Goal: Task Accomplishment & Management: Use online tool/utility

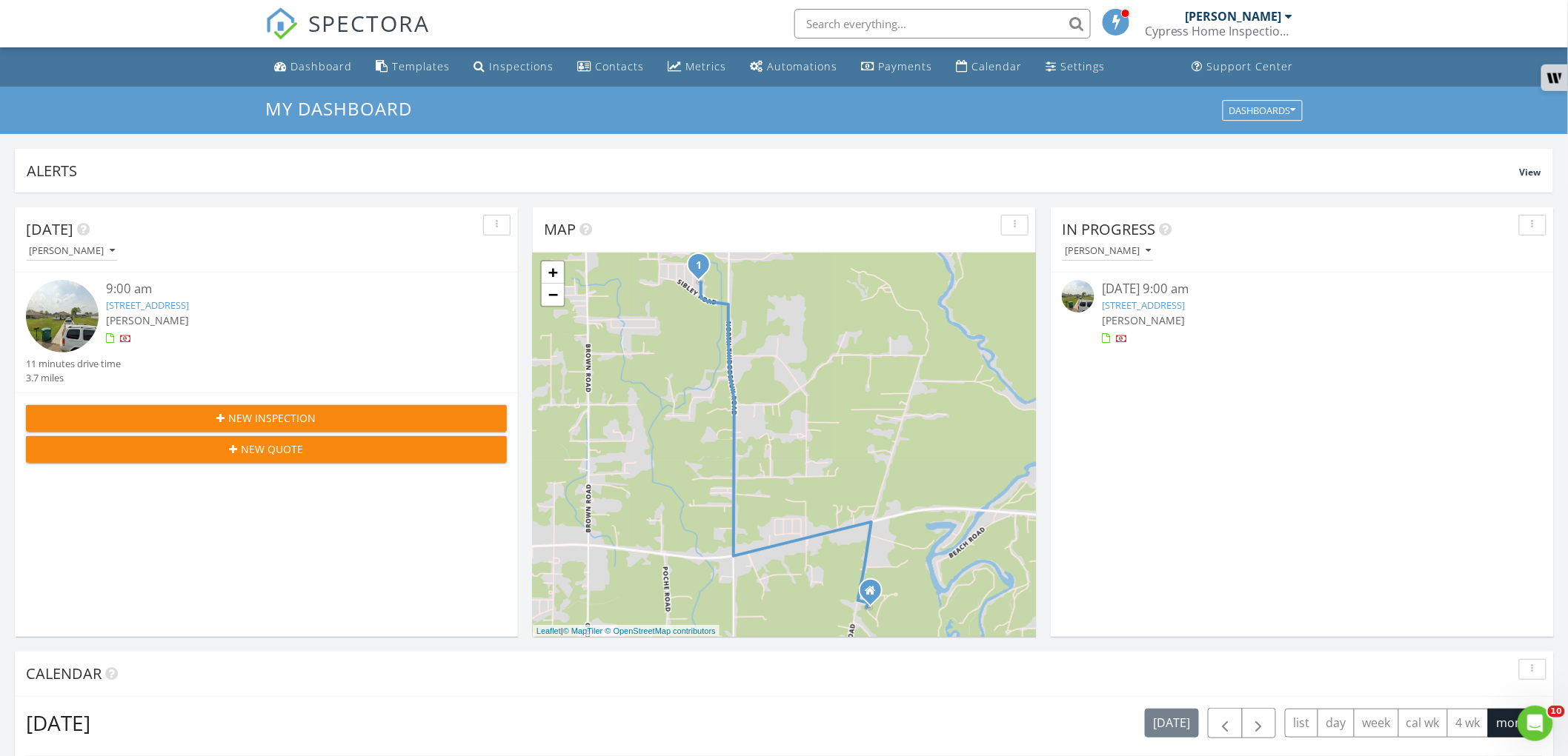
click at [1179, 299] on div "42257 Southern Pines Blvd, Ponchatoula, LA 70454" at bounding box center [1302, 306] width 401 height 14
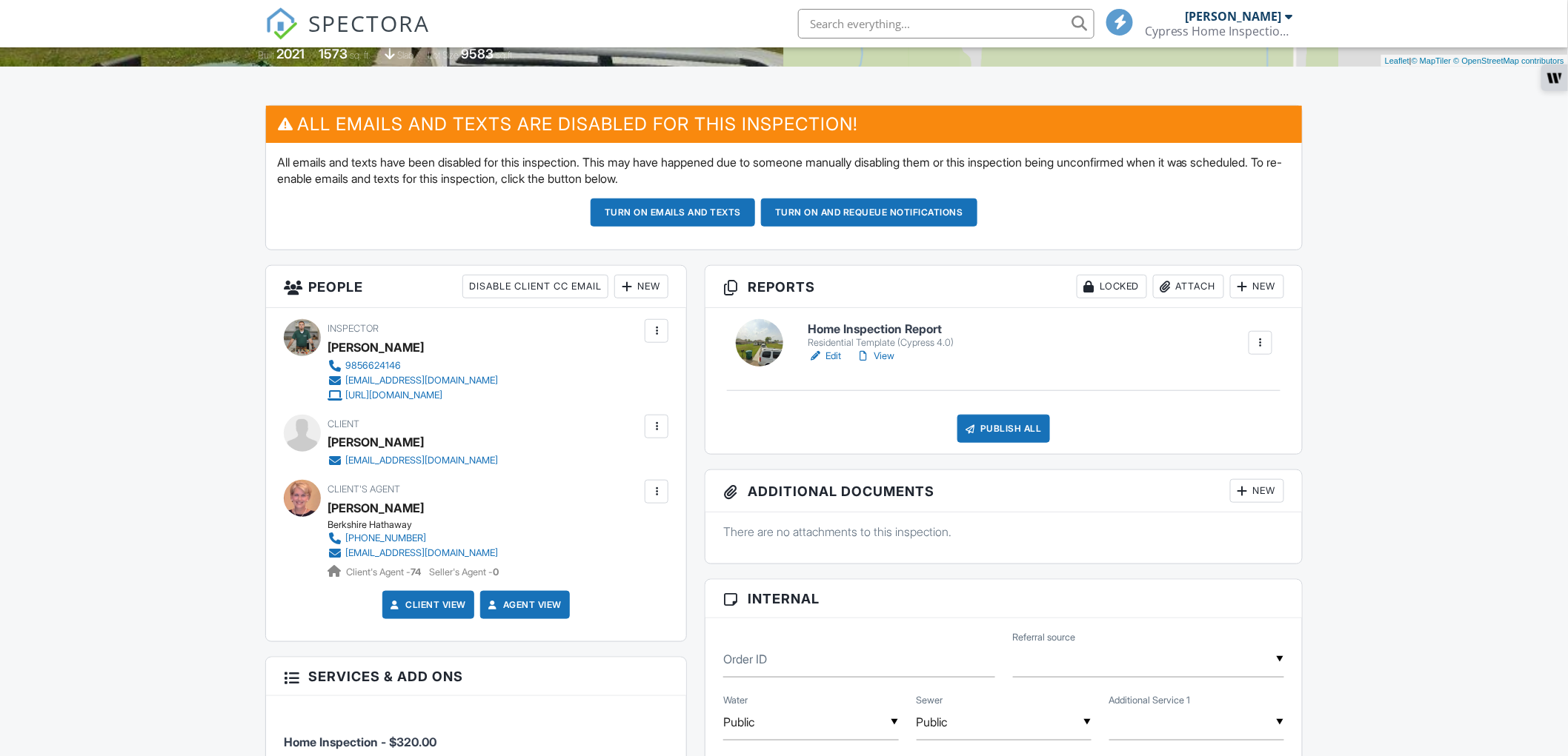
click at [329, 441] on div "Client [PERSON_NAME] [EMAIL_ADDRESS][DOMAIN_NAME]" at bounding box center [448, 441] width 242 height 54
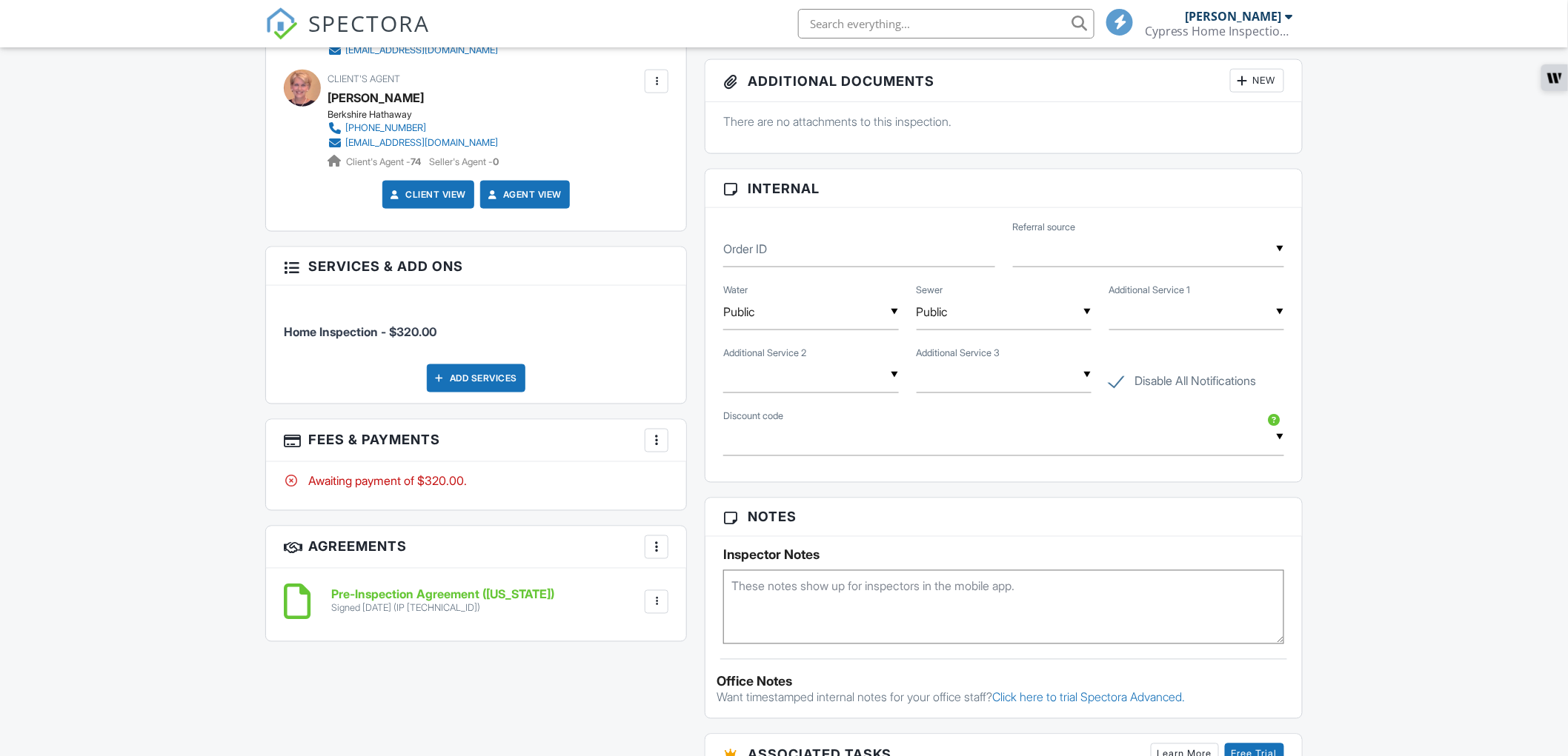
scroll to position [741, 0]
click at [663, 444] on div at bounding box center [657, 439] width 15 height 15
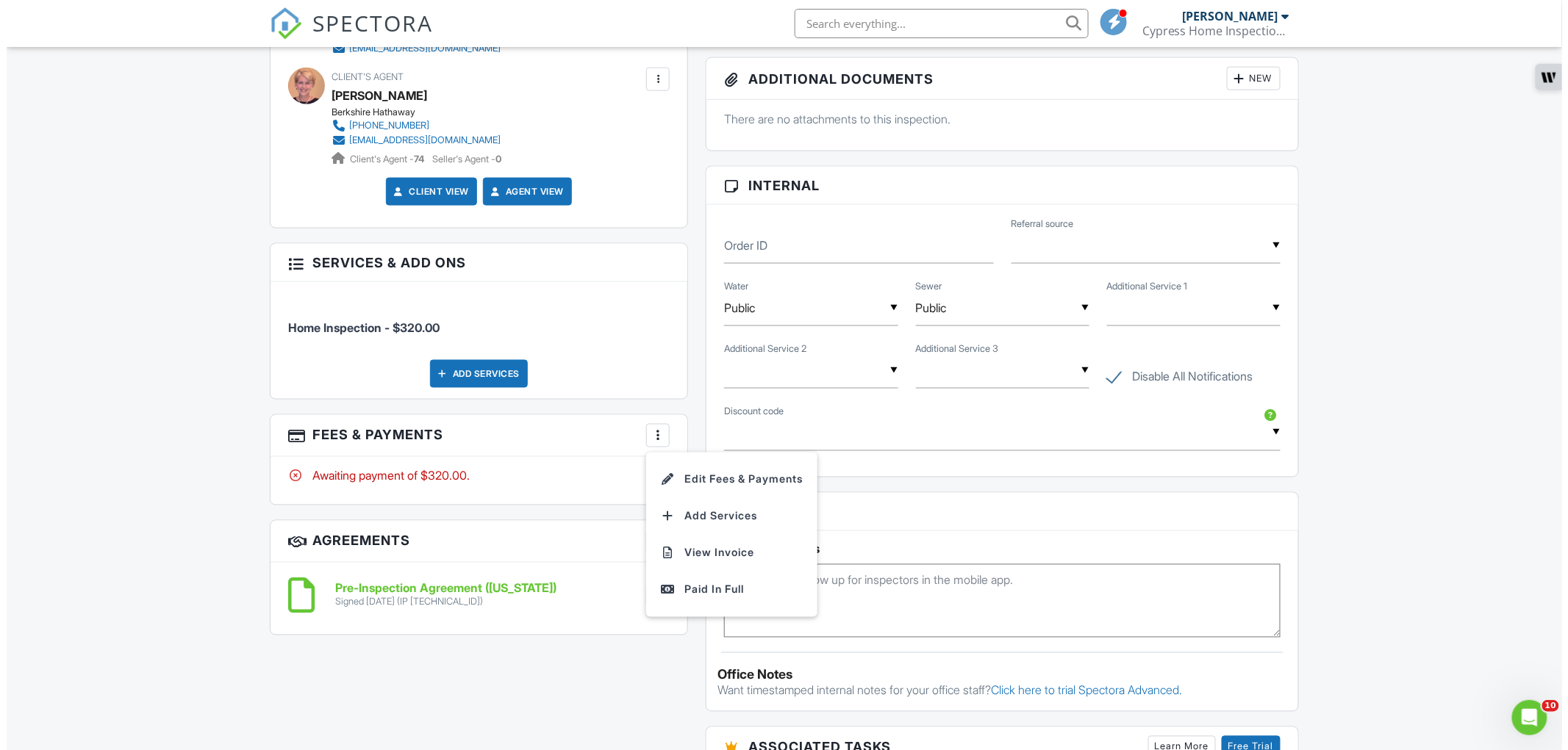
scroll to position [0, 0]
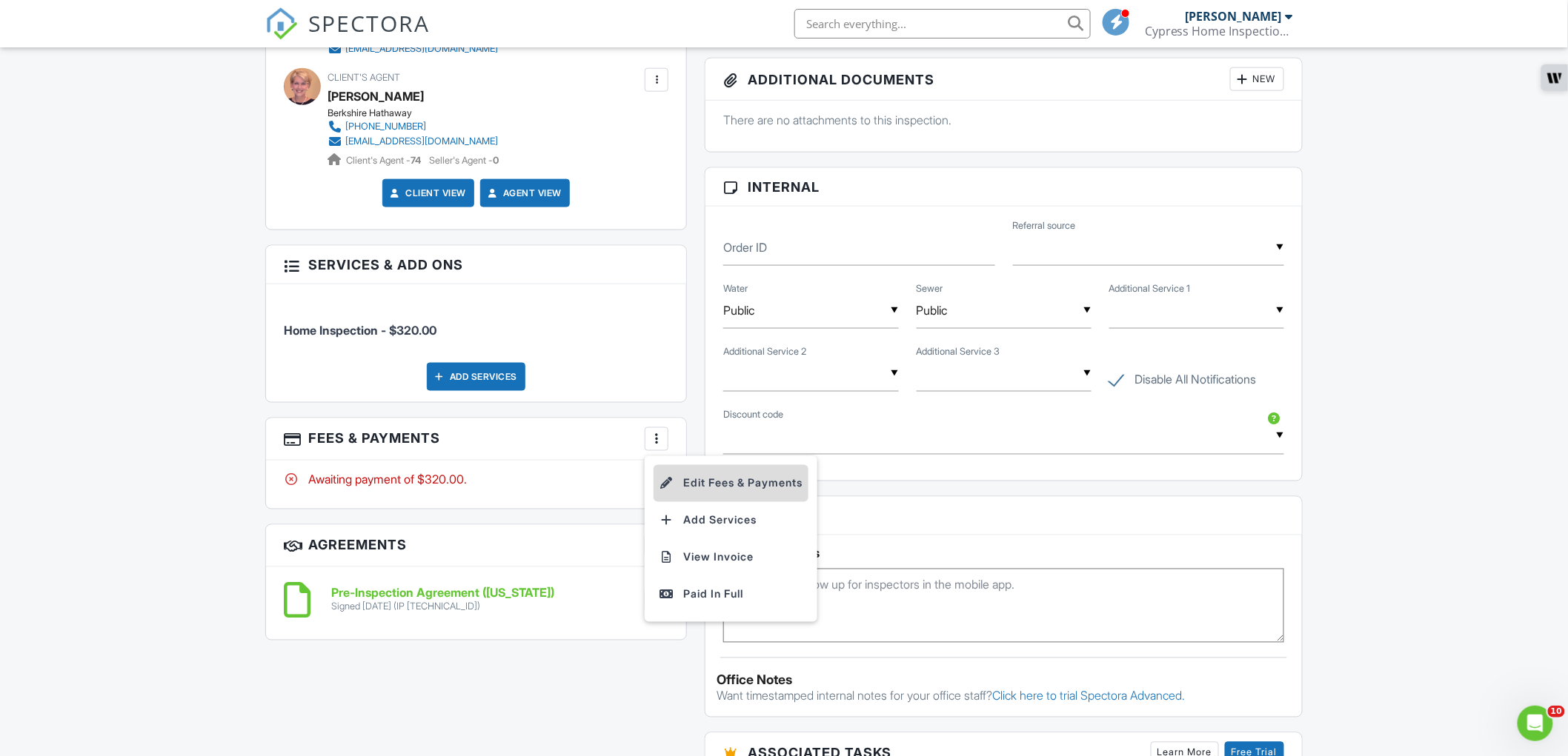
click at [685, 484] on li "Edit Fees & Payments" at bounding box center [731, 483] width 155 height 37
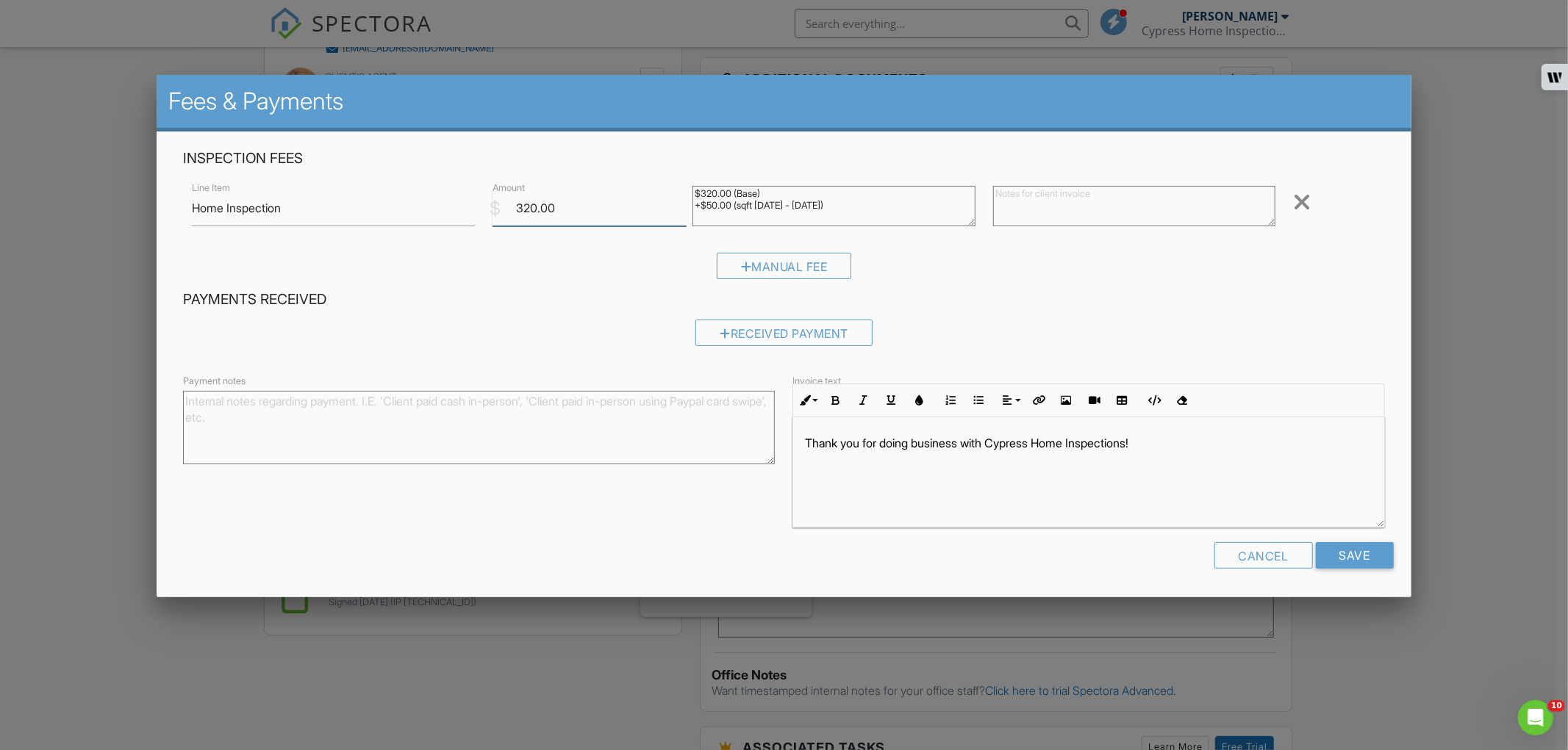
click at [542, 203] on input "320.00" at bounding box center [589, 208] width 194 height 36
type input "300"
click at [741, 327] on div "Received Payment" at bounding box center [784, 332] width 177 height 26
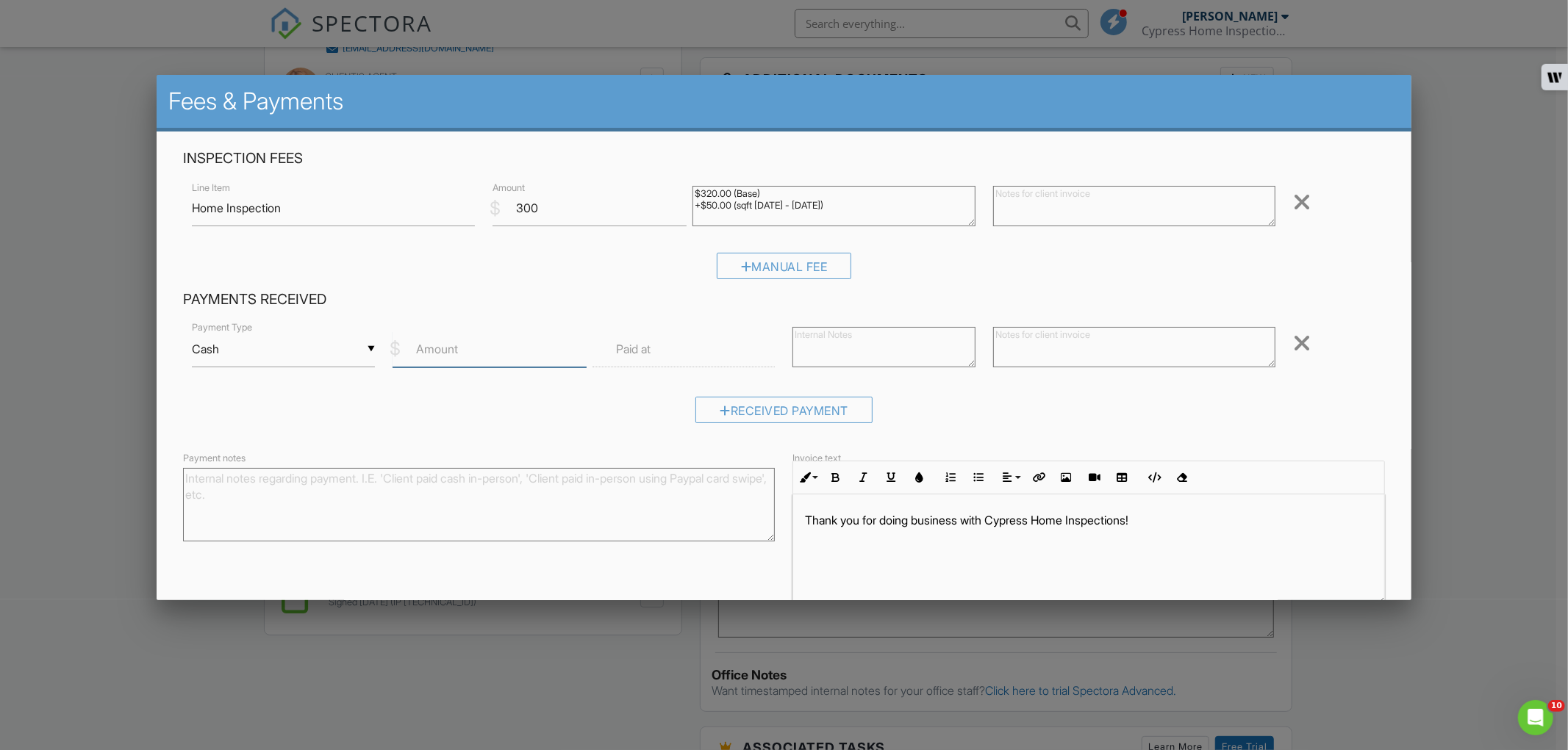
click at [463, 340] on input "Amount" at bounding box center [489, 350] width 194 height 36
type input "300"
click at [645, 337] on input "text" at bounding box center [683, 350] width 182 height 36
type input "11"
type input "08/27/2025 11:00 AM"
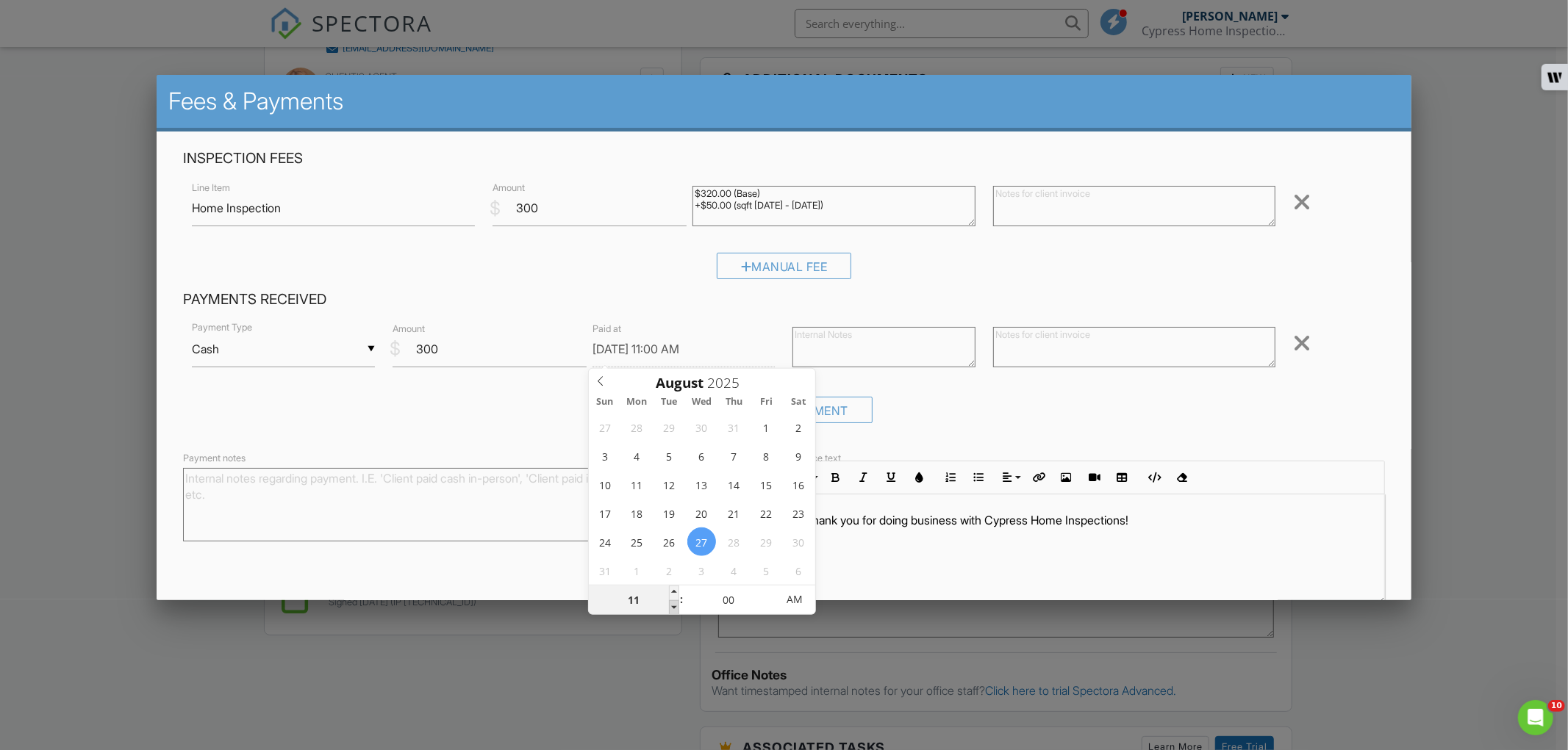
type input "10"
type input "08/27/2025 10:00 AM"
click at [671, 606] on span at bounding box center [674, 608] width 10 height 15
type input "09"
type input "08/27/2025 9:00 AM"
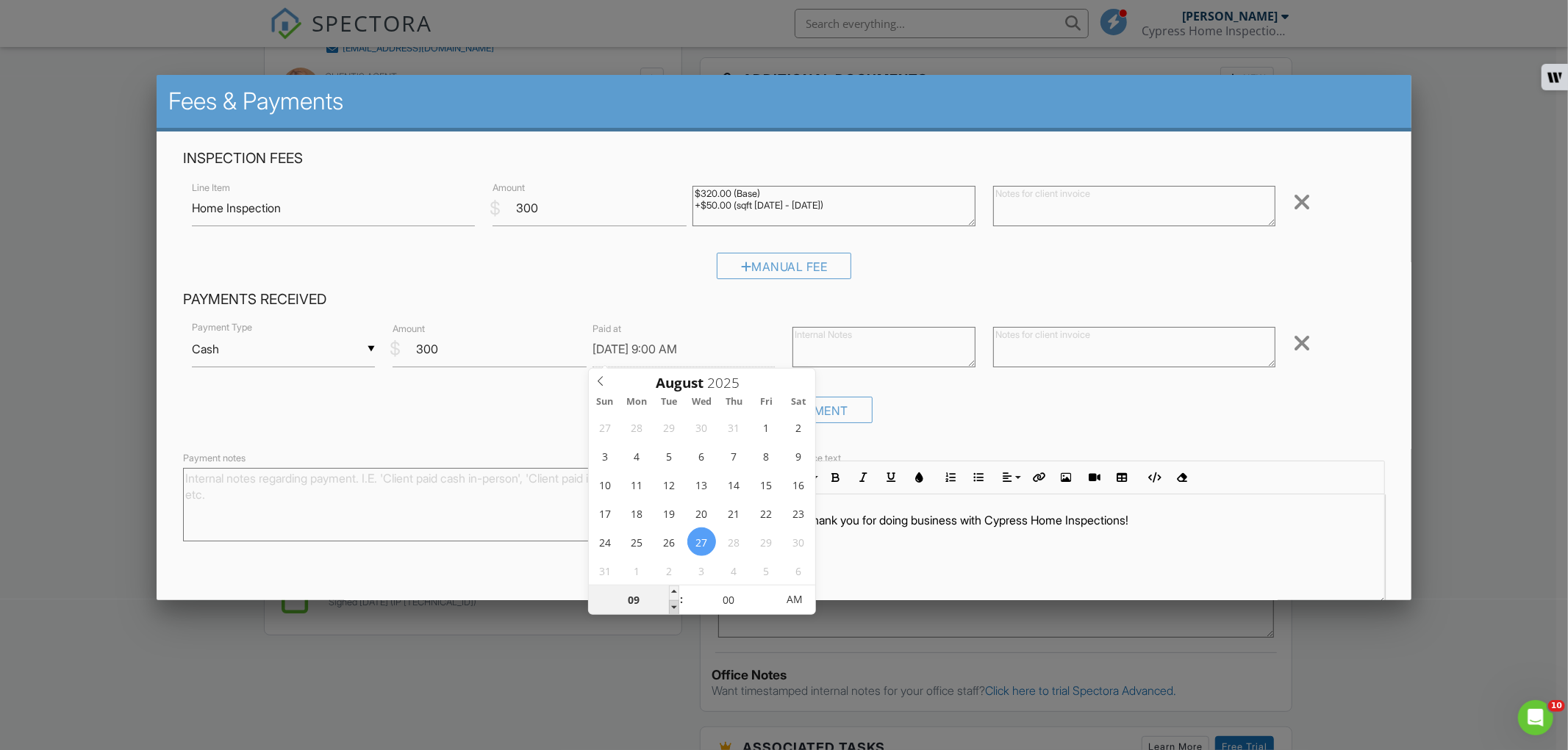
click at [671, 606] on span at bounding box center [674, 608] width 10 height 15
click at [1236, 442] on form "Inspection Fees Line Item Home Inspection $ Amount 300 $320.00 (Base) +$50.00 (…" at bounding box center [784, 403] width 1219 height 507
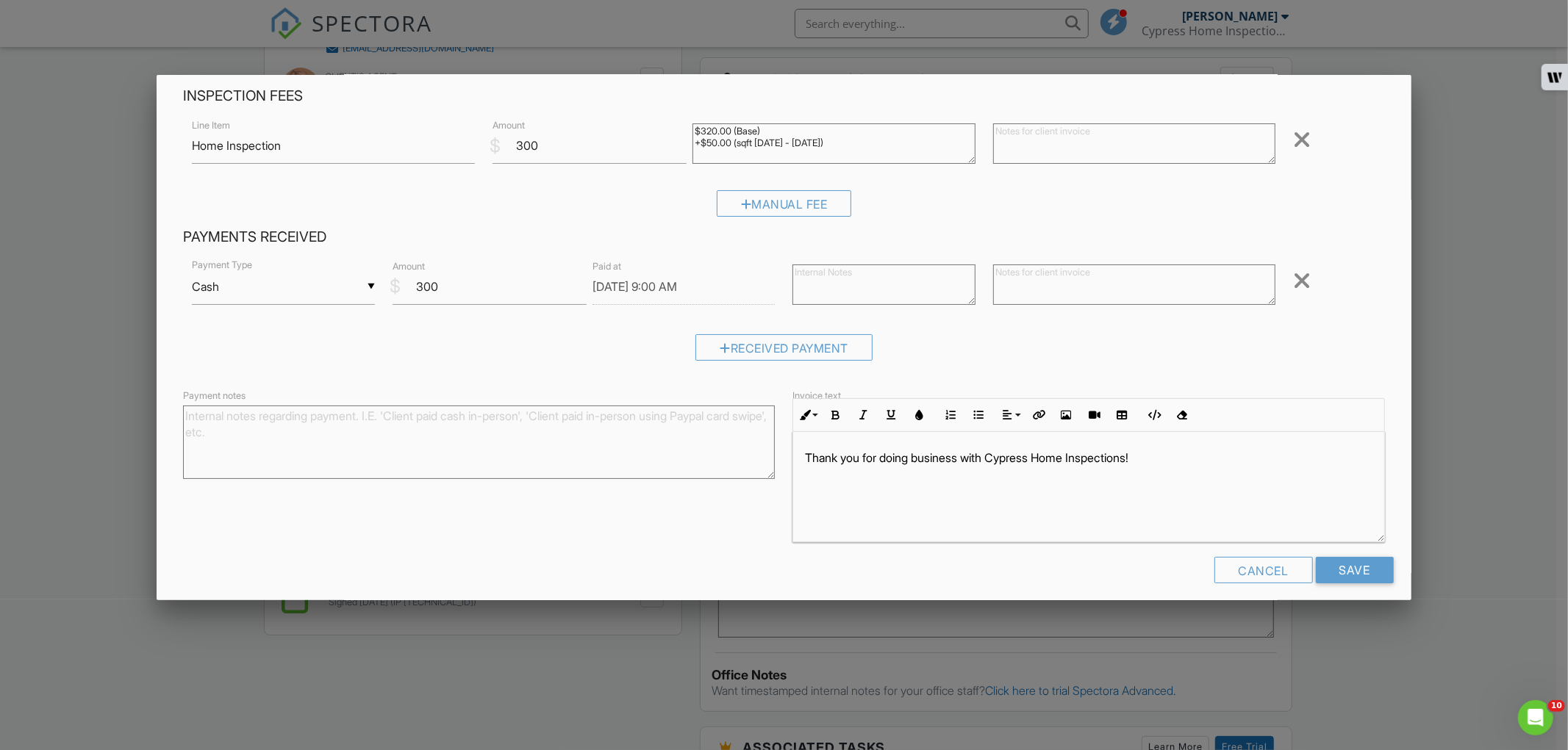
scroll to position [74, 0]
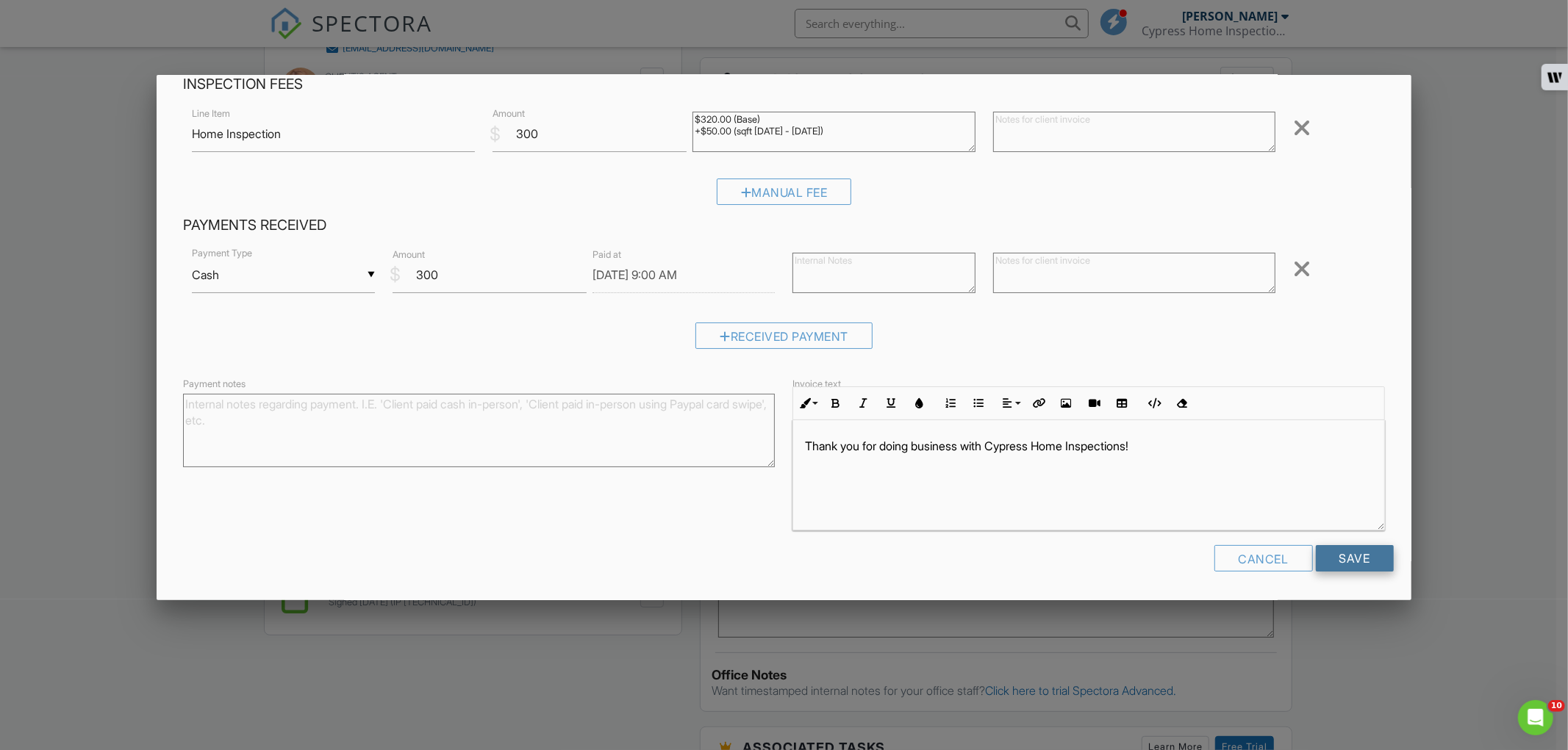
click at [1324, 557] on input "Save" at bounding box center [1355, 558] width 78 height 26
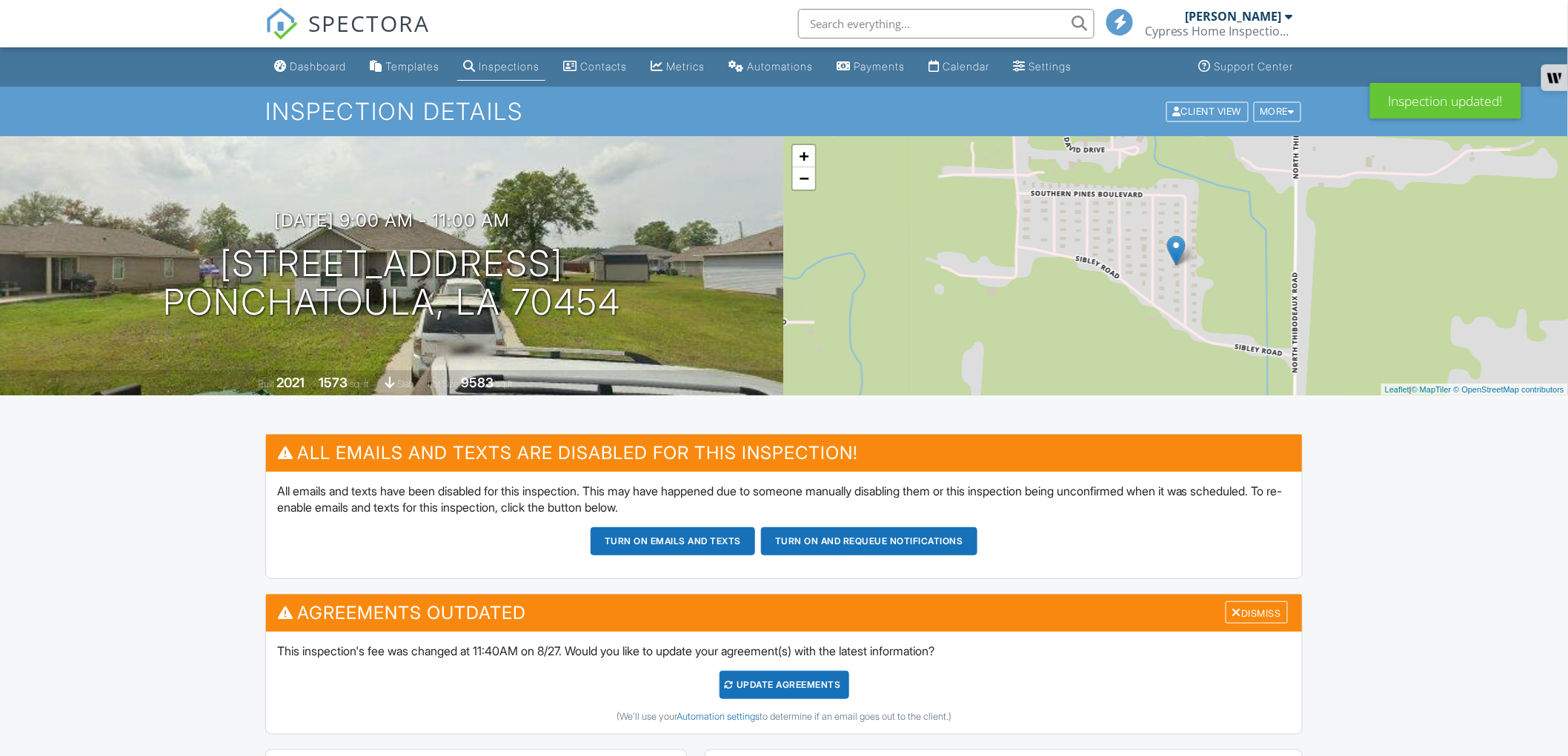
click at [1242, 601] on div "Dismiss" at bounding box center [1257, 613] width 62 height 23
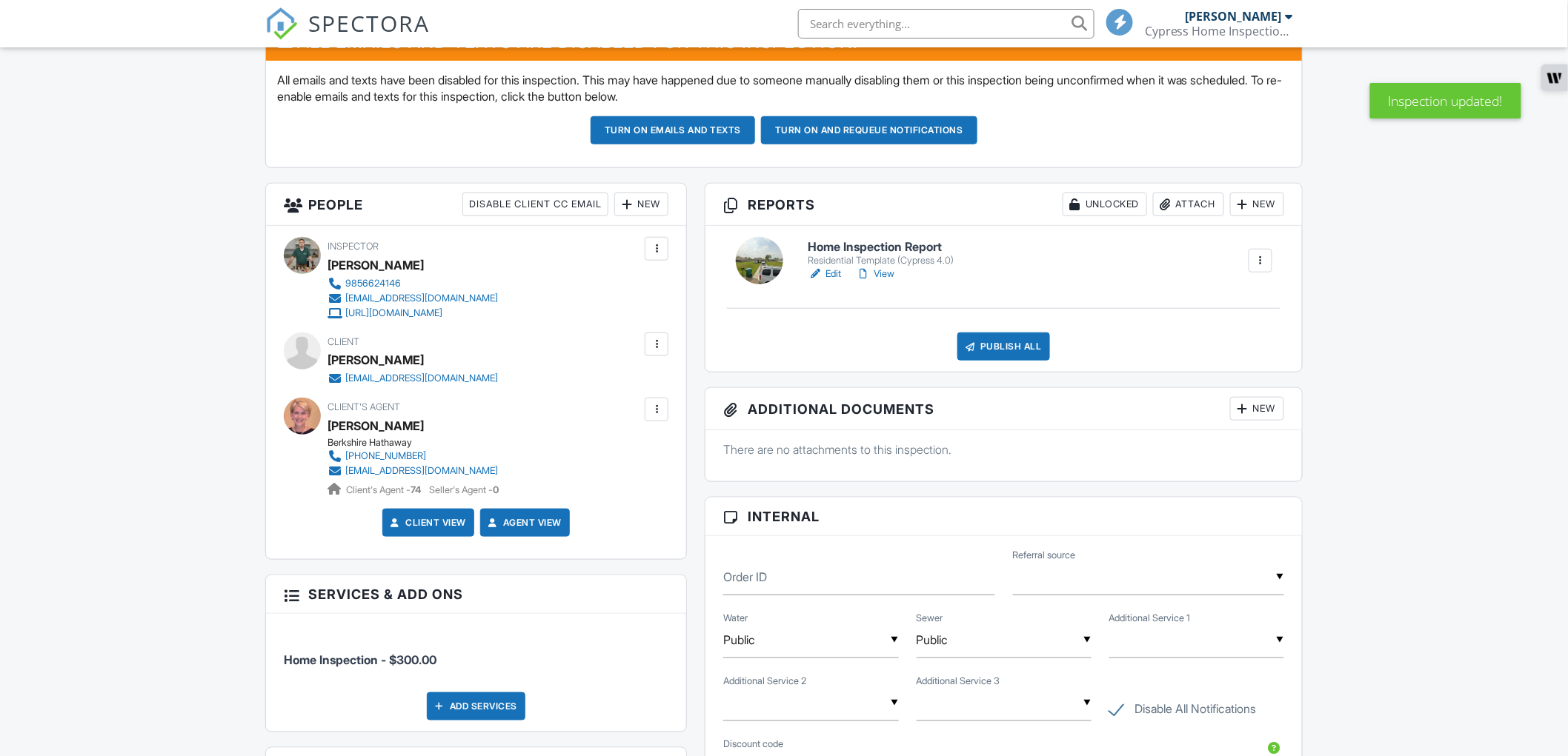
click at [832, 272] on link "Edit" at bounding box center [824, 274] width 33 height 15
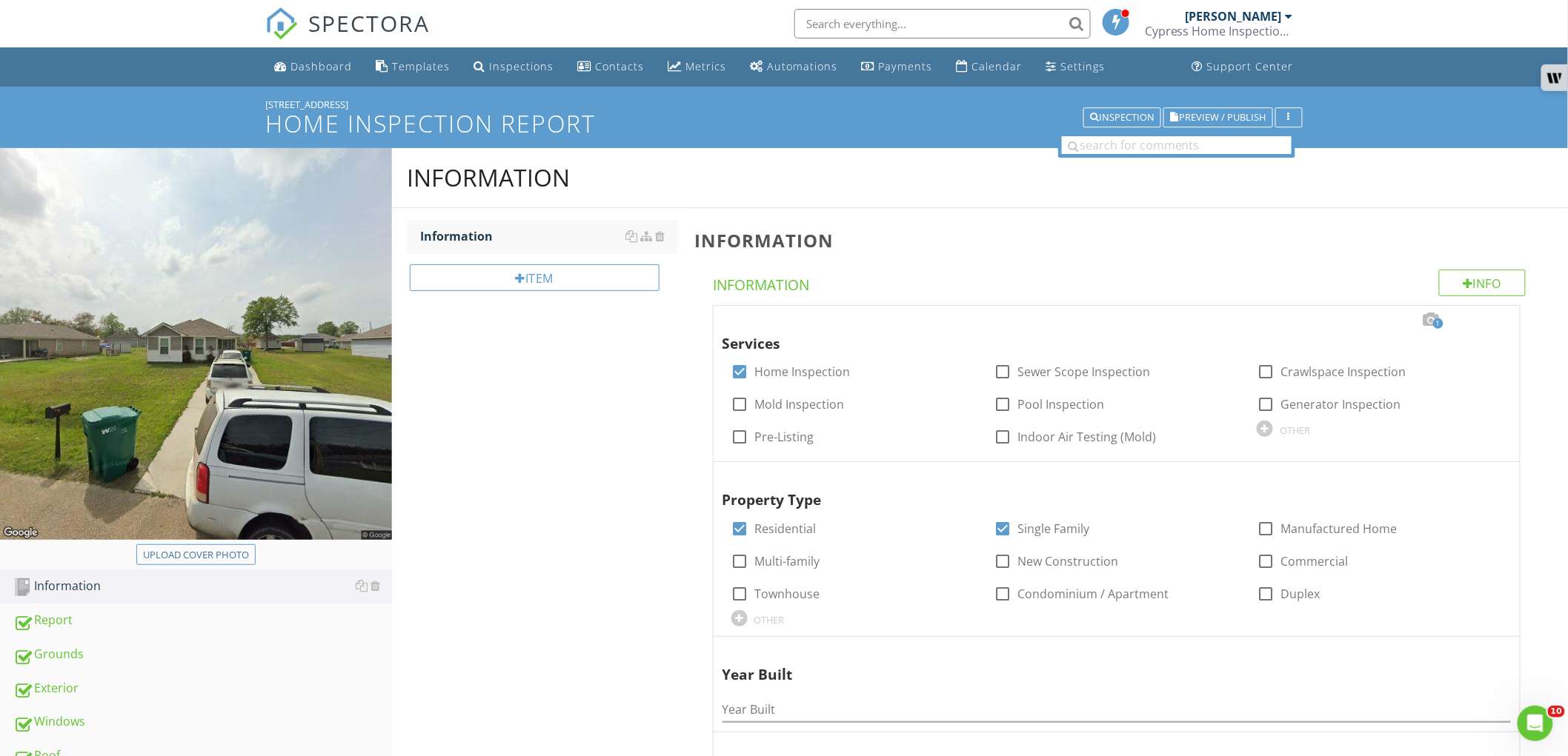
click at [311, 99] on div "[STREET_ADDRESS]" at bounding box center [784, 105] width 1037 height 12
click at [313, 99] on div "[STREET_ADDRESS]" at bounding box center [784, 105] width 1037 height 12
click at [1432, 321] on div at bounding box center [1431, 320] width 18 height 15
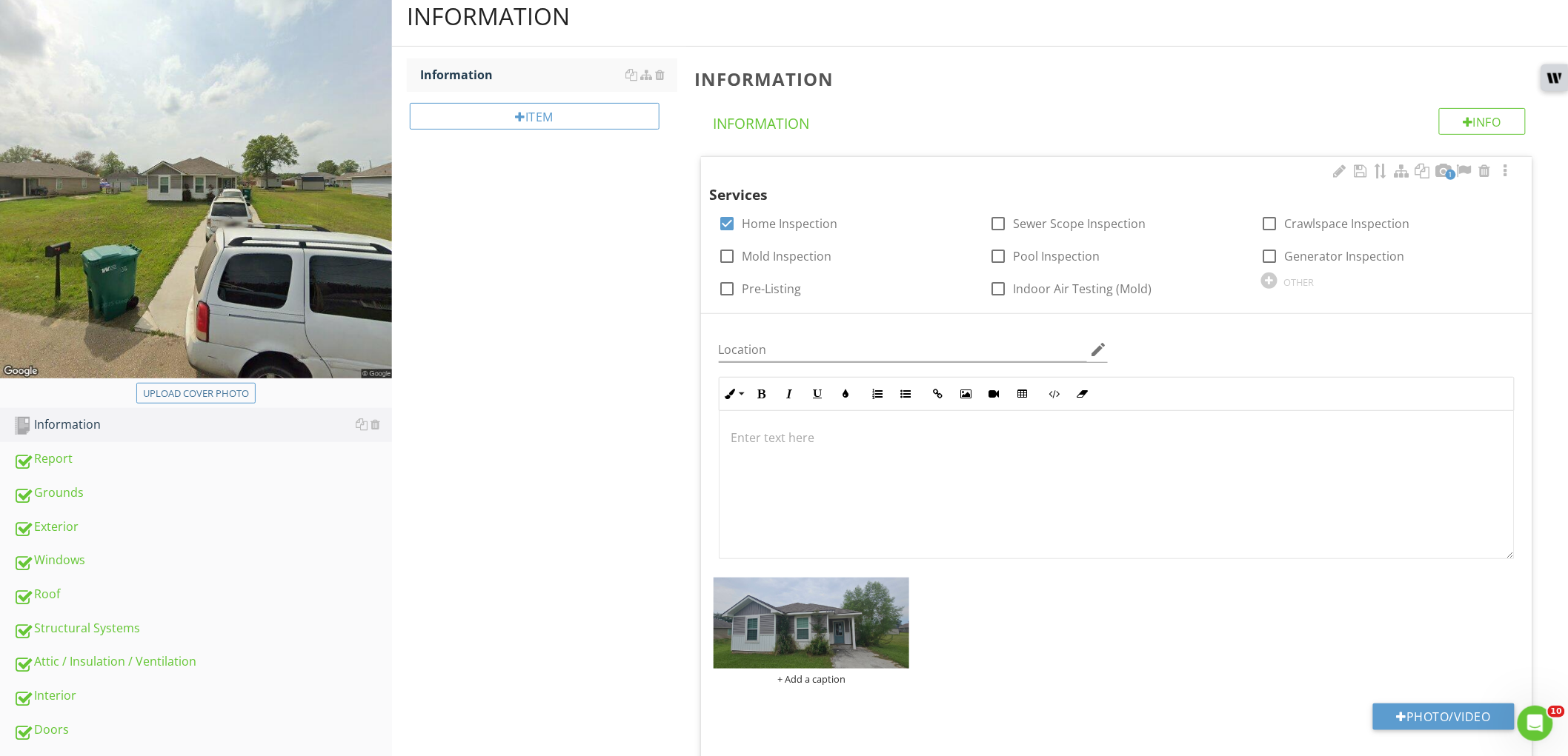
scroll to position [164, 0]
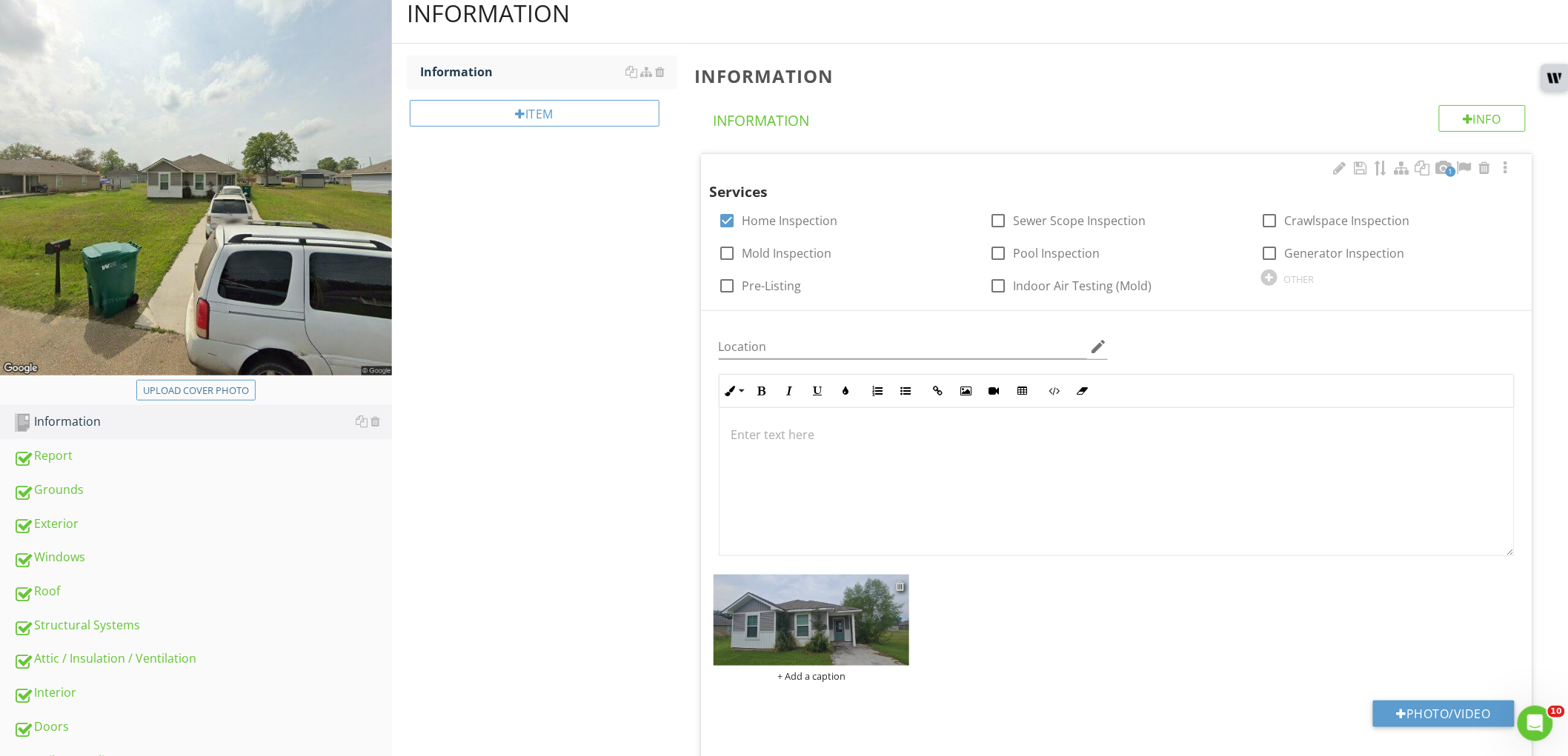
click at [898, 583] on div at bounding box center [900, 586] width 10 height 12
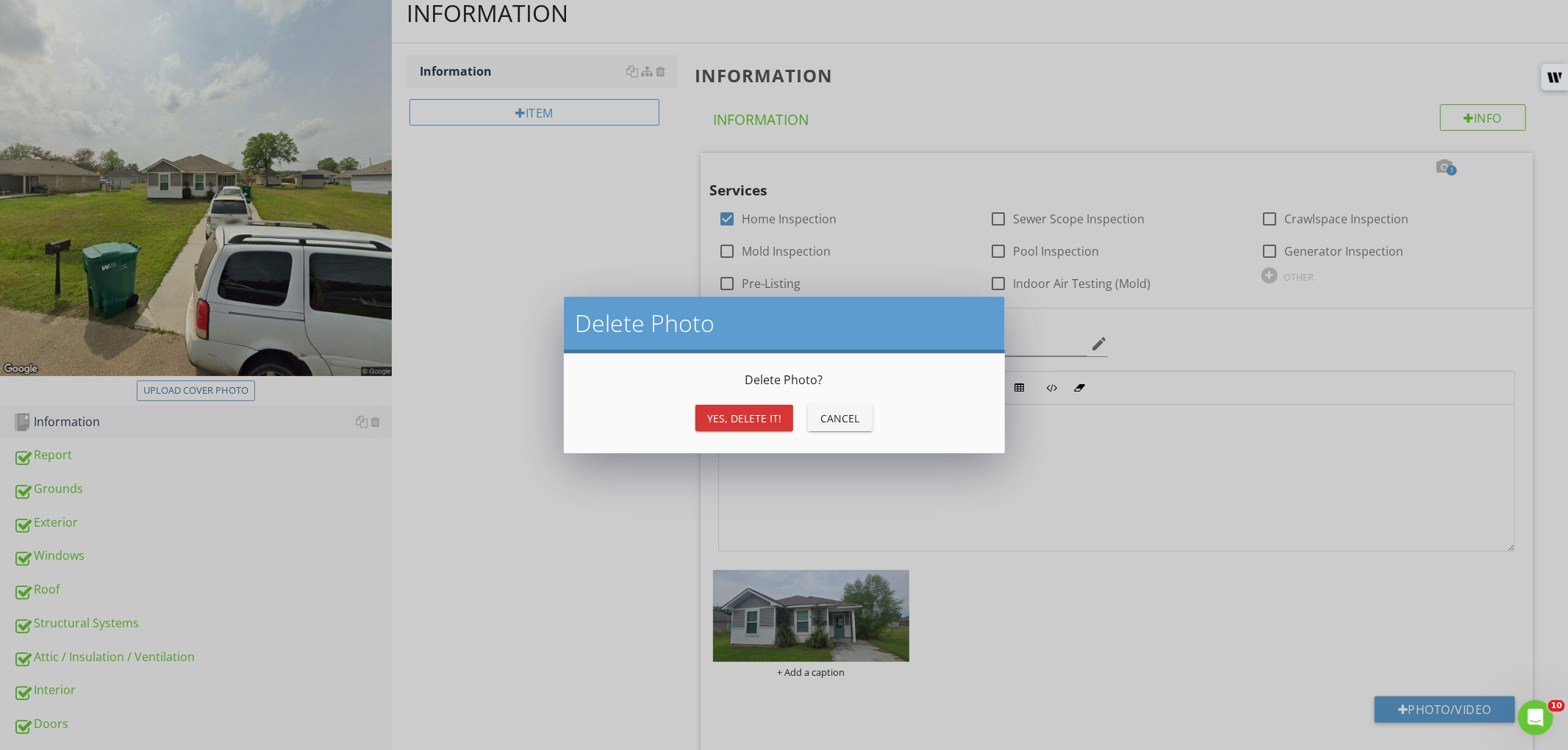
click at [778, 421] on div "Yes, Delete it!" at bounding box center [744, 418] width 74 height 16
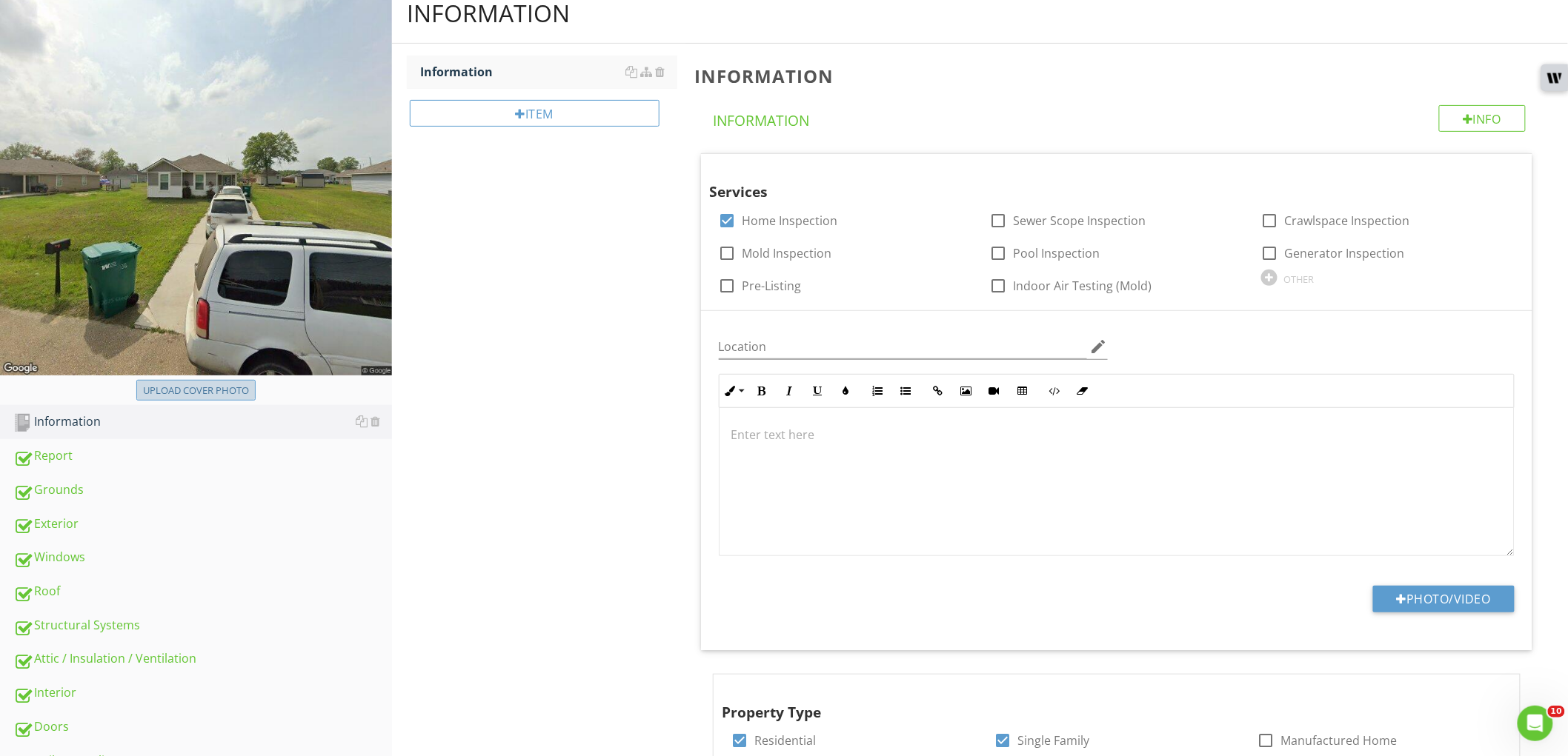
click at [235, 393] on div "Upload cover photo" at bounding box center [196, 392] width 106 height 15
type input "C:\fakepath\photo.jpg"
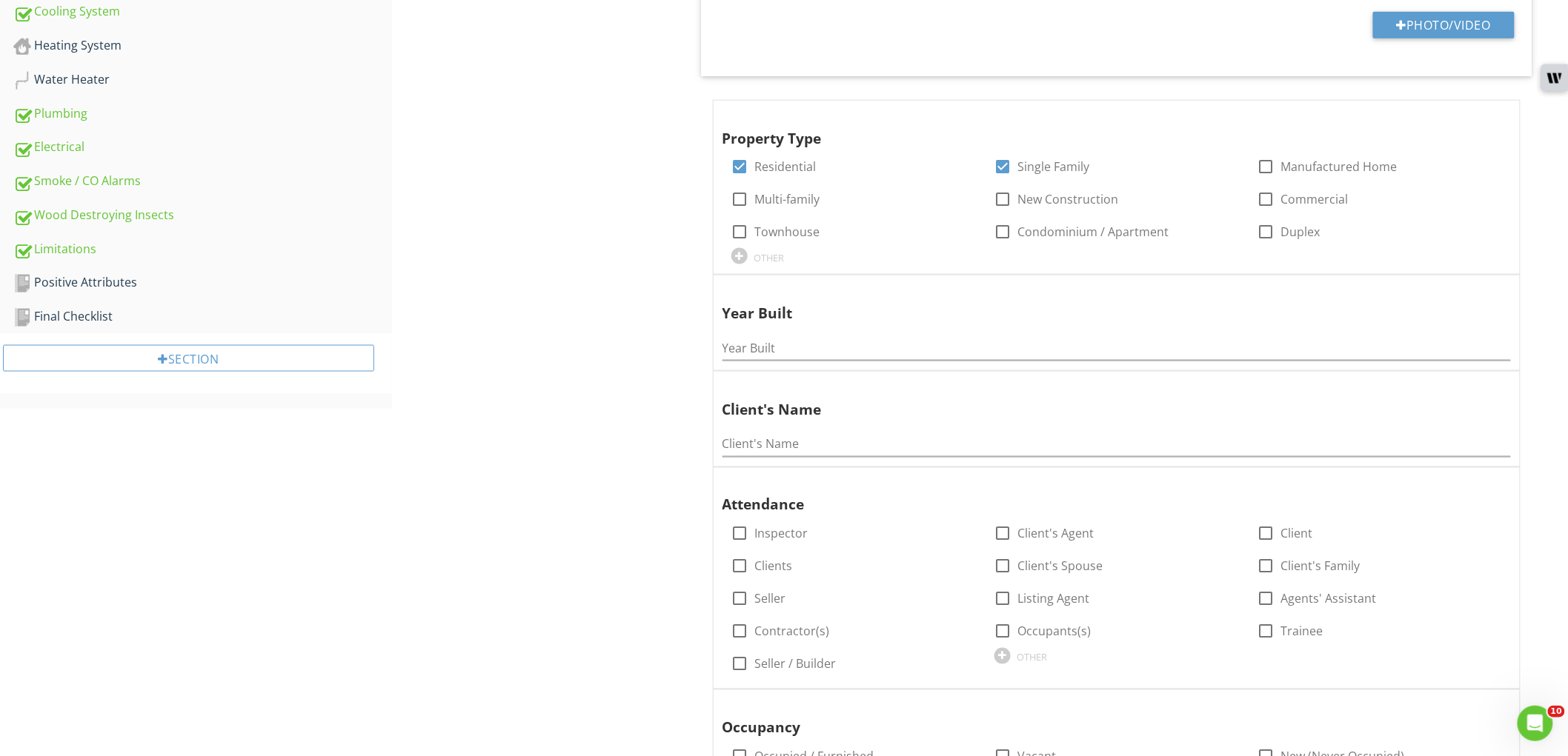
scroll to position [741, 0]
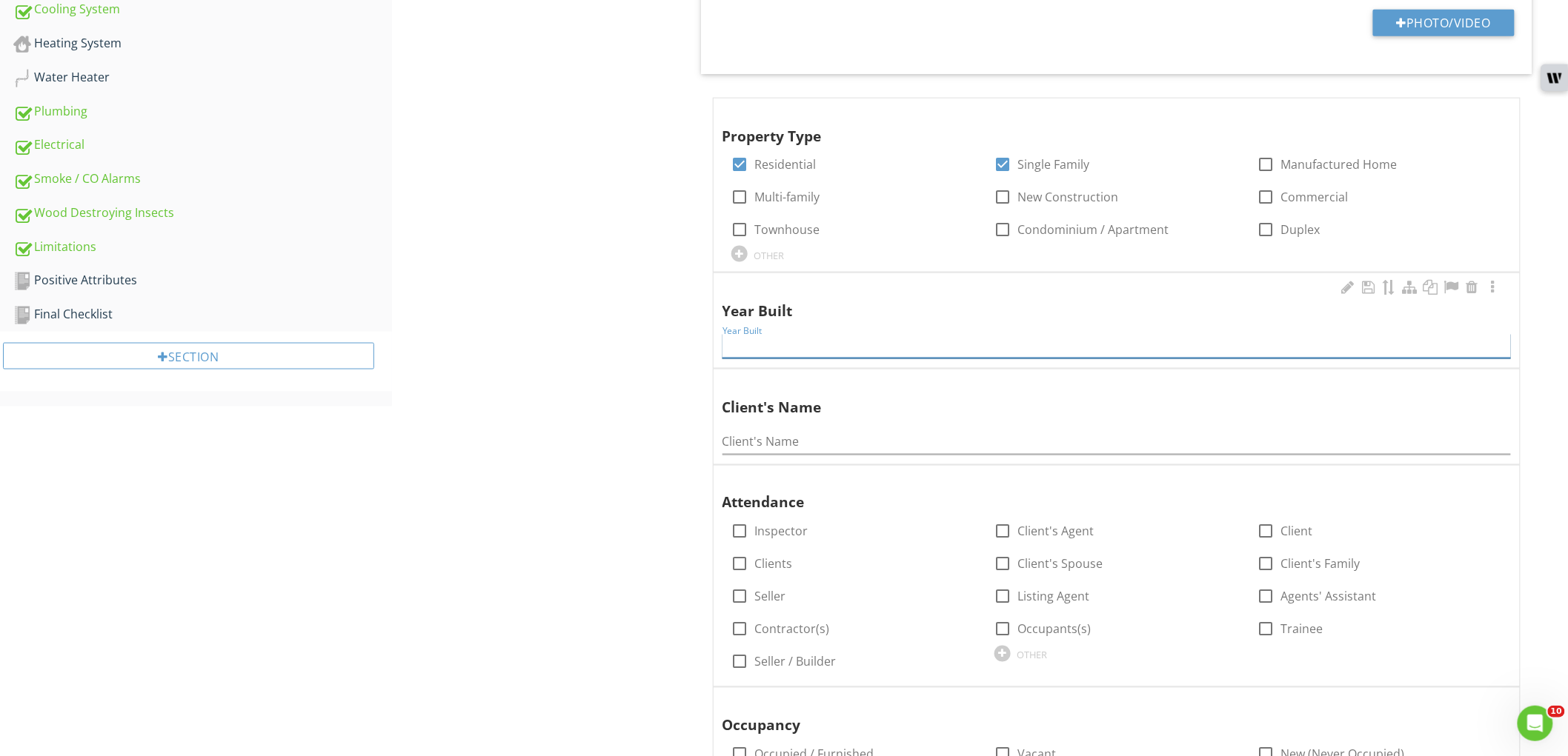
click at [879, 346] on input "Year Built" at bounding box center [1117, 346] width 789 height 24
type input "2020"
click at [1491, 287] on div at bounding box center [1493, 287] width 18 height 15
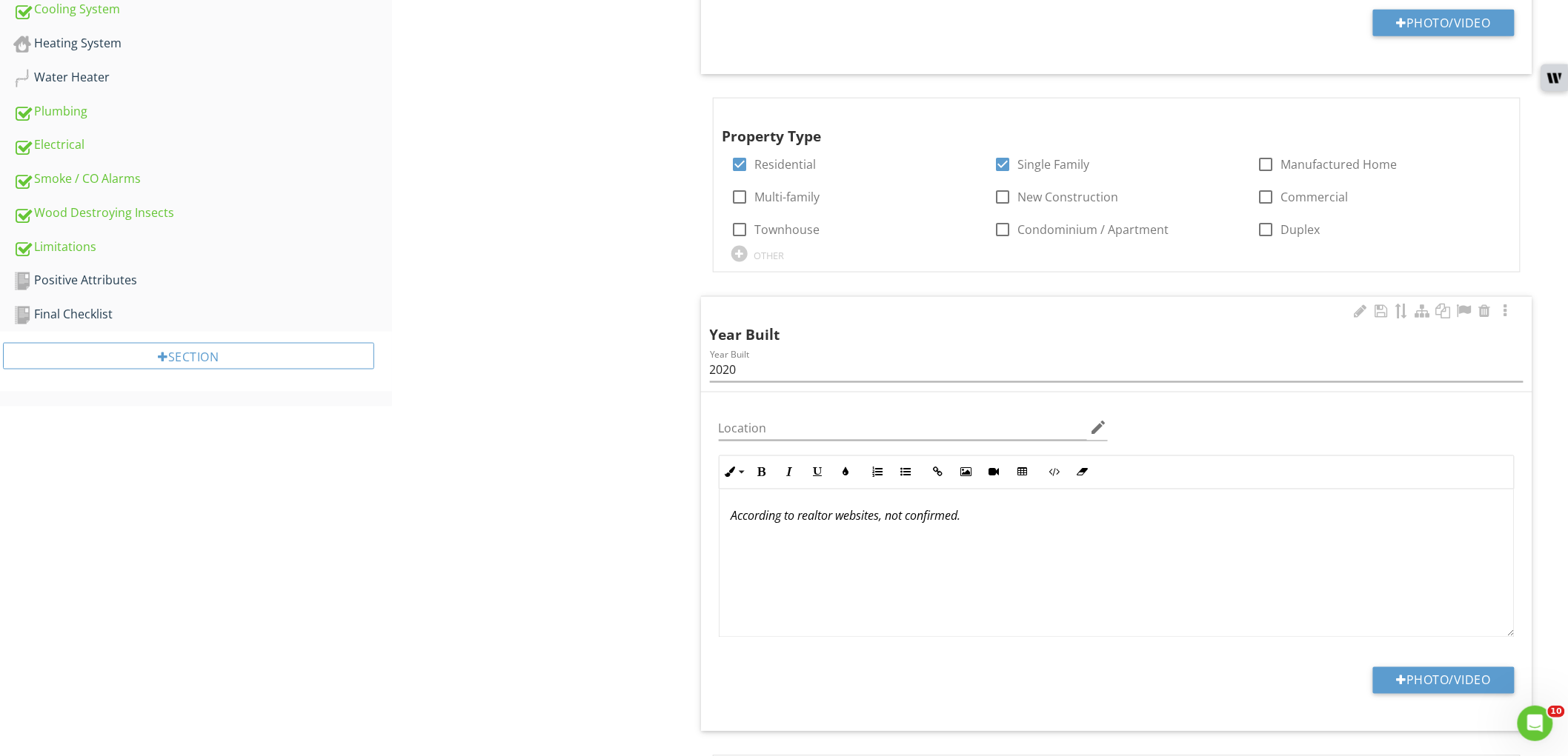
click at [788, 516] on em "According to realtor websites, not confirmed." at bounding box center [846, 516] width 230 height 17
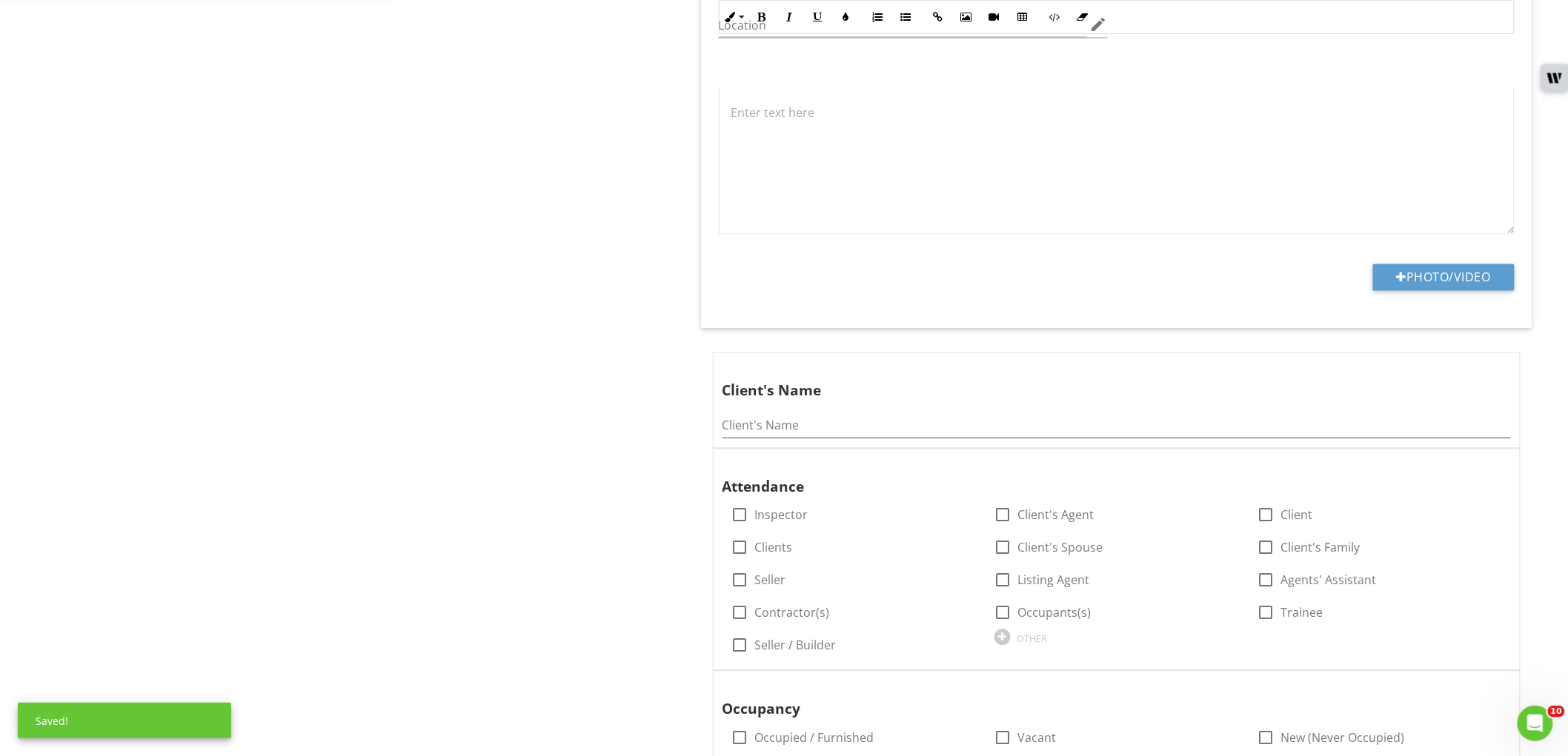
scroll to position [1234, 0]
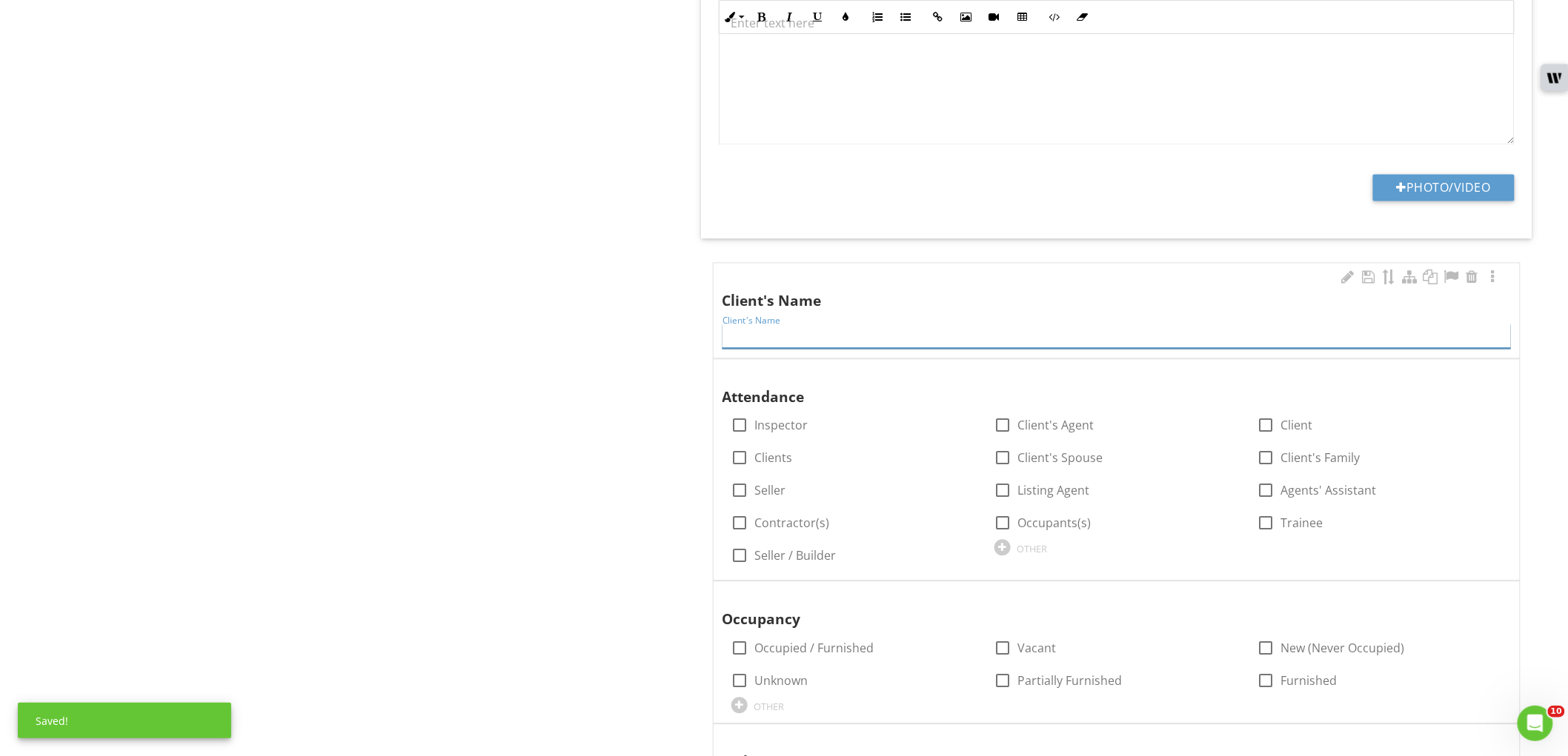
paste input "[PERSON_NAME]"
type input "[PERSON_NAME]"
click at [774, 428] on label "Inspector" at bounding box center [781, 426] width 54 height 15
checkbox input "true"
click at [1028, 423] on label "Client's Agent" at bounding box center [1056, 426] width 76 height 15
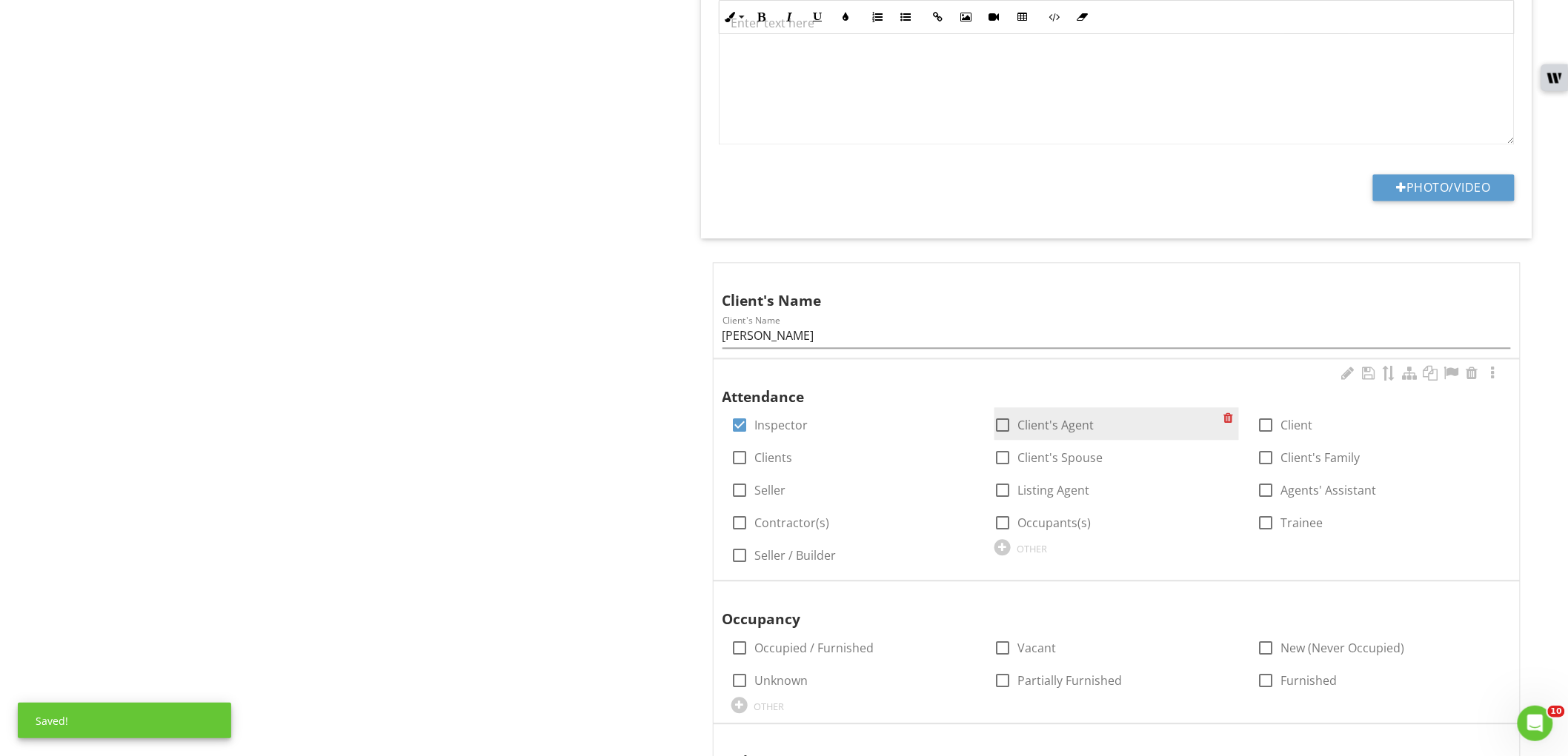
checkbox input "true"
click at [1286, 419] on label "Client" at bounding box center [1296, 426] width 32 height 15
checkbox input "true"
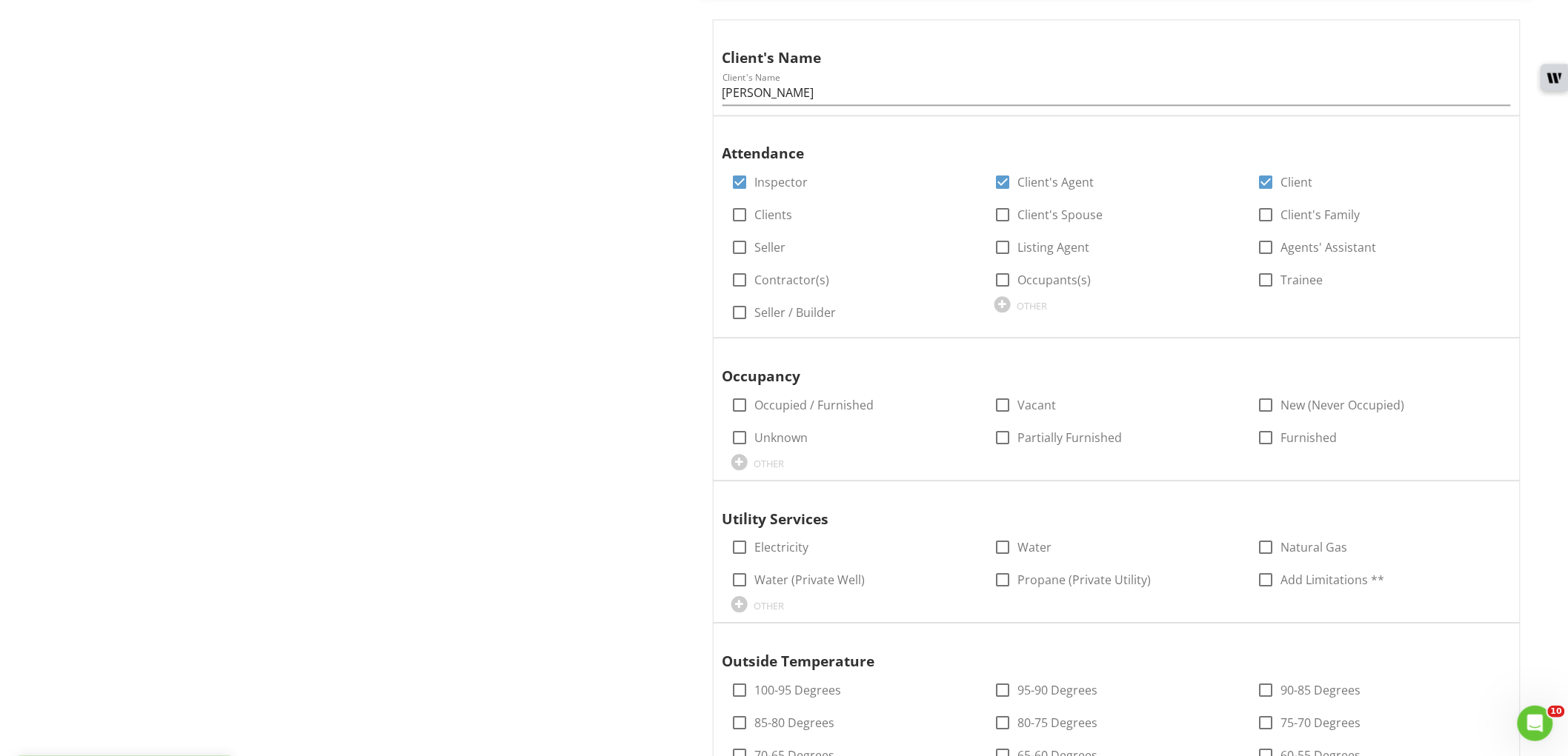
scroll to position [1481, 0]
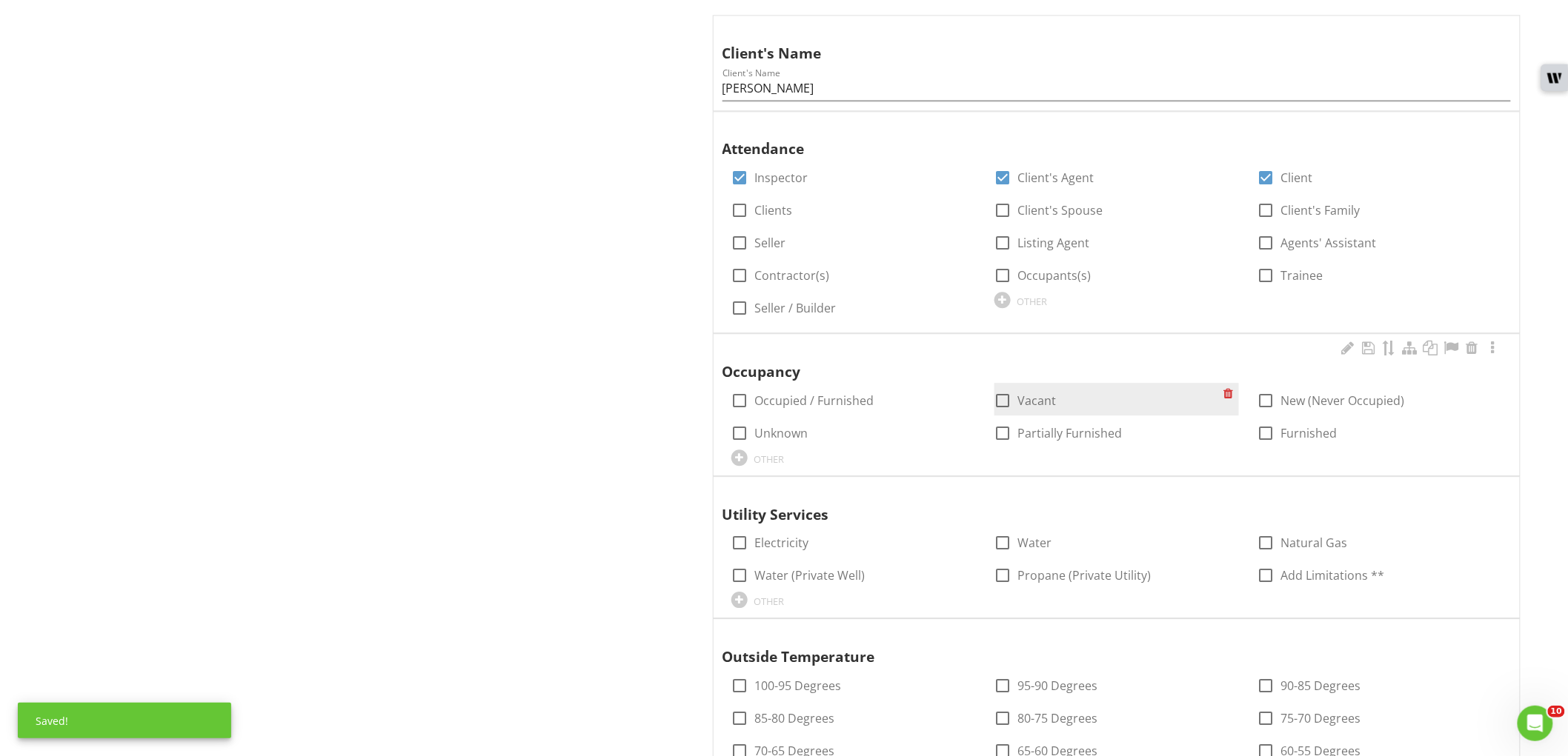
click at [1025, 400] on label "Vacant" at bounding box center [1037, 401] width 39 height 15
checkbox input "true"
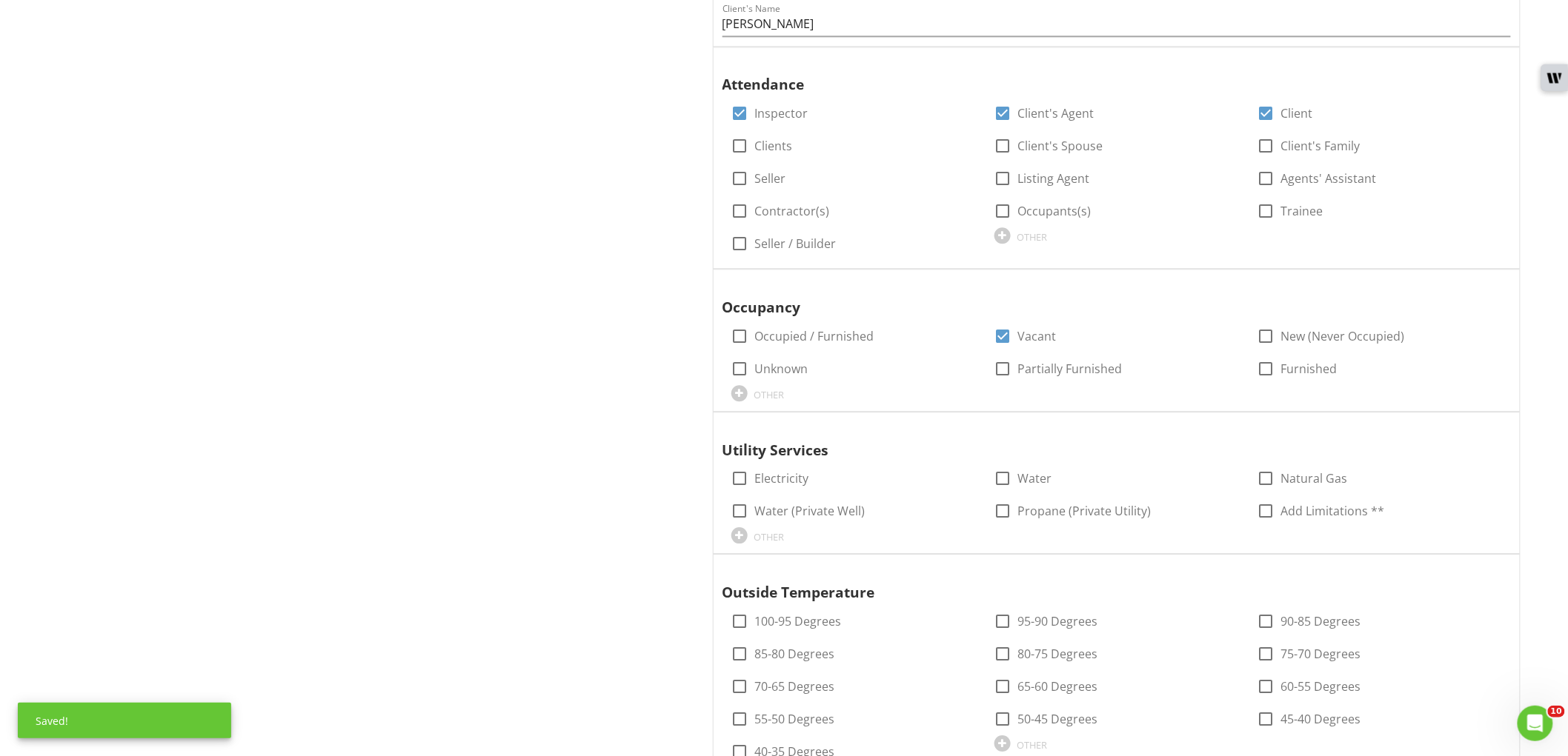
scroll to position [1646, 0]
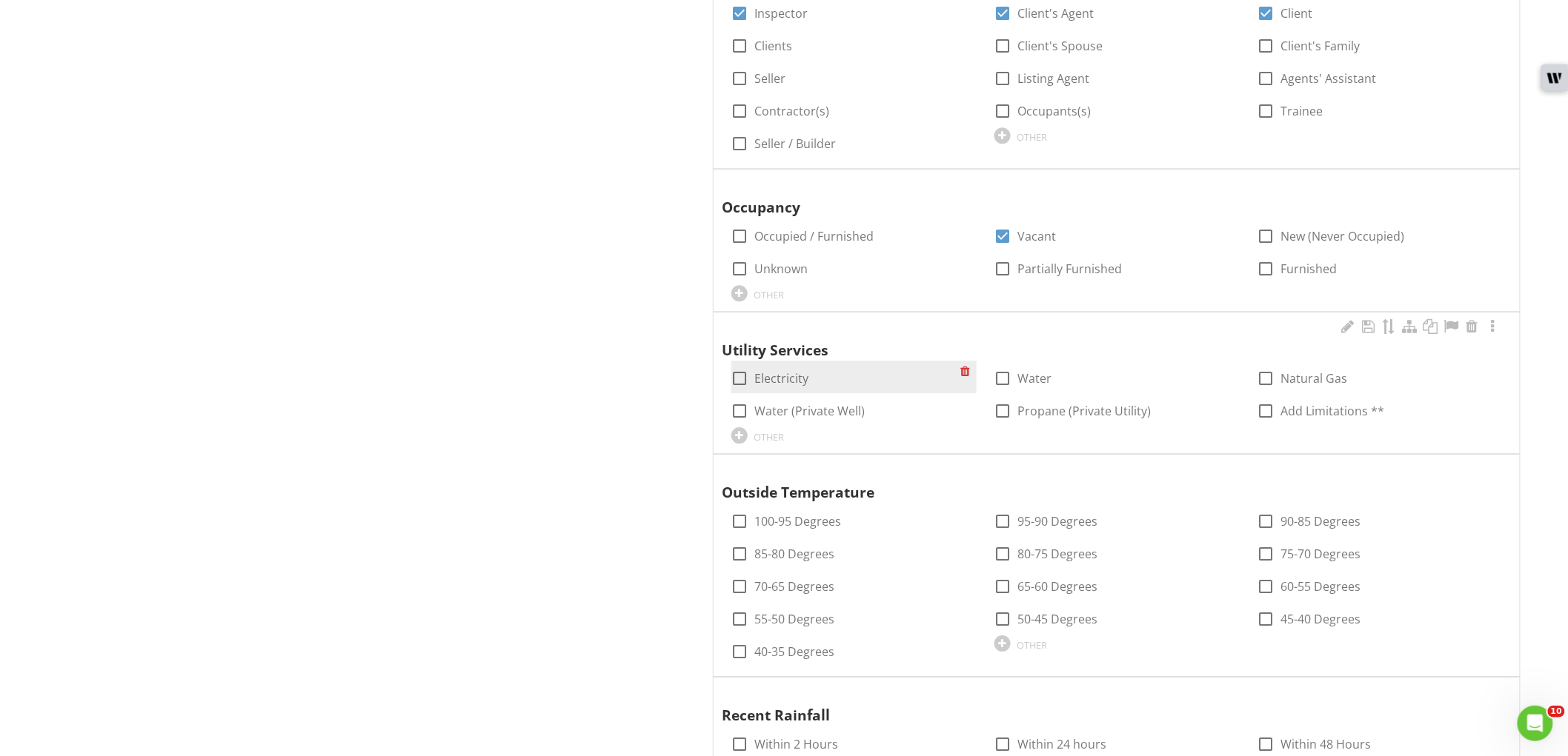
click at [782, 381] on label "Electricity" at bounding box center [782, 379] width 54 height 15
checkbox input "true"
click at [1034, 374] on label "Water" at bounding box center [1035, 379] width 34 height 15
checkbox input "true"
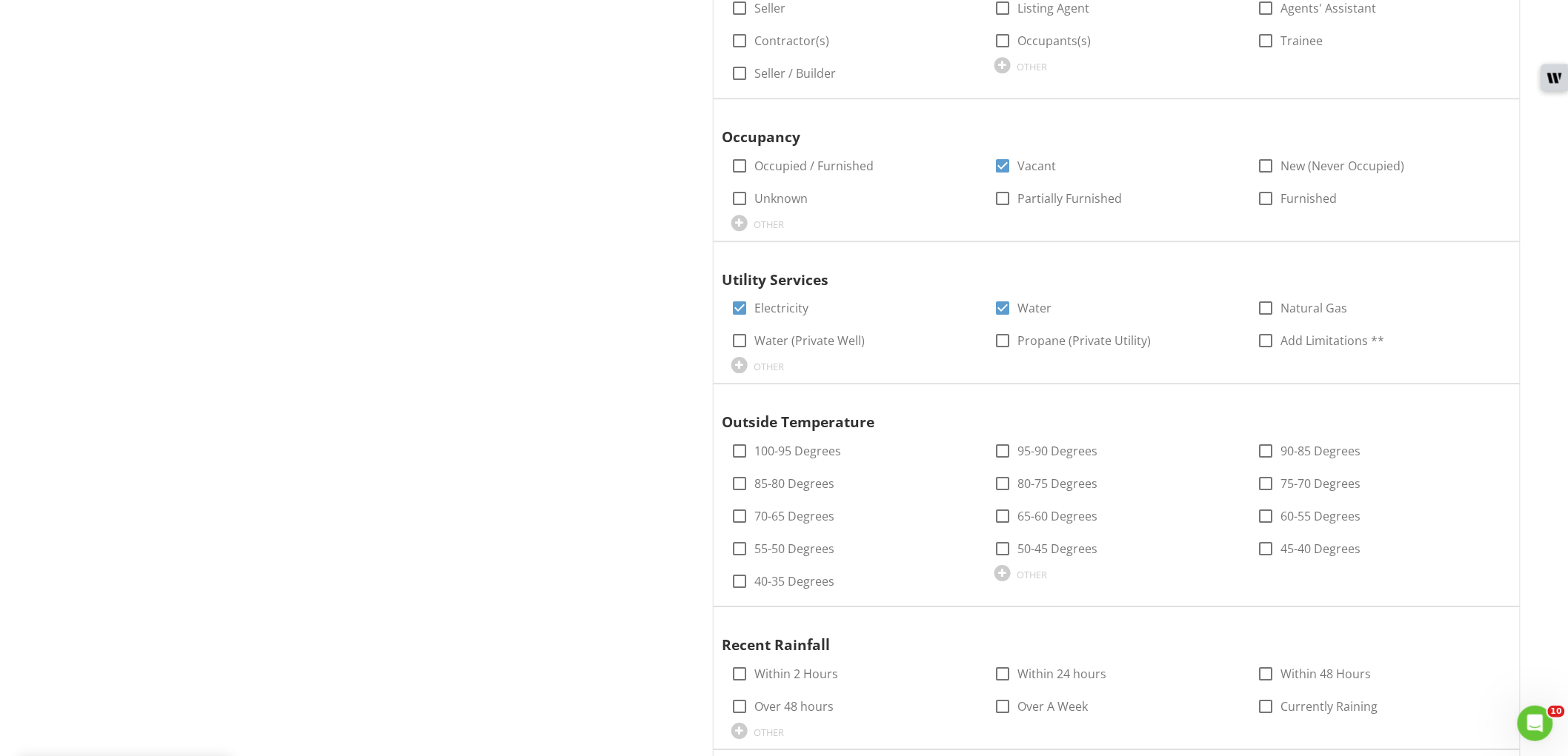
scroll to position [1810, 0]
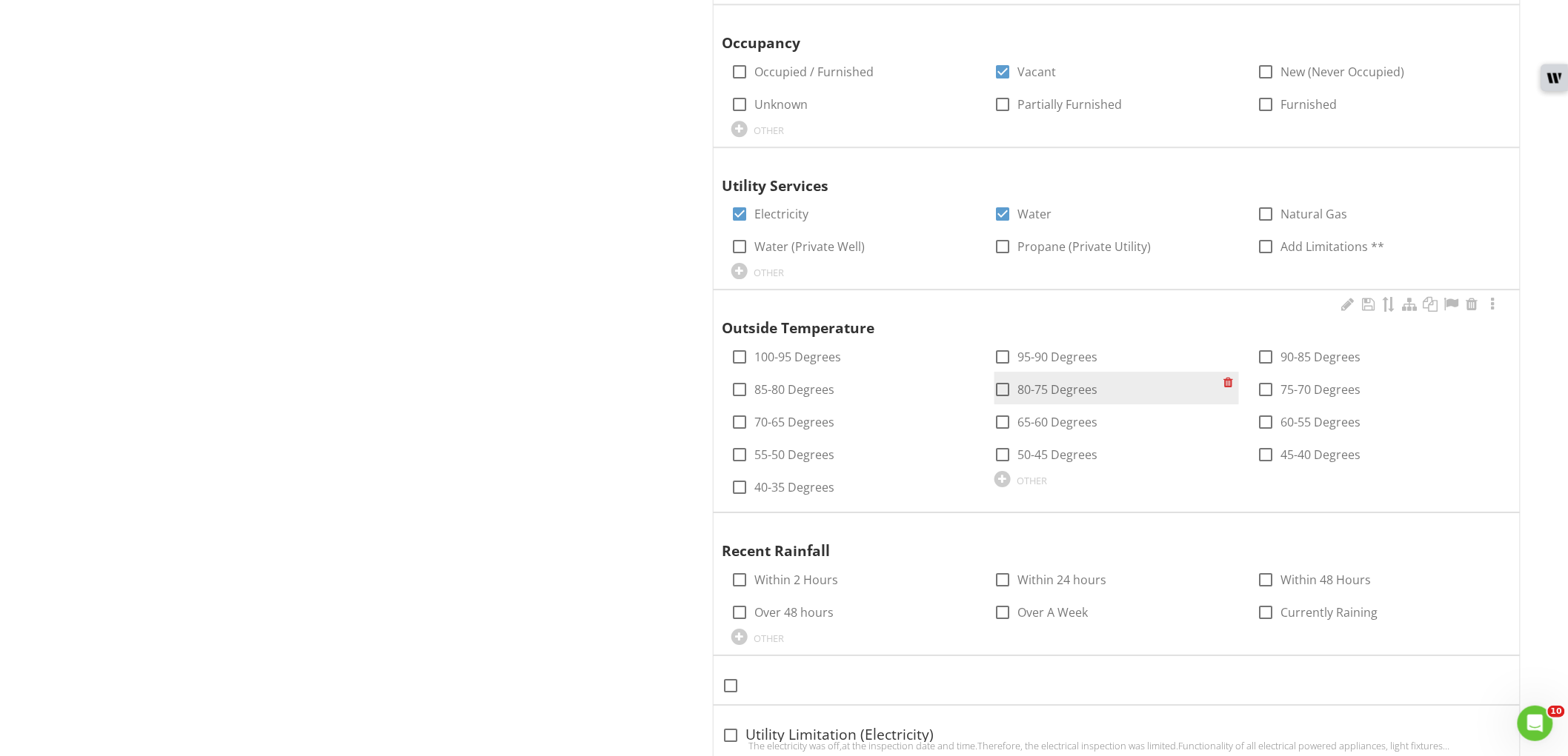
click at [1025, 385] on label "80-75 Degrees" at bounding box center [1058, 390] width 80 height 15
checkbox input "true"
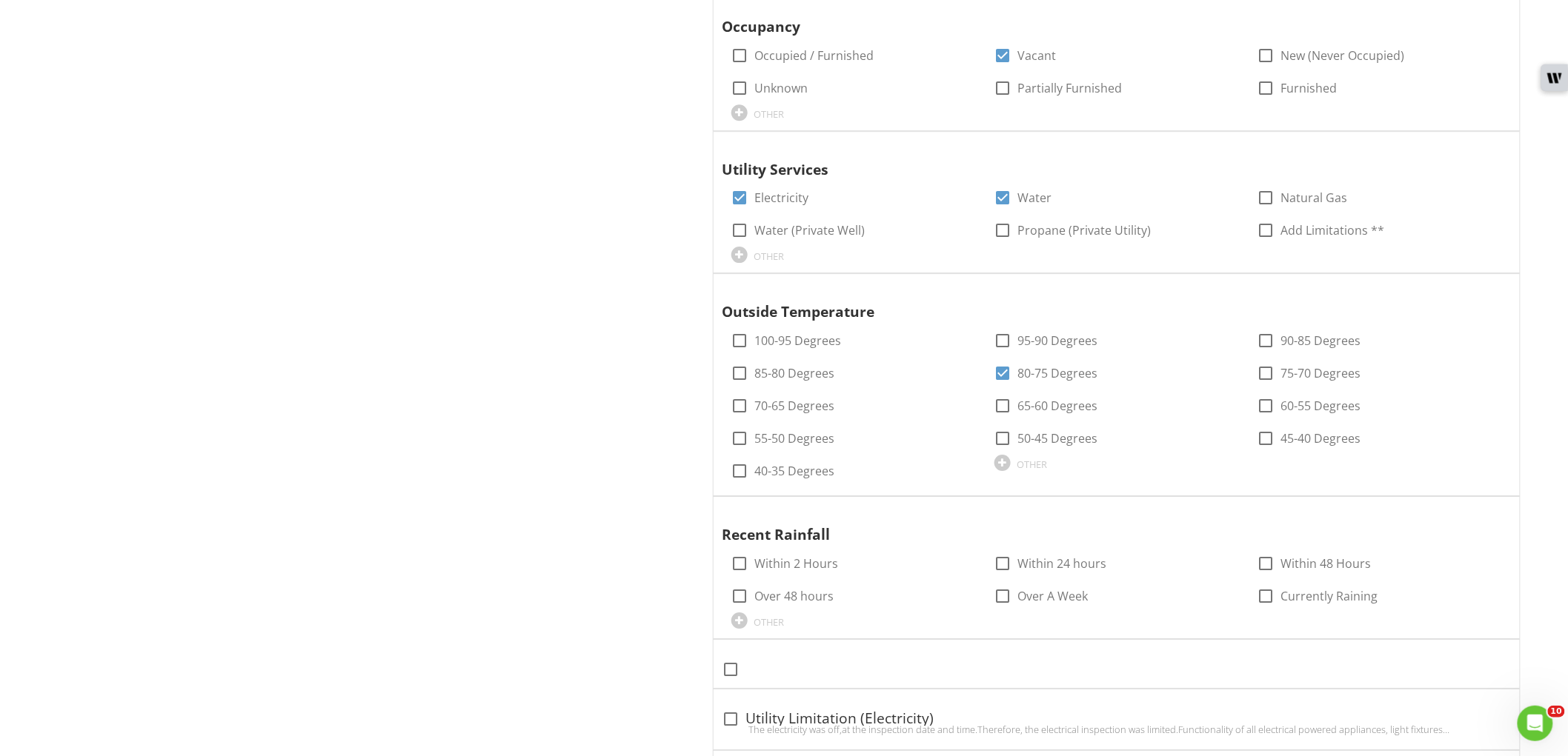
scroll to position [2057, 0]
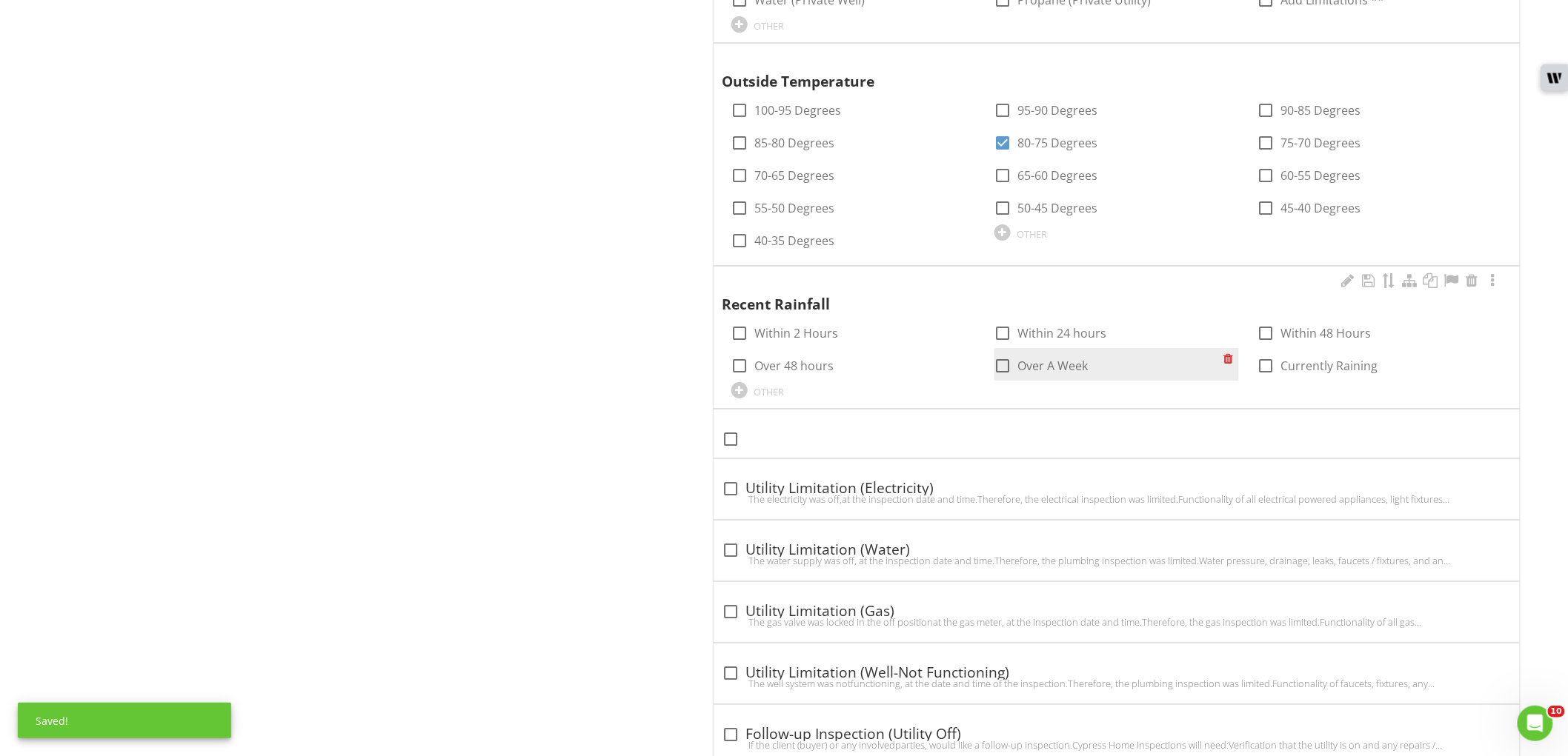
click at [1061, 365] on label "Over A Week" at bounding box center [1053, 366] width 70 height 15
checkbox input "true"
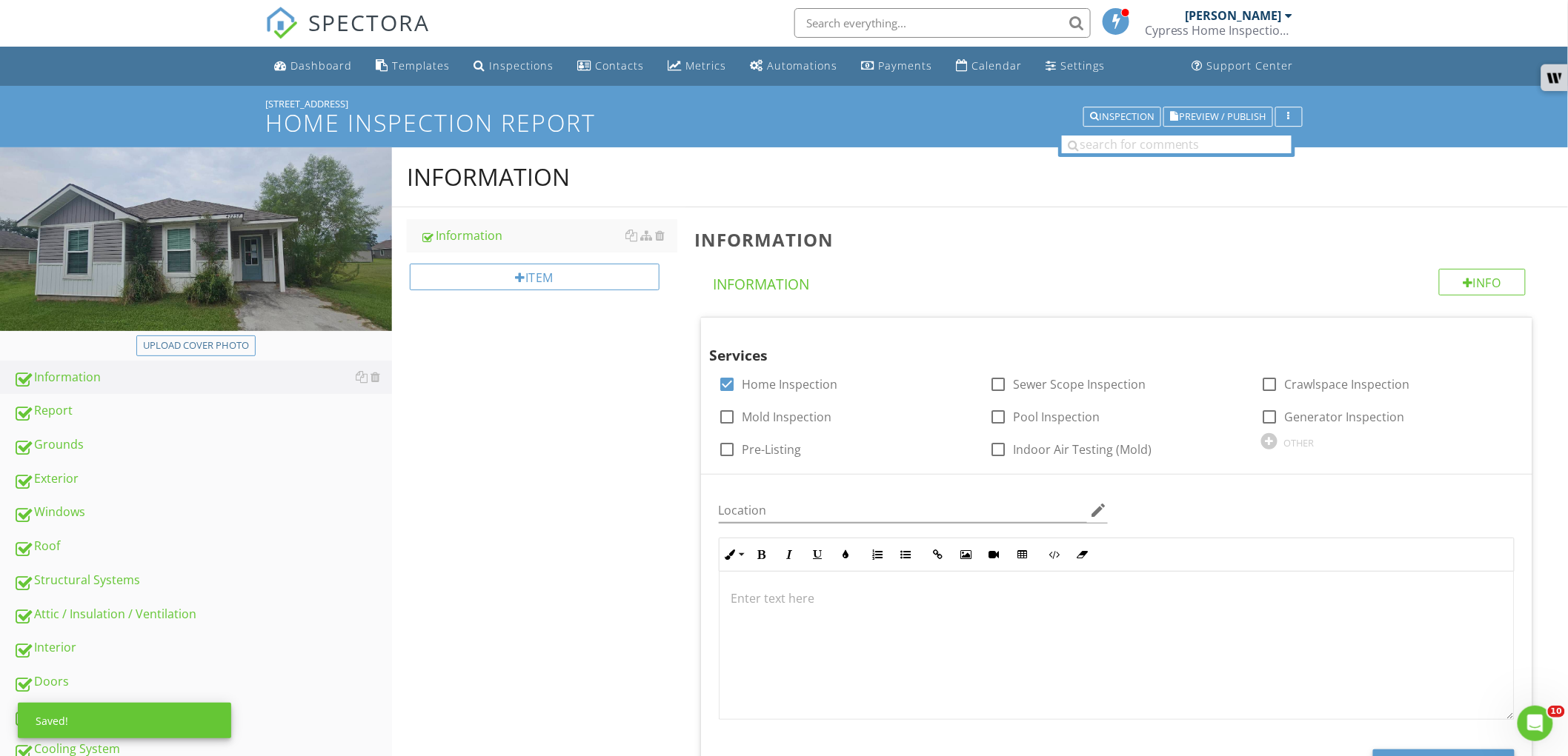
scroll to position [0, 0]
click at [204, 405] on div "Report" at bounding box center [203, 412] width 379 height 20
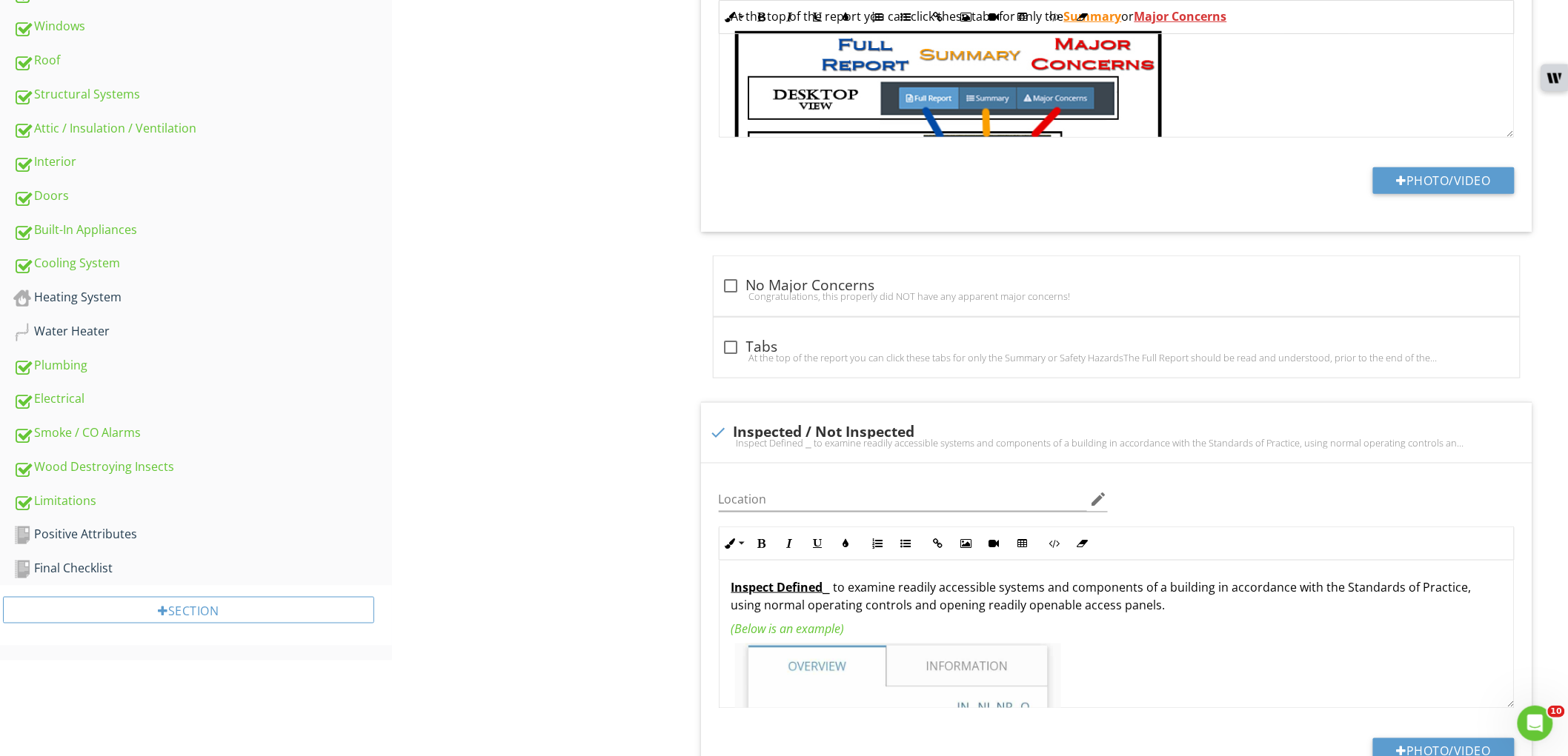
scroll to position [493, 0]
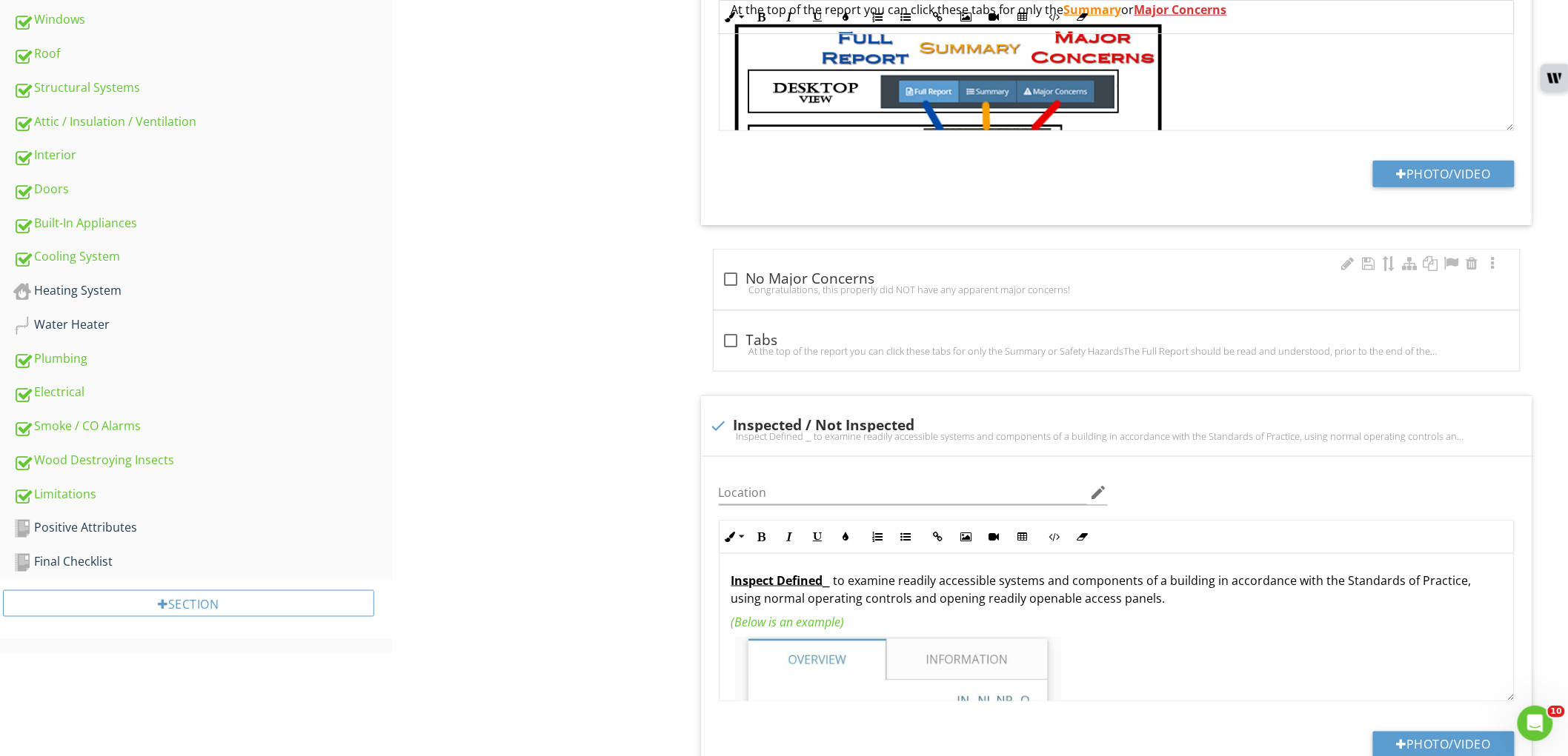
click at [729, 281] on div at bounding box center [731, 278] width 25 height 25
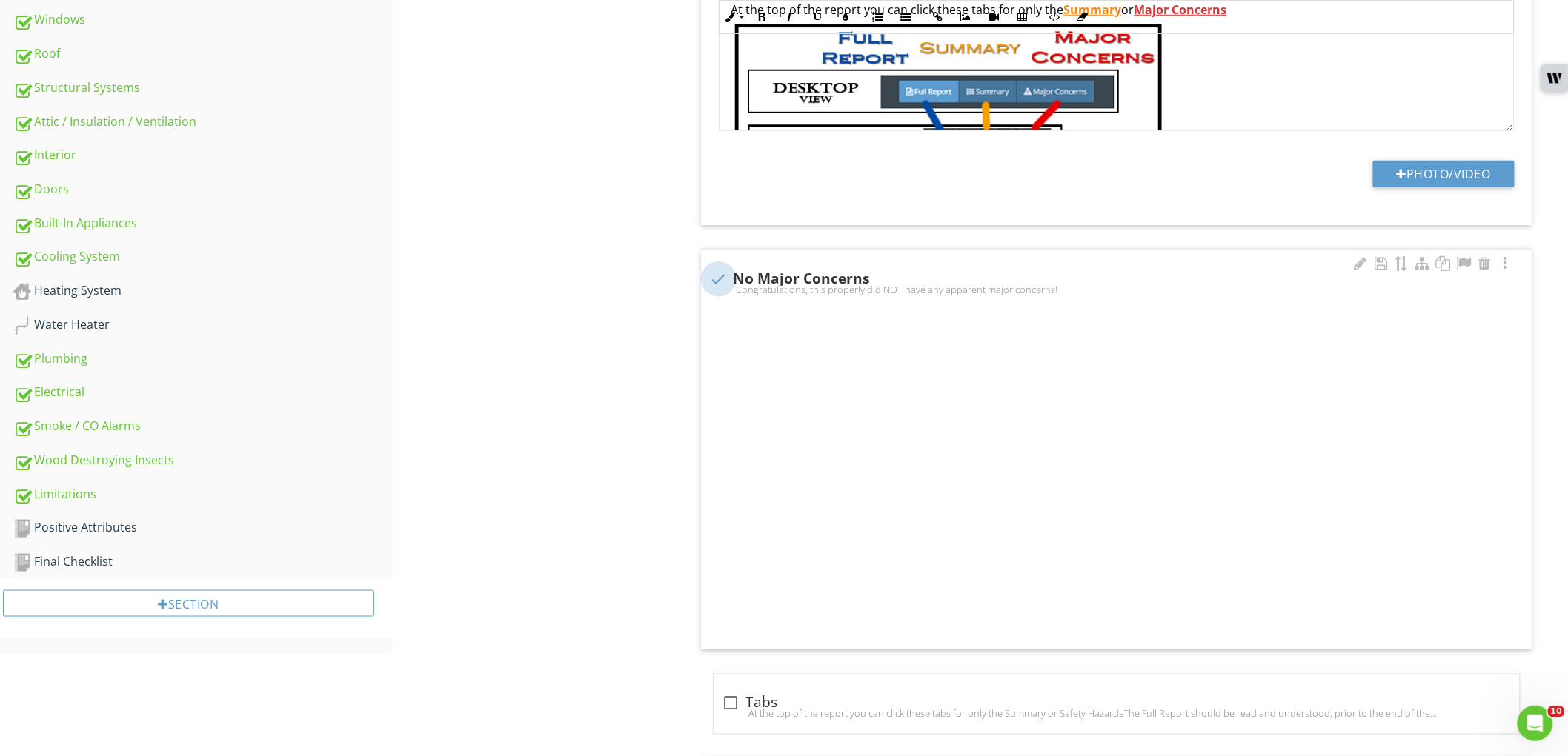
checkbox input "true"
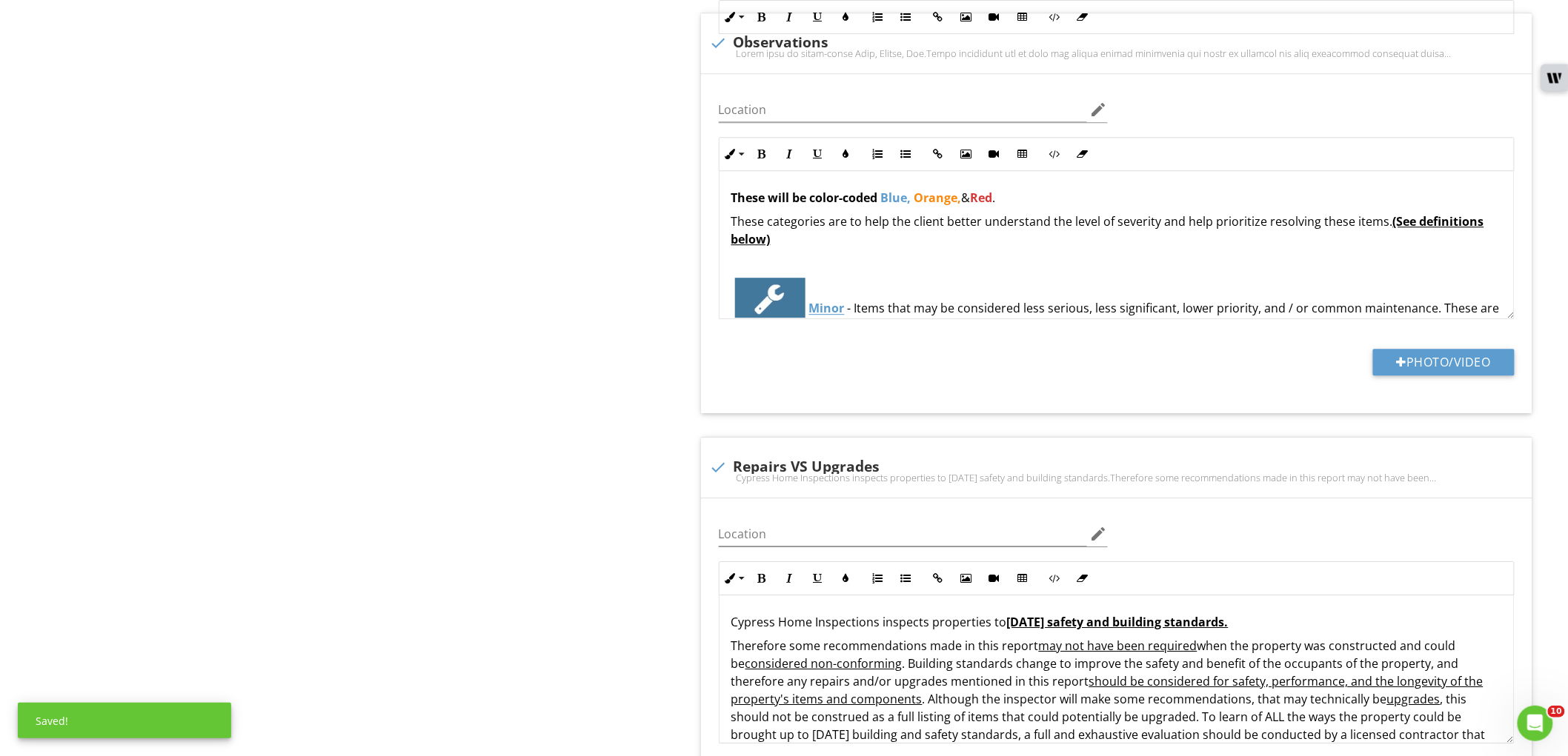
scroll to position [1810, 0]
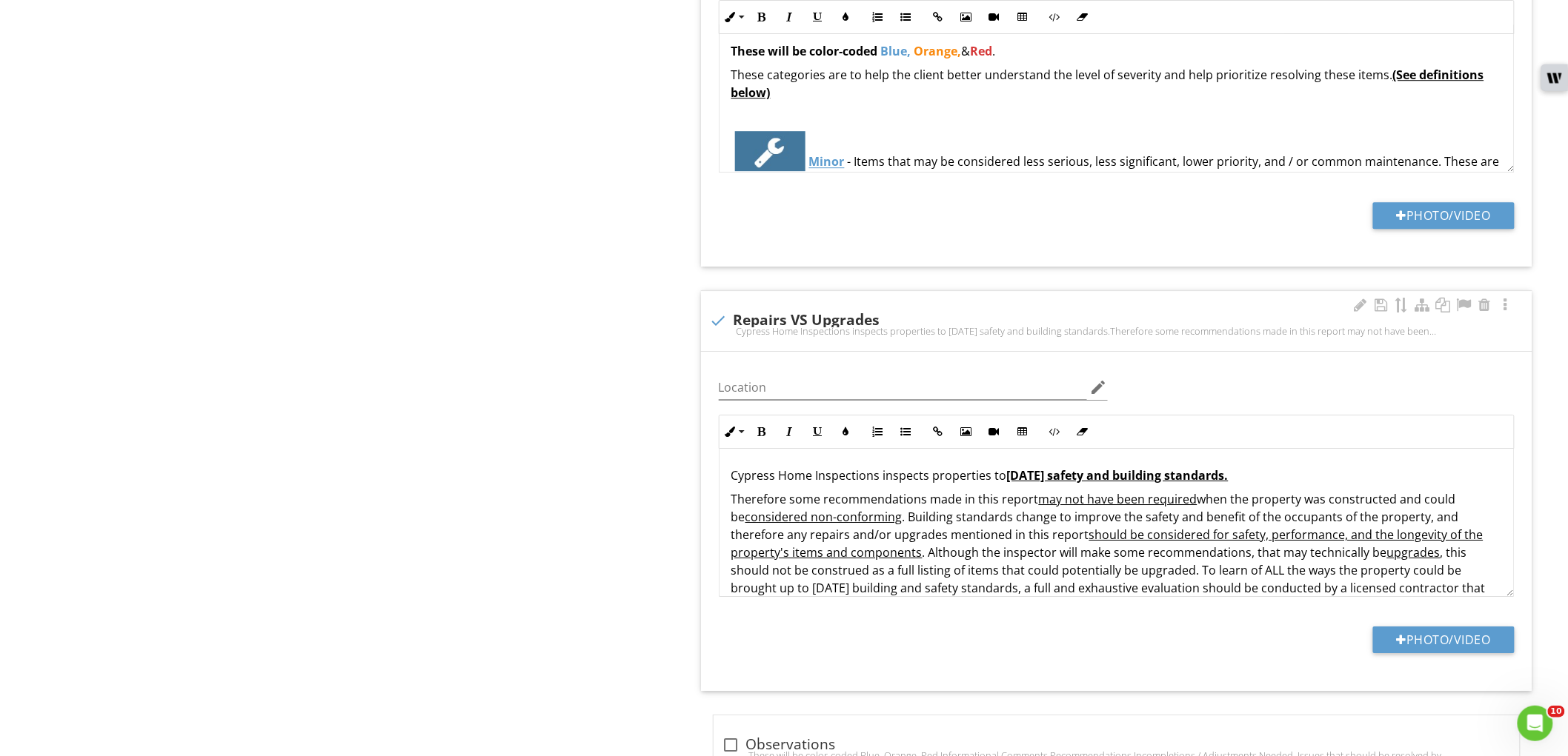
click at [706, 327] on div "check Repairs VS Upgrades Cypress Home Inspections inspects properties to today…" at bounding box center [1117, 321] width 831 height 60
checkbox input "true"
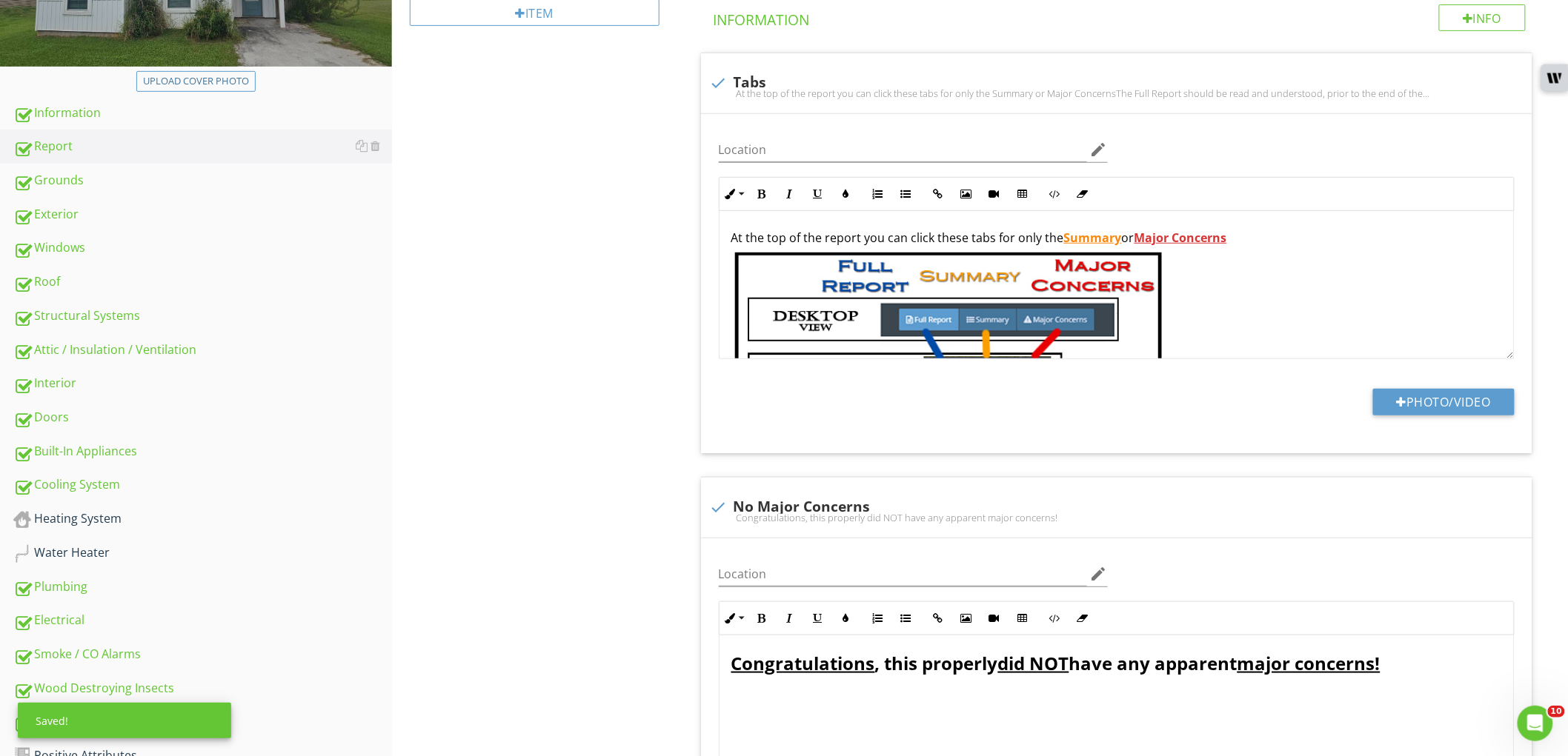
scroll to position [164, 0]
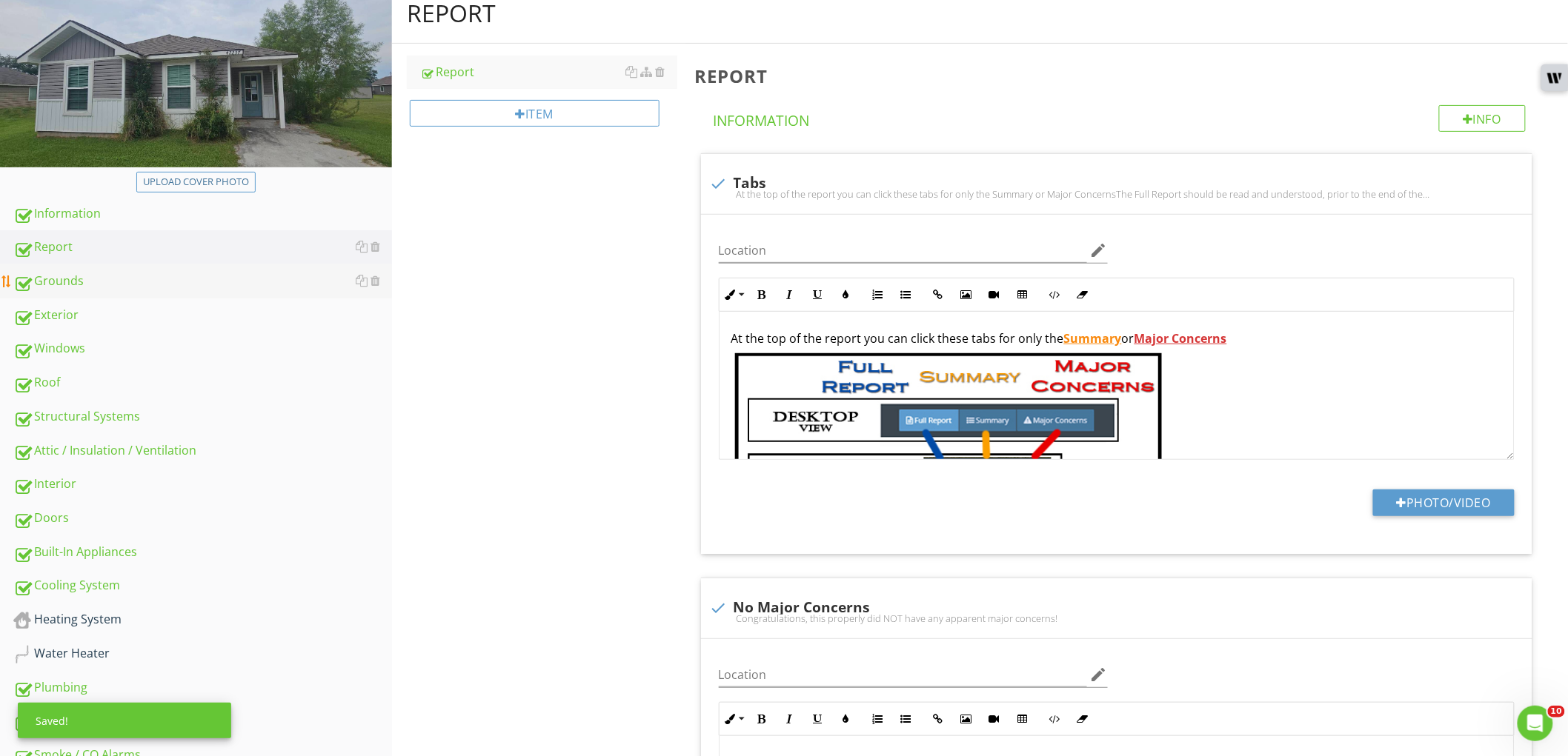
click at [182, 289] on div "Grounds" at bounding box center [203, 281] width 379 height 20
type textarea "<p><span style="color: inherit; background-color: initial;">At the top of the r…"
type textarea "<p><strong><u>Inspect Defined</u></strong> ⎯ to examine readily accessible syst…"
type textarea "<p><strong>These will be color-coded</strong> <strong><span style="color: rgb(9…"
type textarea "<div><strong><u>The primary purpose</u></strong> of this report is to inform th…"
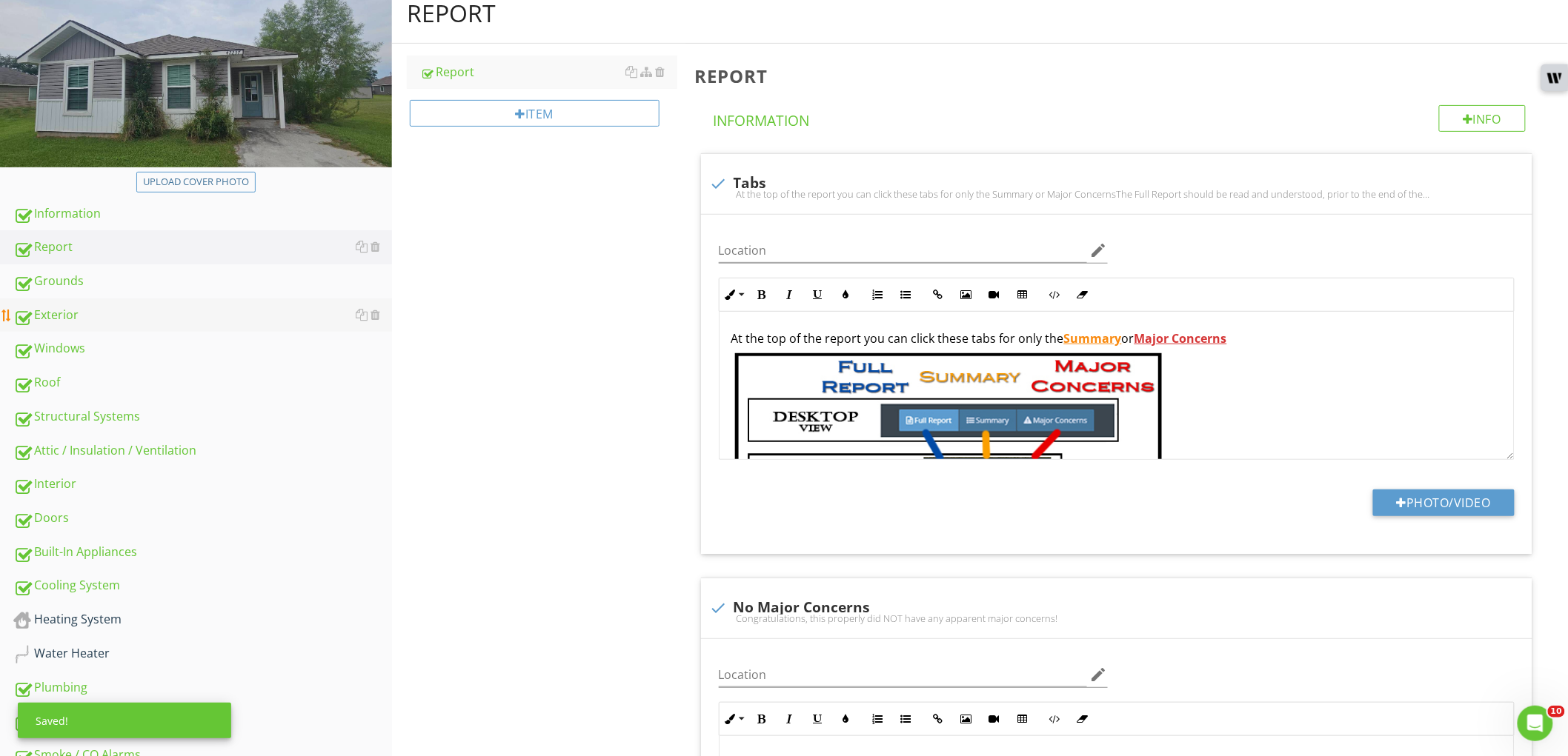
type textarea "<p><strong><u>Click / Tap</u></strong> the Photos &amp; Text to <strong><u>Expa…"
type textarea "<p><img src="https://cdn.spectora.com/editor_assets/images/000/563/088/original…"
type textarea "<p>Cypress Home Inspections strives to perform all inspections in substantial c…"
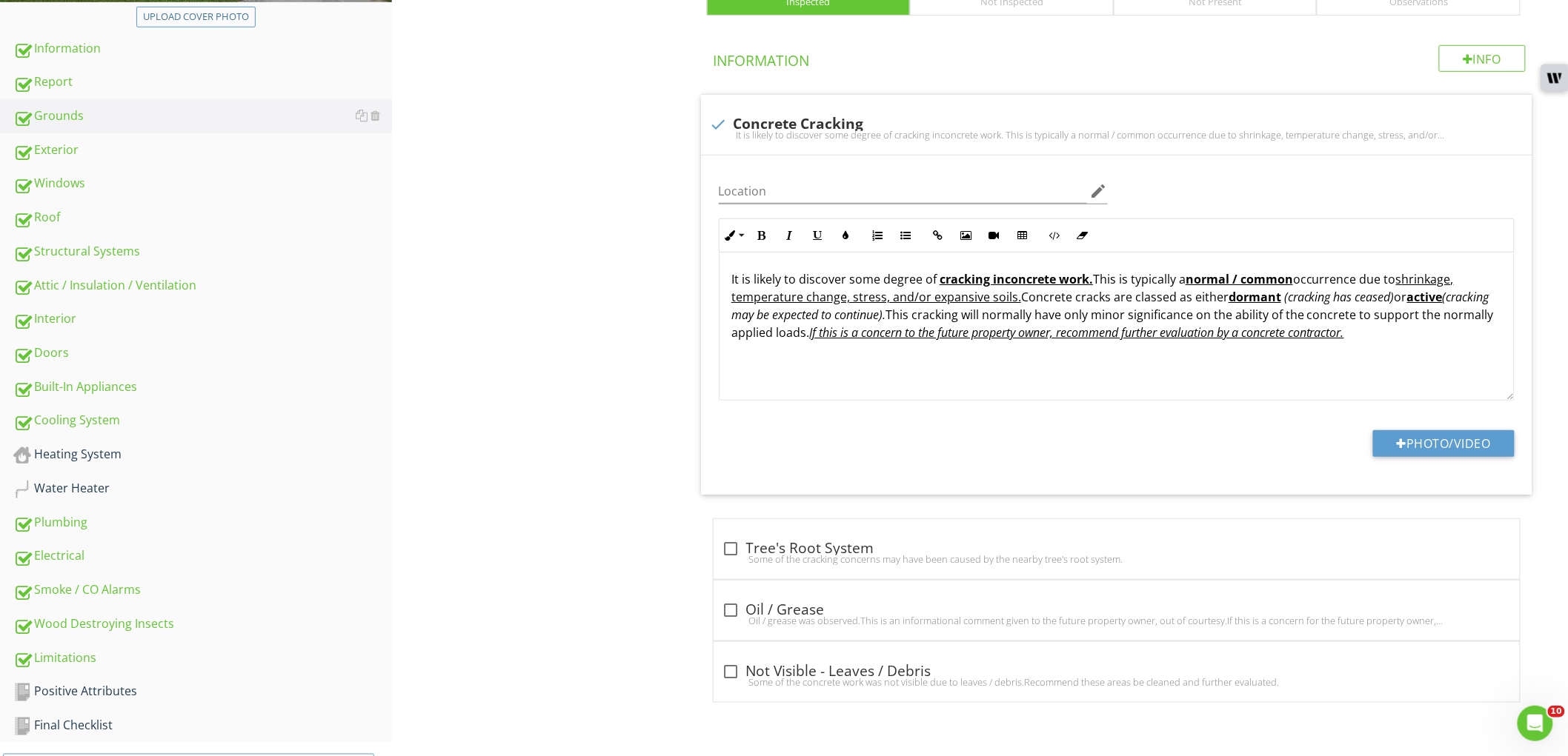
scroll to position [58, 0]
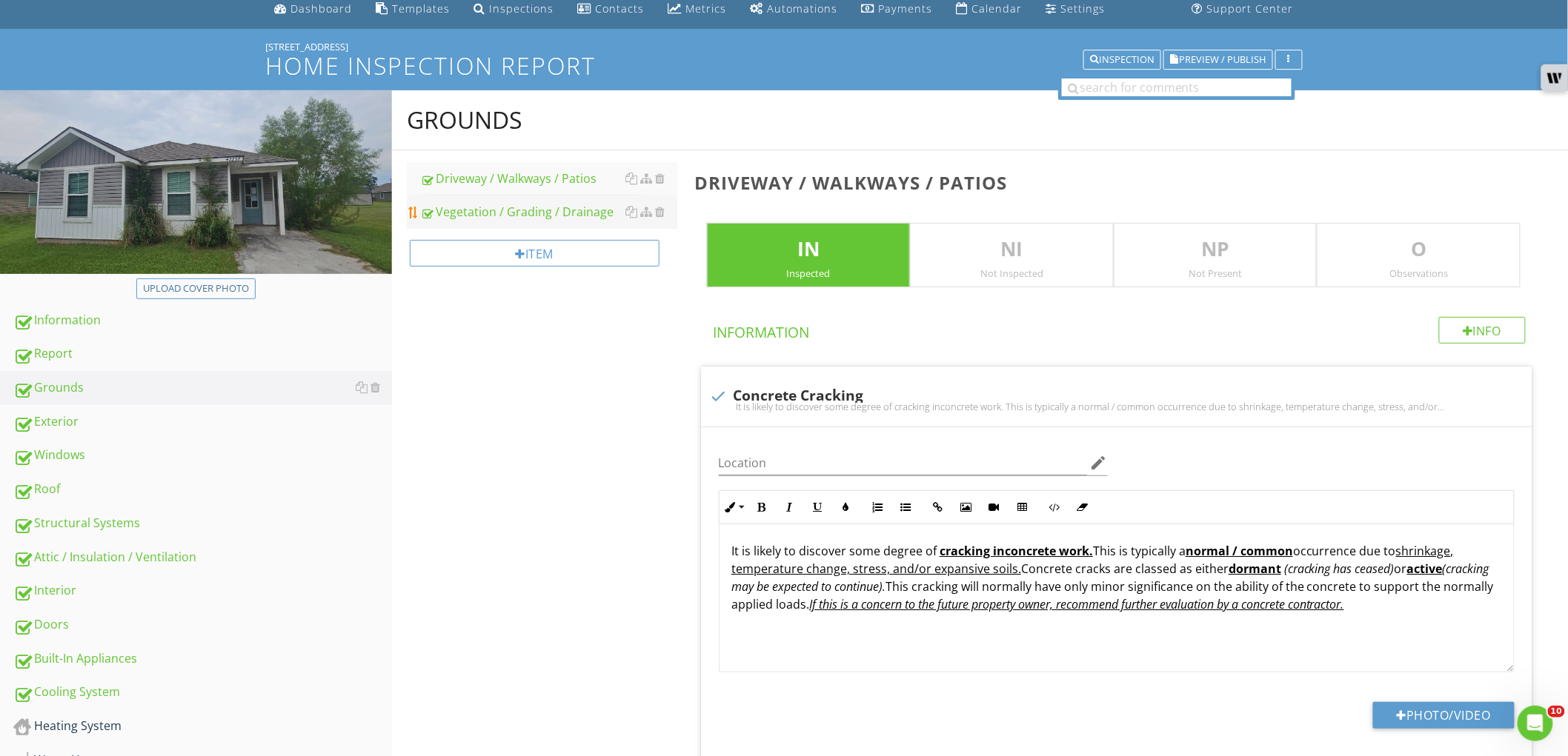
click at [541, 215] on div "Vegetation / Grading / Drainage" at bounding box center [549, 212] width 257 height 18
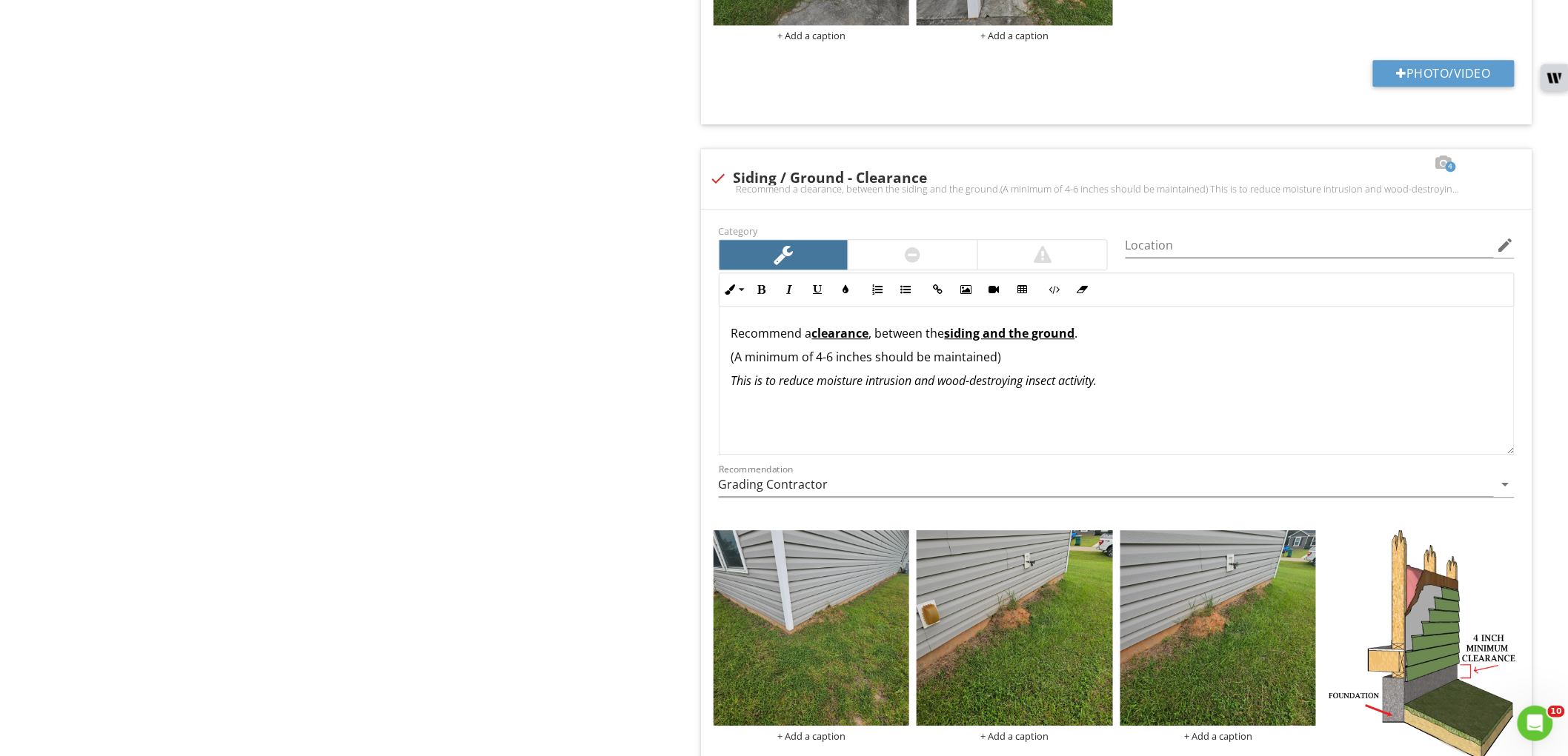
scroll to position [1622, 0]
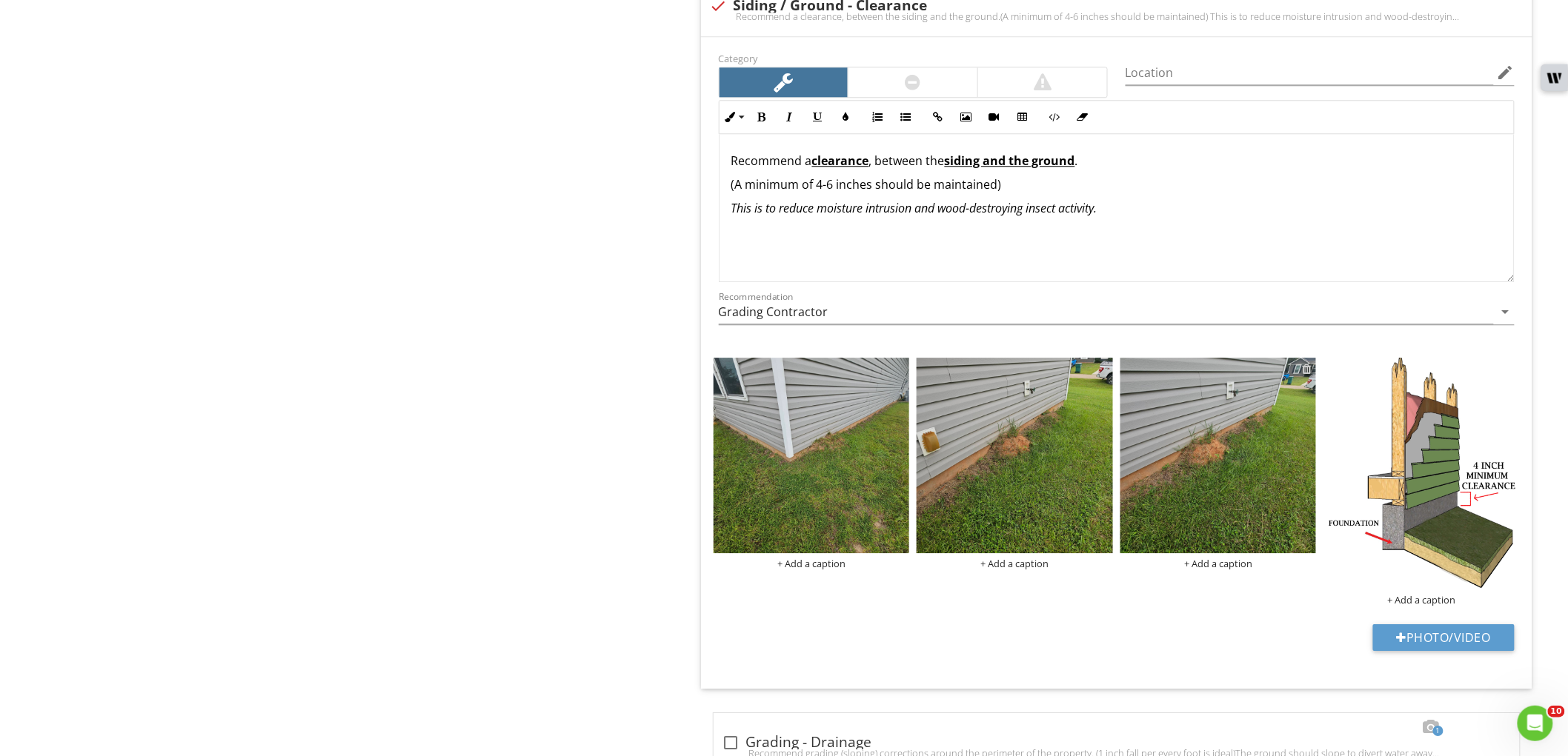
click at [1306, 373] on div at bounding box center [1307, 369] width 10 height 12
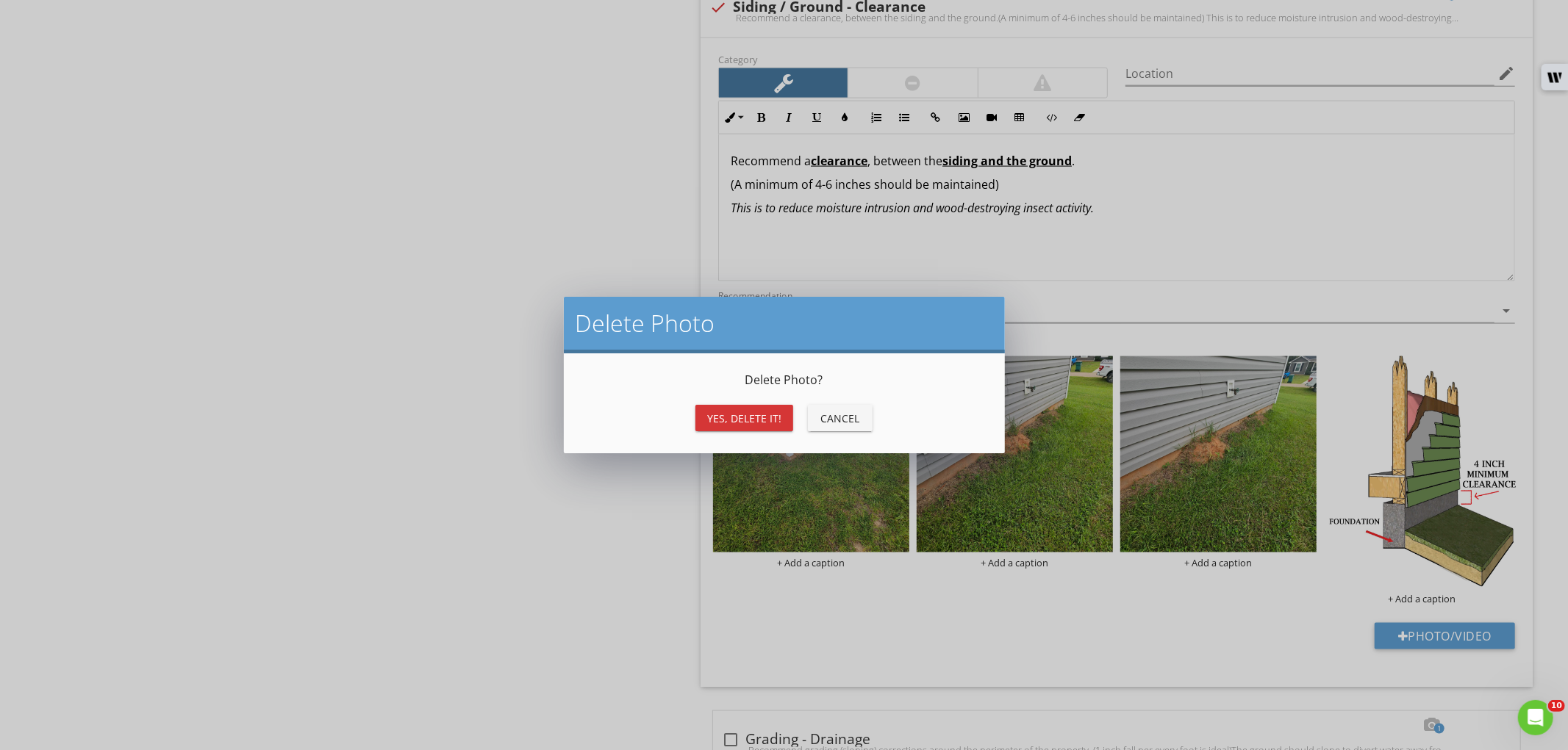
click at [771, 414] on div "Yes, Delete it!" at bounding box center [744, 418] width 74 height 16
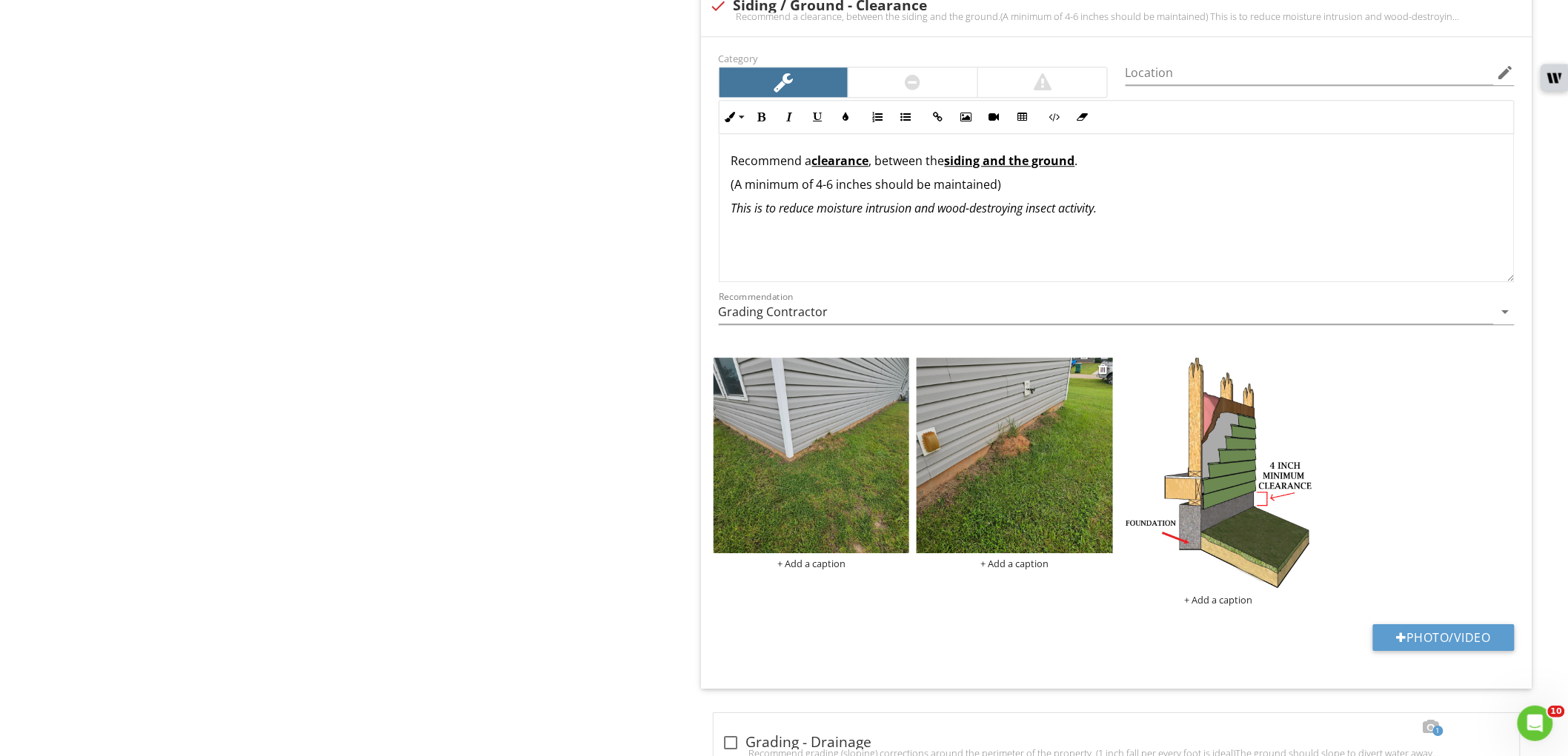
click at [1001, 504] on img at bounding box center [1015, 456] width 196 height 196
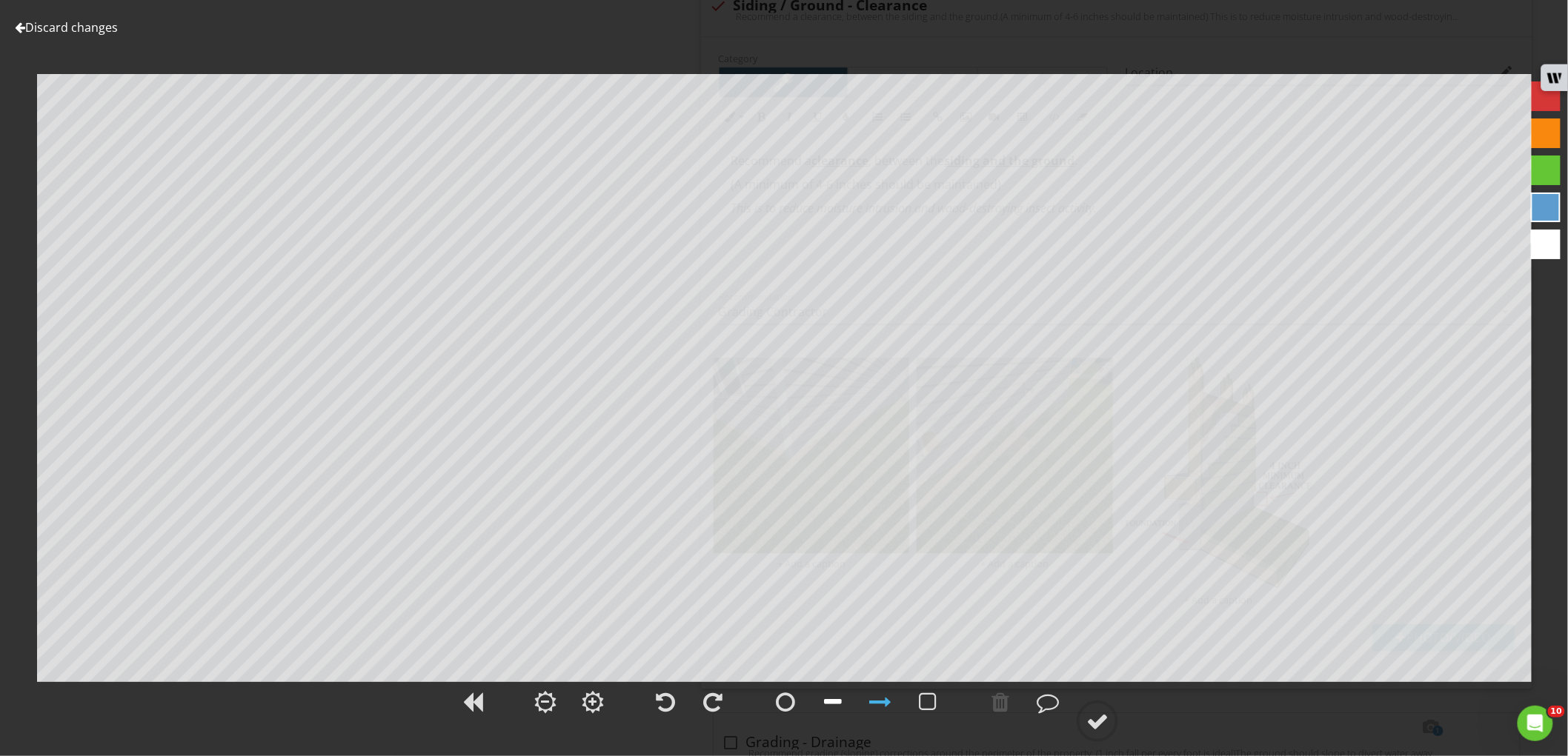
click at [824, 695] on div at bounding box center [833, 702] width 18 height 22
click at [892, 694] on div at bounding box center [880, 702] width 22 height 22
click at [1094, 729] on div at bounding box center [1097, 721] width 22 height 22
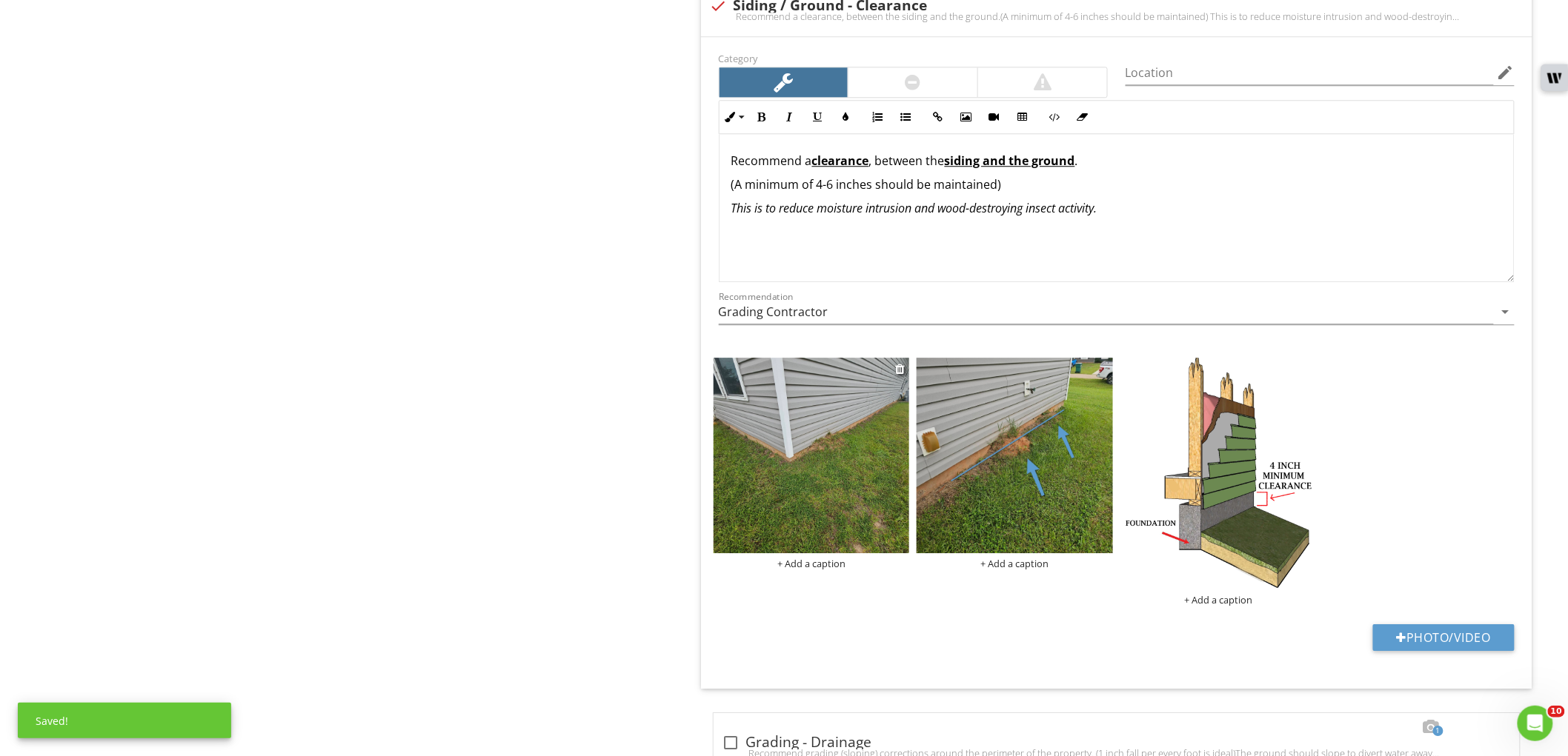
click at [805, 460] on img at bounding box center [812, 456] width 196 height 196
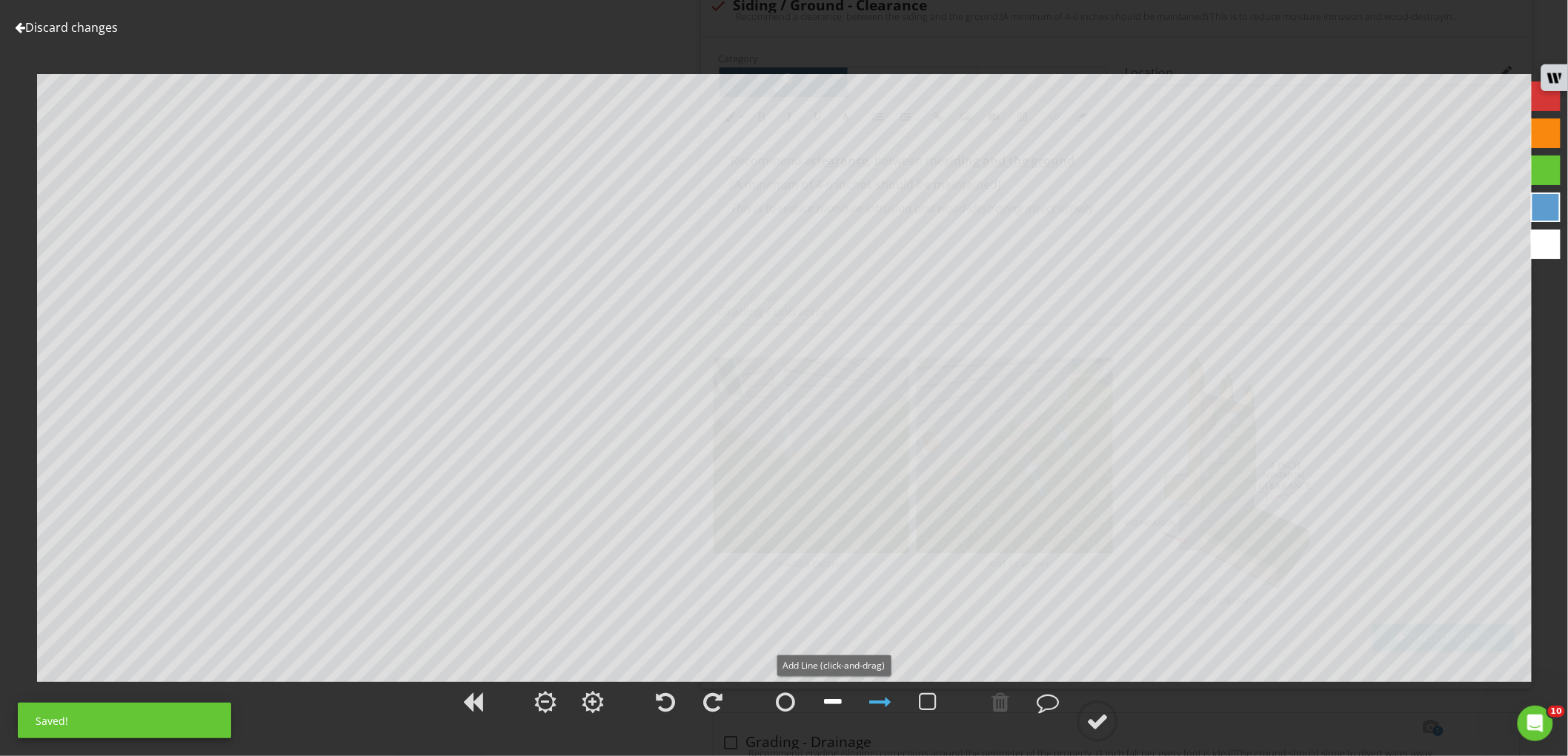
click at [824, 711] on div at bounding box center [833, 702] width 18 height 22
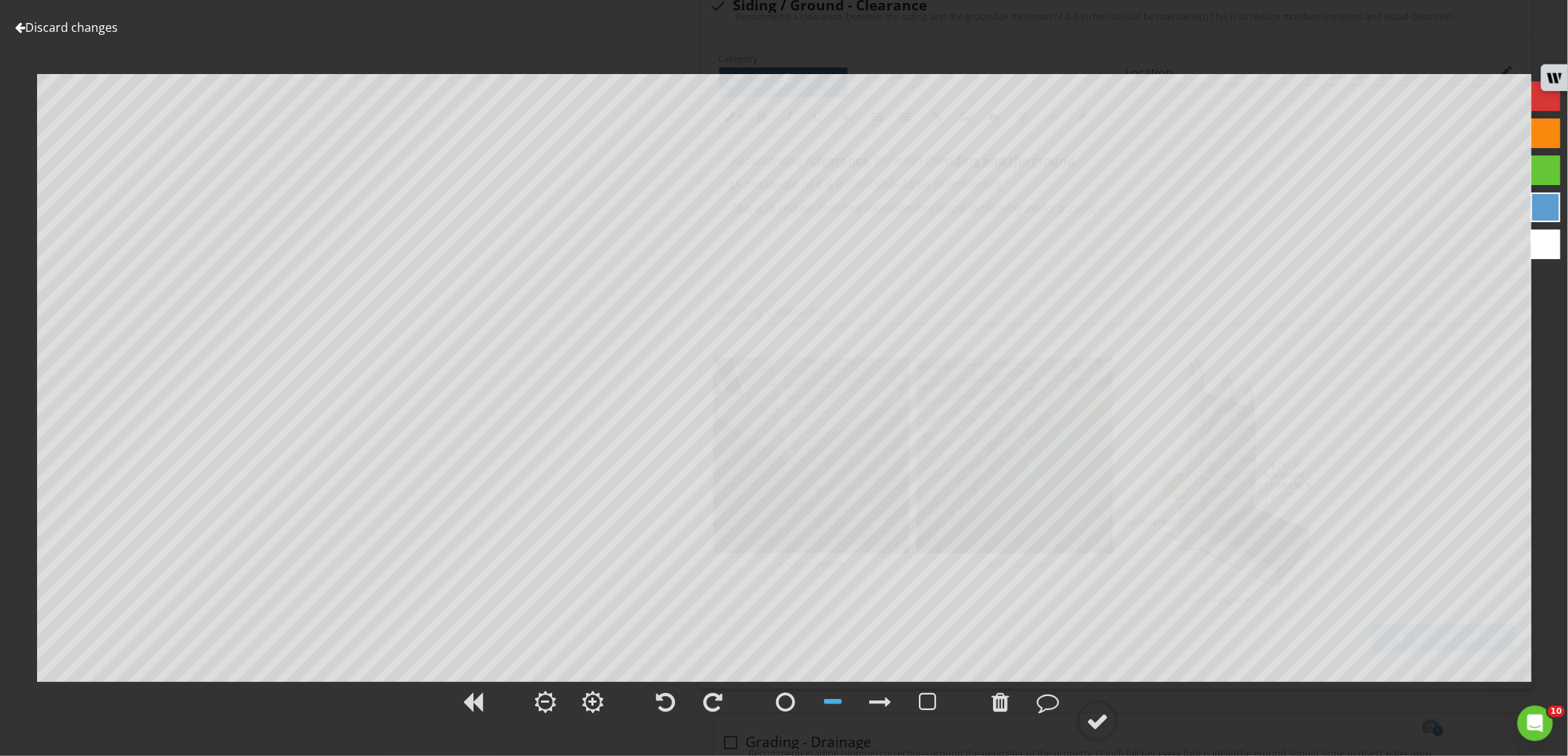
click at [883, 690] on div at bounding box center [880, 702] width 37 height 37
click at [1101, 733] on circle at bounding box center [1097, 721] width 39 height 38
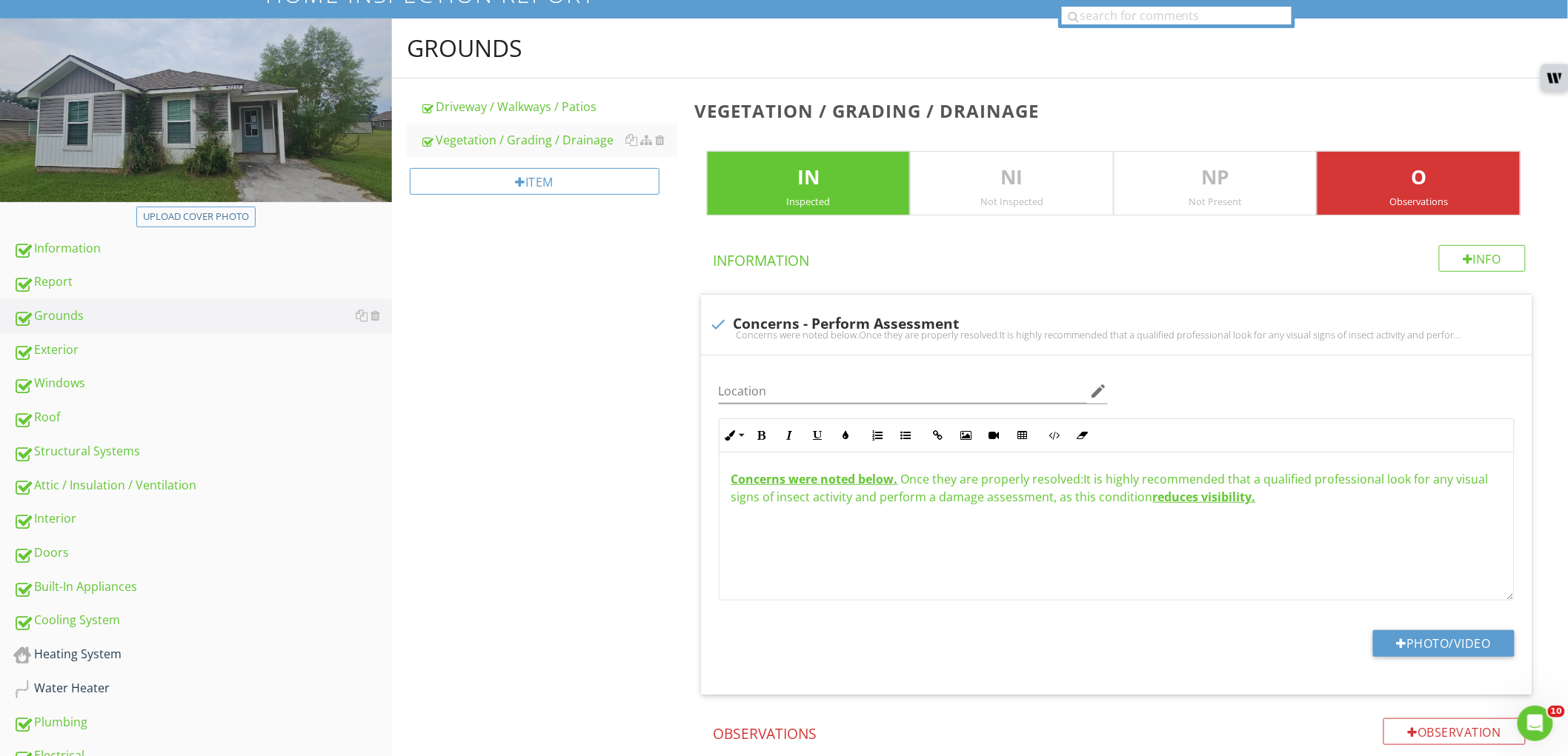
scroll to position [0, 0]
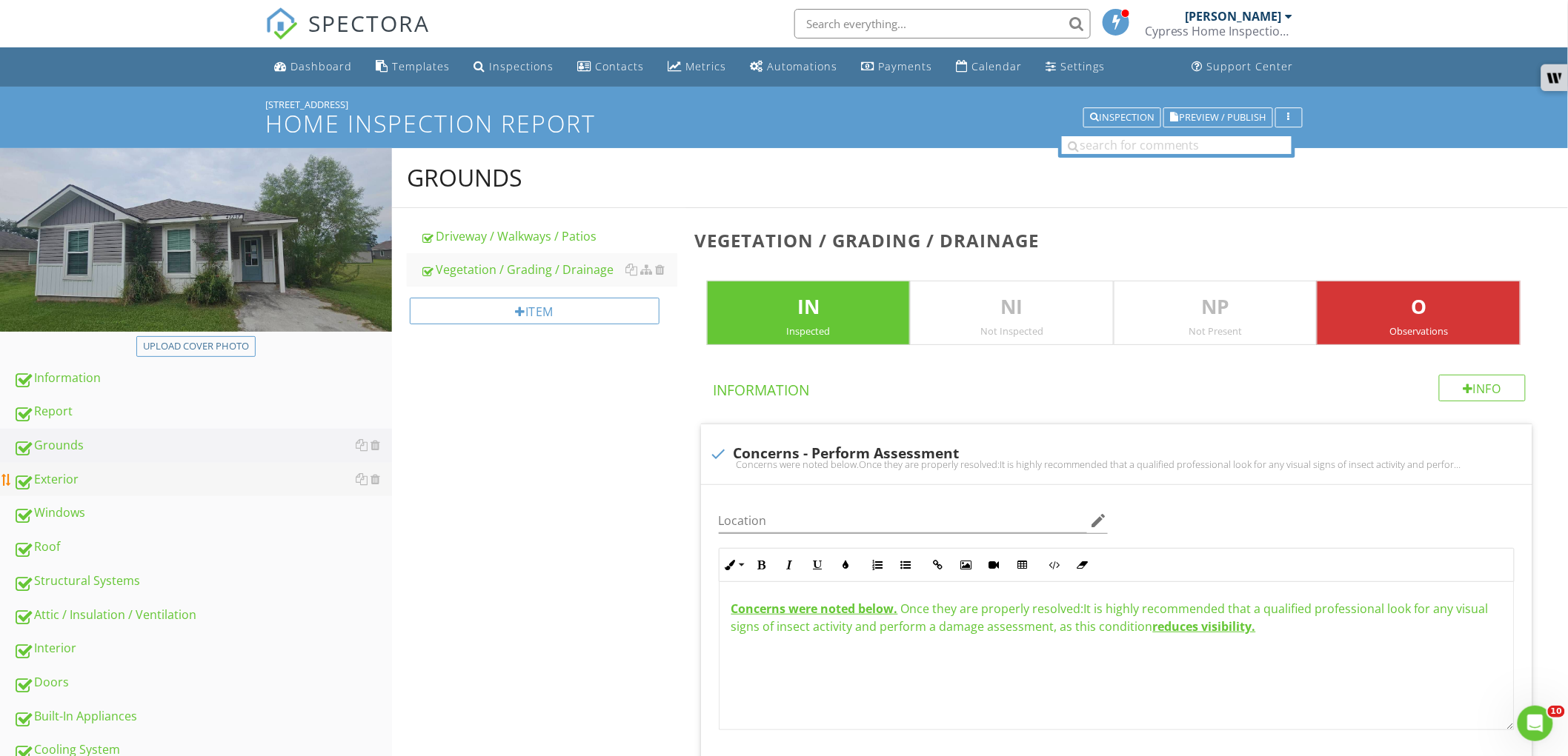
click at [223, 465] on link "Exterior" at bounding box center [203, 480] width 379 height 34
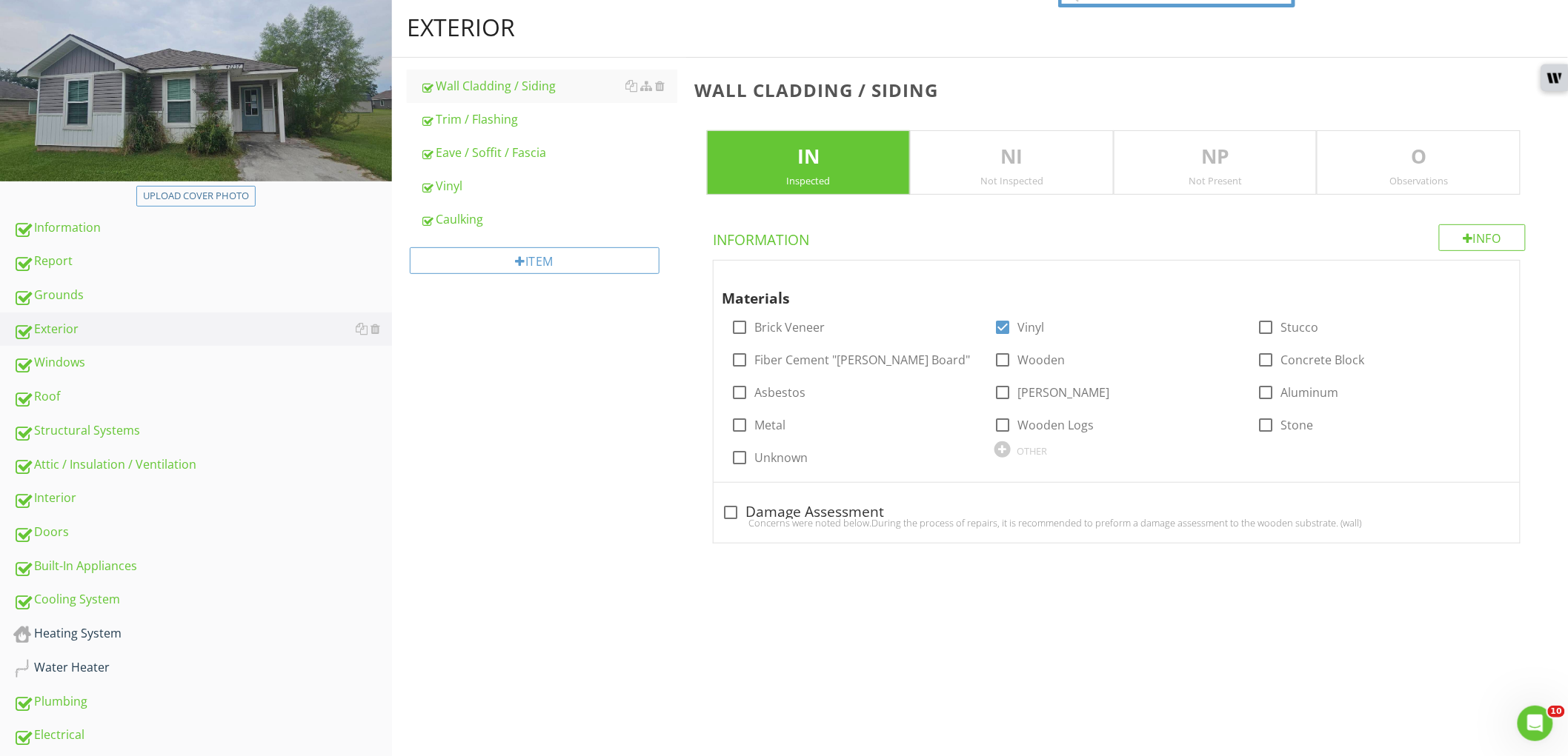
scroll to position [82, 0]
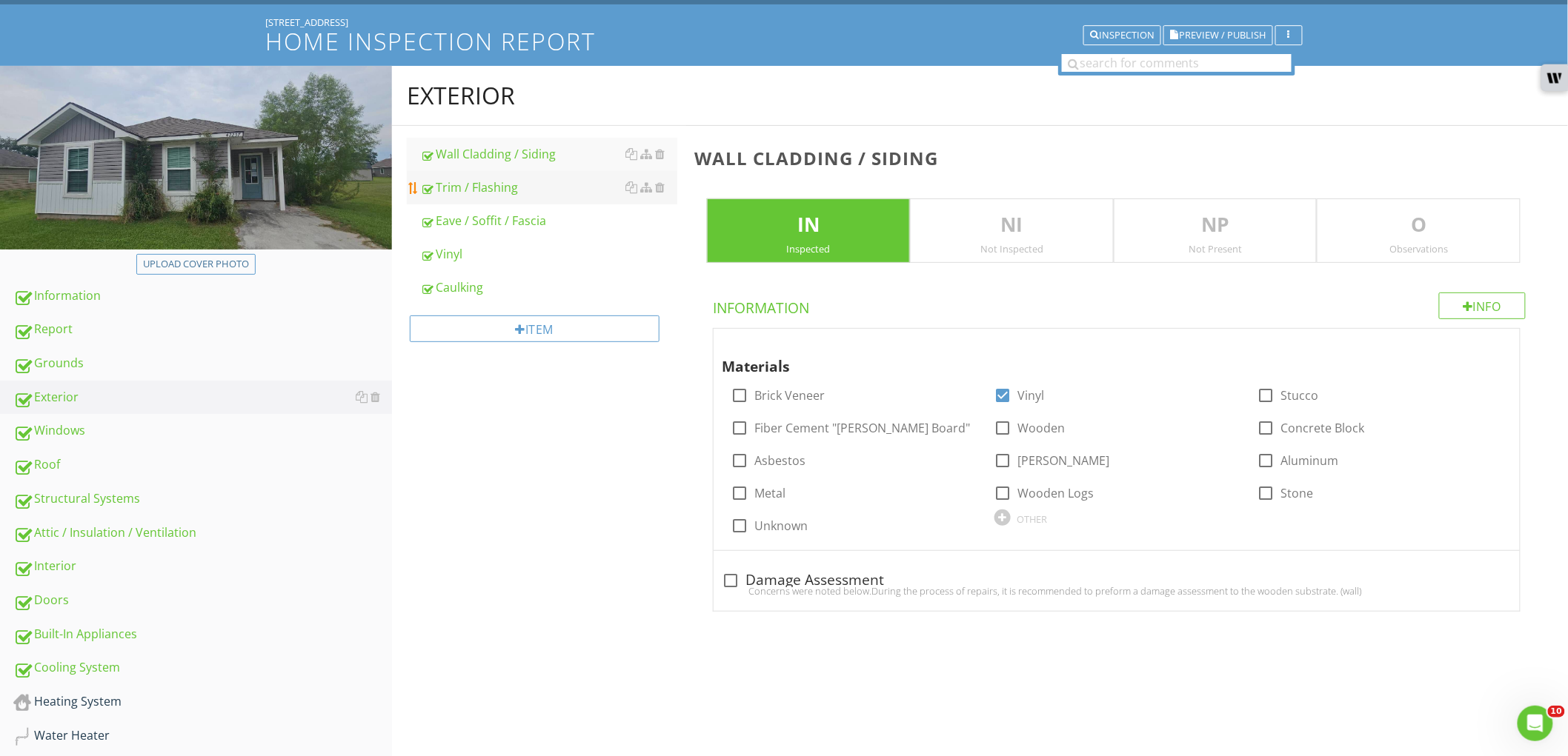
click at [507, 195] on div "Trim / Flashing" at bounding box center [549, 188] width 257 height 18
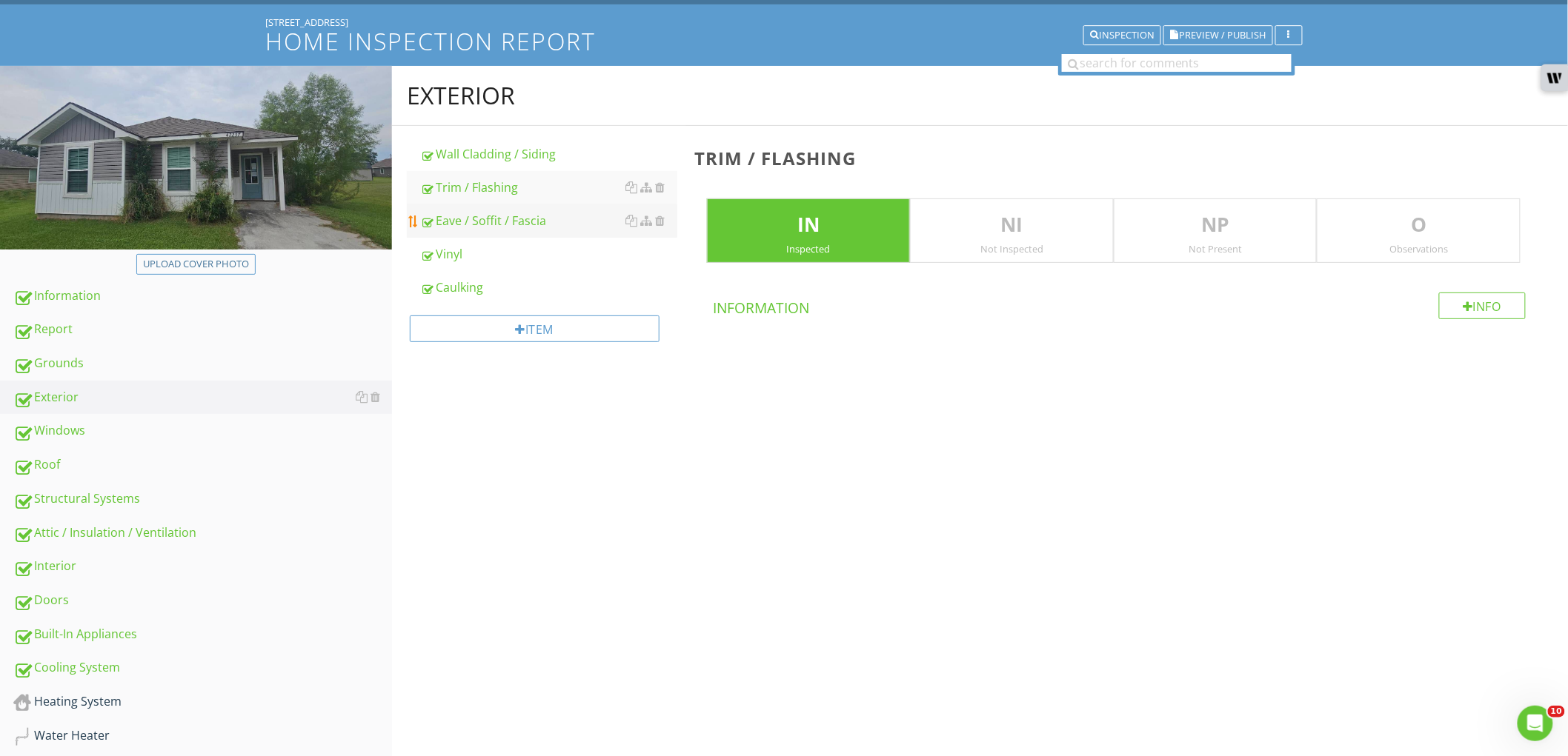
click at [508, 225] on div "Eave / Soffit / Fascia" at bounding box center [549, 221] width 257 height 18
click at [506, 260] on div "Vinyl" at bounding box center [549, 254] width 257 height 18
click at [660, 254] on div at bounding box center [661, 254] width 10 height 12
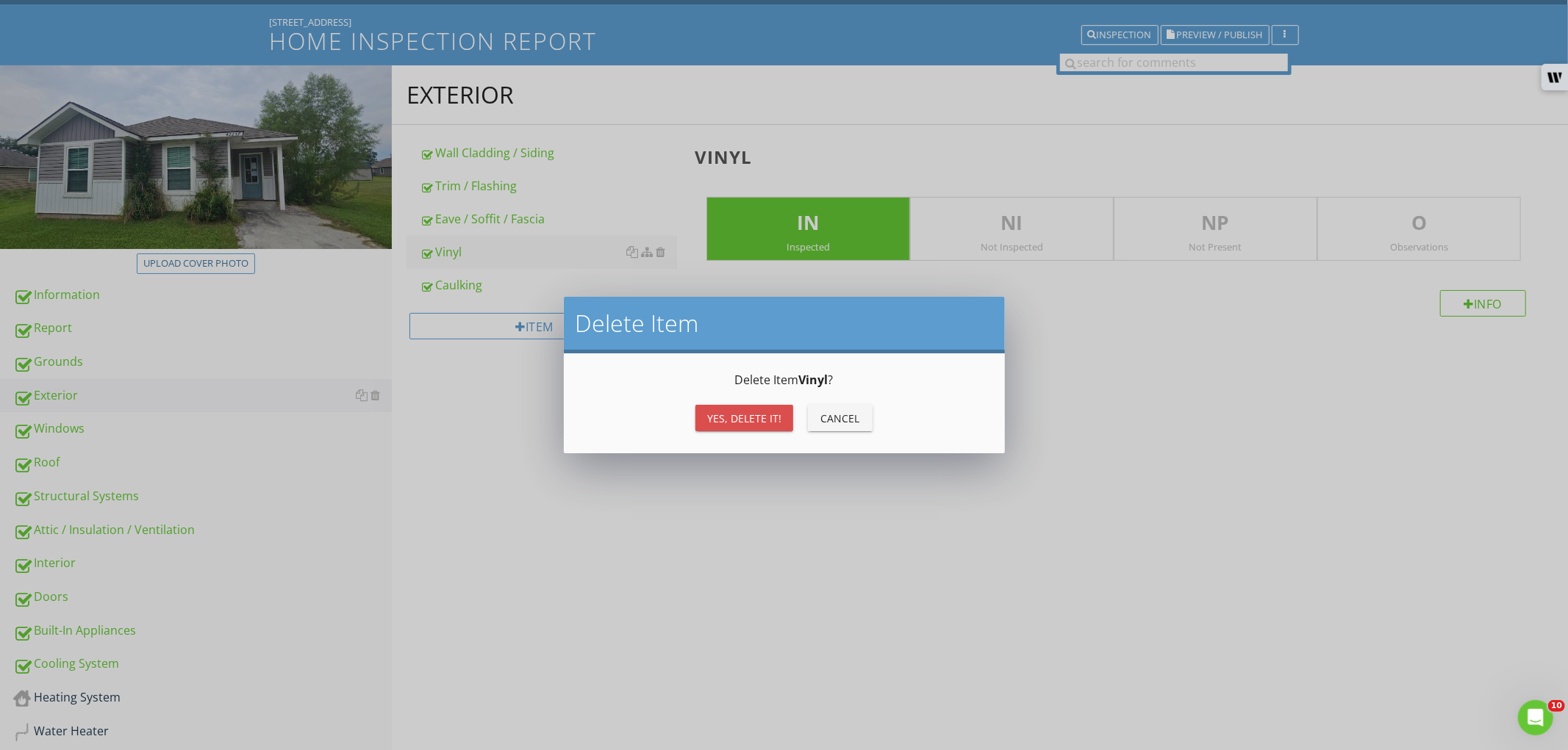
click at [723, 416] on div "Yes, Delete it!" at bounding box center [744, 418] width 74 height 16
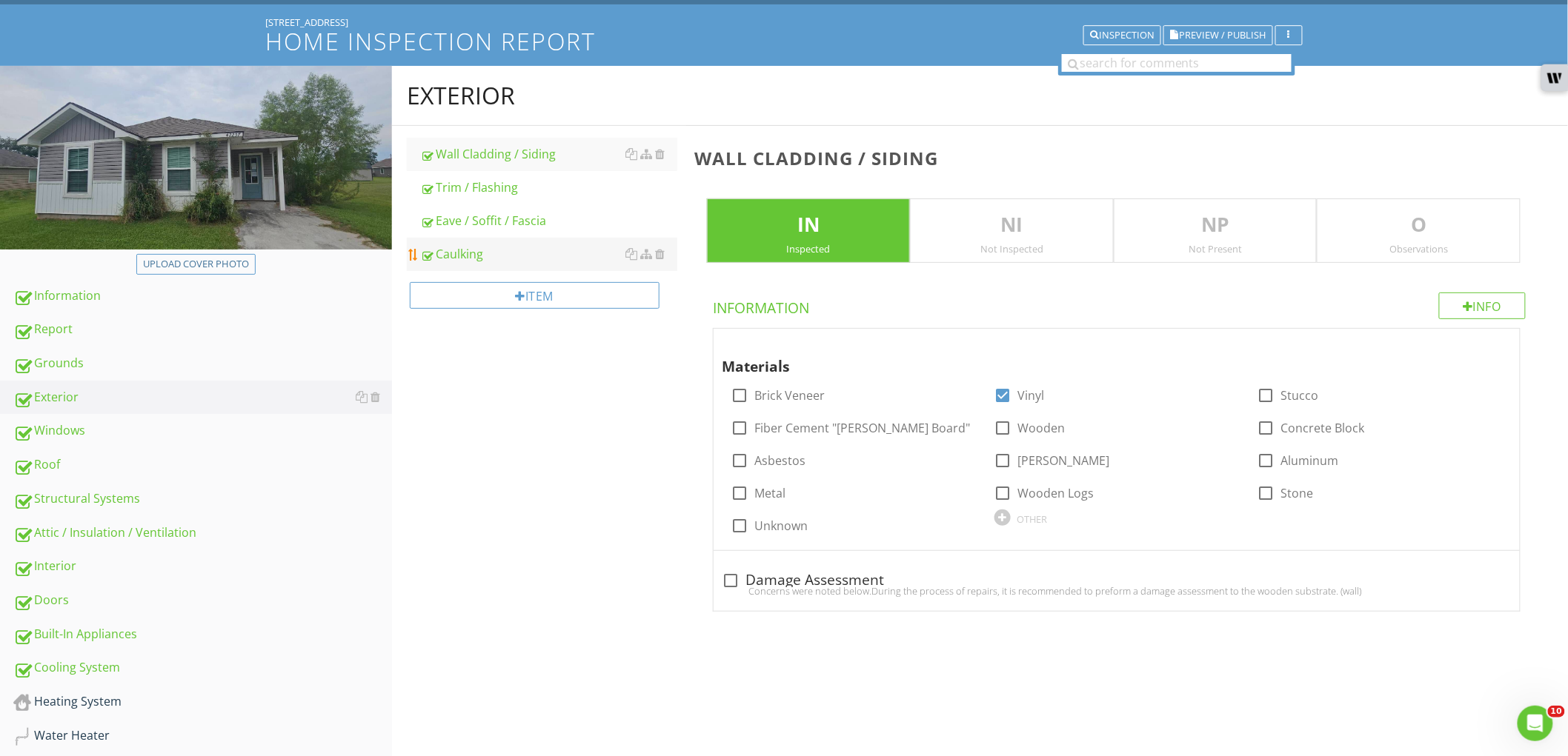
click at [506, 257] on div "Caulking" at bounding box center [549, 254] width 257 height 18
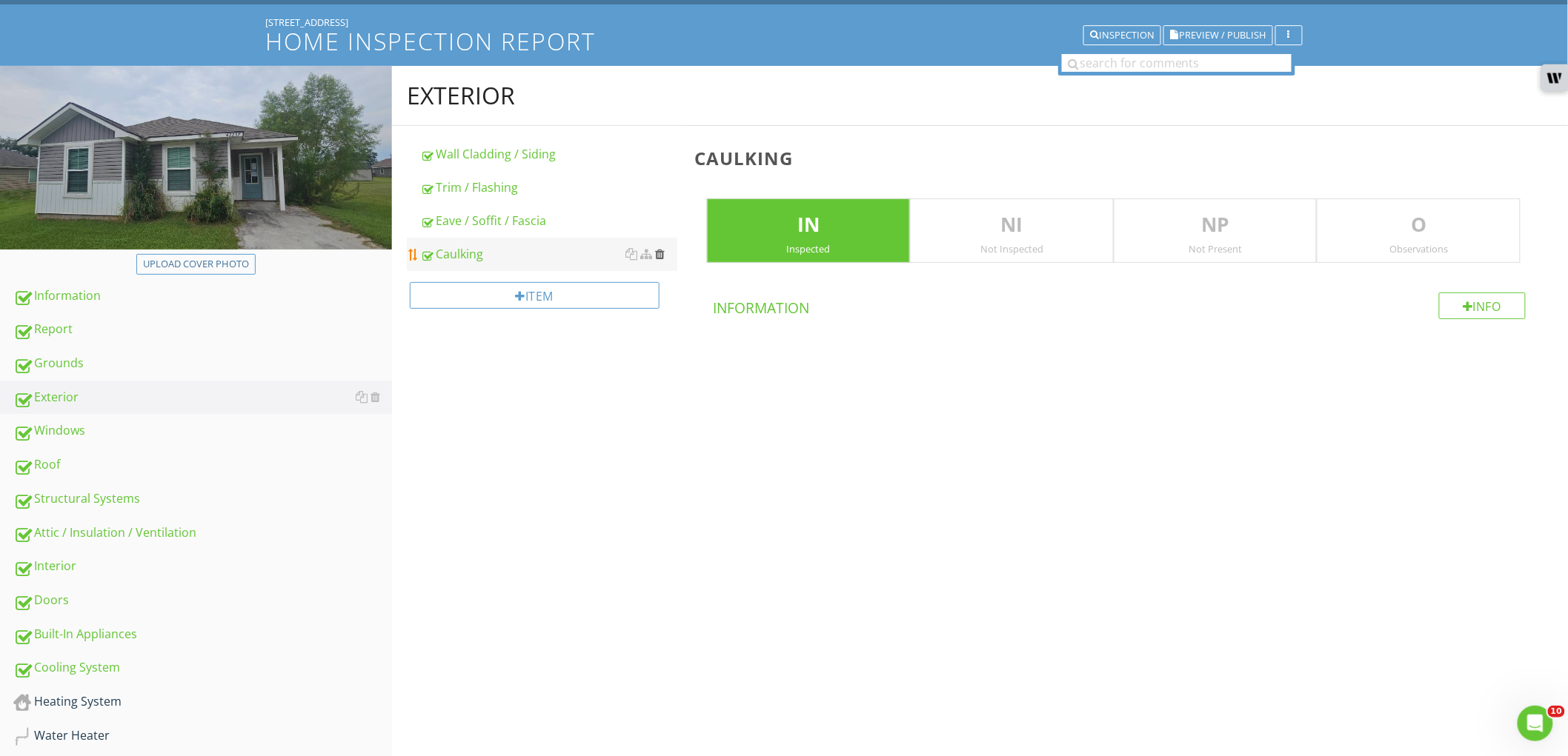
click at [662, 254] on div at bounding box center [661, 254] width 10 height 12
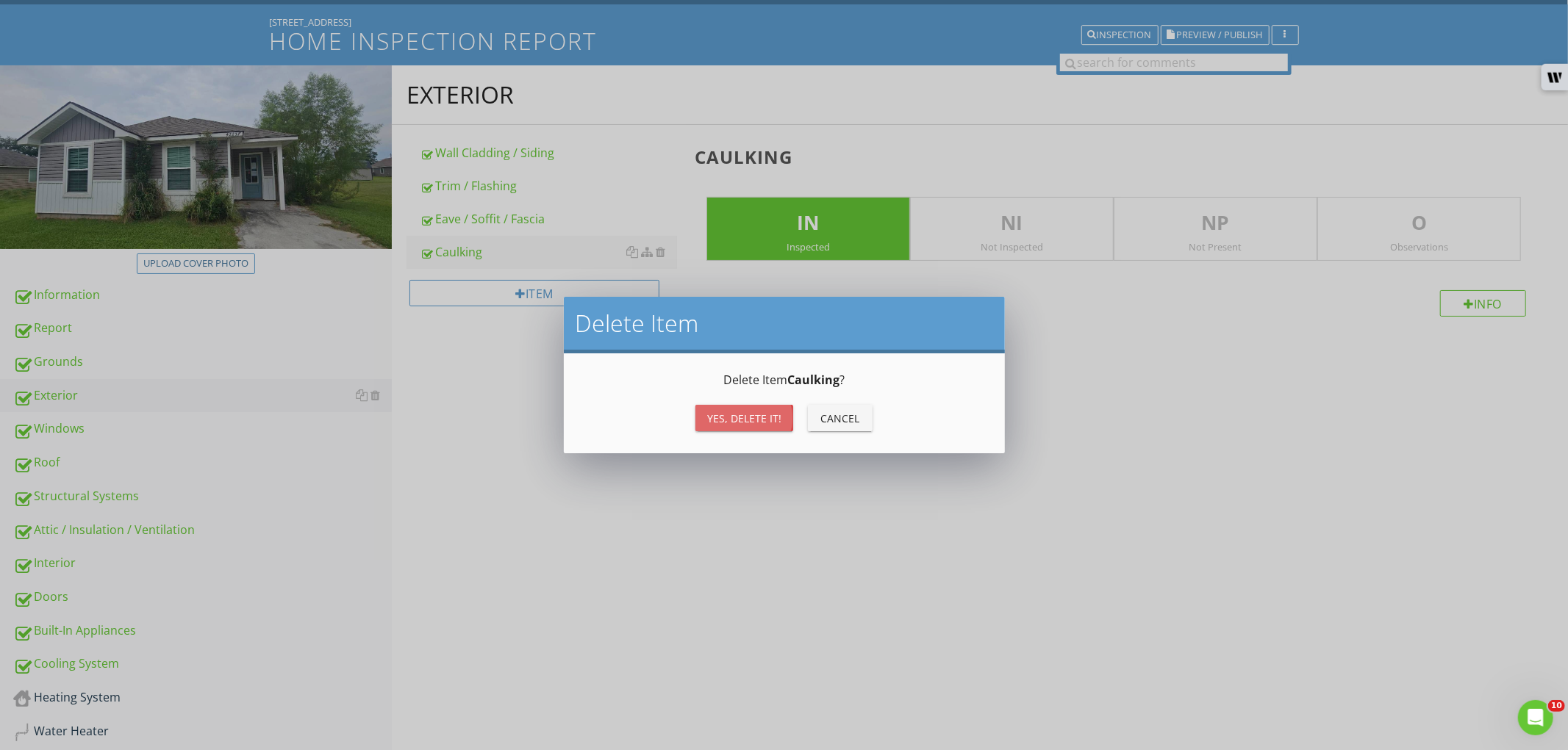
click at [741, 412] on div "Yes, Delete it!" at bounding box center [744, 418] width 74 height 16
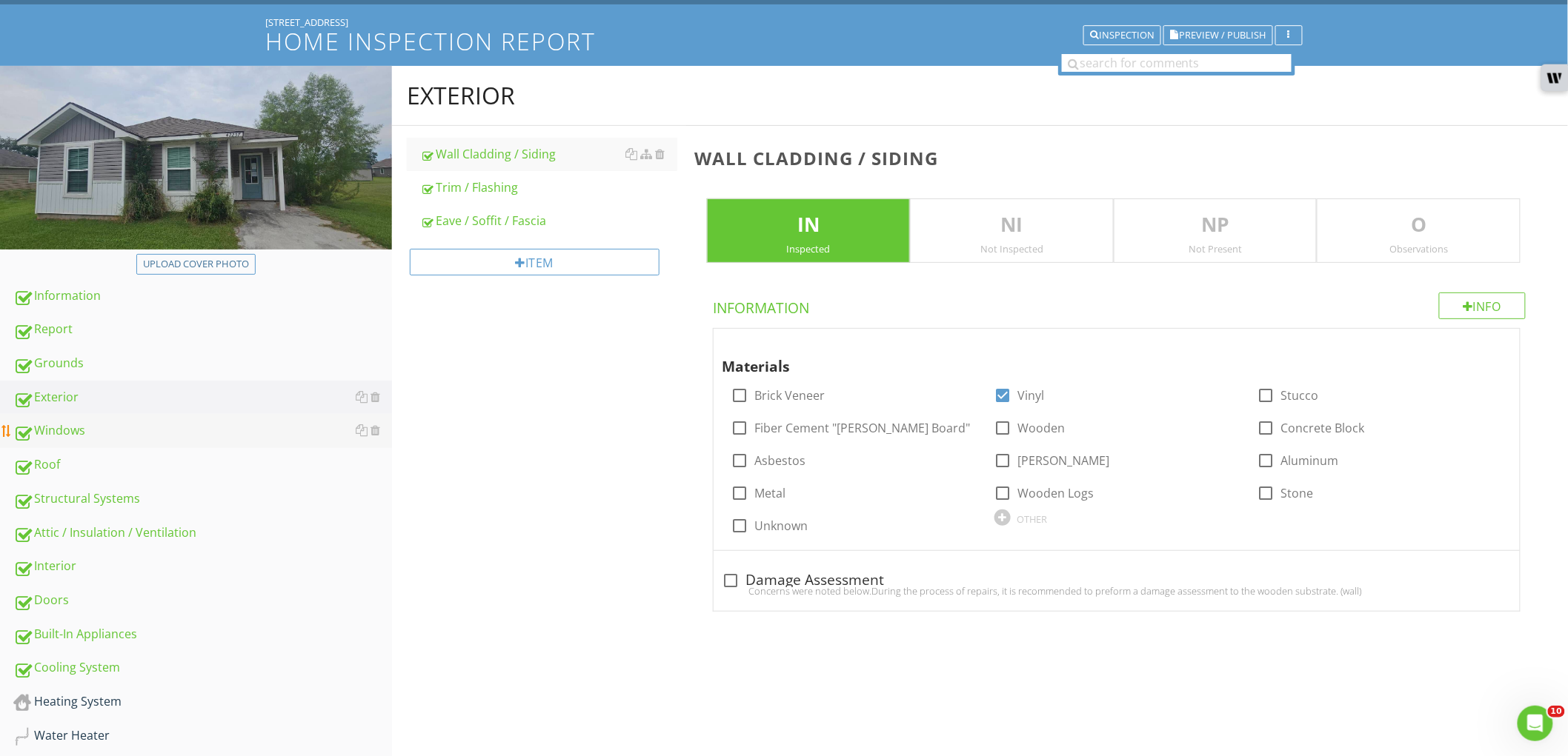
click at [162, 438] on div "Windows" at bounding box center [203, 432] width 379 height 20
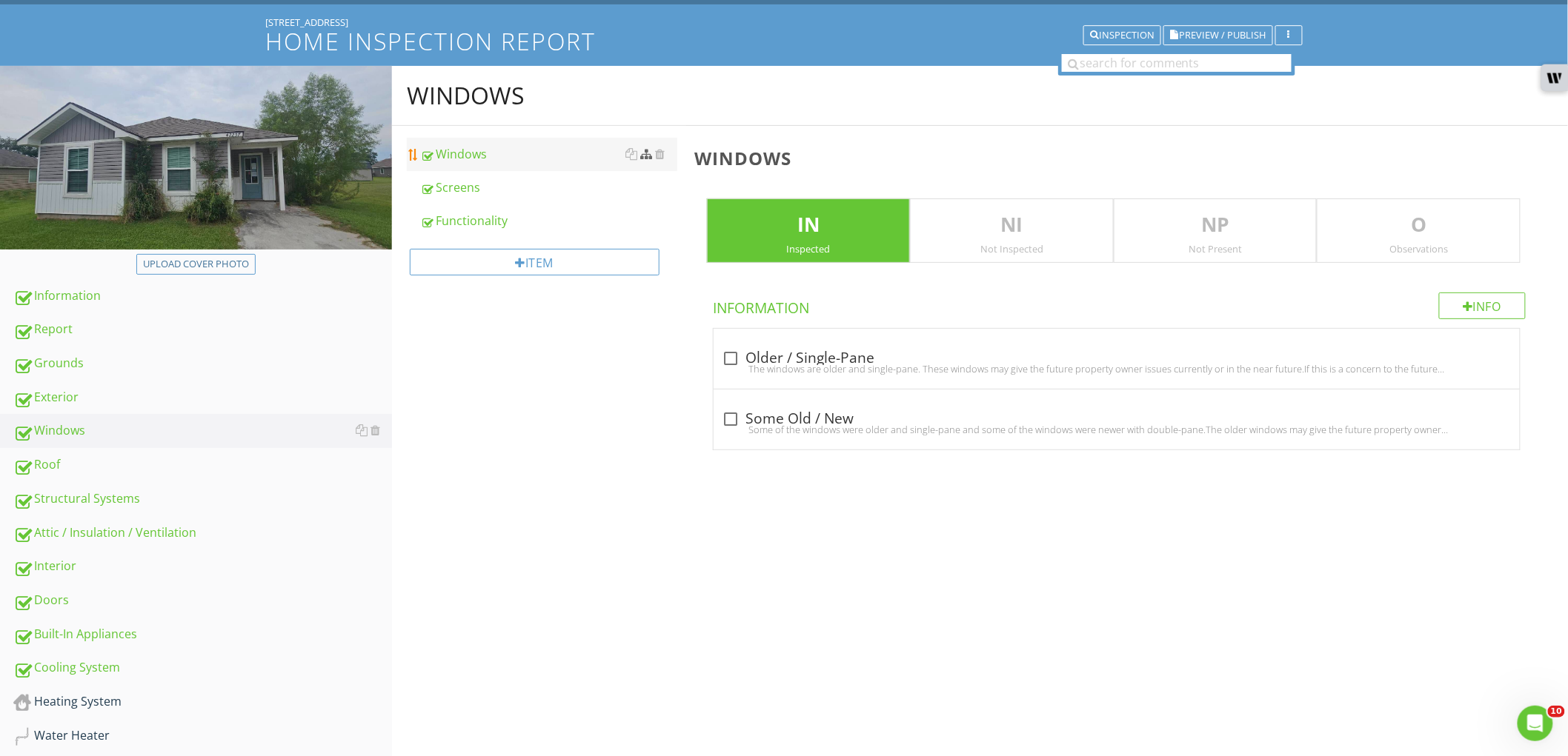
click at [648, 158] on div at bounding box center [647, 154] width 12 height 12
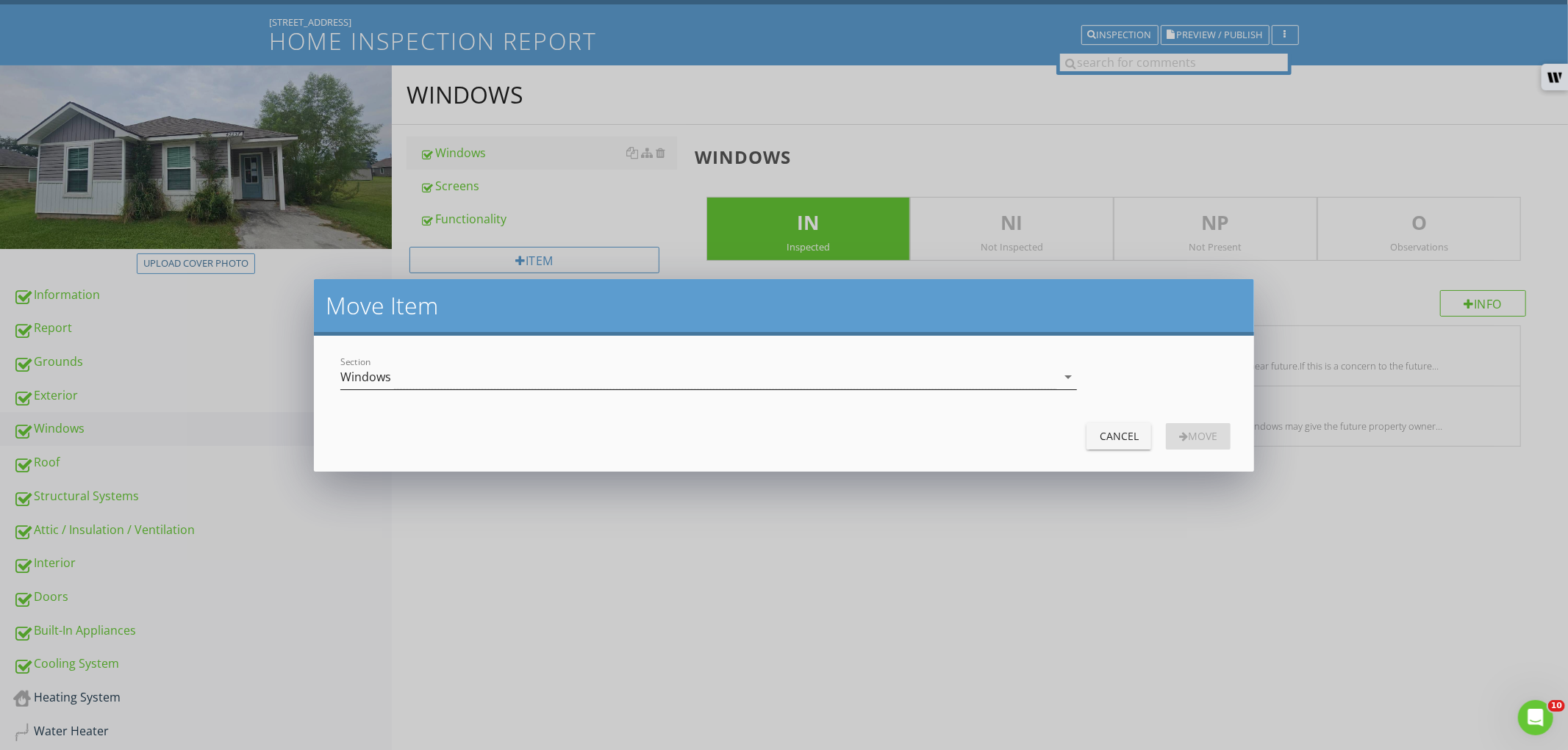
click at [491, 382] on div "Windows" at bounding box center [699, 377] width 716 height 24
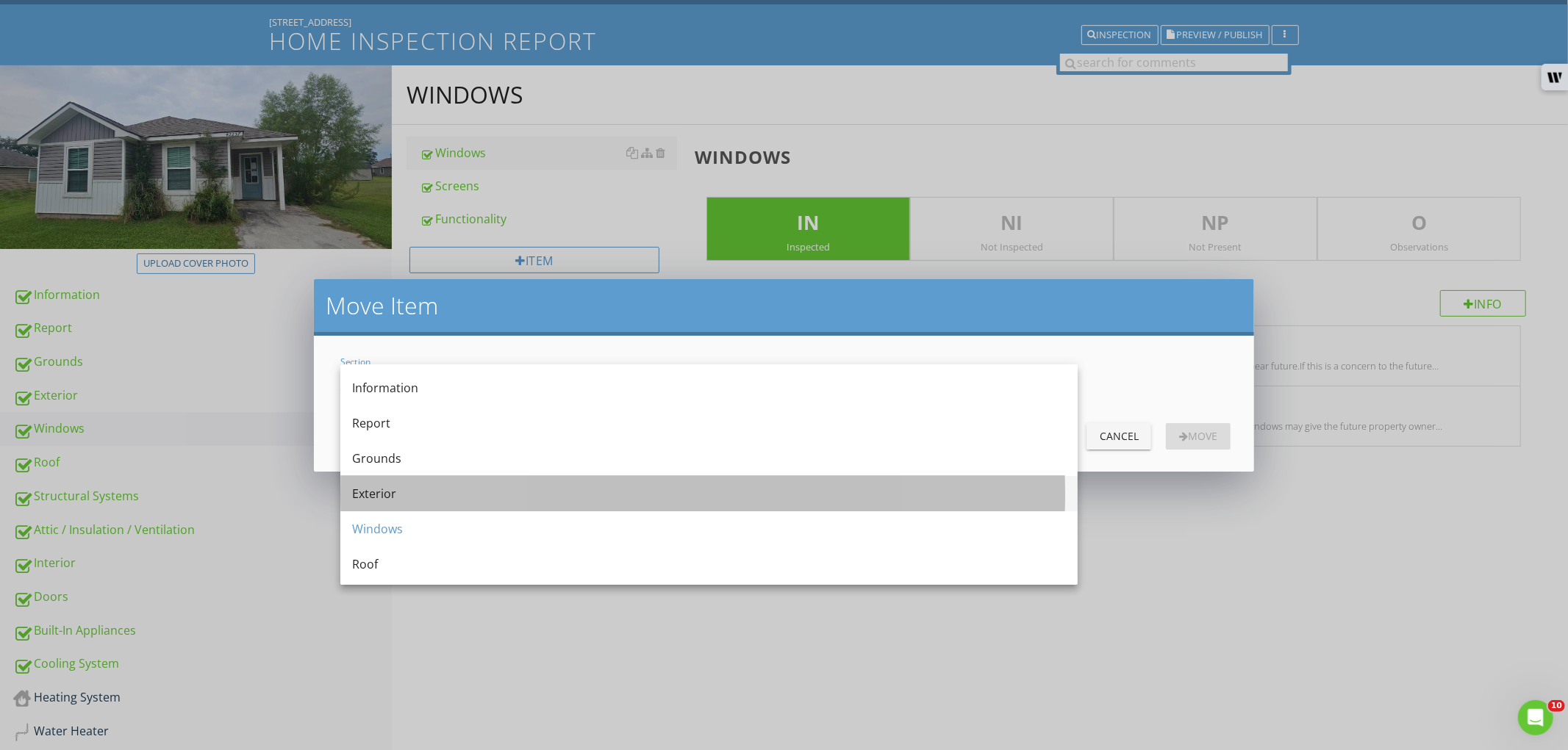
click at [449, 500] on div "Exterior" at bounding box center [708, 494] width 714 height 18
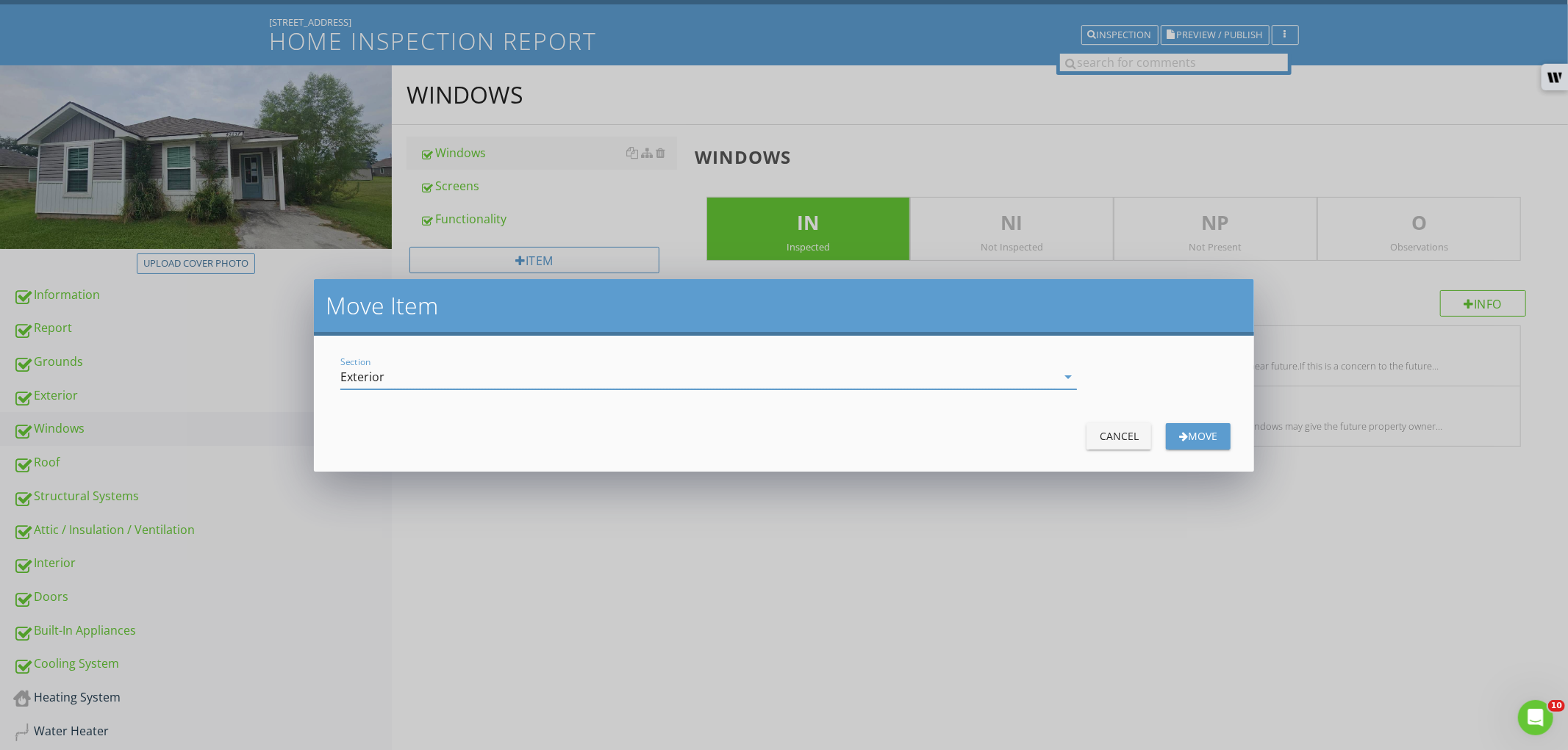
click at [1197, 442] on div "Move" at bounding box center [1198, 436] width 41 height 16
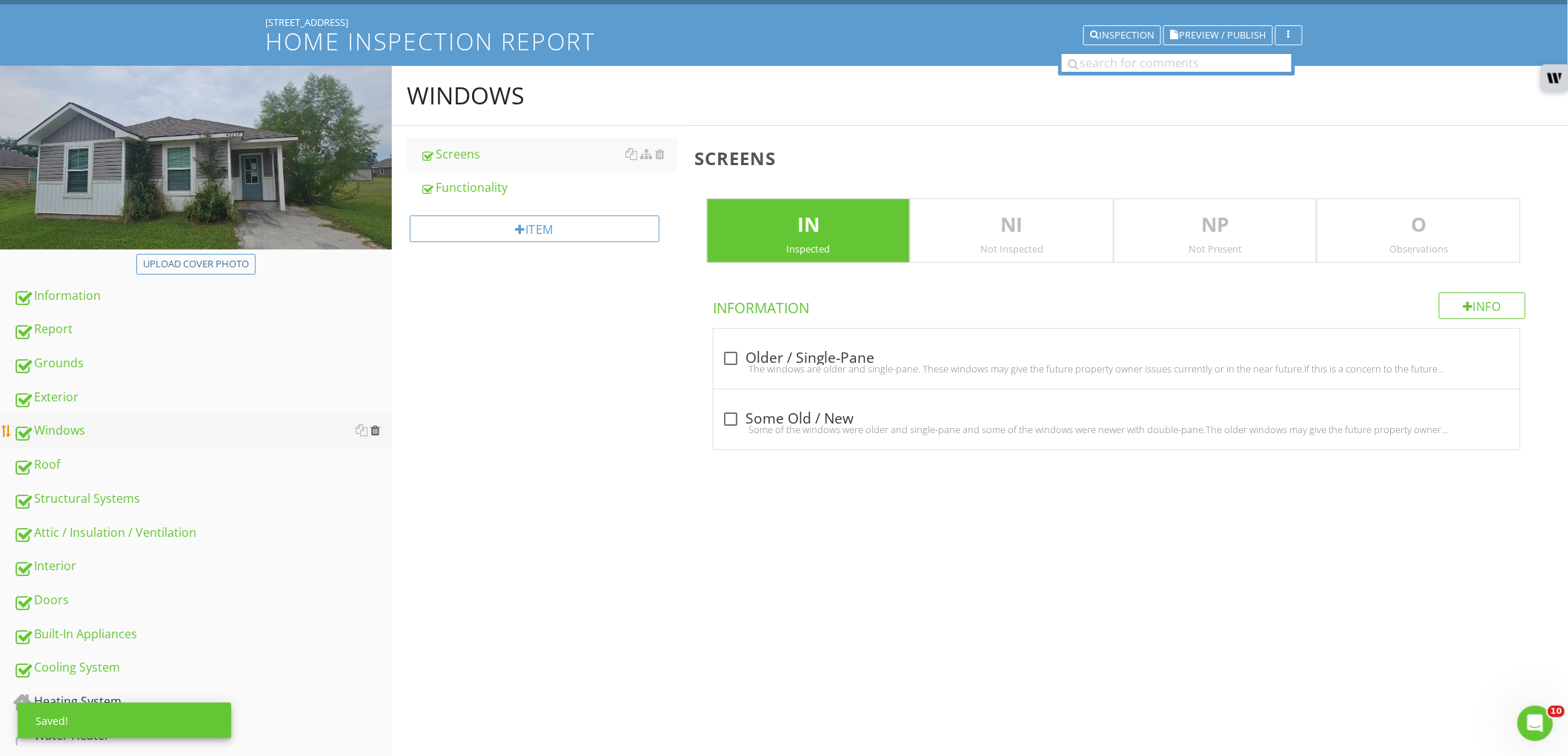
click at [379, 428] on div at bounding box center [375, 431] width 10 height 12
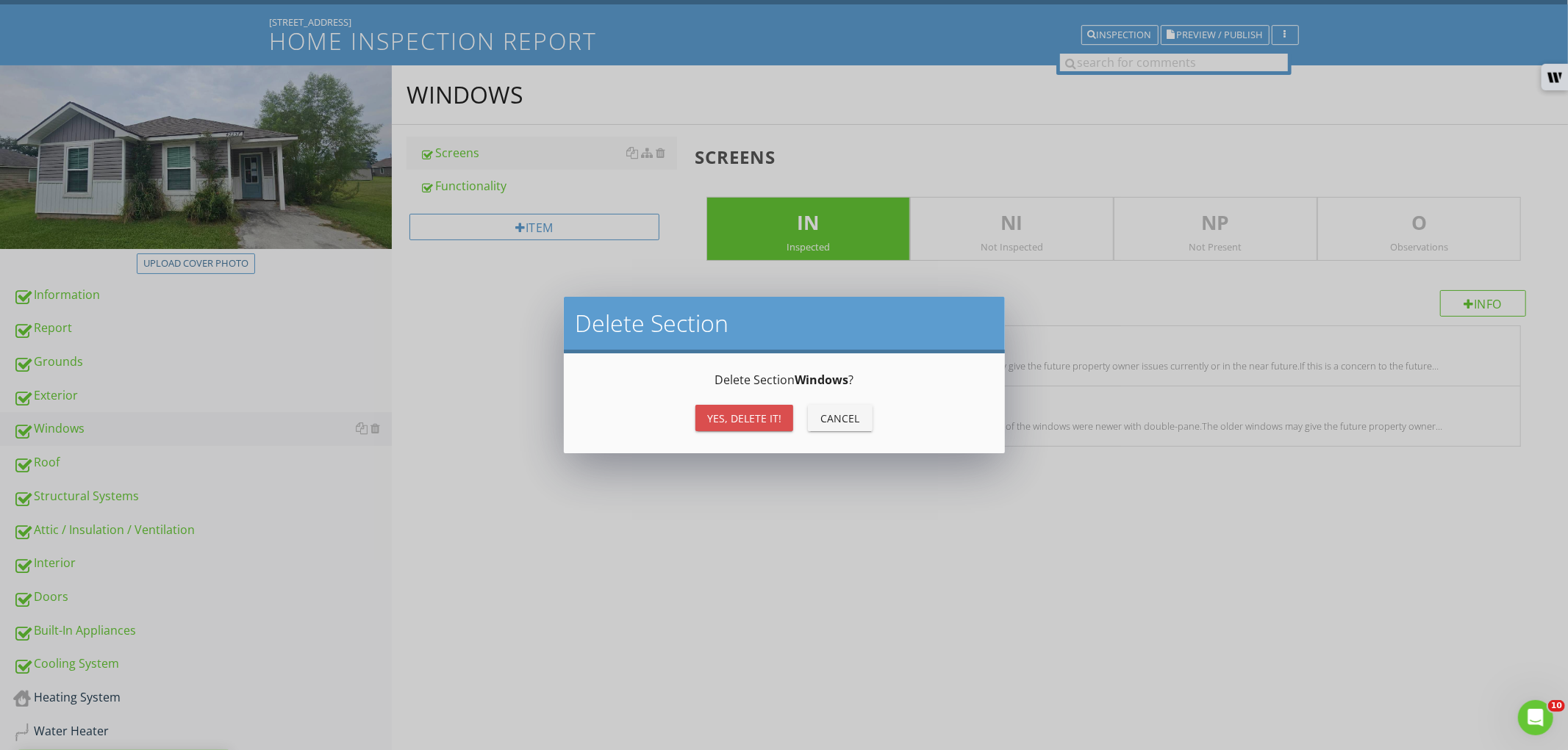
click at [736, 406] on button "Yes, Delete it!" at bounding box center [744, 418] width 98 height 26
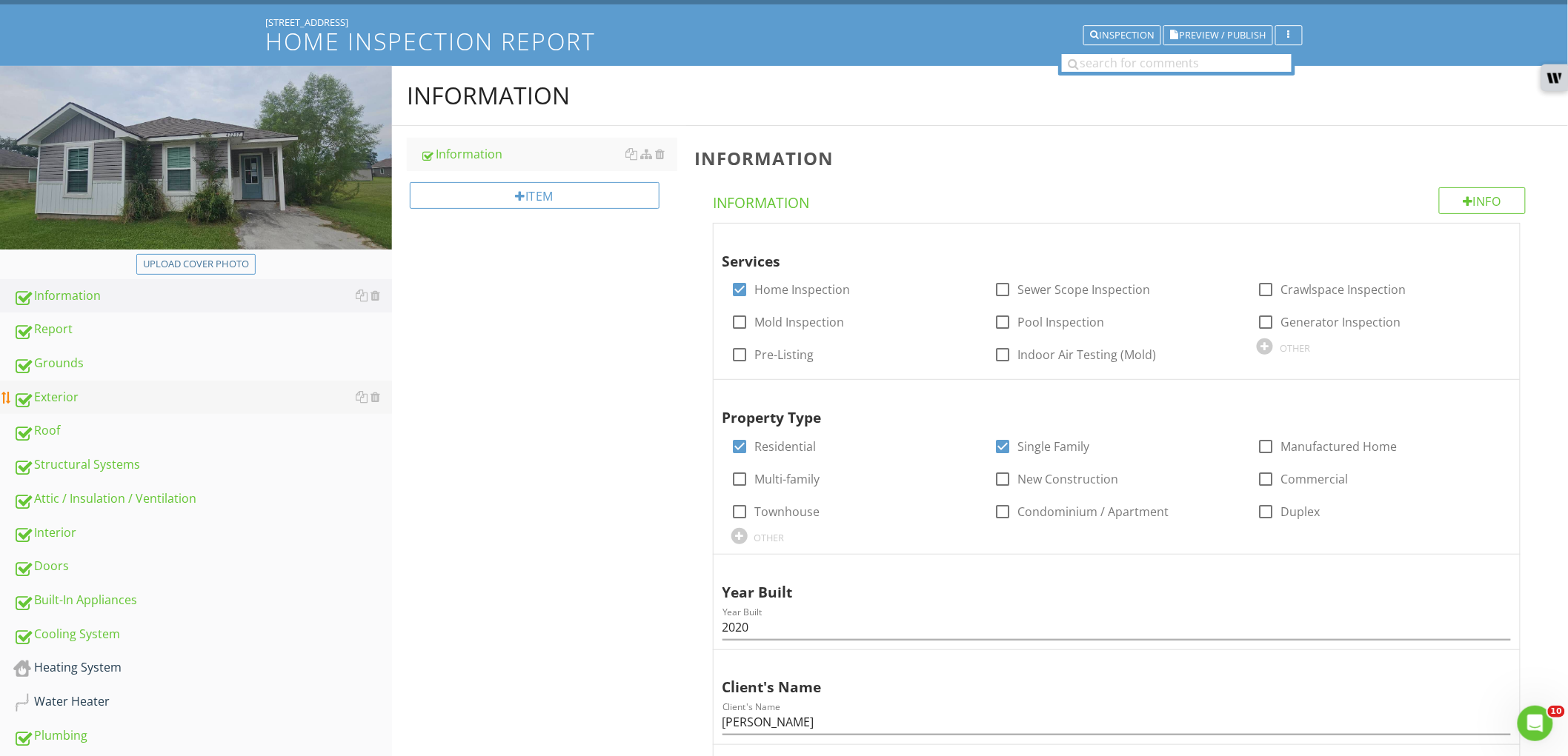
click at [208, 404] on div "Exterior" at bounding box center [203, 398] width 379 height 20
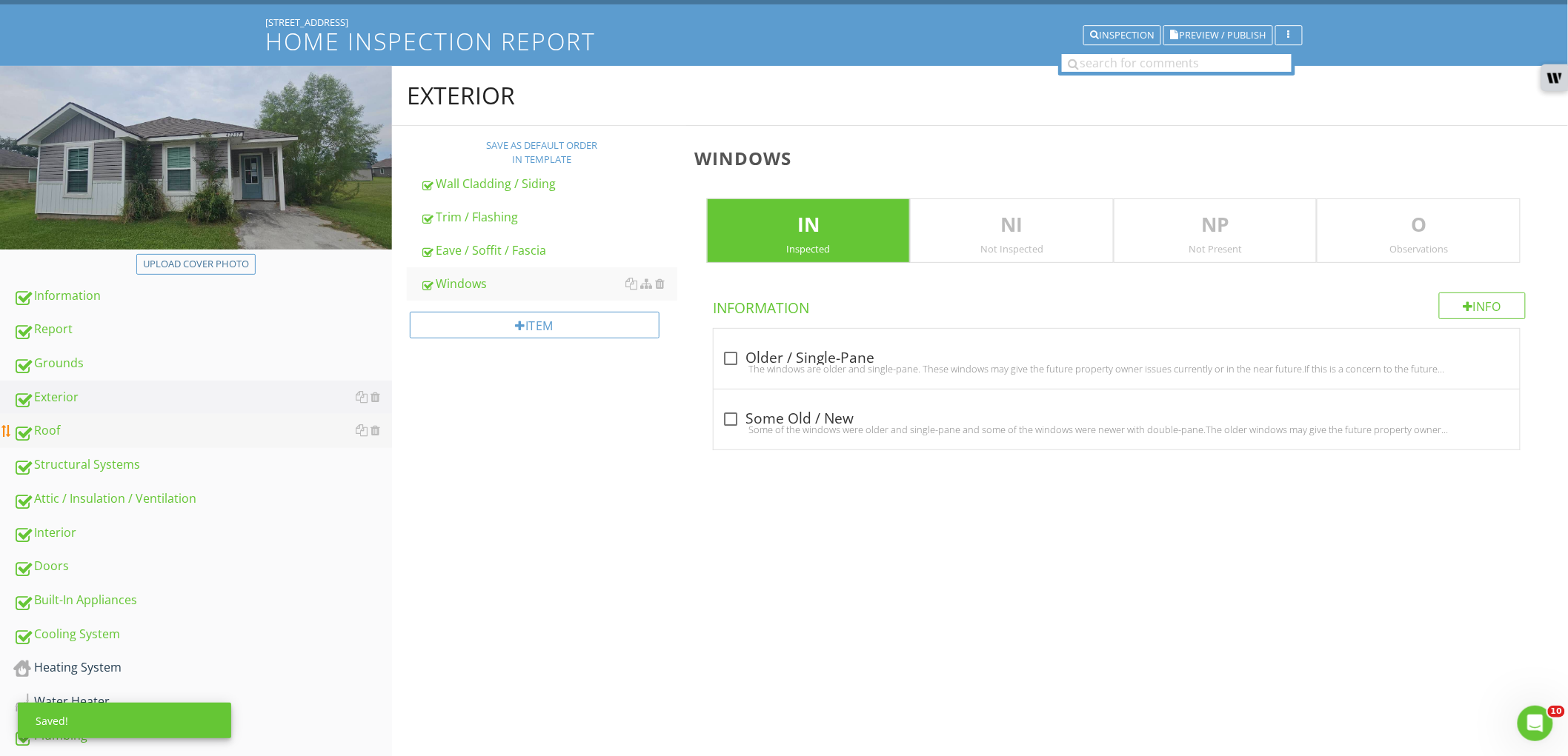
click at [122, 432] on div "Roof" at bounding box center [203, 432] width 379 height 20
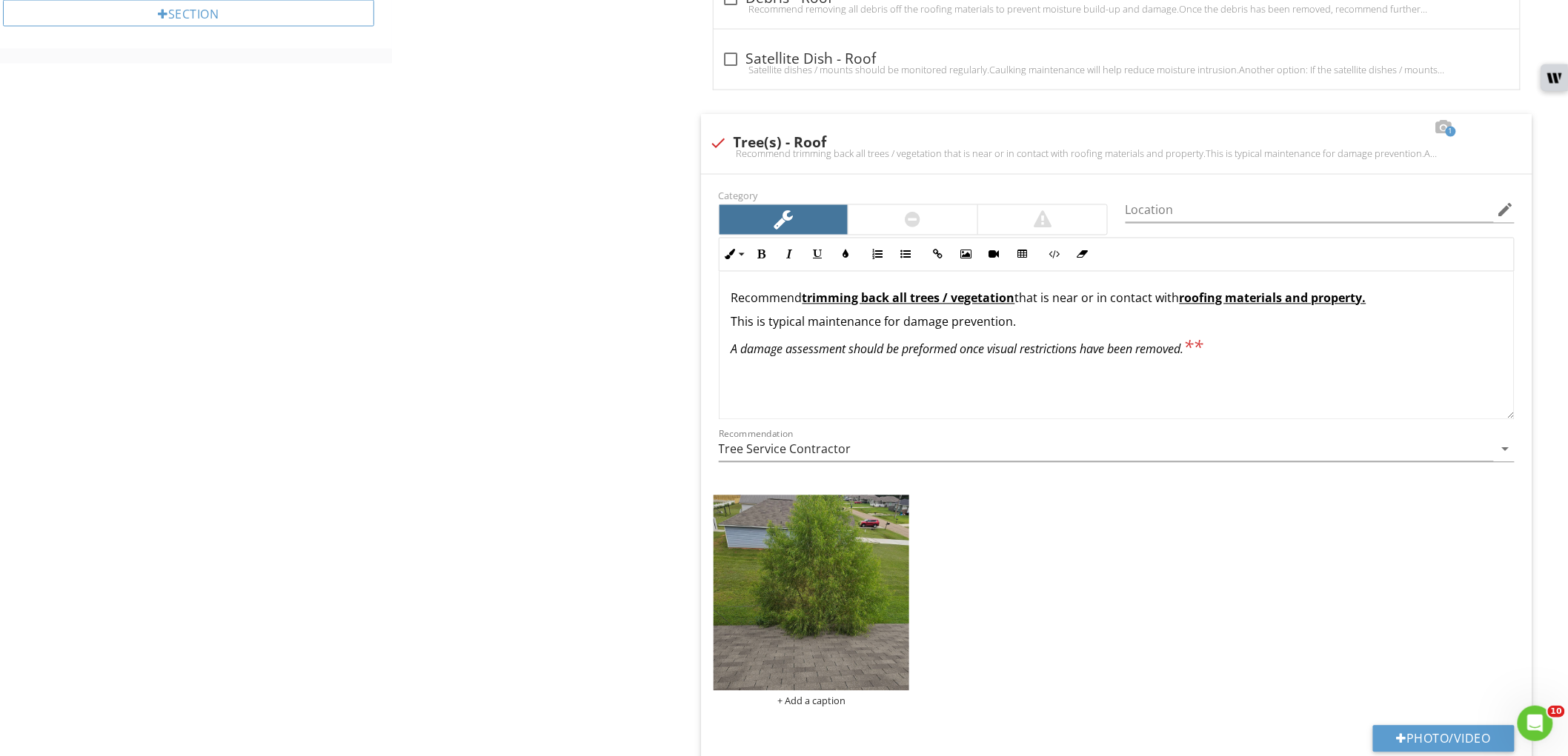
scroll to position [1070, 0]
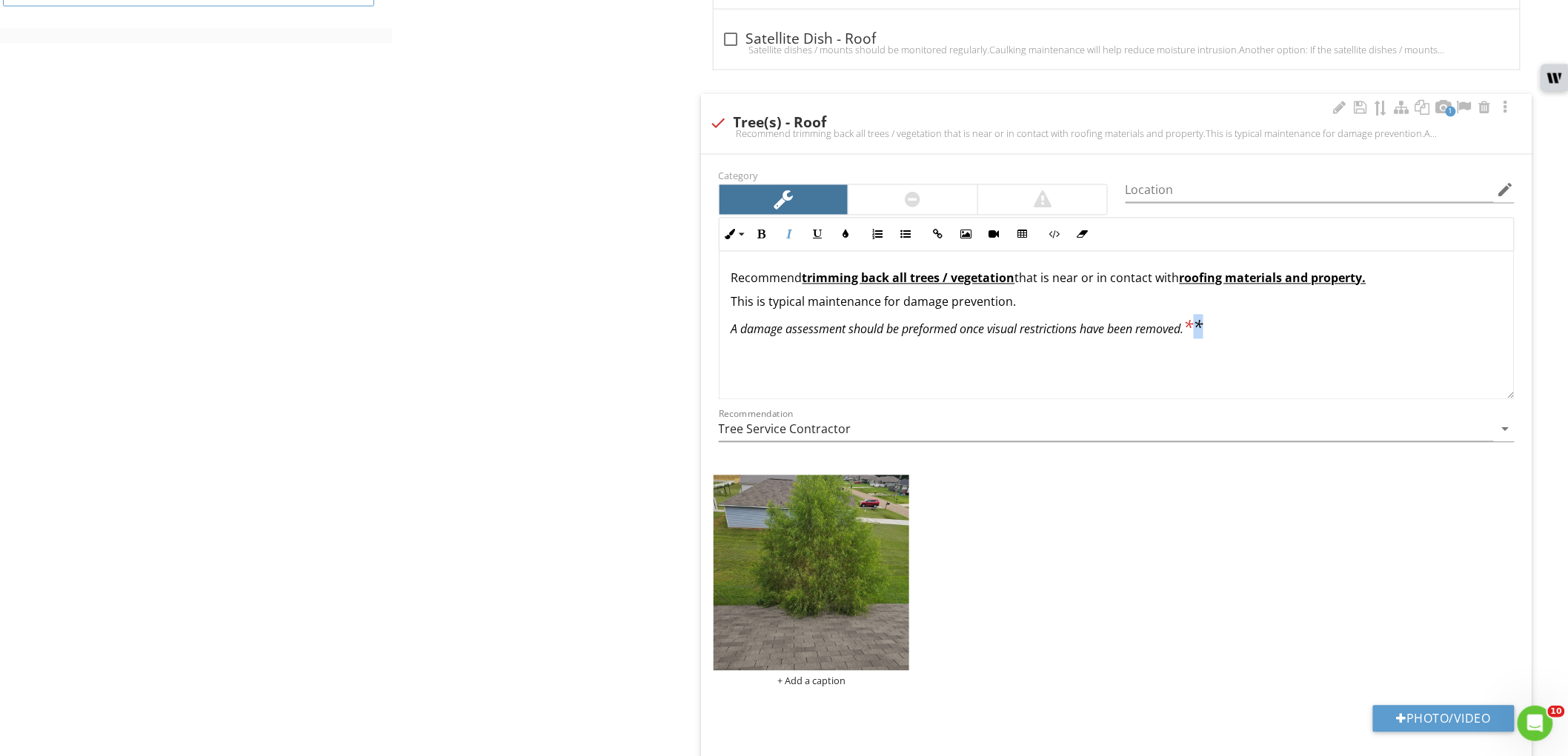
drag, startPoint x: 1195, startPoint y: 330, endPoint x: 1240, endPoint y: 332, distance: 45.0
click at [1240, 332] on p "A damage assessment should be preformed once visual restrictions have been remo…" at bounding box center [1117, 327] width 771 height 21
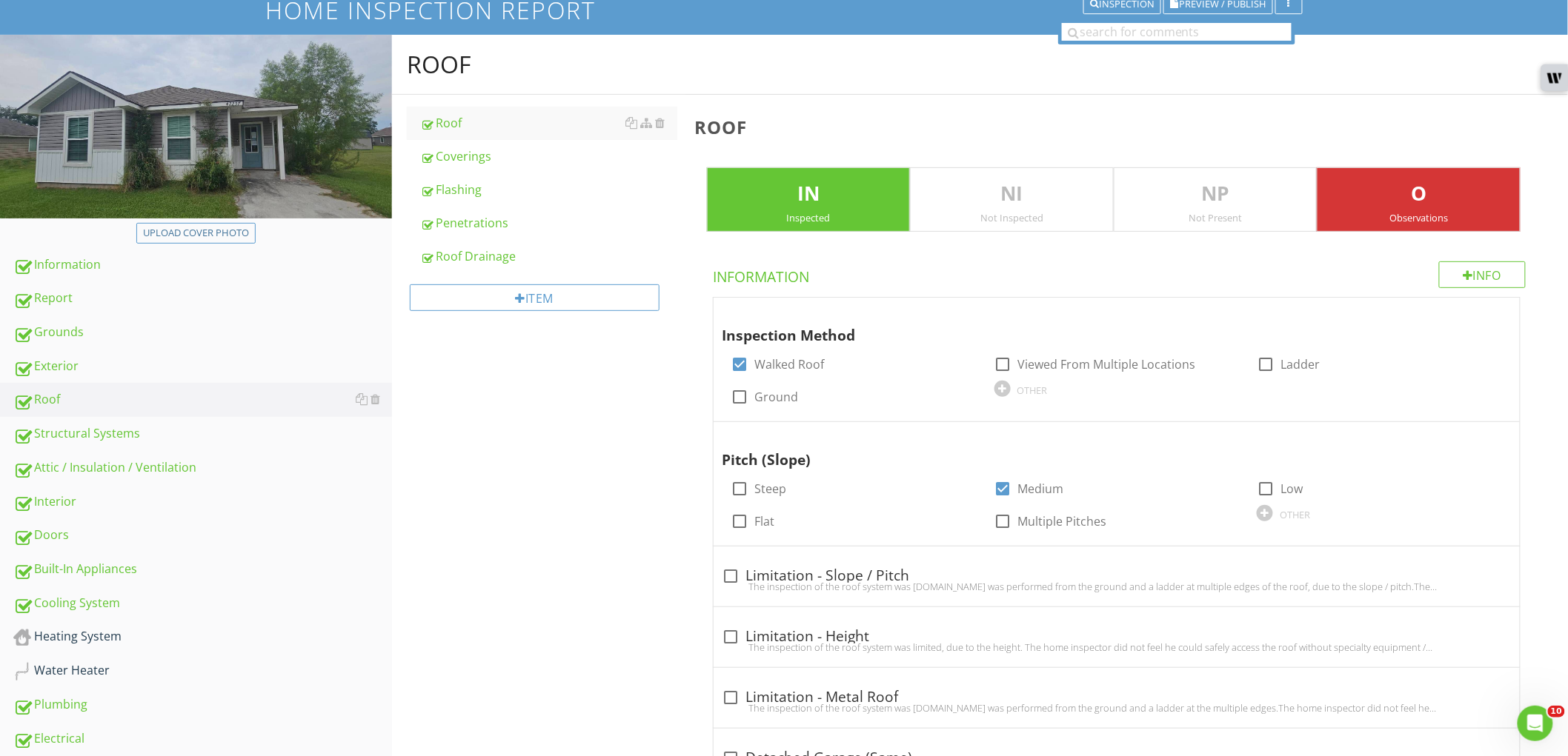
scroll to position [0, 0]
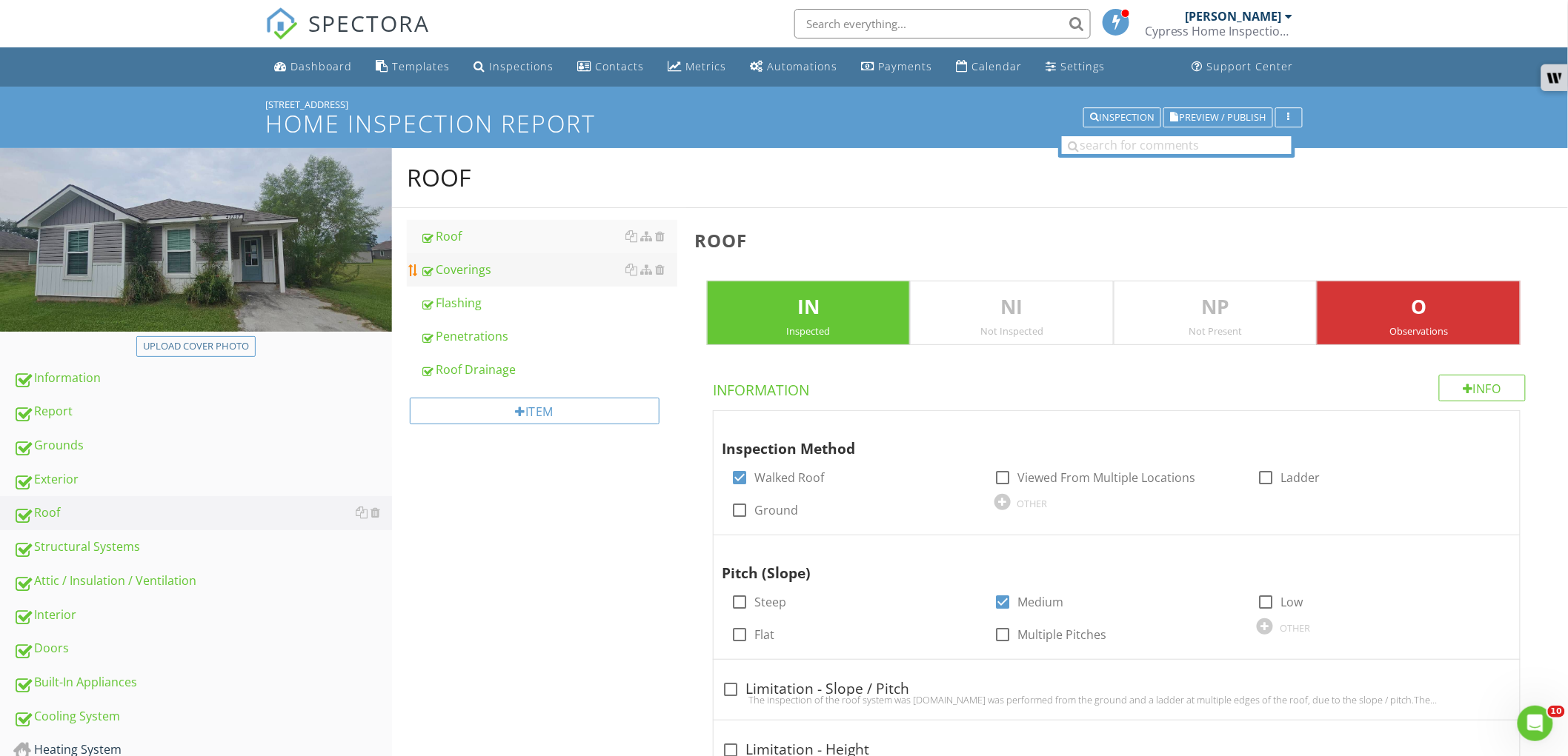
click at [529, 281] on link "Coverings" at bounding box center [549, 269] width 257 height 32
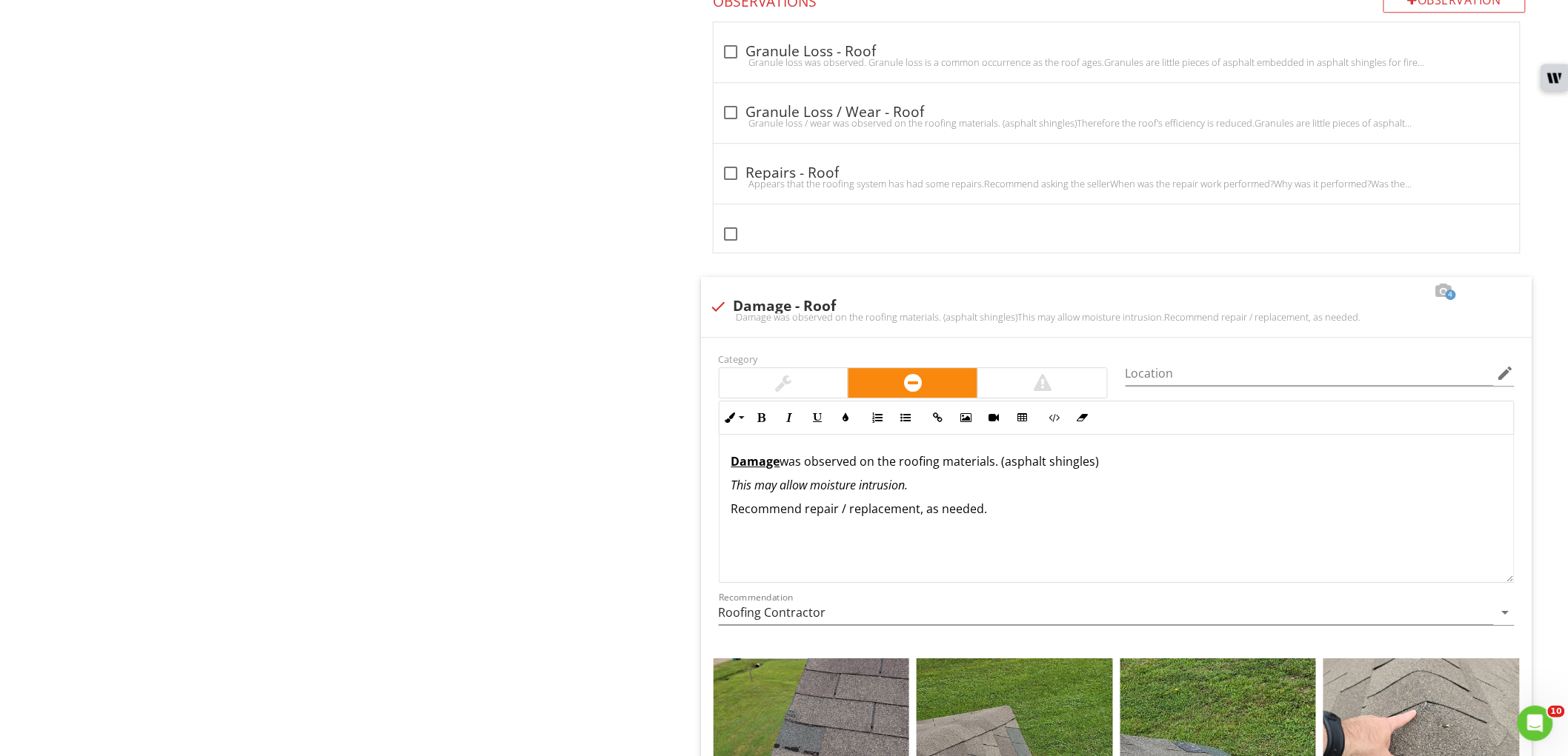
scroll to position [1975, 0]
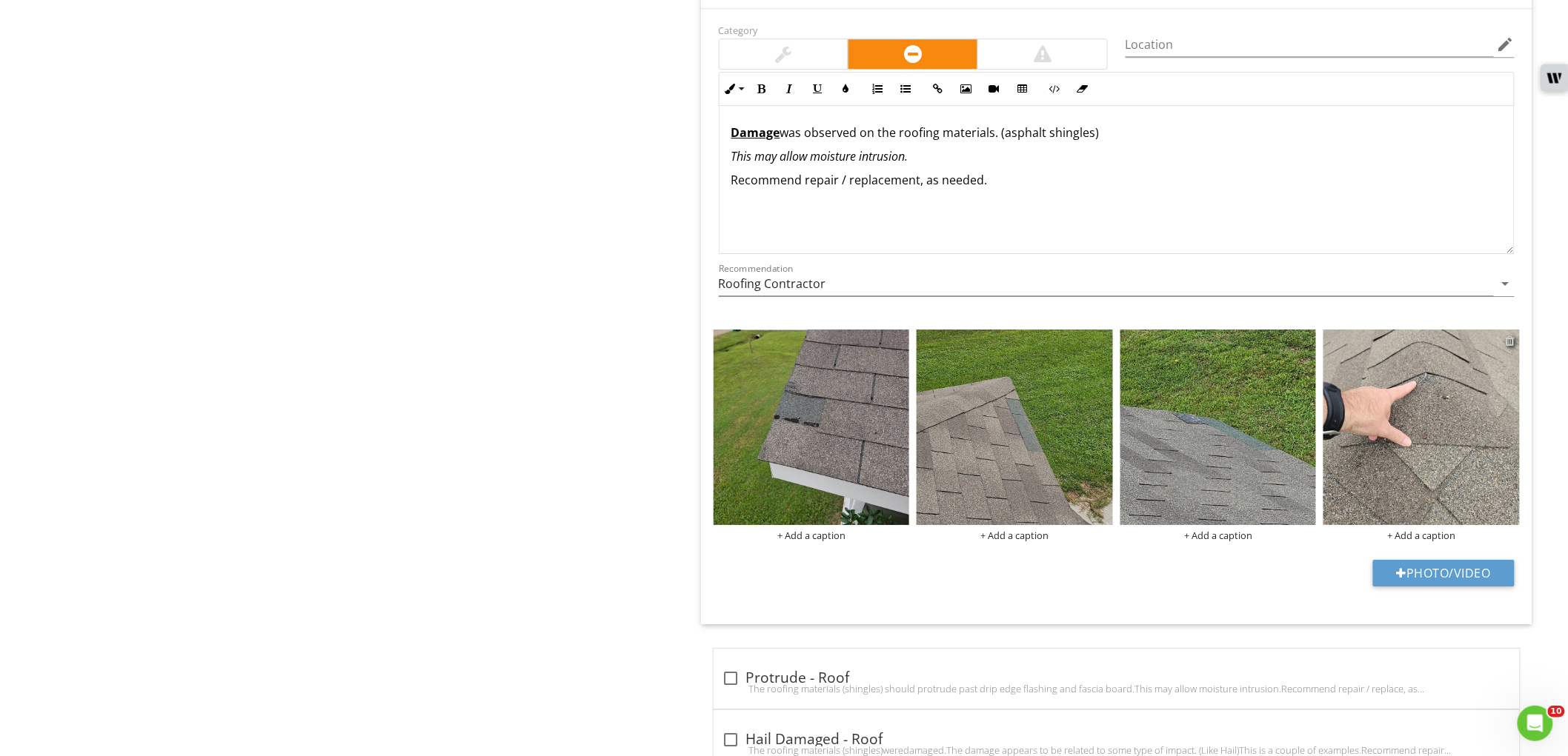
click at [1510, 339] on div at bounding box center [1511, 341] width 10 height 12
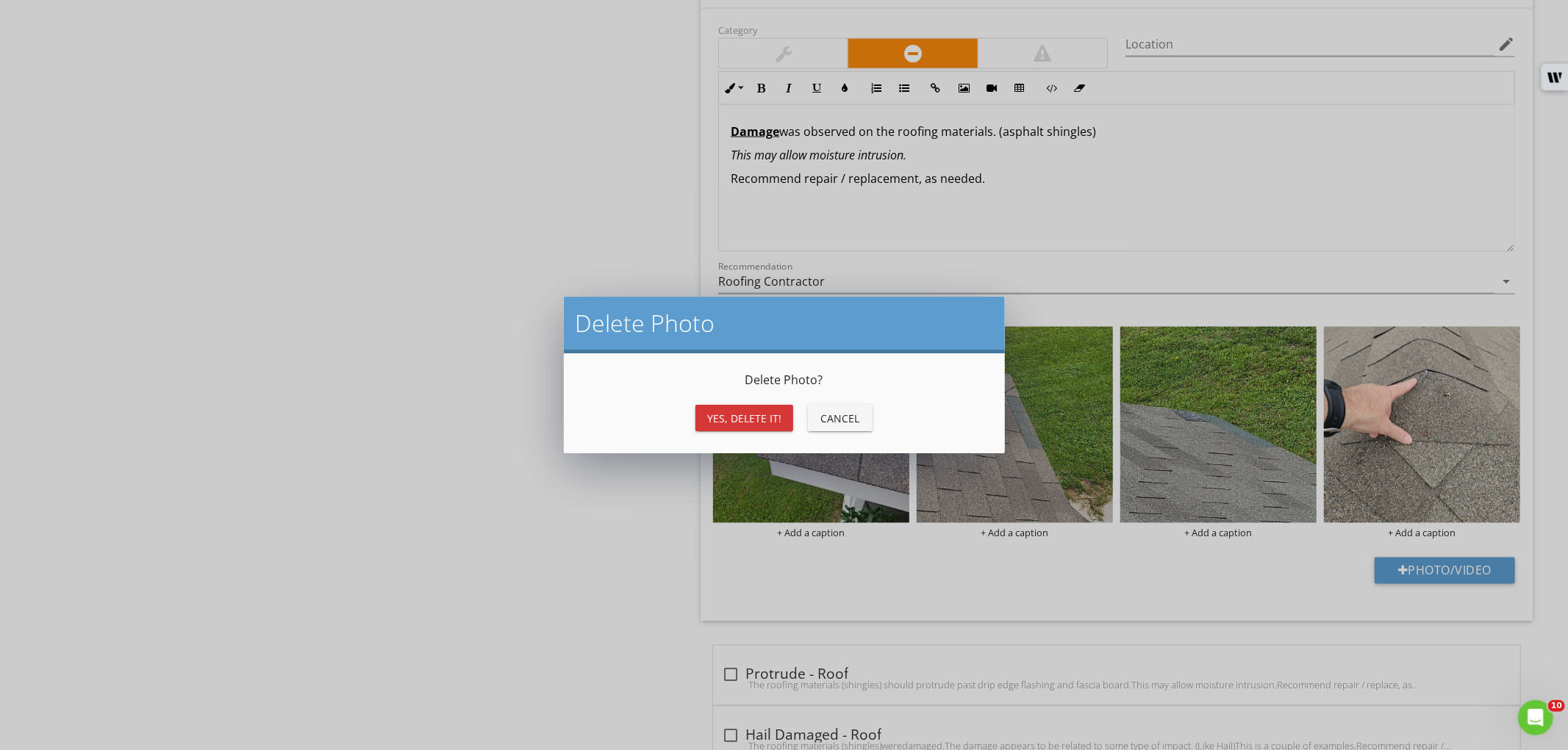
click at [747, 414] on div "Yes, Delete it!" at bounding box center [744, 418] width 74 height 16
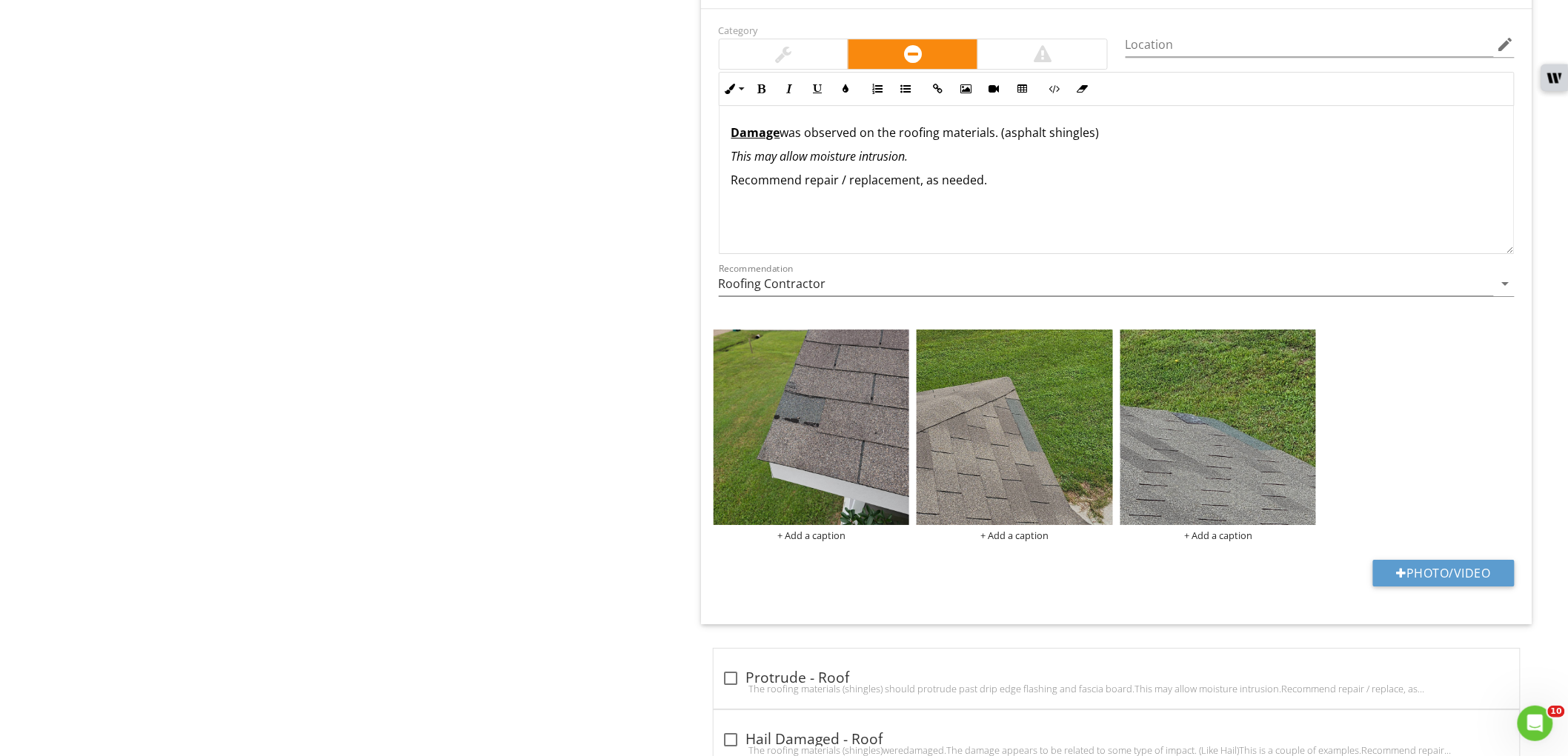
click at [784, 139] on p "Damage was observed on the roofing materials. (asphalt shingles)" at bounding box center [1117, 133] width 771 height 18
drag, startPoint x: 838, startPoint y: 131, endPoint x: 951, endPoint y: 132, distance: 113.0
click at [951, 132] on p "Damage / missing was observed on the roofing materials. (asphalt shingles)" at bounding box center [1117, 133] width 771 height 18
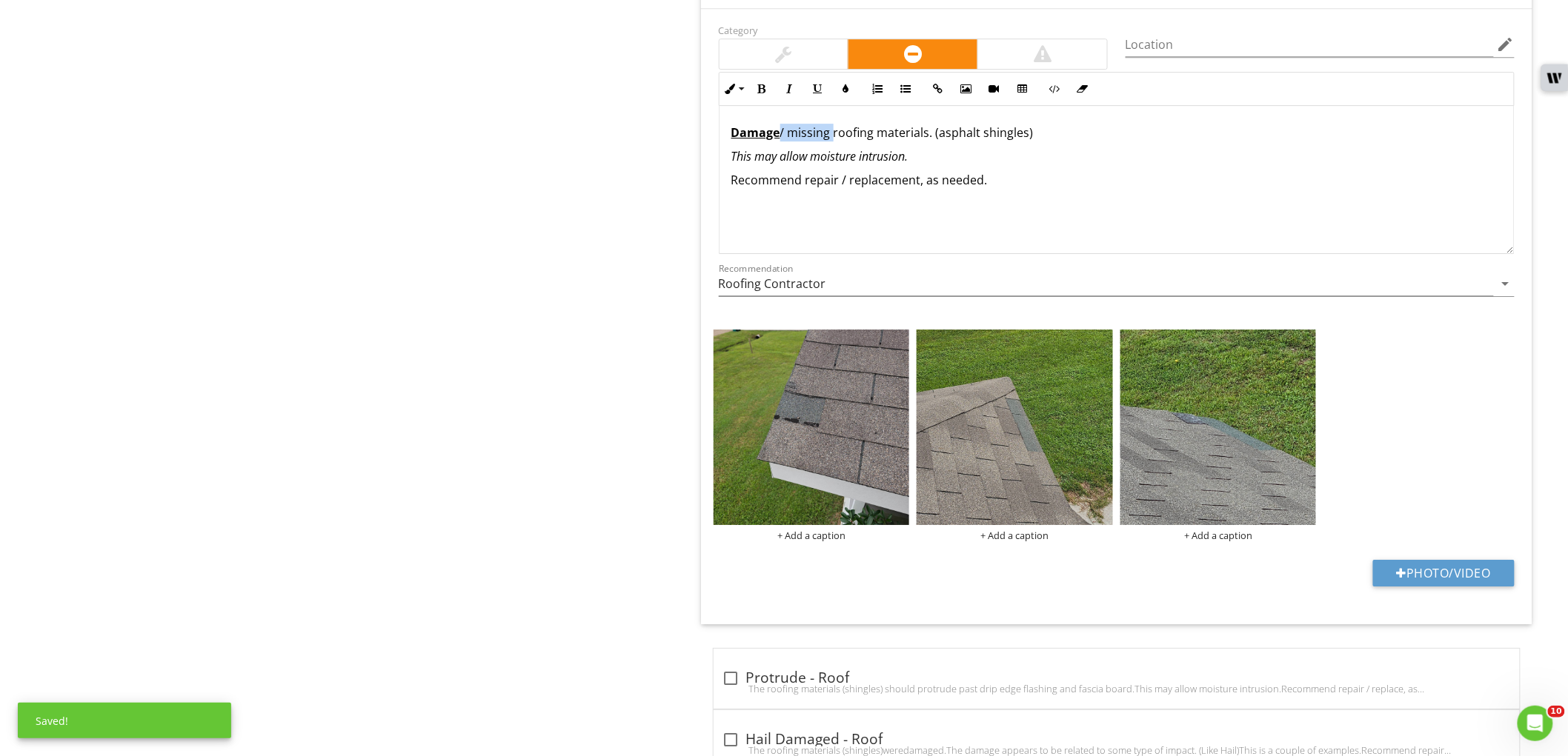
drag, startPoint x: 832, startPoint y: 137, endPoint x: 780, endPoint y: 141, distance: 52.2
click at [780, 141] on p "Damage / missing roofing materials. (asphalt shingles)" at bounding box center [1117, 133] width 771 height 18
click at [766, 93] on icon "button" at bounding box center [762, 89] width 11 height 11
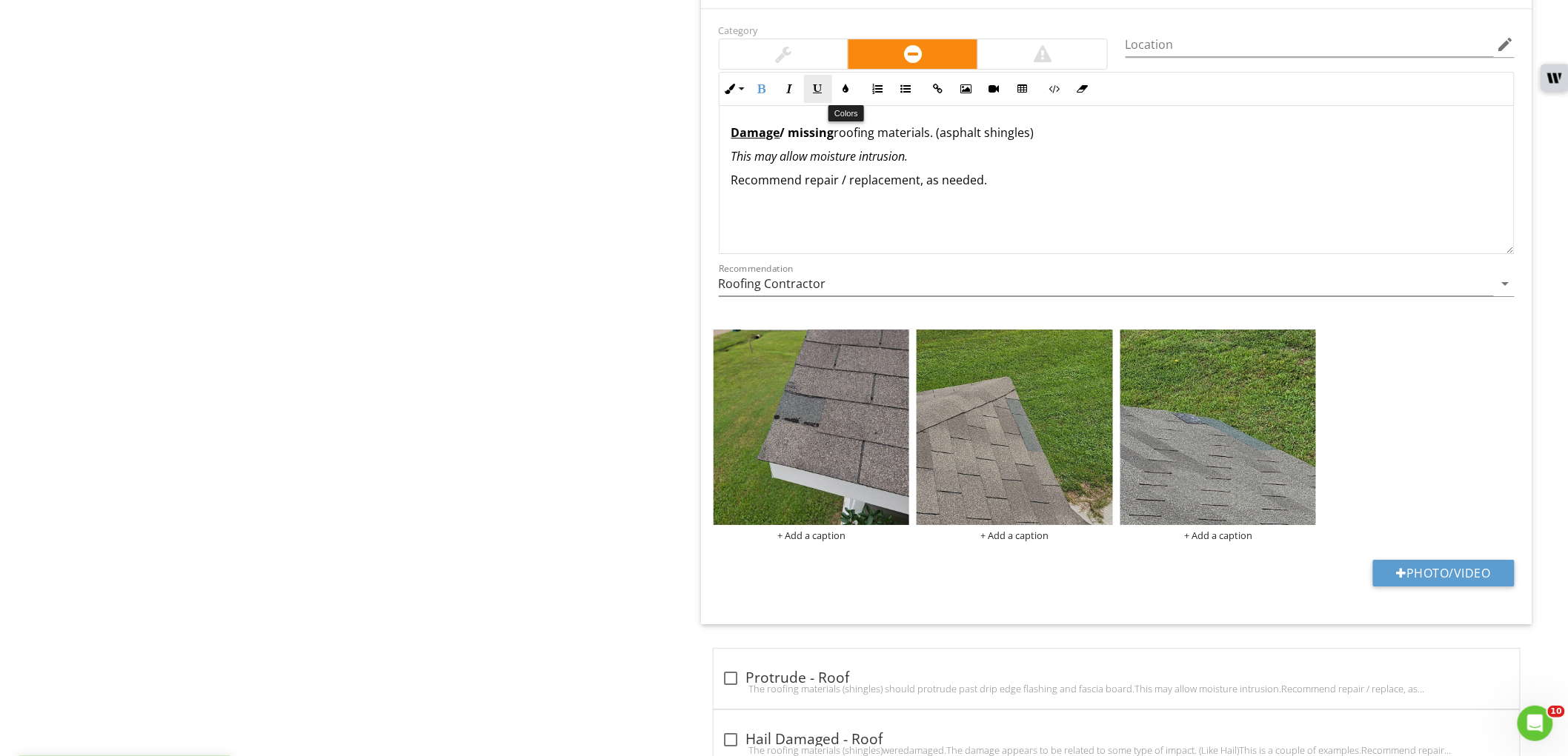
click at [824, 78] on button "Underline" at bounding box center [818, 88] width 28 height 28
click at [1109, 197] on div "Damage / missing roofing materials. (asphalt shingles) This may allow moisture …" at bounding box center [1117, 180] width 794 height 148
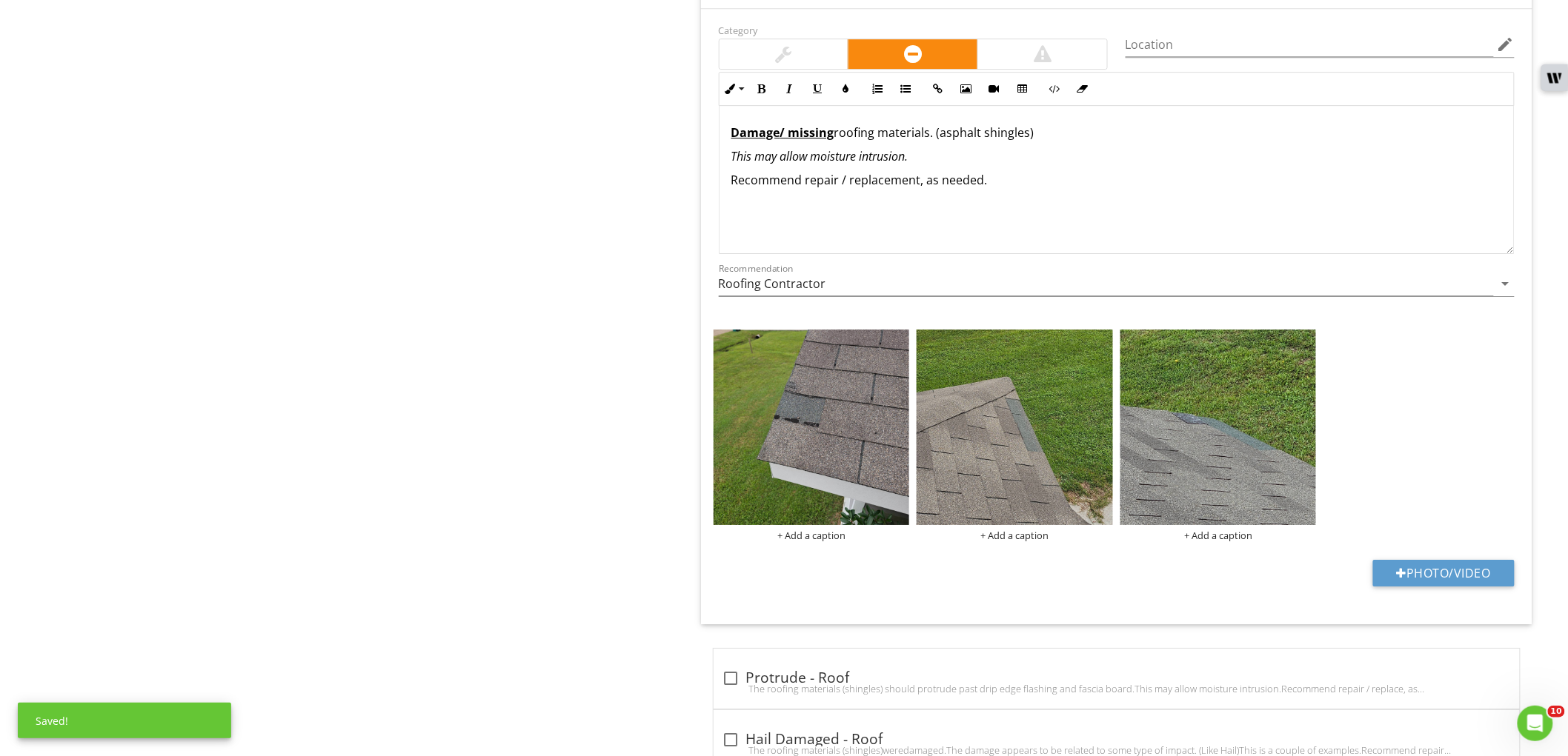
click at [938, 137] on p "Damage / missing roofing materials. (asphalt shingles)" at bounding box center [1117, 133] width 771 height 18
click at [661, 220] on div "Roof Roof Coverings Flashing Penetrations Roof Drainage Item Coverings IN Inspe…" at bounding box center [980, 315] width 1176 height 4283
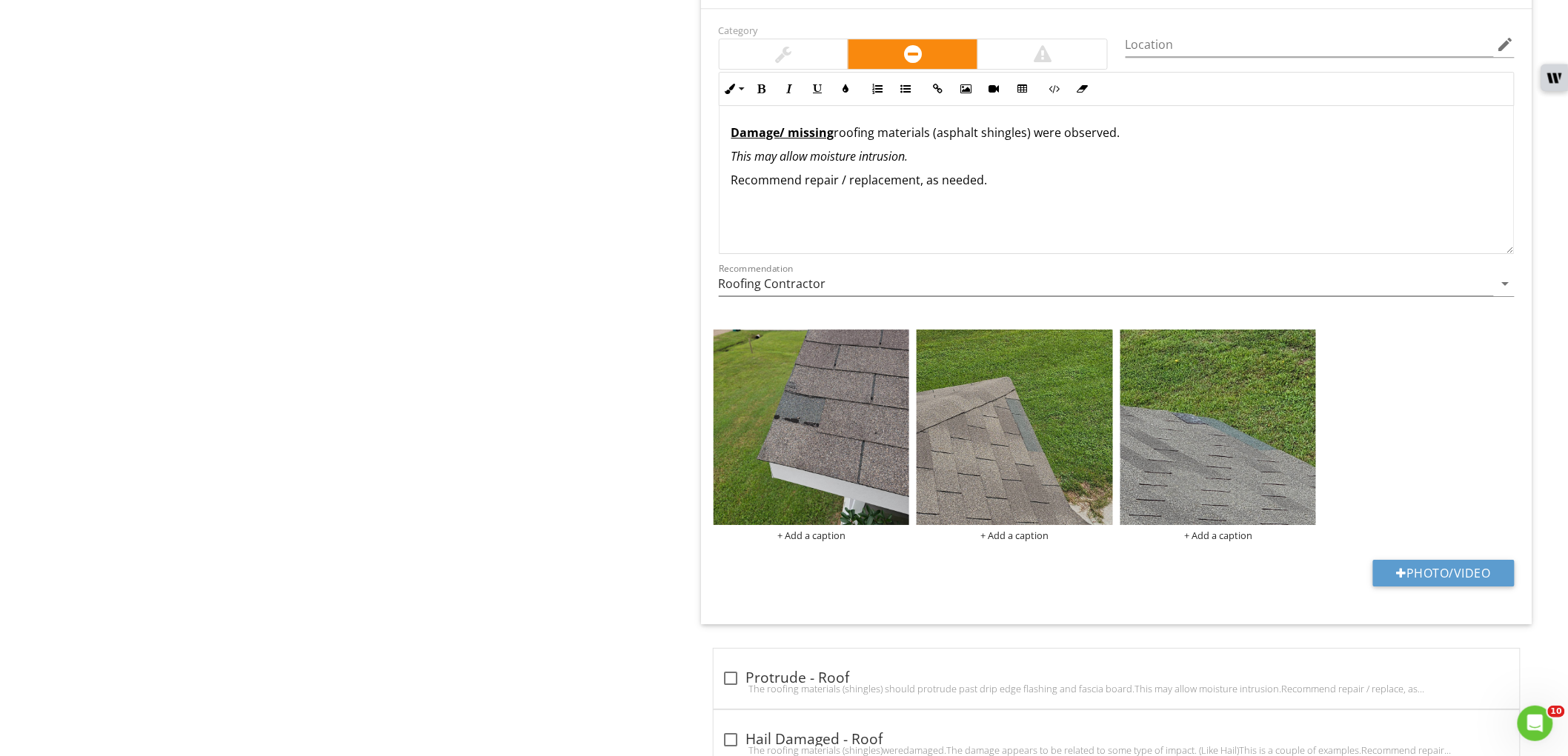
click at [805, 182] on p "Recommend repair / replacement, as needed." at bounding box center [1117, 180] width 771 height 18
click at [833, 435] on img at bounding box center [812, 428] width 196 height 196
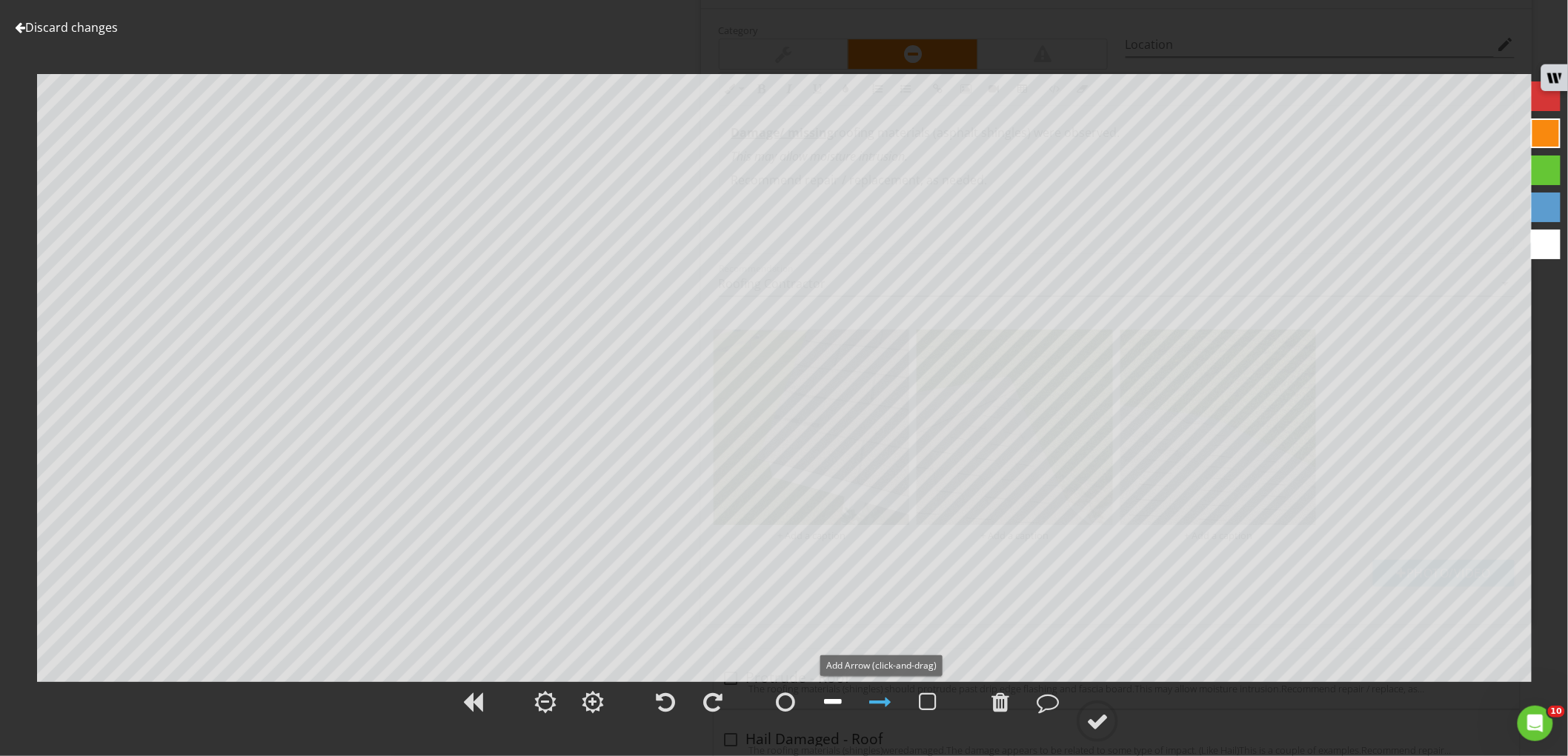
click at [850, 701] on div at bounding box center [833, 702] width 37 height 37
click at [1106, 721] on div at bounding box center [1097, 721] width 22 height 22
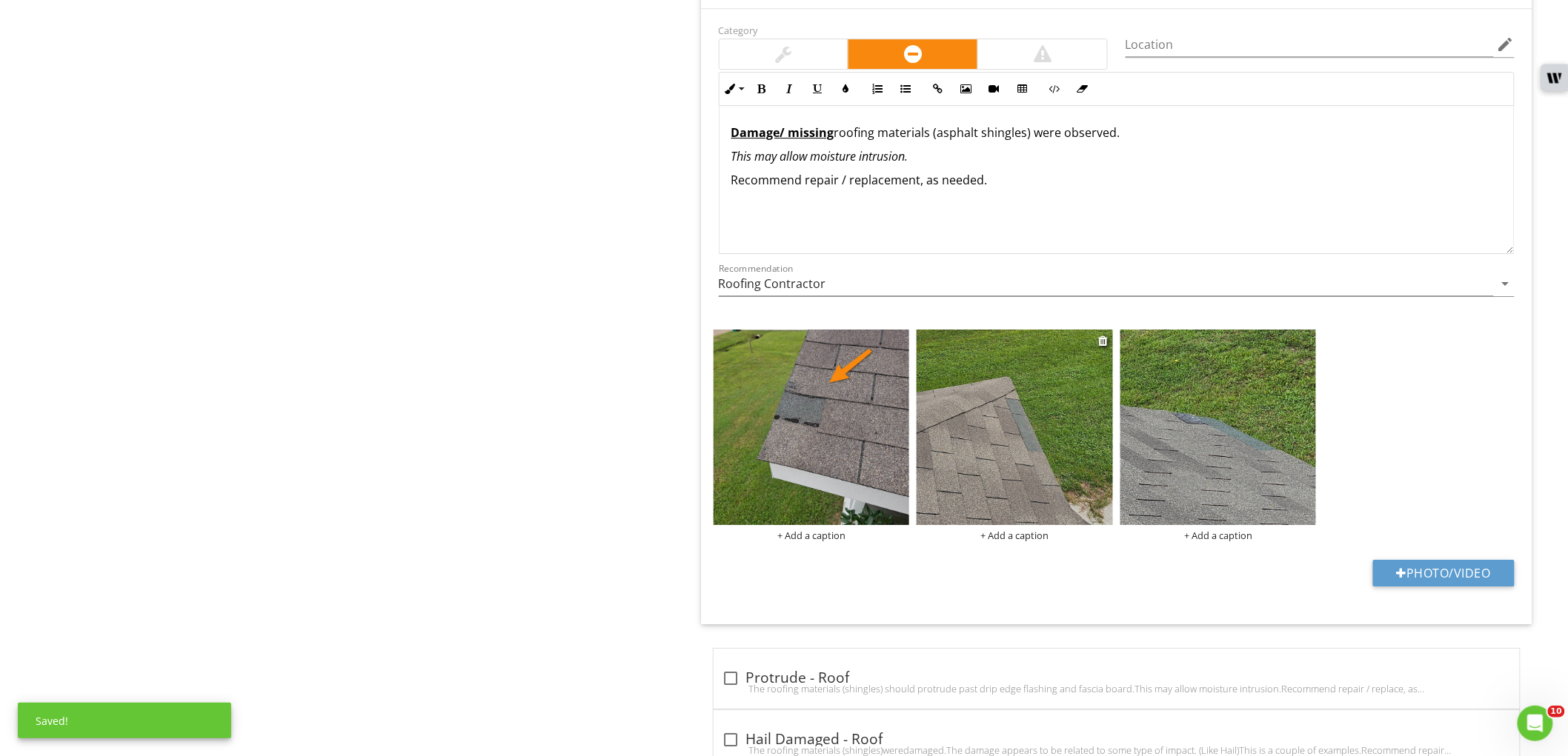
click at [1027, 439] on img at bounding box center [1015, 428] width 196 height 196
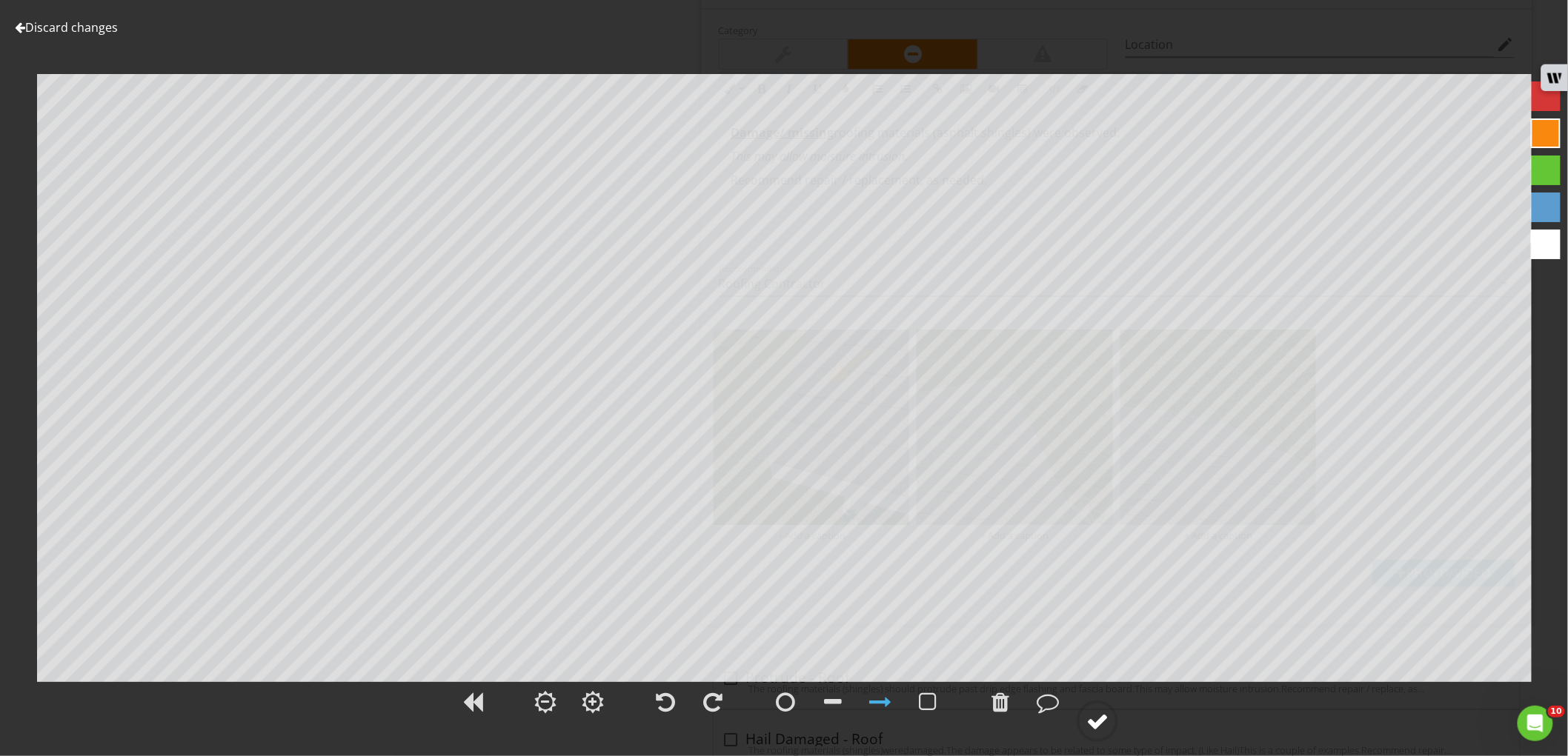
click at [1101, 721] on div at bounding box center [1097, 721] width 22 height 22
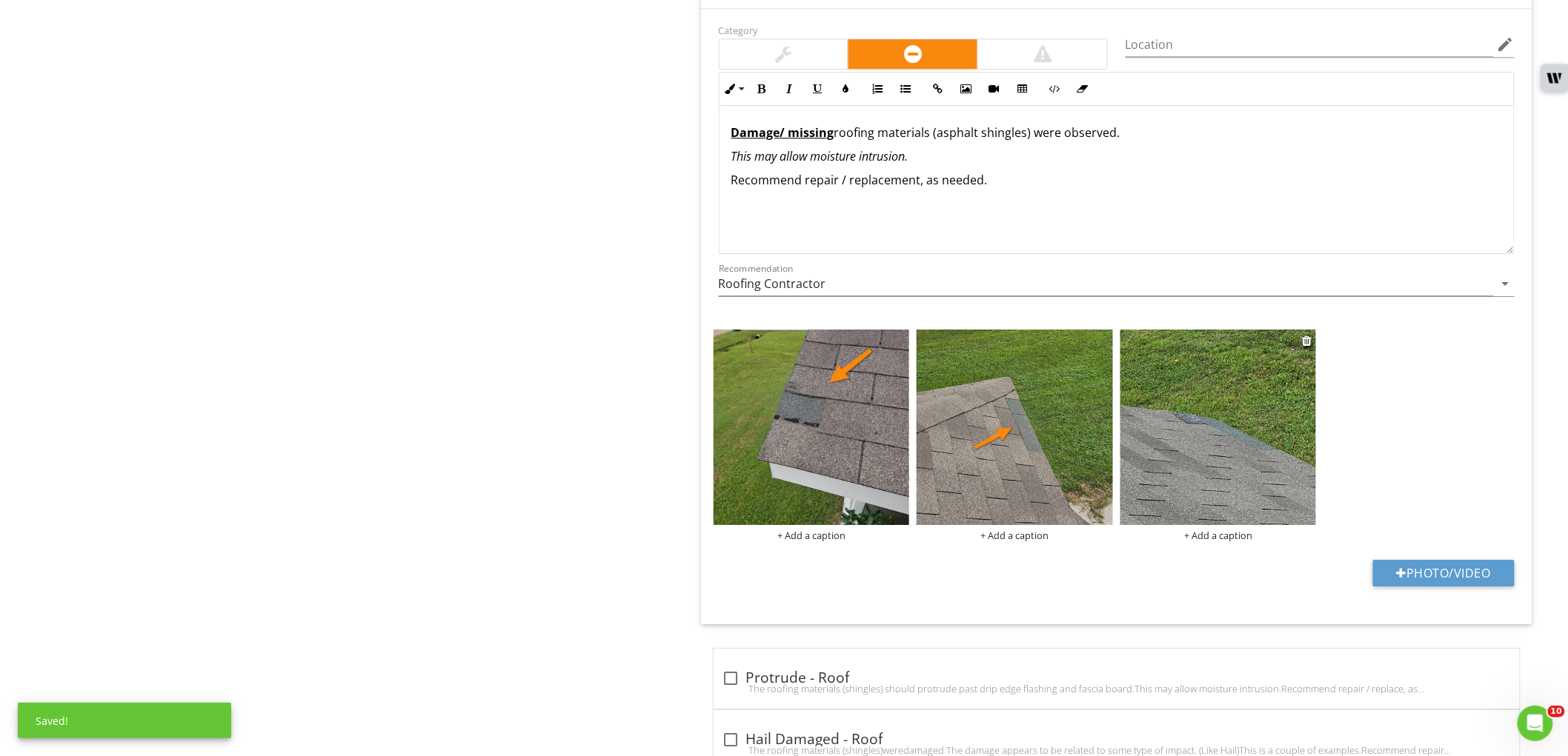
click at [1178, 450] on img at bounding box center [1218, 428] width 196 height 196
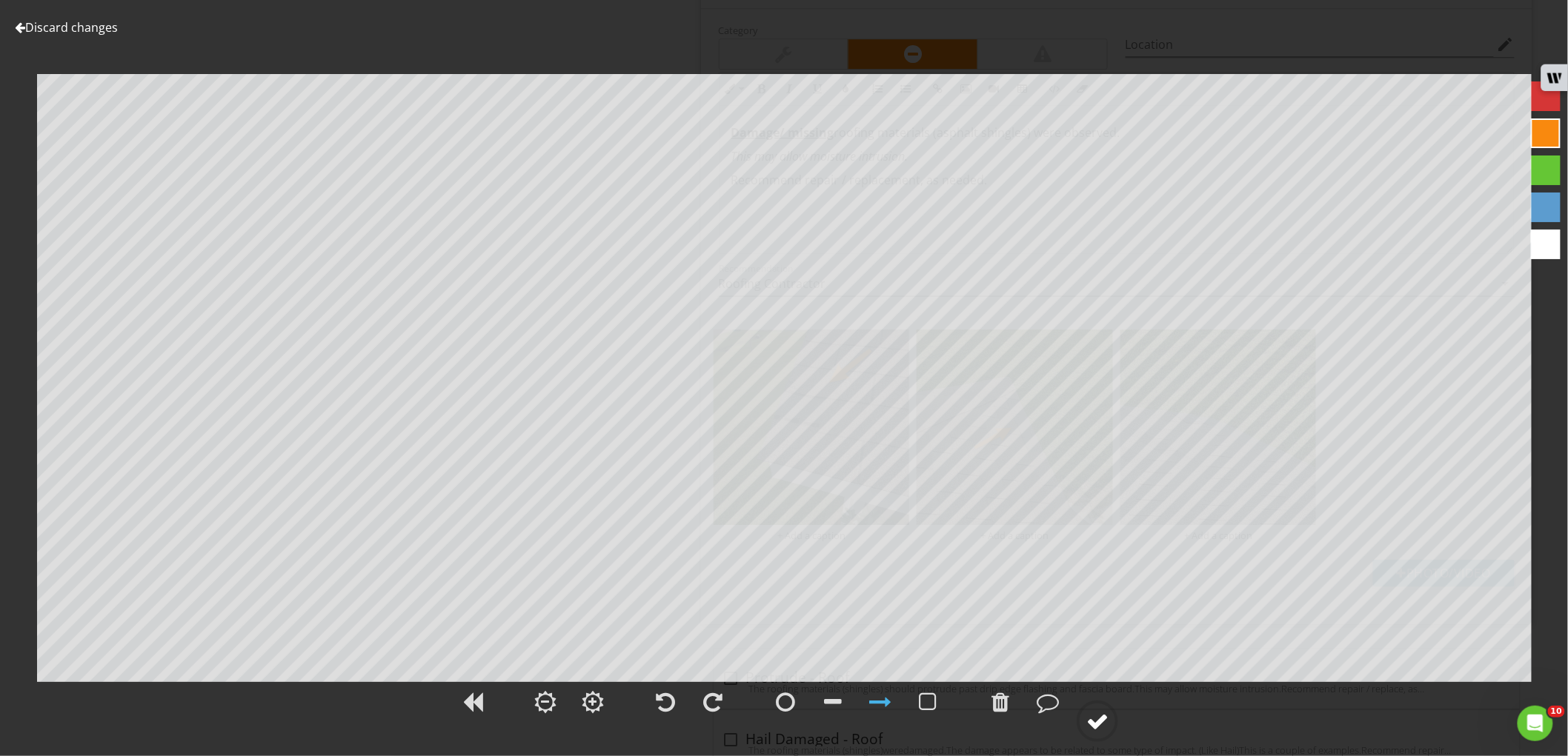
click at [1107, 721] on div at bounding box center [1097, 721] width 22 height 22
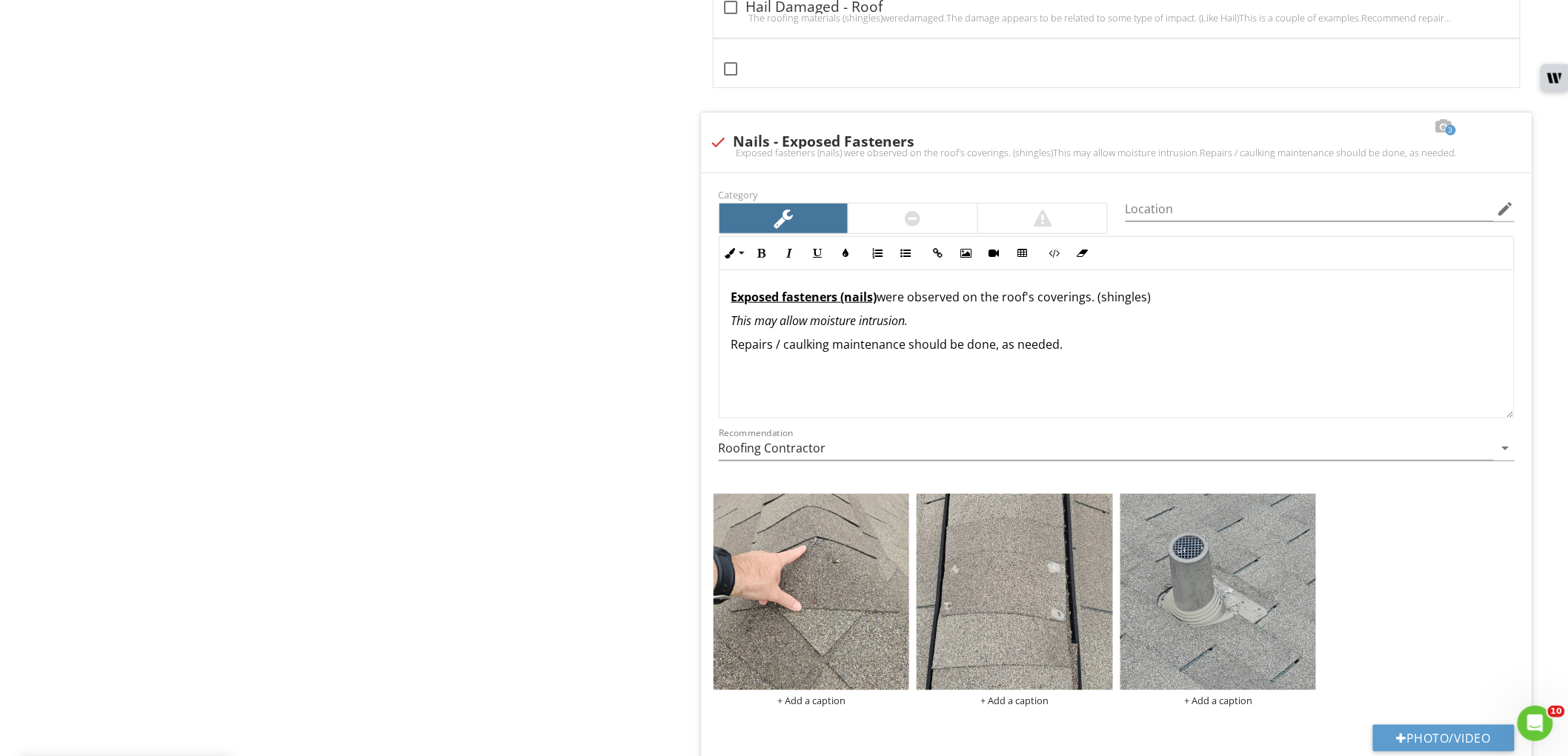
scroll to position [2715, 0]
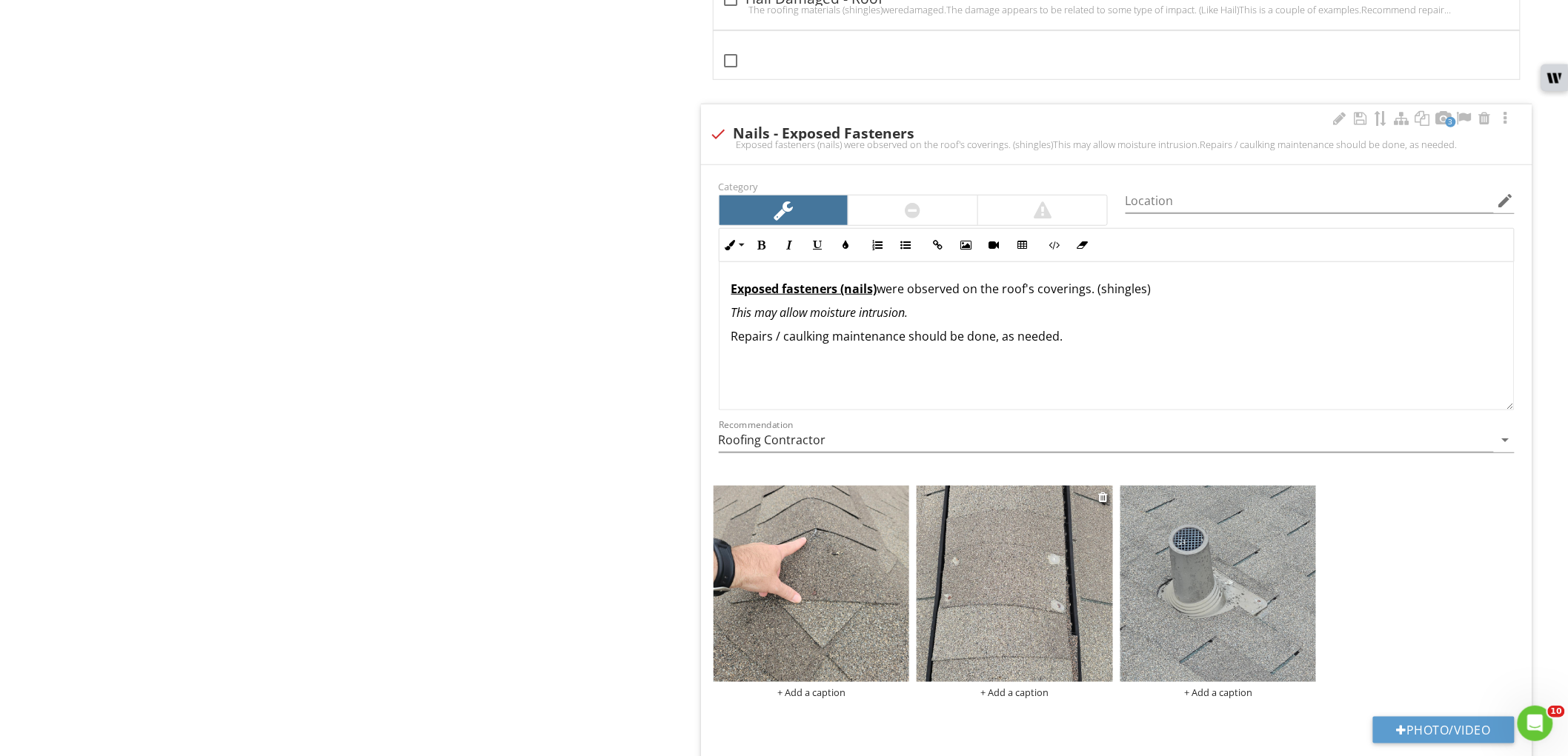
click at [963, 624] on img at bounding box center [1015, 584] width 196 height 196
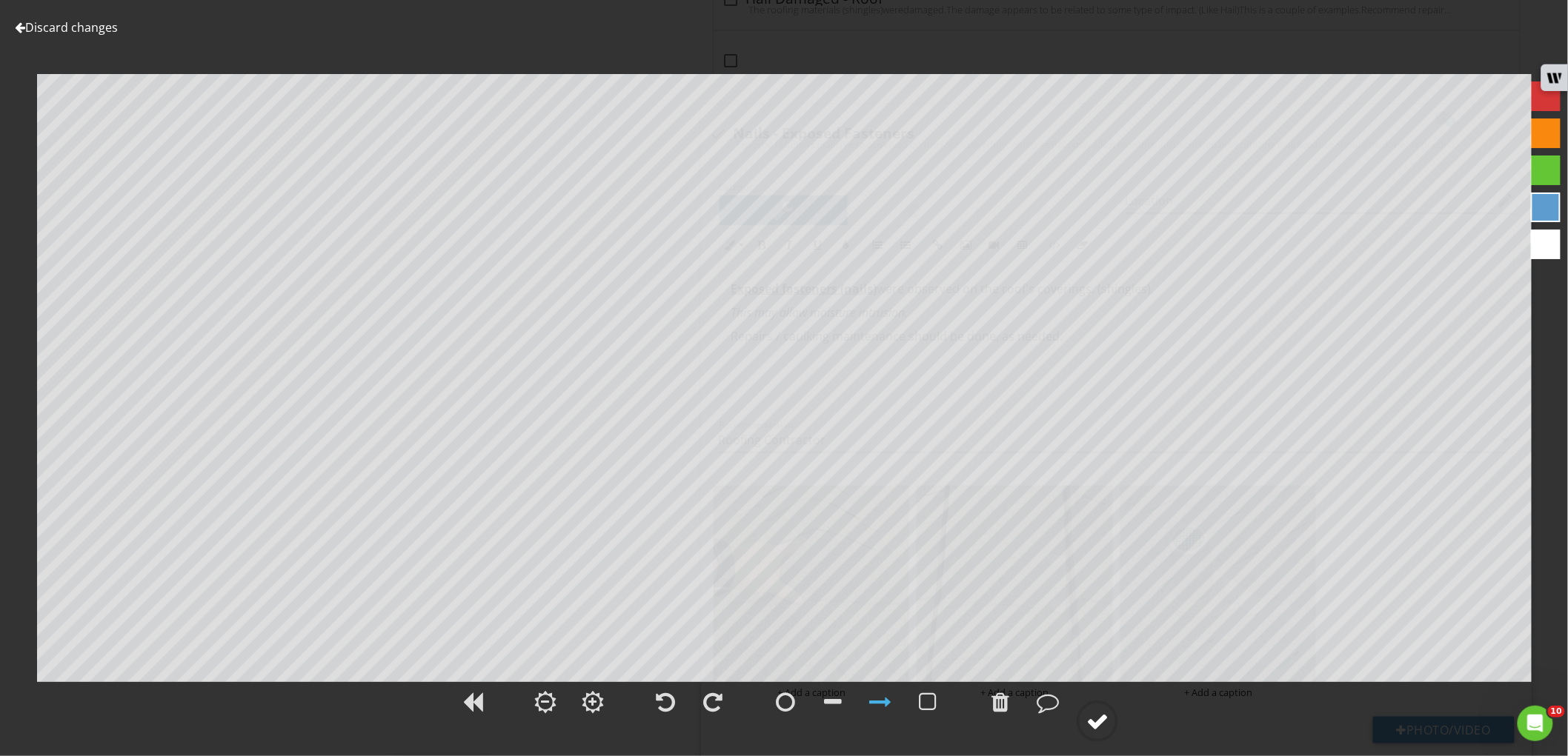
click at [1082, 704] on icon at bounding box center [1097, 721] width 42 height 41
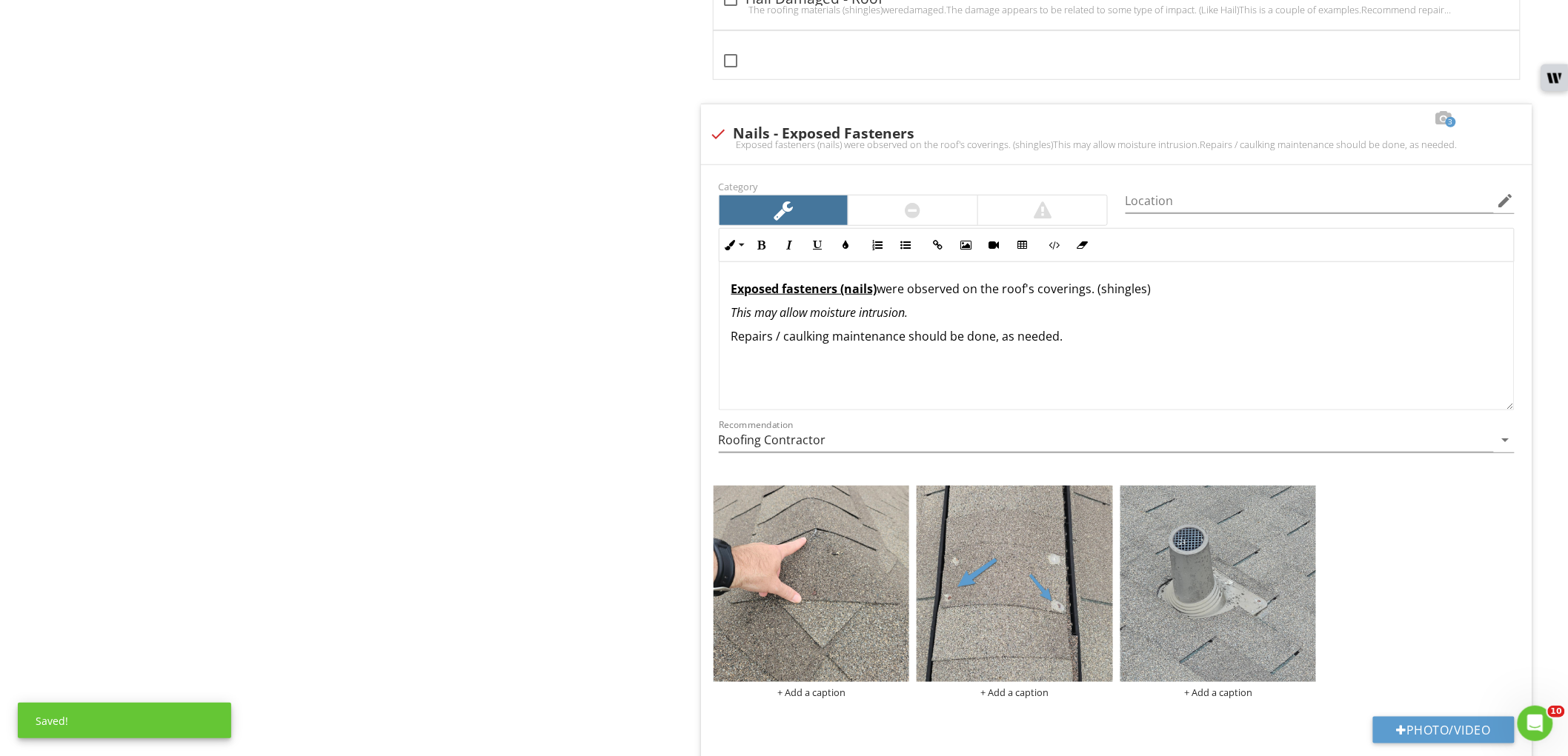
click at [1241, 604] on img at bounding box center [1218, 584] width 196 height 196
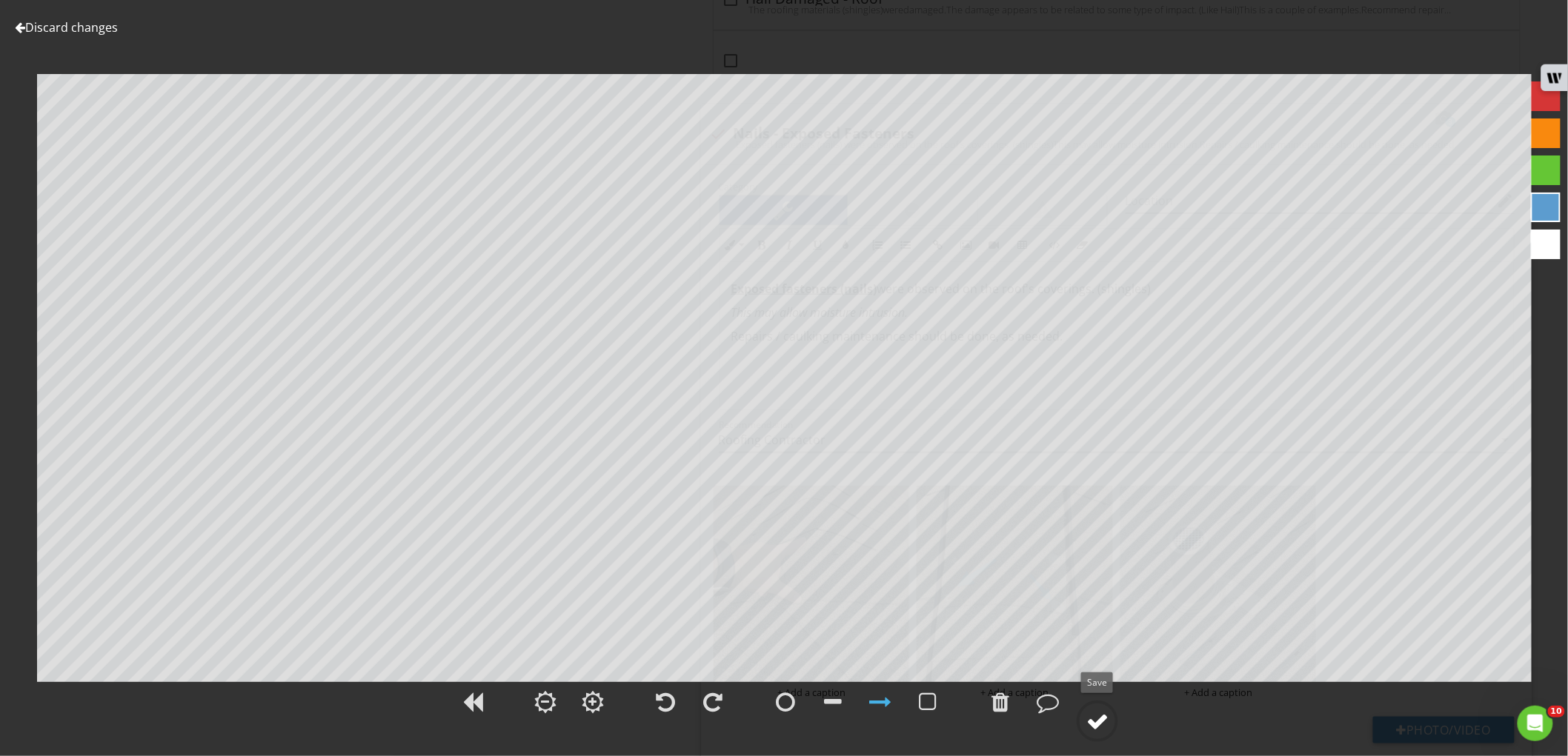
click at [1105, 718] on div at bounding box center [1097, 721] width 22 height 22
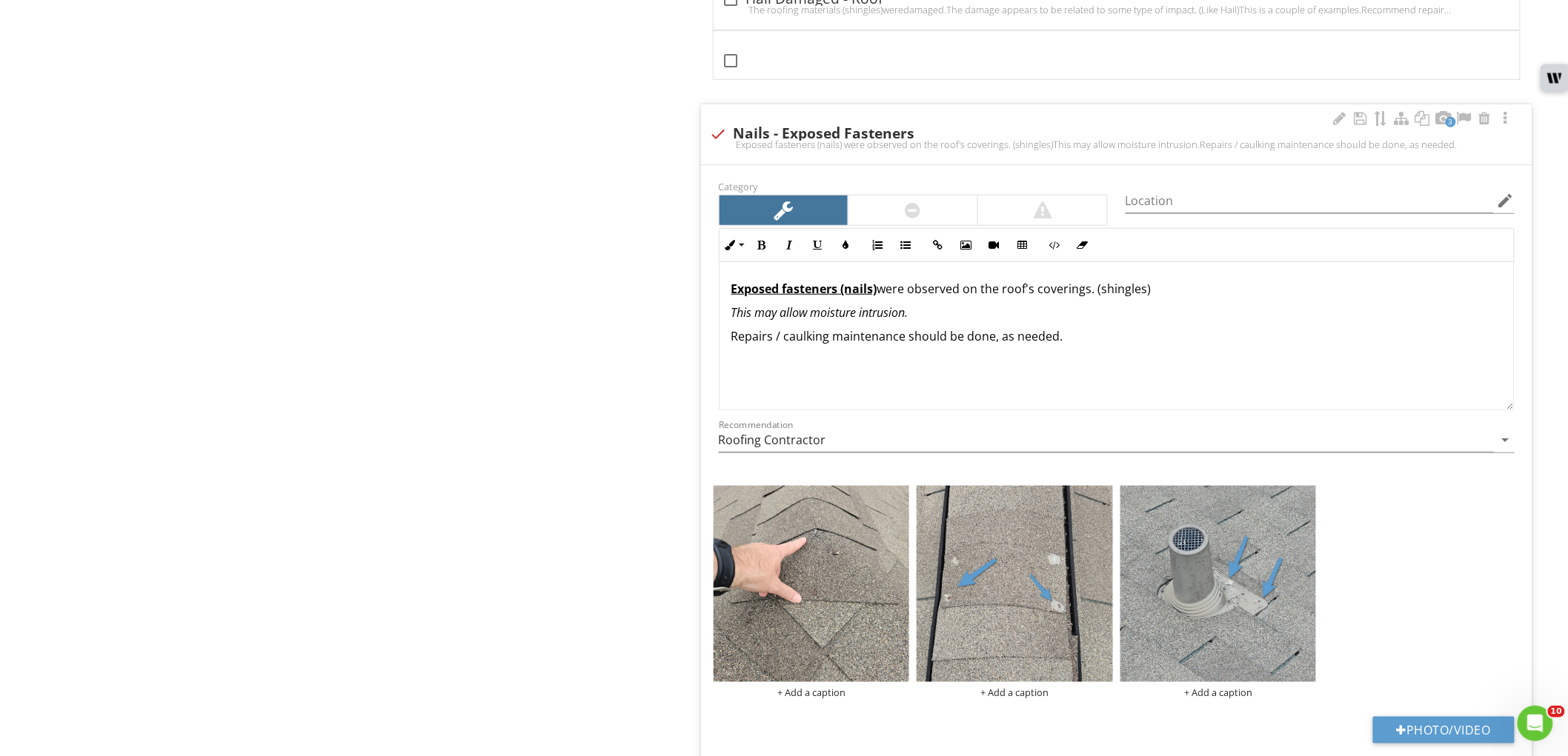
drag, startPoint x: 960, startPoint y: 294, endPoint x: 1255, endPoint y: 275, distance: 295.6
click at [1255, 275] on div "Exposed fasteners (nails) were observed on the roof's coverings. (shingles) Thi…" at bounding box center [1117, 337] width 794 height 148
click at [1360, 126] on div at bounding box center [1361, 118] width 18 height 15
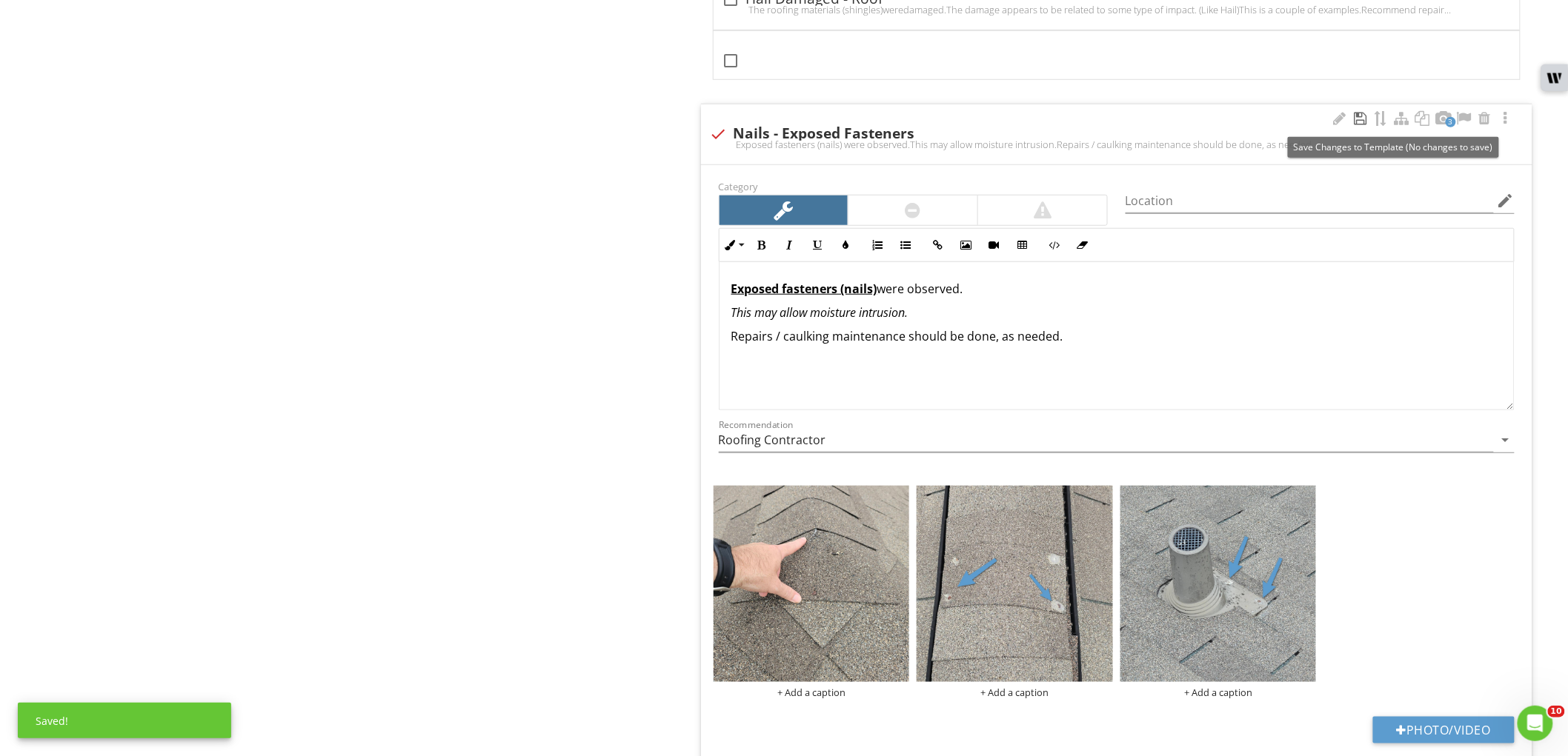
click at [1361, 124] on div at bounding box center [1361, 118] width 18 height 15
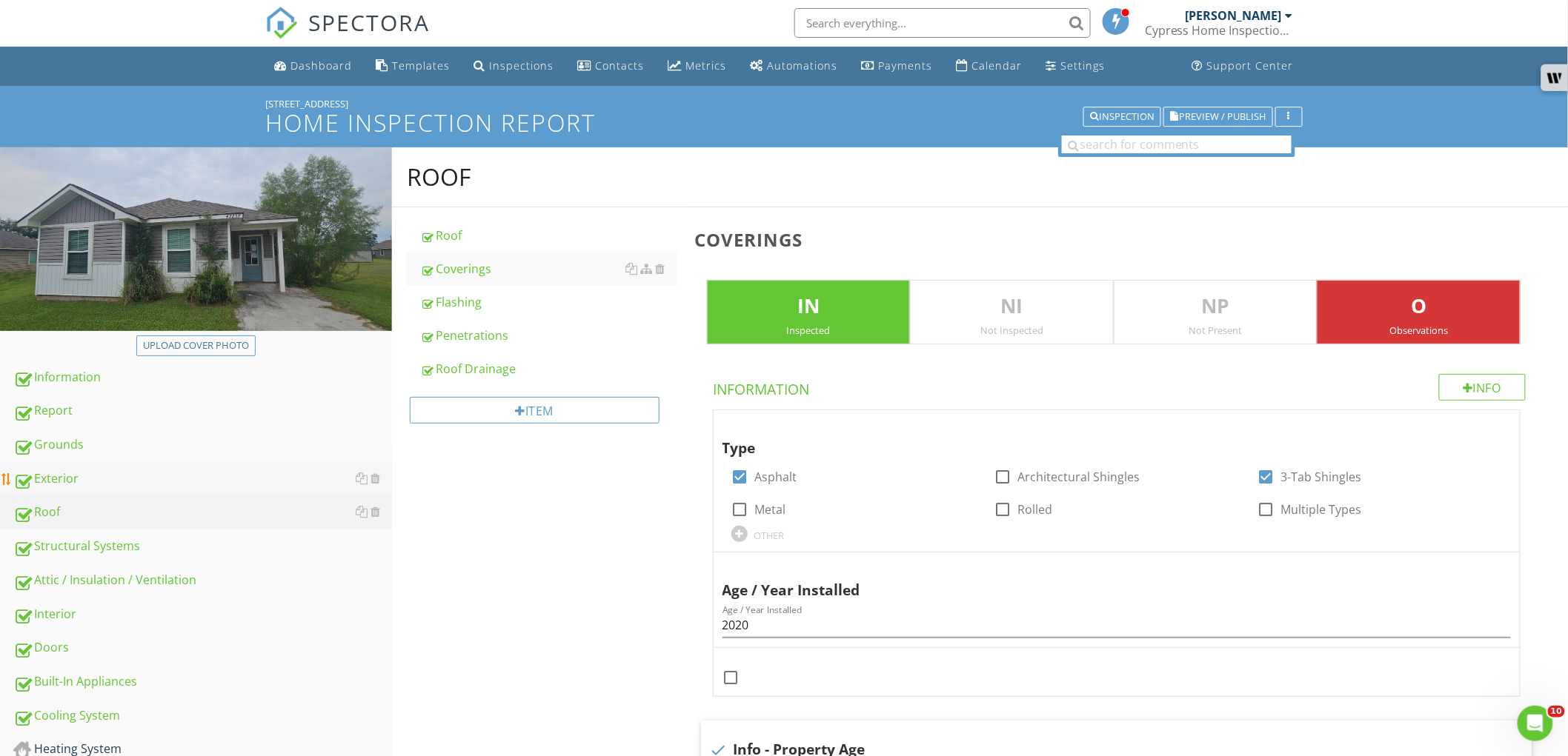
scroll to position [0, 0]
click at [497, 306] on div "Flashing" at bounding box center [549, 303] width 257 height 18
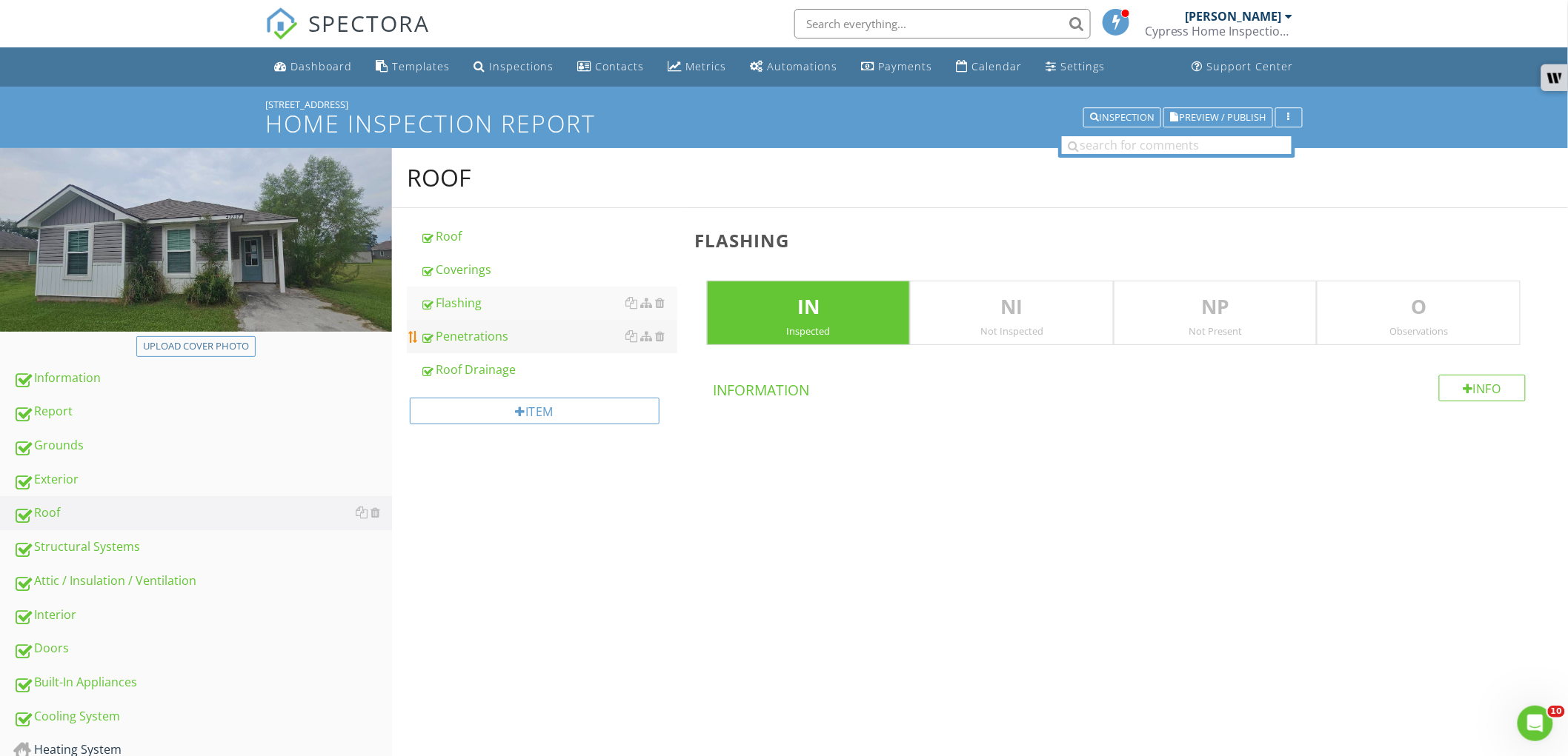
click at [497, 324] on link "Penetrations" at bounding box center [549, 336] width 257 height 32
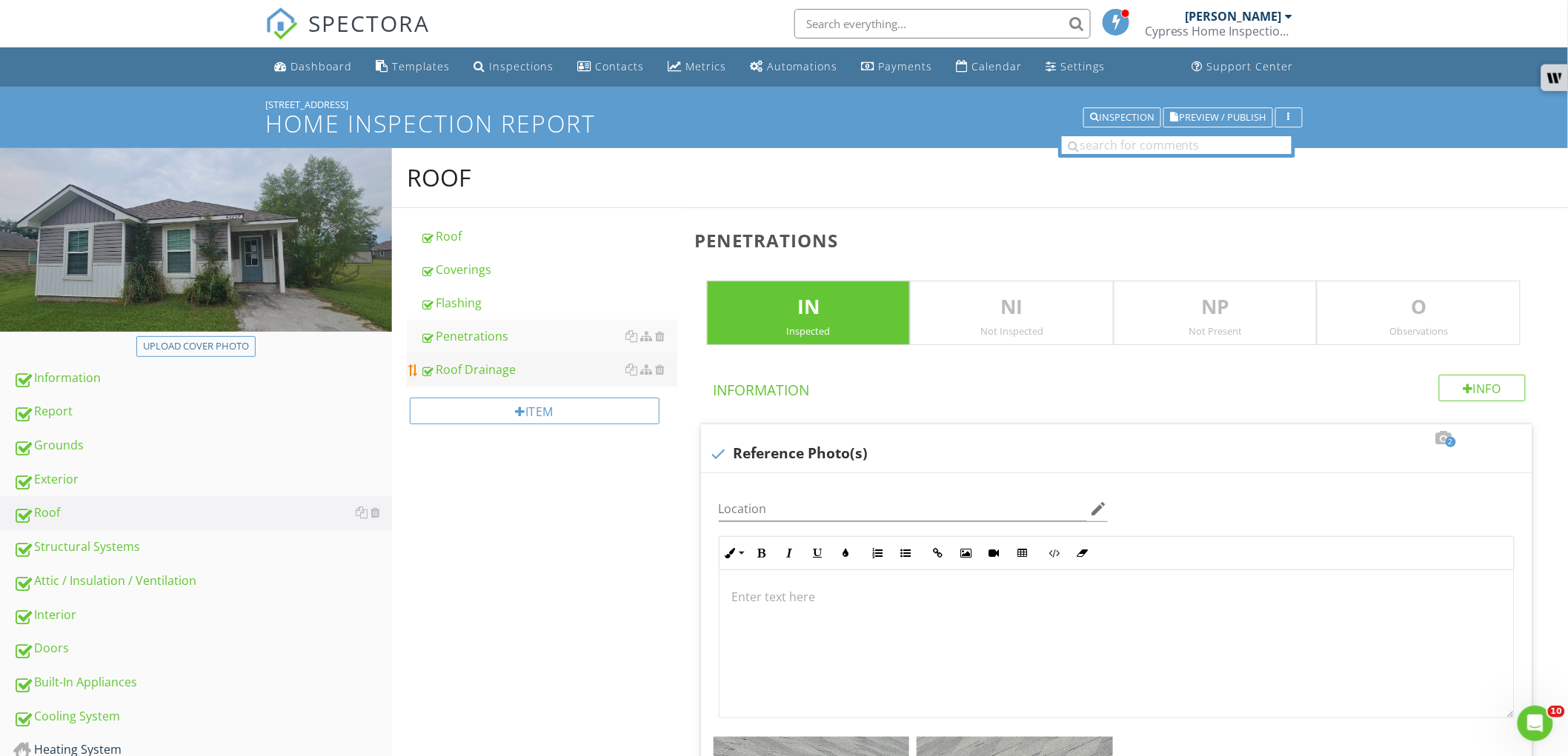
click at [520, 368] on div "Roof Drainage" at bounding box center [549, 370] width 257 height 18
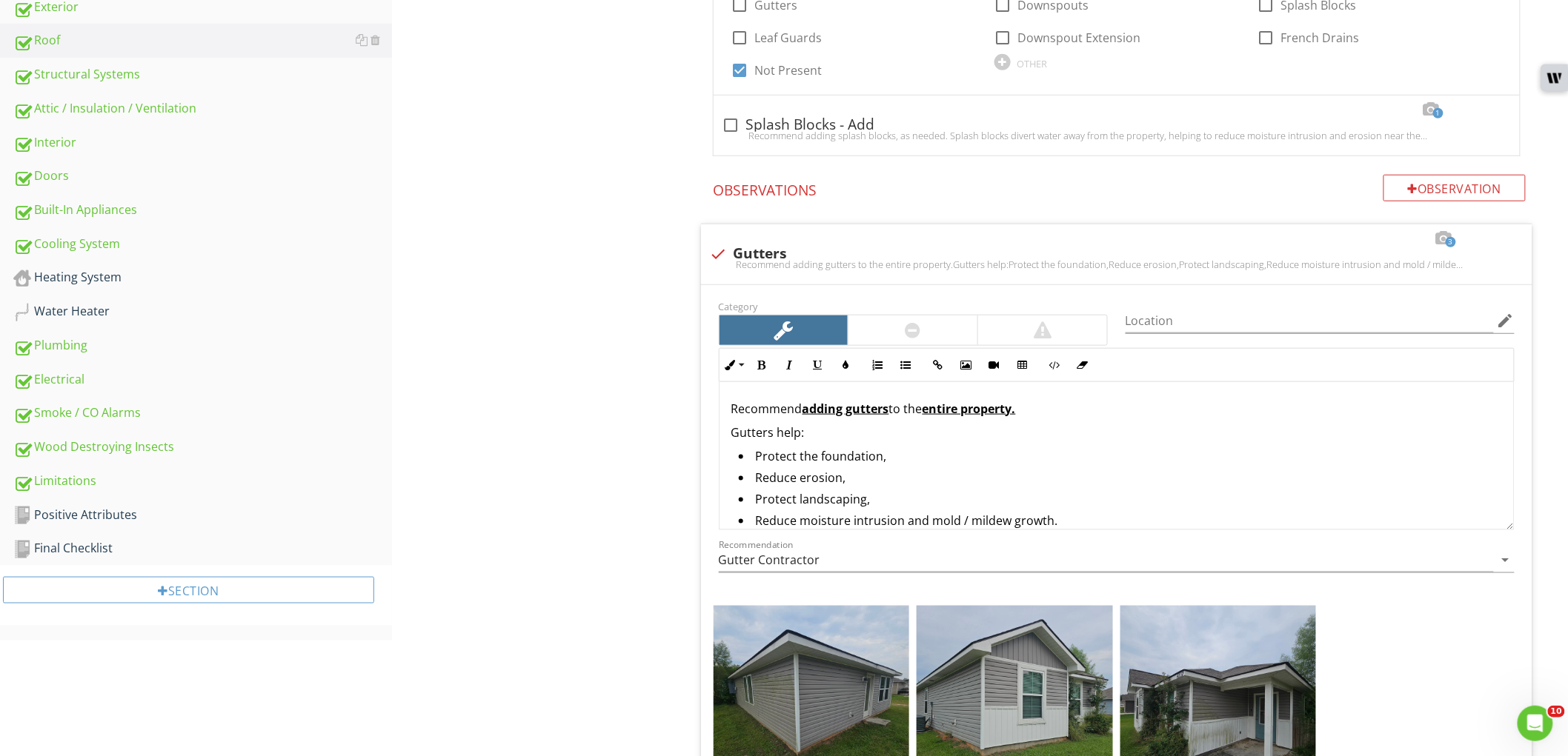
scroll to position [576, 0]
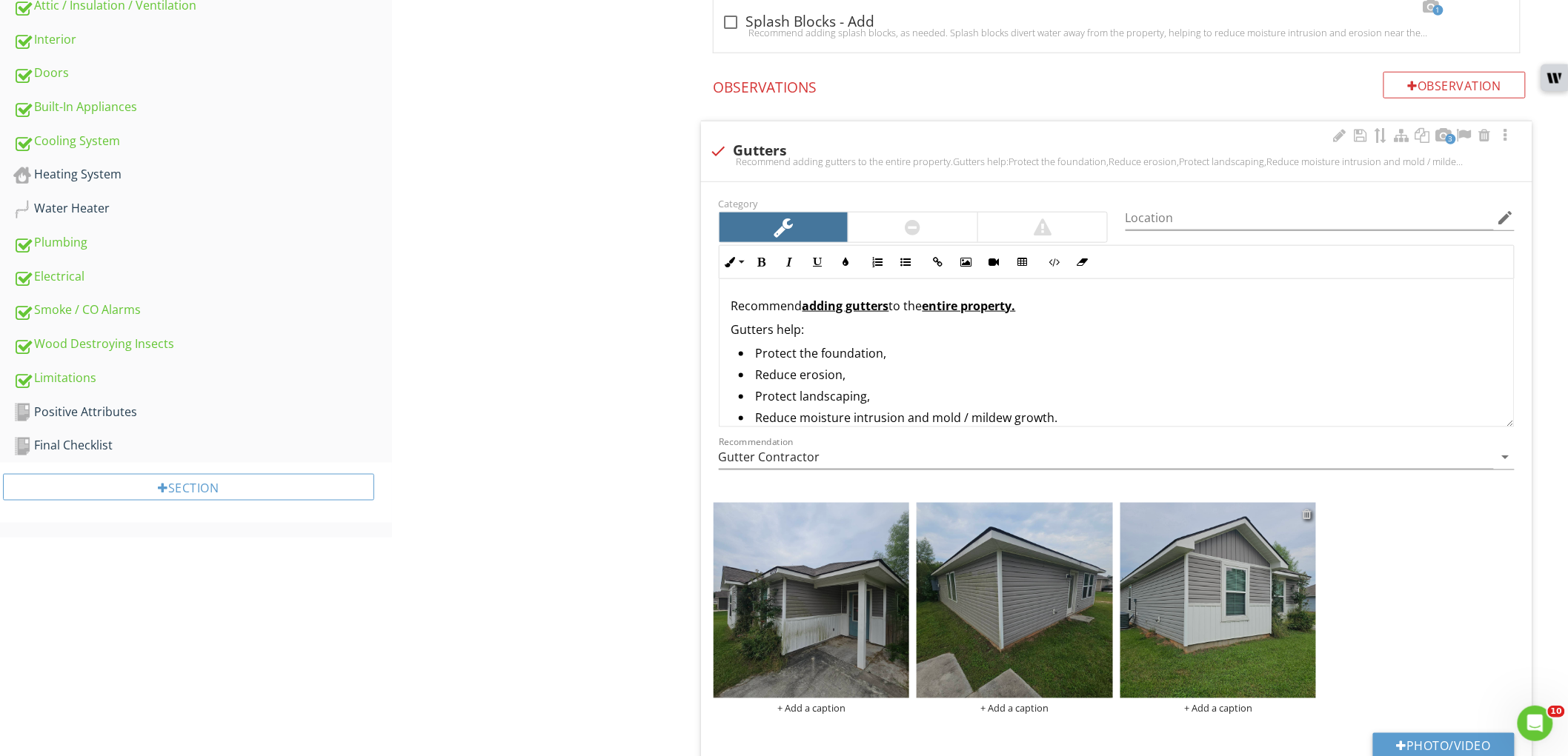
click at [1305, 512] on div at bounding box center [1307, 514] width 10 height 12
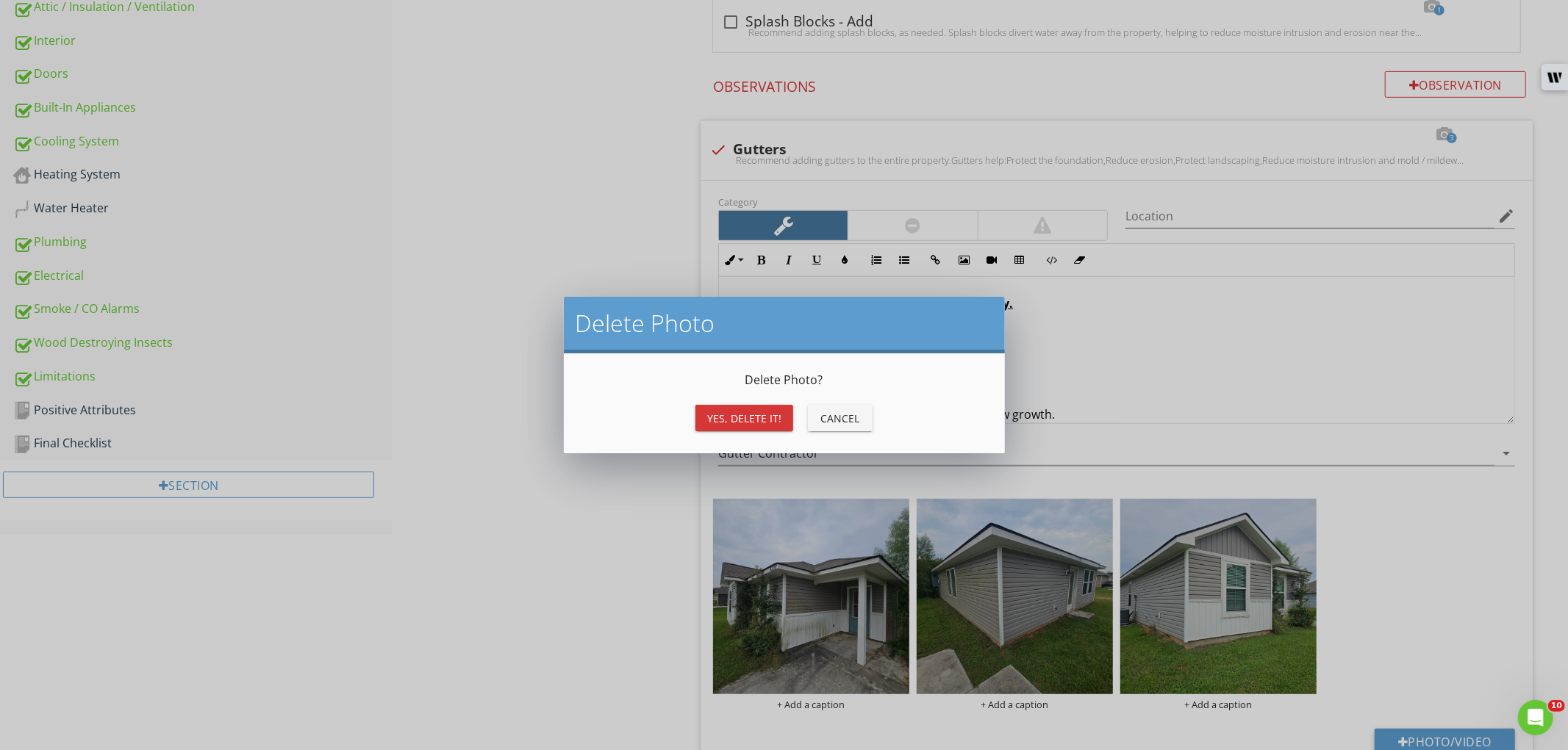
click at [774, 427] on button "Yes, Delete it!" at bounding box center [744, 418] width 98 height 26
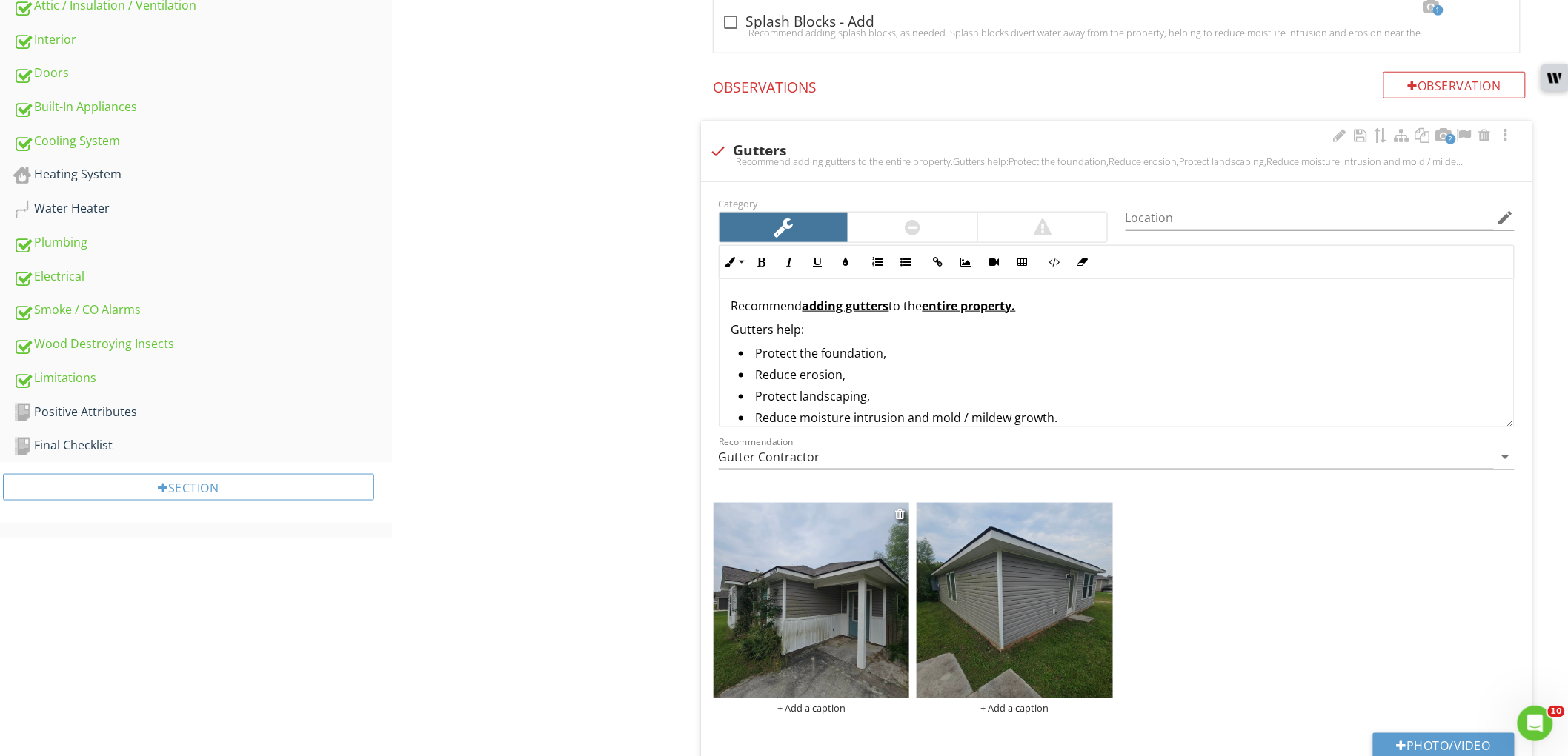
click at [801, 601] on img at bounding box center [812, 601] width 196 height 196
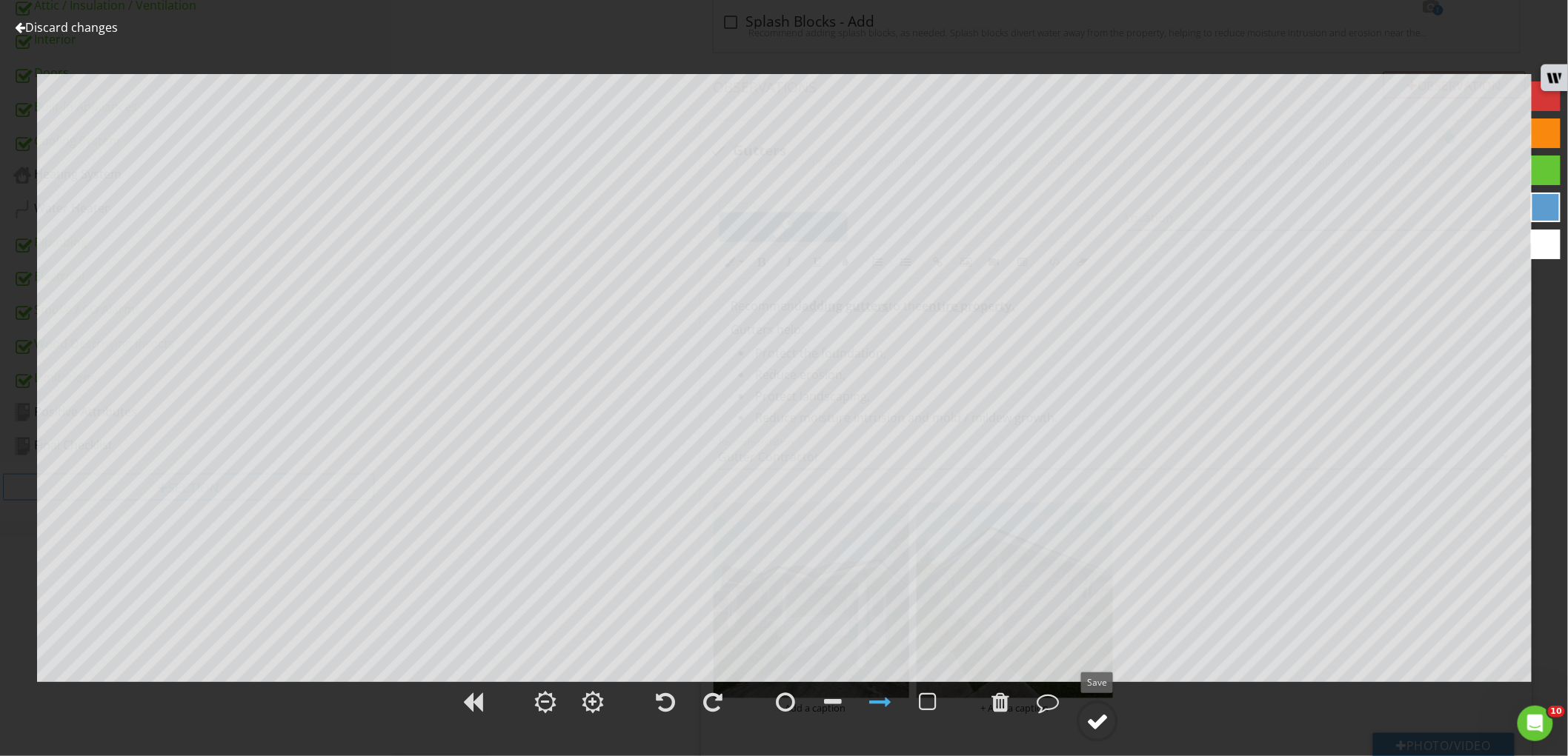
click at [1092, 723] on div at bounding box center [1097, 721] width 22 height 22
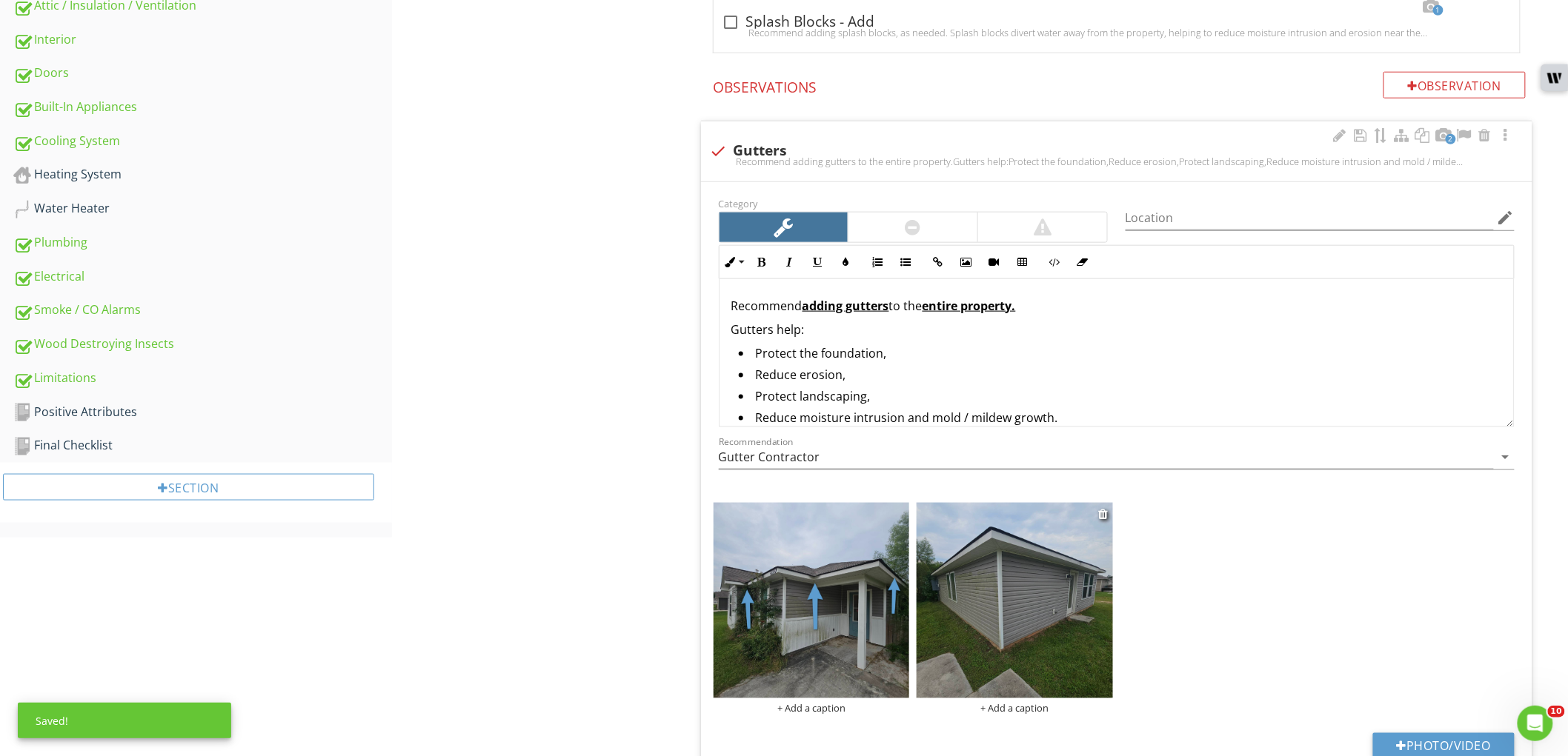
click at [1010, 590] on img at bounding box center [1015, 601] width 196 height 196
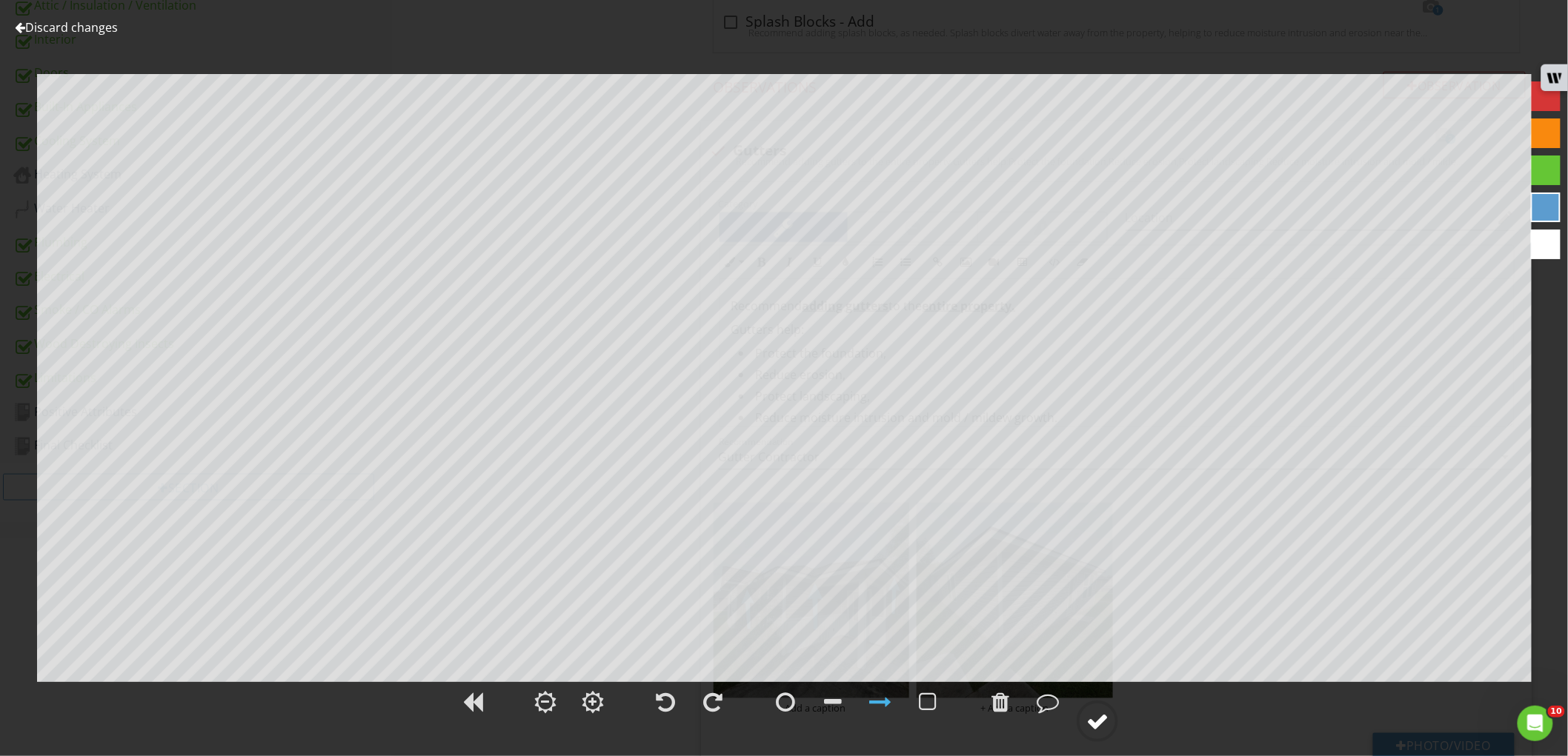
click at [1101, 730] on div at bounding box center [1097, 721] width 22 height 22
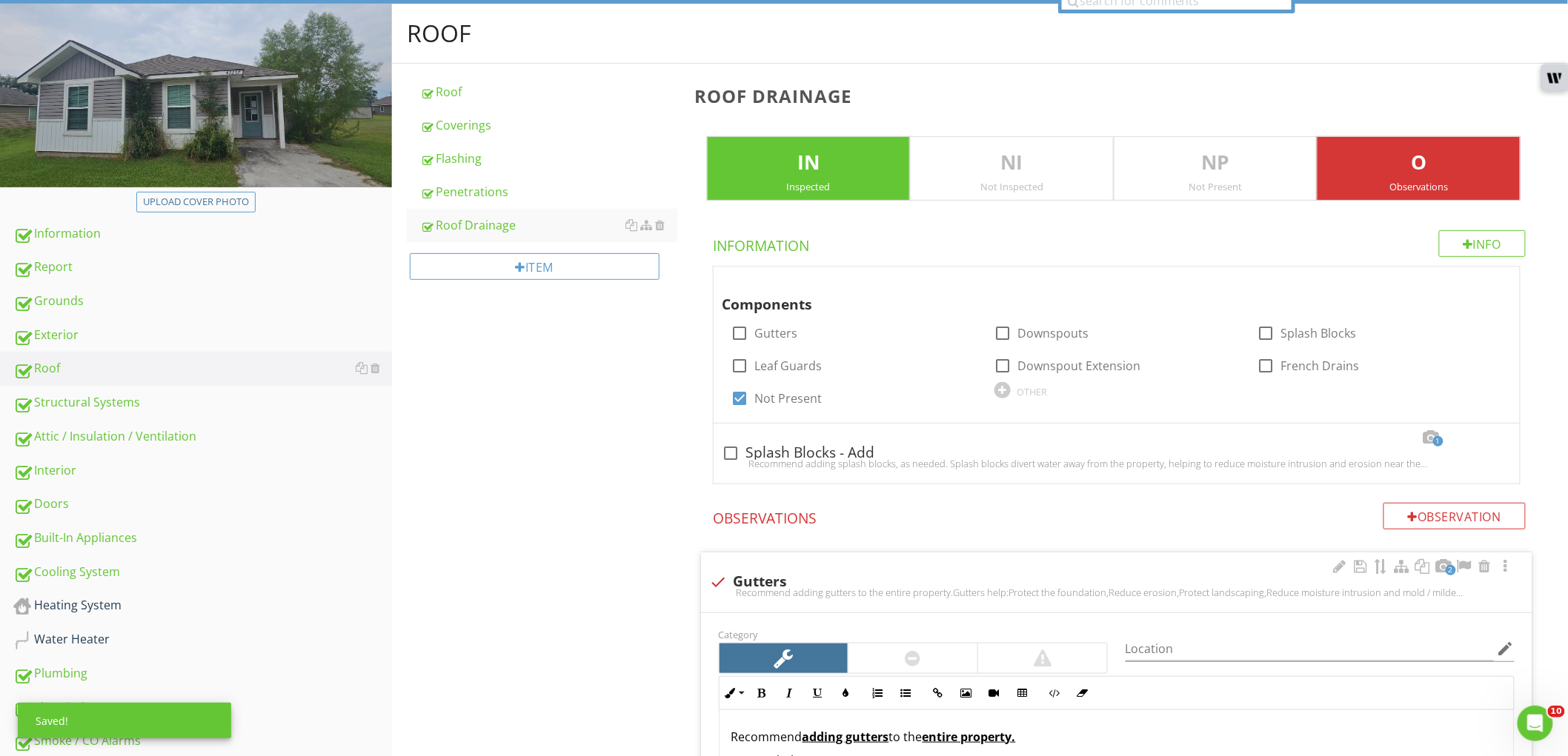
scroll to position [0, 0]
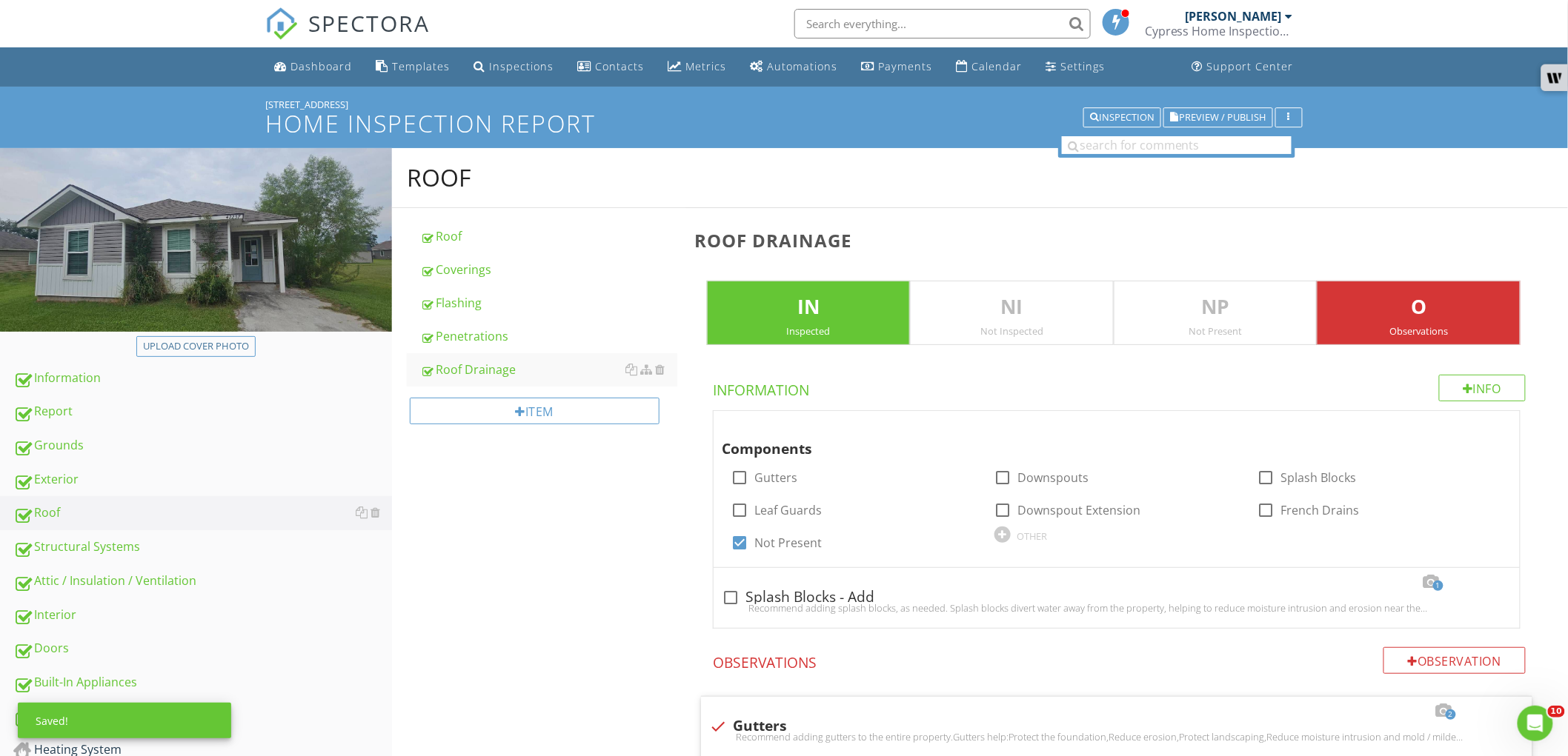
click at [1248, 307] on p "NP" at bounding box center [1215, 307] width 202 height 29
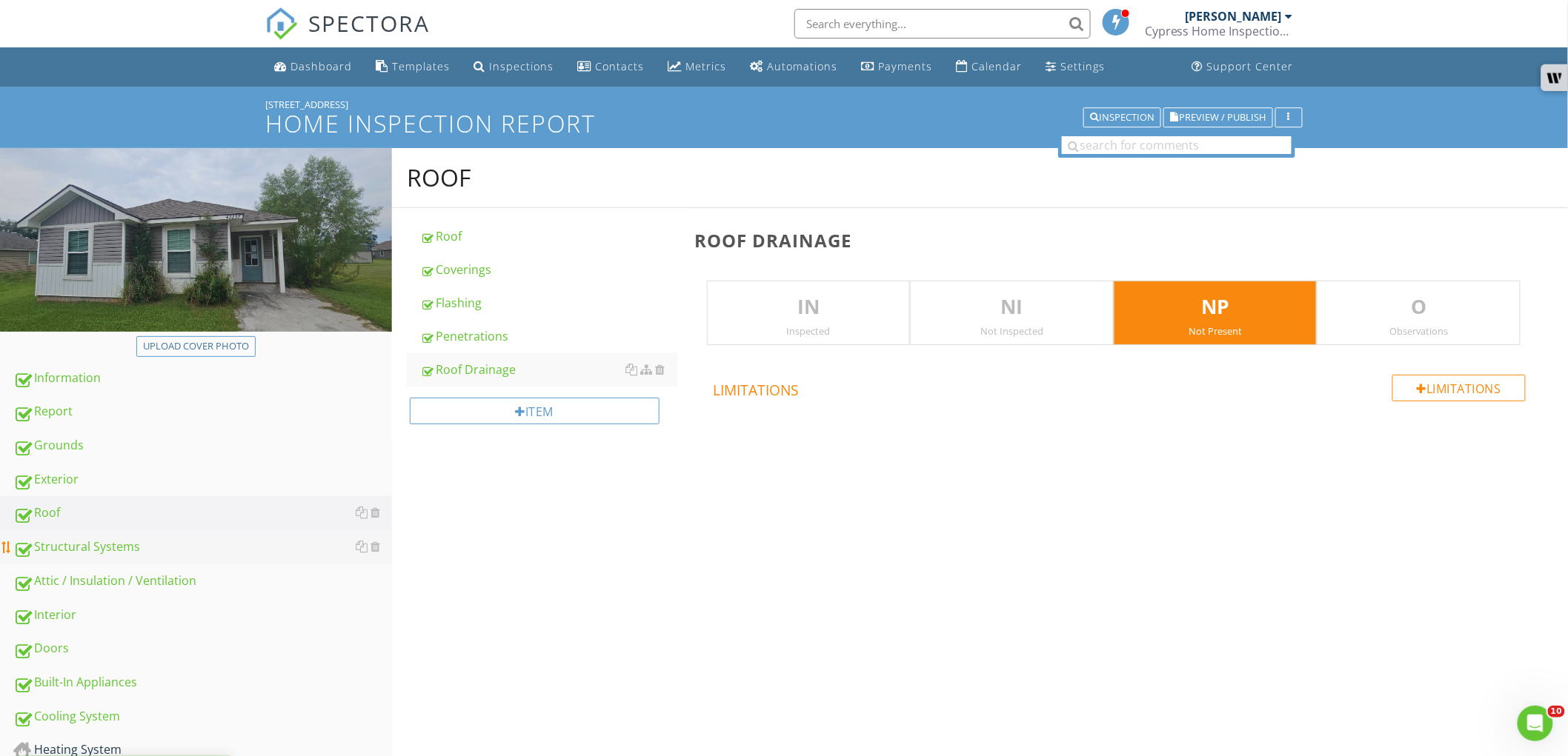
click at [239, 549] on div "Structural Systems" at bounding box center [203, 548] width 379 height 20
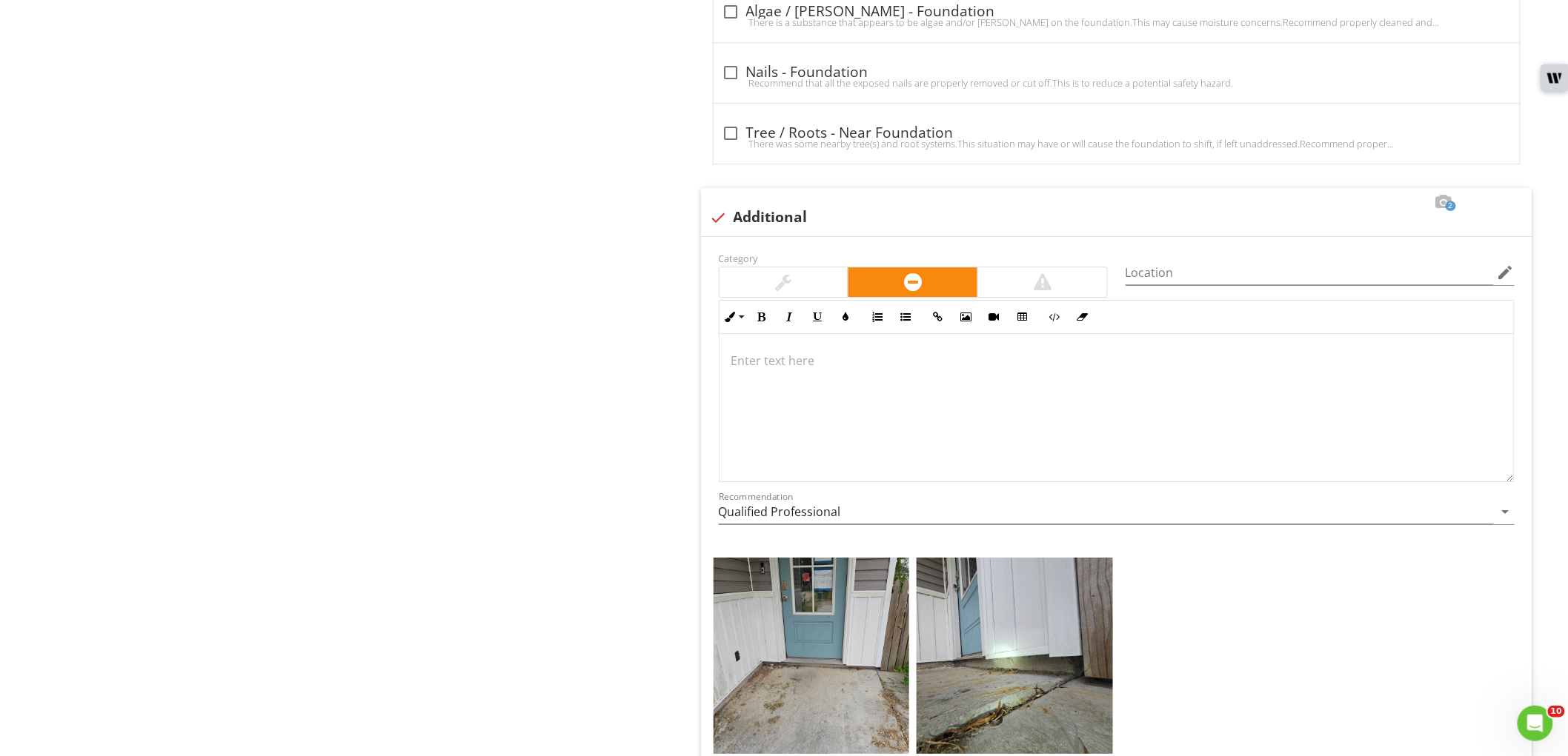
scroll to position [1857, 0]
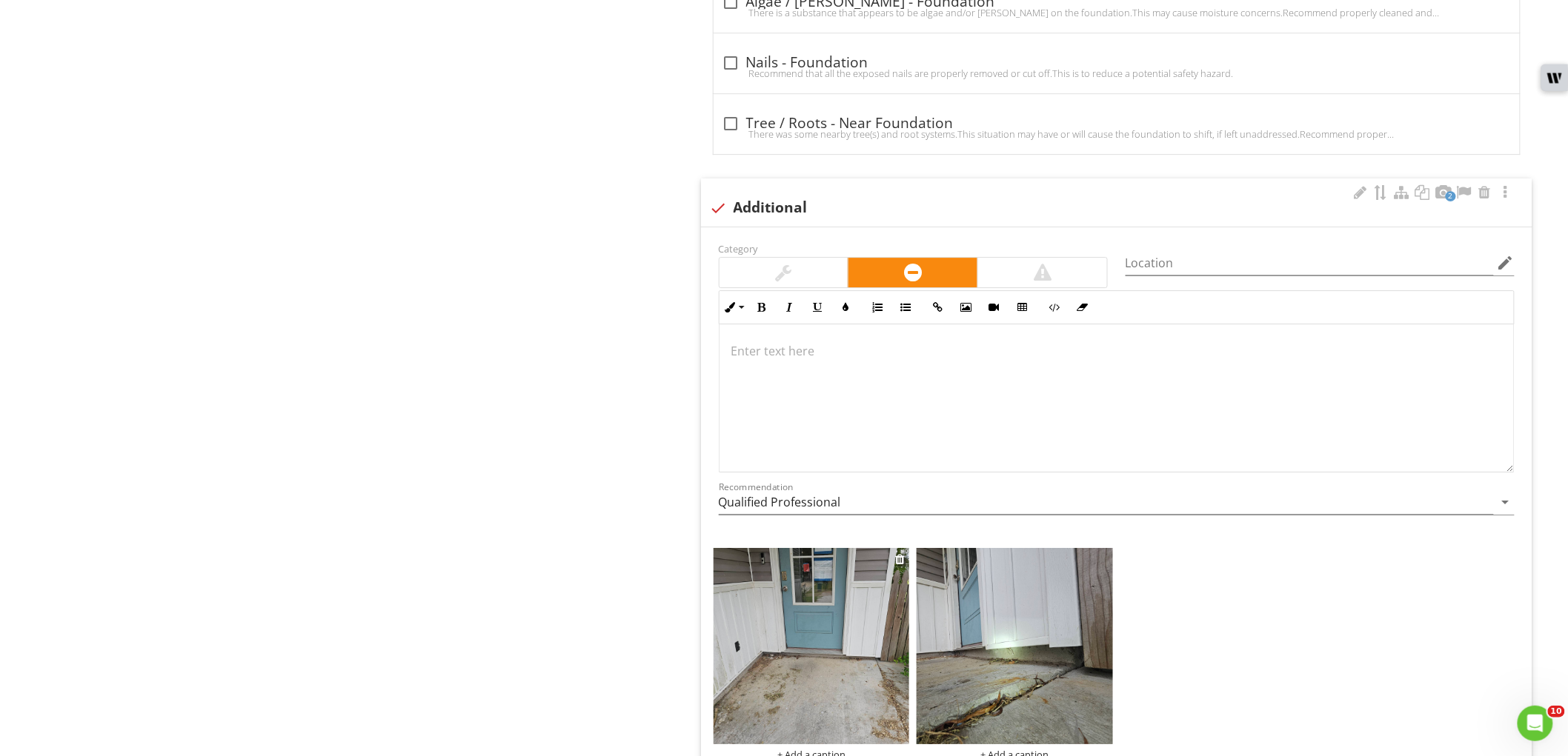
click at [831, 650] on img at bounding box center [812, 646] width 196 height 196
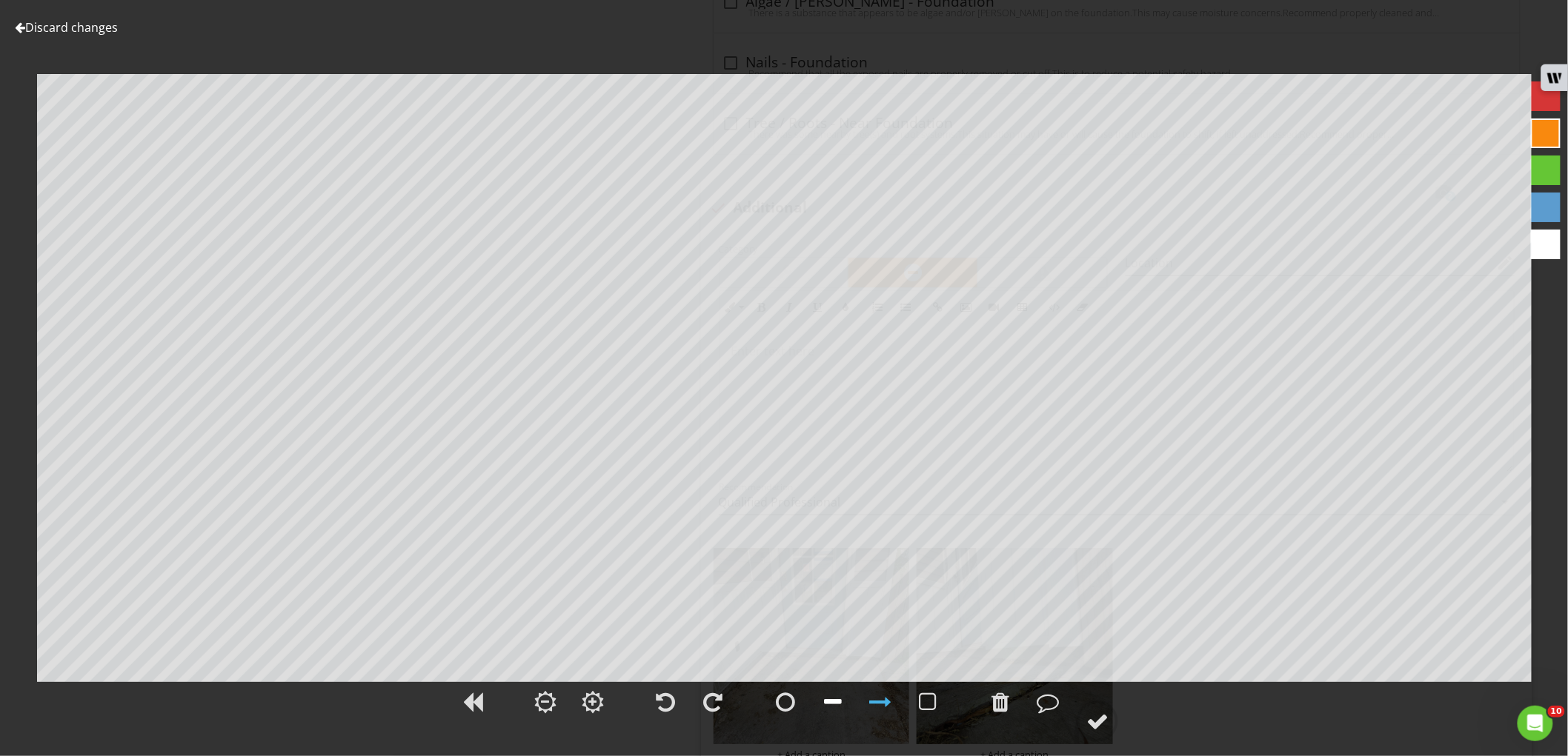
click at [833, 699] on div at bounding box center [833, 702] width 18 height 22
click at [1095, 727] on div at bounding box center [1097, 721] width 22 height 22
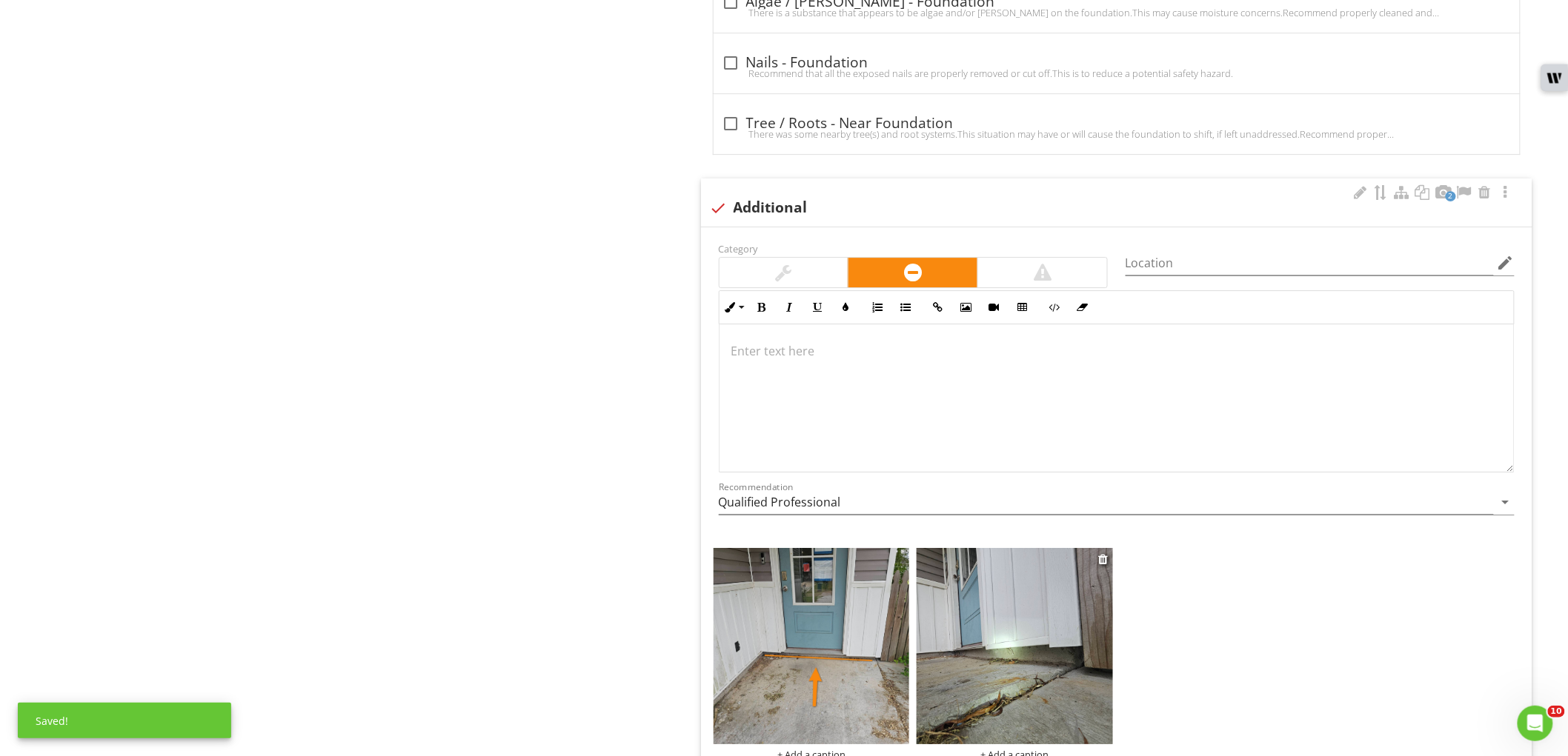
click at [1029, 667] on img at bounding box center [1015, 646] width 196 height 196
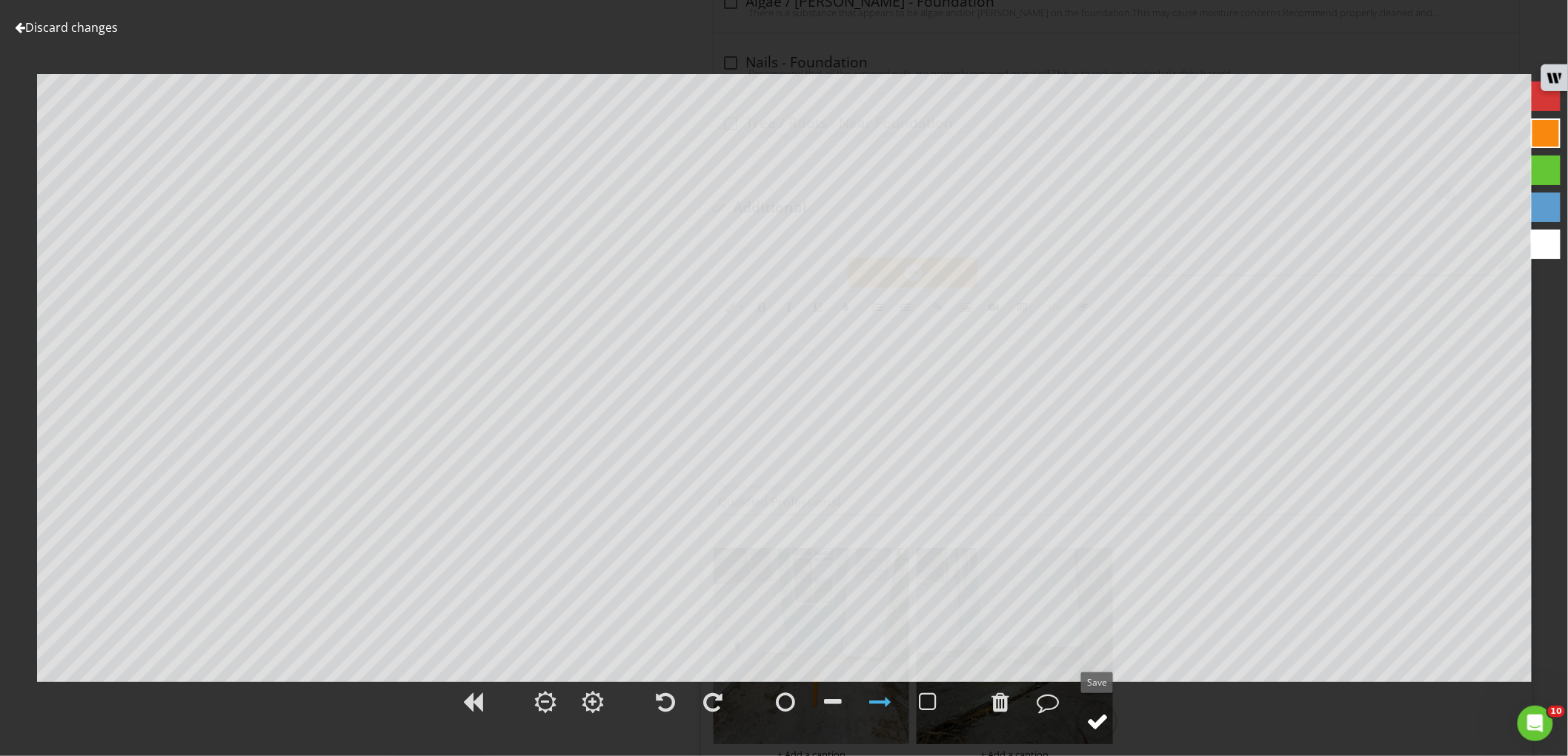
click at [1097, 724] on div at bounding box center [1097, 721] width 22 height 22
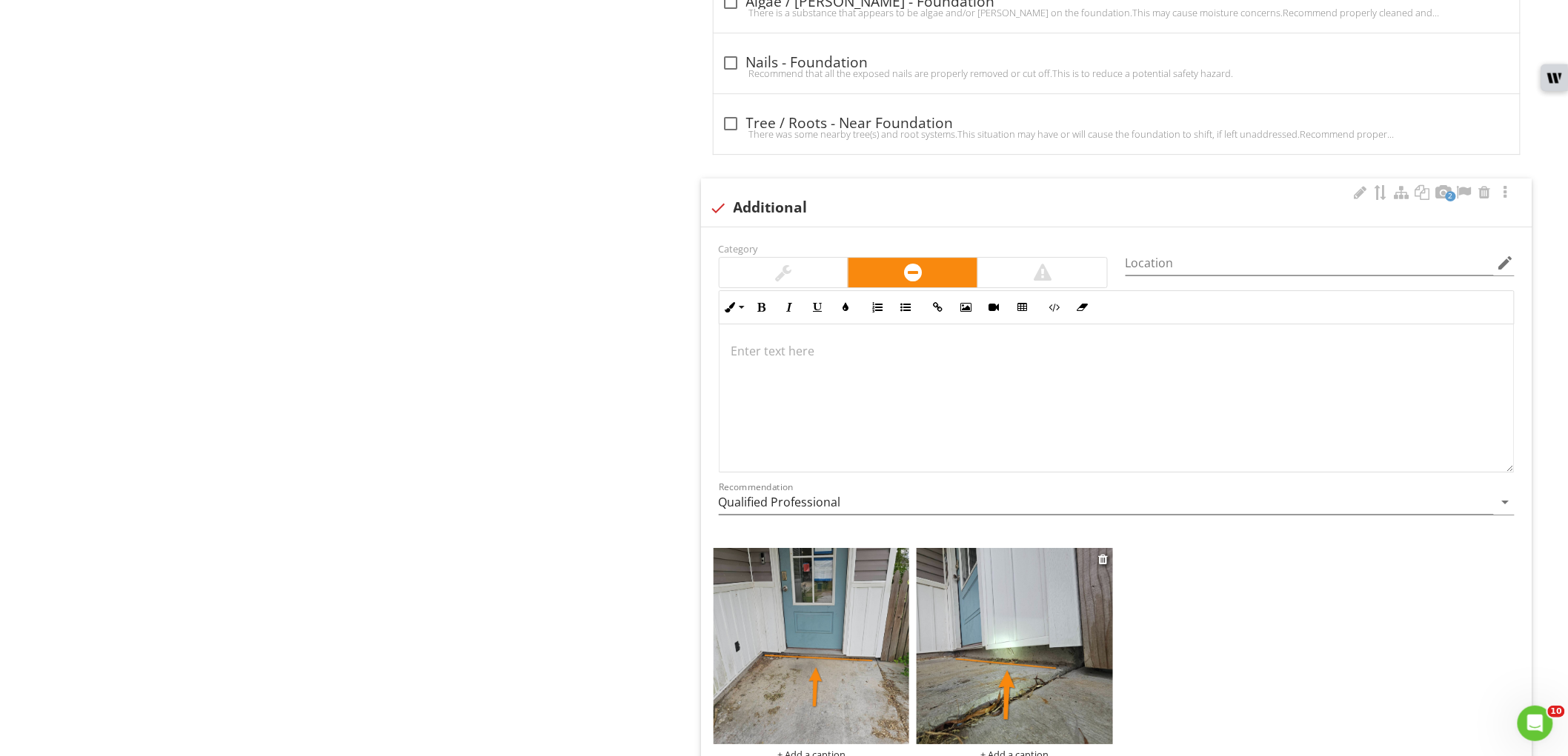
click at [974, 634] on img at bounding box center [1015, 646] width 196 height 196
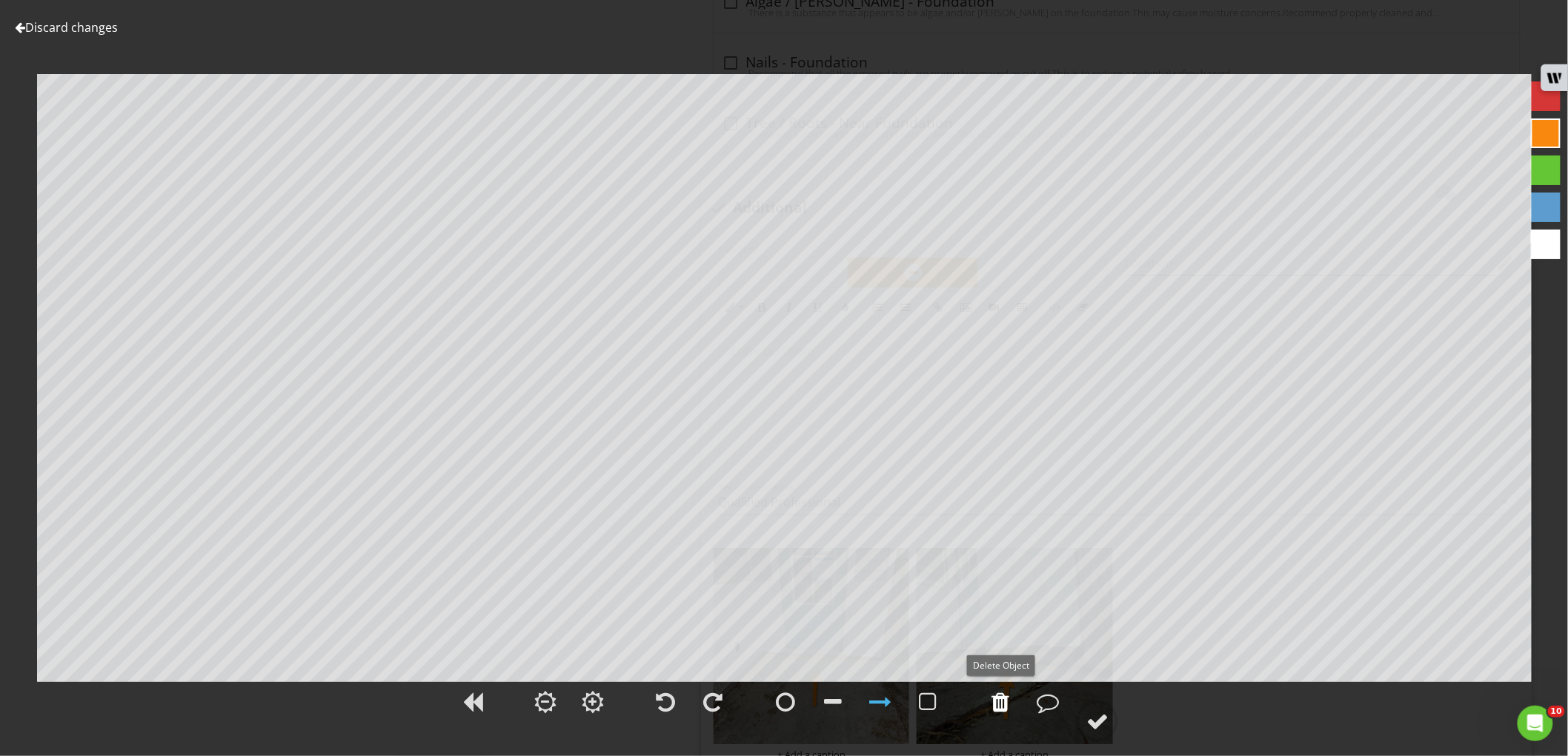
click at [1009, 704] on div at bounding box center [1000, 702] width 18 height 22
click at [839, 707] on div at bounding box center [833, 702] width 18 height 22
drag, startPoint x: 889, startPoint y: 702, endPoint x: 882, endPoint y: 694, distance: 10.6
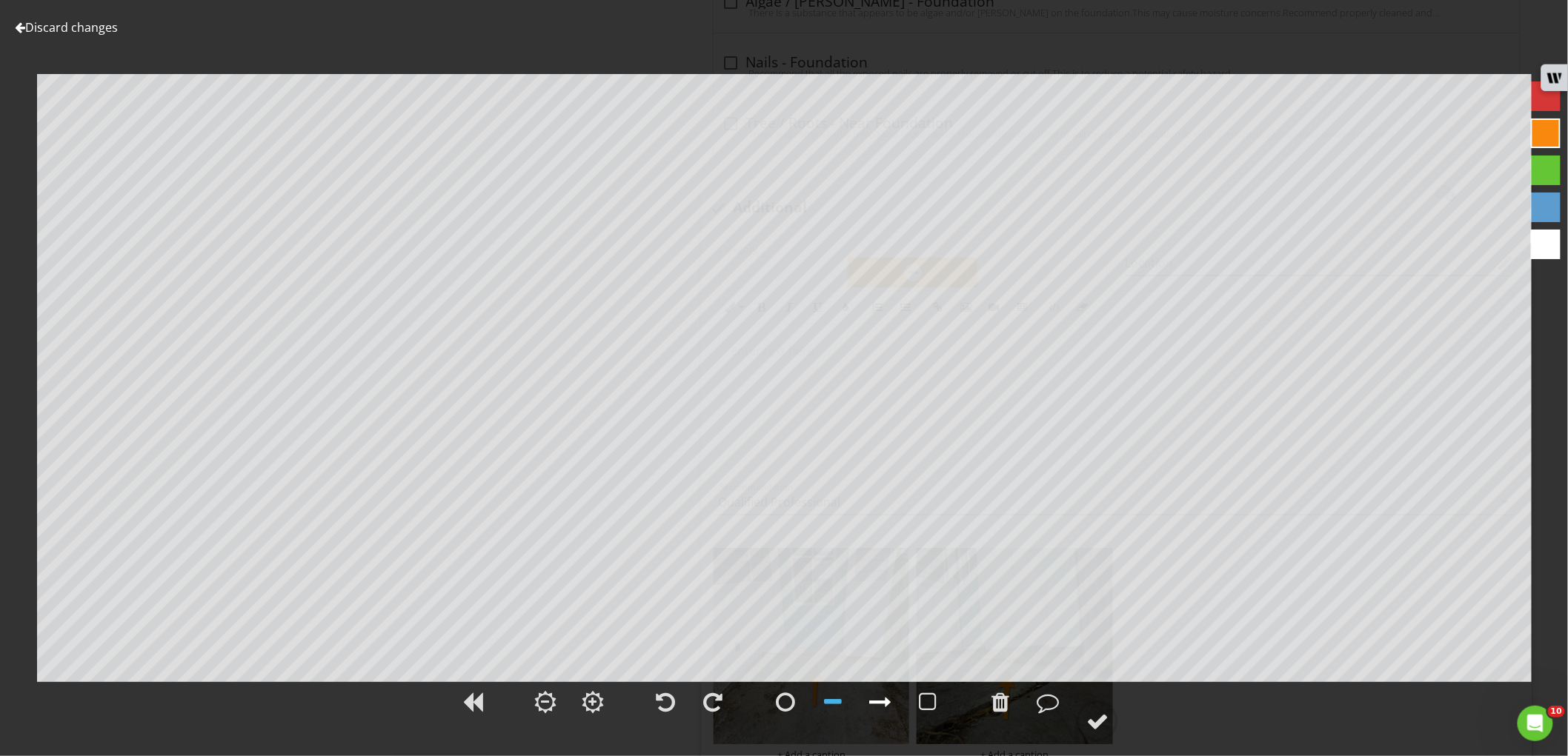
click at [886, 700] on div at bounding box center [880, 702] width 22 height 22
click at [1093, 715] on div at bounding box center [1097, 721] width 22 height 22
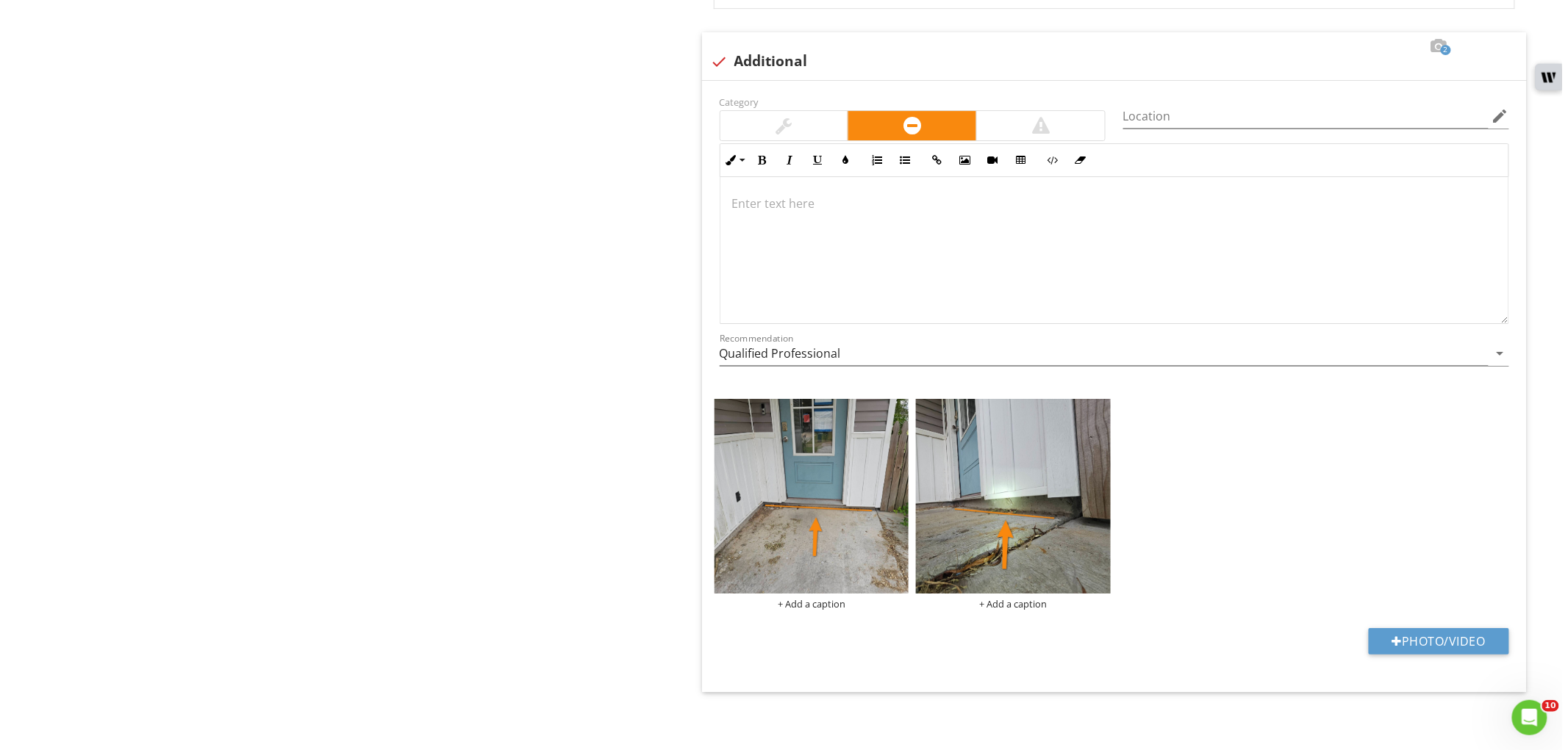
scroll to position [1990, 0]
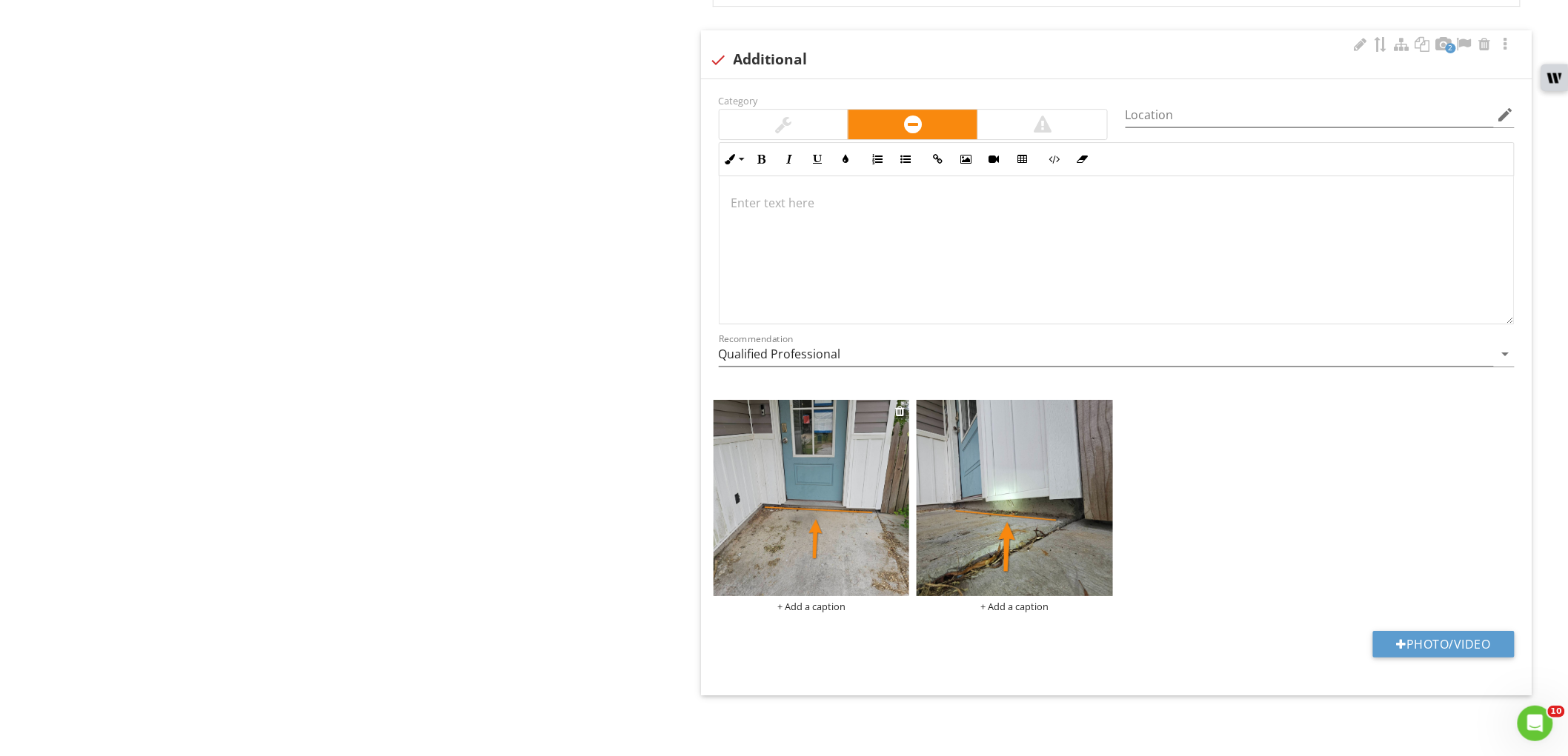
click at [824, 604] on div "+ Add a caption" at bounding box center [812, 607] width 196 height 12
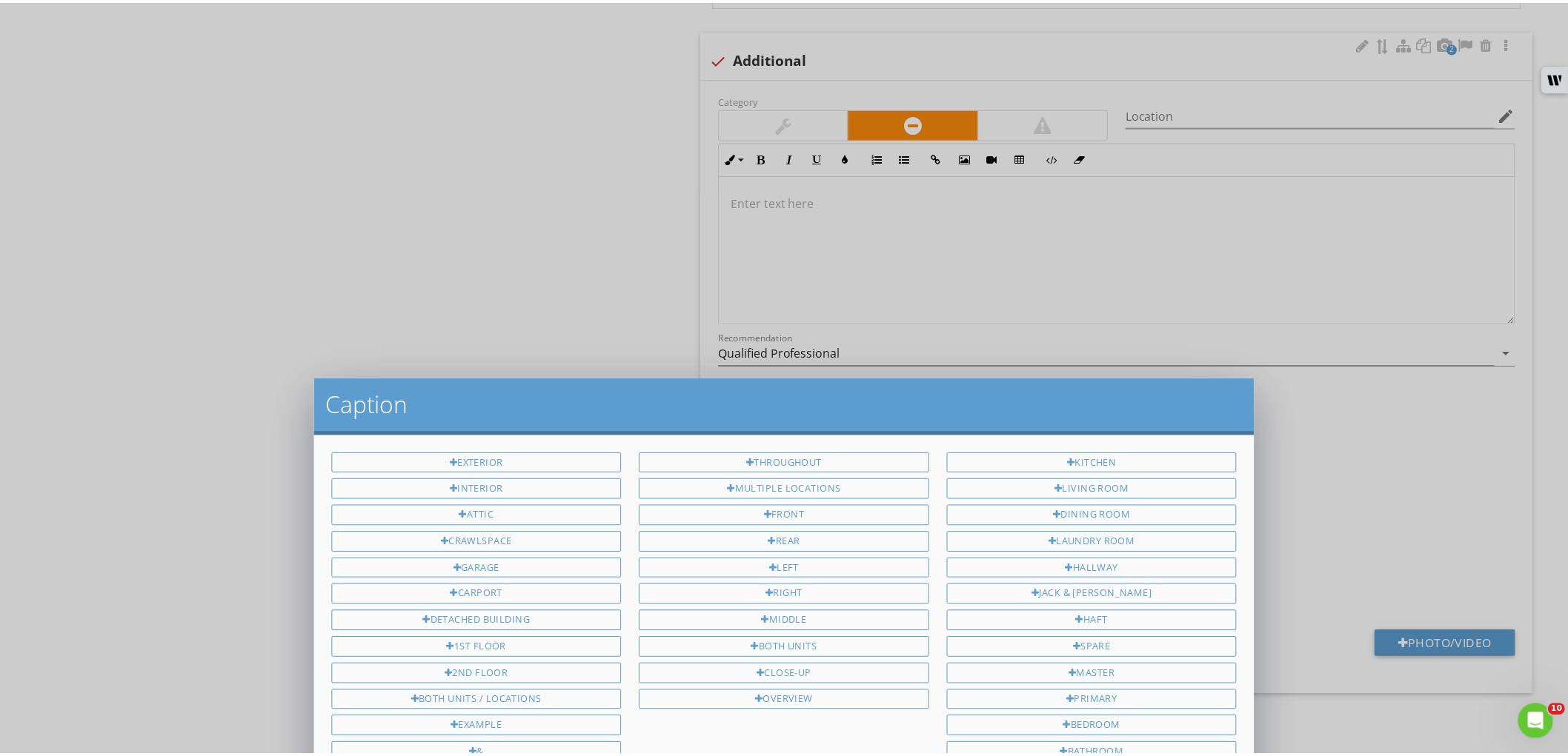
scroll to position [0, 0]
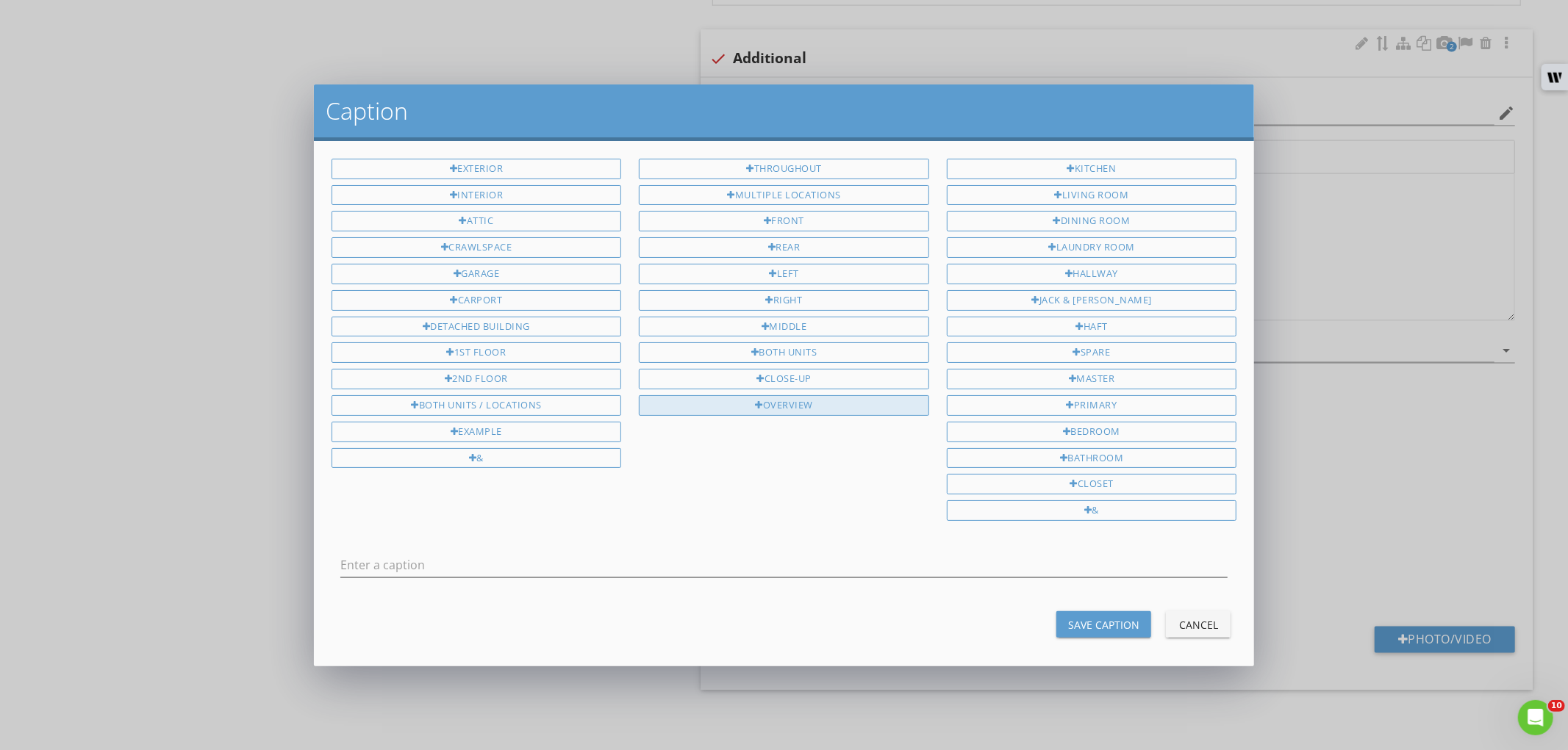
click at [775, 409] on div "Overview" at bounding box center [784, 405] width 291 height 20
type input "Overview"
click at [1068, 626] on div "Save Caption" at bounding box center [1103, 625] width 71 height 16
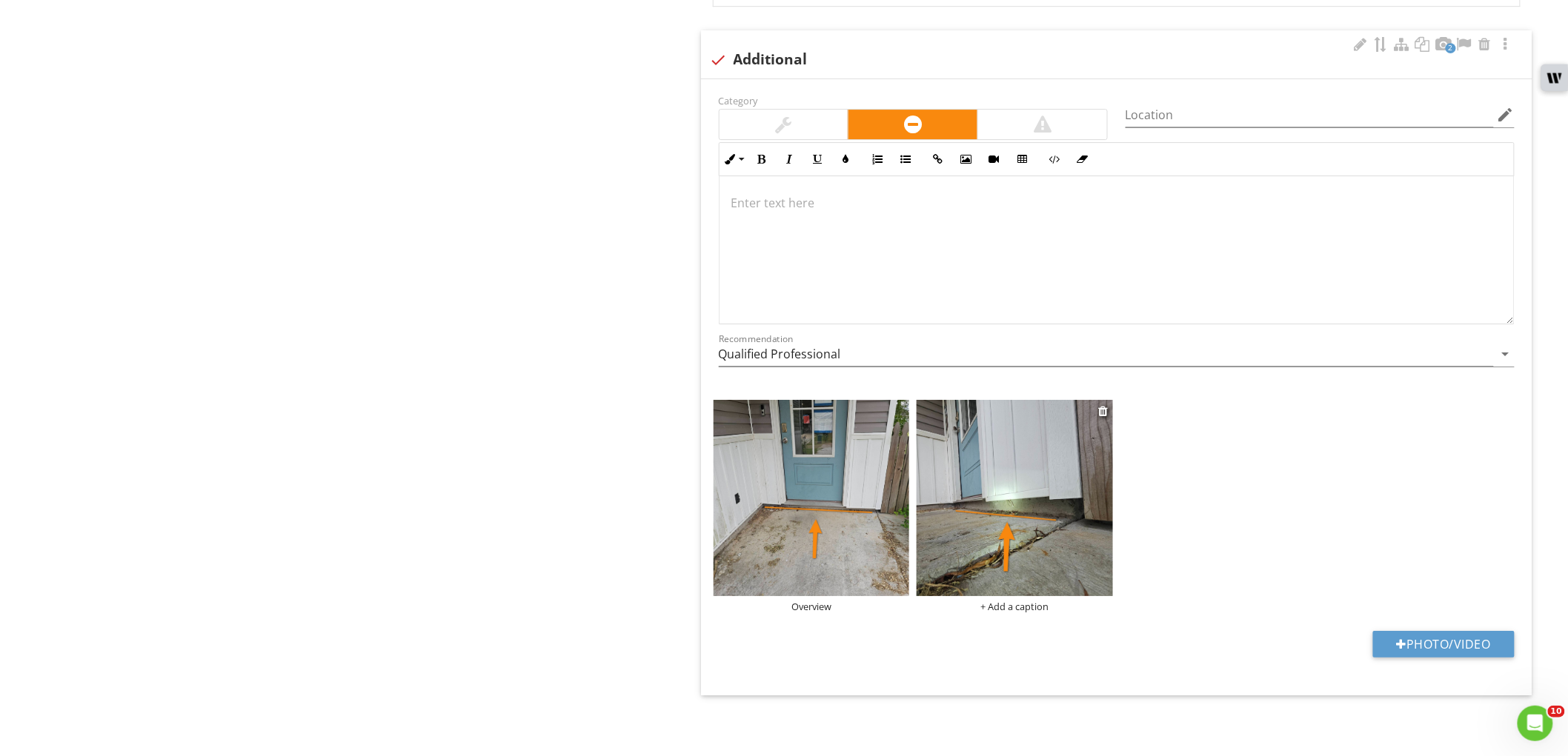
click at [1028, 603] on div "+ Add a caption" at bounding box center [1015, 607] width 196 height 12
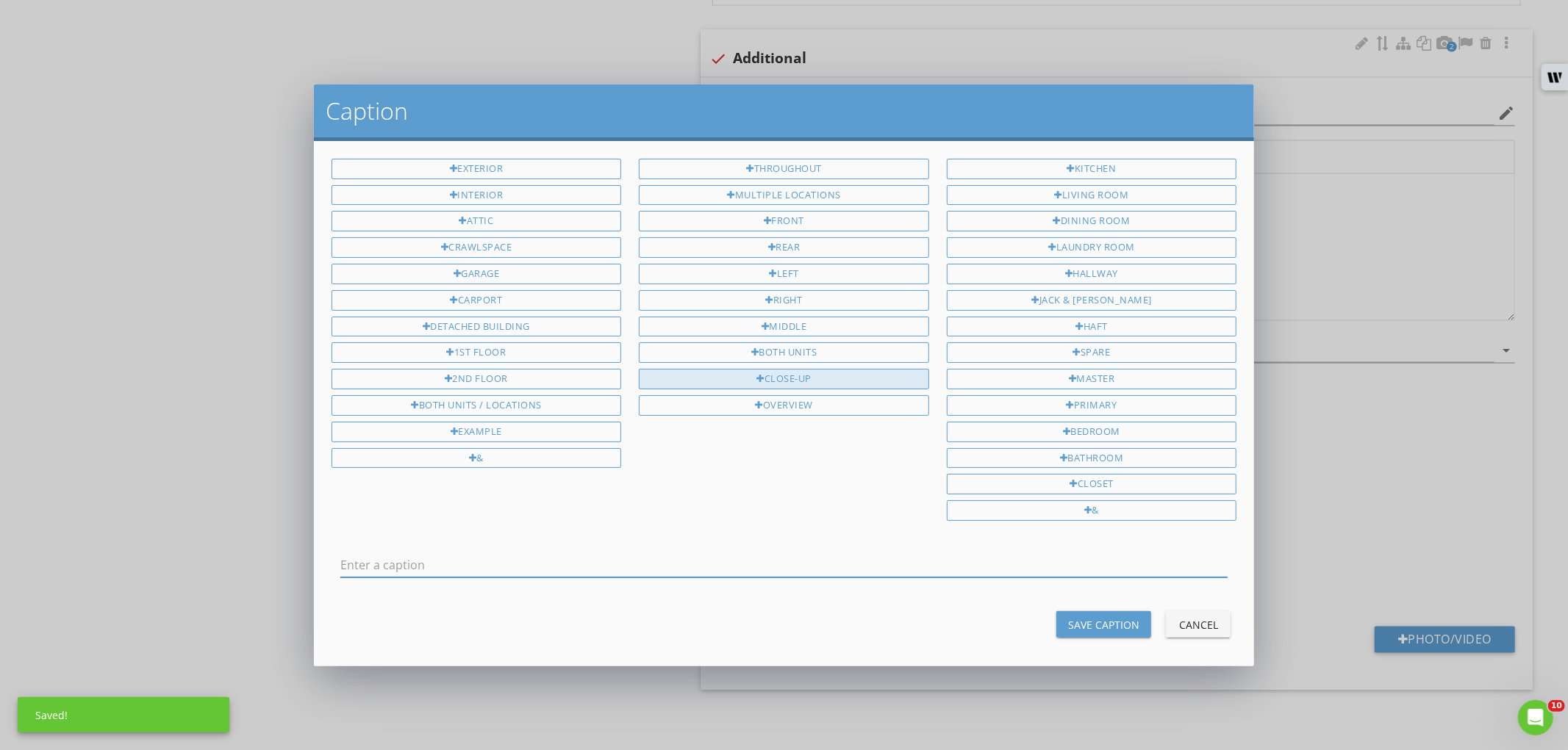
click at [842, 375] on div "Close-Up" at bounding box center [784, 379] width 291 height 20
type input "Close-Up"
click at [1083, 641] on div "Save Caption Cancel" at bounding box center [784, 624] width 923 height 35
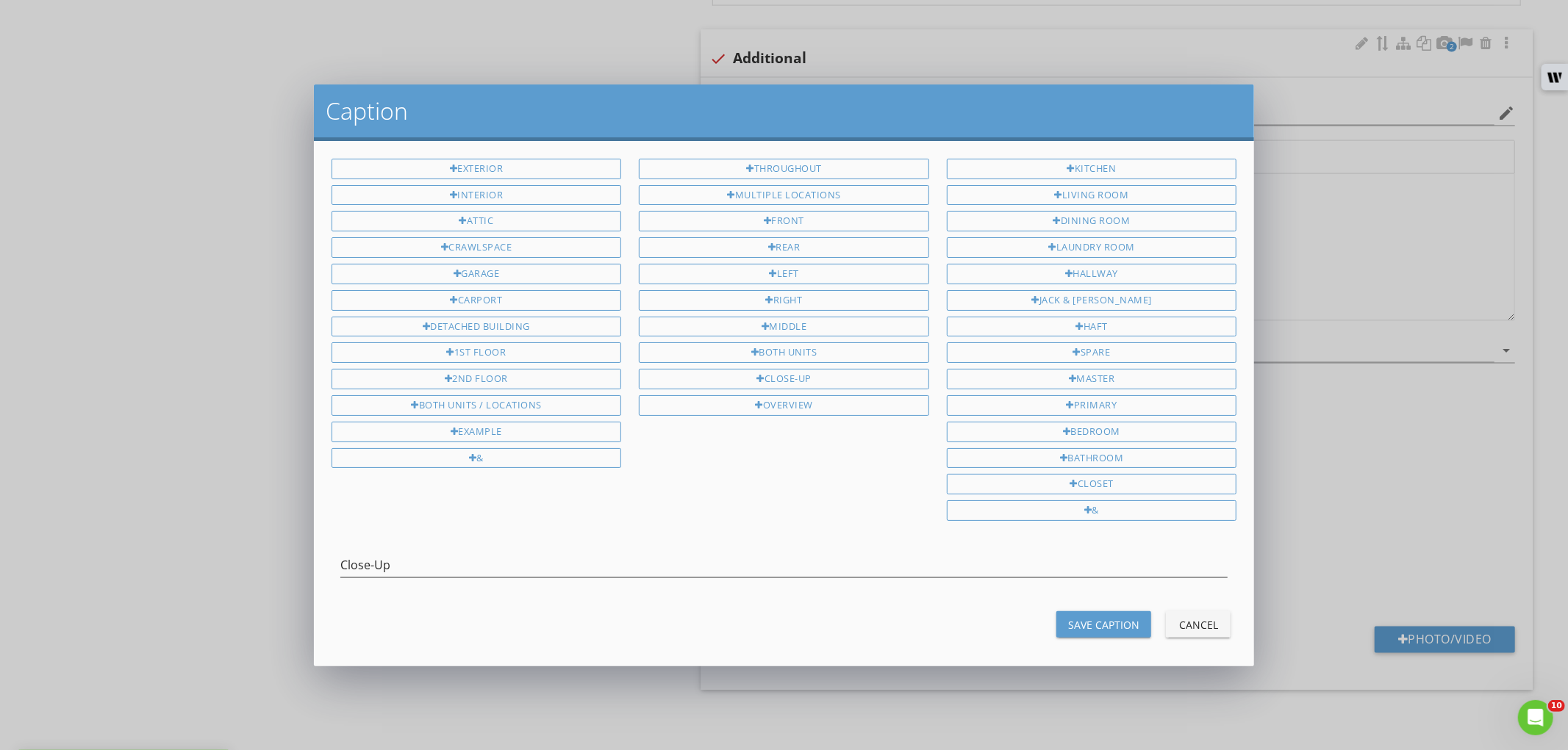
click at [1083, 638] on button "Save Caption" at bounding box center [1104, 624] width 95 height 26
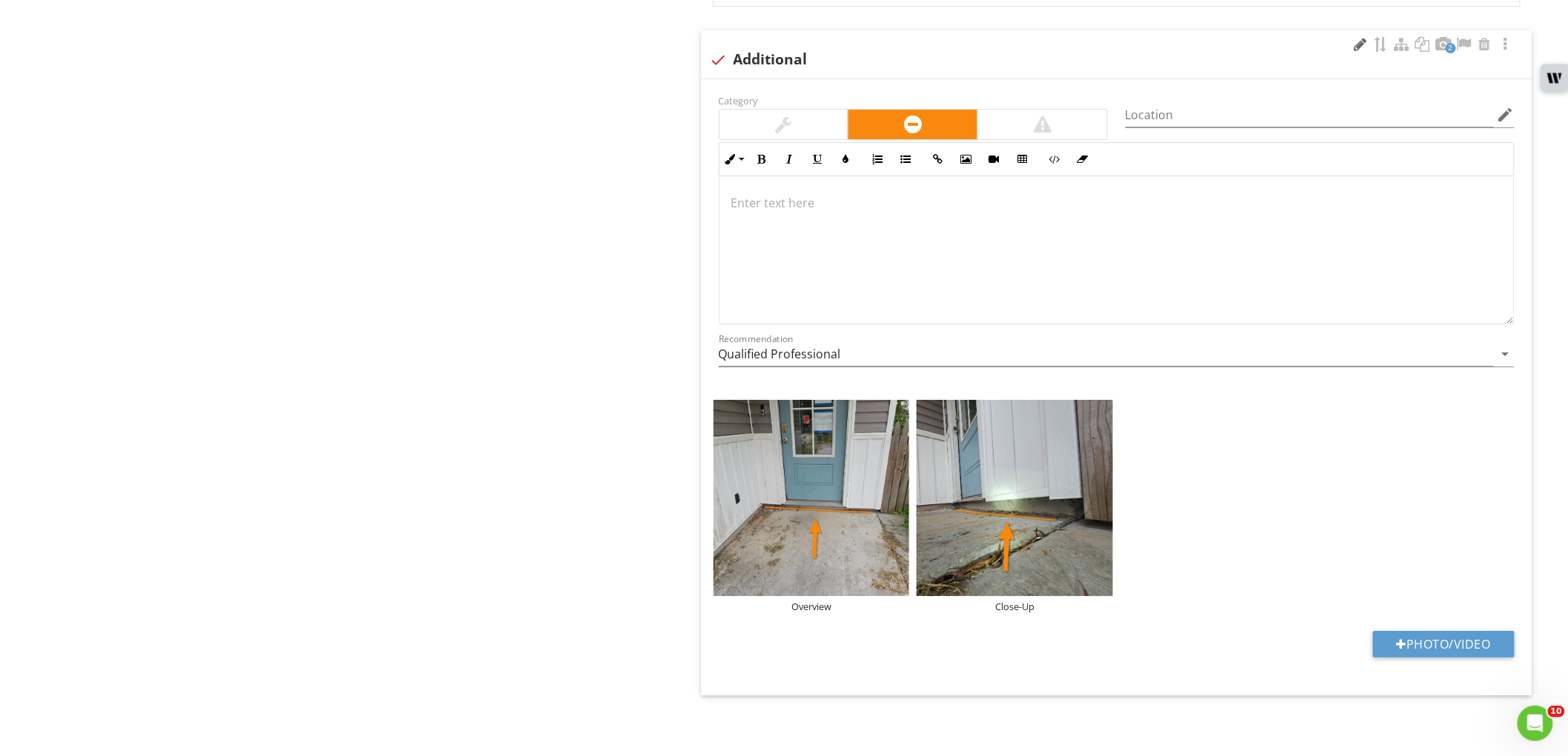
click at [1355, 43] on div at bounding box center [1361, 45] width 18 height 15
type input "Additional Concrete"
click at [1006, 256] on div at bounding box center [1117, 250] width 794 height 148
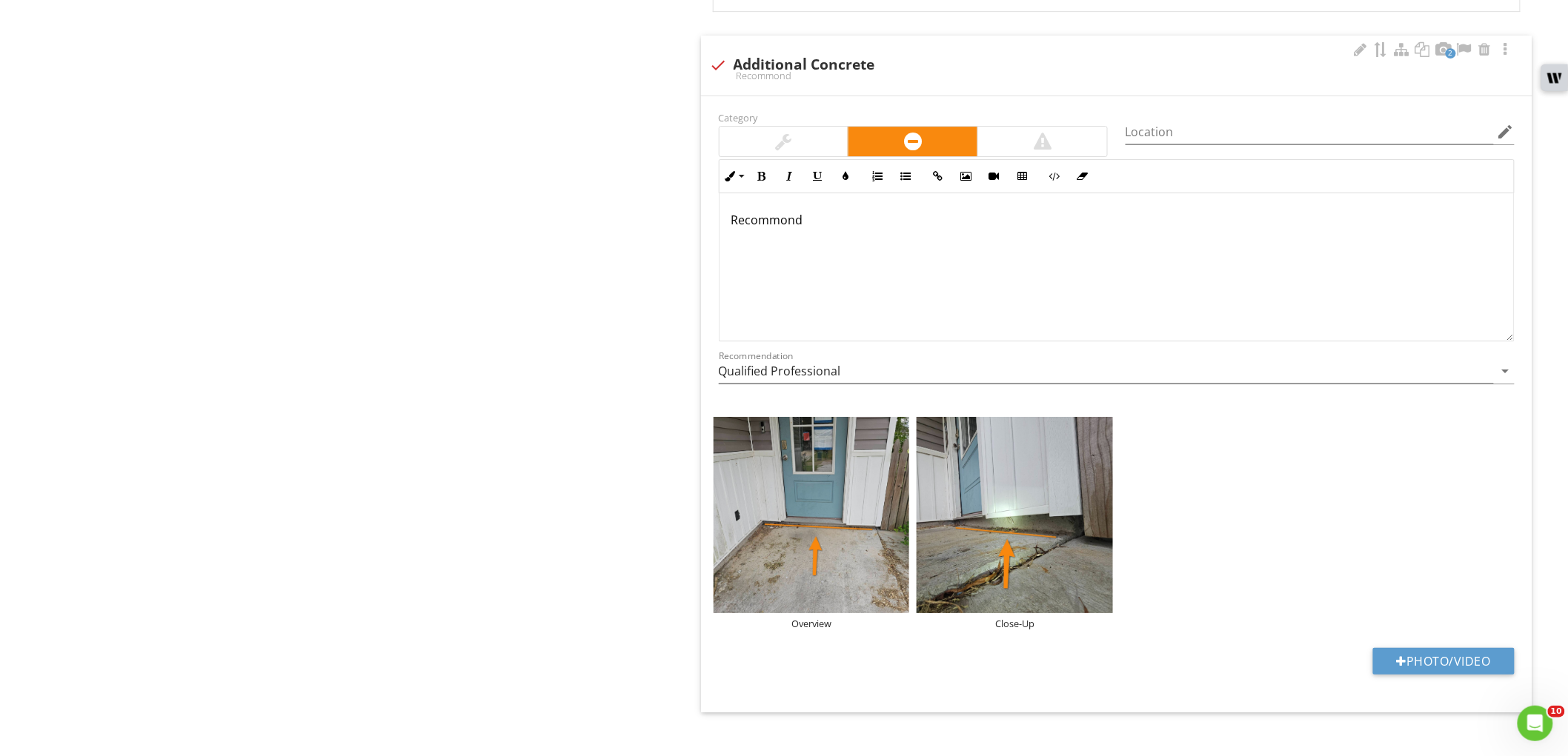
scroll to position [2011, 0]
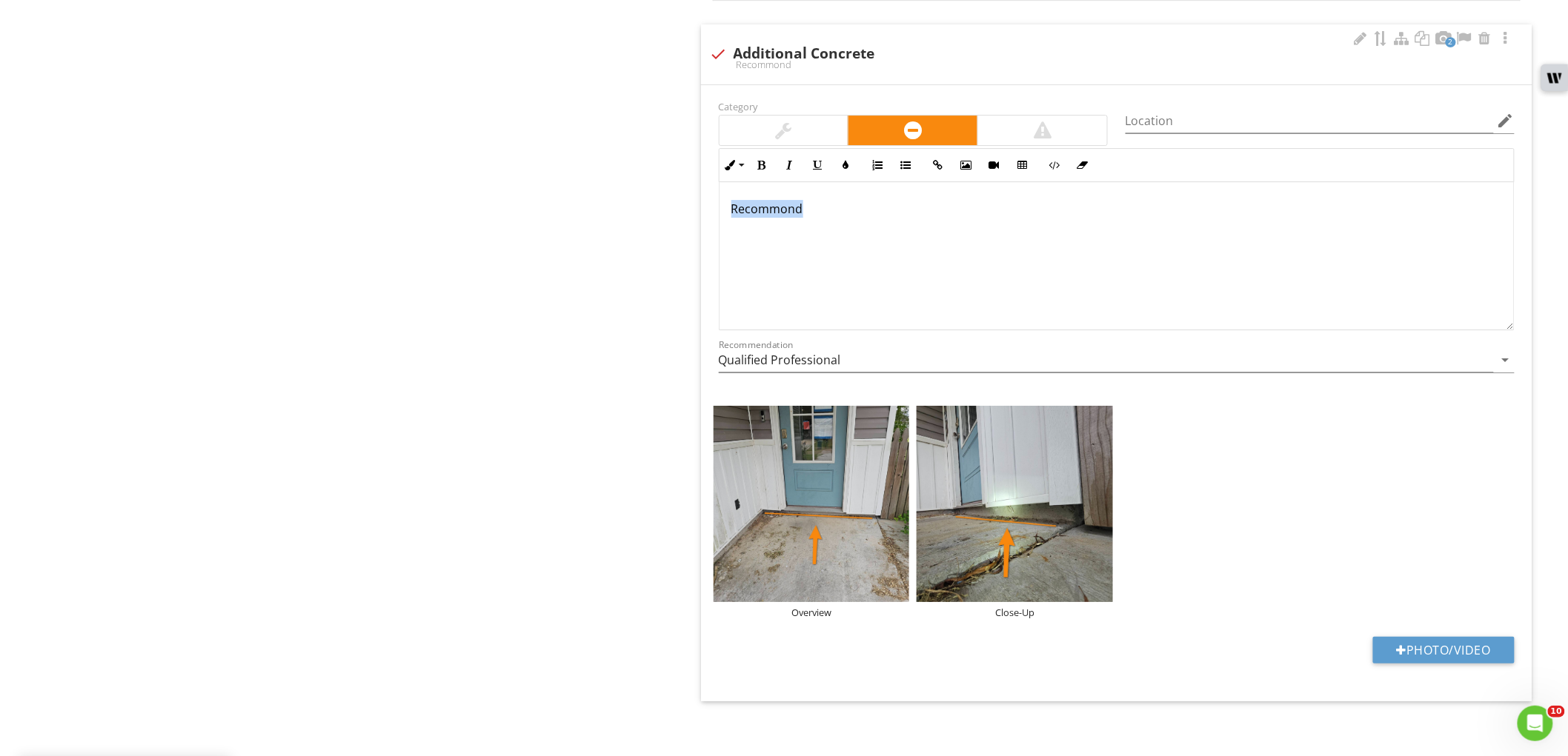
drag, startPoint x: 772, startPoint y: 204, endPoint x: 742, endPoint y: 230, distance: 39.7
click at [742, 230] on div "Recommond" at bounding box center [1117, 256] width 794 height 148
click at [751, 211] on p "Recommond" at bounding box center [1117, 209] width 771 height 18
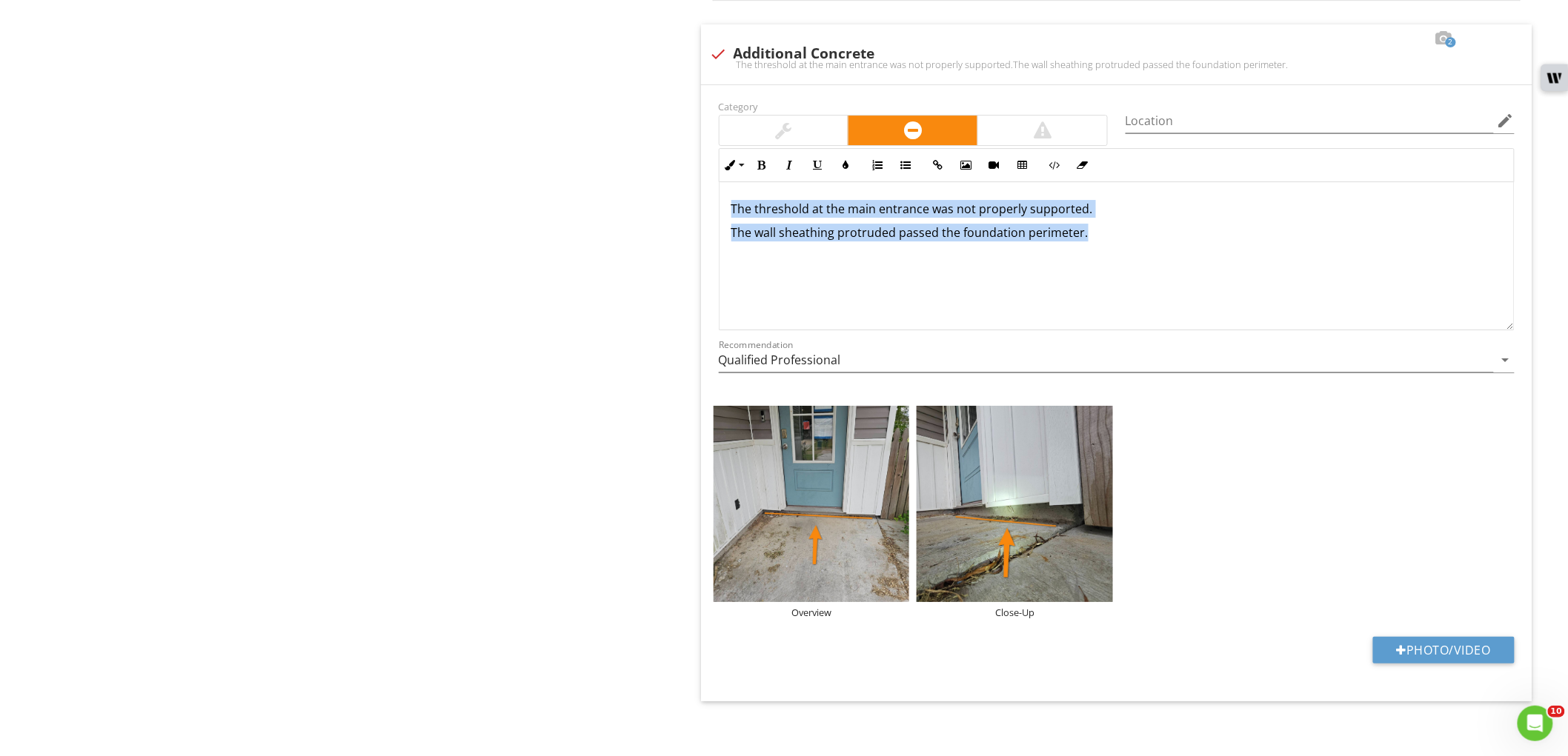
drag, startPoint x: 1137, startPoint y: 232, endPoint x: 686, endPoint y: 194, distance: 452.6
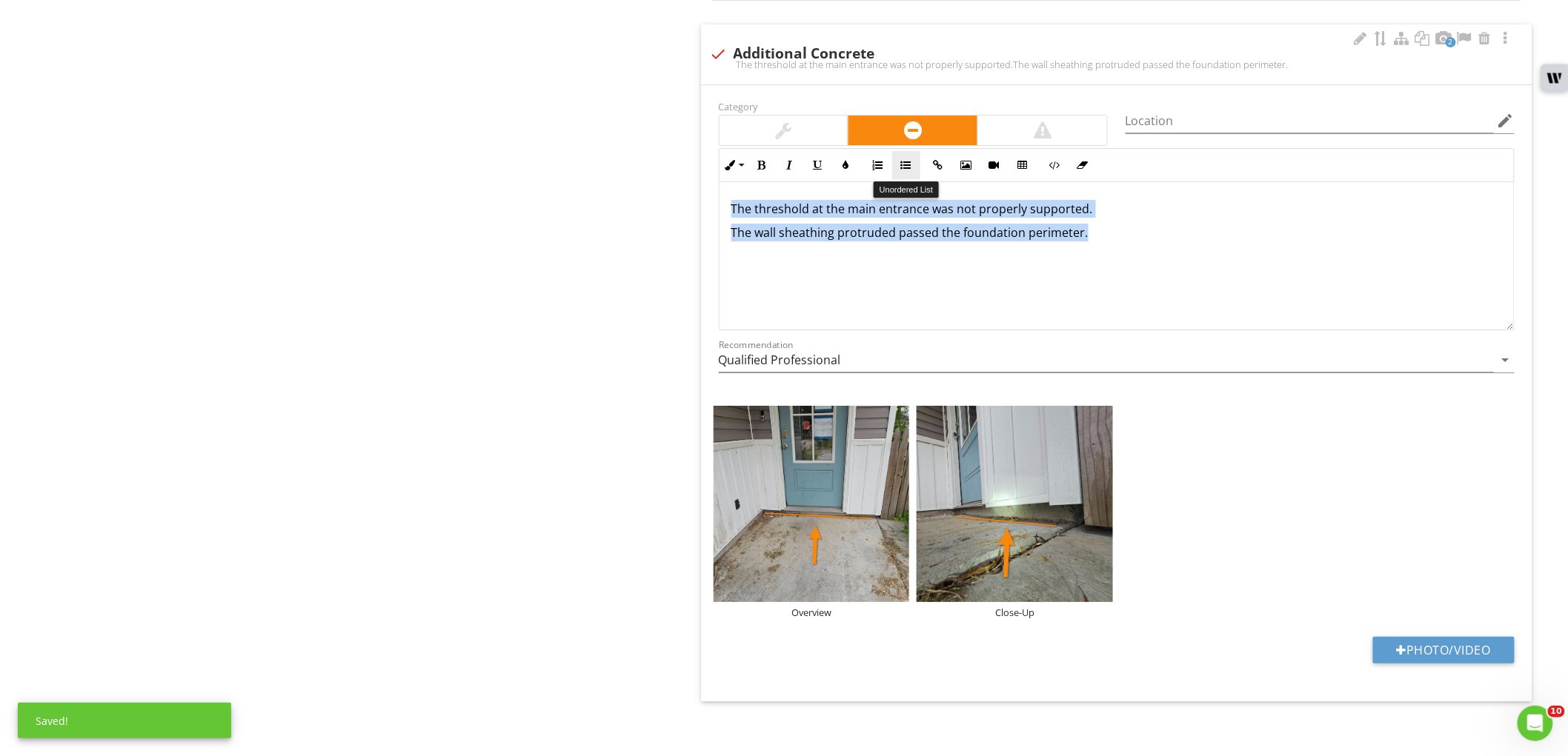
click at [907, 171] on icon "button" at bounding box center [907, 165] width 11 height 11
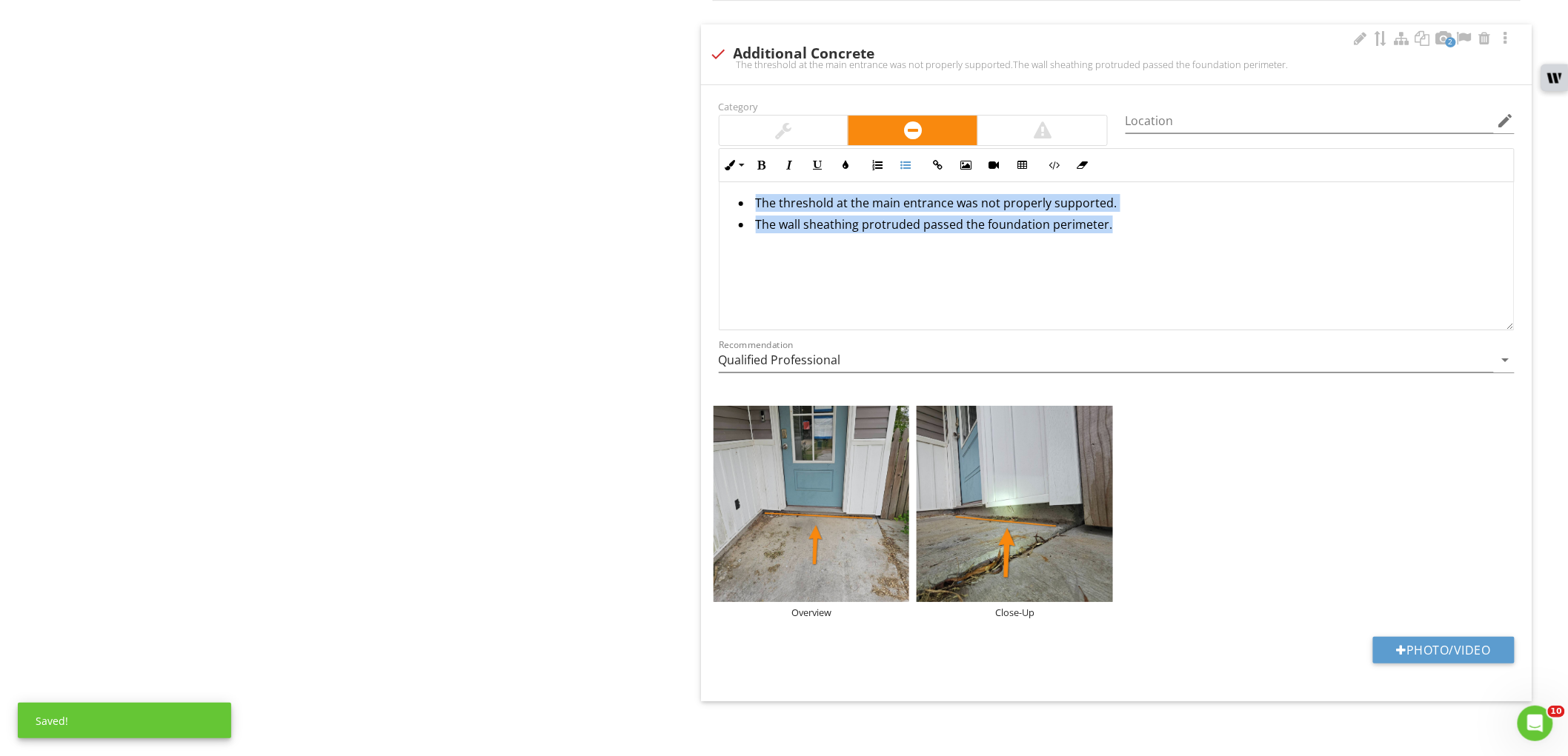
click at [1178, 229] on li "The wall sheathing protruded passed the foundation perimeter." at bounding box center [1120, 226] width 763 height 21
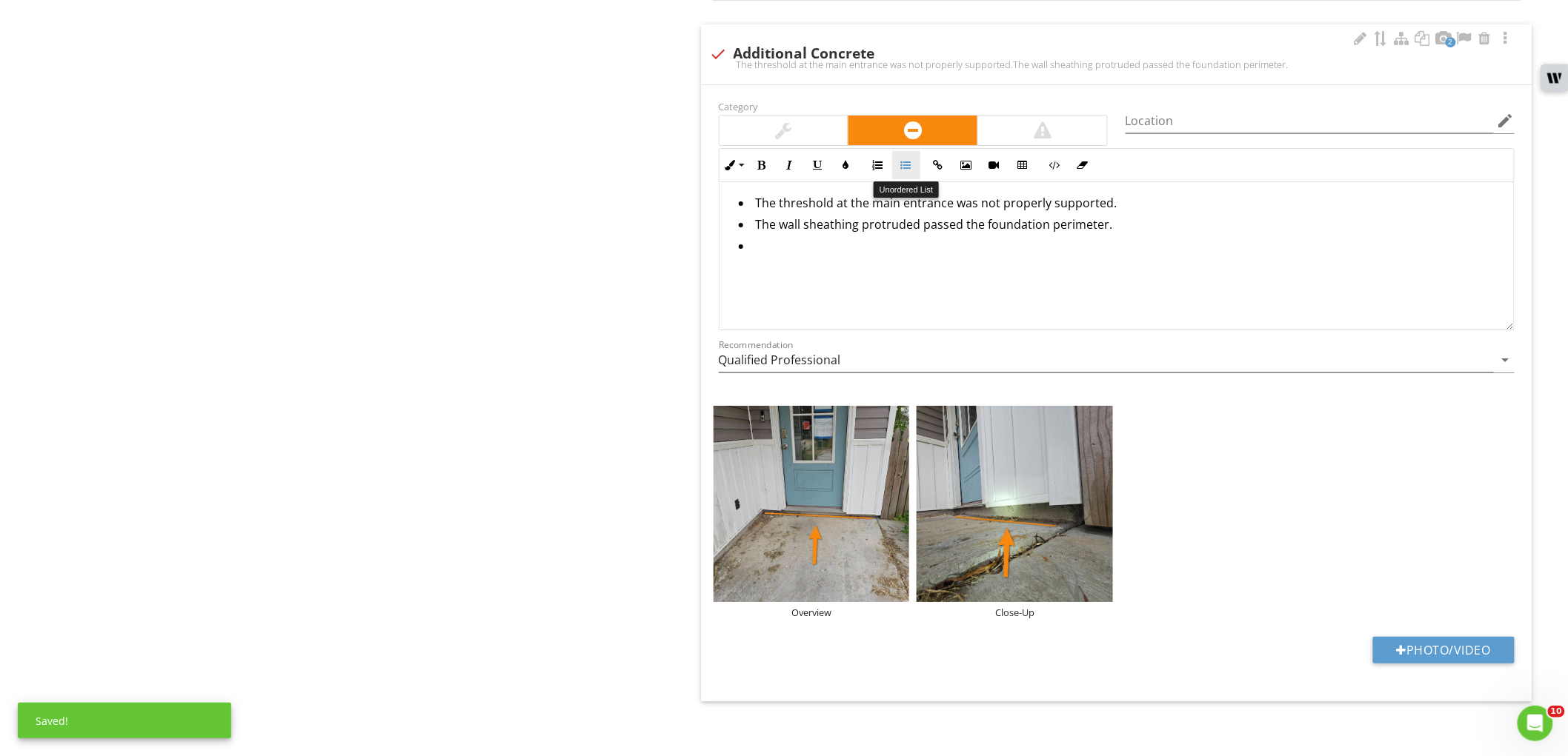
click at [914, 169] on button "Unordered List" at bounding box center [906, 164] width 28 height 28
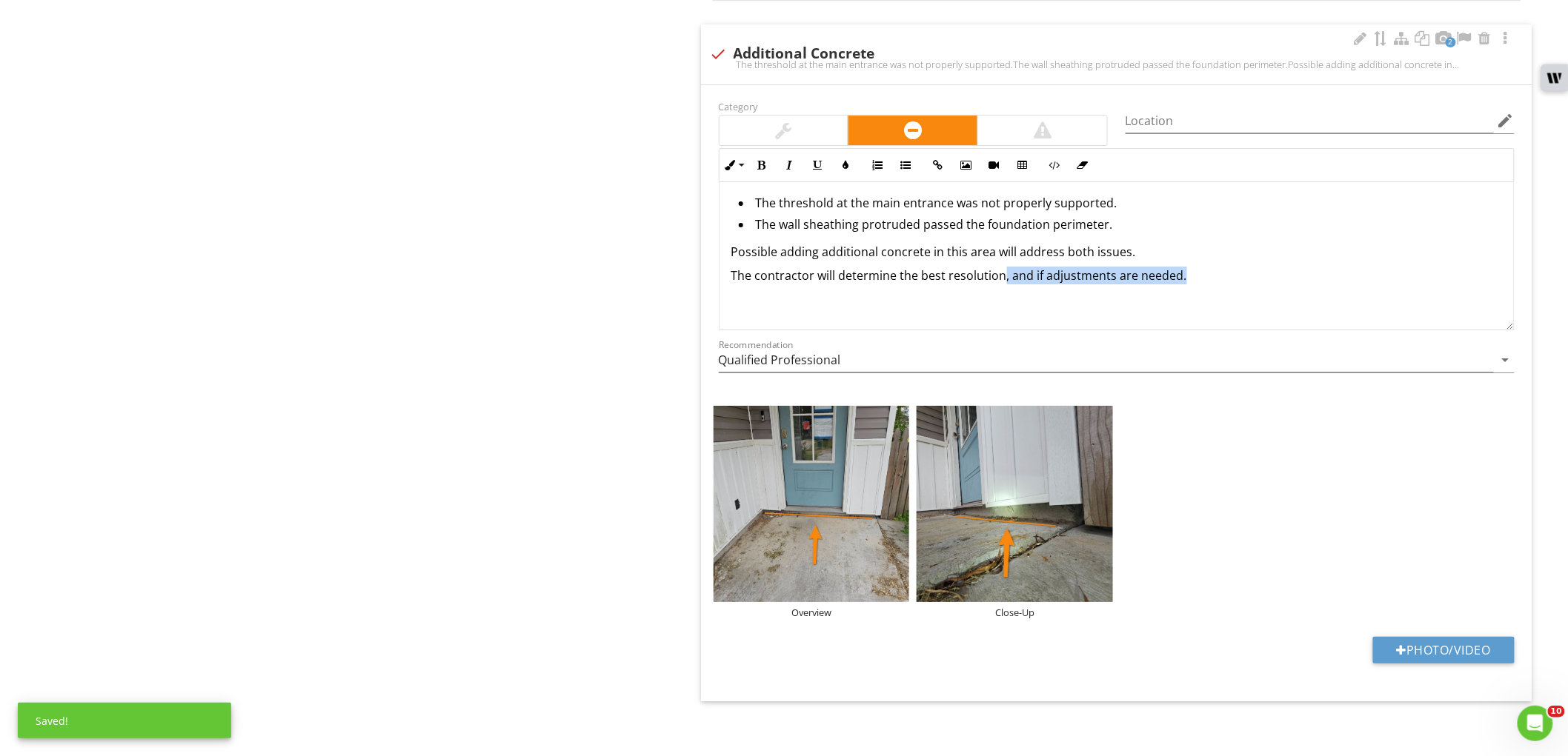
drag, startPoint x: 1002, startPoint y: 282, endPoint x: 1245, endPoint y: 280, distance: 243.0
click at [1245, 280] on p "The contractor will determine the best resolution, and if adjustments are neede…" at bounding box center [1117, 275] width 771 height 18
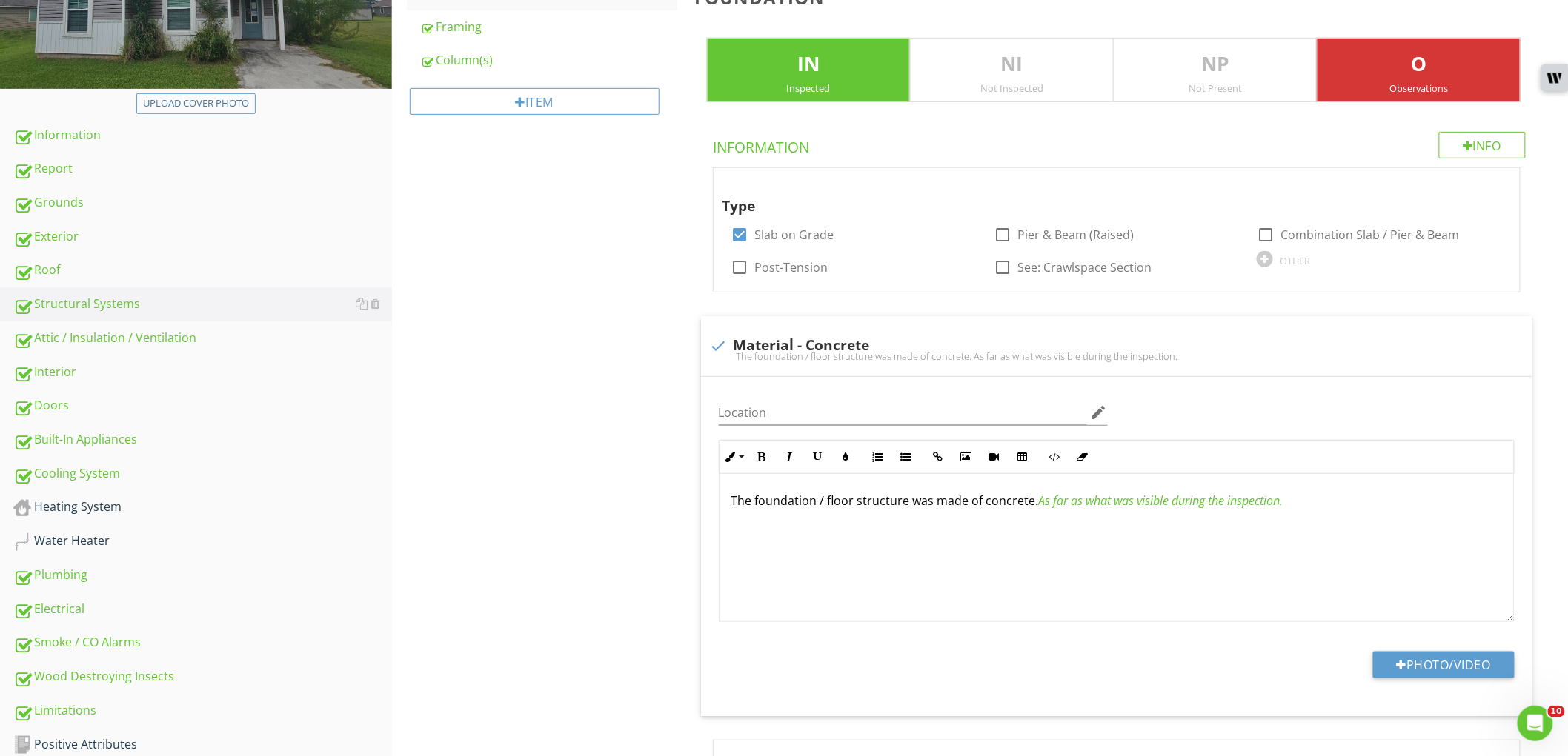
scroll to position [105, 0]
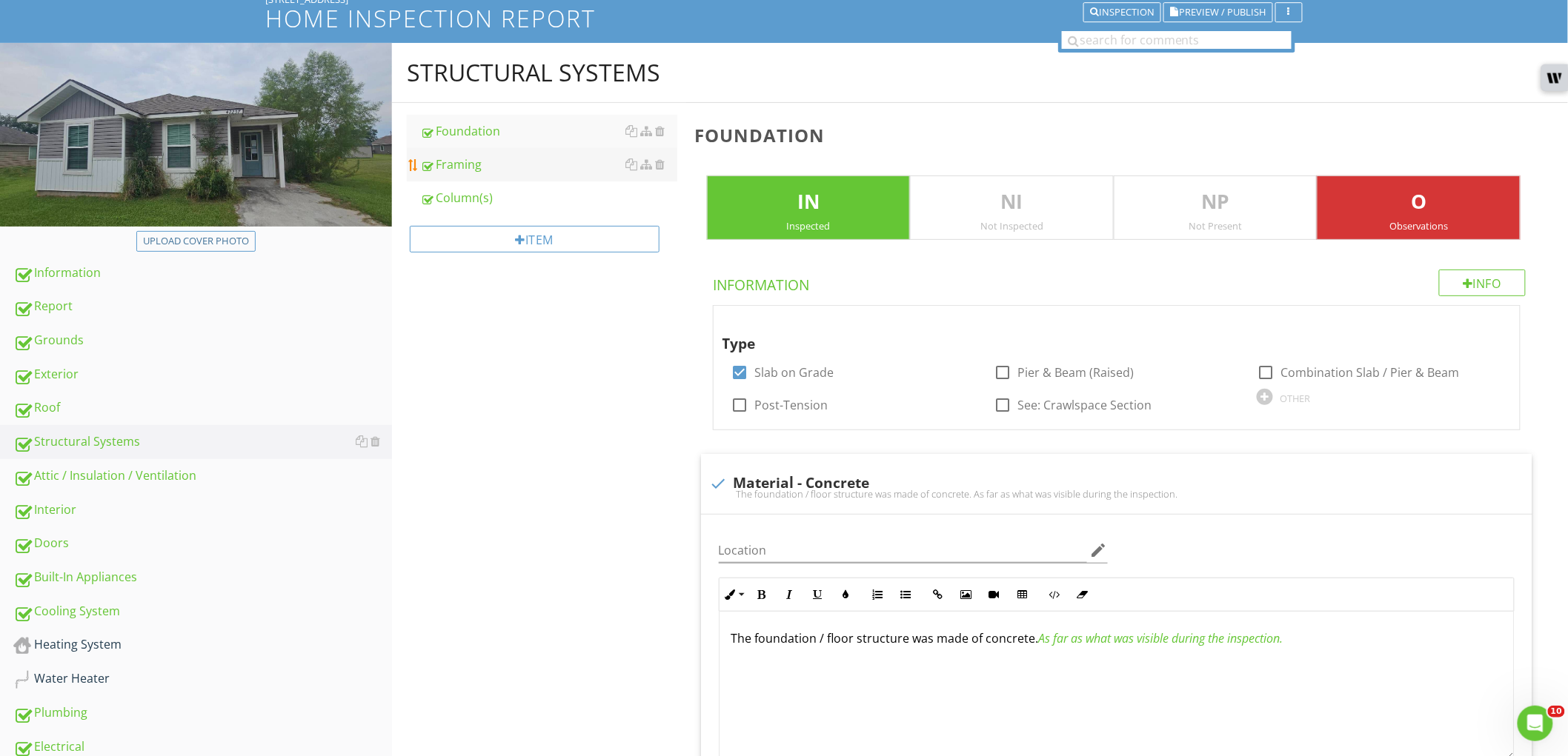
click at [479, 156] on div "Framing" at bounding box center [549, 164] width 257 height 18
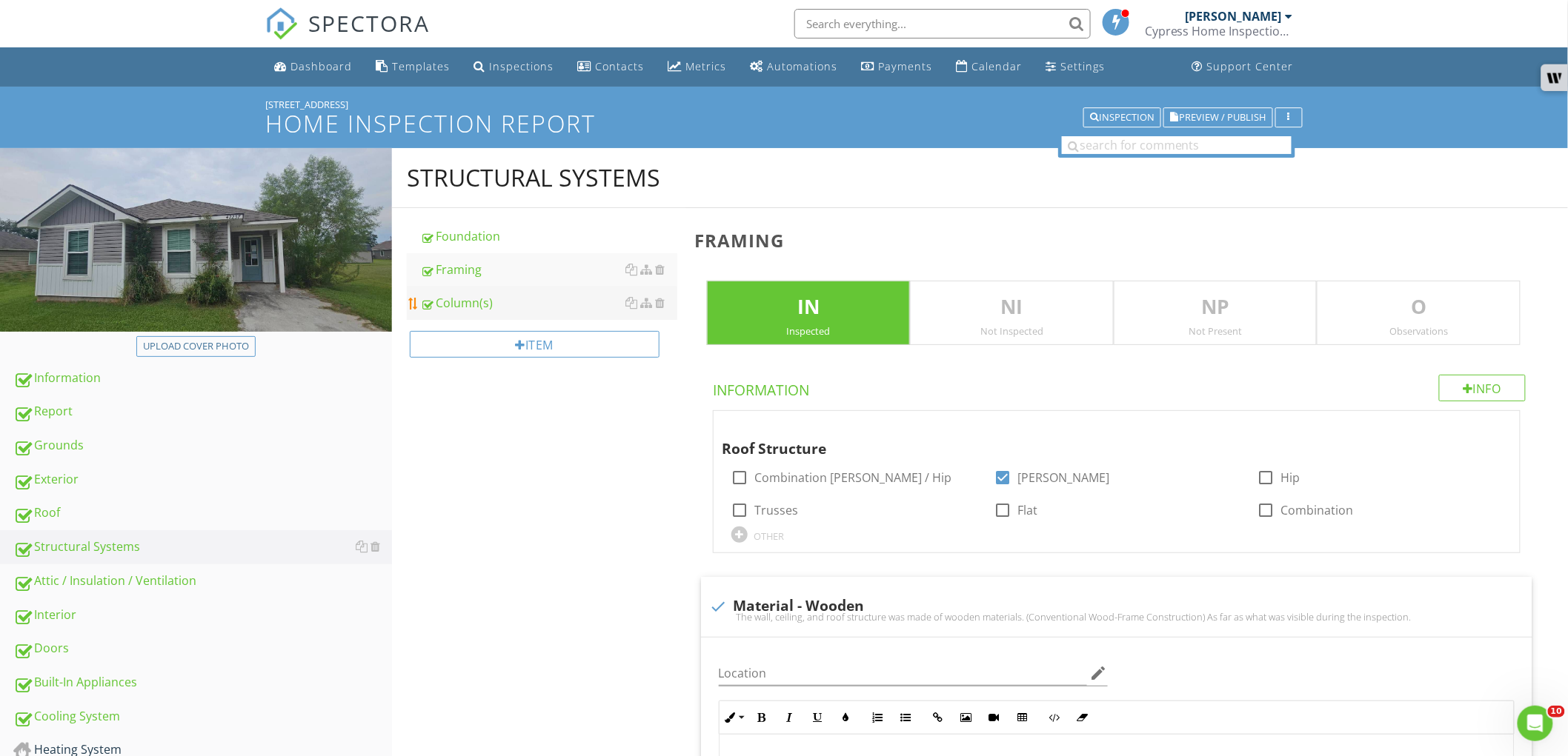
click at [547, 302] on div "Column(s)" at bounding box center [549, 303] width 257 height 18
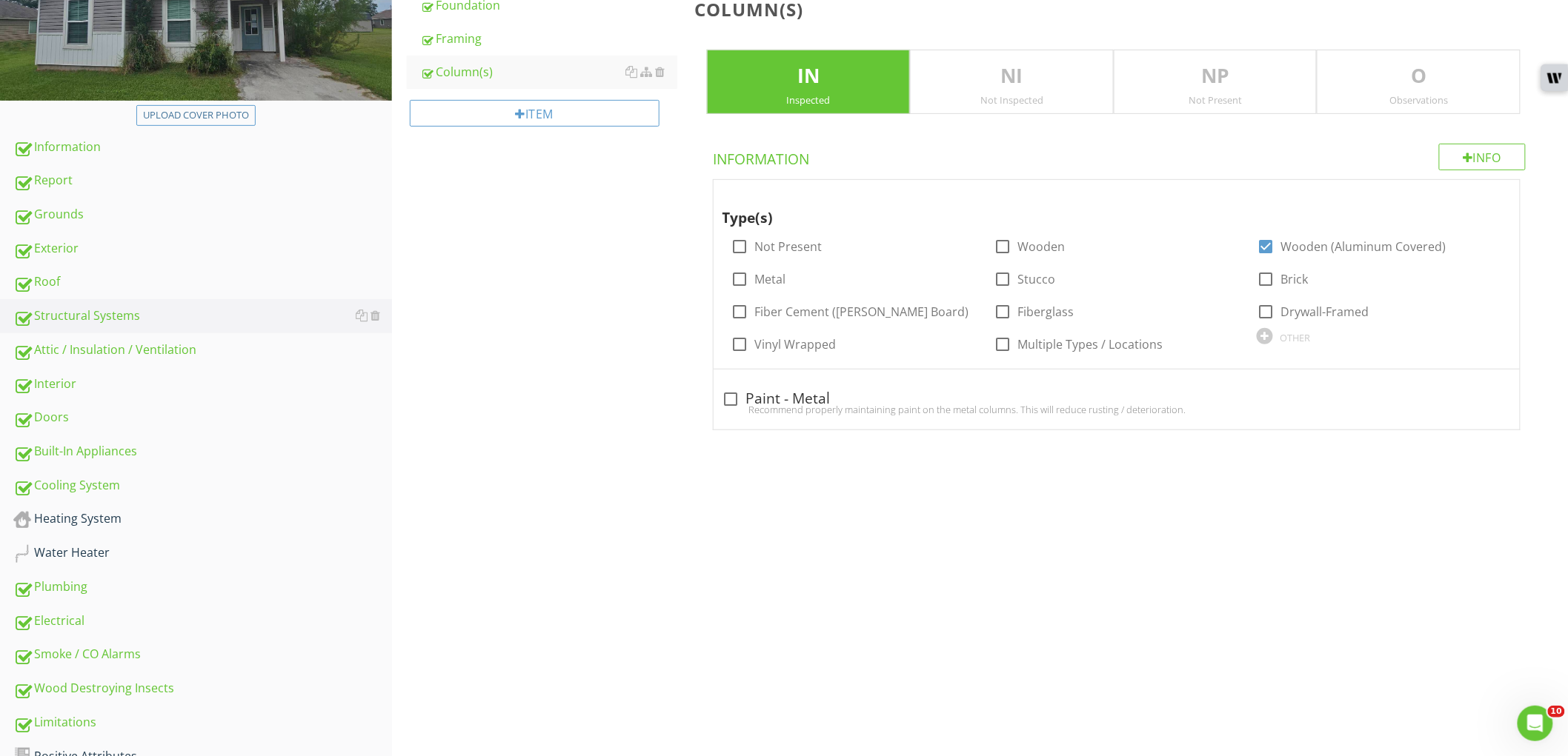
scroll to position [247, 0]
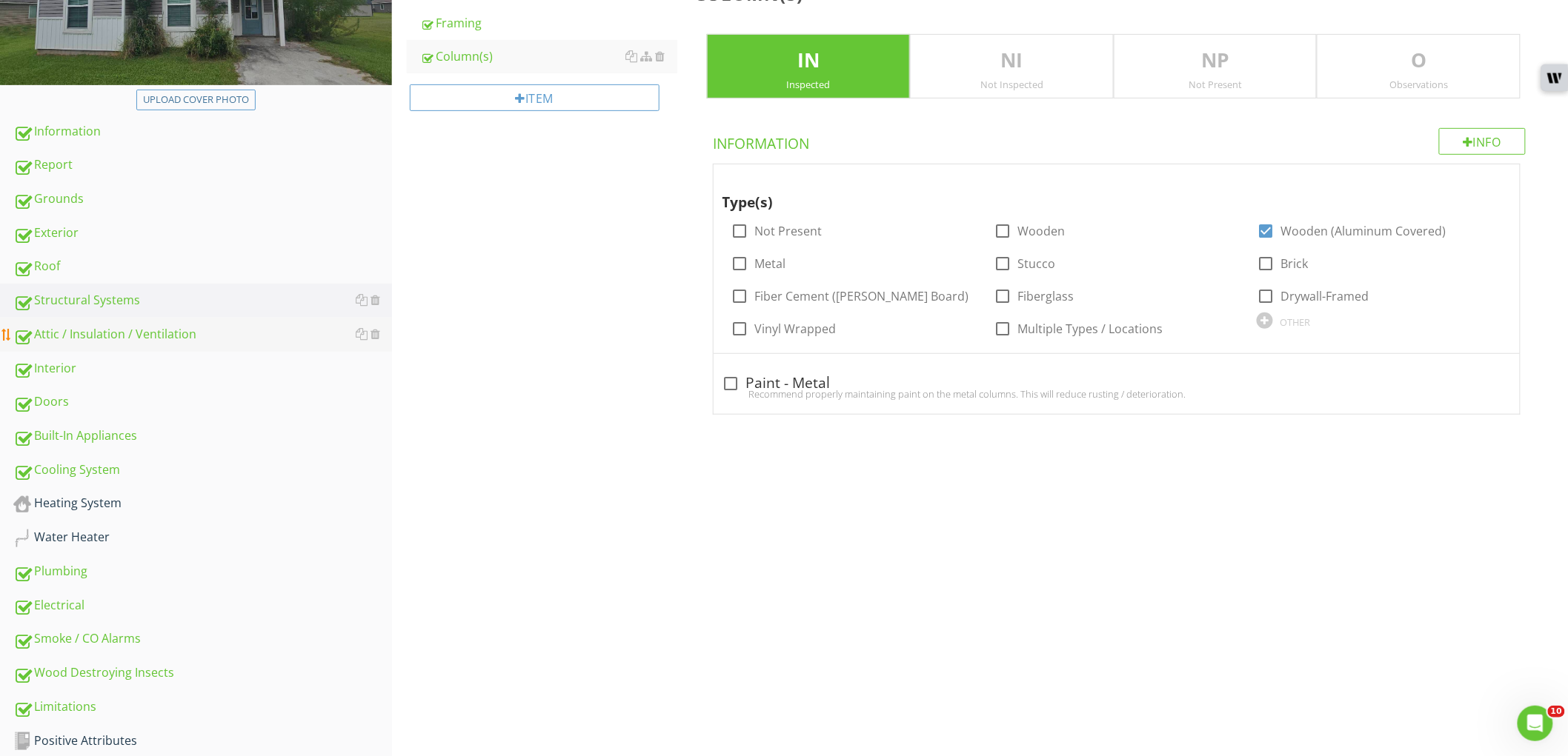
click at [134, 337] on div "Attic / Insulation / Ventilation" at bounding box center [203, 335] width 379 height 20
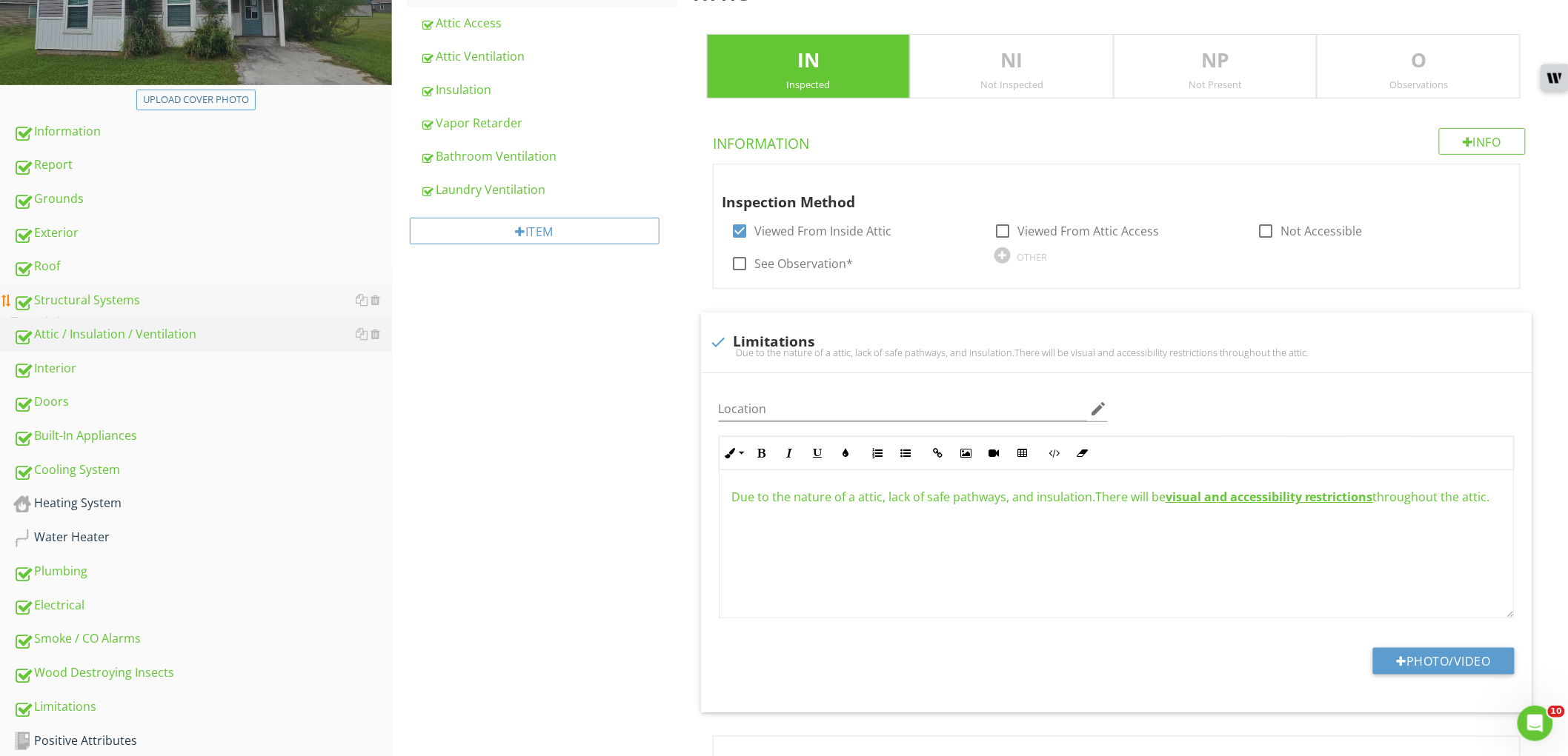
click at [249, 287] on link "Structural Systems" at bounding box center [203, 300] width 379 height 34
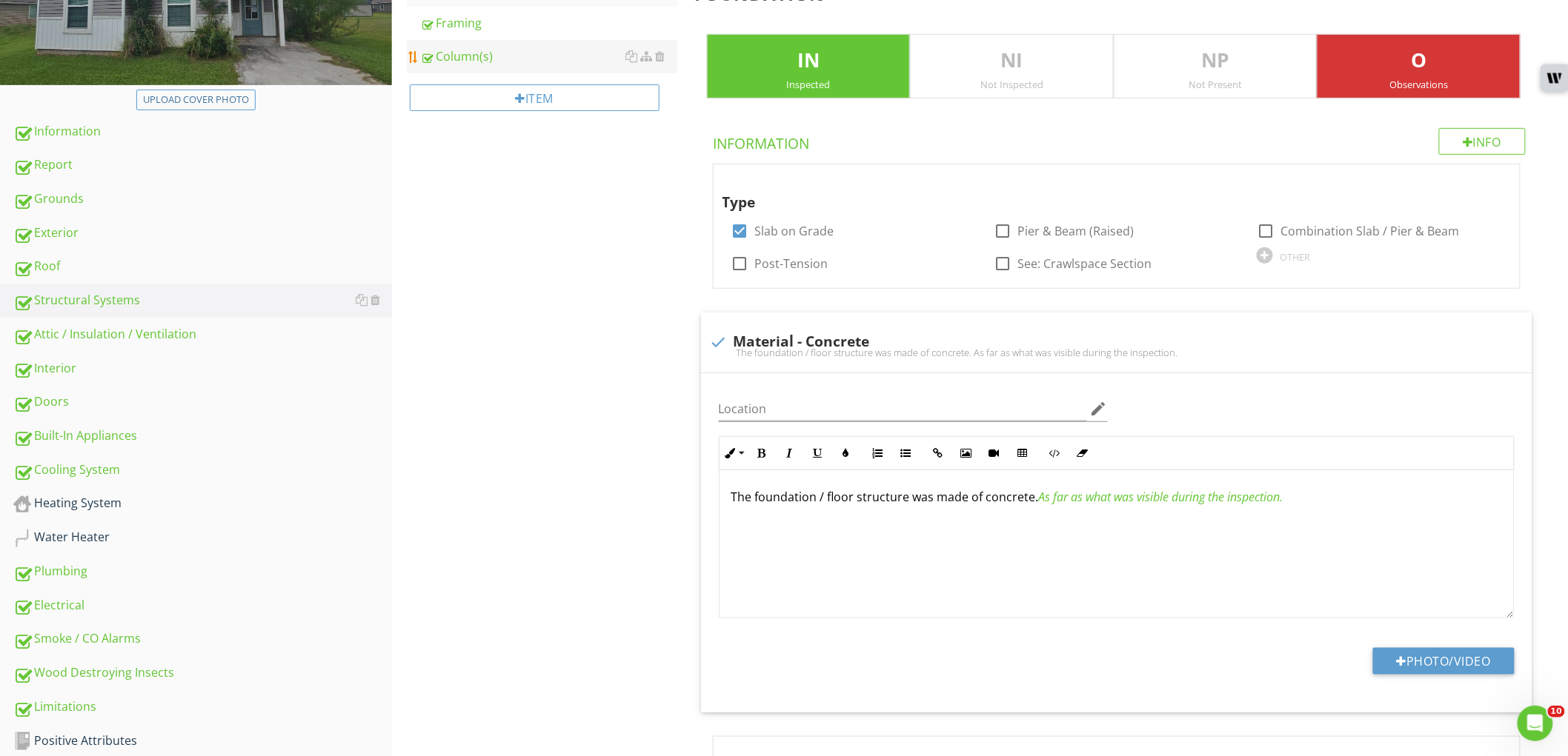
click at [455, 54] on div "Column(s)" at bounding box center [549, 57] width 257 height 18
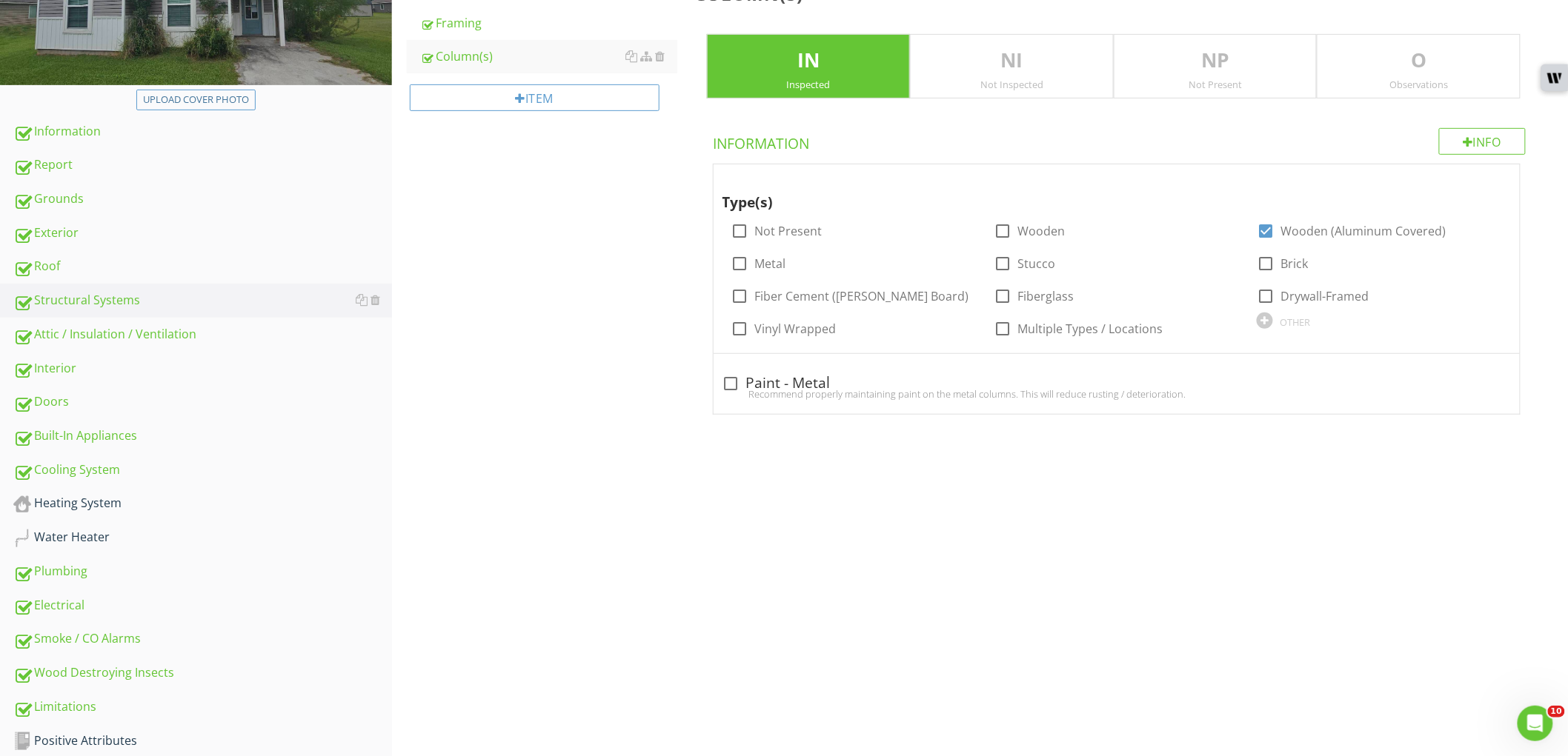
click at [1471, 71] on p "O" at bounding box center [1419, 60] width 202 height 29
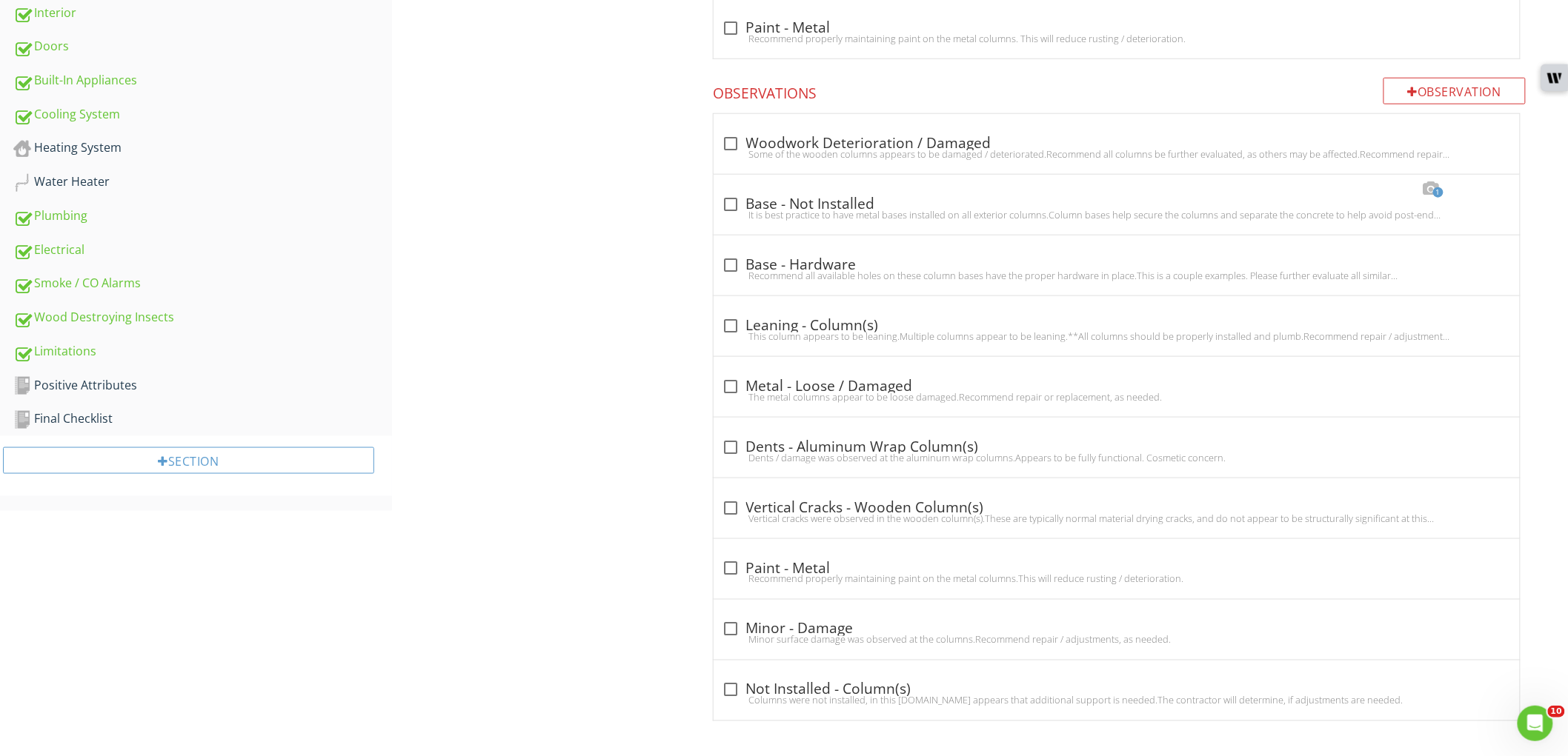
scroll to position [604, 0]
click at [722, 627] on div at bounding box center [731, 627] width 25 height 25
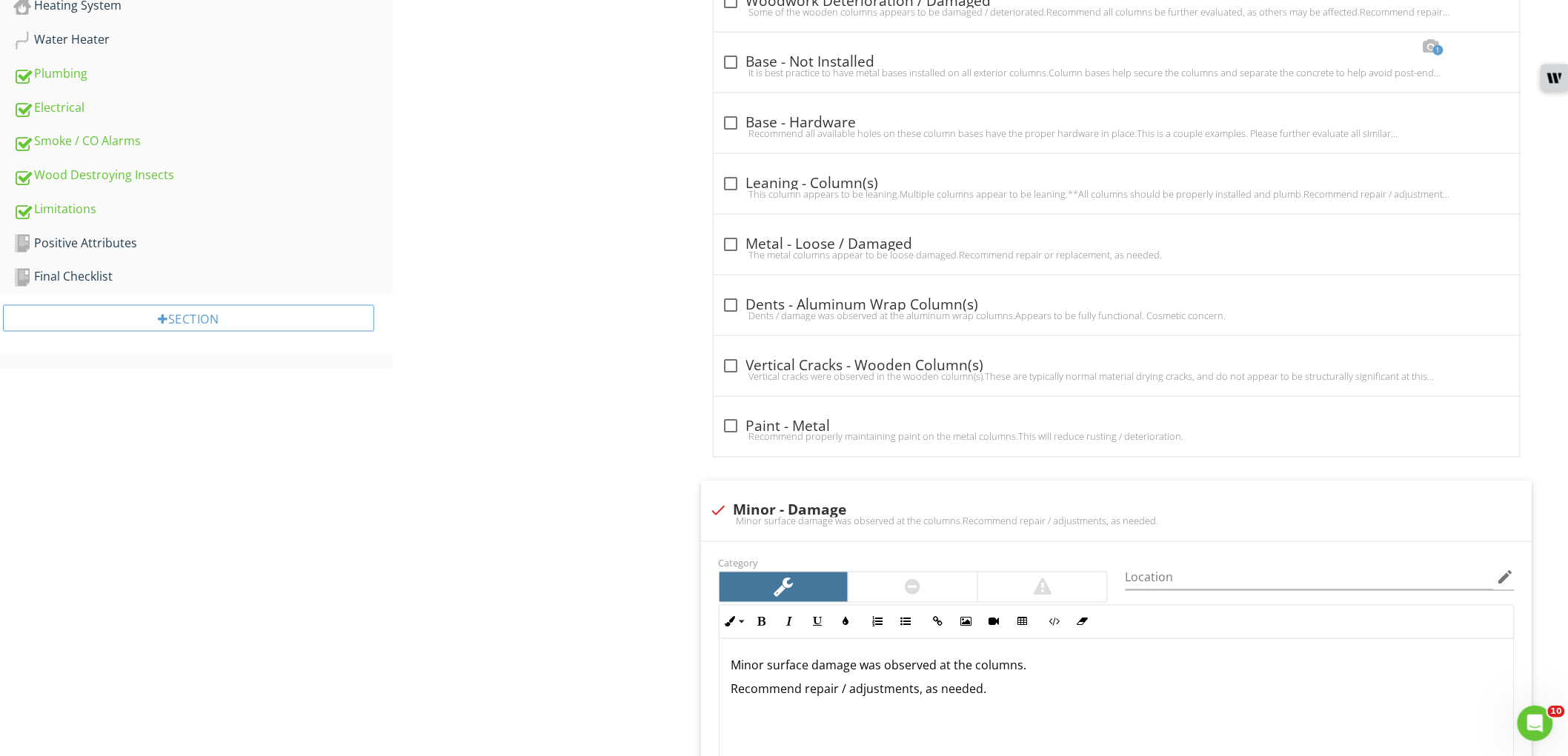
scroll to position [1016, 0]
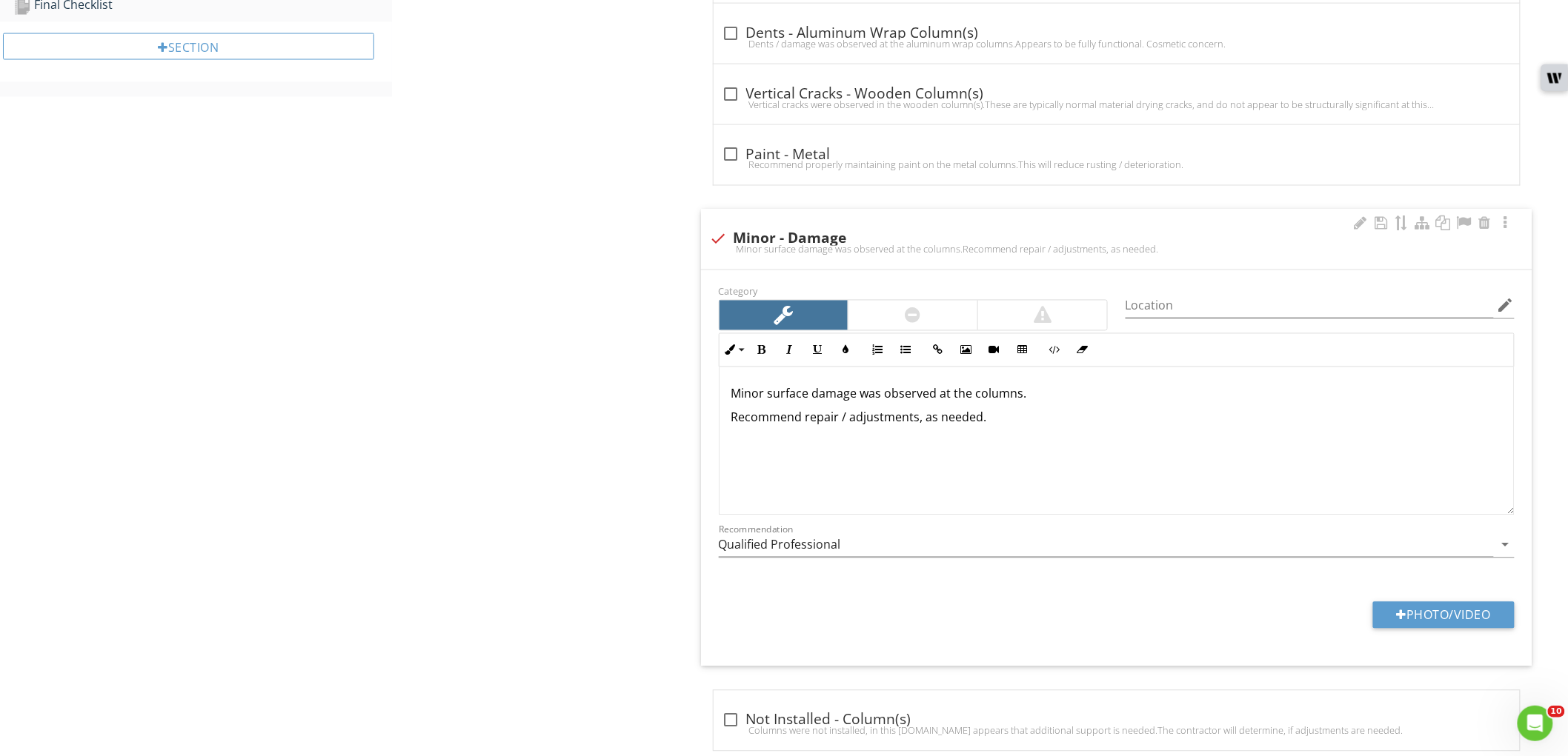
click at [885, 401] on p "Minor surface damage was observed at the columns." at bounding box center [1117, 394] width 771 height 18
click at [724, 248] on div "Minor surface damage was observed at the columns.Recommend repair / adjustments…" at bounding box center [1117, 250] width 814 height 12
checkbox input "true"
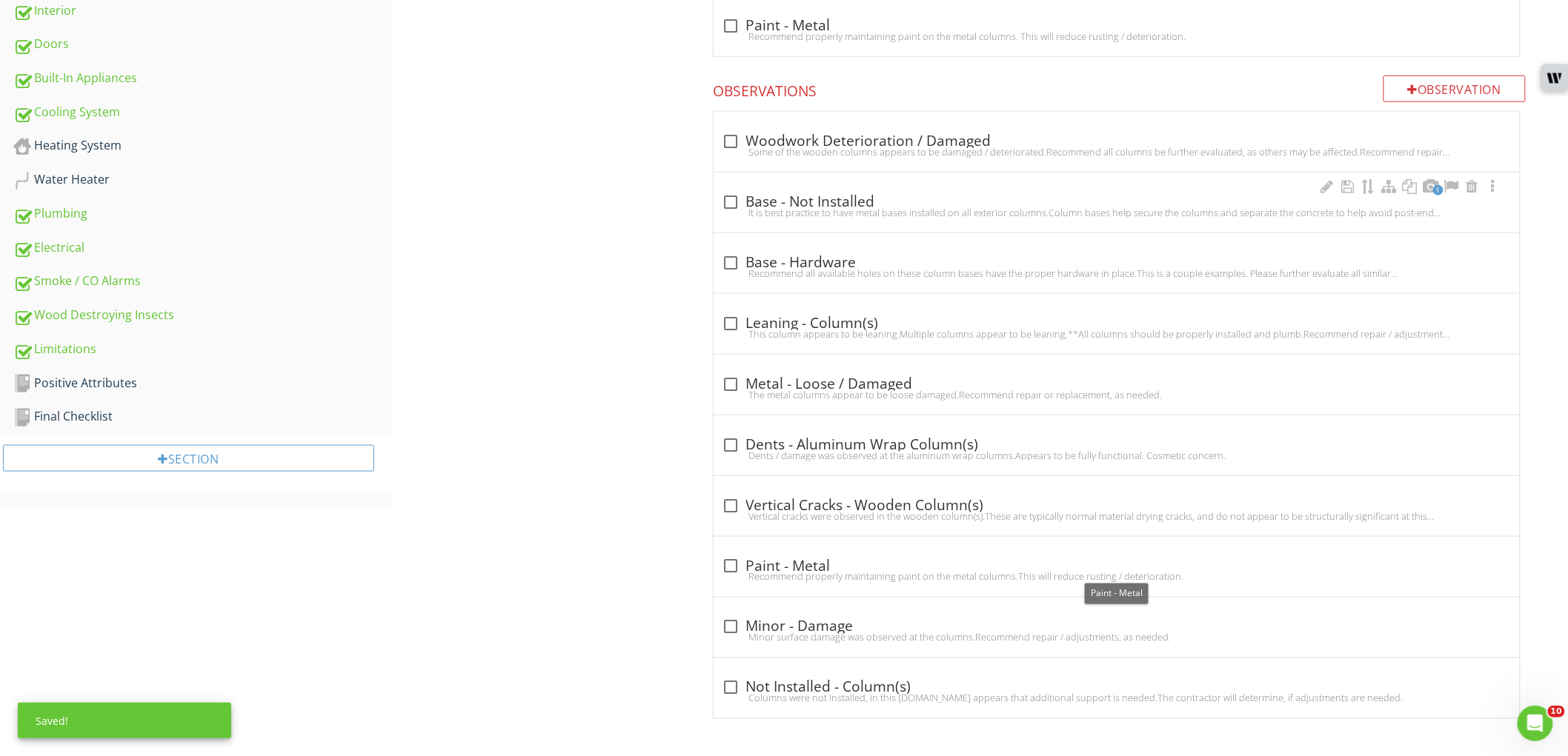
scroll to position [604, 0]
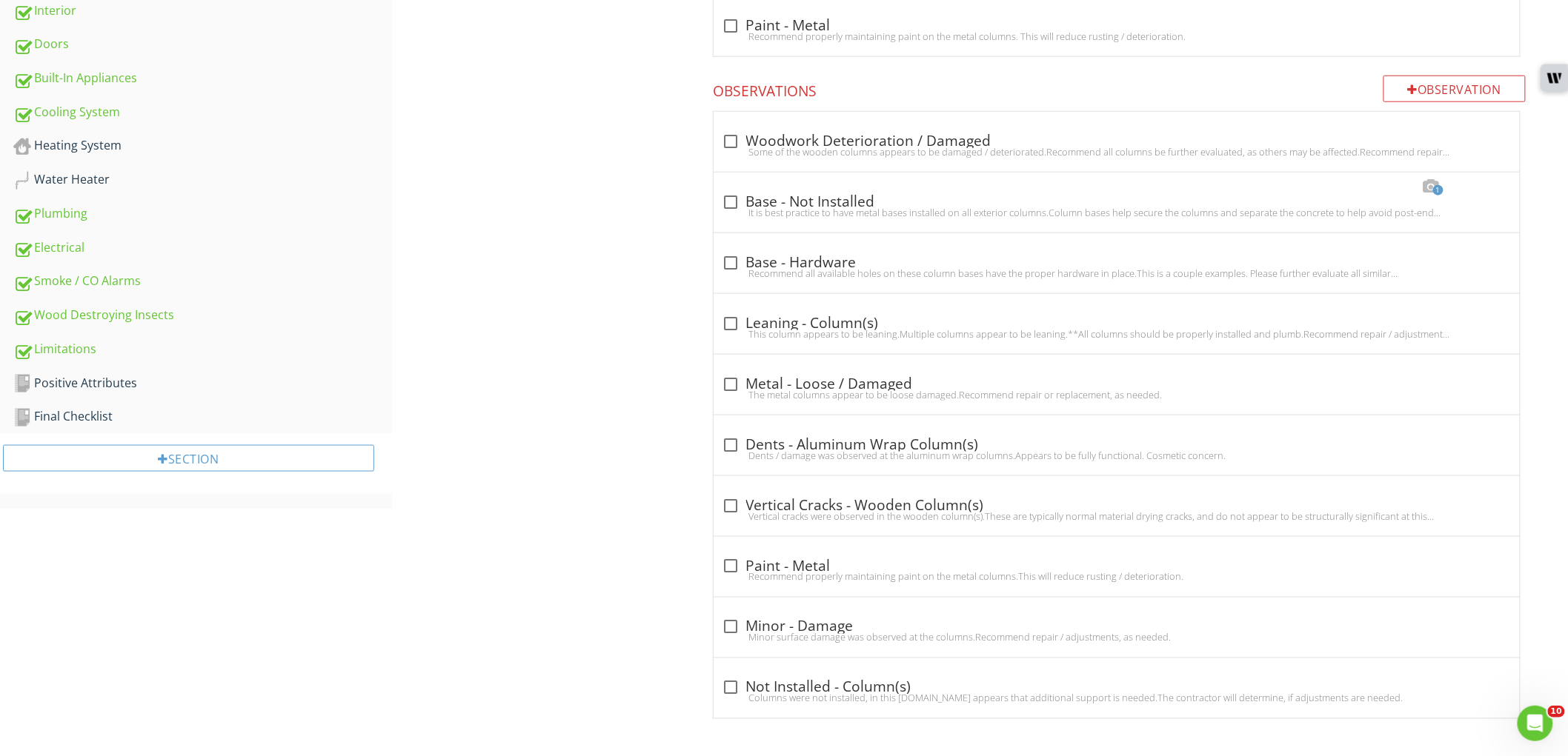
drag, startPoint x: 735, startPoint y: 452, endPoint x: 652, endPoint y: 482, distance: 88.3
click at [728, 460] on div "Dents / damage was observed at the aluminum wrap columns.Appears to be fully fu…" at bounding box center [1117, 456] width 789 height 12
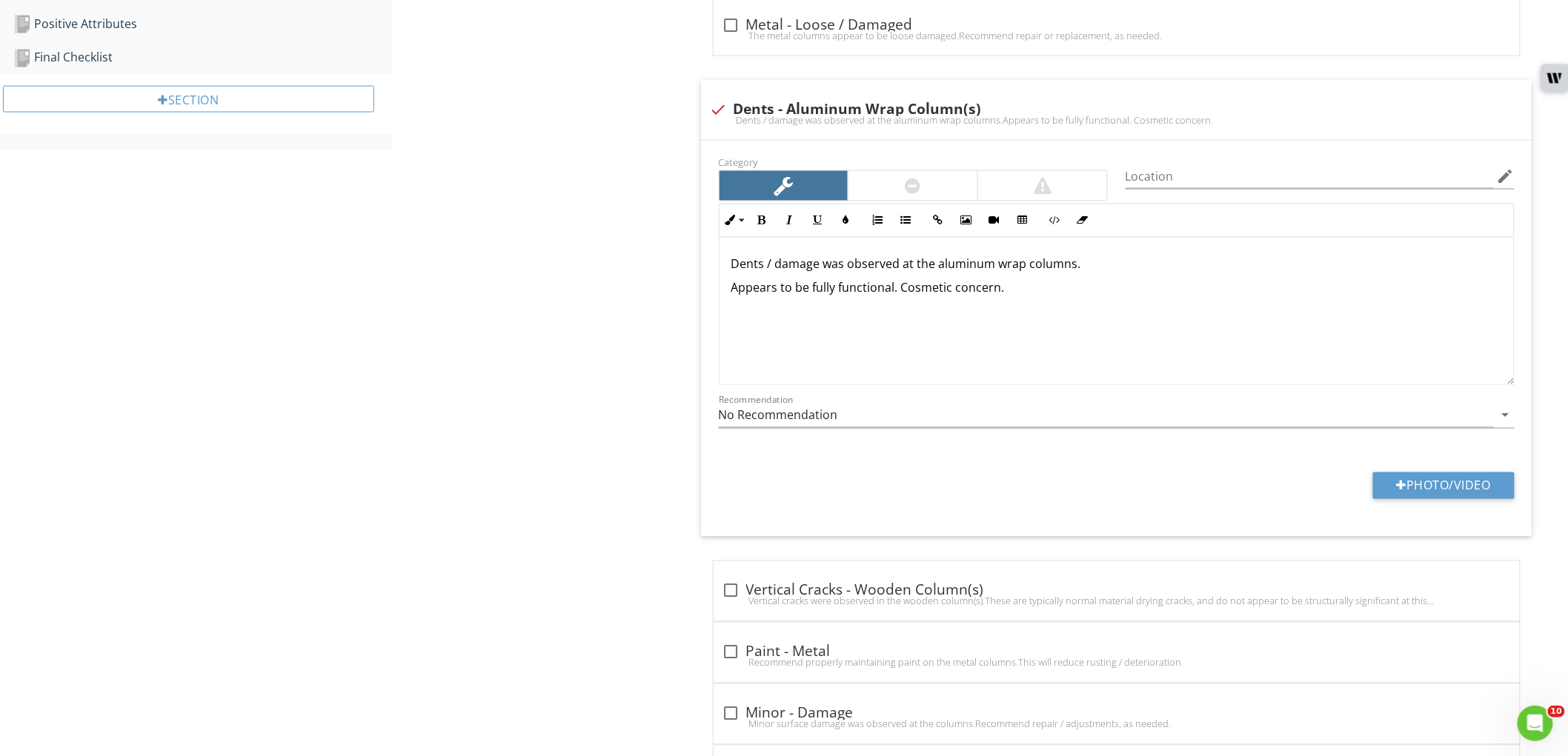
scroll to position [881, 0]
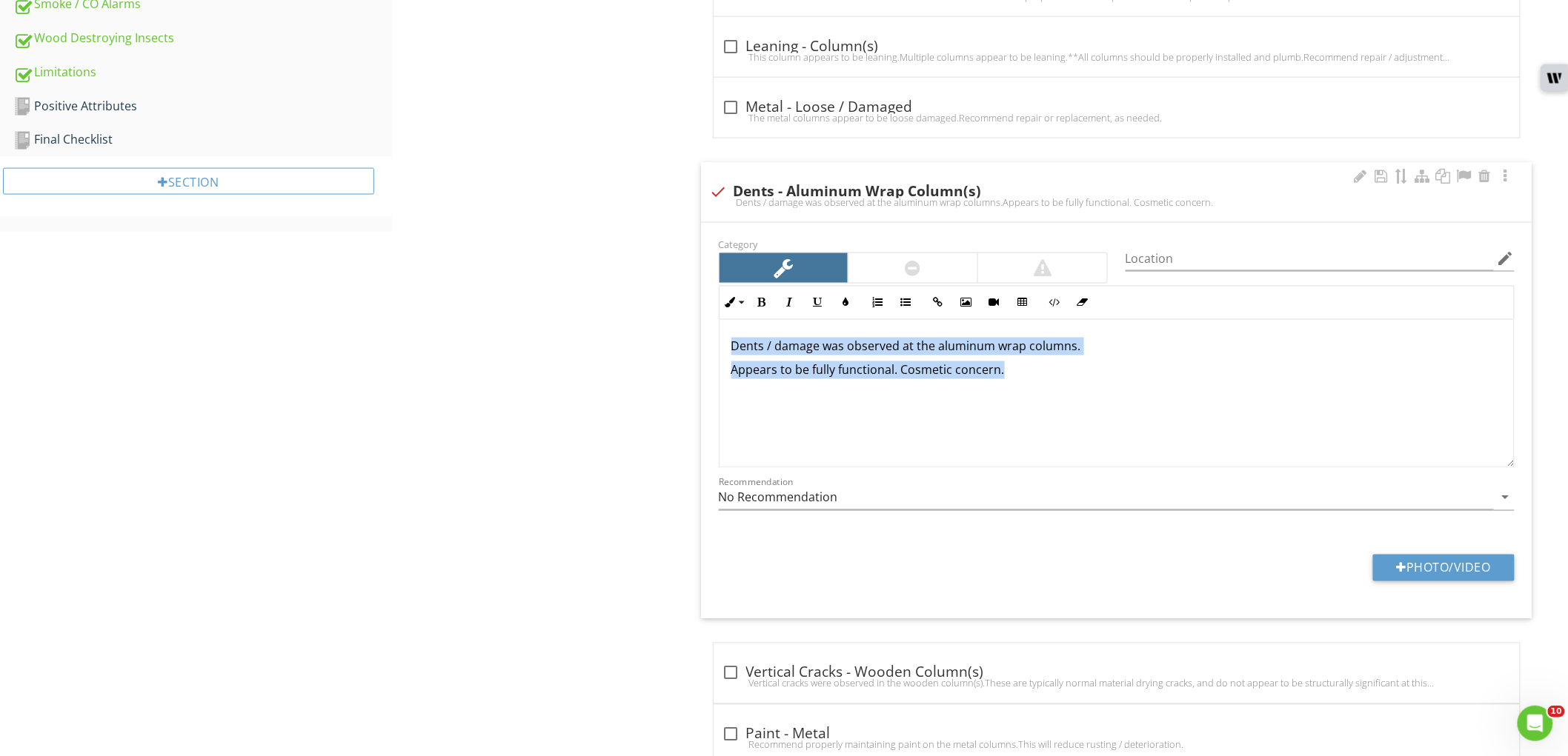
drag, startPoint x: 800, startPoint y: 370, endPoint x: 716, endPoint y: 329, distance: 93.5
click at [716, 329] on div "Inline Style XLarge Large Normal Small Light Small/Light Bold Italic Underline …" at bounding box center [1117, 376] width 814 height 182
copy div "Dents / damage was observed at the aluminum wrap columns. Appears to be fully f…"
click at [722, 194] on div at bounding box center [719, 192] width 25 height 25
checkbox input "true"
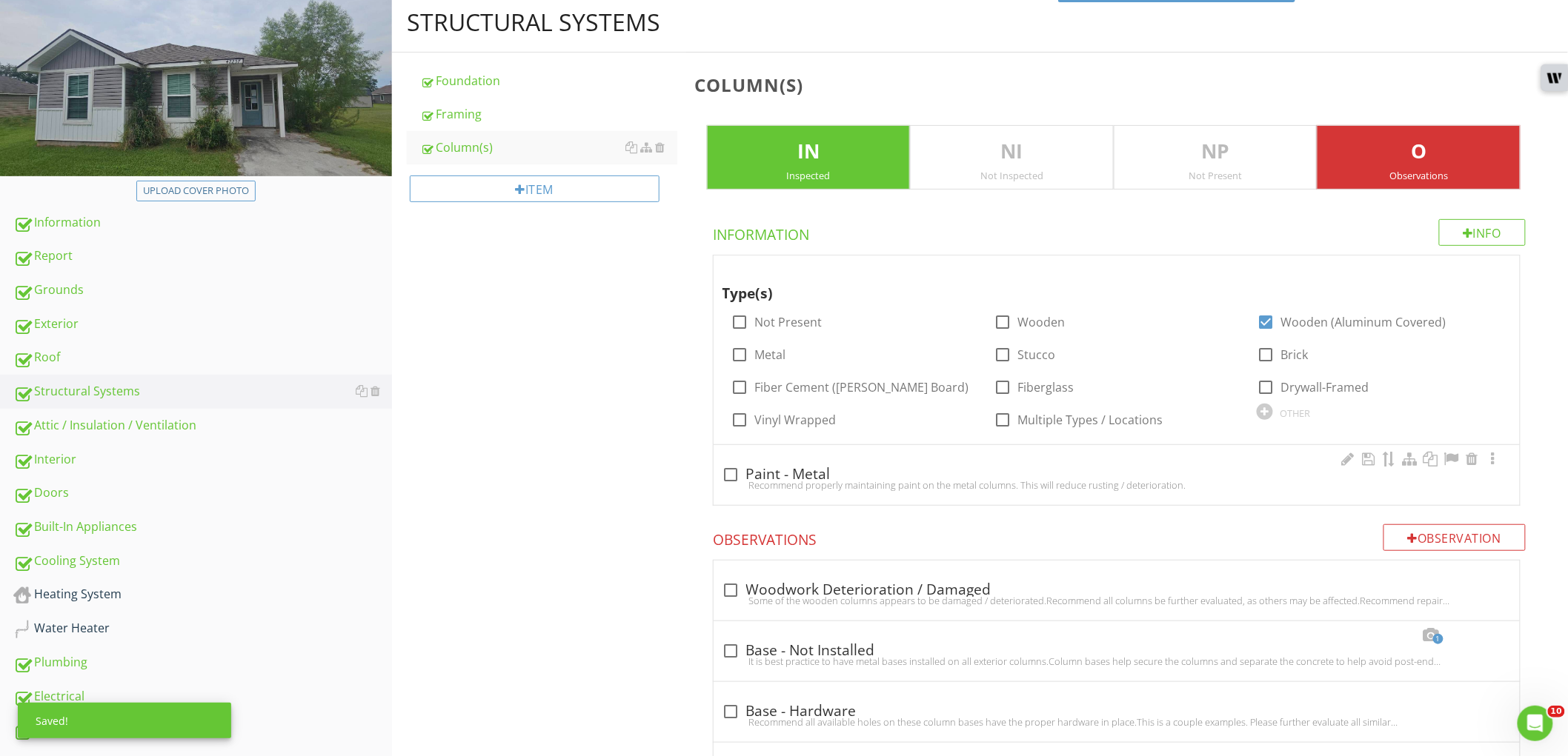
scroll to position [164, 0]
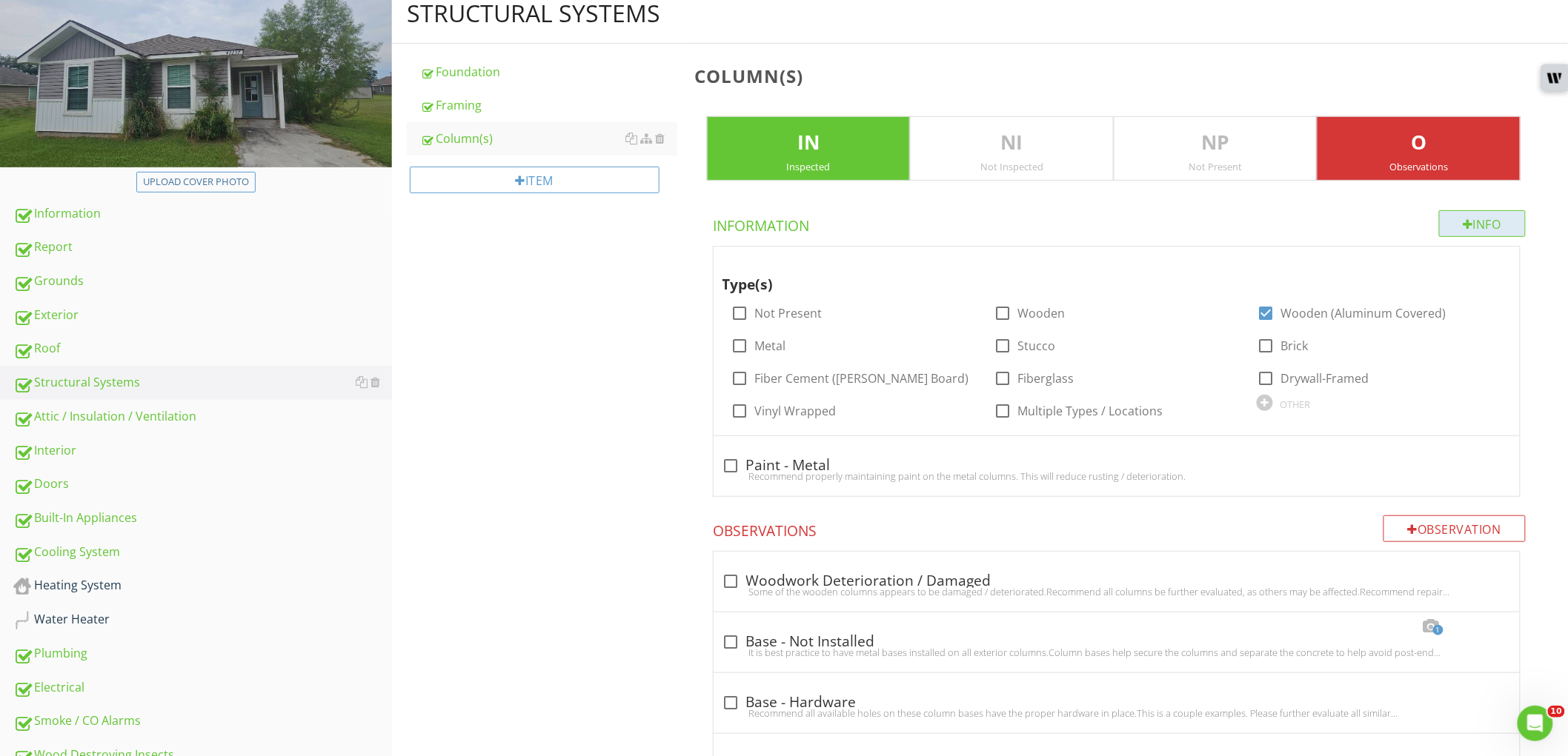
click at [1448, 223] on div "Info" at bounding box center [1483, 223] width 88 height 26
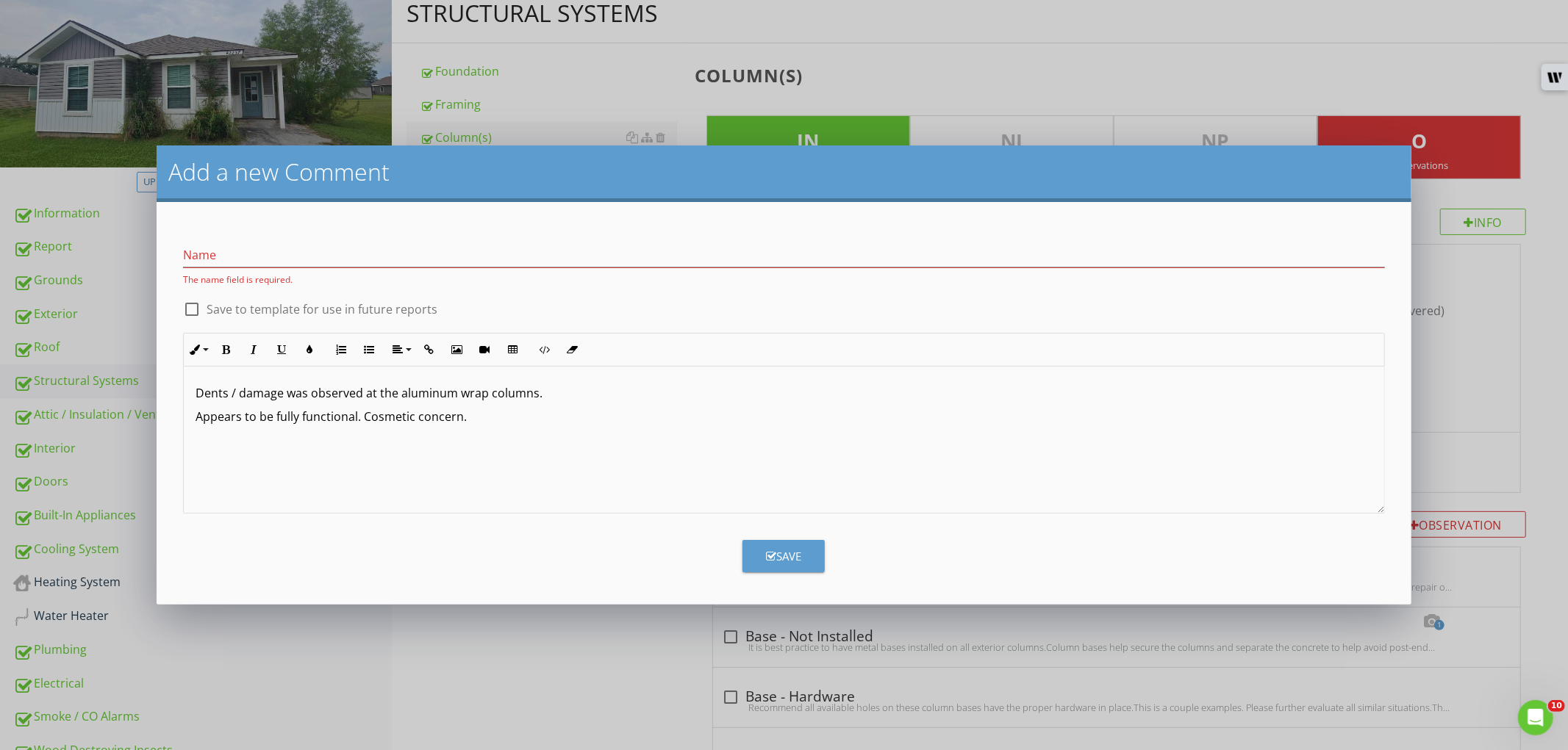
click at [194, 394] on div "Dents / damage was observed at the aluminum wrap columns. Appears to be fully f…" at bounding box center [783, 440] width 1200 height 147
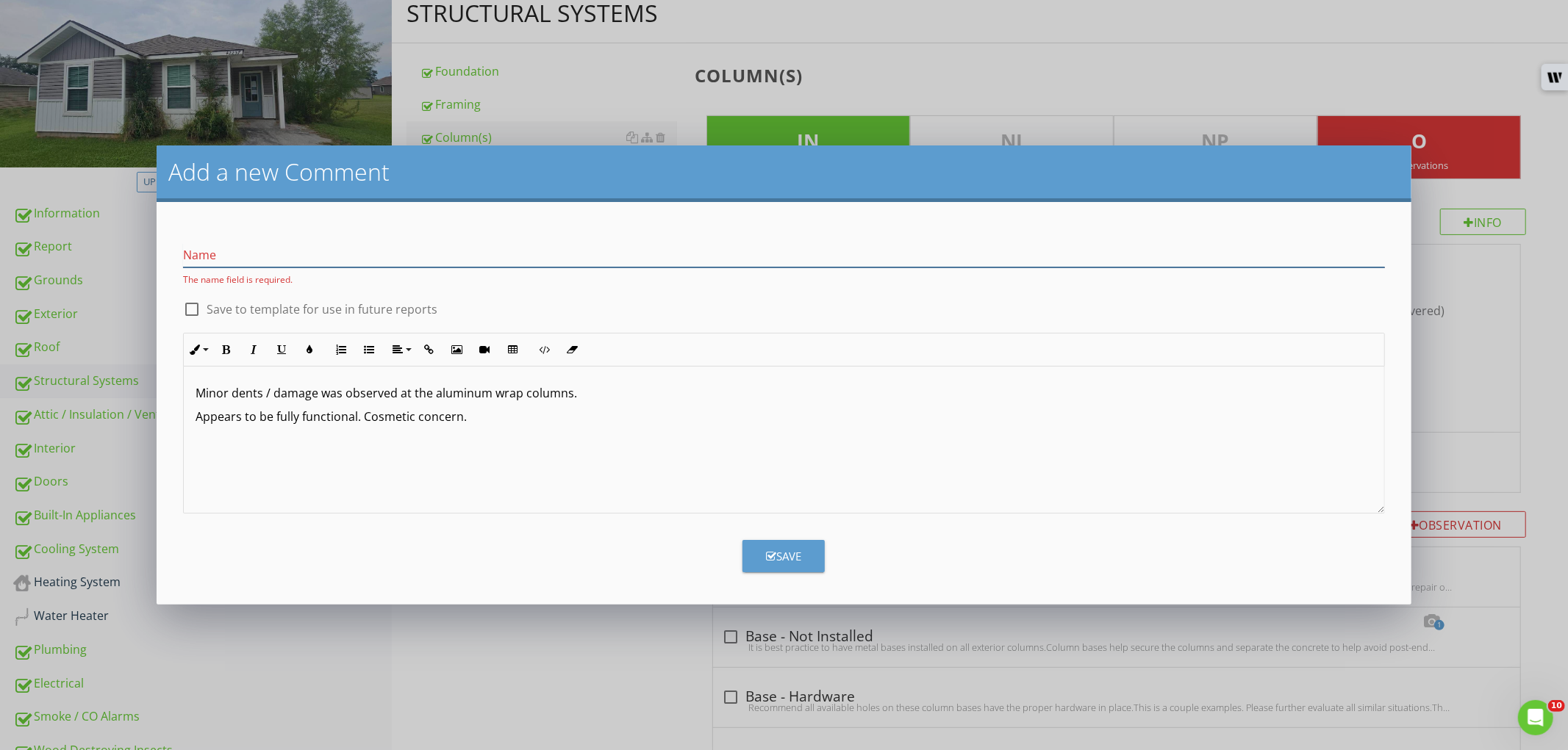
click at [306, 256] on input "Name" at bounding box center [783, 255] width 1201 height 24
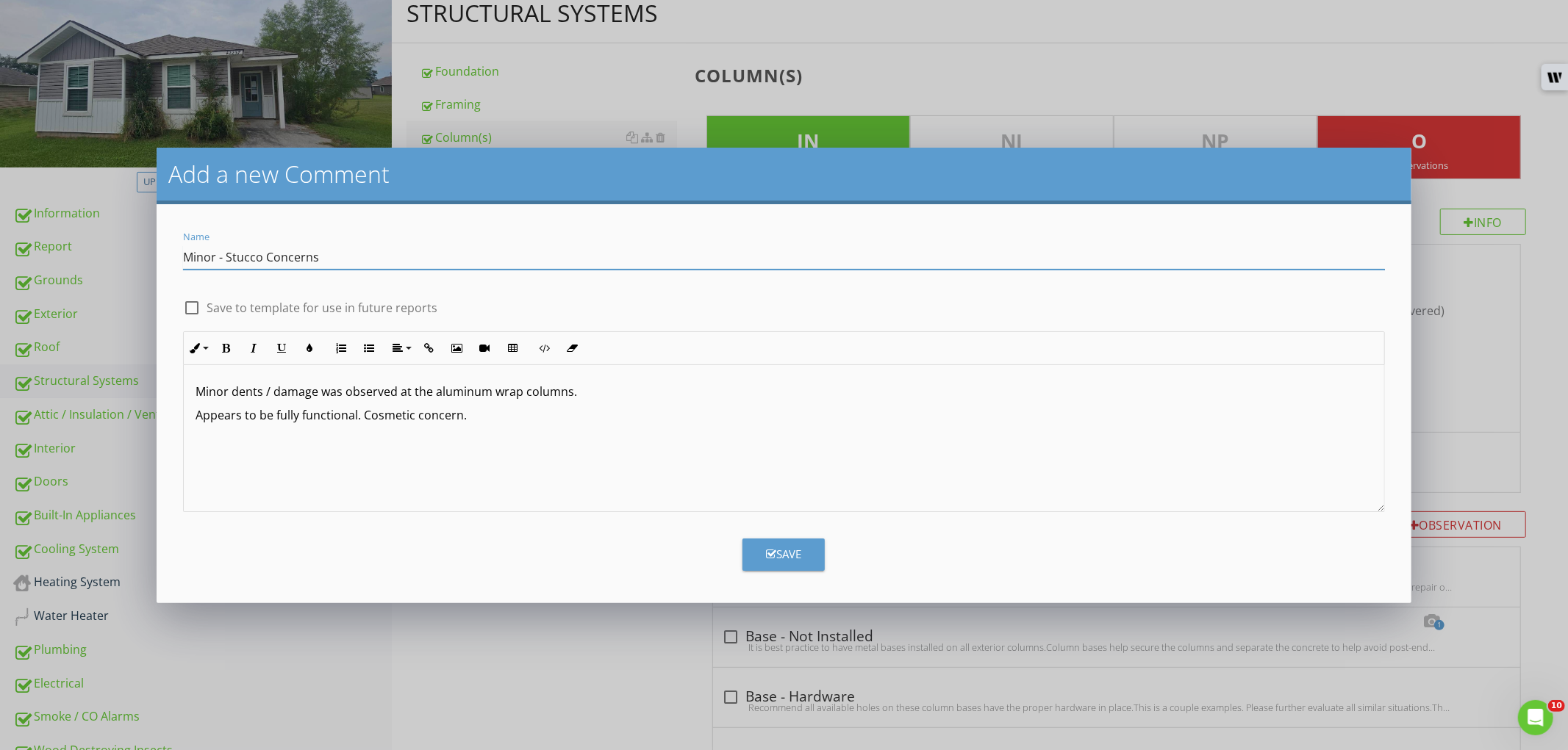
click at [241, 254] on input "Minor - Stucco Concerns" at bounding box center [783, 257] width 1201 height 24
type input "Minor Concerns"
click at [392, 304] on label "Save to template for use in future reports" at bounding box center [322, 308] width 231 height 15
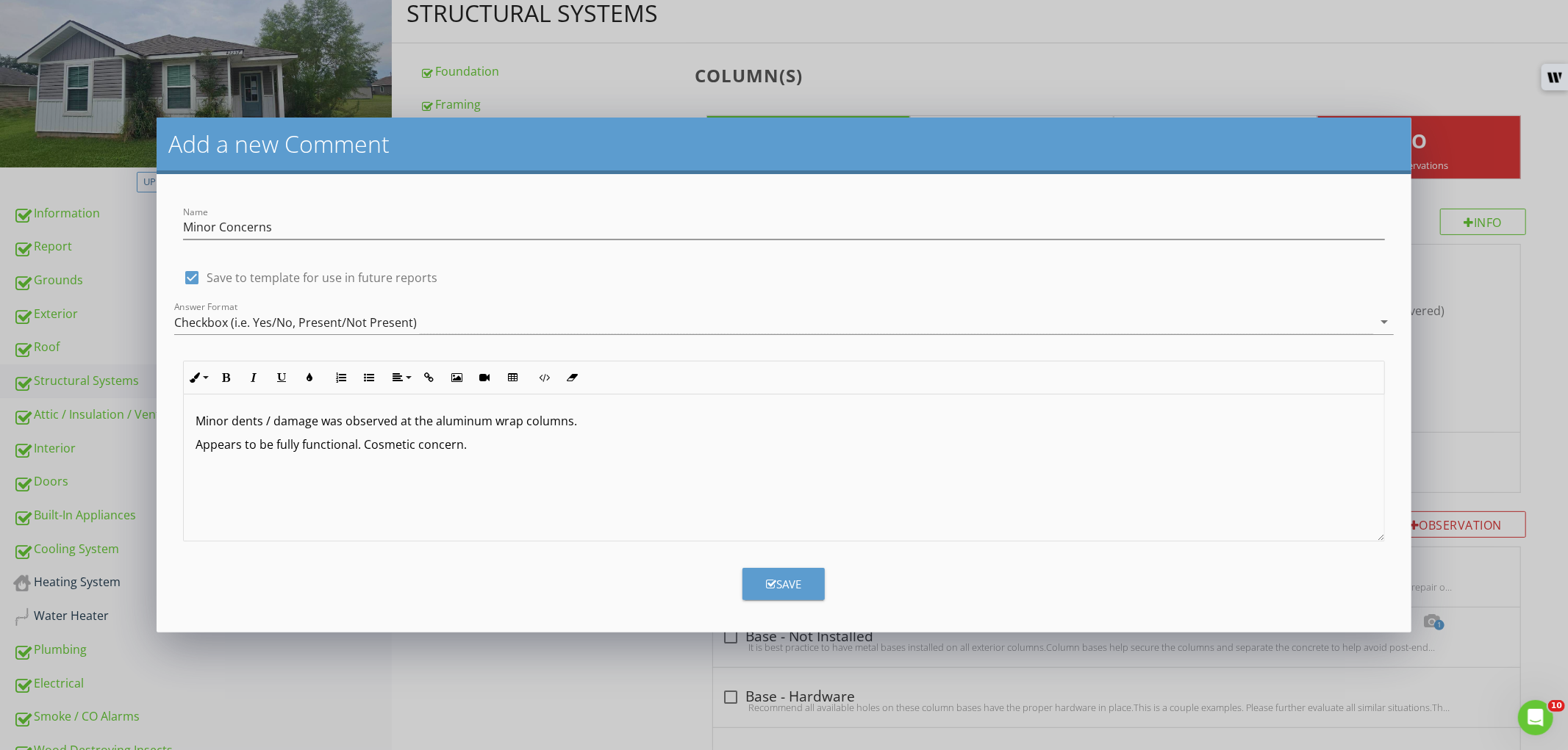
click at [774, 579] on icon "button" at bounding box center [771, 585] width 10 height 11
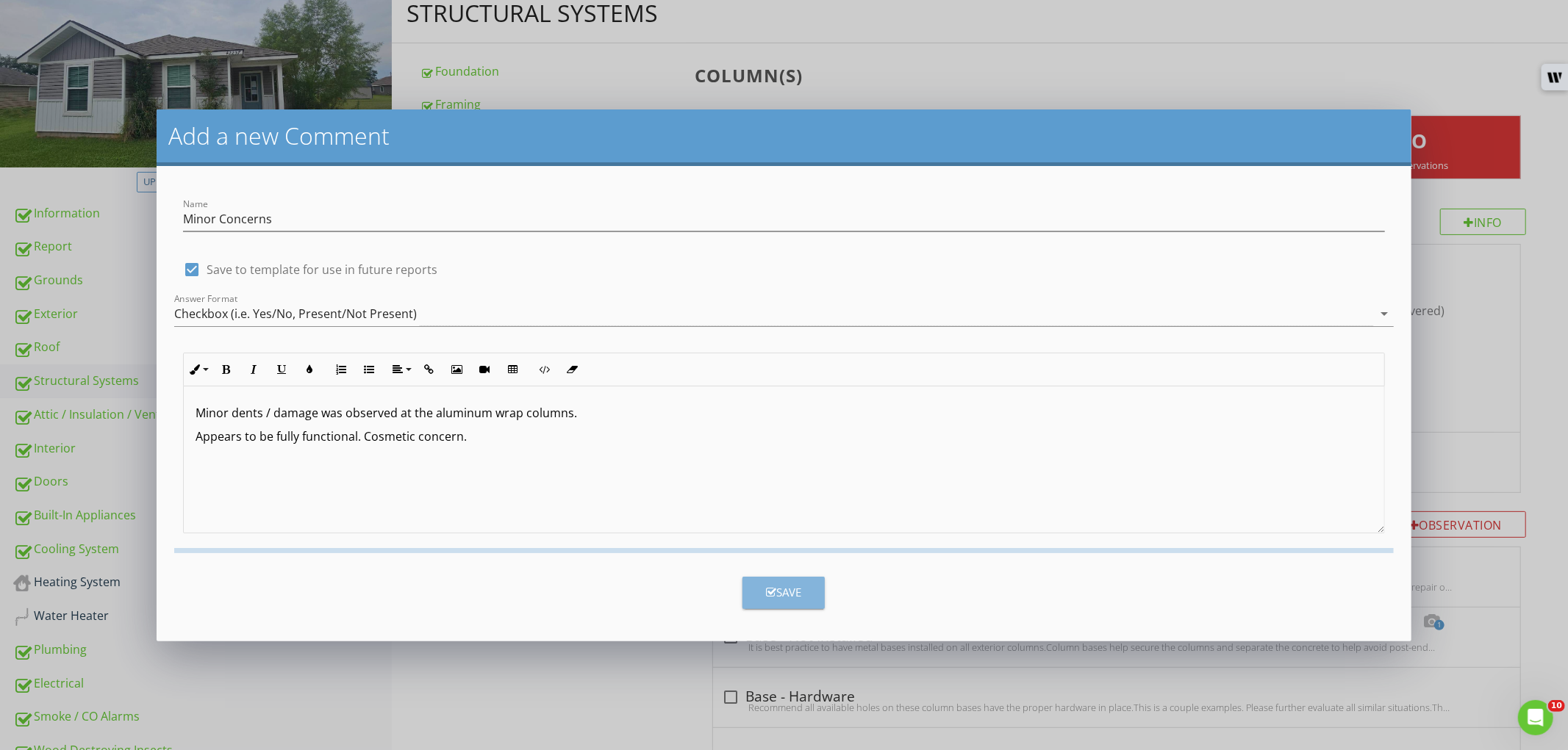
checkbox input "false"
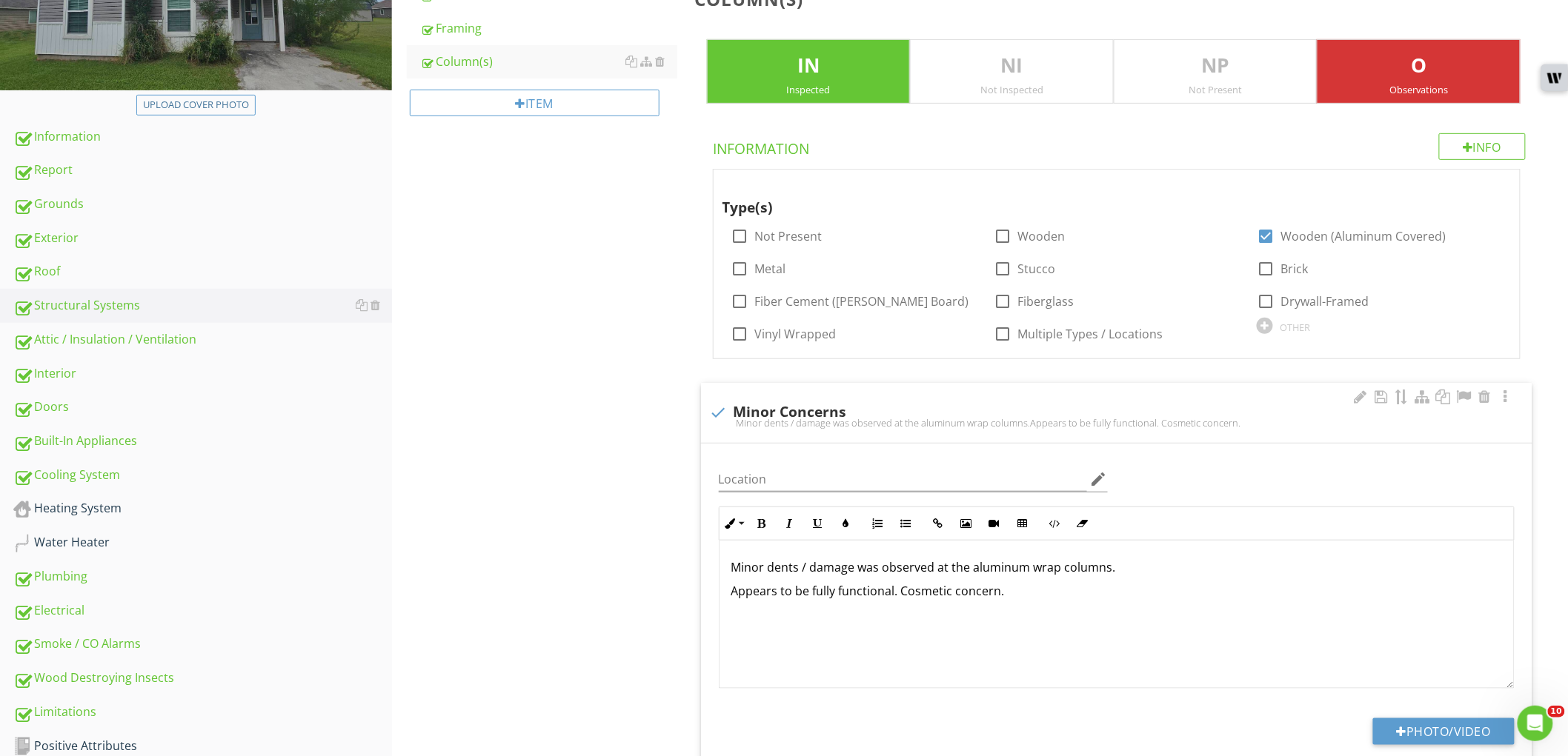
scroll to position [247, 0]
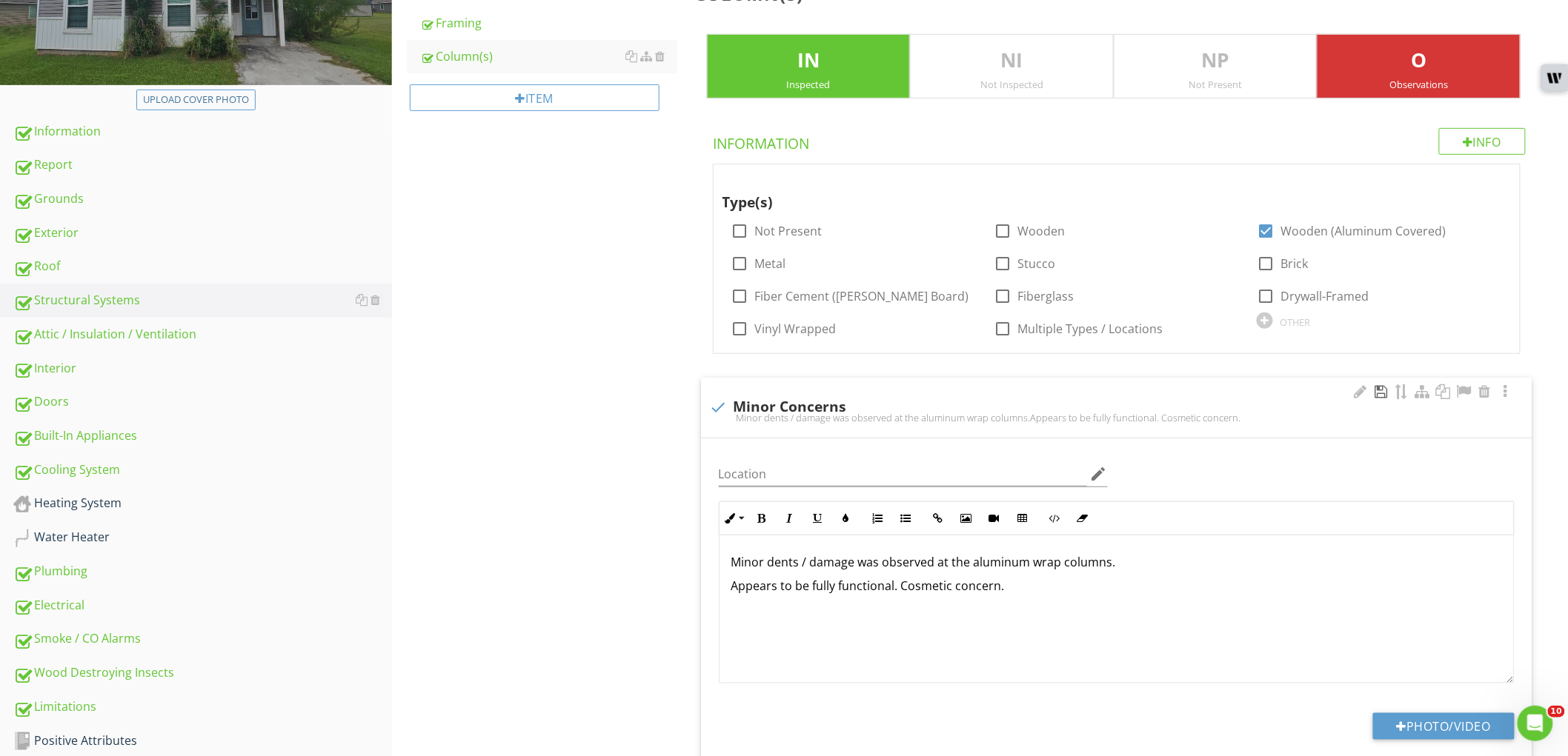
click at [1379, 395] on div at bounding box center [1382, 392] width 18 height 15
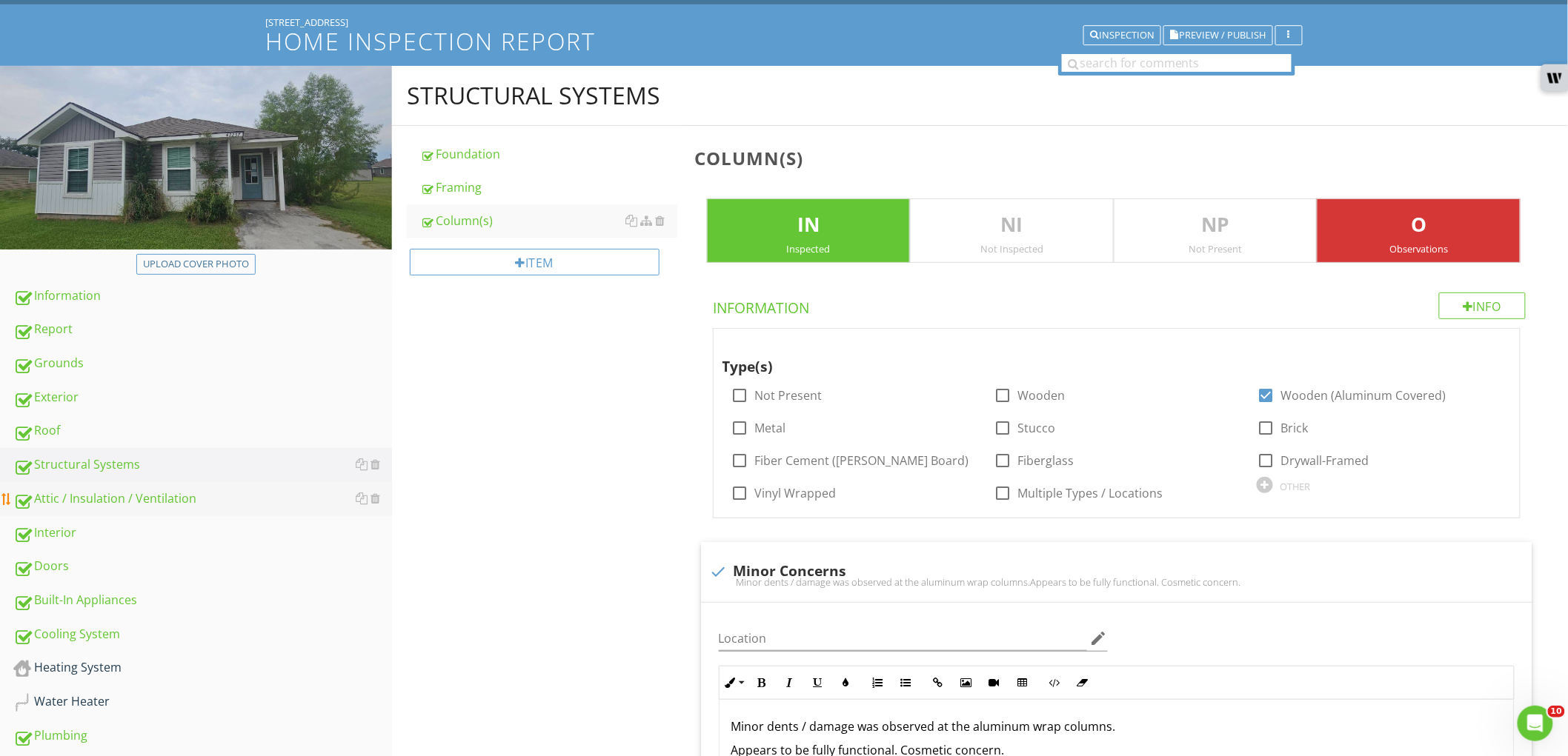
click at [180, 485] on link "Attic / Insulation / Ventilation" at bounding box center [203, 499] width 379 height 34
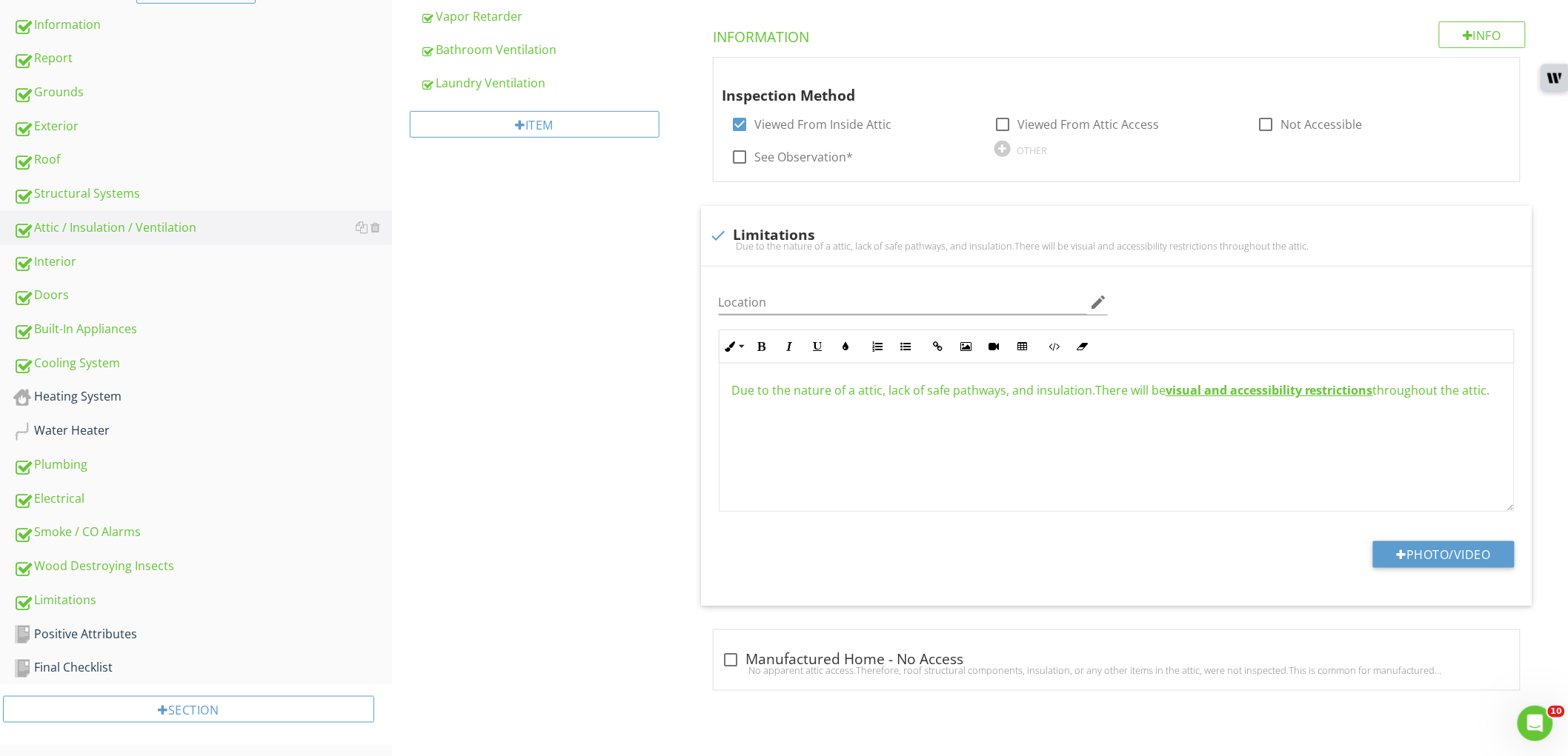
scroll to position [24, 0]
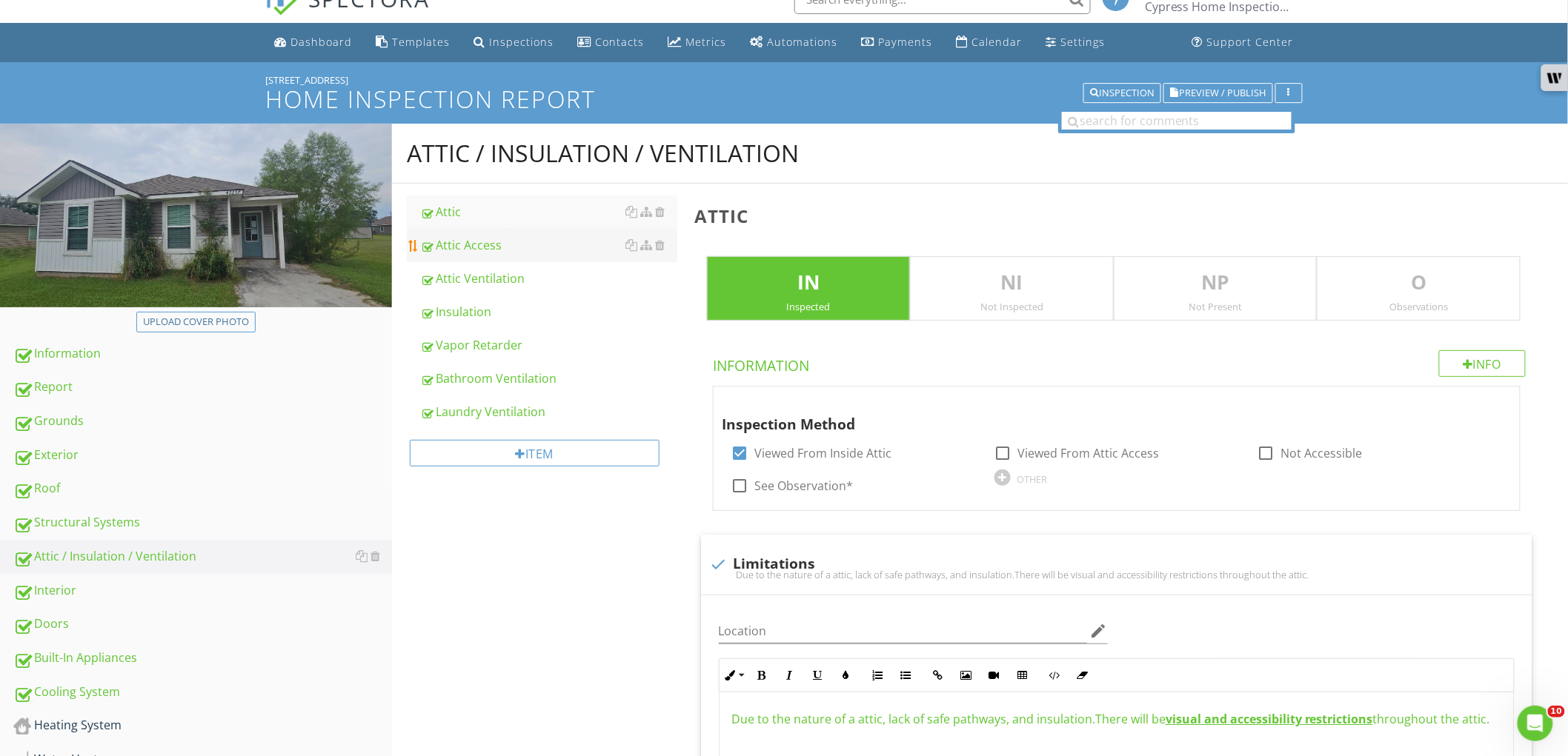
click at [527, 247] on div "Attic Access" at bounding box center [549, 245] width 257 height 18
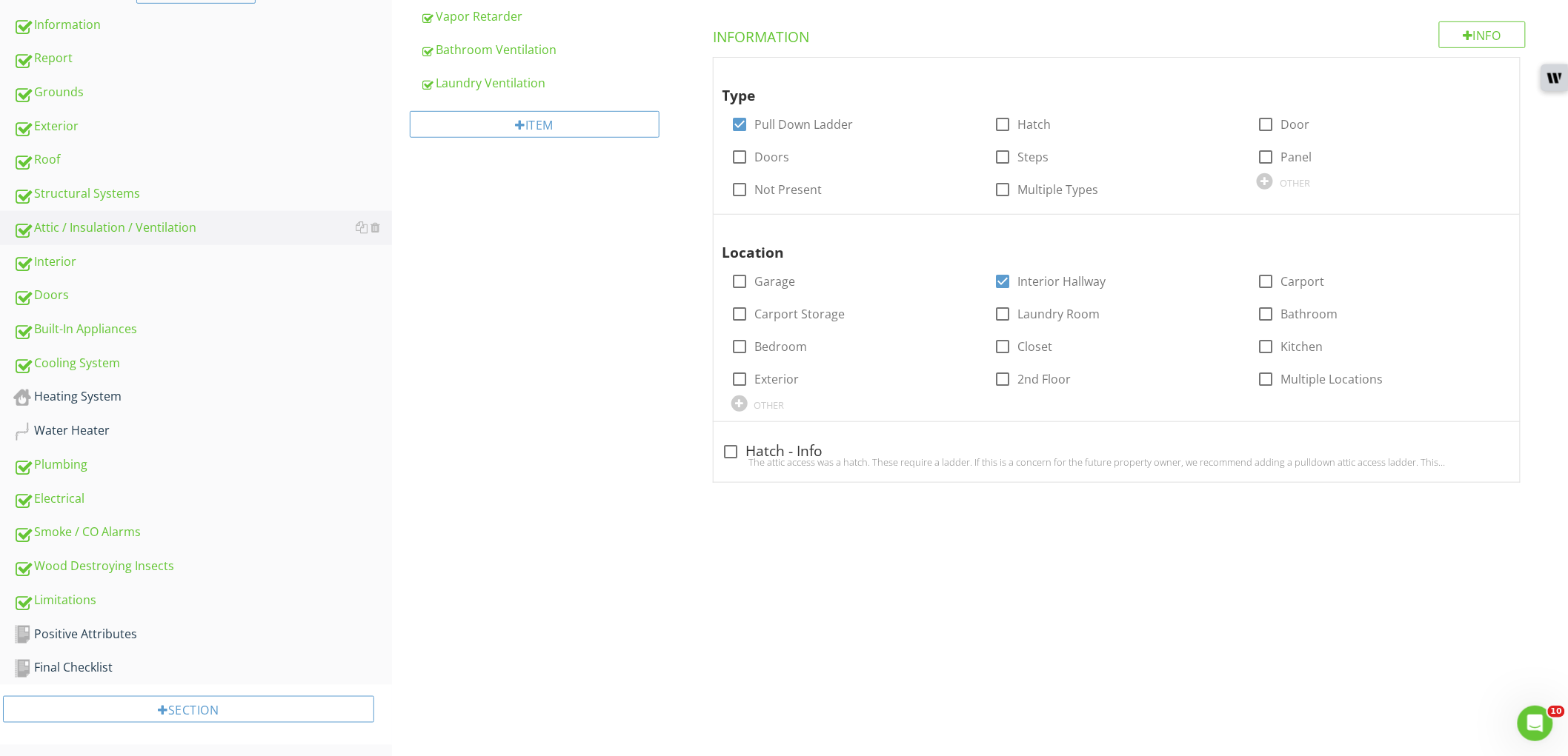
scroll to position [106, 0]
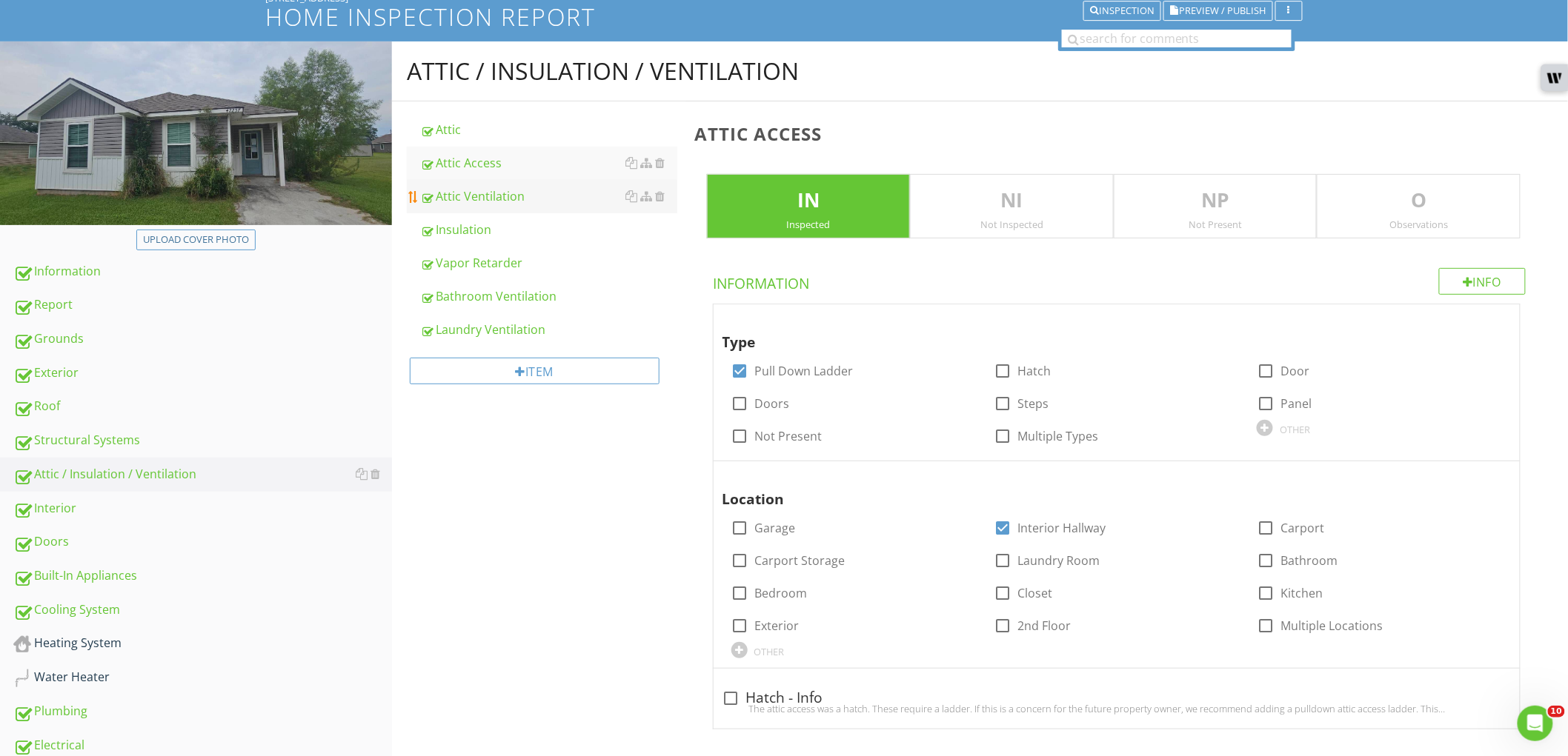
click at [537, 192] on div "Attic Ventilation" at bounding box center [549, 196] width 257 height 18
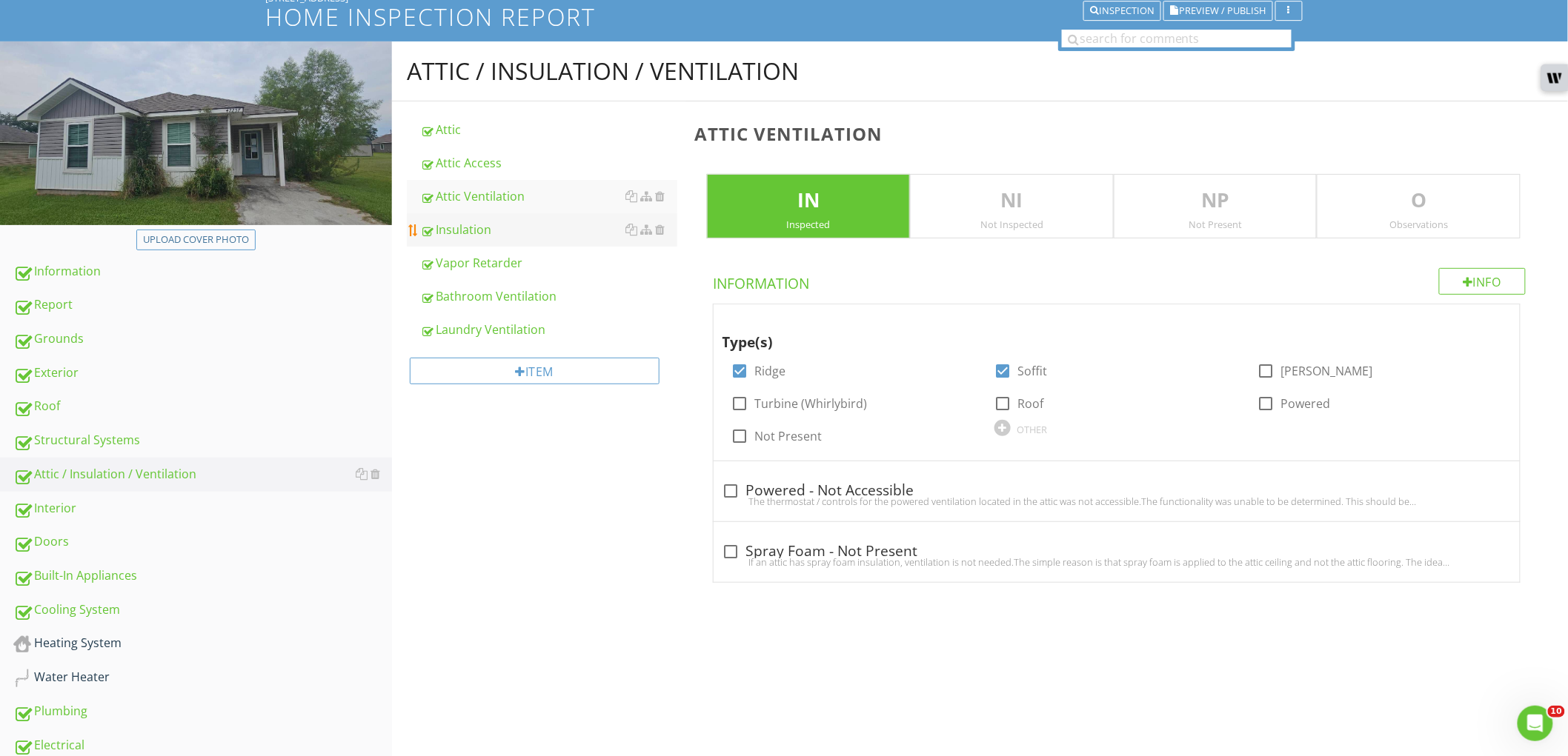
click at [545, 232] on div "Insulation" at bounding box center [549, 230] width 257 height 18
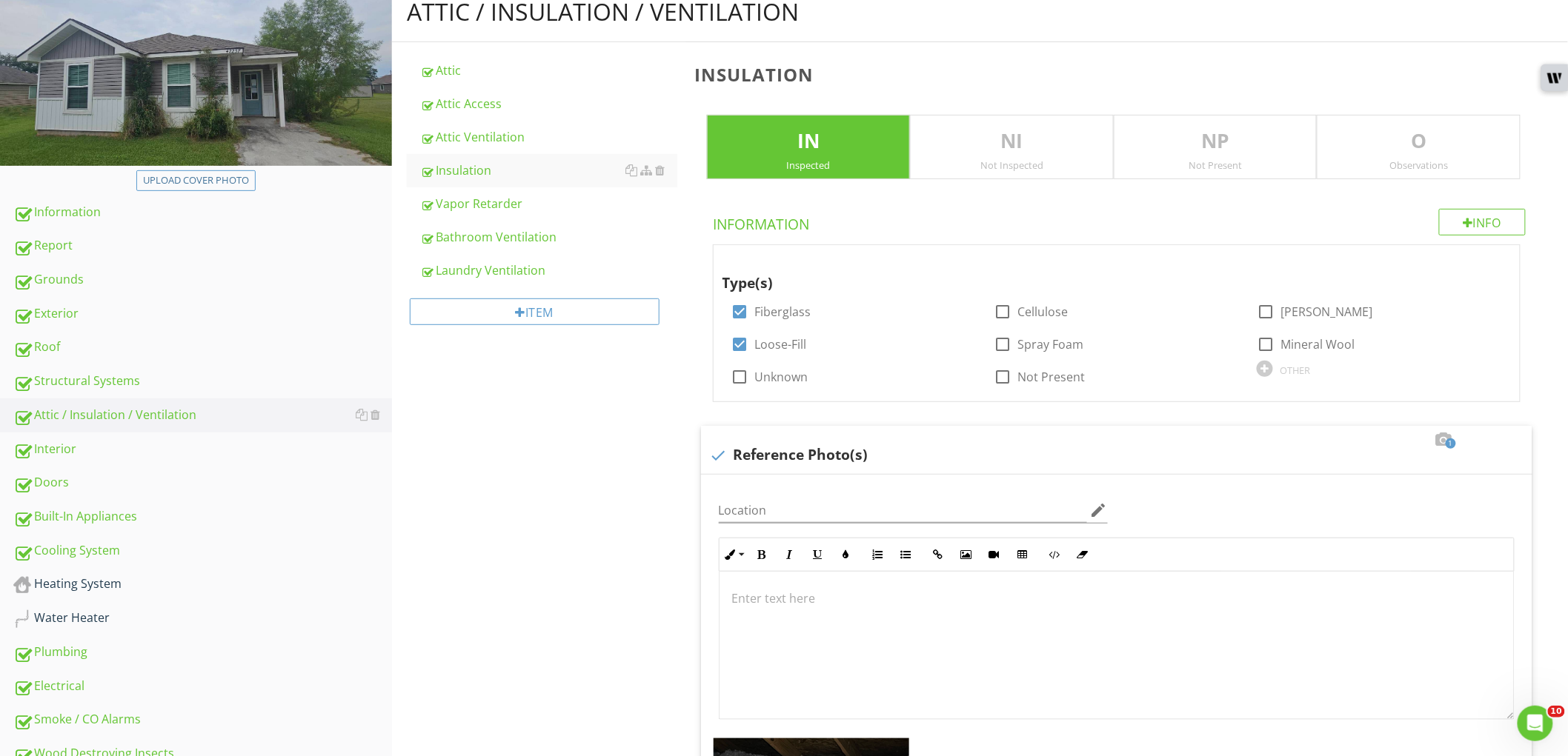
scroll to position [134, 0]
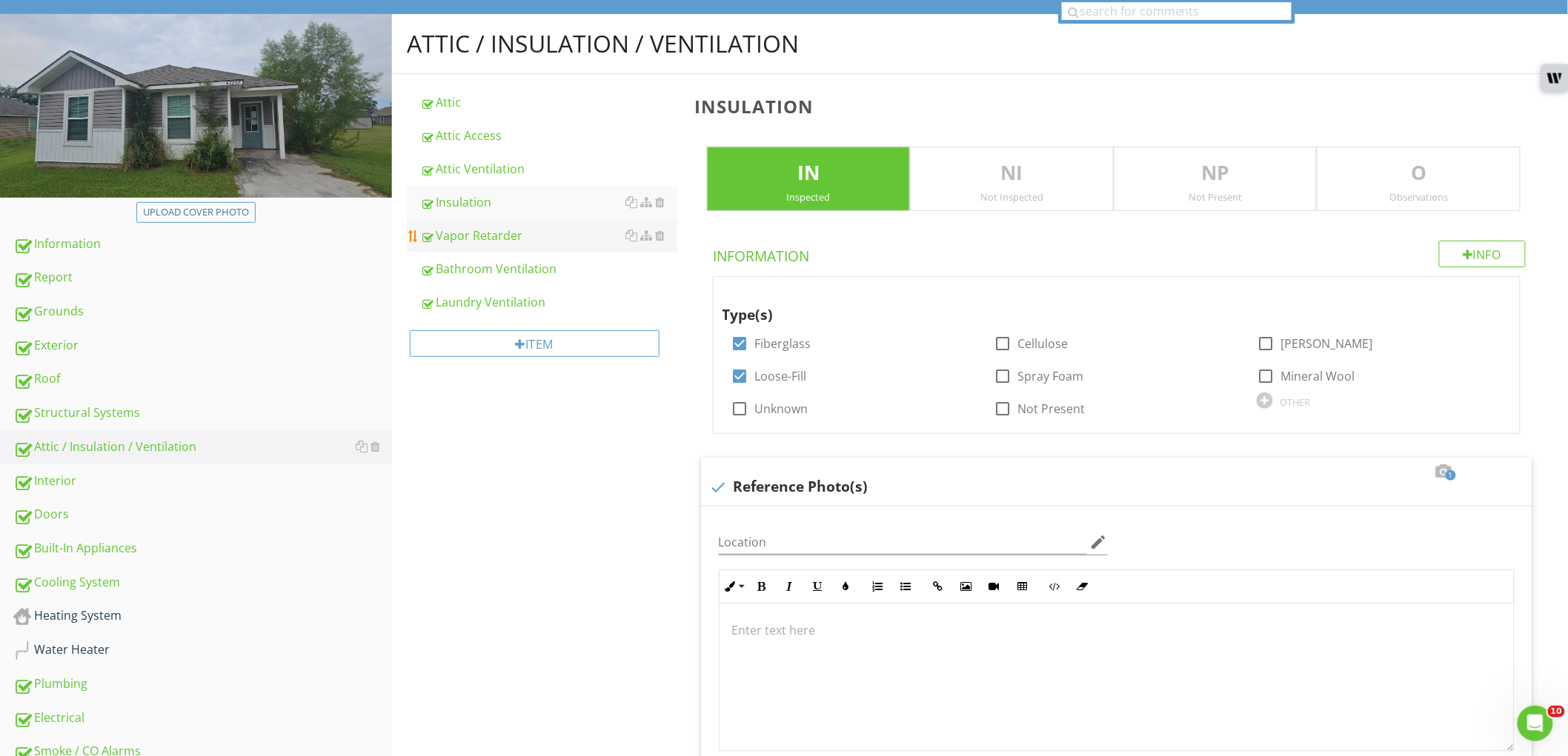
click at [553, 233] on div "Vapor Retarder" at bounding box center [549, 235] width 257 height 18
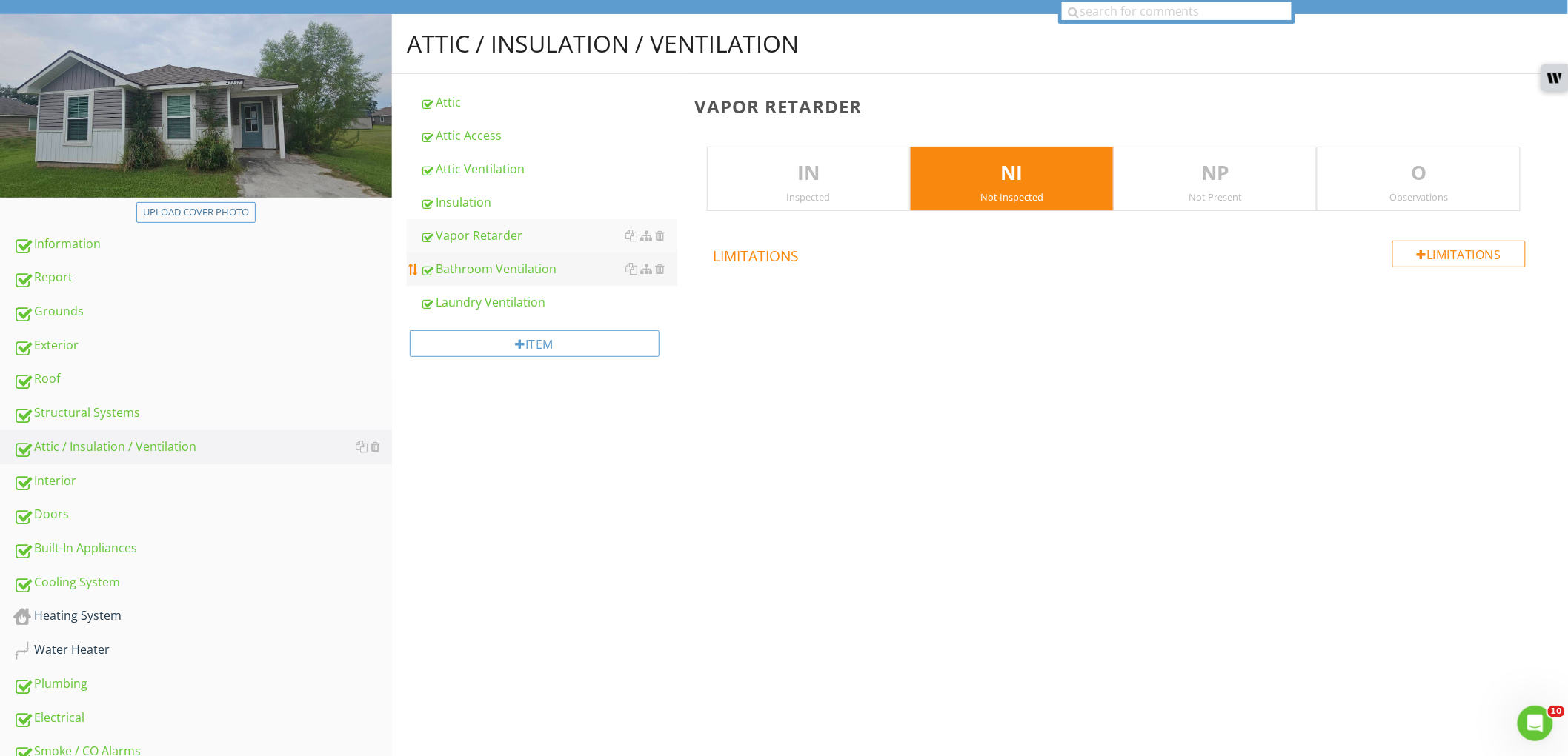
click at [546, 269] on div "Bathroom Ventilation" at bounding box center [549, 269] width 257 height 18
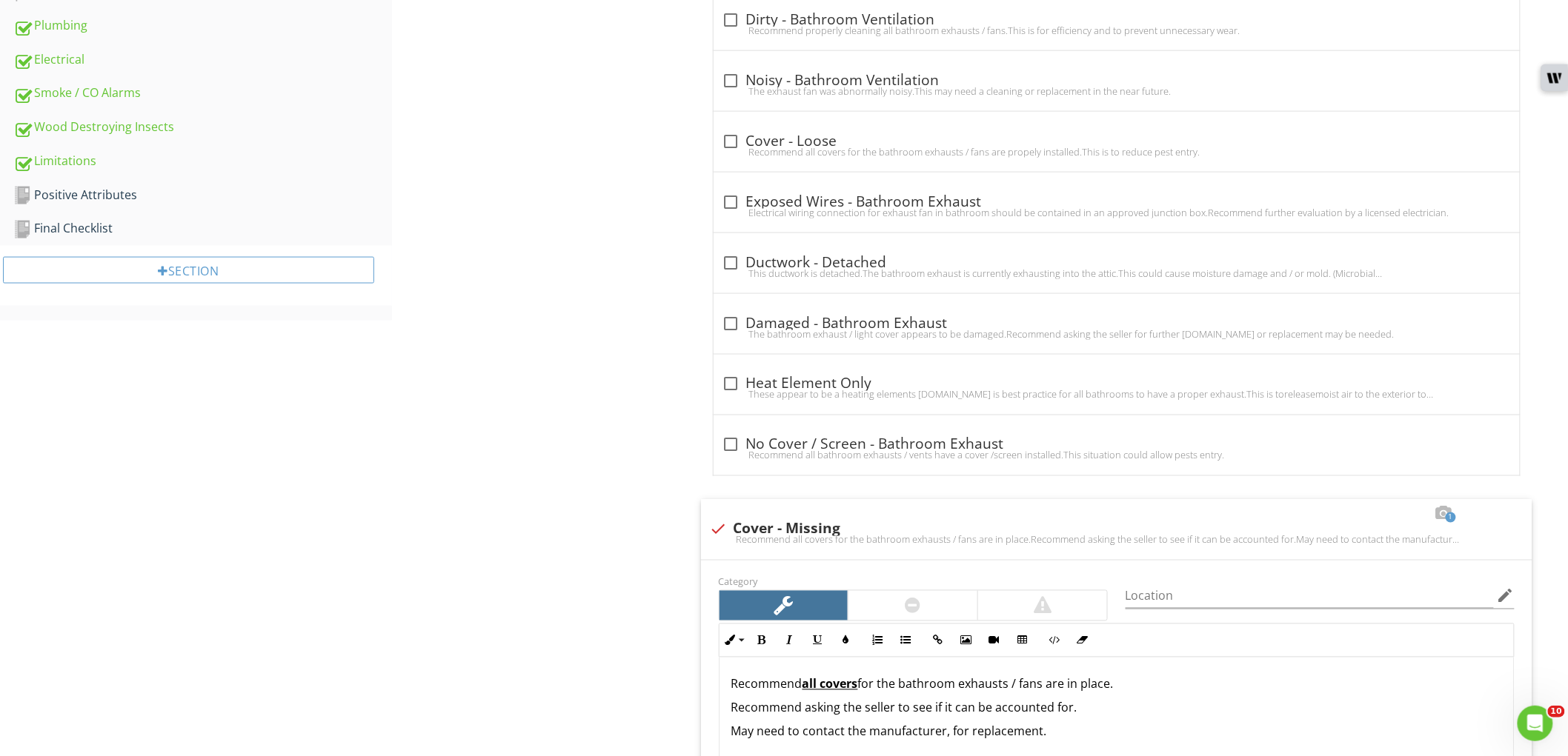
scroll to position [1121, 0]
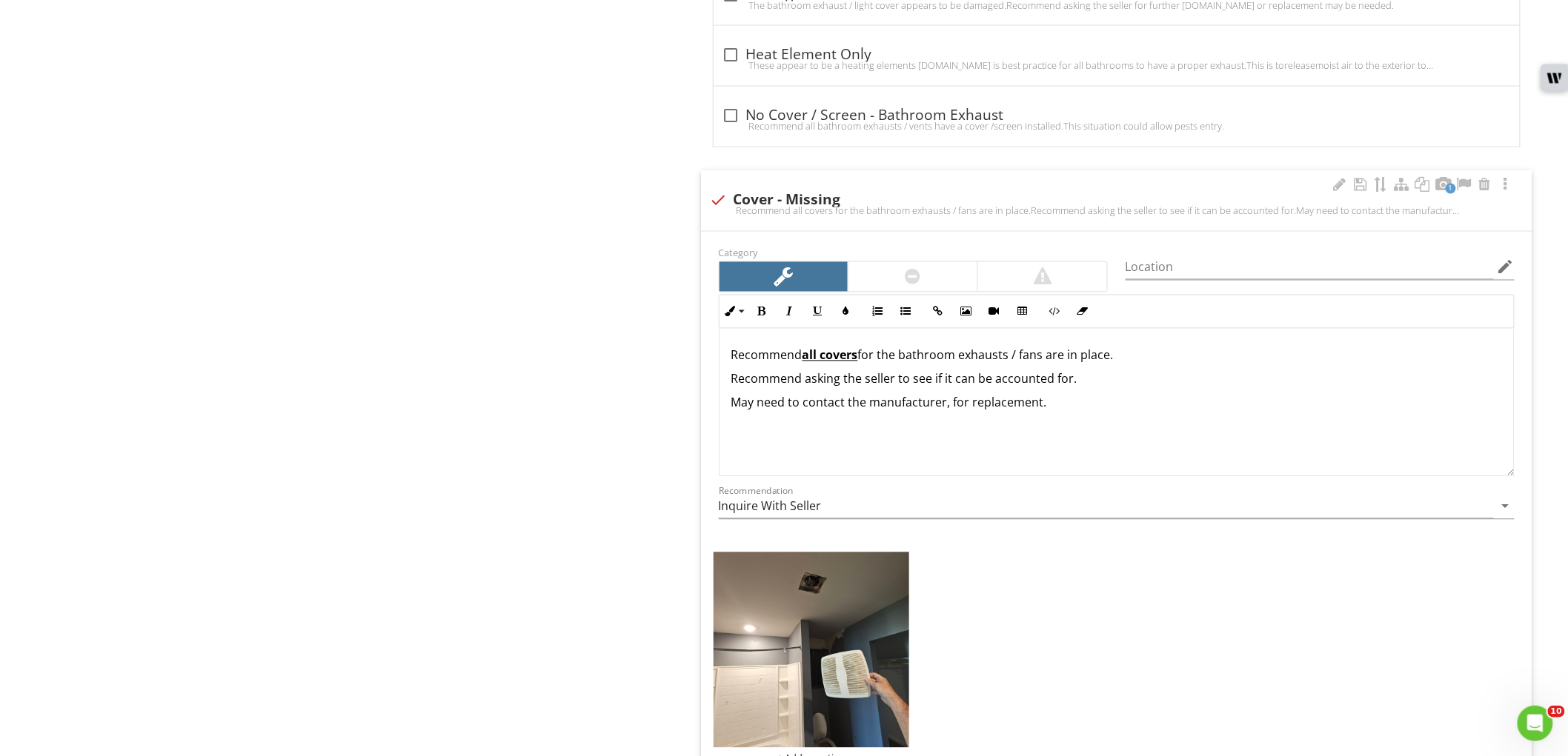
click at [809, 357] on u "all covers" at bounding box center [830, 355] width 56 height 17
click at [884, 350] on p "Recommend the cover for the bathroom exhausts / fans are in place." at bounding box center [1117, 355] width 771 height 18
click at [1009, 356] on p "Recommend the cover for this bathroom exhausts / fans are in place." at bounding box center [1117, 355] width 771 height 18
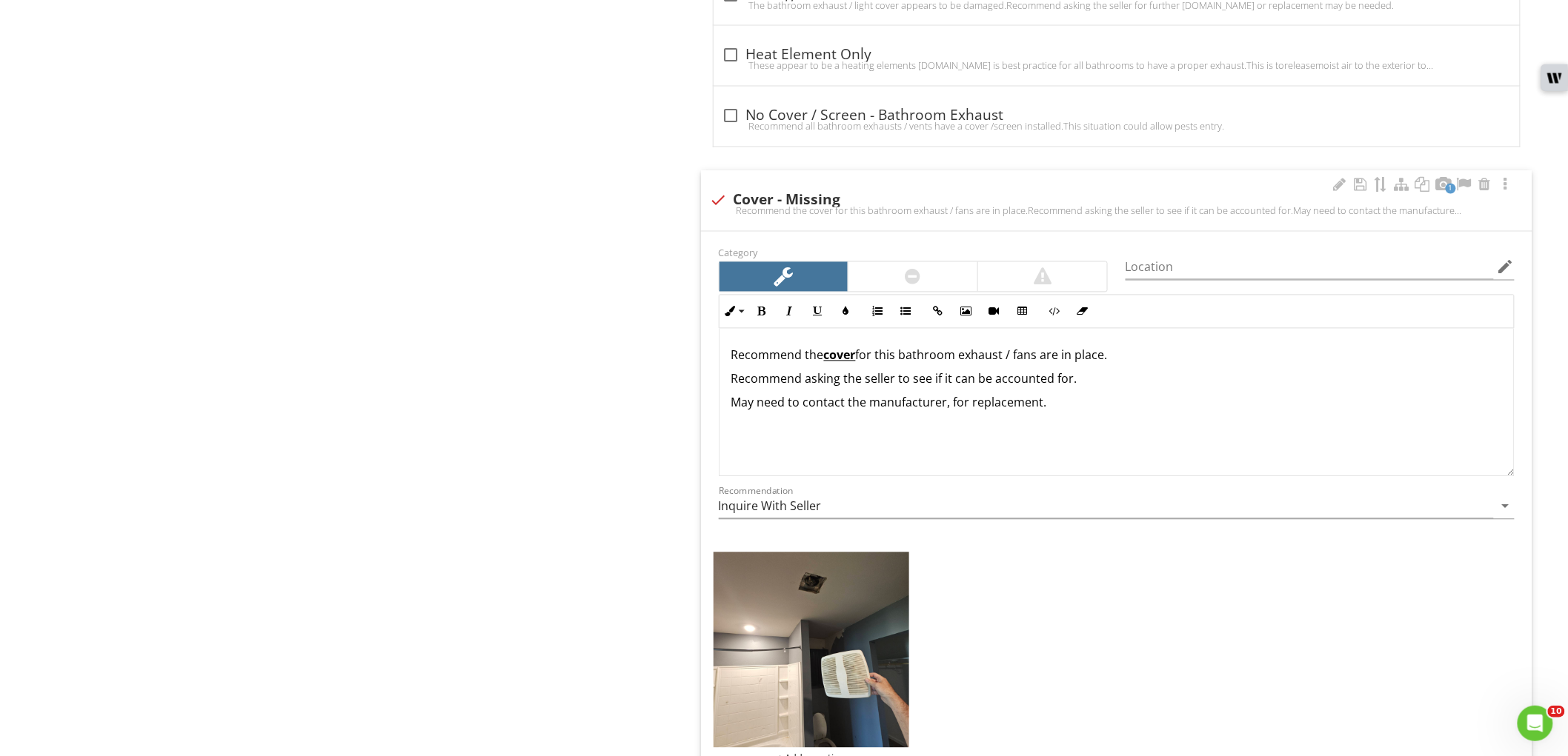
drag, startPoint x: 1036, startPoint y: 357, endPoint x: 1131, endPoint y: 355, distance: 95.0
click at [1131, 355] on p "Recommend the cover for this bathroom exhaust / fans are in place." at bounding box center [1117, 355] width 771 height 18
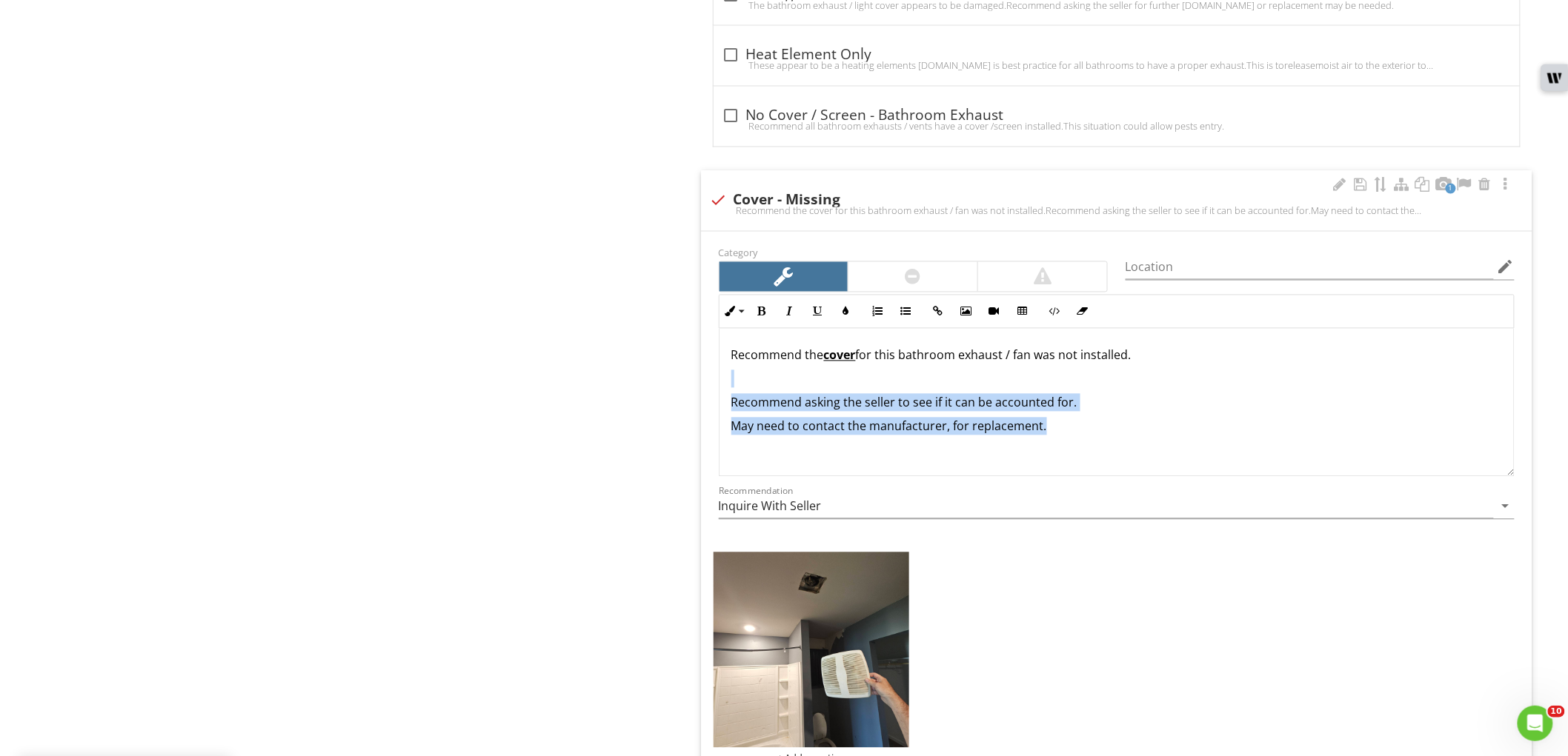
drag, startPoint x: 1129, startPoint y: 439, endPoint x: 645, endPoint y: 386, distance: 486.9
click at [645, 386] on div "Attic / Insulation / Ventilation Attic Attic Access Attic Ventilation Insulatio…" at bounding box center [980, 29] width 1176 height 2004
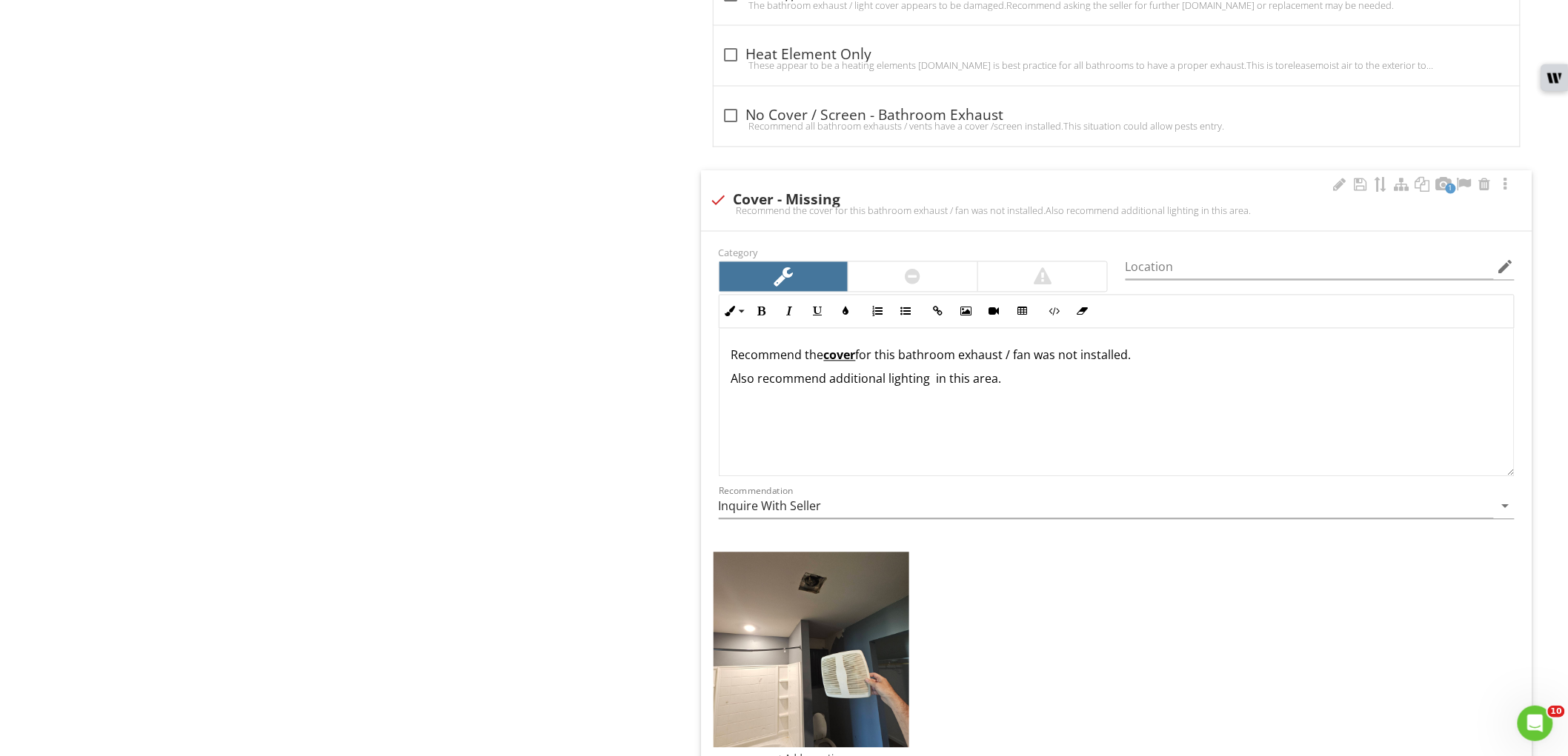
click at [1104, 411] on div "Recommend the cover for this bathroom exhaust / fan was not installed. Also rec…" at bounding box center [1117, 403] width 794 height 148
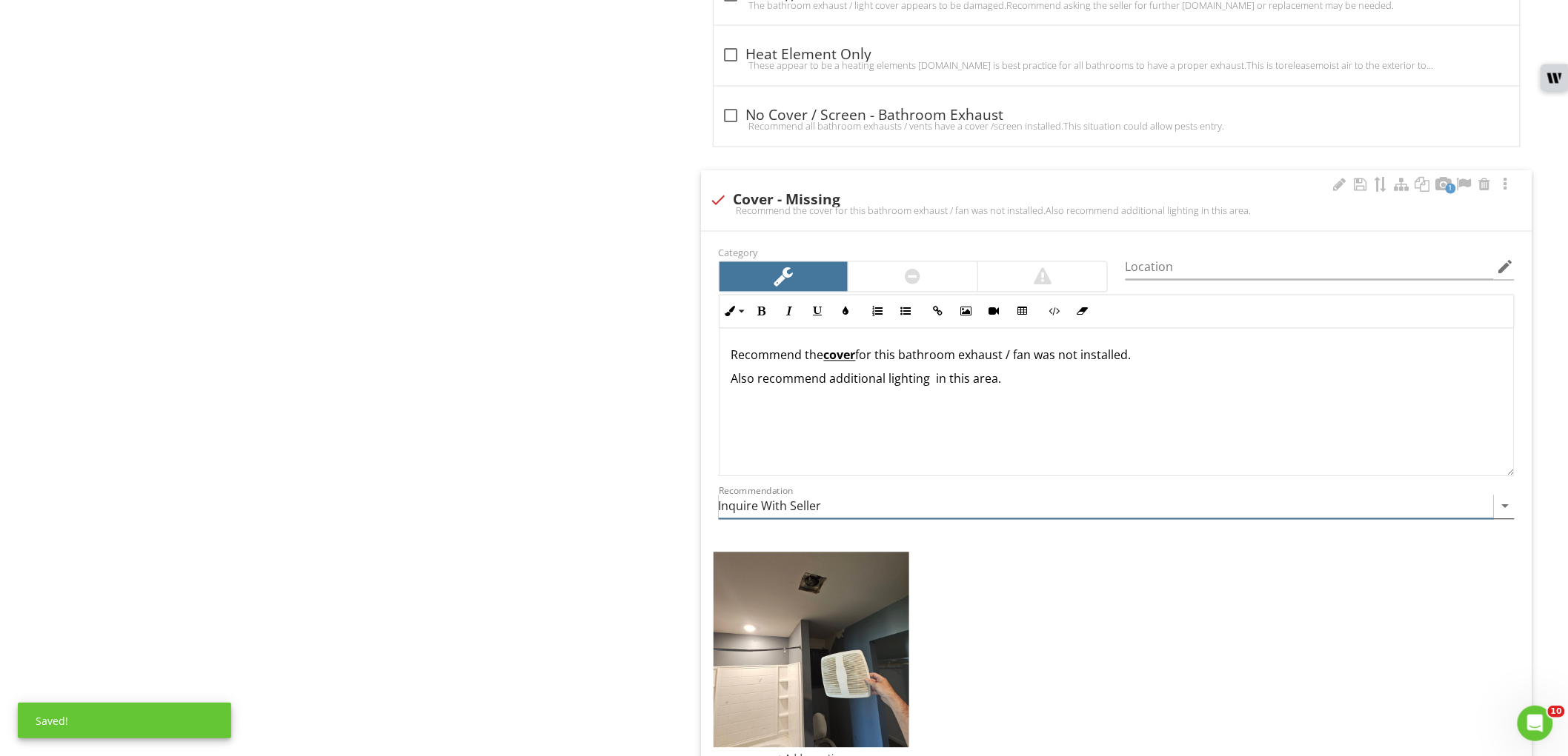
click at [947, 504] on input "Inquire With Seller" at bounding box center [1106, 507] width 775 height 24
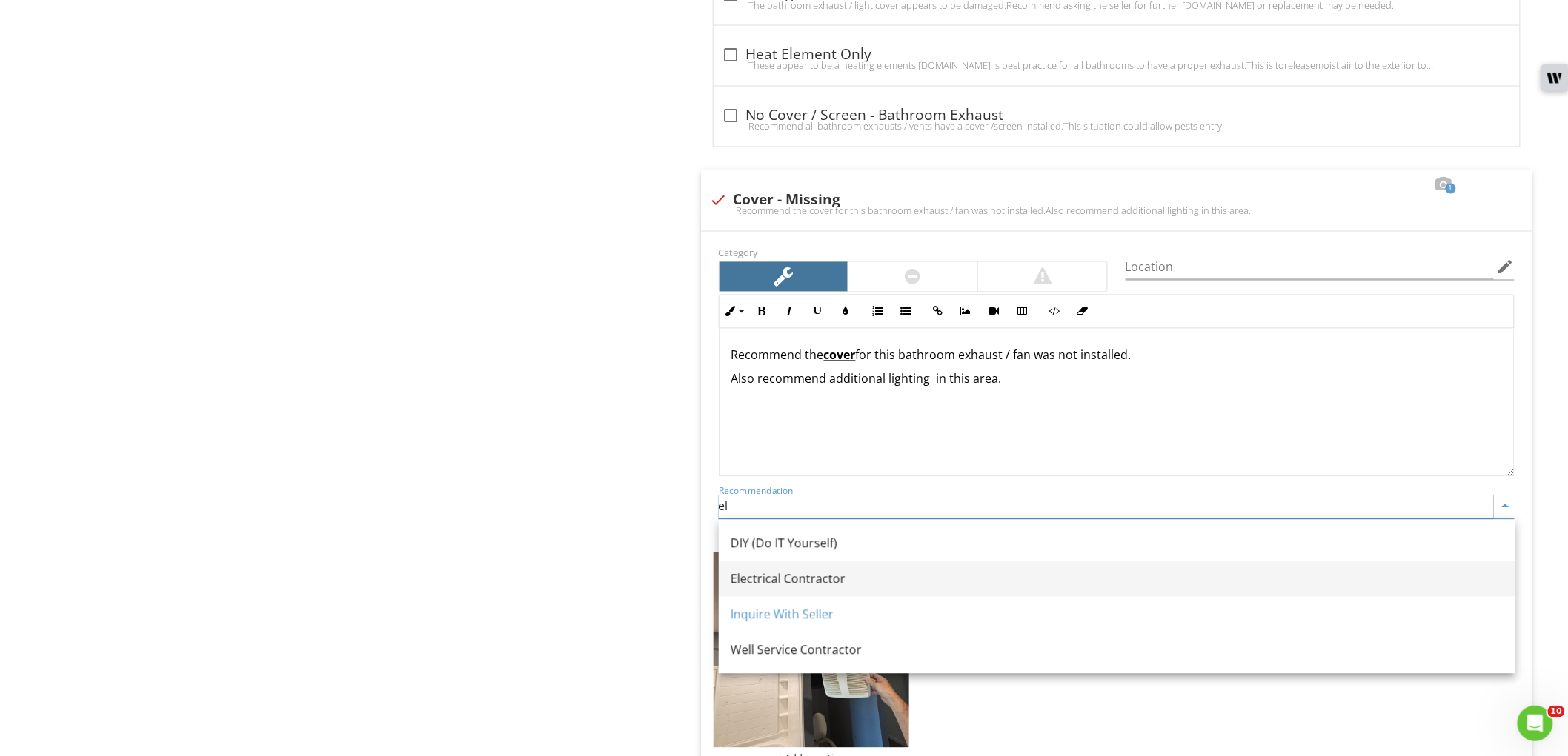
click at [882, 576] on div "Electrical Contractor" at bounding box center [1117, 579] width 773 height 18
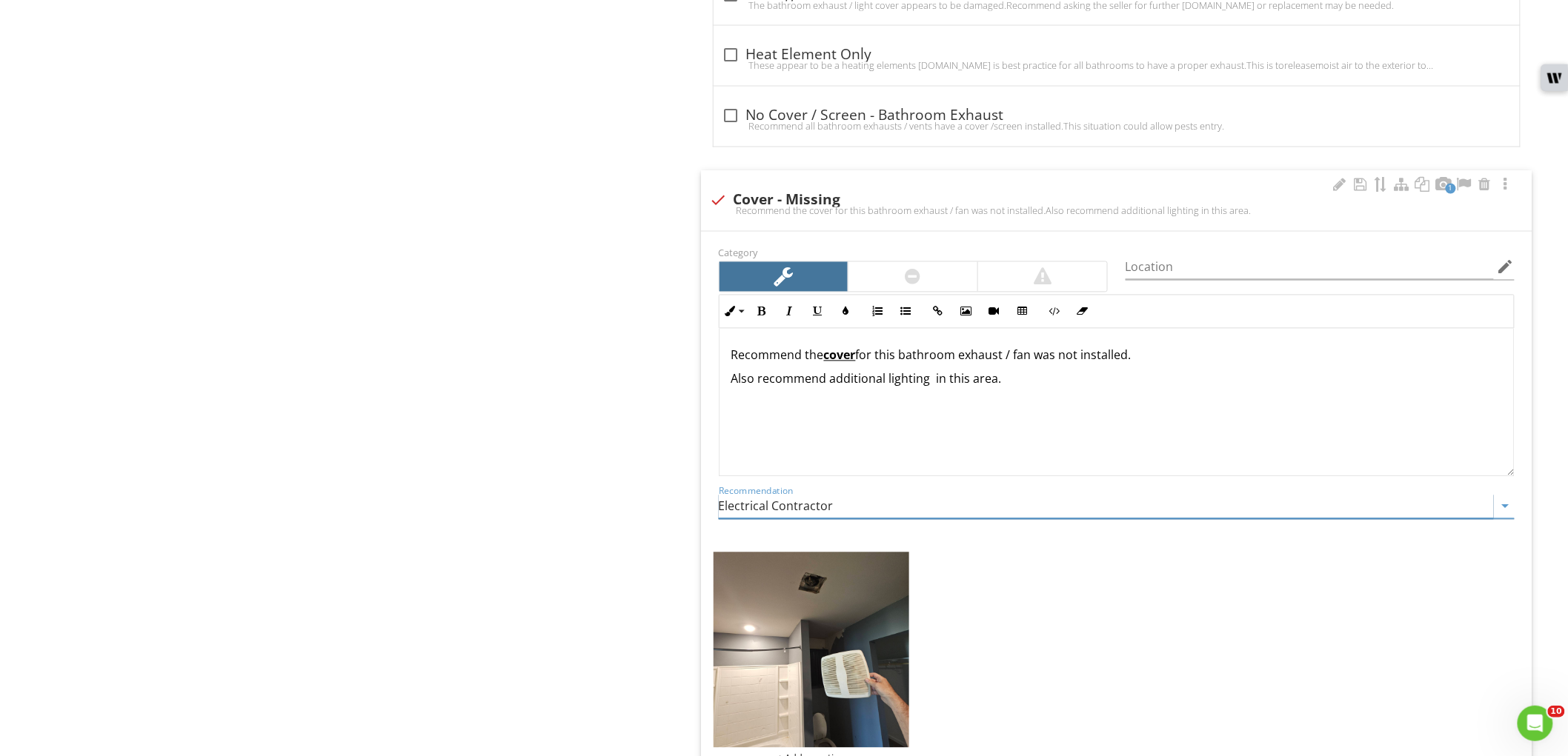
type input "Electrical Contractor"
click at [999, 445] on div "Recommend the cover for this bathroom exhaust / fan was not installed. Also rec…" at bounding box center [1117, 403] width 794 height 148
drag, startPoint x: 810, startPoint y: 359, endPoint x: 677, endPoint y: 359, distance: 133.0
click at [677, 359] on div "Attic / Insulation / Ventilation Attic Attic Access Attic Ventilation Insulatio…" at bounding box center [980, 29] width 1176 height 2004
click at [910, 389] on div "The cover for this bathroom exhaust / fan was not installed. Also recommend add…" at bounding box center [1117, 403] width 794 height 148
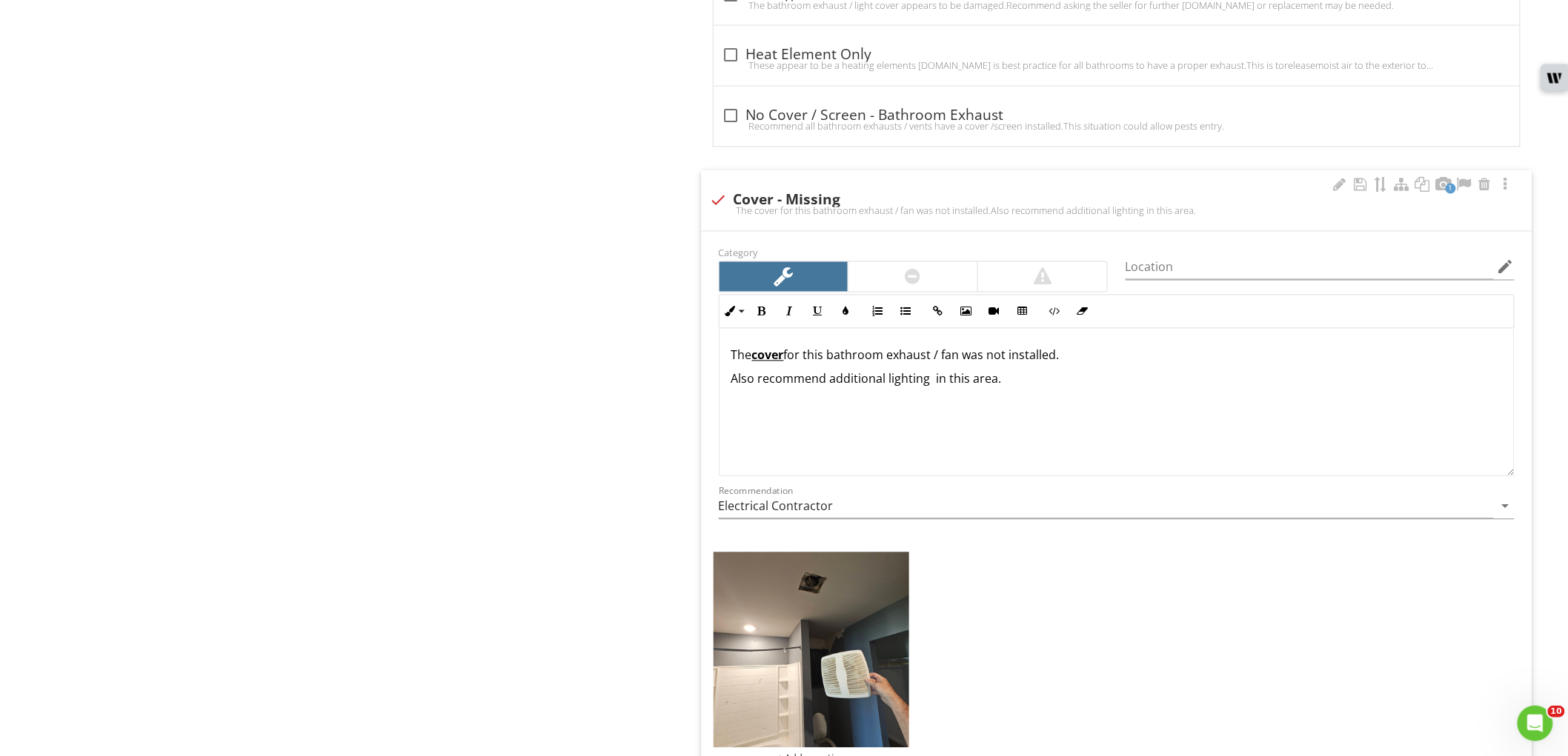
drag, startPoint x: 991, startPoint y: 363, endPoint x: 1091, endPoint y: 353, distance: 100.5
click at [1105, 354] on p "The cover for this bathroom exhaust / fan was not installed." at bounding box center [1117, 355] width 771 height 18
drag, startPoint x: 759, startPoint y: 313, endPoint x: 808, endPoint y: 309, distance: 49.2
click at [761, 313] on icon "button" at bounding box center [762, 312] width 11 height 11
click at [814, 309] on icon "button" at bounding box center [818, 312] width 11 height 11
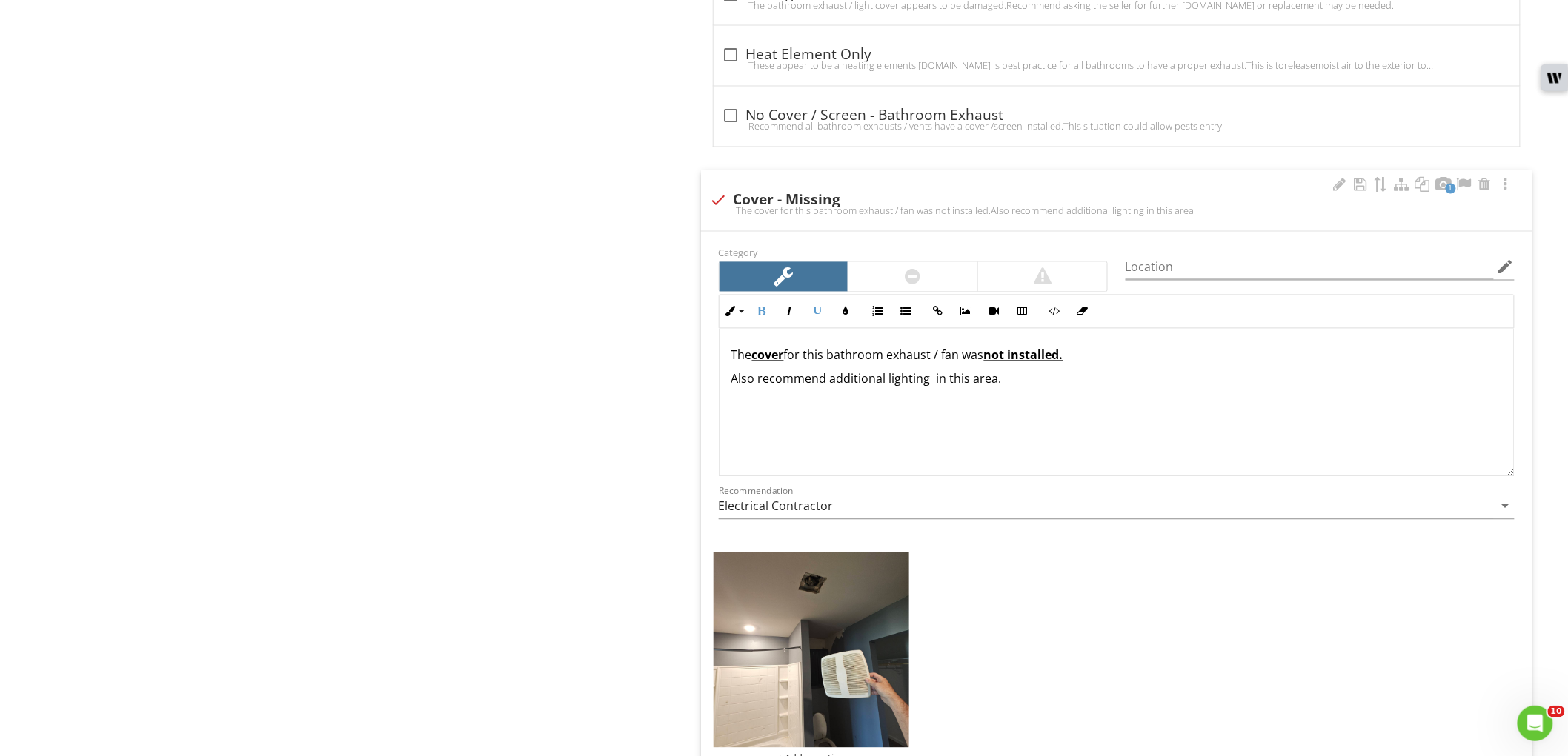
click at [1026, 442] on div "The cover for this bathroom exhaust / fan was not installed. Also recommend add…" at bounding box center [1117, 403] width 794 height 148
click at [1344, 181] on div at bounding box center [1340, 186] width 18 height 15
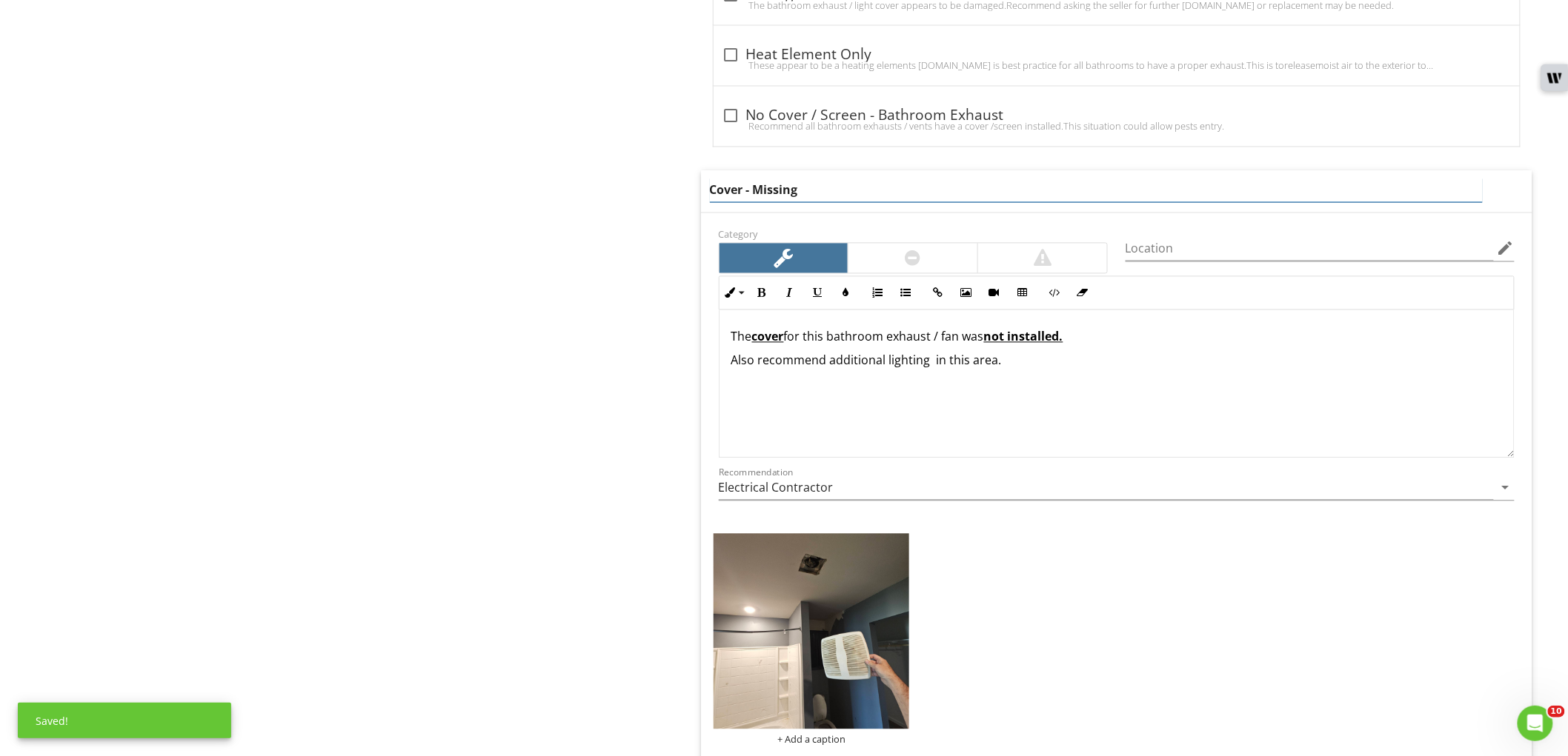
click at [795, 182] on input "Cover - Missing" at bounding box center [1096, 191] width 773 height 24
click at [778, 186] on input "Cover - Missing" at bounding box center [1096, 191] width 773 height 24
type input "Cover - Light"
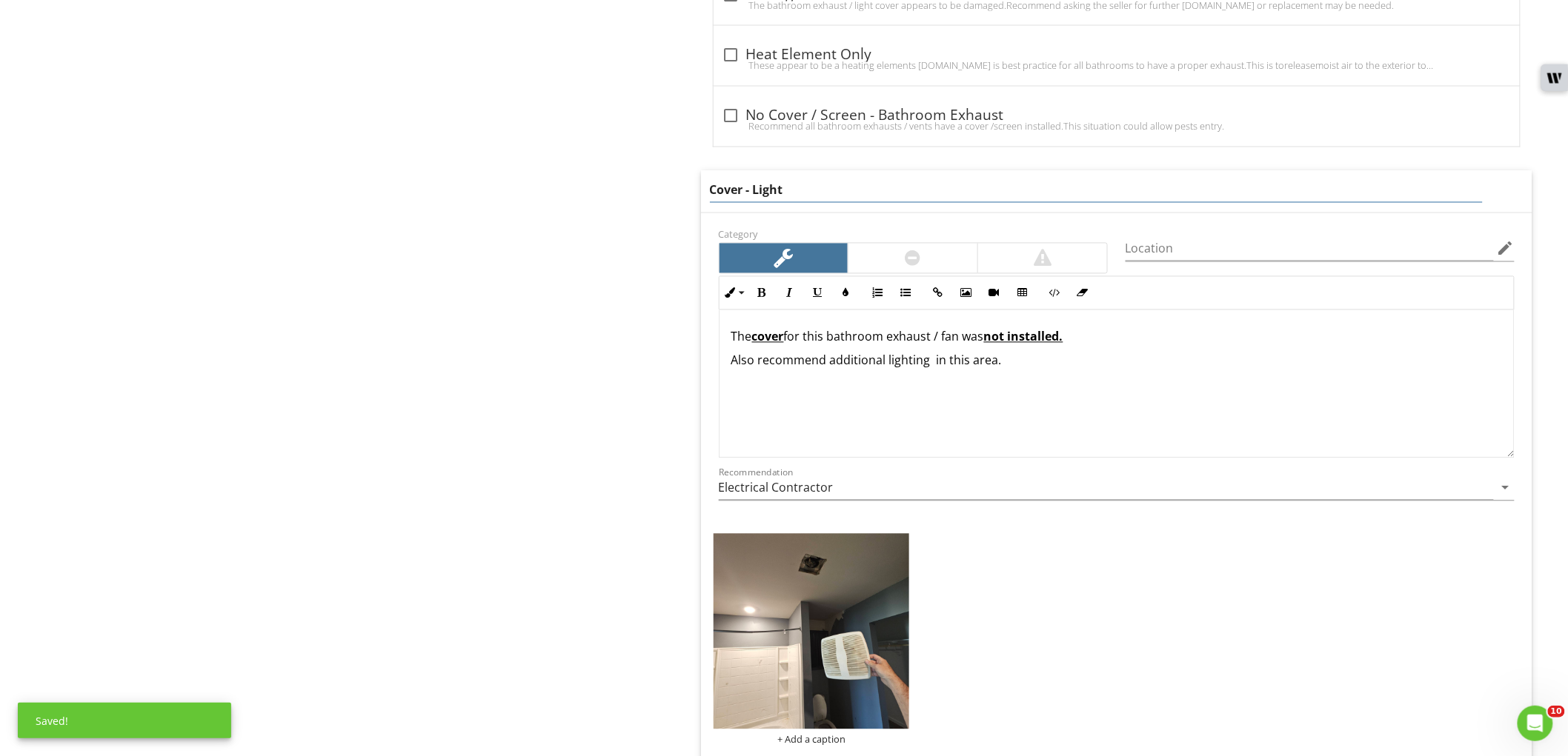
click at [1073, 426] on div "The cover for this bathroom exhaust / fan was not installed. Also recommend add…" at bounding box center [1117, 384] width 794 height 148
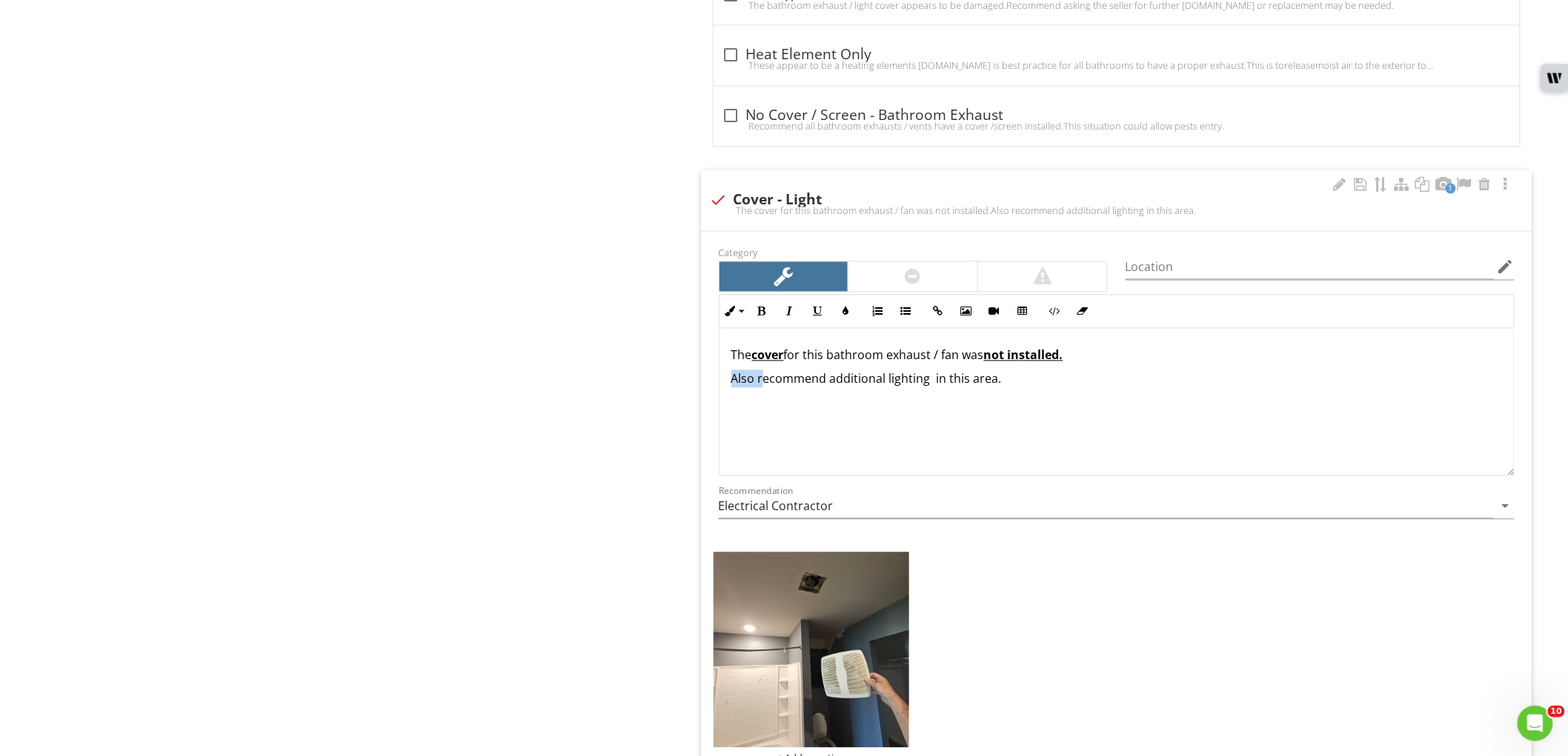
drag, startPoint x: 763, startPoint y: 386, endPoint x: 713, endPoint y: 384, distance: 50.0
click at [713, 384] on div "Inline Style XLarge Large Normal Small Light Small/Light Bold Italic Underline …" at bounding box center [1117, 386] width 814 height 182
click at [805, 386] on p "Recommend additional lighting in this area." at bounding box center [1117, 380] width 771 height 18
click at [971, 383] on p "Recommend installed or replacing with a additional lighting in this area." at bounding box center [1117, 380] width 771 height 18
click at [972, 383] on p "Recommend installed or replacing with a additional lighting in this area." at bounding box center [1117, 380] width 771 height 18
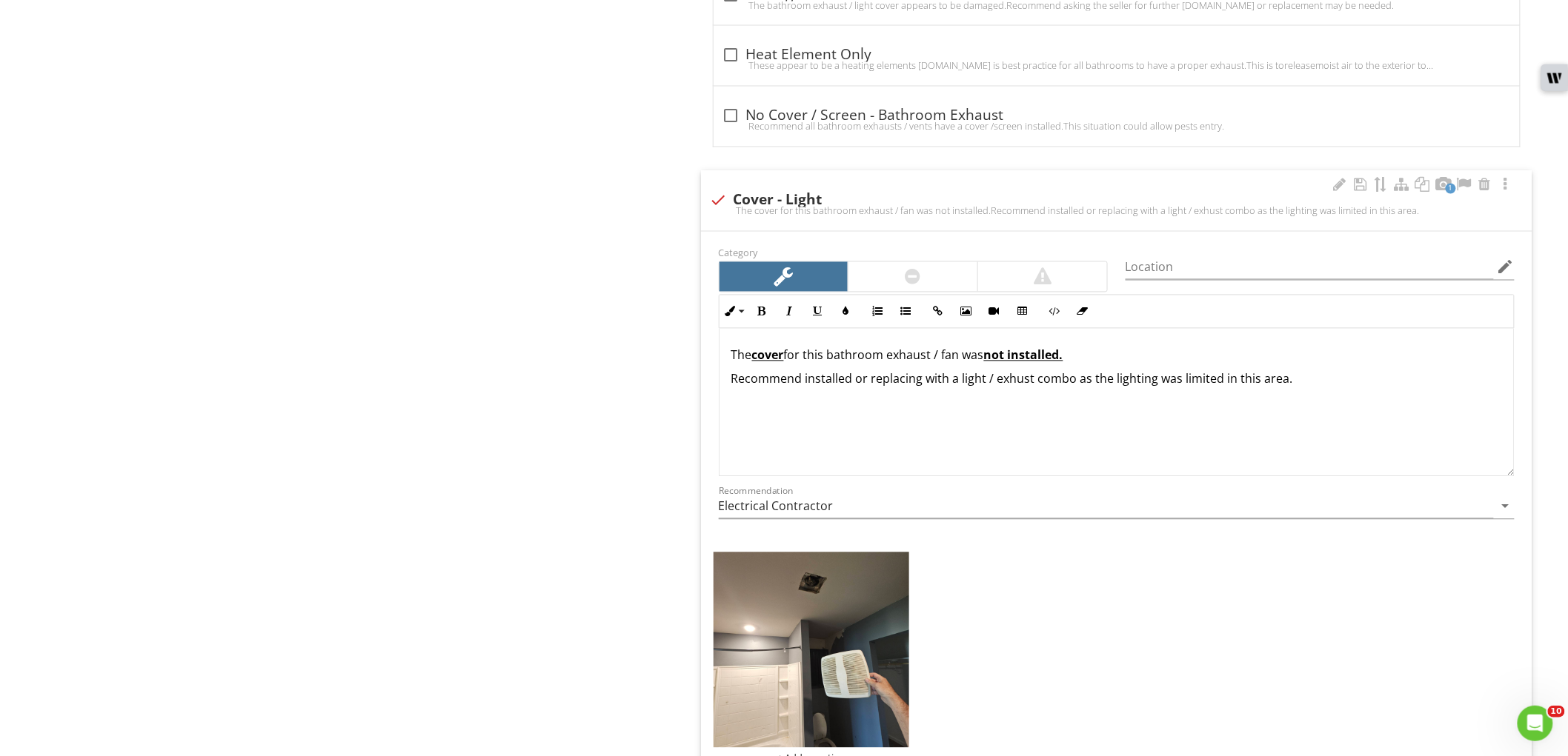
click at [1045, 448] on div "The cover for this bathroom exhaust / fan was not installed. Recommend installe…" at bounding box center [1117, 403] width 794 height 148
click at [1505, 268] on icon "edit" at bounding box center [1506, 268] width 18 height 18
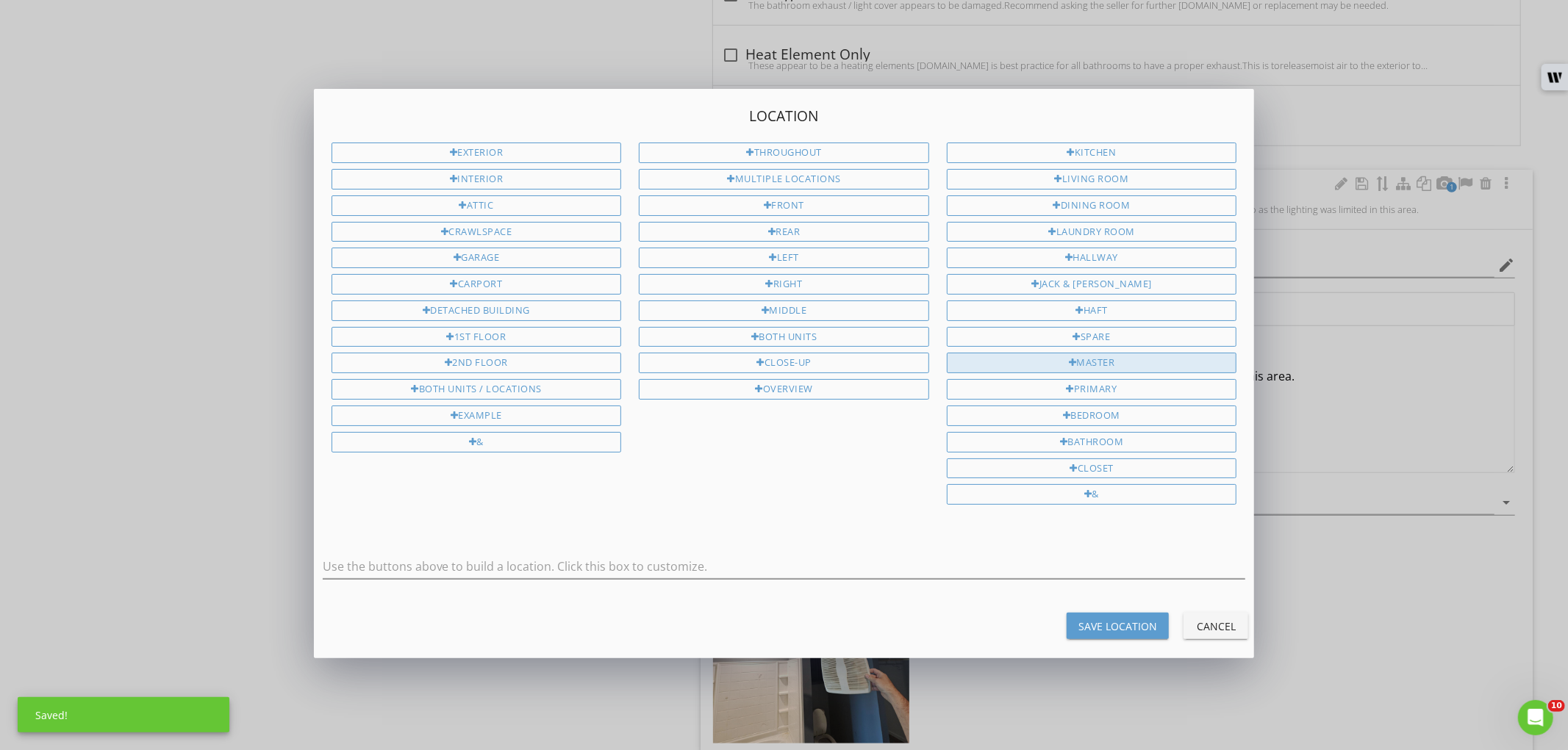
click at [1119, 368] on div "Master" at bounding box center [1092, 362] width 291 height 20
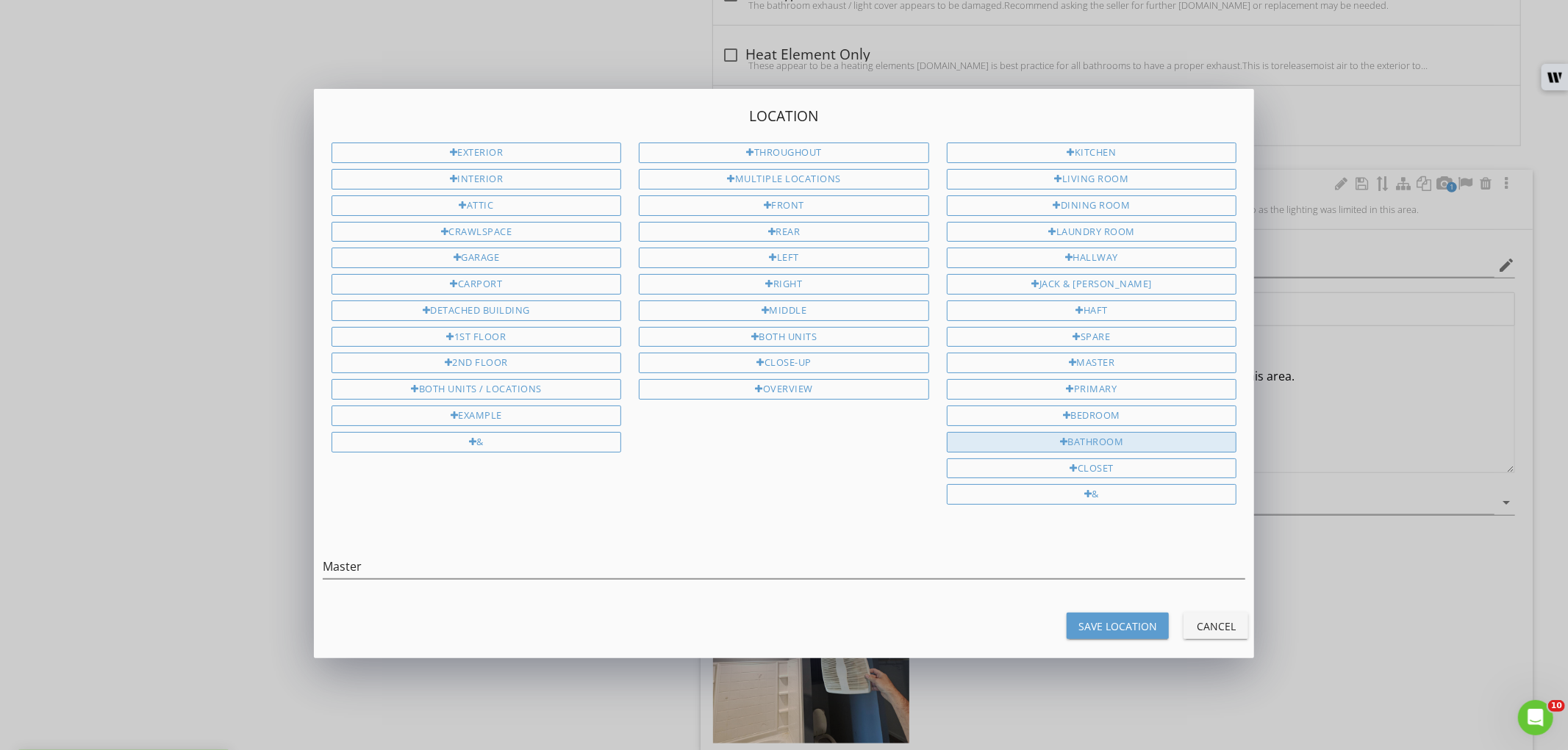
click at [1119, 445] on div "Bathroom" at bounding box center [1092, 442] width 291 height 20
type input "Master Bathroom"
click at [1152, 629] on div "Save Location" at bounding box center [1117, 626] width 79 height 16
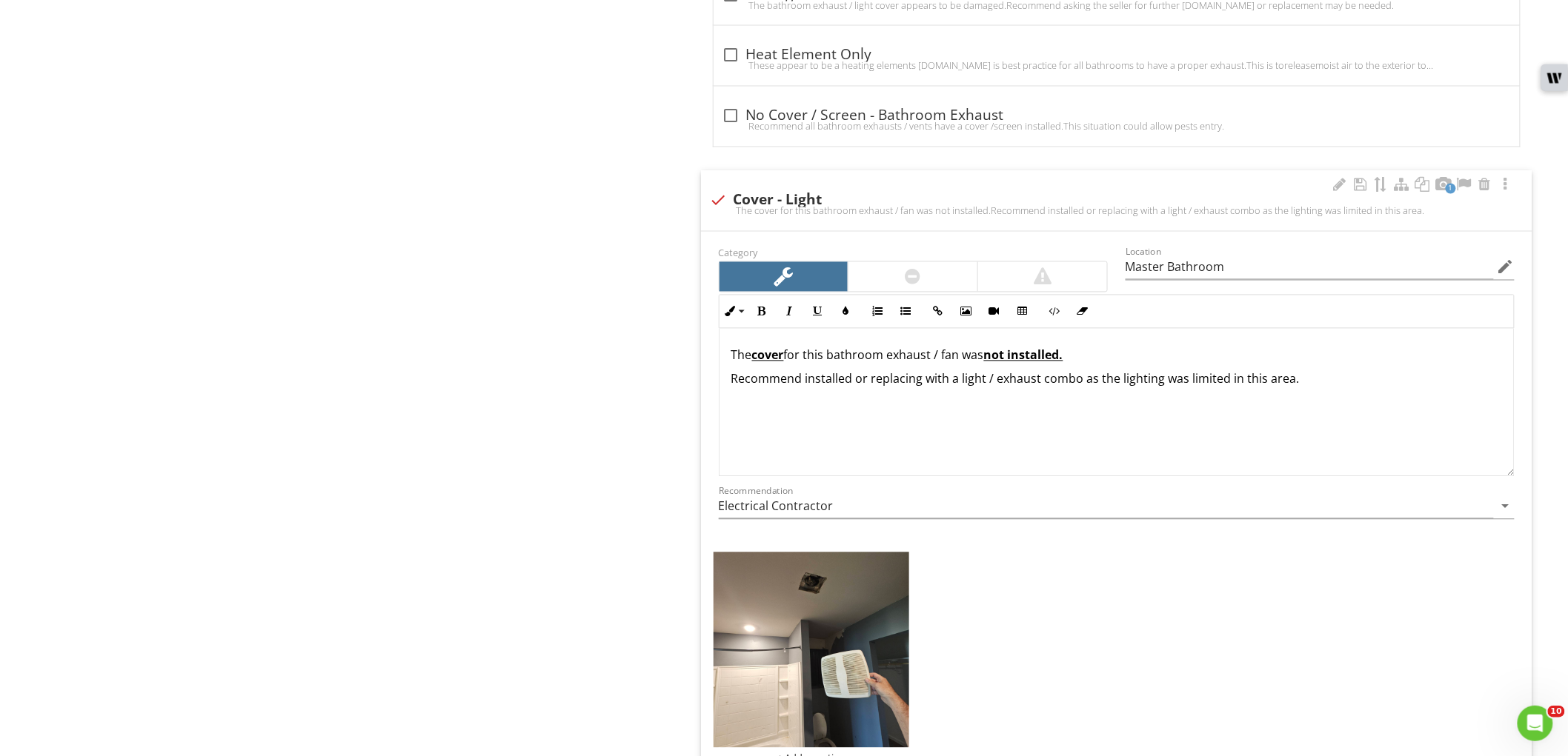
click at [1078, 380] on p "Recommend installed or replacing with a light / exhaust combo as the lighting w…" at bounding box center [1117, 380] width 771 height 18
click at [1383, 421] on div "The cover for this bathroom exhaust / fan was not installed. Recommend installe…" at bounding box center [1117, 403] width 794 height 148
click at [818, 617] on img at bounding box center [812, 650] width 196 height 196
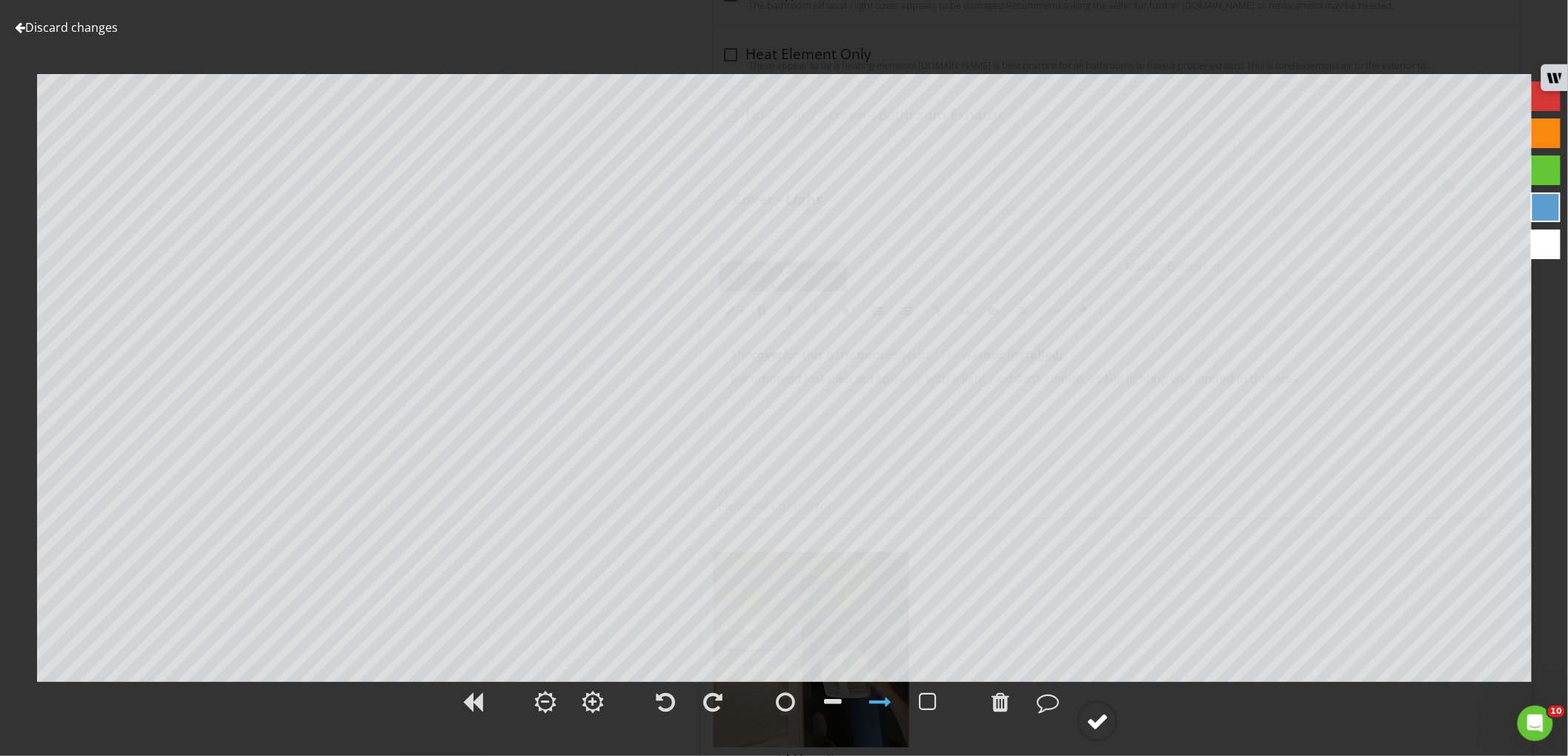
click at [1113, 721] on circle at bounding box center [1097, 721] width 39 height 38
type input "Master Bathroom"
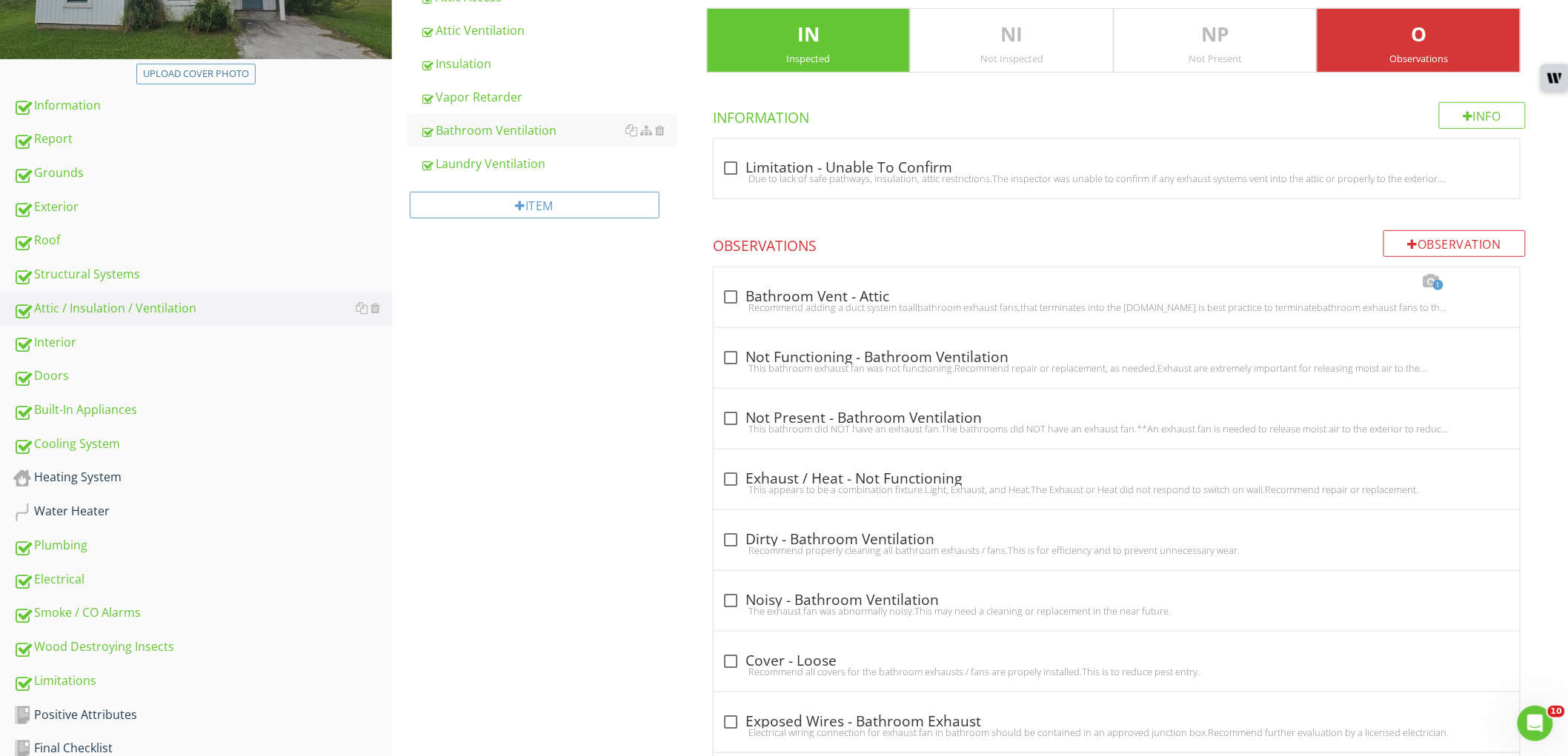
scroll to position [134, 0]
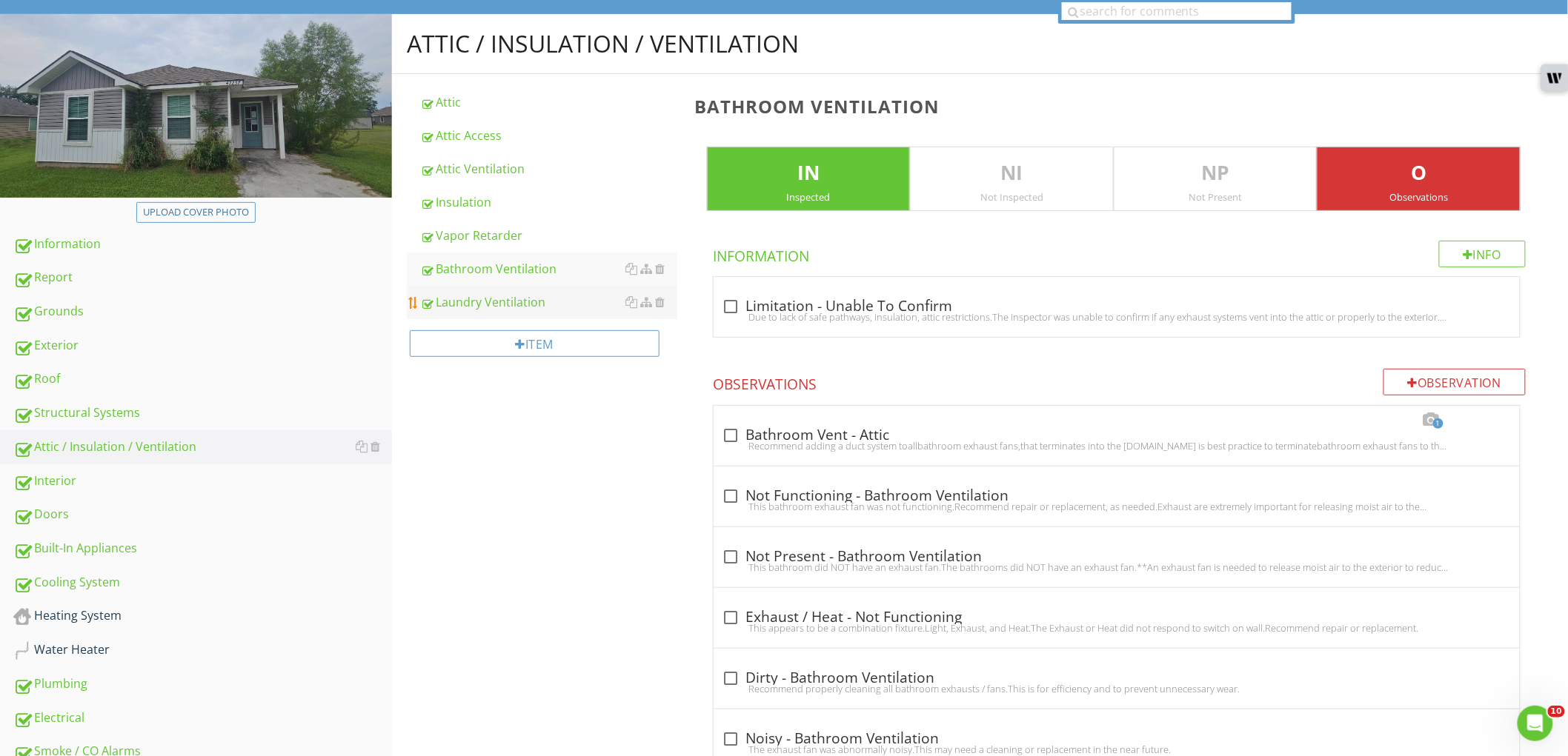
click at [507, 302] on div "Laundry Ventilation" at bounding box center [549, 303] width 257 height 18
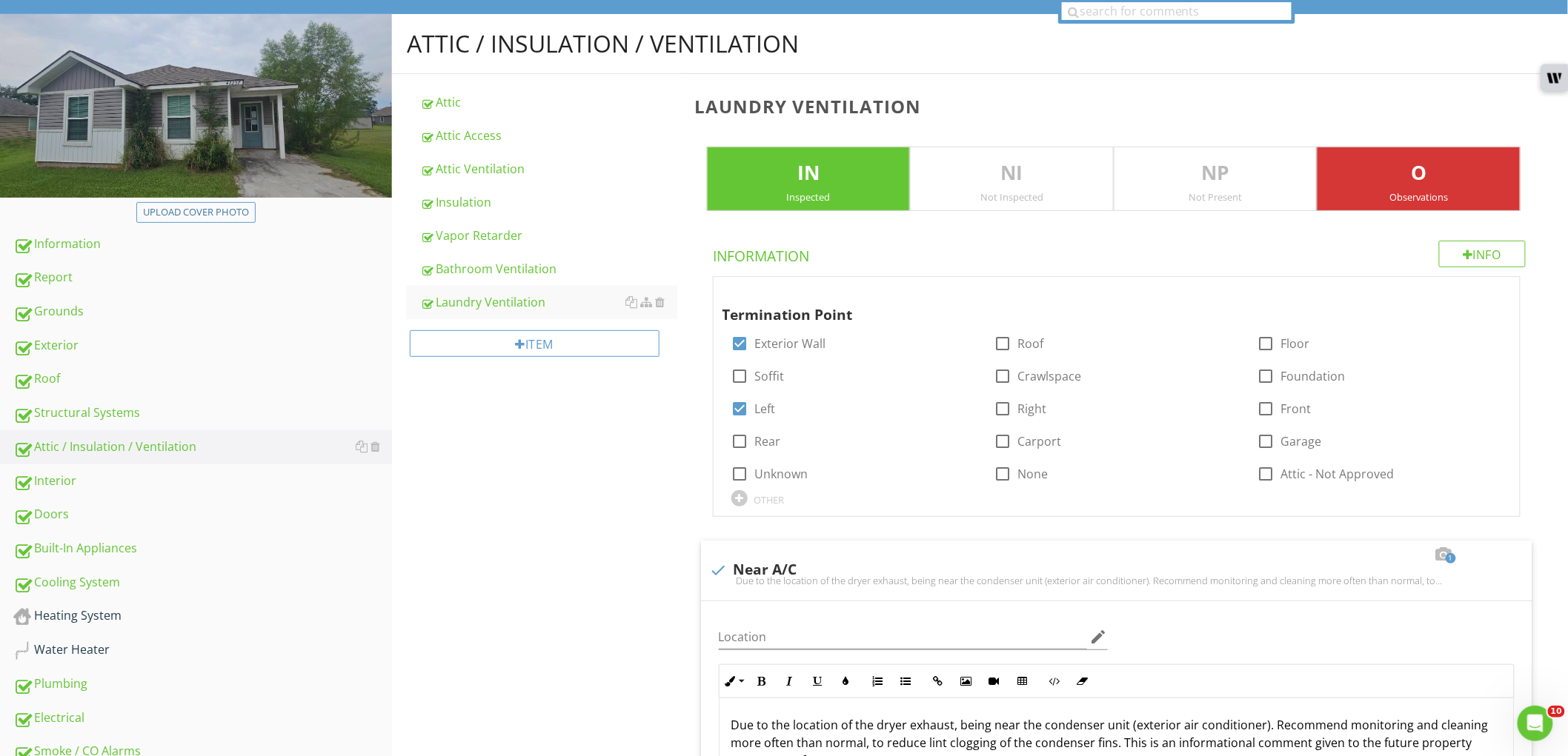
scroll to position [463, 0]
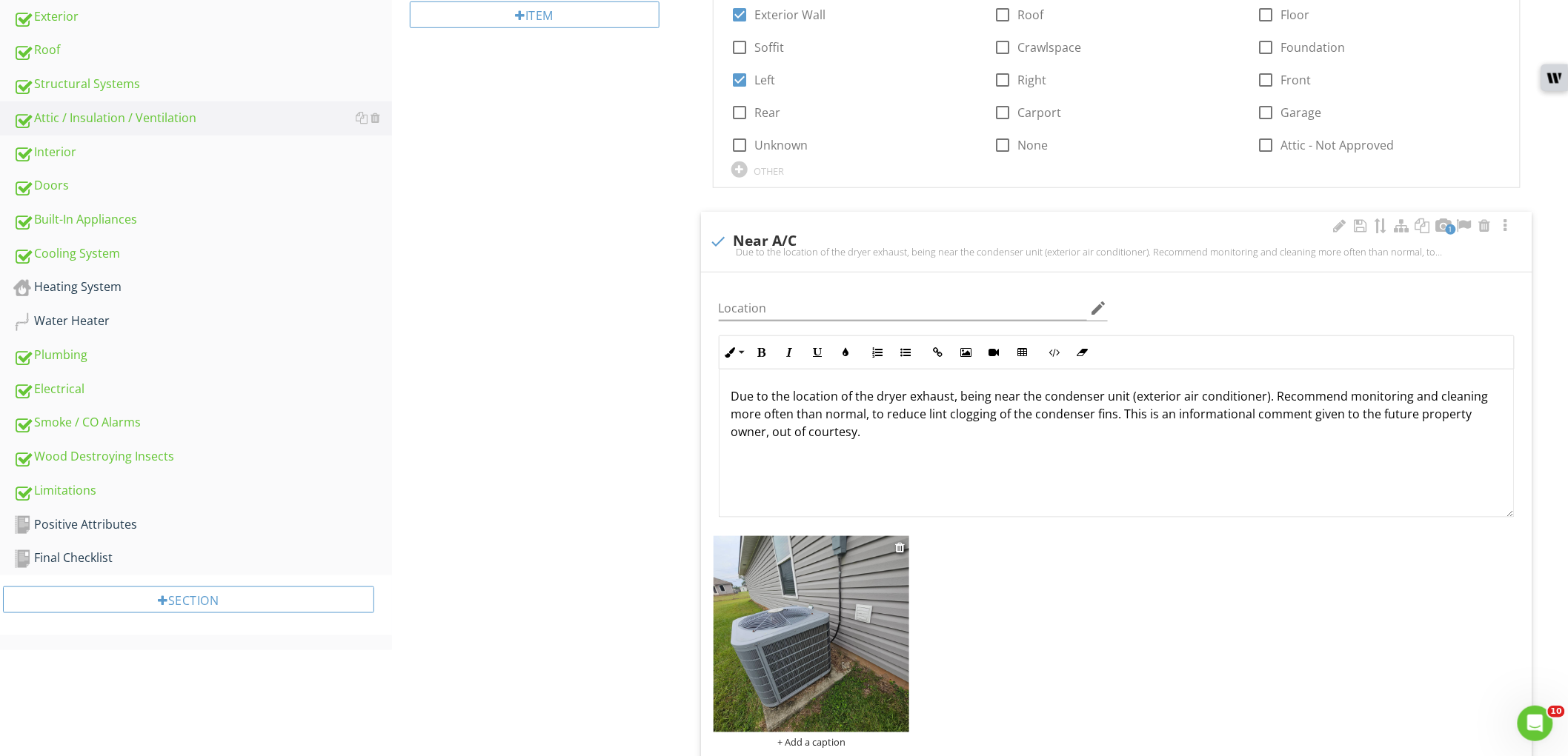
click at [823, 627] on img at bounding box center [812, 635] width 196 height 196
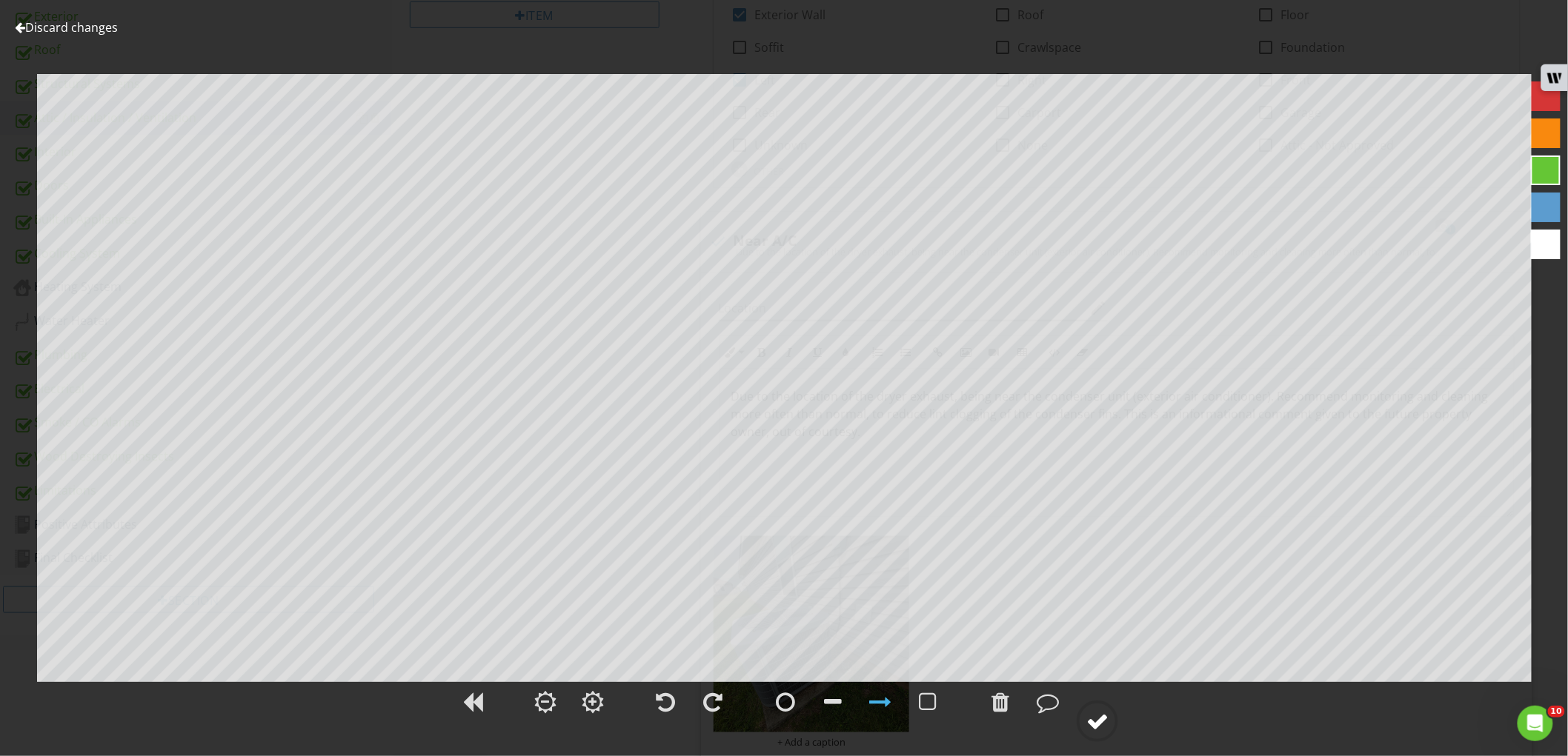
click at [1112, 715] on circle at bounding box center [1097, 721] width 39 height 38
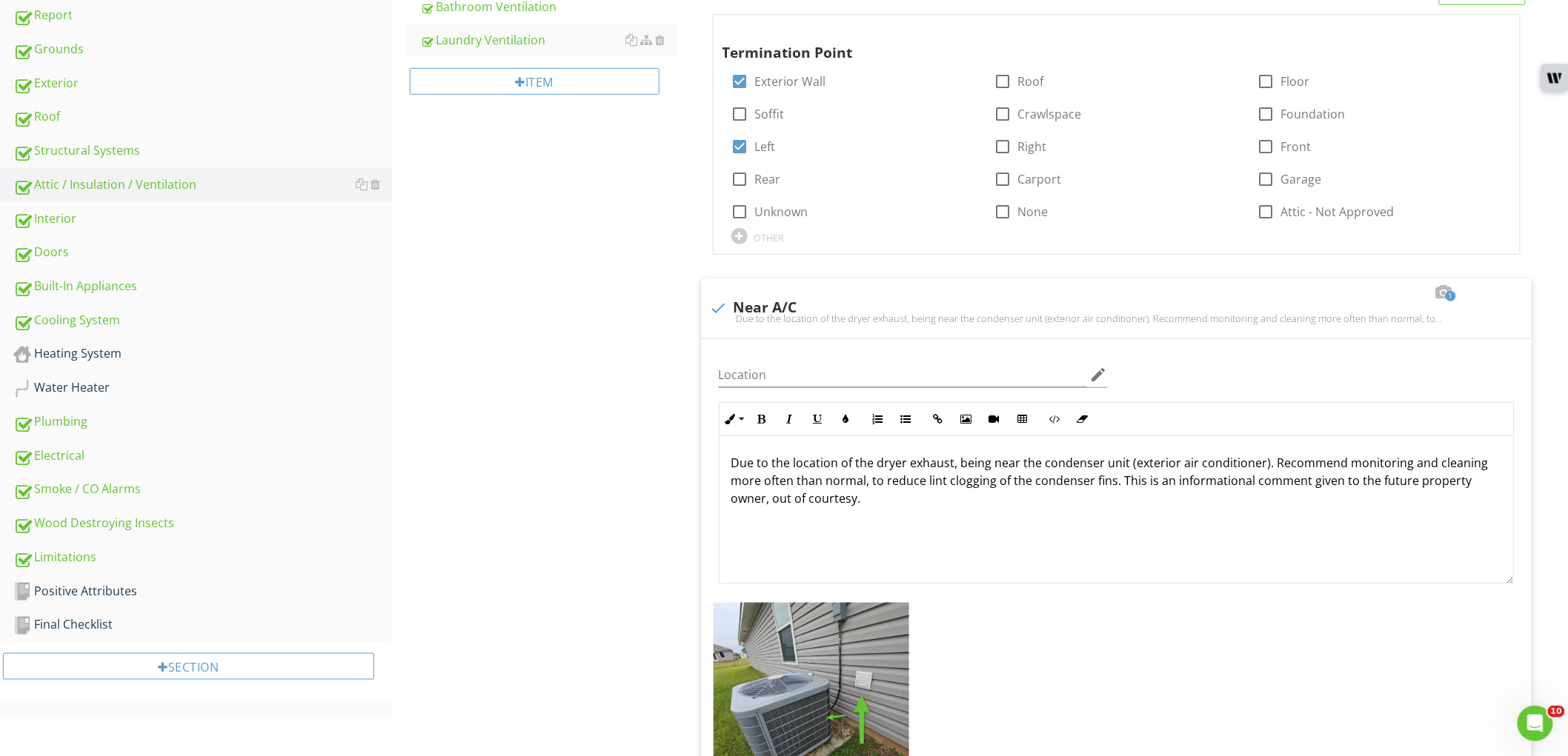
scroll to position [134, 0]
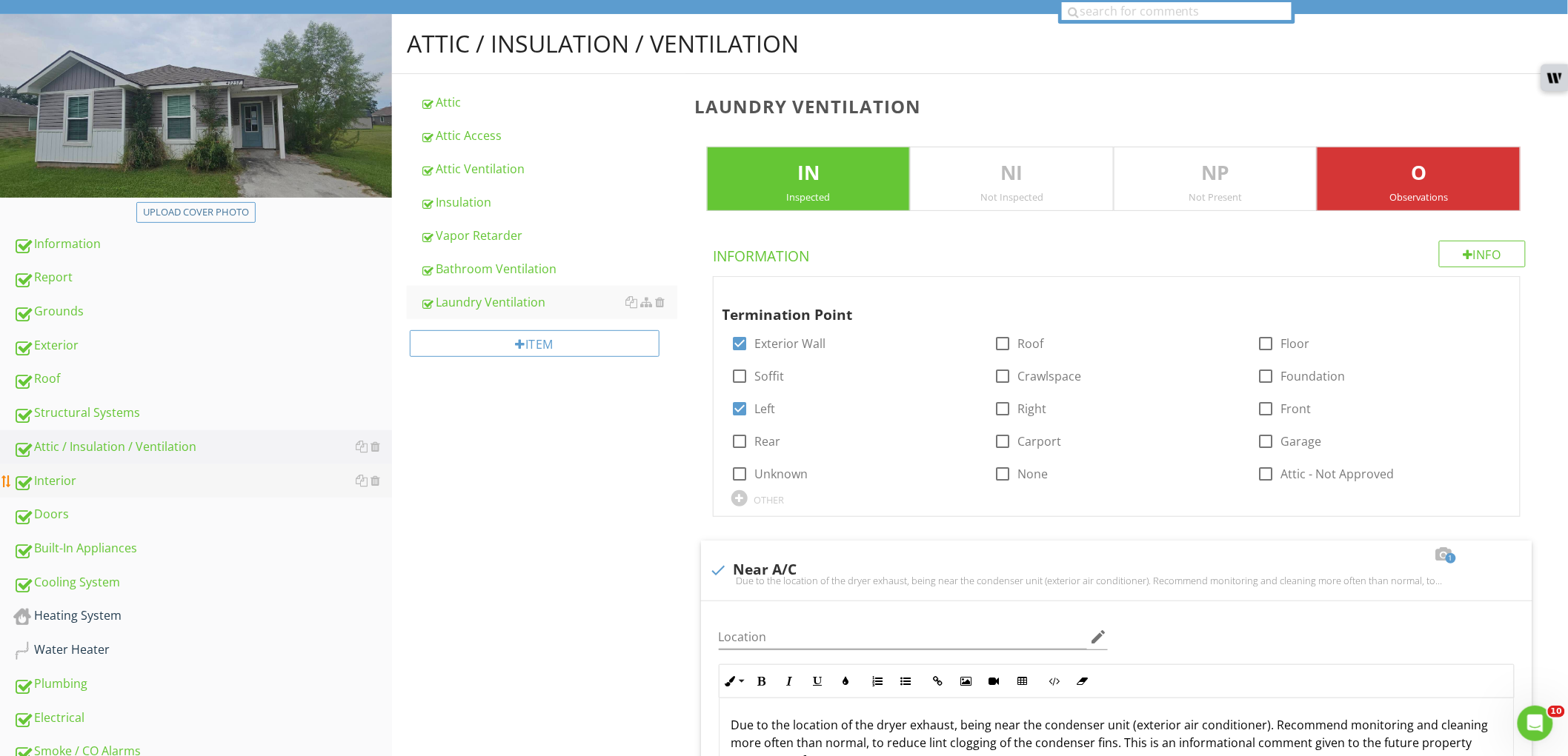
click at [254, 494] on link "Interior" at bounding box center [203, 481] width 379 height 34
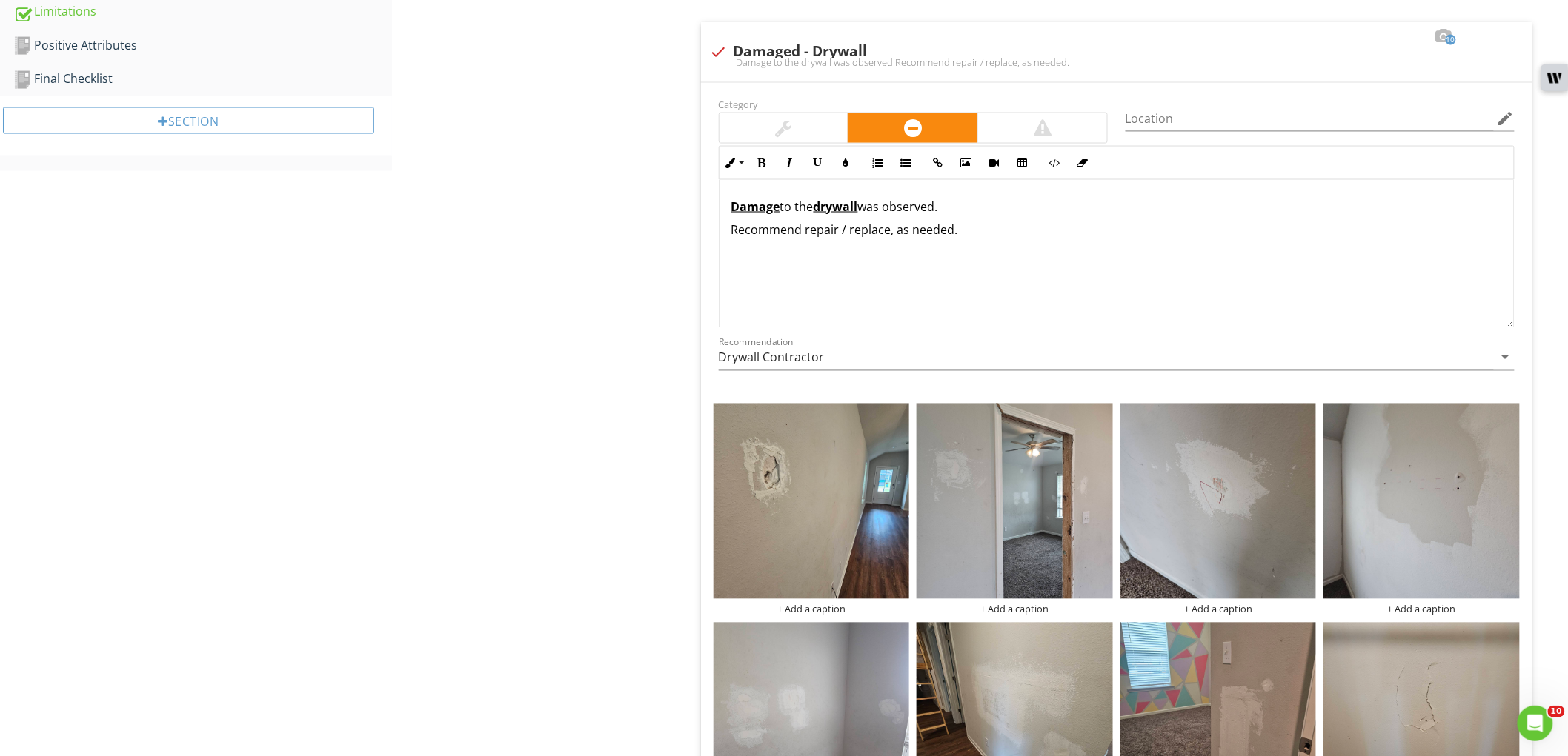
scroll to position [1039, 0]
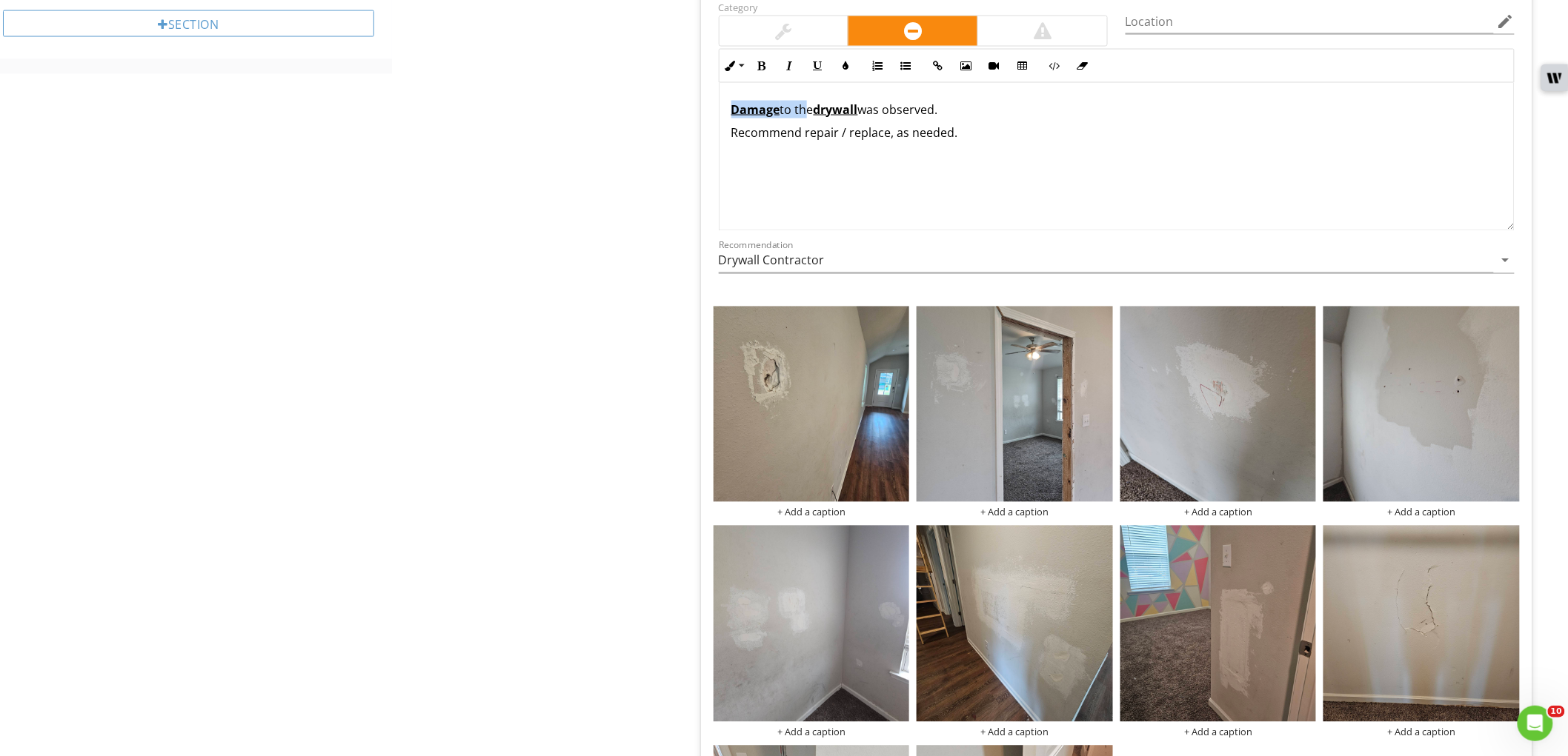
drag, startPoint x: 800, startPoint y: 109, endPoint x: 713, endPoint y: 107, distance: 87.0
click at [713, 107] on div "Inline Style XLarge Large Normal Small Light Small/Light Bold Italic Underline …" at bounding box center [1117, 140] width 814 height 182
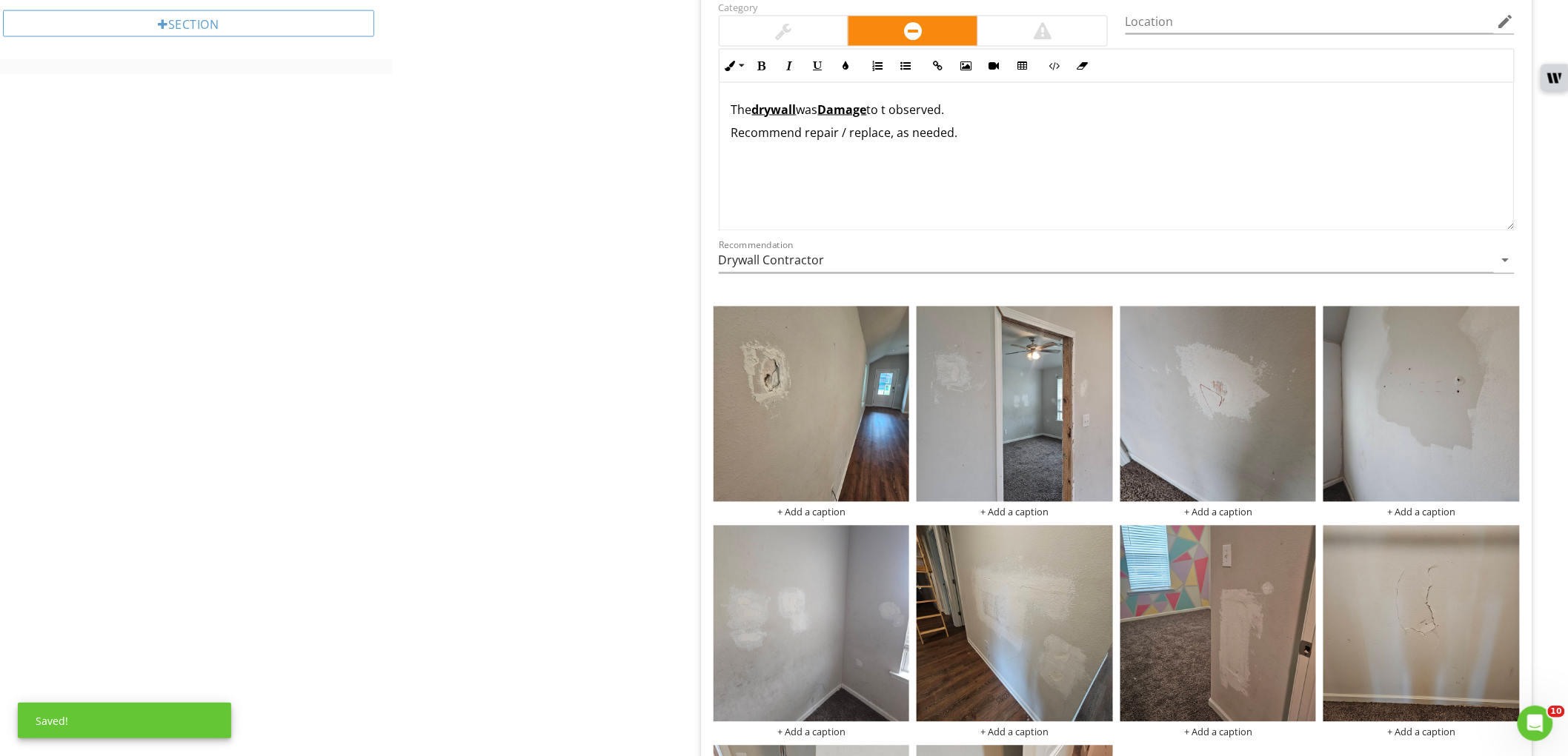
click at [830, 109] on u "Damage" at bounding box center [843, 109] width 49 height 17
drag, startPoint x: 873, startPoint y: 109, endPoint x: 972, endPoint y: 111, distance: 99.0
click at [975, 111] on p "The drywall was d amage to t observed." at bounding box center [1117, 110] width 771 height 18
drag, startPoint x: 824, startPoint y: 109, endPoint x: 1026, endPoint y: 83, distance: 203.7
click at [1015, 91] on div "The drywall was d amage or repaired Recommend repair / replace, as needed." at bounding box center [1117, 157] width 794 height 148
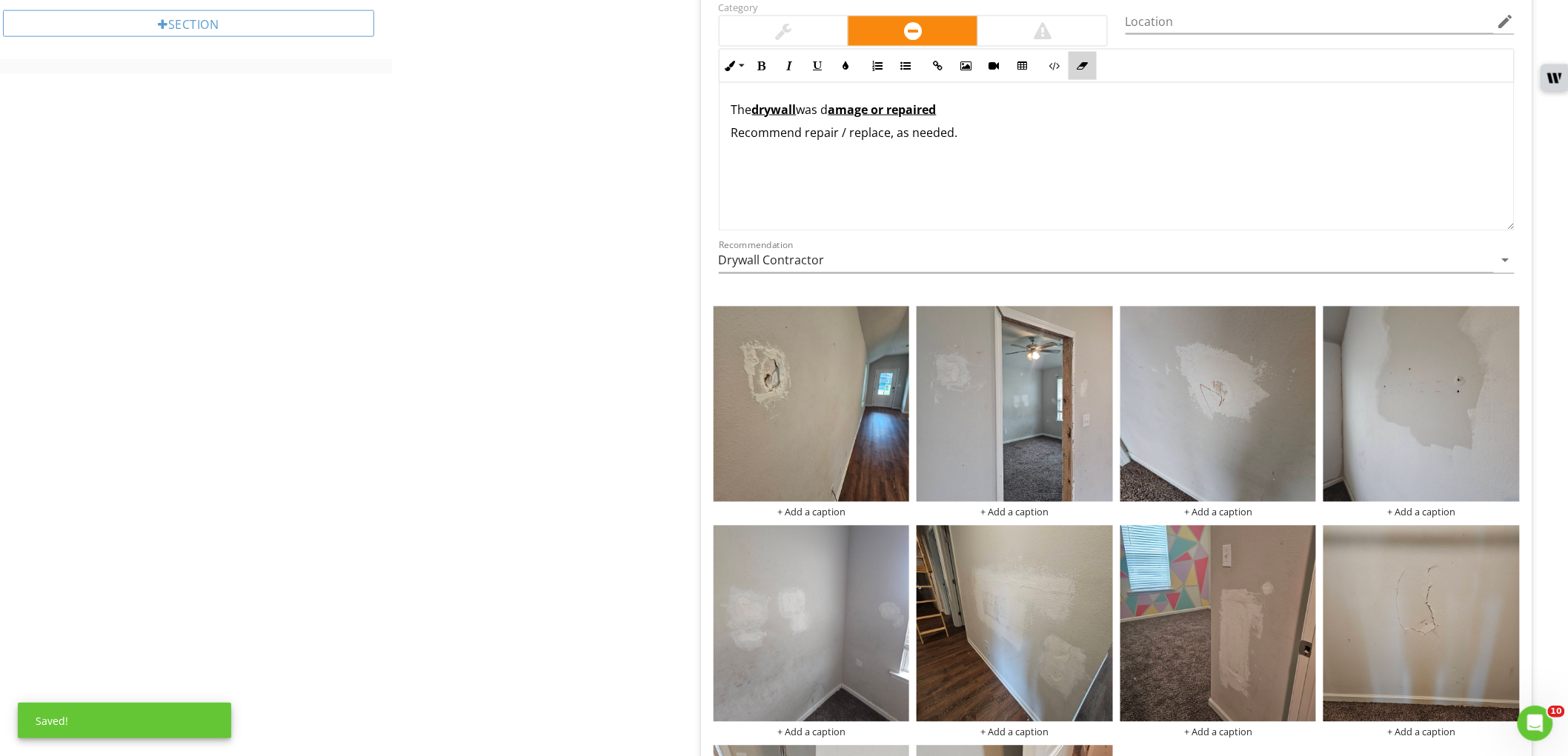
click at [1080, 62] on icon "button" at bounding box center [1083, 66] width 11 height 11
click at [1016, 167] on div "The drywall was​ damage or repaired ​ Recommend repair / replace, as needed." at bounding box center [1117, 157] width 794 height 148
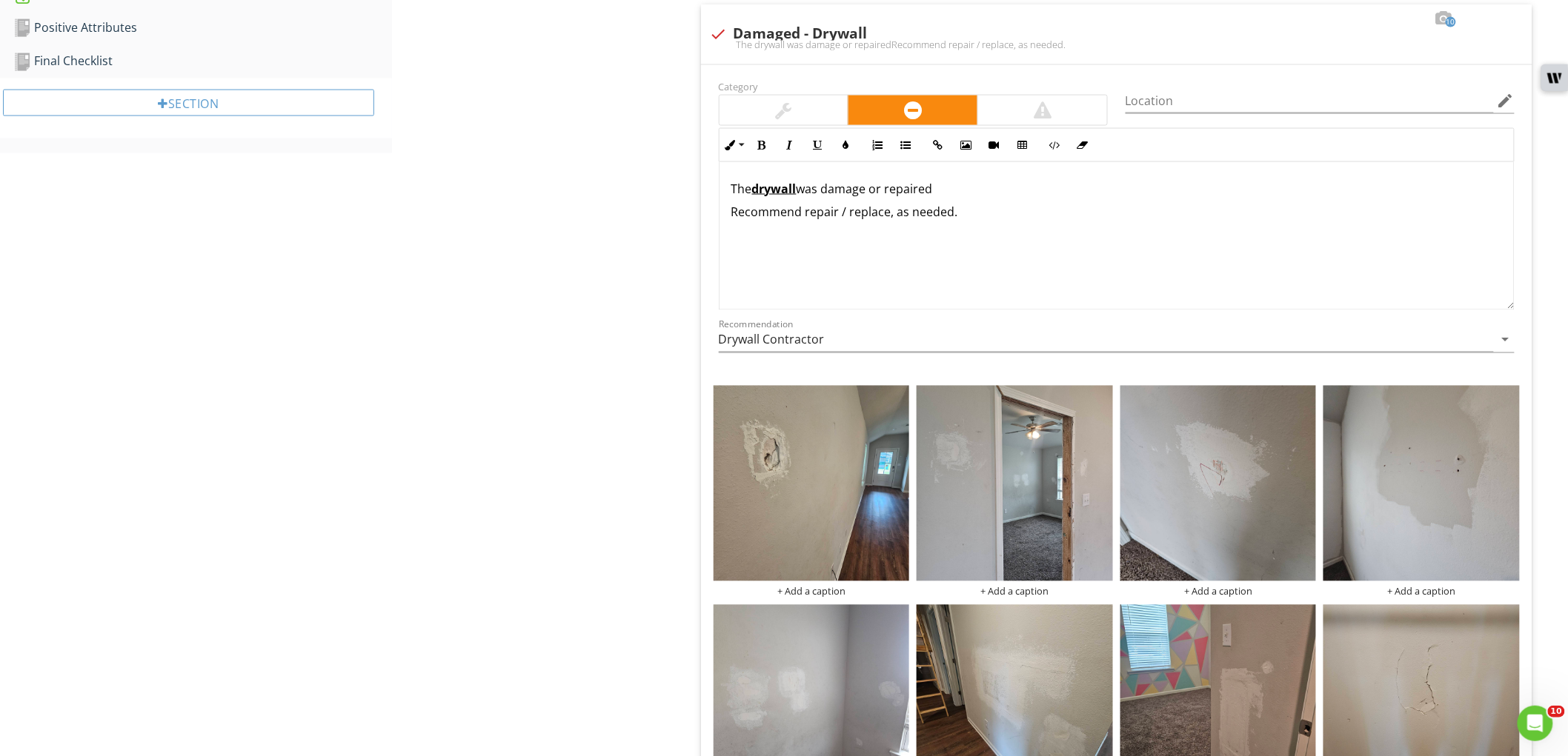
scroll to position [957, 0]
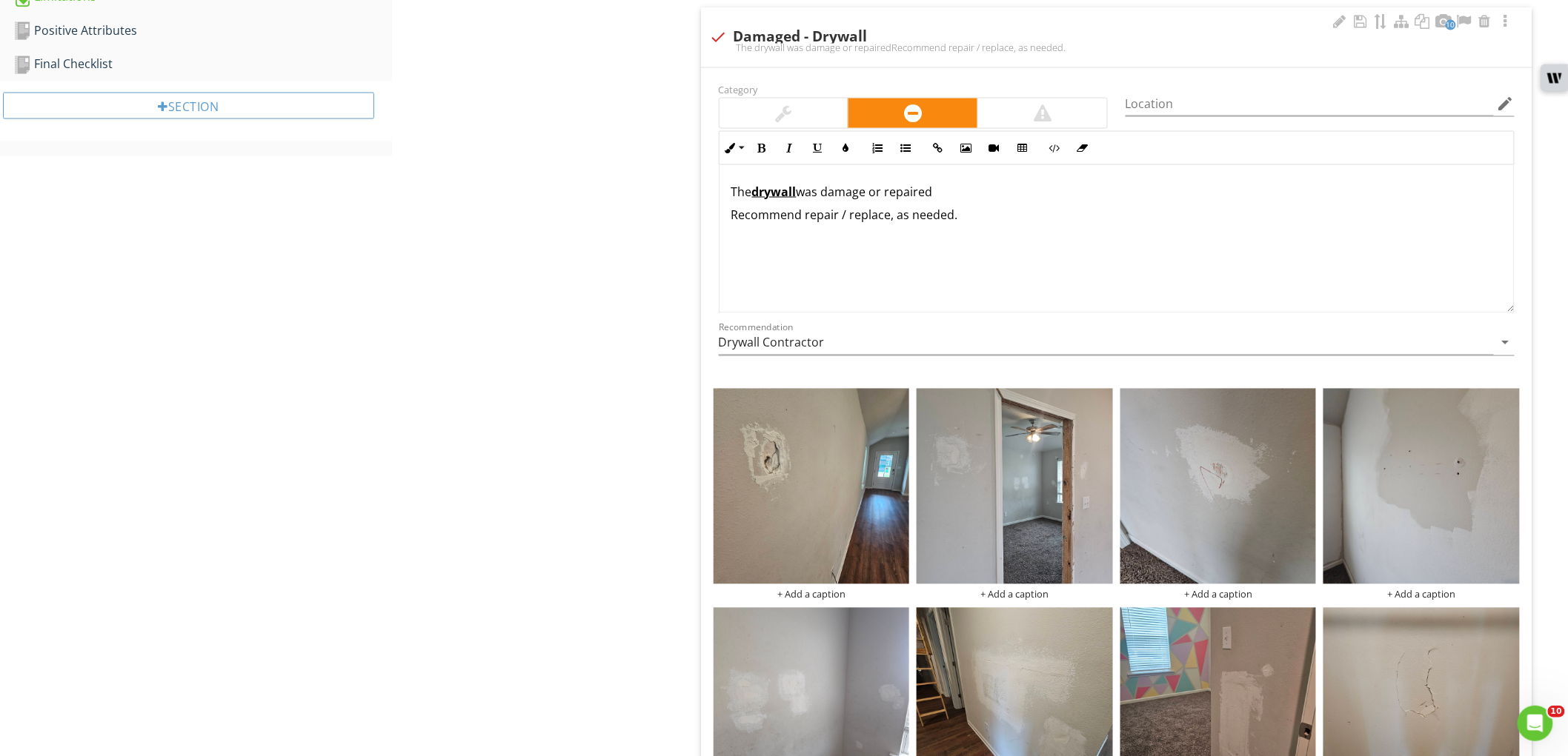
click at [870, 193] on p "The drywall was​ damage or repaired ​" at bounding box center [1117, 192] width 771 height 18
click at [903, 195] on p "The drywall was damaged or repaired" at bounding box center [1117, 192] width 771 height 18
click at [1036, 190] on p "The drywall was damaged or had incomplete repairs" at bounding box center [1117, 192] width 771 height 18
click at [1511, 102] on icon "edit" at bounding box center [1506, 104] width 18 height 18
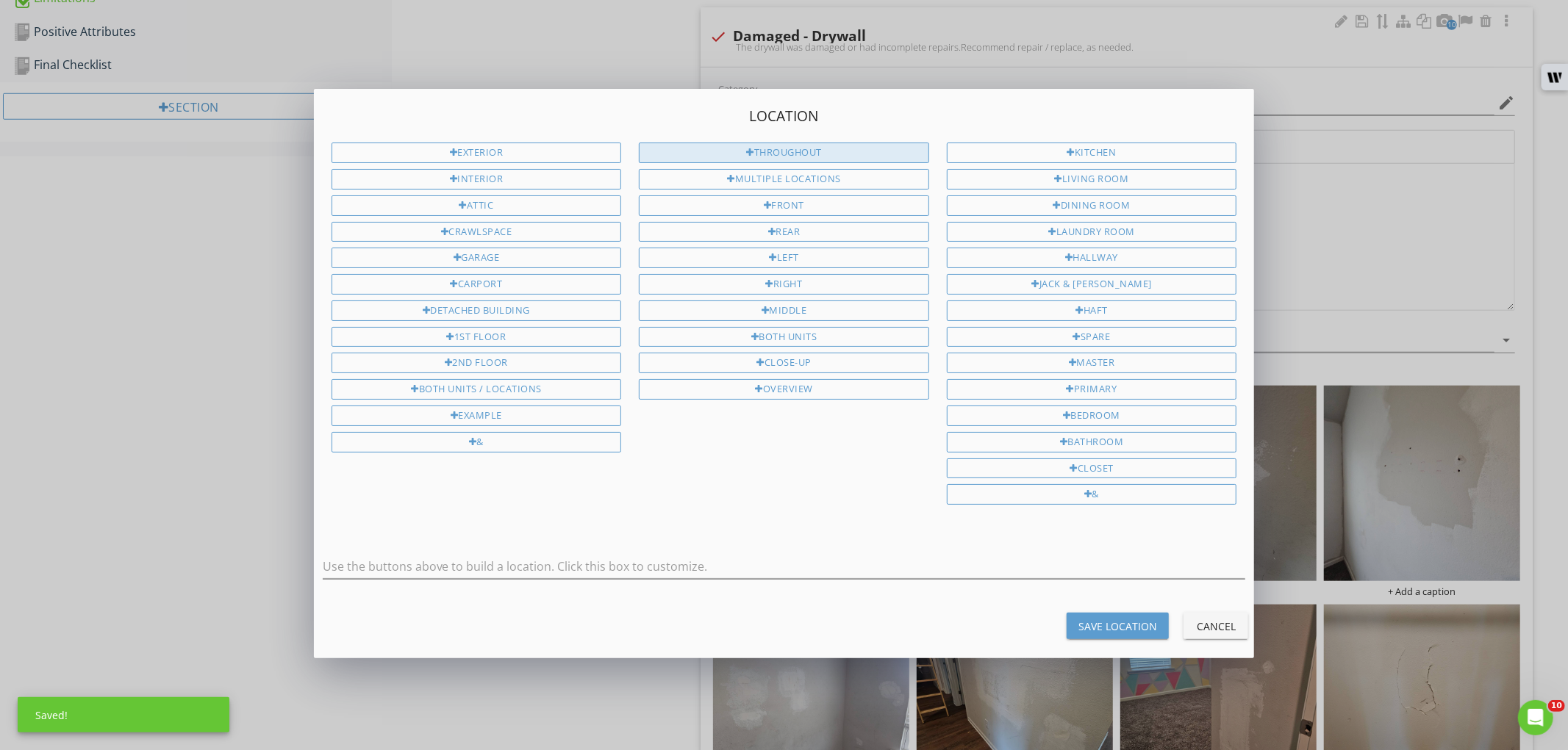
click at [860, 159] on div "Throughout" at bounding box center [784, 152] width 291 height 20
type input "Throughout"
drag, startPoint x: 1122, startPoint y: 623, endPoint x: 1105, endPoint y: 626, distance: 17.3
click at [1122, 624] on div "Save Location" at bounding box center [1117, 626] width 79 height 16
type input "Throughout"
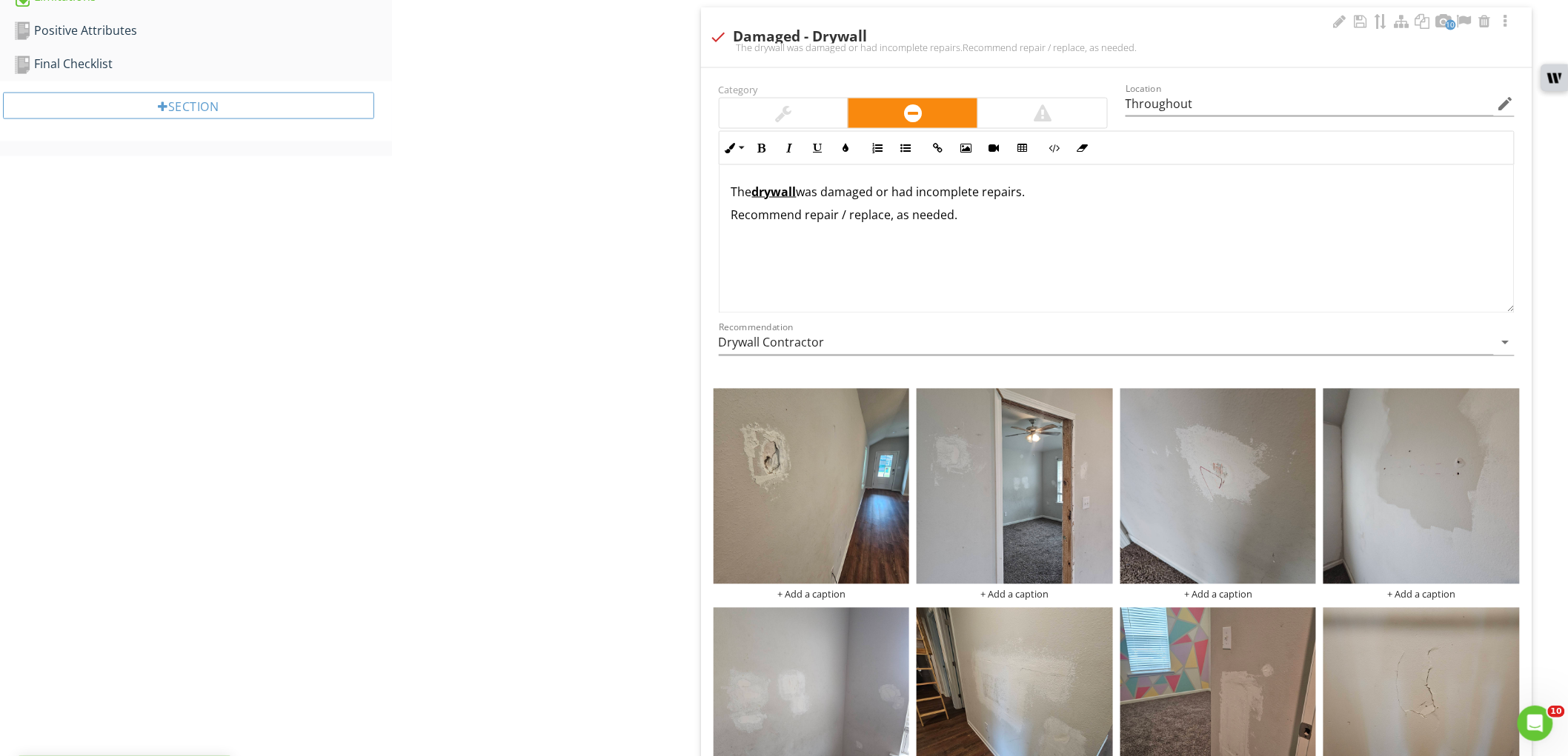
drag, startPoint x: 828, startPoint y: 195, endPoint x: 1048, endPoint y: 194, distance: 220.0
click at [1048, 194] on p "The drywall was damaged or had incomplete repairs." at bounding box center [1117, 192] width 771 height 18
click at [943, 211] on p "Recommend repair / replace, as needed." at bounding box center [1117, 216] width 771 height 18
drag, startPoint x: 877, startPoint y: 194, endPoint x: 829, endPoint y: 193, distance: 48.0
click at [829, 193] on p "The drywall was damaged or had incomplete repairs." at bounding box center [1117, 192] width 771 height 18
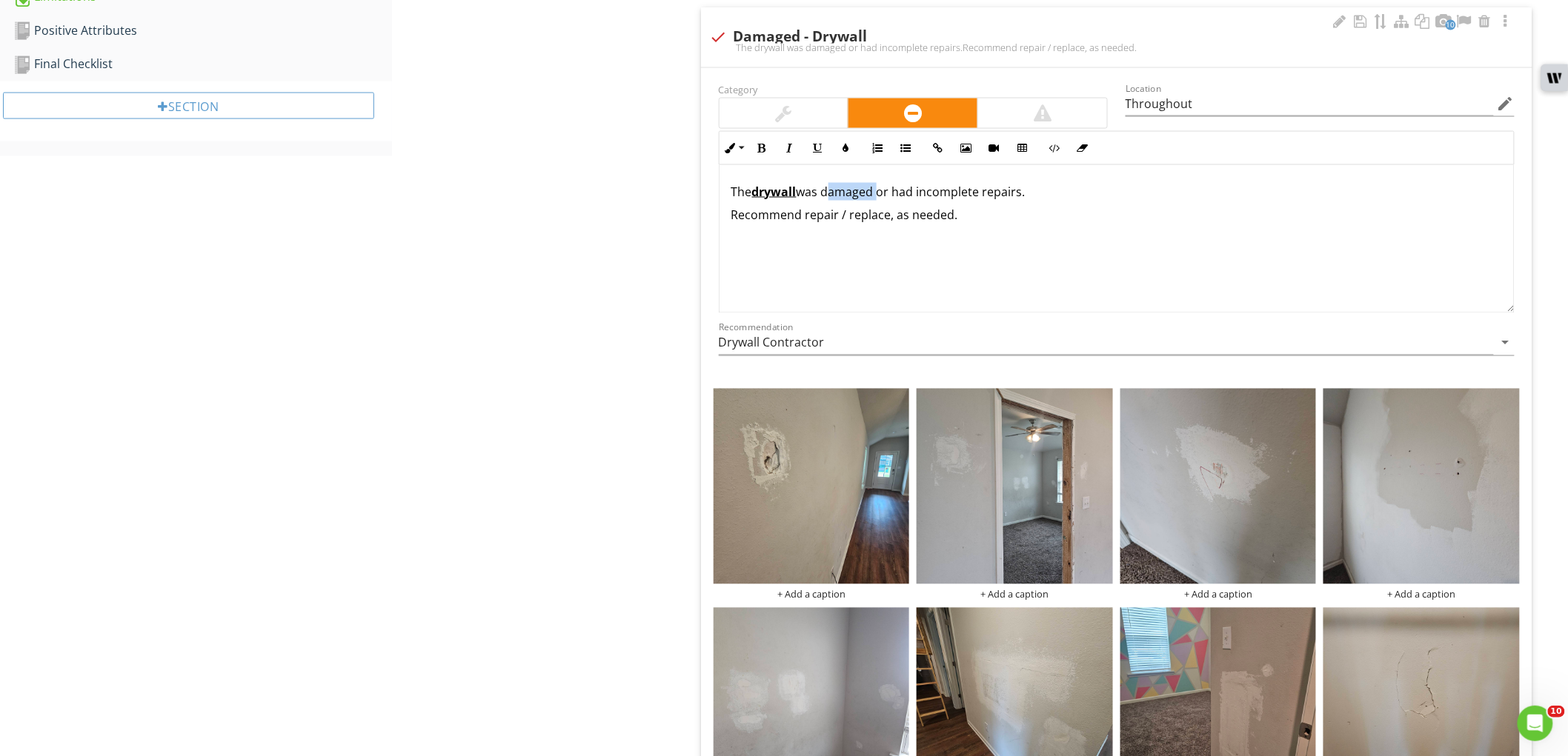
click at [1033, 286] on div "The drywall was damaged or had incomplete repairs. Recommend repair / replace, …" at bounding box center [1117, 239] width 794 height 148
drag, startPoint x: 842, startPoint y: 195, endPoint x: 1060, endPoint y: 195, distance: 218.0
click at [1060, 195] on p "The drywall was damaged or had incomplete repairs." at bounding box center [1117, 192] width 771 height 18
click at [760, 152] on icon "button" at bounding box center [762, 148] width 11 height 11
click at [827, 150] on button "Underline" at bounding box center [818, 148] width 28 height 28
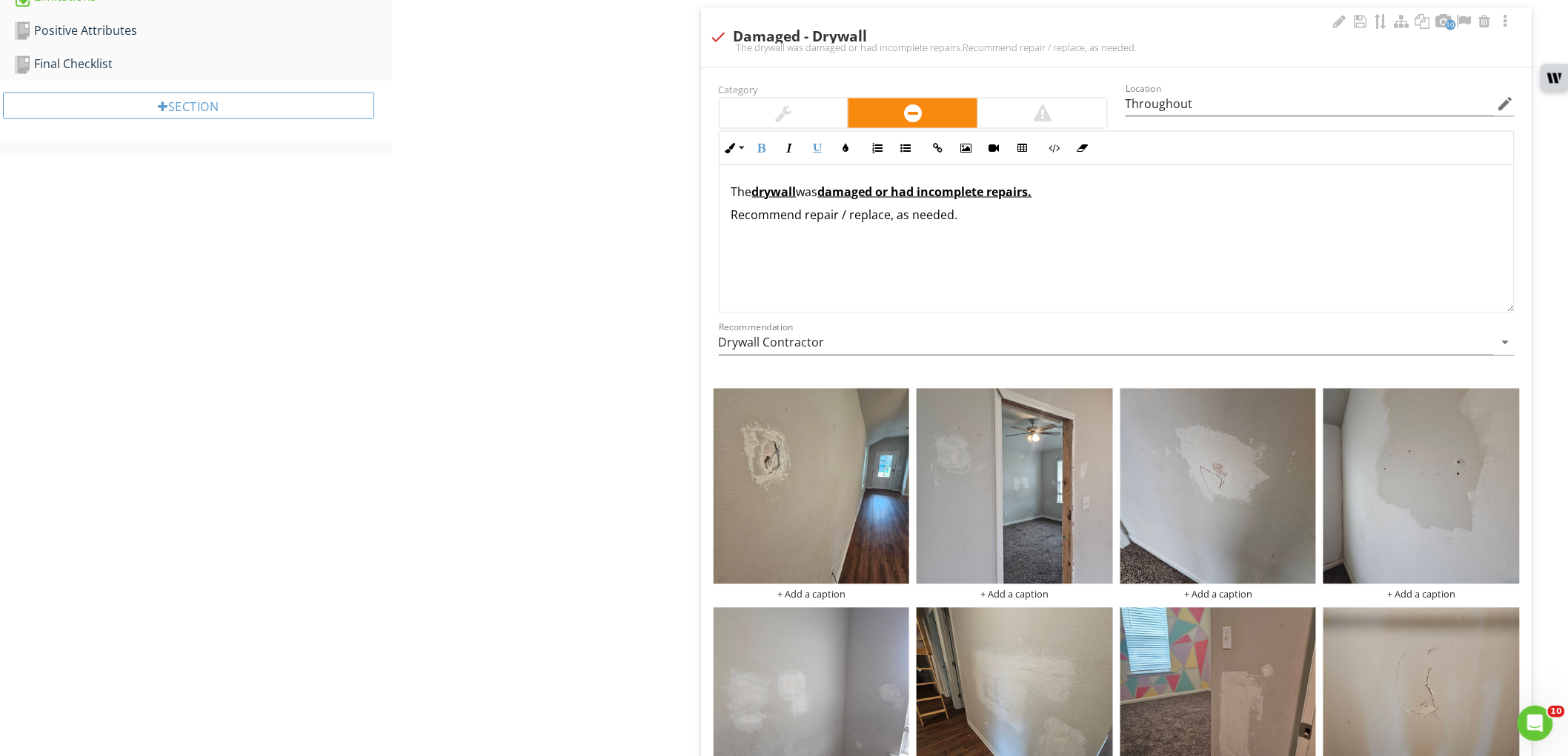
click at [1098, 282] on div "The drywall was damaged or had incomplete repairs. Recommend repair / replace, …" at bounding box center [1117, 239] width 794 height 148
drag, startPoint x: 882, startPoint y: 195, endPoint x: 927, endPoint y: 195, distance: 45.0
click at [927, 195] on u "damaged or had incomplete repairs." at bounding box center [926, 192] width 214 height 17
click at [1092, 144] on button "Clear Formatting" at bounding box center [1083, 148] width 28 height 28
click at [1129, 283] on div "The drywall was damaged ​ or had ​ incomplete repairs. Recommend repair / repla…" at bounding box center [1117, 239] width 794 height 148
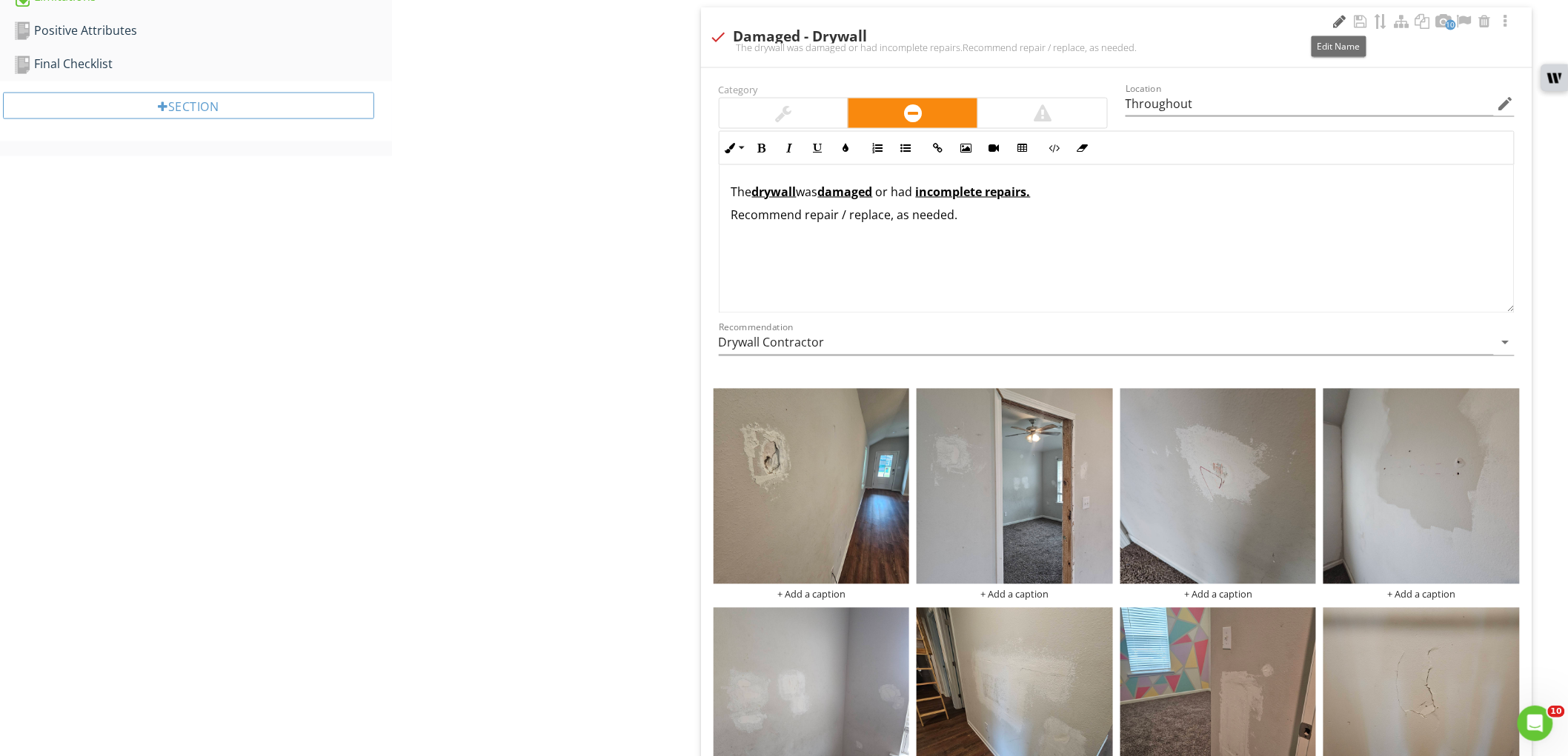
click at [1338, 17] on div at bounding box center [1340, 22] width 18 height 15
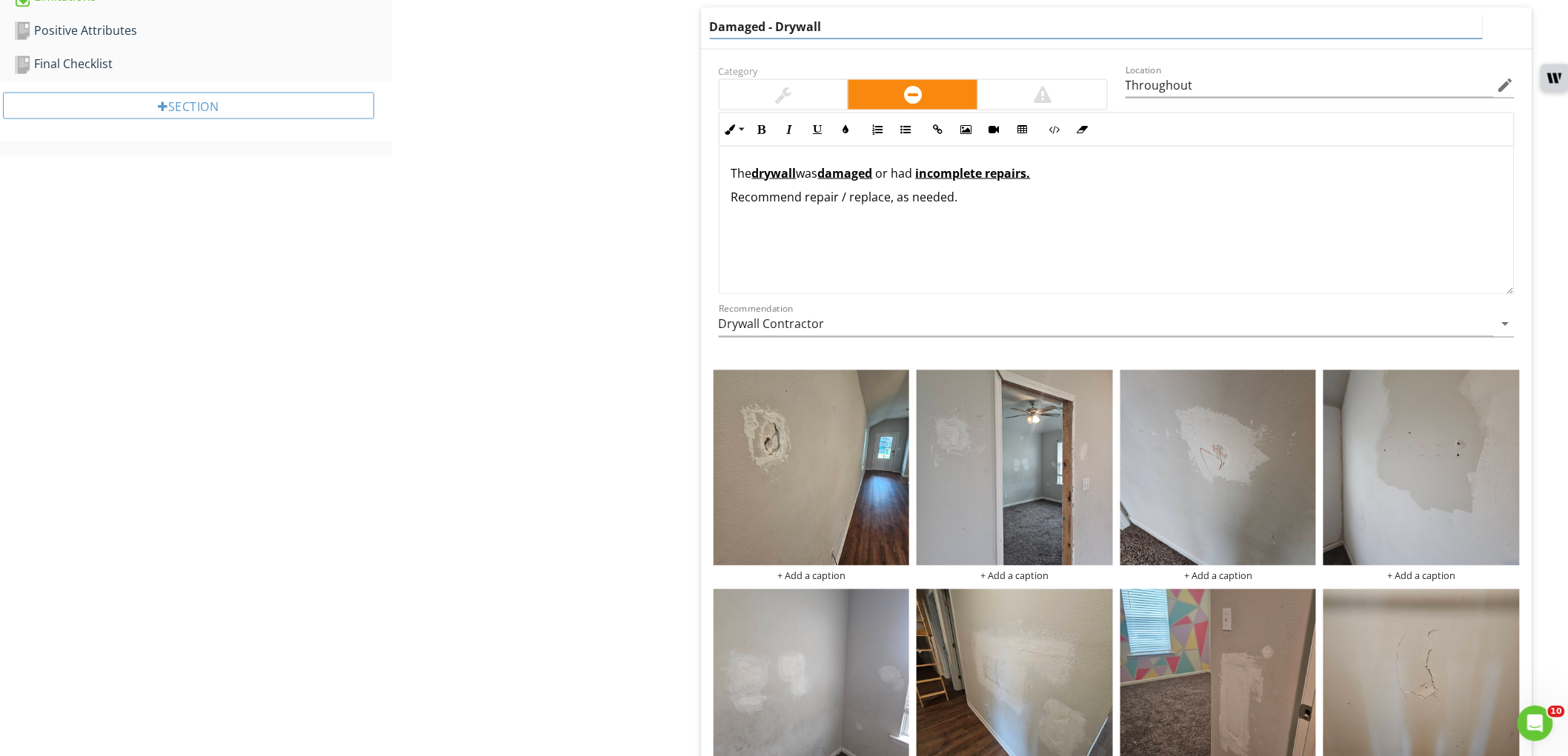
click at [747, 30] on input "Damaged - Drywall" at bounding box center [1096, 27] width 773 height 24
type input "Drywall - Multiple Concerns"
drag, startPoint x: 531, startPoint y: 223, endPoint x: 626, endPoint y: 275, distance: 108.3
click at [538, 229] on div "Interior Walls & Ceilings Cabinetry Caulking Countertops Baseboards Floors Item…" at bounding box center [980, 541] width 1176 height 2700
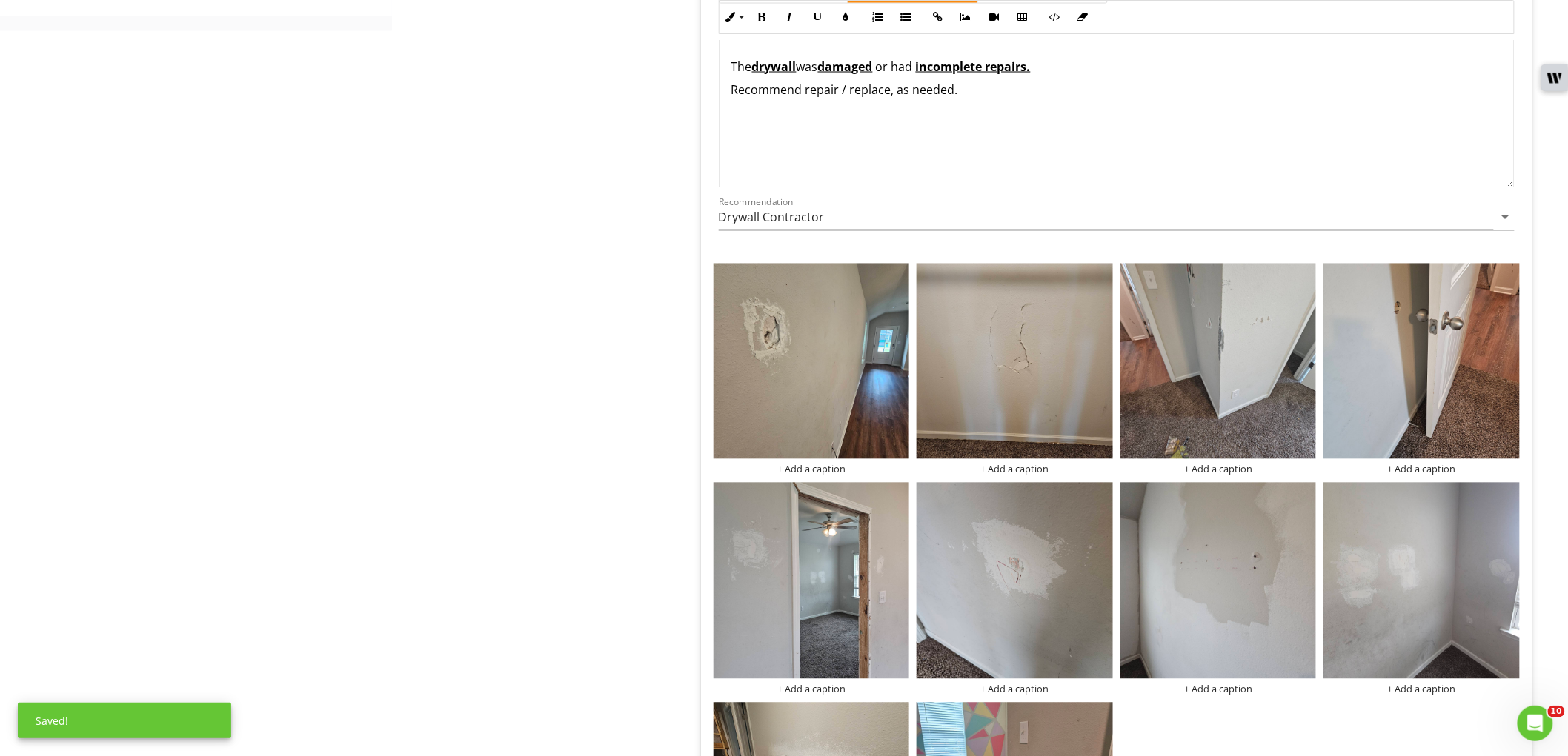
scroll to position [1203, 0]
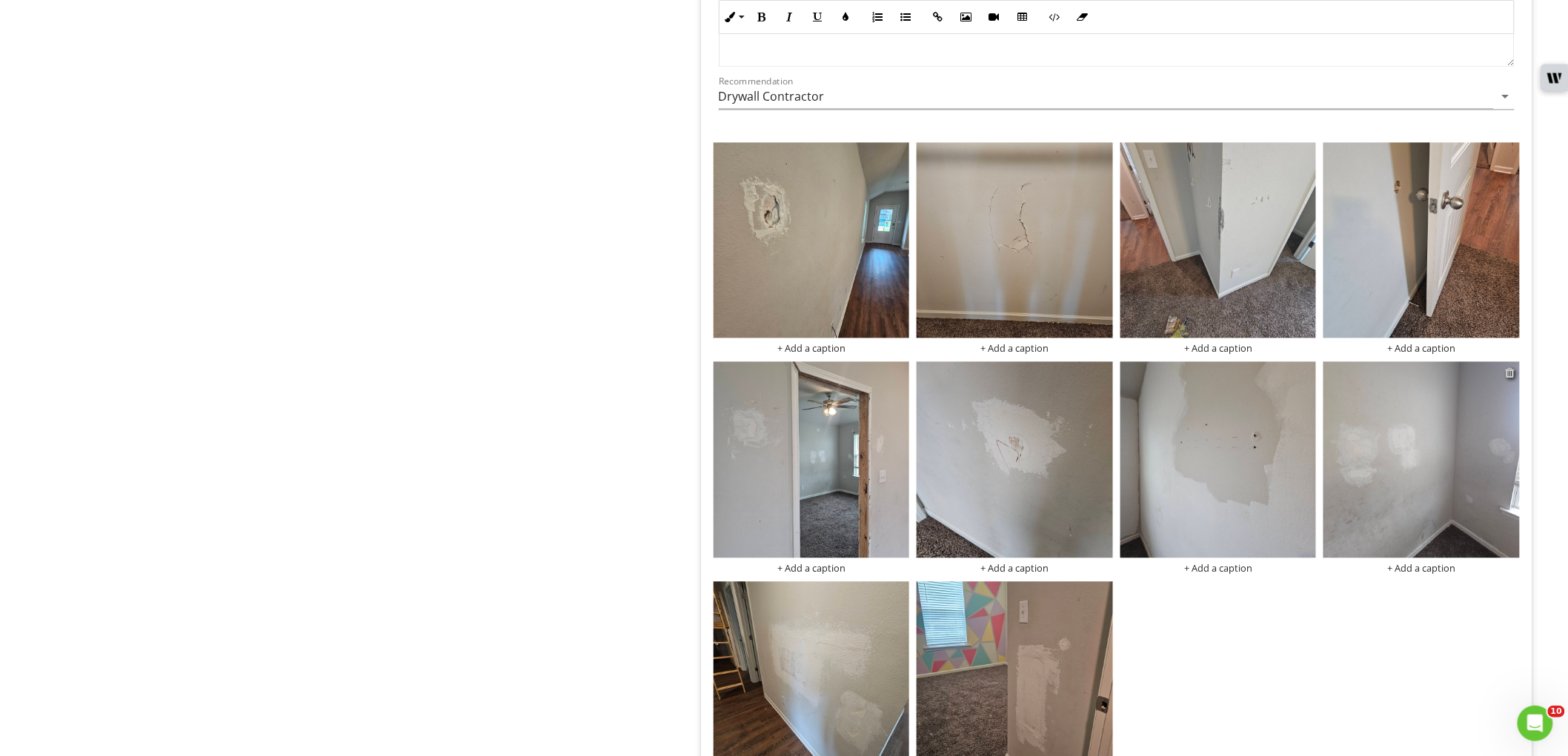
click at [1507, 371] on div at bounding box center [1511, 373] width 10 height 12
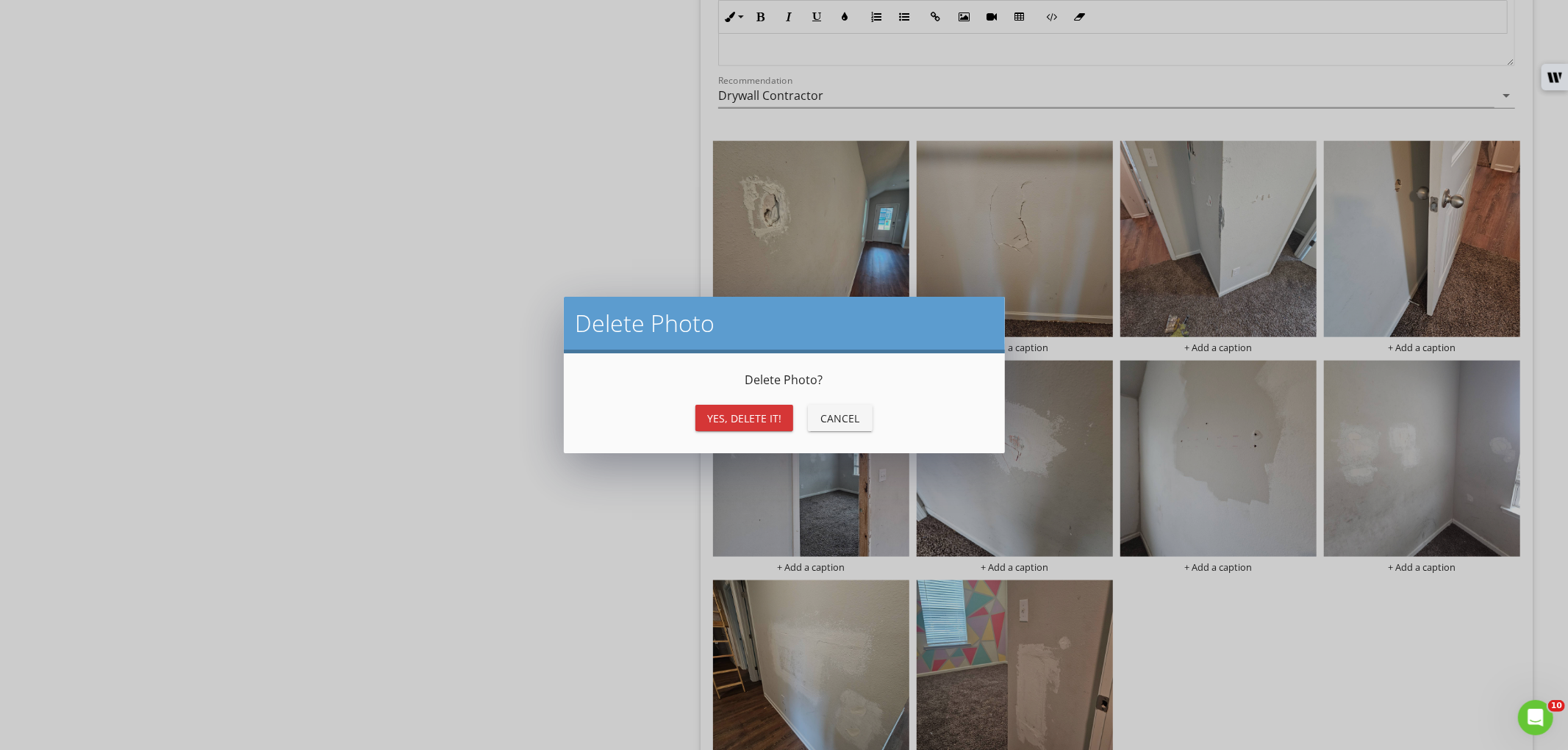
click at [780, 427] on button "Yes, Delete it!" at bounding box center [744, 418] width 98 height 26
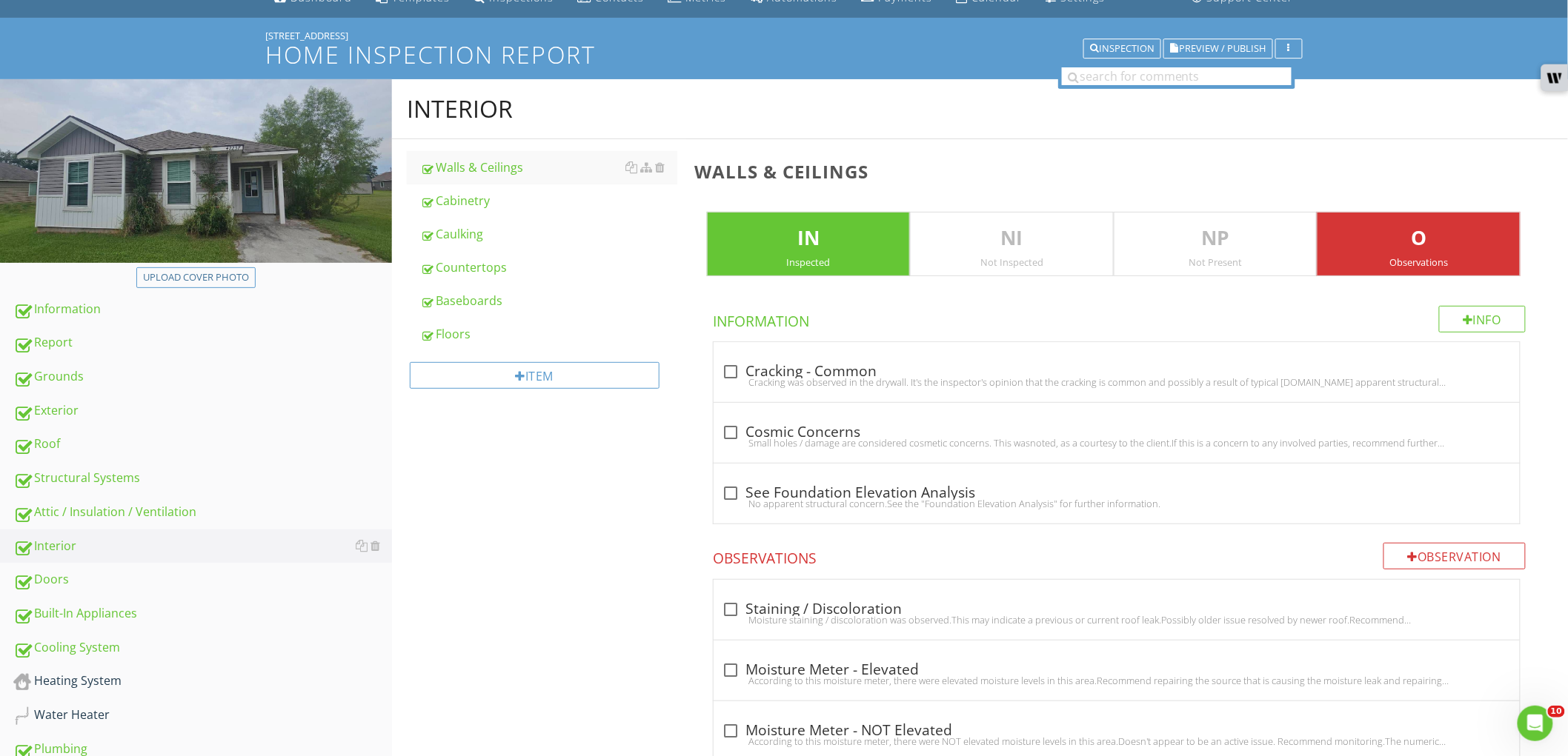
scroll to position [52, 0]
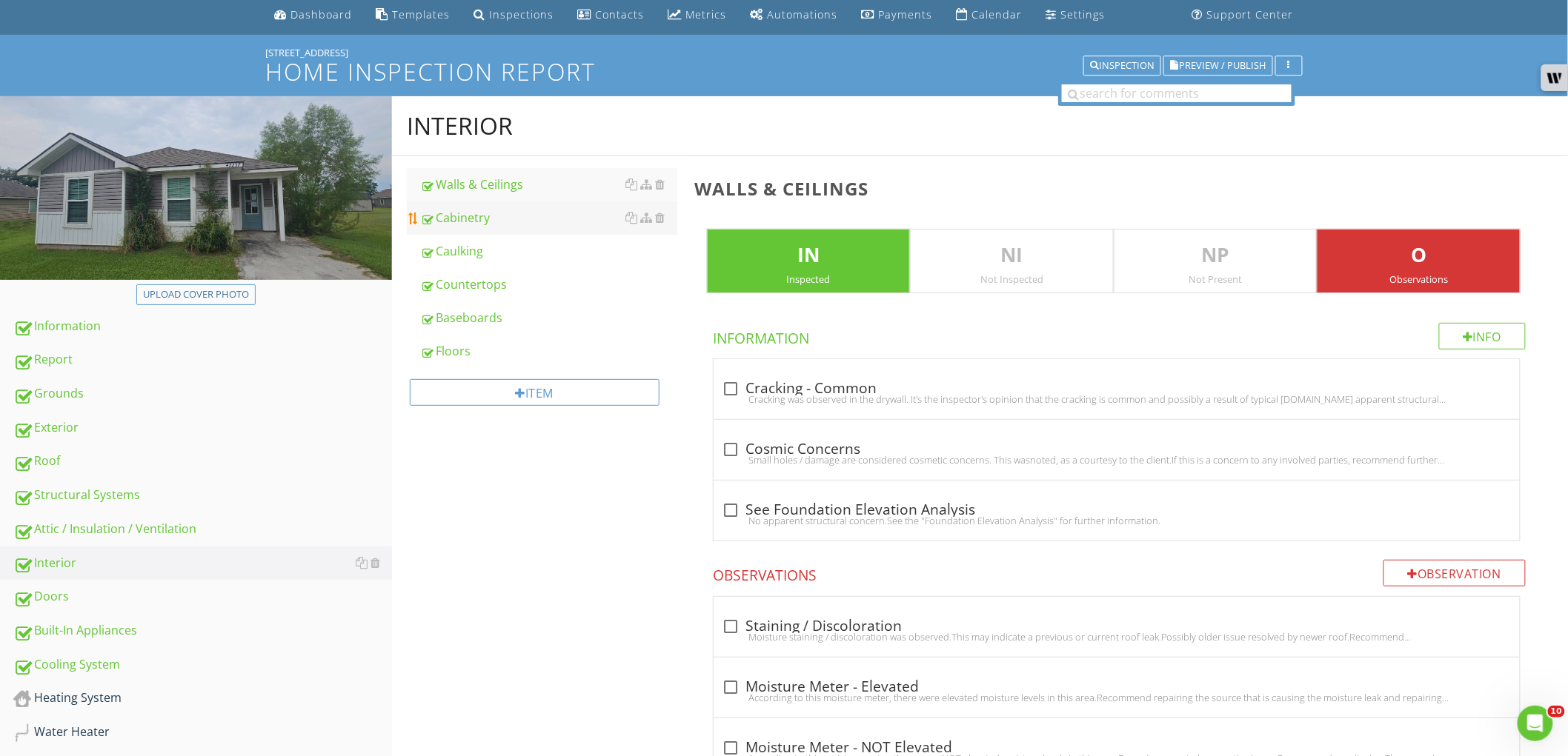
click at [531, 224] on div "Cabinetry" at bounding box center [549, 218] width 257 height 18
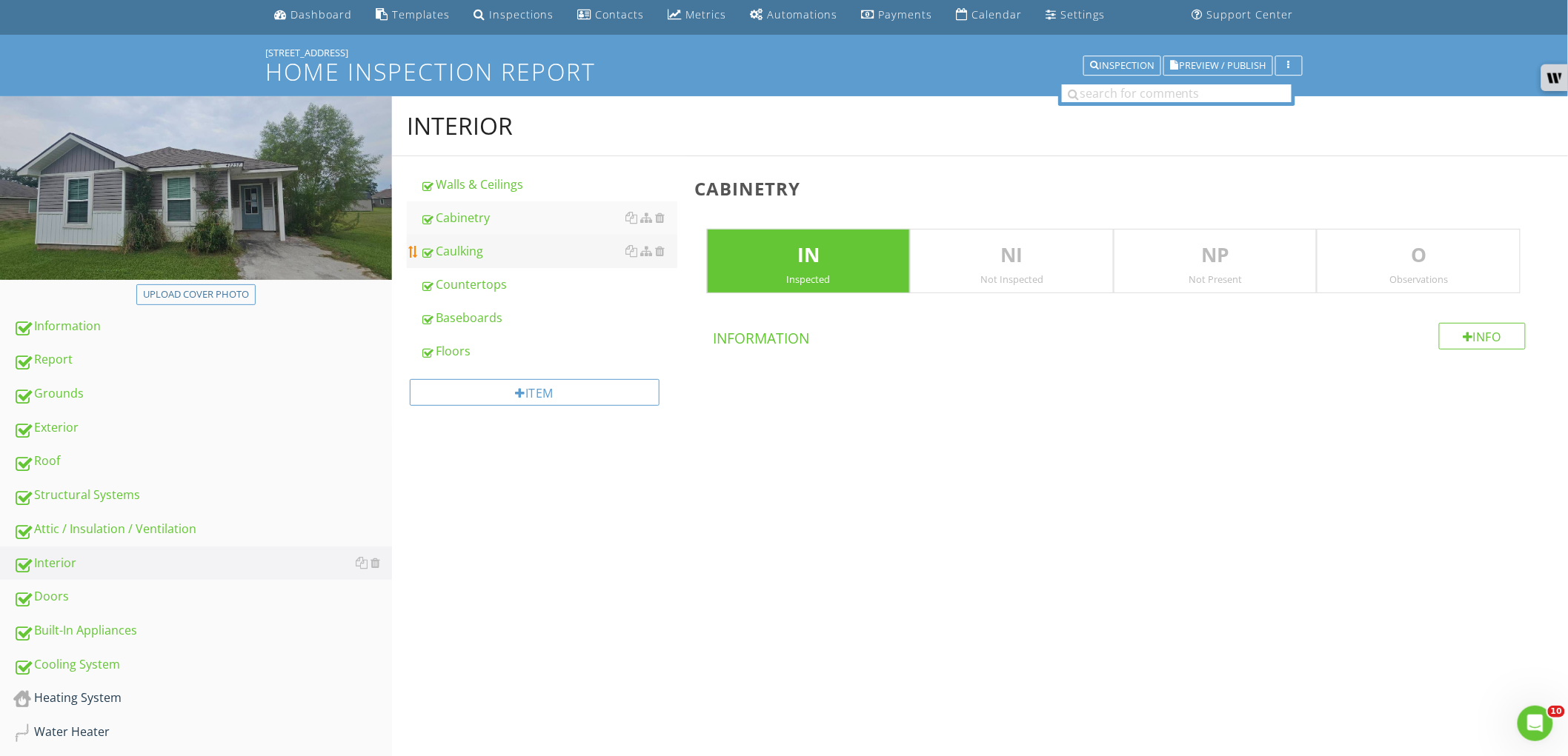
click at [547, 265] on link "Caulking" at bounding box center [549, 250] width 257 height 32
click at [661, 250] on div at bounding box center [661, 251] width 10 height 12
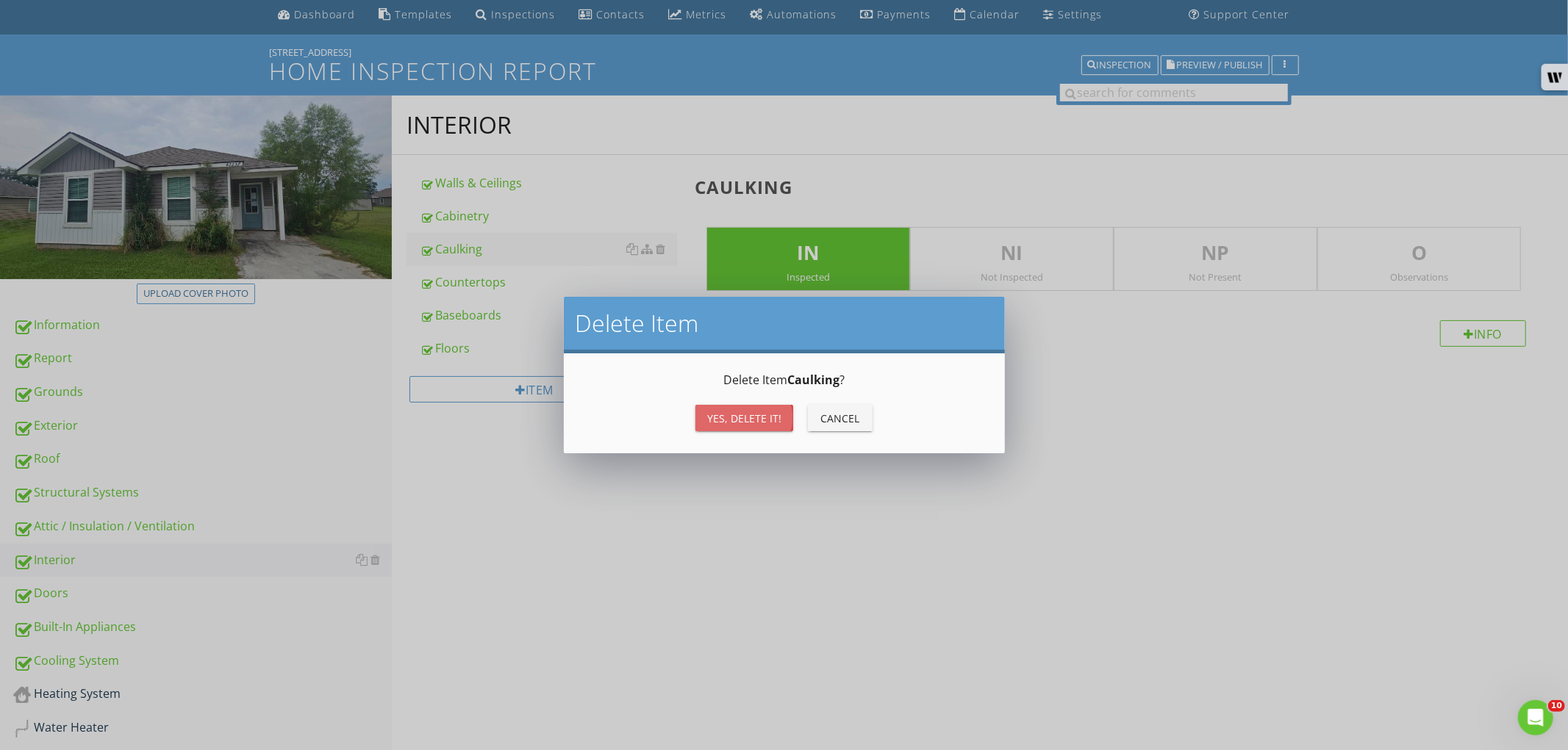
click at [741, 413] on div "Yes, Delete it!" at bounding box center [744, 418] width 74 height 16
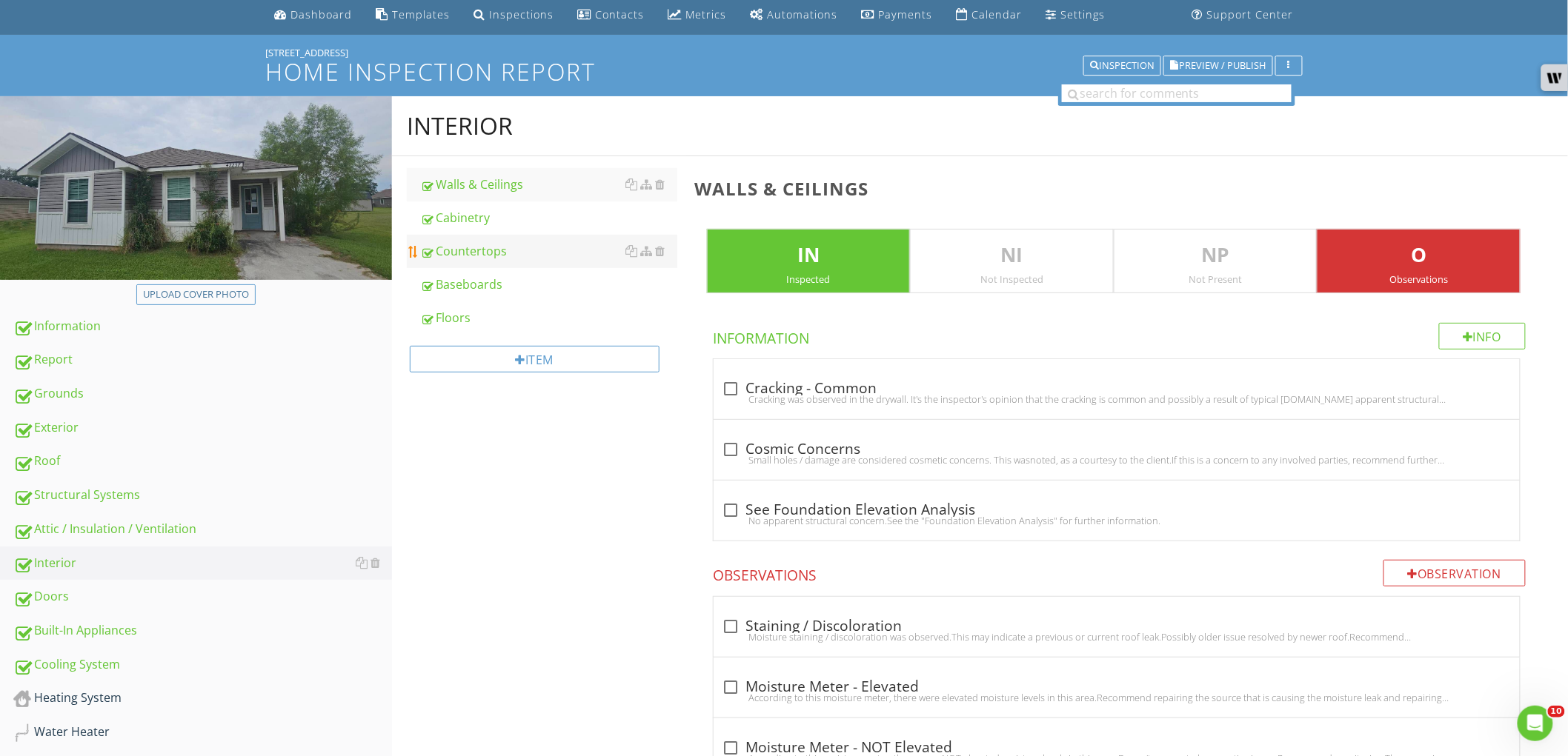
click at [539, 249] on div "Countertops" at bounding box center [549, 251] width 257 height 18
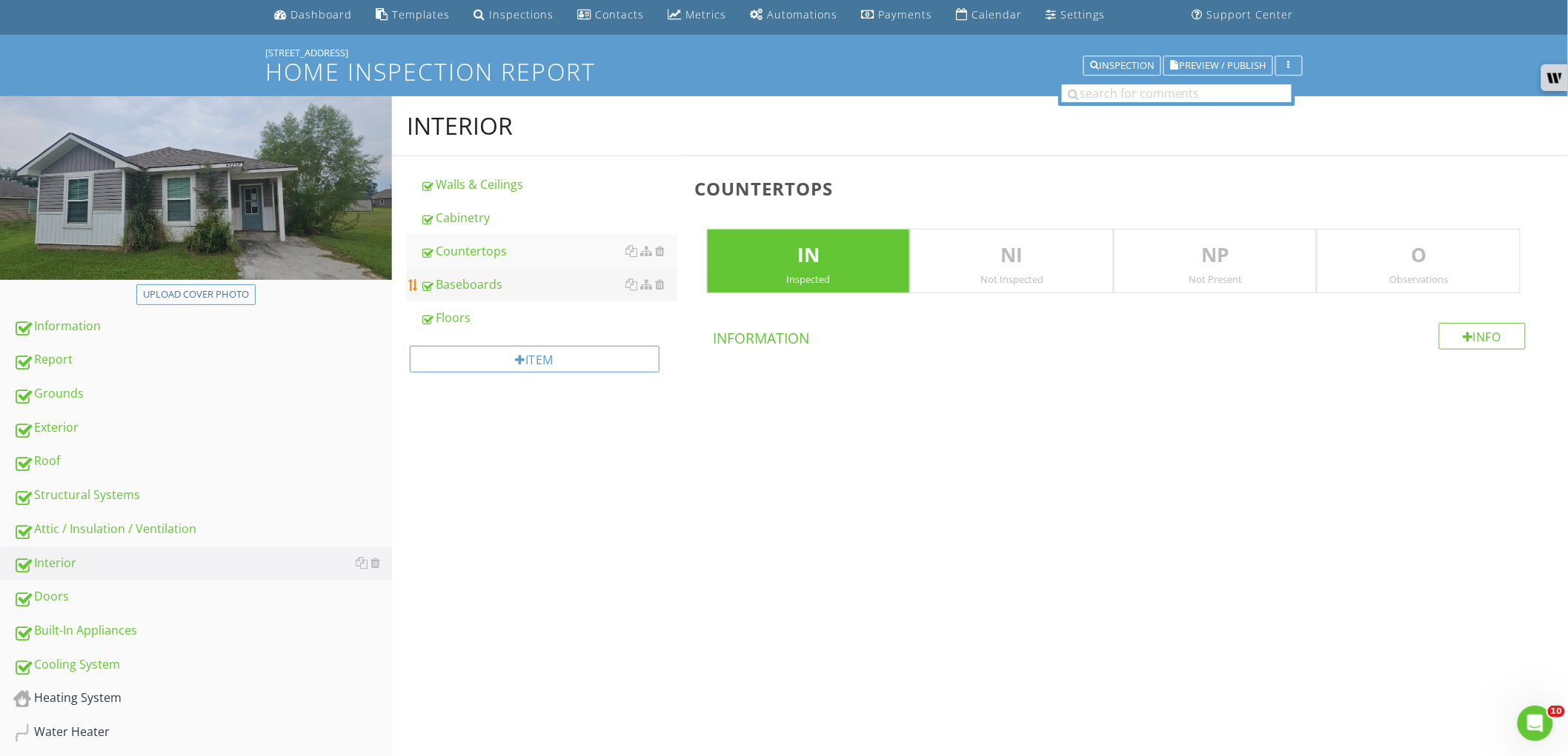
click at [521, 287] on div "Baseboards" at bounding box center [549, 284] width 257 height 18
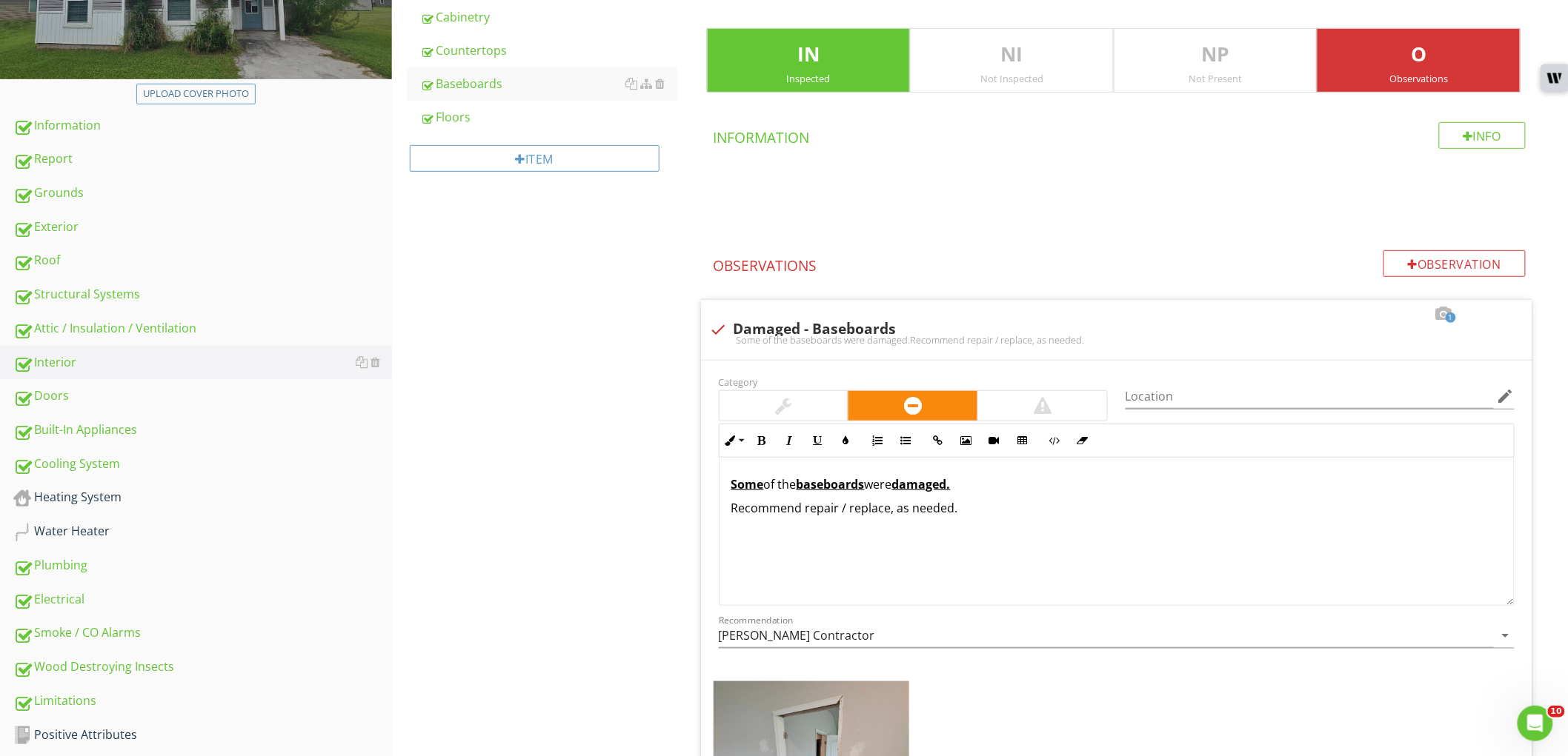
scroll to position [134, 0]
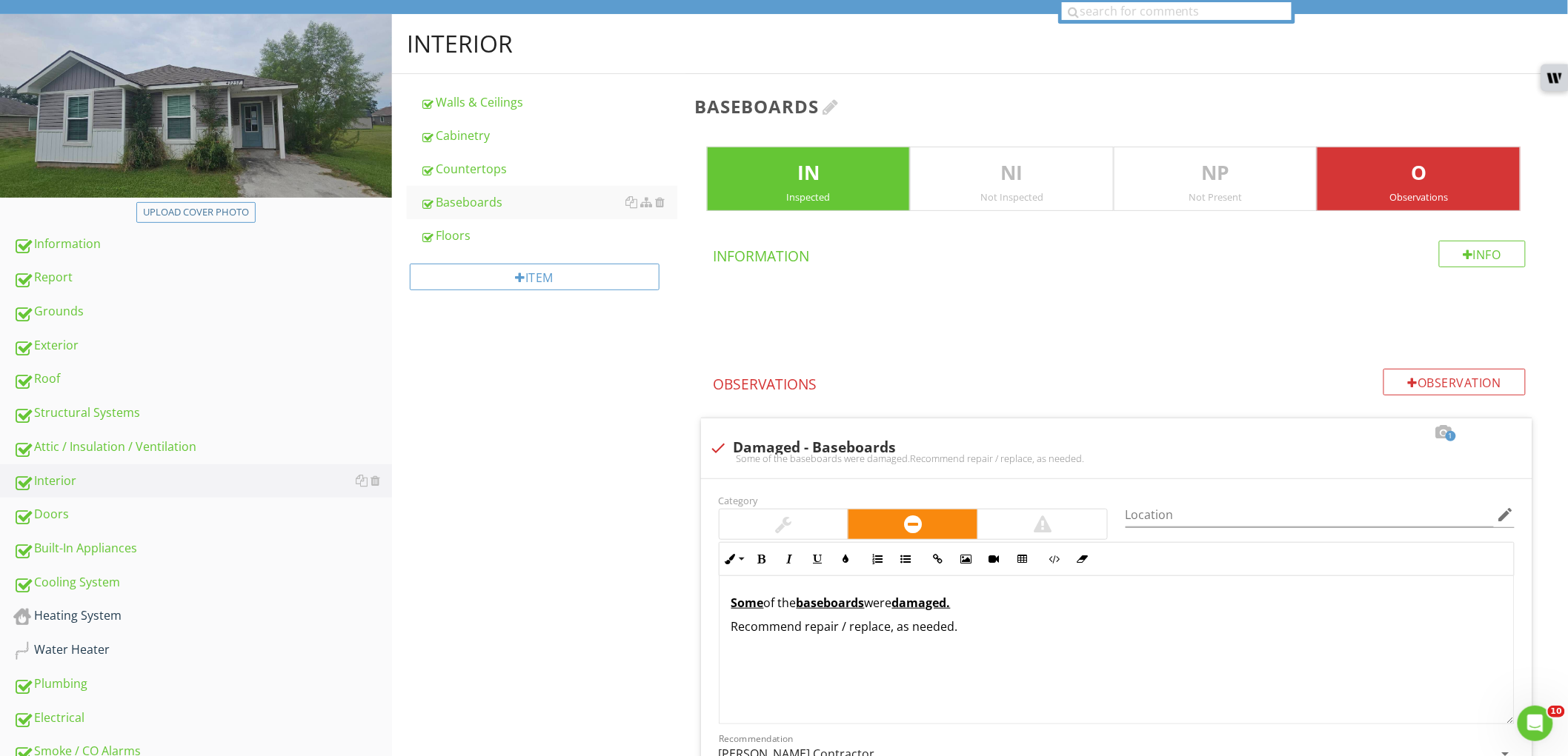
click at [835, 103] on div at bounding box center [832, 107] width 17 height 18
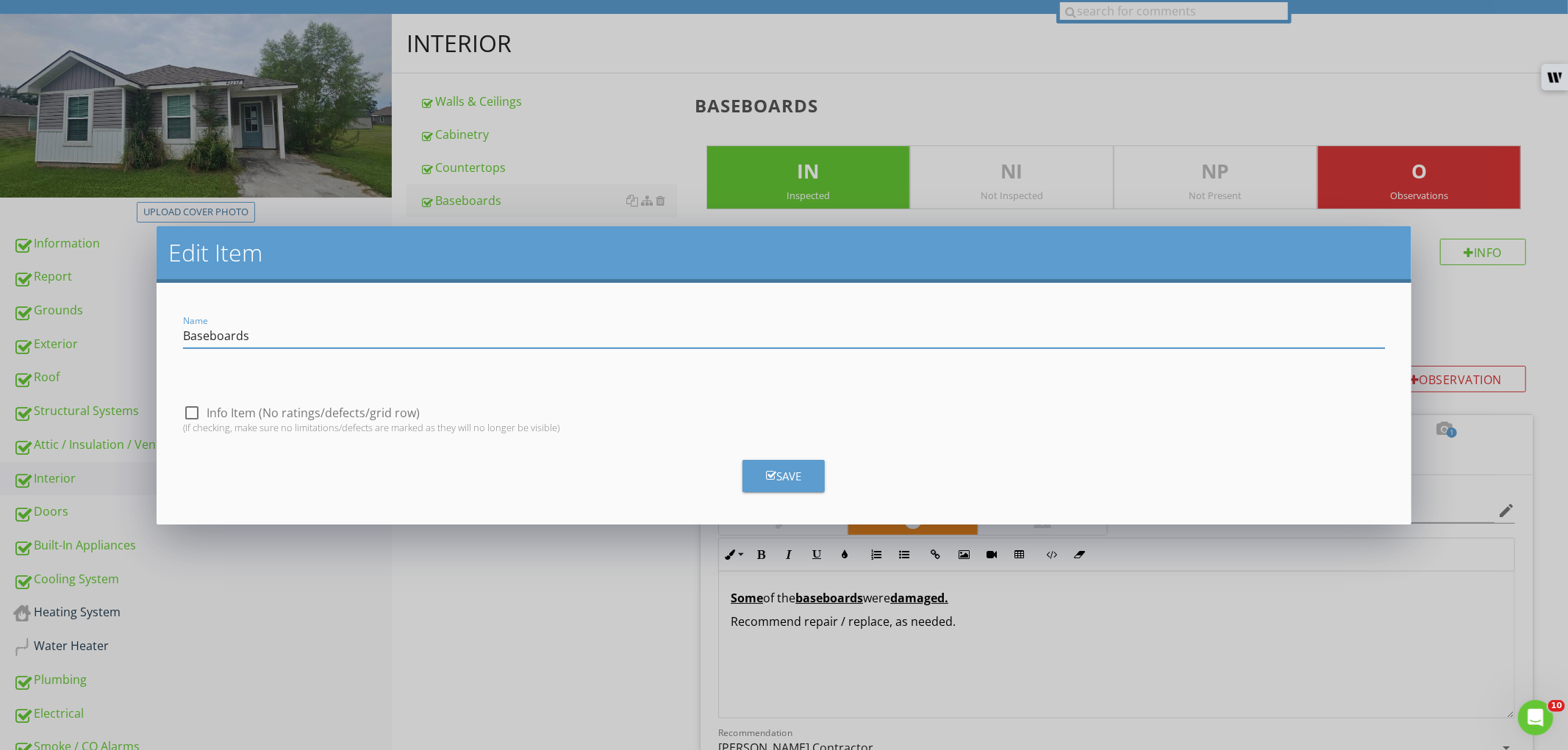
click at [401, 333] on input "Baseboards" at bounding box center [783, 336] width 1201 height 24
click at [210, 338] on input "Trimwork" at bounding box center [783, 336] width 1201 height 24
click at [216, 338] on input "Trim work" at bounding box center [783, 336] width 1201 height 24
click at [223, 336] on input "Trim Work" at bounding box center [783, 336] width 1201 height 24
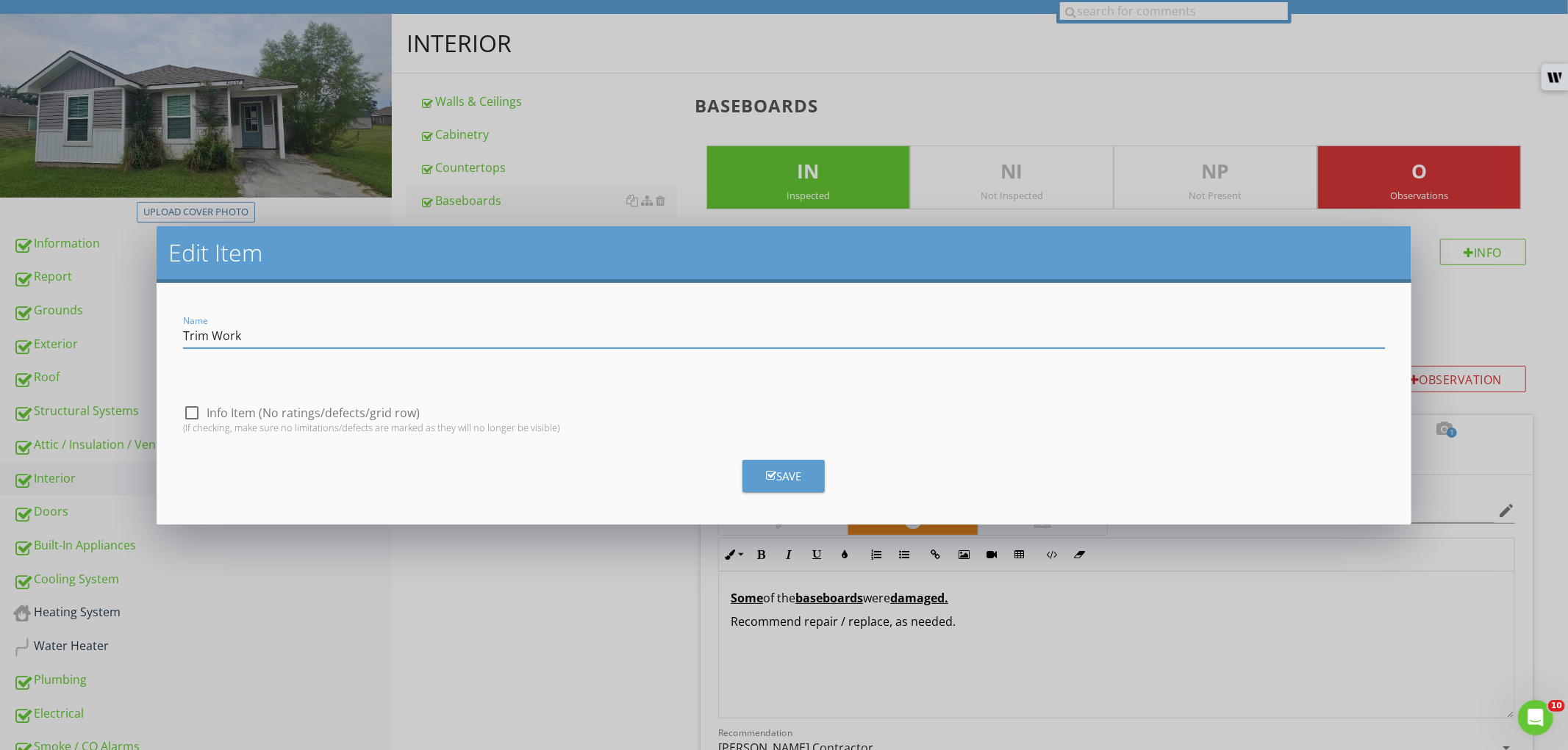
click at [223, 336] on input "Trim Work" at bounding box center [783, 336] width 1201 height 24
type input "Trim Work"
click at [762, 463] on button "Save" at bounding box center [784, 476] width 82 height 32
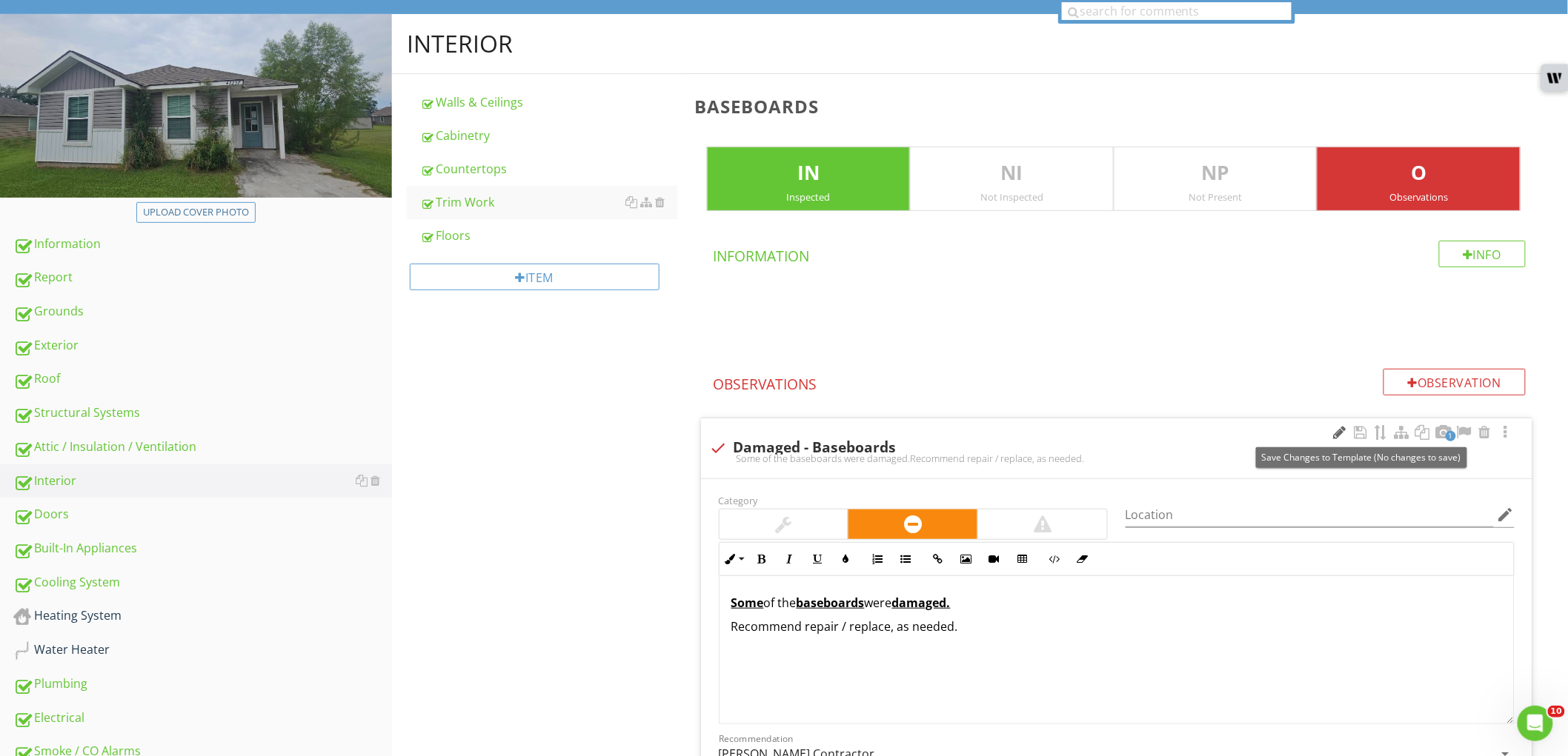
click at [1338, 431] on div at bounding box center [1340, 432] width 18 height 15
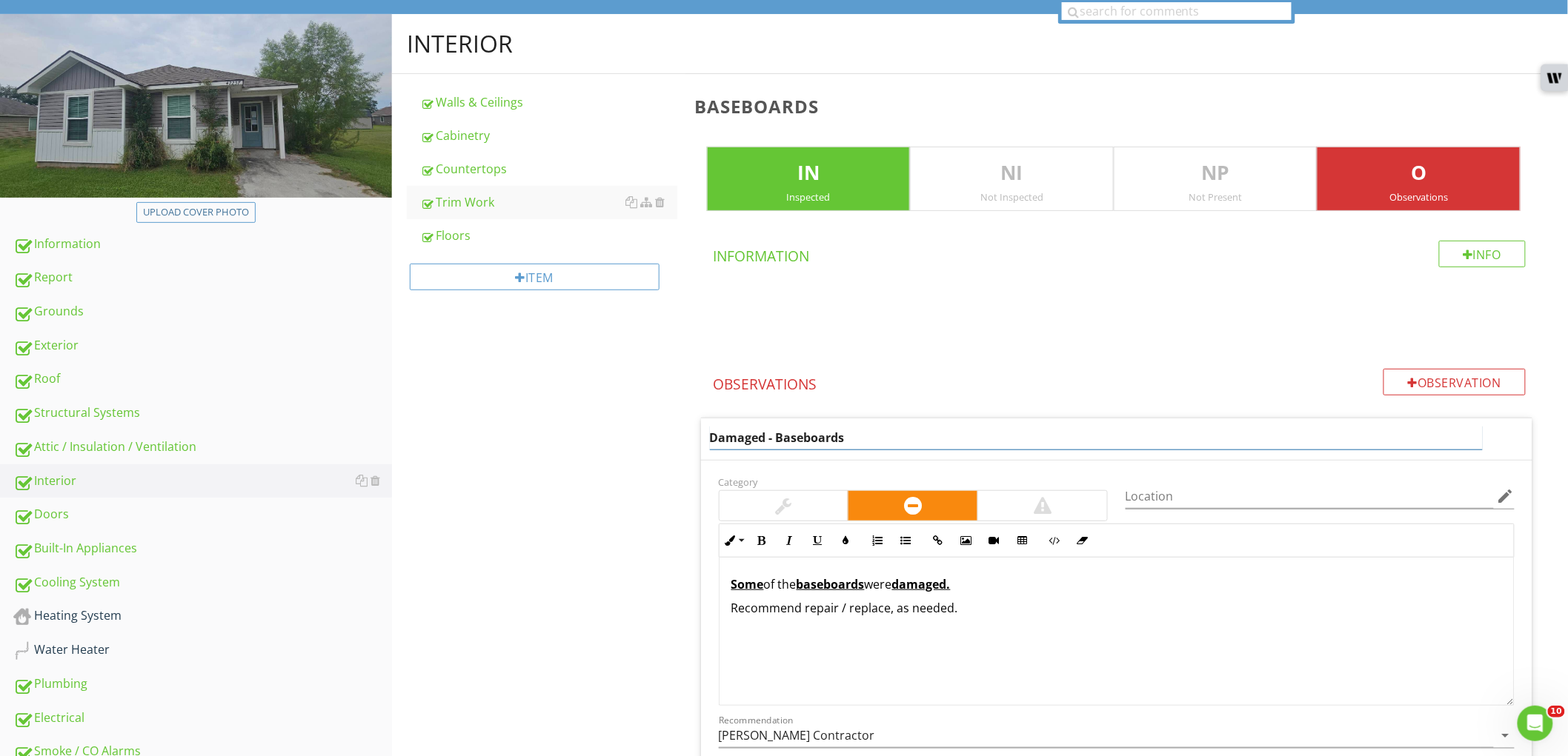
click at [812, 440] on input "Damaged - Baseboards" at bounding box center [1096, 438] width 773 height 24
click at [747, 438] on input "Damaged - Baseboards" at bounding box center [1096, 438] width 773 height 24
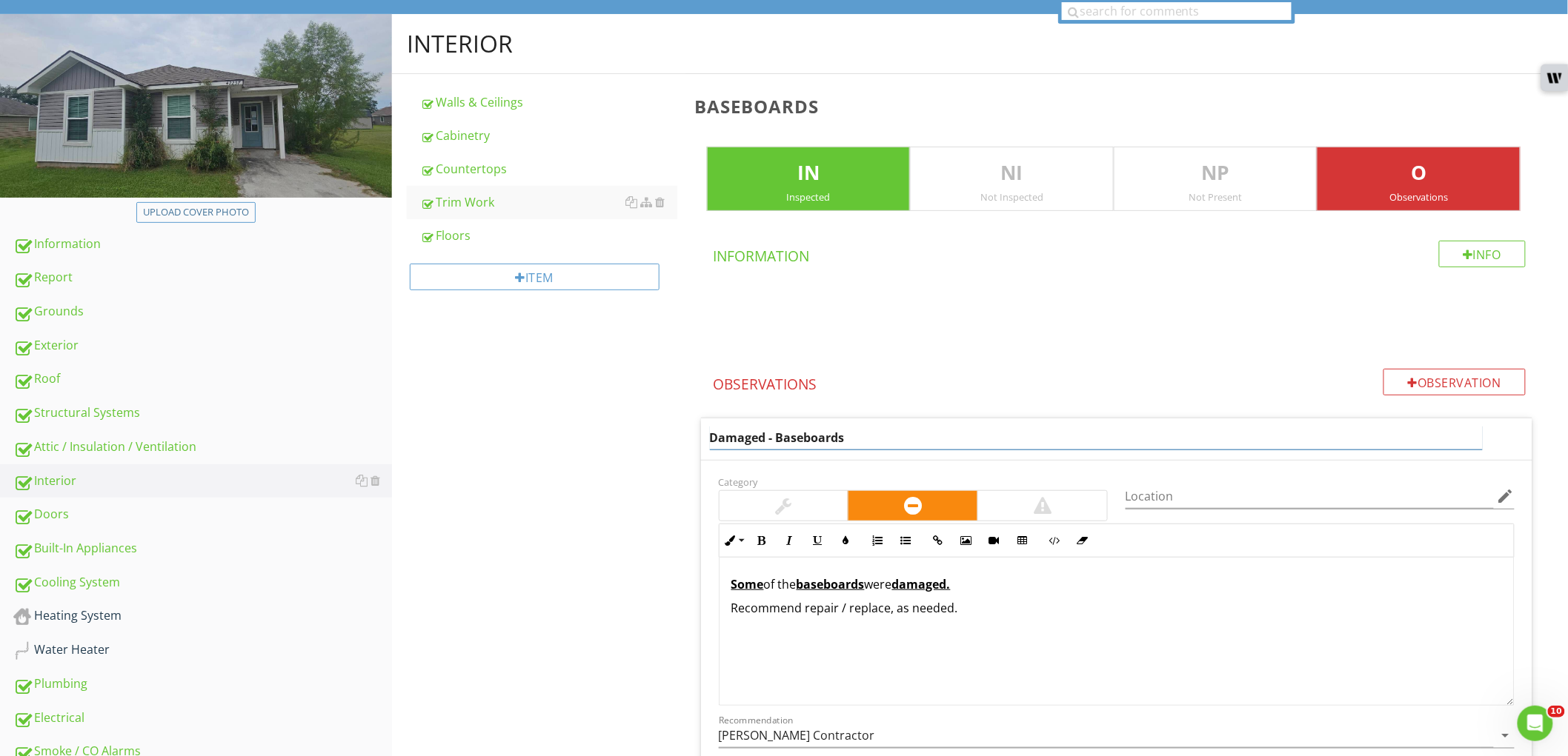
paste input "Trim Work"
type input "Trim Work - Multiple Concerns"
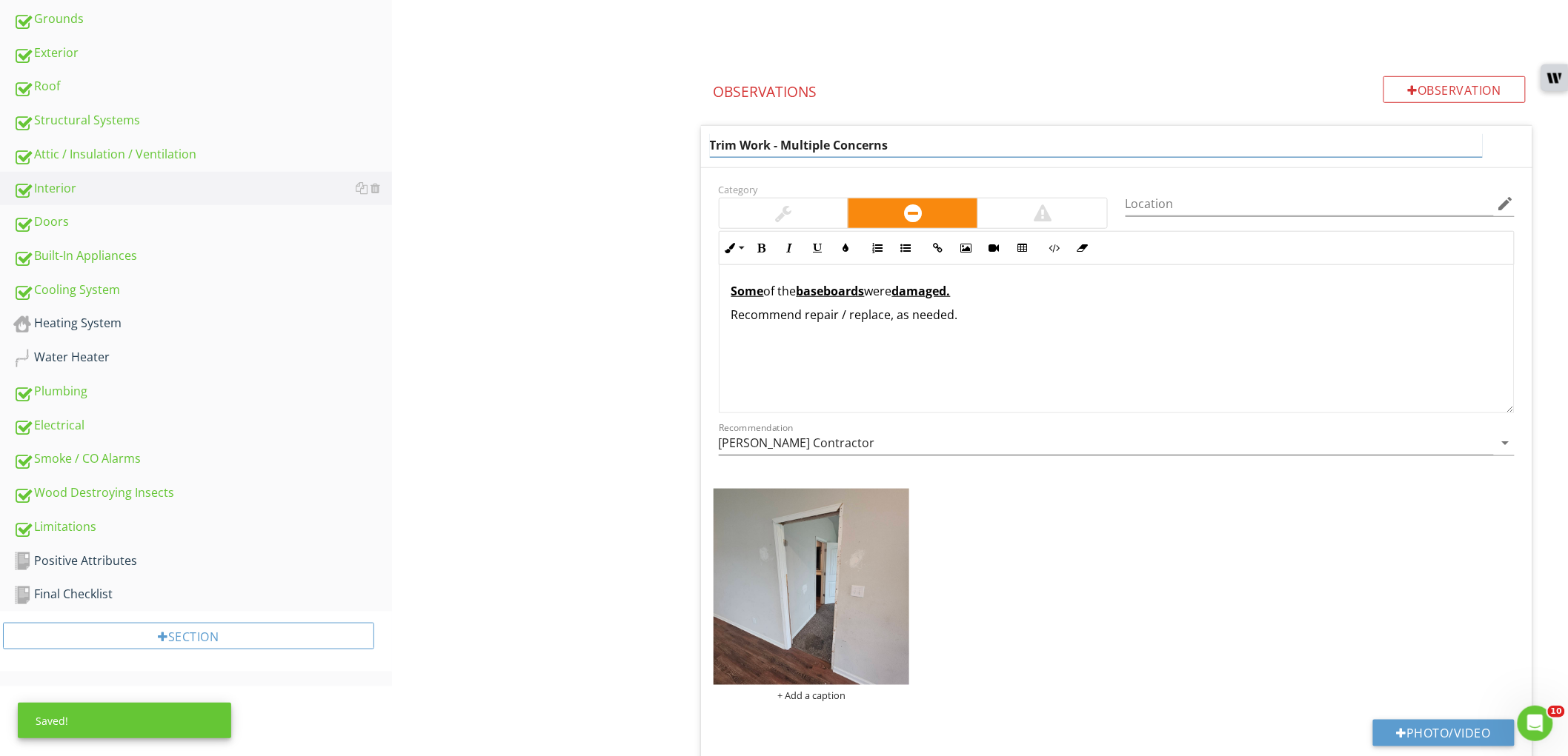
scroll to position [463, 0]
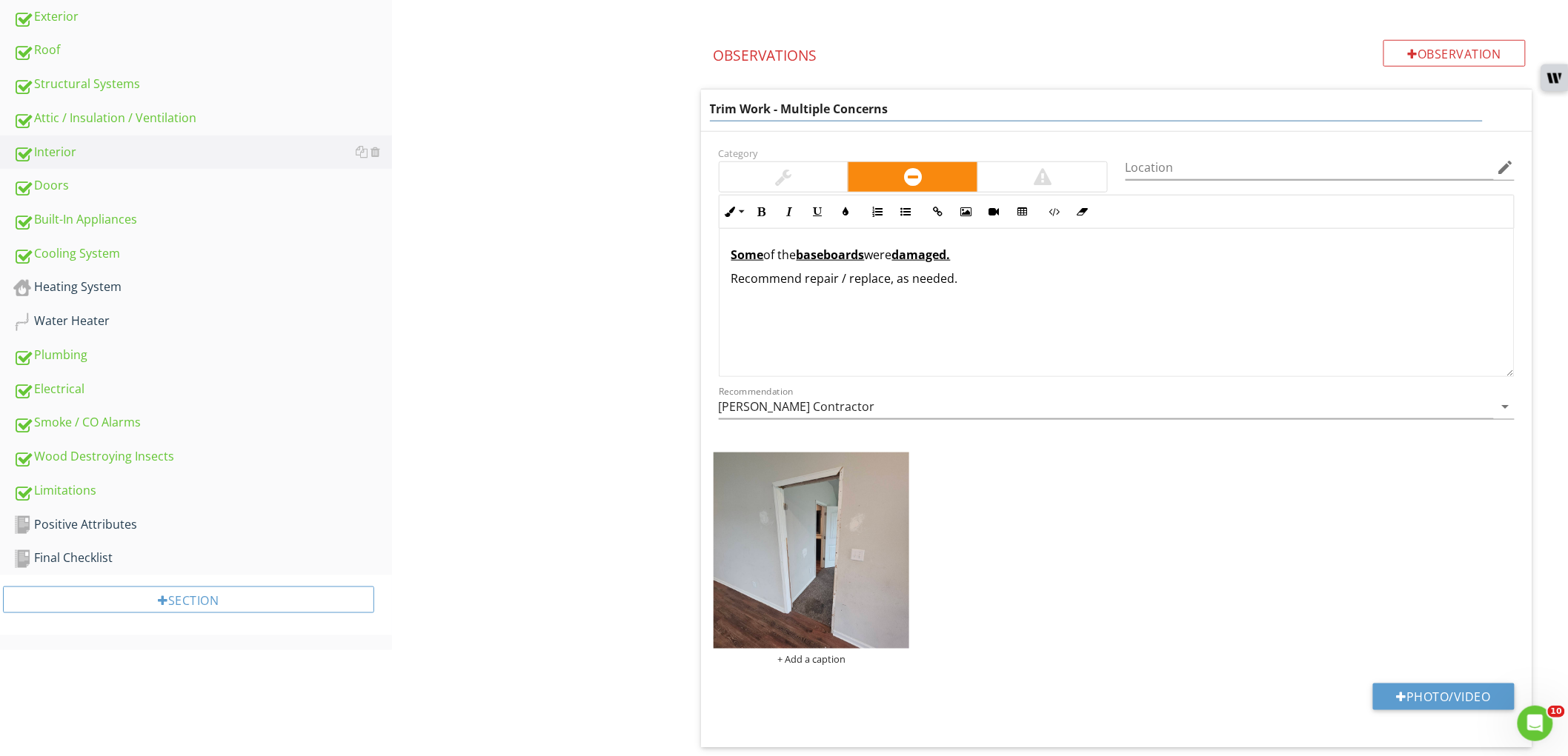
click at [821, 257] on div "Some of the baseboards were damaged. Recommend repair / replace, as needed." at bounding box center [1117, 302] width 794 height 148
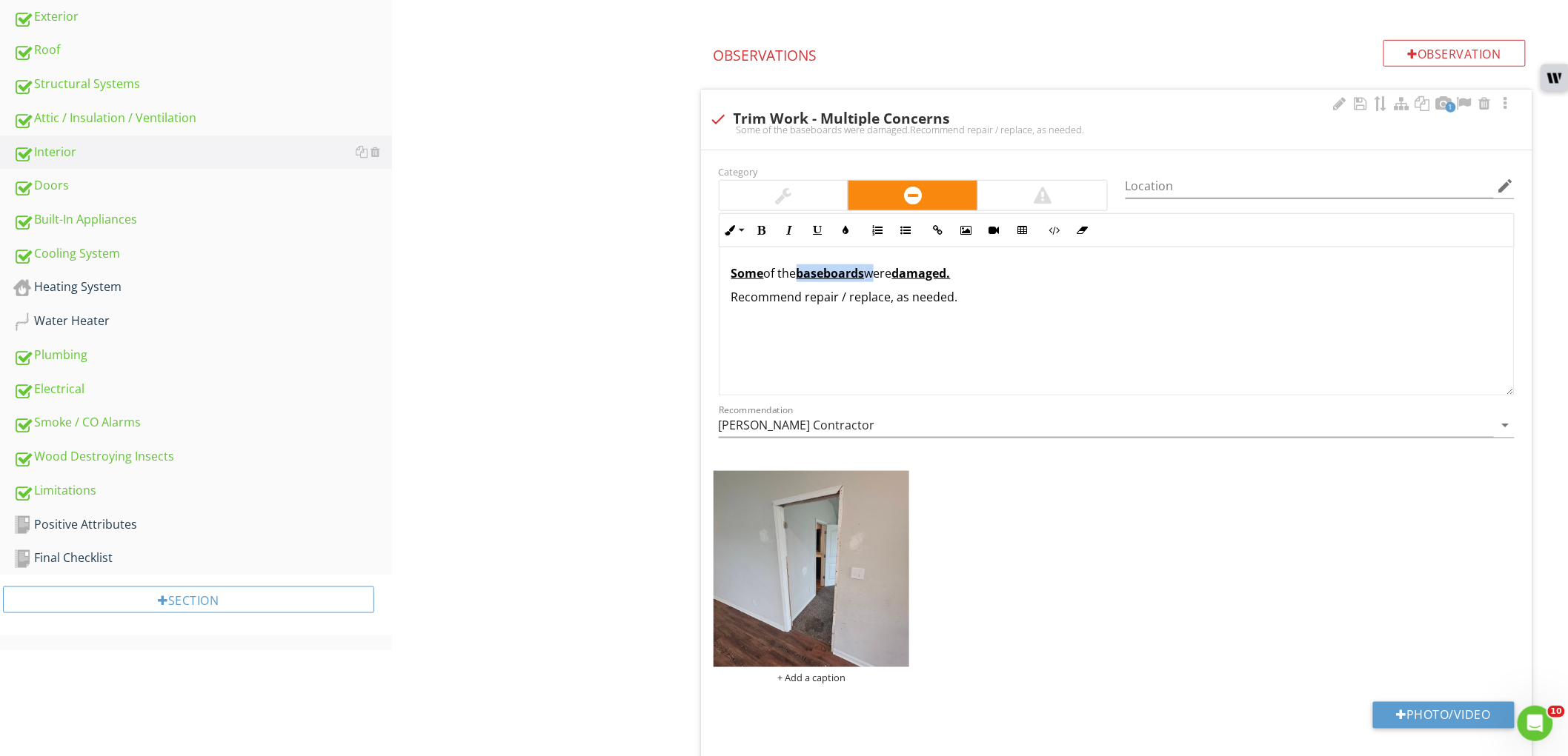
click at [821, 257] on div "Some of the baseboards were damaged. Recommend repair / replace, as needed." at bounding box center [1117, 321] width 794 height 148
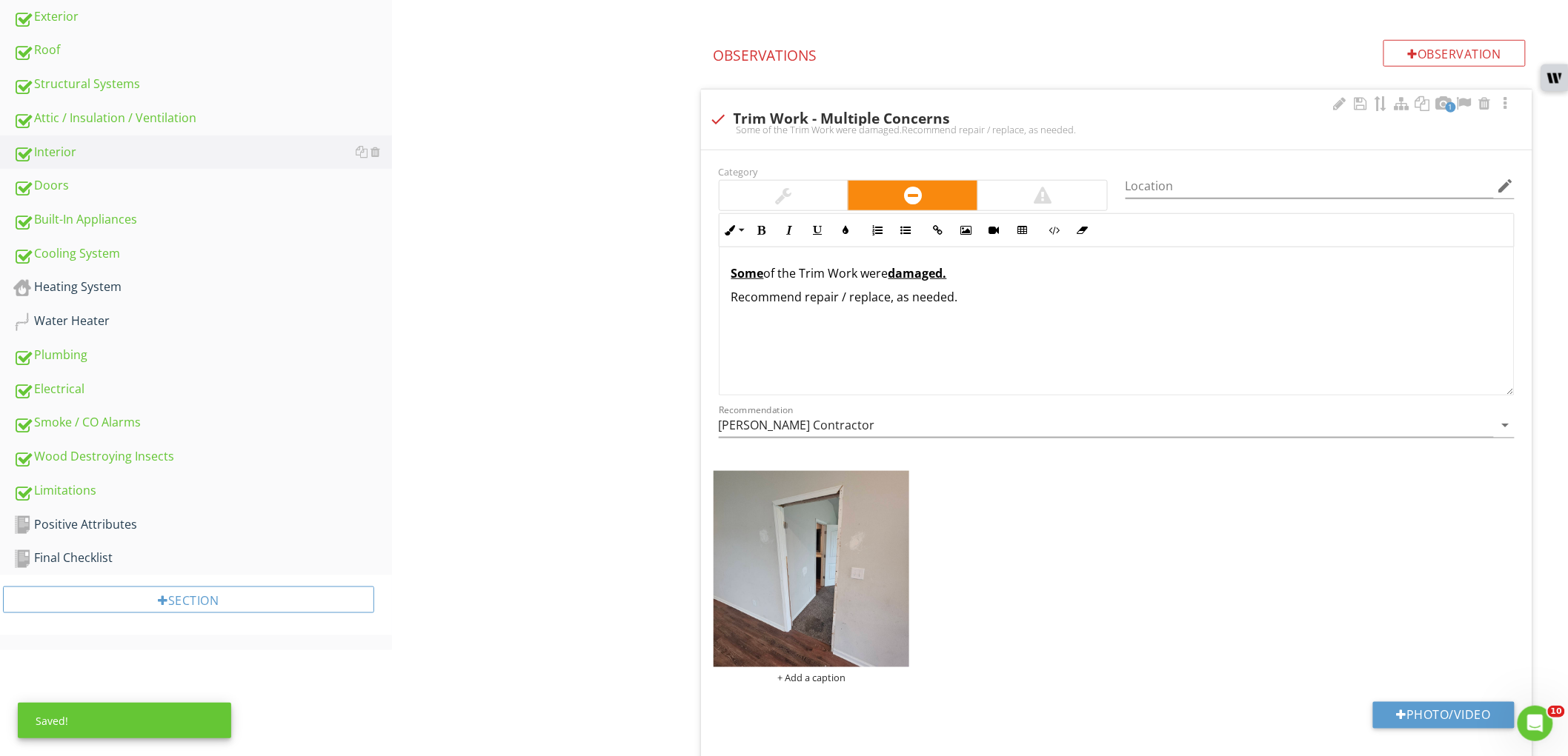
click at [809, 278] on p "Some of the Trim Work were damaged." at bounding box center [1117, 273] width 771 height 18
click at [871, 274] on p "Some of the trim work were damaged." at bounding box center [1117, 273] width 771 height 18
click at [973, 274] on p "Some of the trim work was damaged." at bounding box center [1117, 273] width 771 height 18
click at [978, 340] on div "Some of the trim work was damaged / missing. Recommend repair / replace, as nee…" at bounding box center [1117, 321] width 794 height 148
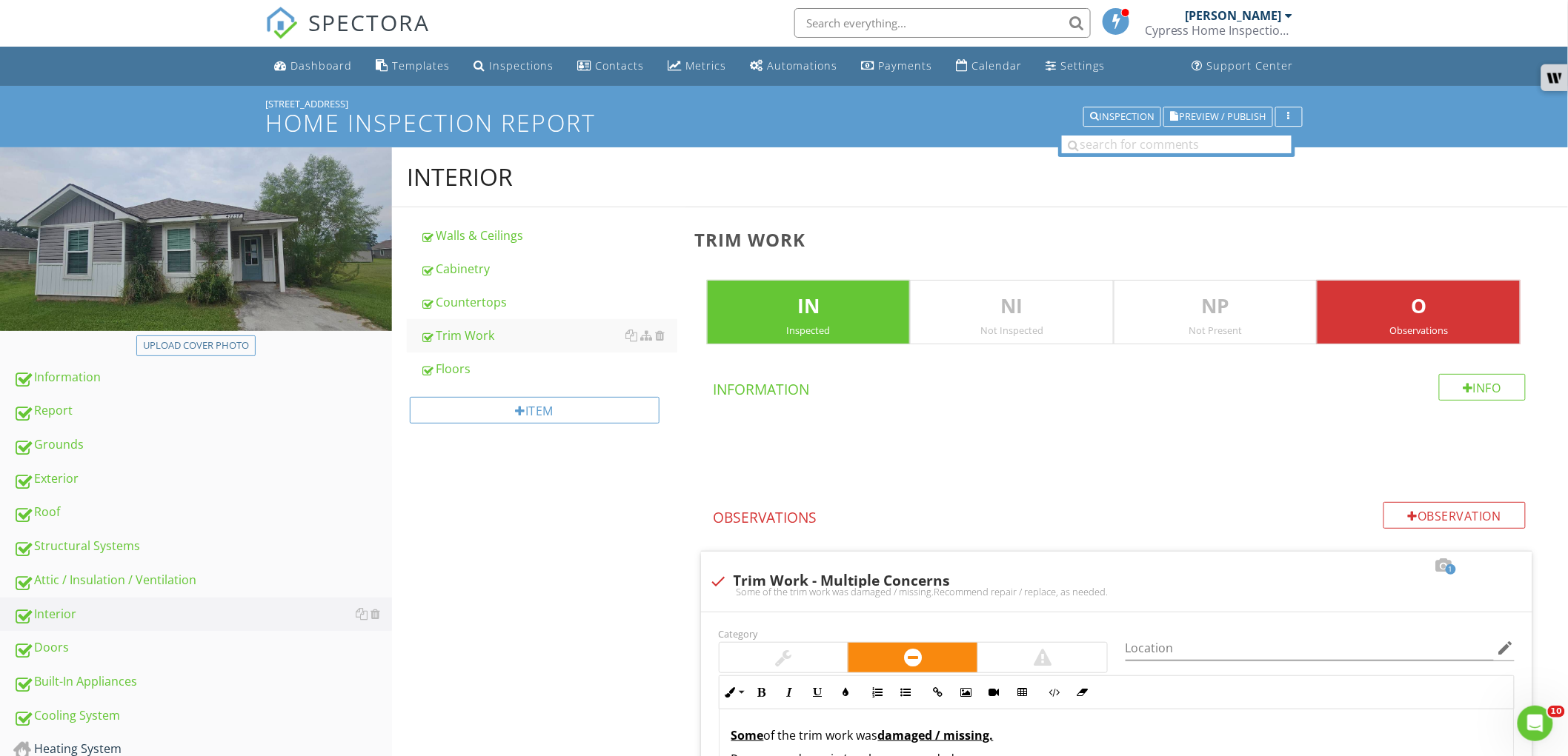
scroll to position [0, 0]
click at [479, 372] on div "Floors" at bounding box center [549, 370] width 257 height 18
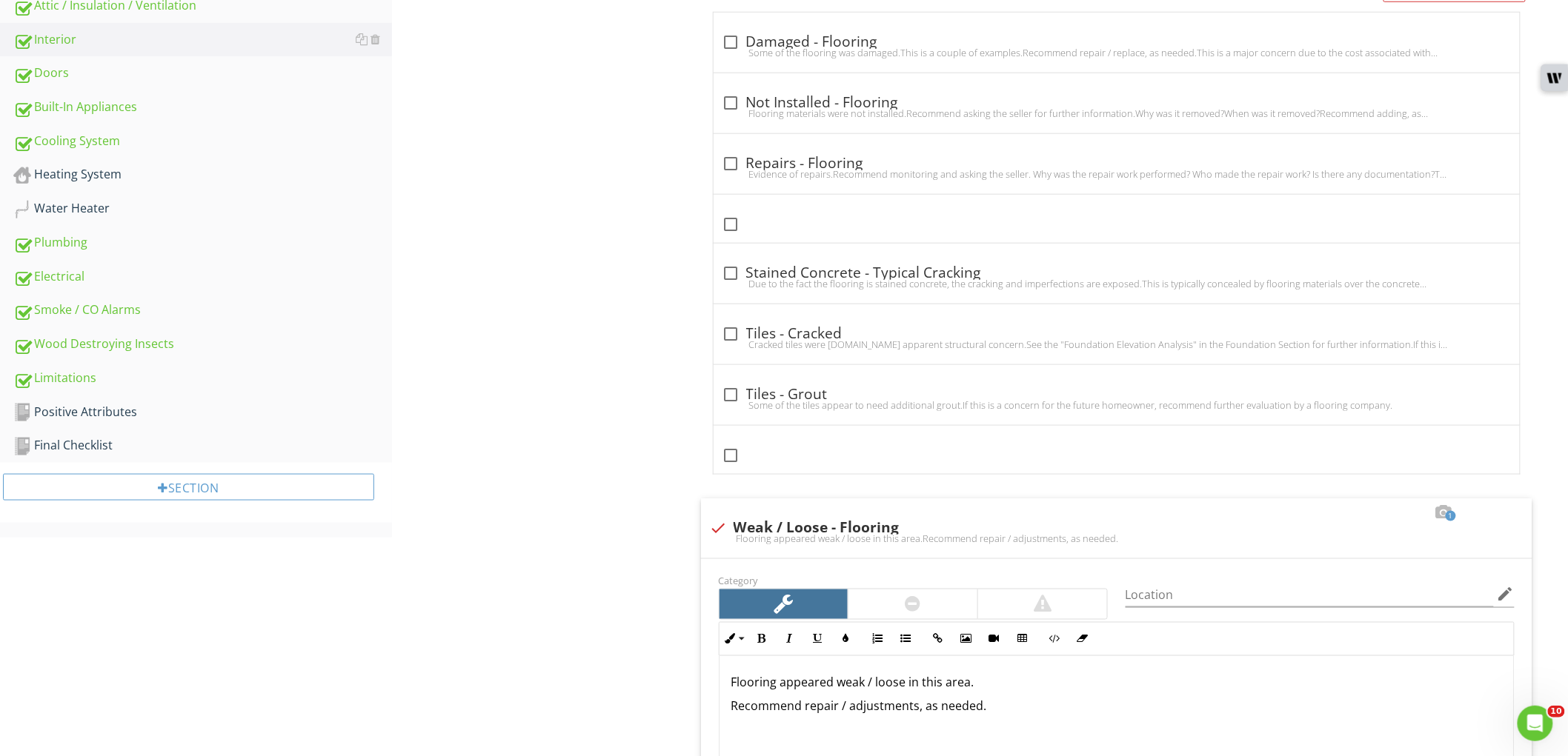
scroll to position [905, 0]
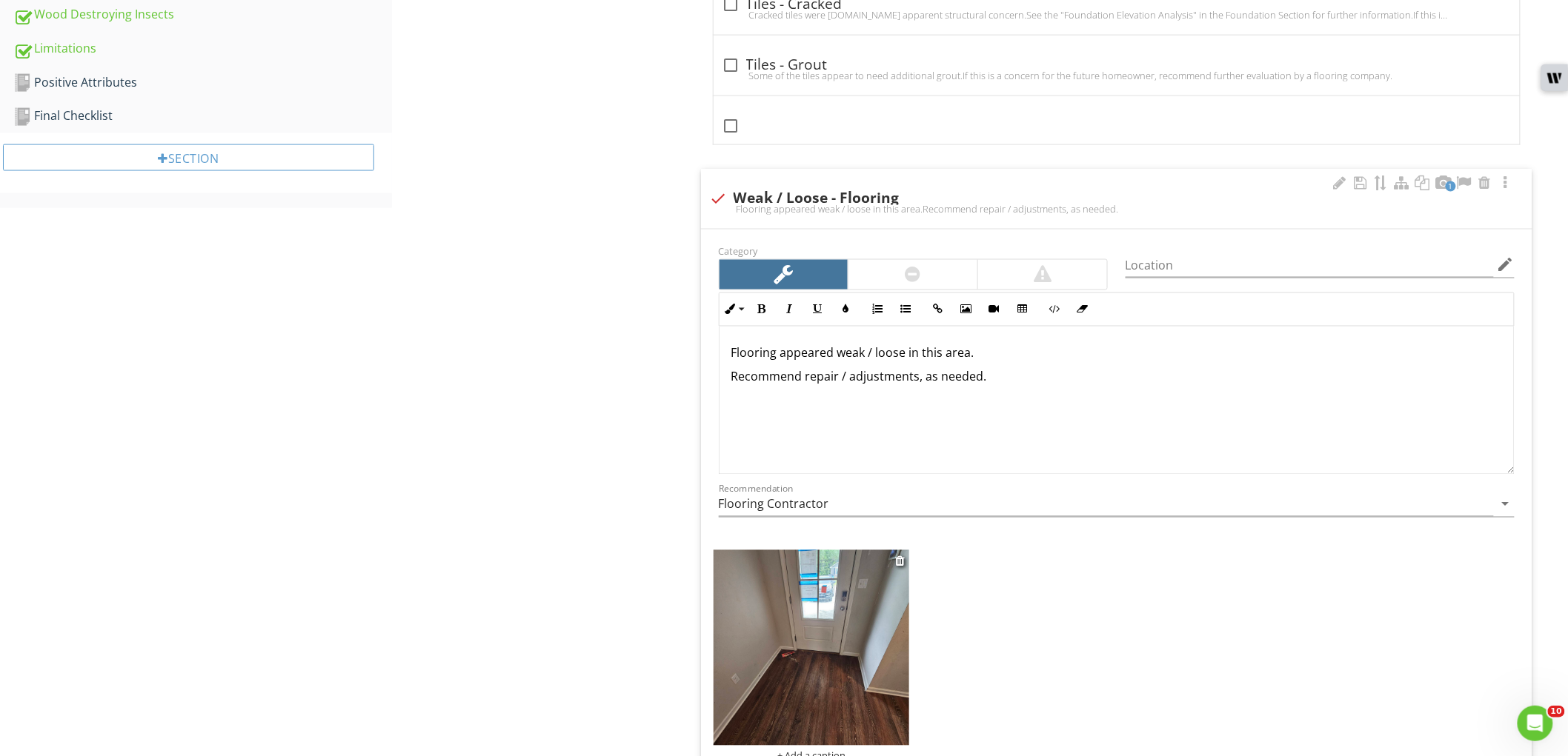
click at [832, 714] on img at bounding box center [812, 648] width 196 height 196
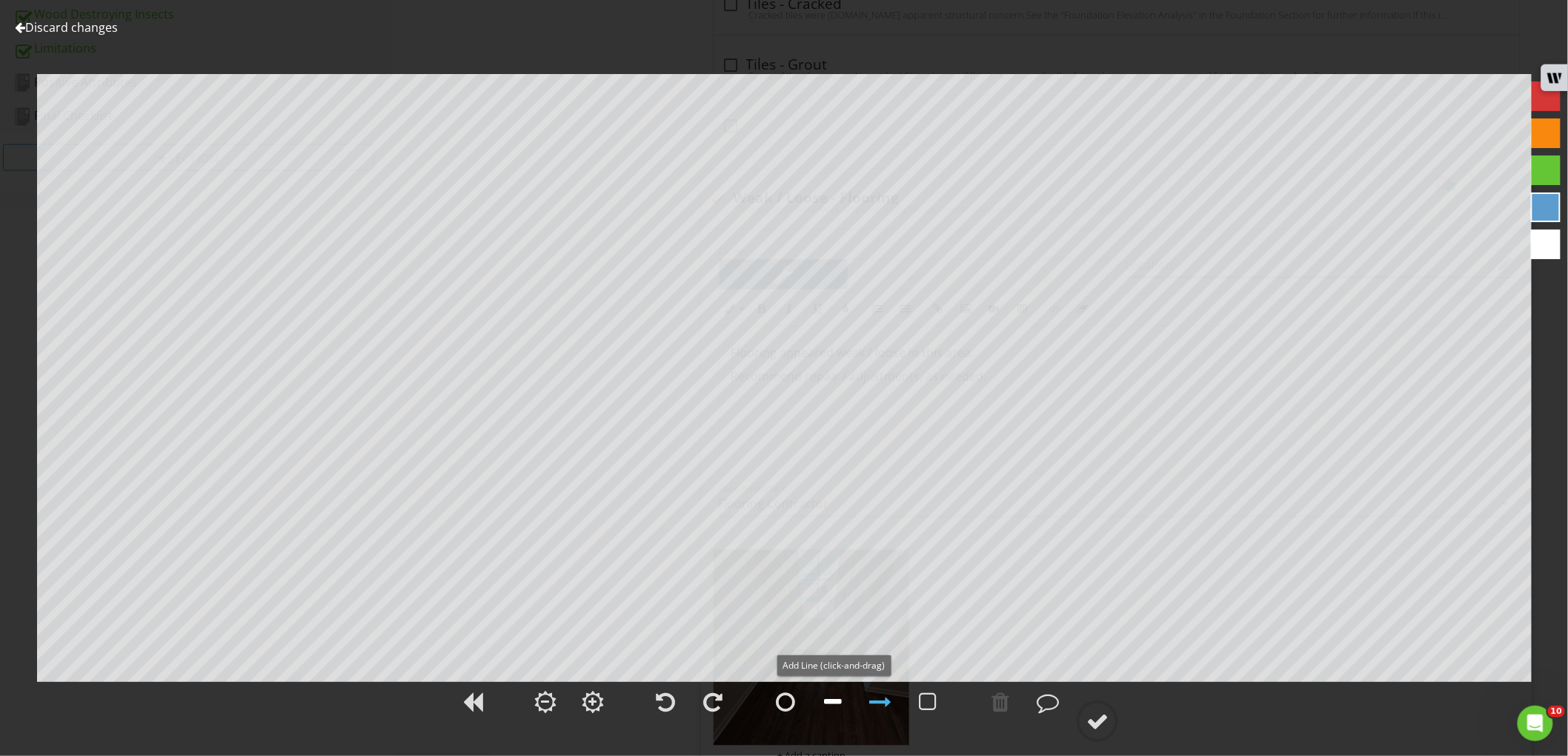
click at [832, 706] on div at bounding box center [833, 702] width 18 height 22
click at [883, 708] on div at bounding box center [880, 702] width 22 height 22
click at [1092, 726] on div at bounding box center [1097, 721] width 22 height 22
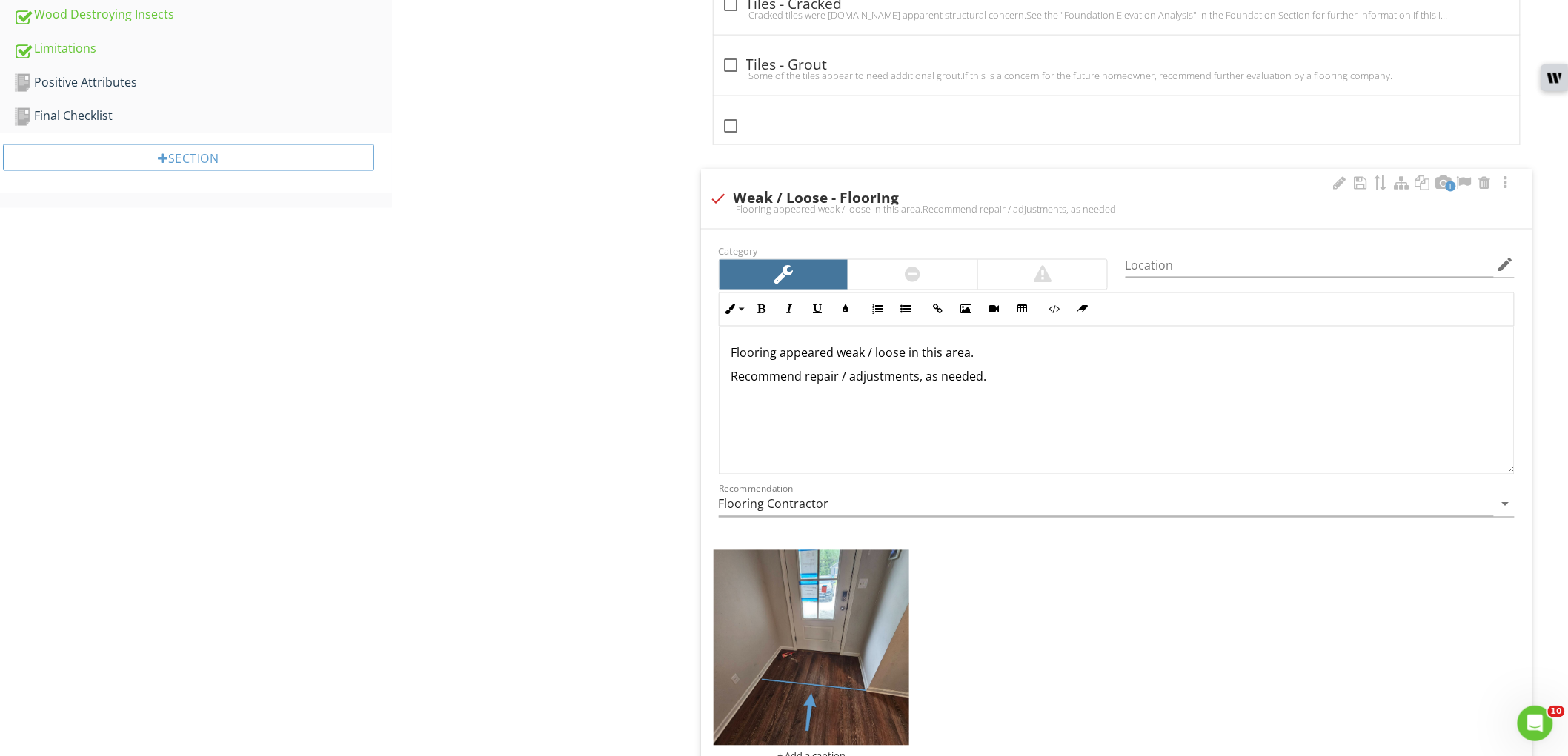
click at [851, 356] on p "Flooring appeared weak / loose in this area." at bounding box center [1117, 353] width 771 height 18
click at [1342, 180] on div at bounding box center [1340, 183] width 18 height 15
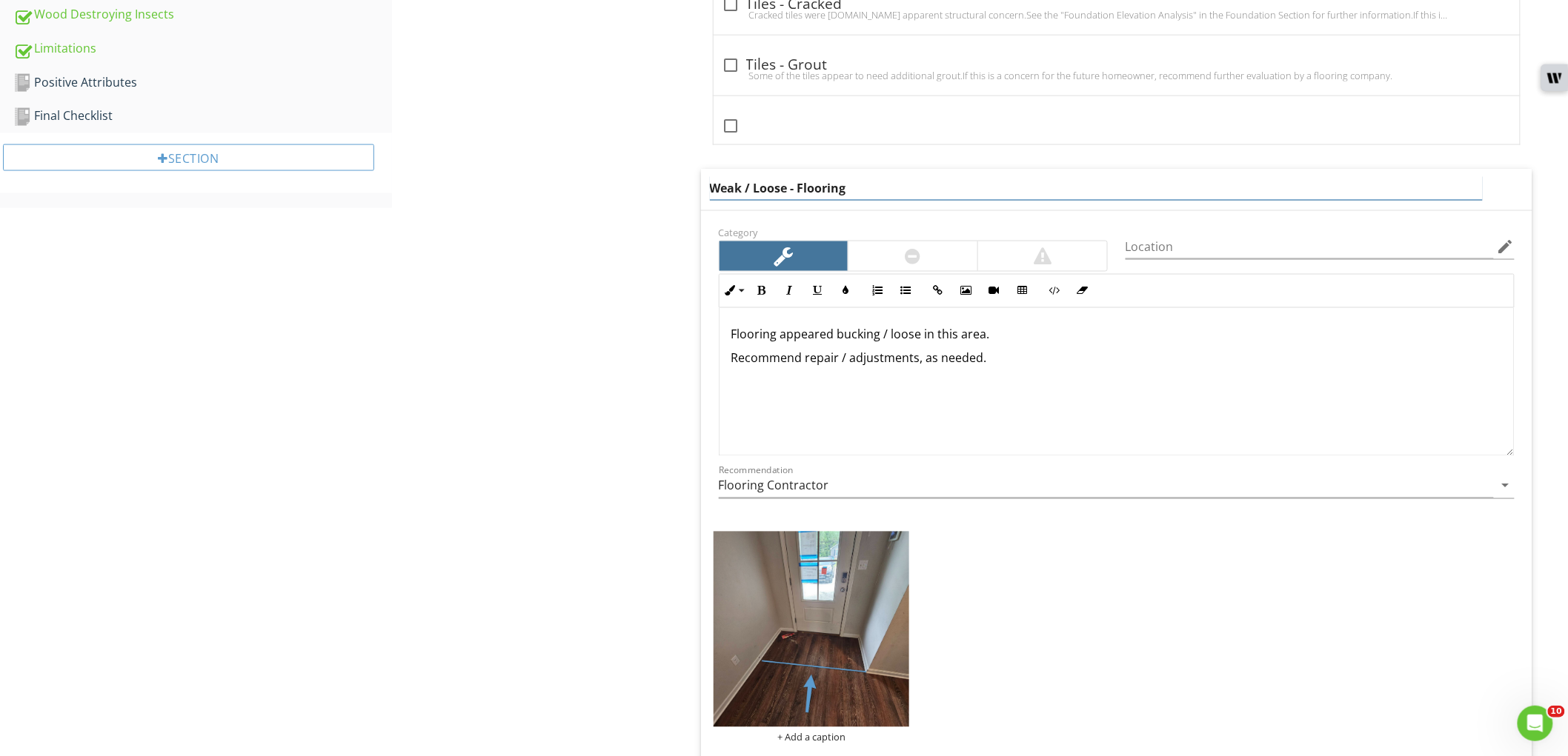
click at [723, 185] on input "Weak / Loose - Flooring" at bounding box center [1096, 189] width 773 height 24
type input "buckling / Loose - Flooring"
click at [723, 185] on input "buckling / Loose - Flooring" at bounding box center [1096, 189] width 773 height 24
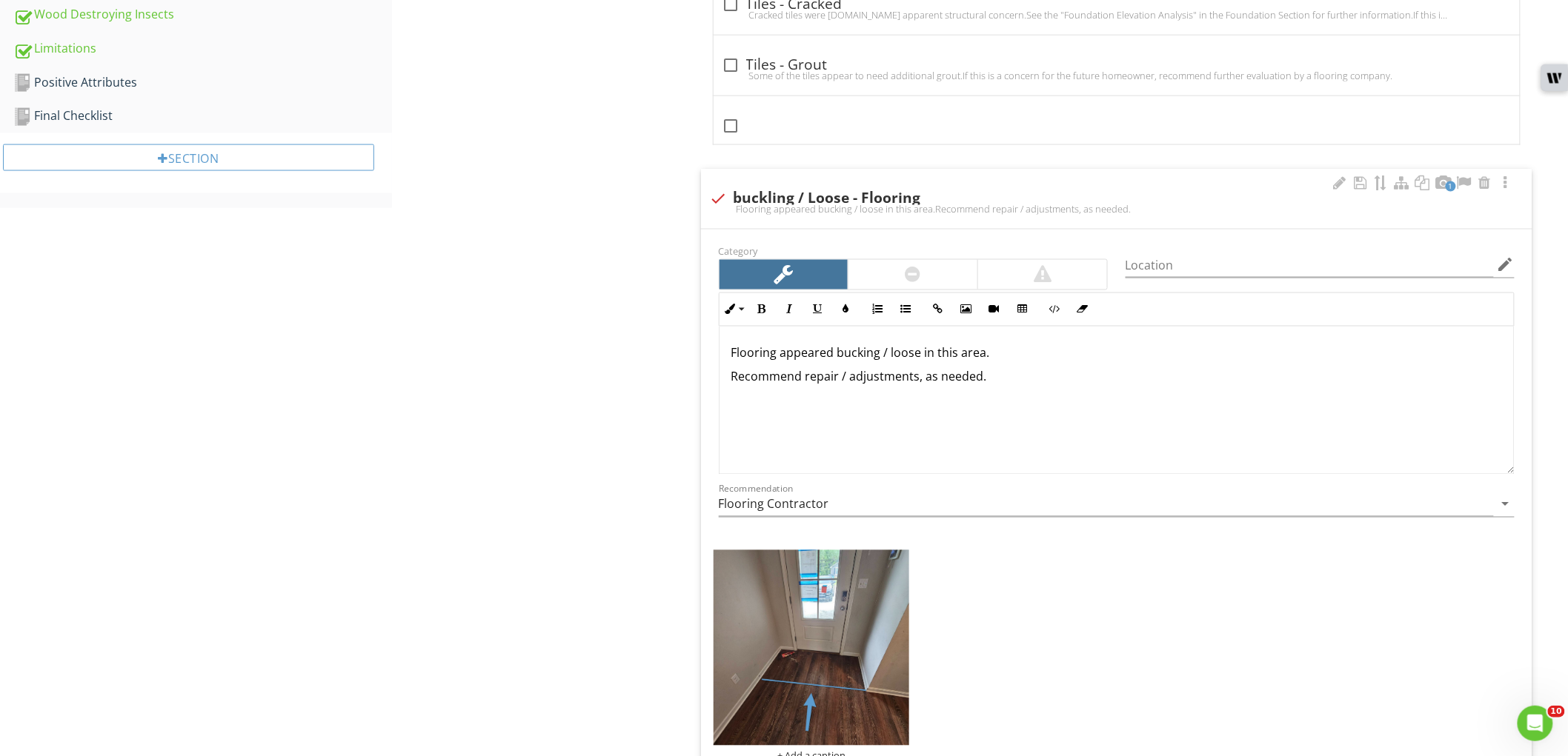
click at [861, 360] on p "Flooring appeared bucking / loose in this area." at bounding box center [1117, 353] width 771 height 18
click at [1123, 355] on p "Flooring appeared buckling / loose in this area." at bounding box center [1117, 353] width 771 height 18
click at [1212, 428] on div "Flooring appeared buckling / loose in this area. Possible due to not enough roo…" at bounding box center [1117, 401] width 794 height 148
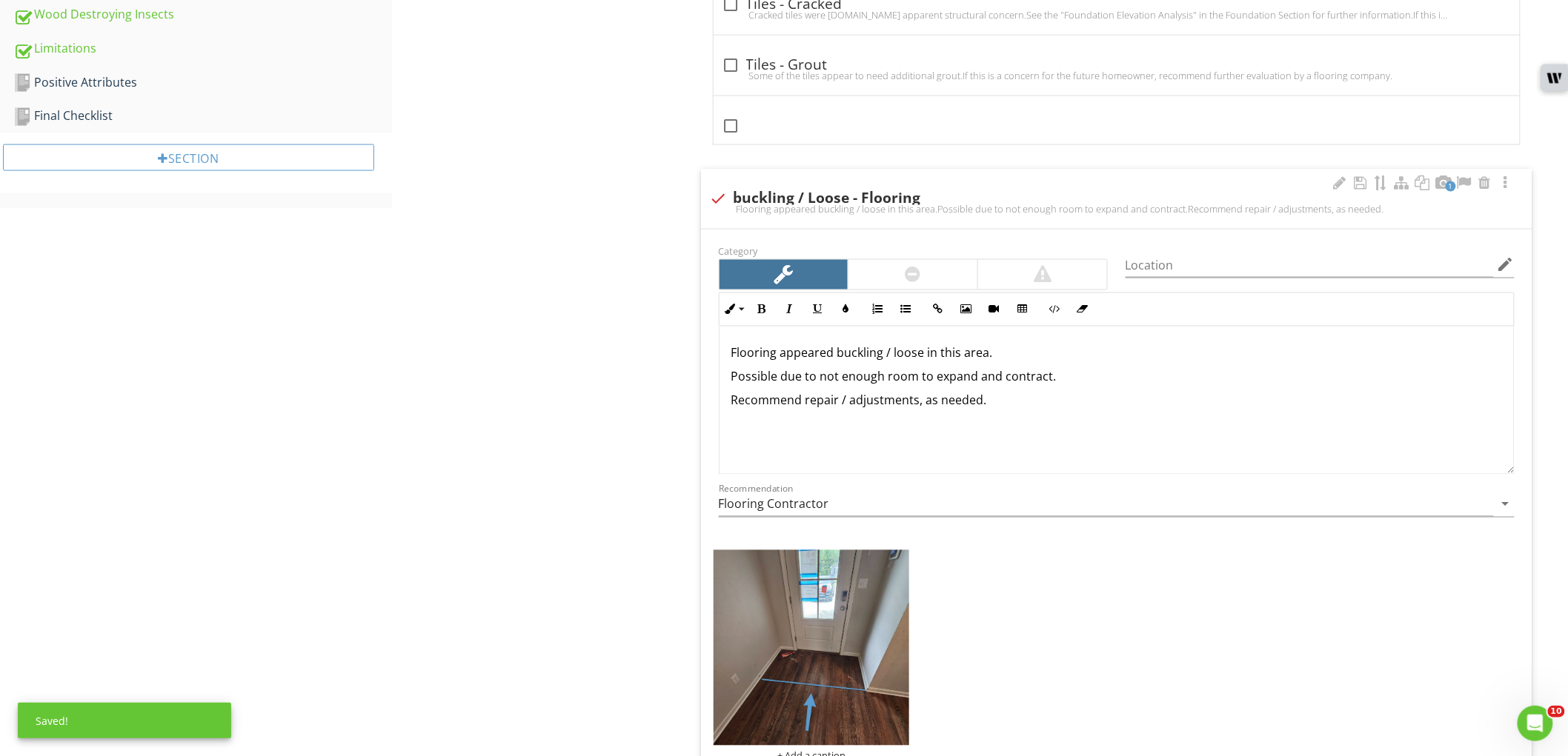
click at [759, 378] on p "Possible due to not enough room to expand and contract." at bounding box center [1117, 377] width 771 height 18
click at [782, 309] on button "Italic" at bounding box center [790, 309] width 28 height 28
click at [1307, 416] on div "Flooring appeared buckling / loose in this area. Possible due to not enough roo…" at bounding box center [1117, 401] width 794 height 148
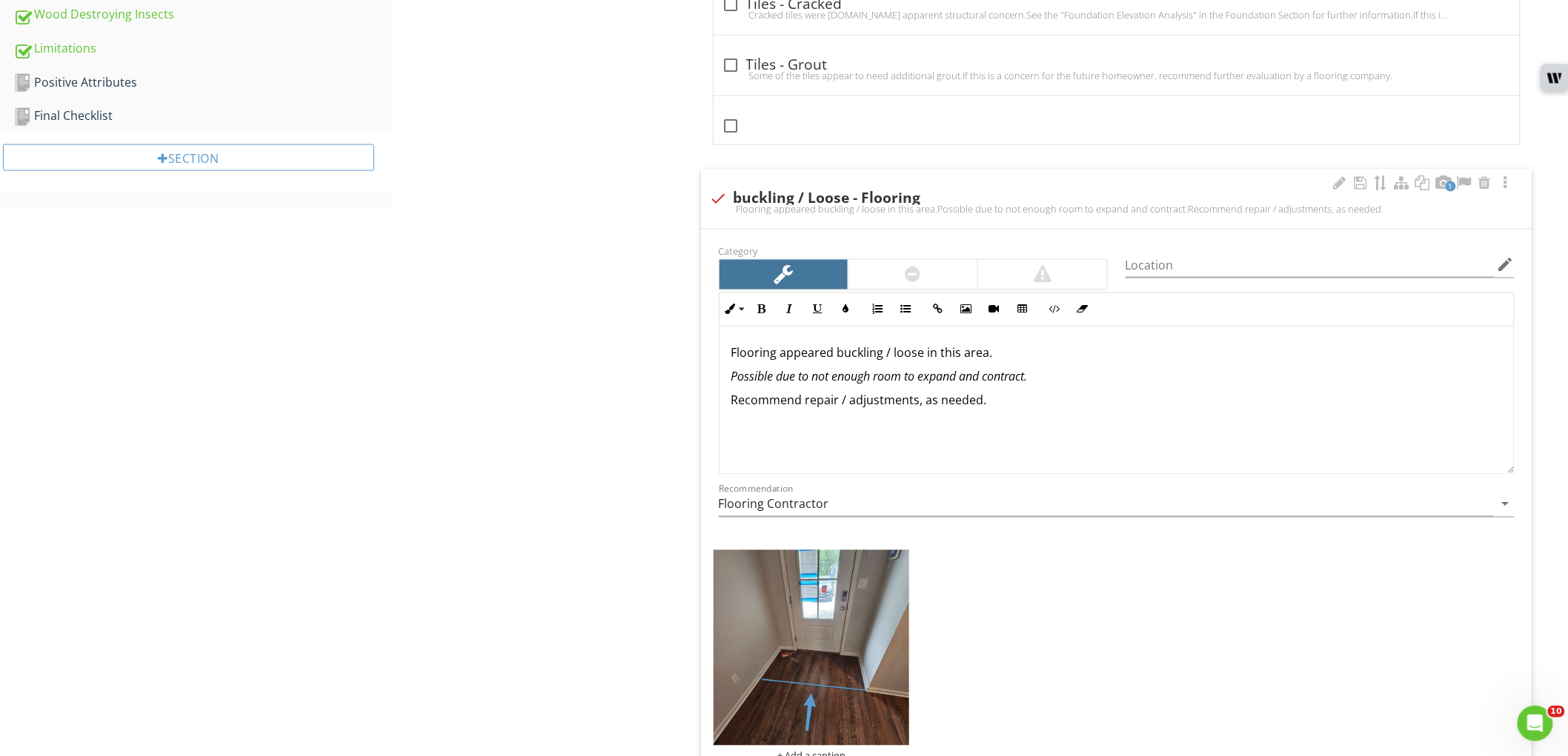
click at [1209, 382] on p "Possible due to not enough room to expand and contract." at bounding box center [1117, 377] width 771 height 18
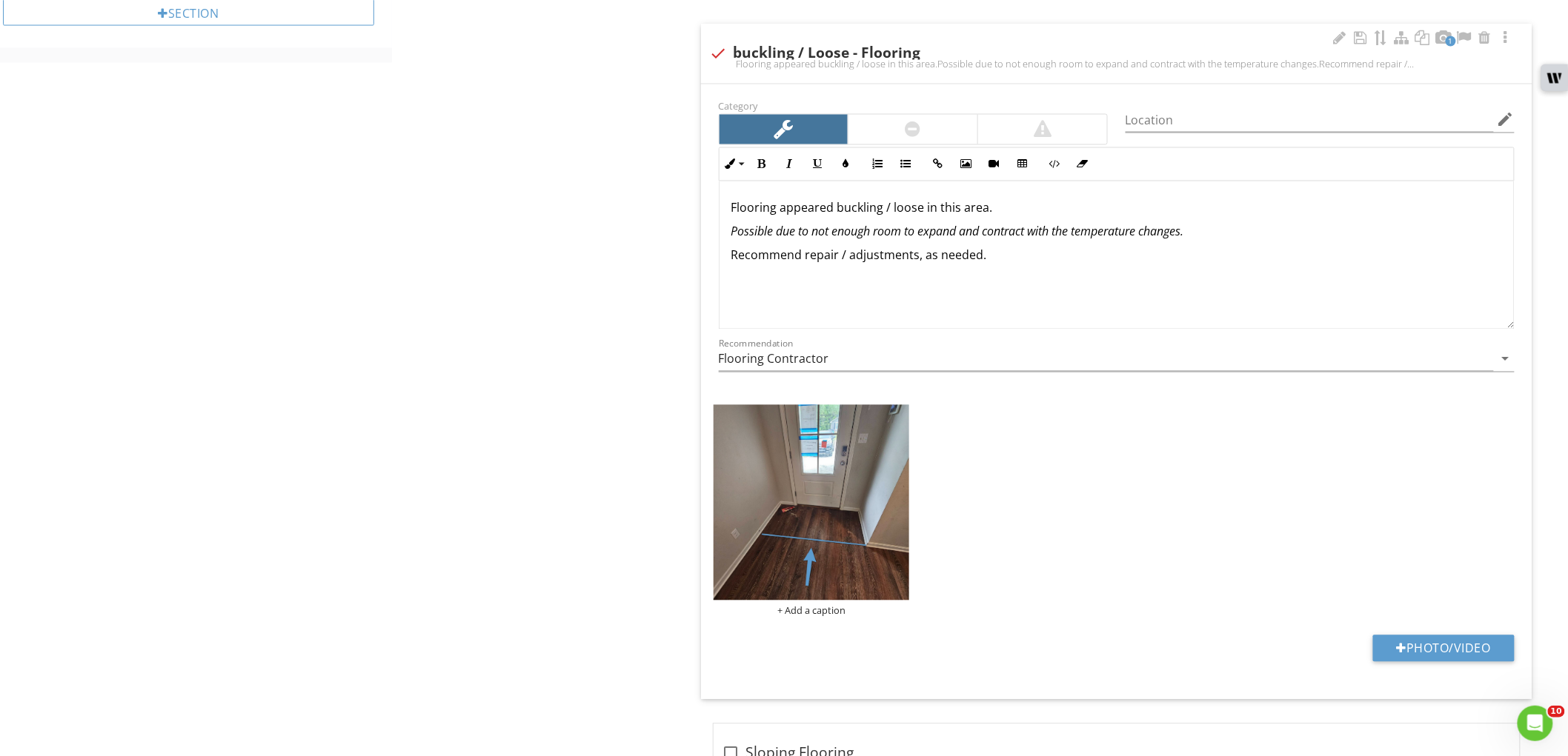
scroll to position [988, 0]
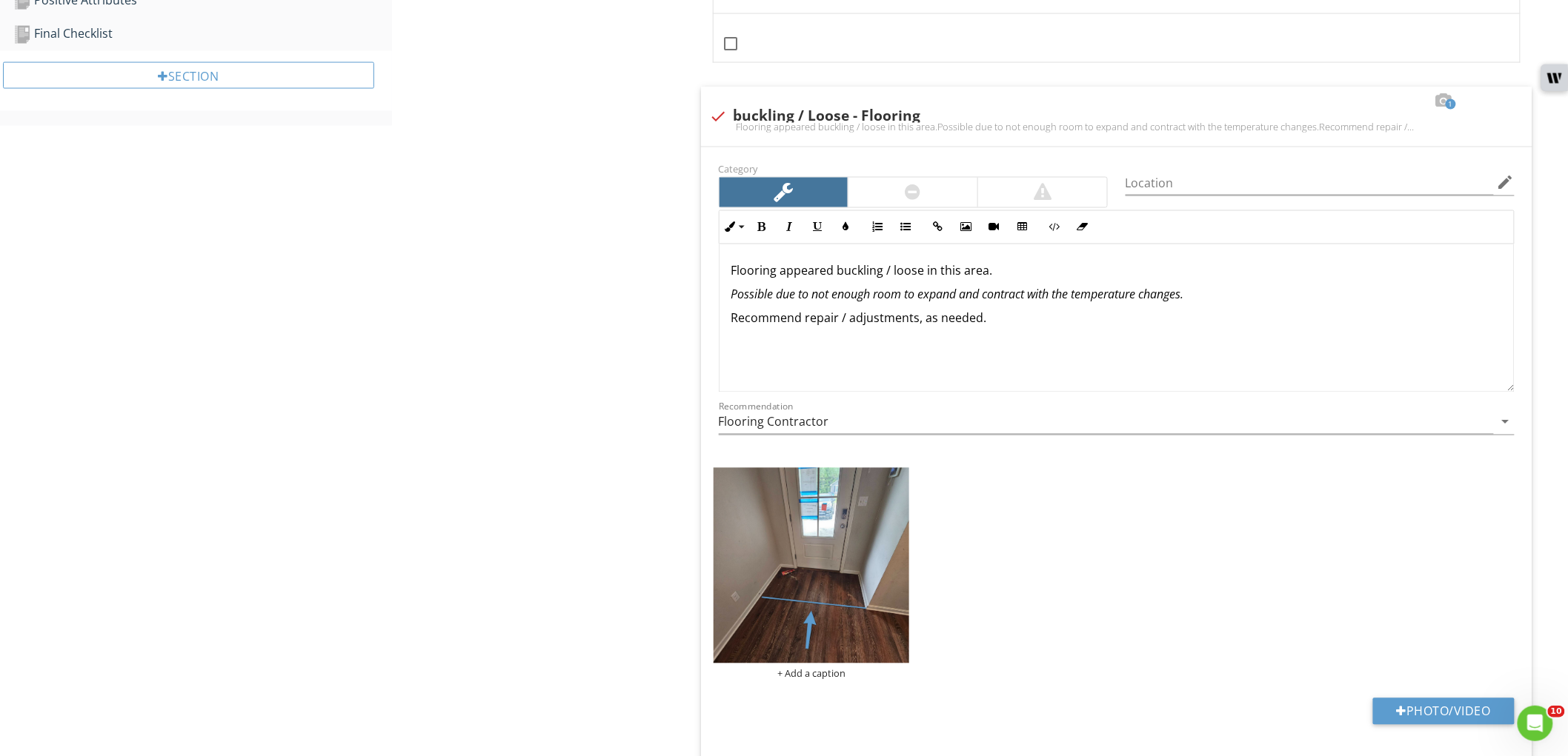
click at [1337, 106] on div at bounding box center [1340, 101] width 18 height 15
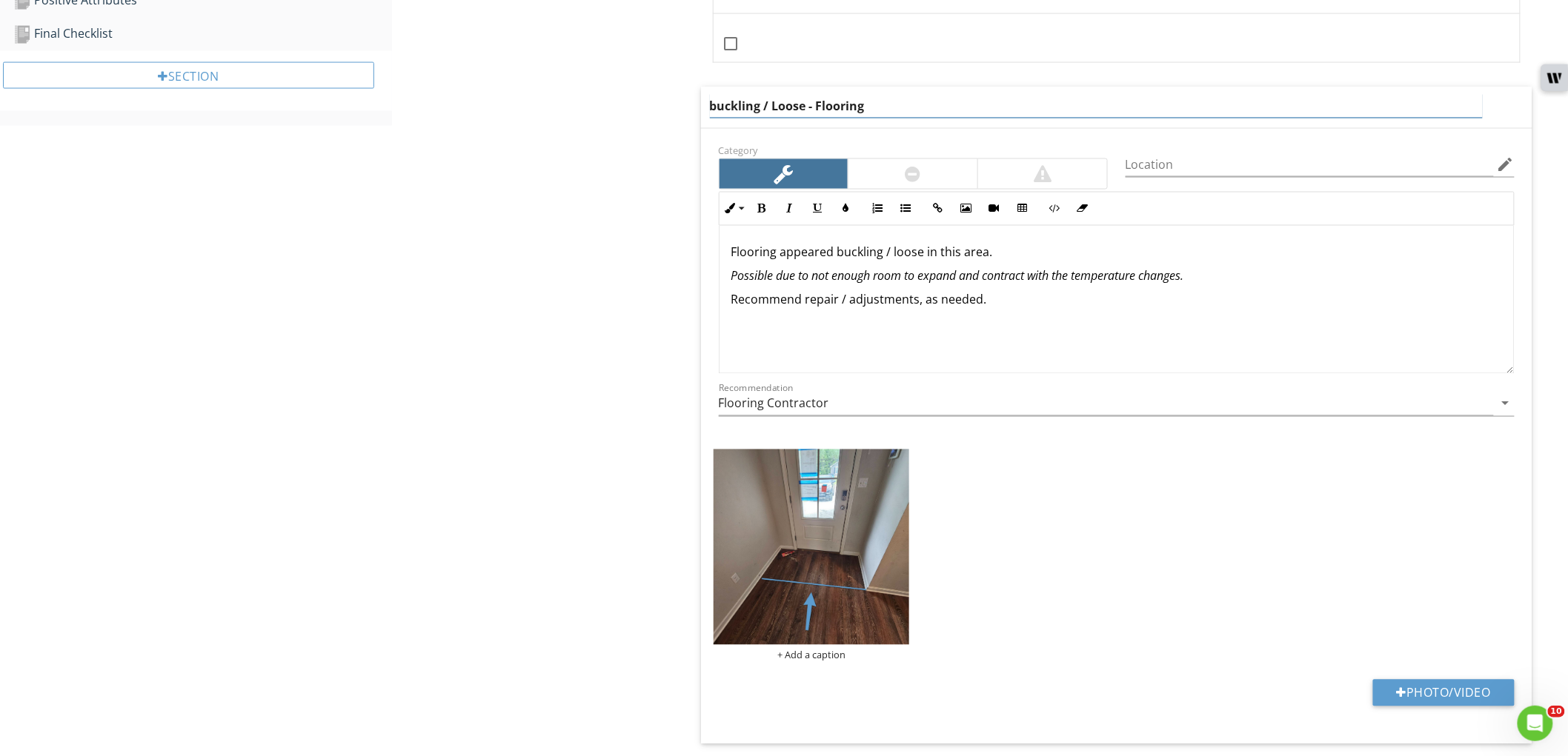
drag, startPoint x: 716, startPoint y: 109, endPoint x: 664, endPoint y: 112, distance: 52.1
click at [664, 112] on div "Interior Walls & Ceilings Cabinetry Countertops Trim Work Floors Item Floors IN…" at bounding box center [980, 702] width 1176 height 3083
drag, startPoint x: 816, startPoint y: 105, endPoint x: 661, endPoint y: 101, distance: 155.1
click at [662, 101] on div "Interior Walls & Ceilings Cabinetry Countertops Trim Work Floors Item Floors IN…" at bounding box center [980, 702] width 1176 height 3083
type input "Flooring - Multiple Concerns"
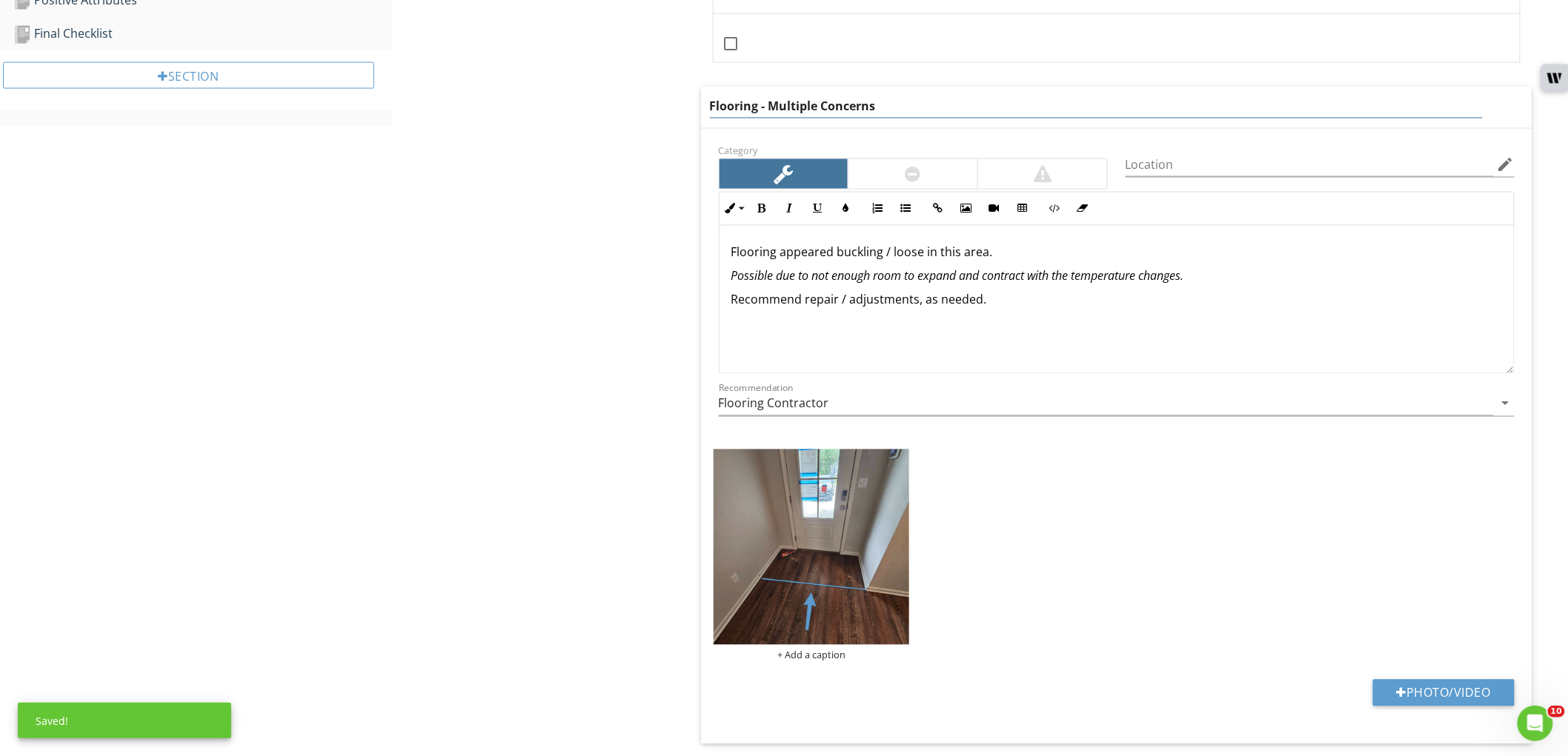
click at [982, 346] on div "Flooring appeared buckling / loose in this area. Possible due to not enough roo…" at bounding box center [1117, 300] width 794 height 148
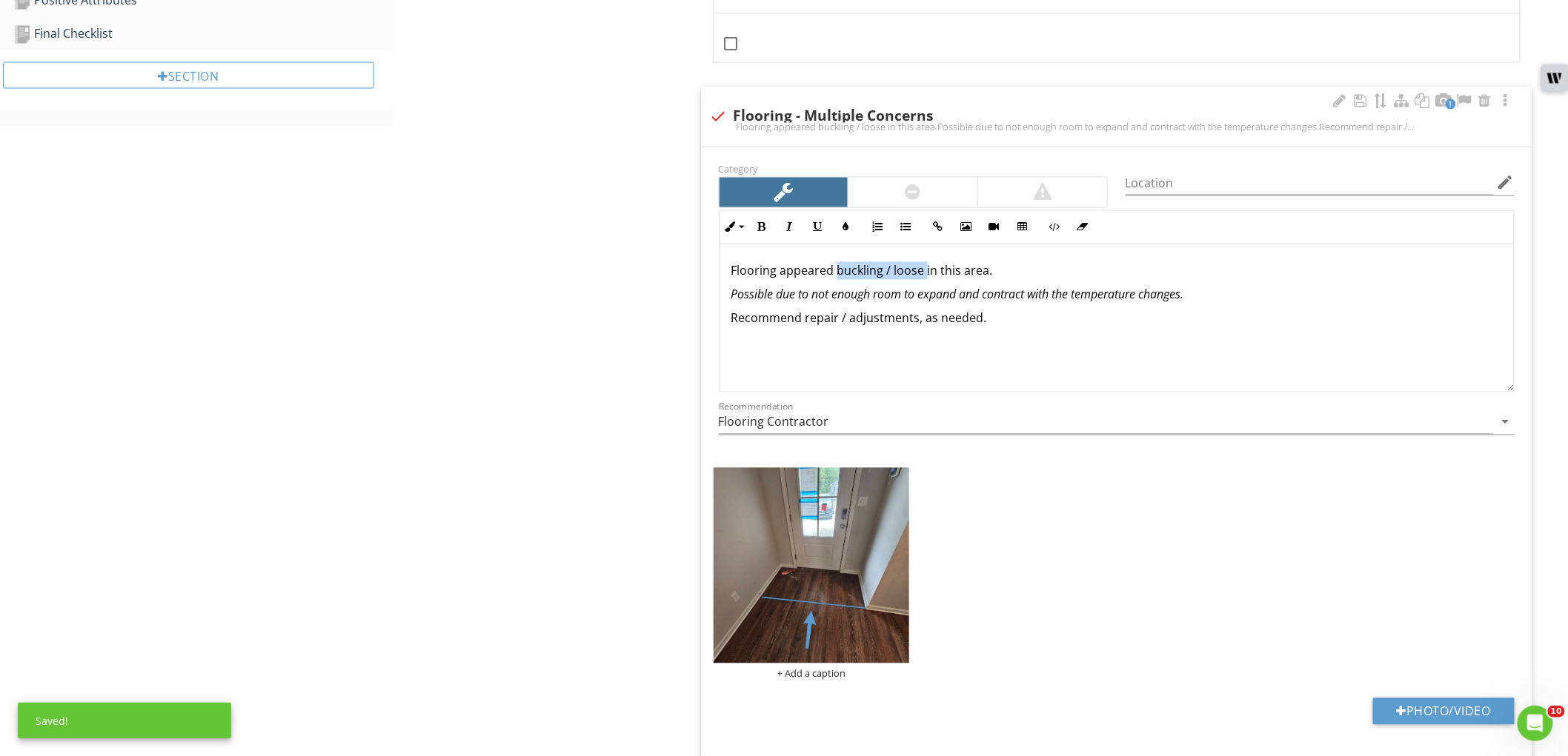
drag, startPoint x: 835, startPoint y: 272, endPoint x: 923, endPoint y: 272, distance: 88.0
click at [923, 272] on p "Flooring appeared buckling / loose in this area." at bounding box center [1117, 272] width 771 height 18
click at [768, 227] on button "Bold" at bounding box center [762, 227] width 28 height 28
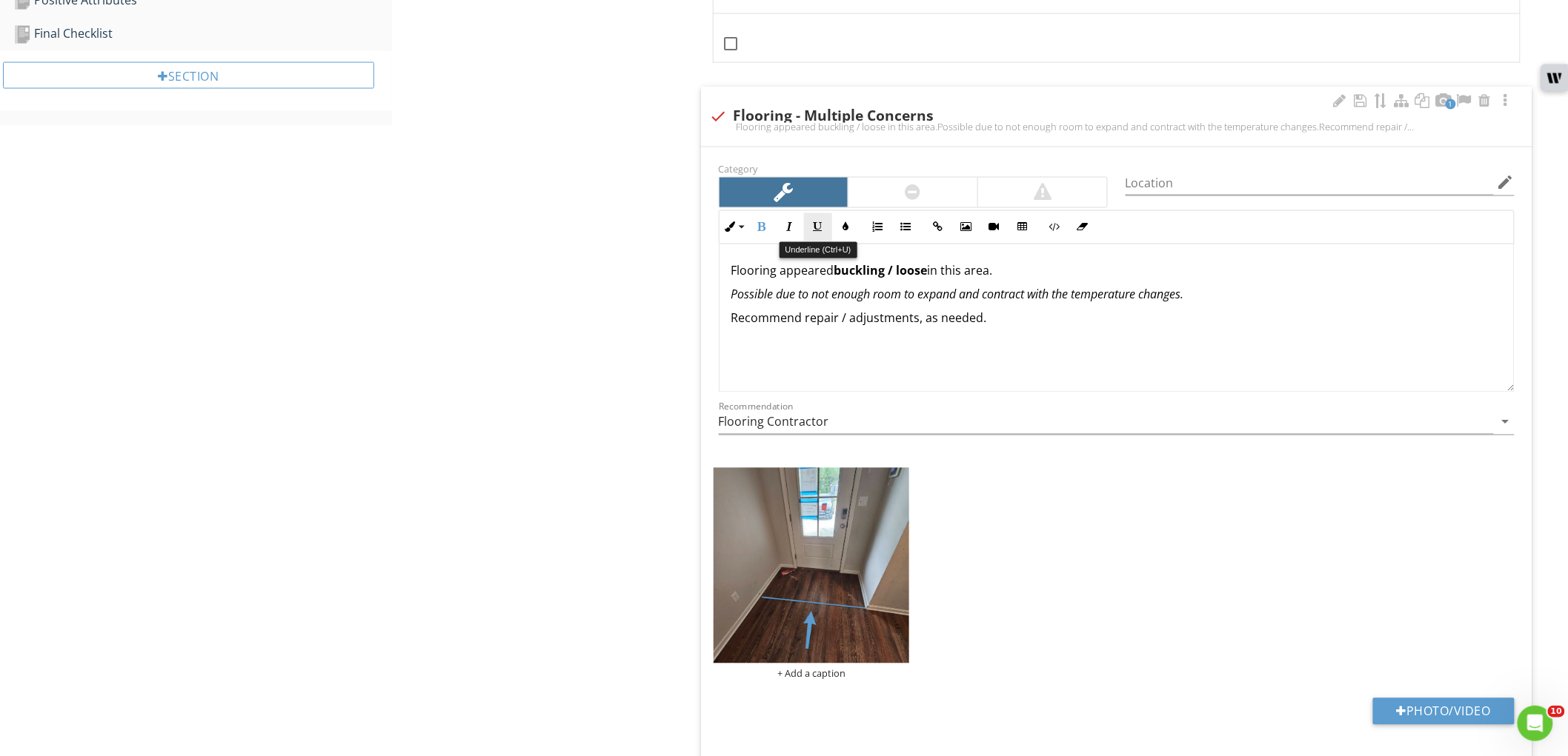
click at [813, 227] on icon "button" at bounding box center [818, 228] width 11 height 11
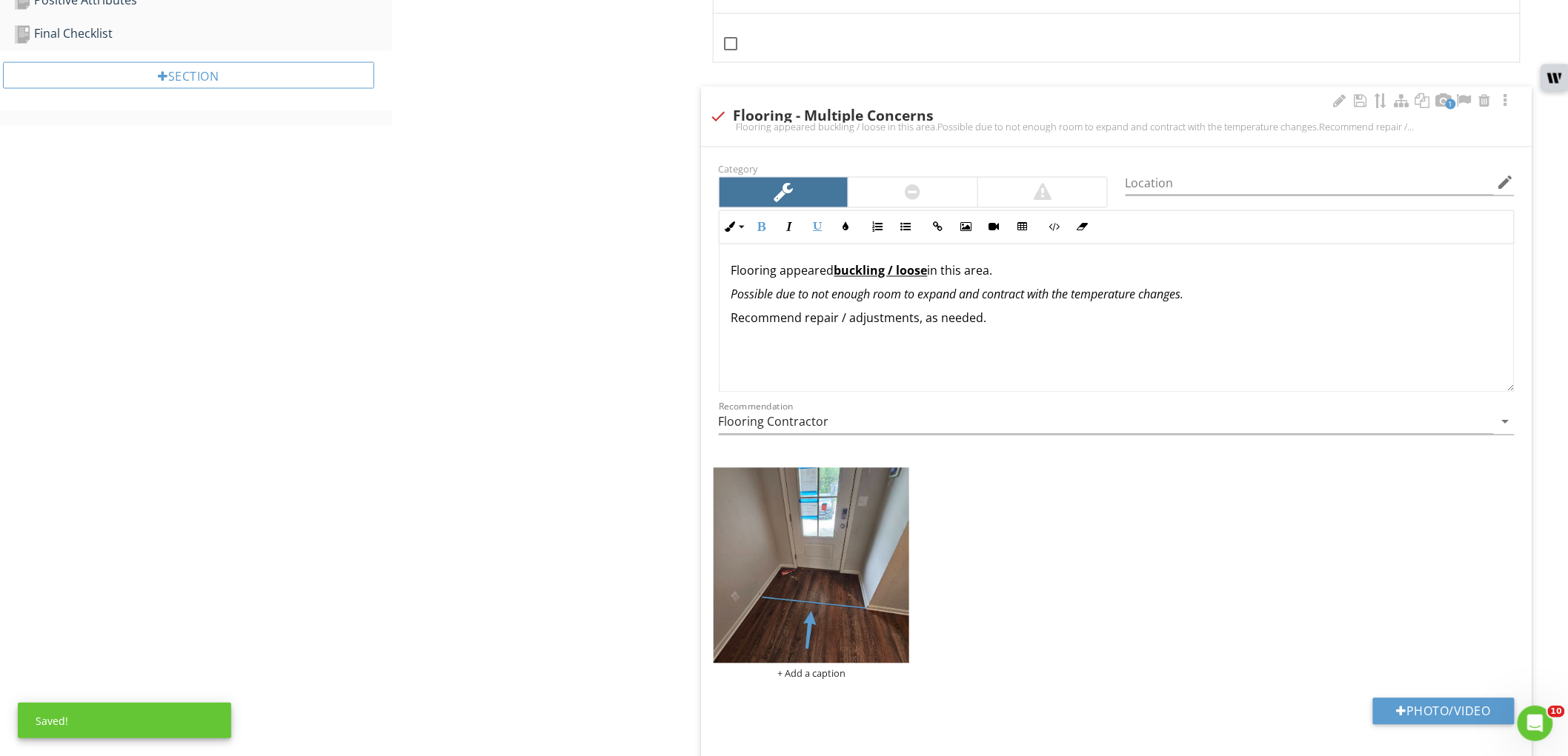
click at [920, 281] on div "Flooring appeared buckling / loose in this area. Possible due to not enough roo…" at bounding box center [1117, 318] width 794 height 148
click at [932, 276] on p "Flooring appeared buckling / loose in this area." at bounding box center [1117, 272] width 771 height 18
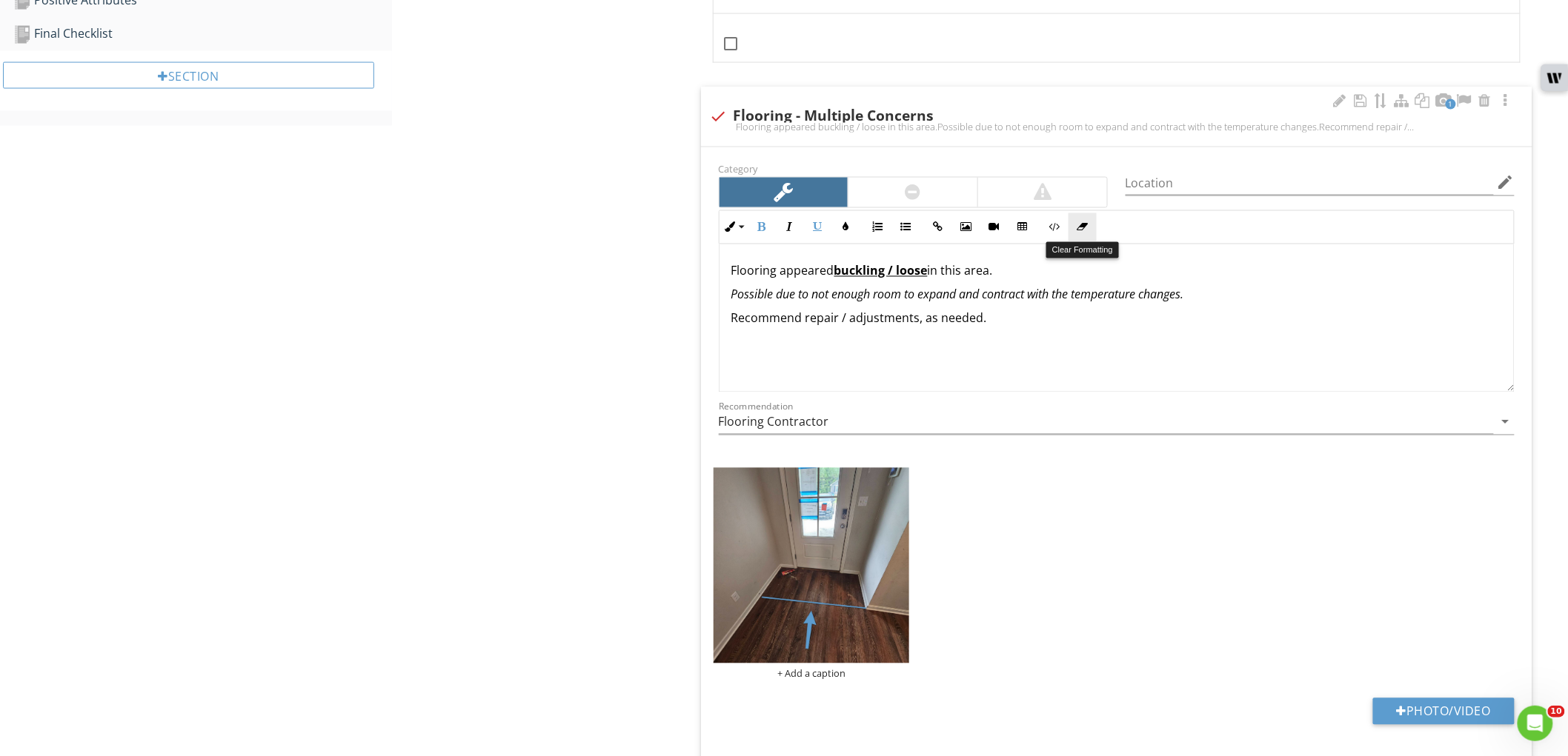
click at [1084, 235] on button "Clear Formatting" at bounding box center [1083, 227] width 28 height 28
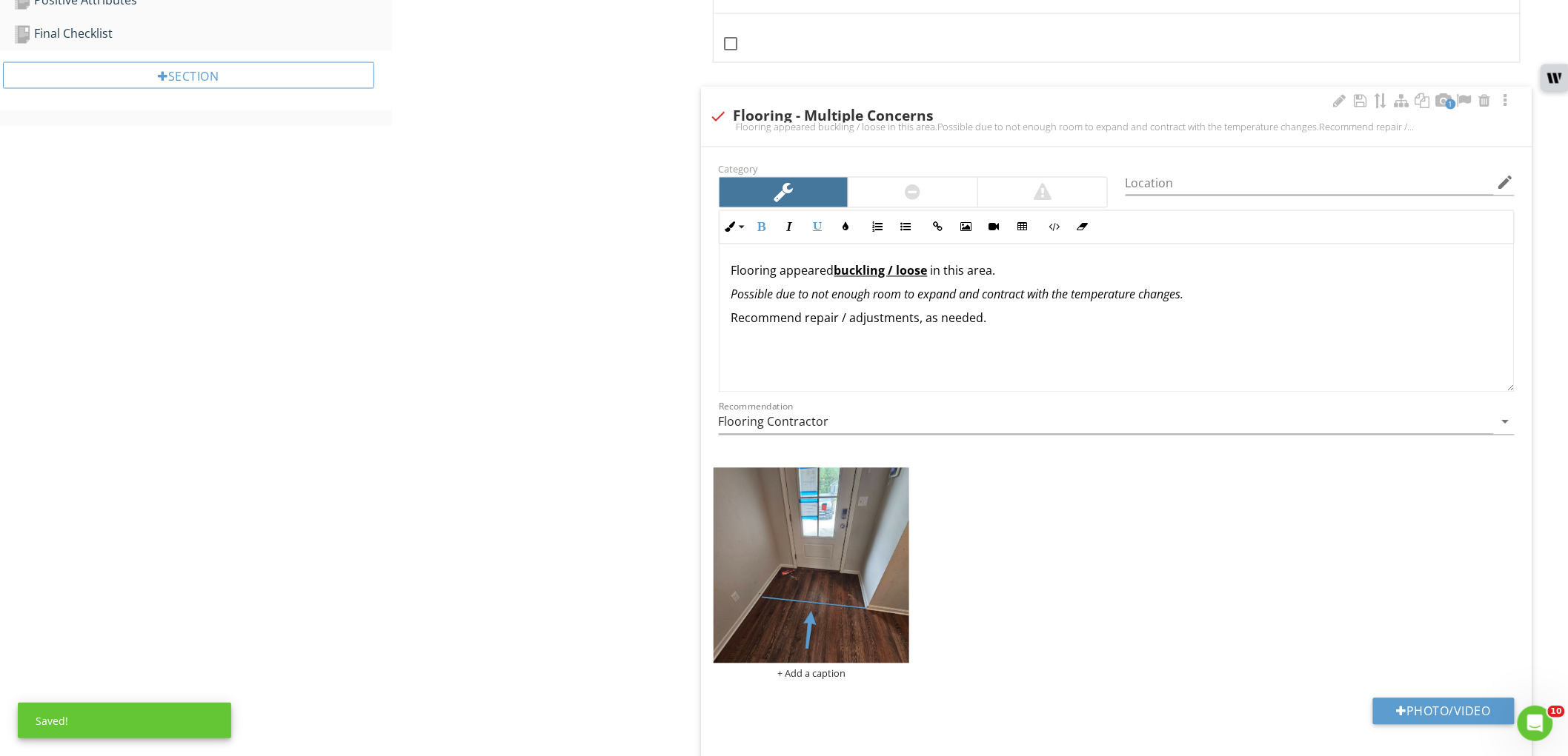
click at [730, 270] on div "Flooring appeared buckling / loose ​ ​in this area. Possible due to not enough …" at bounding box center [1117, 318] width 794 height 148
drag, startPoint x: 754, startPoint y: 275, endPoint x: 795, endPoint y: 278, distance: 41.1
click at [795, 278] on p "The flooring appeared buckling / loose in this area." at bounding box center [1117, 272] width 771 height 18
click at [763, 237] on button "Bold" at bounding box center [762, 227] width 28 height 28
click at [812, 229] on button "Underline" at bounding box center [818, 227] width 28 height 28
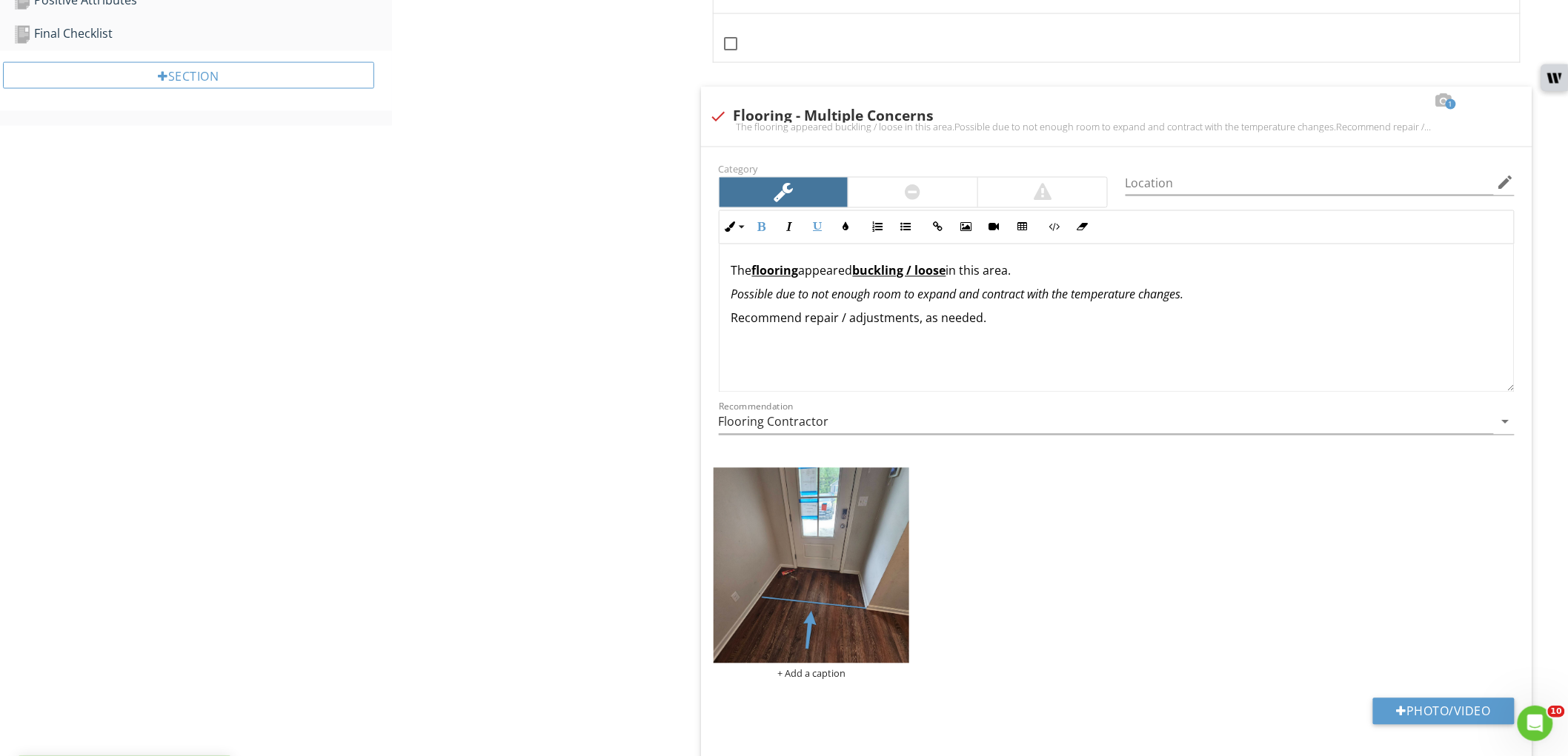
click at [646, 336] on div "Interior Walls & Ceilings Cabinetry Countertops Trim Work Floors Item Floors IN…" at bounding box center [980, 711] width 1176 height 3101
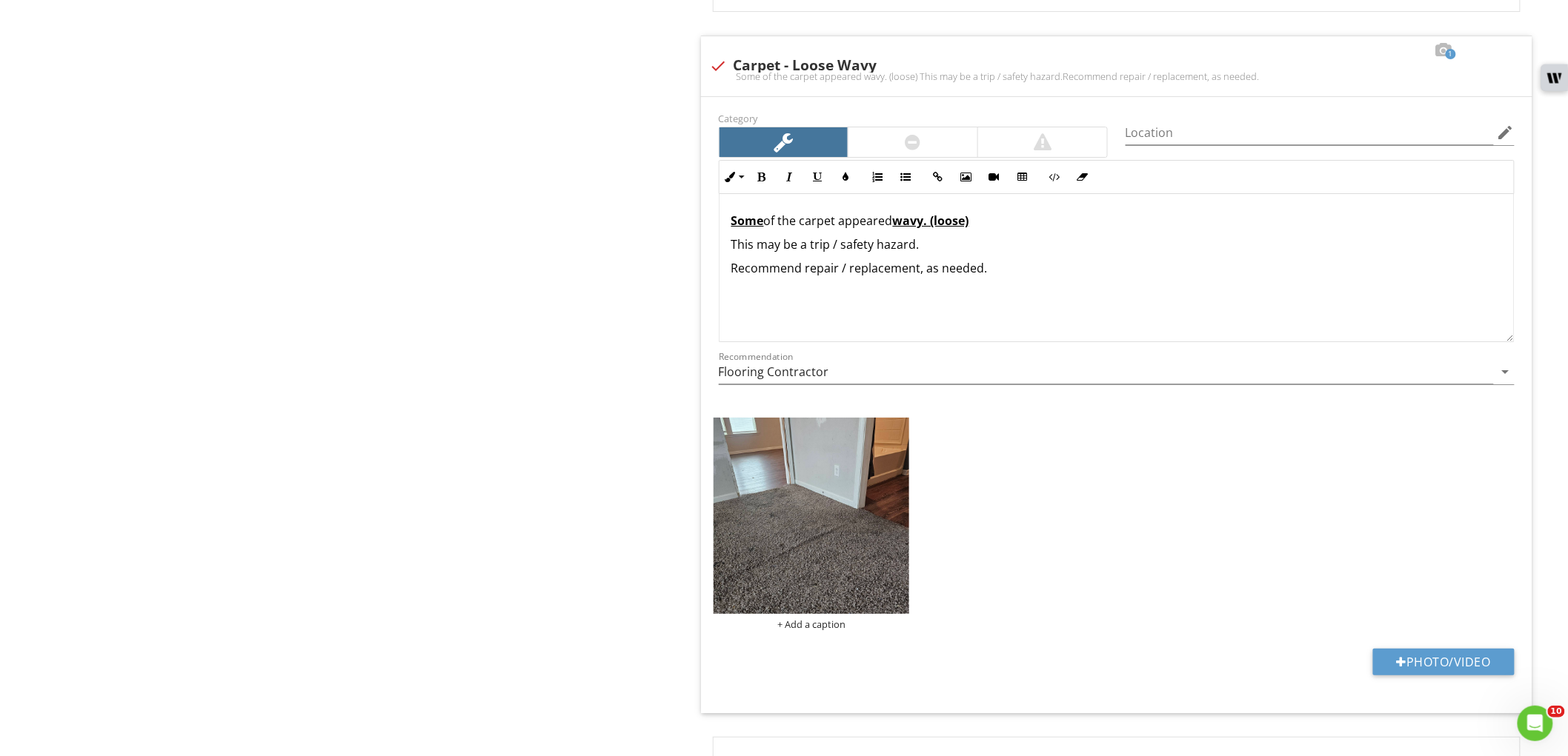
scroll to position [2151, 0]
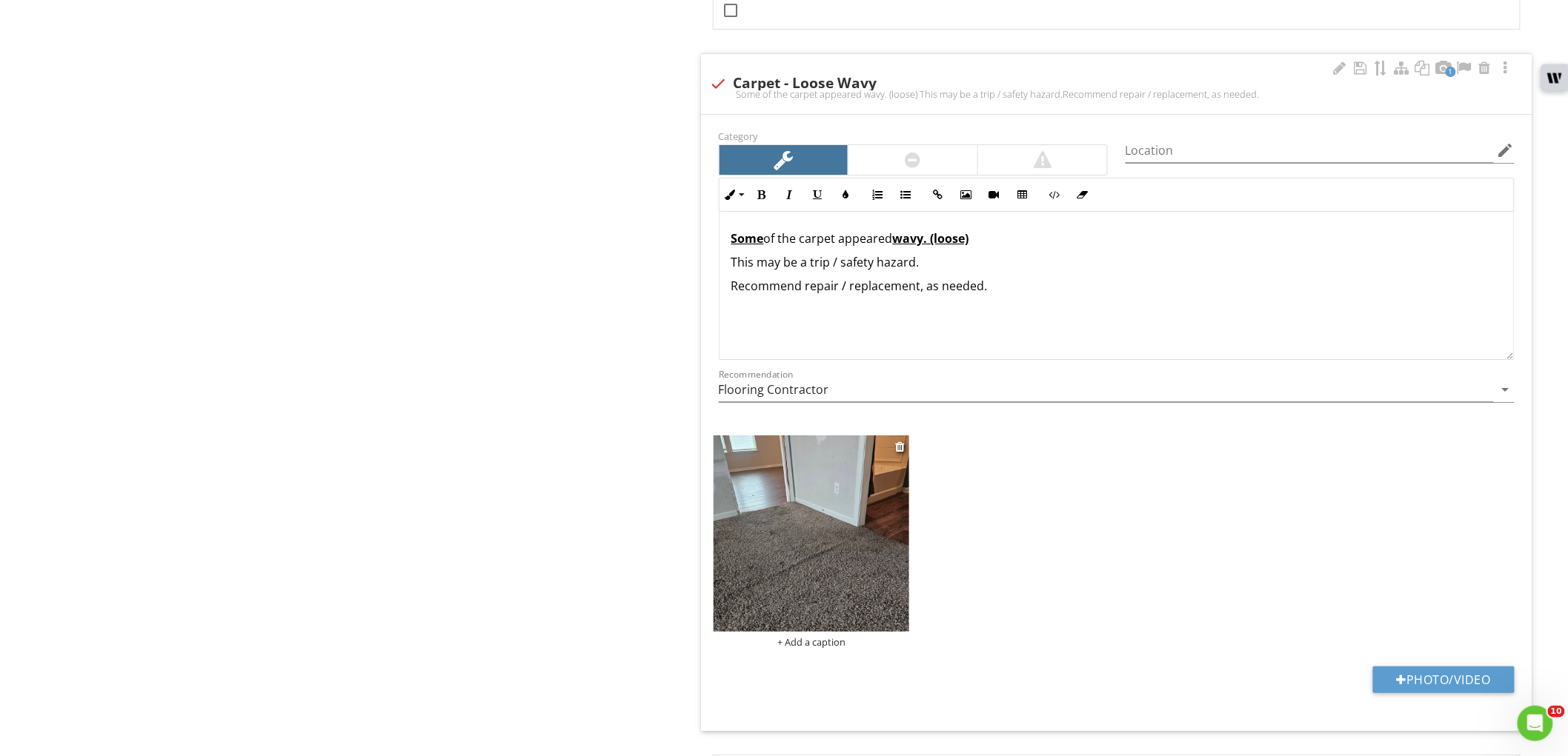
click at [855, 571] on img at bounding box center [812, 533] width 196 height 196
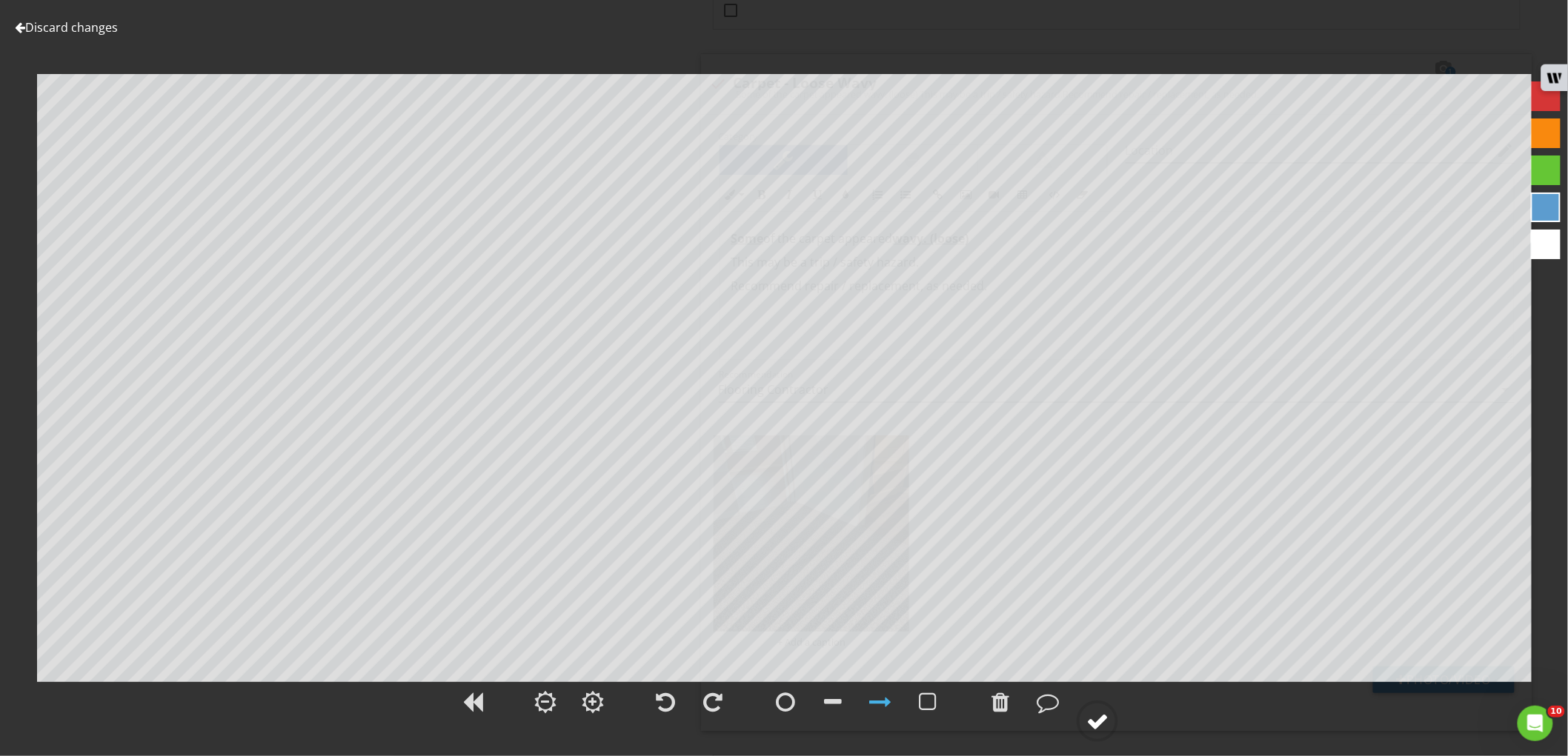
click at [1101, 723] on div at bounding box center [1097, 721] width 22 height 22
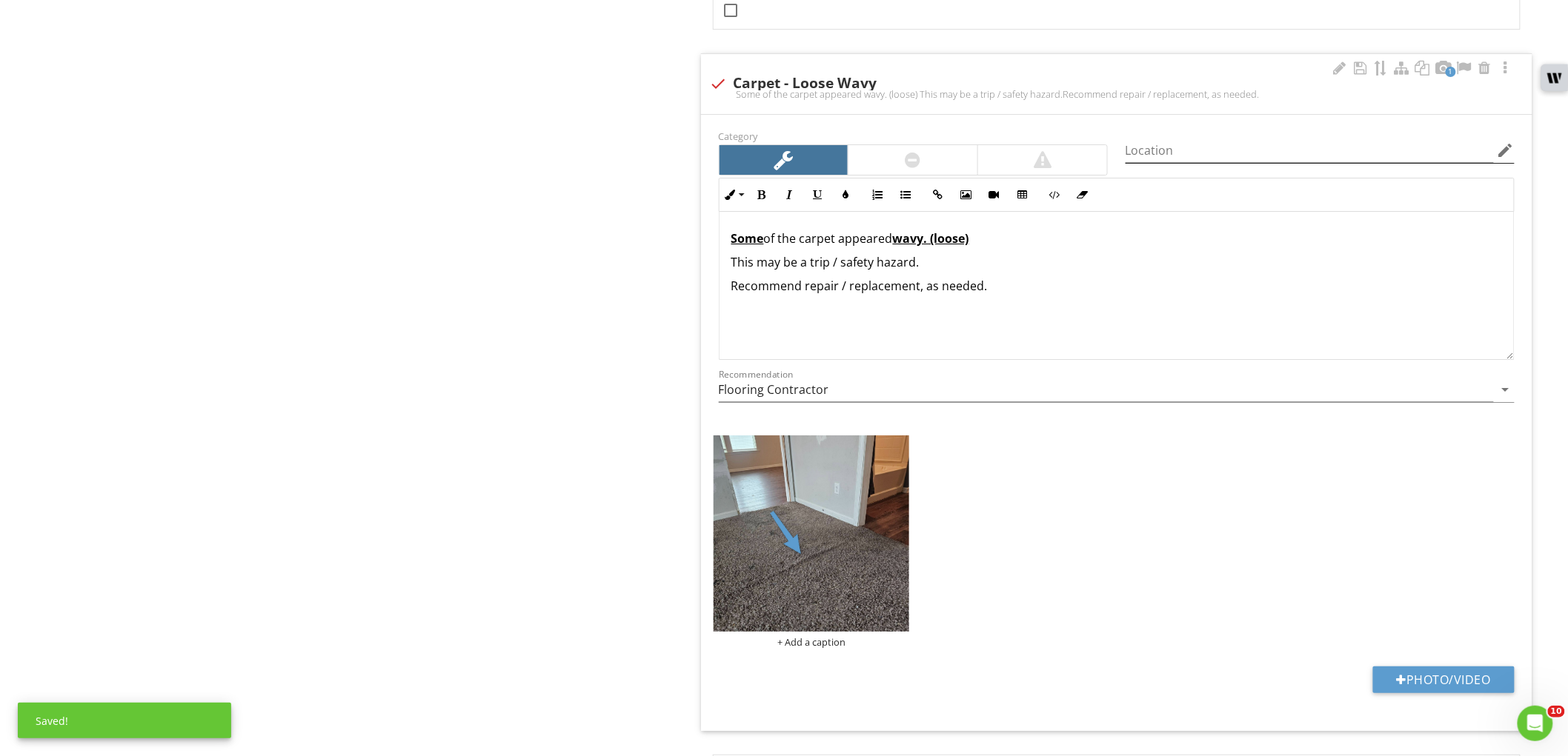
click at [1505, 156] on icon "edit" at bounding box center [1506, 151] width 18 height 18
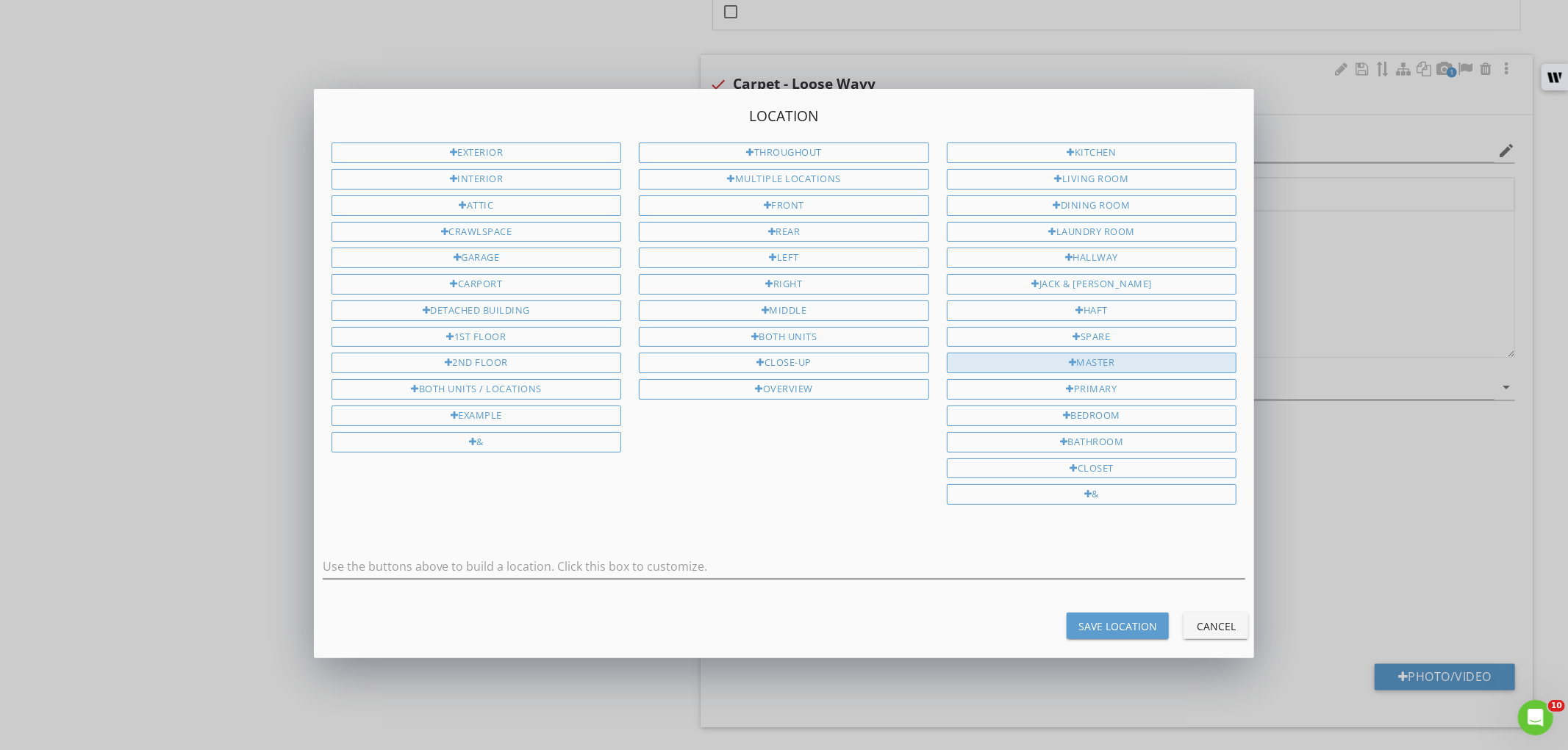
click at [1143, 371] on div "Master" at bounding box center [1092, 362] width 291 height 20
click at [1129, 419] on div "Bedroom" at bounding box center [1092, 415] width 291 height 20
type input "Master Bedroom"
click at [1144, 637] on button "Save Location" at bounding box center [1117, 626] width 102 height 26
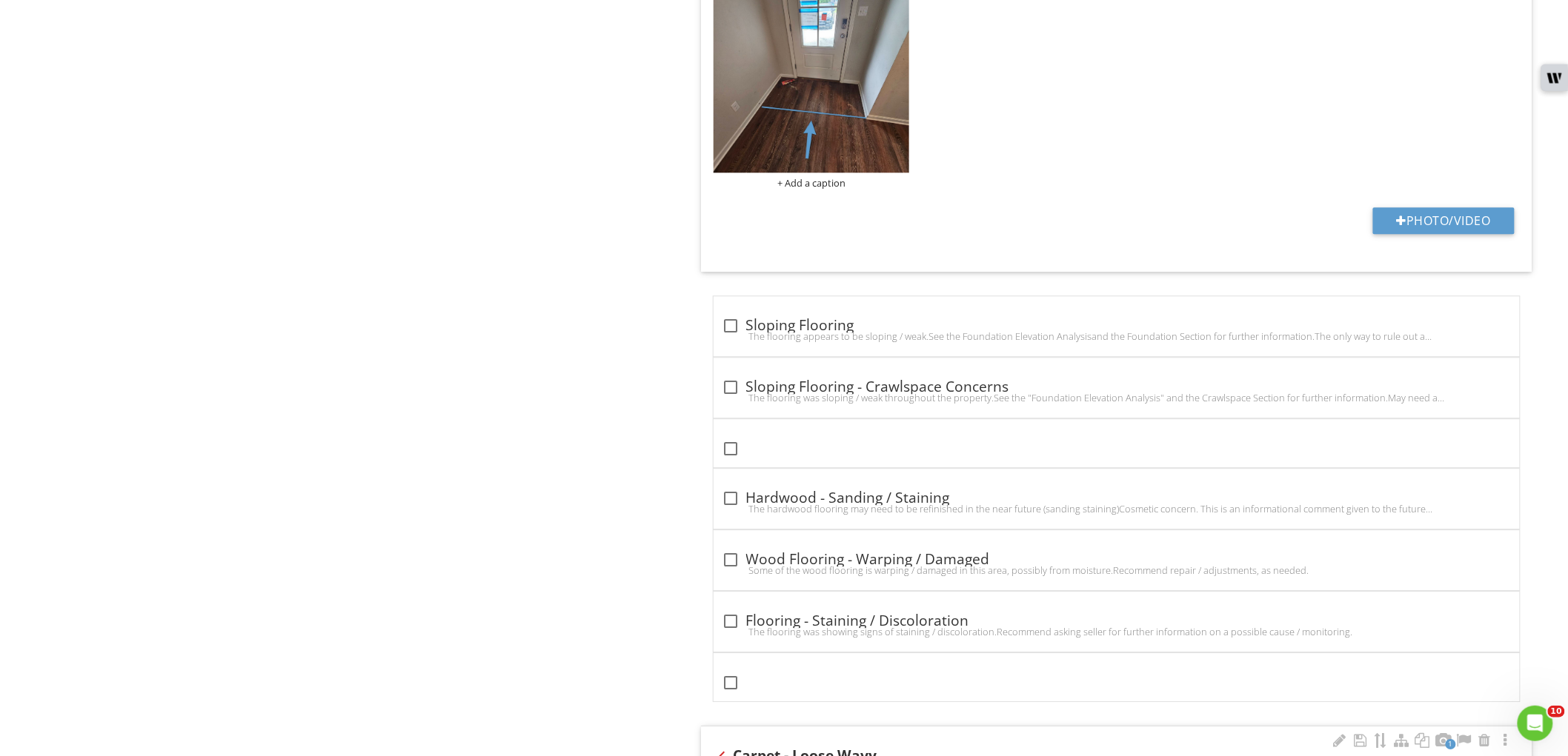
type input "Master Bedroom"
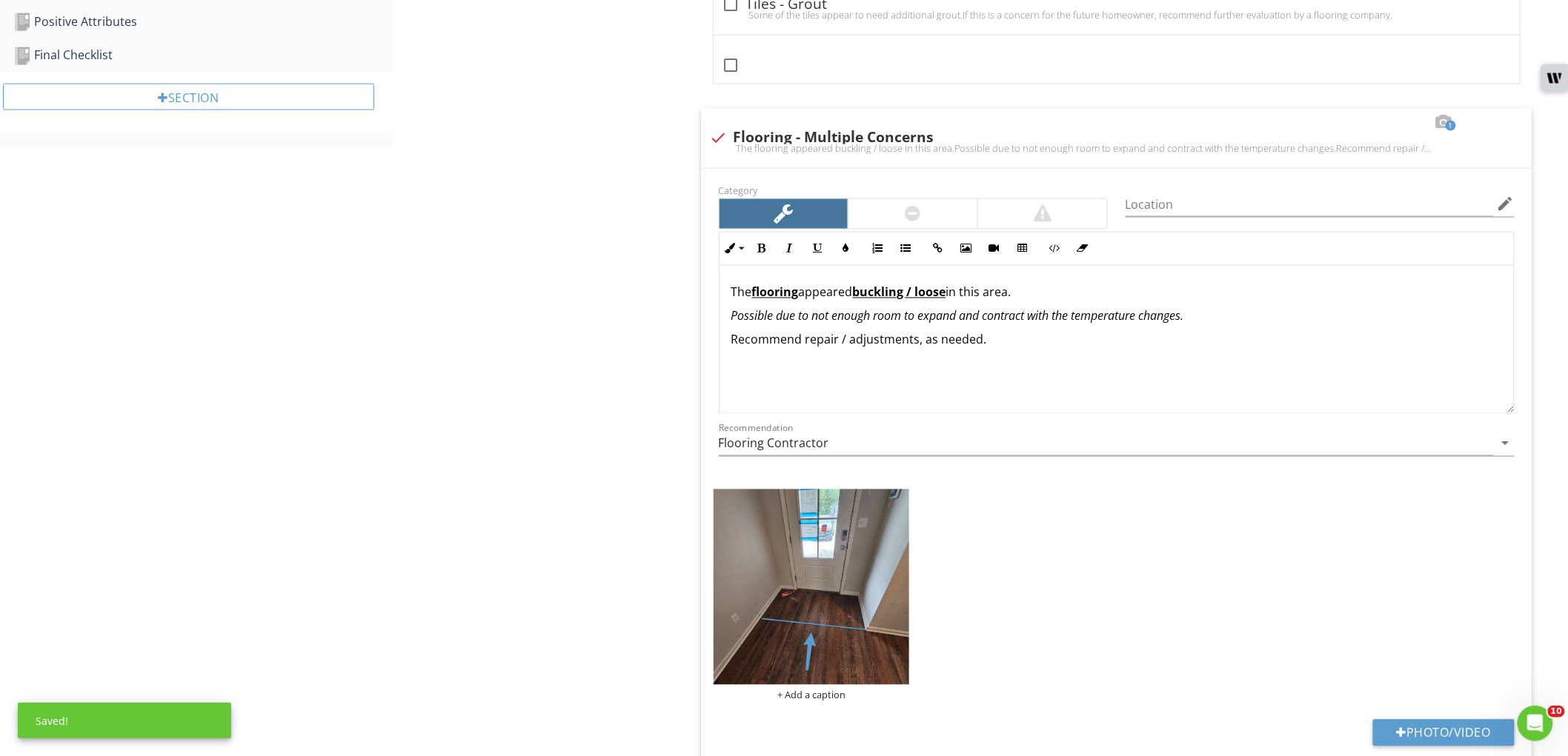
scroll to position [916, 0]
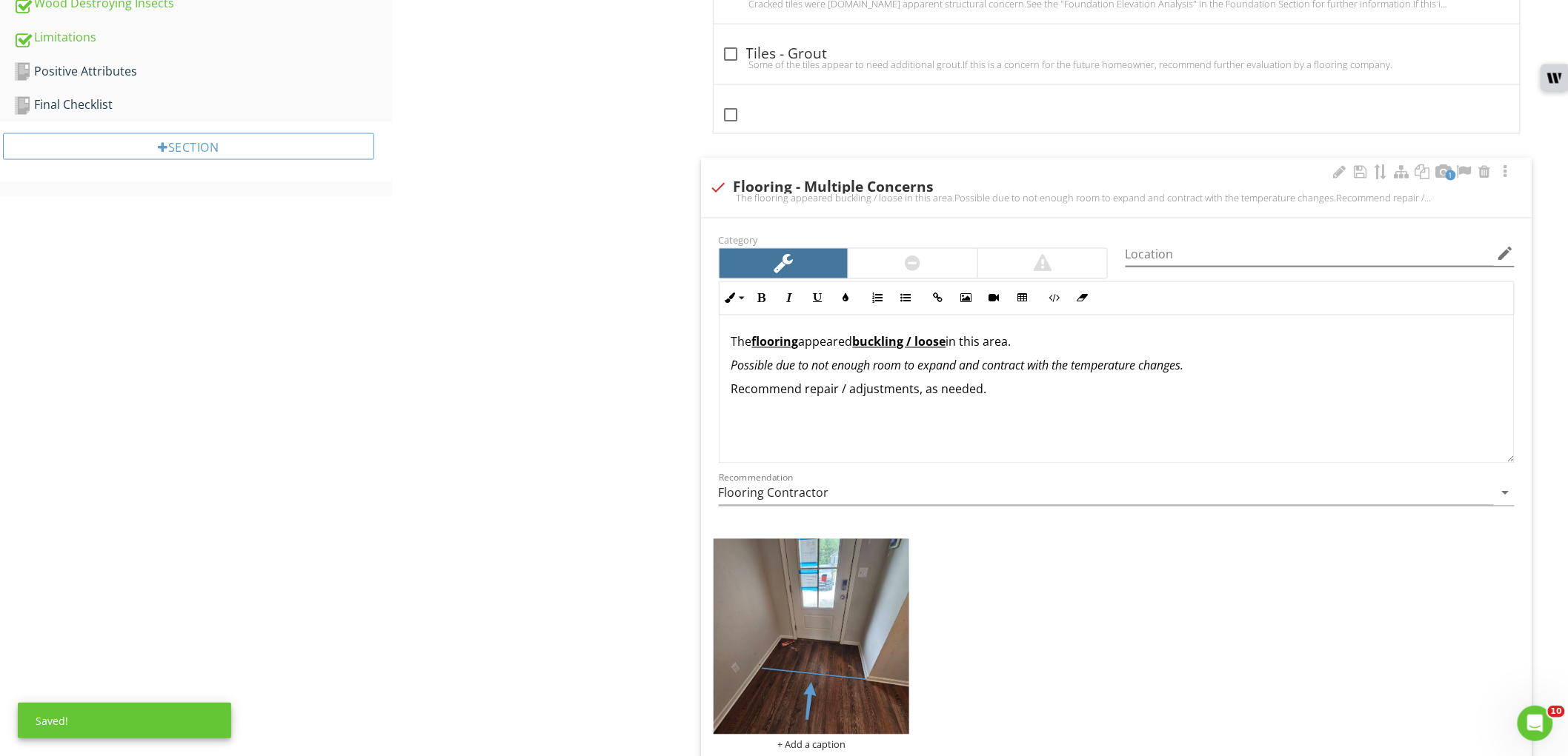
click at [1506, 258] on icon "edit" at bounding box center [1506, 254] width 18 height 18
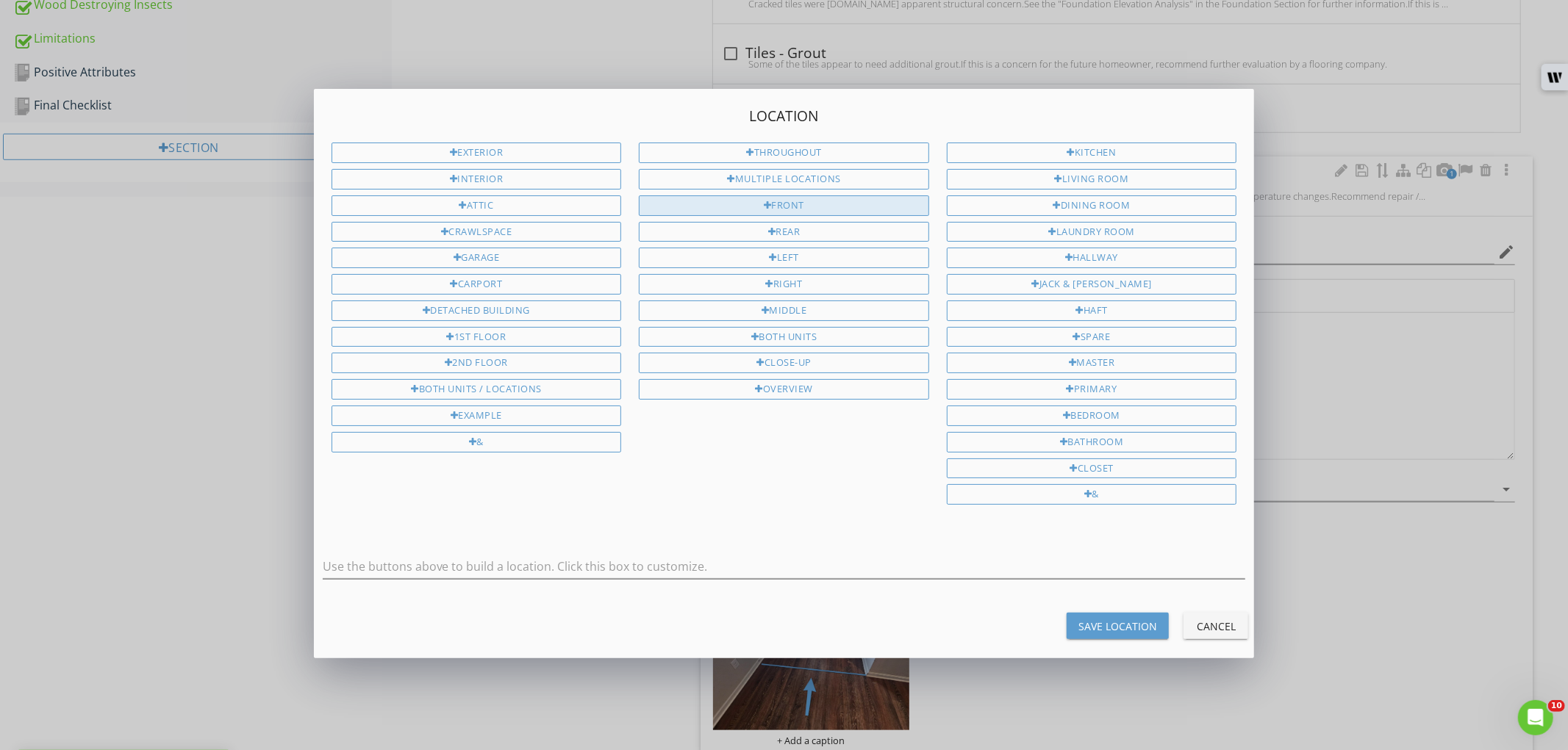
click at [797, 210] on div "Front" at bounding box center [784, 205] width 291 height 20
type input "Front"
click at [1110, 632] on div "Save Location" at bounding box center [1117, 626] width 79 height 16
type input "Front"
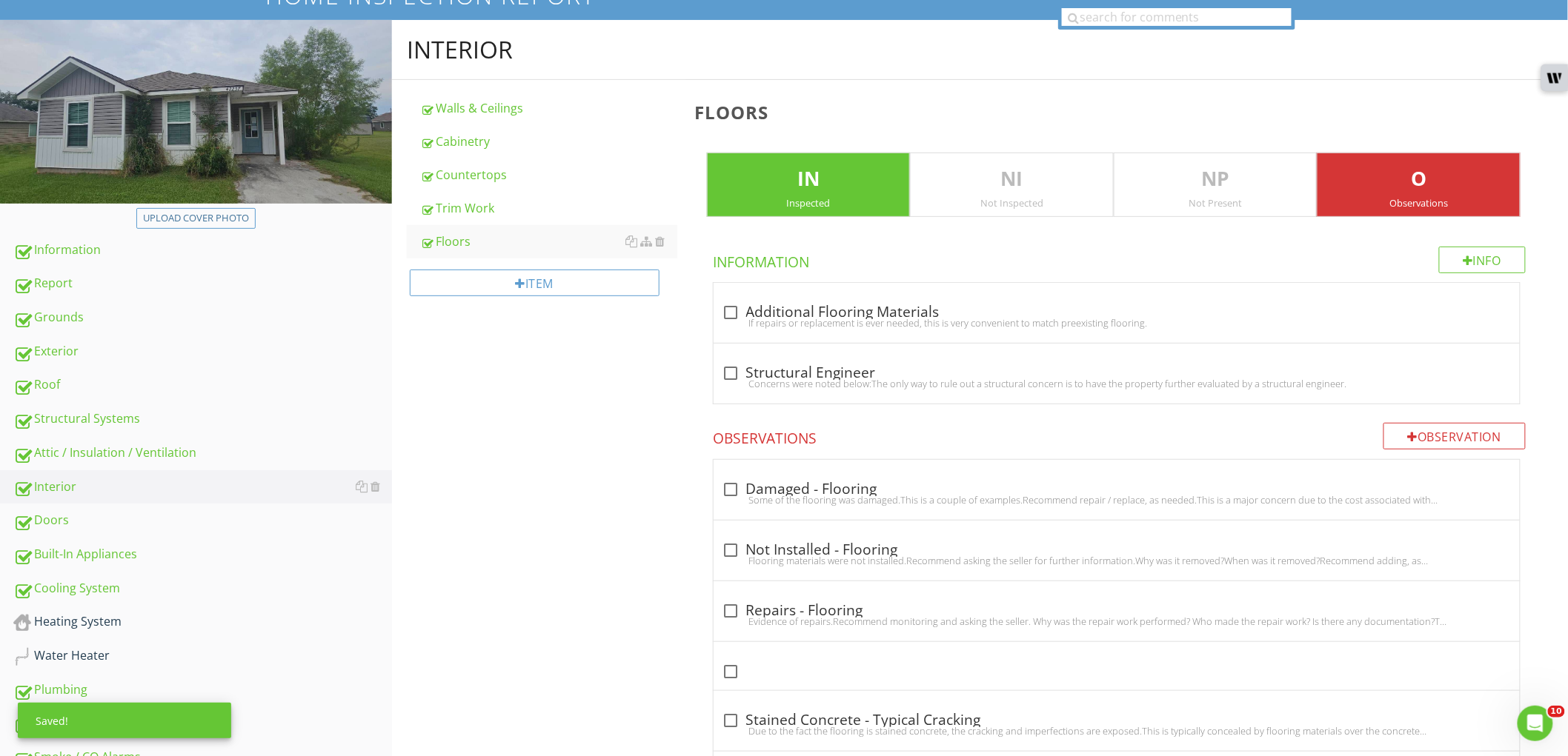
scroll to position [0, 0]
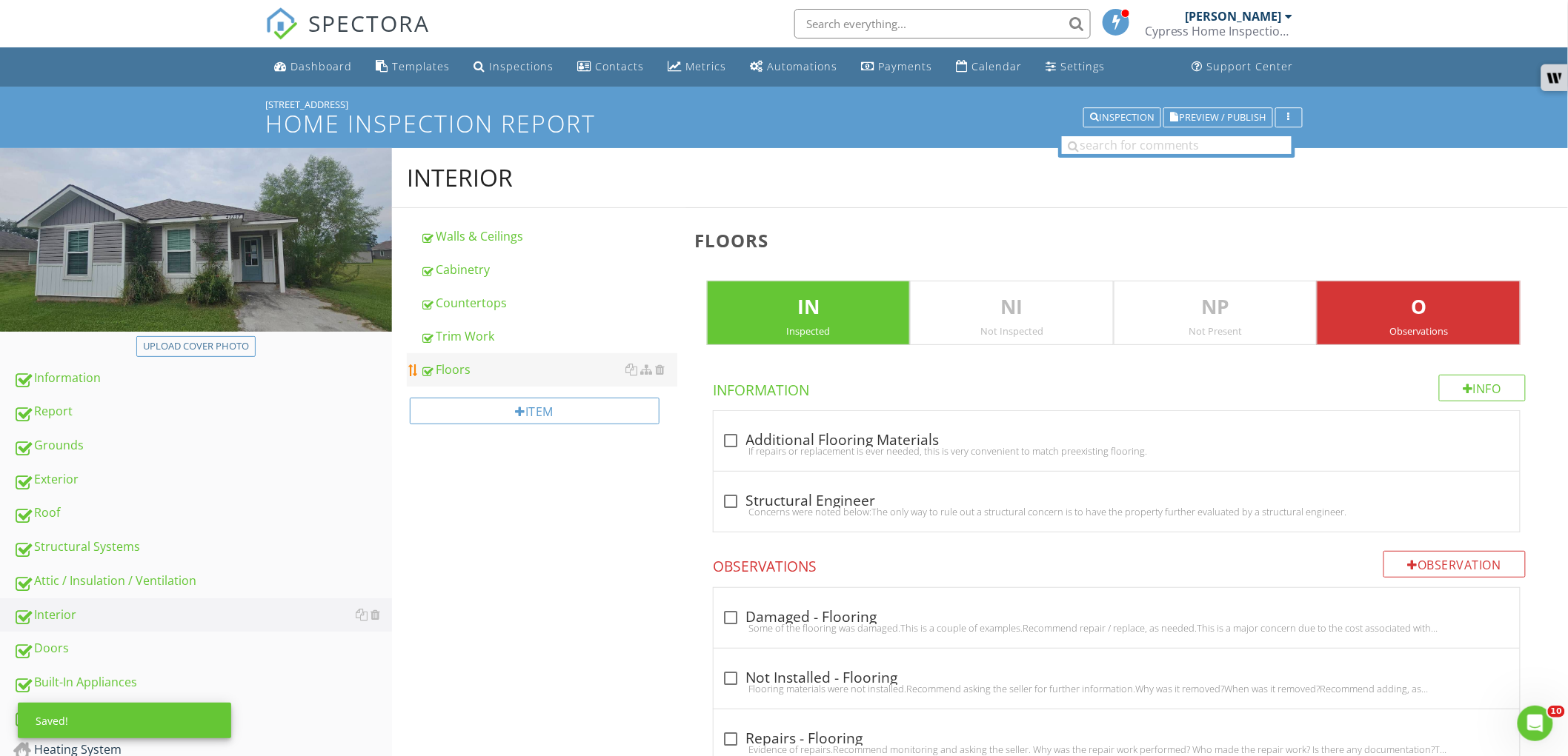
click at [511, 369] on div "Floors" at bounding box center [549, 370] width 257 height 18
click at [482, 370] on div "Floors" at bounding box center [549, 370] width 257 height 18
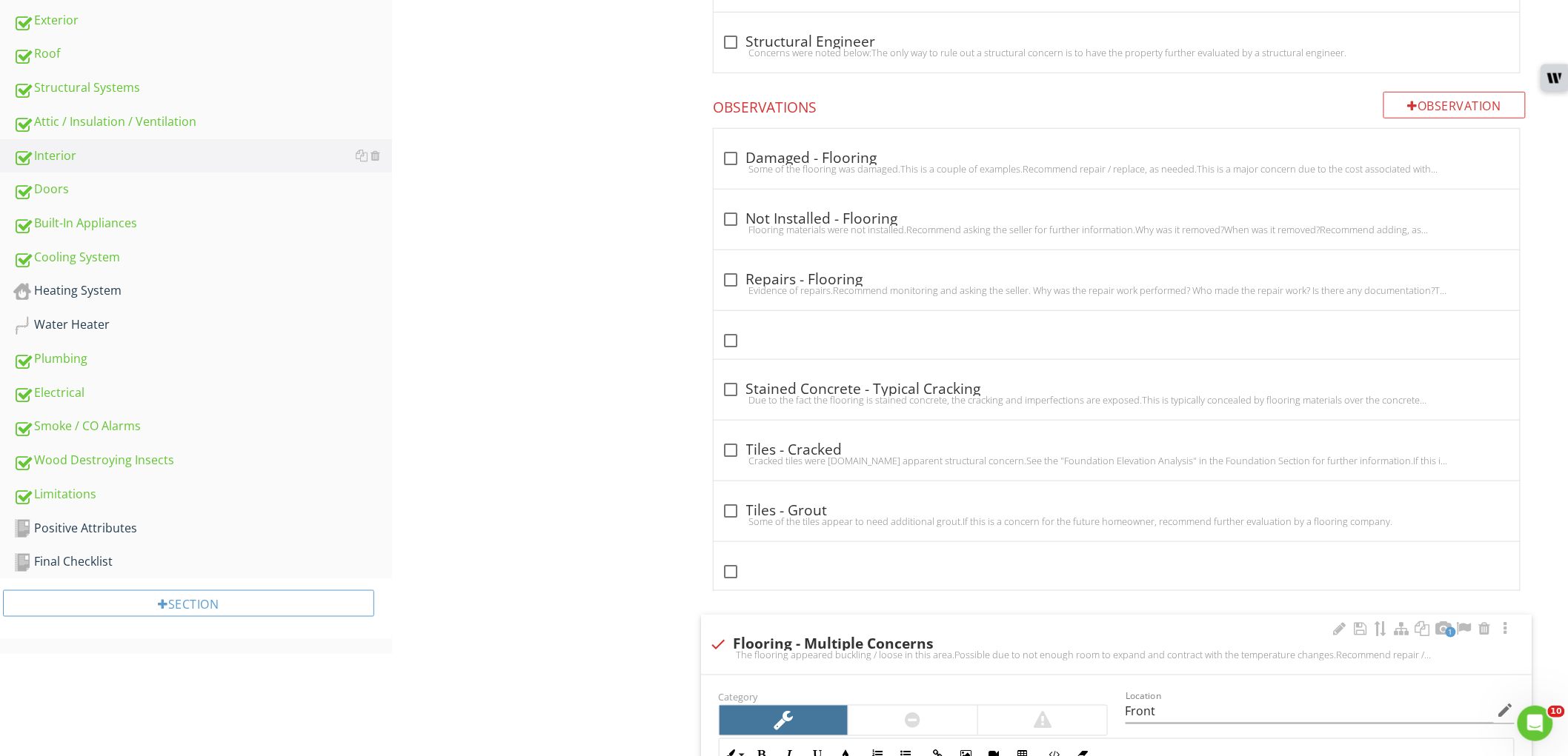
scroll to position [576, 0]
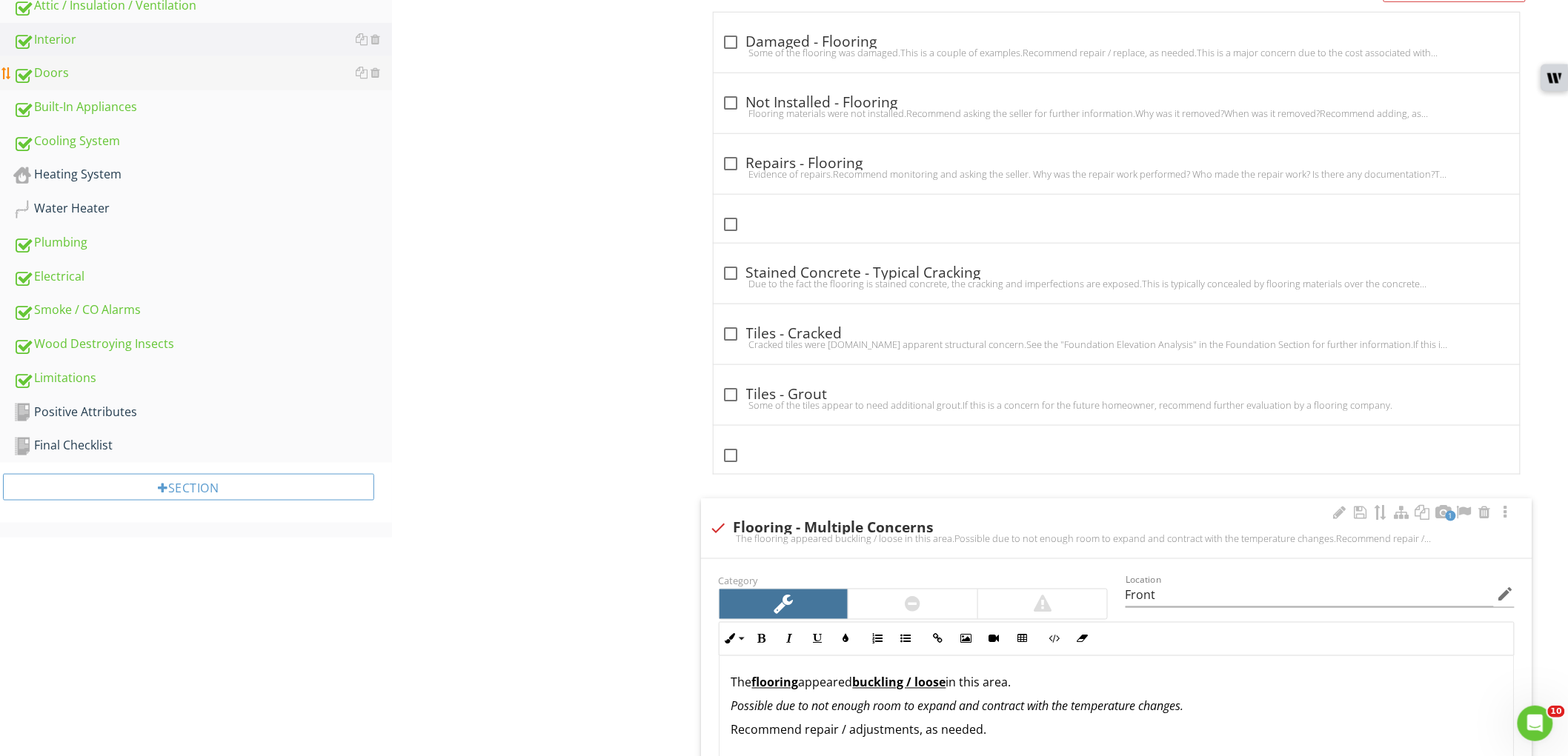
click at [102, 75] on div "Doors" at bounding box center [203, 73] width 379 height 20
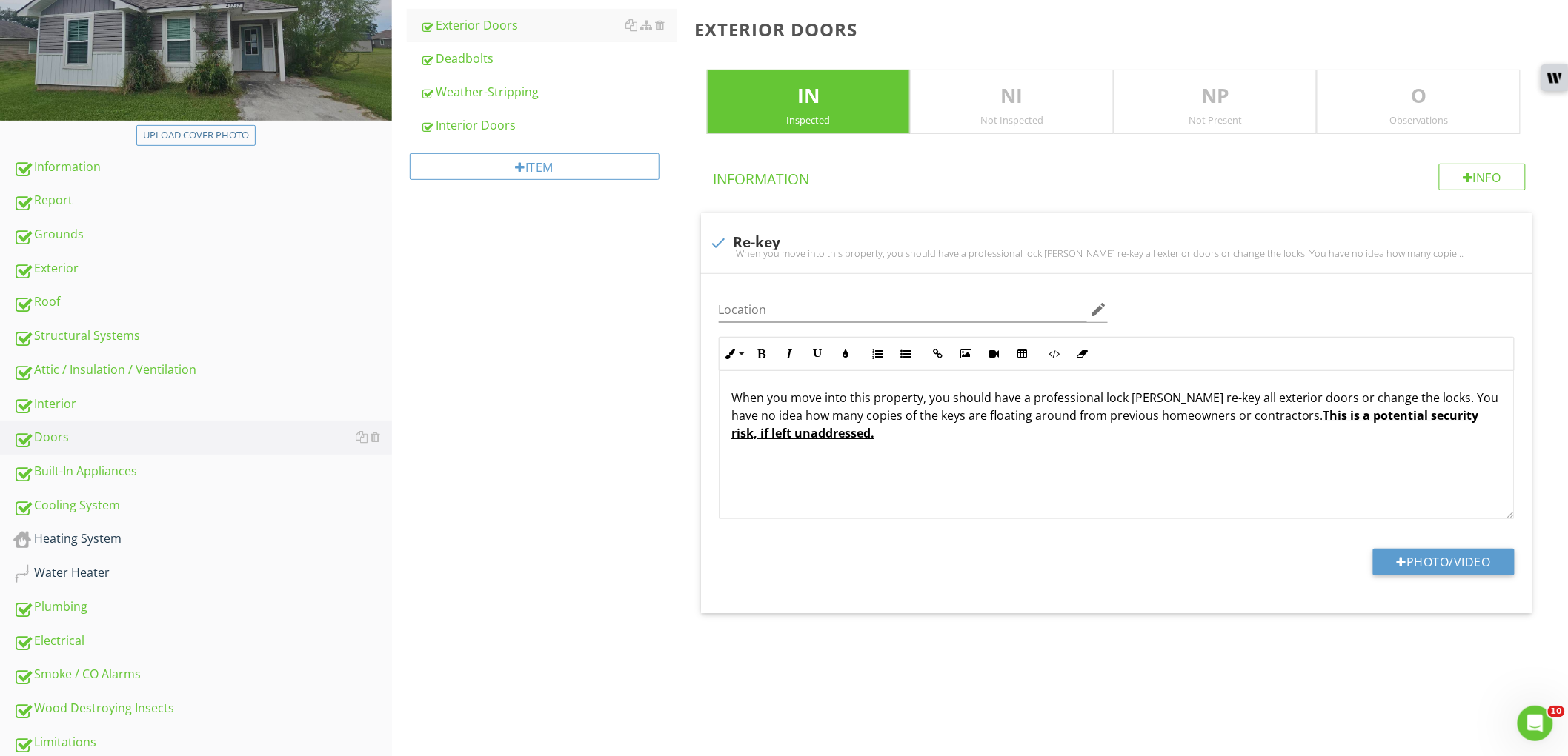
scroll to position [106, 0]
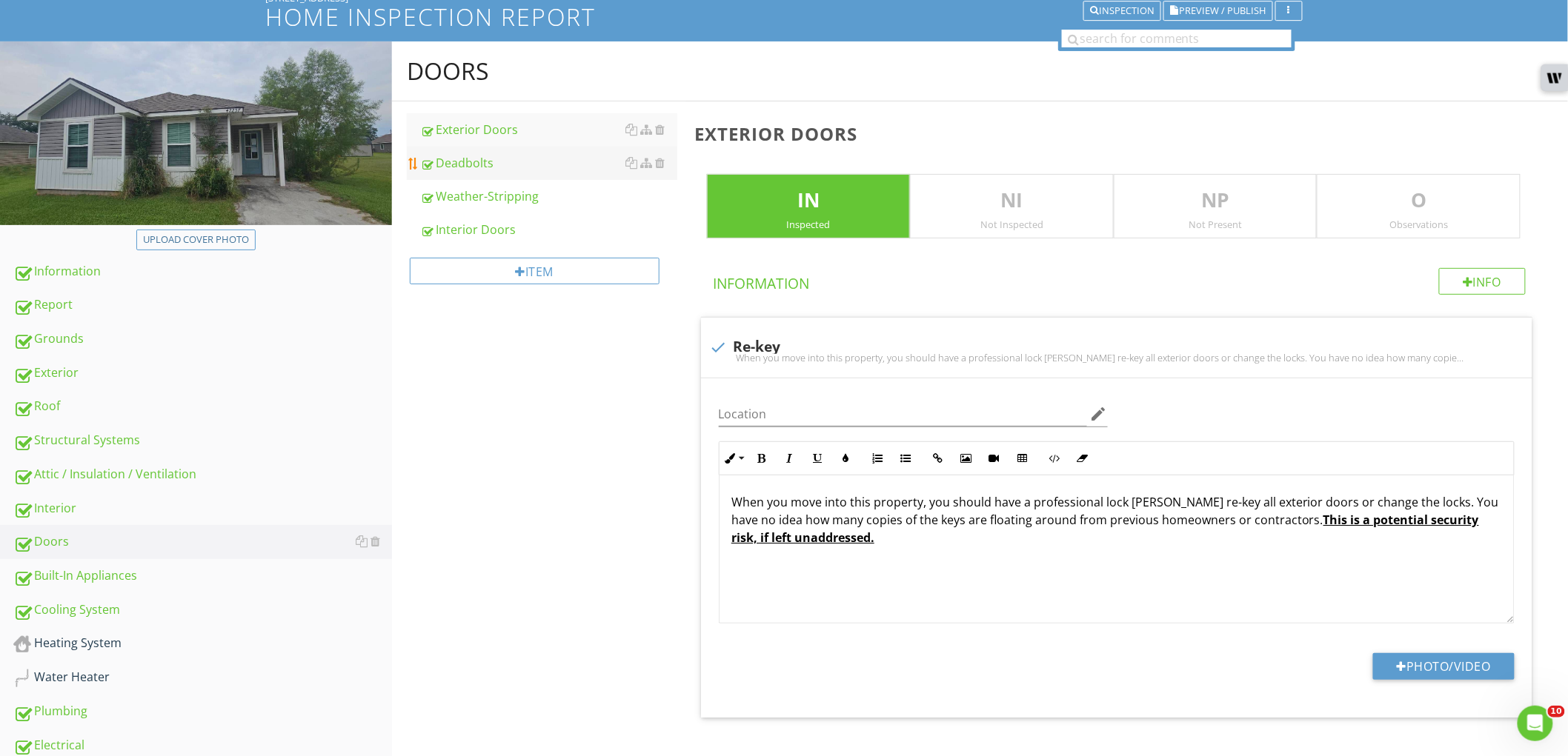
click at [528, 177] on link "Deadbolts" at bounding box center [549, 162] width 257 height 32
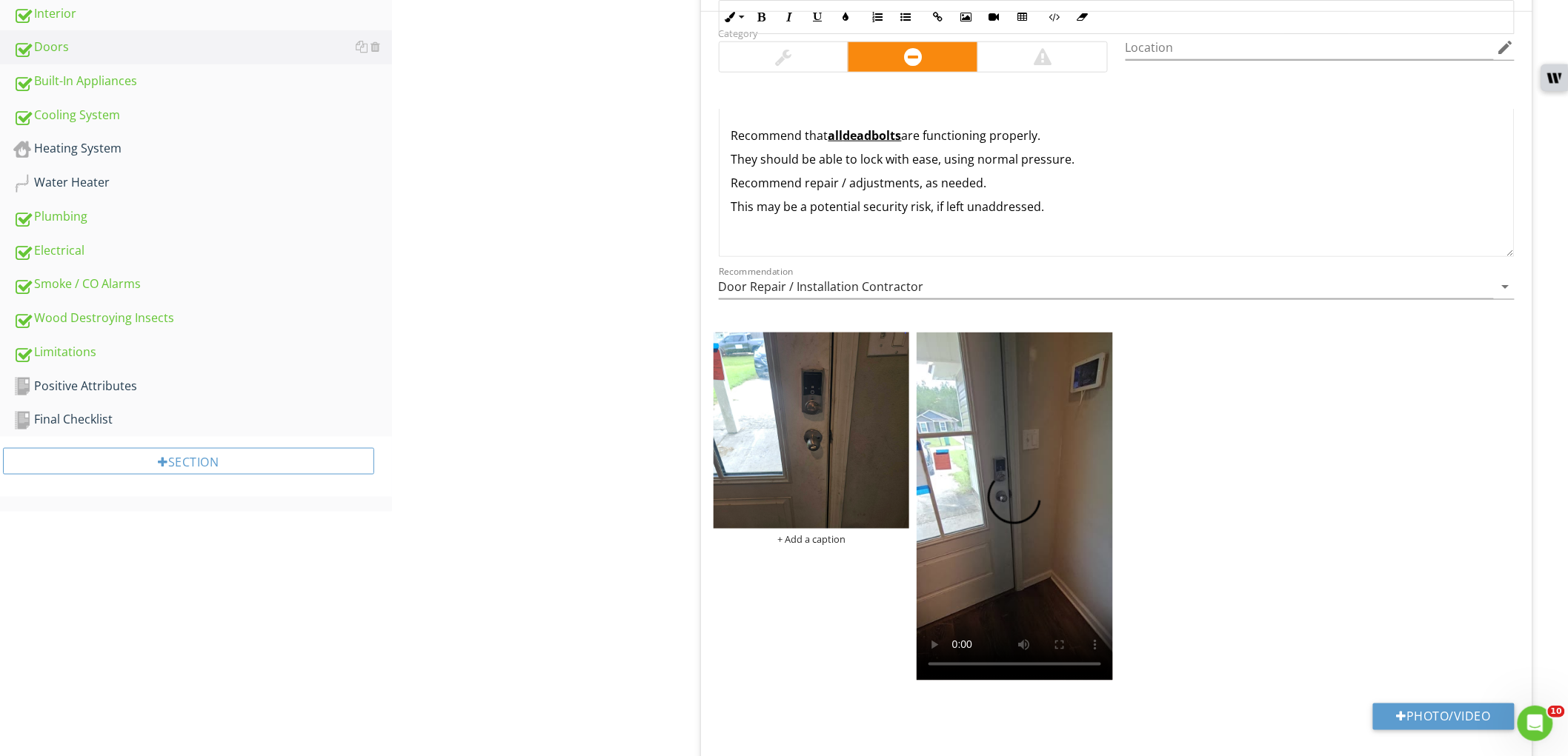
scroll to position [518, 0]
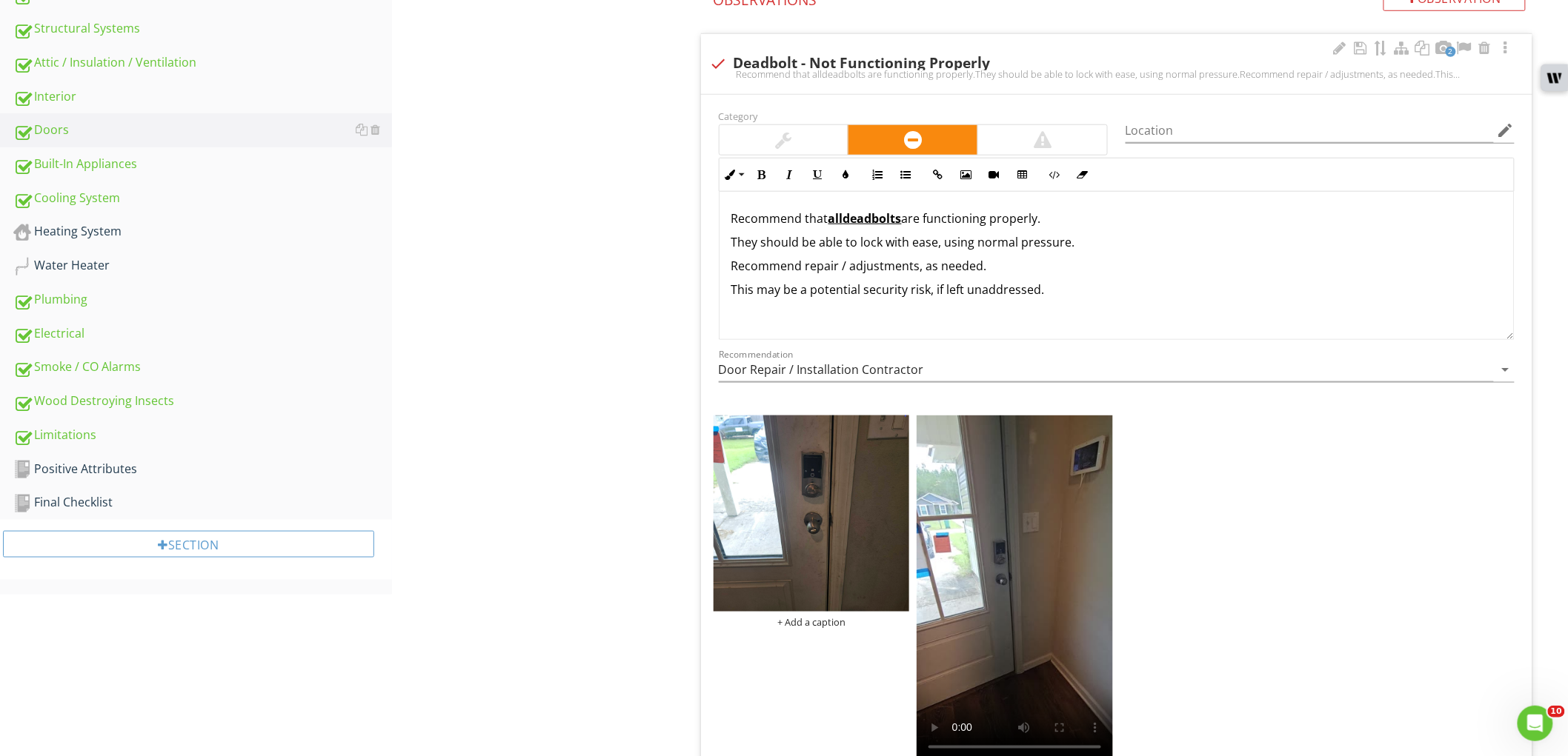
click at [784, 142] on div at bounding box center [784, 140] width 17 height 18
click at [929, 223] on p "Recommend that all deadbolts are functioning properly." at bounding box center [1117, 219] width 771 height 18
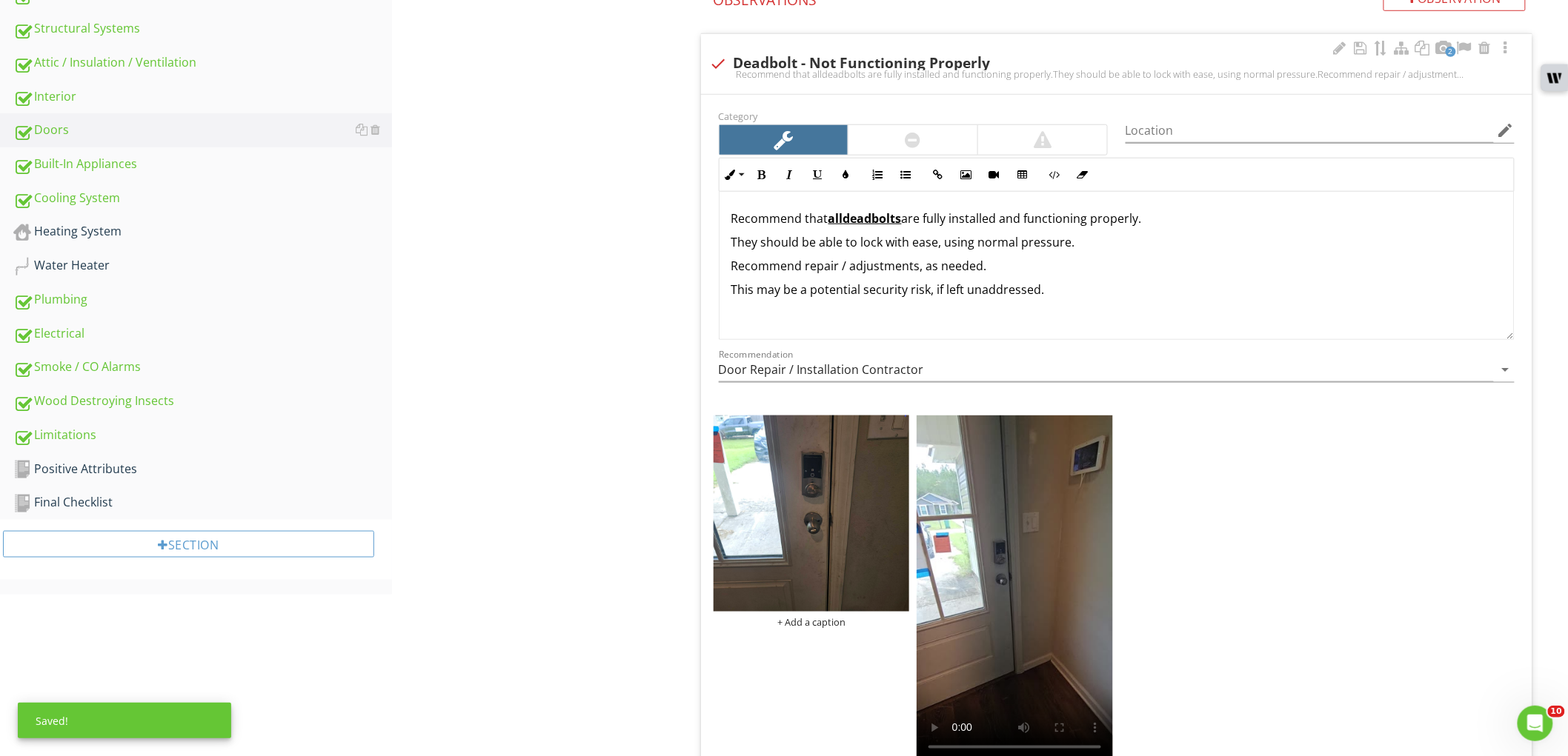
click at [1003, 238] on p "They should be able to lock with ease, using normal pressure." at bounding box center [1117, 242] width 771 height 18
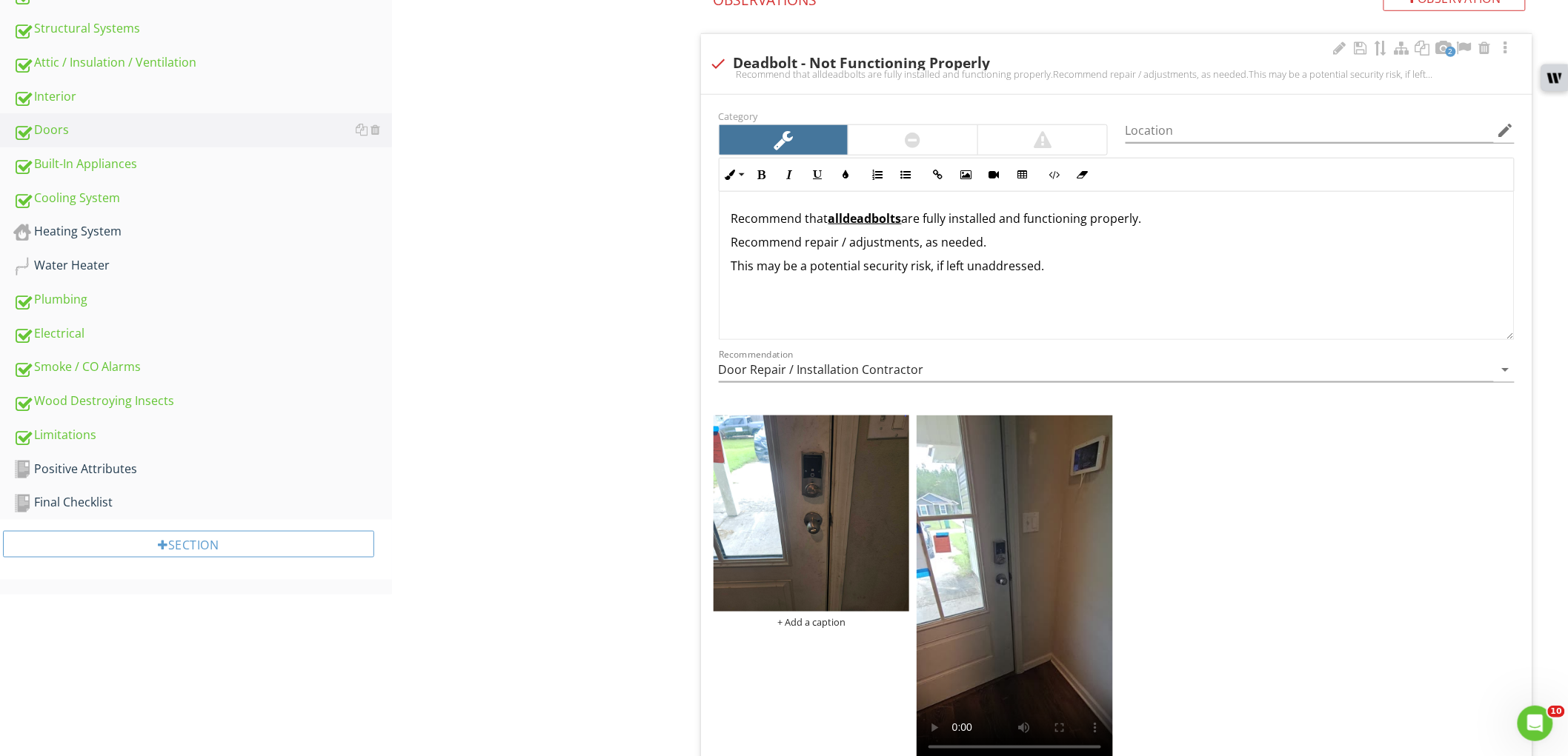
click at [1195, 220] on p "Recommend that all deadbolts are fully installed and functioning properly." at bounding box center [1117, 219] width 771 height 18
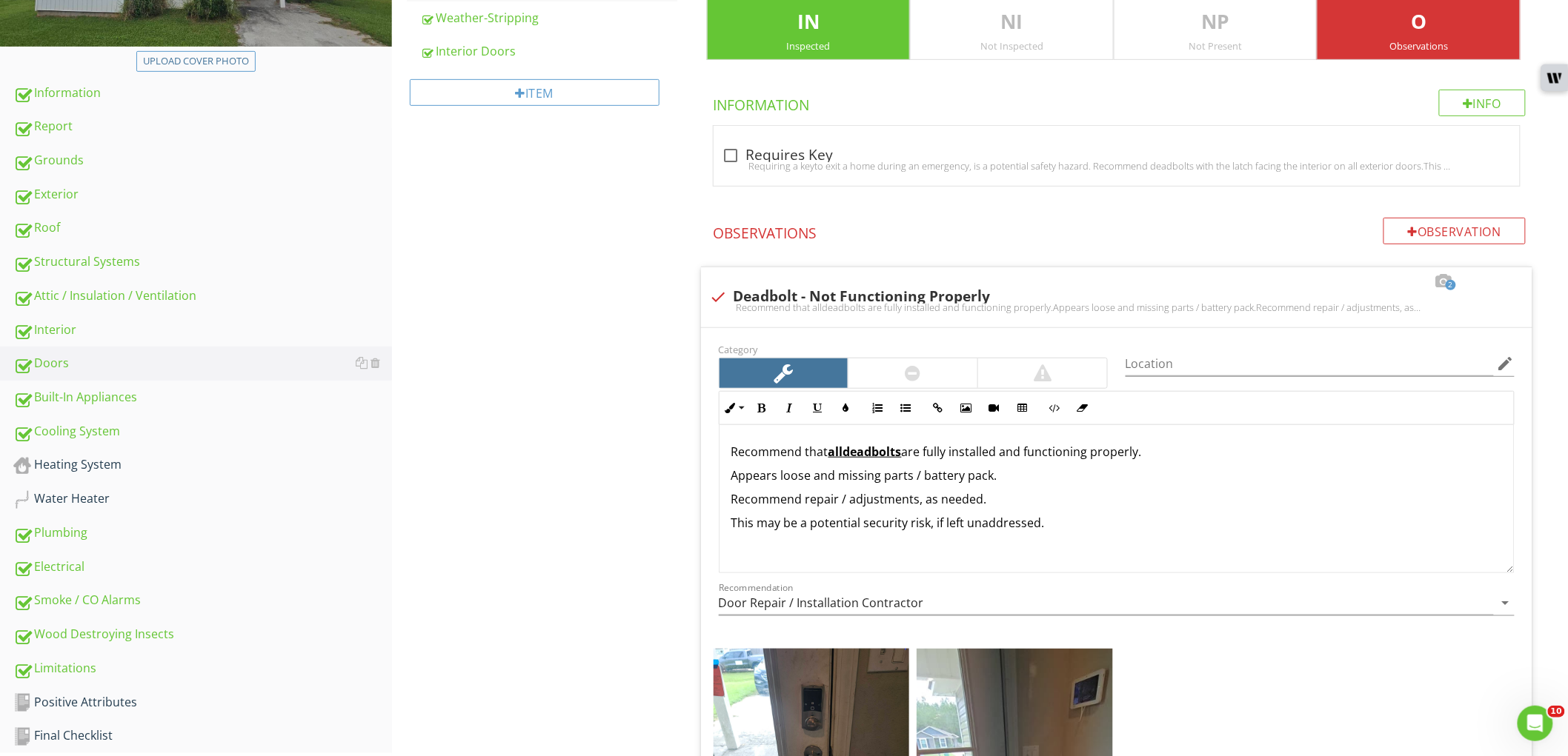
scroll to position [435, 0]
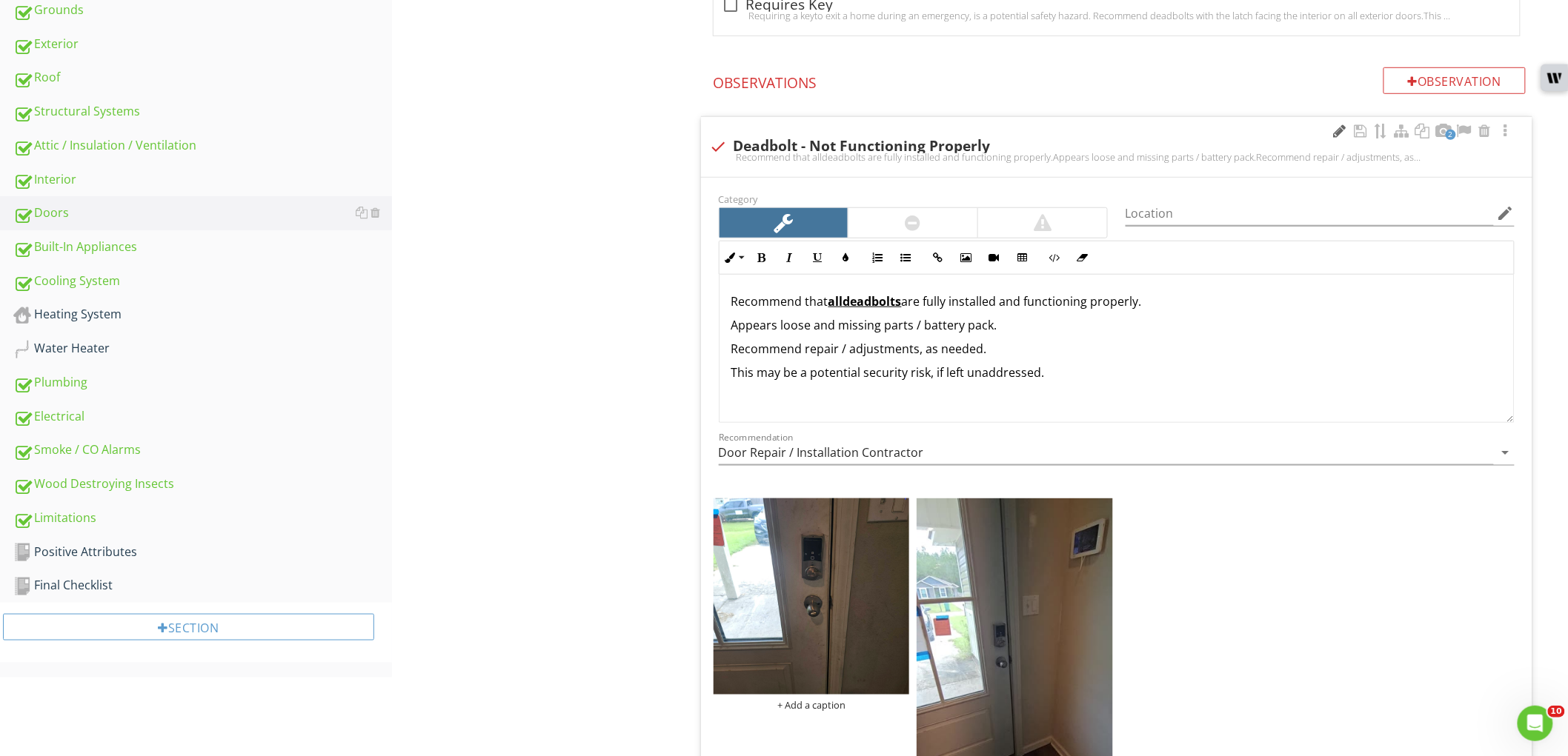
click at [1342, 131] on div at bounding box center [1340, 131] width 18 height 15
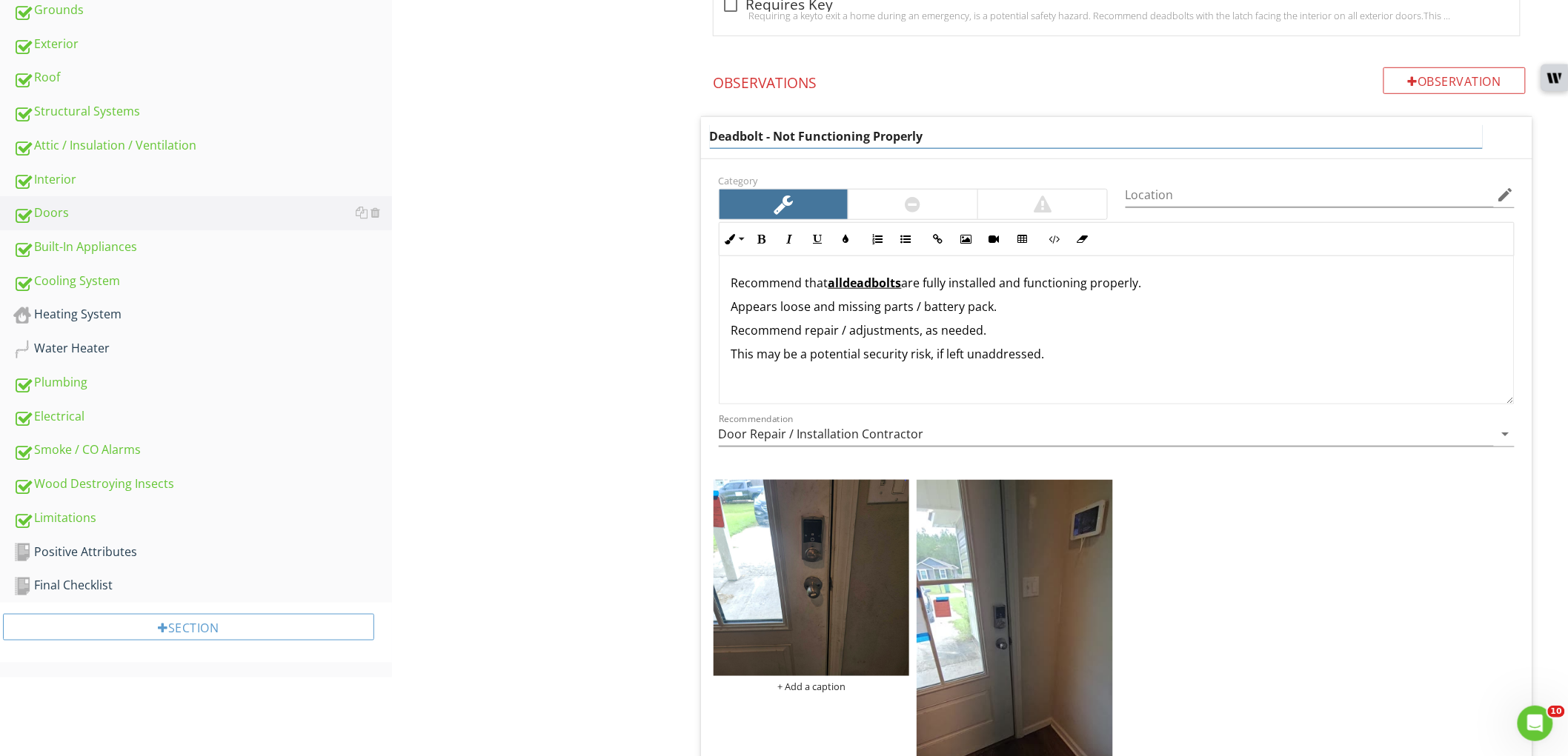
drag, startPoint x: 775, startPoint y: 140, endPoint x: 1014, endPoint y: 146, distance: 239.1
click at [1014, 146] on div "Deadbolt - Not Functioning Properly" at bounding box center [1096, 137] width 773 height 24
type input "Deadbolt - Multiple Concerns"
click at [618, 267] on div "Doors Exterior Doors Deadbolts Weather-Stripping Interior Doors Item Deadbolts …" at bounding box center [980, 405] width 1176 height 1386
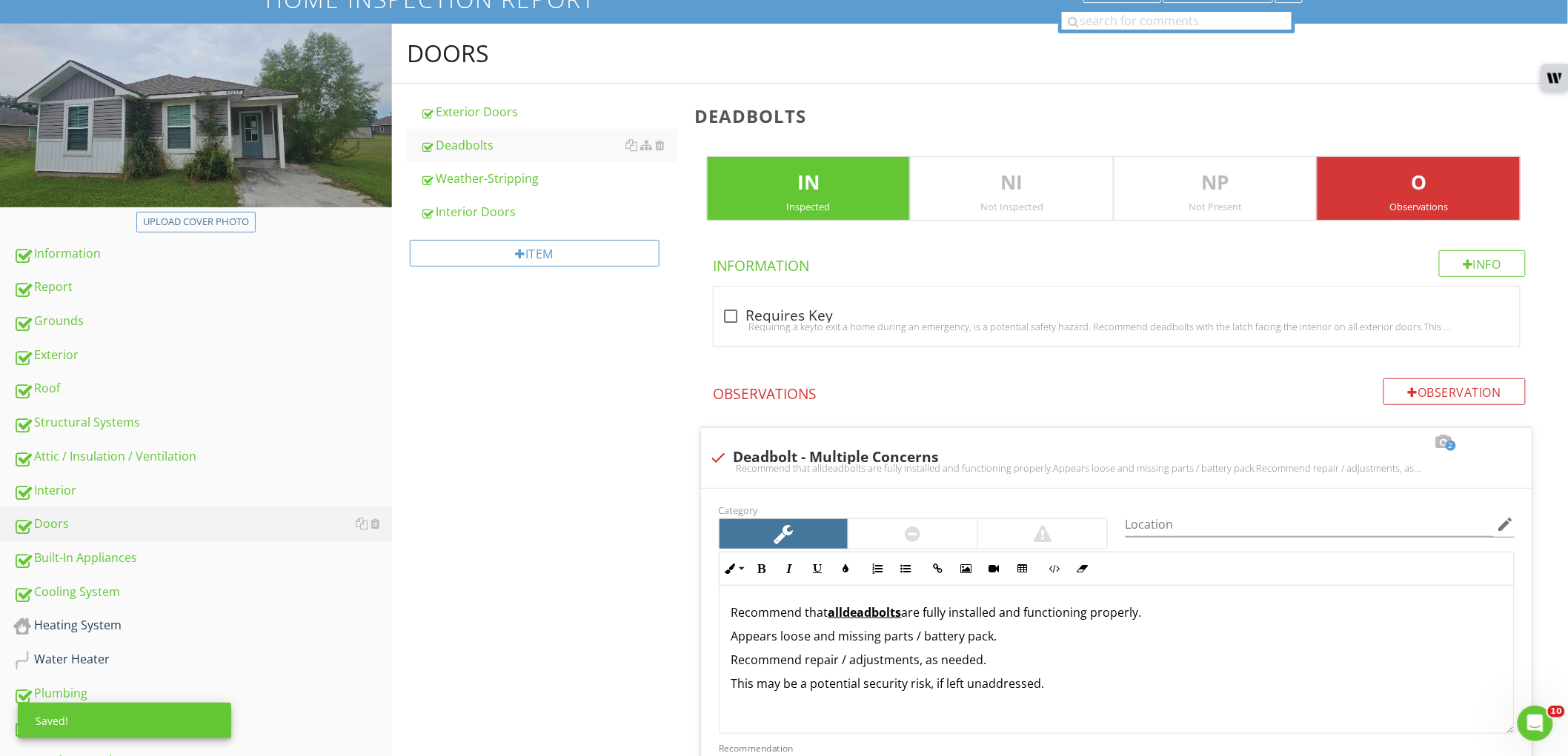
scroll to position [329, 0]
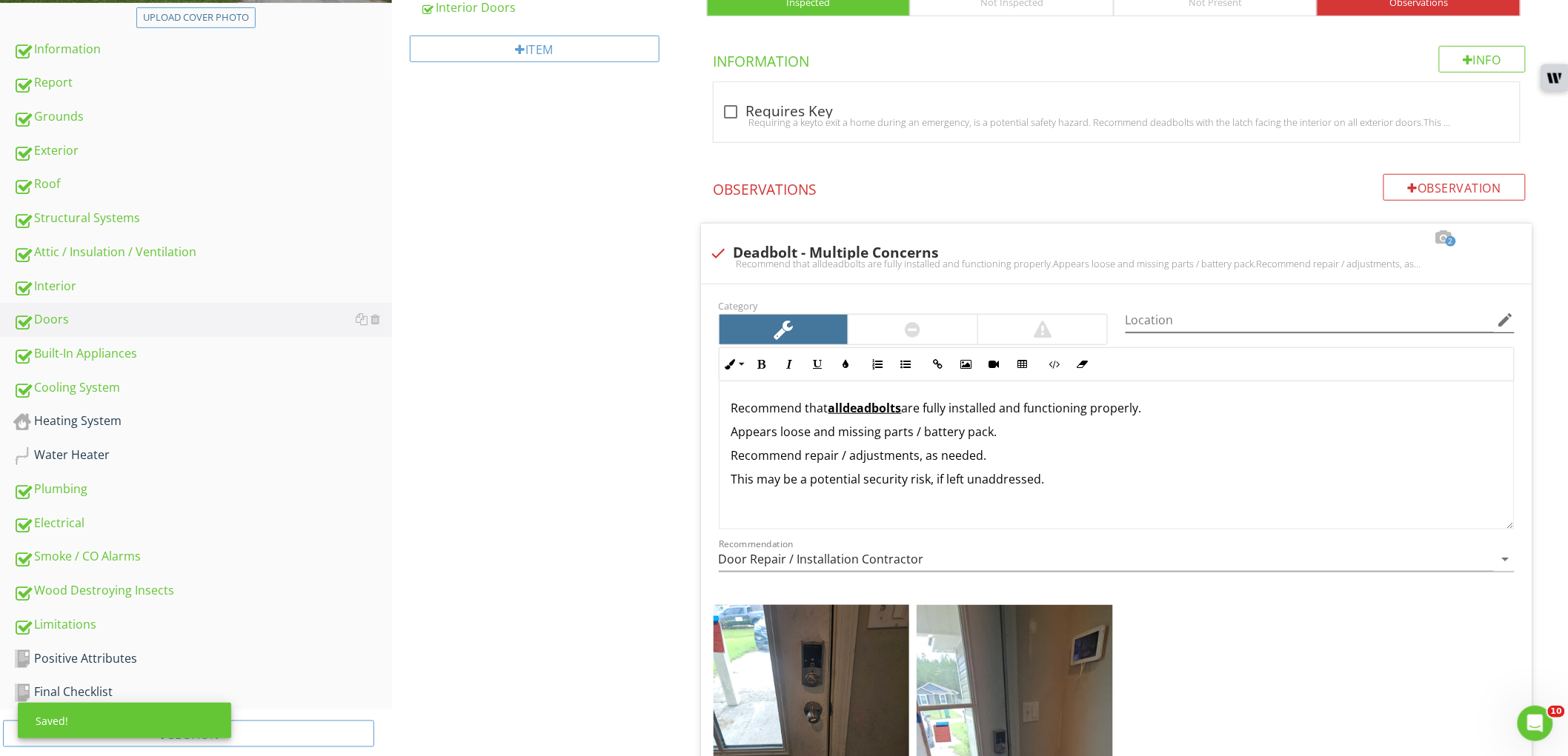
click at [1500, 322] on icon "edit" at bounding box center [1506, 320] width 18 height 18
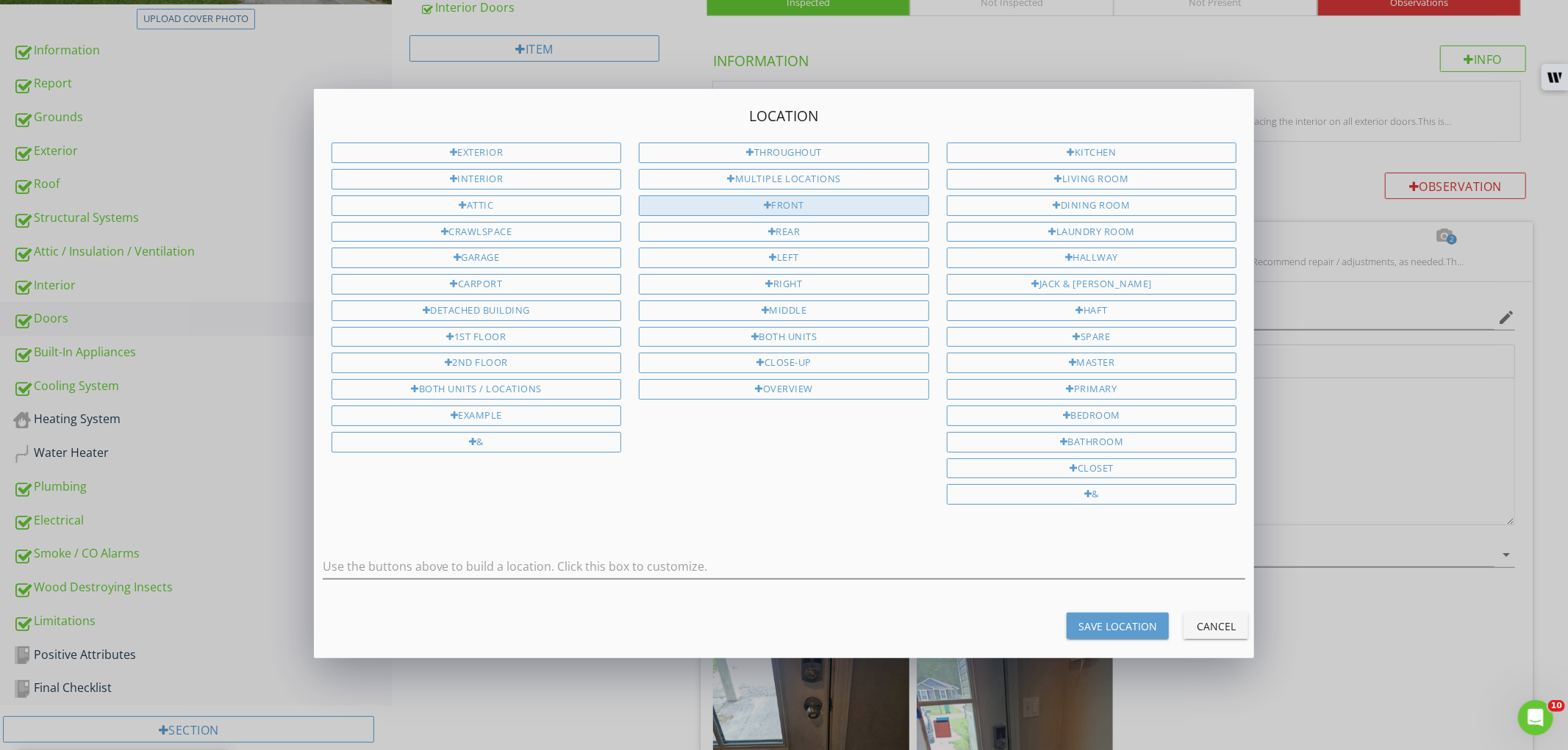
click at [803, 210] on div "Front" at bounding box center [784, 205] width 291 height 20
type input "Front"
click at [1084, 622] on div "Save Location" at bounding box center [1117, 626] width 79 height 16
type input "Front"
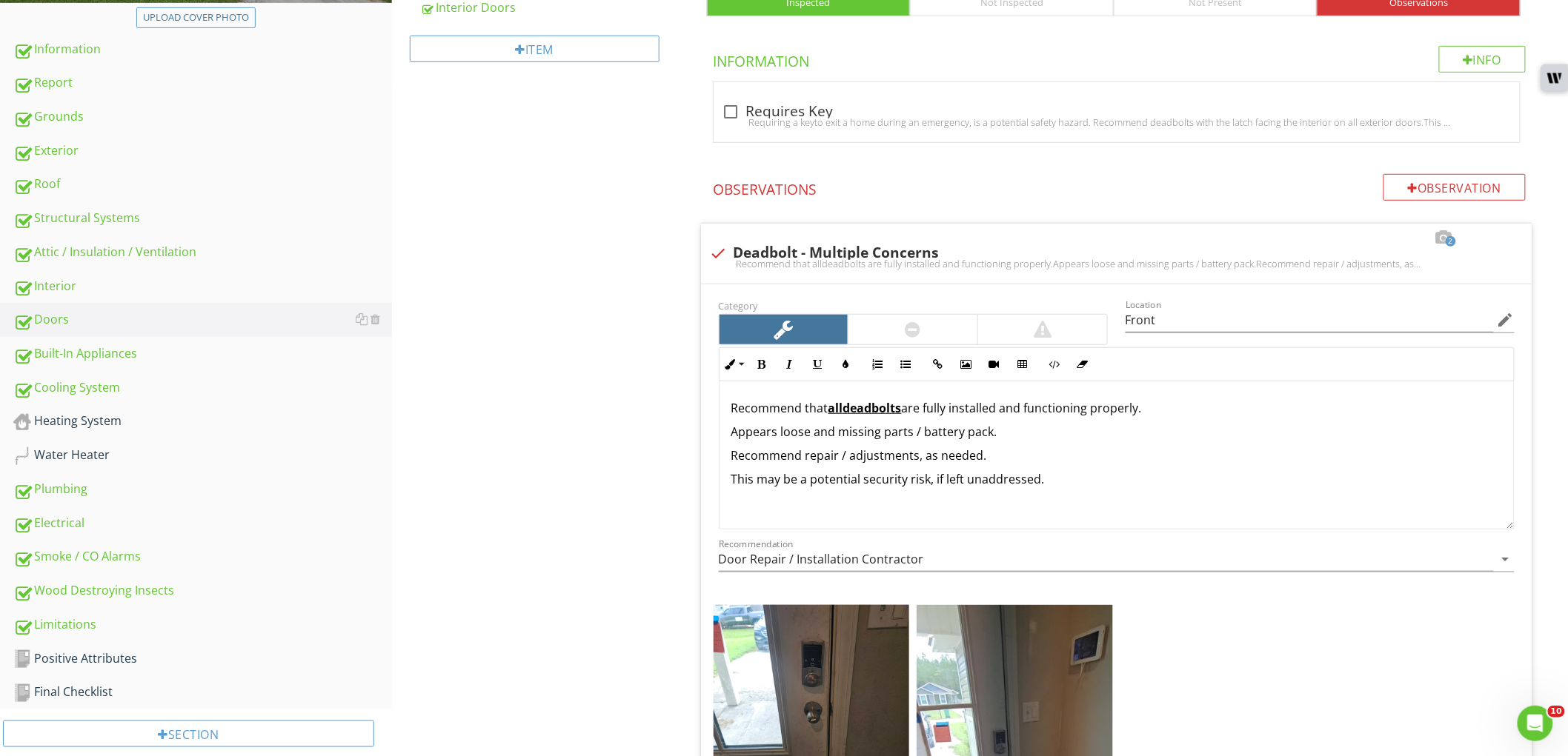
scroll to position [164, 0]
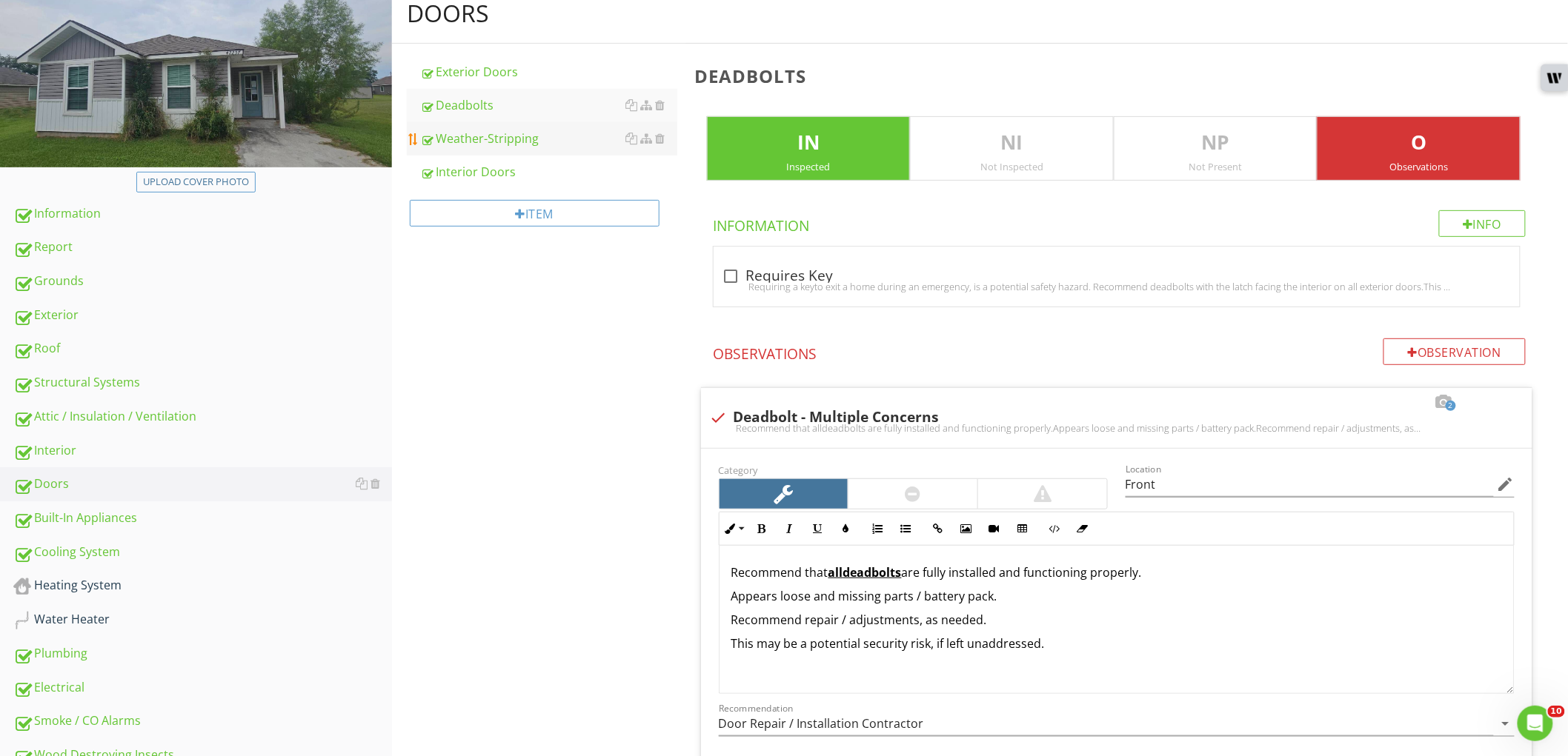
click at [560, 151] on link "Weather-Stripping" at bounding box center [549, 138] width 257 height 32
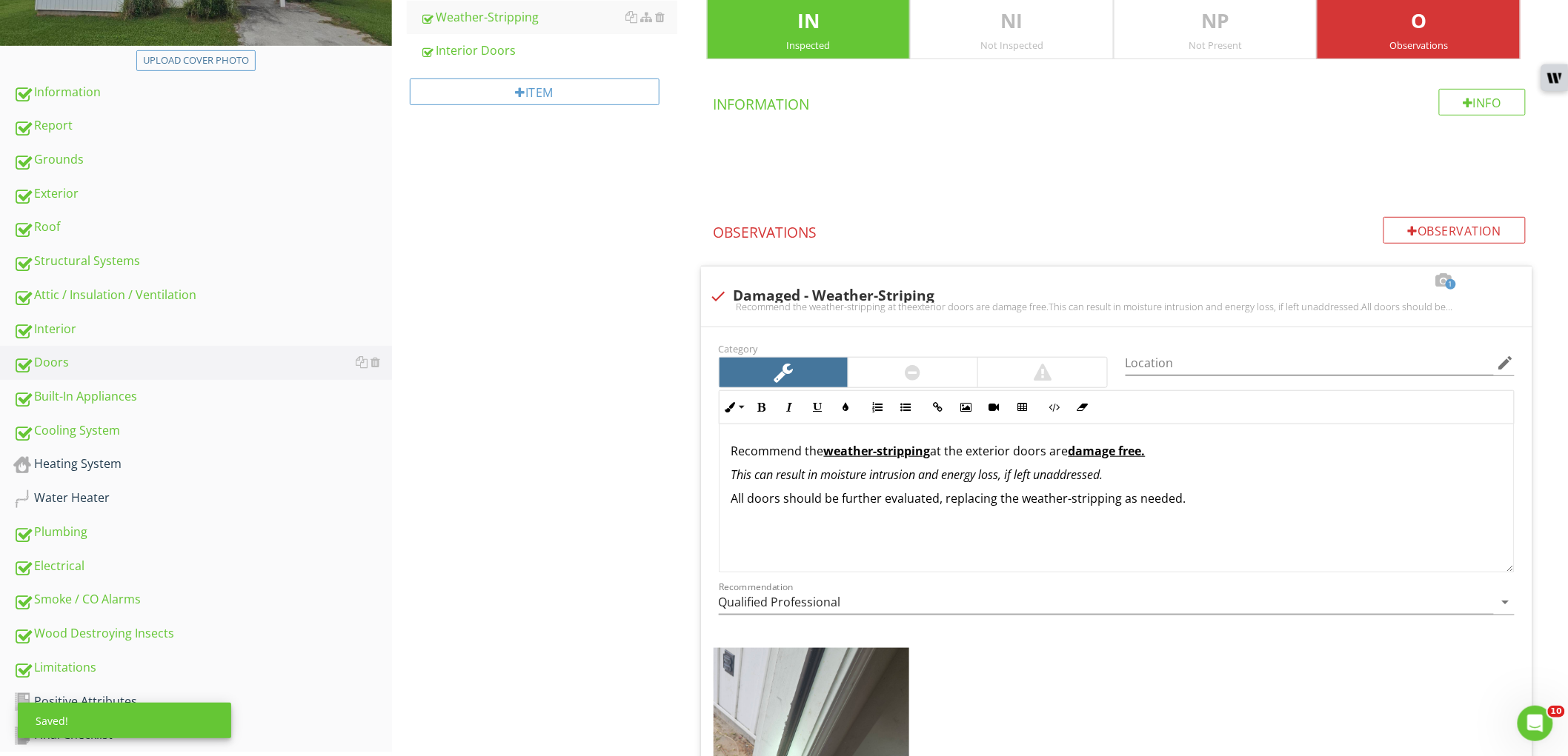
scroll to position [493, 0]
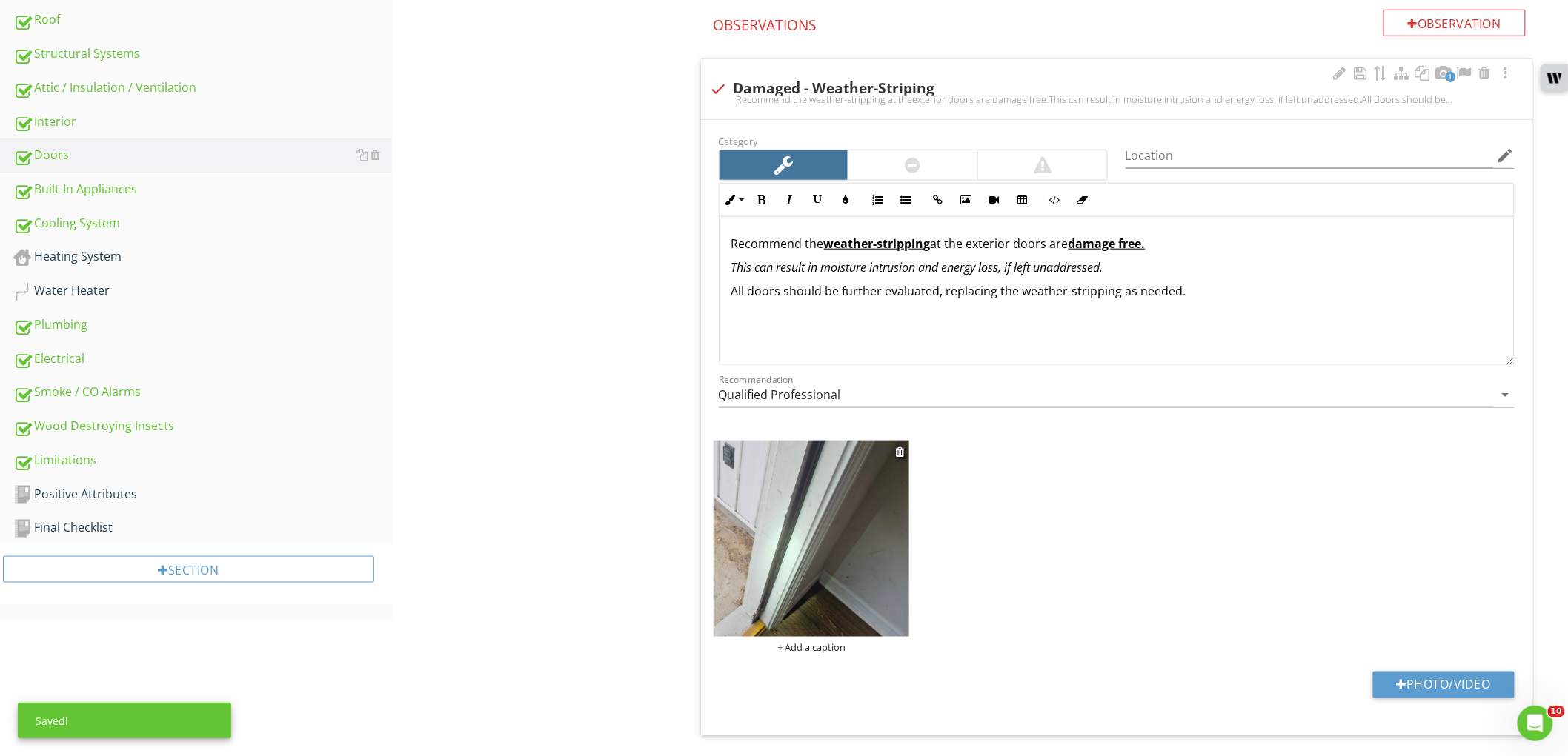
click at [790, 523] on img at bounding box center [812, 539] width 196 height 196
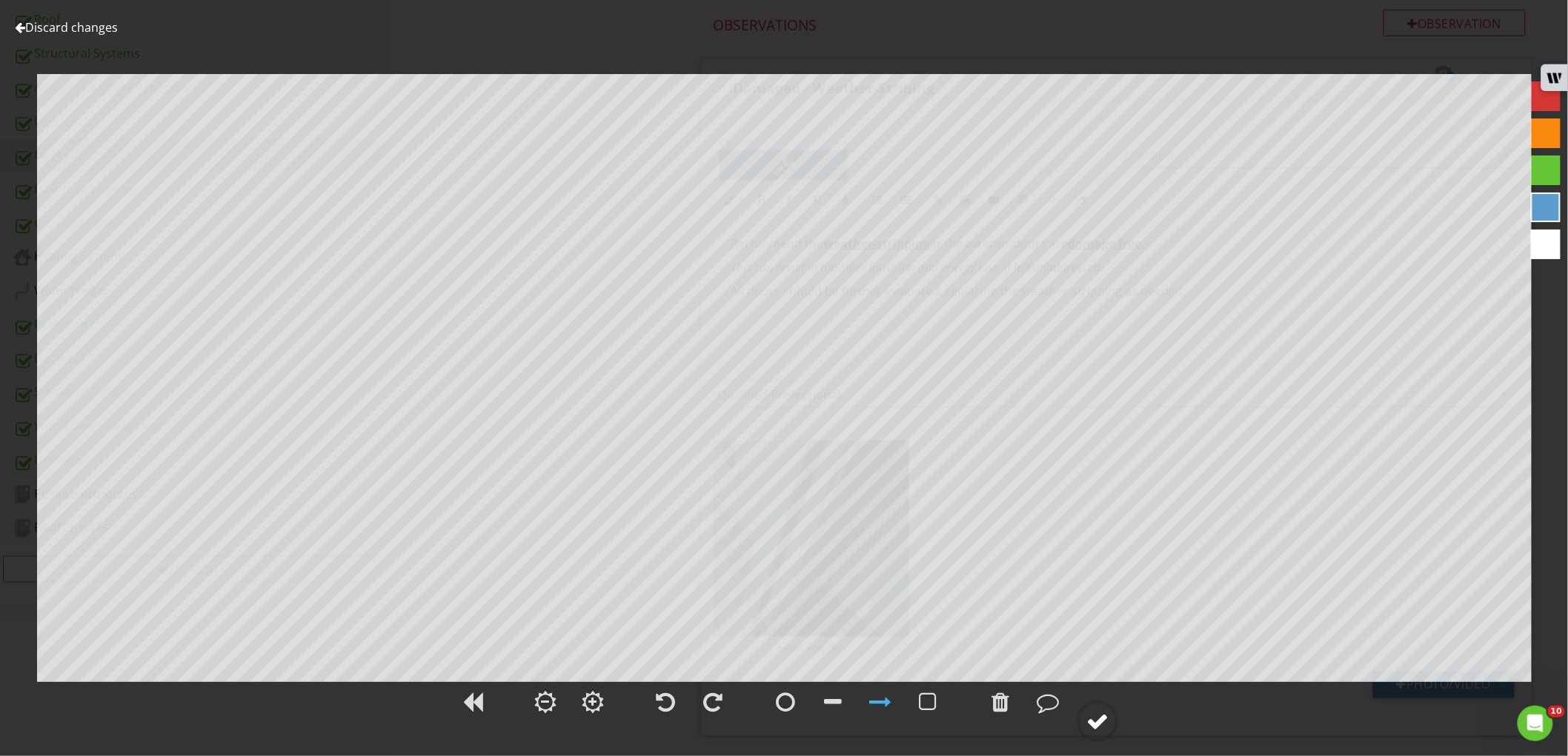
click at [1093, 721] on div at bounding box center [1097, 721] width 22 height 22
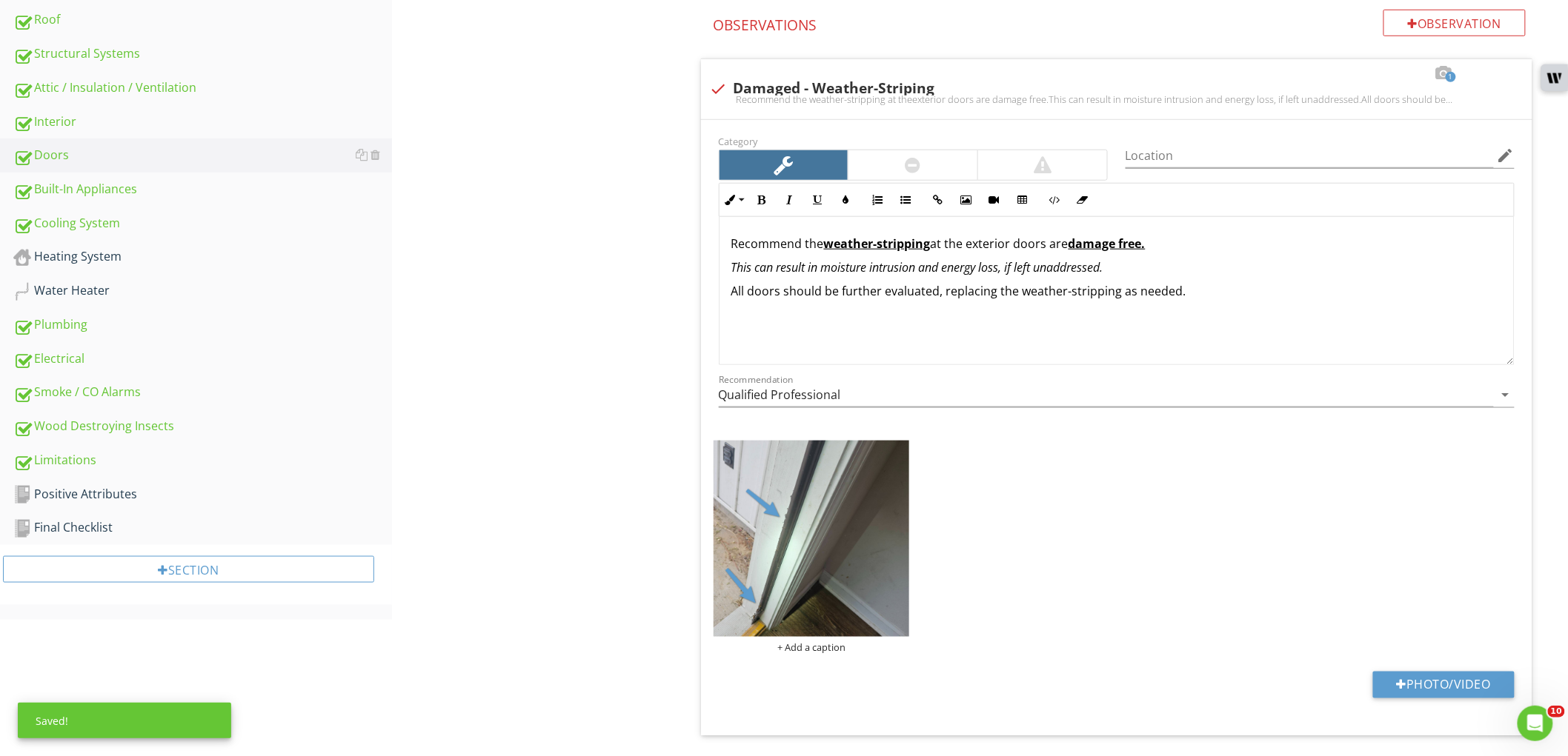
scroll to position [164, 0]
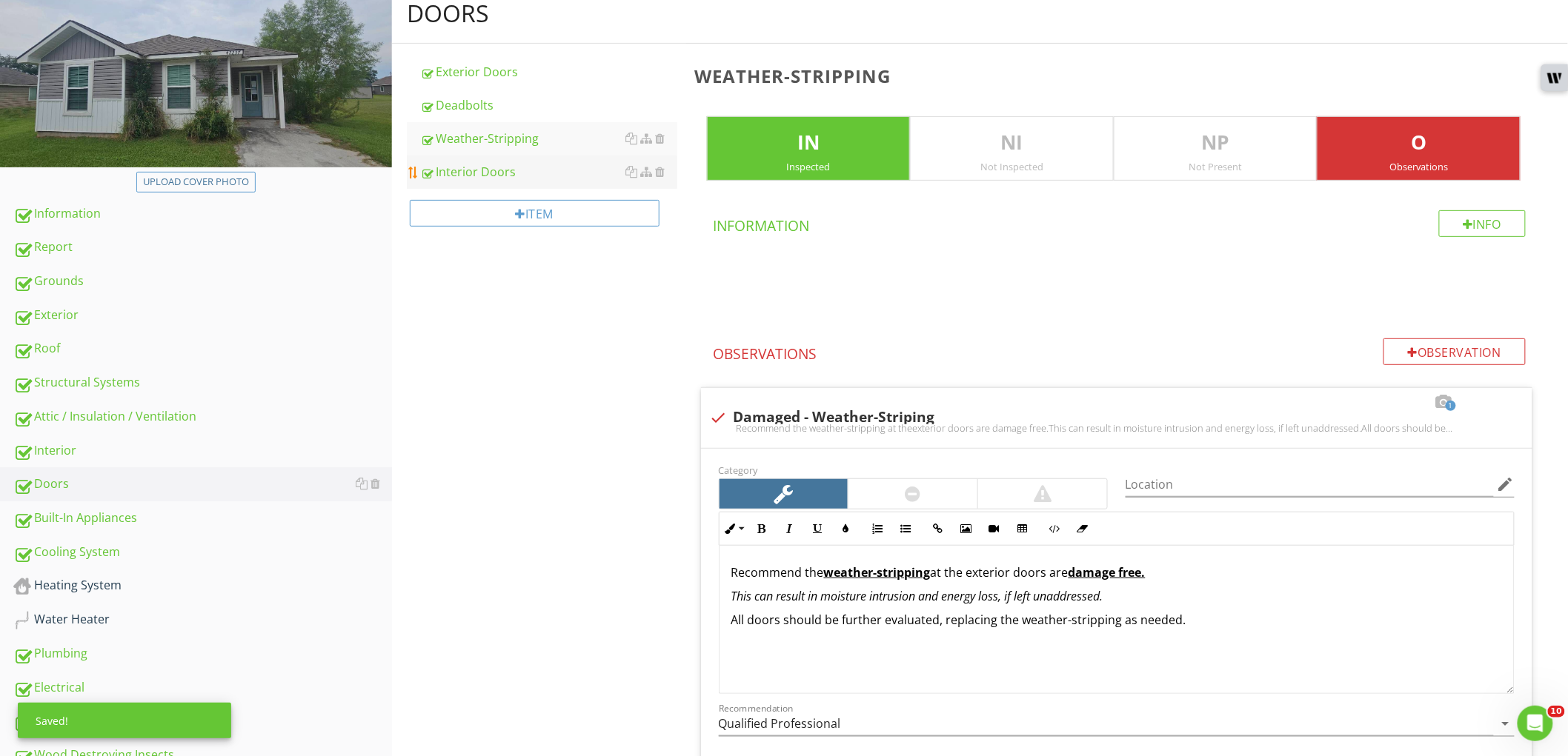
click at [461, 168] on div "Interior Doors" at bounding box center [549, 172] width 257 height 18
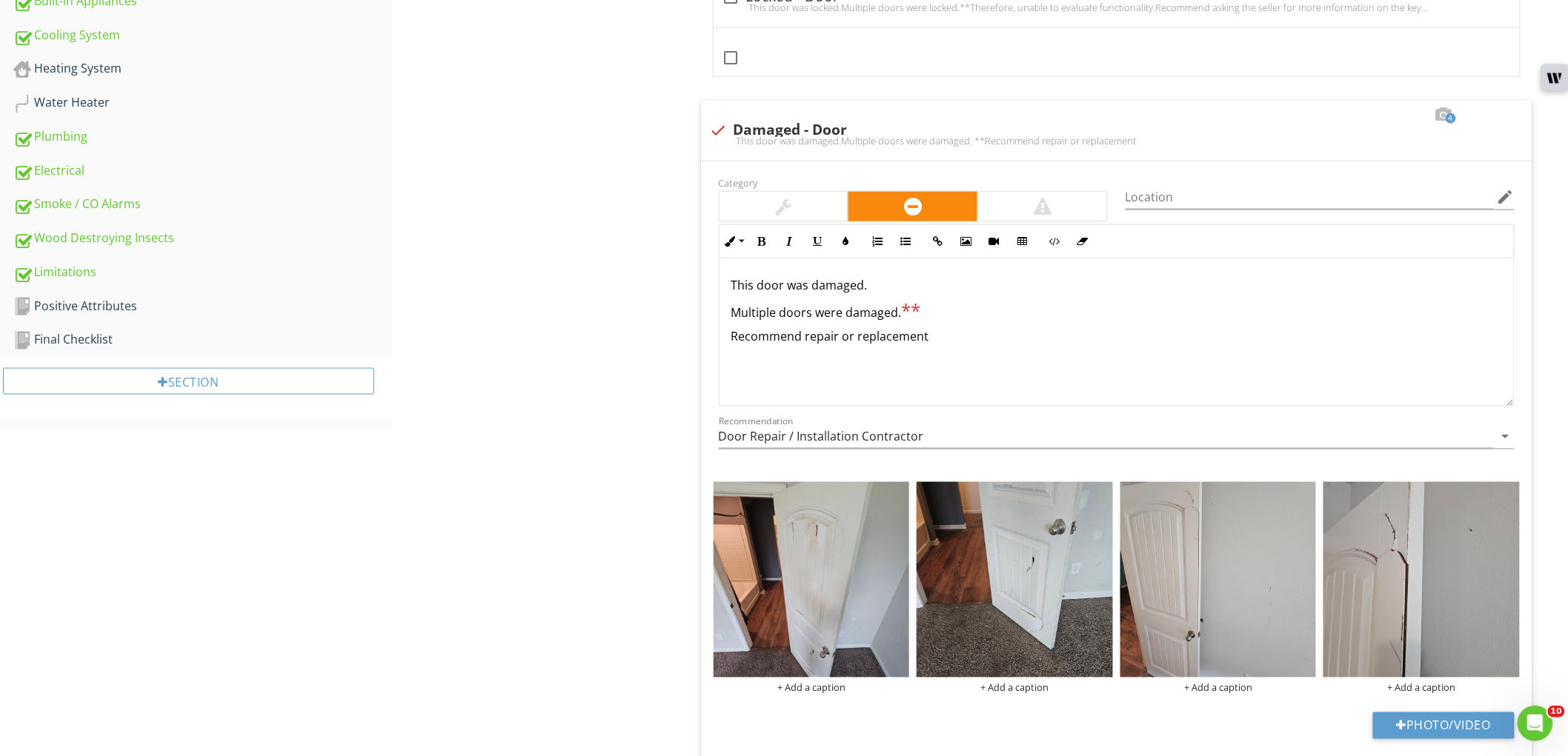
scroll to position [823, 0]
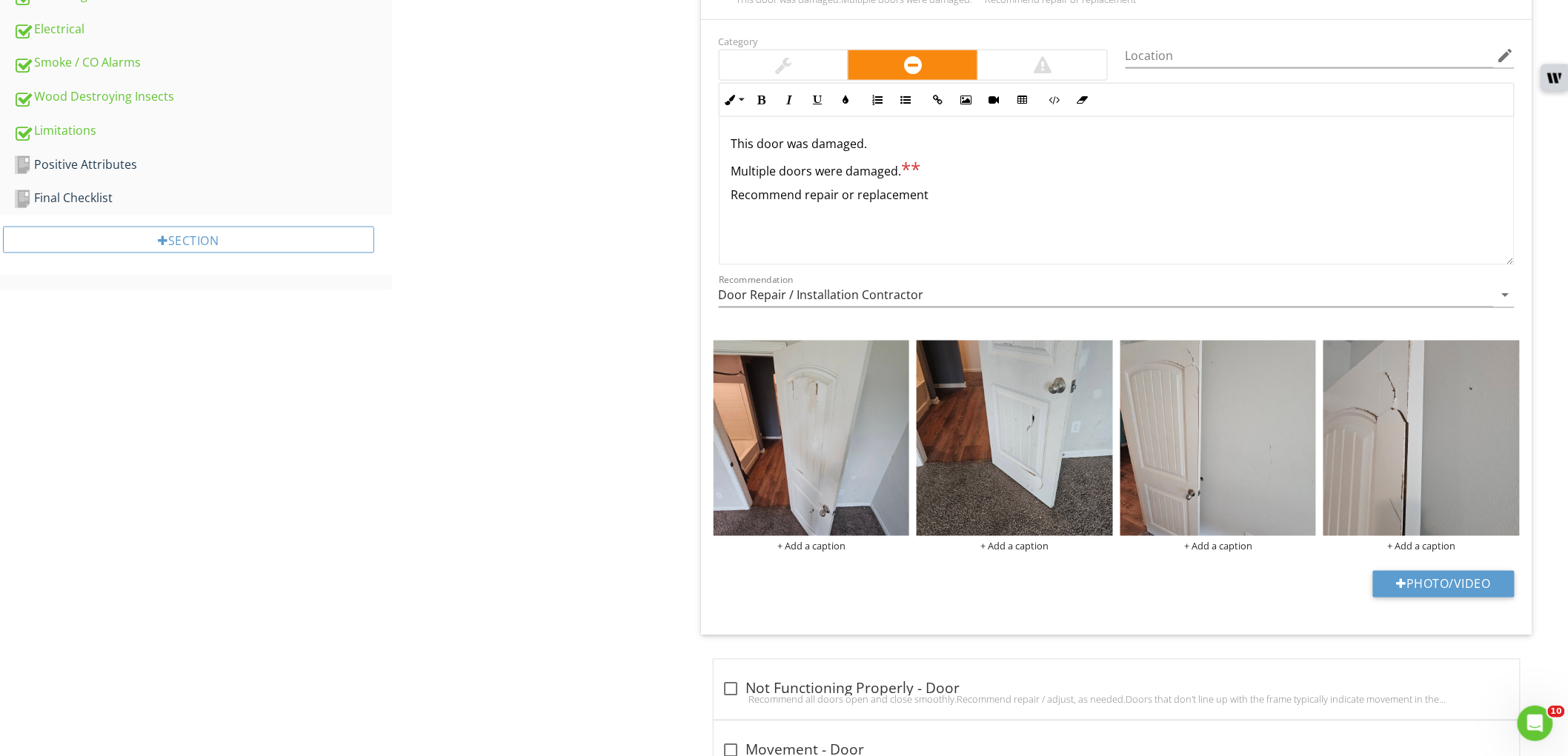
click at [789, 141] on p "This door was damaged." at bounding box center [1117, 144] width 771 height 18
click at [1021, 137] on p "Multiple doors were damaged. **" at bounding box center [1117, 146] width 771 height 21
drag, startPoint x: 845, startPoint y: 143, endPoint x: 924, endPoint y: 143, distance: 79.0
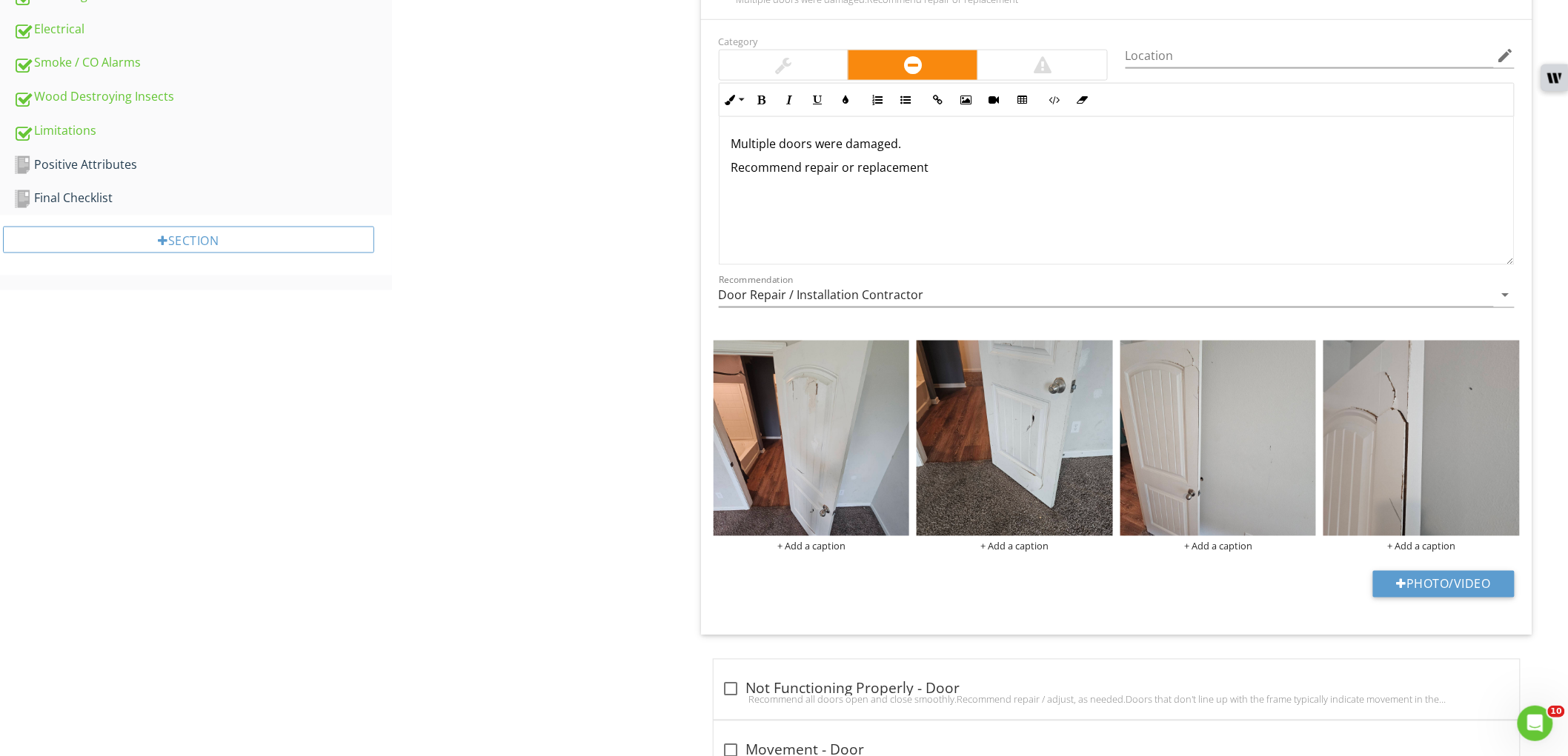
click at [924, 143] on p "Multiple doors were damaged." at bounding box center [1117, 144] width 771 height 18
click at [763, 100] on icon "button" at bounding box center [762, 100] width 11 height 11
click at [814, 97] on icon "button" at bounding box center [818, 100] width 11 height 11
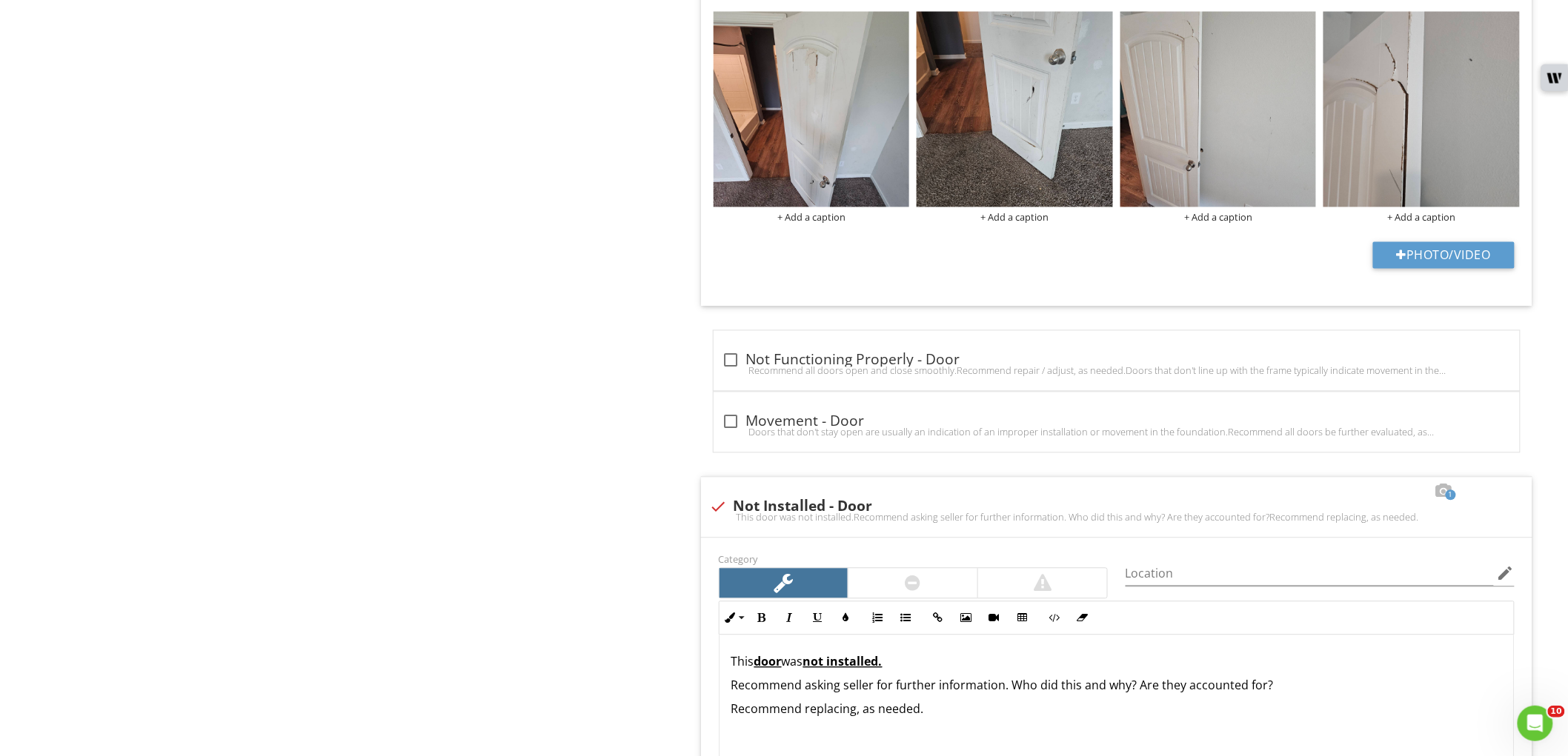
scroll to position [1481, 0]
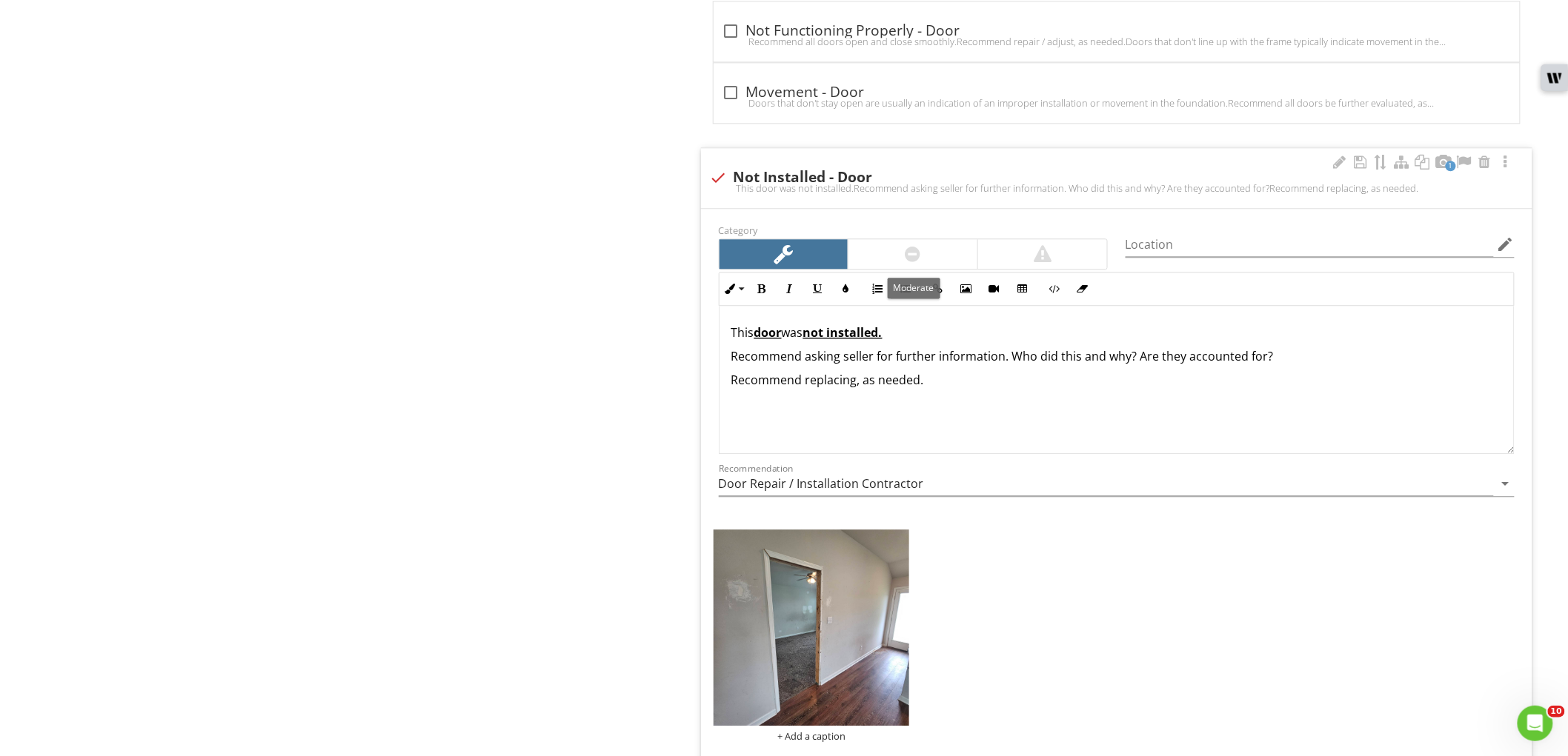
click at [879, 263] on div at bounding box center [913, 254] width 129 height 29
click at [893, 352] on p "Recommend asking seller for further information. Who did this and why? Are they…" at bounding box center [1117, 356] width 771 height 18
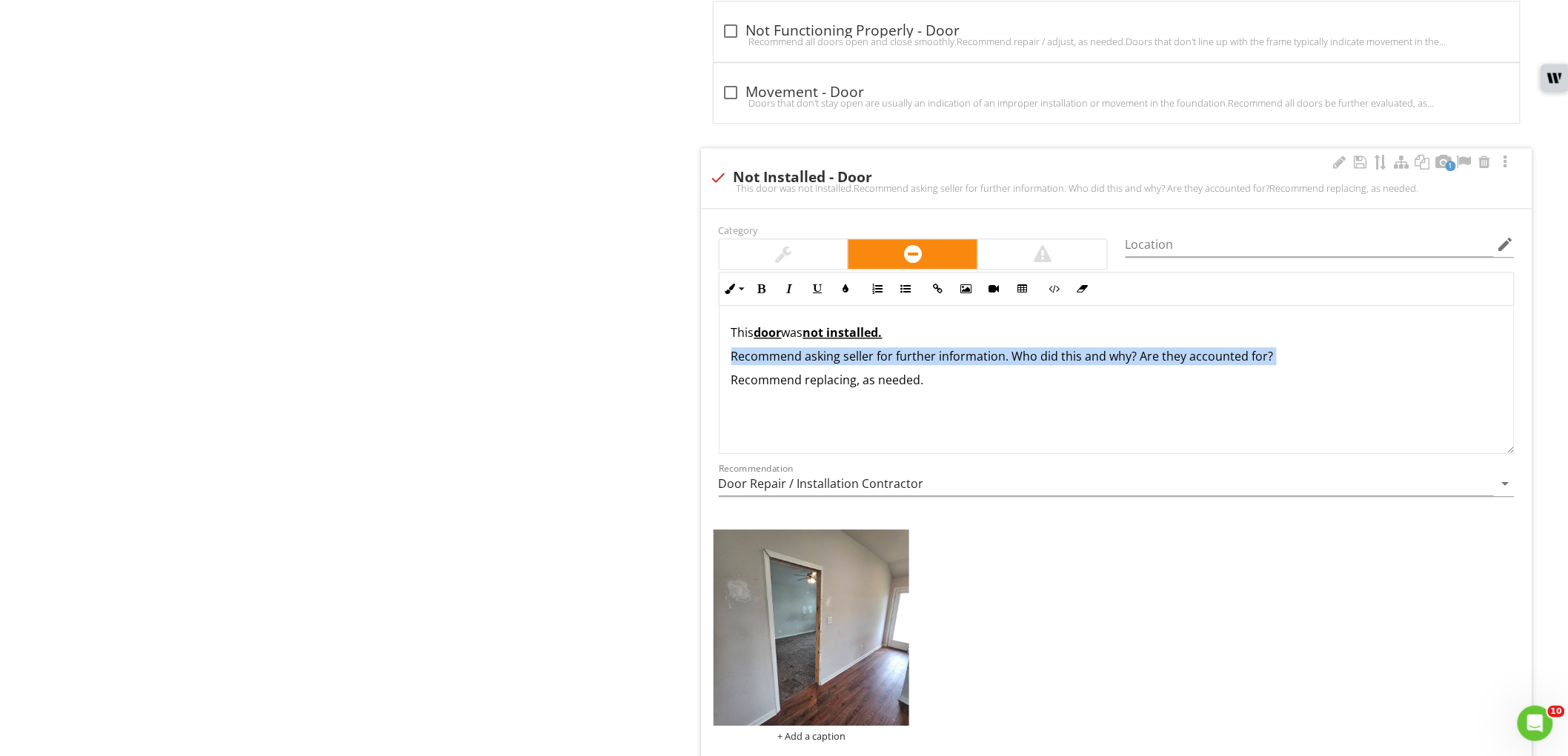
click at [893, 352] on p "Recommend asking seller for further information. Who did this and why? Are they…" at bounding box center [1117, 356] width 771 height 18
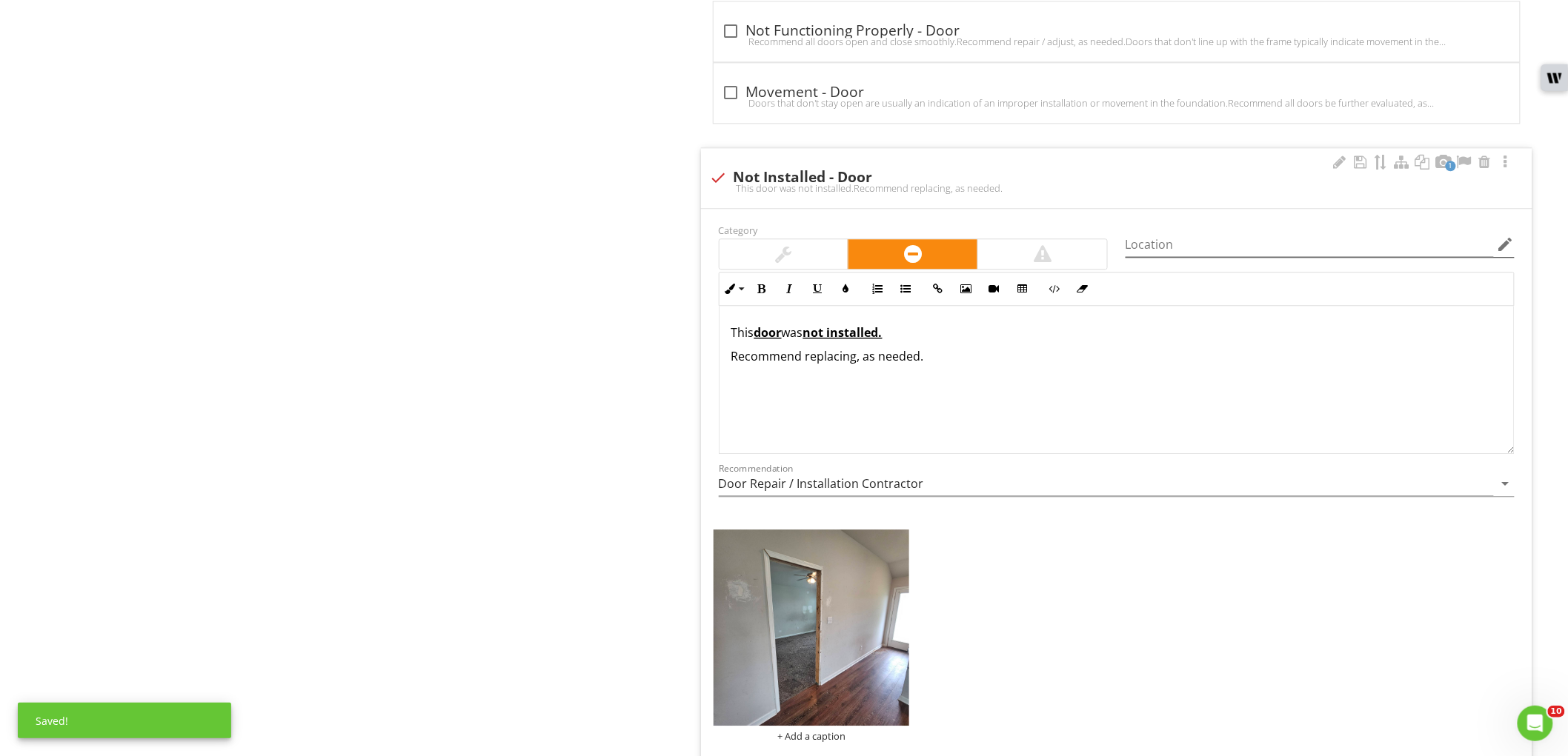
click at [1505, 247] on icon "edit" at bounding box center [1506, 244] width 18 height 18
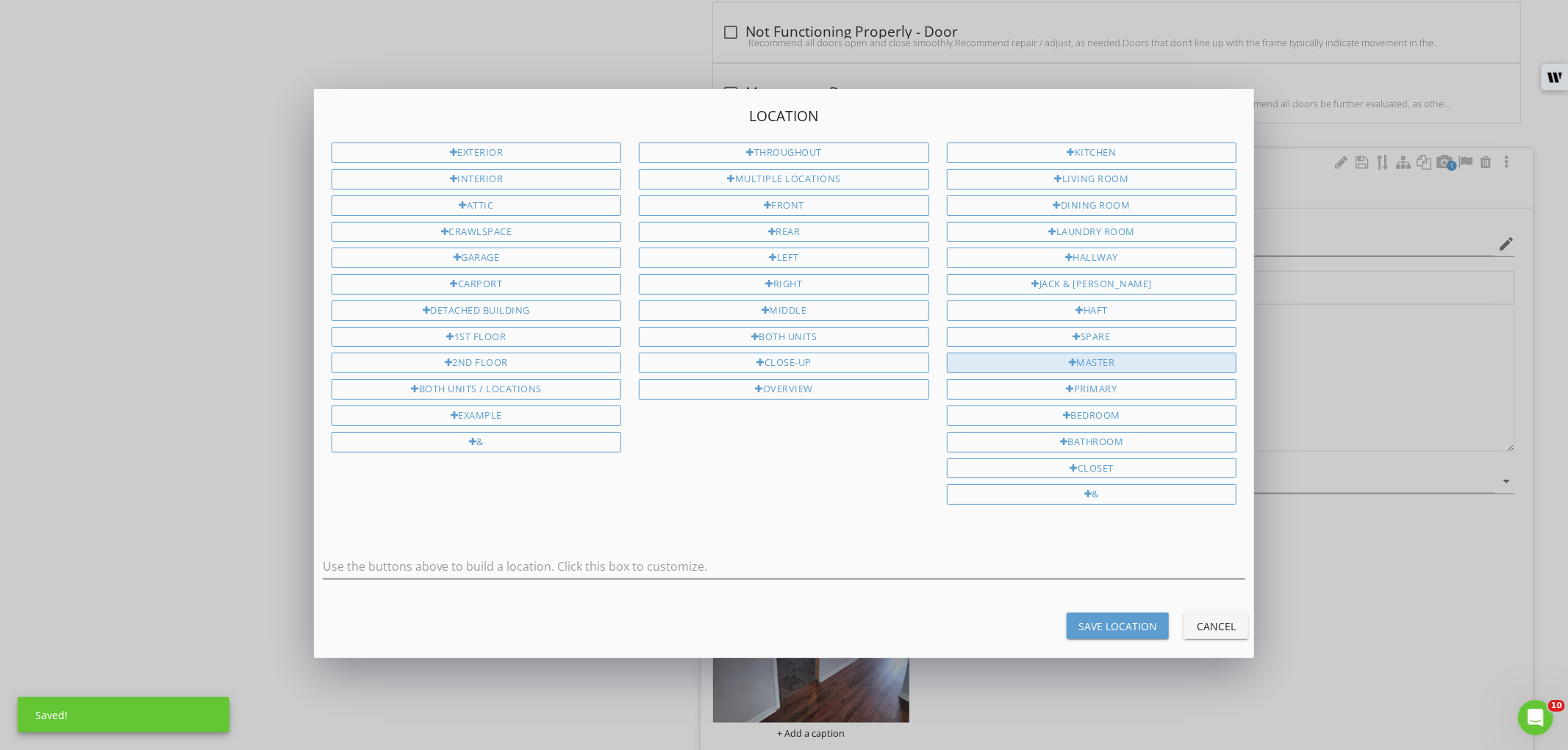
click at [1127, 368] on div "Master" at bounding box center [1092, 362] width 291 height 20
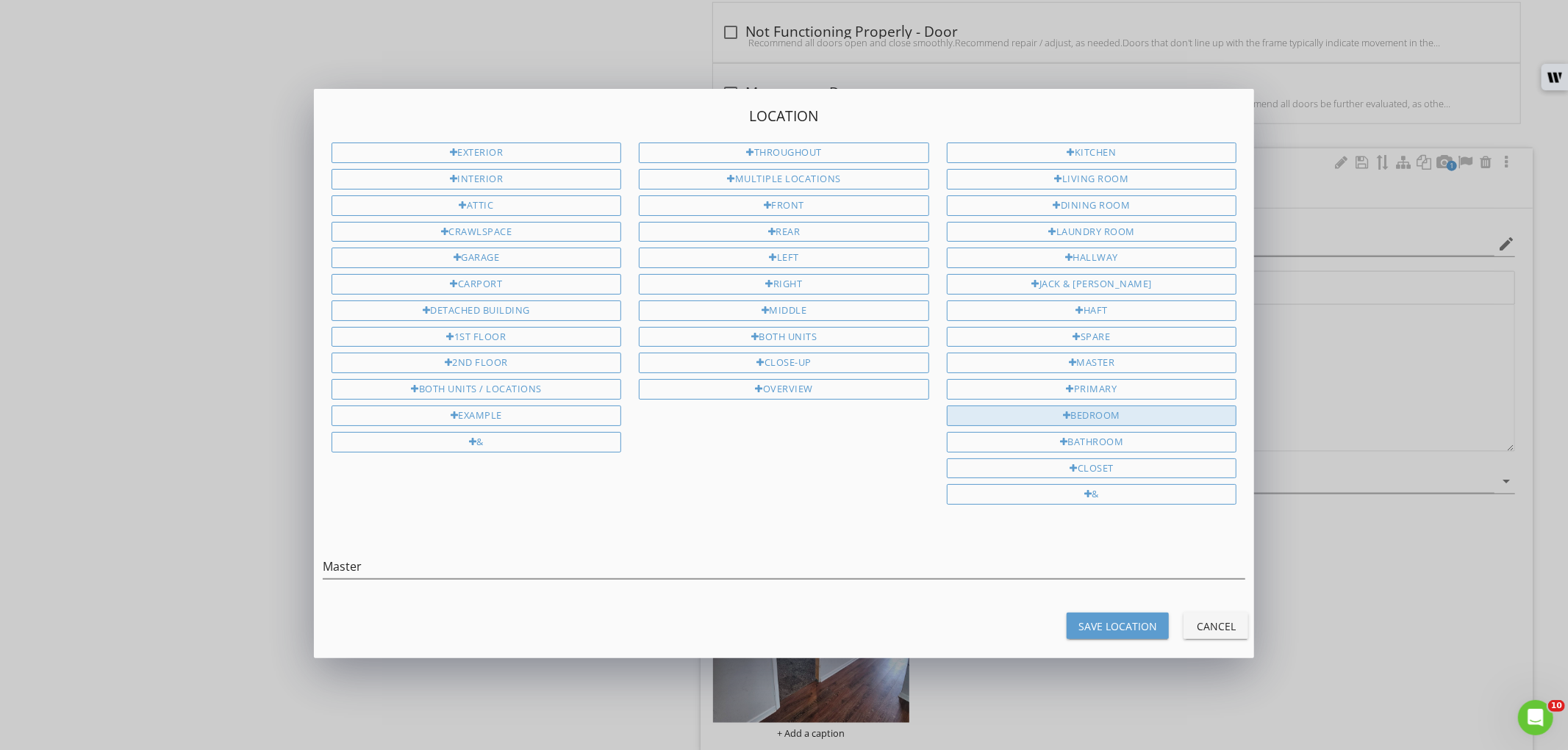
click at [1122, 421] on div "Bedroom" at bounding box center [1092, 415] width 291 height 20
type input "Master Bedroom"
click at [1110, 629] on div "Save Location" at bounding box center [1117, 626] width 79 height 16
type input "Master Bedroom"
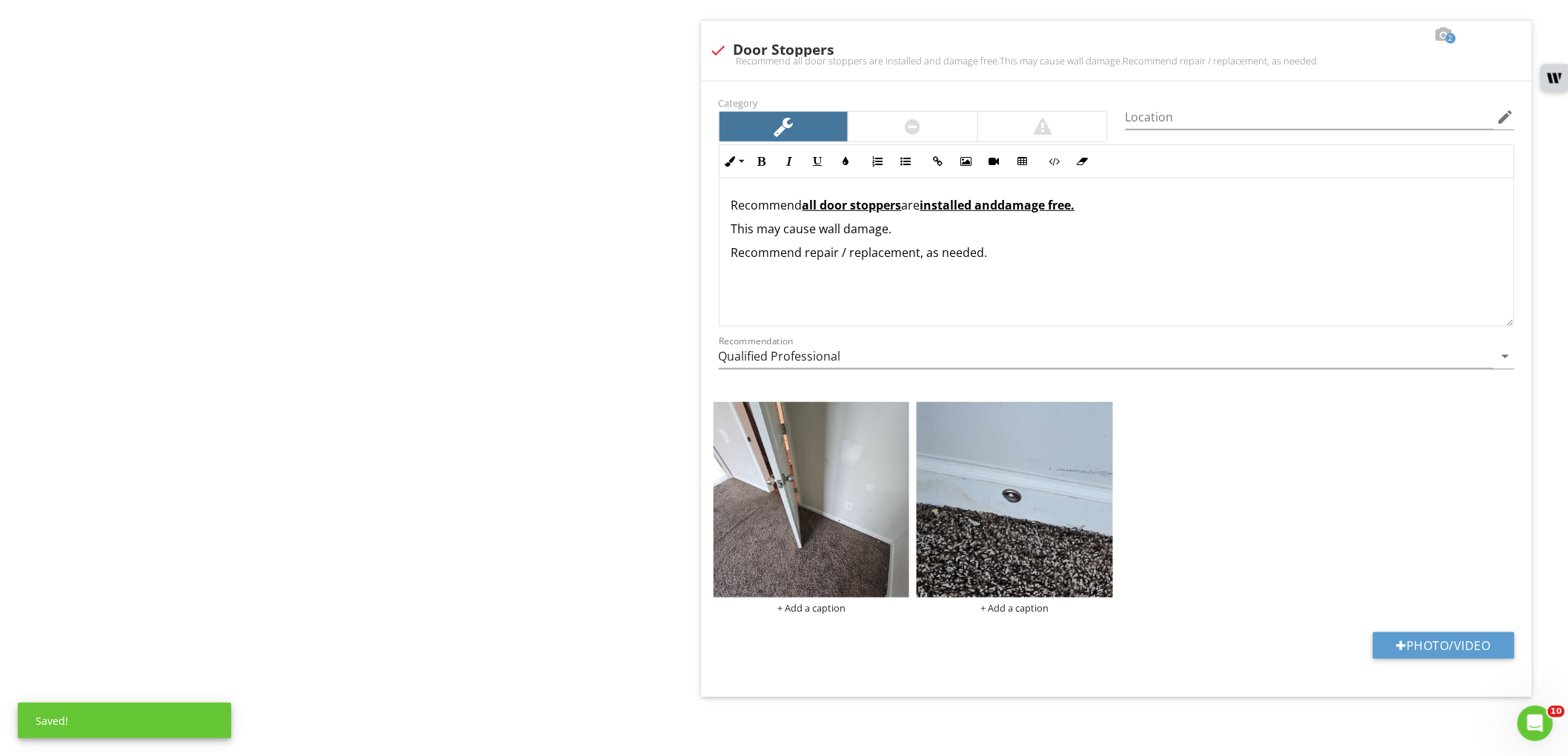
scroll to position [2646, 0]
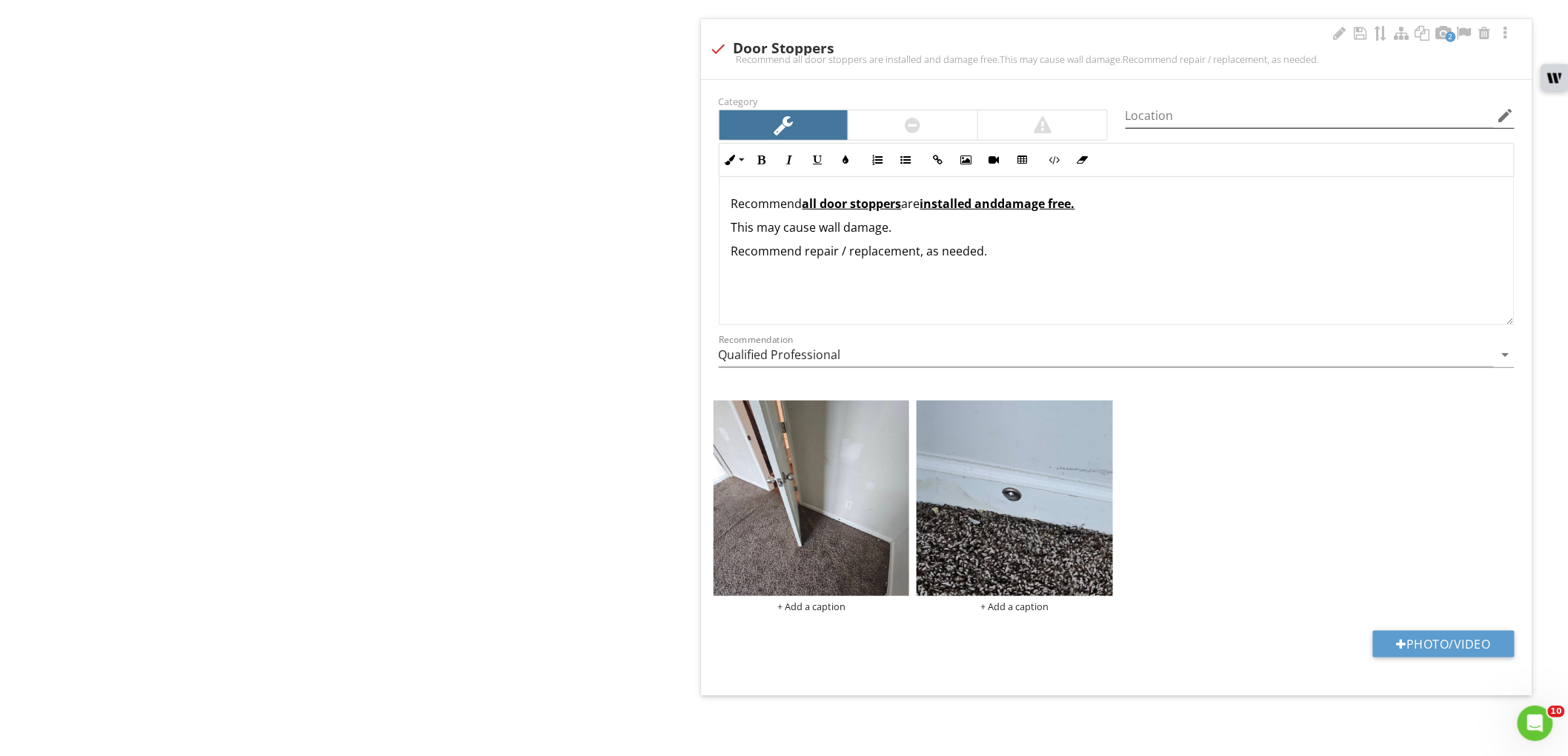
click at [1501, 119] on icon "edit" at bounding box center [1506, 115] width 18 height 18
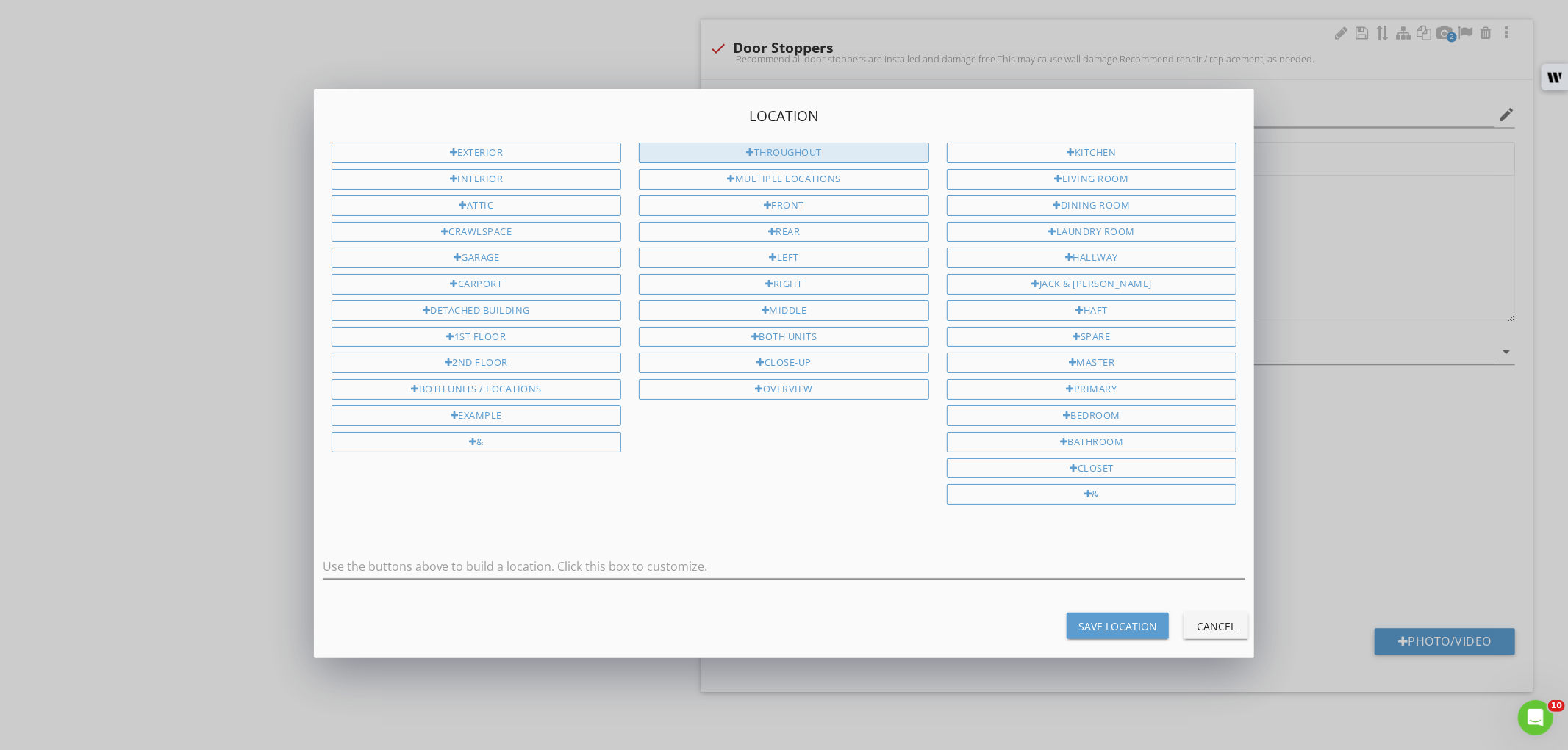
click at [878, 162] on div "Throughout" at bounding box center [784, 152] width 291 height 20
type input "Throughout"
click at [1099, 644] on div "Save Location Cancel" at bounding box center [784, 626] width 958 height 35
click at [1106, 647] on div "Location Exterior Interior Attic Crawlspace Garage Carport Detached Building 1s…" at bounding box center [784, 374] width 941 height 570
click at [1118, 626] on div "Save Location" at bounding box center [1117, 626] width 79 height 16
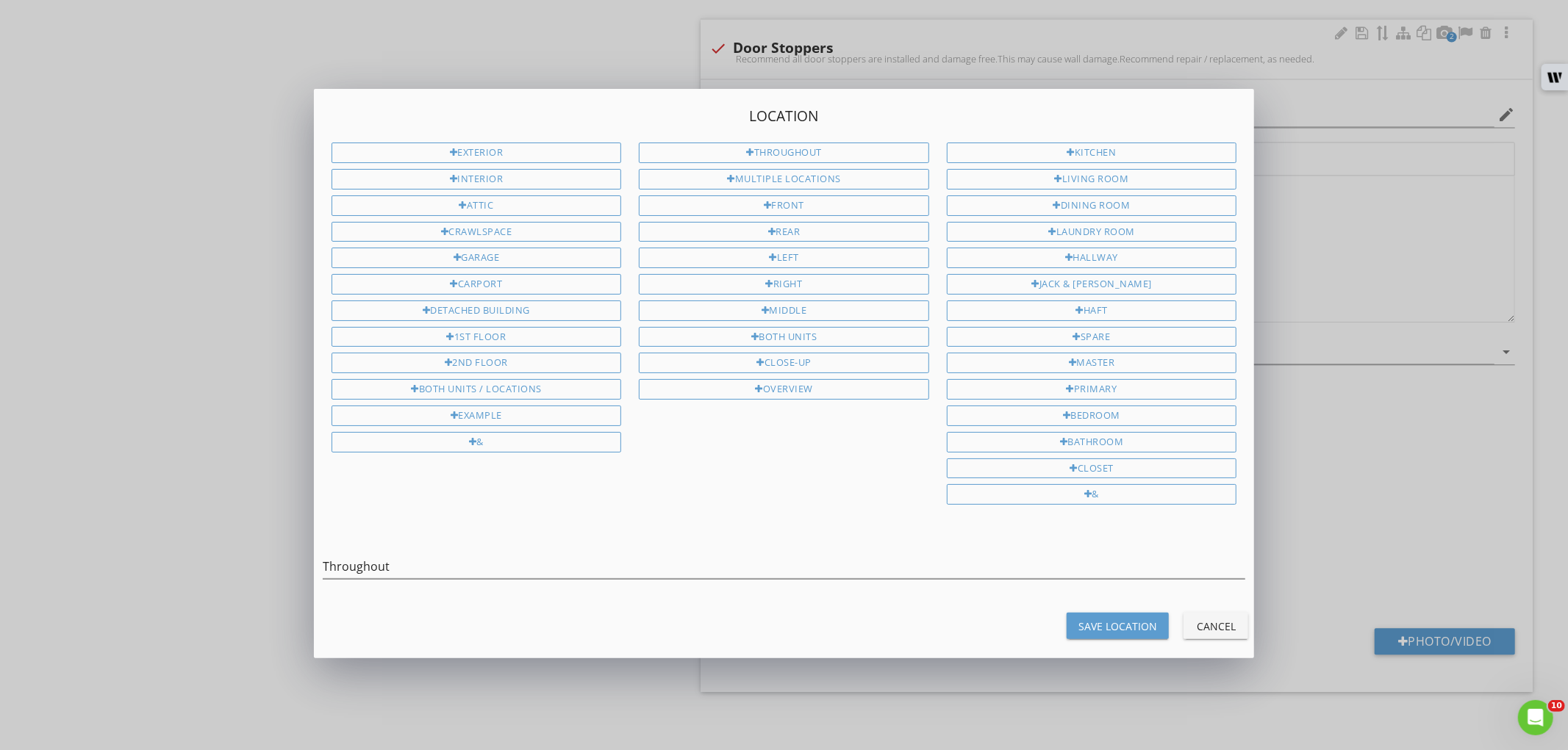
type input "Throughout"
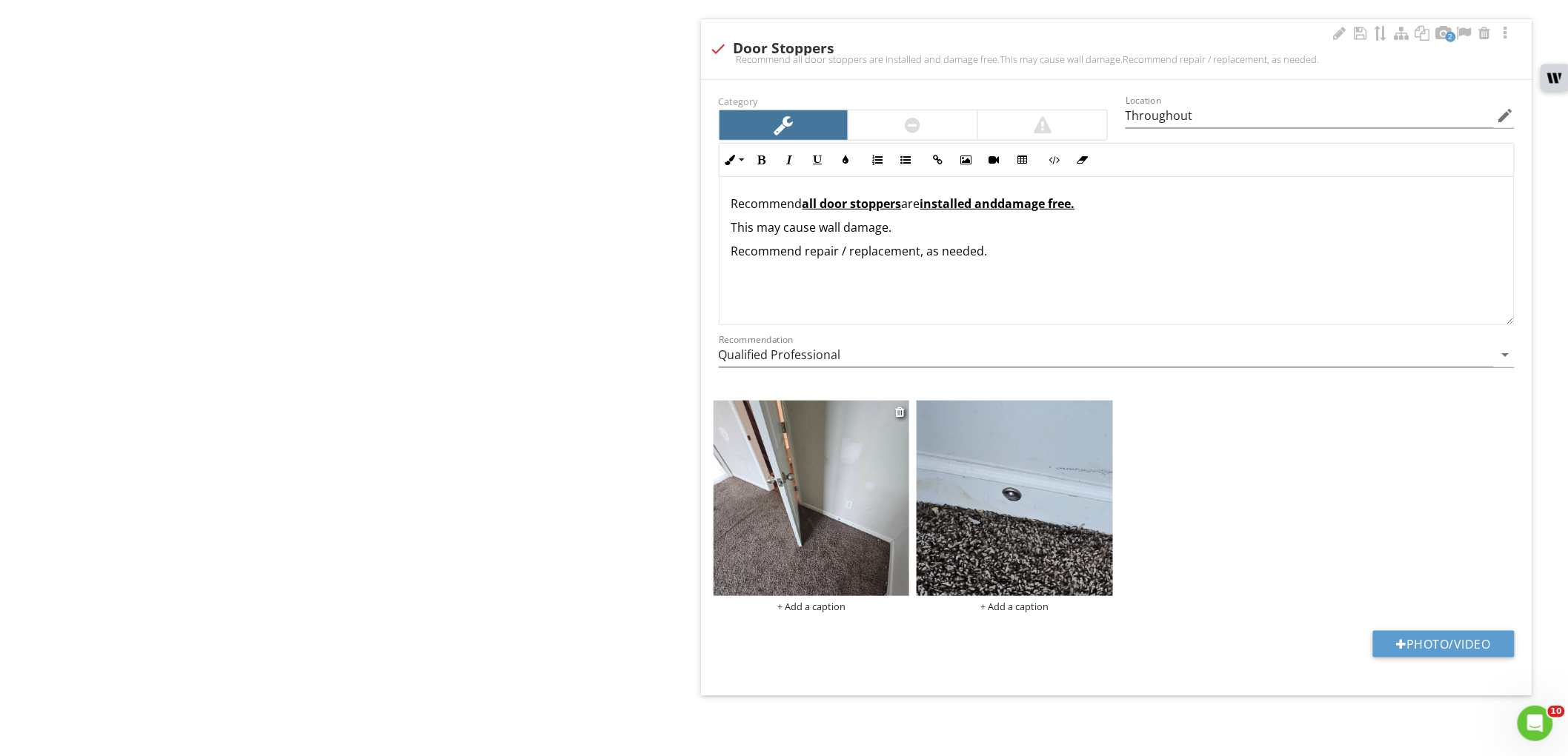
click at [797, 507] on img at bounding box center [812, 499] width 196 height 196
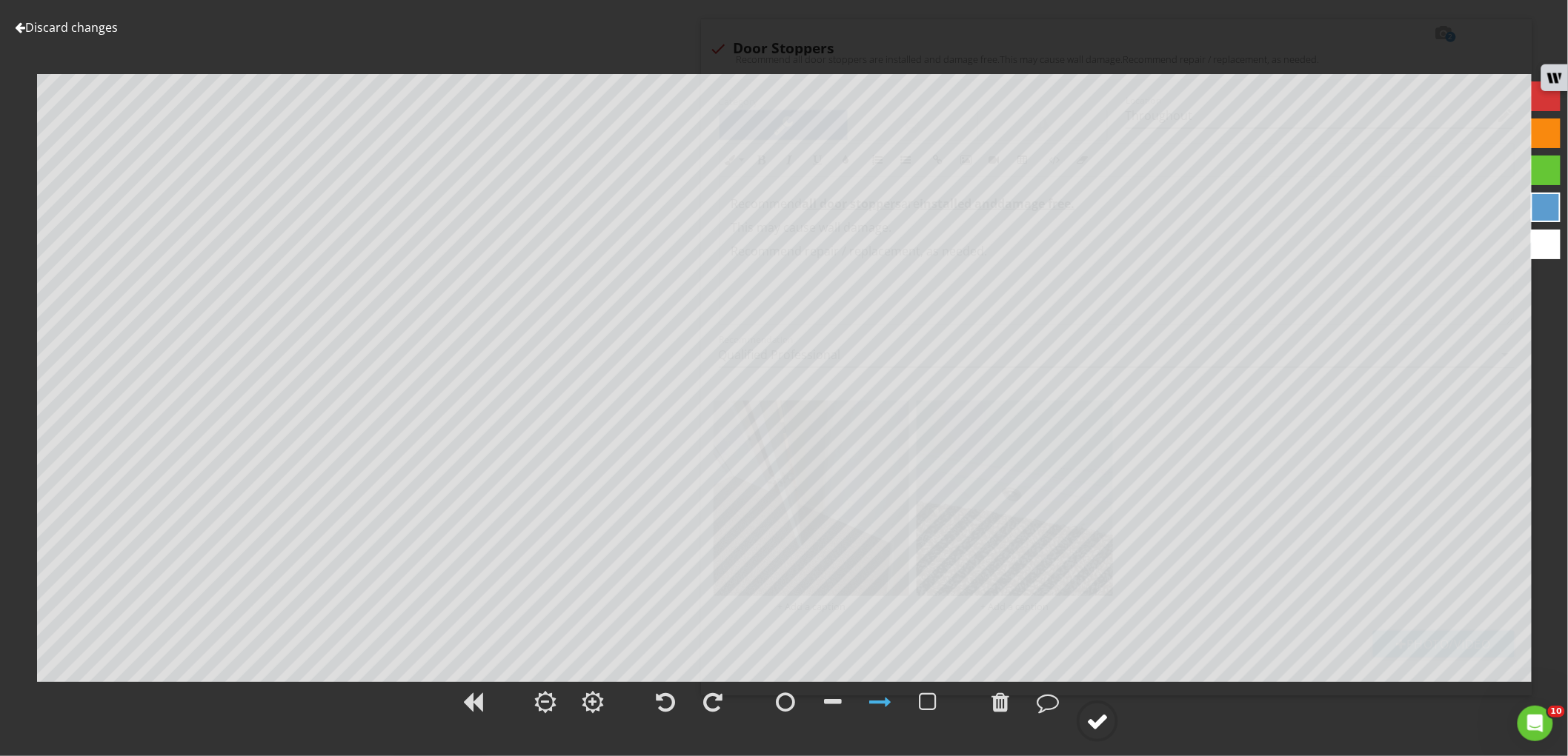
click at [1116, 728] on circle at bounding box center [1097, 721] width 39 height 38
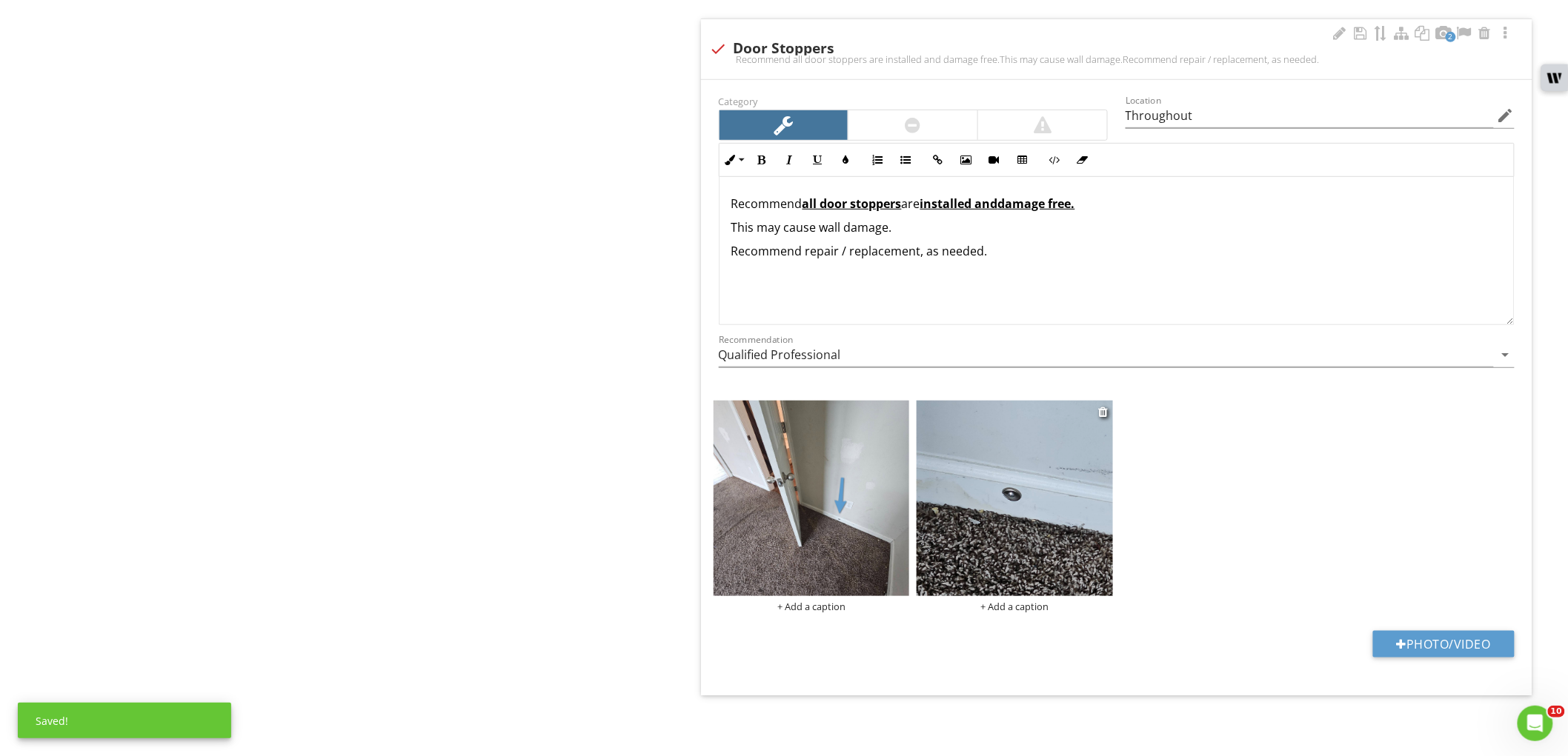
click at [1032, 484] on img at bounding box center [1015, 499] width 196 height 196
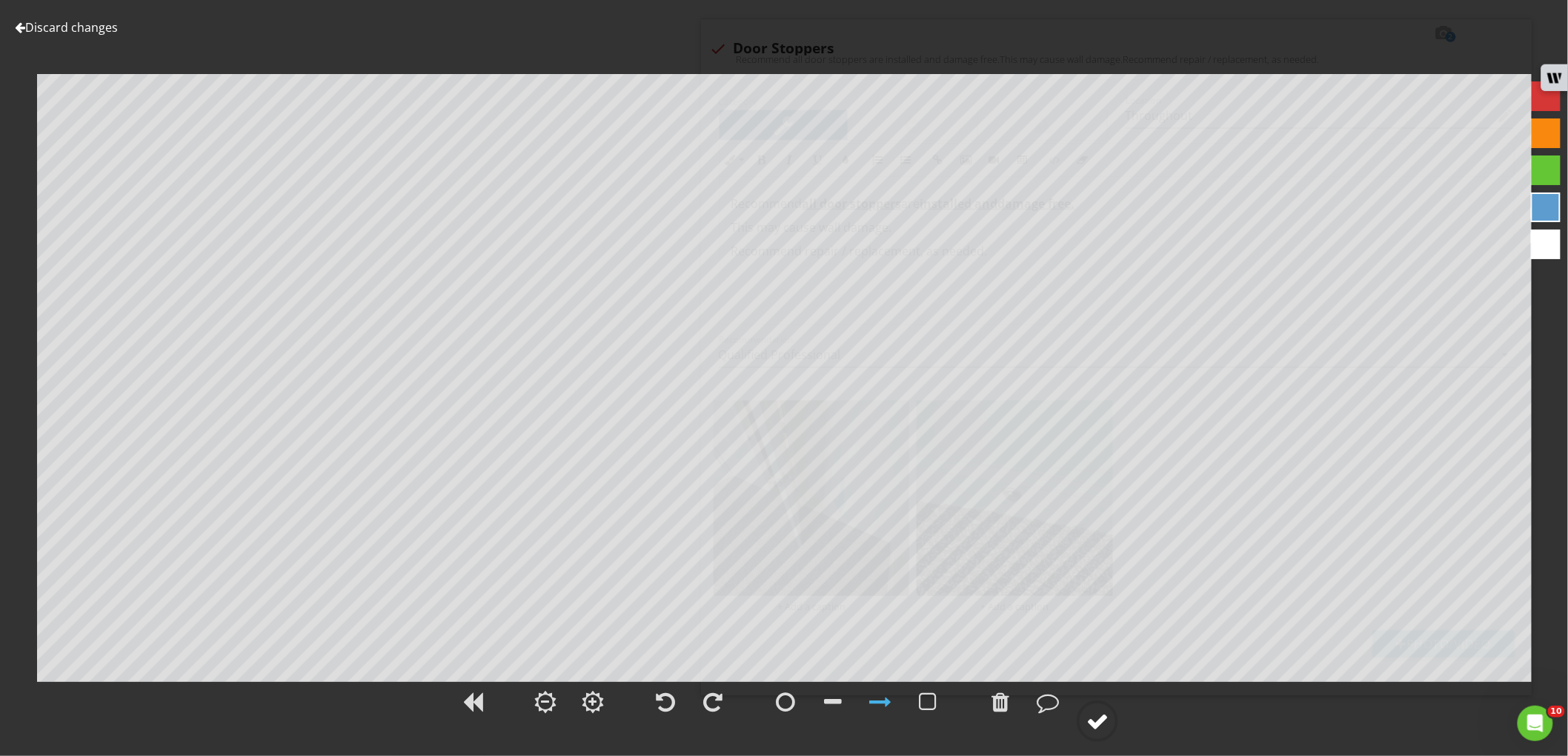
click at [1099, 702] on circle at bounding box center [1097, 721] width 39 height 38
type input "Master Bedroom"
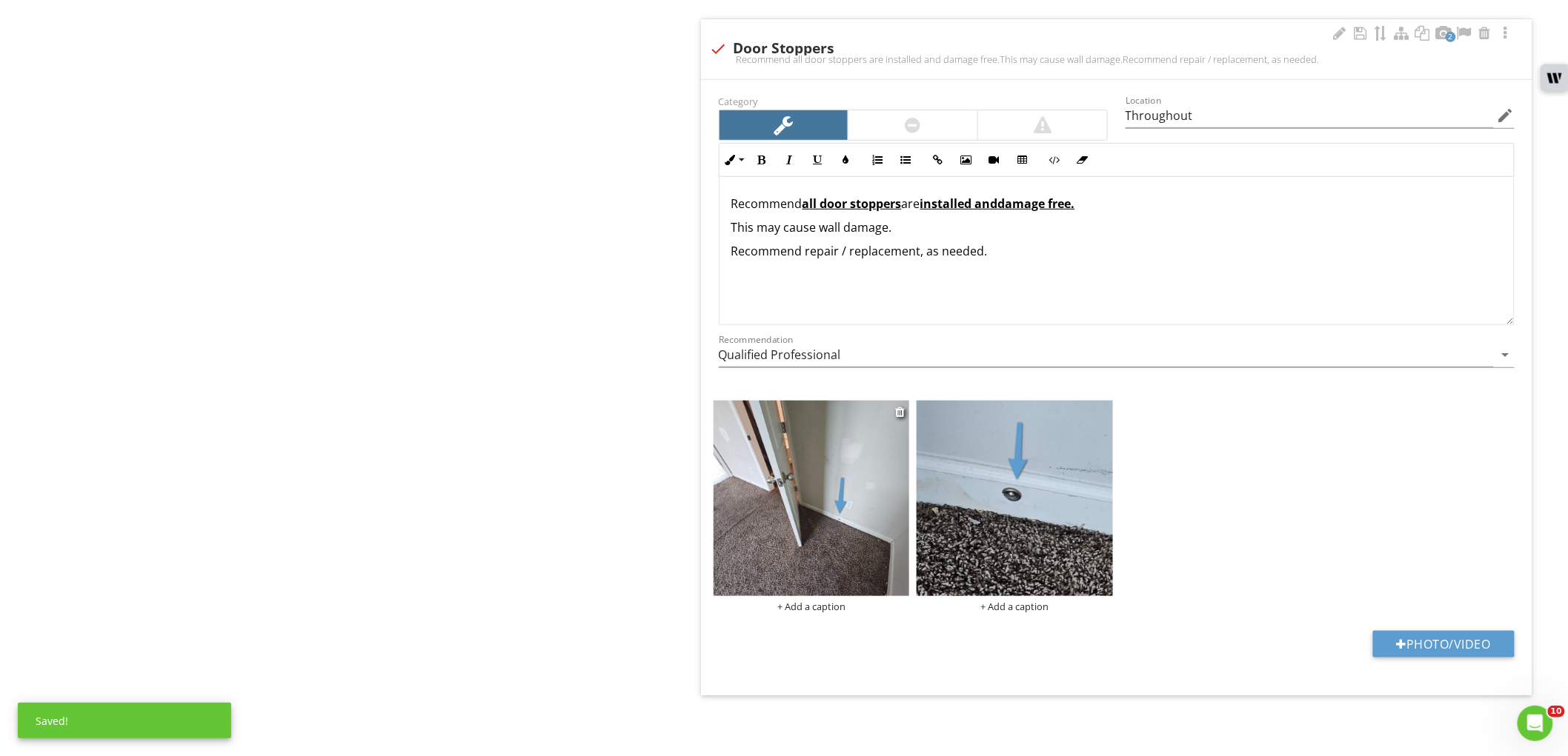
click at [802, 604] on div "+ Add a caption" at bounding box center [812, 607] width 196 height 12
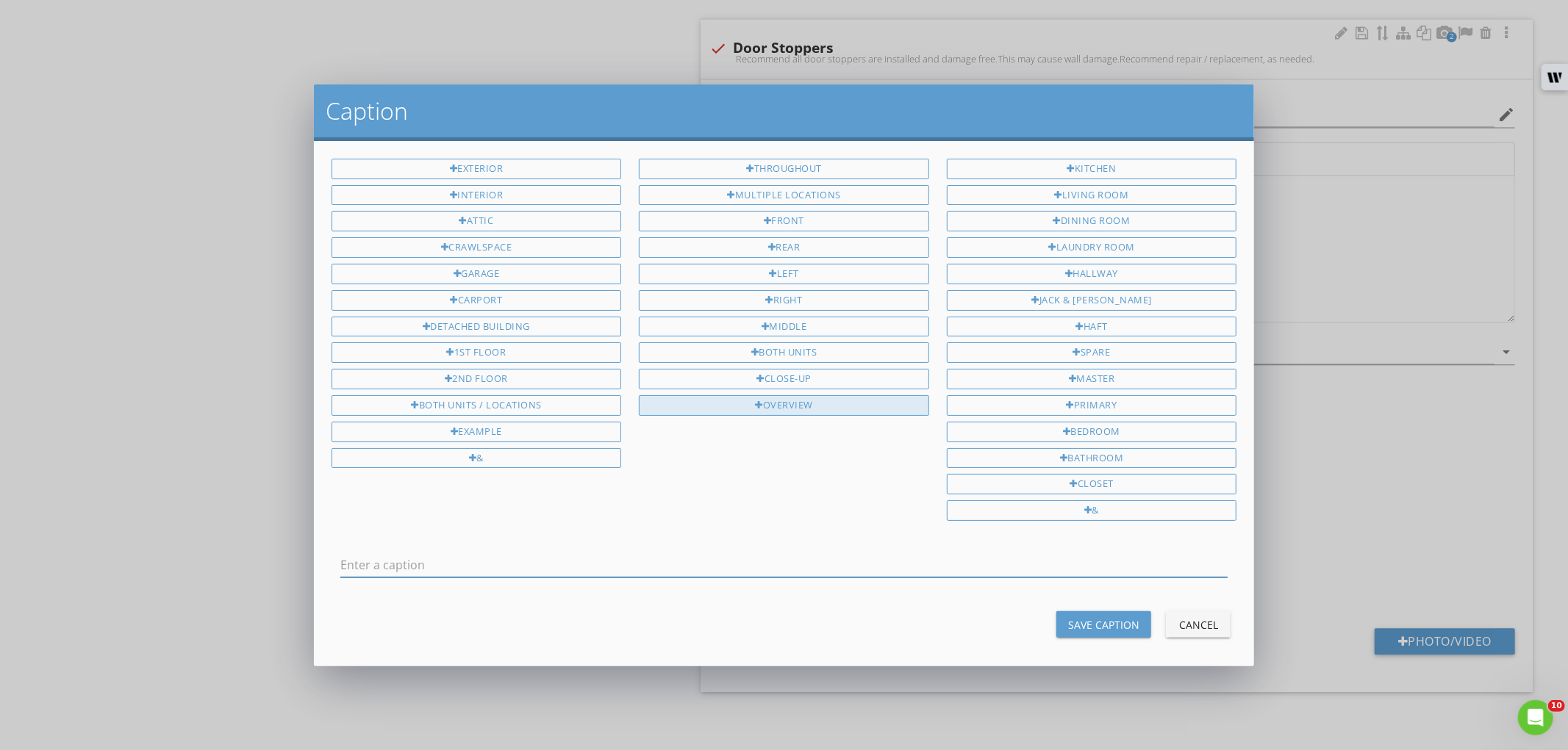
click at [827, 413] on div "Overview" at bounding box center [784, 405] width 291 height 20
type input "Overview"
click at [1061, 614] on div "Save Caption Cancel" at bounding box center [784, 624] width 923 height 35
click at [1068, 625] on div "Save Caption" at bounding box center [1103, 625] width 71 height 16
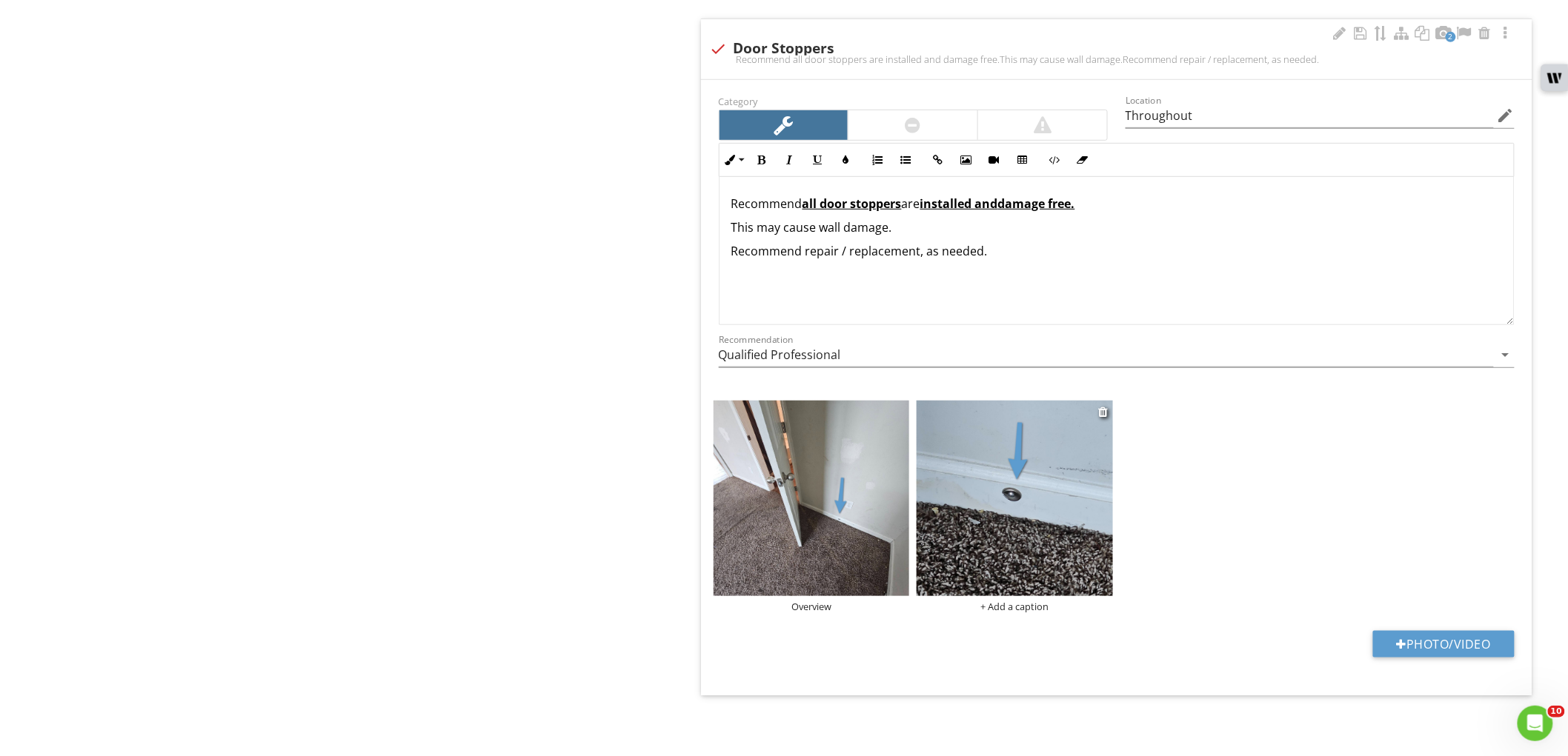
type input "Master Bedroom"
click at [994, 606] on div "+ Add a caption" at bounding box center [1015, 607] width 196 height 12
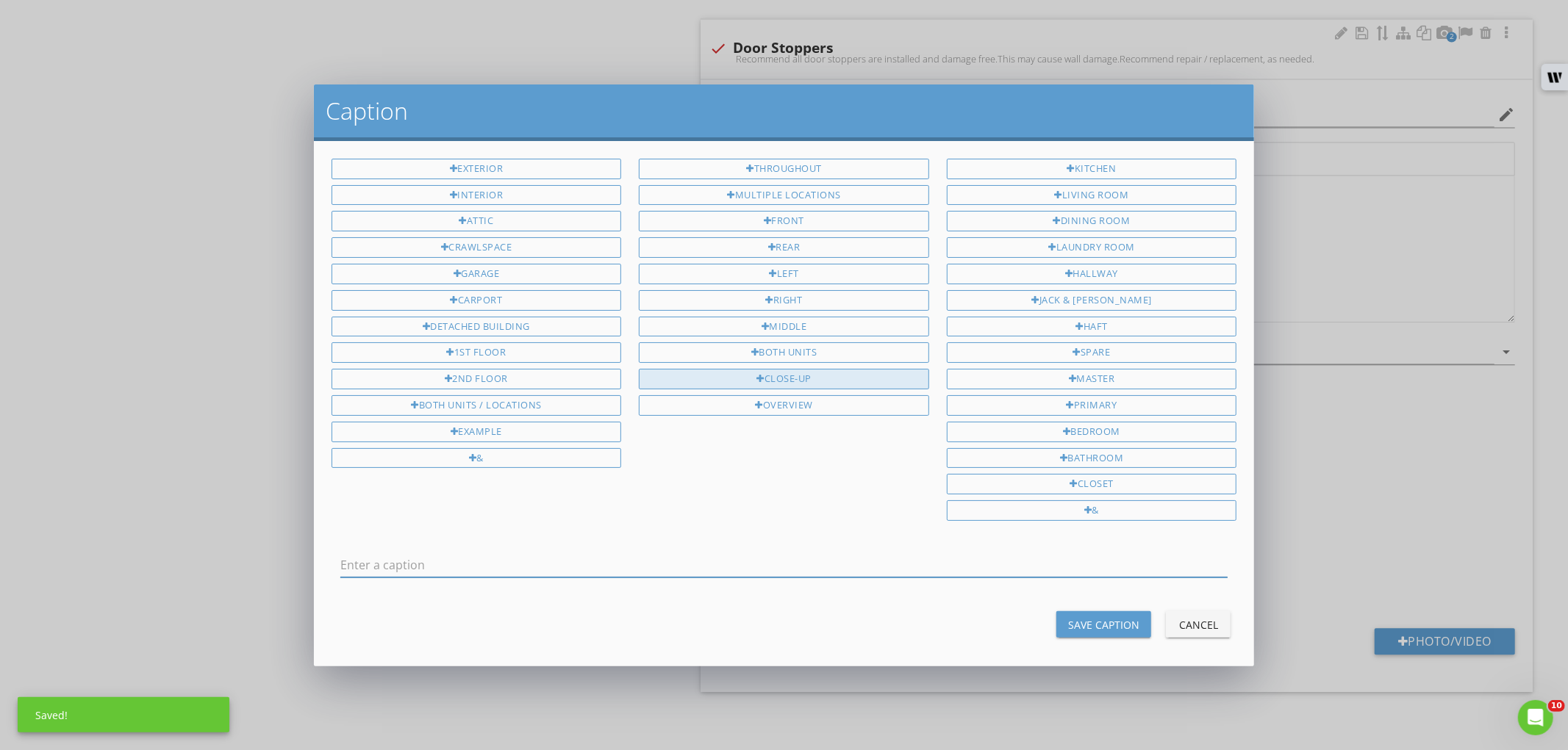
click at [846, 384] on div "Close-Up" at bounding box center [784, 379] width 291 height 20
type input "Close-Up"
click at [1081, 625] on div "Save Caption" at bounding box center [1103, 625] width 71 height 16
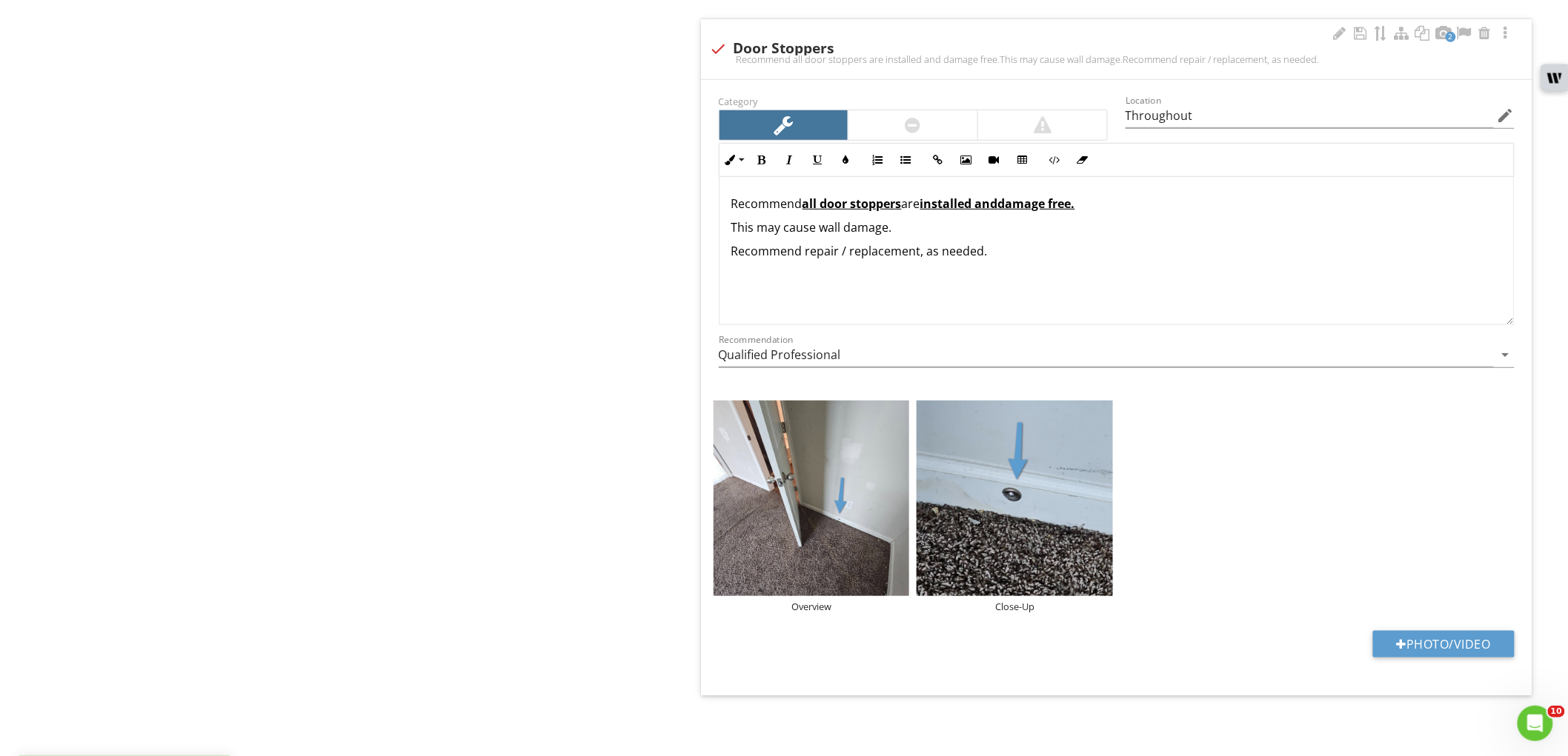
type input "Master Bedroom"
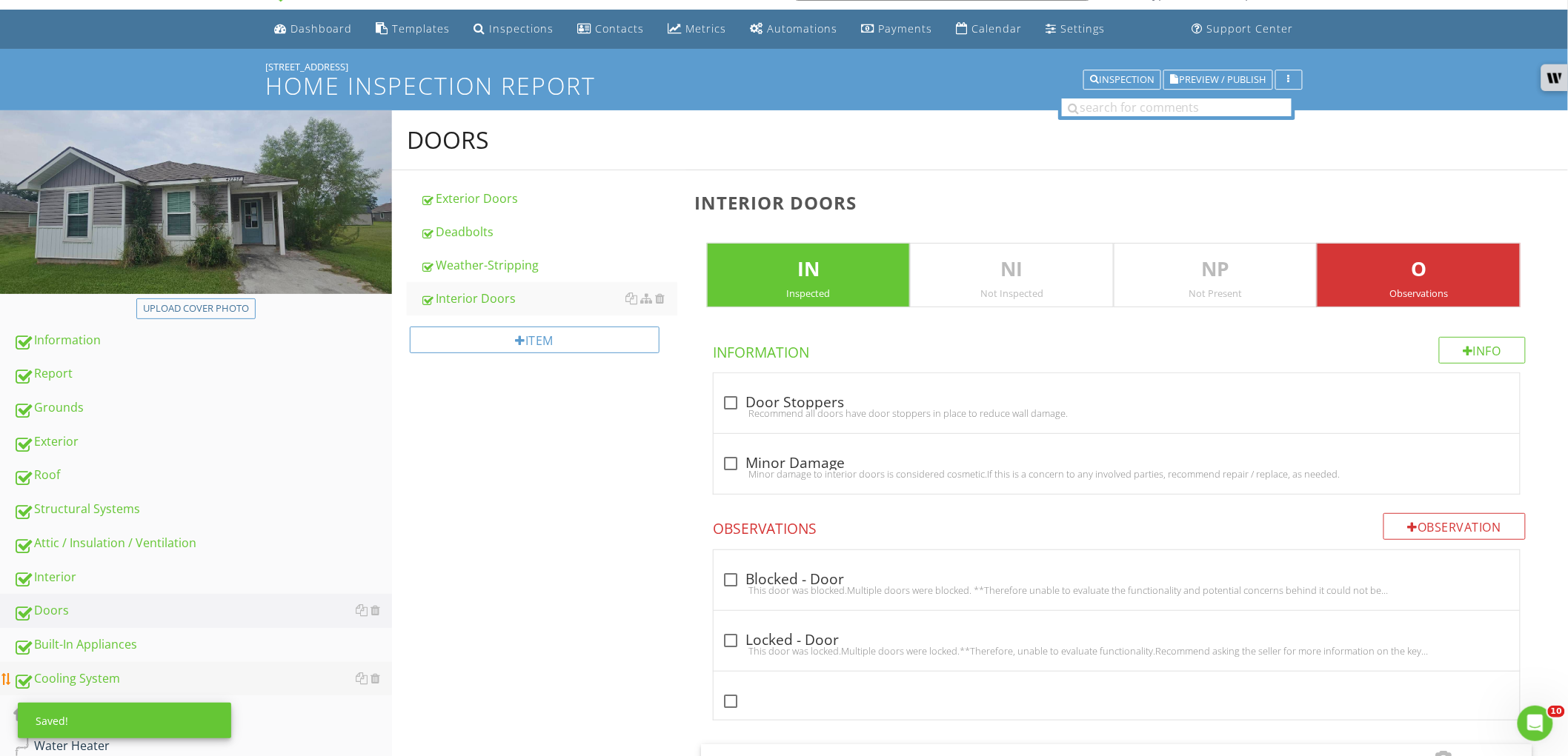
scroll to position [82, 0]
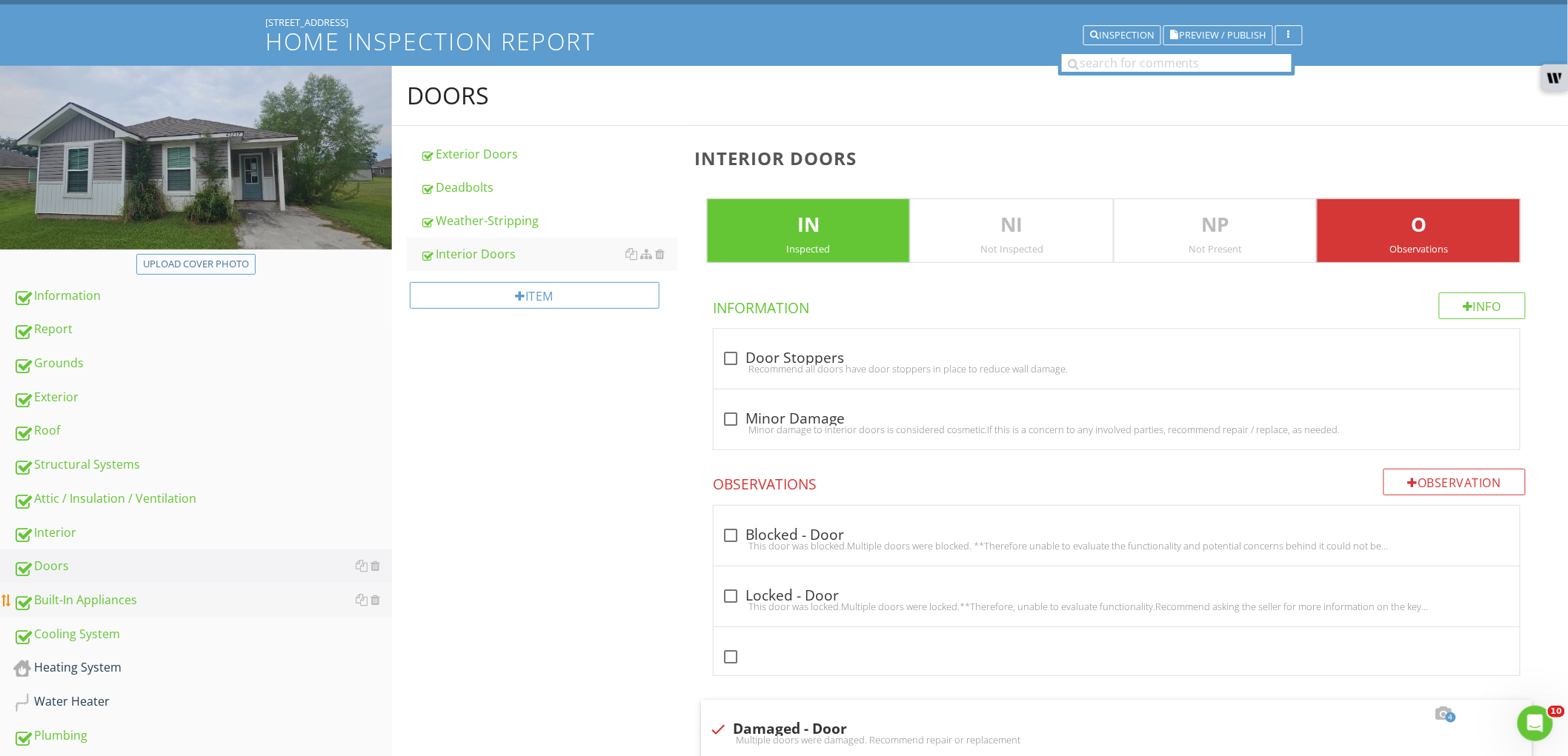
click at [152, 606] on div "Built-In Appliances" at bounding box center [203, 601] width 379 height 20
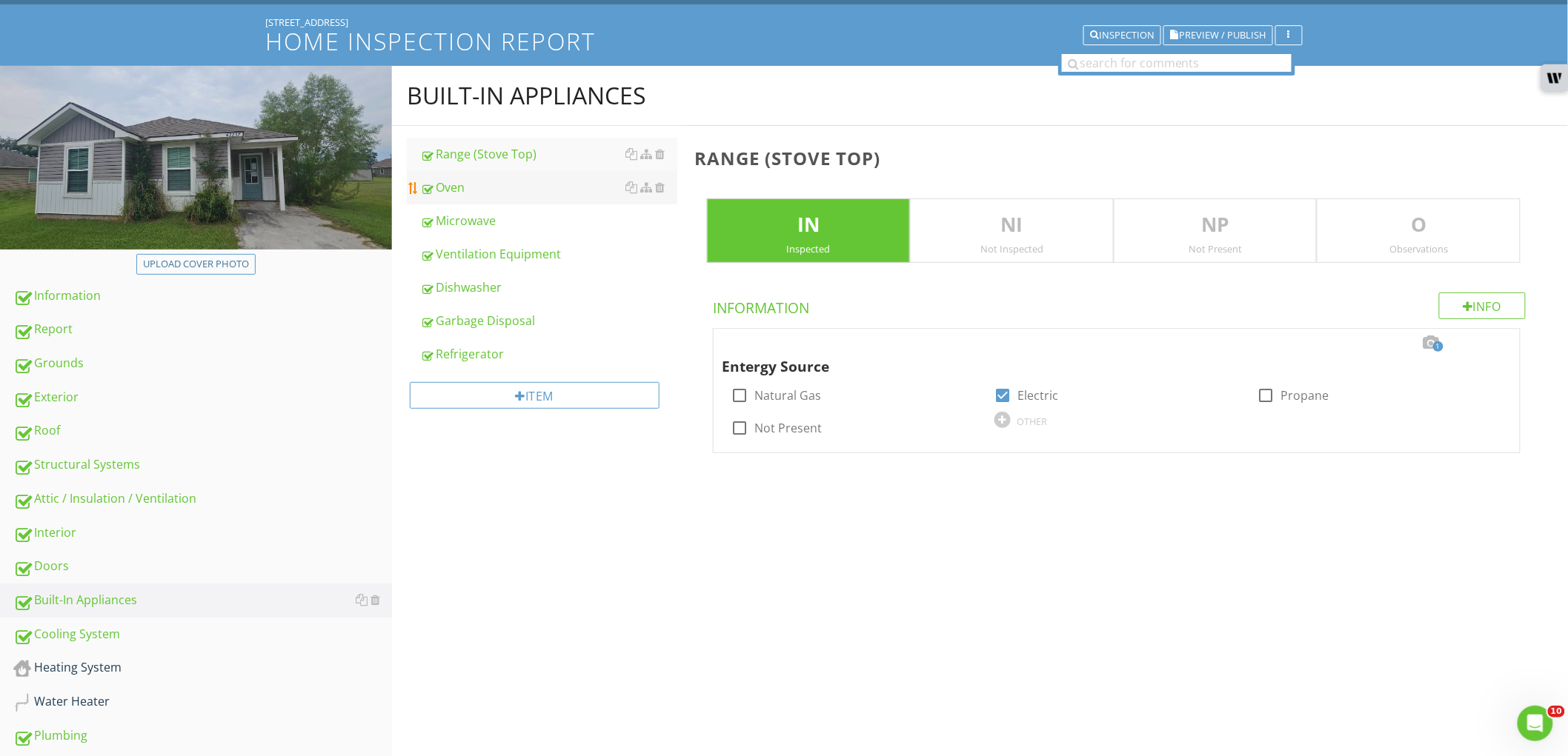
click at [516, 190] on div "Oven" at bounding box center [549, 188] width 257 height 18
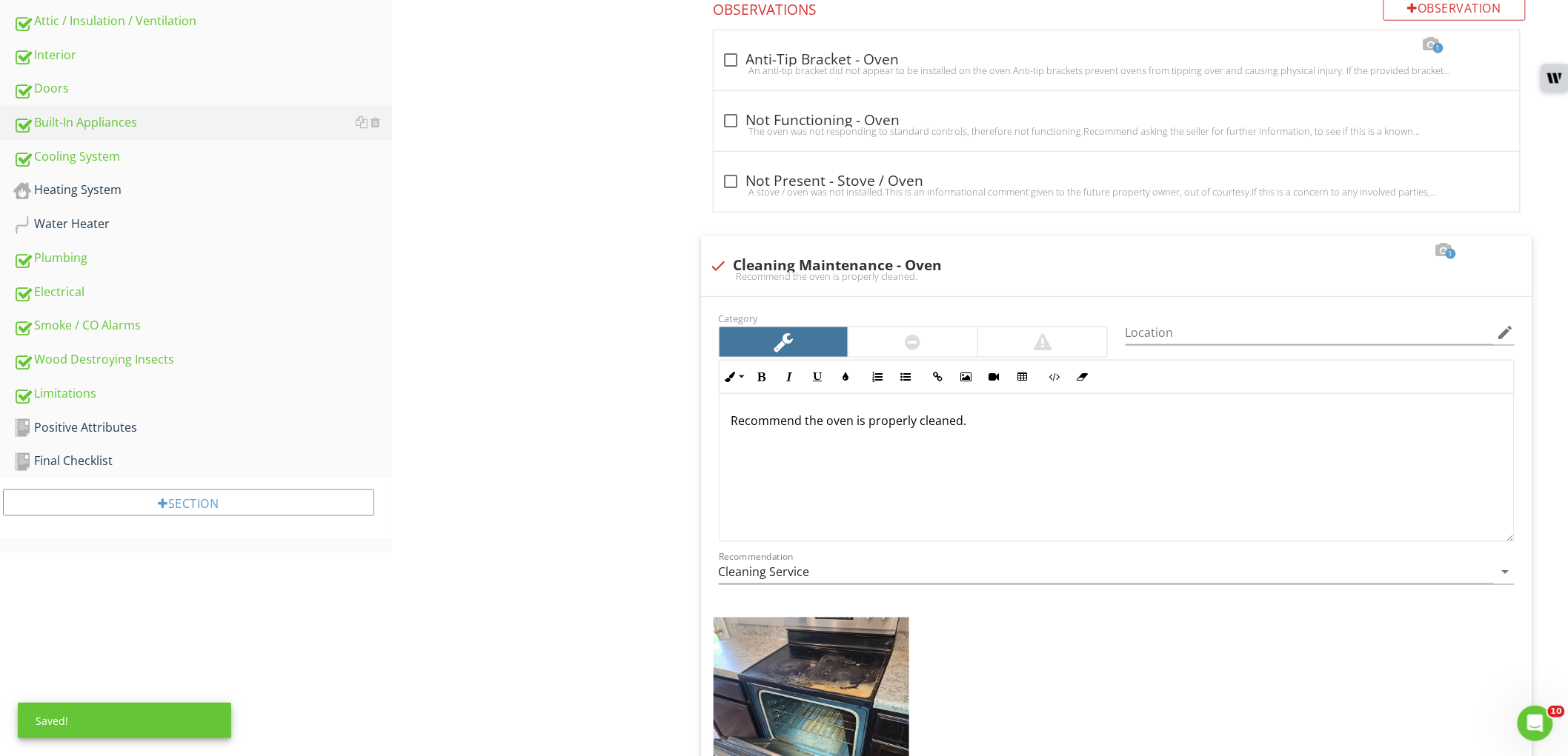
scroll to position [658, 0]
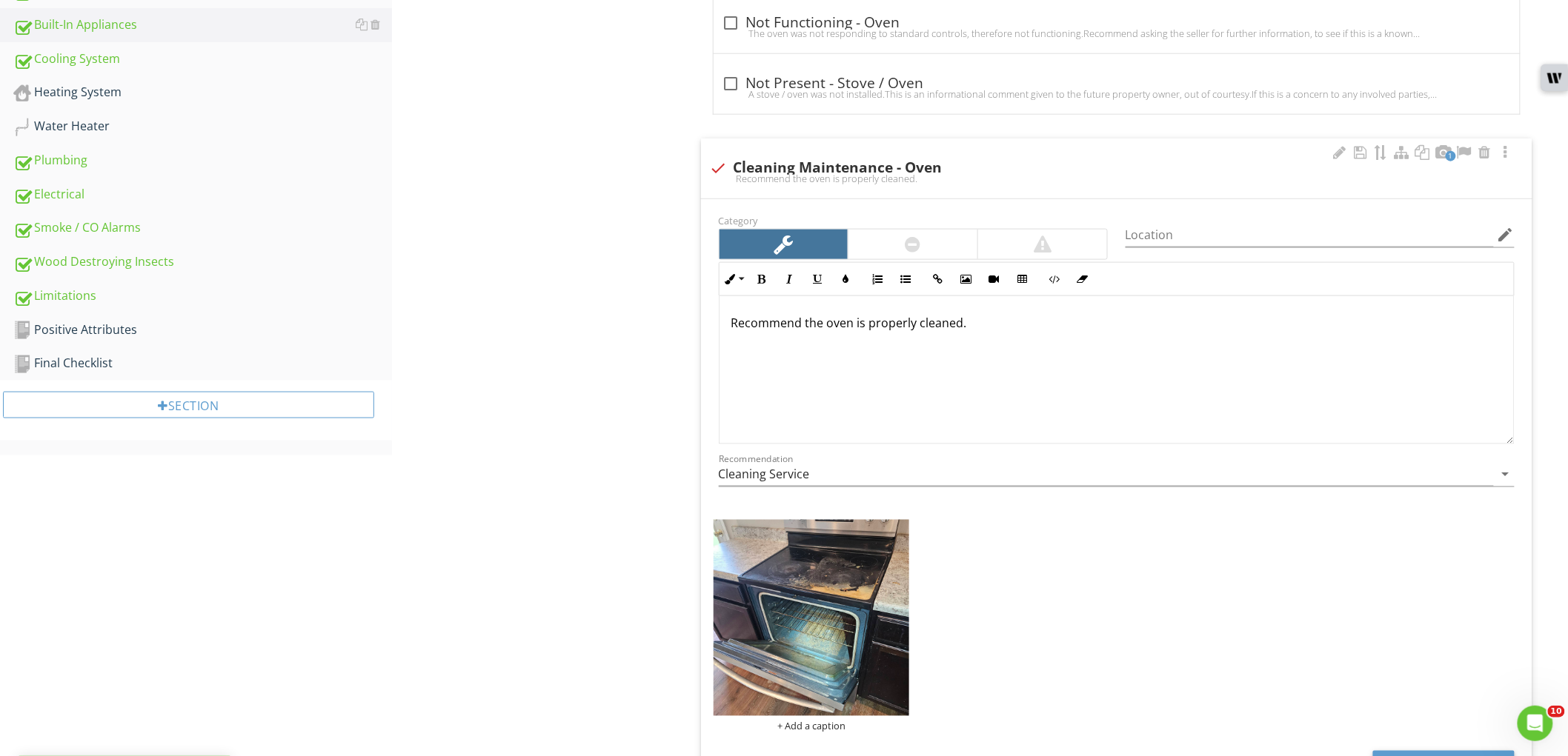
click at [828, 329] on p "Recommend the oven is properly cleaned." at bounding box center [1117, 323] width 771 height 18
click at [913, 330] on p "Recommend the stove and oven is properly cleaned." at bounding box center [1117, 323] width 771 height 18
click at [617, 552] on div "Built-In Appliances Range (Stove Top) Oven Microwave Ventilation Equipment Dish…" at bounding box center [980, 337] width 1176 height 1692
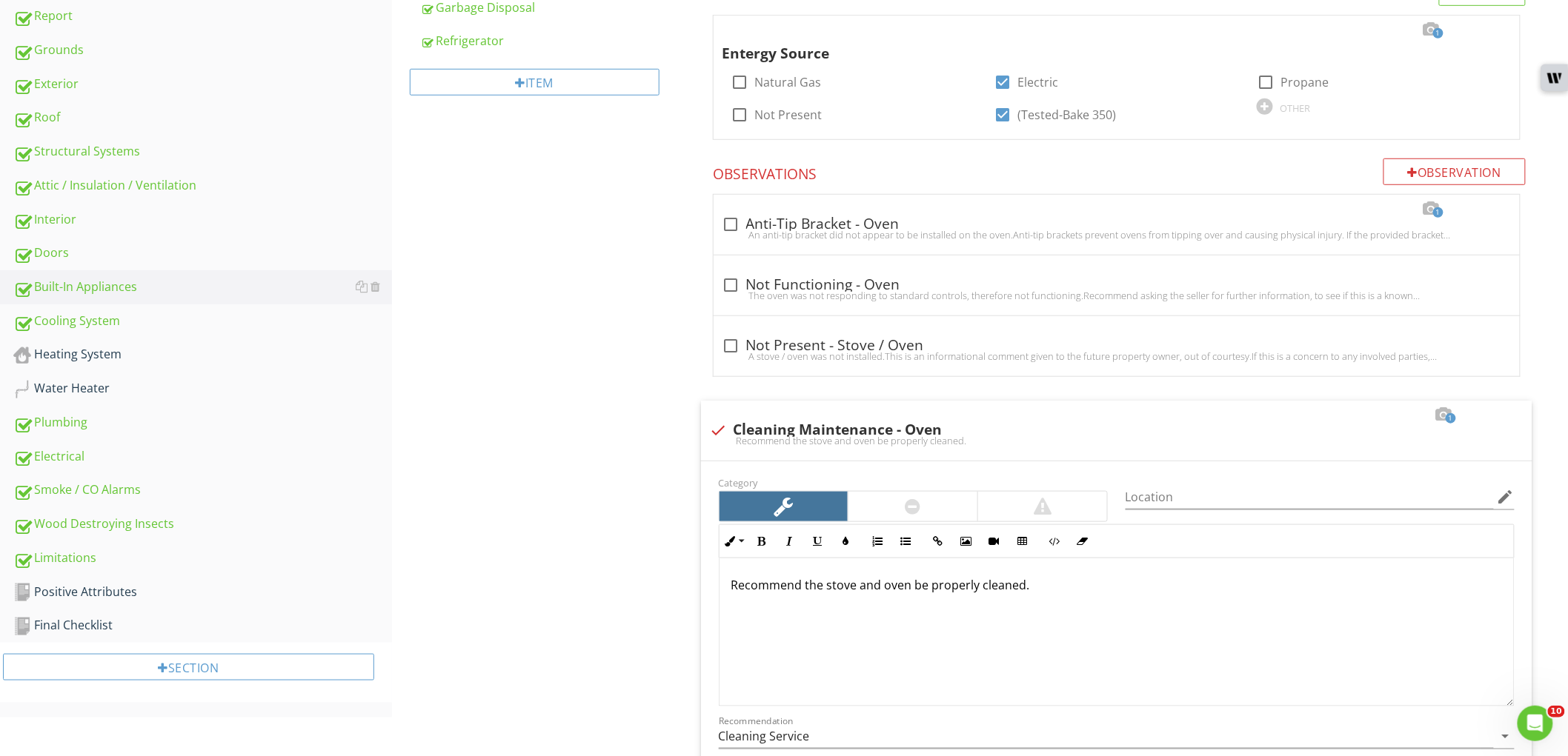
scroll to position [164, 0]
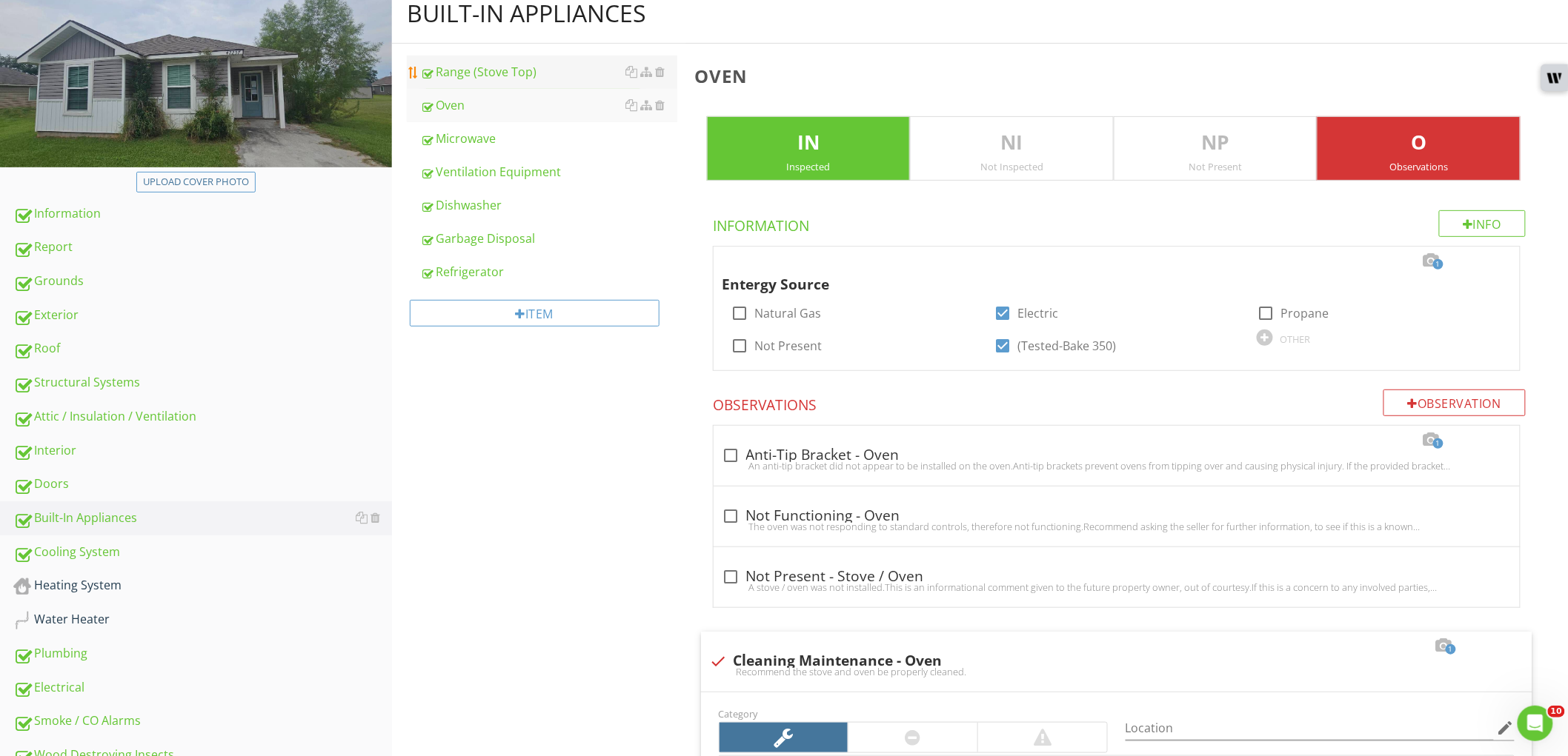
click at [526, 78] on div "Range (Stove Top)" at bounding box center [549, 72] width 257 height 18
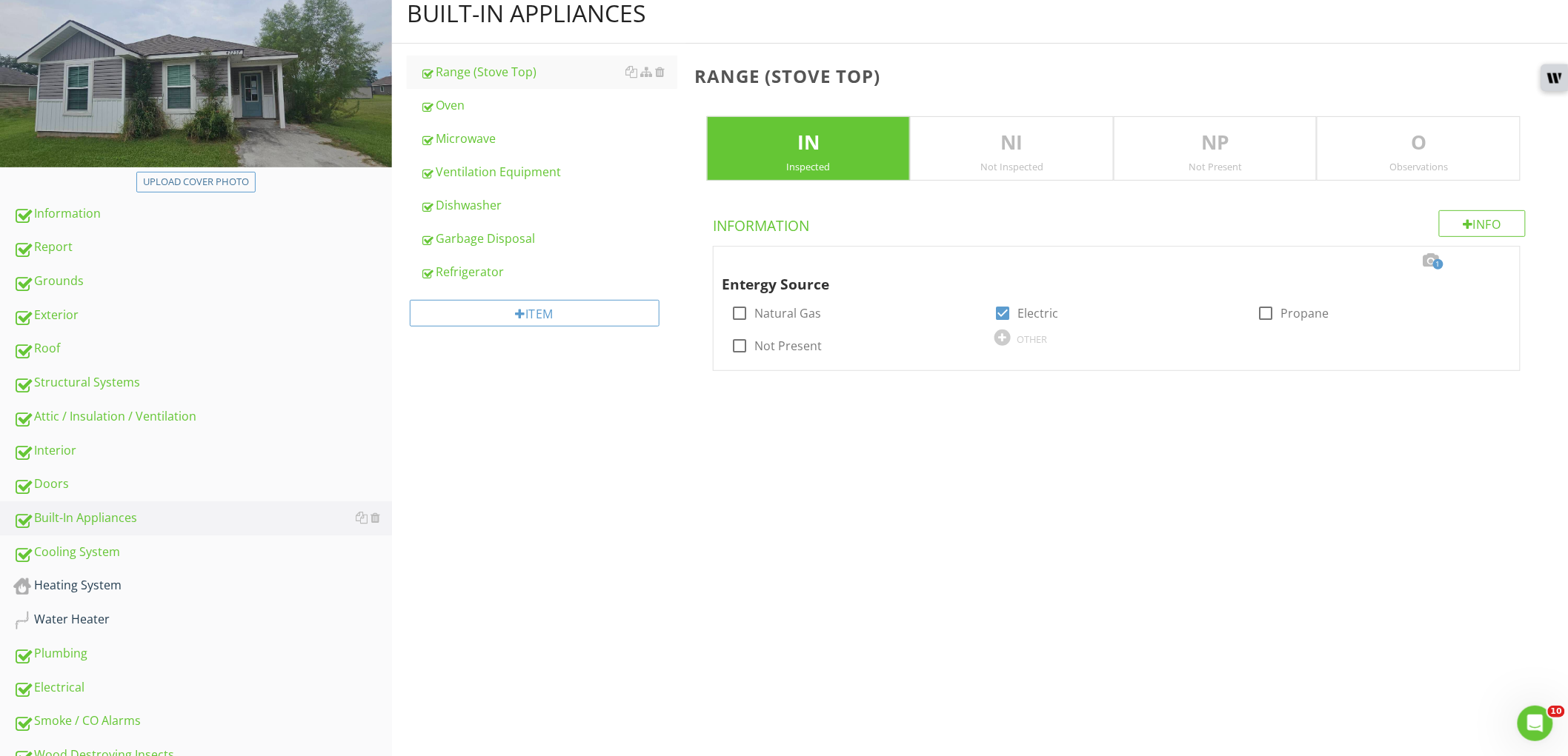
click at [1412, 171] on div "Observations" at bounding box center [1419, 167] width 202 height 12
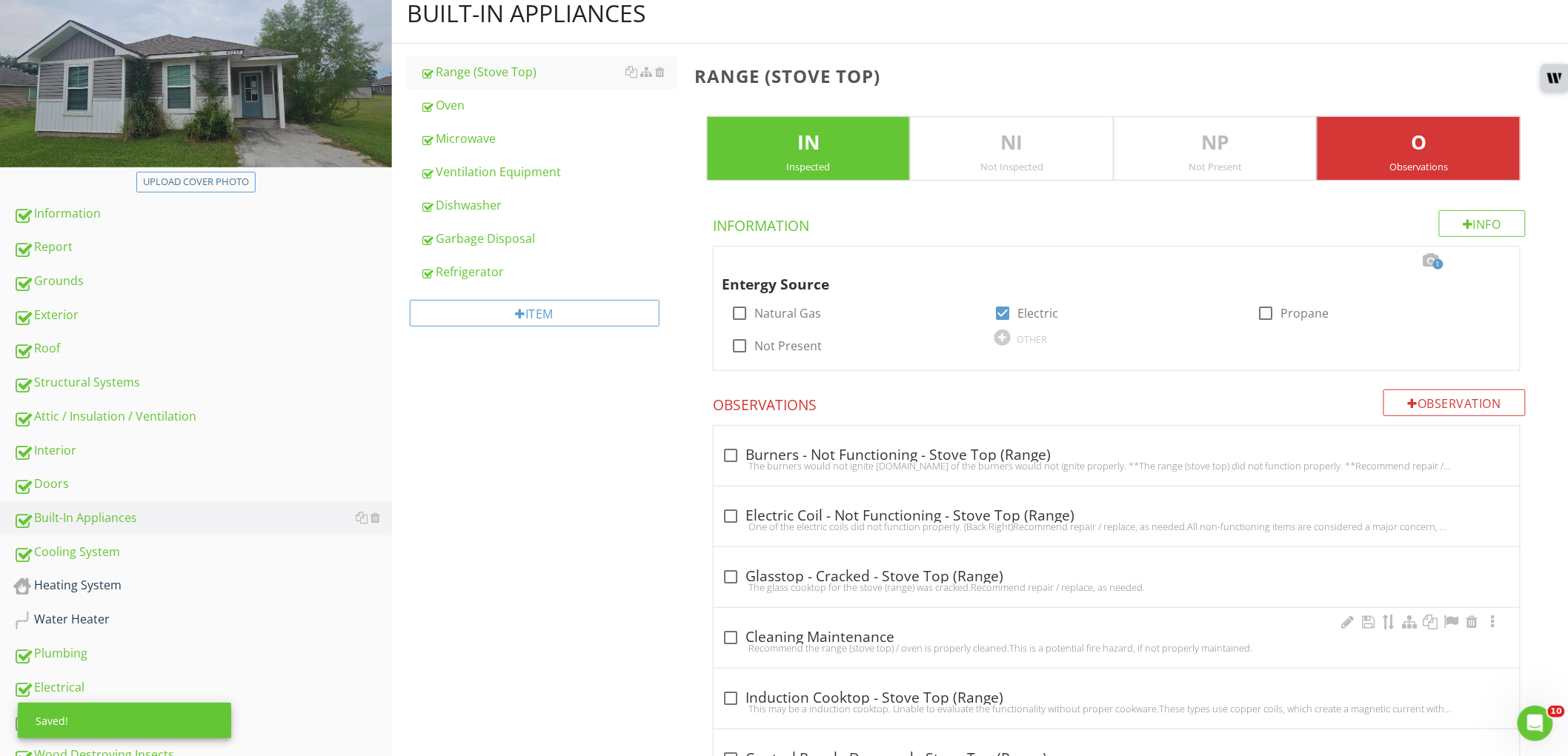
click at [728, 630] on div at bounding box center [731, 638] width 25 height 25
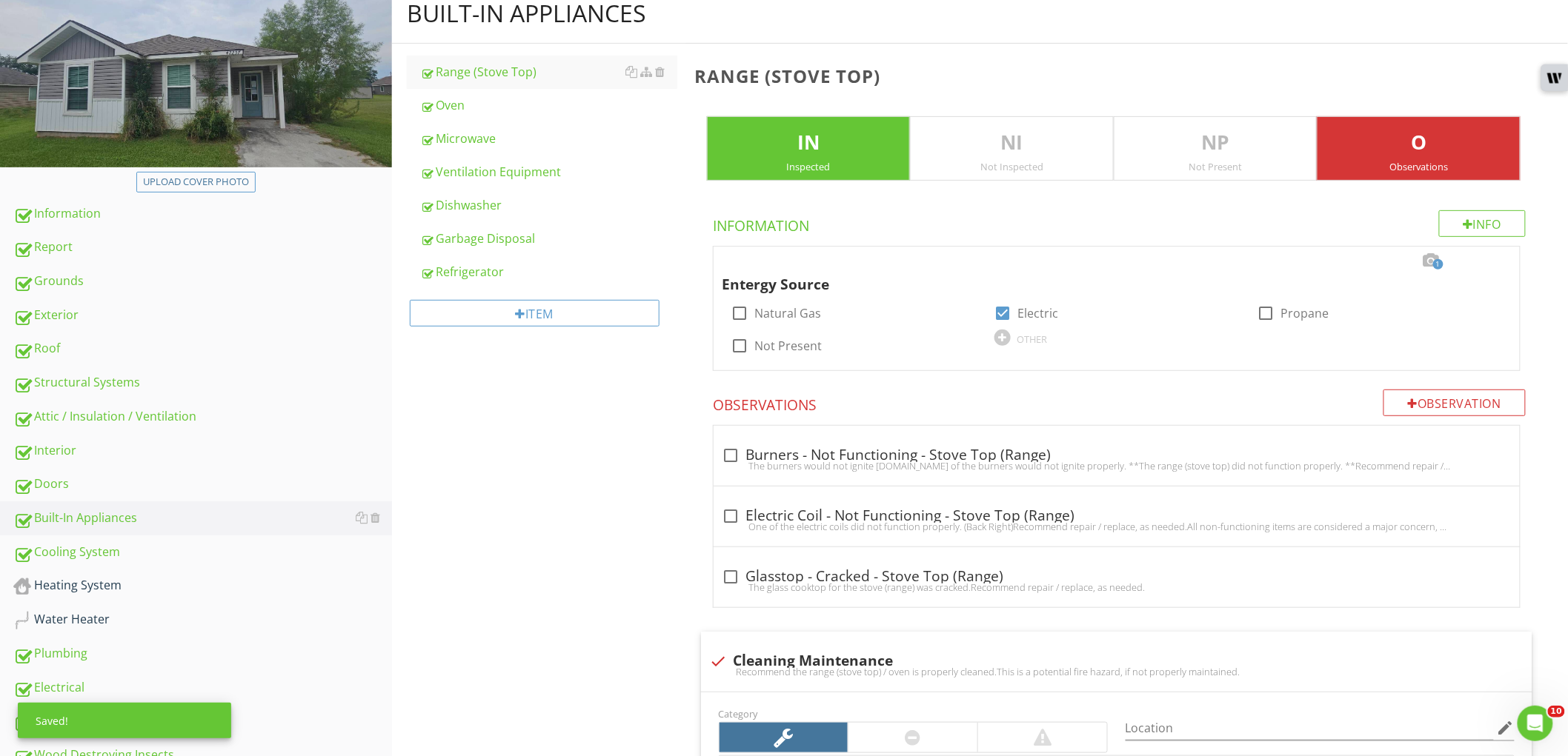
scroll to position [329, 0]
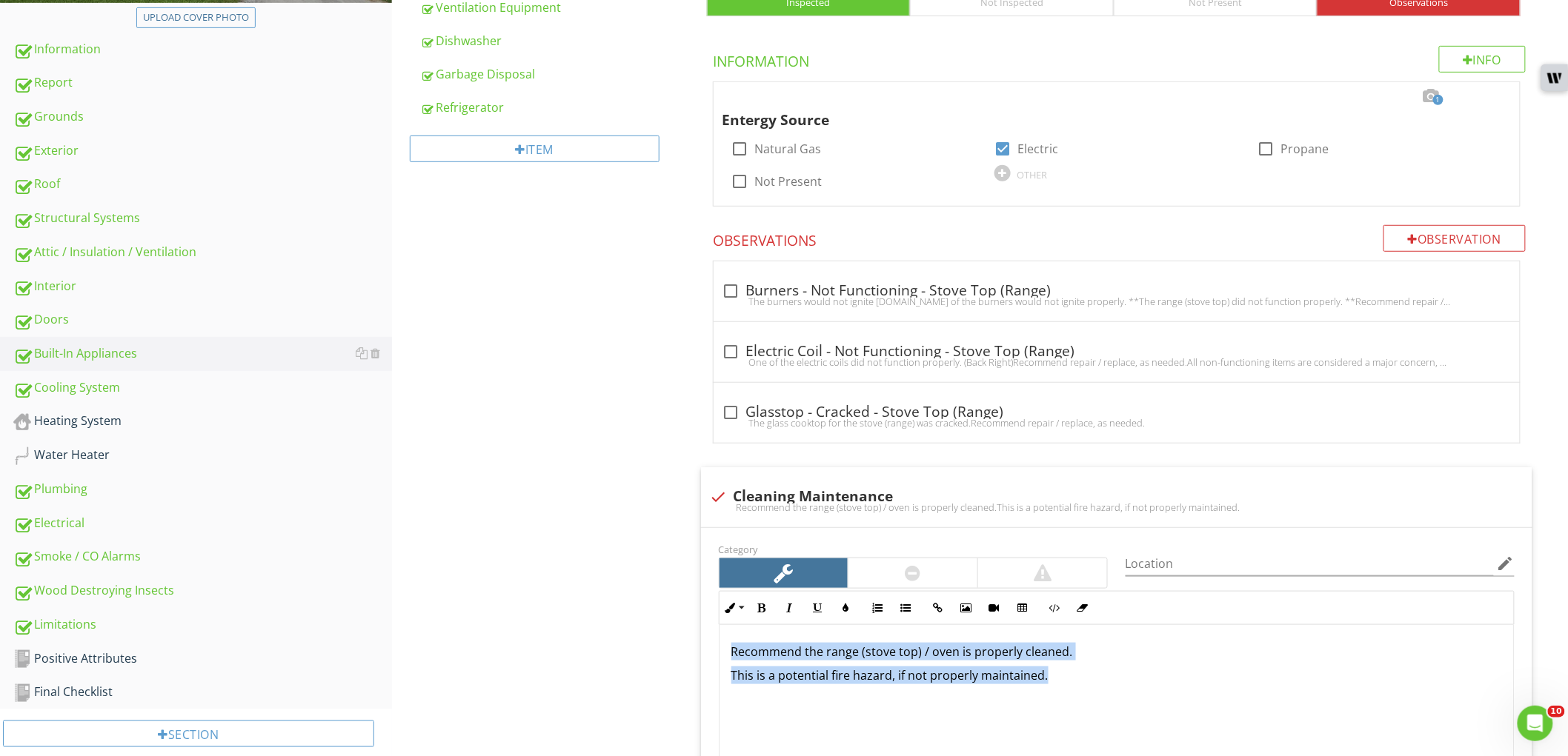
drag, startPoint x: 941, startPoint y: 686, endPoint x: 655, endPoint y: 611, distance: 295.7
click at [655, 611] on div "Built-In Appliances Range (Stove Top) Oven Microwave Ventilation Equipment Dish…" at bounding box center [980, 672] width 1176 height 1707
copy div "Recommend the range (stove top) / oven is properly cleaned. This is a potential…"
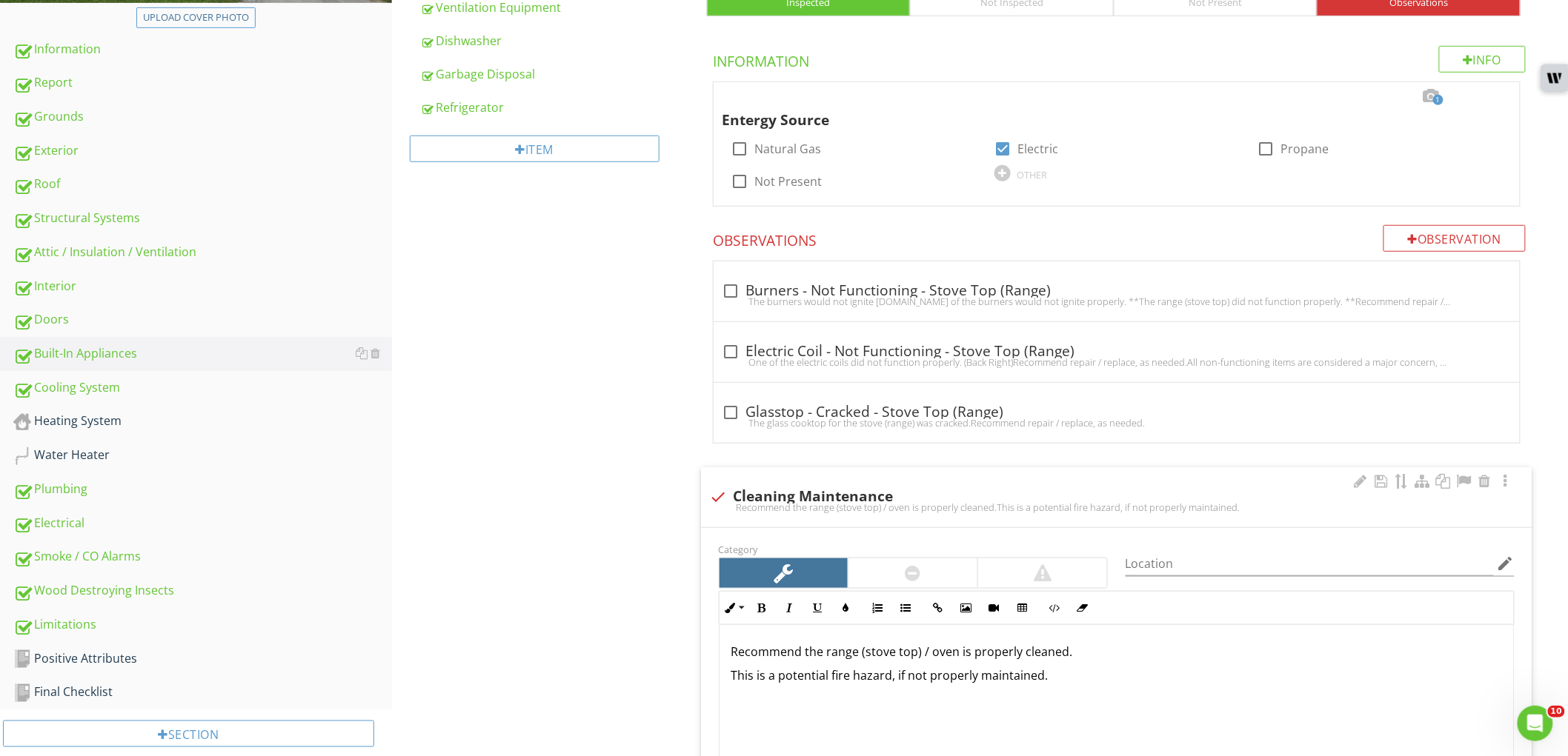
click at [713, 483] on div "check Cleaning Maintenance Recommend the range (stove top) / oven is properly c…" at bounding box center [1117, 497] width 831 height 60
checkbox input "true"
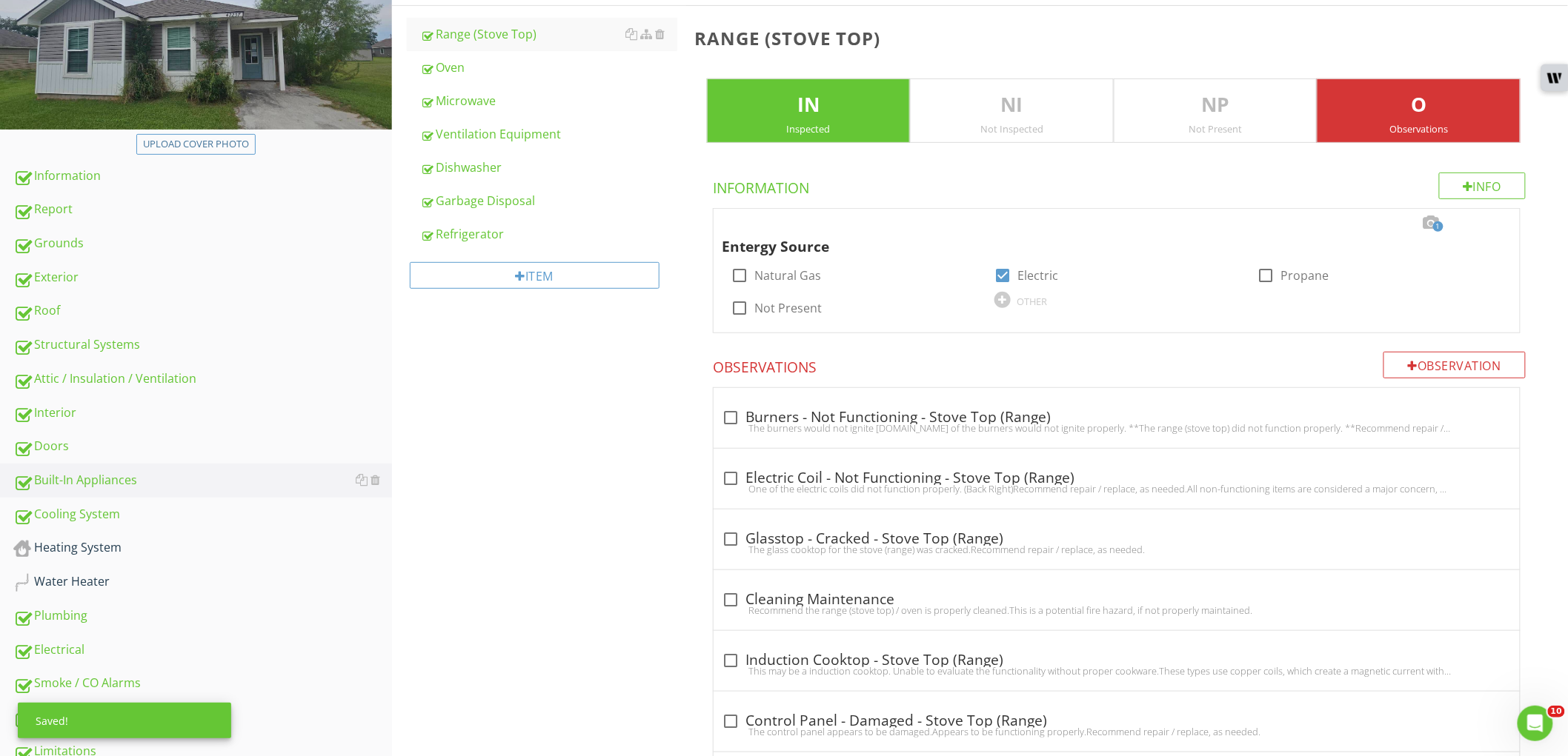
scroll to position [0, 0]
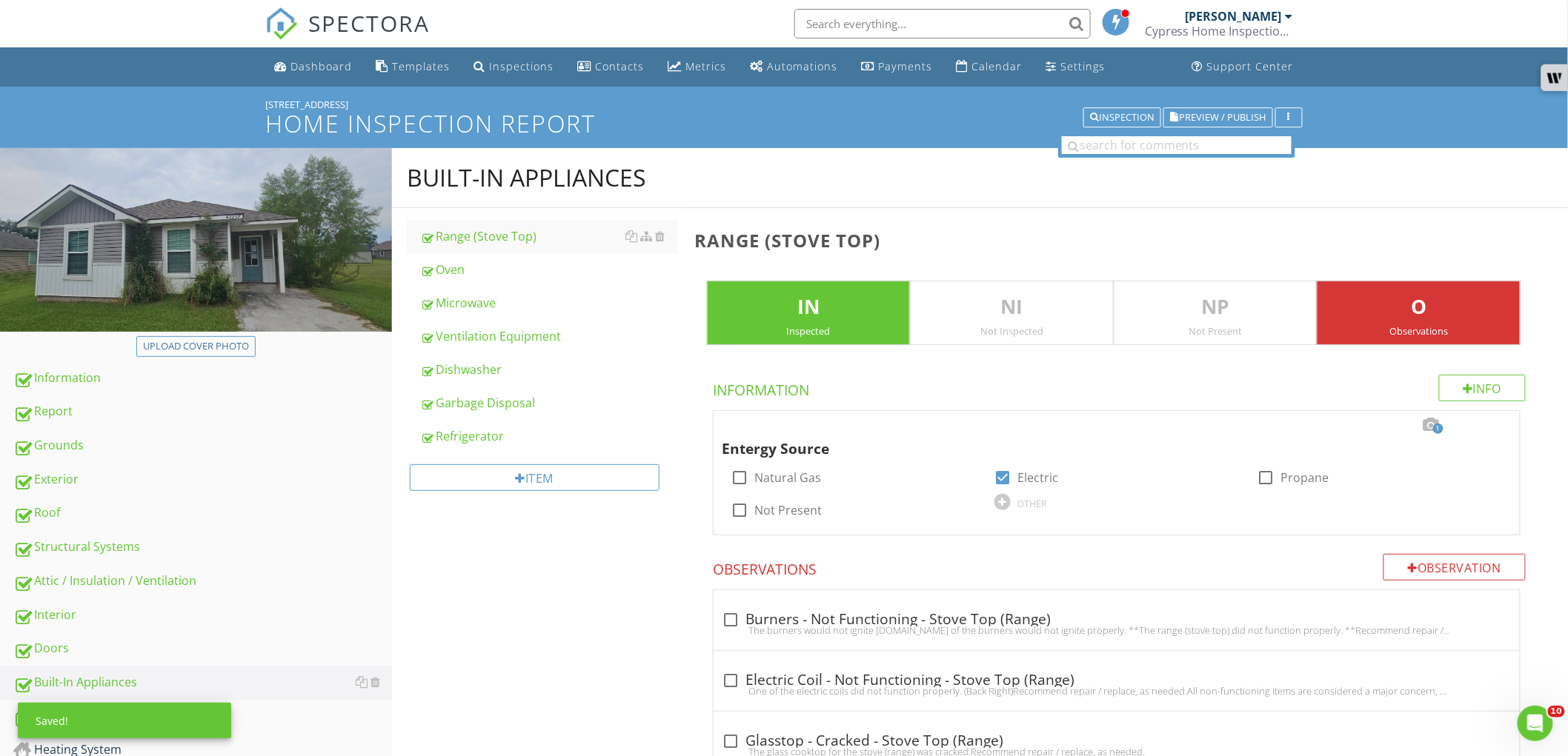
click at [1463, 301] on p "O" at bounding box center [1419, 307] width 202 height 29
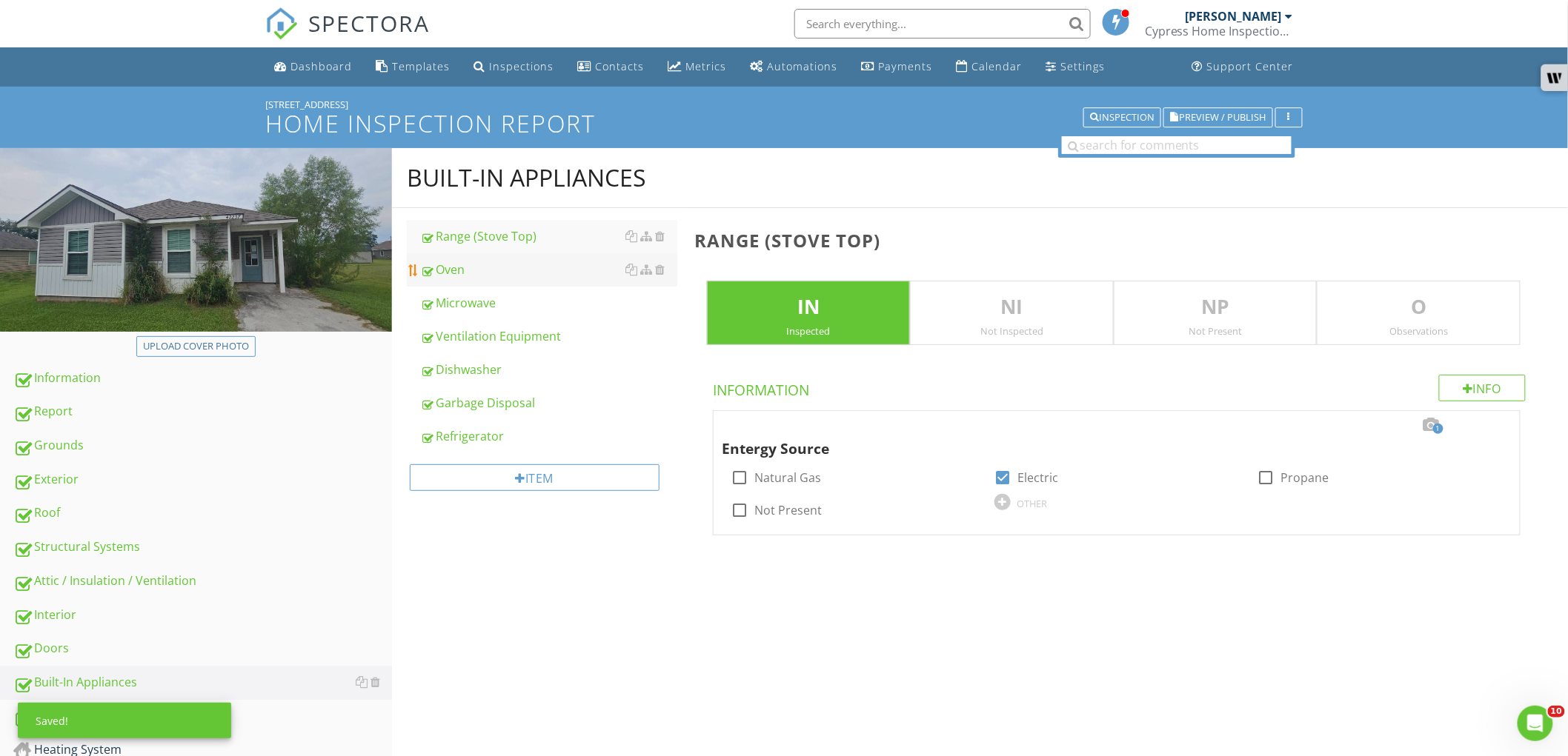
click at [556, 262] on div "Oven" at bounding box center [549, 270] width 257 height 18
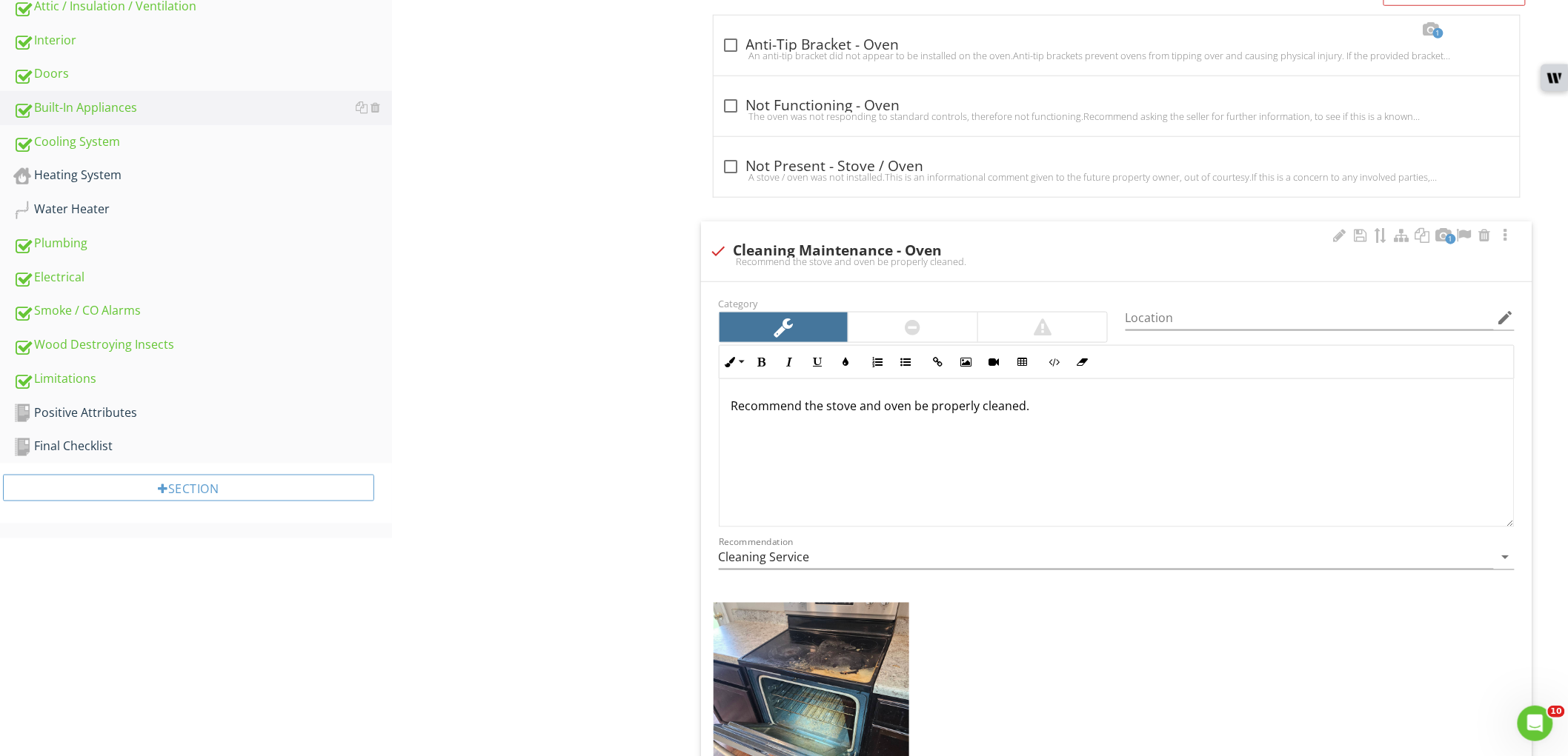
scroll to position [576, 0]
drag, startPoint x: 1116, startPoint y: 419, endPoint x: 527, endPoint y: 400, distance: 589.3
click at [527, 400] on div "Built-In Appliances Range (Stove Top) Oven Microwave Ventilation Equipment Dish…" at bounding box center [980, 419] width 1176 height 1692
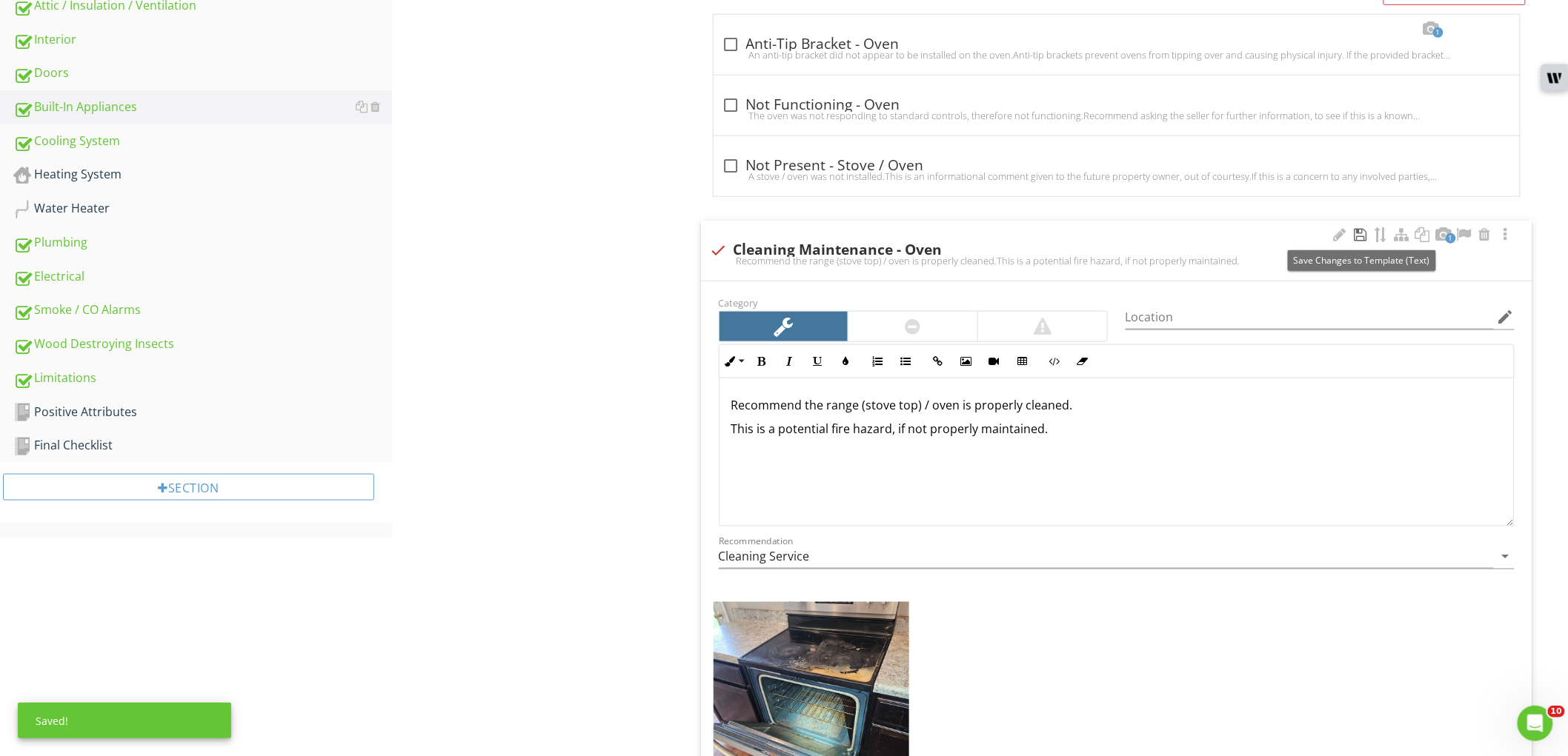
click at [1365, 238] on div at bounding box center [1361, 235] width 18 height 15
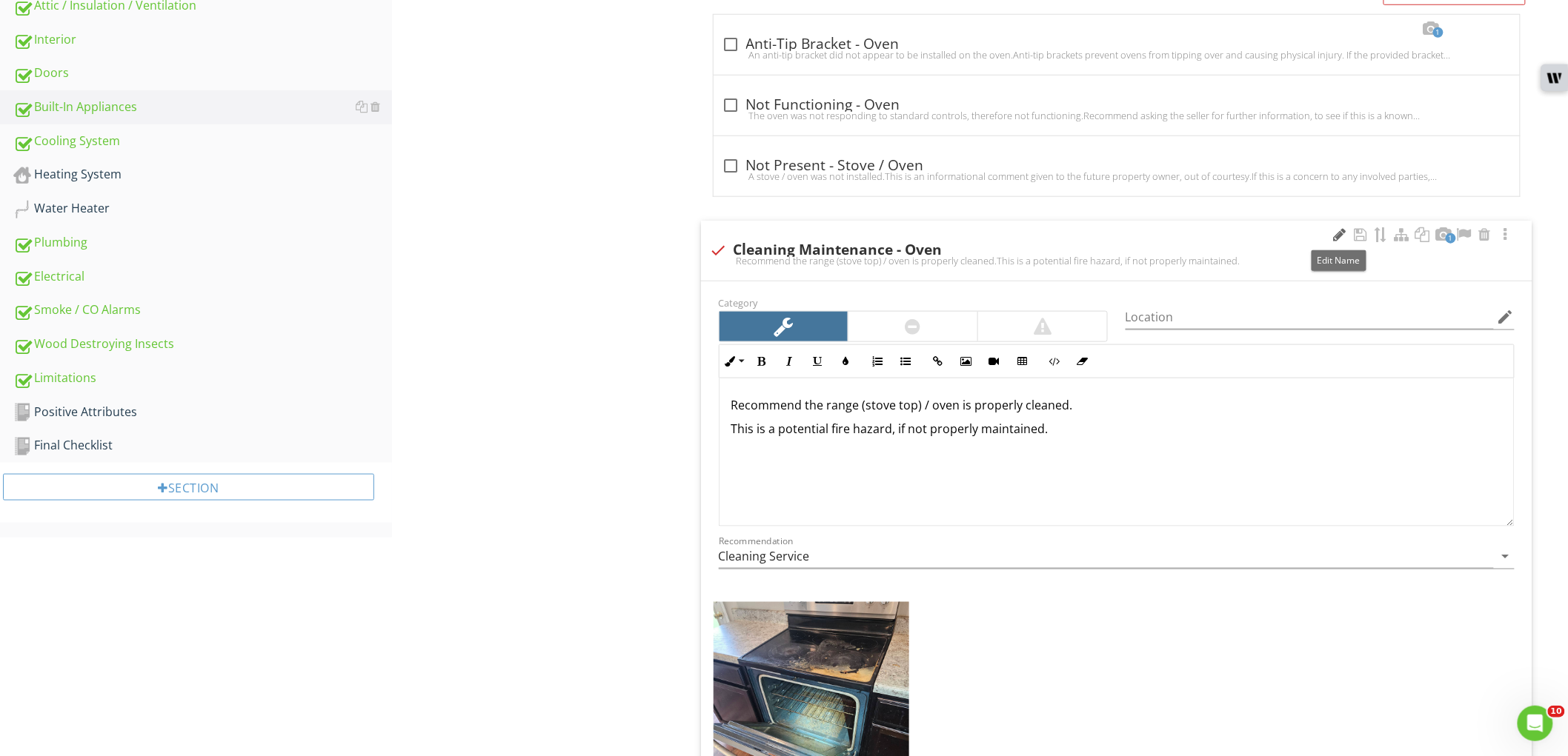
click at [1342, 240] on div at bounding box center [1340, 235] width 18 height 15
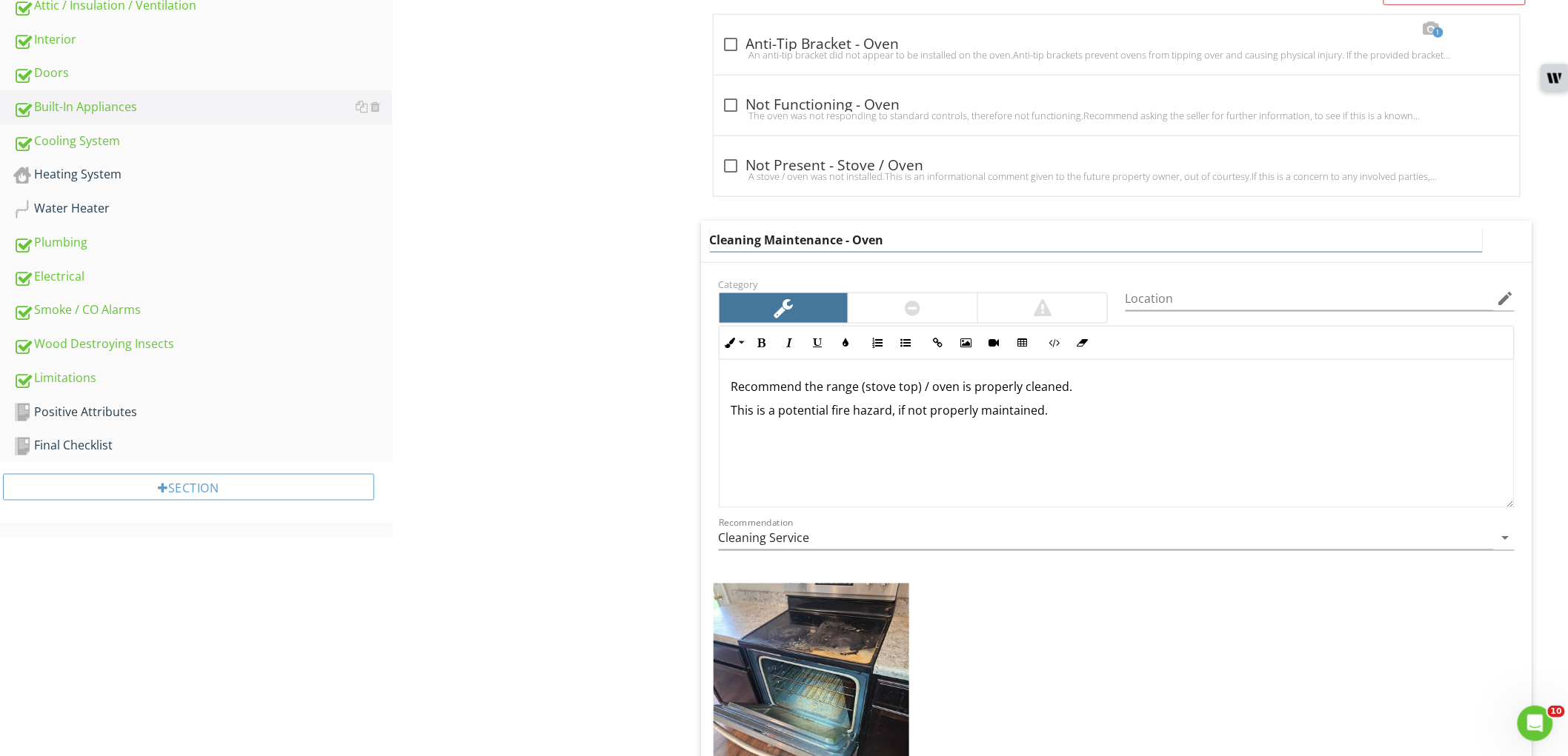
click at [869, 242] on input "Cleaning Maintenance - Oven" at bounding box center [1096, 240] width 773 height 24
type input "Cleaning Maintenance"
click at [667, 328] on div "Built-In Appliances Range (Stove Top) Oven Microwave Ventilation Equipment Dish…" at bounding box center [980, 410] width 1176 height 1674
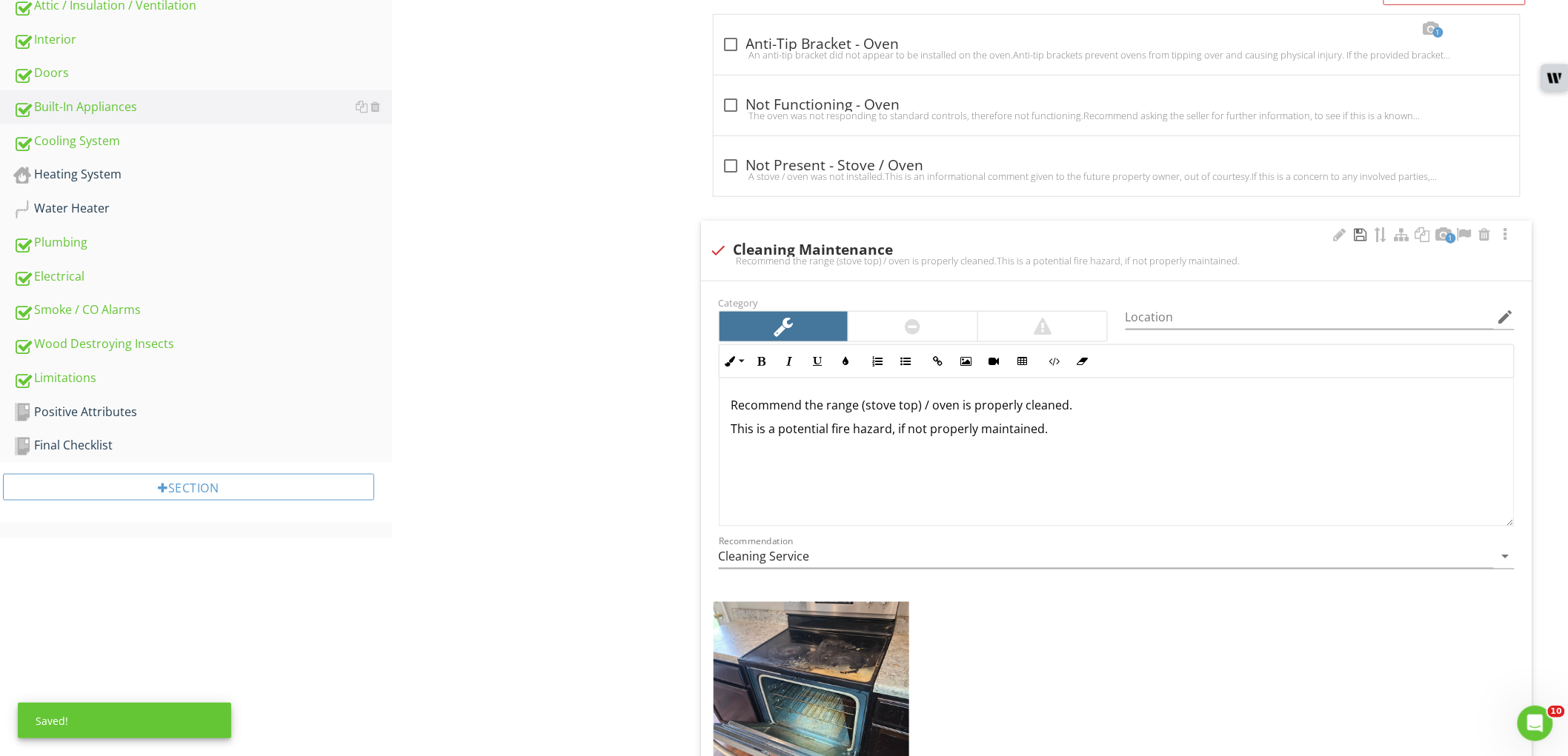
click at [1359, 235] on div at bounding box center [1361, 235] width 18 height 15
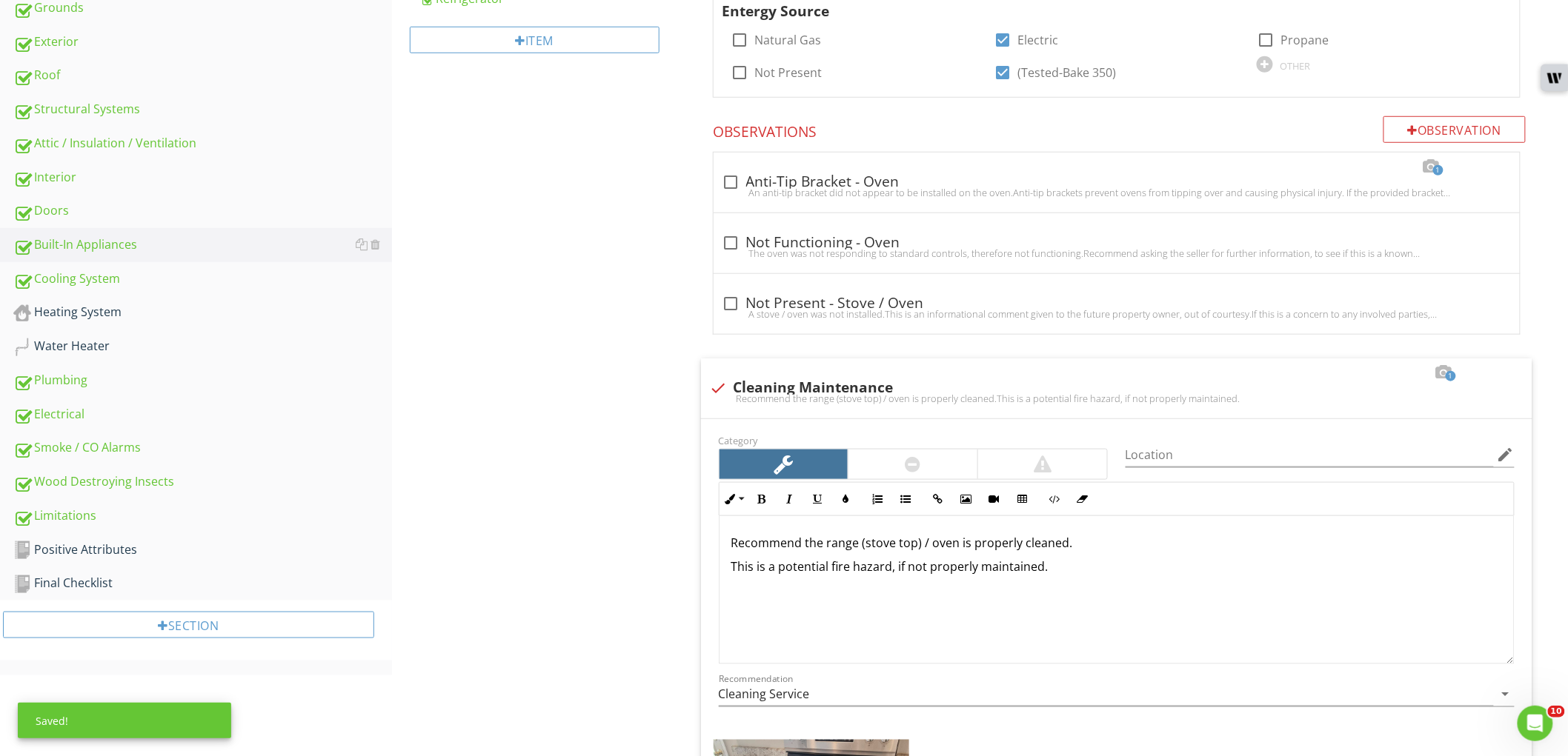
scroll to position [247, 0]
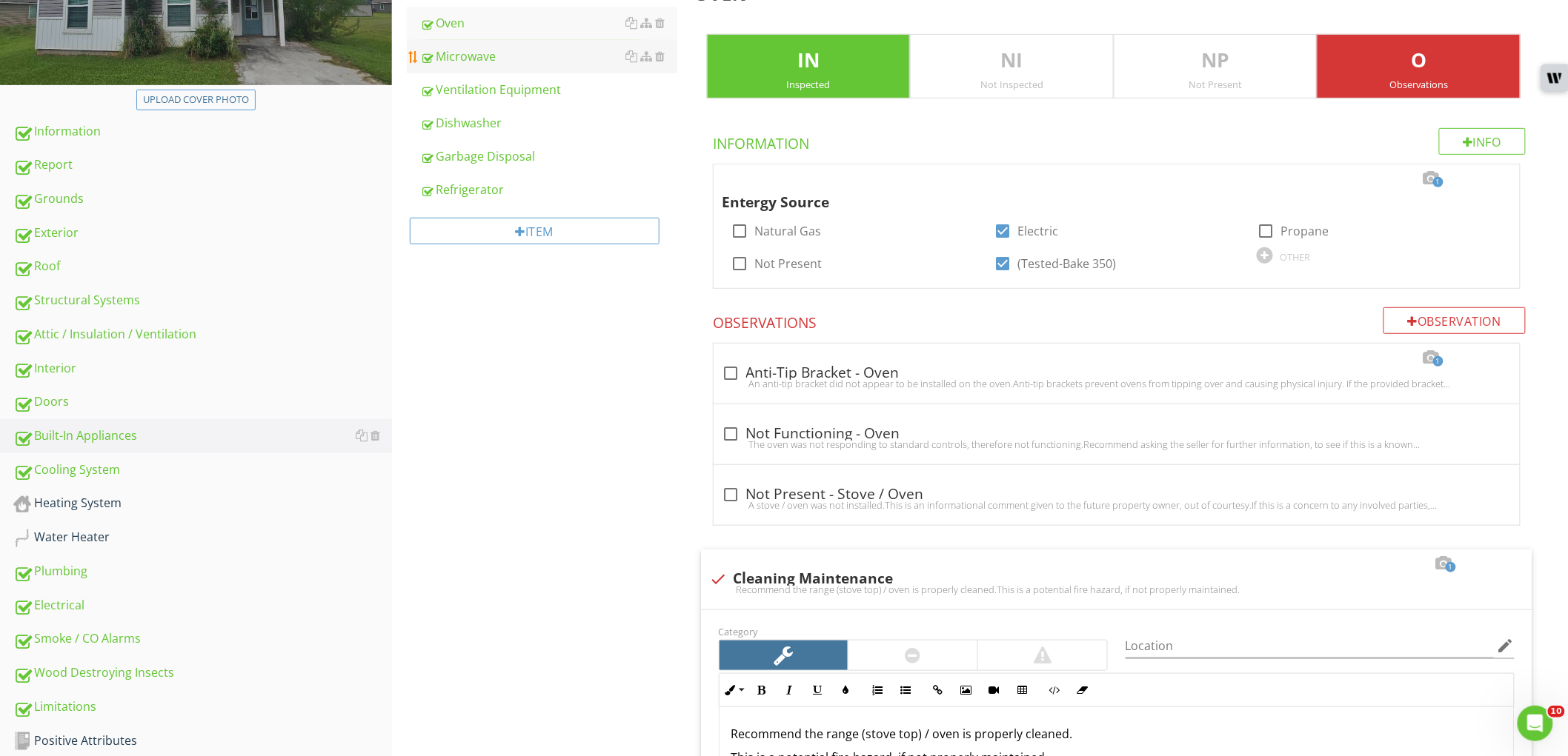
click at [498, 53] on div "Microwave" at bounding box center [549, 57] width 257 height 18
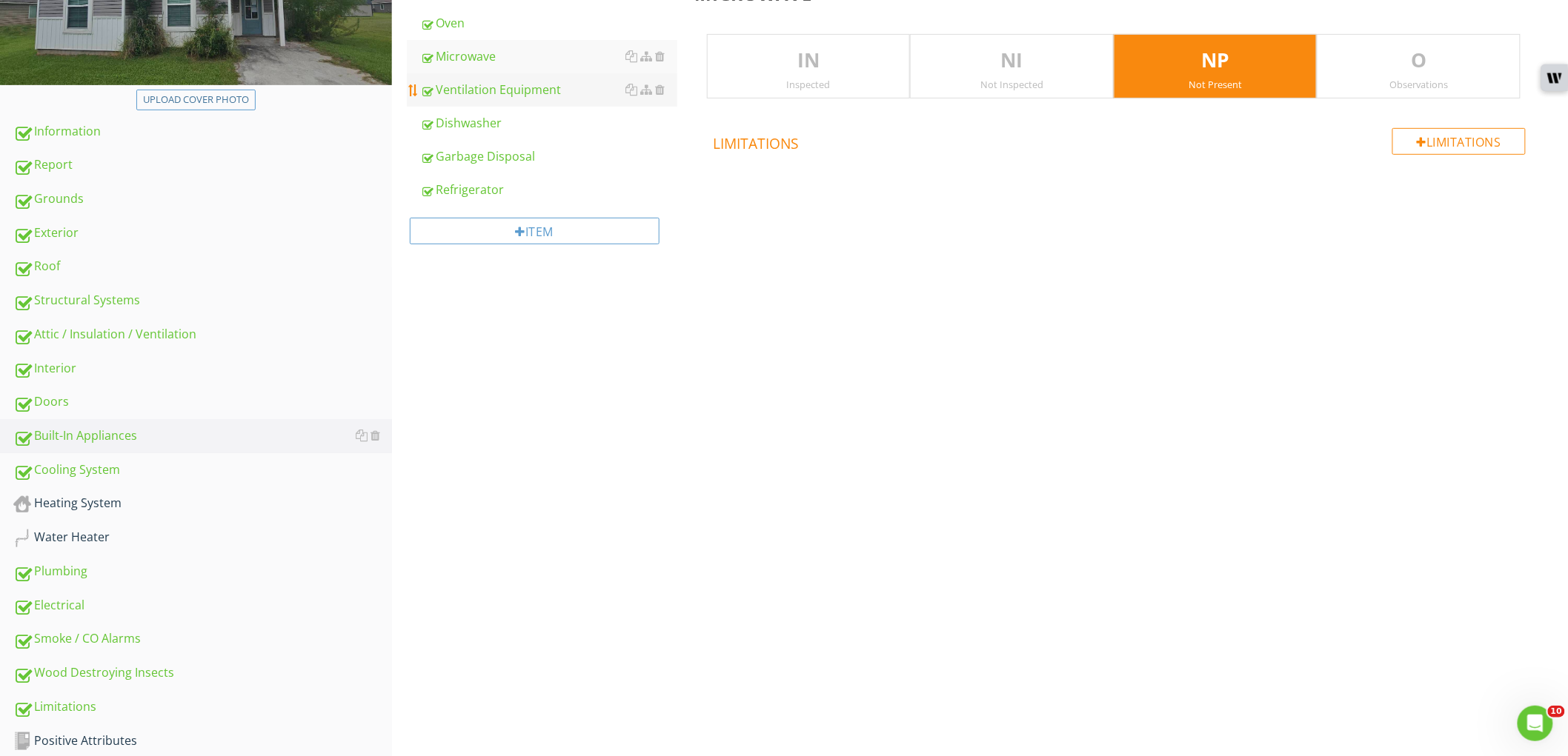
click at [507, 81] on div "Ventilation Equipment" at bounding box center [549, 90] width 257 height 18
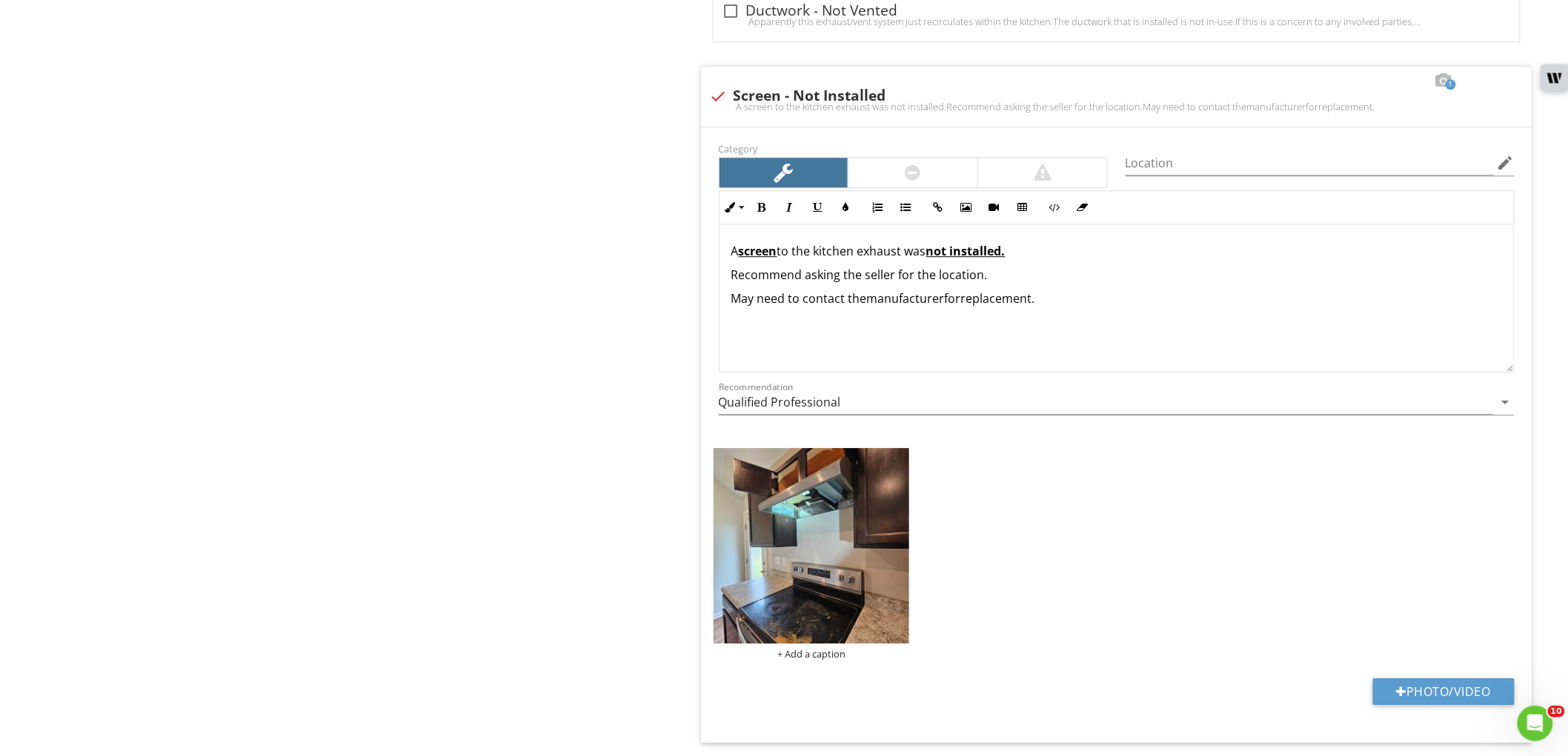
scroll to position [1646, 0]
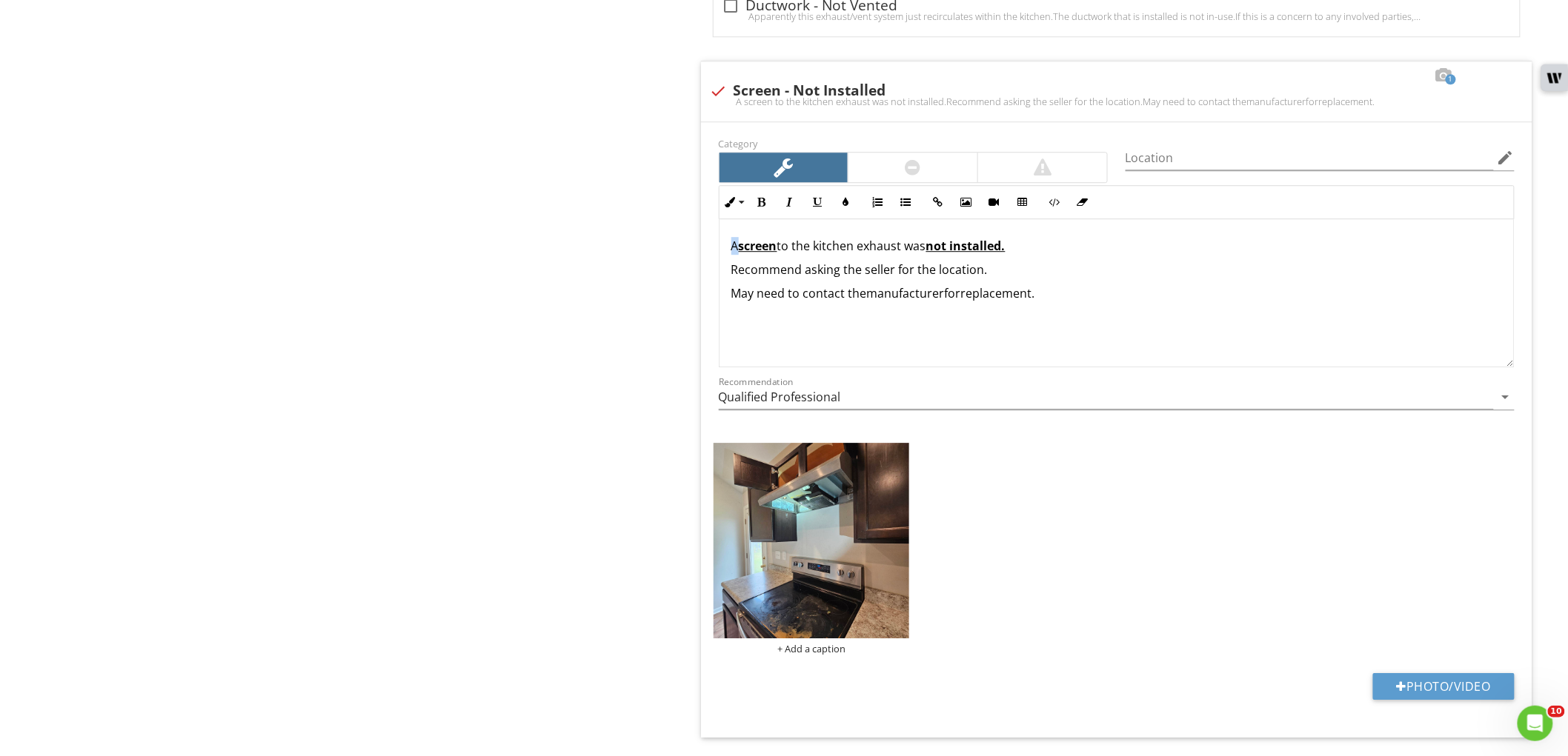
drag, startPoint x: 739, startPoint y: 247, endPoint x: 691, endPoint y: 244, distance: 48.1
click at [698, 246] on span "check_box_outline_blank Restricted - Microwave / Cabinetry The circulation exha…" at bounding box center [1120, 98] width 849 height 2309
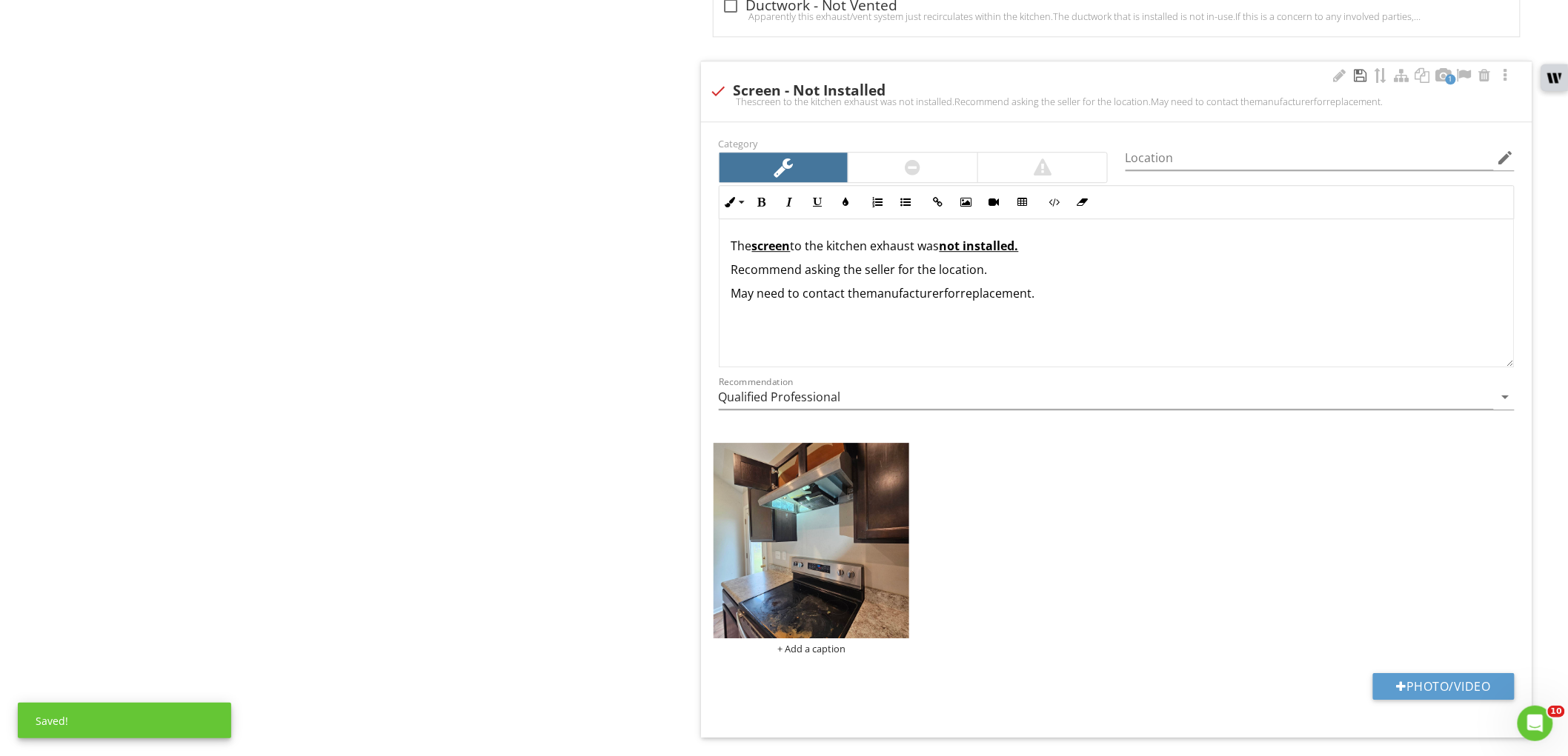
click at [1358, 75] on div at bounding box center [1361, 75] width 18 height 15
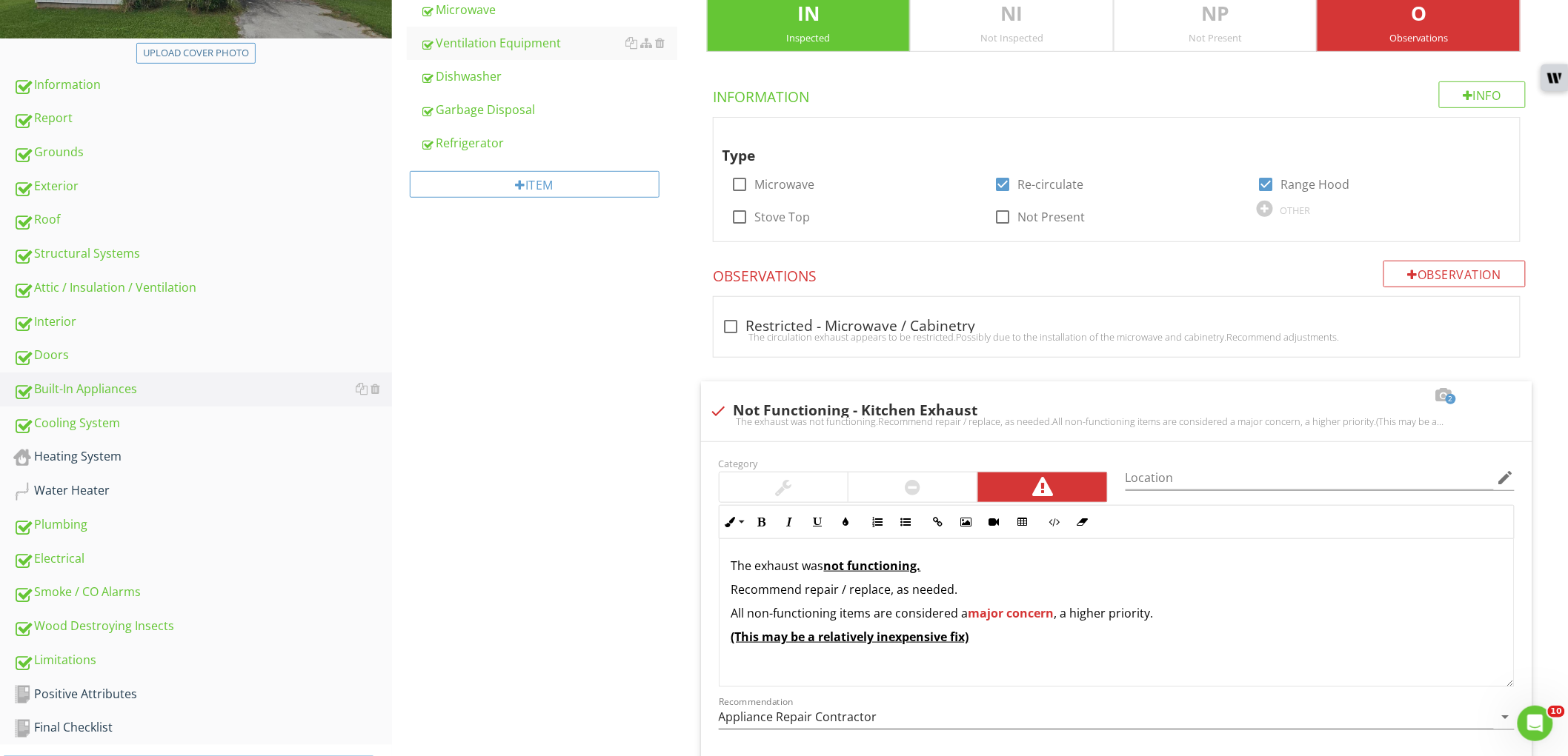
scroll to position [82, 0]
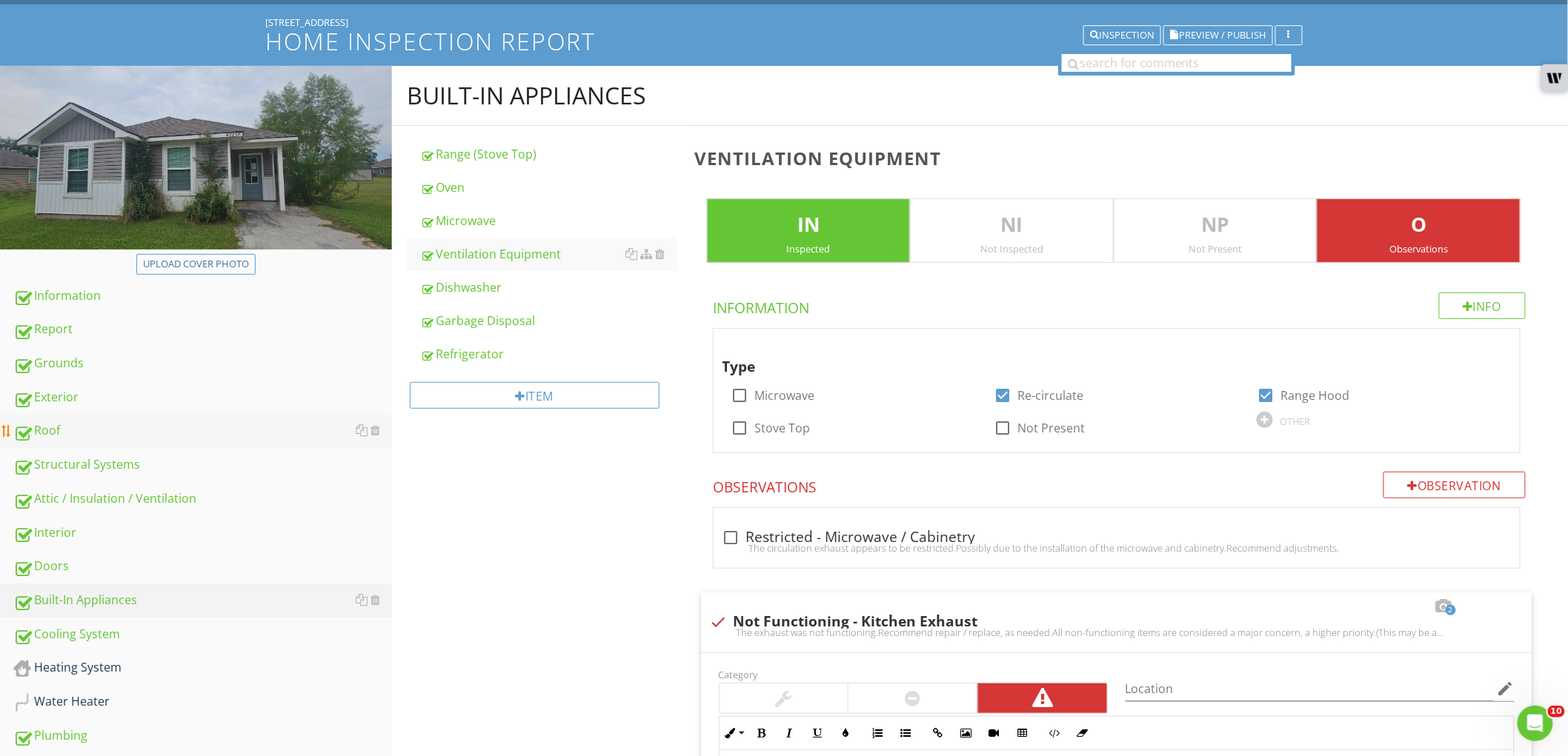
click at [169, 440] on link "Roof" at bounding box center [203, 431] width 379 height 34
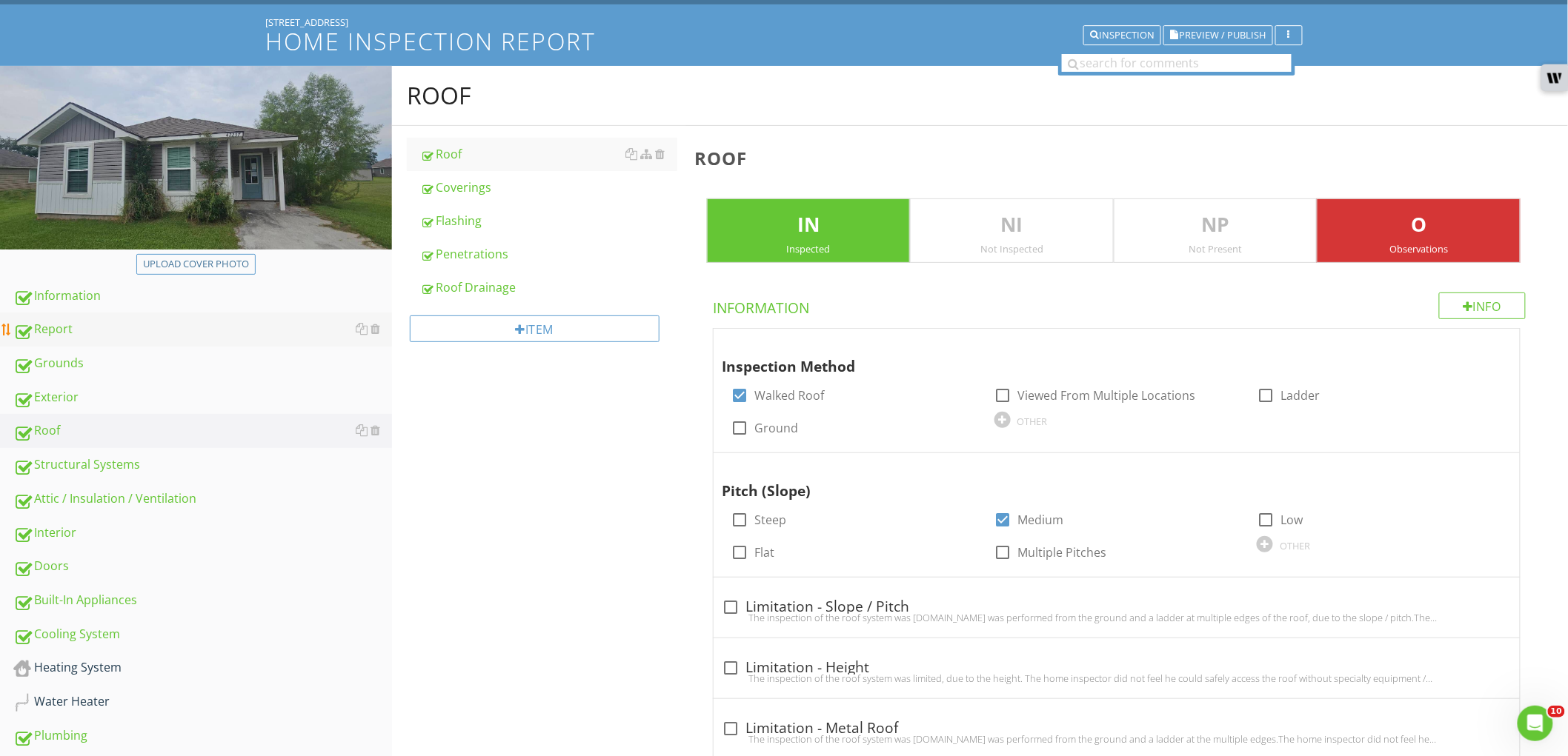
click at [172, 340] on link "Report" at bounding box center [203, 329] width 379 height 34
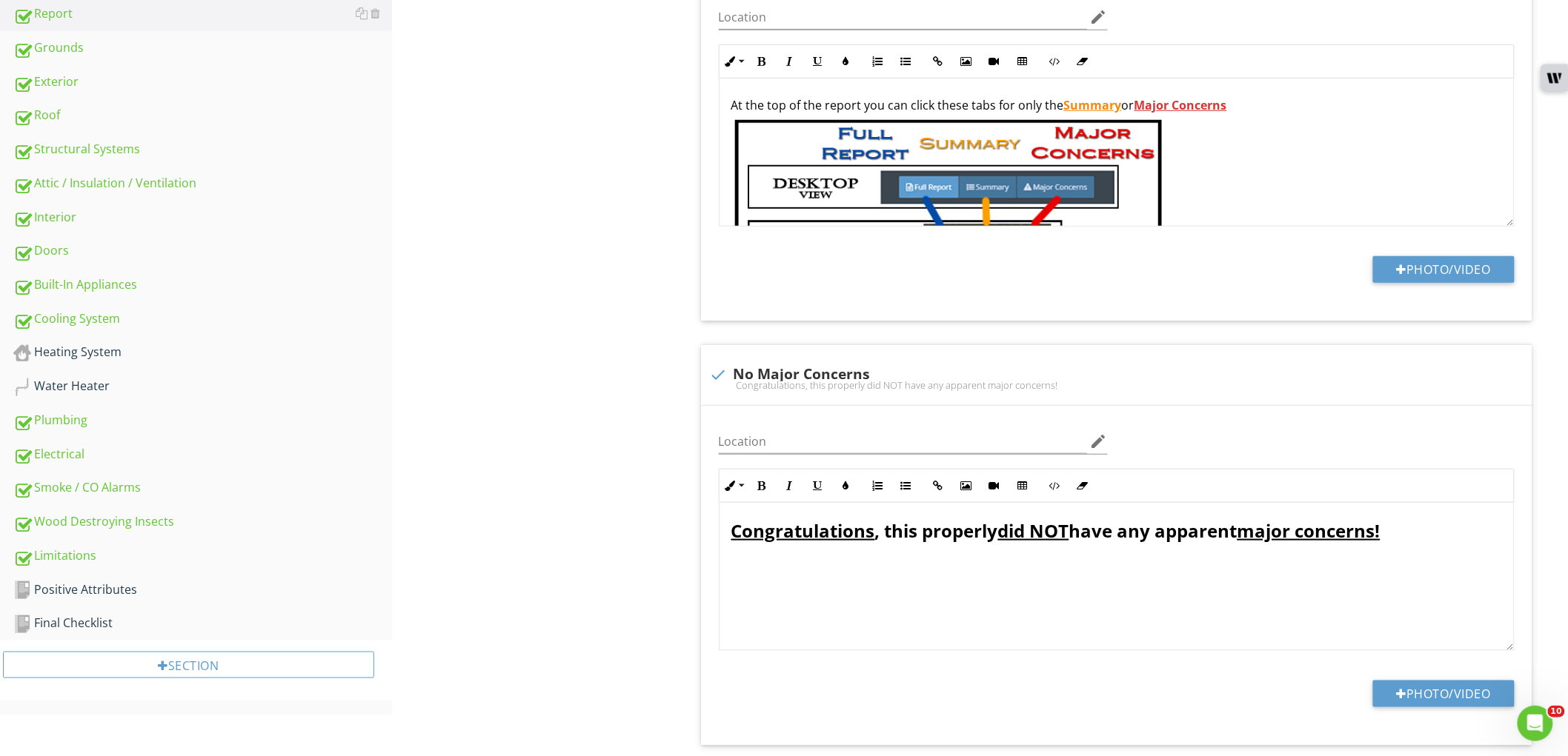
scroll to position [411, 0]
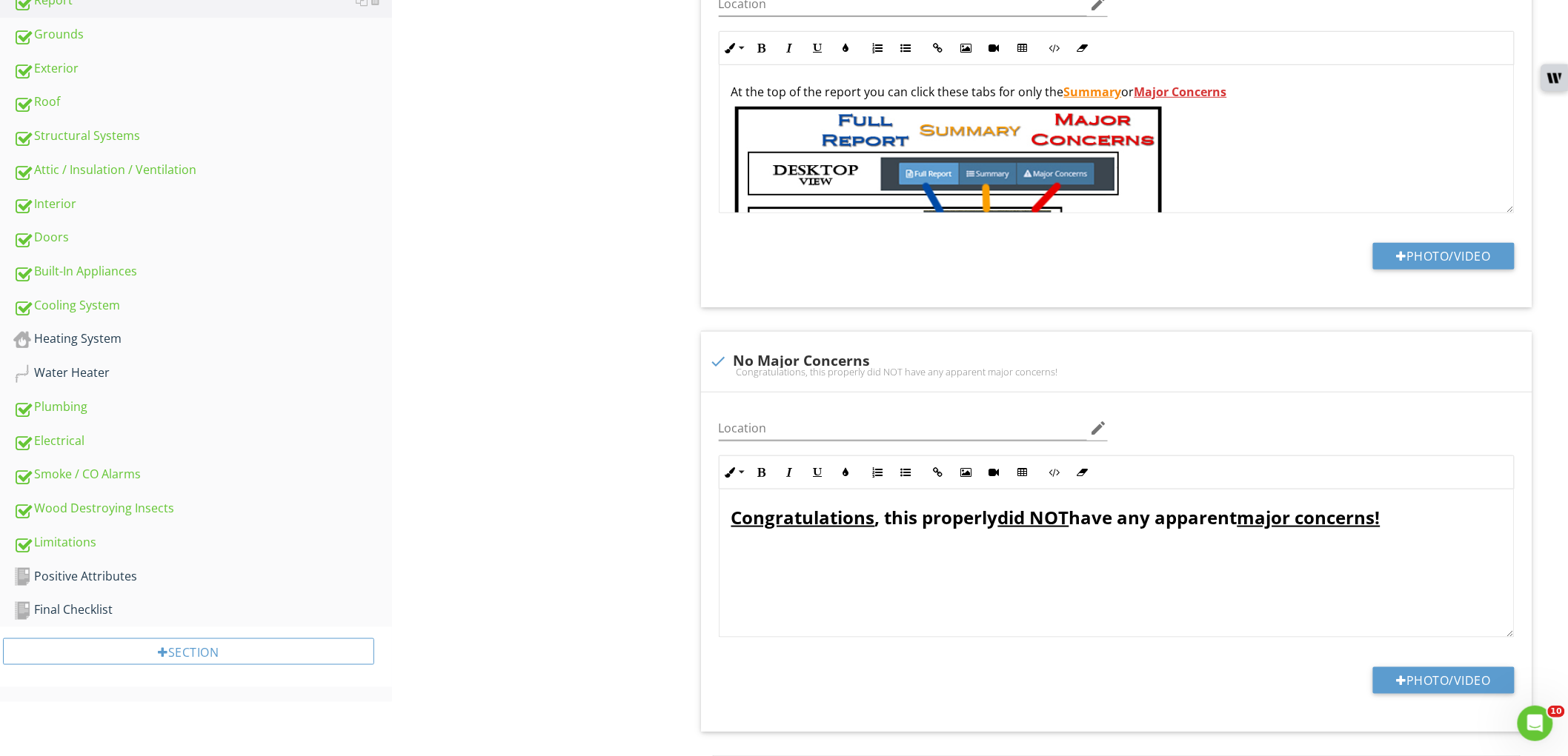
click at [711, 358] on div at bounding box center [719, 361] width 25 height 25
checkbox input "true"
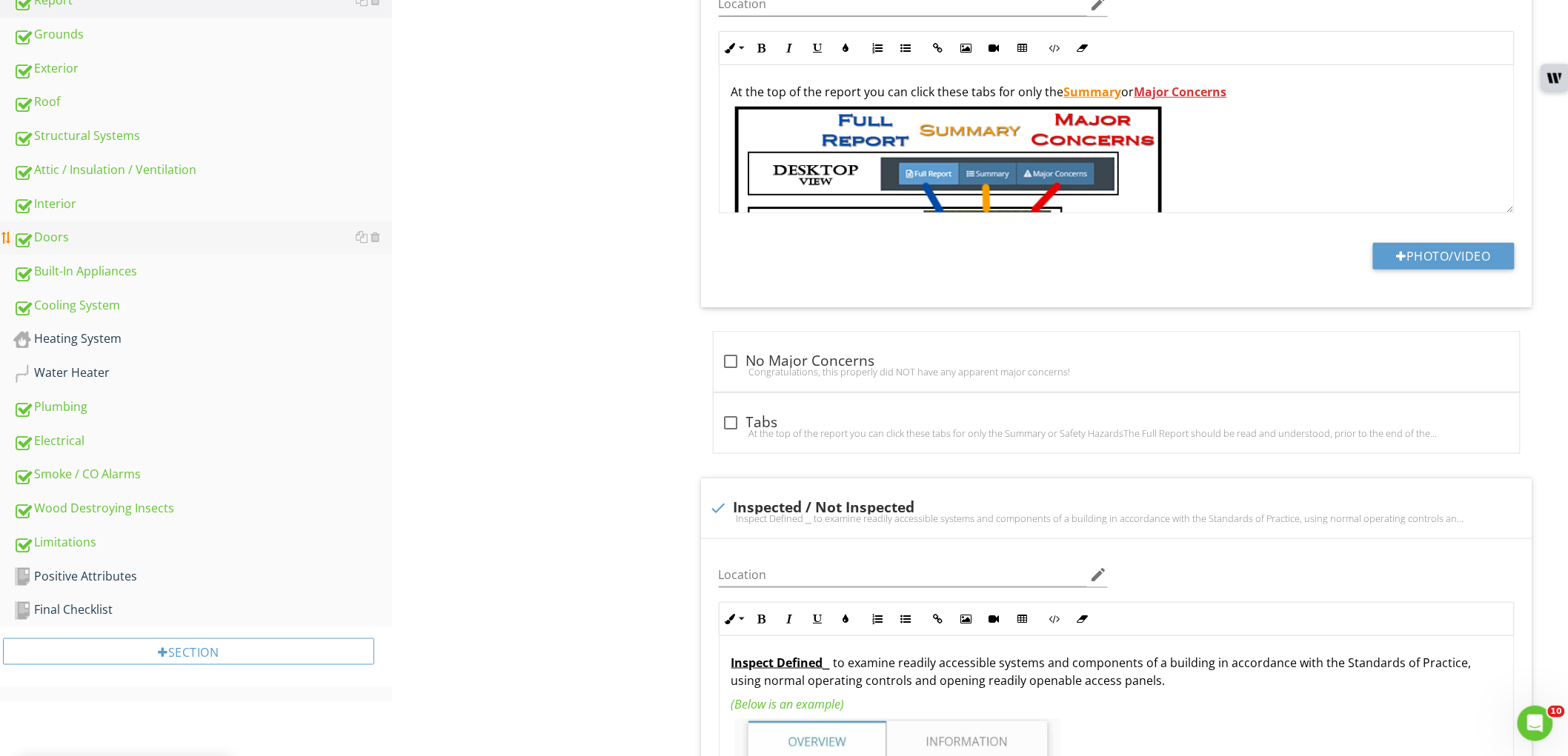
click at [109, 245] on div "Doors" at bounding box center [203, 238] width 379 height 20
click at [113, 263] on div "Built-In Appliances" at bounding box center [203, 272] width 379 height 20
type textarea "<p><span style="color: inherit; background-color: initial;">At the top of the r…"
type textarea "<p><strong><u>Inspect Defined</u></strong> ⎯ to examine readily accessible syst…"
type textarea "<p><strong>These will be color-coded</strong> <strong><span style="color: rgb(9…"
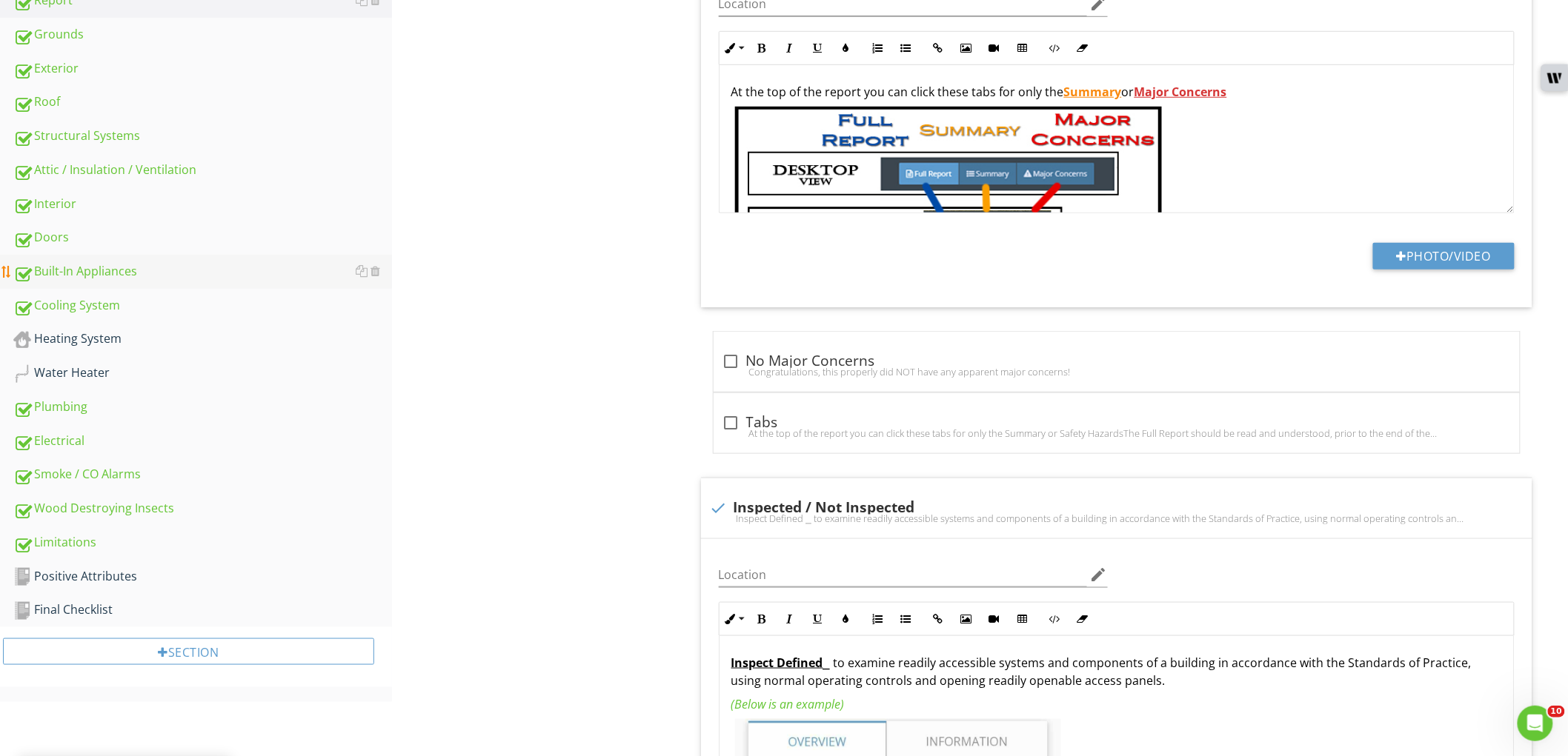
type textarea "<div><strong><u>The primary purpose</u></strong> of this report is to inform th…"
type textarea "<p><strong><u>Click / Tap</u></strong> the Photos &amp; Text to <strong><u>Expa…"
type textarea "<p><img src="https://cdn.spectora.com/editor_assets/images/000/563/088/original…"
type textarea "<p>Cypress Home Inspections strives to perform all inspections in substantial c…"
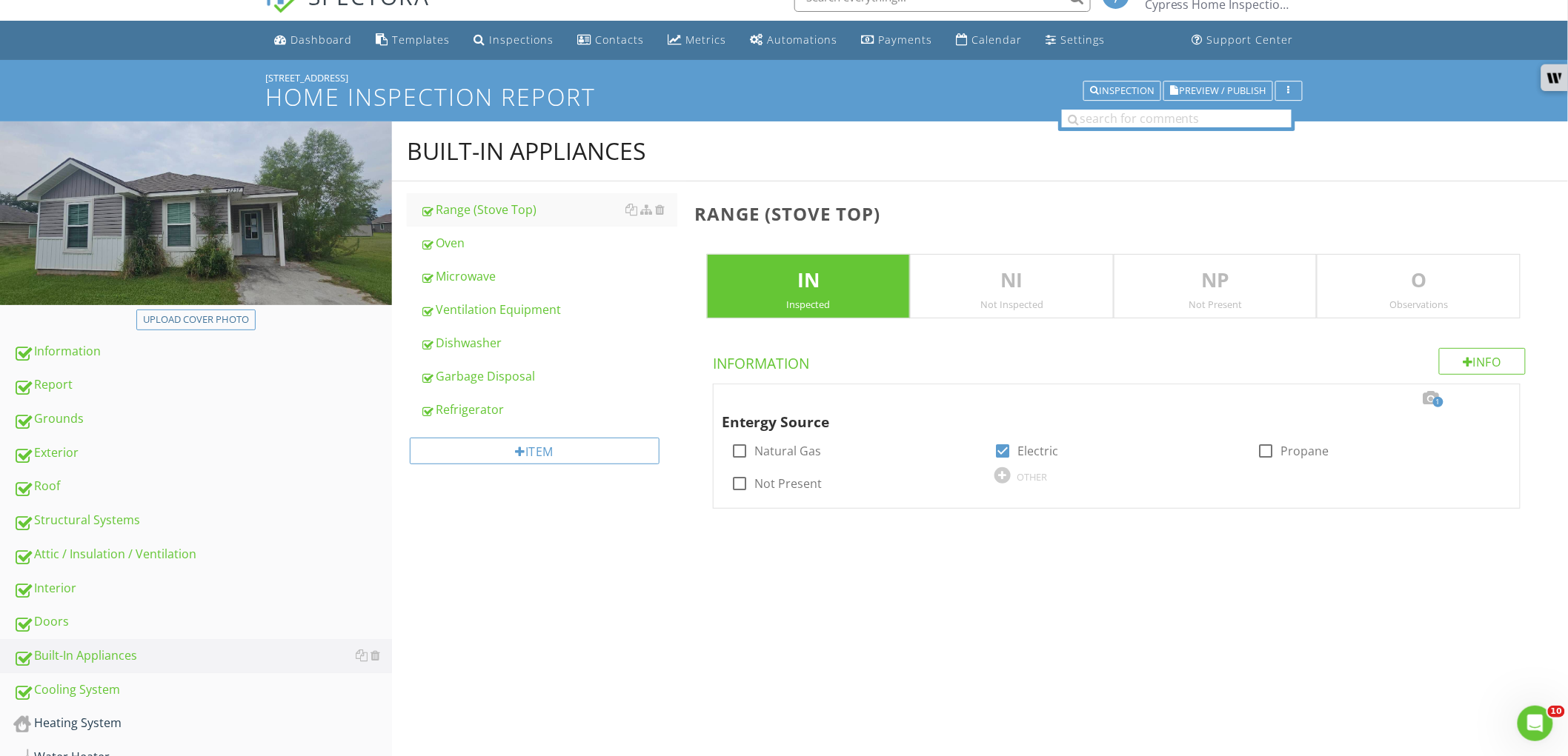
scroll to position [24, 0]
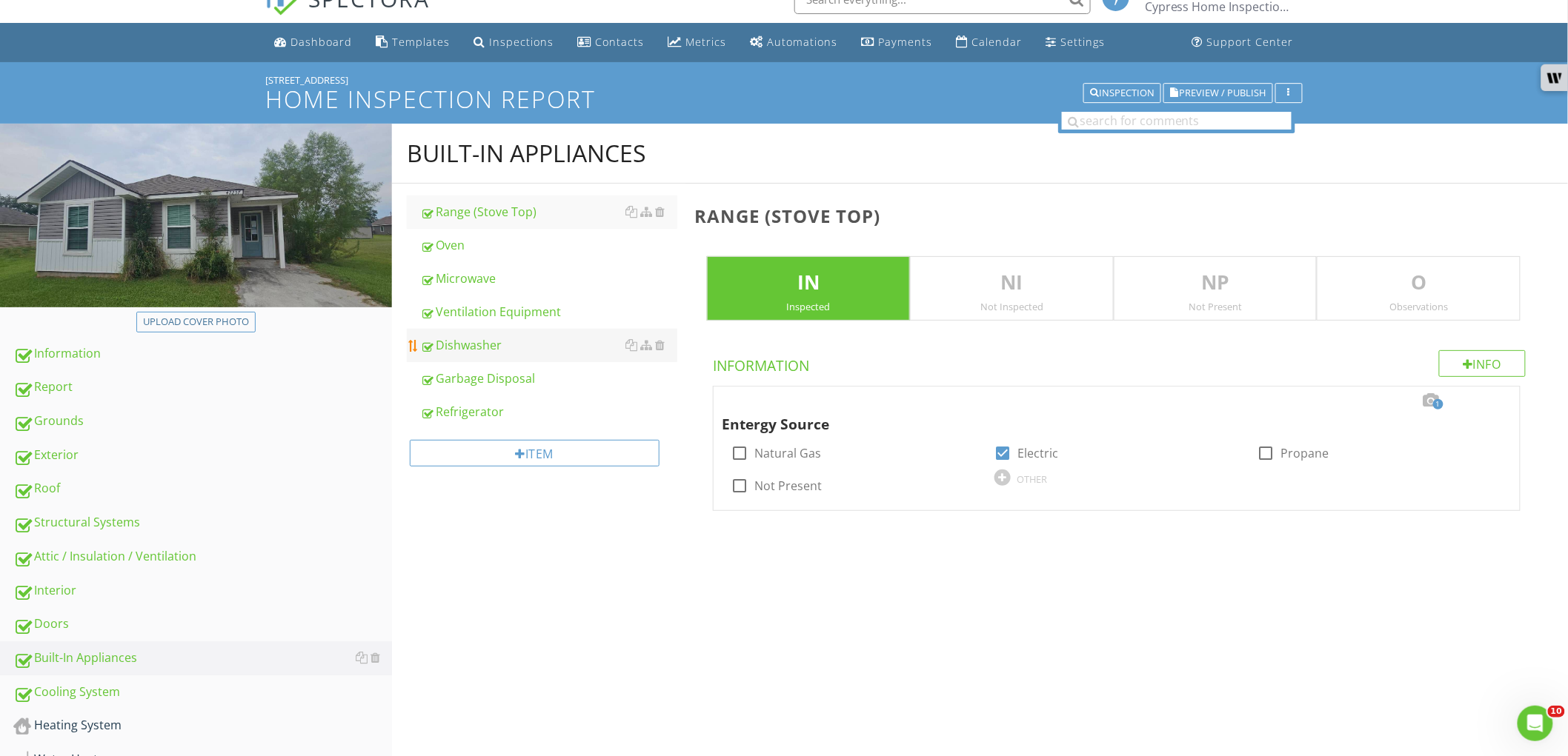
click at [527, 349] on div "Dishwasher" at bounding box center [549, 346] width 257 height 18
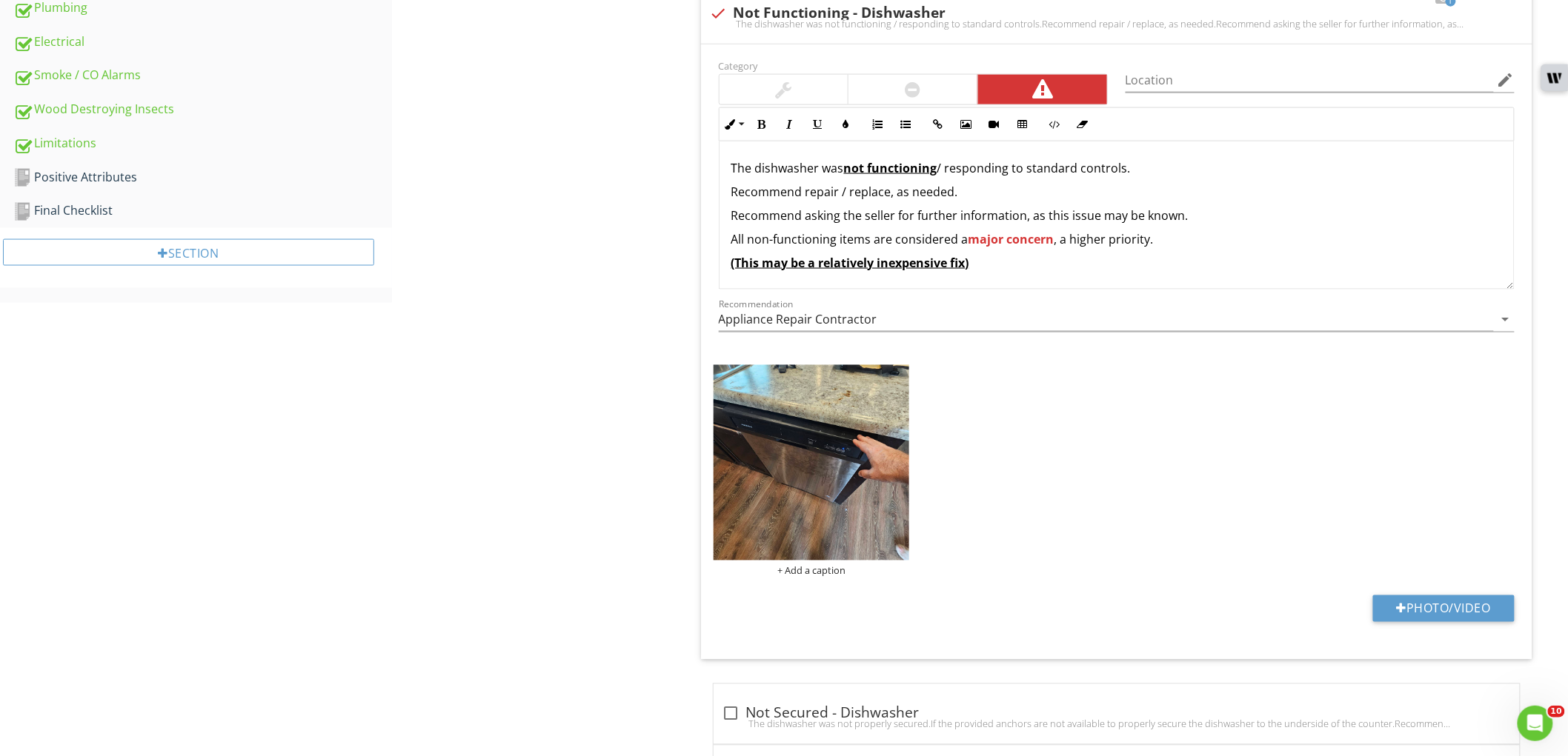
scroll to position [765, 0]
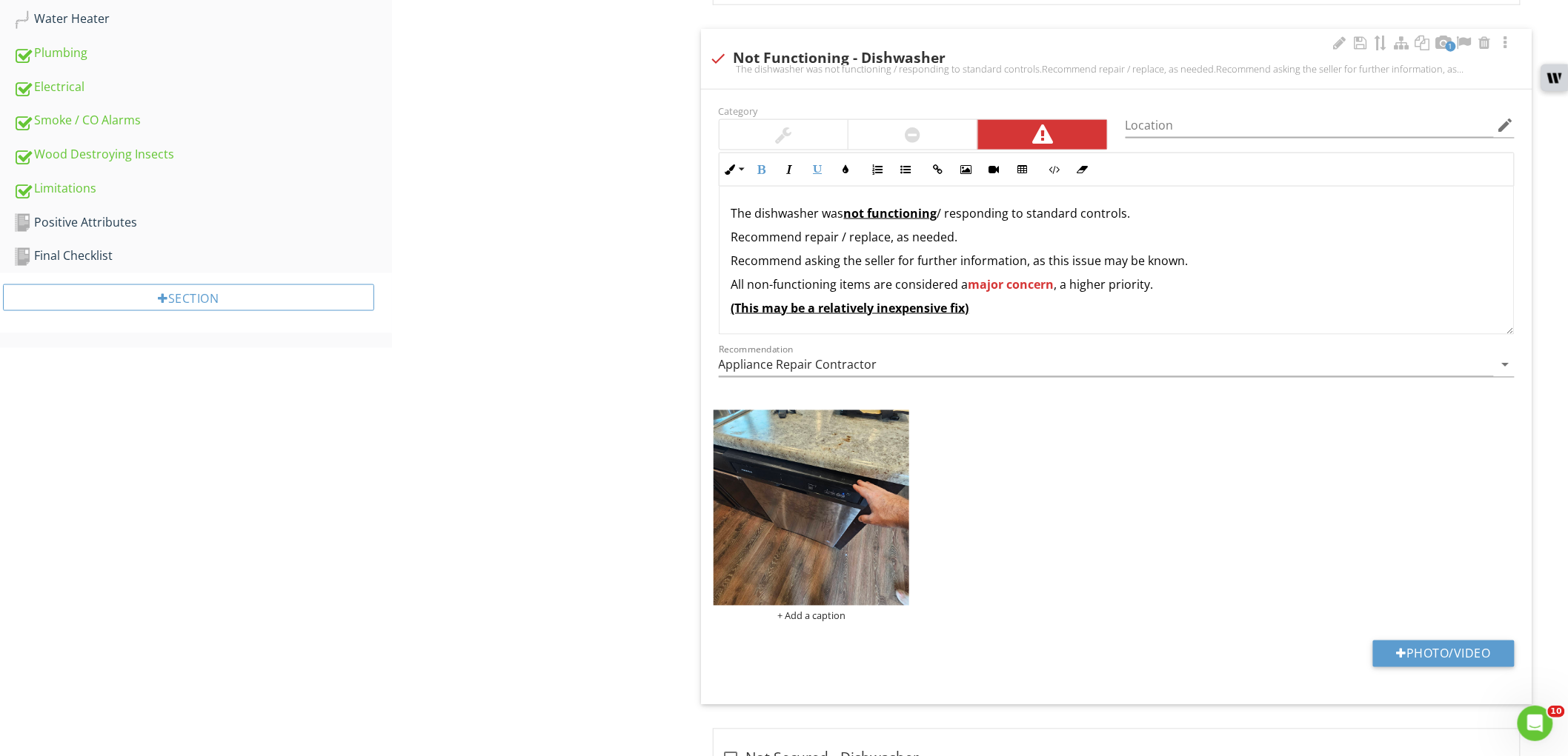
drag, startPoint x: 938, startPoint y: 214, endPoint x: 1218, endPoint y: 219, distance: 280.0
click at [1218, 219] on p "The dishwasher was not functioning / responding to standard controls." at bounding box center [1117, 214] width 771 height 18
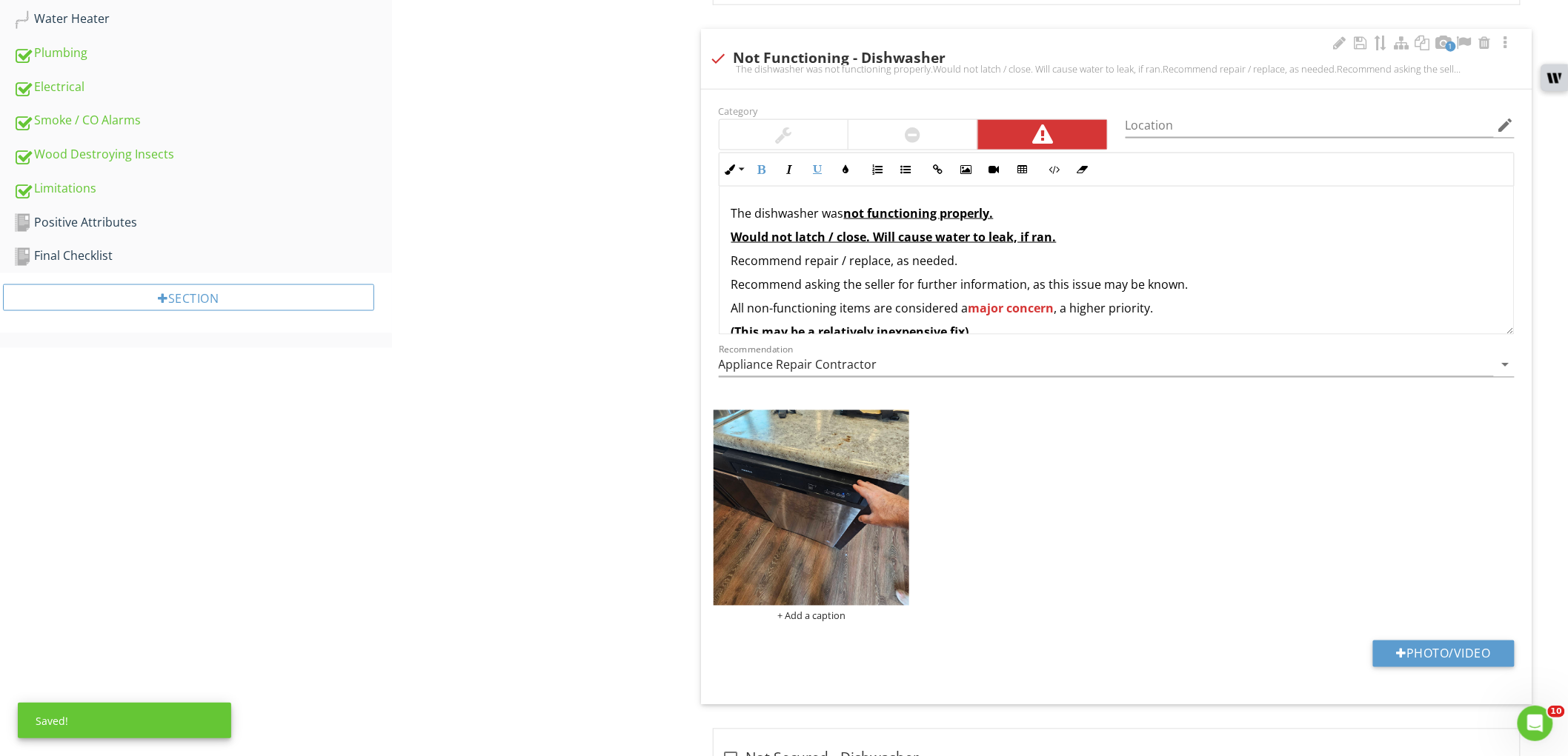
click at [912, 237] on u "Would not latch / close. Will cause water to leak, if ran." at bounding box center [894, 237] width 325 height 17
click at [1083, 171] on icon "button" at bounding box center [1083, 170] width 11 height 11
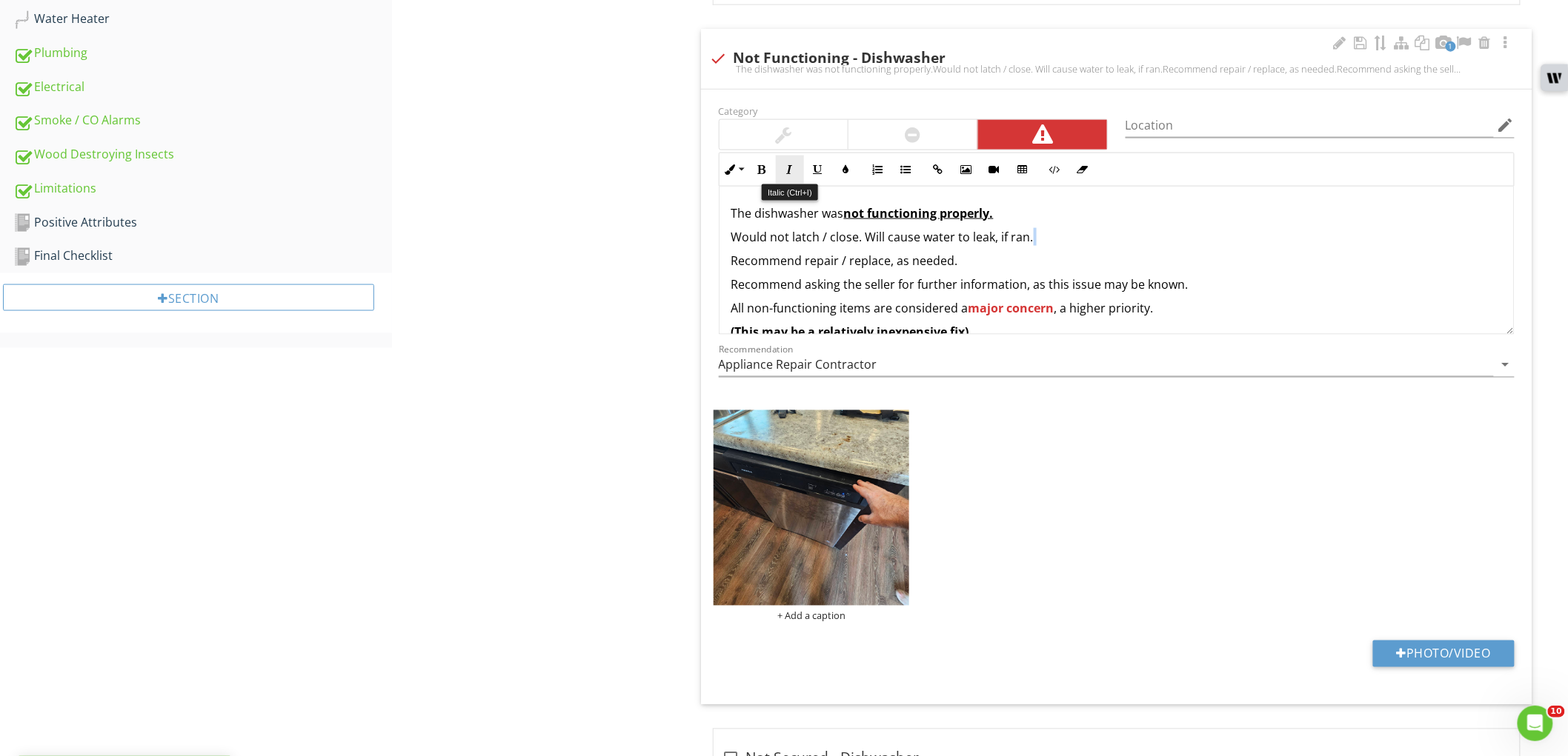
click at [793, 174] on icon "button" at bounding box center [790, 170] width 11 height 11
drag, startPoint x: 668, startPoint y: 220, endPoint x: 667, endPoint y: 260, distance: 40.0
click at [668, 223] on div "Built-In Appliances Range (Stove Top) Oven Microwave Ventilation Equipment Dish…" at bounding box center [980, 535] width 1176 height 2305
click at [913, 243] on em "​Would not latch / close. Will cause water to leak, if ran." at bounding box center [872, 237] width 282 height 17
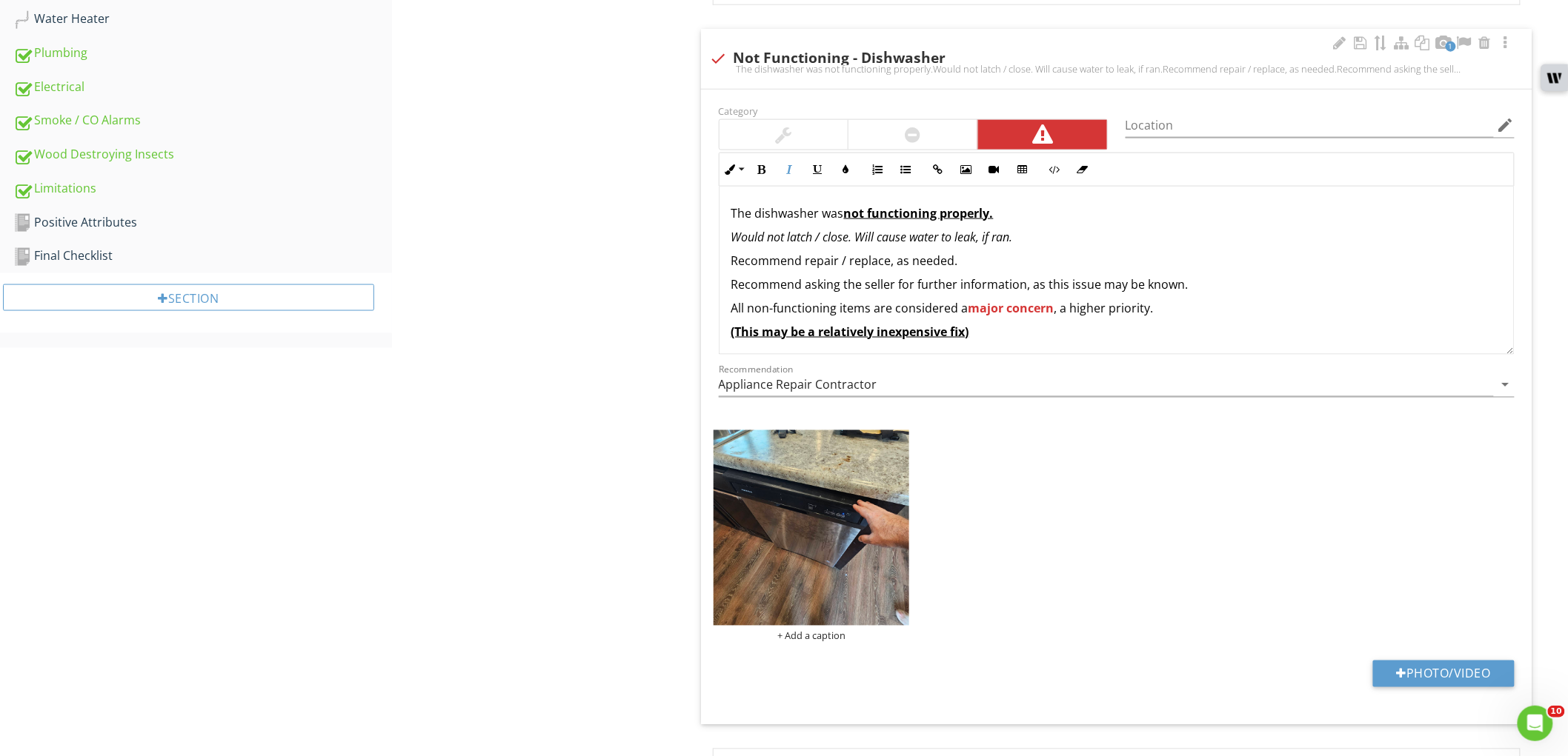
drag, startPoint x: 1507, startPoint y: 333, endPoint x: 1507, endPoint y: 353, distance: 20.0
click at [1507, 353] on div "The dishwasher was not functioning properly. ​Would not latch / close. Will cau…" at bounding box center [1117, 270] width 796 height 168
click at [1154, 285] on p "Recommend asking the seller for further information, as this issue may be known." at bounding box center [1117, 284] width 771 height 18
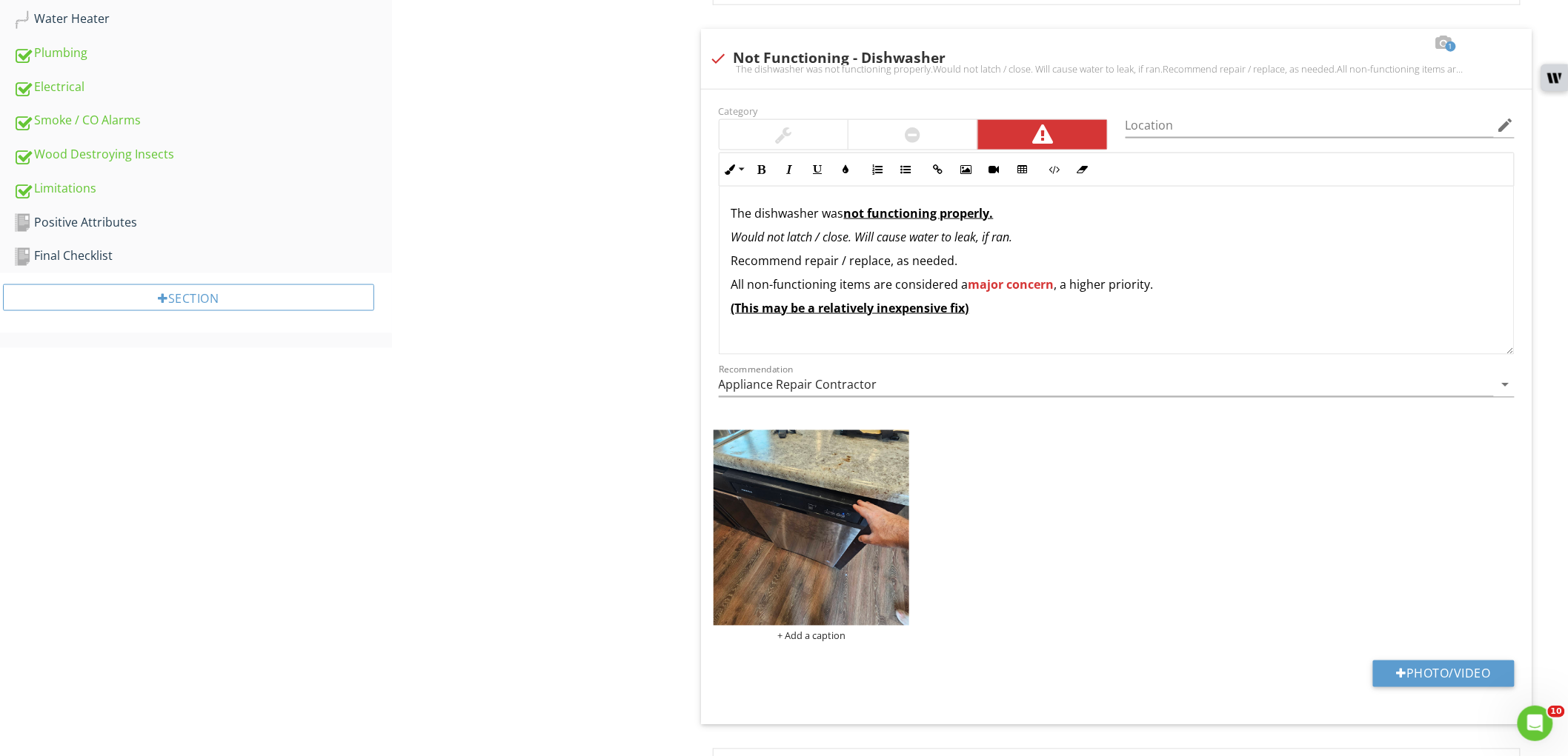
click at [524, 385] on div "Built-In Appliances Range (Stove Top) Oven Microwave Ventilation Equipment Dish…" at bounding box center [980, 545] width 1176 height 2325
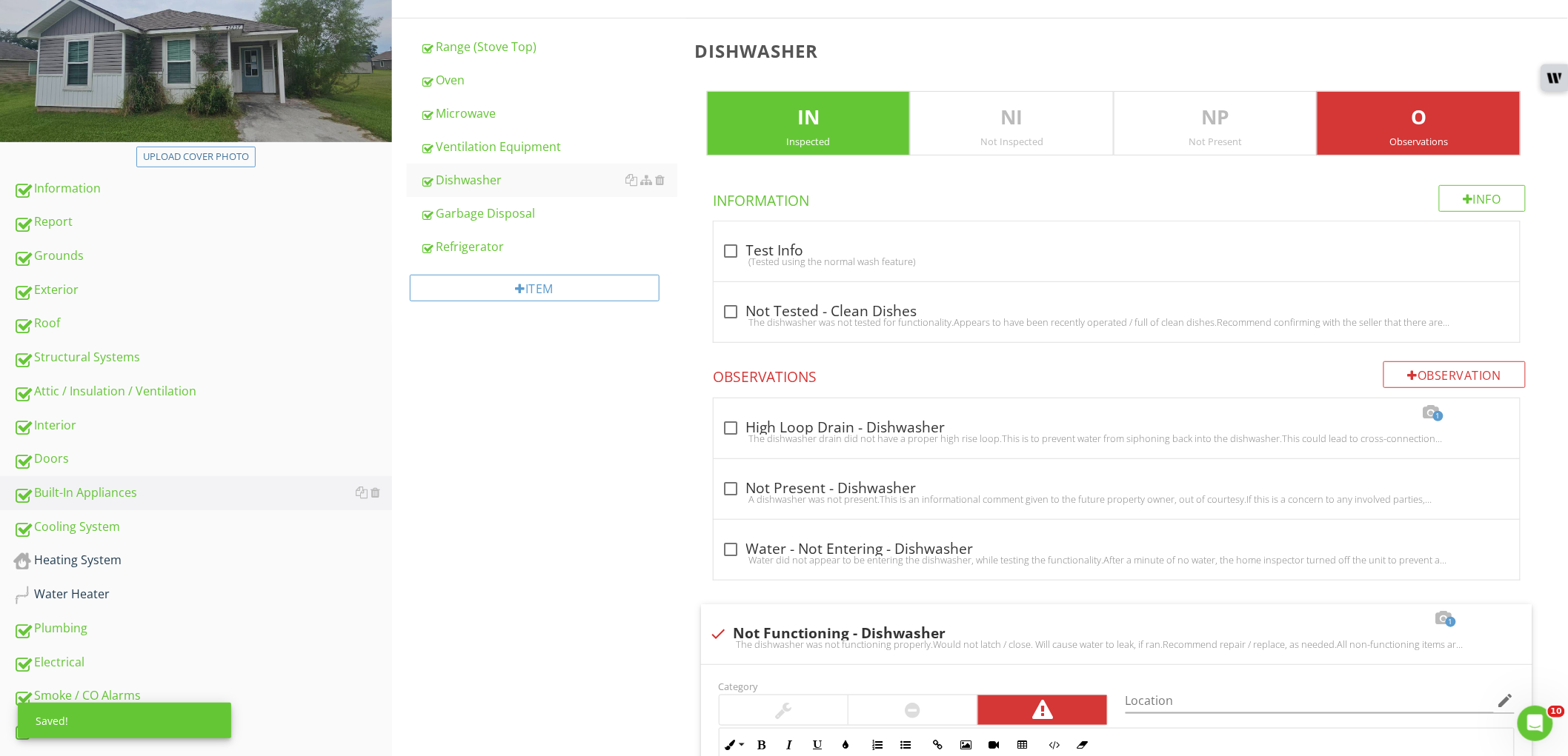
scroll to position [189, 0]
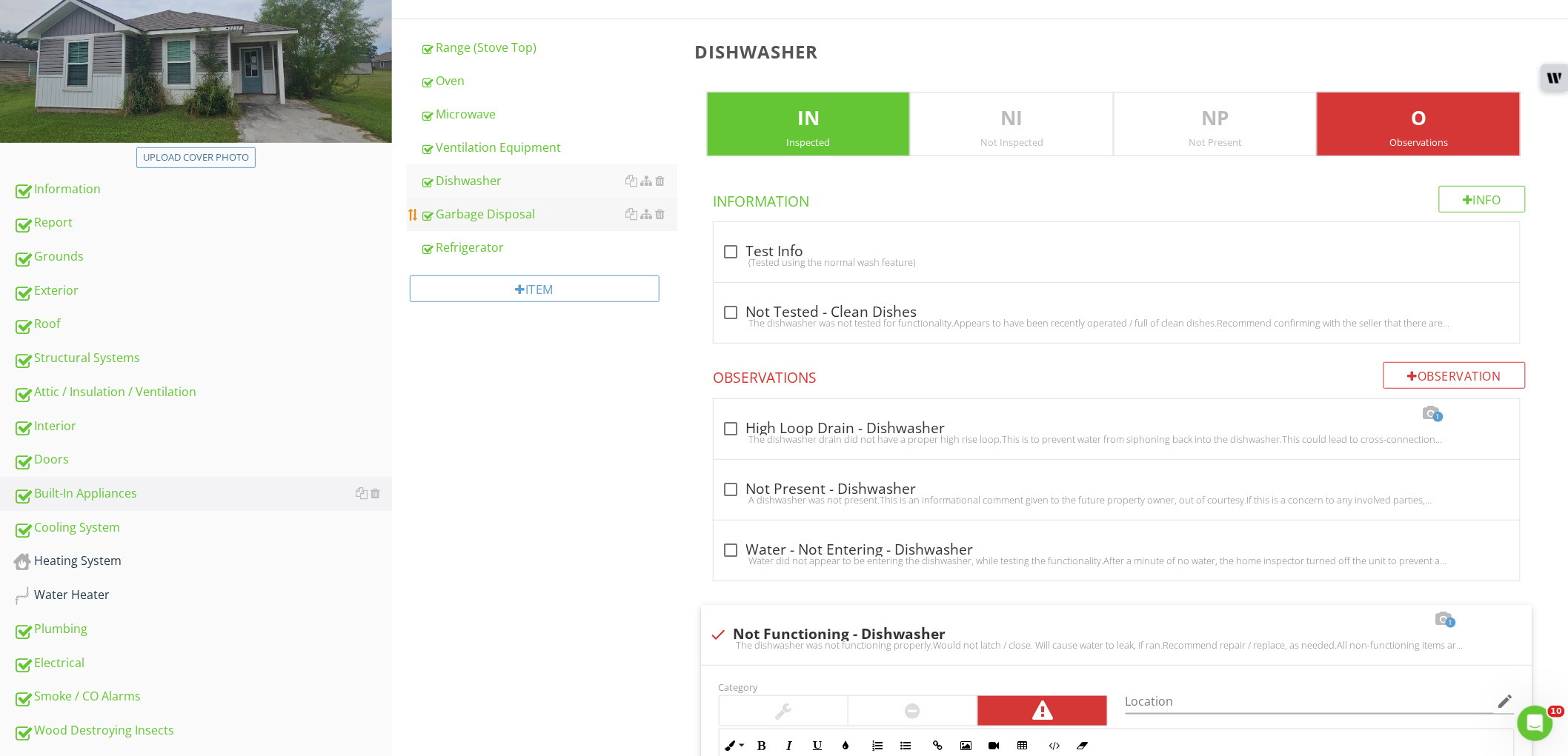
click at [530, 229] on link "Garbage Disposal" at bounding box center [549, 214] width 257 height 32
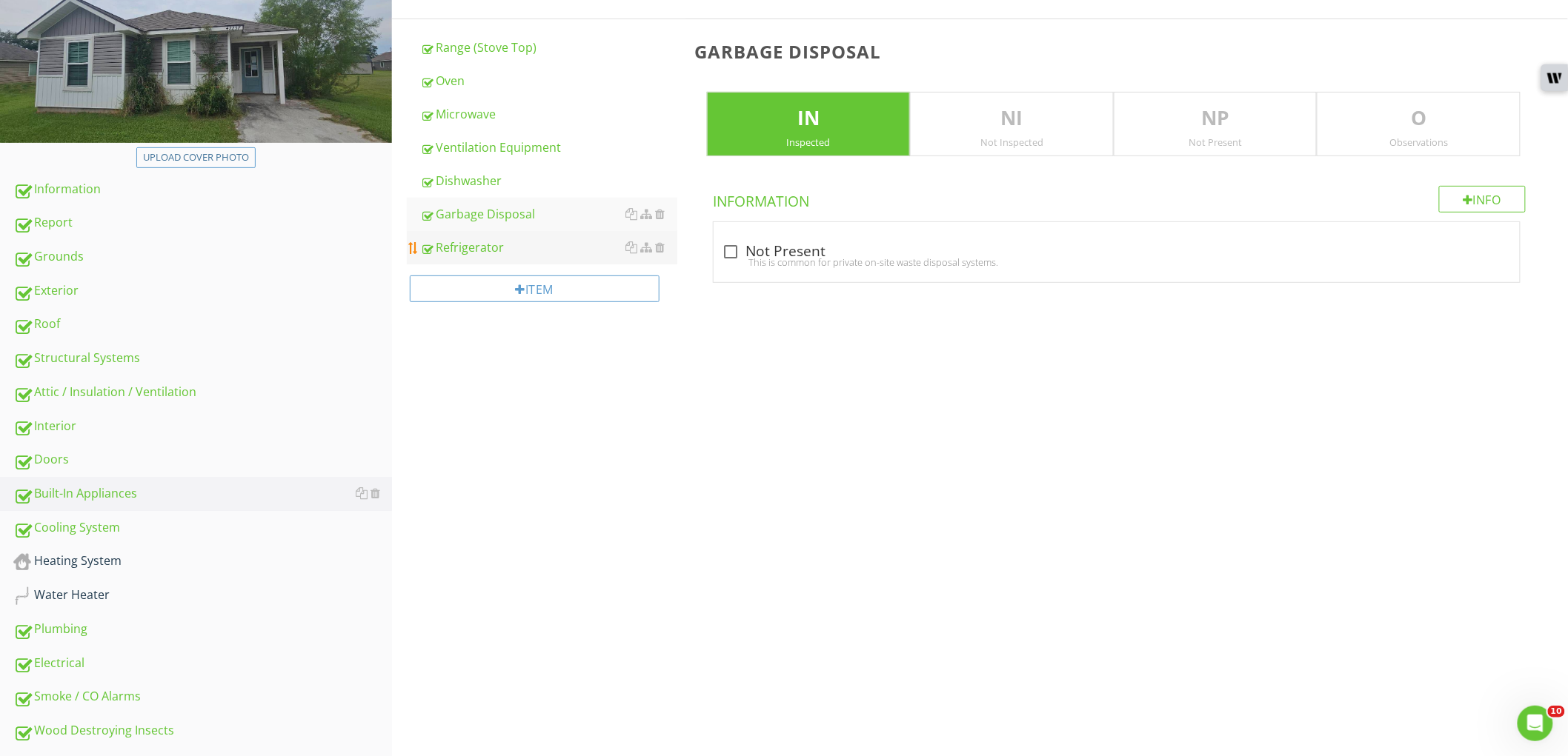
click at [528, 247] on div "Refrigerator" at bounding box center [549, 247] width 257 height 18
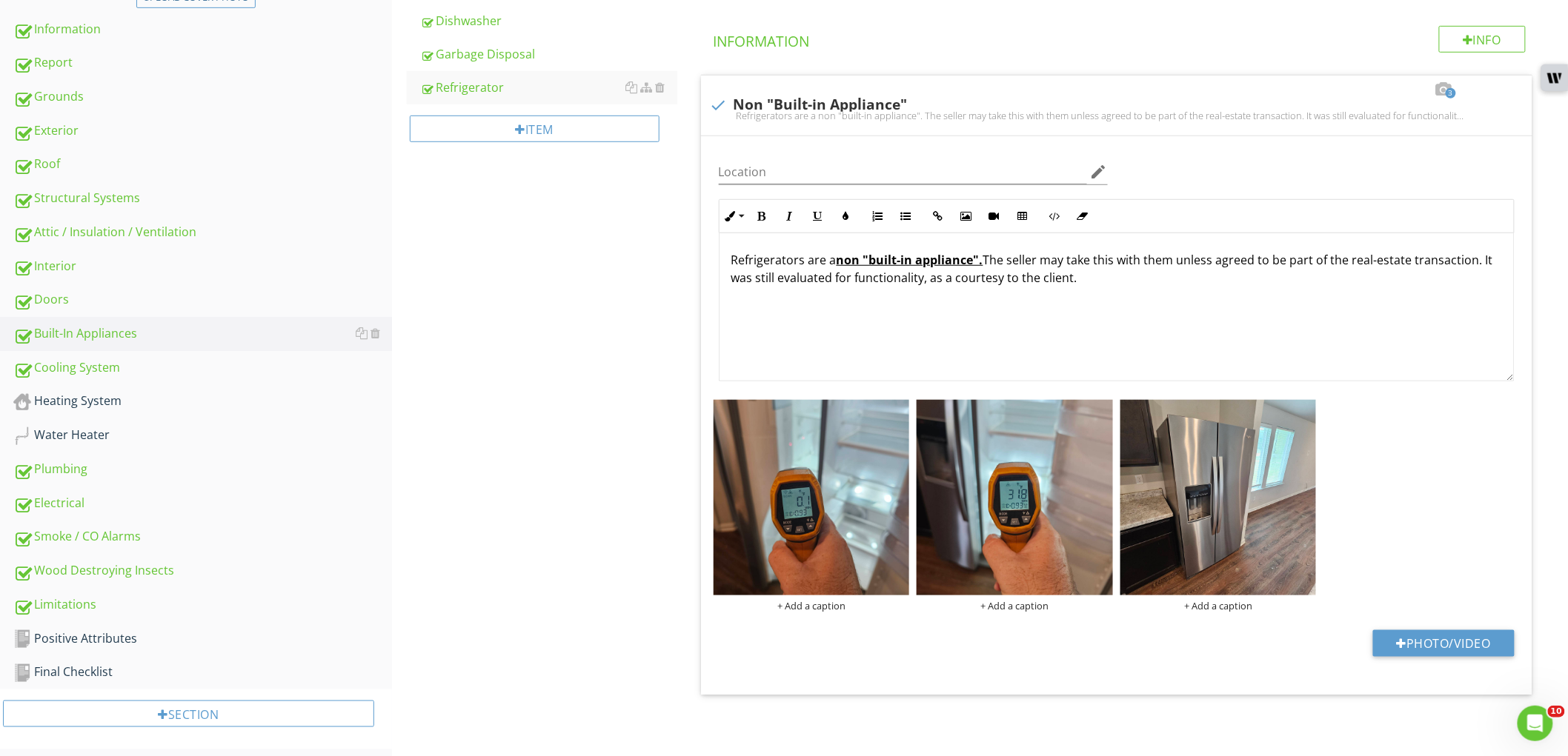
scroll to position [353, 0]
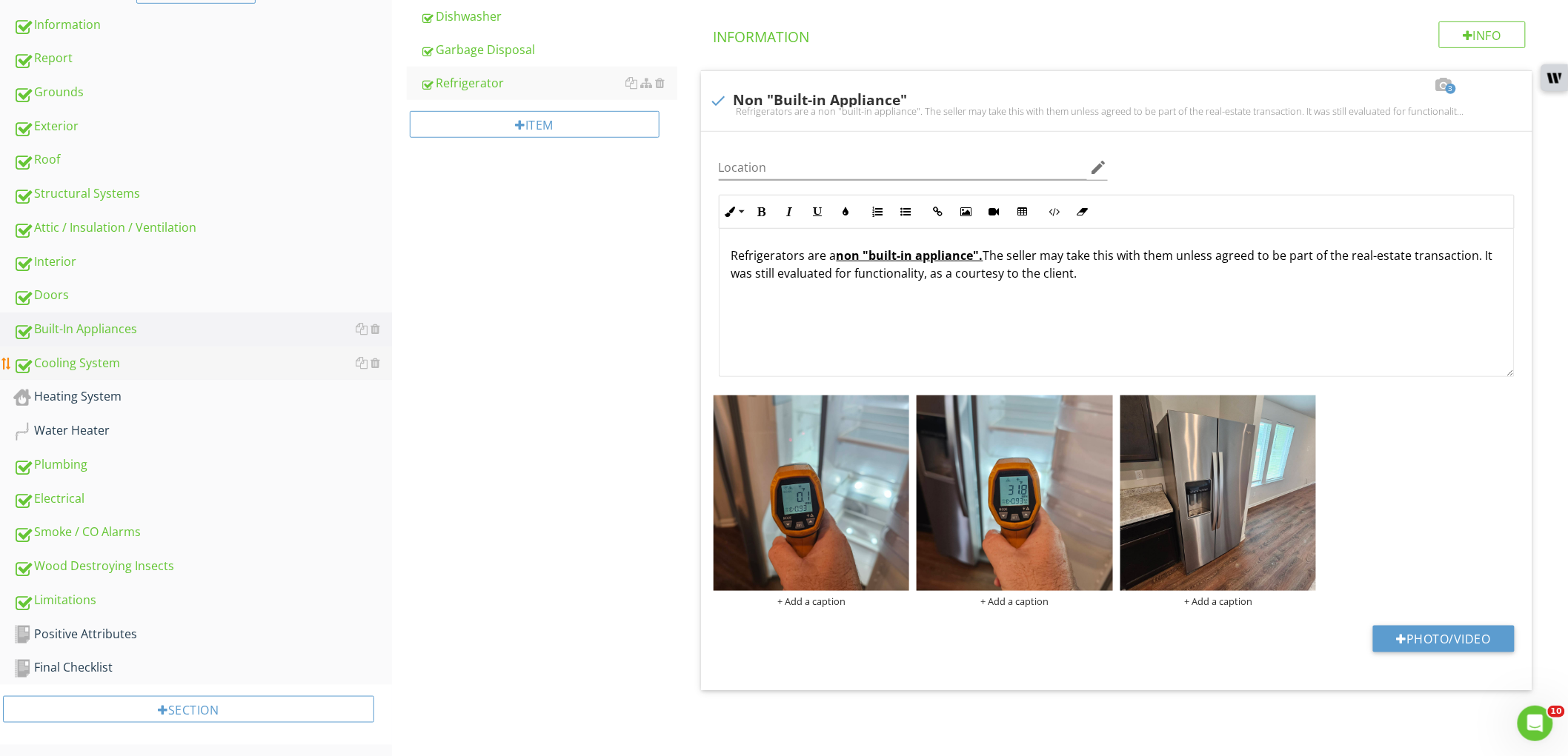
click at [169, 368] on div "Cooling System" at bounding box center [203, 364] width 379 height 20
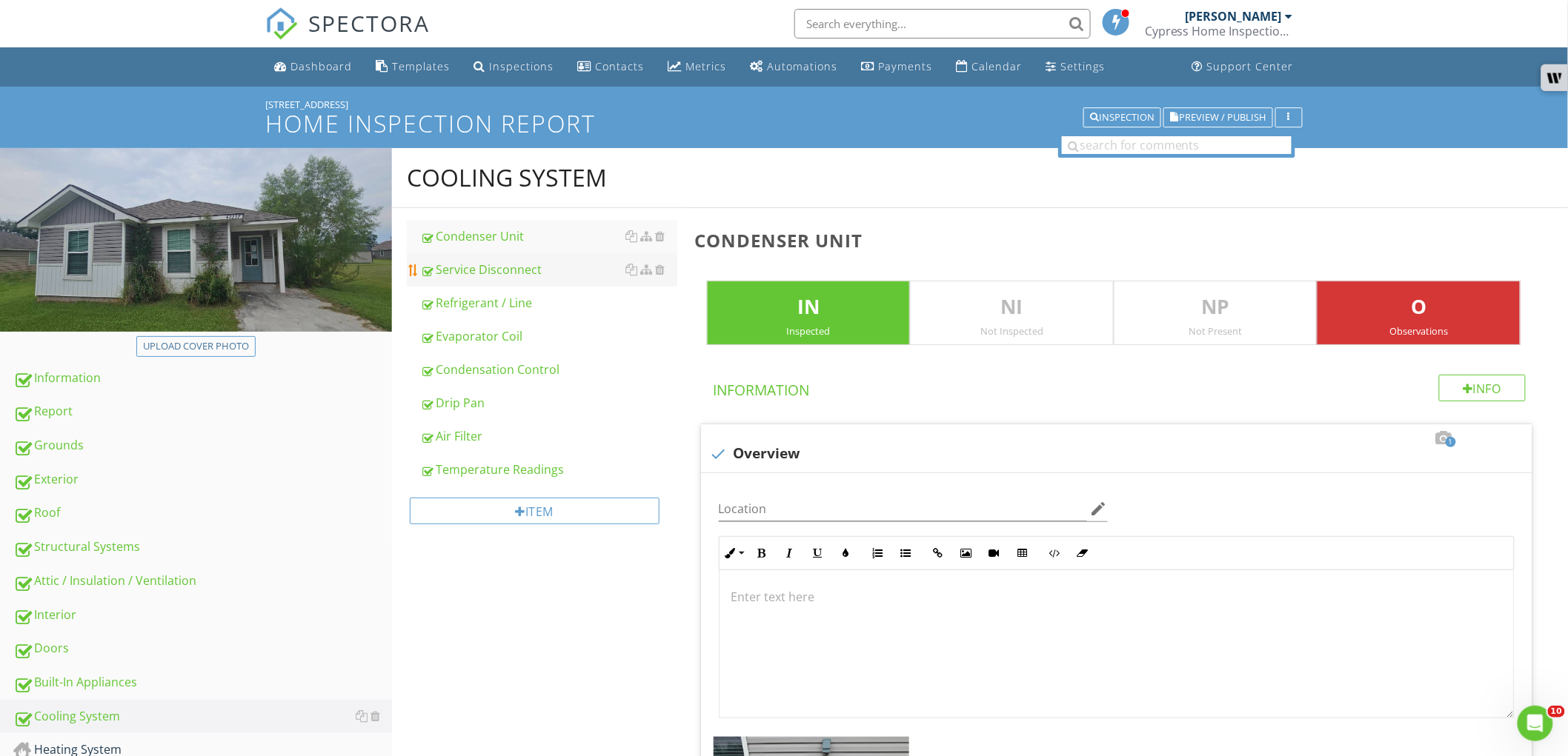
click at [516, 271] on div "Service Disconnect" at bounding box center [549, 270] width 257 height 18
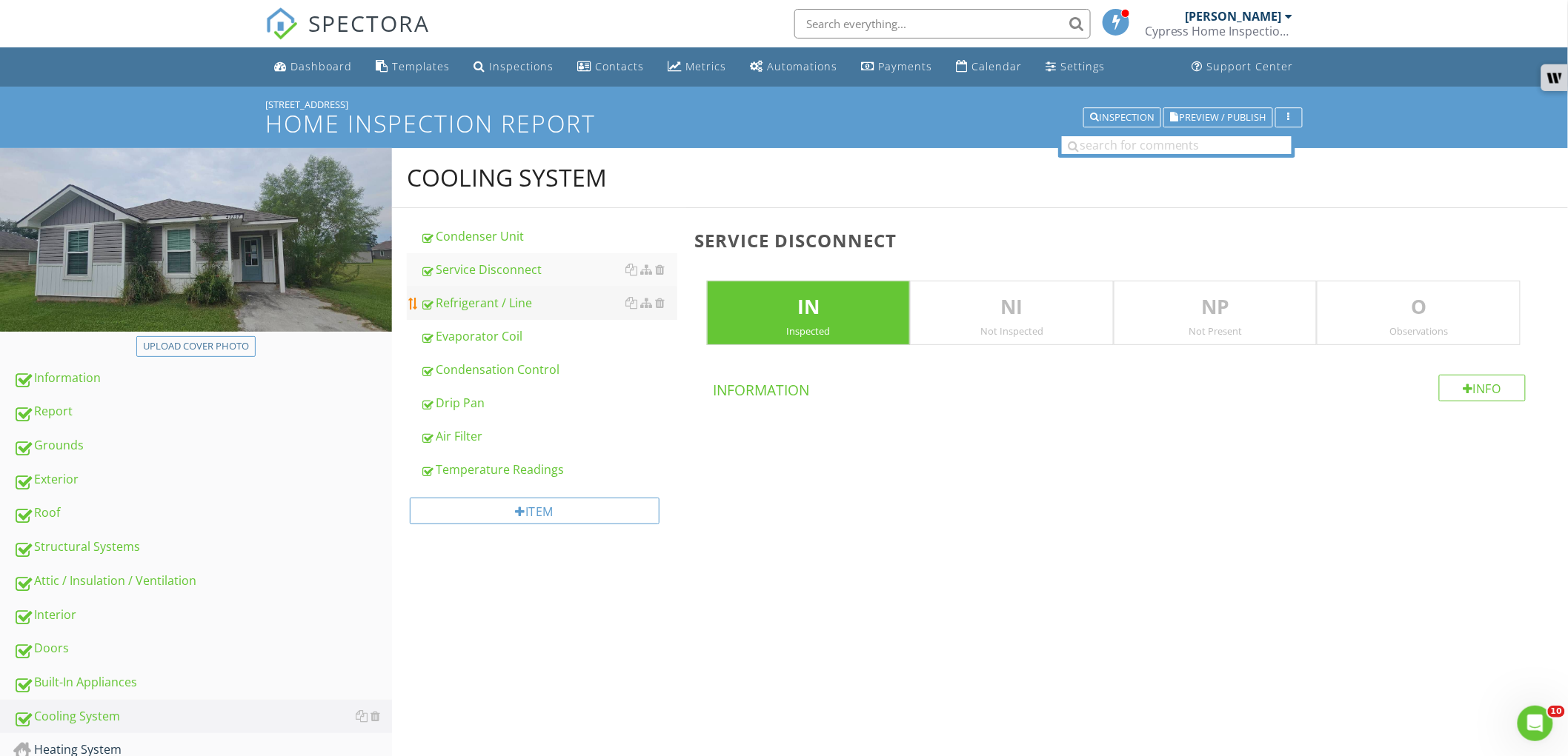
click at [511, 299] on div "Refrigerant / Line" at bounding box center [549, 303] width 257 height 18
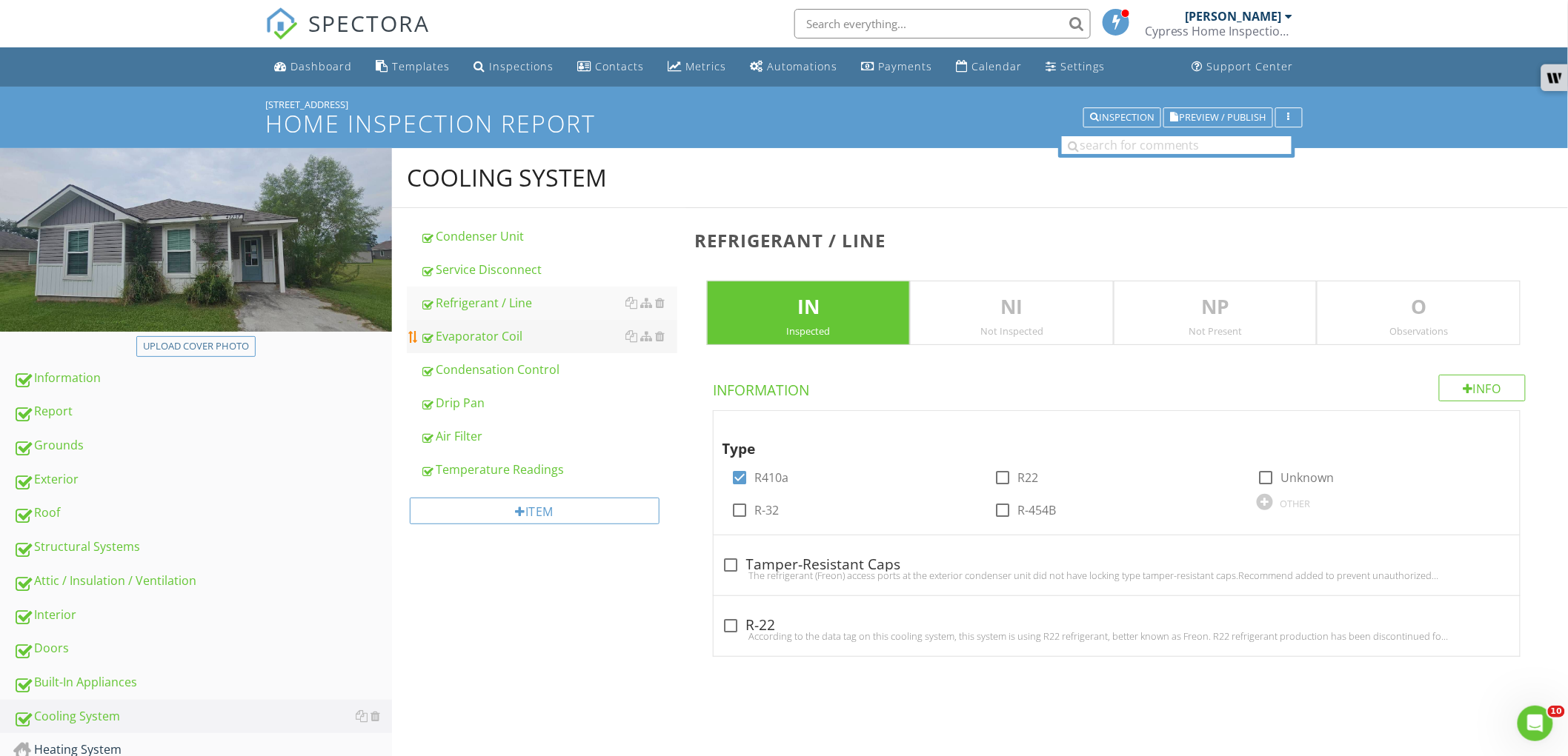
click at [524, 342] on div "Evaporator Coil" at bounding box center [549, 337] width 257 height 18
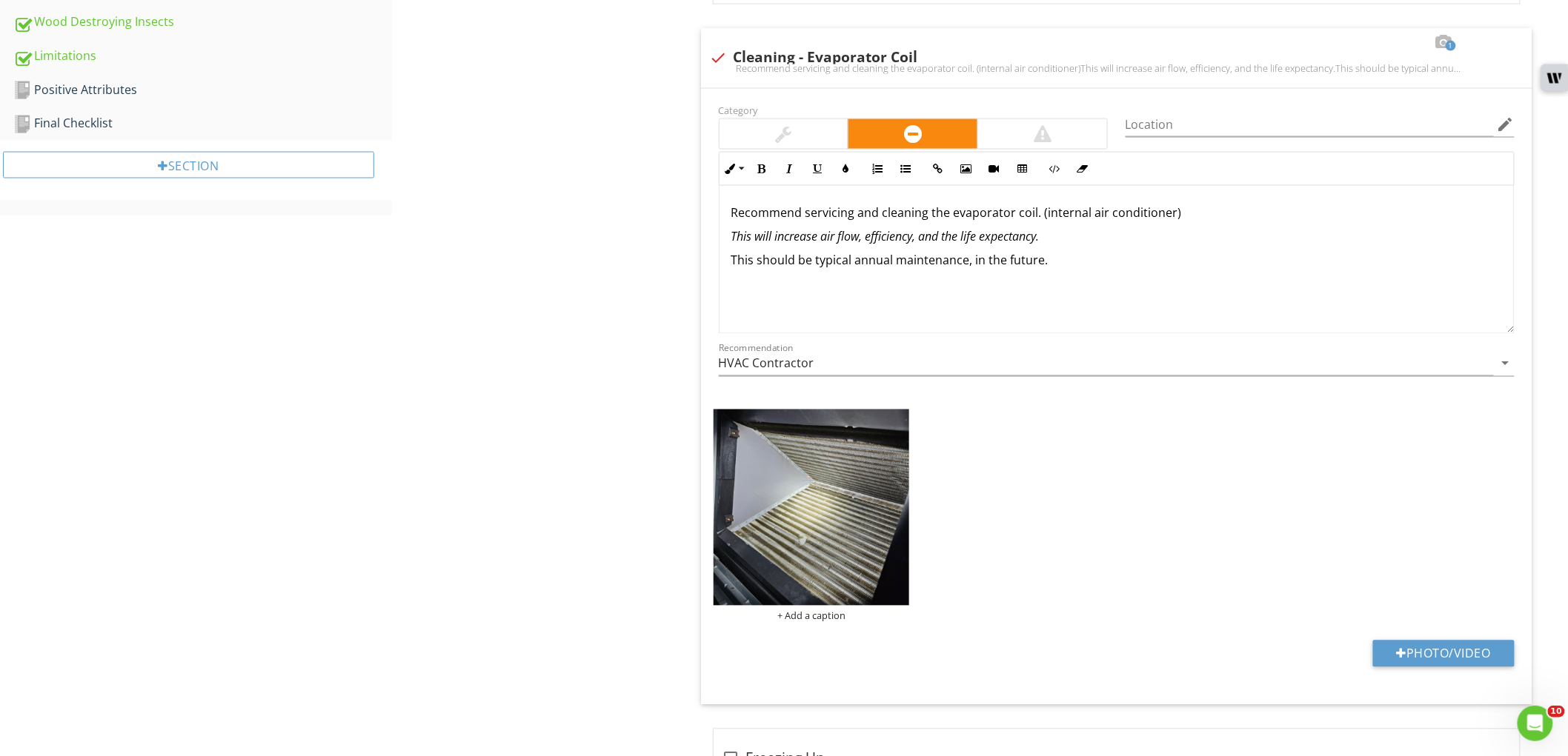
scroll to position [905, 0]
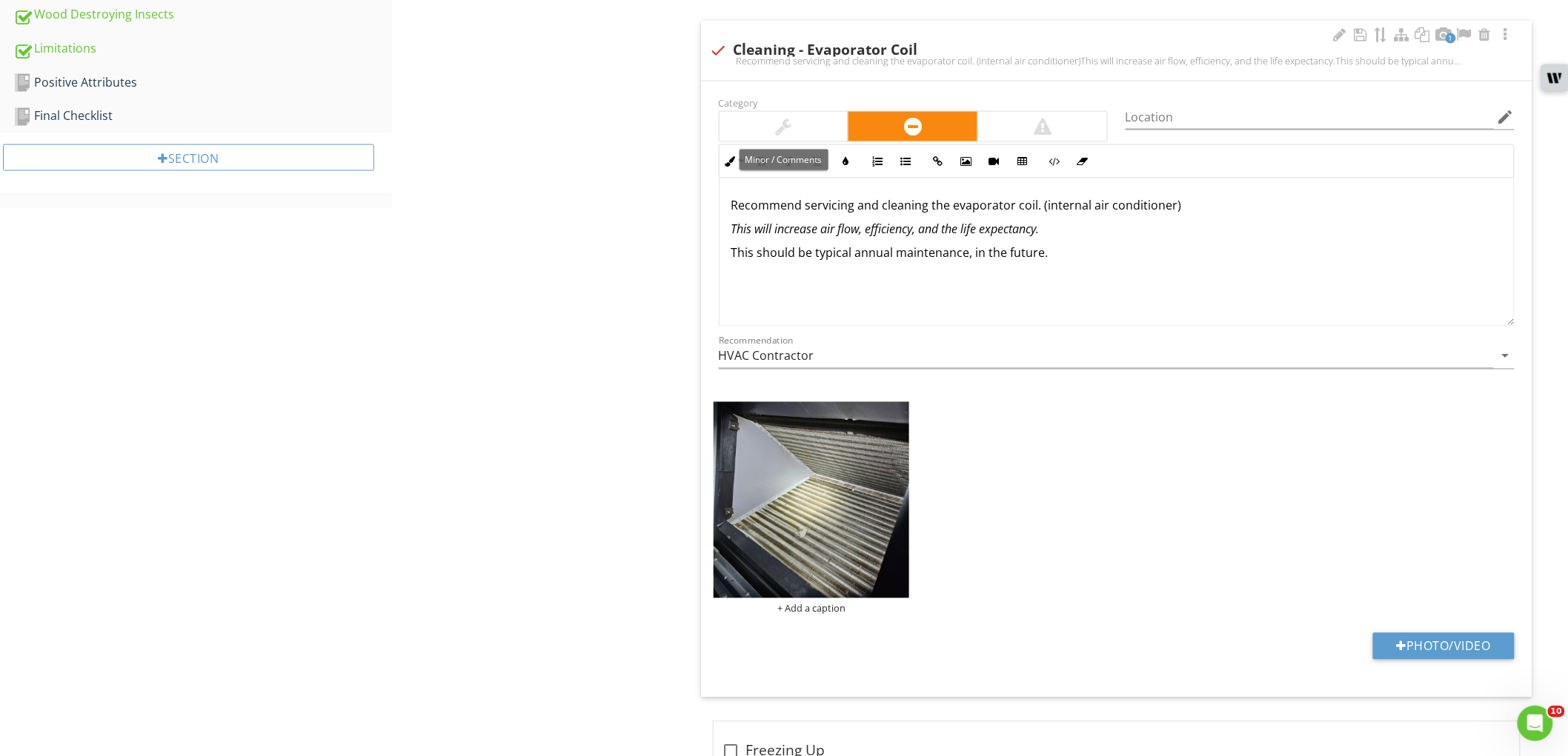
click at [798, 128] on div at bounding box center [784, 126] width 129 height 29
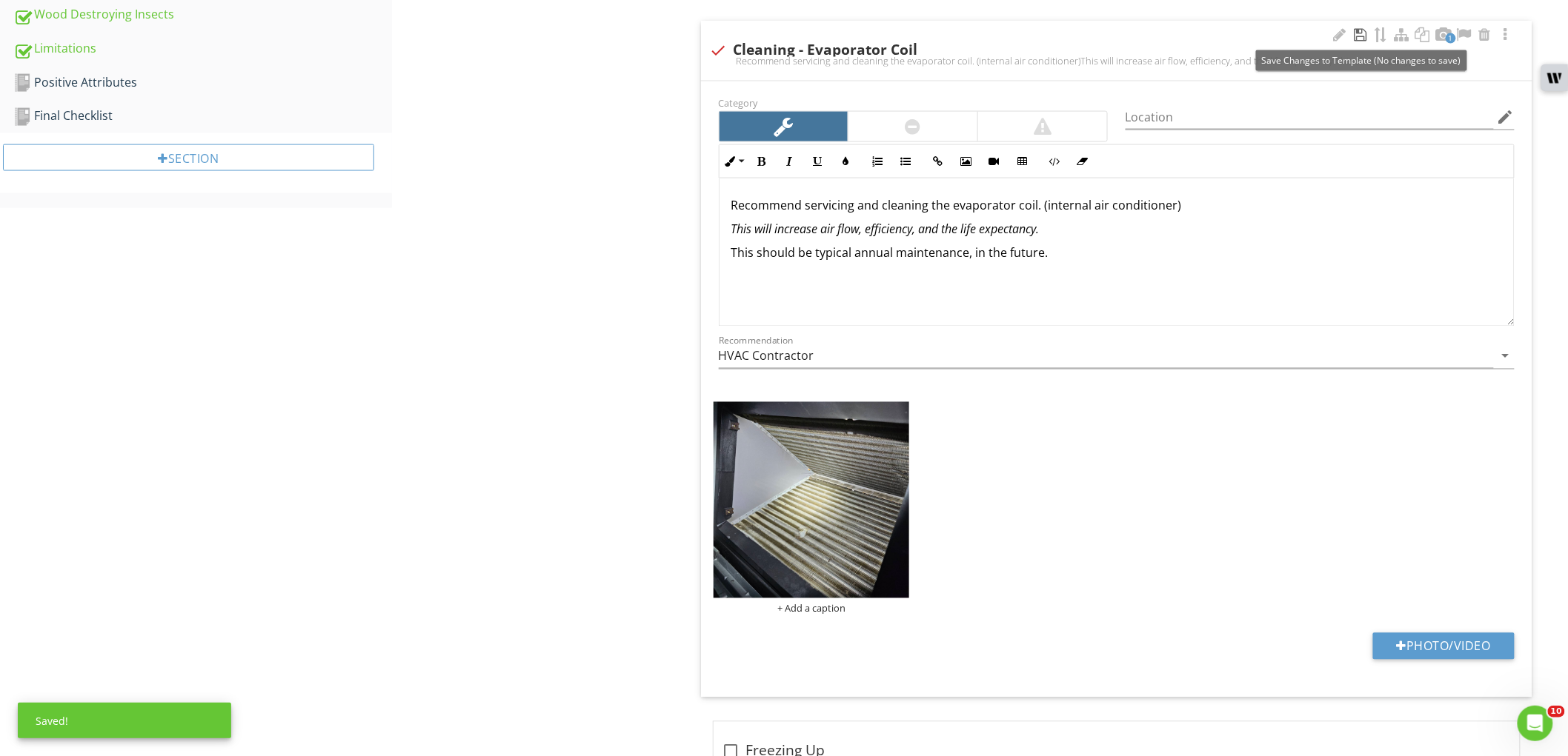
click at [1362, 32] on div at bounding box center [1361, 35] width 18 height 15
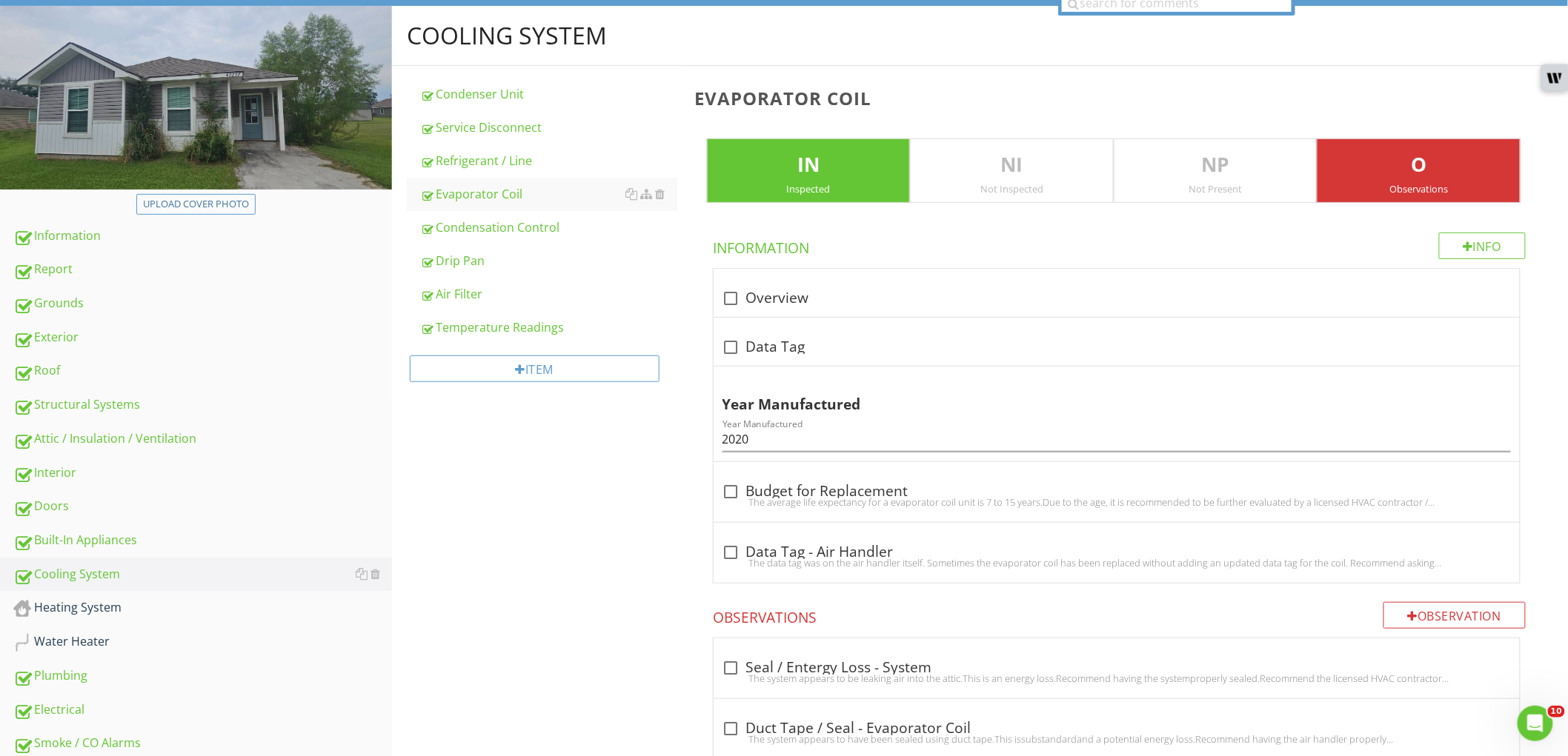
scroll to position [0, 0]
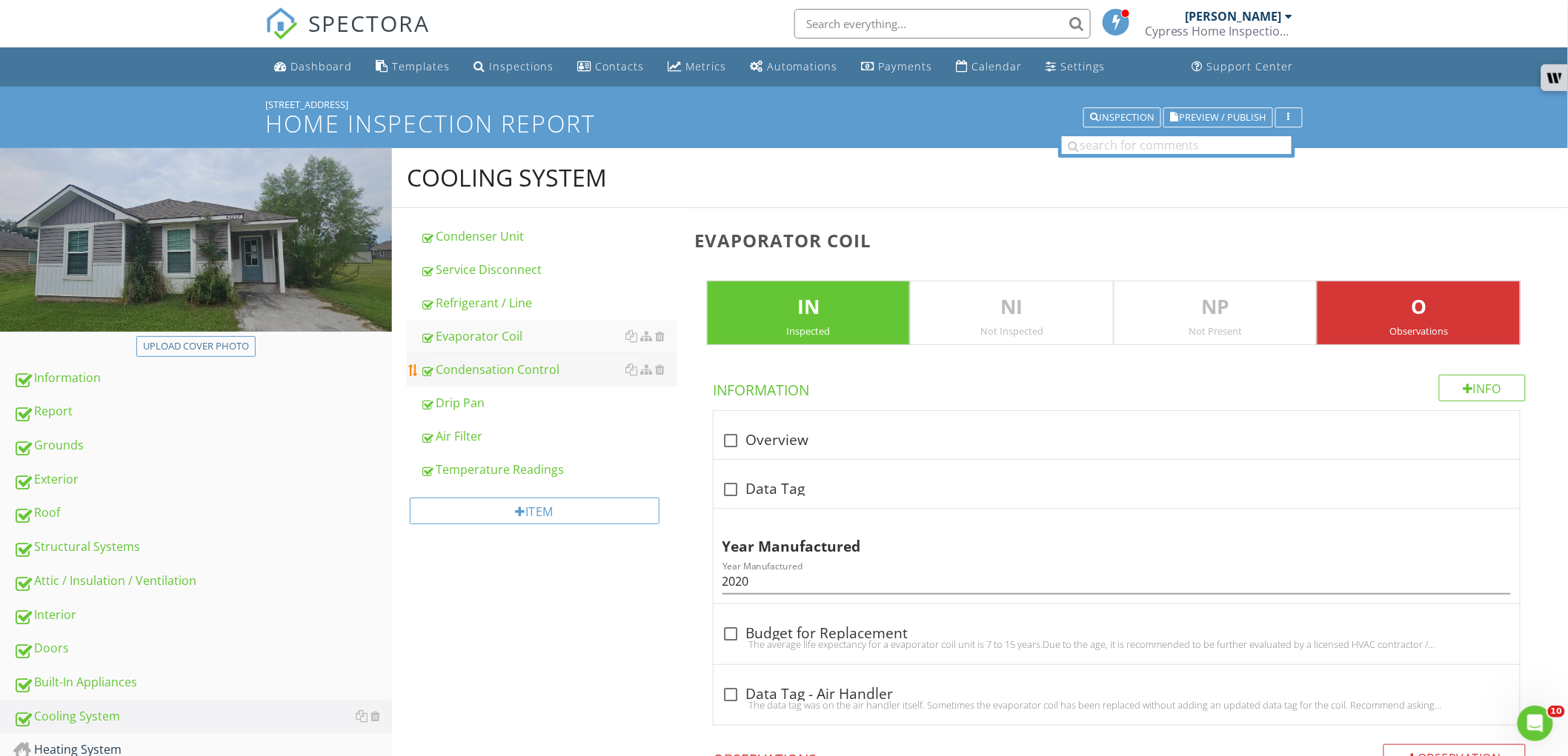
click at [516, 373] on div "Condensation Control" at bounding box center [549, 370] width 257 height 18
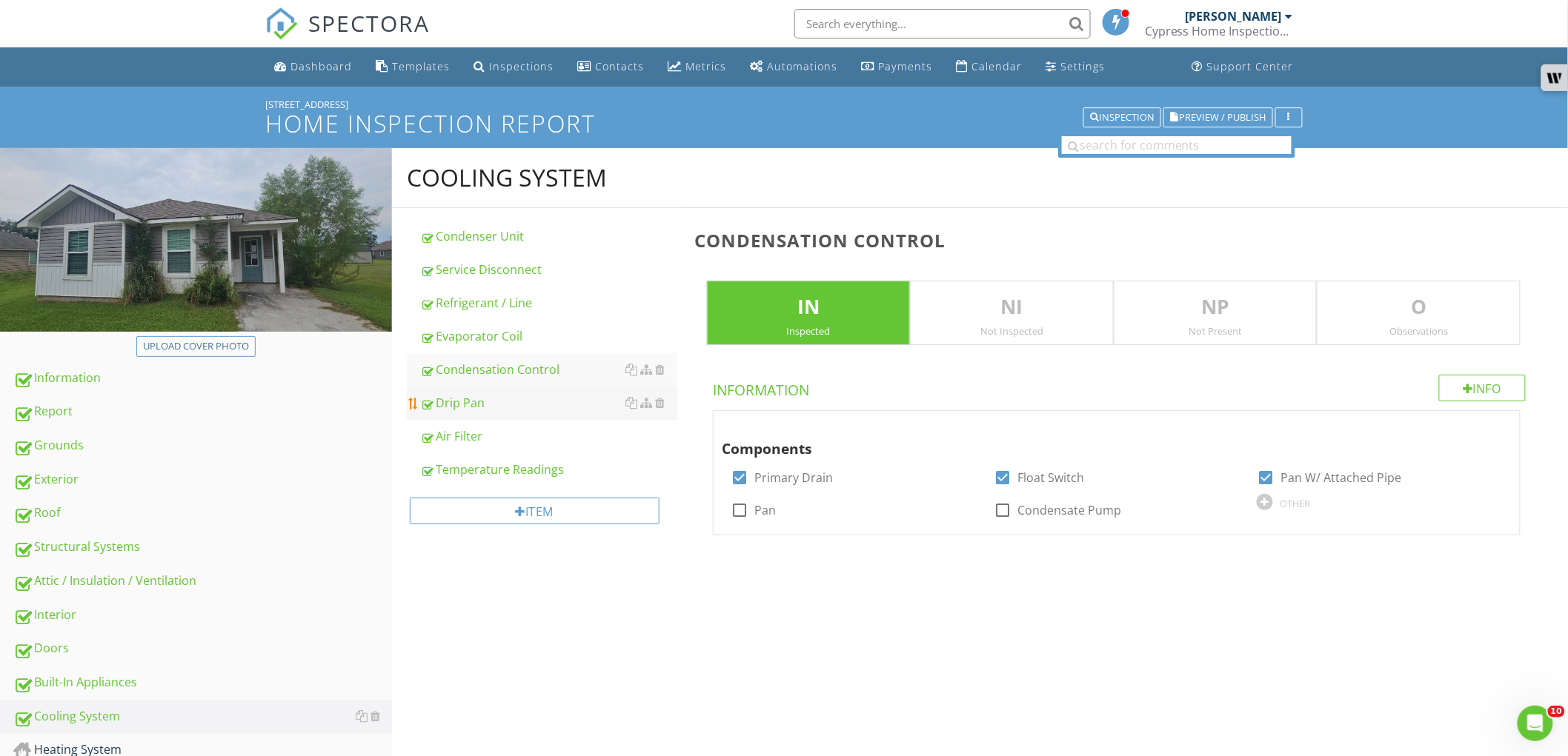
click at [508, 398] on div "Drip Pan" at bounding box center [549, 403] width 257 height 18
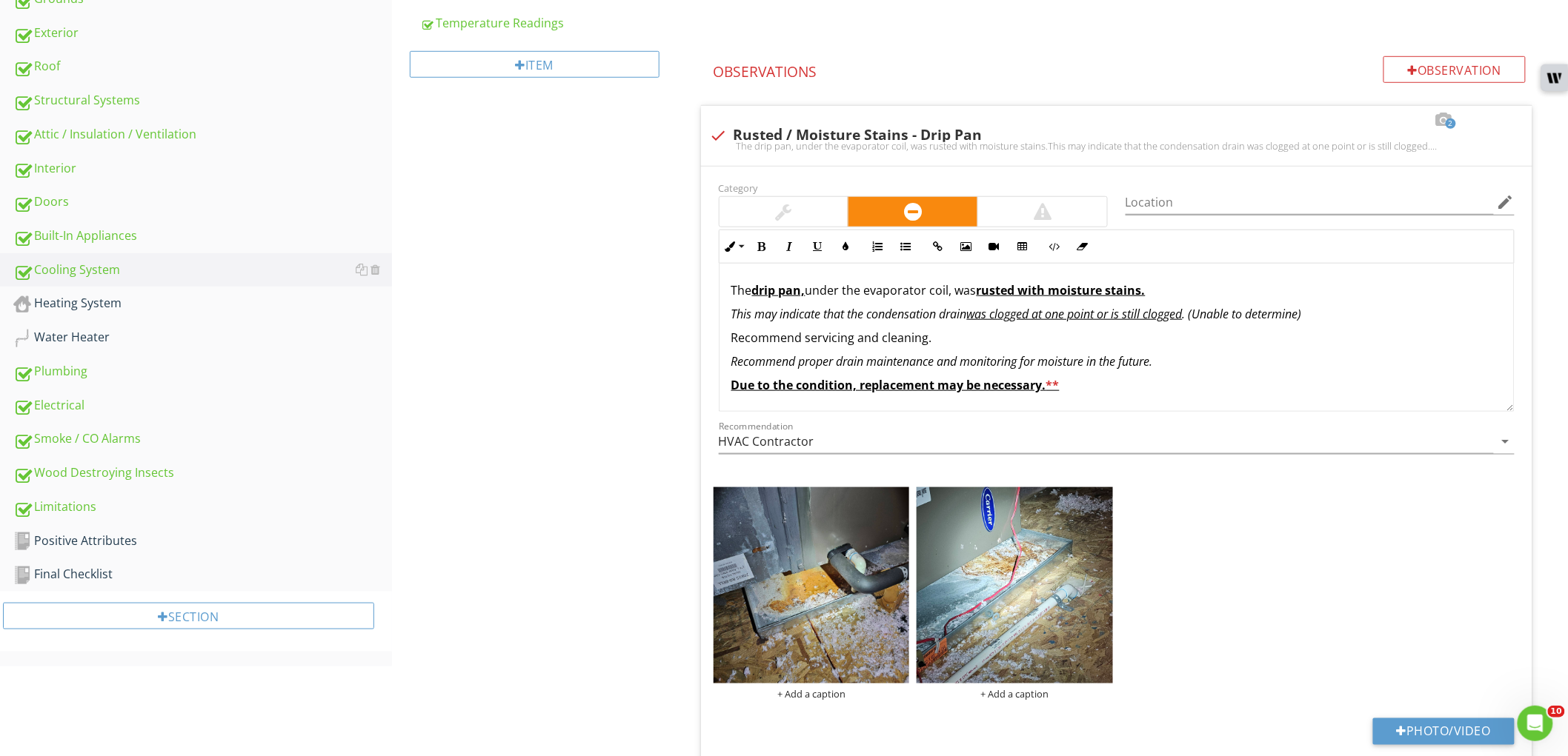
scroll to position [493, 0]
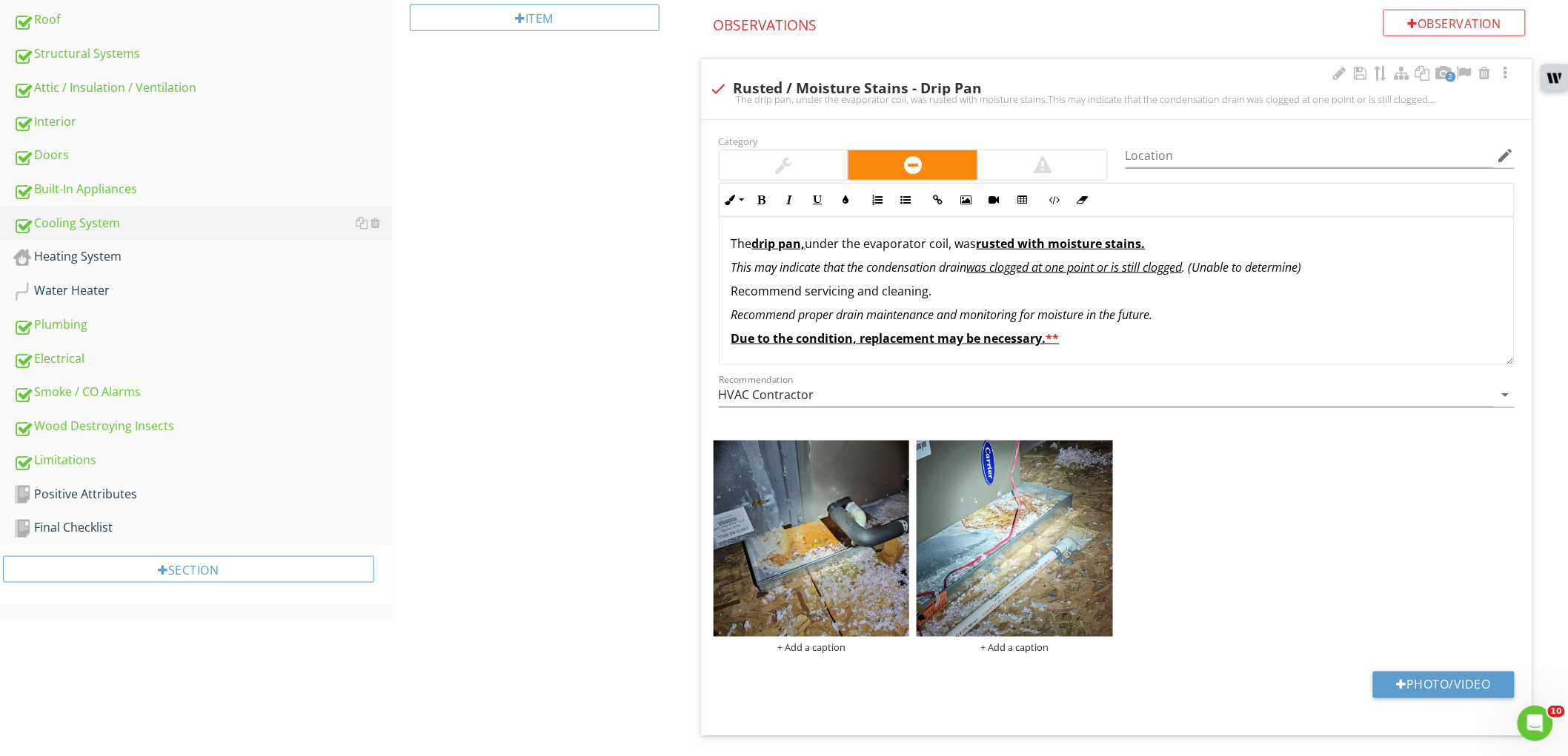
click at [812, 168] on div at bounding box center [784, 164] width 129 height 29
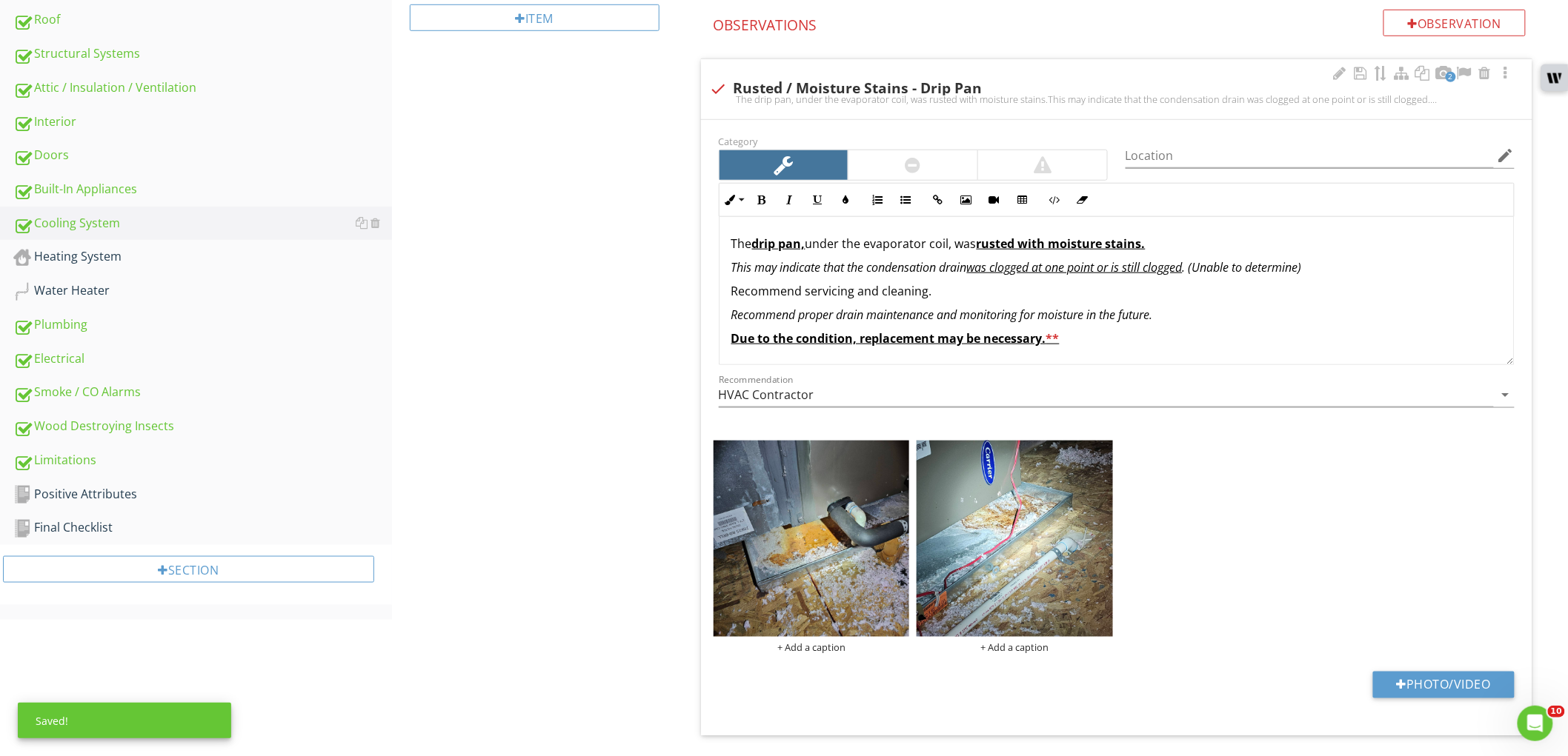
click at [825, 346] on p "Due to the condition, replacement may be necessary. **" at bounding box center [1117, 339] width 771 height 18
type textarea "<p>The <strong><u>drip pan,</u></strong> under the evaporator coil, was <strong…"
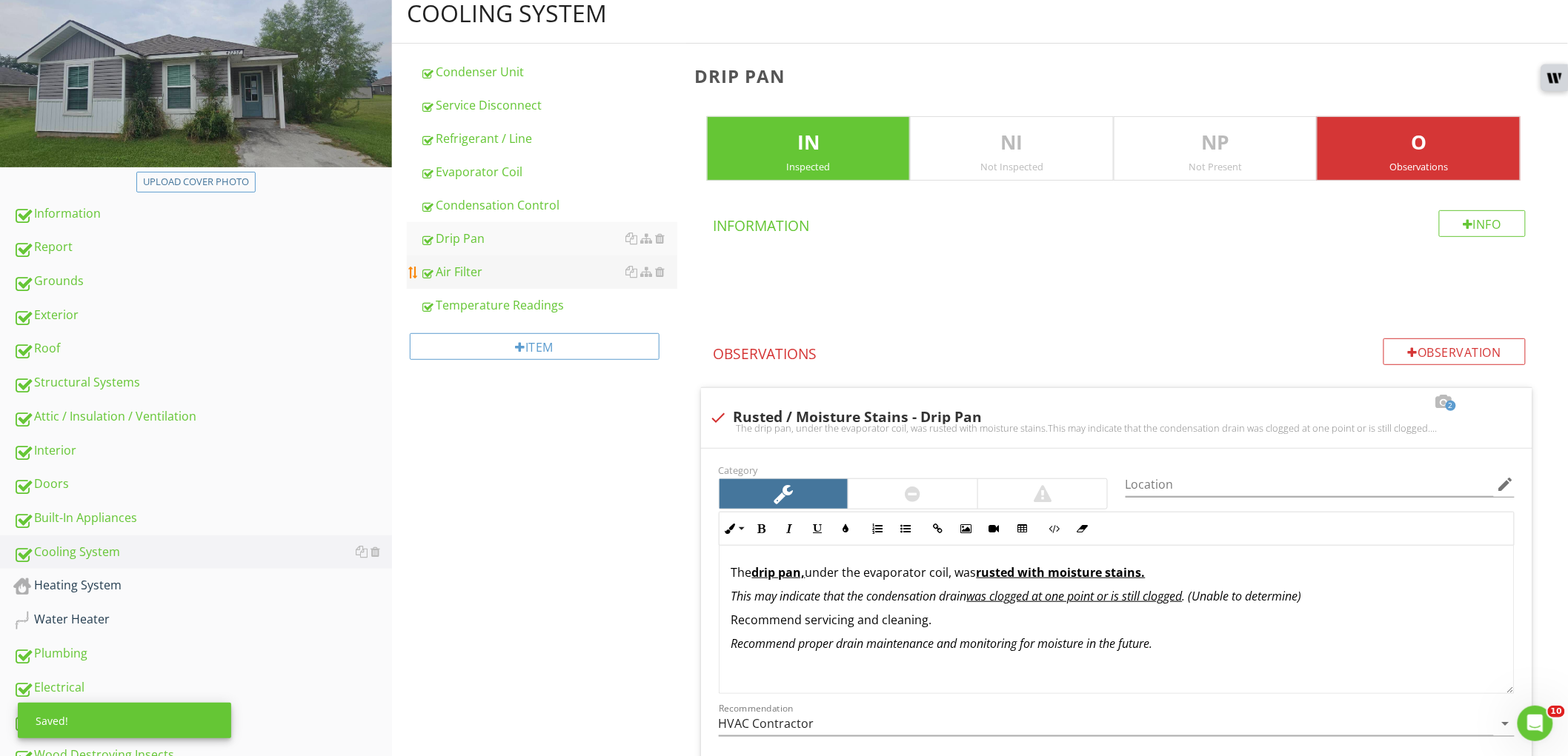
click at [506, 269] on div "Air Filter" at bounding box center [549, 272] width 257 height 18
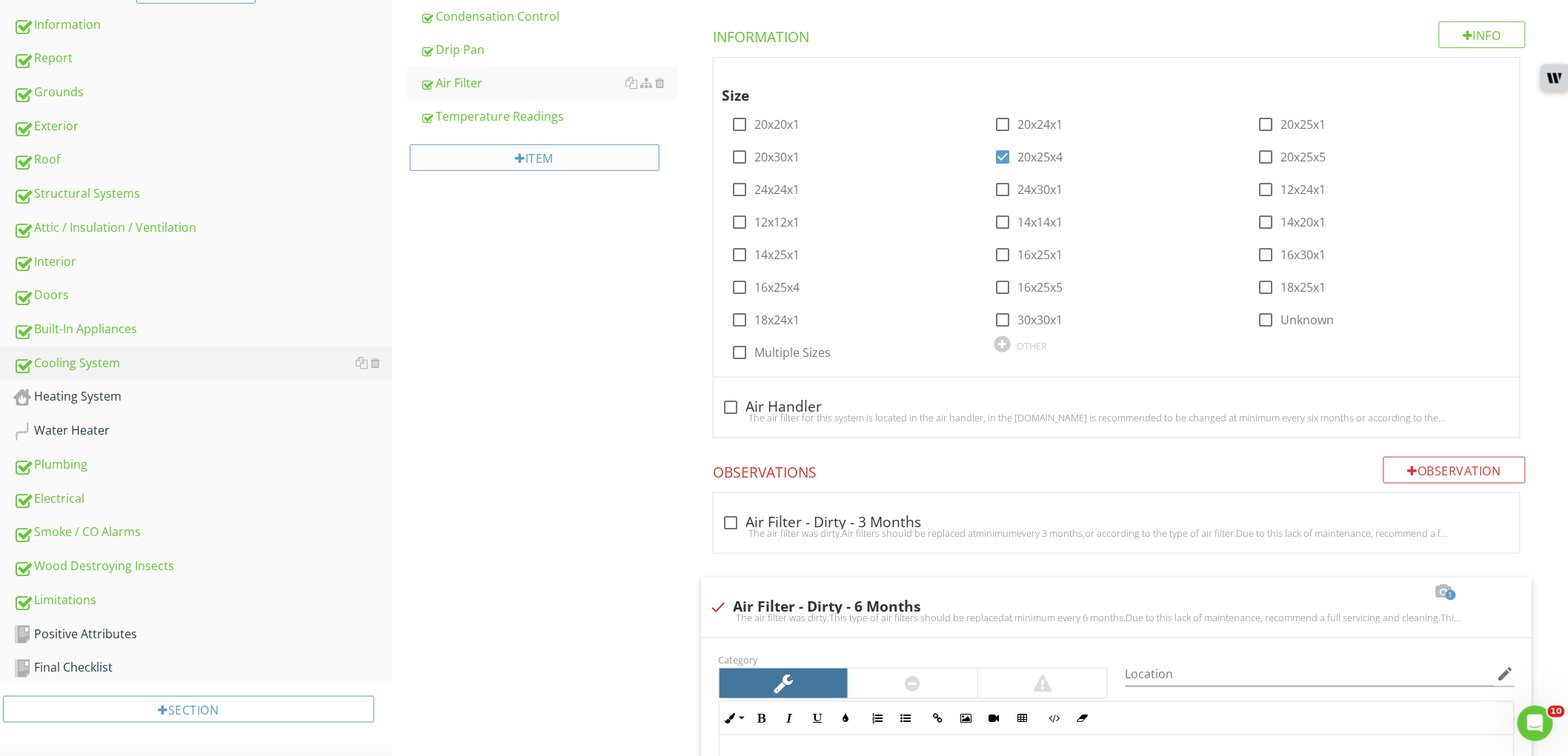
scroll to position [329, 0]
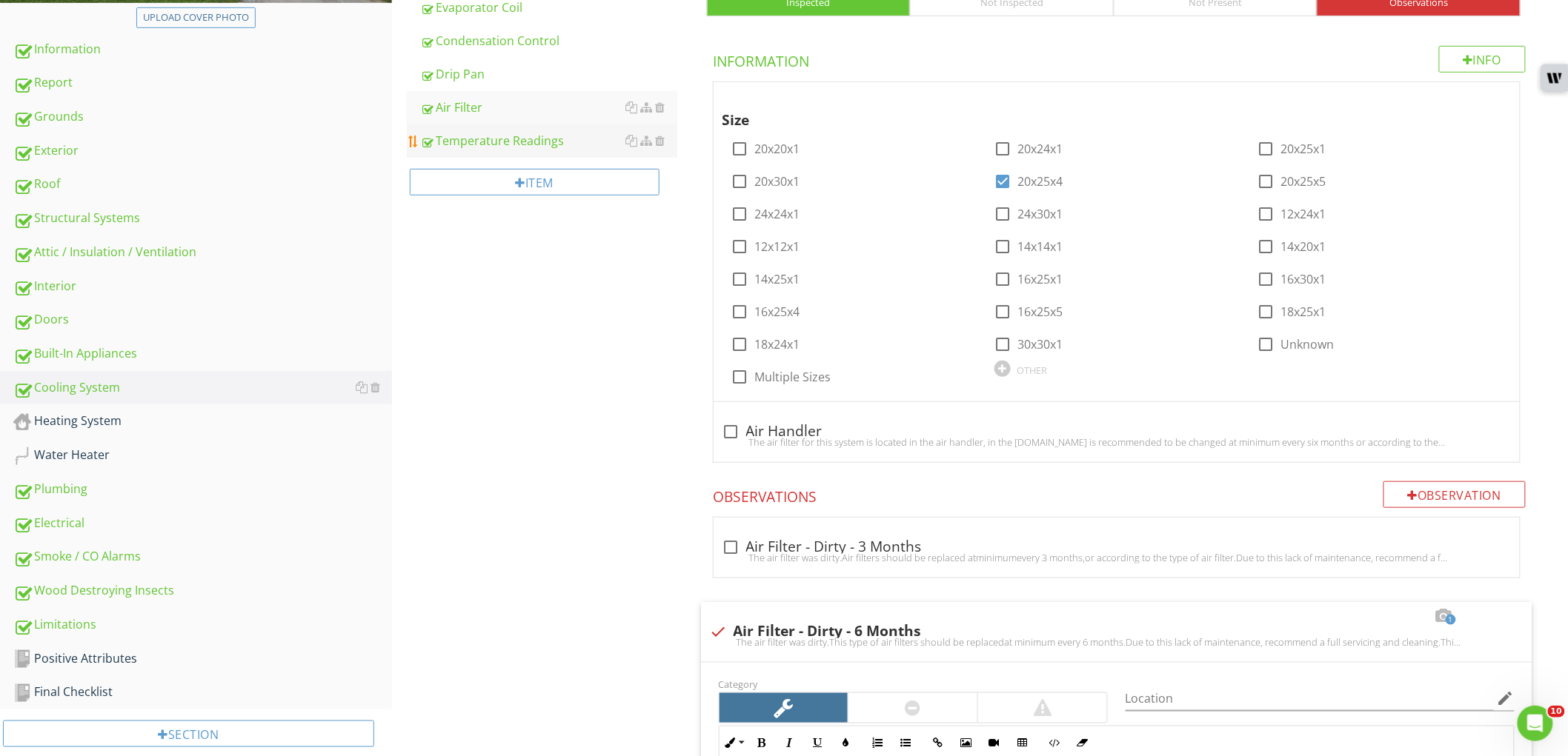
click at [543, 132] on div "Temperature Readings" at bounding box center [549, 141] width 257 height 18
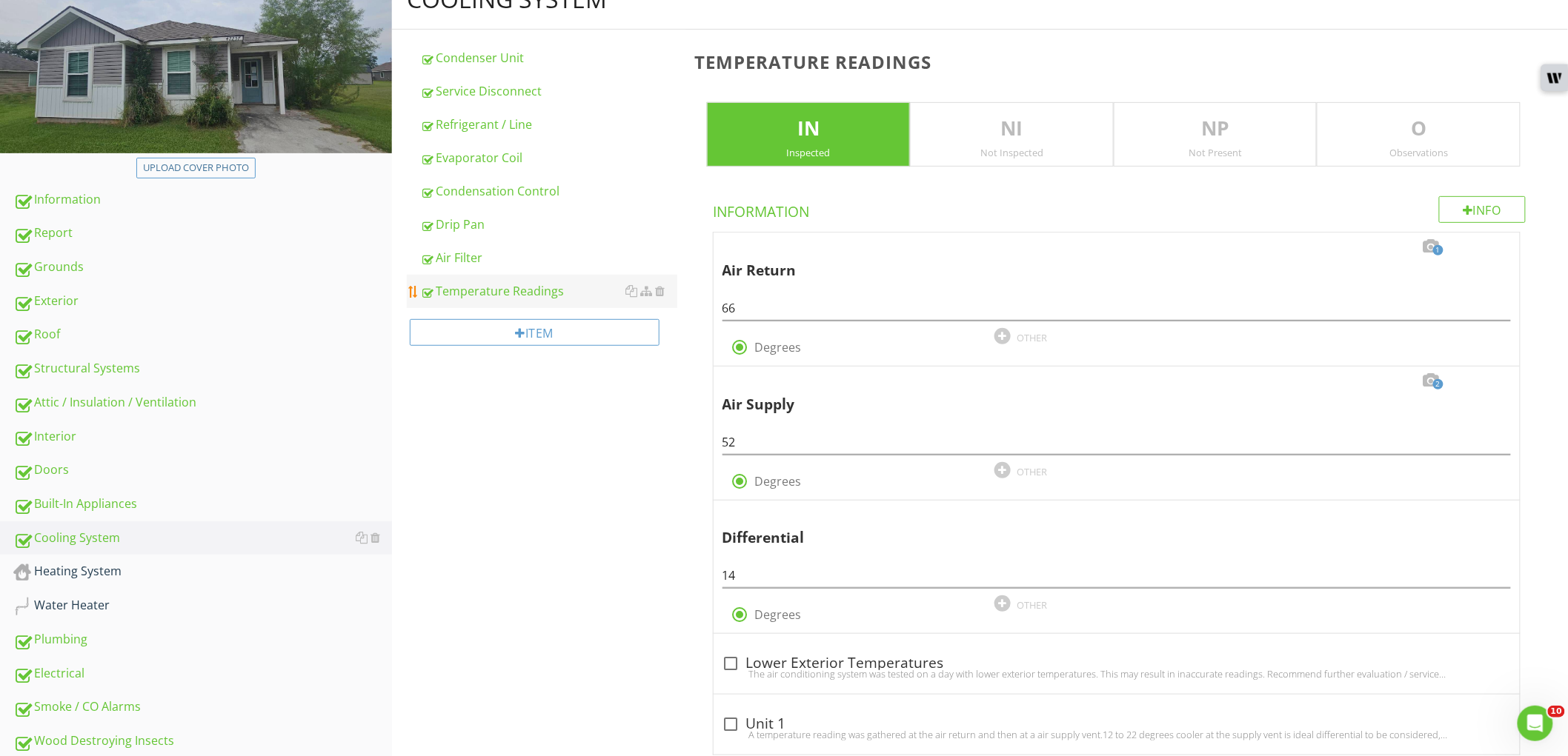
scroll to position [164, 0]
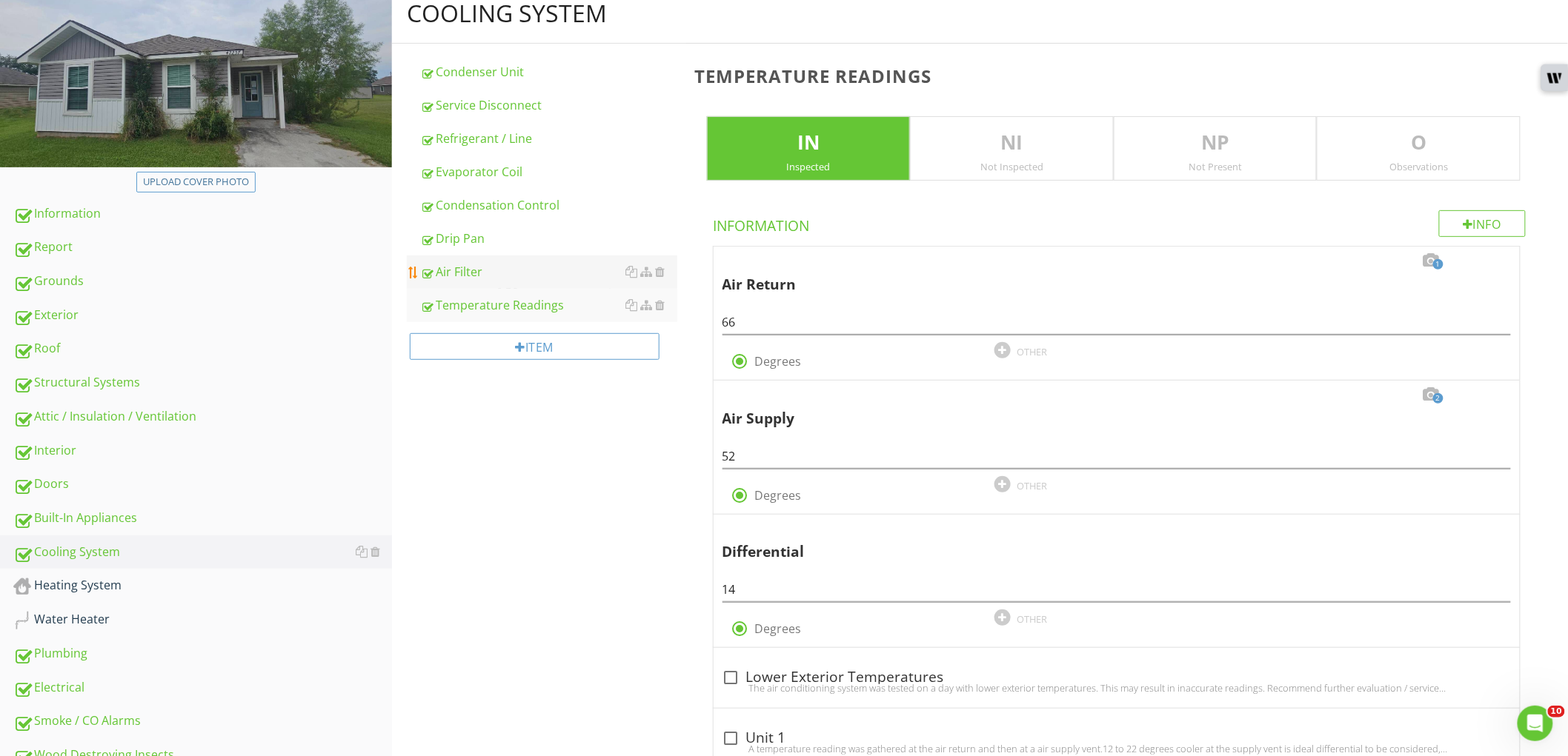
click at [509, 270] on div "Air Filter" at bounding box center [549, 272] width 257 height 18
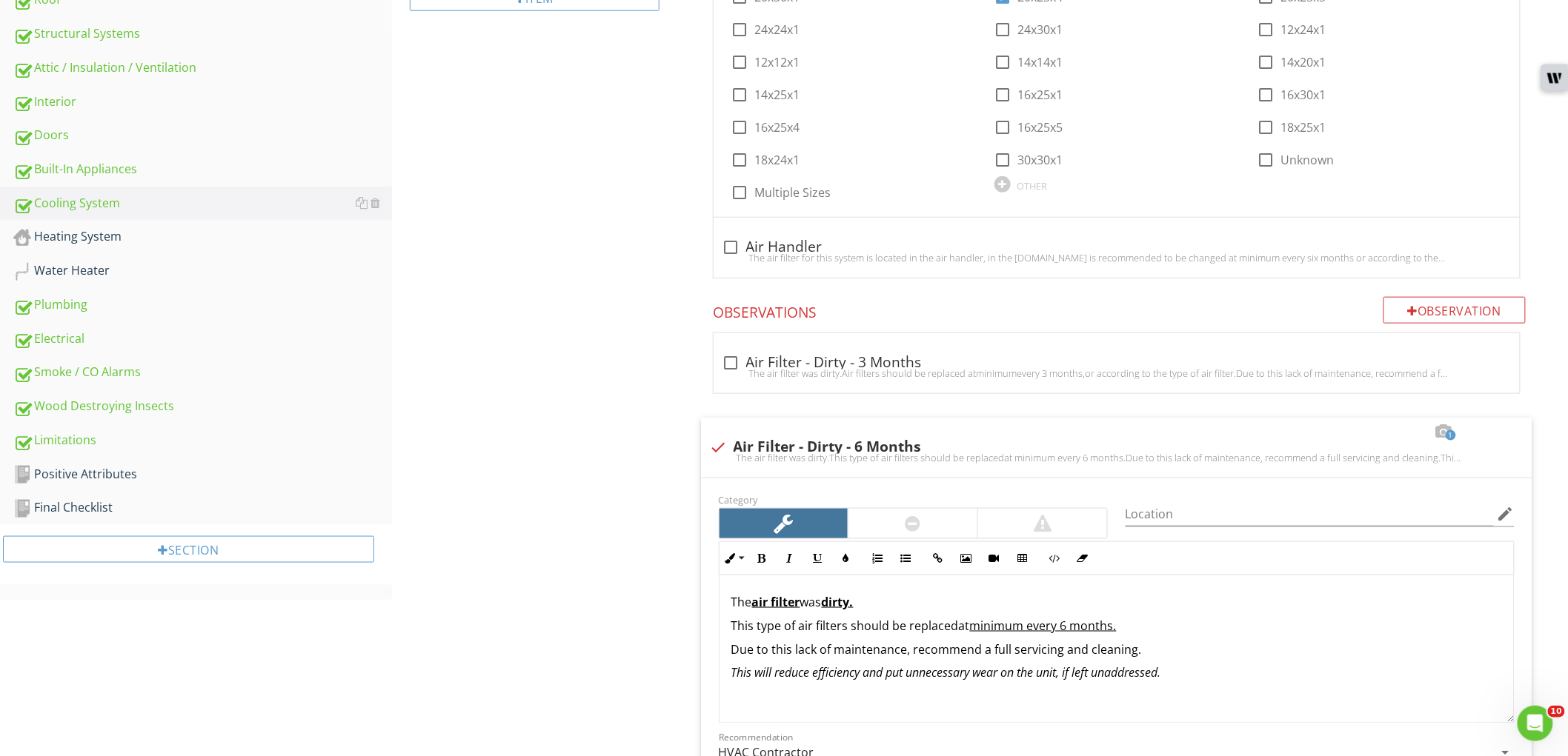
scroll to position [493, 0]
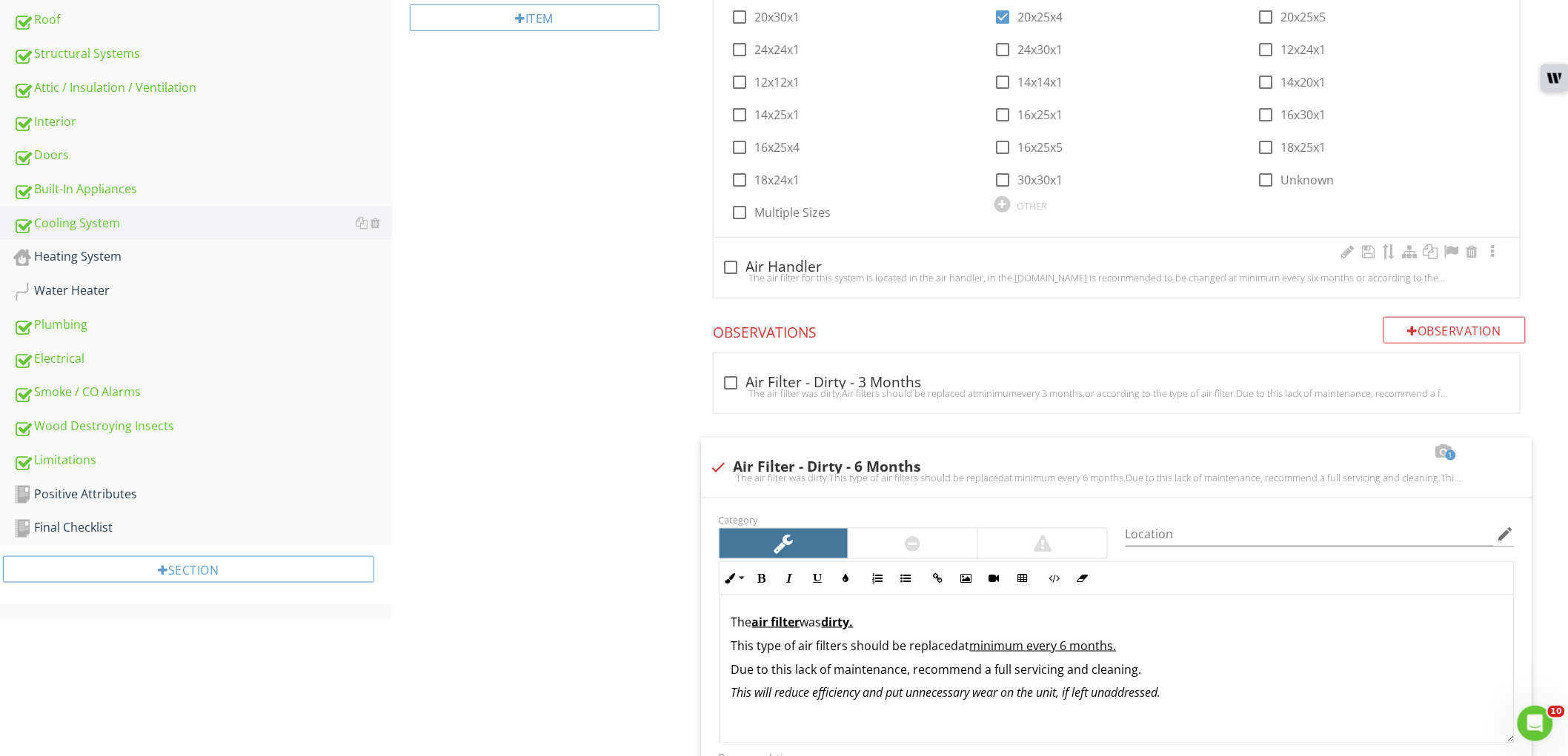
click at [736, 267] on div at bounding box center [731, 267] width 25 height 25
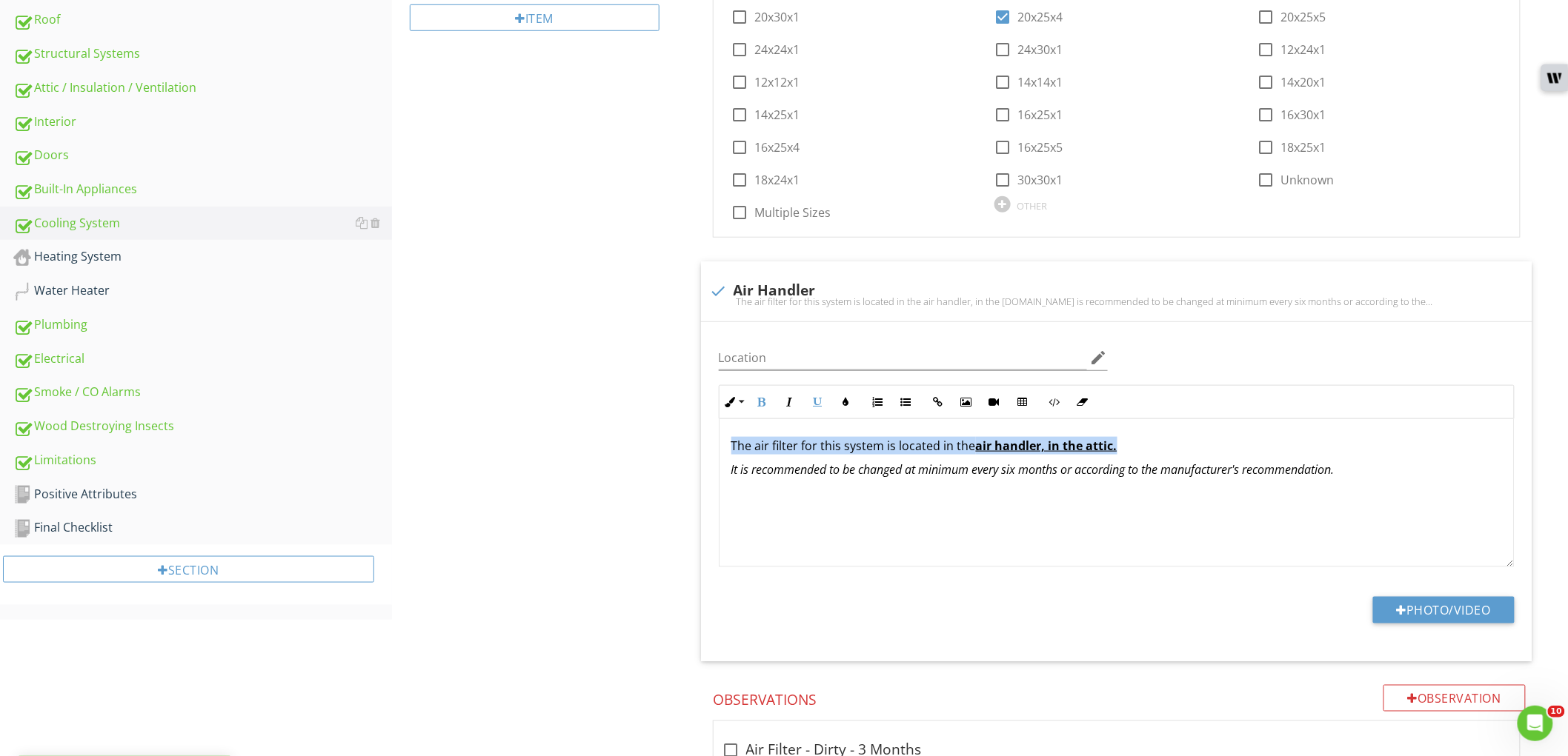
drag, startPoint x: 1030, startPoint y: 443, endPoint x: 699, endPoint y: 425, distance: 331.5
click at [699, 425] on span "Size check_box_outline_blank 20x20x1 check_box_outline_blank 20x24x1 check_box_…" at bounding box center [1120, 289] width 849 height 745
copy p "The air filter for this system is located in the air handler, in the attic."
click at [715, 287] on div at bounding box center [719, 290] width 25 height 25
checkbox input "true"
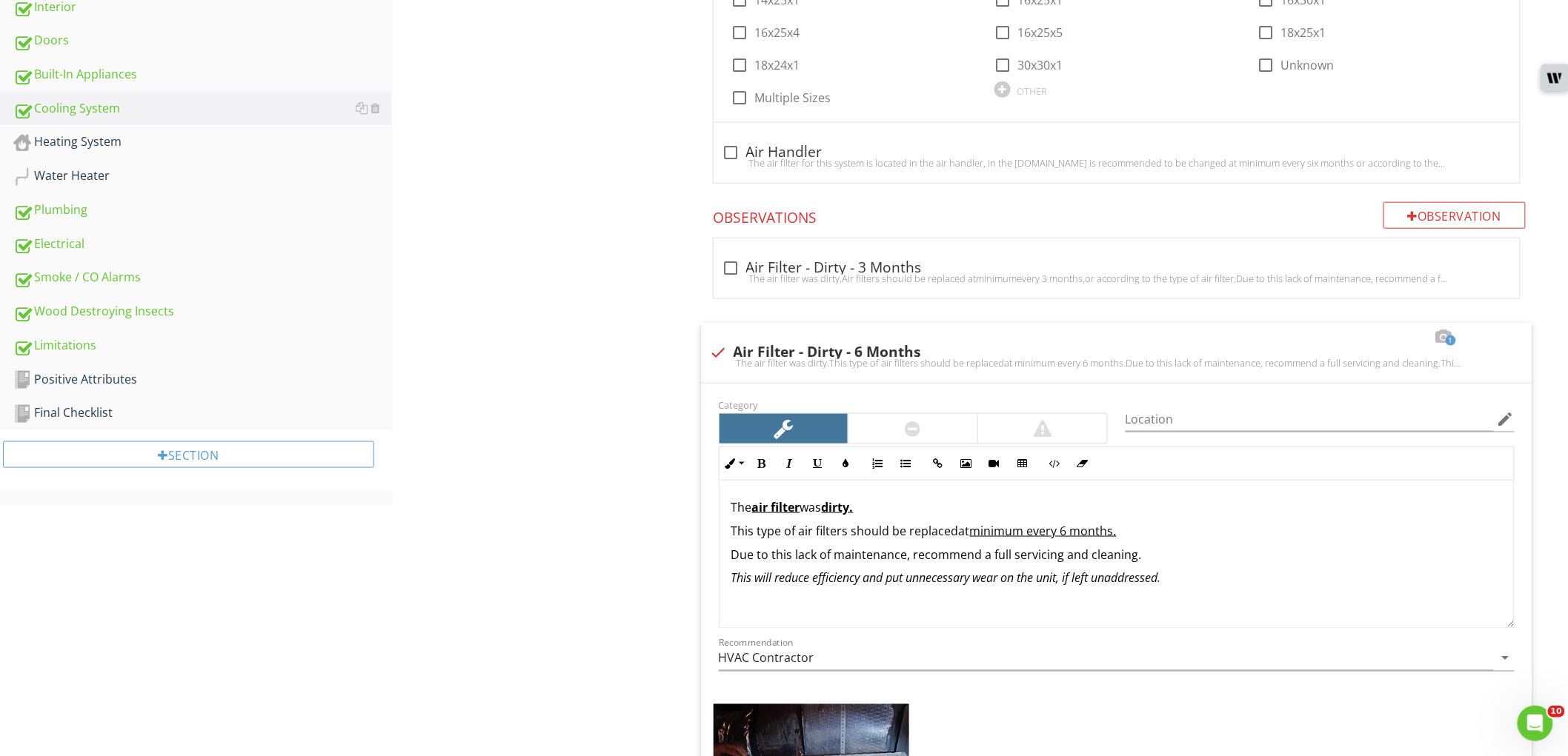
scroll to position [741, 0]
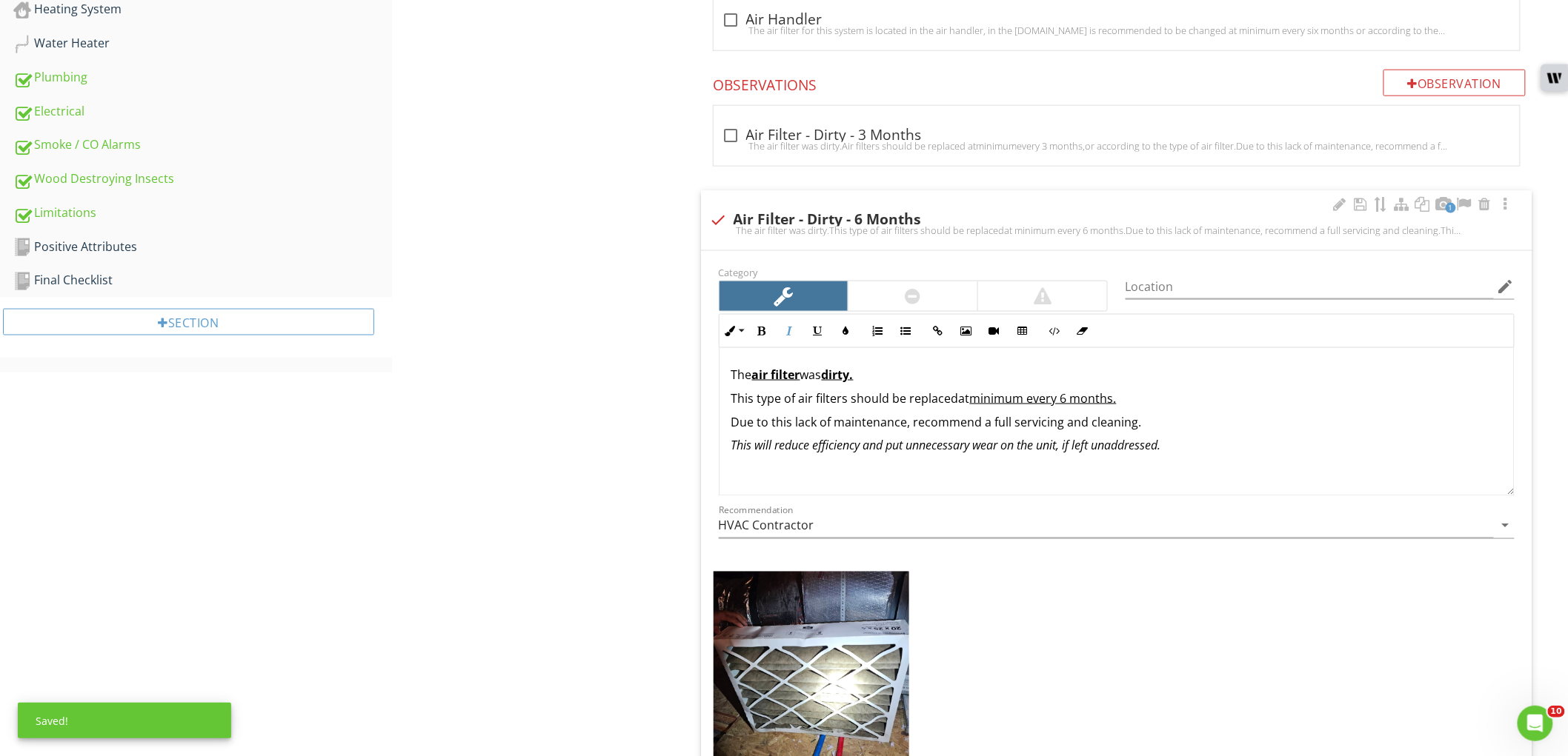
click at [1366, 470] on div "The air filter was dirty. This type of air filters should be replaced at minimu…" at bounding box center [1117, 422] width 794 height 148
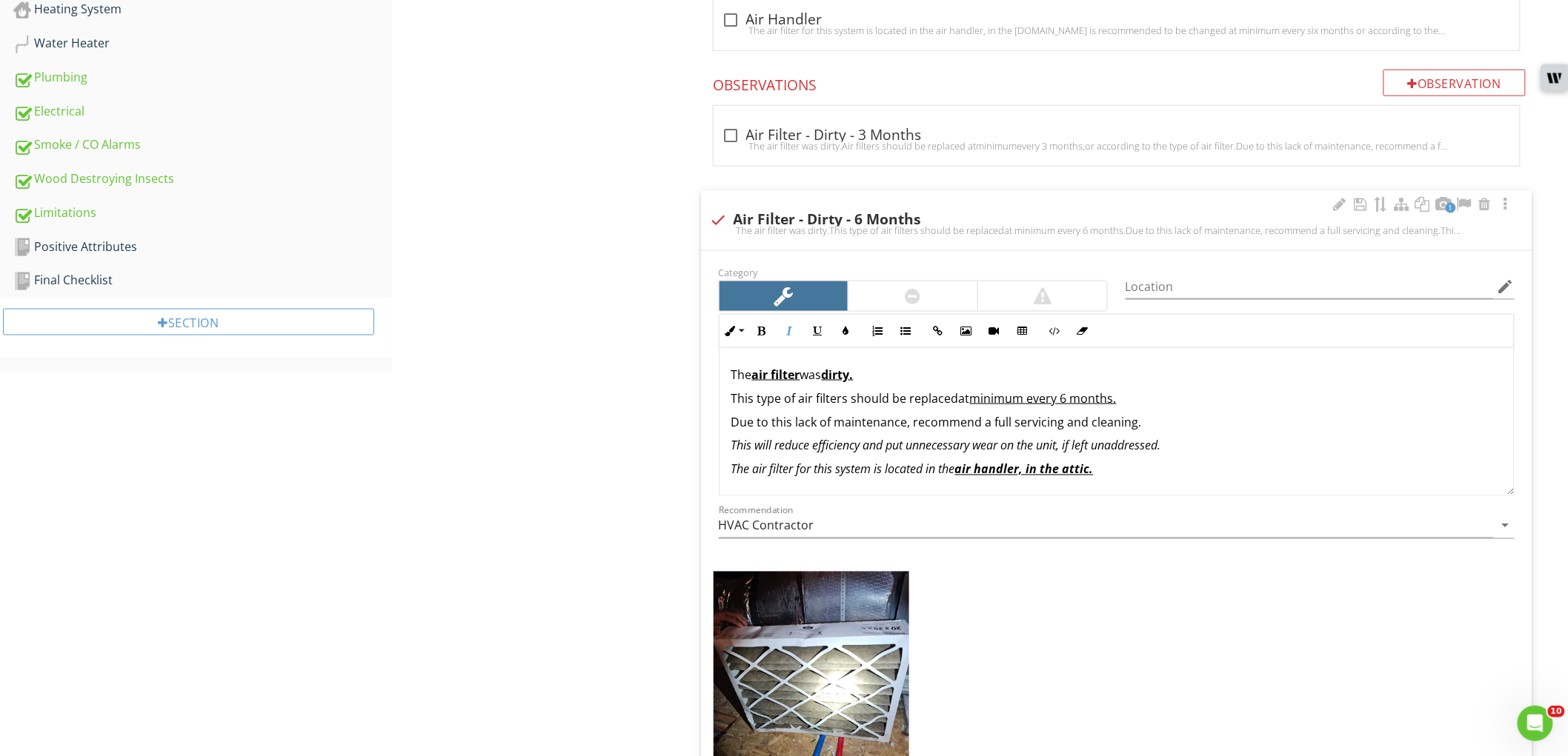
click at [724, 467] on div "The air filter was dirty. This type of air filters should be replaced at minimu…" at bounding box center [1117, 422] width 794 height 148
click at [741, 474] on em "Note: The air filter for this system is located in the air handler, in the atti…" at bounding box center [928, 470] width 393 height 17
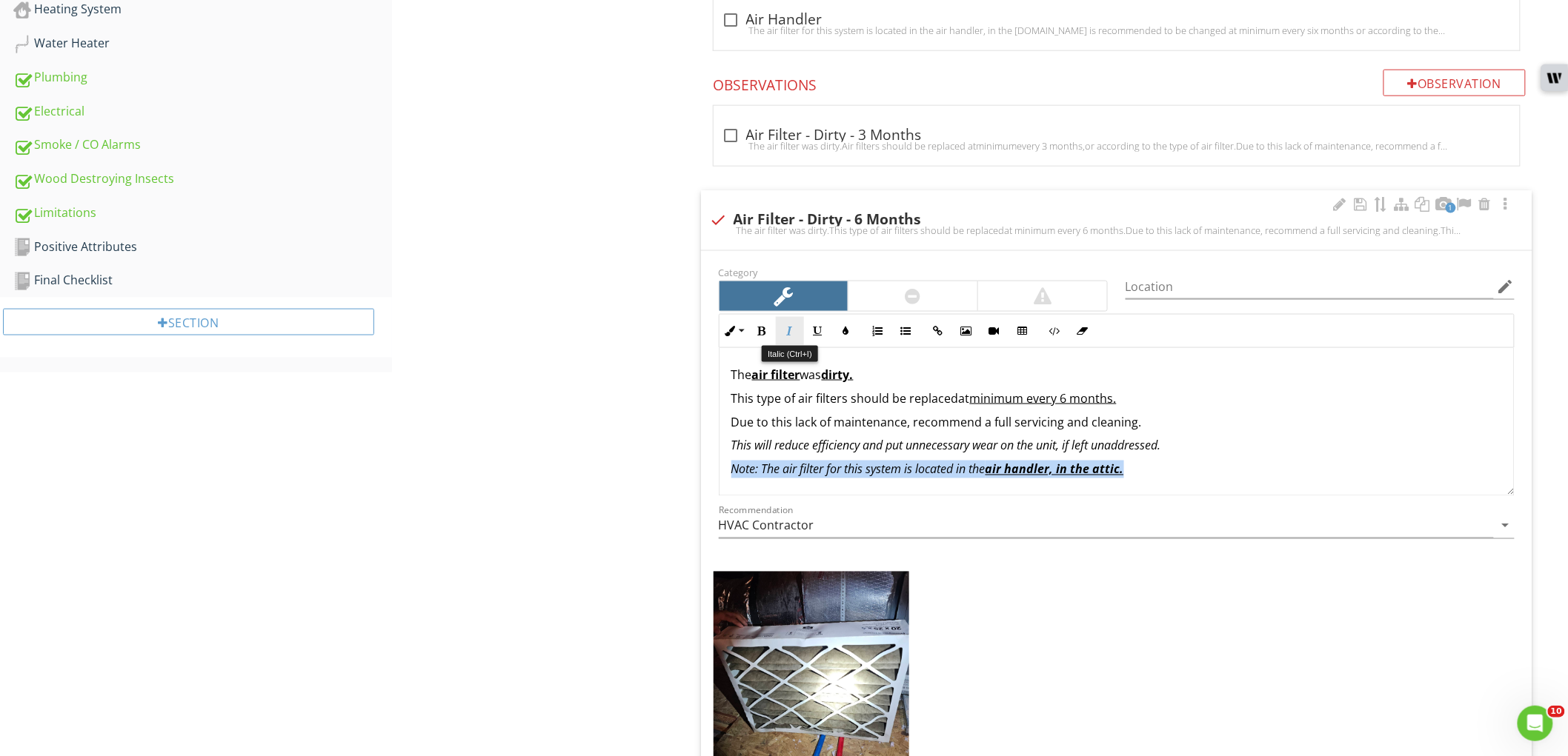
click at [790, 330] on icon "button" at bounding box center [790, 331] width 11 height 11
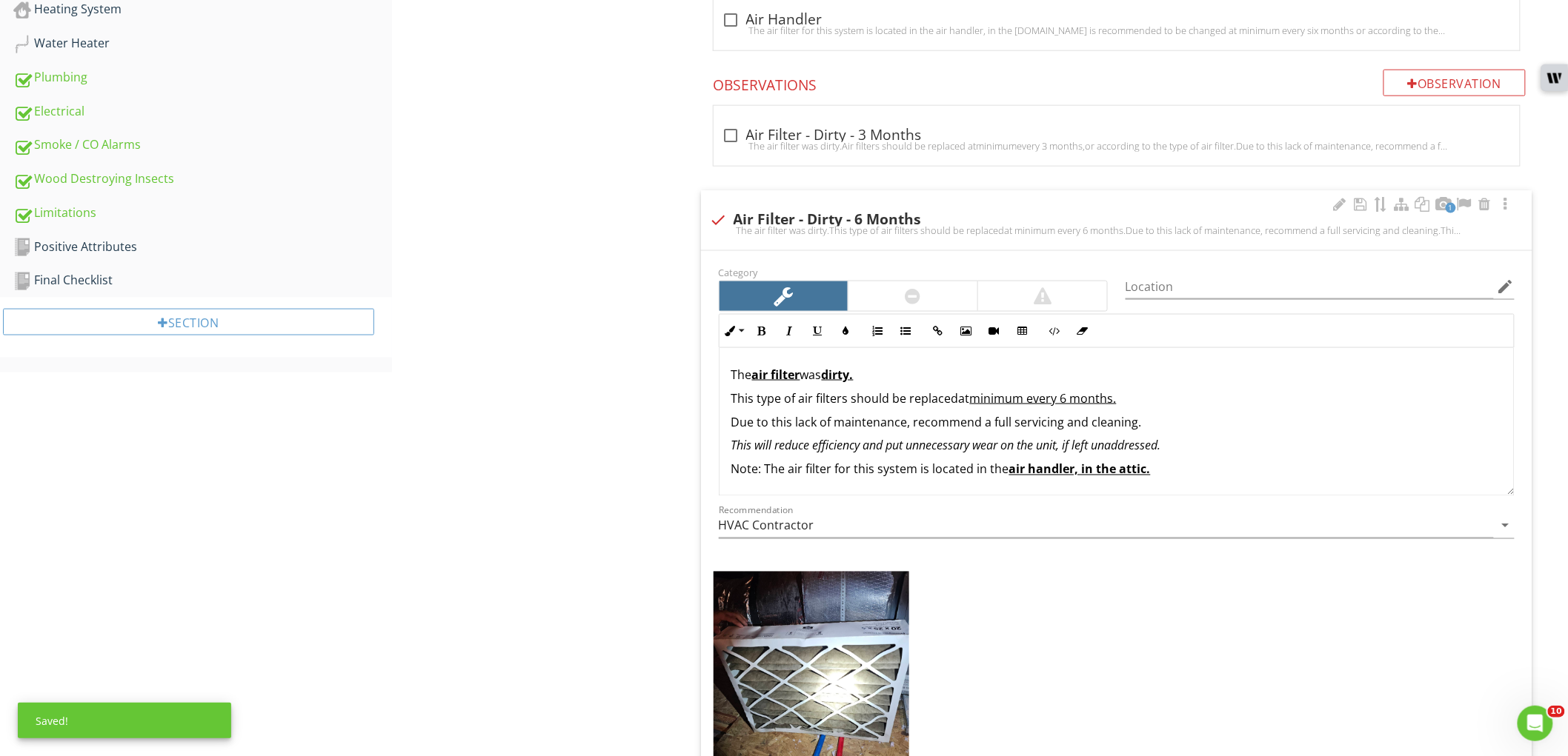
click at [1383, 421] on p "Due to this lack of maintenance, recommend a full servicing and cleaning." at bounding box center [1117, 423] width 771 height 18
click at [1365, 198] on div at bounding box center [1361, 204] width 18 height 15
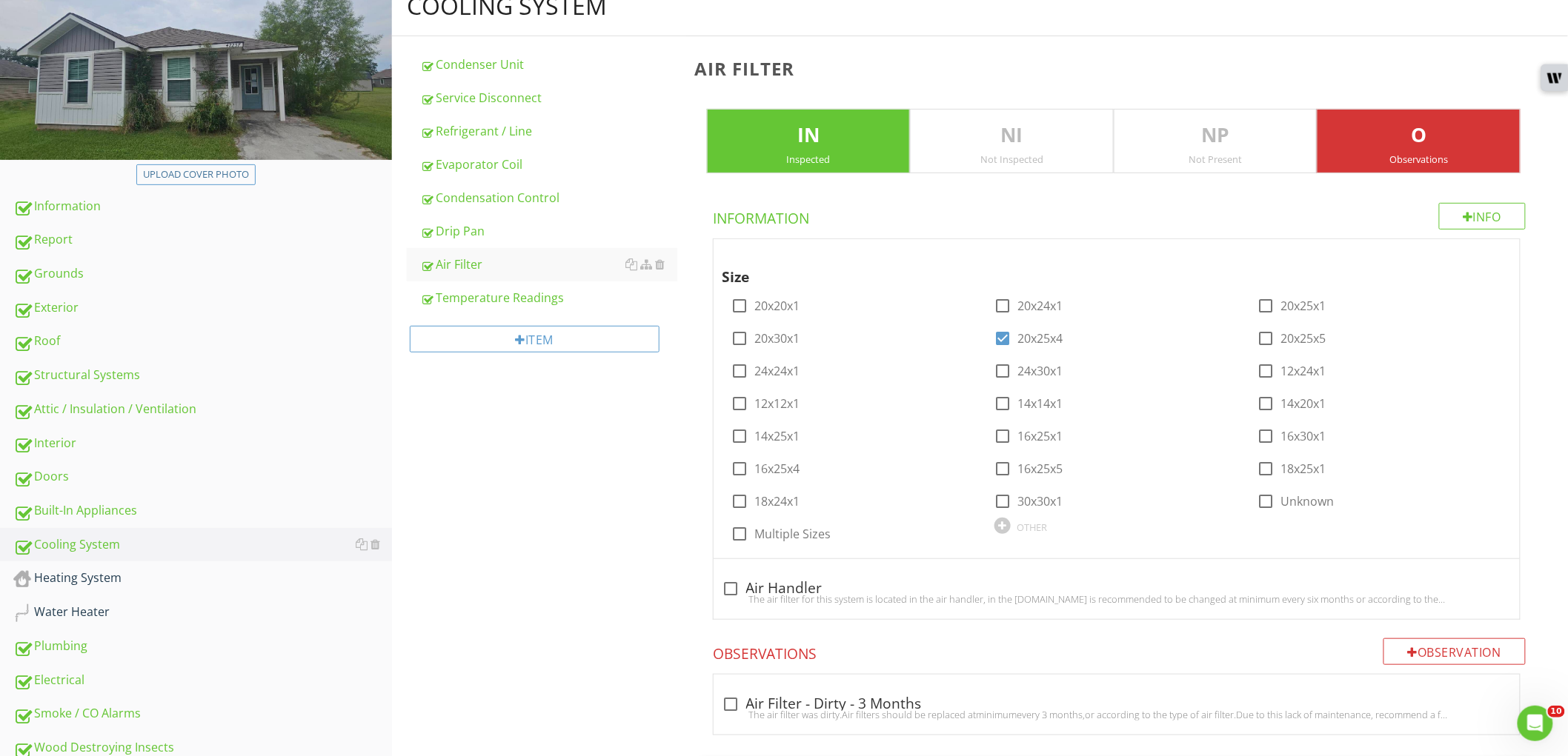
scroll to position [164, 0]
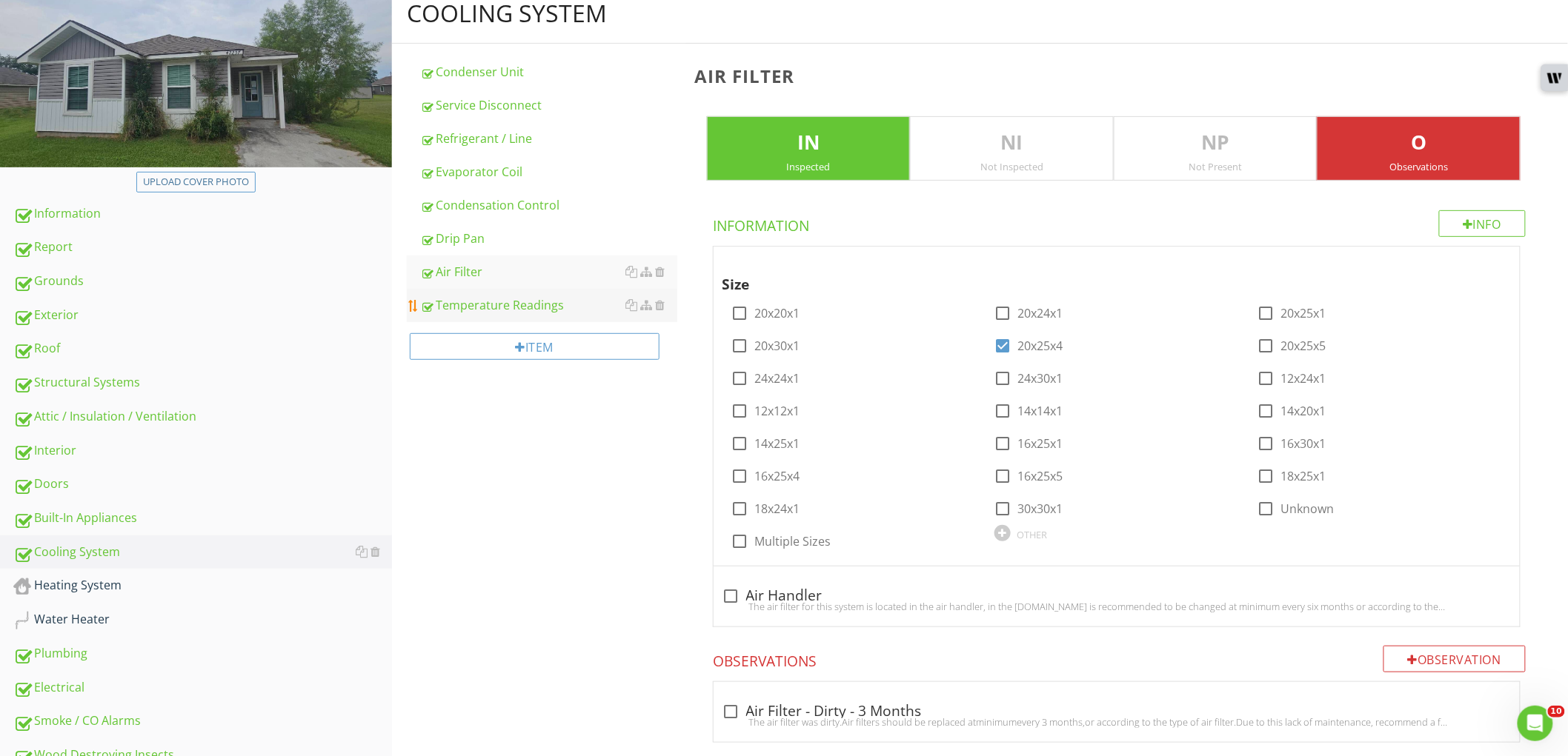
click at [494, 306] on div "Temperature Readings" at bounding box center [549, 306] width 257 height 18
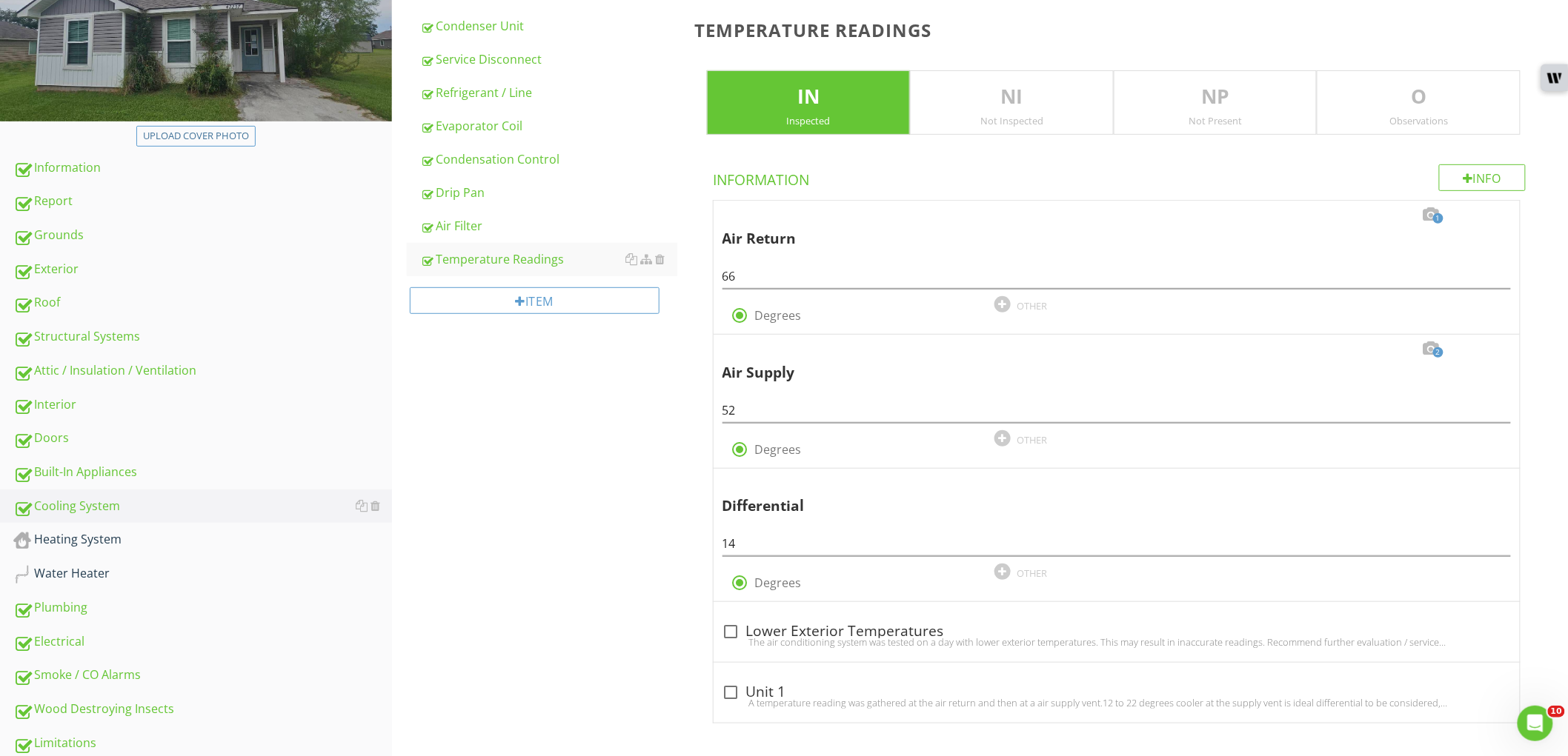
scroll to position [247, 0]
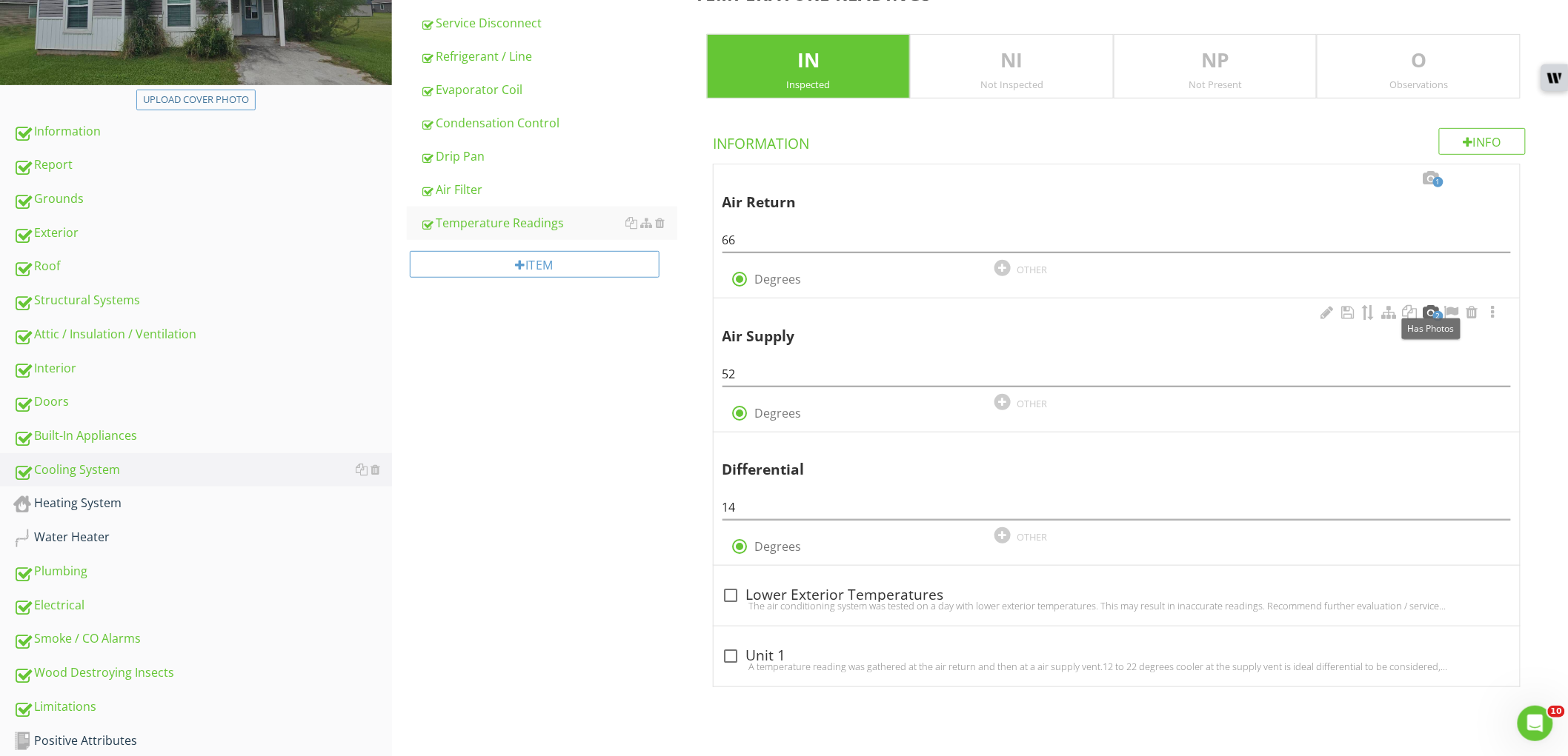
click at [1434, 311] on div at bounding box center [1431, 312] width 18 height 15
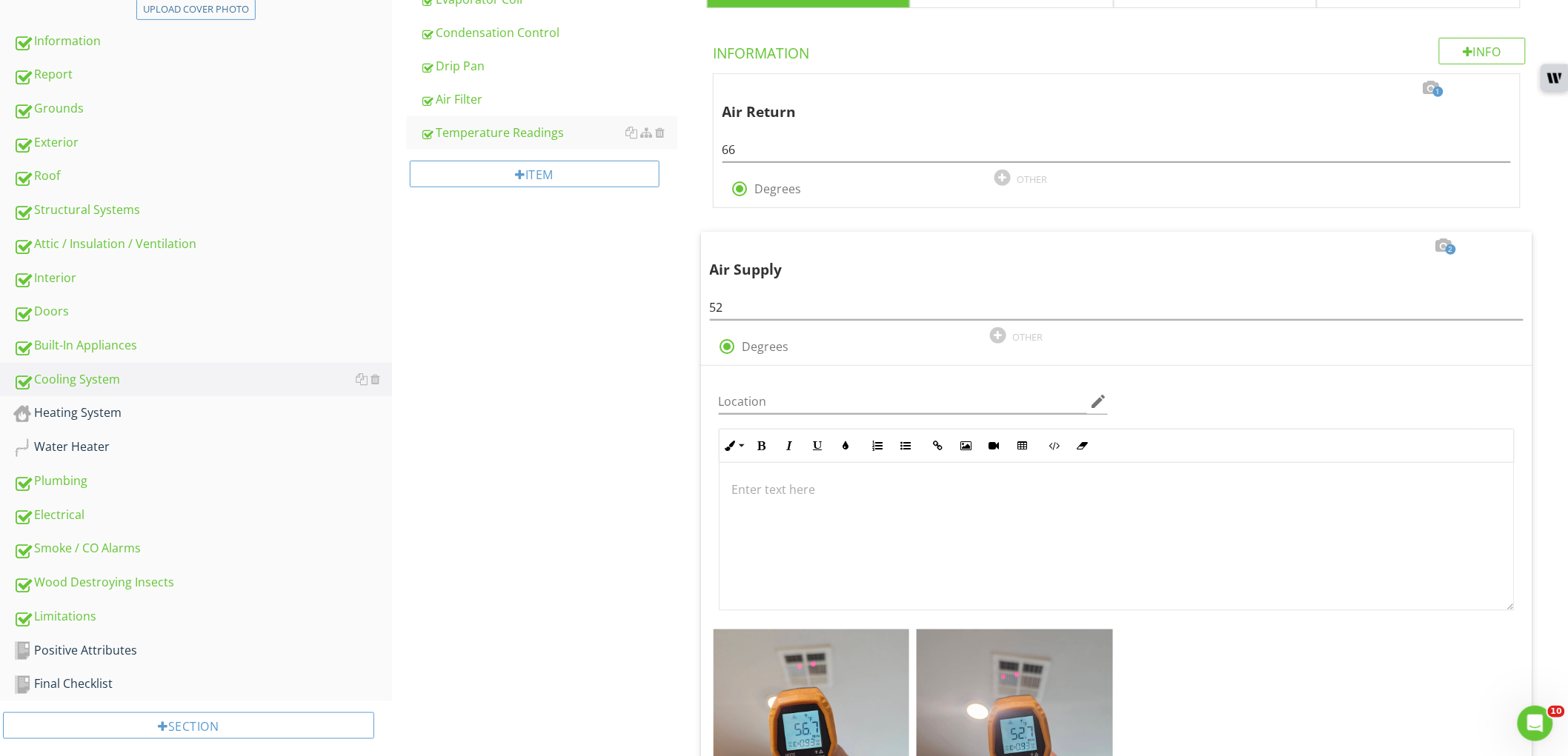
scroll to position [493, 0]
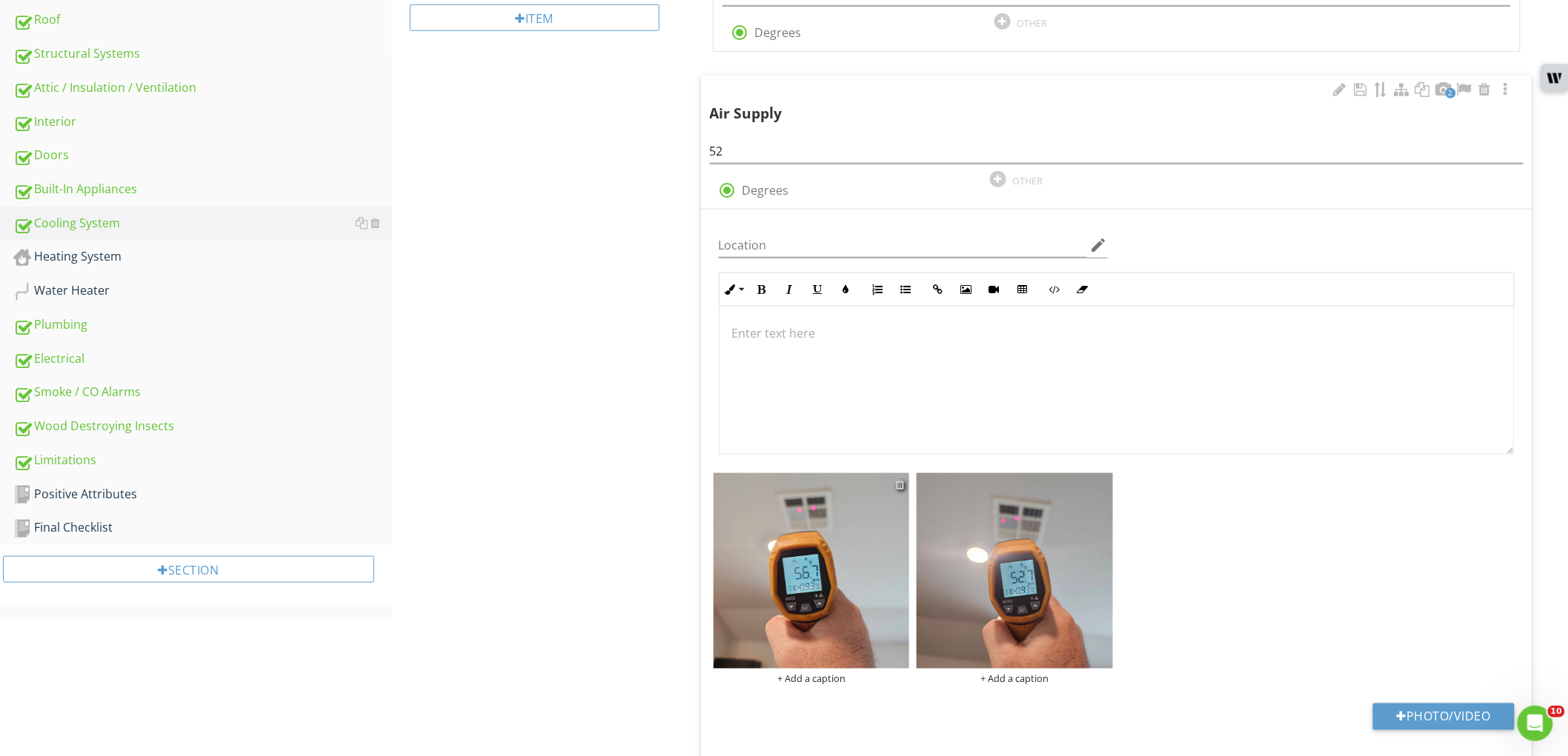
click at [901, 487] on div at bounding box center [900, 484] width 10 height 12
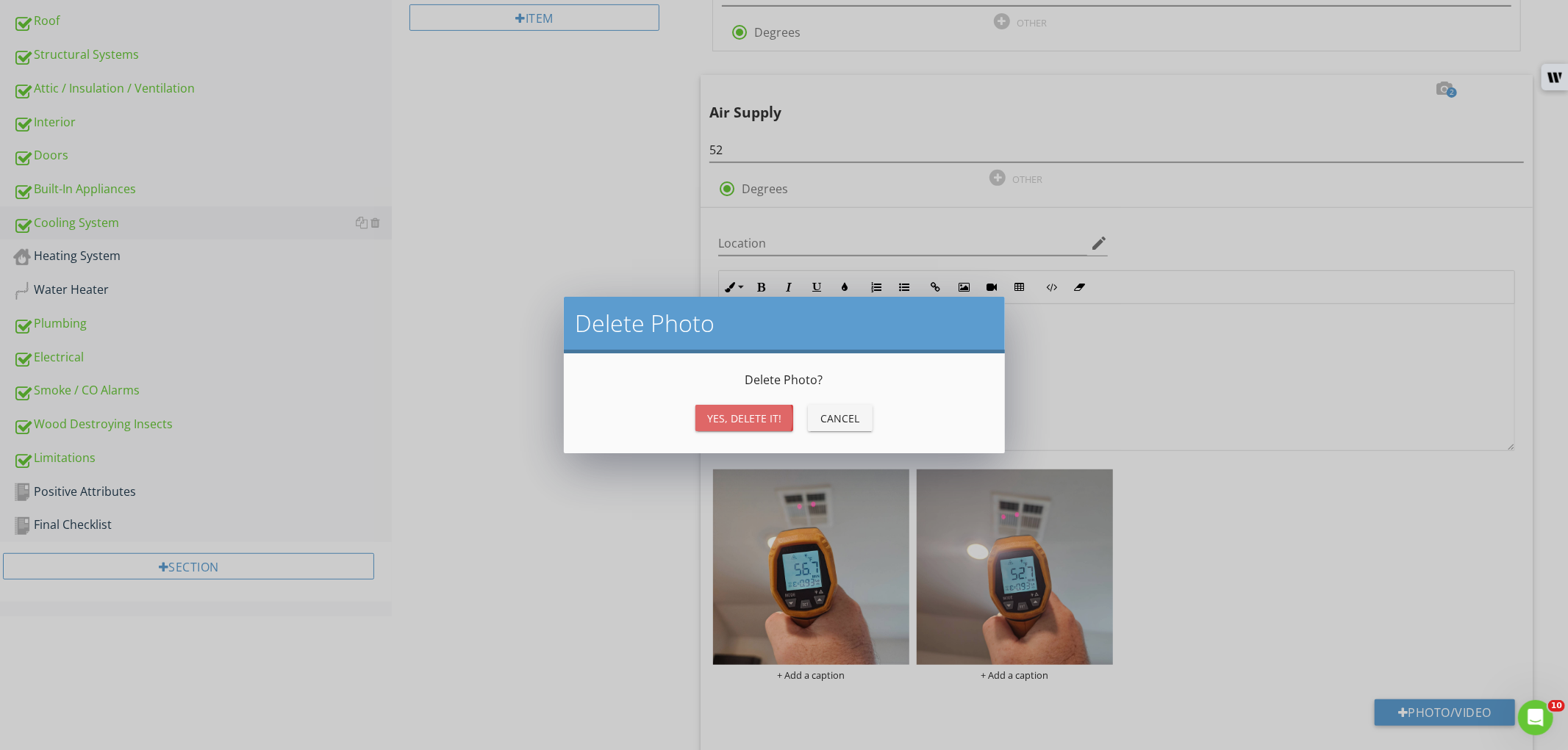
click at [780, 422] on div "Yes, Delete it!" at bounding box center [744, 418] width 74 height 16
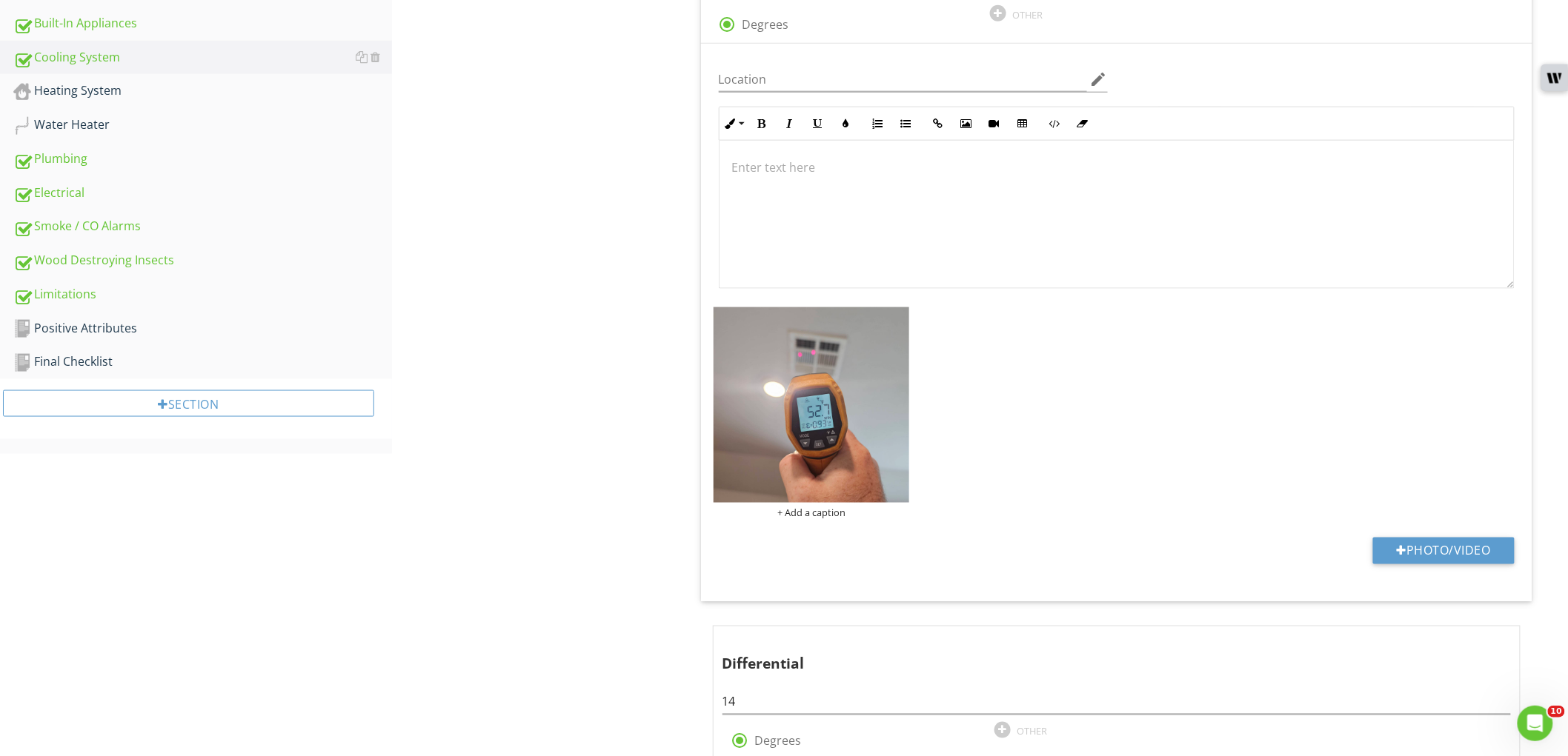
scroll to position [330, 0]
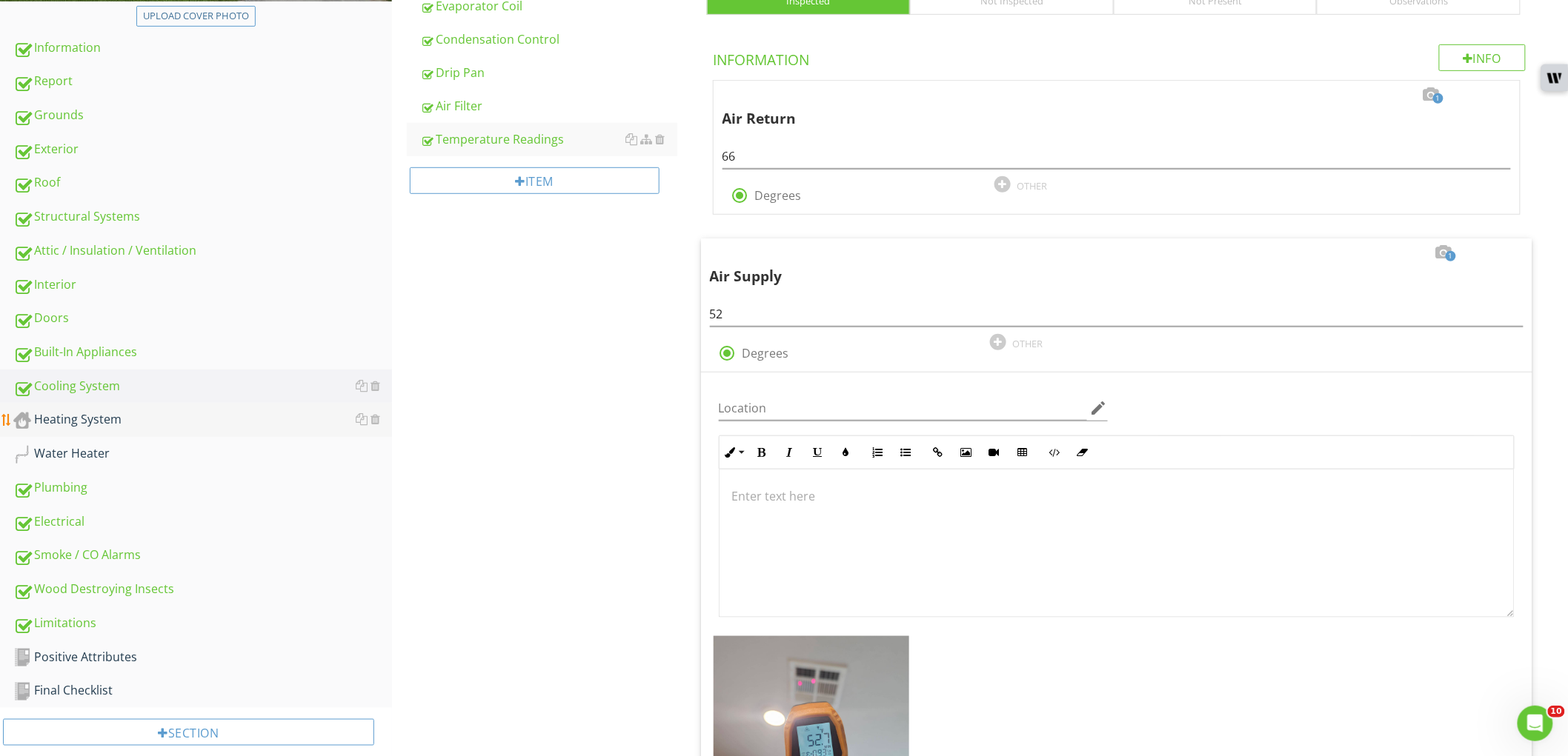
click at [209, 416] on div "Heating System" at bounding box center [203, 420] width 379 height 20
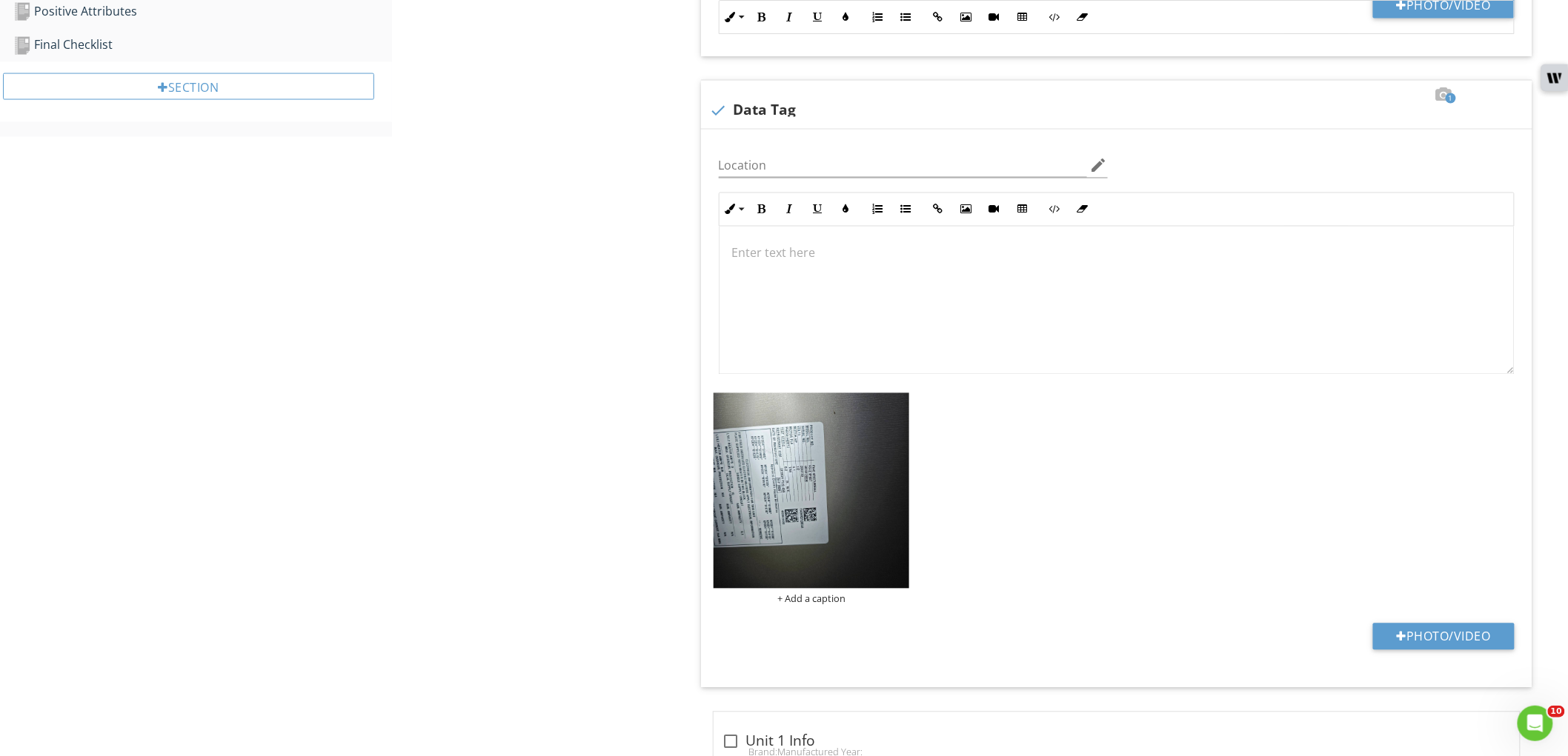
scroll to position [989, 0]
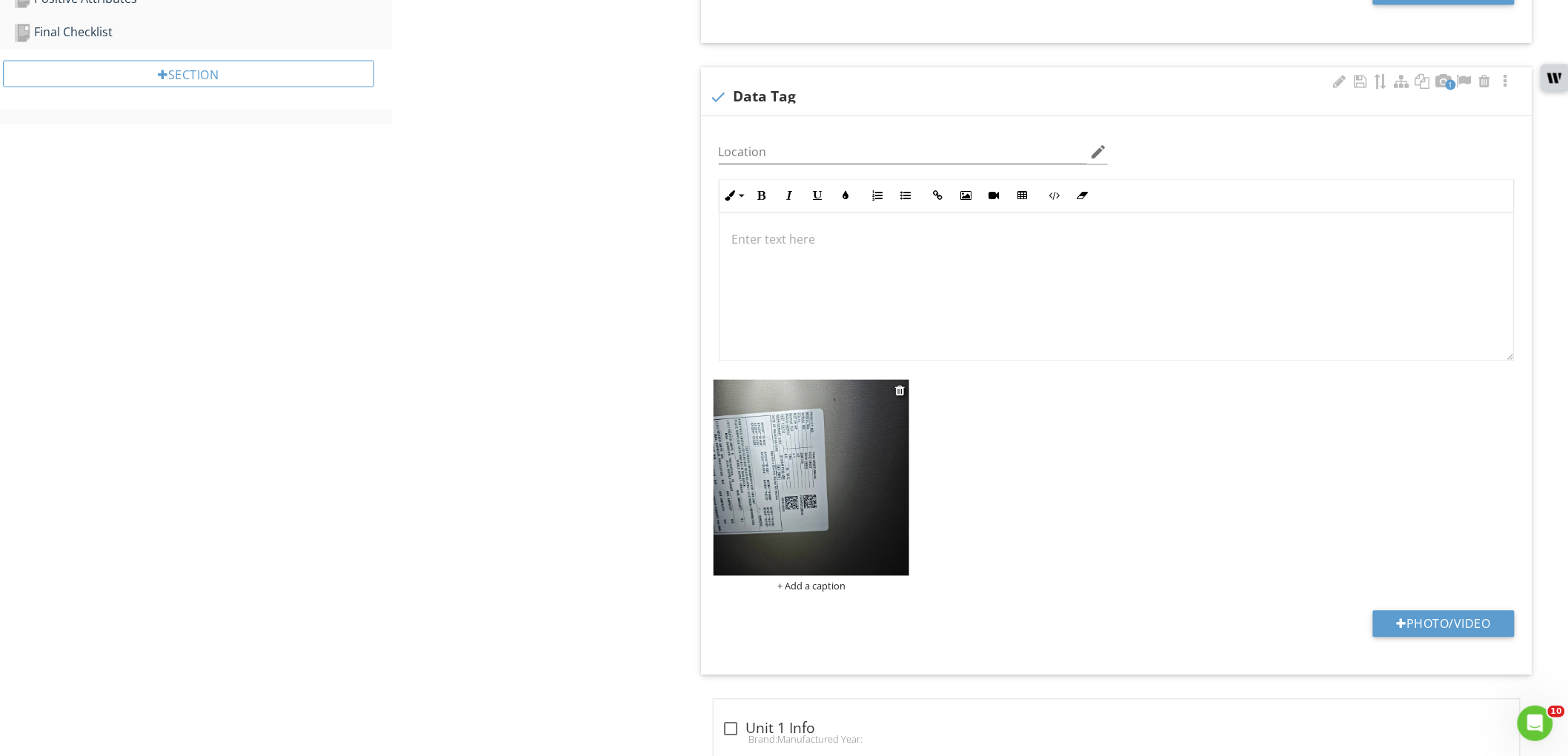
click at [746, 506] on img at bounding box center [812, 478] width 196 height 196
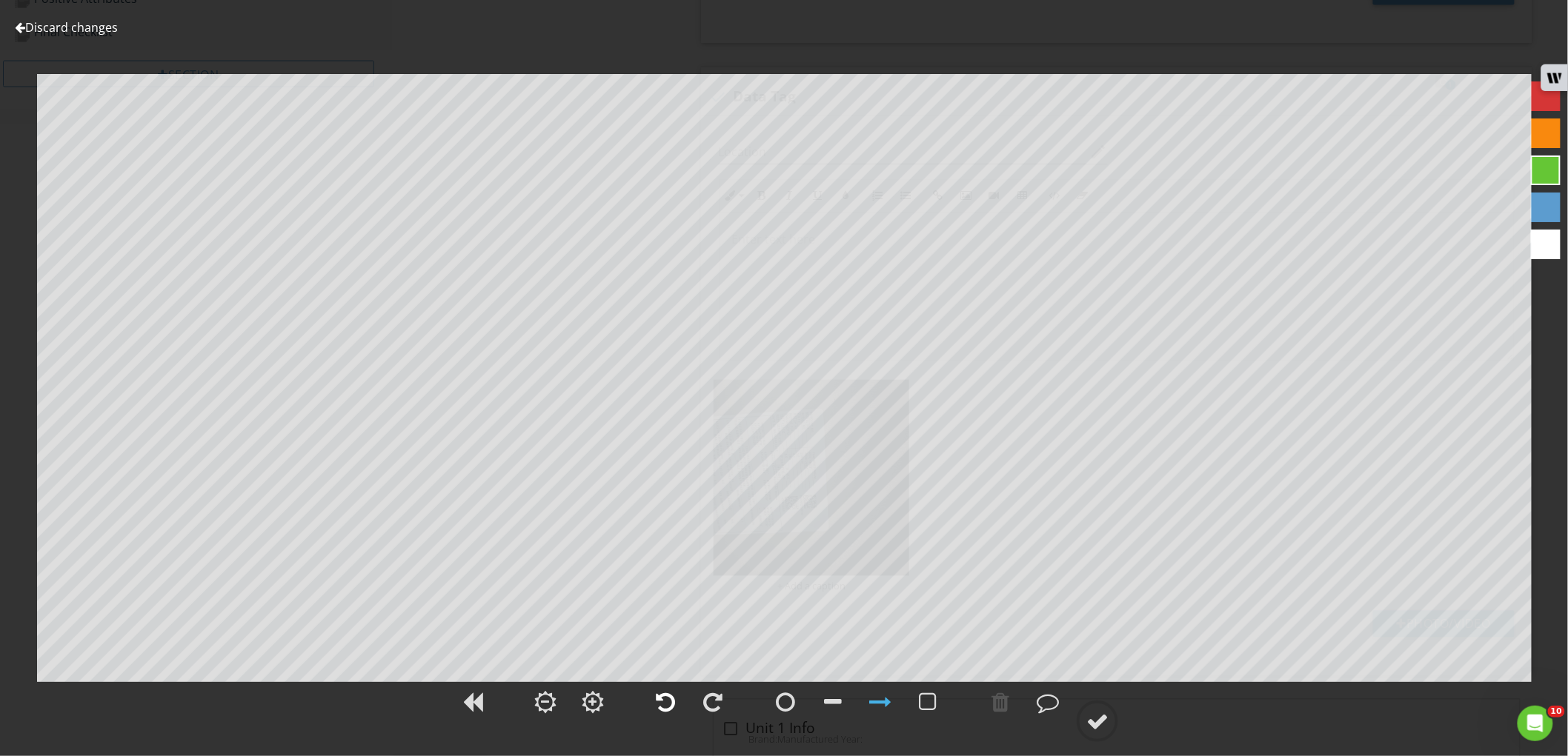
click at [664, 701] on div at bounding box center [666, 702] width 20 height 22
click at [1088, 724] on div at bounding box center [1097, 721] width 22 height 22
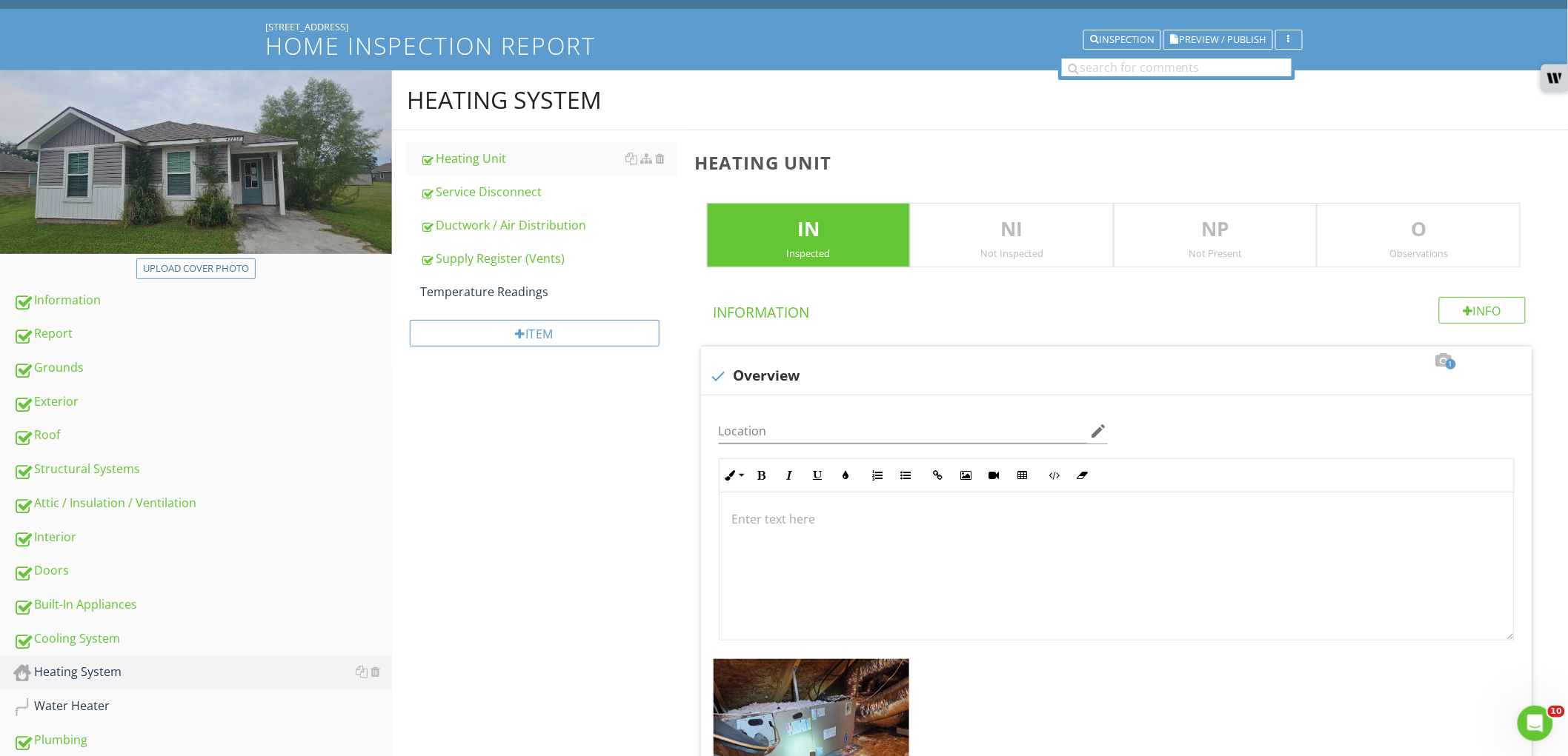
scroll to position [0, 0]
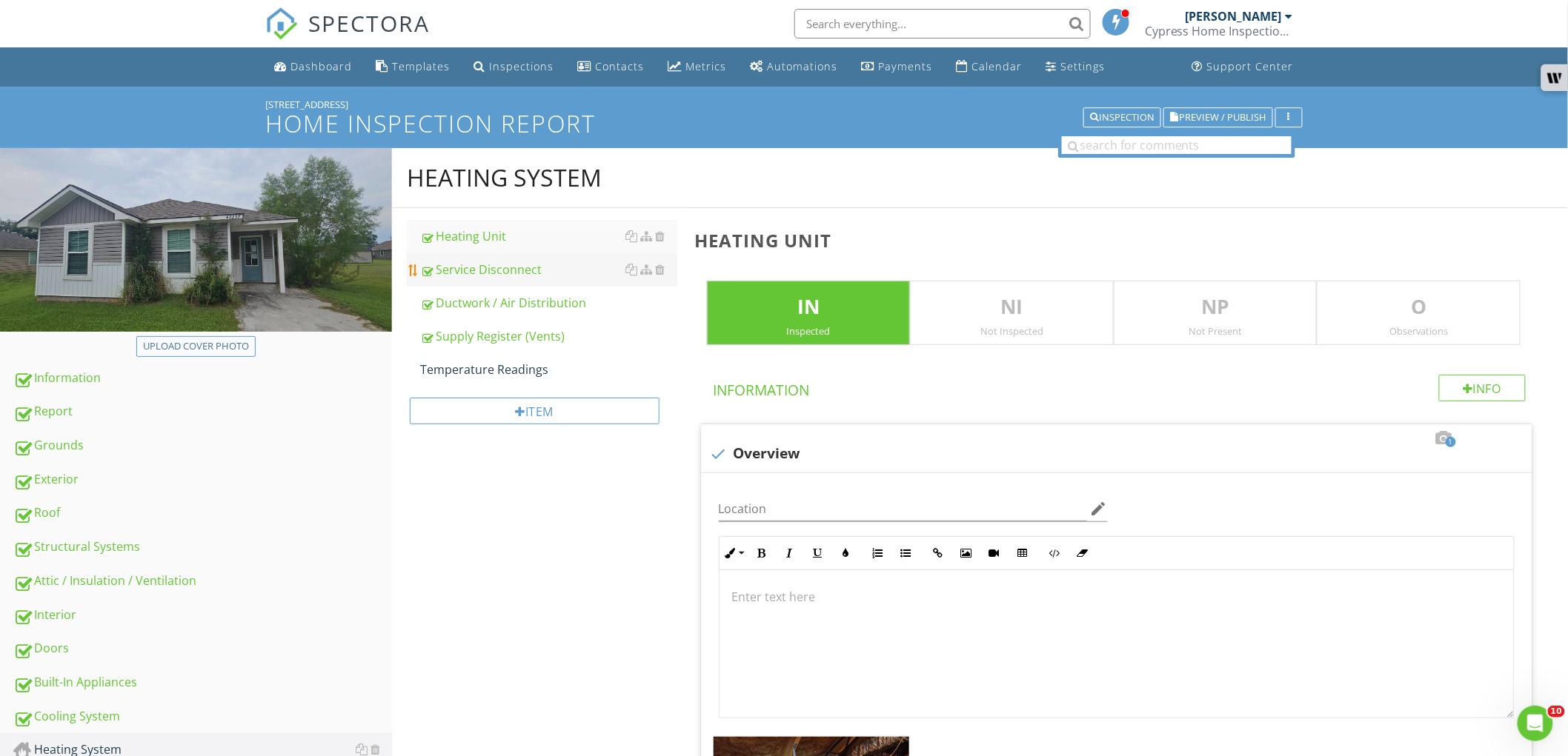
click at [499, 277] on div "Service Disconnect" at bounding box center [549, 270] width 257 height 18
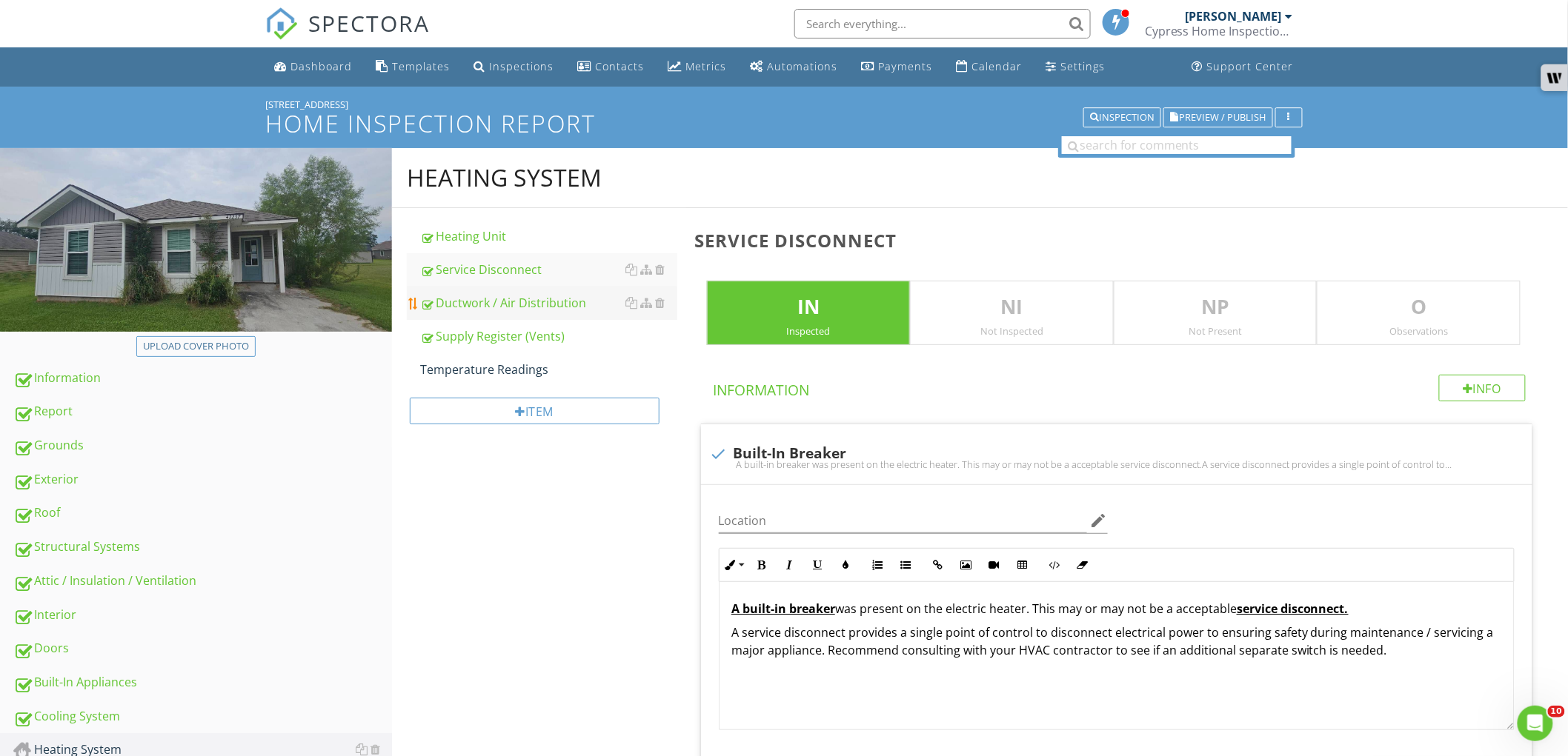
click at [509, 304] on div "Ductwork / Air Distribution" at bounding box center [549, 303] width 257 height 18
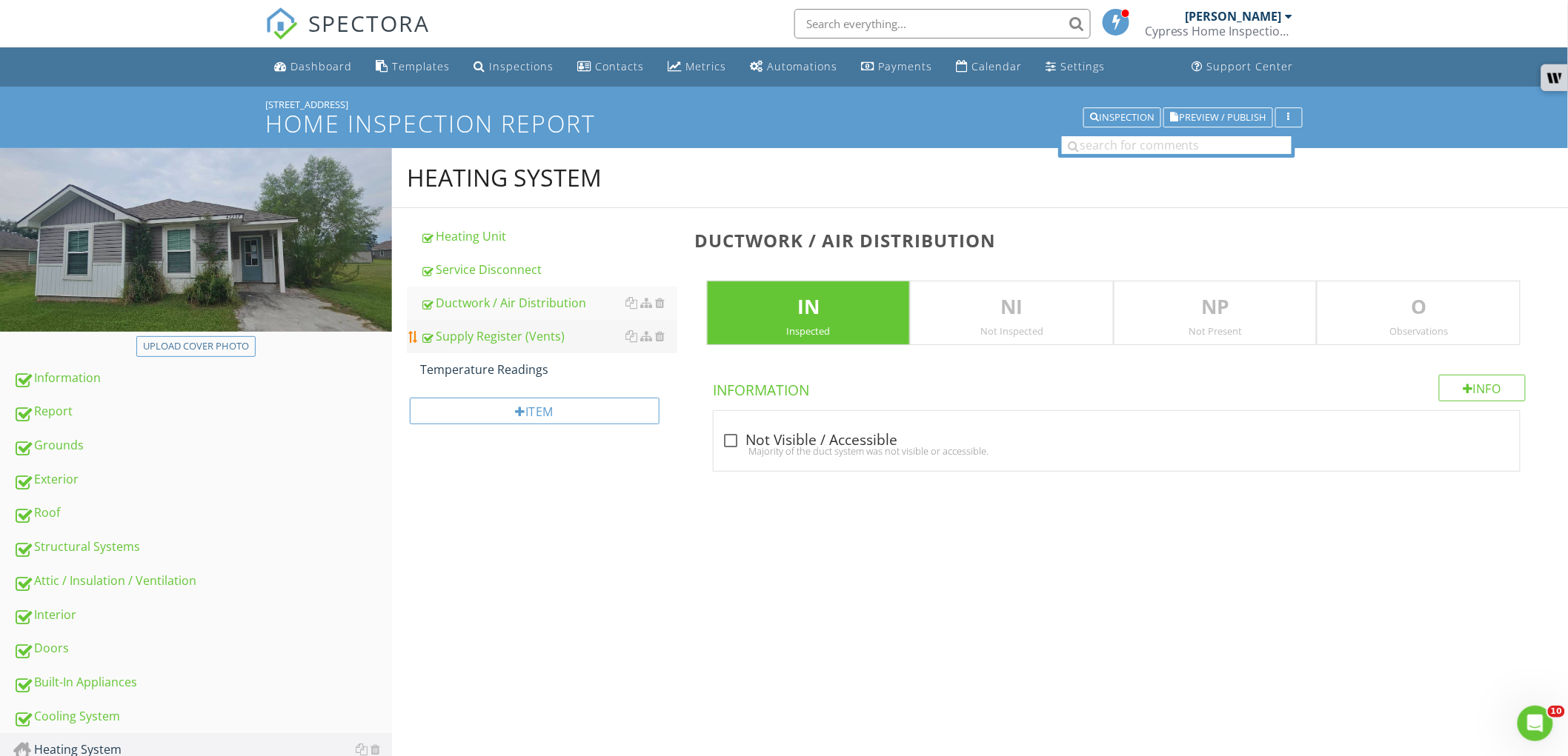
click at [510, 336] on div "Supply Register (Vents)" at bounding box center [549, 337] width 257 height 18
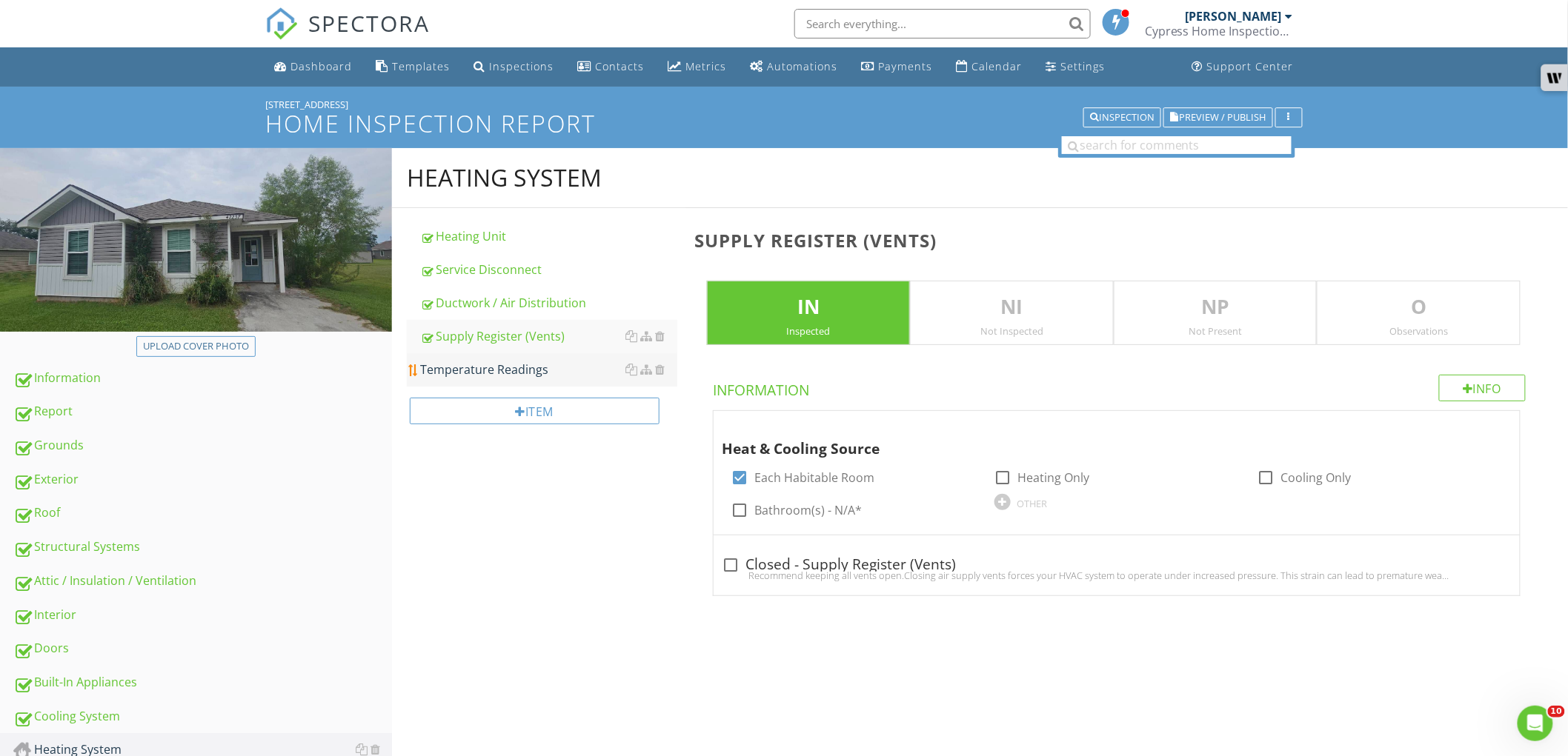
click at [515, 364] on div "Temperature Readings" at bounding box center [549, 370] width 257 height 18
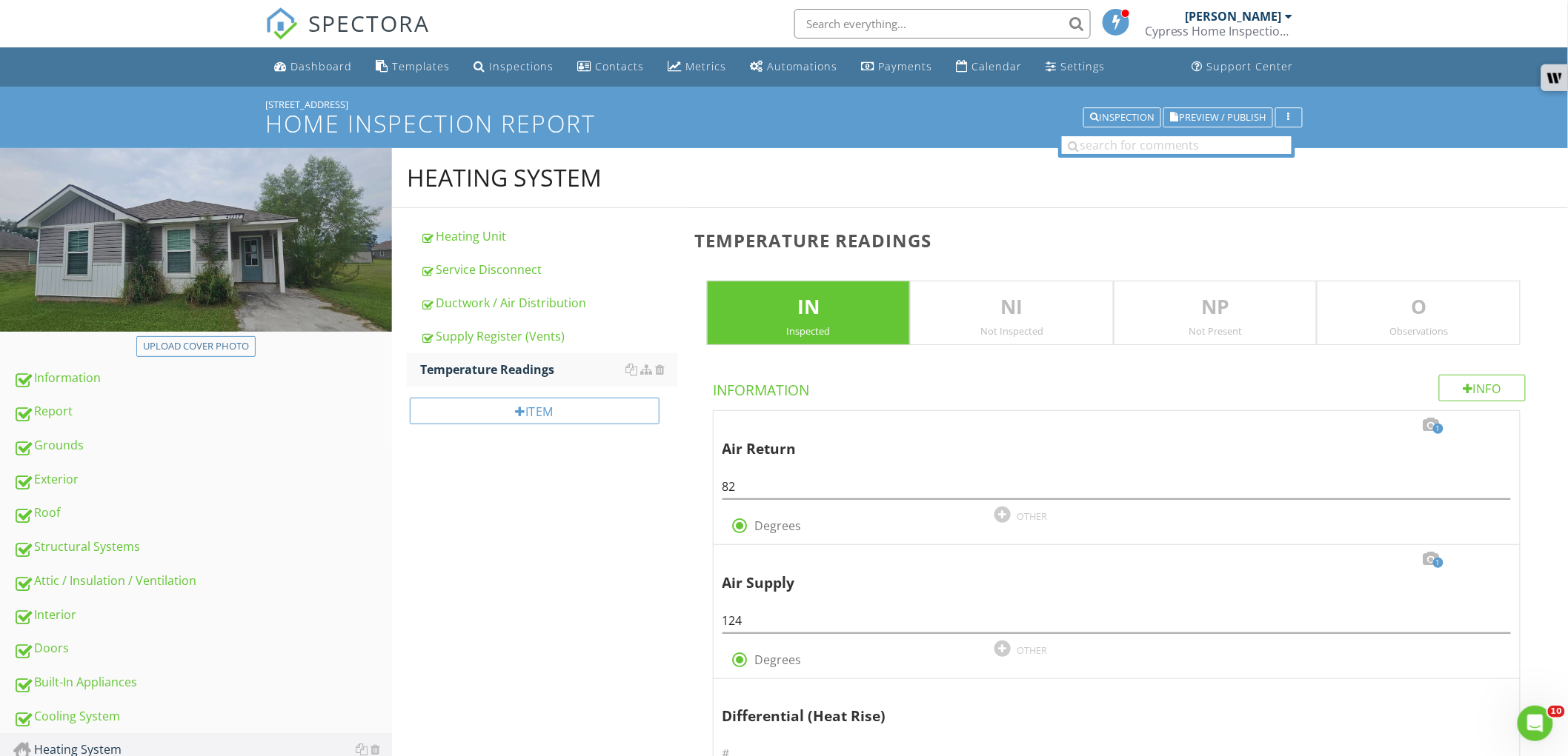
scroll to position [329, 0]
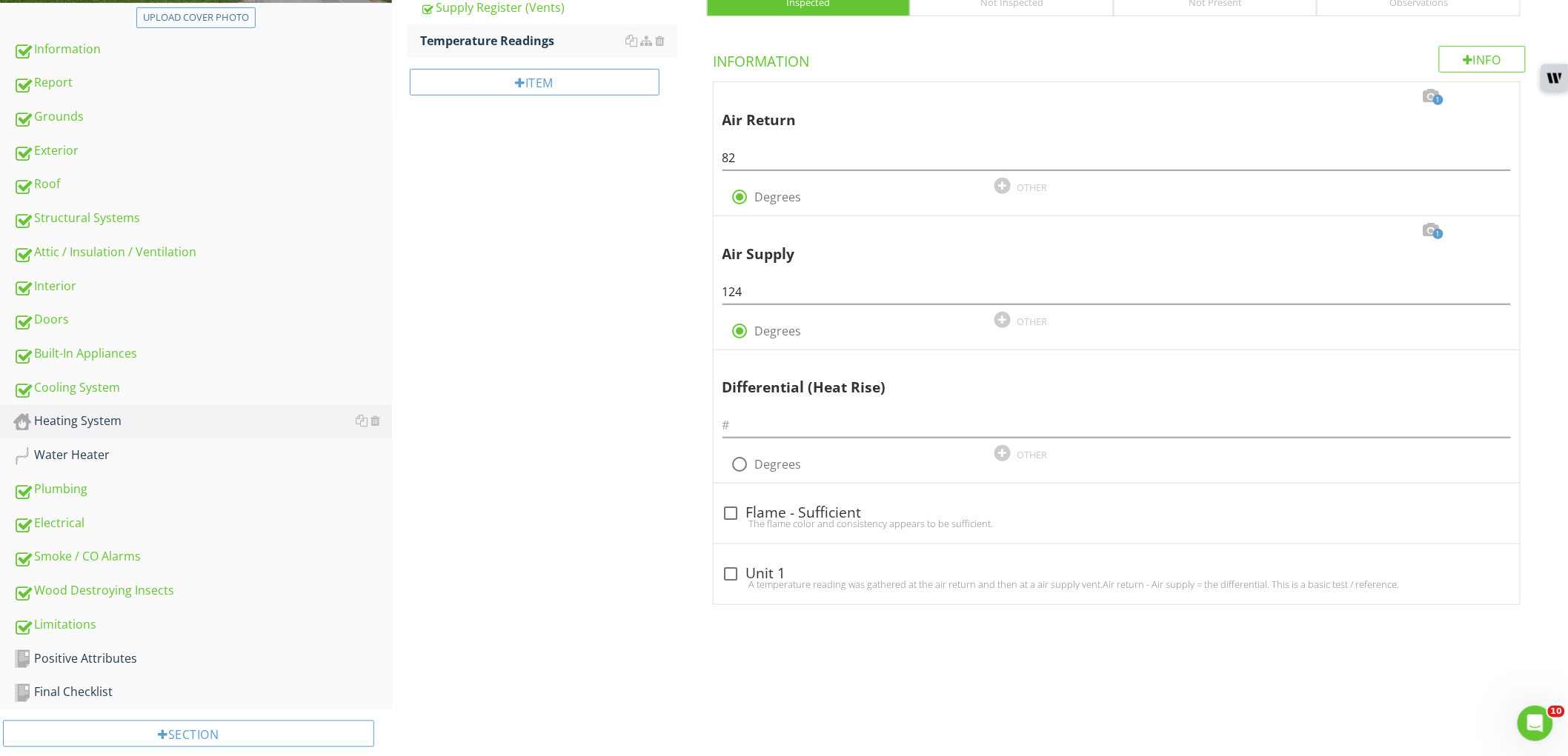
click at [577, 634] on div "Heating System Heating Unit Service Disconnect Ductwork / Air Distribution Supp…" at bounding box center [980, 230] width 1176 height 823
click at [763, 424] on input "text" at bounding box center [1117, 426] width 789 height 24
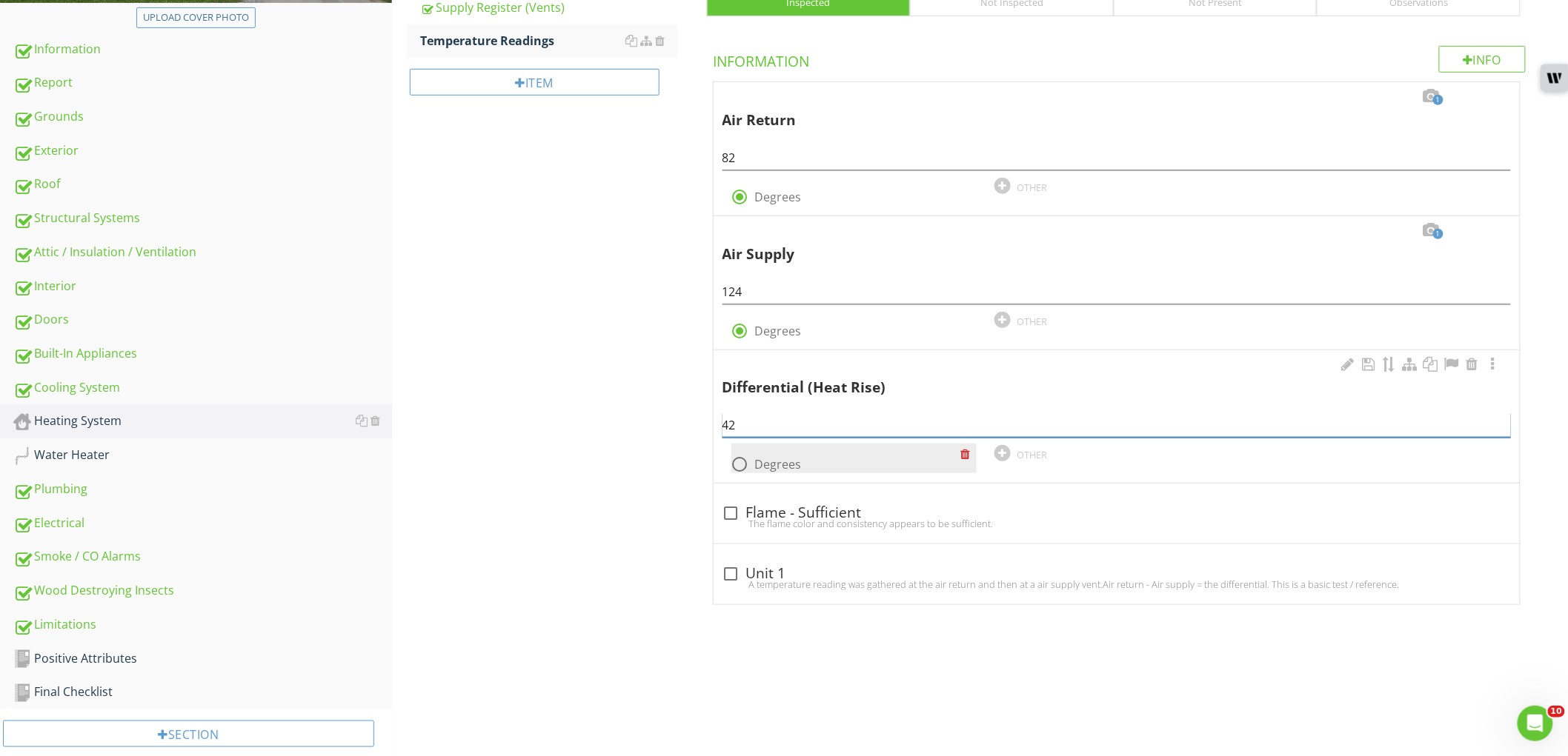
type input "42"
click at [764, 464] on label "Degrees" at bounding box center [778, 465] width 47 height 15
radio input "true"
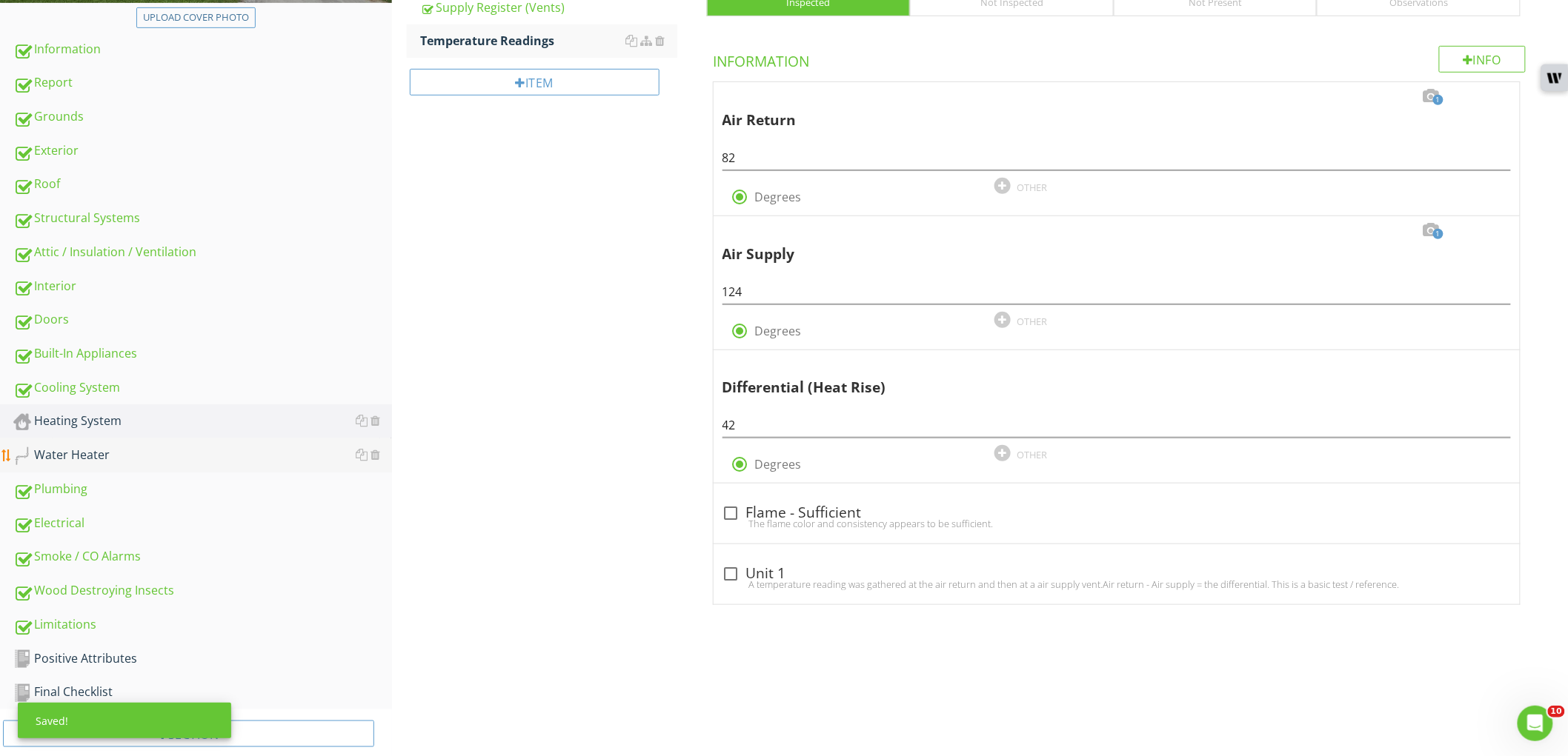
click at [148, 456] on div "Water Heater" at bounding box center [203, 456] width 379 height 20
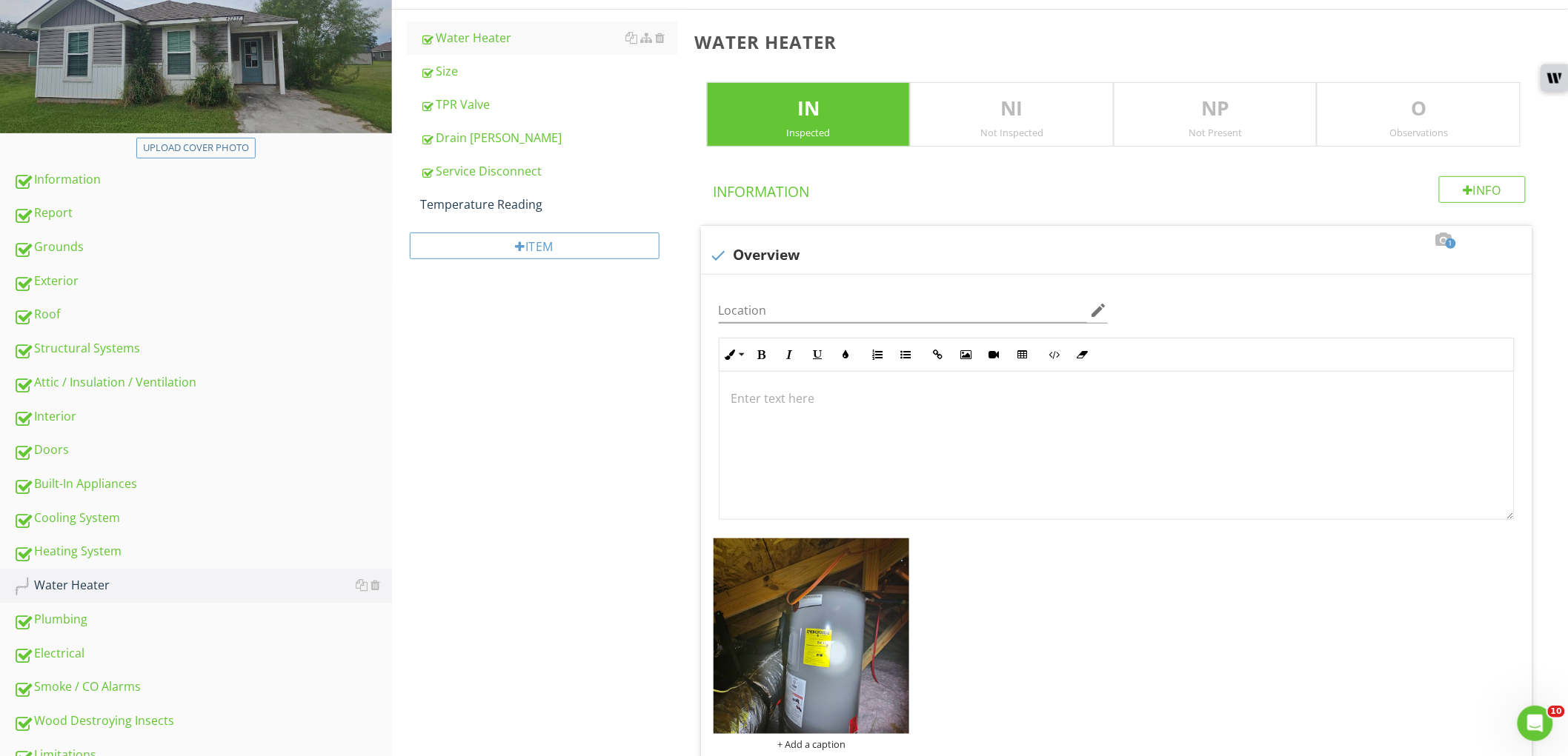
scroll to position [189, 0]
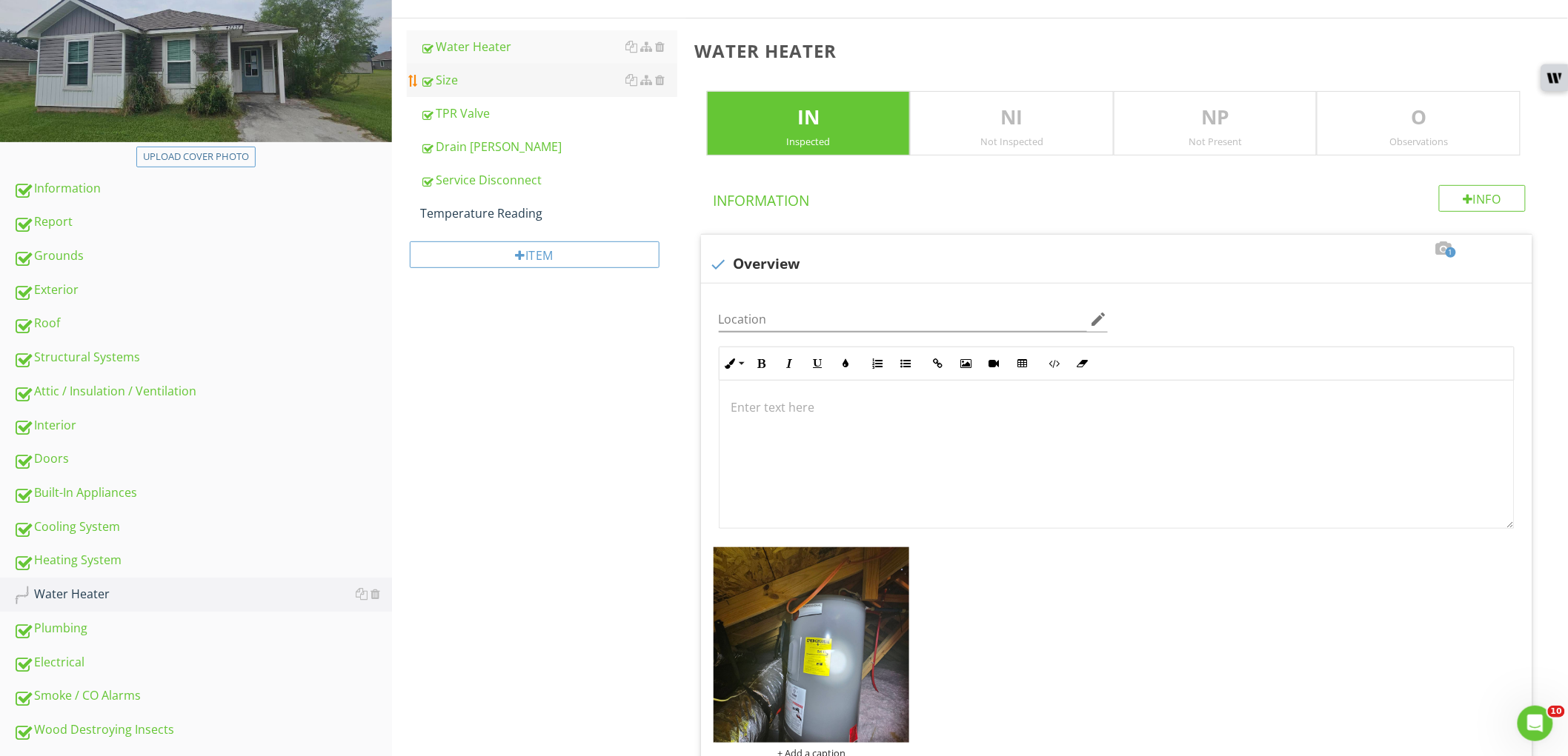
click at [502, 75] on div "Size" at bounding box center [549, 80] width 257 height 18
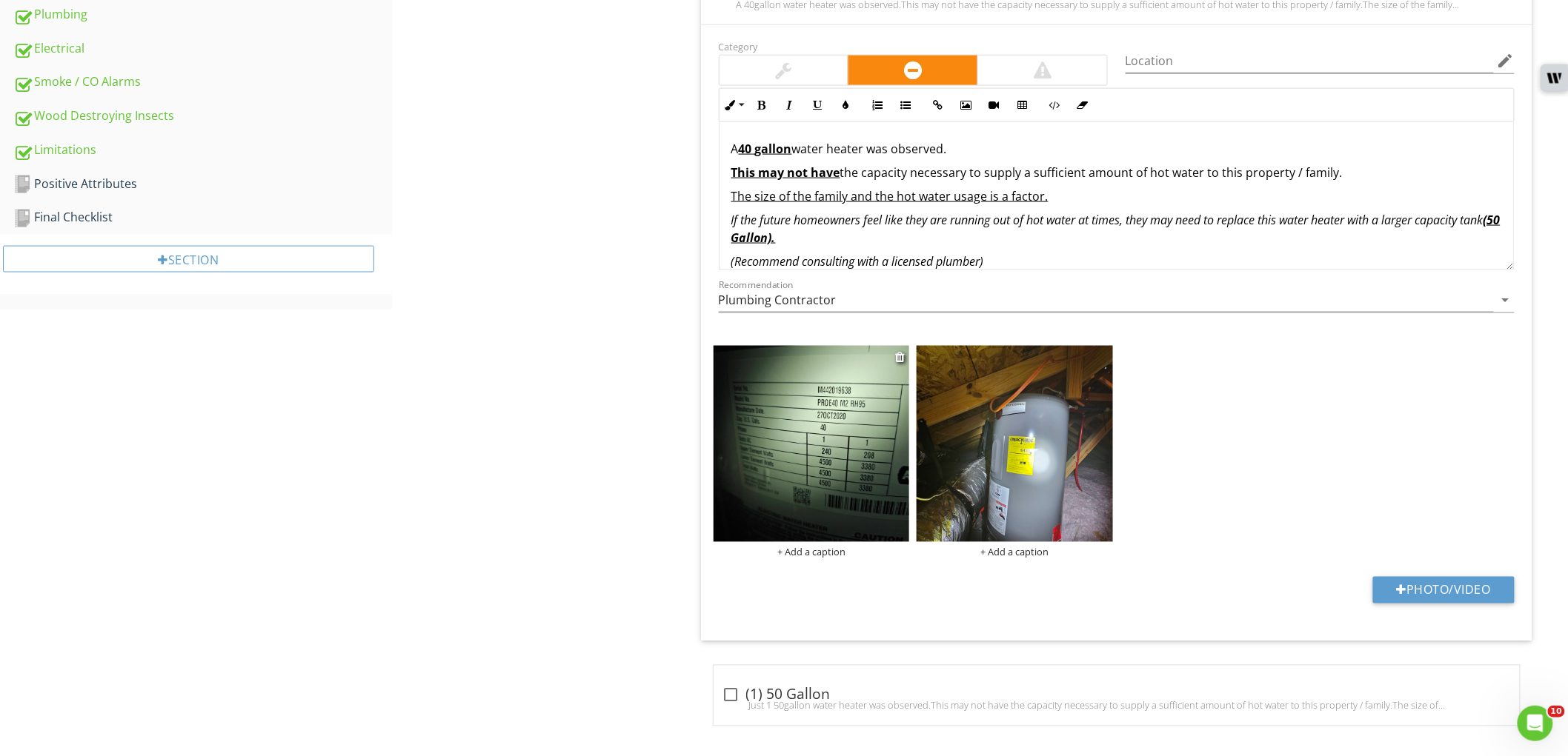
scroll to position [811, 0]
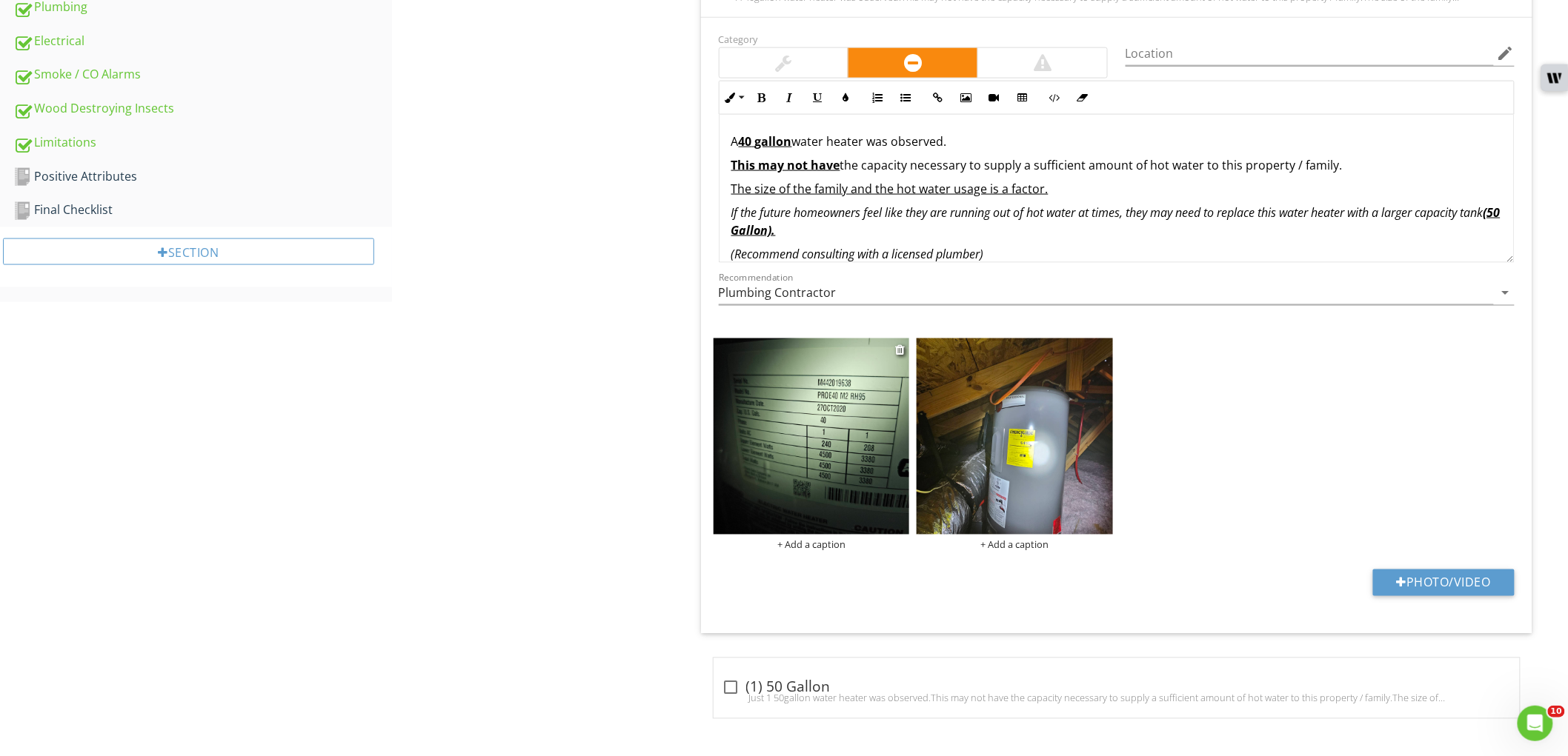
click at [784, 381] on img at bounding box center [812, 437] width 196 height 196
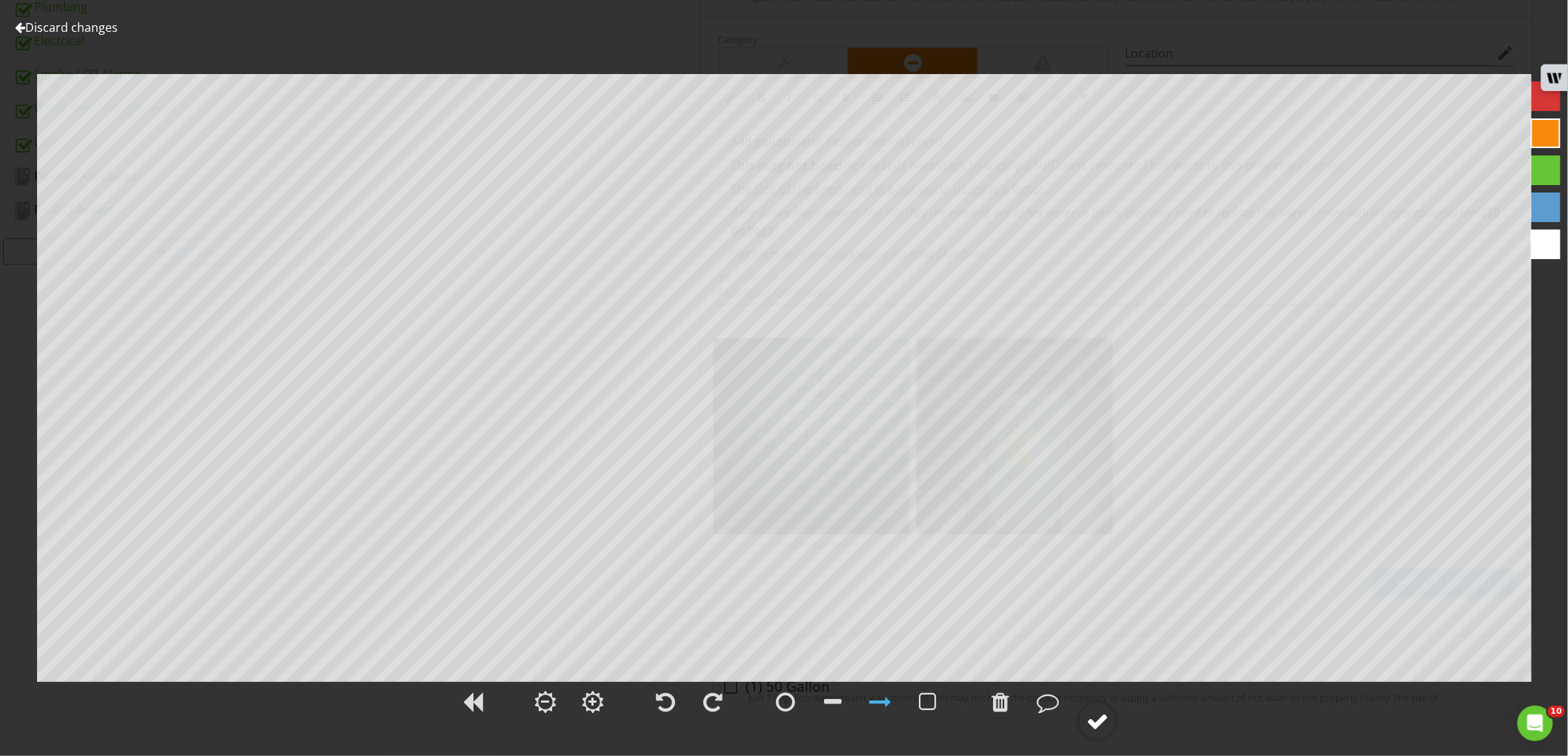
click at [1117, 715] on circle at bounding box center [1097, 721] width 39 height 38
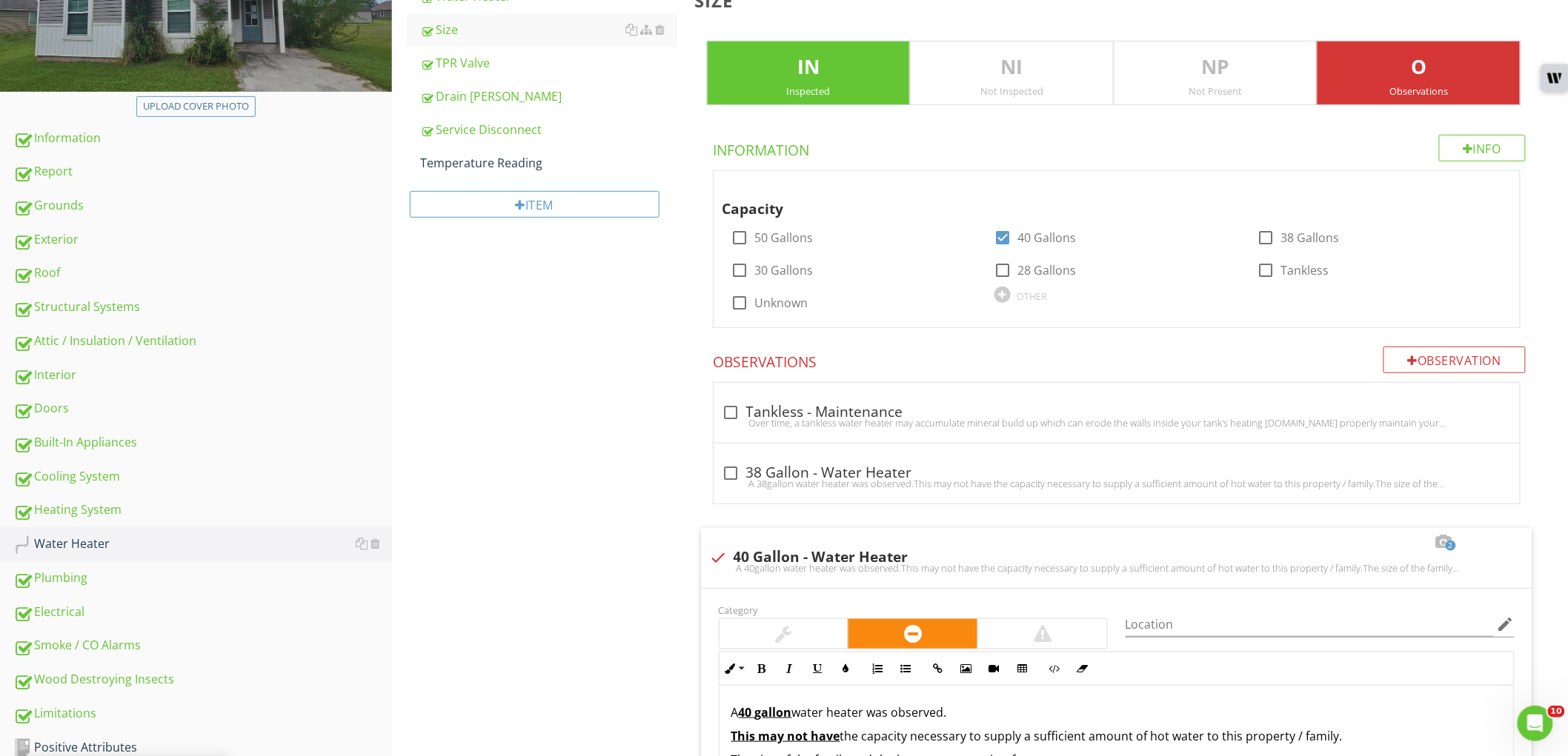
scroll to position [235, 0]
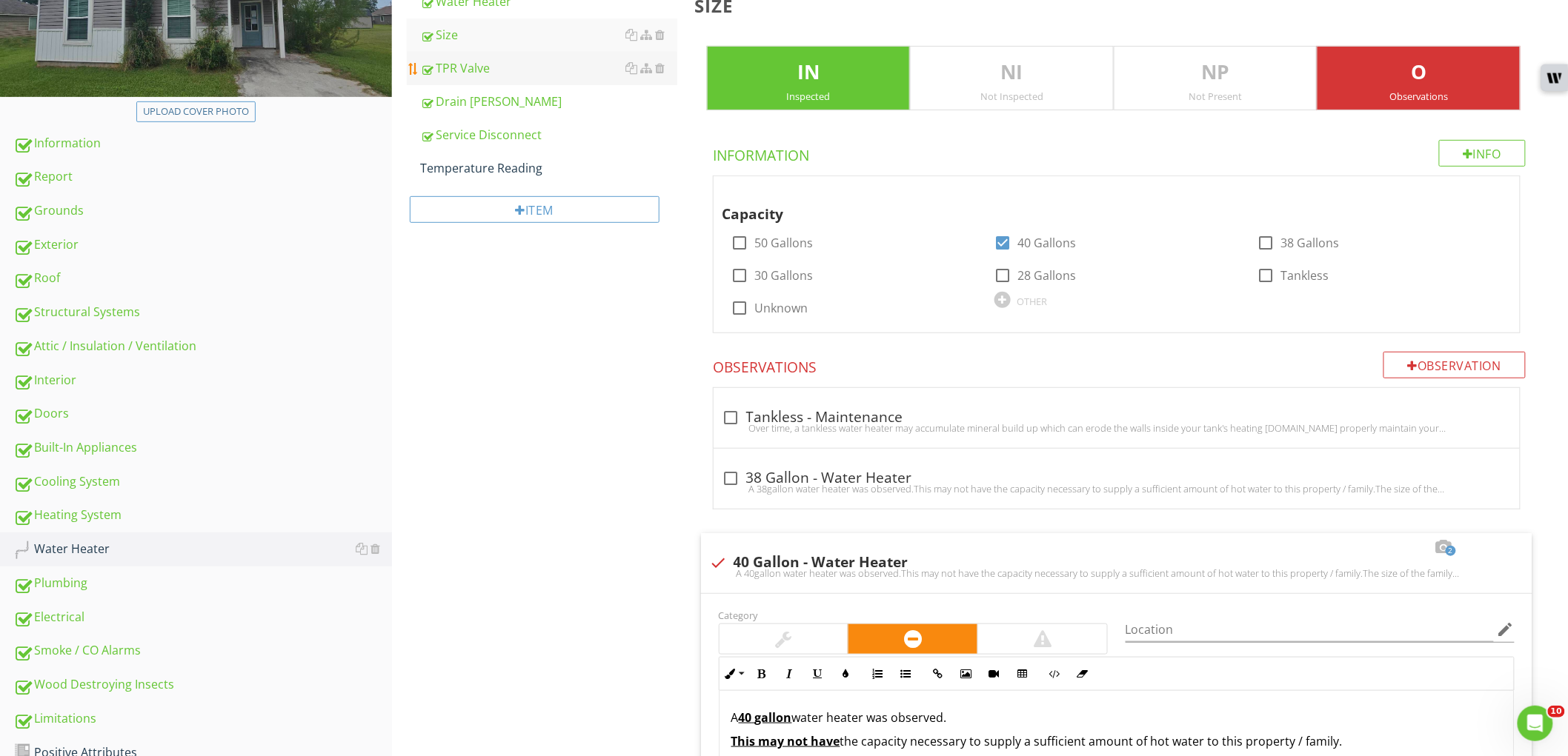
click at [510, 65] on div "TPR Valve" at bounding box center [549, 69] width 257 height 18
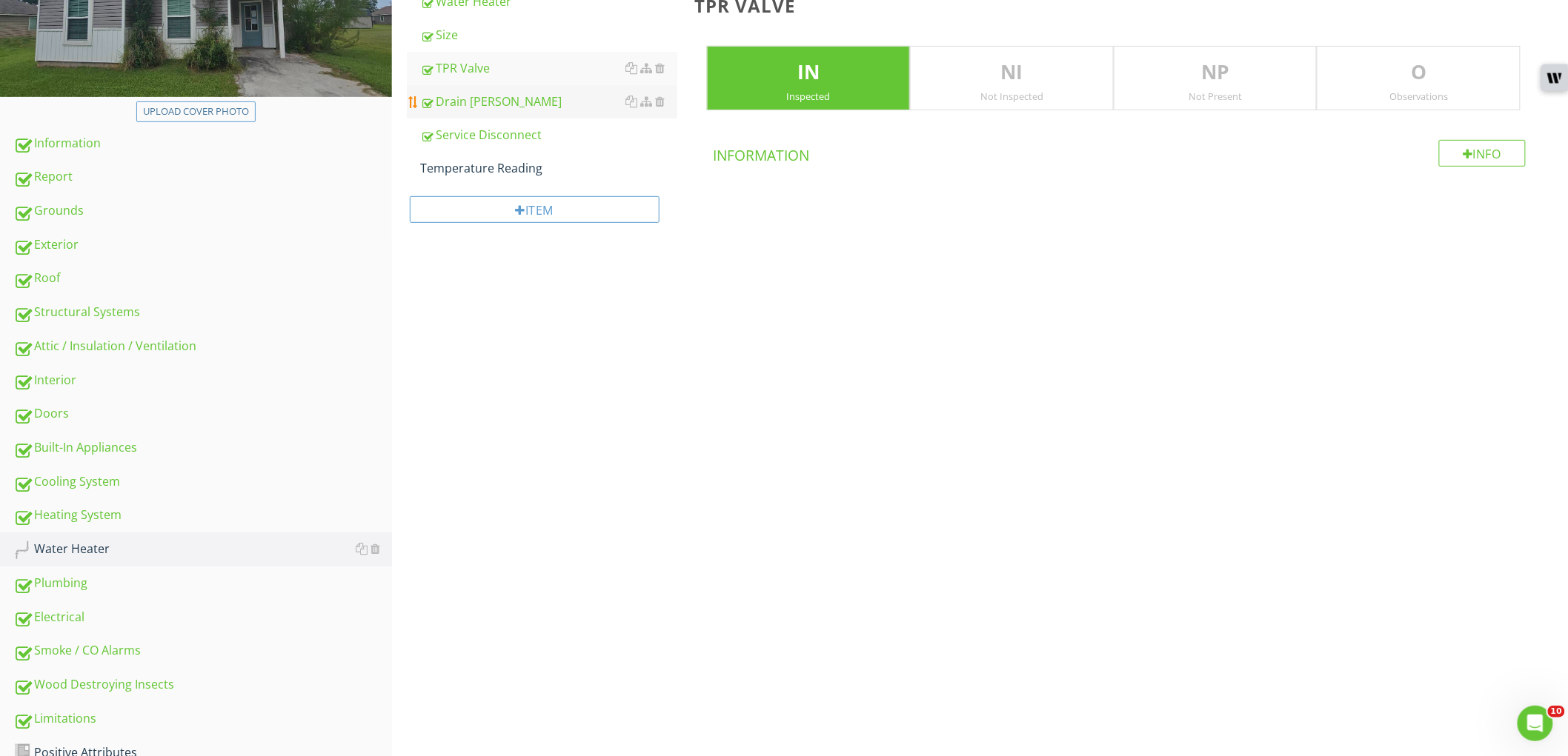
click at [510, 93] on div "Drain Pan" at bounding box center [549, 102] width 257 height 18
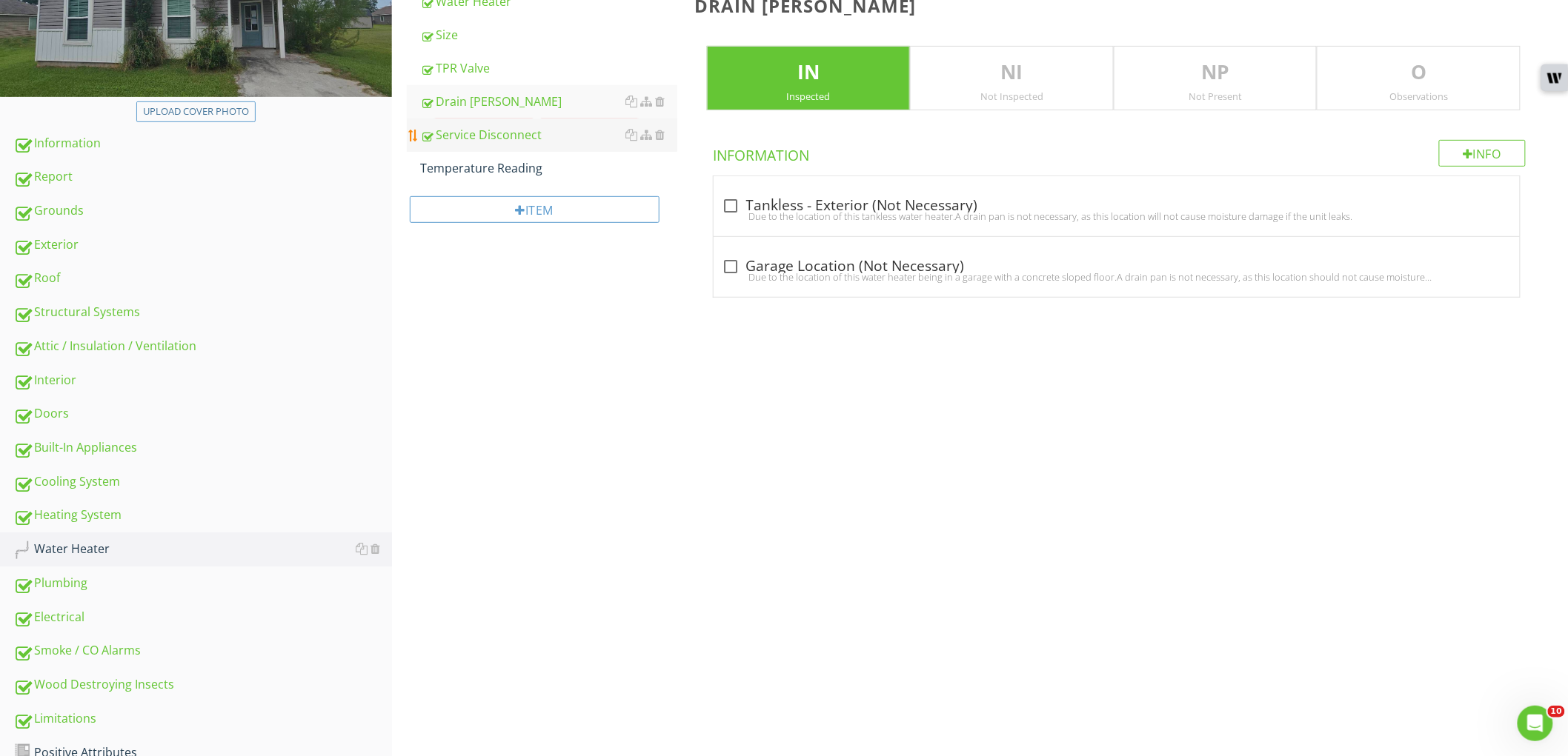
click at [512, 131] on div "Service Disconnect" at bounding box center [549, 135] width 257 height 18
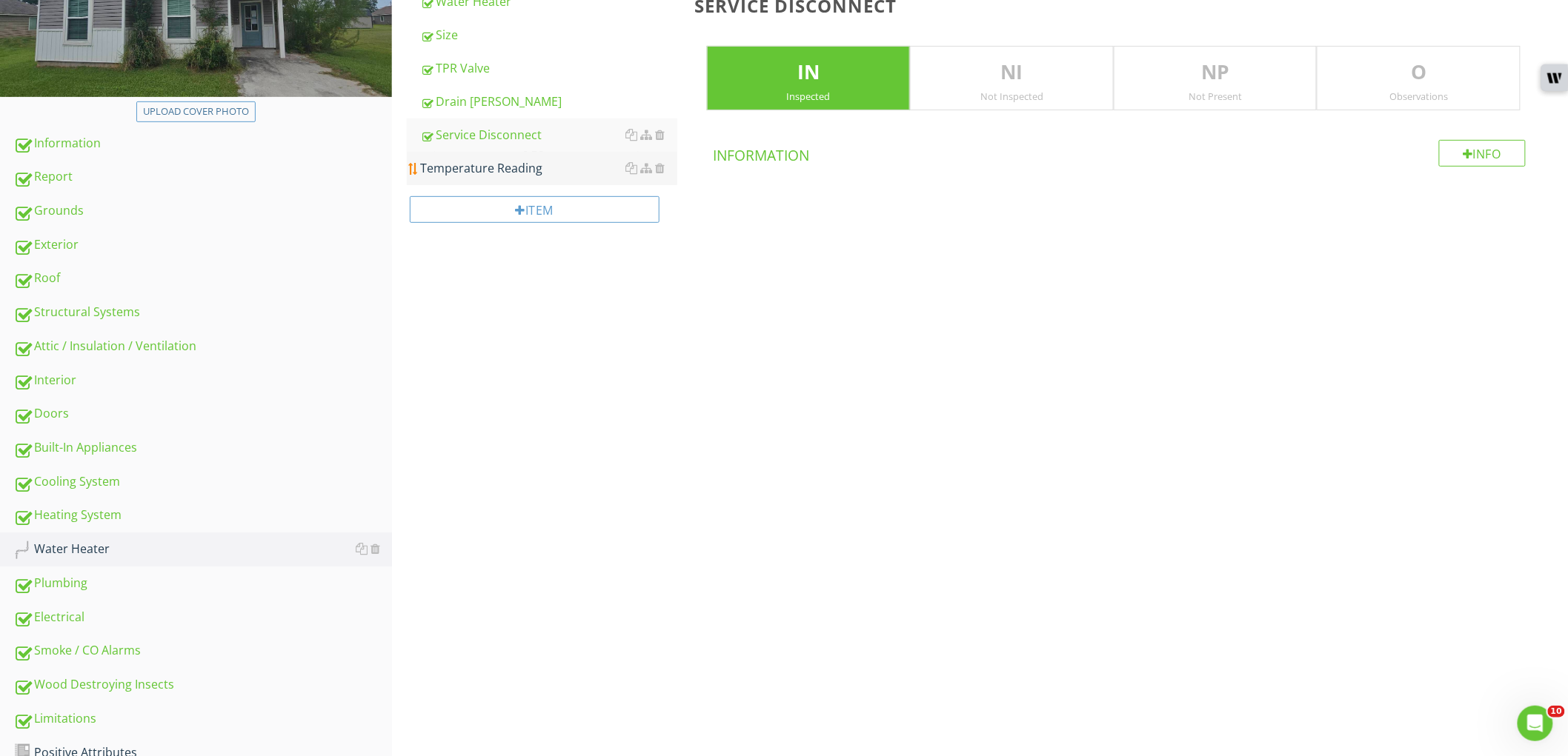
click at [517, 169] on div "Temperature Reading" at bounding box center [549, 168] width 257 height 18
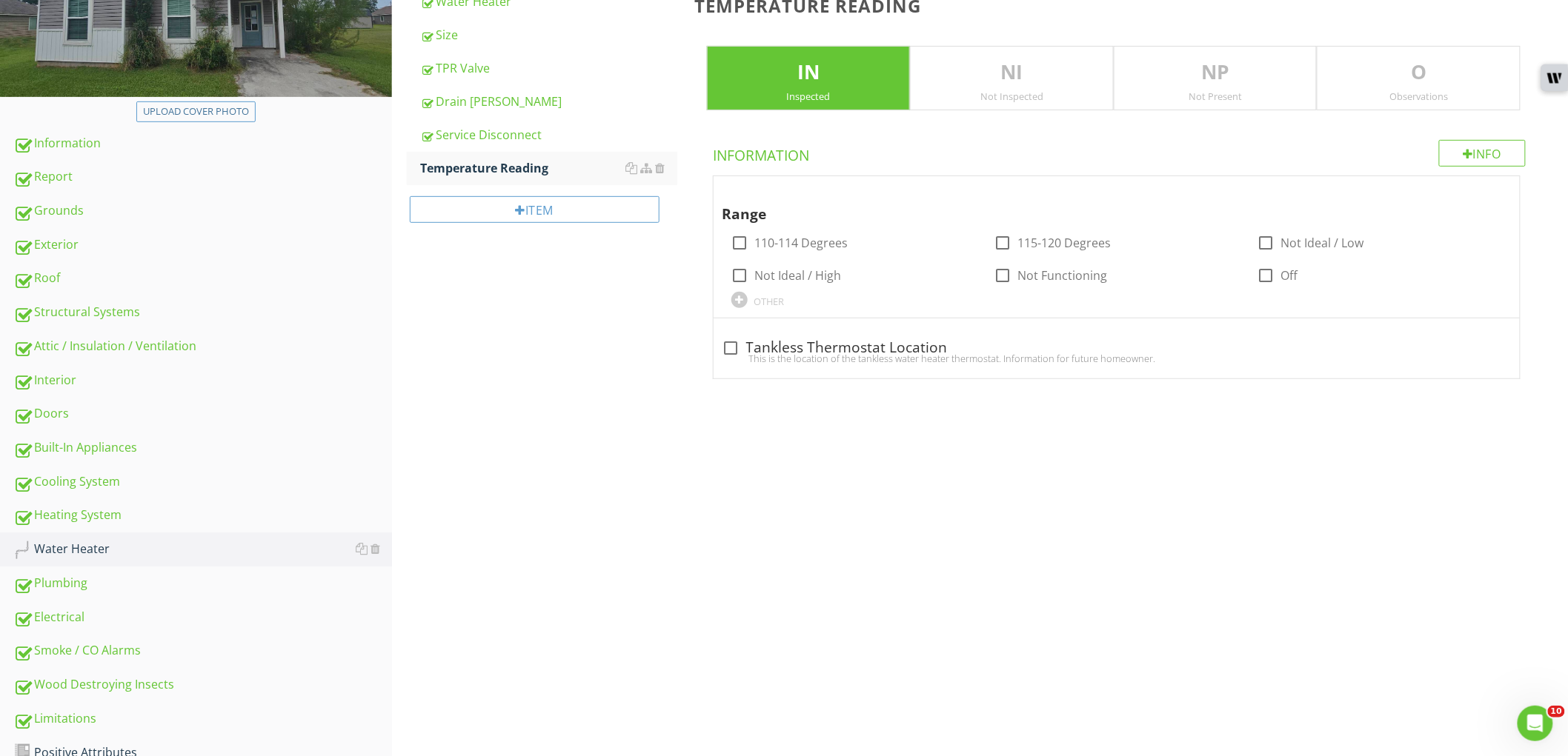
click at [1421, 88] on div "O Observations" at bounding box center [1419, 78] width 204 height 65
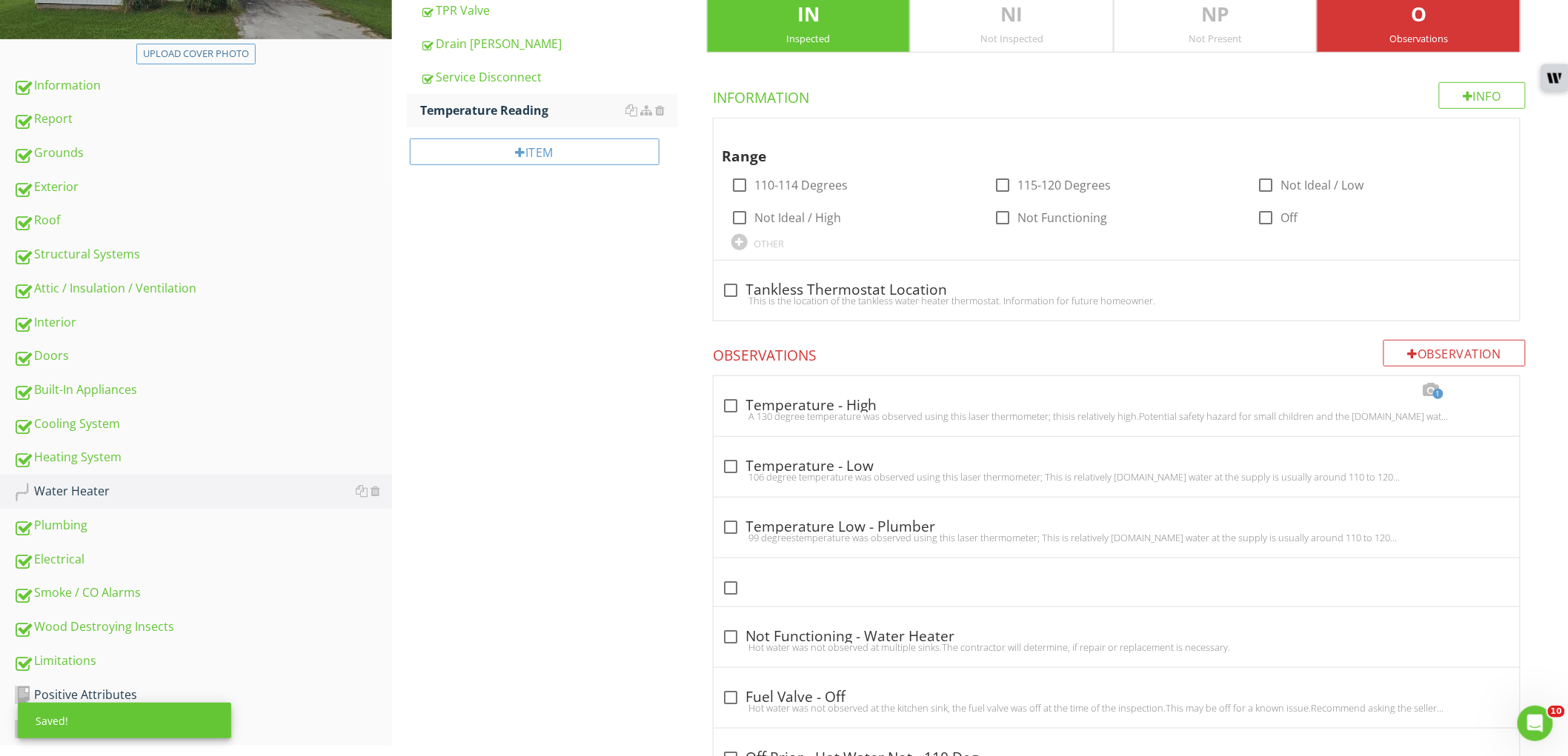
scroll to position [400, 0]
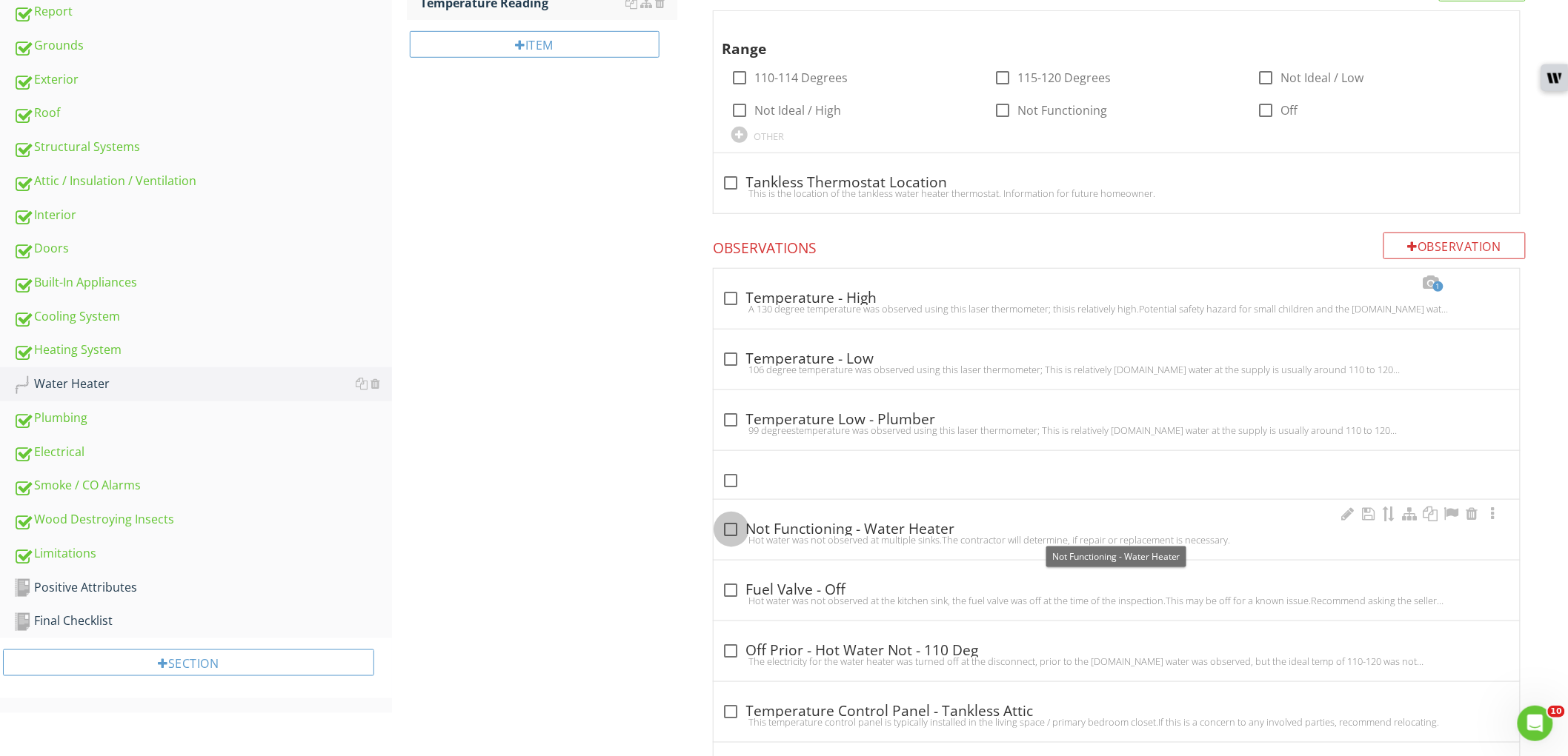
click at [722, 524] on div at bounding box center [731, 529] width 25 height 25
checkbox input "true"
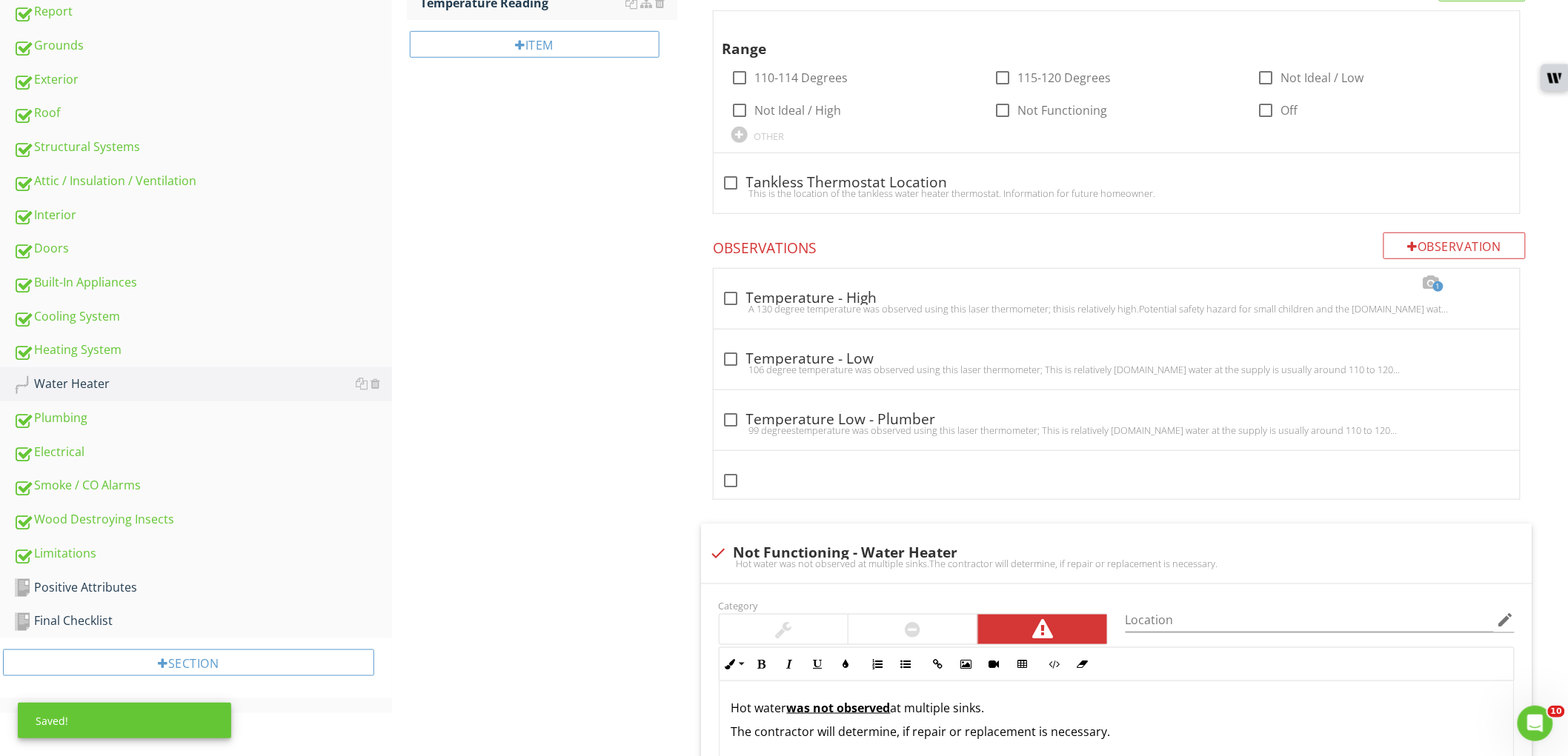
scroll to position [811, 0]
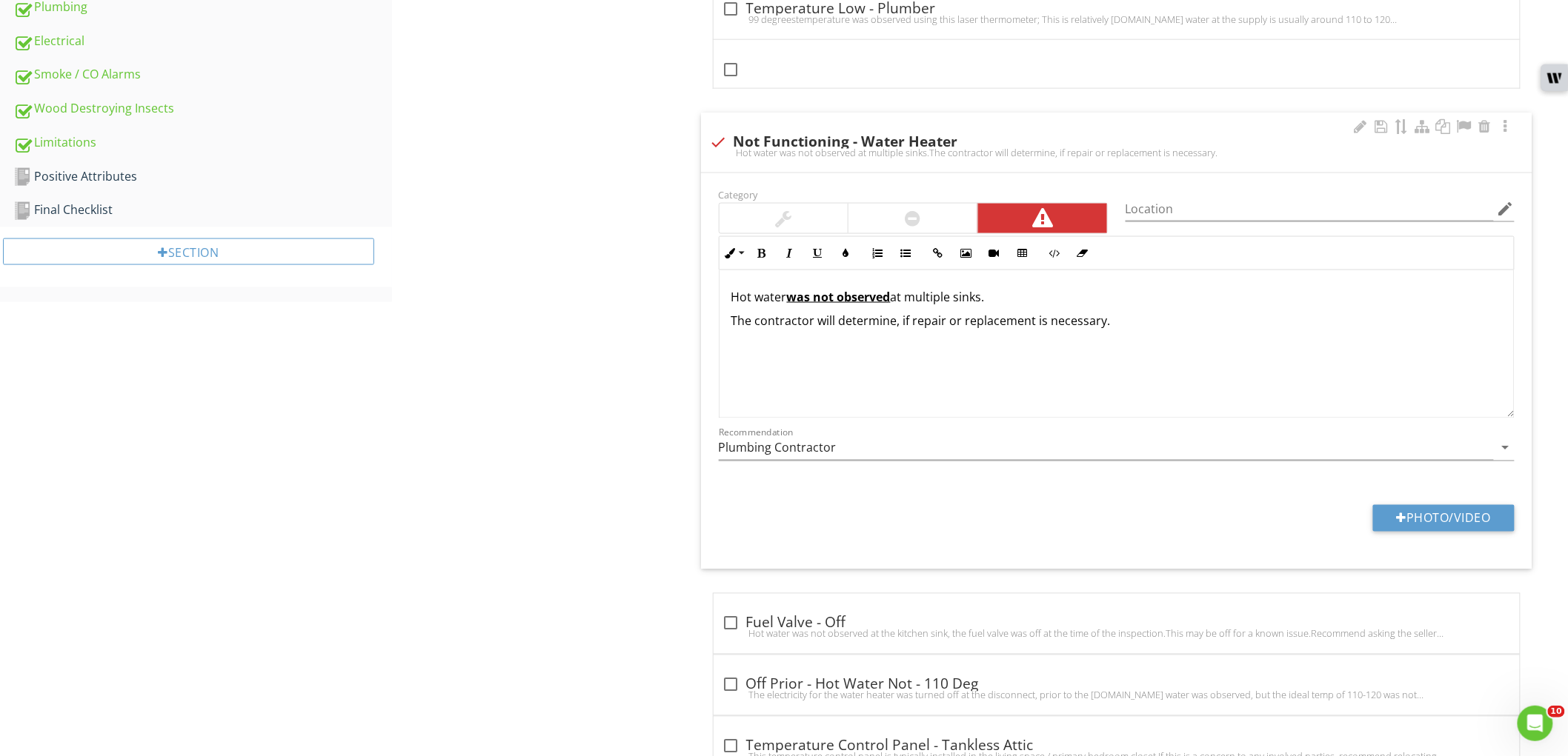
click at [729, 301] on div "Hot water was not observed at multiple sinks. The contractor will determine, if…" at bounding box center [1117, 344] width 794 height 148
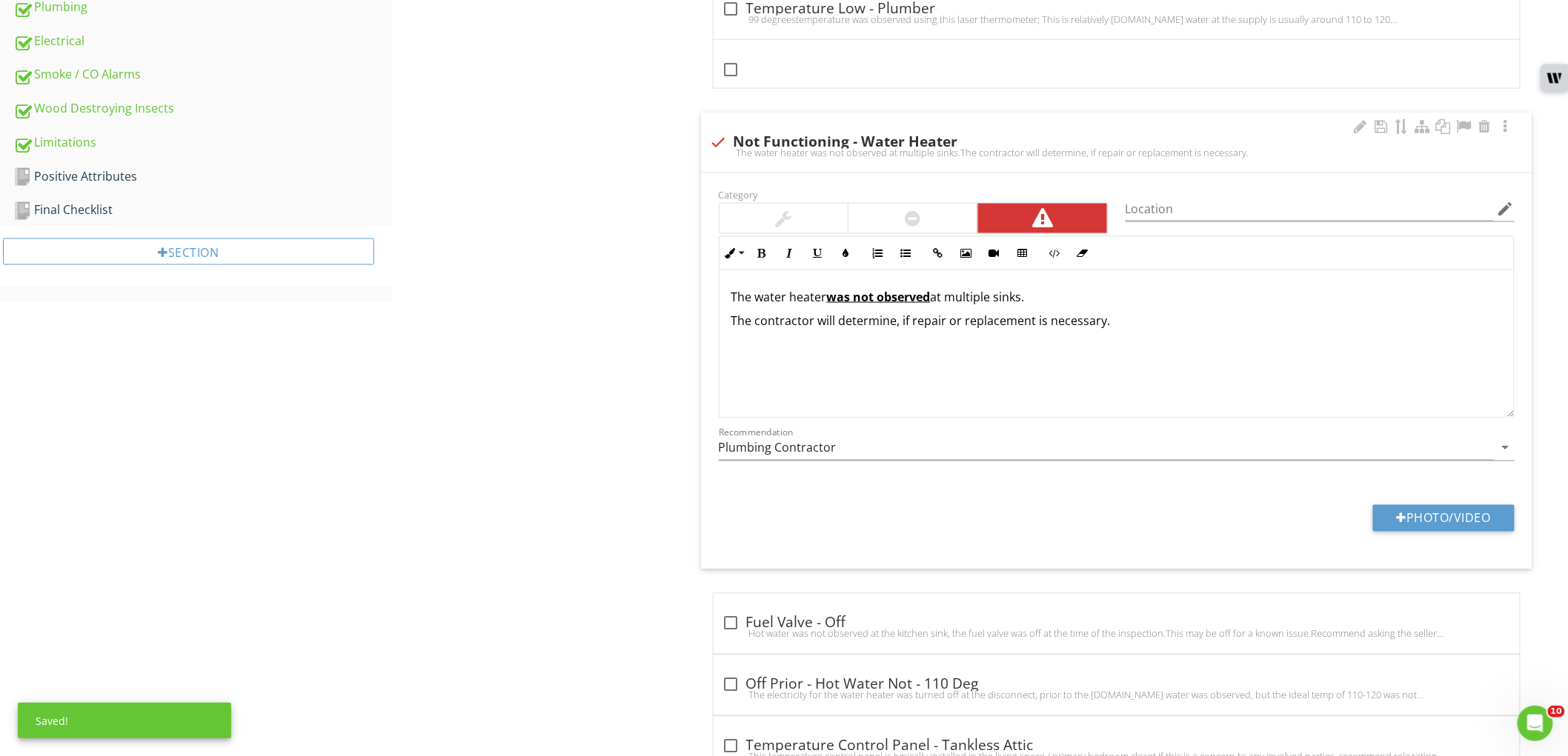
drag, startPoint x: 879, startPoint y: 295, endPoint x: 1127, endPoint y: 297, distance: 248.0
click at [1127, 297] on p "The water heater was not observed at multiple sinks." at bounding box center [1117, 297] width 771 height 18
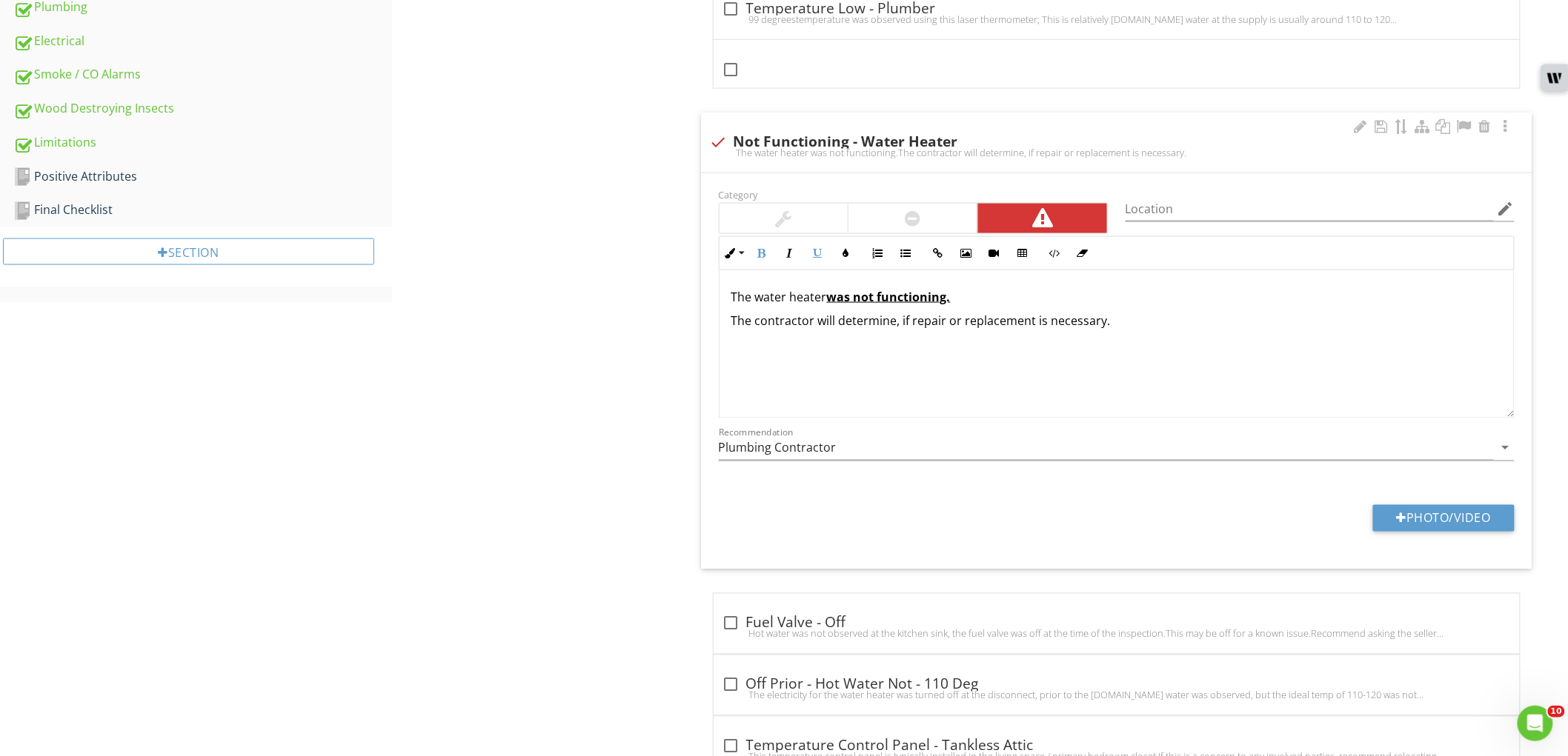
click at [990, 301] on p "The water heater was not functioning." at bounding box center [1117, 297] width 771 height 18
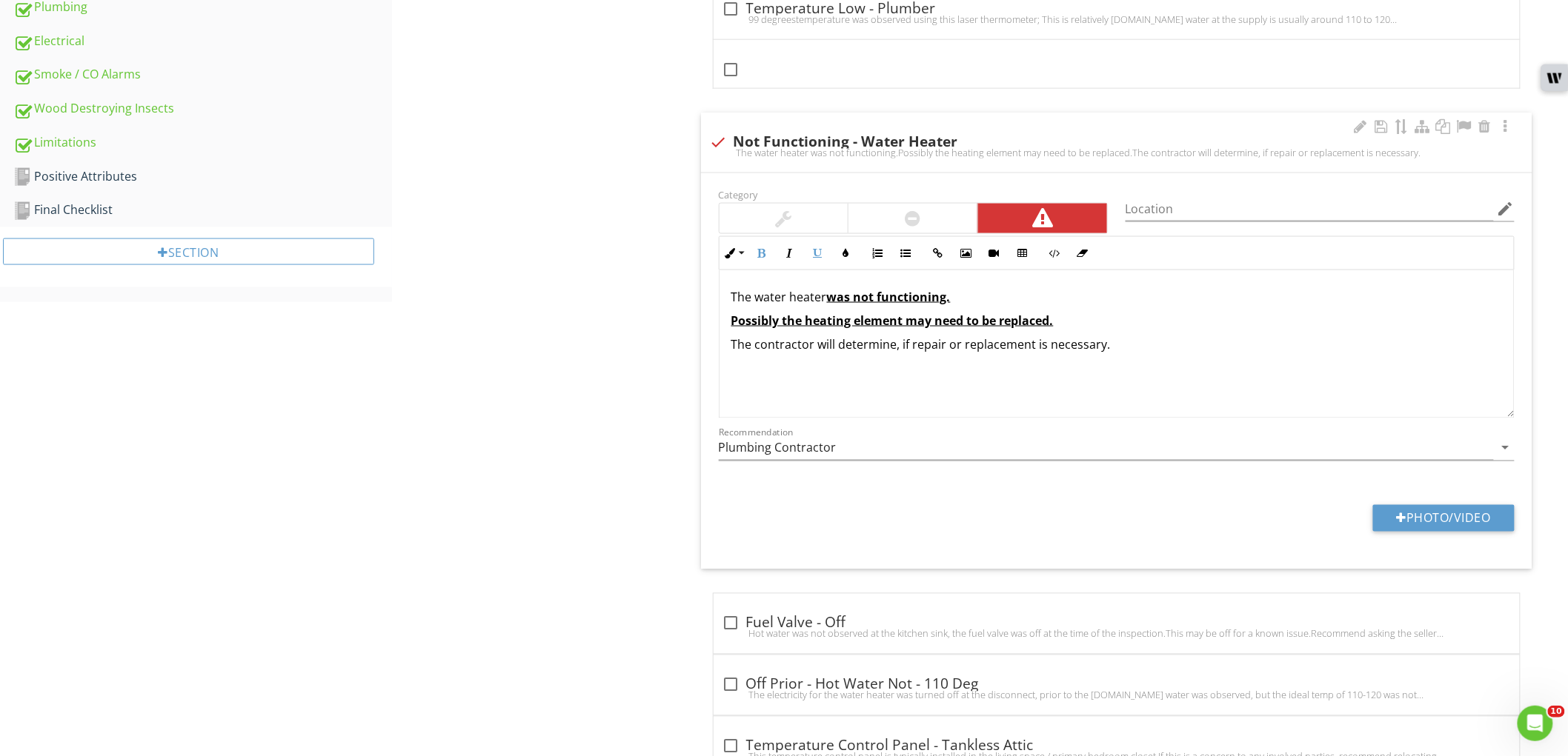
click at [991, 328] on u "Possibly the heating element may need to be replaced." at bounding box center [892, 321] width 322 height 17
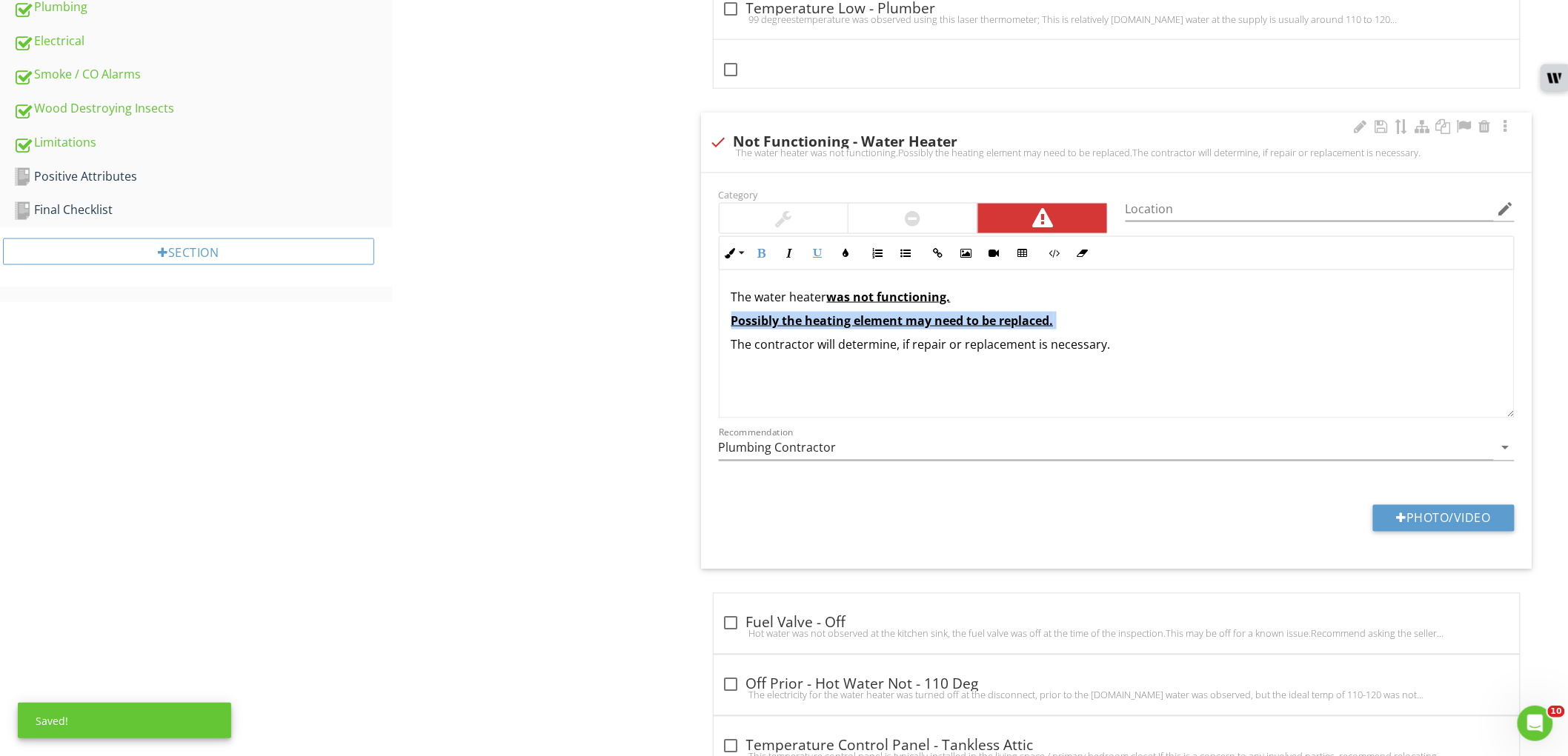
click at [991, 328] on u "Possibly the heating element may need to be replaced." at bounding box center [892, 321] width 322 height 17
click at [1095, 256] on button "Clear Formatting" at bounding box center [1083, 253] width 28 height 28
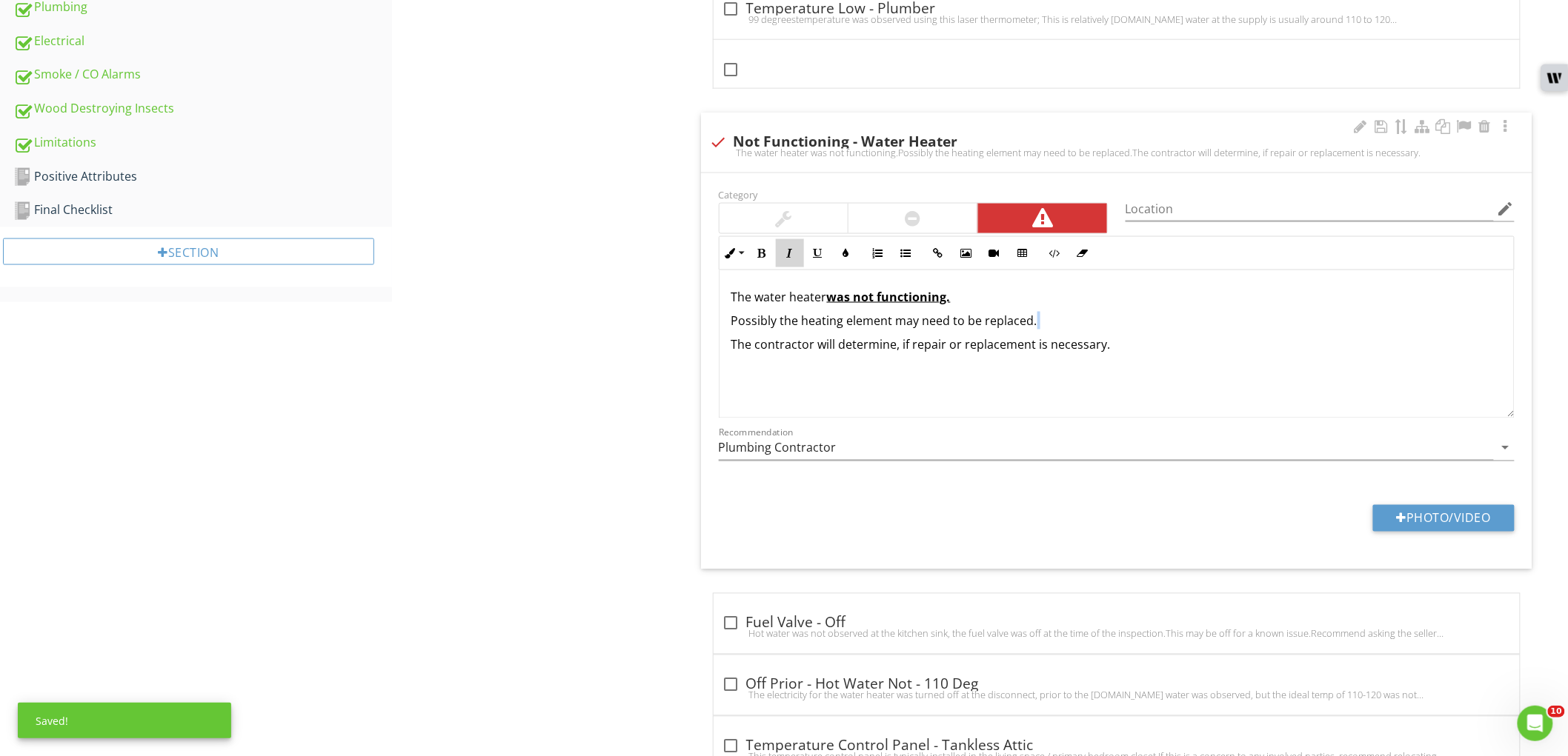
click at [789, 254] on icon "button" at bounding box center [790, 254] width 11 height 11
click at [821, 412] on div "The water heater was not functioning. ​Possibly the heating element may need to…" at bounding box center [1117, 344] width 794 height 148
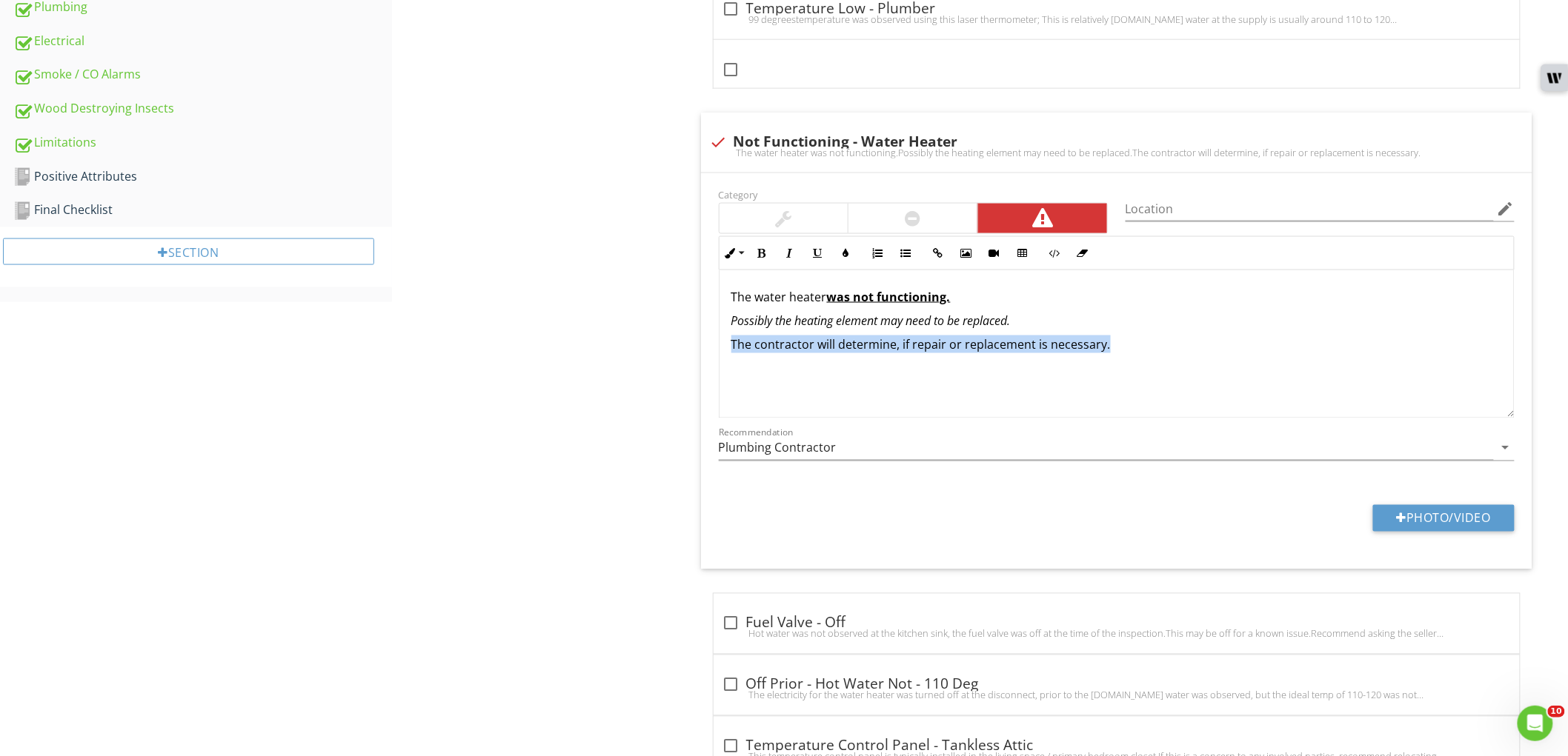
drag, startPoint x: 967, startPoint y: 369, endPoint x: 671, endPoint y: 373, distance: 296.0
click at [671, 373] on div "Water Heater Water Heater Size TPR Valve Drain Pan Service Disconnect Temperatu…" at bounding box center [980, 137] width 1176 height 1600
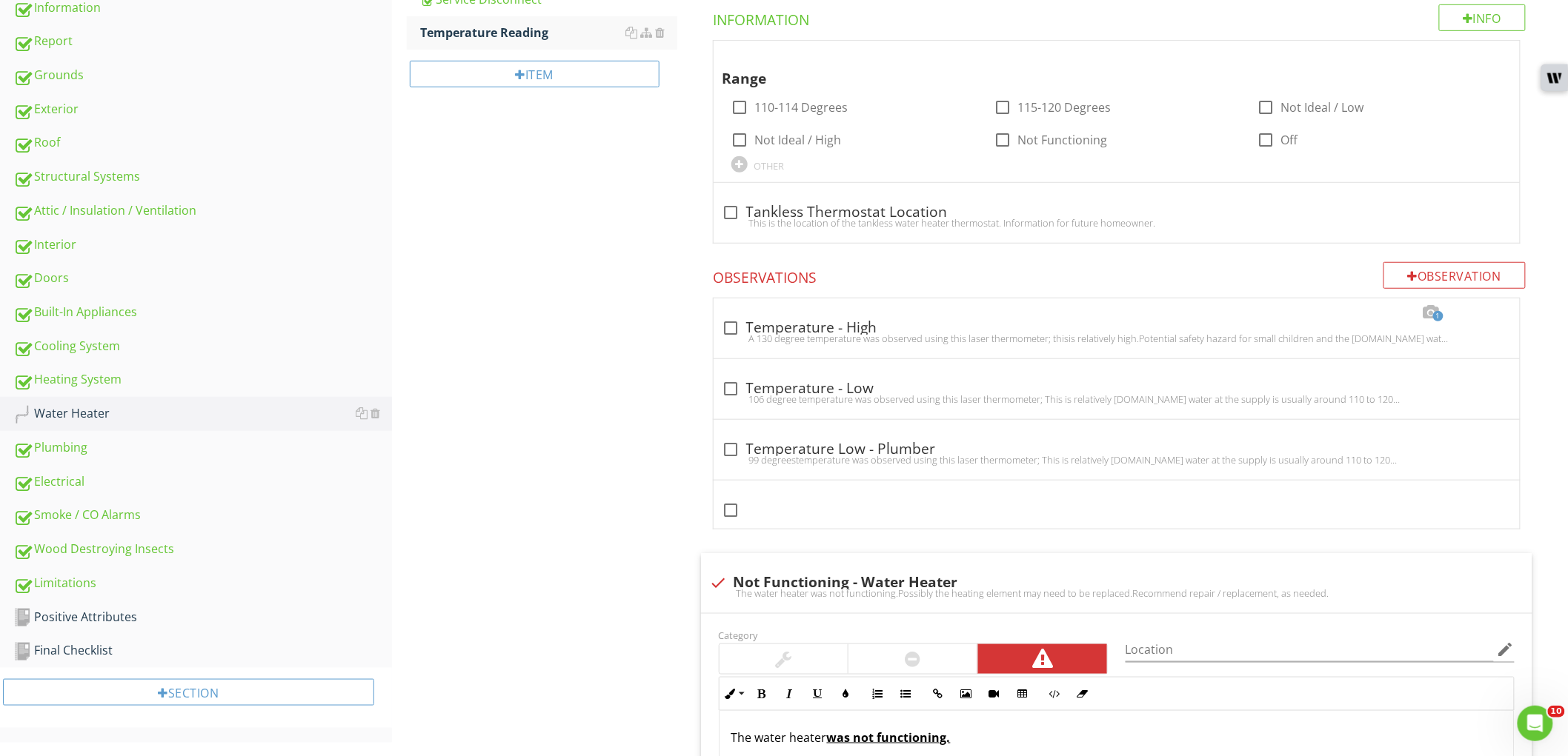
scroll to position [70, 0]
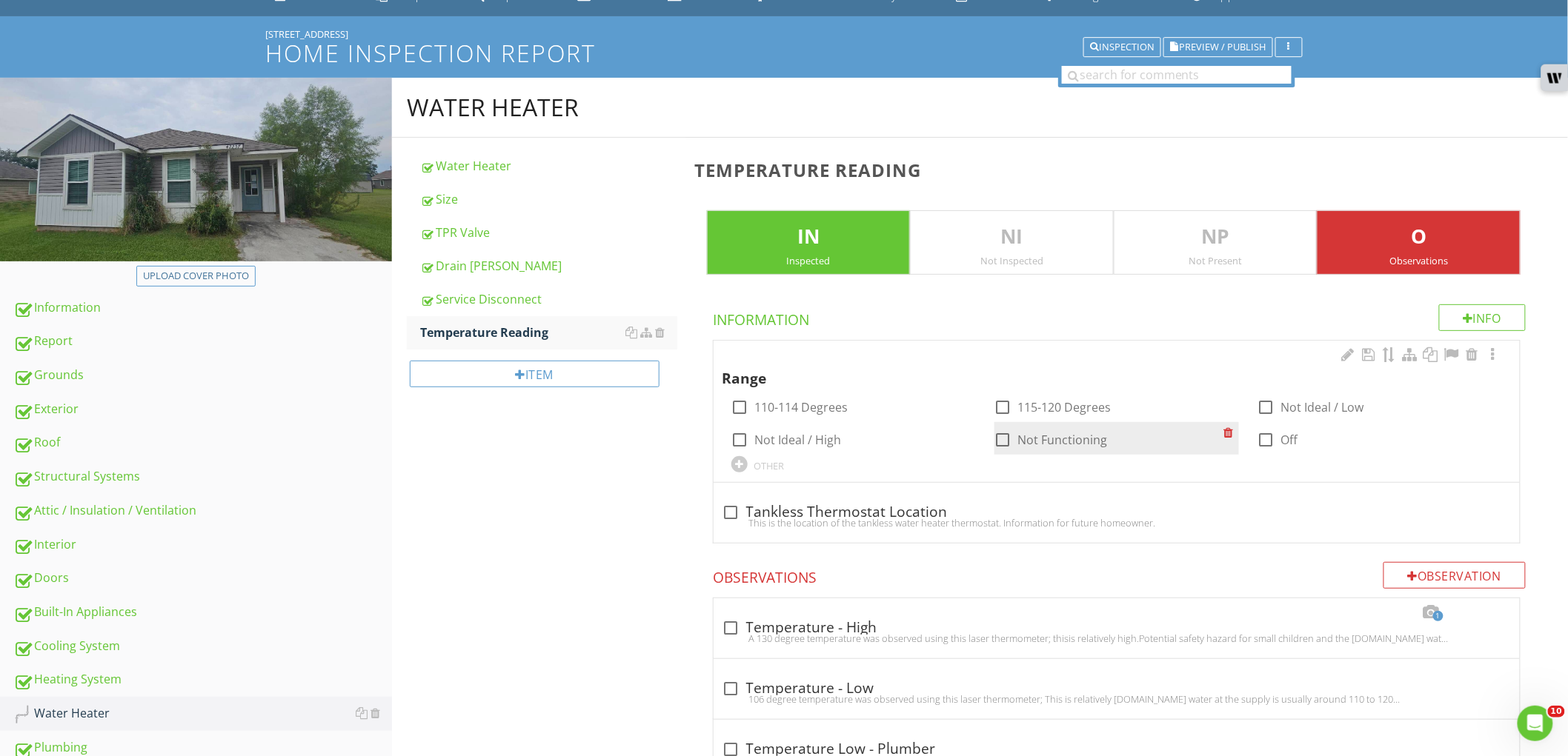
click at [1084, 435] on label "Not Functioning" at bounding box center [1063, 440] width 90 height 15
checkbox input "true"
click at [1490, 358] on div at bounding box center [1493, 355] width 18 height 15
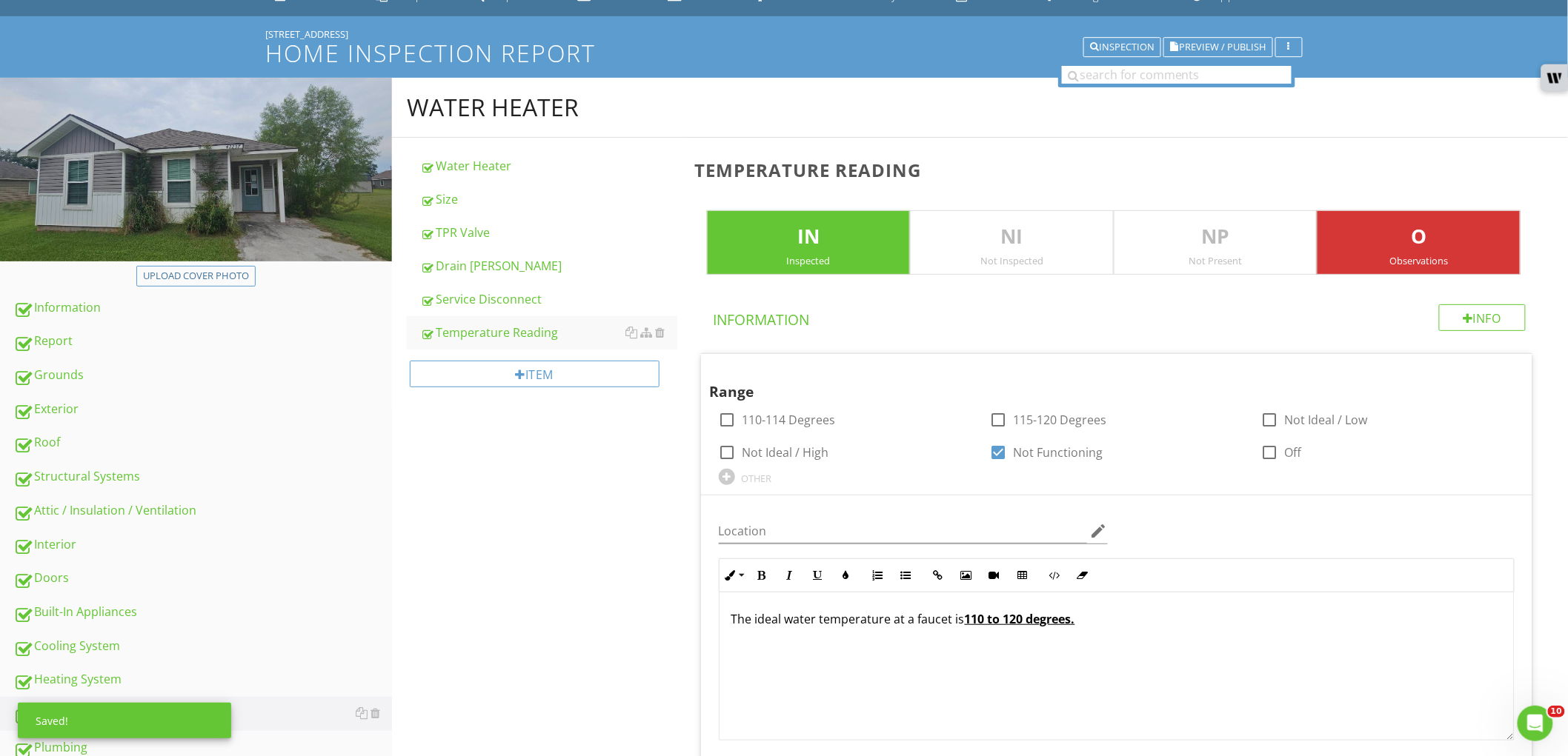
scroll to position [235, 0]
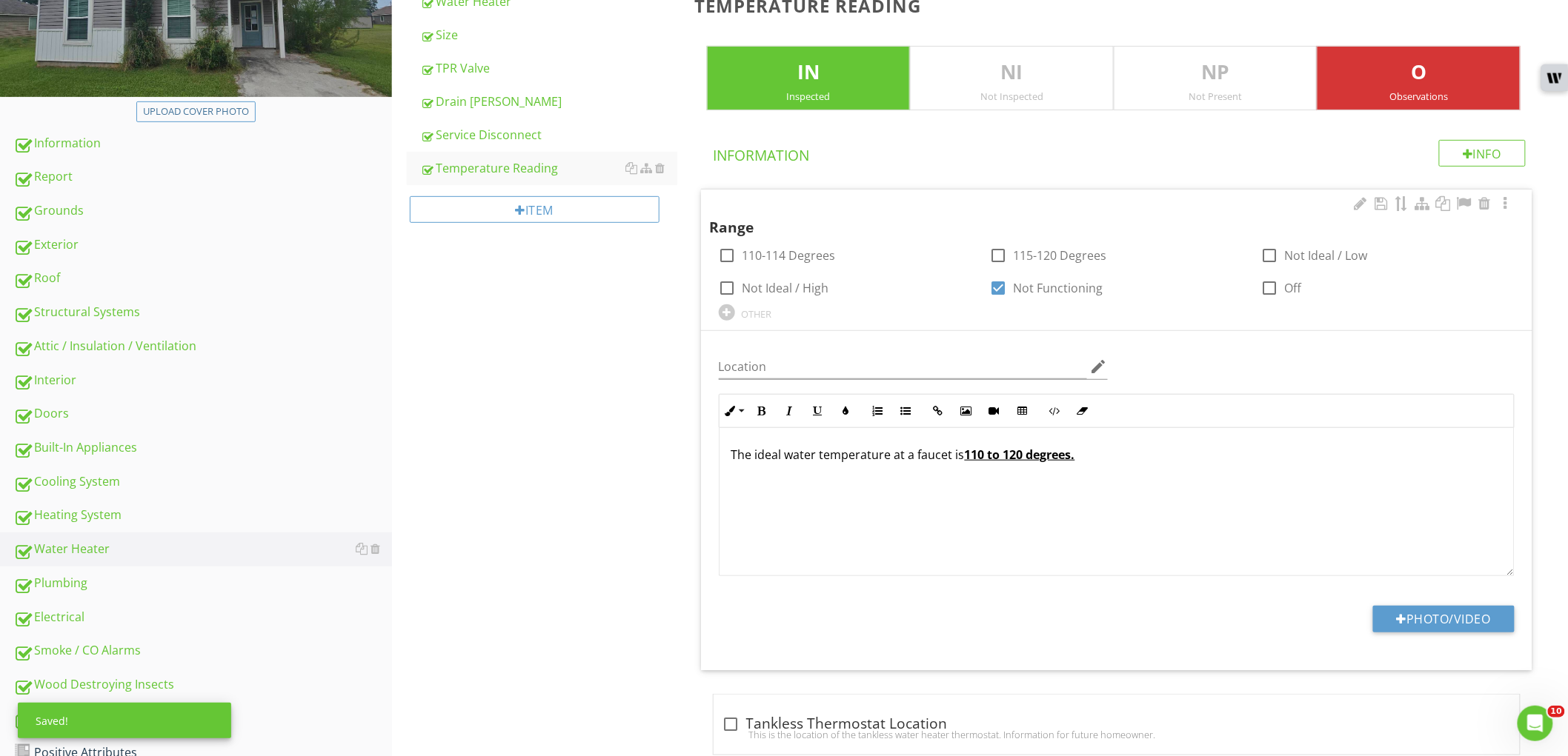
click at [858, 456] on p "The ideal water temperature at a faucet is 110 to 120 degrees." at bounding box center [1117, 455] width 771 height 18
click at [260, 582] on div "Plumbing" at bounding box center [203, 584] width 379 height 20
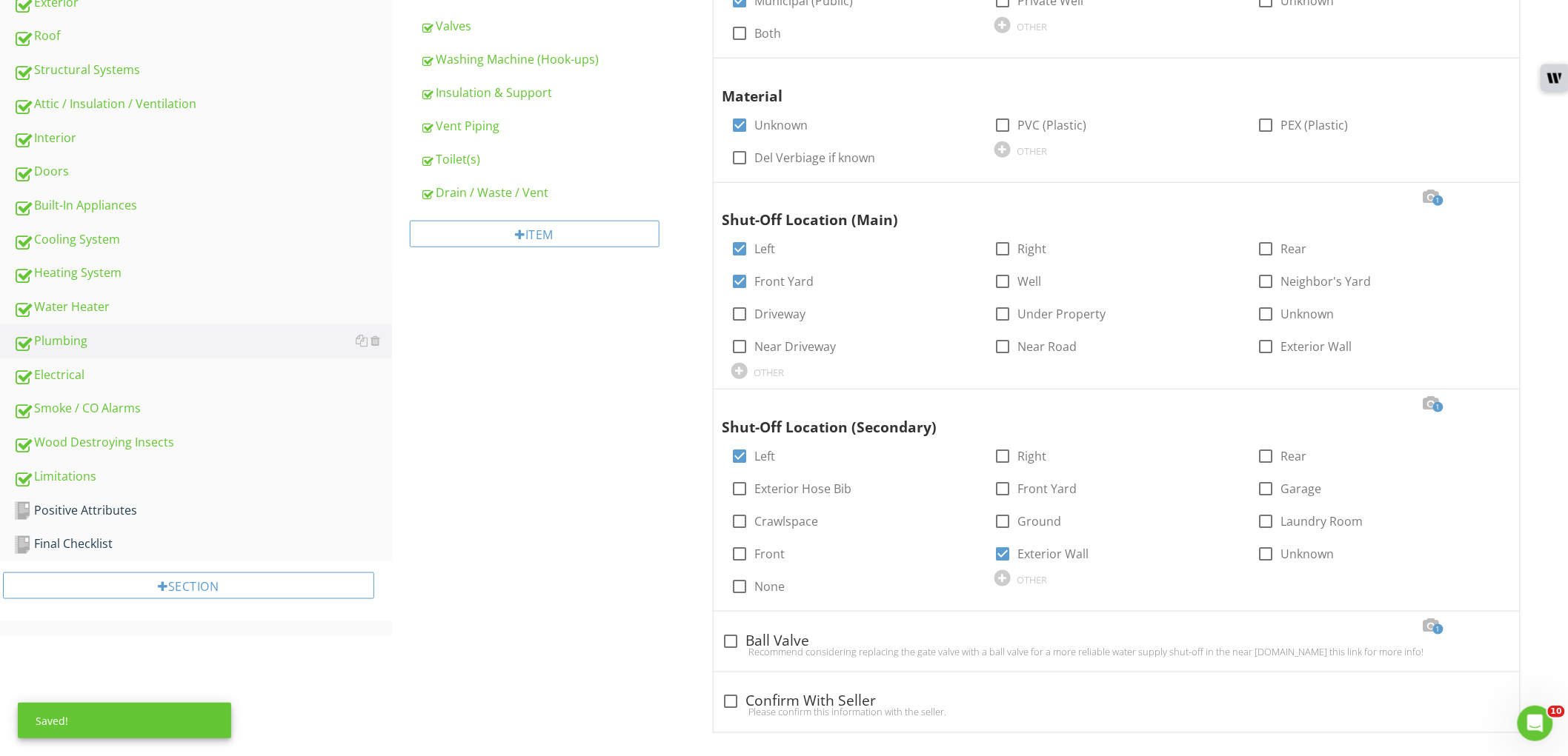
scroll to position [482, 0]
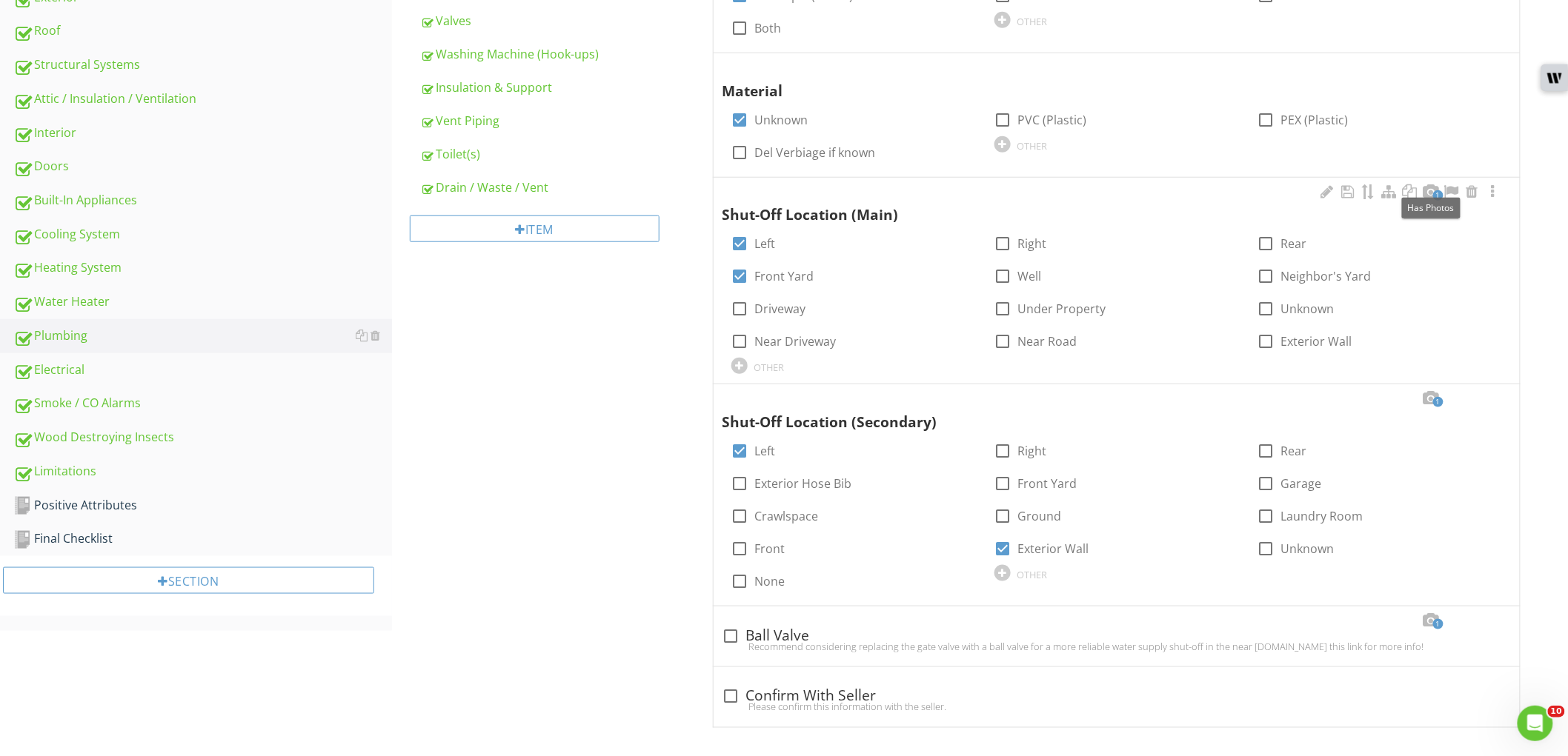
click at [1441, 196] on span "1" at bounding box center [1439, 195] width 11 height 11
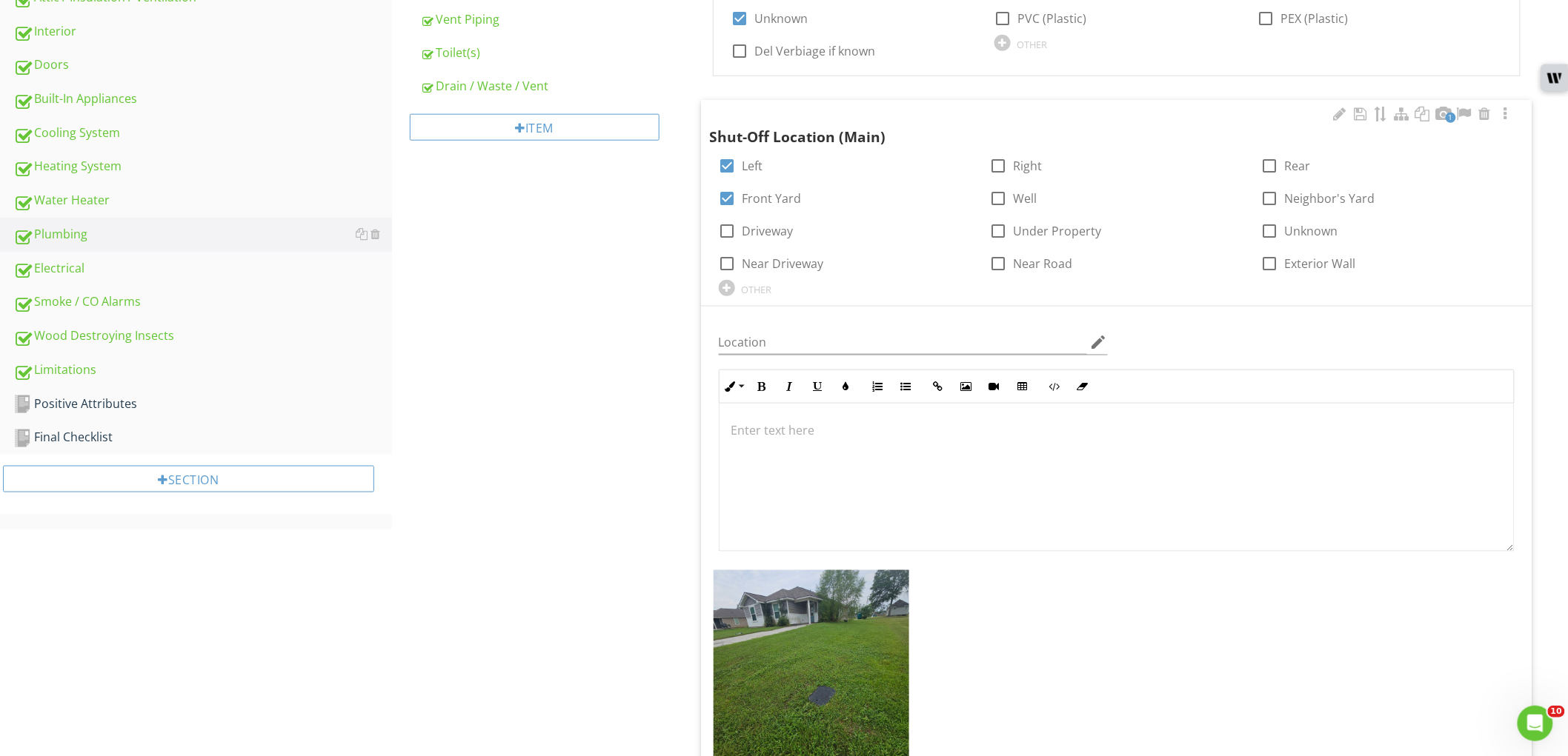
scroll to position [729, 0]
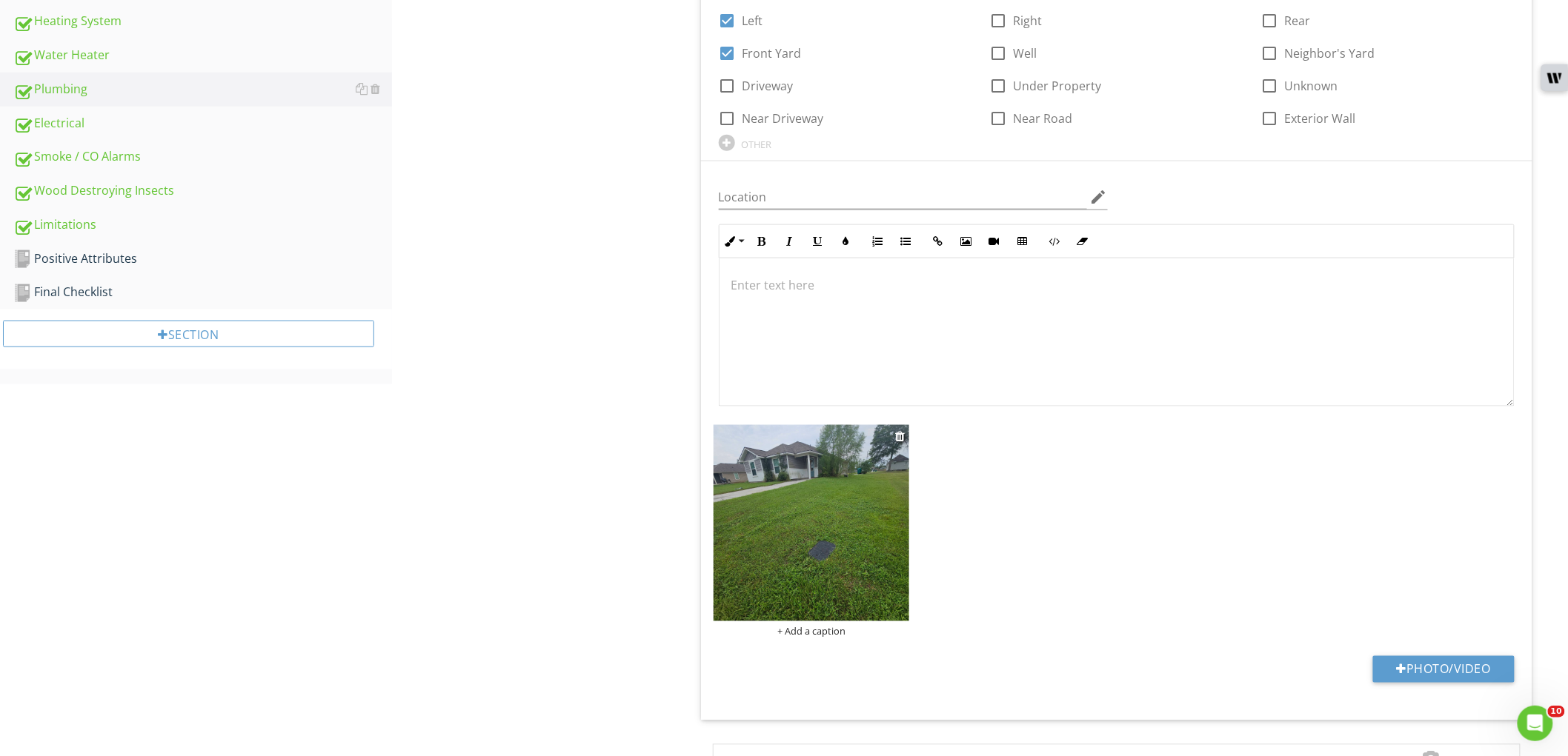
click at [811, 484] on img at bounding box center [812, 523] width 196 height 196
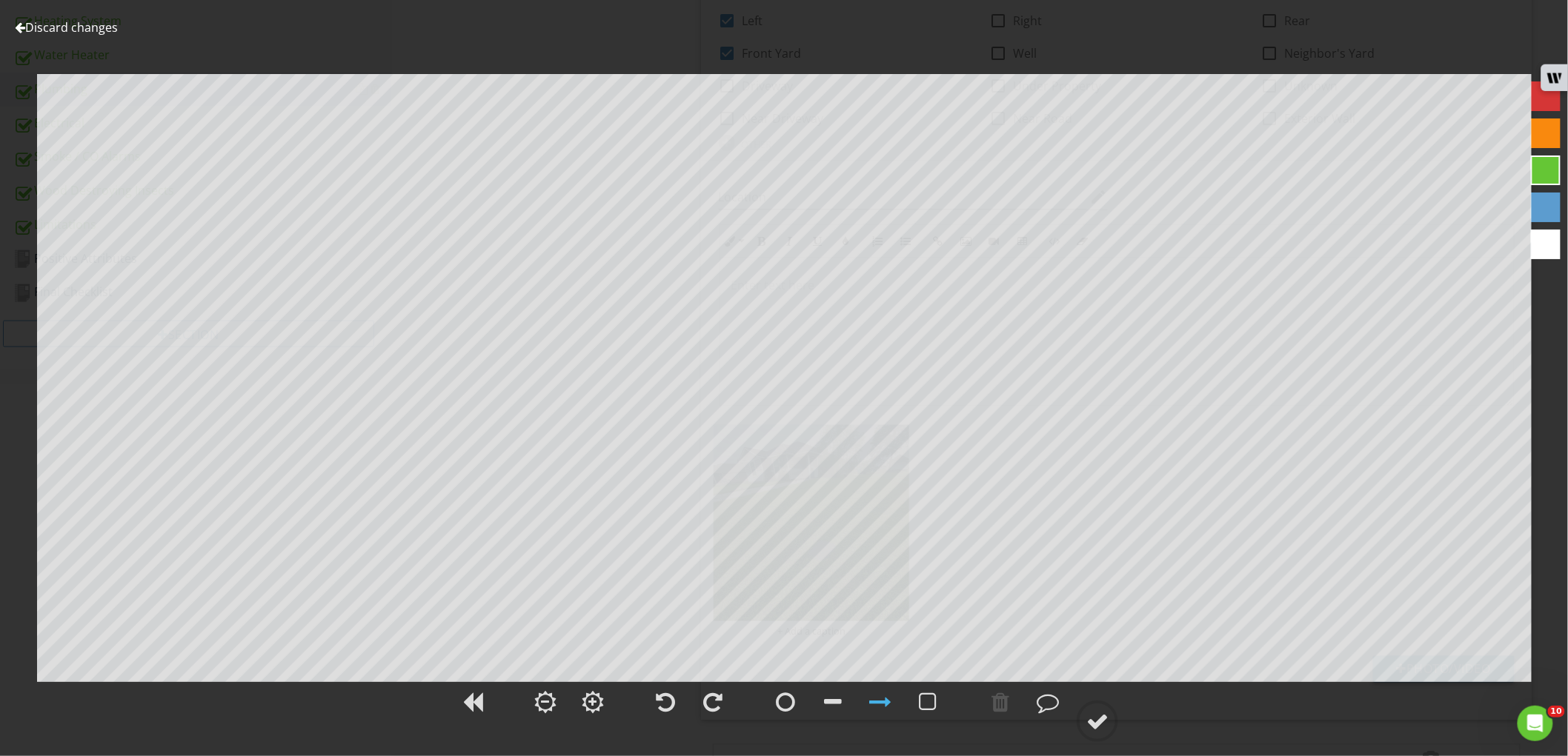
click at [1549, 247] on div at bounding box center [1545, 244] width 29 height 29
click at [1113, 728] on circle at bounding box center [1097, 721] width 39 height 38
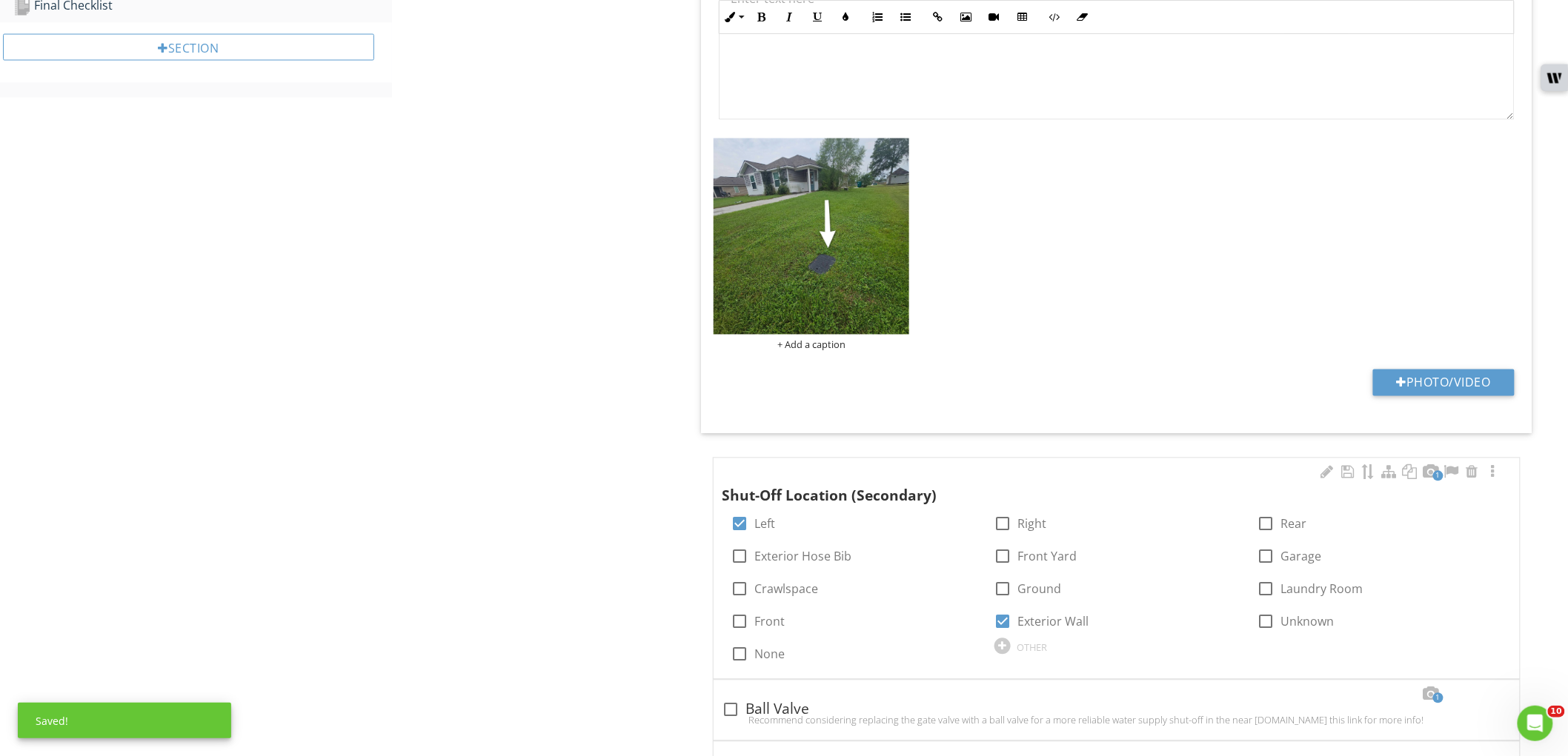
scroll to position [1100, 0]
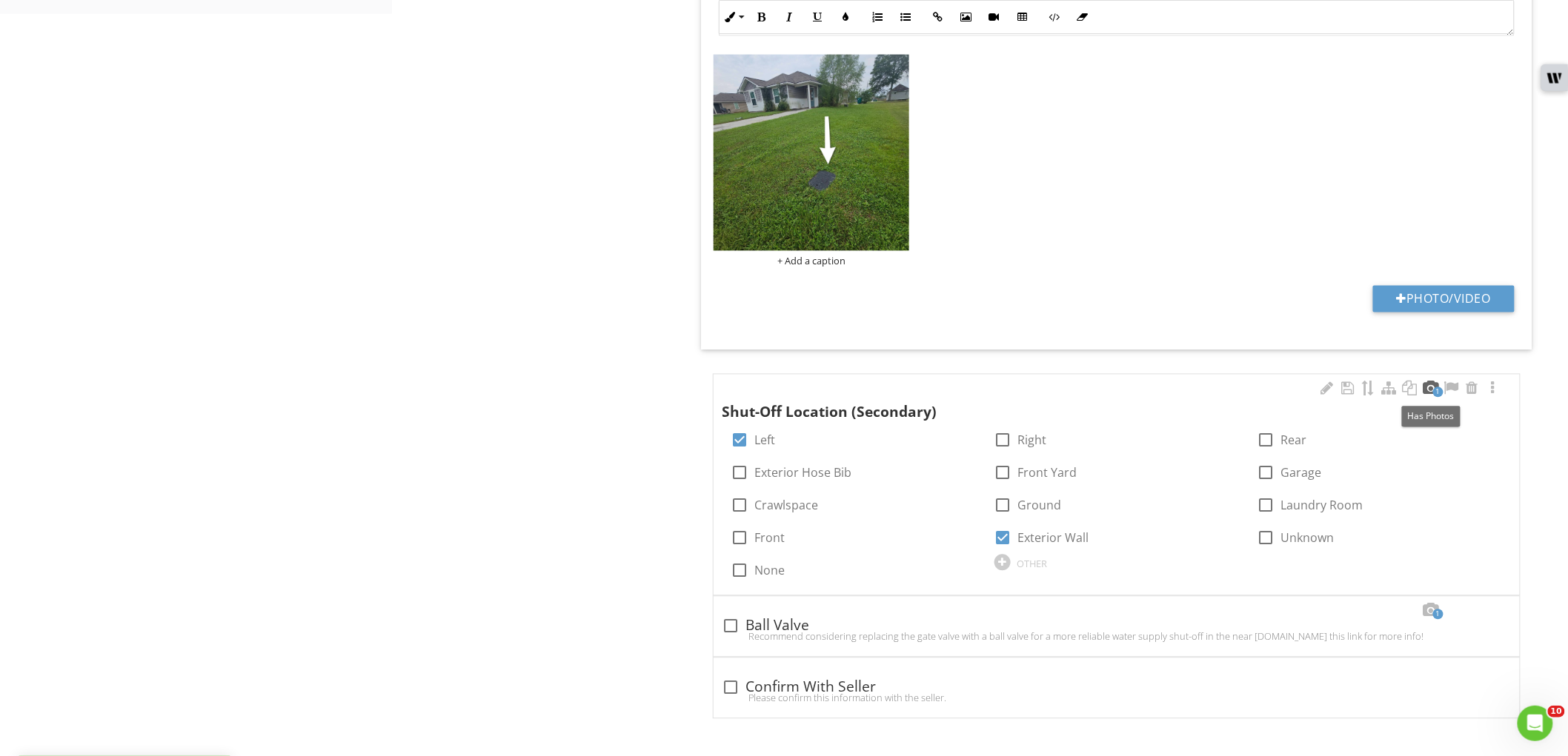
click at [1427, 389] on div at bounding box center [1431, 389] width 18 height 15
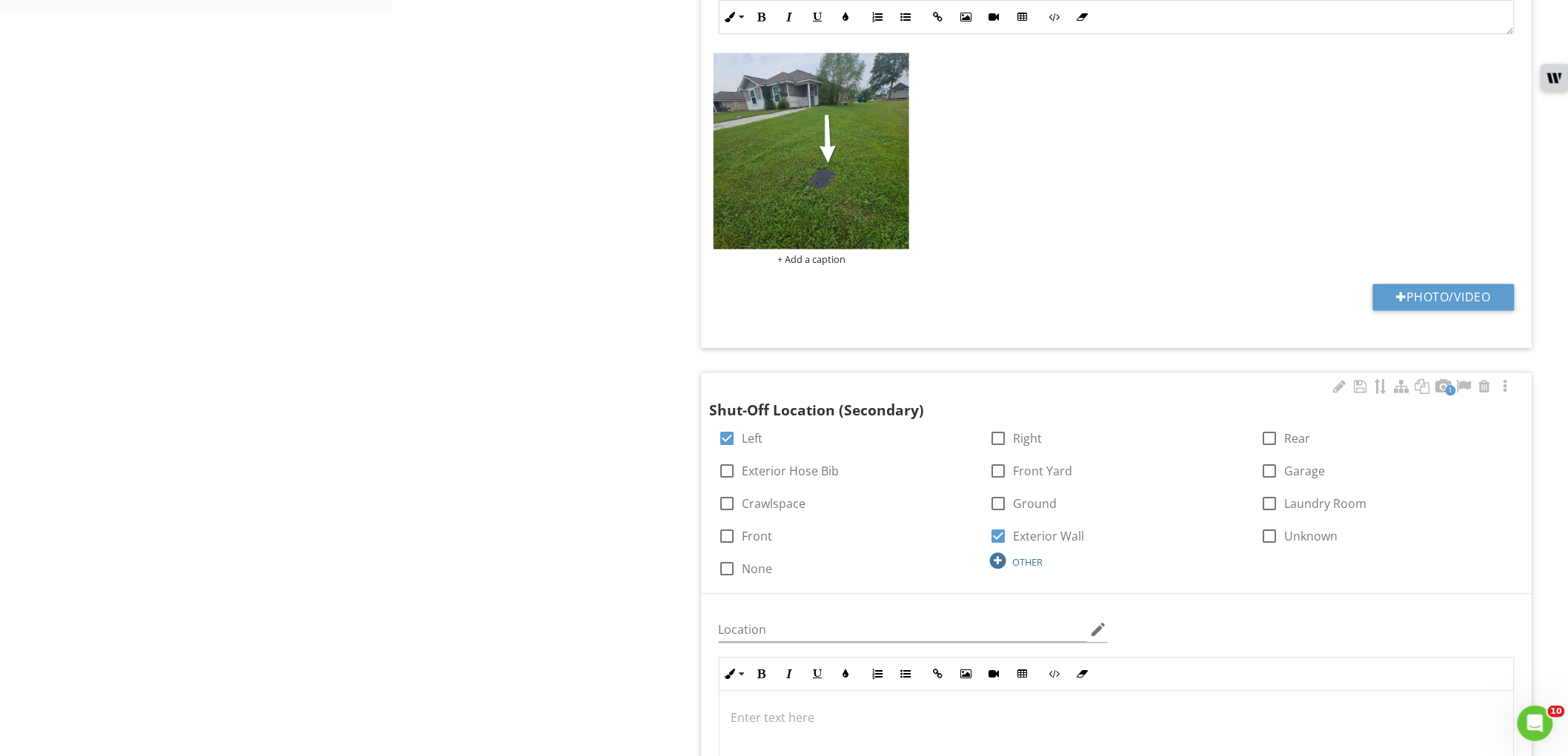
scroll to position [1430, 0]
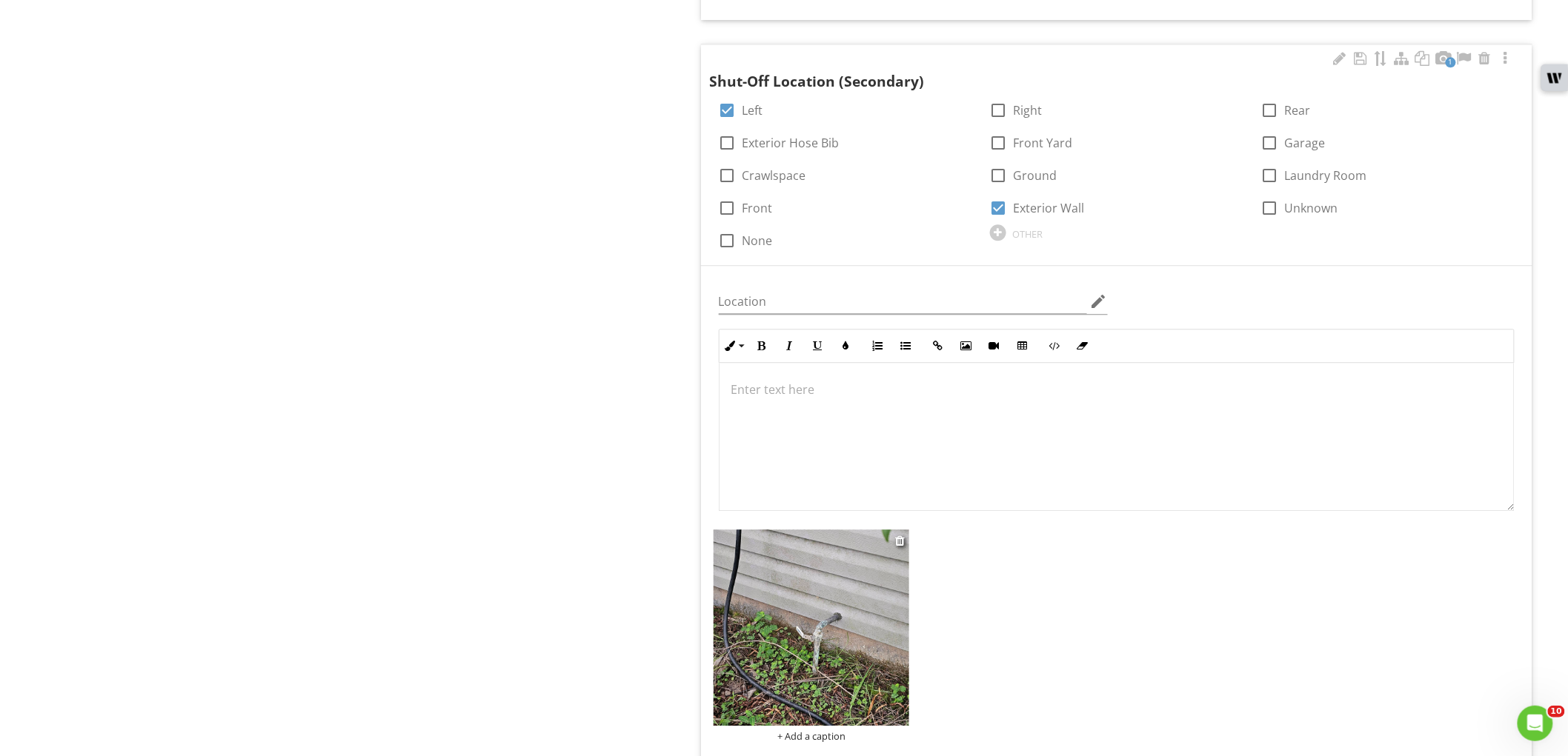
click at [856, 632] on img at bounding box center [812, 628] width 196 height 196
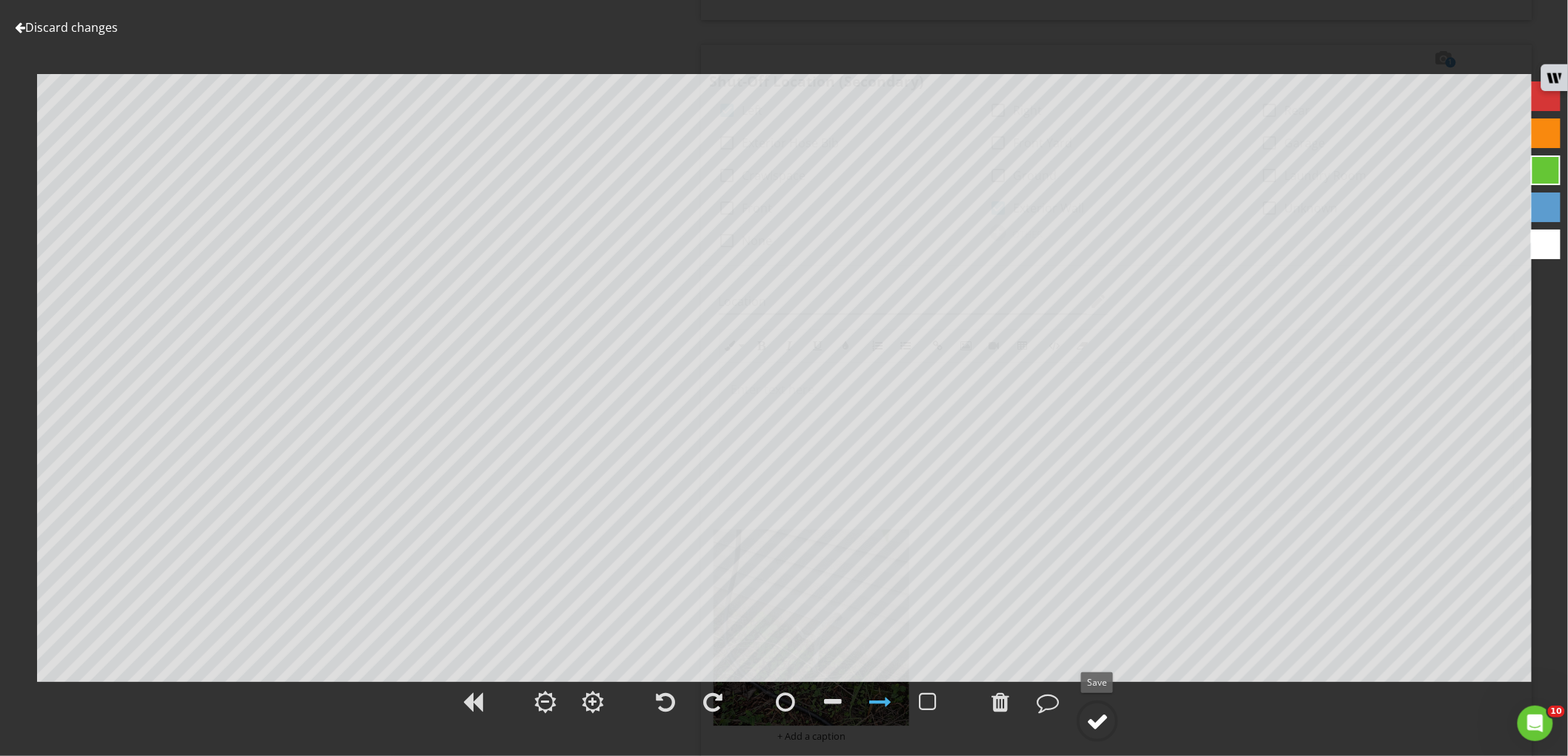
click at [1106, 719] on div at bounding box center [1097, 721] width 22 height 22
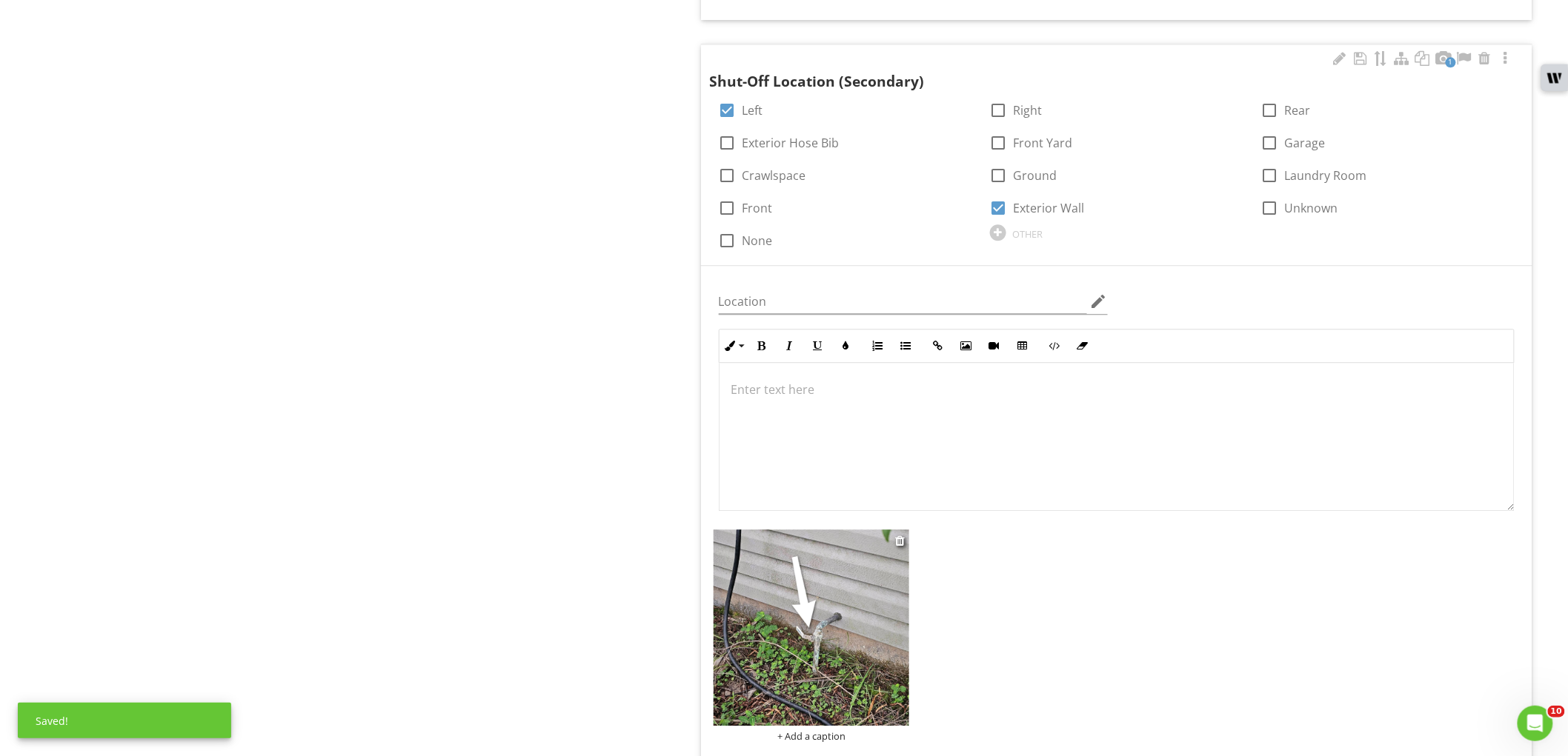
click at [829, 593] on img at bounding box center [812, 628] width 196 height 196
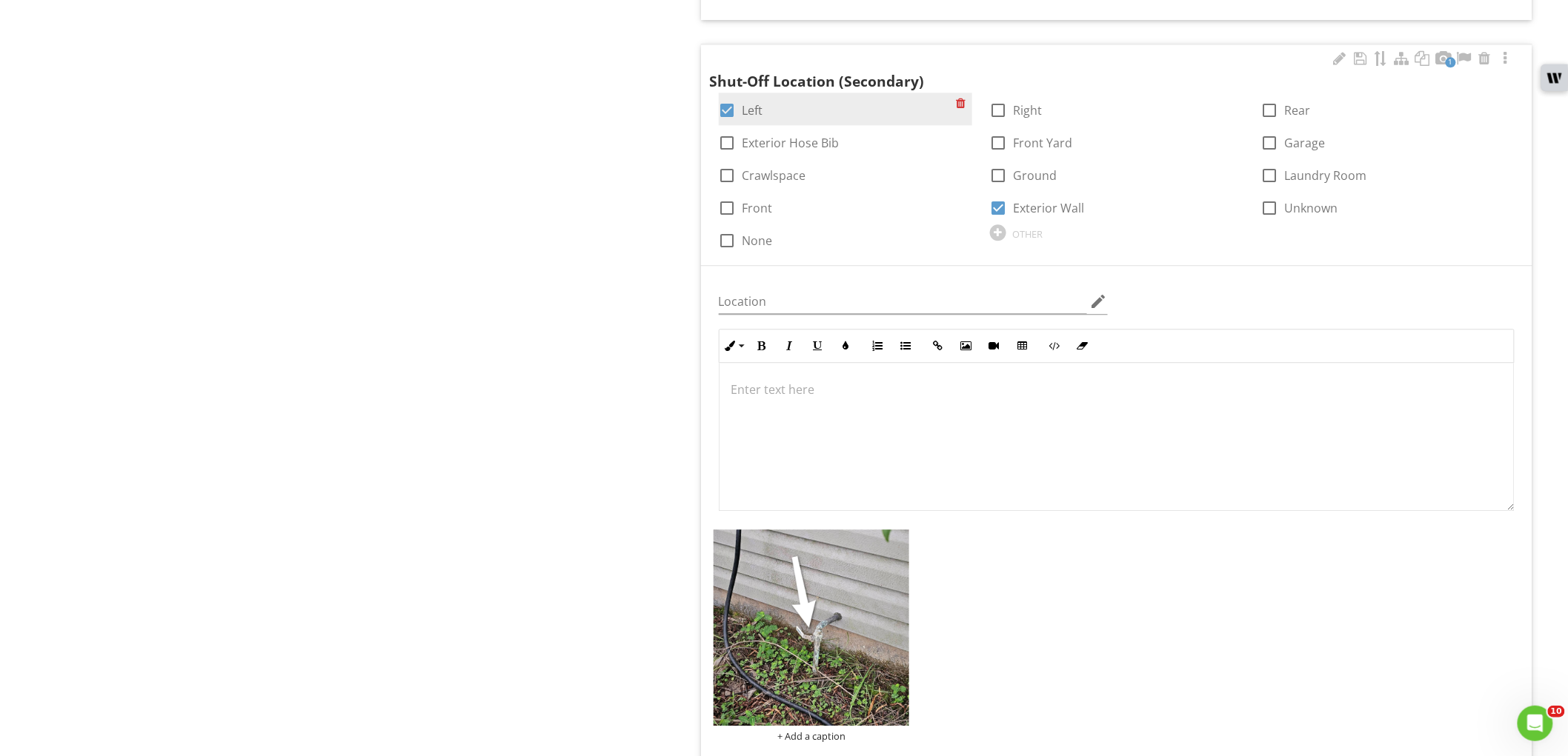
click at [729, 100] on div at bounding box center [727, 110] width 25 height 25
checkbox input "false"
click at [1003, 109] on div at bounding box center [999, 110] width 25 height 25
checkbox input "true"
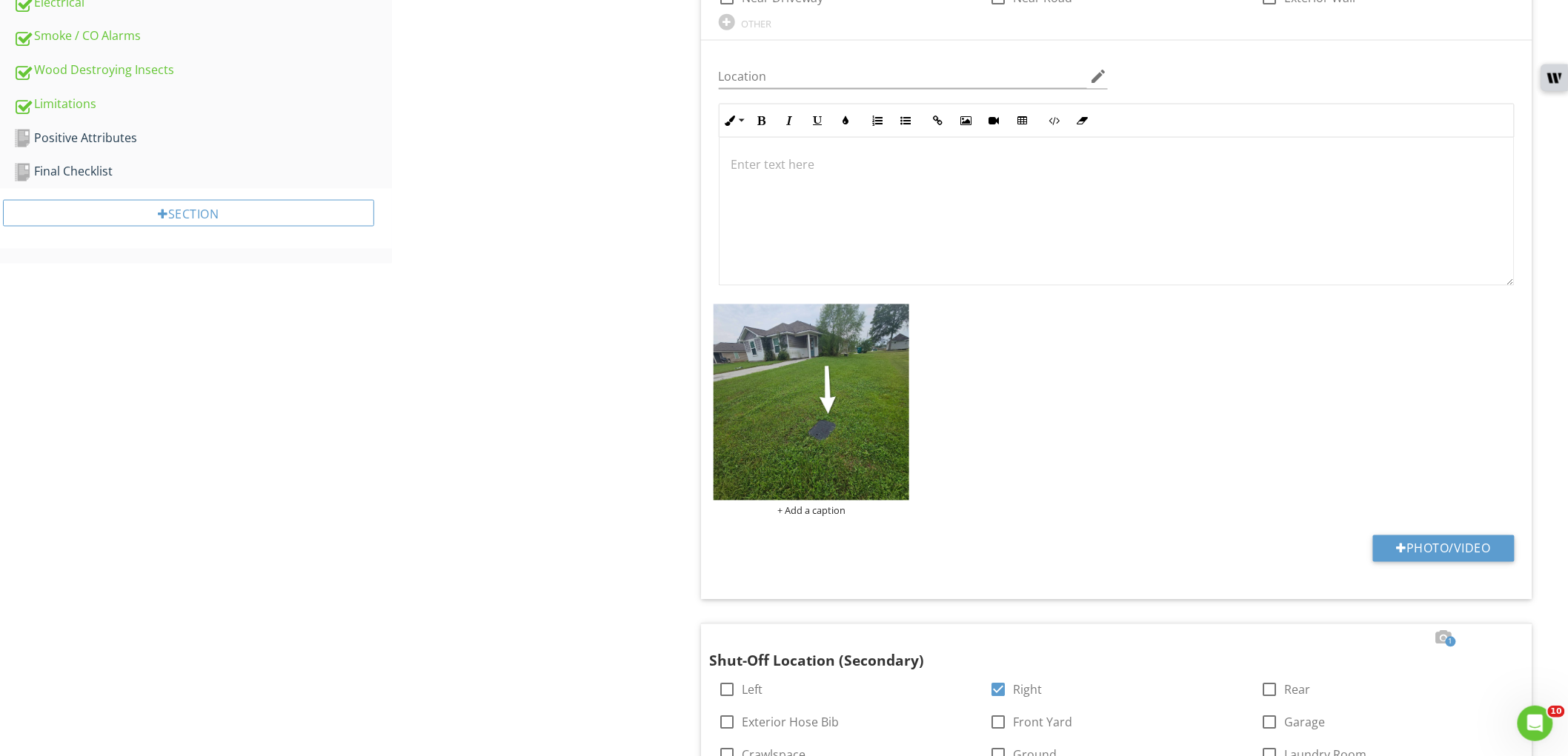
scroll to position [606, 0]
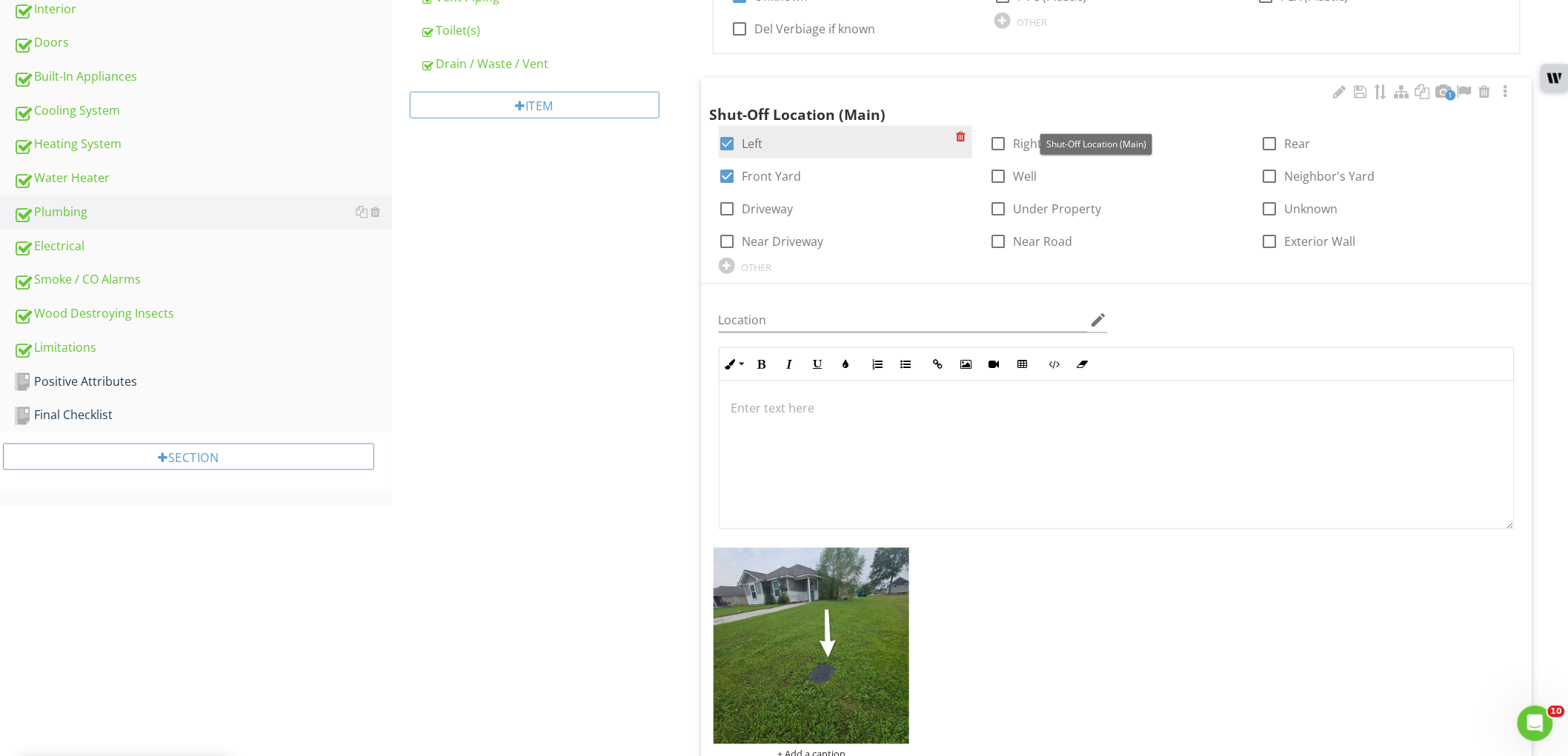
click at [756, 145] on label "Left" at bounding box center [753, 144] width 20 height 15
checkbox input "false"
click at [1018, 144] on label "Right" at bounding box center [1028, 144] width 29 height 15
checkbox input "true"
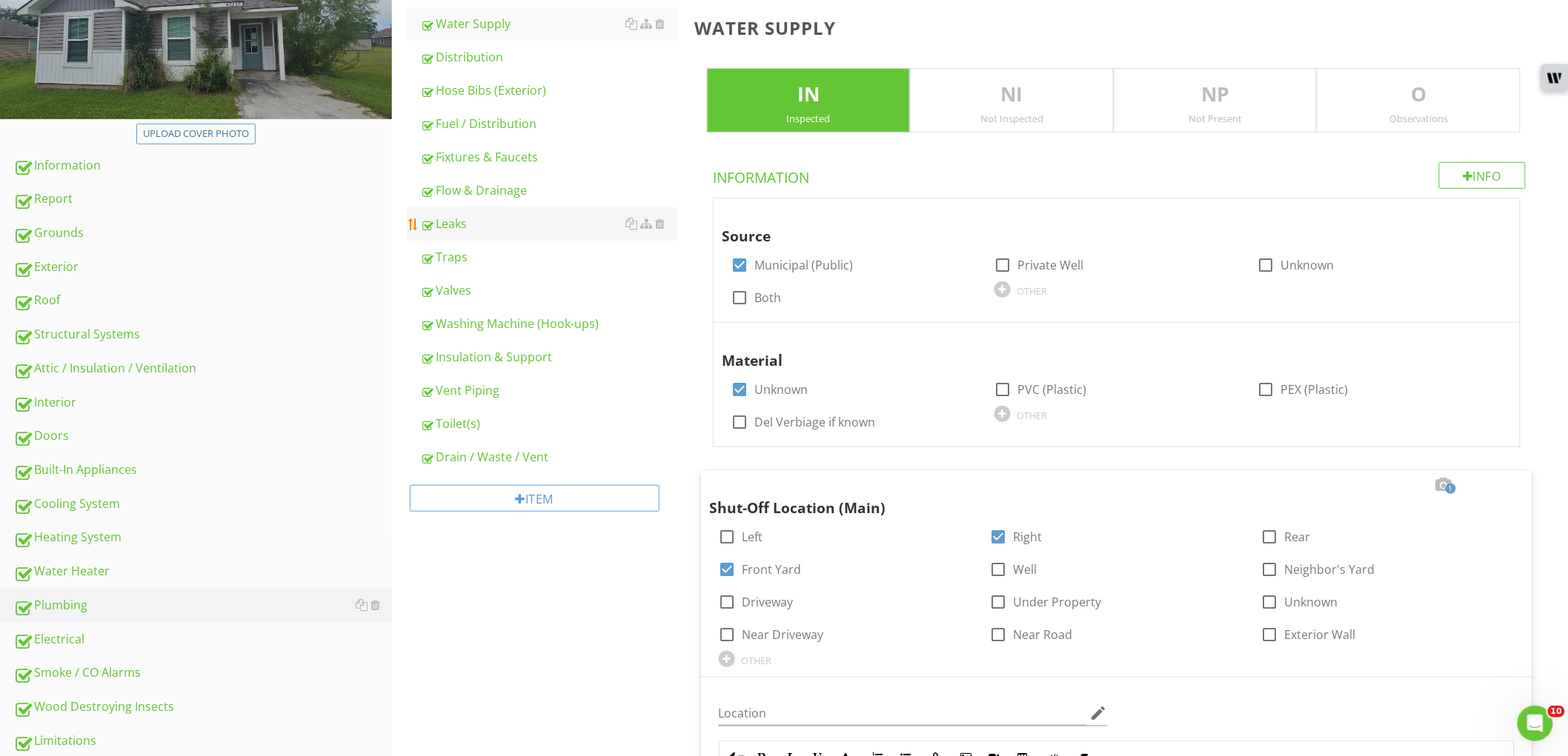
scroll to position [201, 0]
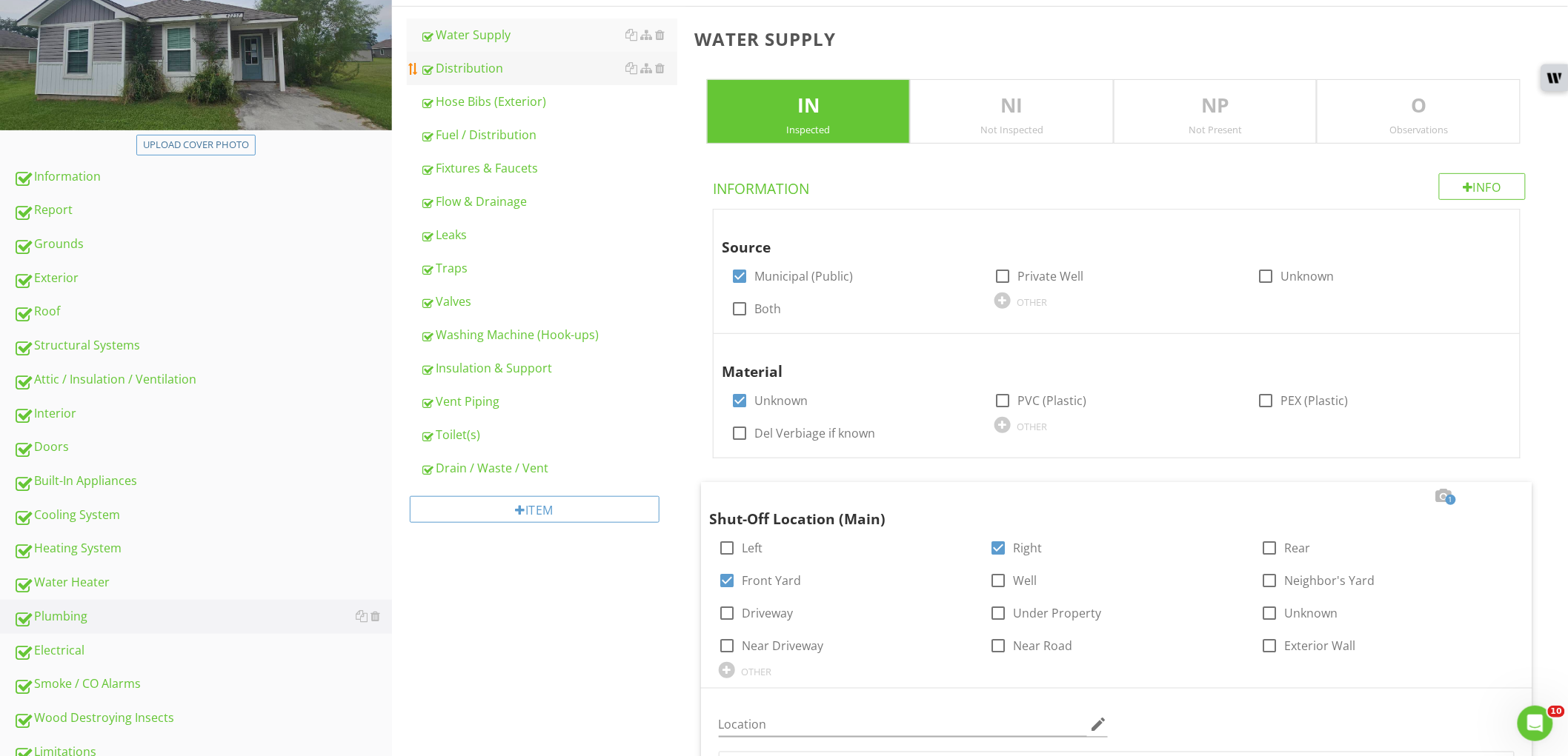
click at [530, 79] on link "Distribution" at bounding box center [549, 68] width 257 height 32
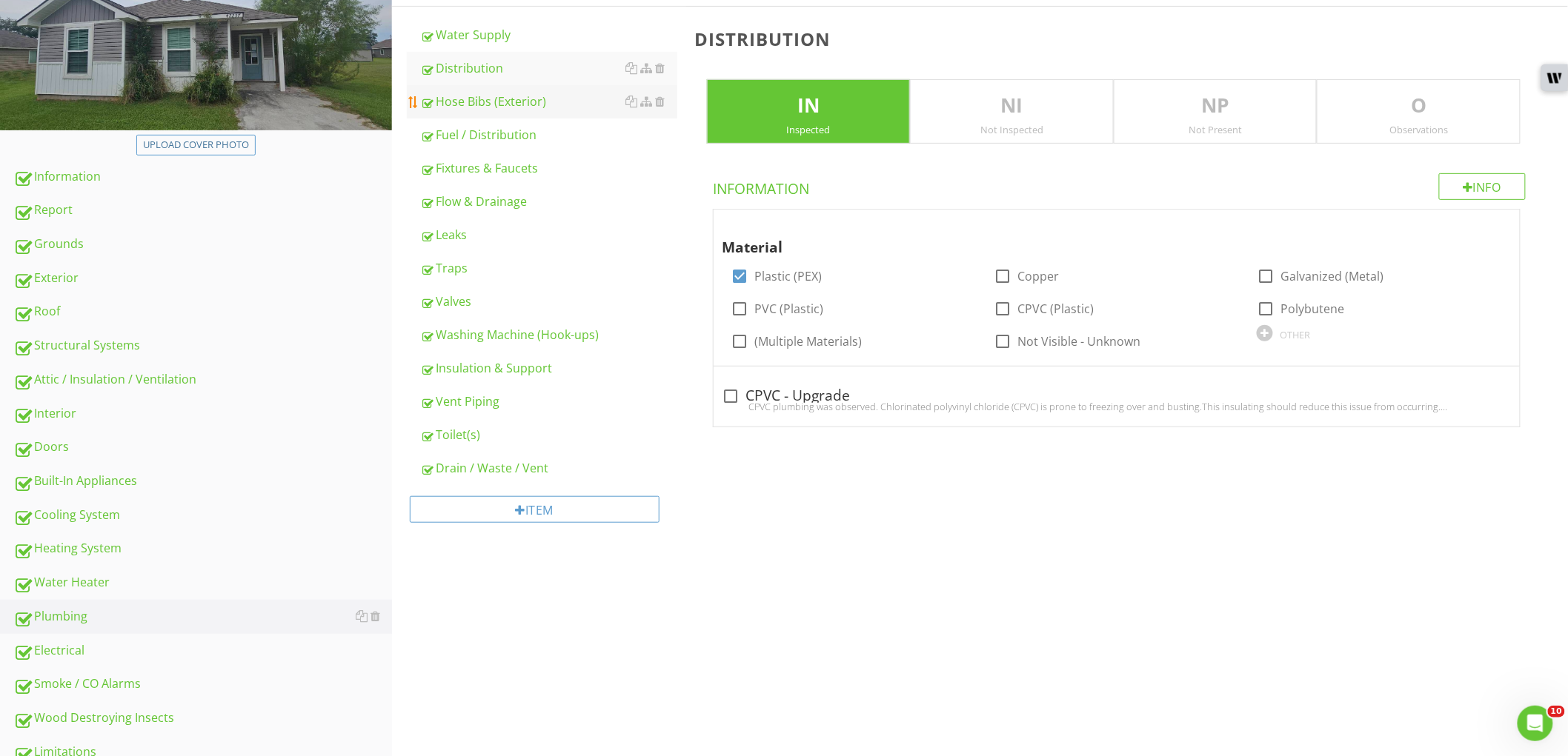
click at [535, 104] on div "Hose Bibs (Exterior)" at bounding box center [549, 102] width 257 height 18
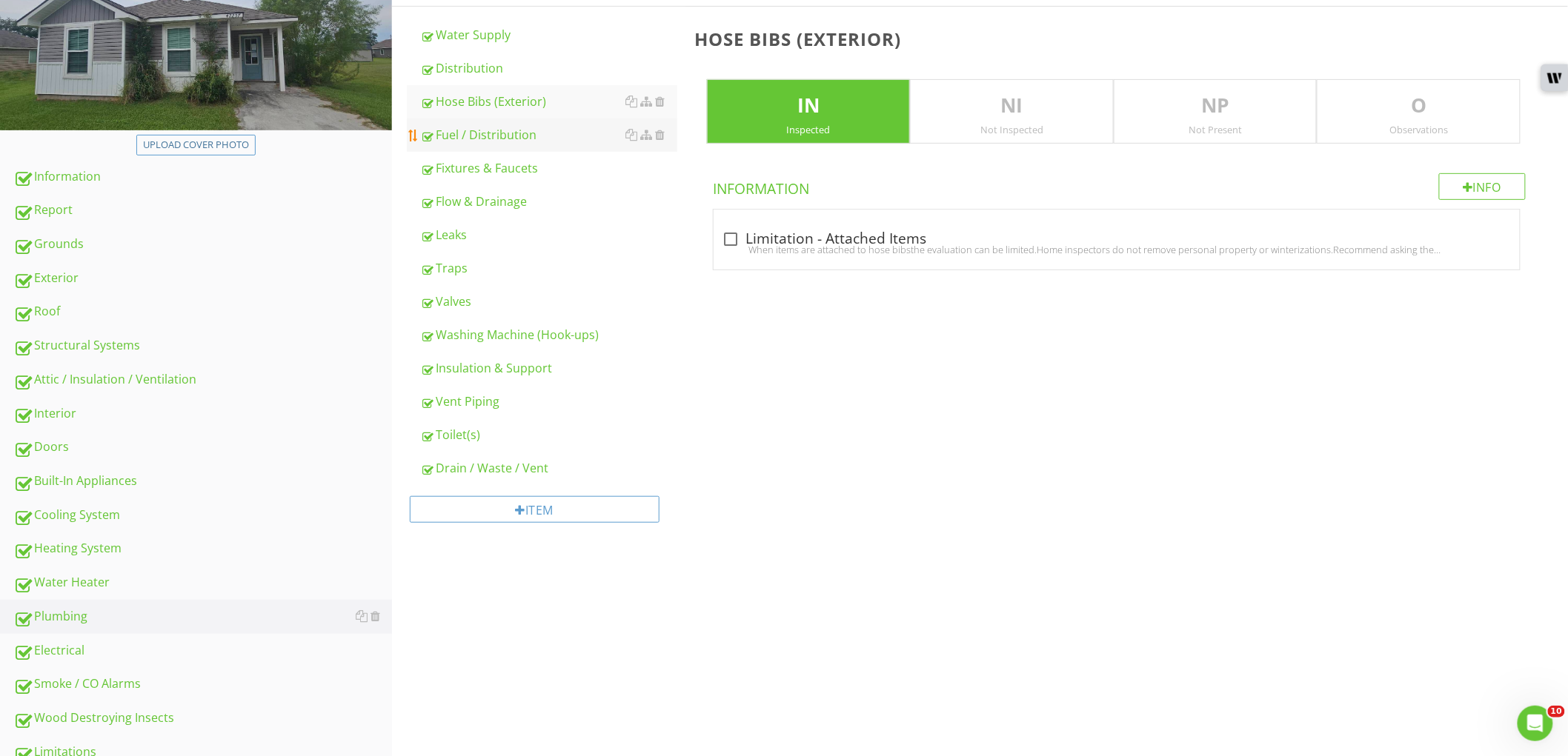
click at [534, 124] on link "Fuel / Distribution" at bounding box center [549, 134] width 257 height 32
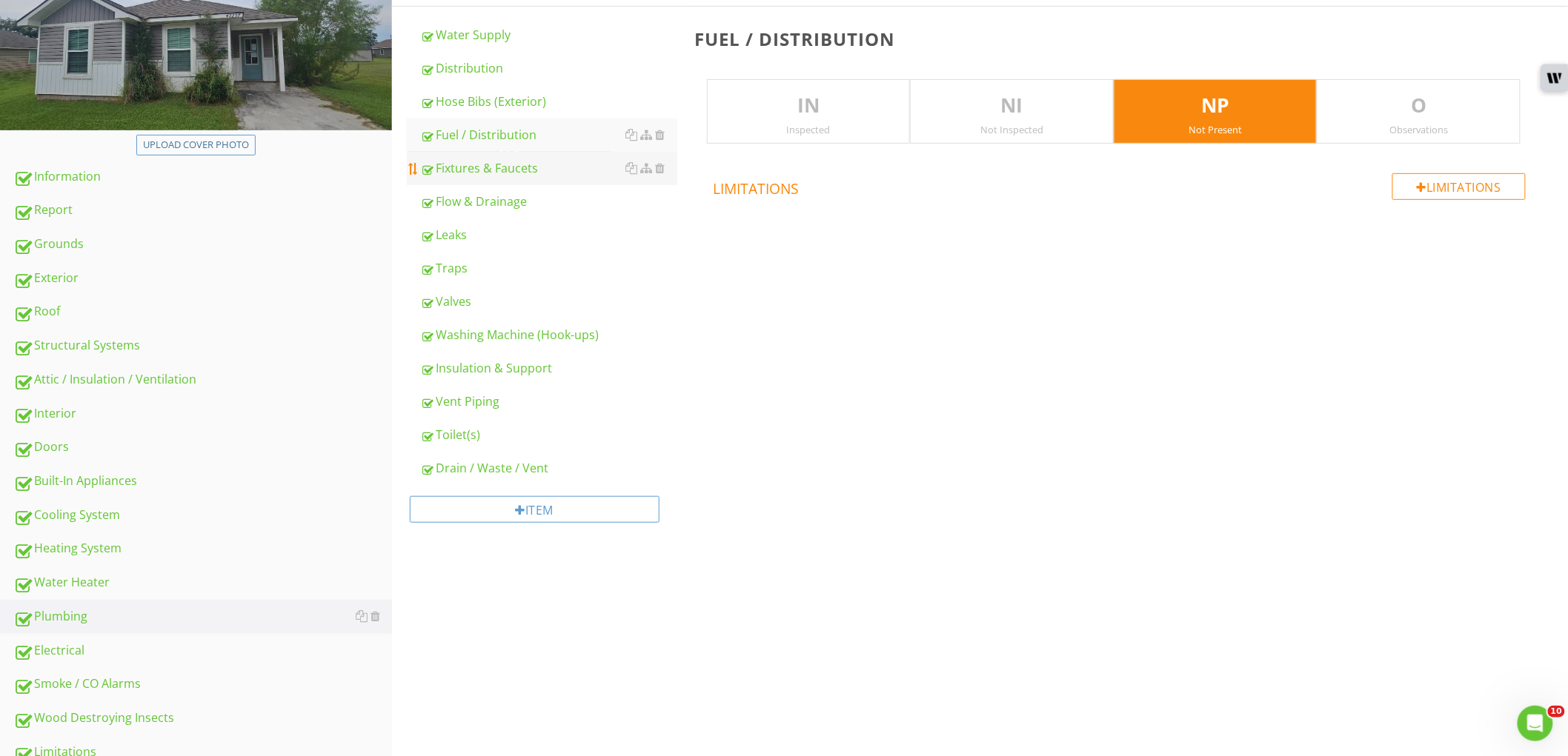
click at [539, 160] on div "Fixtures & Faucets" at bounding box center [549, 168] width 257 height 18
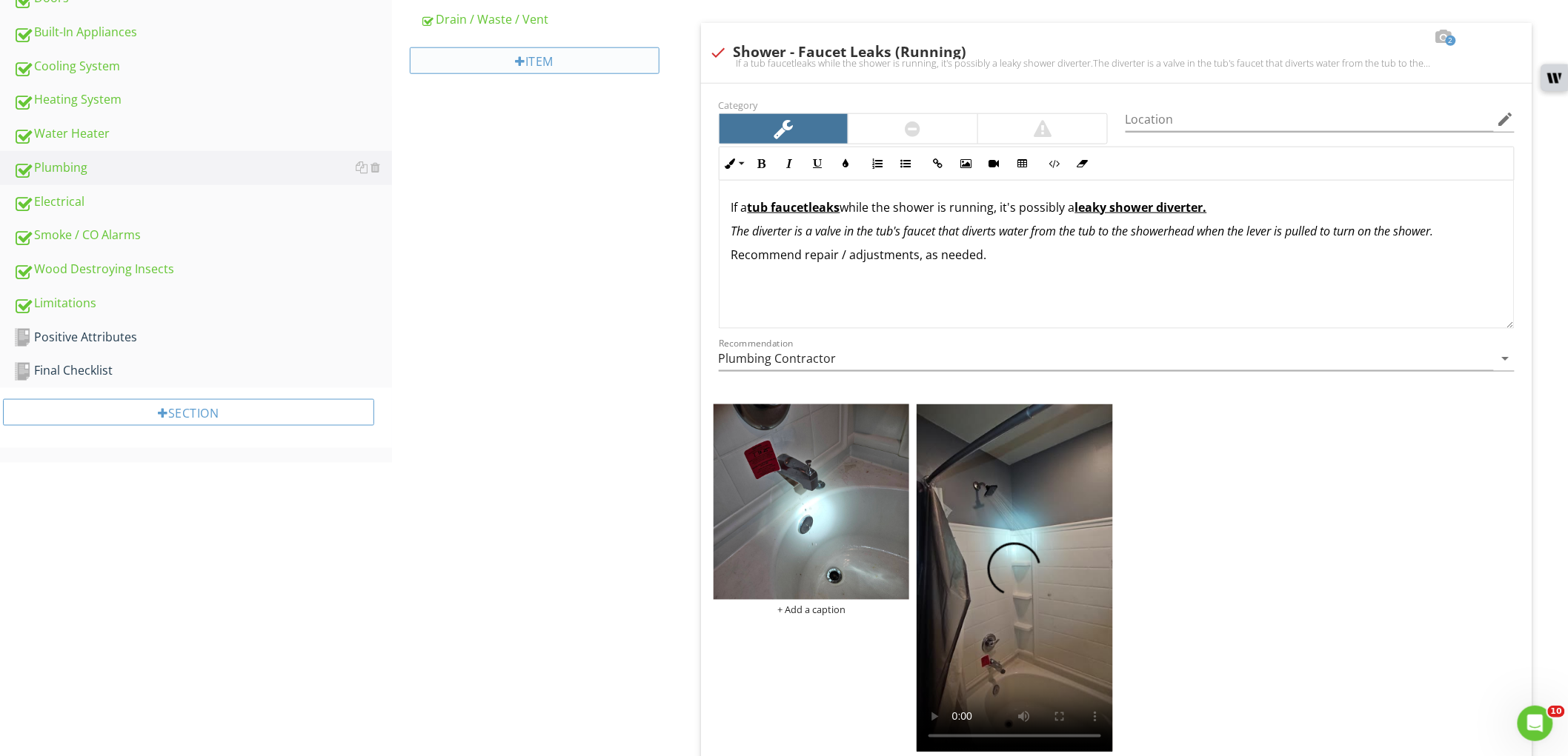
scroll to position [695, 0]
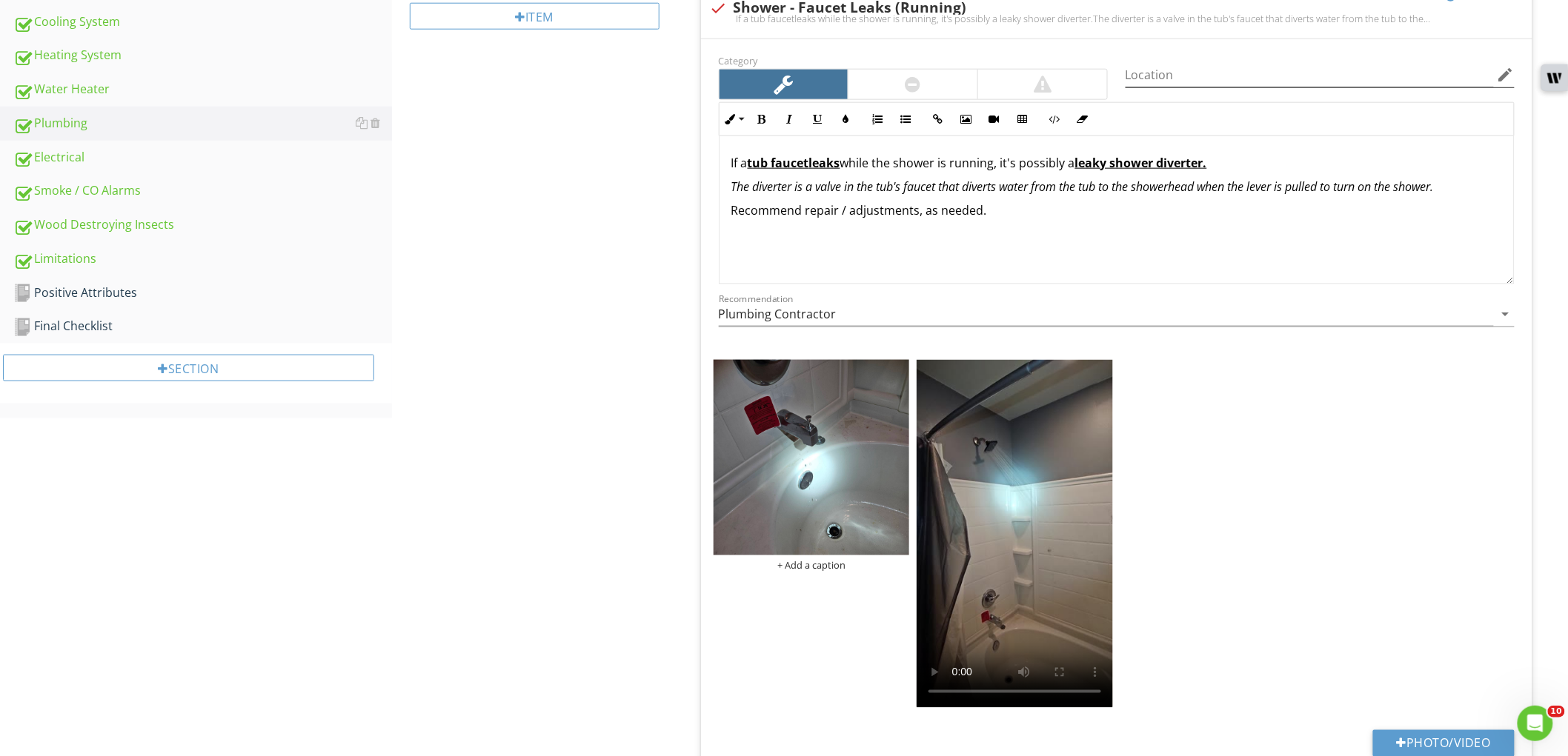
click at [1505, 77] on icon "edit" at bounding box center [1506, 75] width 18 height 18
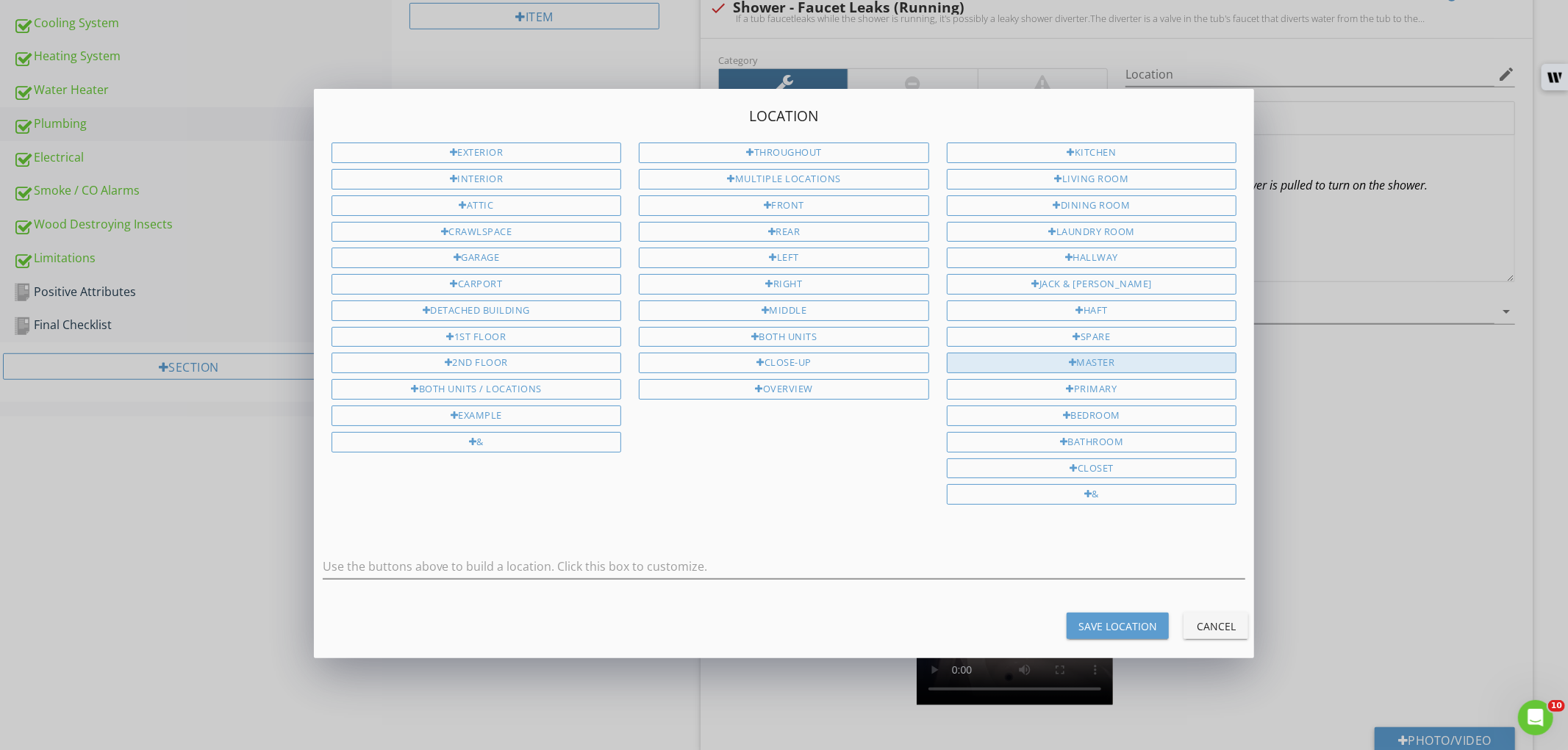
click at [1137, 363] on div "Master" at bounding box center [1092, 362] width 291 height 20
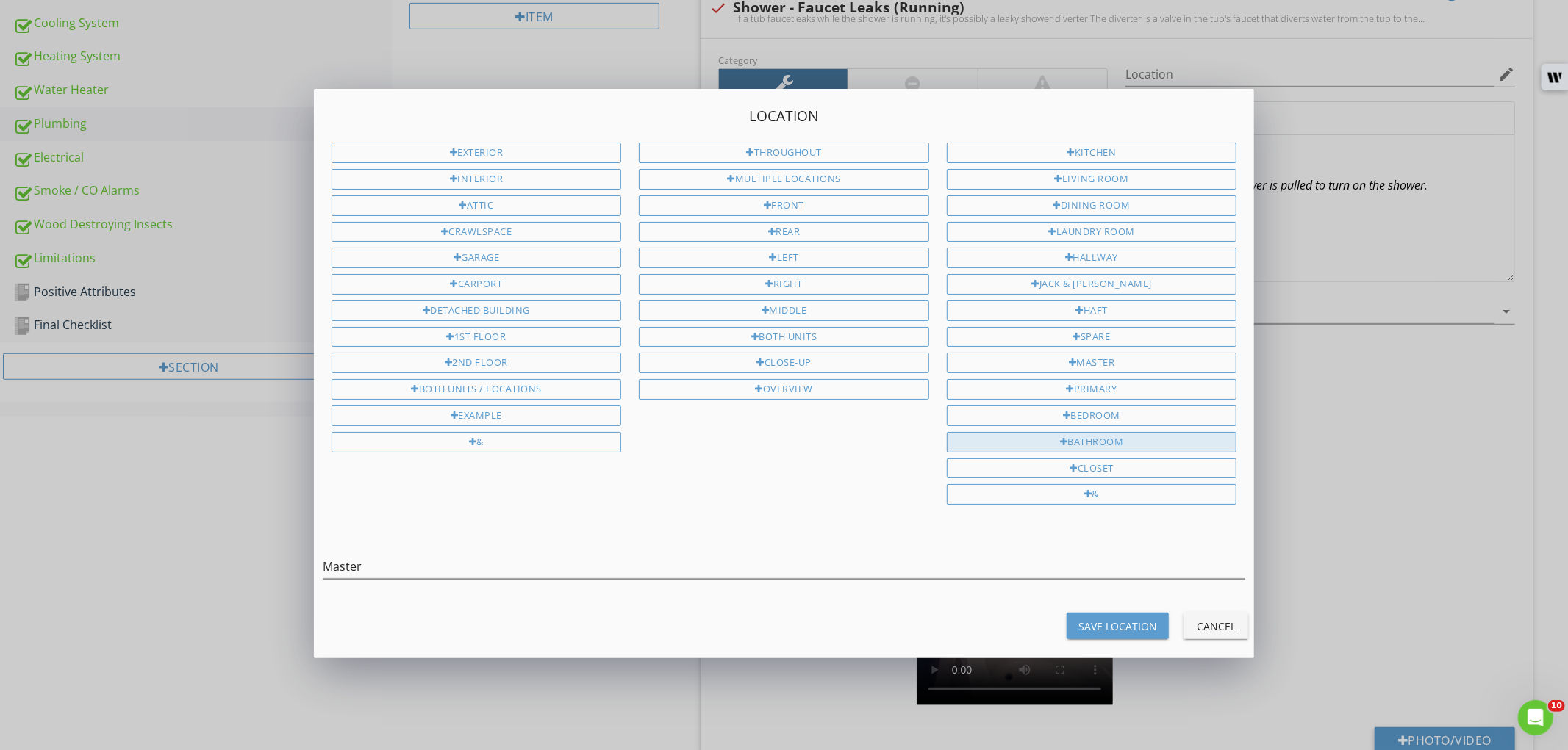
click at [1125, 444] on div "Bathroom" at bounding box center [1092, 442] width 291 height 20
type input "Master Bathroom"
click at [1119, 622] on div "Save Location" at bounding box center [1117, 626] width 79 height 16
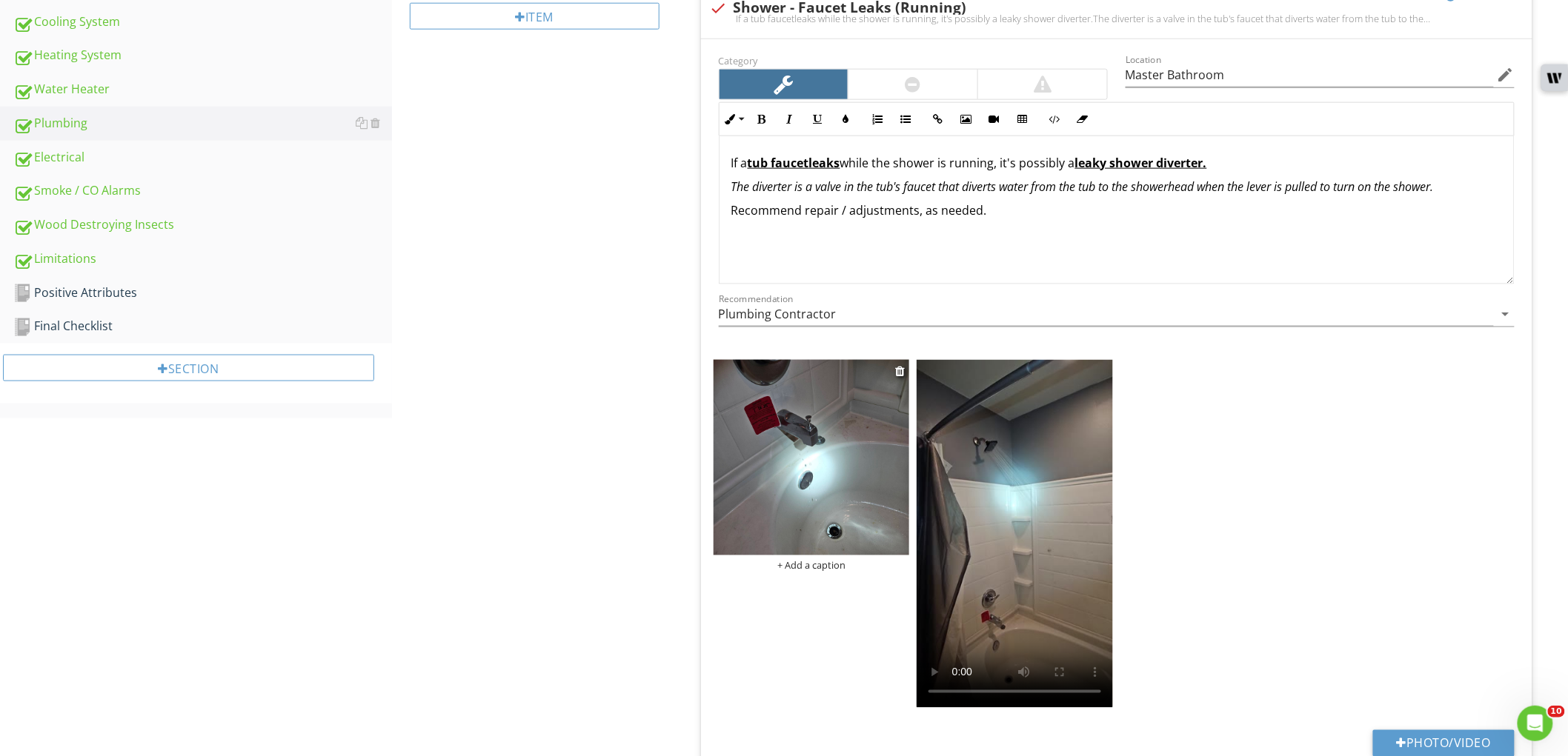
type input "Master Bathroom"
click at [815, 161] on u "leaks" at bounding box center [824, 163] width 31 height 17
drag, startPoint x: 814, startPoint y: 161, endPoint x: 875, endPoint y: 165, distance: 61.1
click at [875, 165] on u "tub faucet makes an odd noise or" at bounding box center [847, 163] width 198 height 17
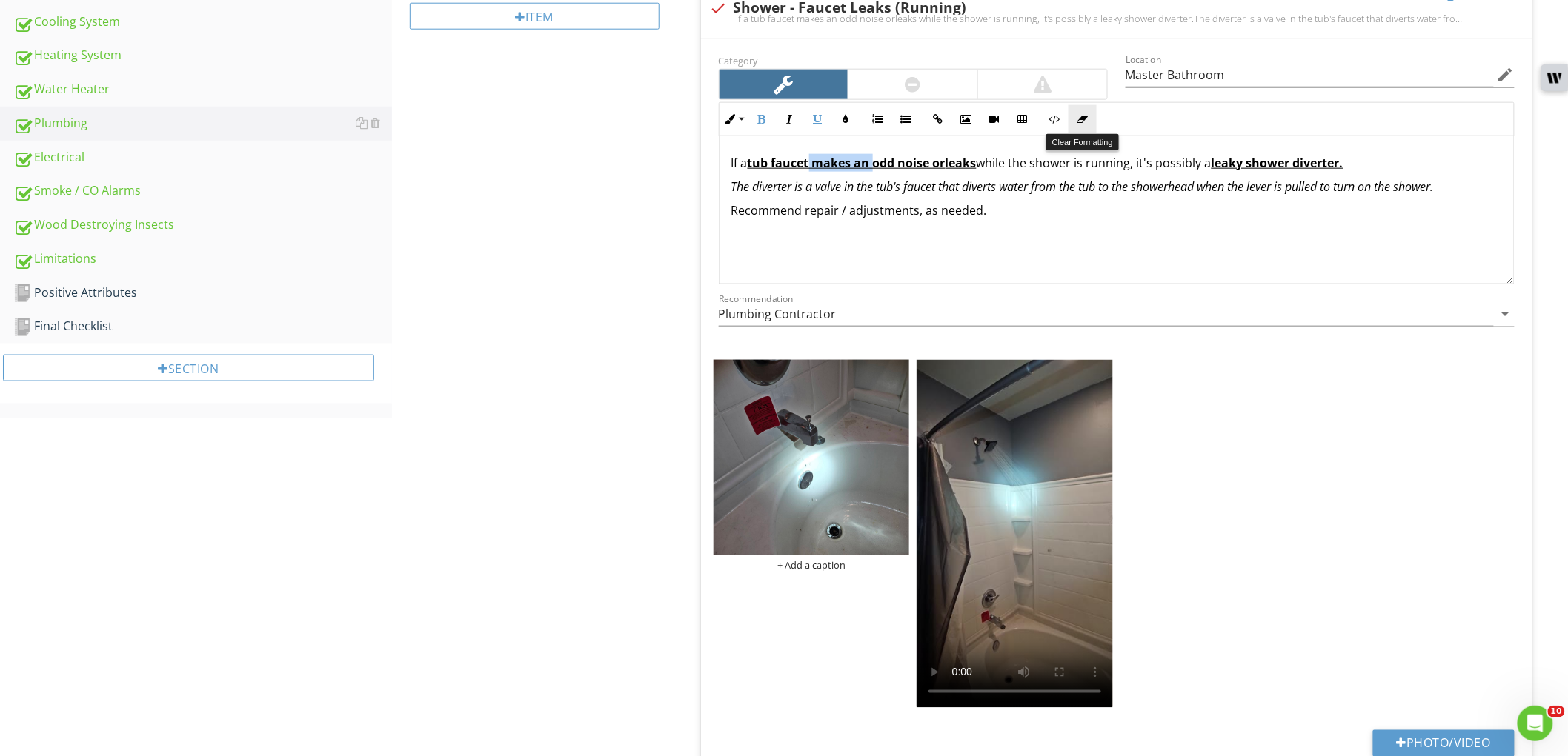
click at [1082, 115] on icon "button" at bounding box center [1083, 119] width 11 height 11
type input "Master Bathroom"
click at [541, 374] on div "Plumbing Water Supply Distribution Hose Bibs (Exterior) Fuel / Distribution Fix…" at bounding box center [980, 696] width 1176 height 2485
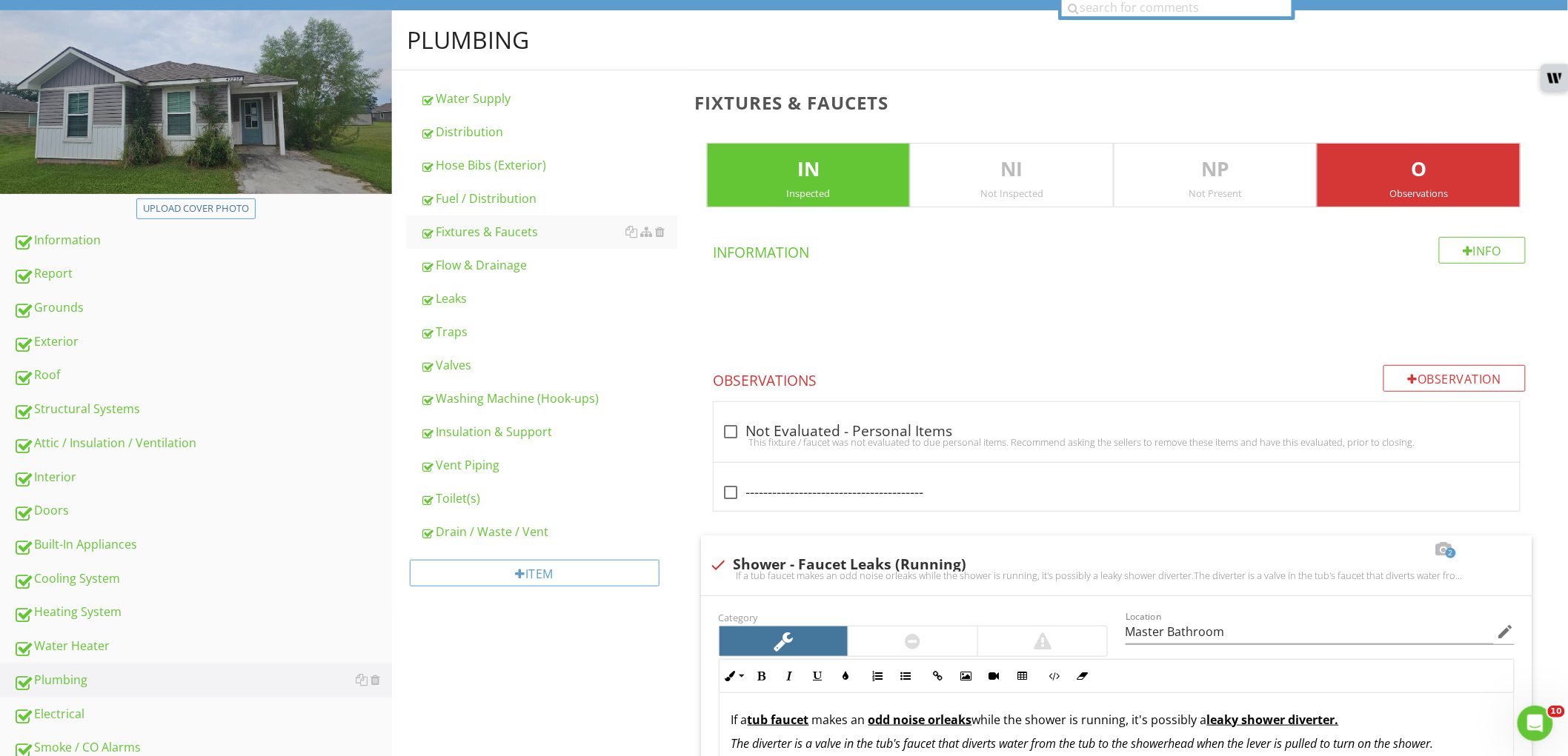
scroll to position [119, 0]
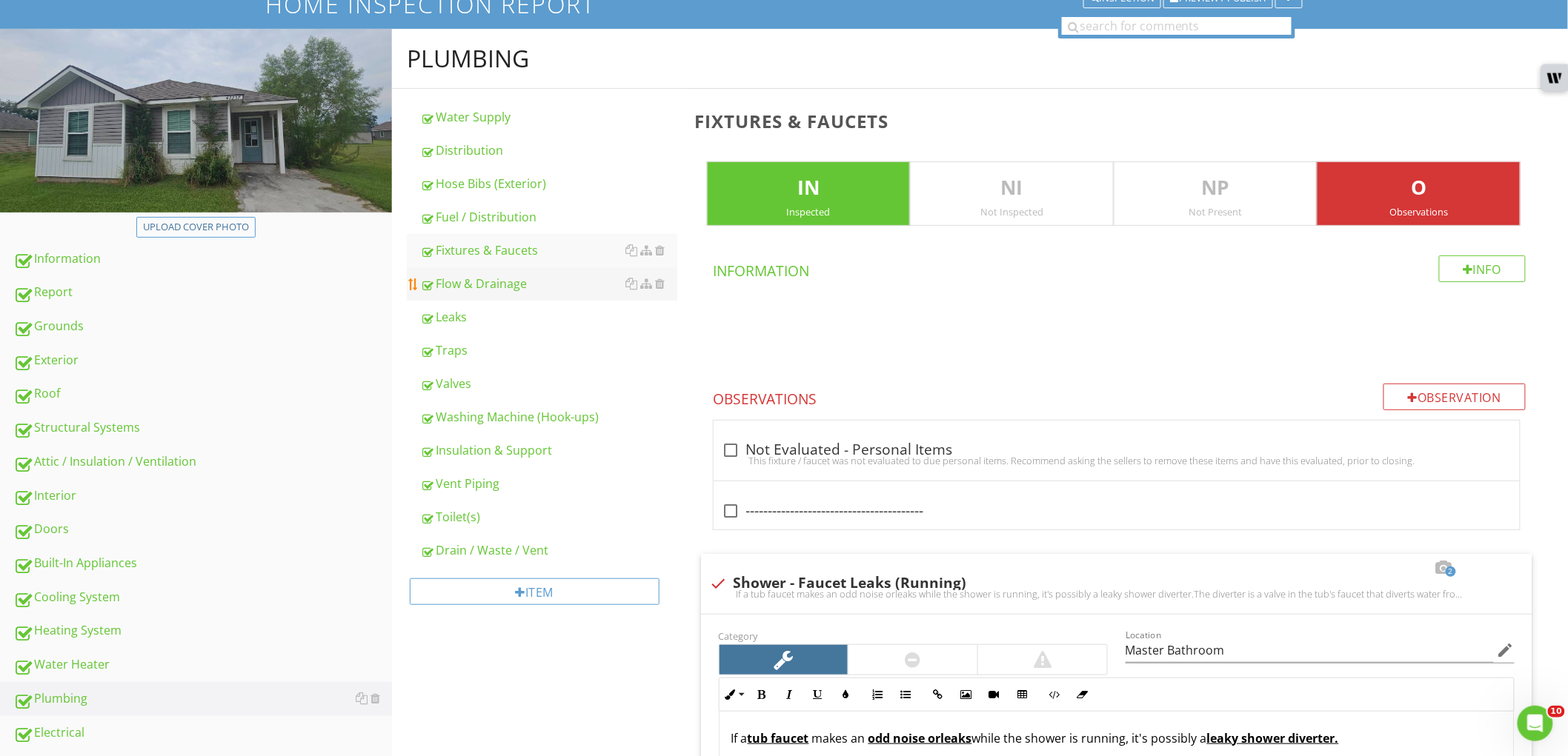
click at [526, 287] on div "Flow & Drainage" at bounding box center [549, 284] width 257 height 18
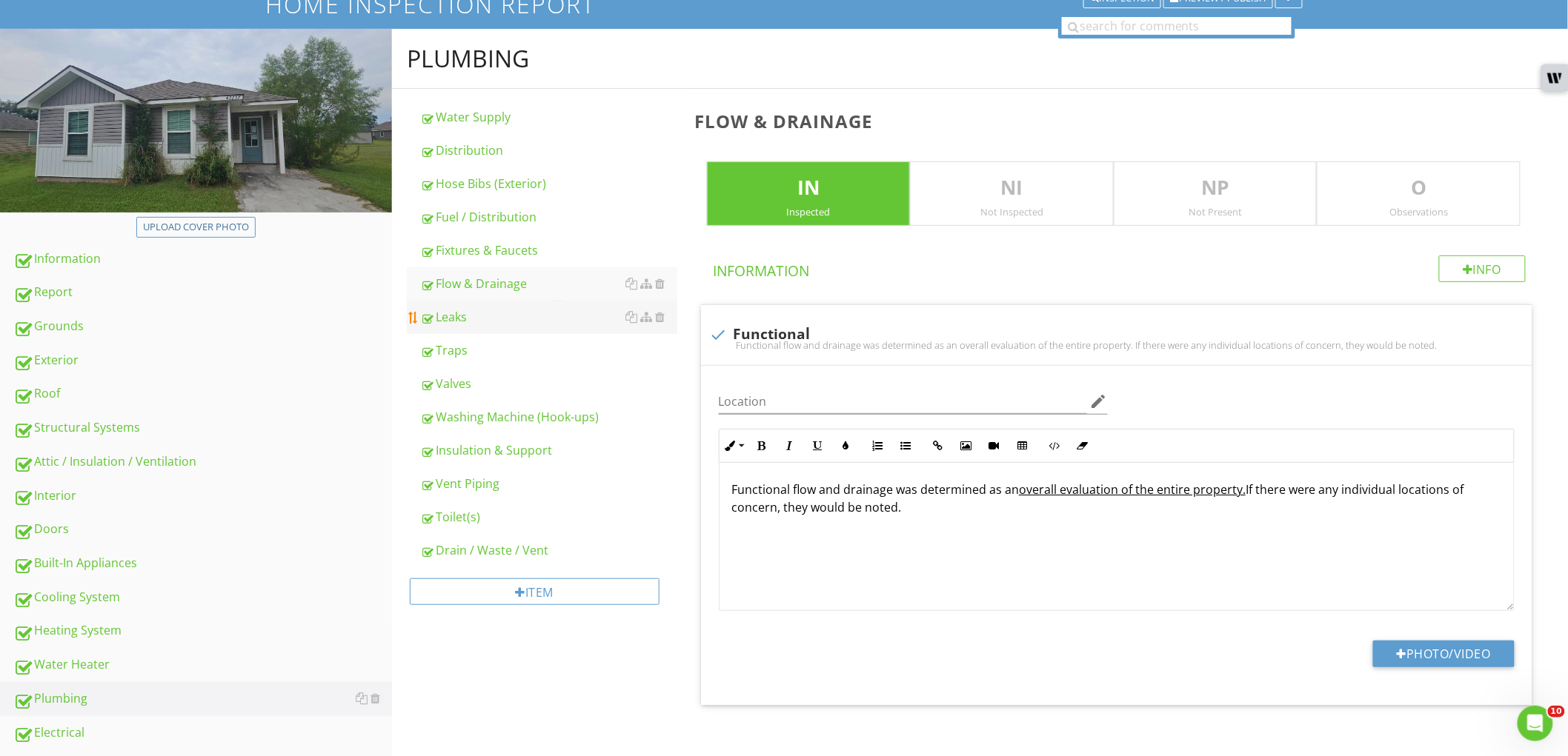
click at [512, 315] on div "Leaks" at bounding box center [549, 317] width 257 height 18
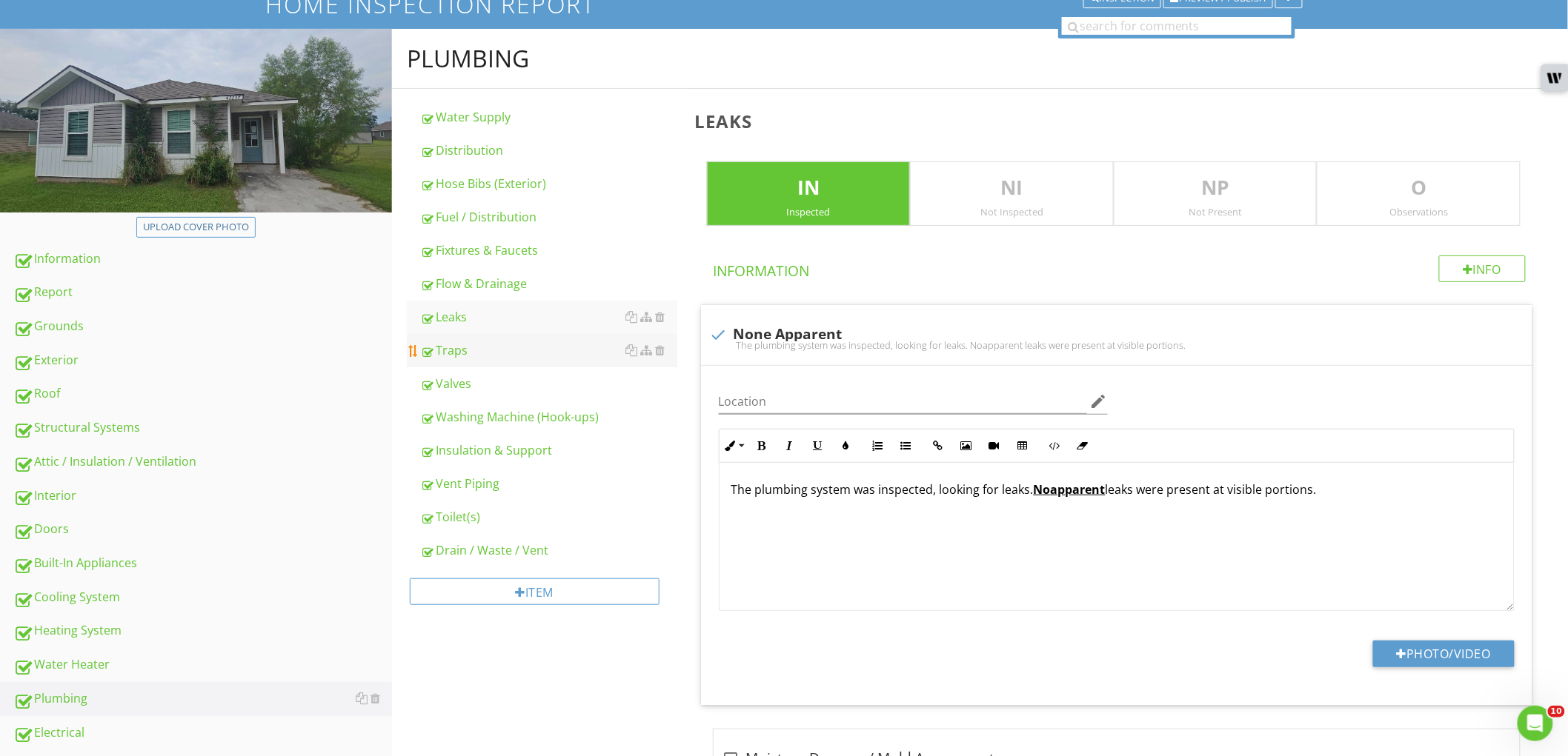
click at [506, 343] on div "Traps" at bounding box center [549, 351] width 257 height 18
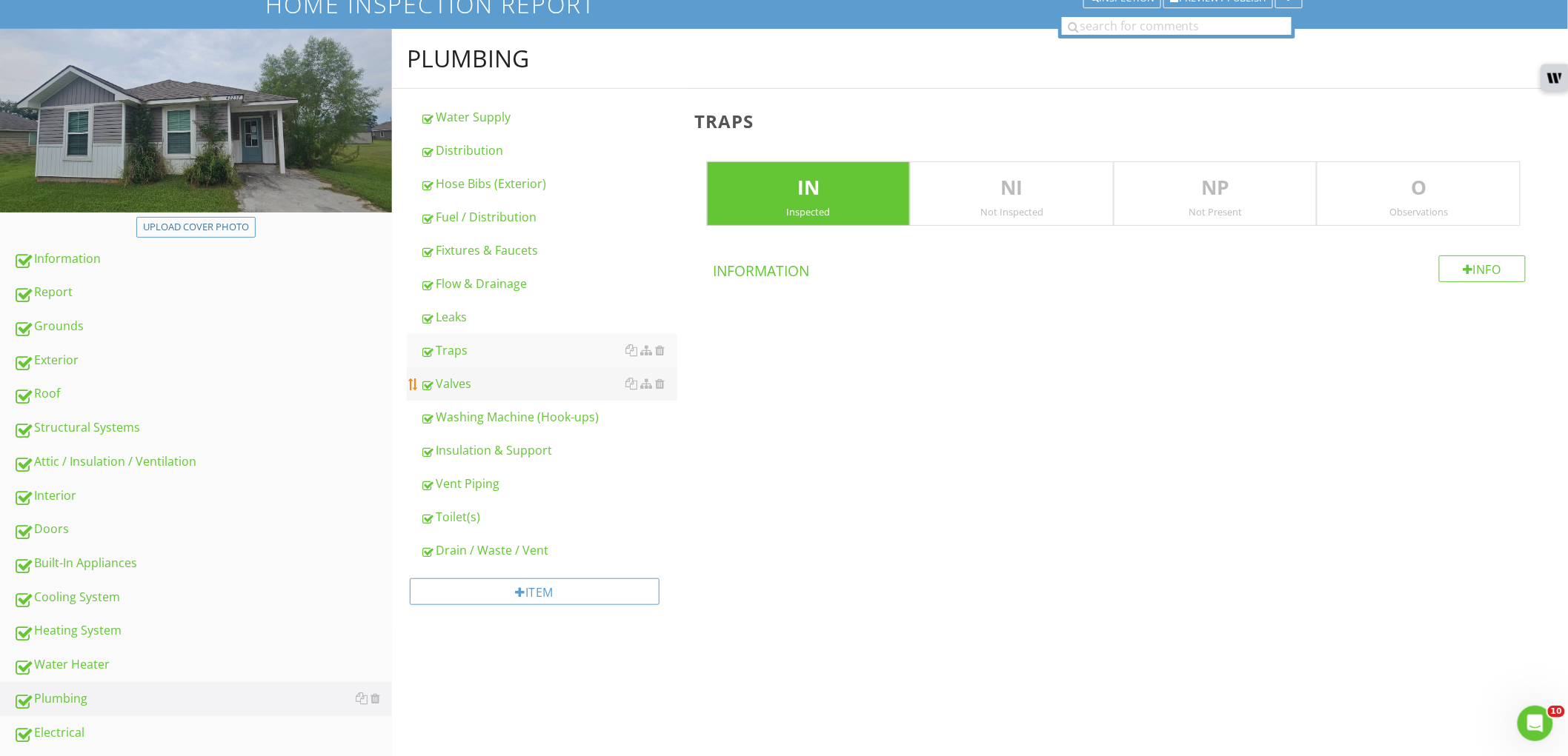
click at [505, 376] on div "Valves" at bounding box center [549, 384] width 257 height 18
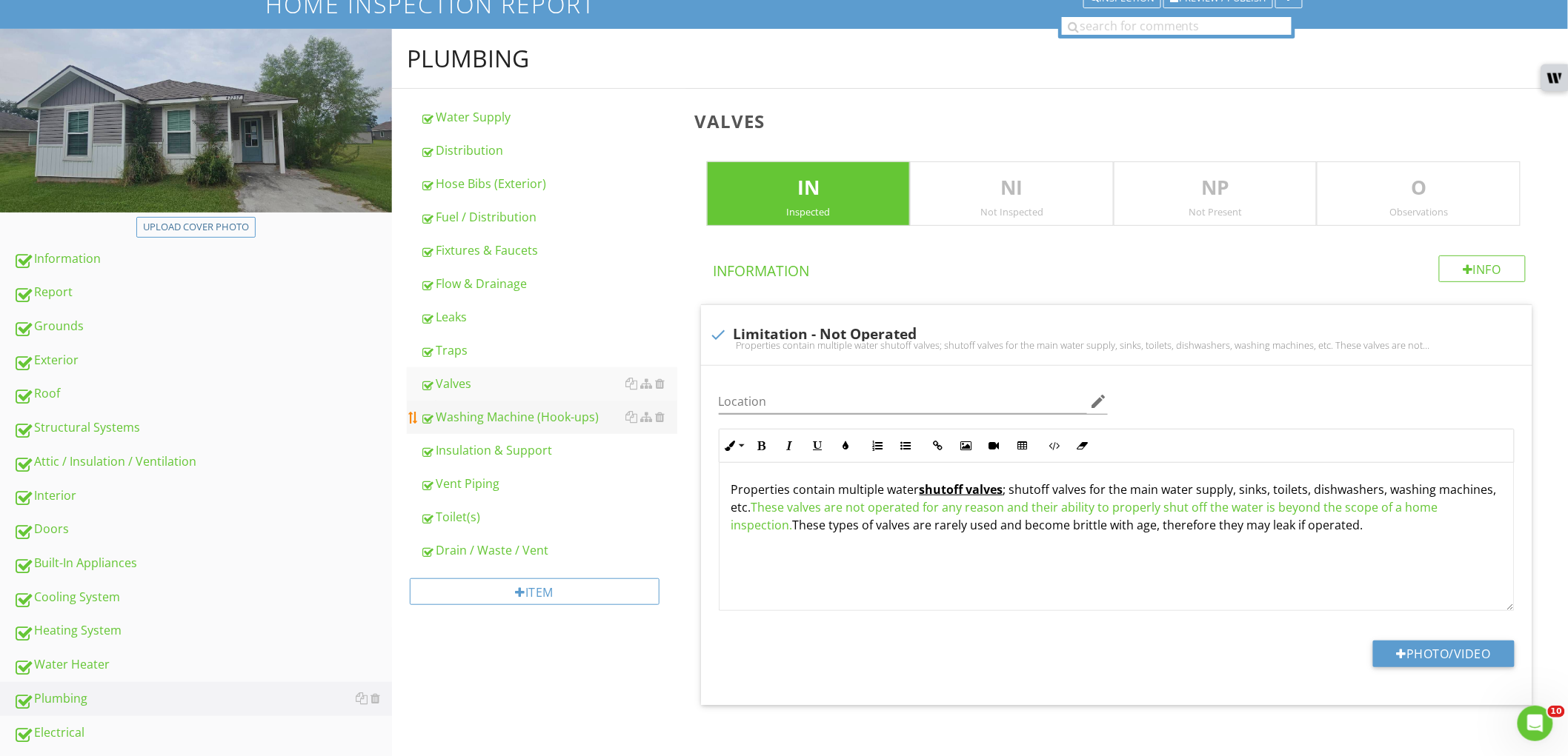
click at [503, 409] on div "Washing Machine (Hook-ups)" at bounding box center [549, 417] width 257 height 18
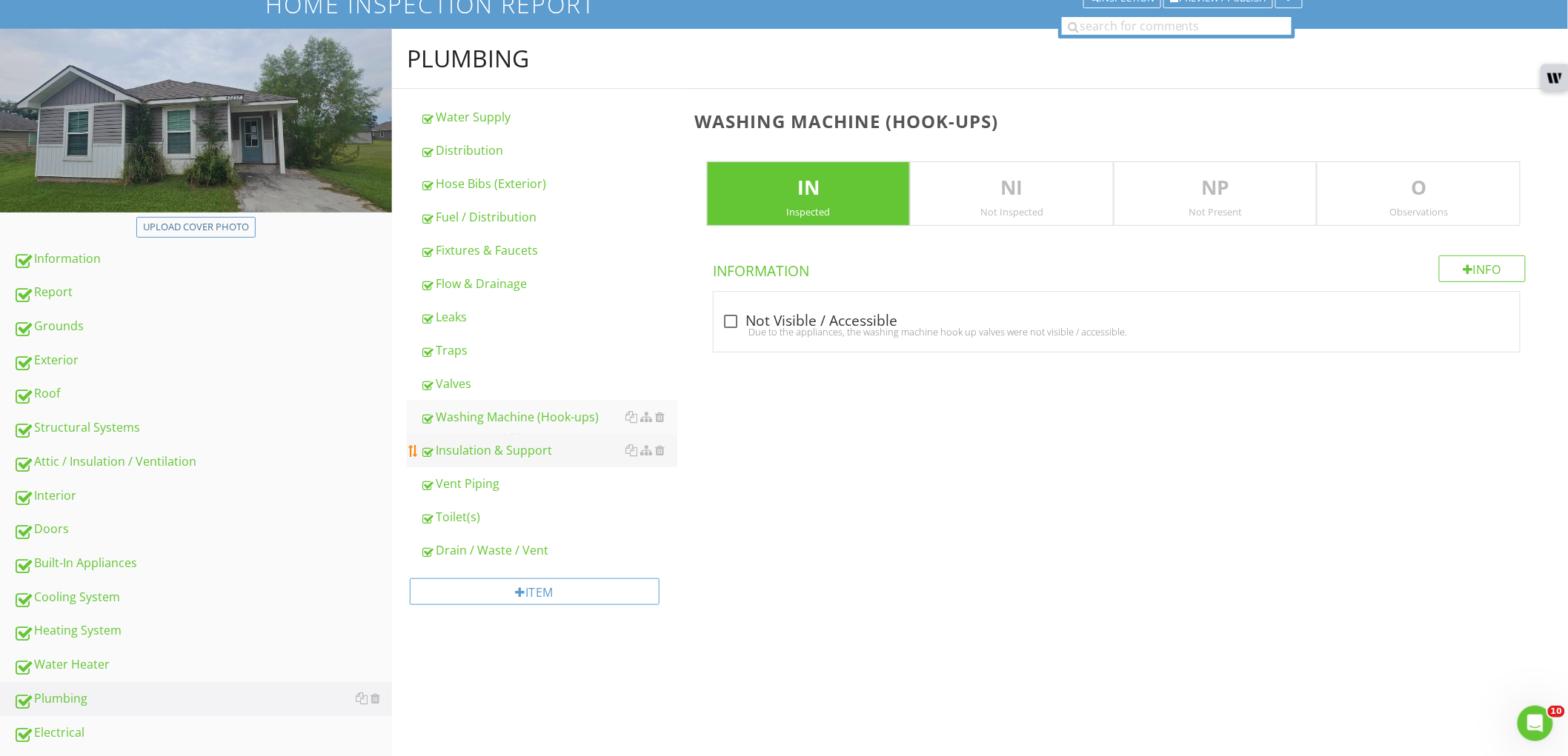
click at [506, 447] on div "Insulation & Support" at bounding box center [549, 450] width 257 height 18
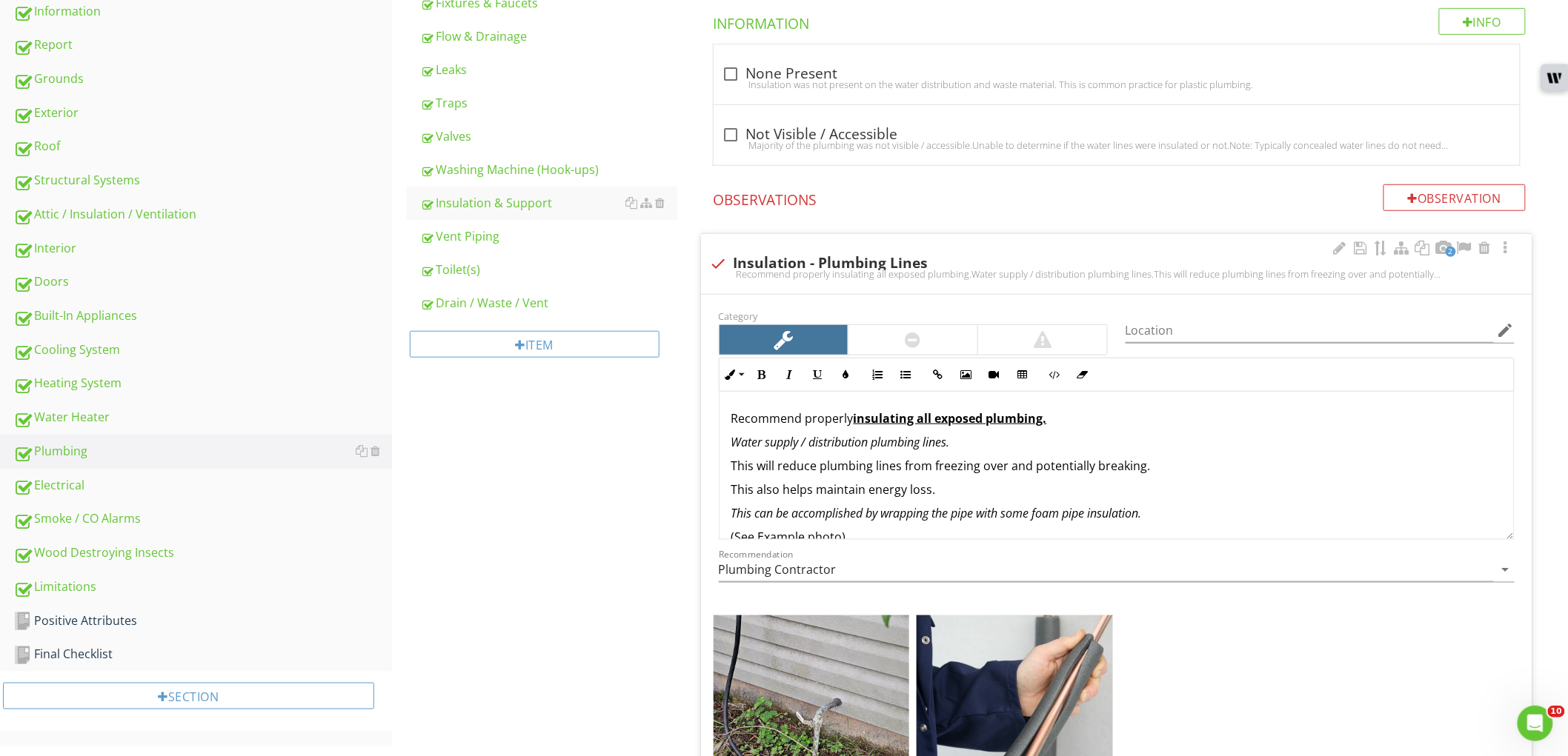
scroll to position [366, 0]
click at [736, 79] on div "Insulation was not present on the water distribution and waste material. This i…" at bounding box center [1117, 85] width 789 height 12
checkbox input "true"
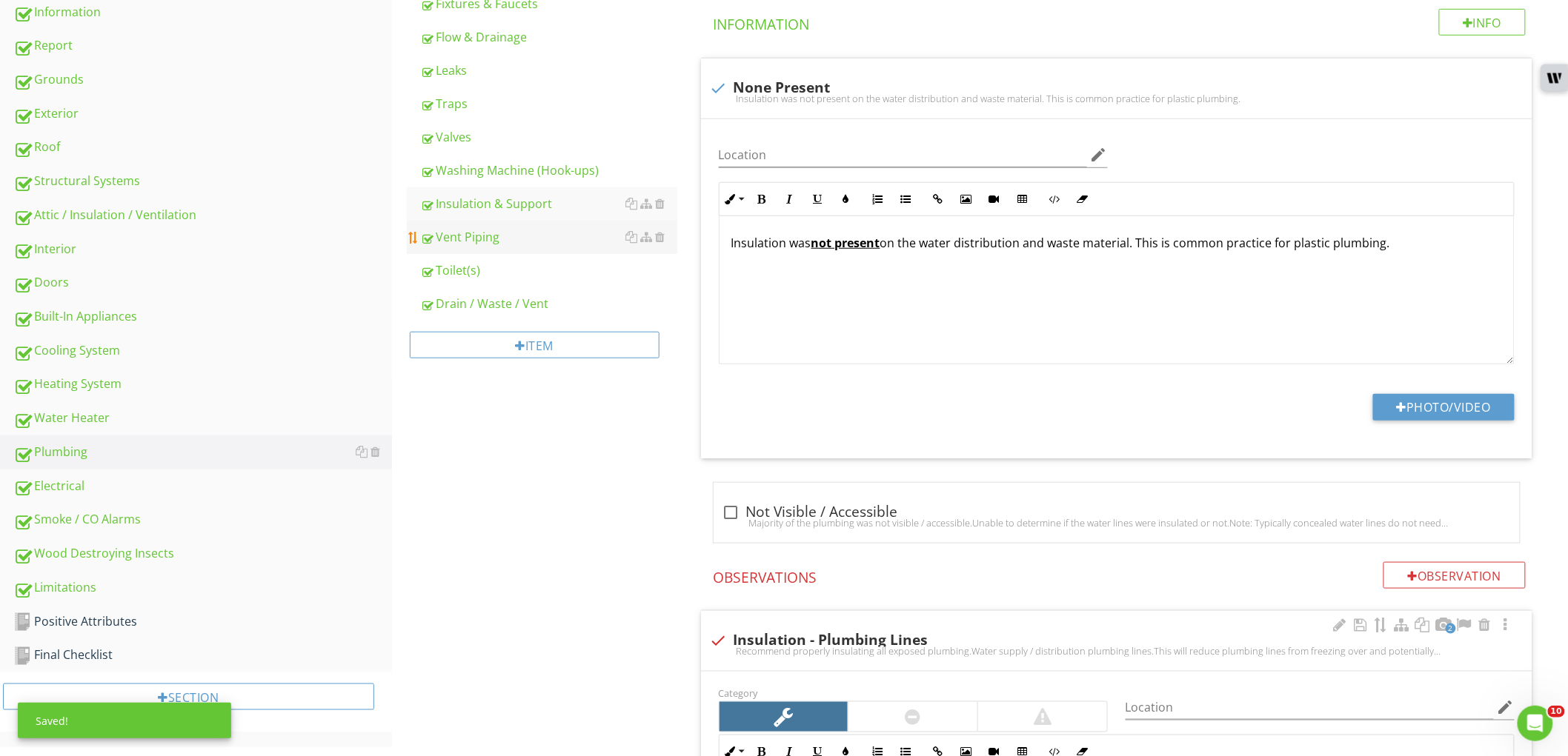
click at [532, 238] on div "Vent Piping" at bounding box center [549, 237] width 257 height 18
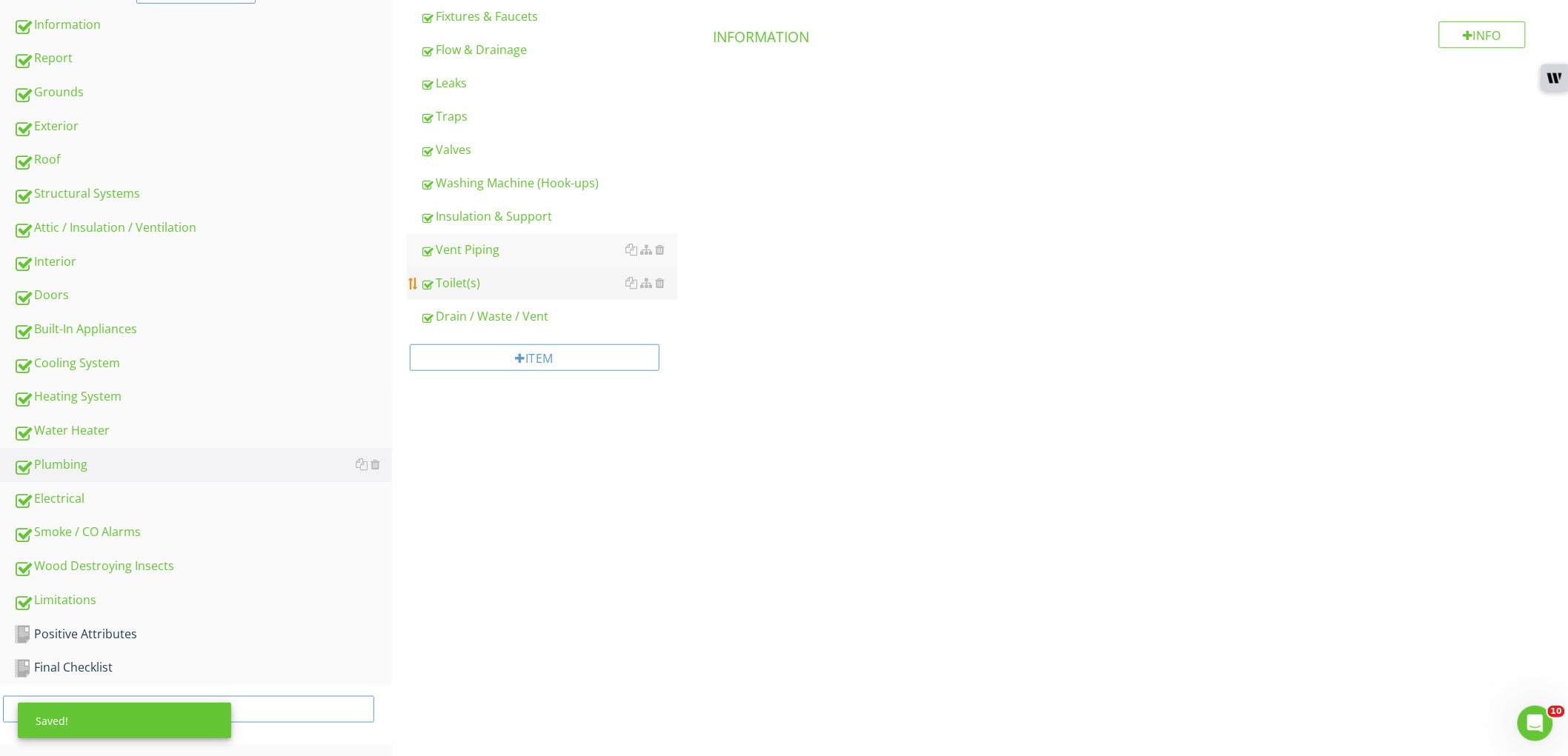
click at [522, 285] on div "Toilet(s)" at bounding box center [549, 283] width 257 height 18
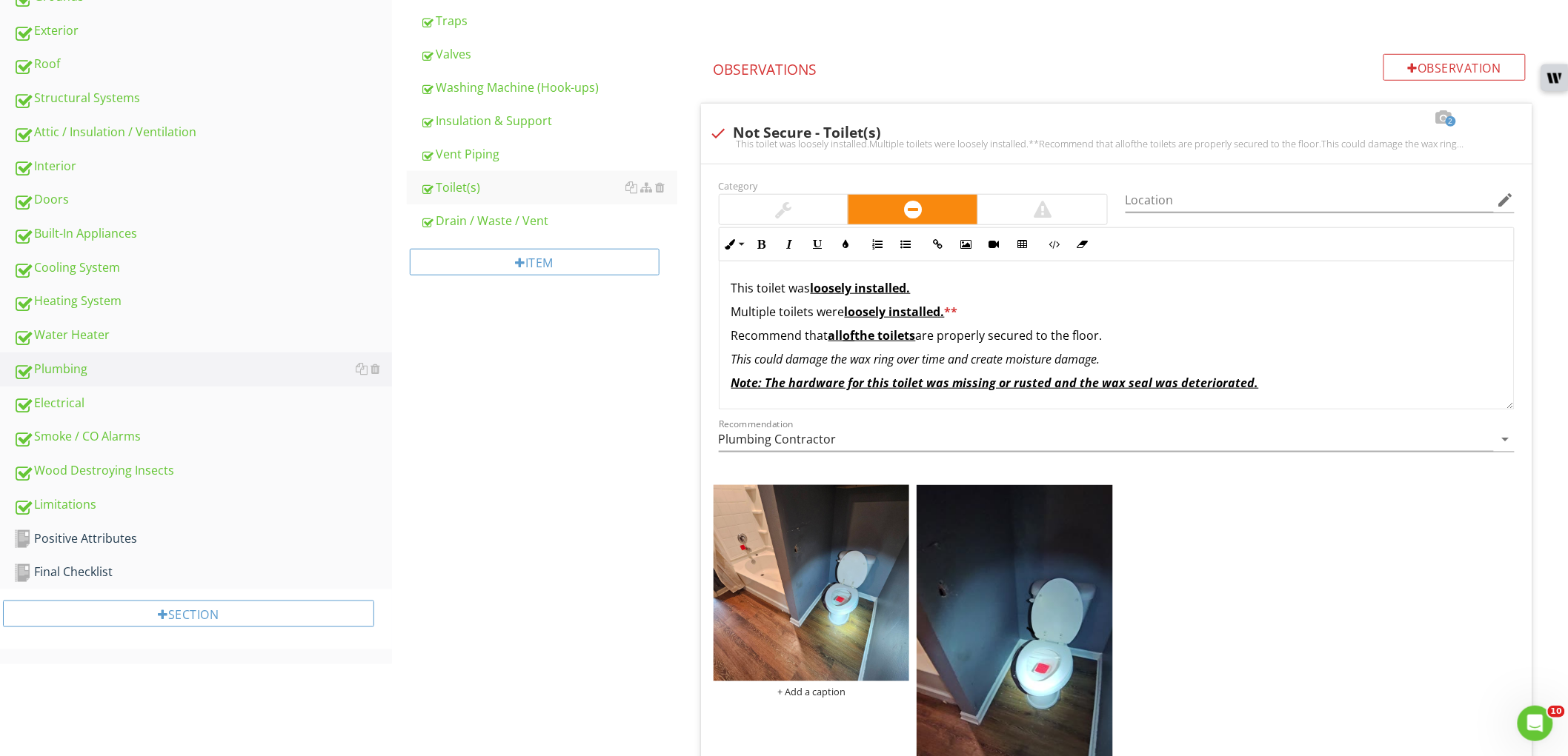
scroll to position [530, 0]
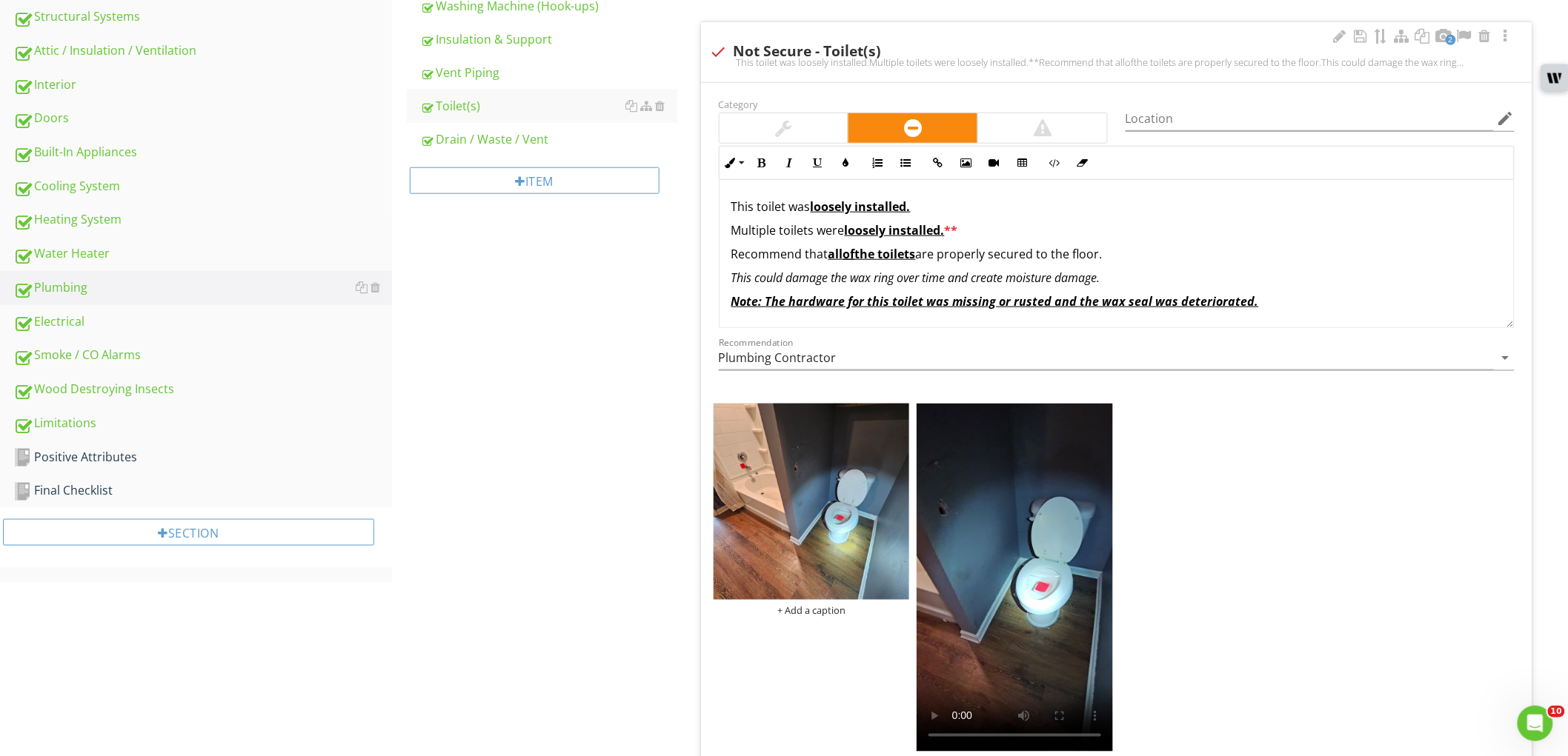
click at [799, 230] on p "Multiple toilets were loosely installed. **" at bounding box center [1117, 231] width 771 height 18
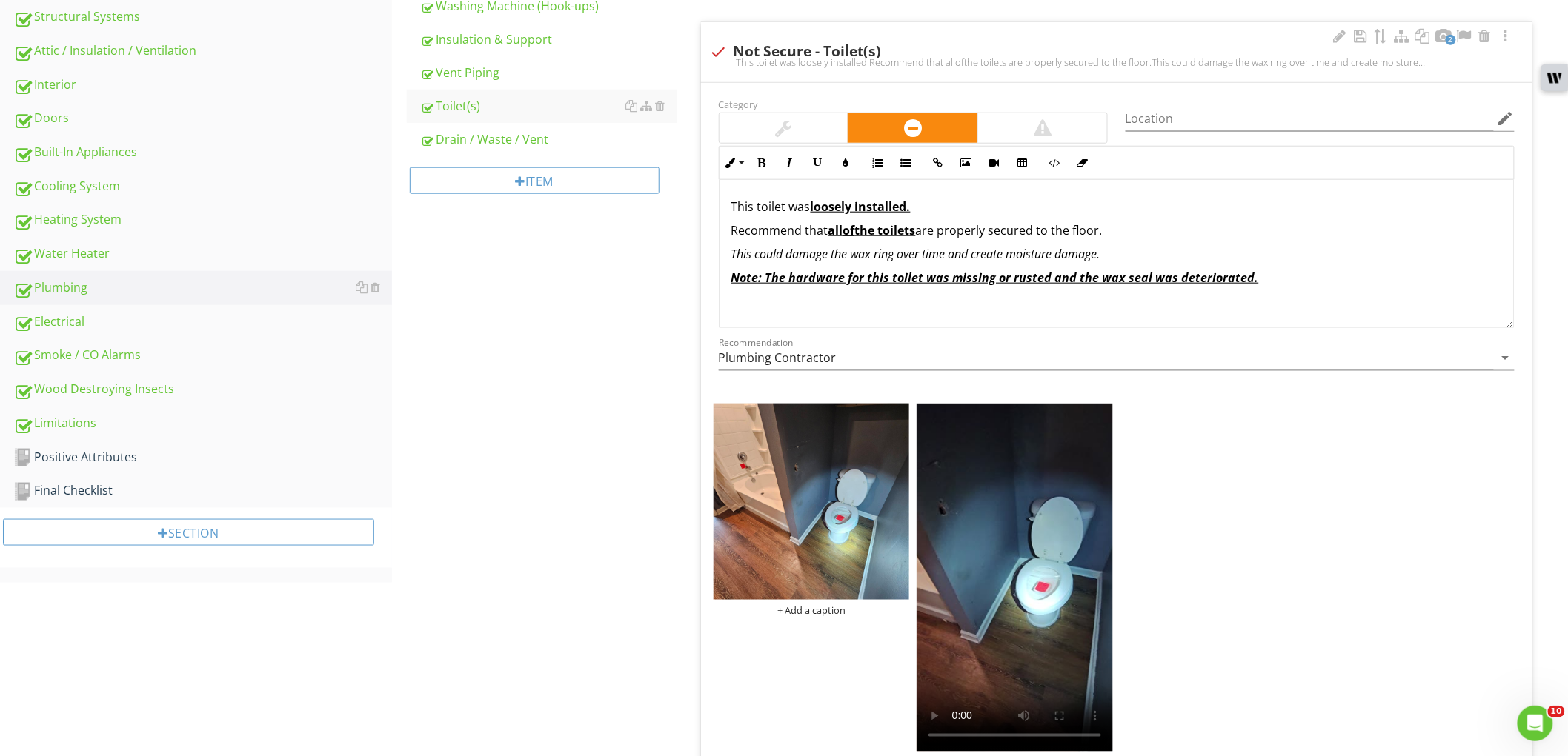
click at [857, 272] on u "Note: The hardware for this toilet was missing or rusted and the wax seal was d…" at bounding box center [995, 278] width 528 height 17
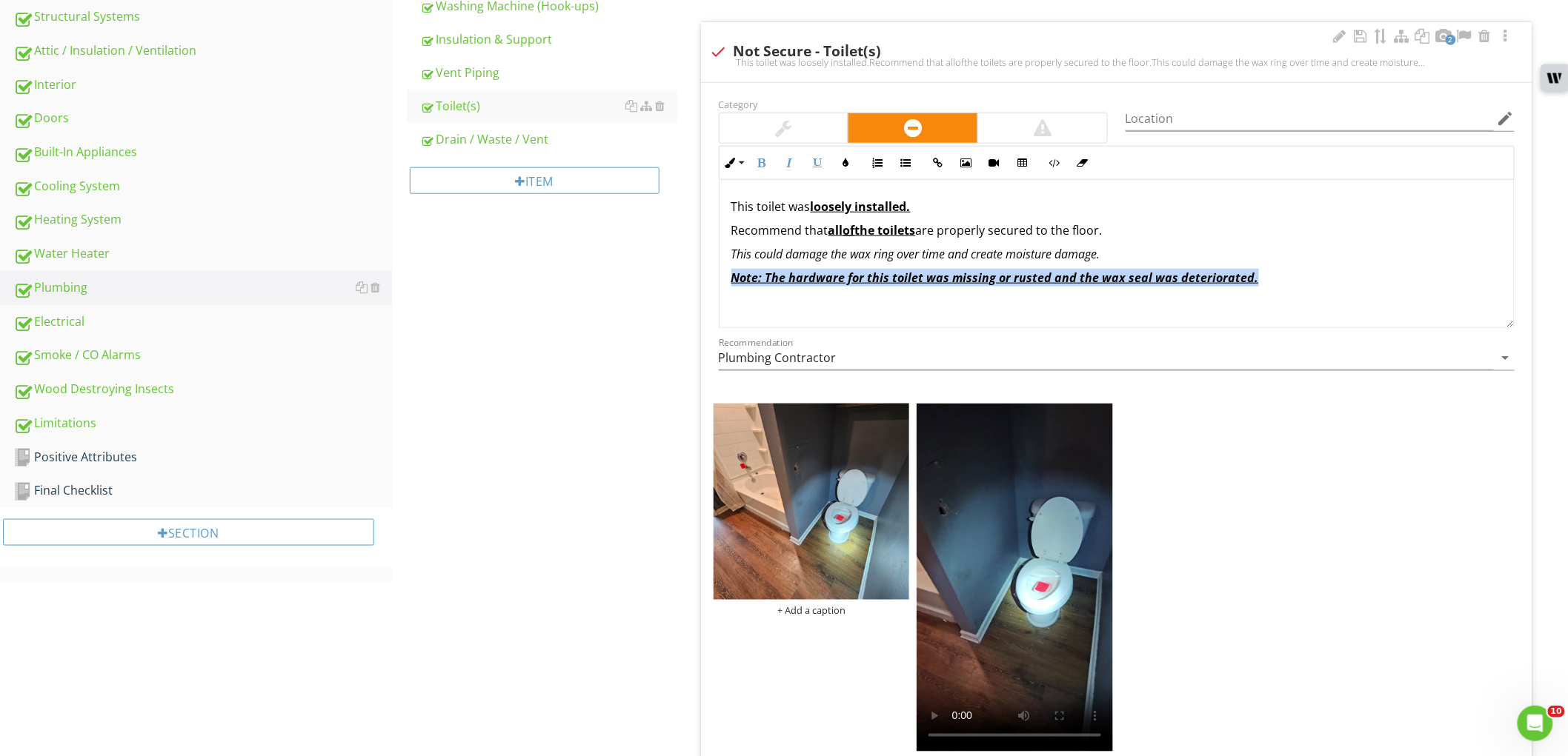
click at [857, 272] on u "Note: The hardware for this toilet was missing or rusted and the wax seal was d…" at bounding box center [995, 278] width 528 height 17
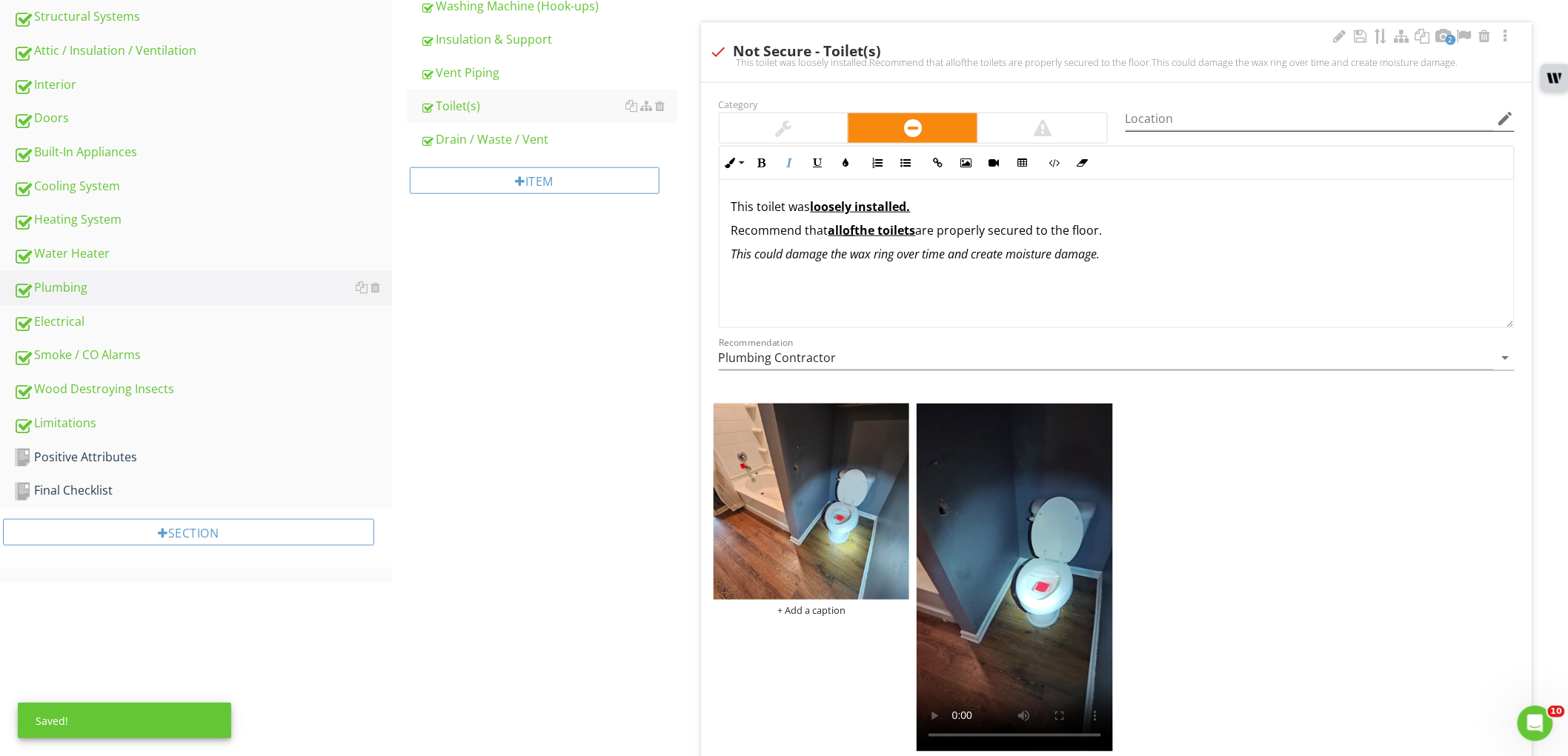
click at [1505, 116] on icon "edit" at bounding box center [1506, 118] width 18 height 18
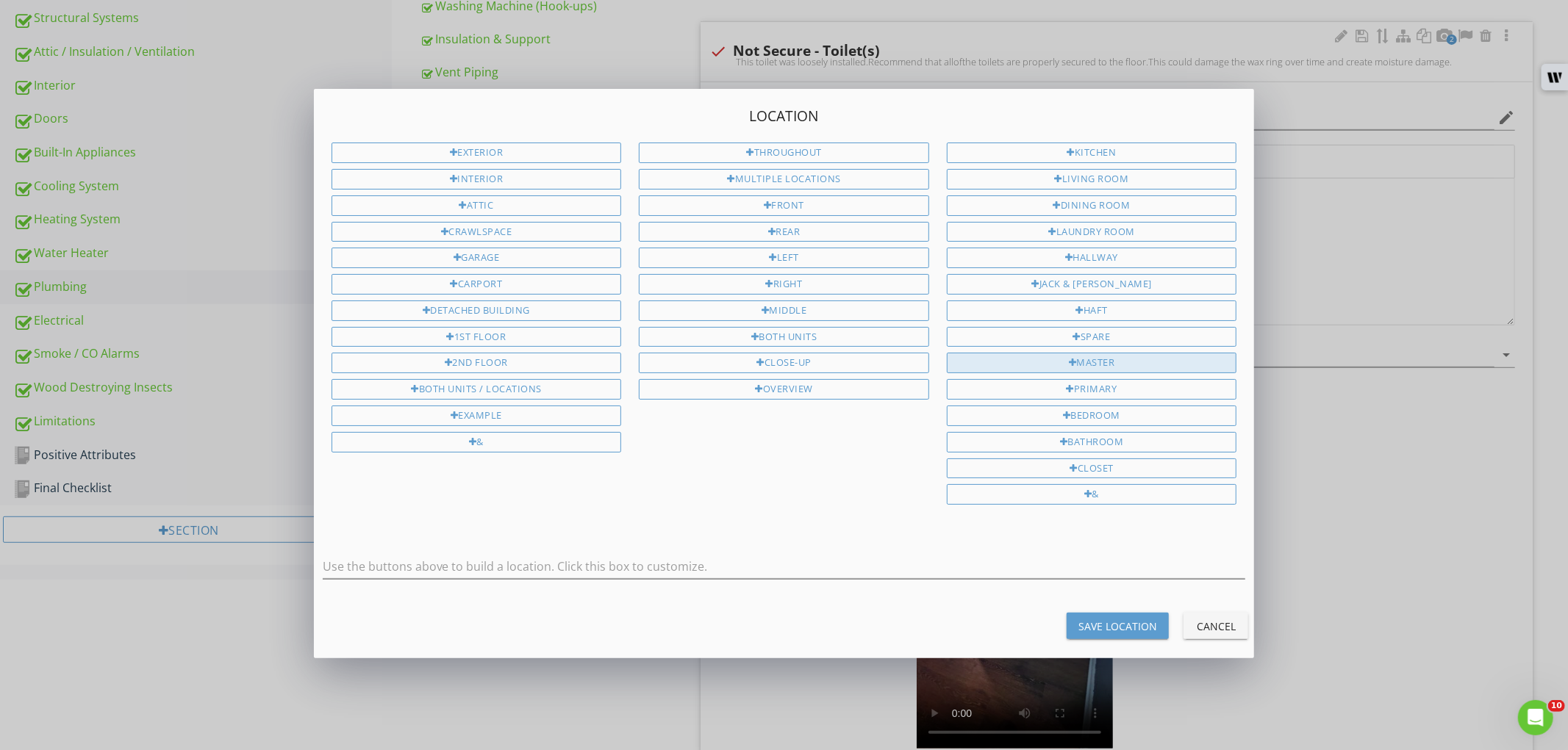
click at [1118, 371] on div "Master" at bounding box center [1092, 362] width 291 height 20
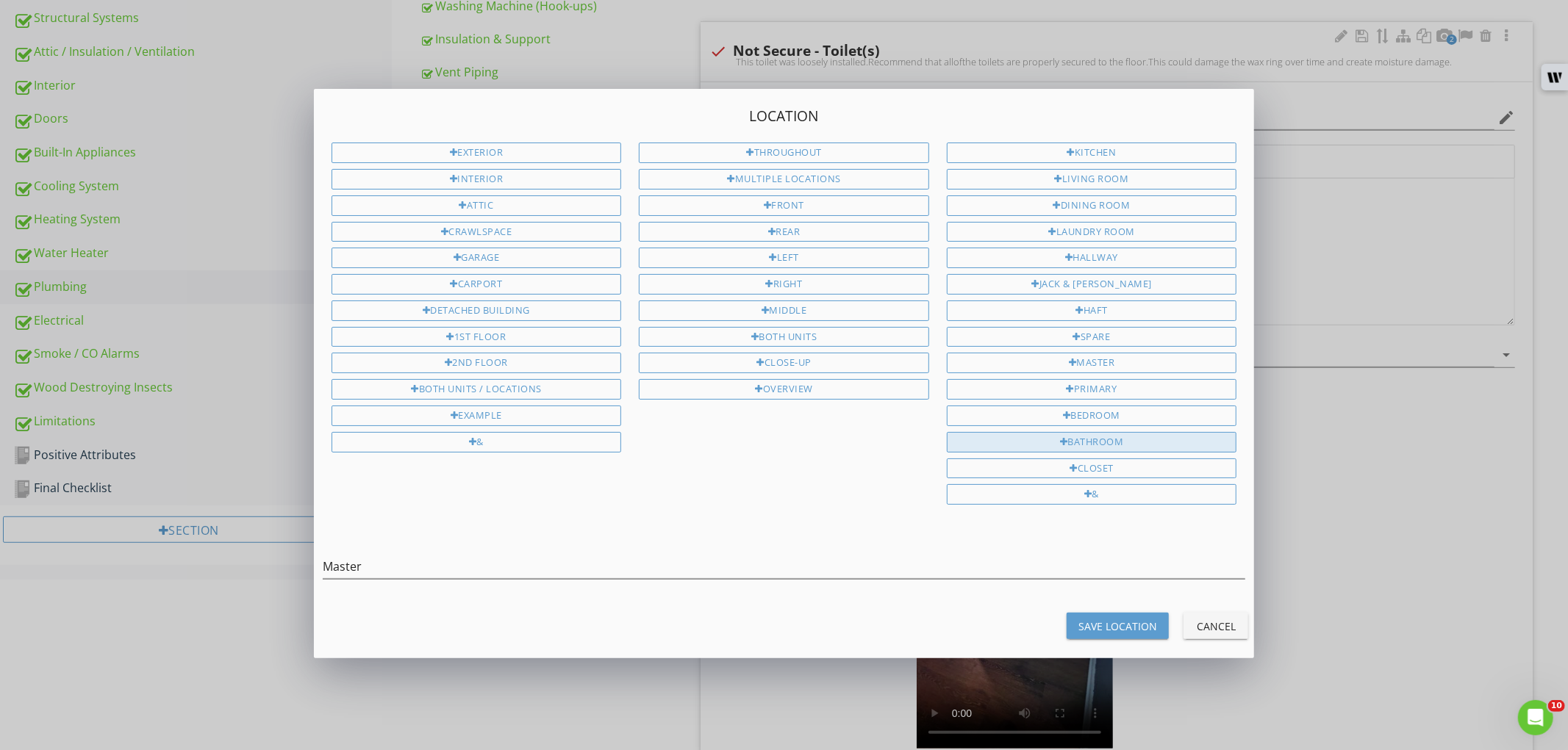
click at [1114, 446] on div "Bathroom" at bounding box center [1092, 442] width 291 height 20
type input "Master Bathroom"
click at [1098, 620] on button "Save Location" at bounding box center [1117, 626] width 102 height 26
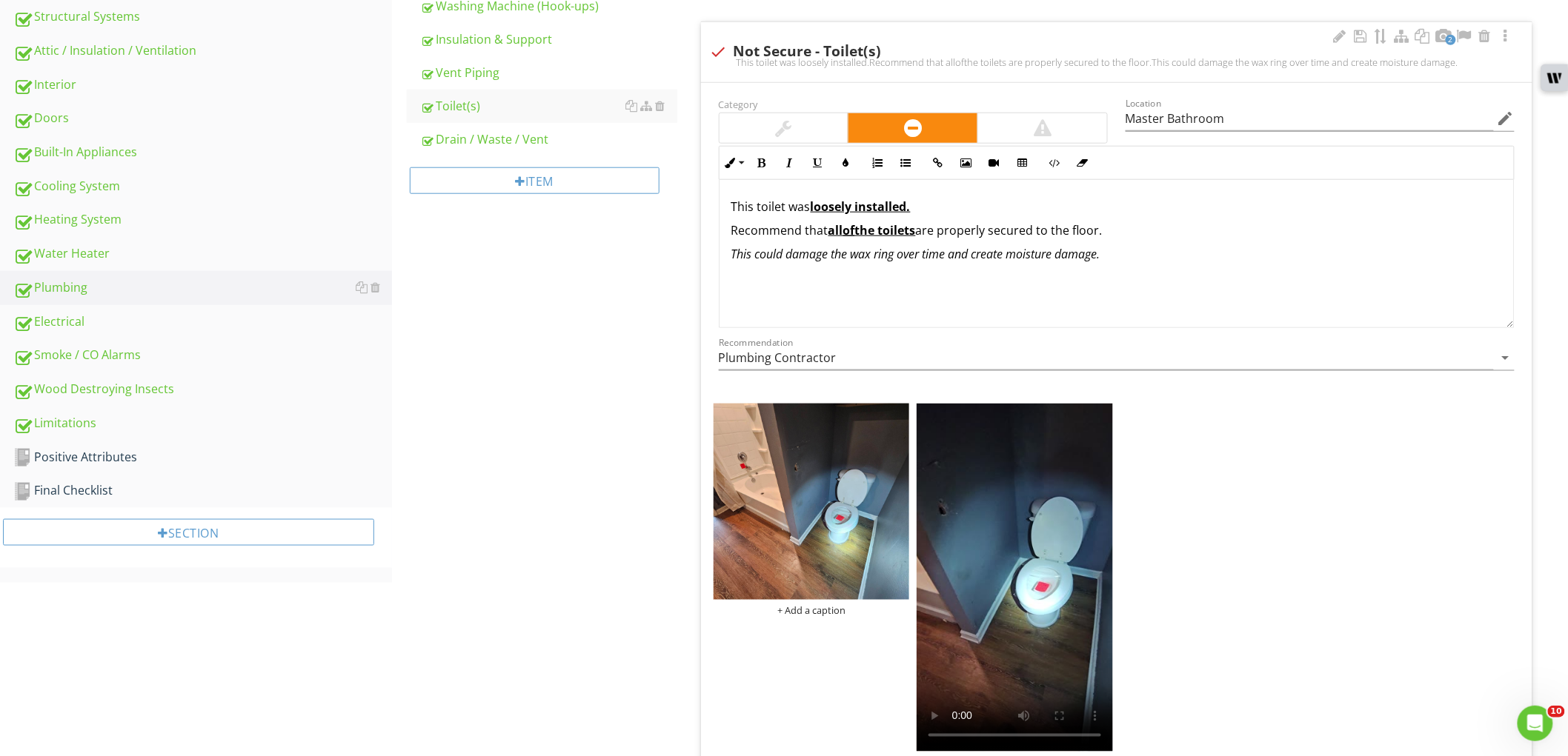
click at [781, 141] on div at bounding box center [784, 128] width 129 height 29
type input "Master Bathroom"
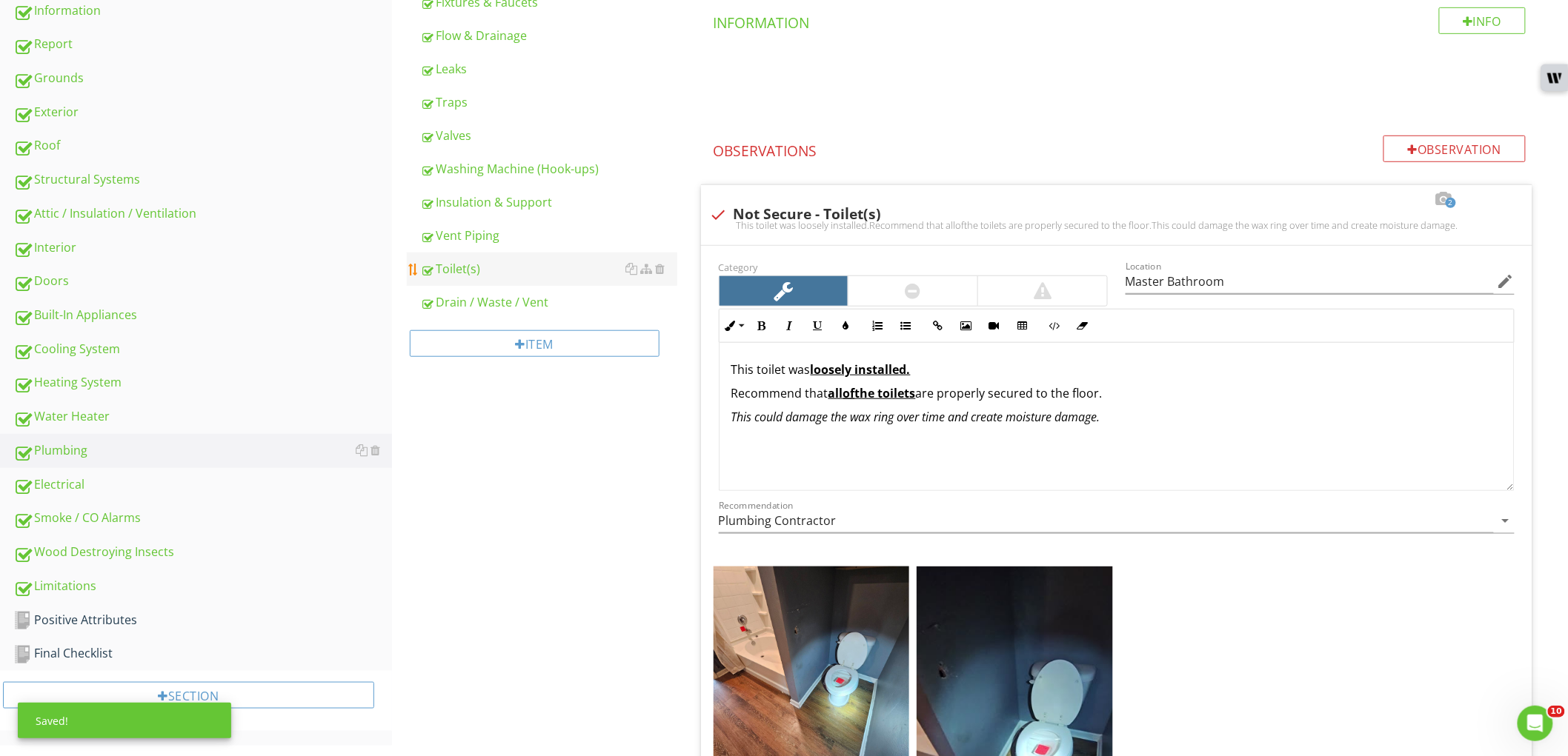
scroll to position [366, 0]
click at [502, 321] on div "Item" at bounding box center [542, 351] width 270 height 60
click at [510, 315] on link "Drain / Waste / Vent" at bounding box center [549, 303] width 257 height 32
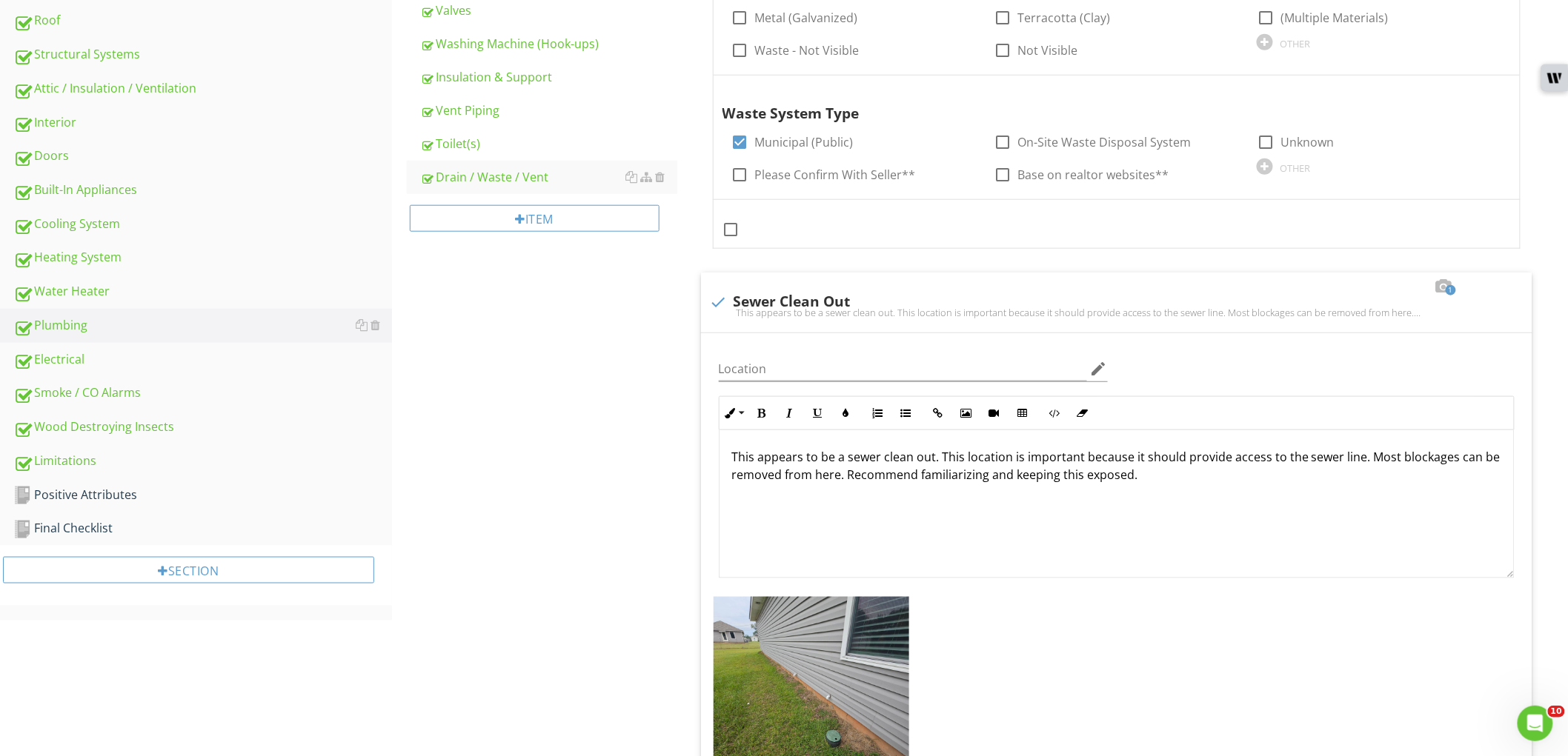
scroll to position [695, 0]
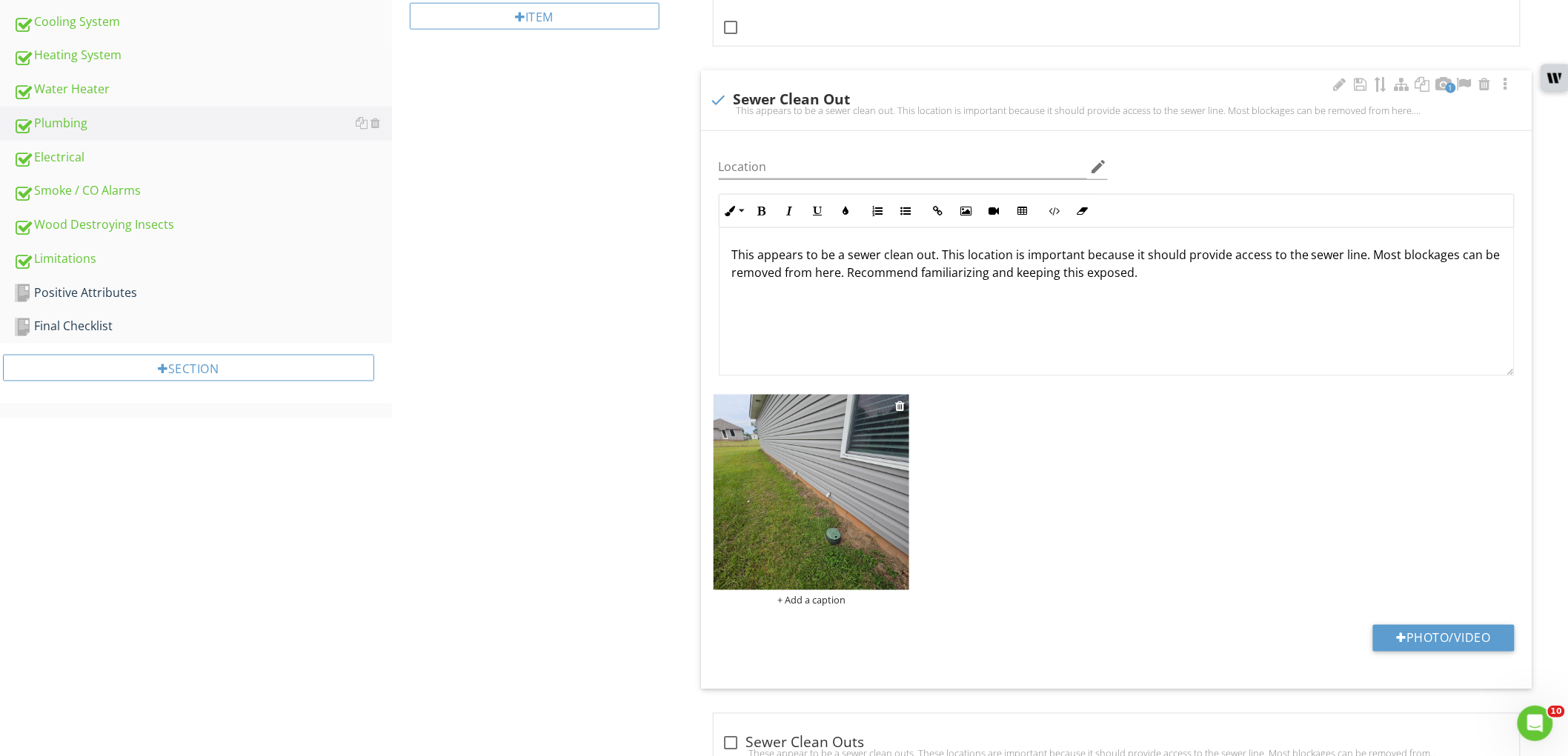
click at [793, 460] on img at bounding box center [812, 493] width 196 height 196
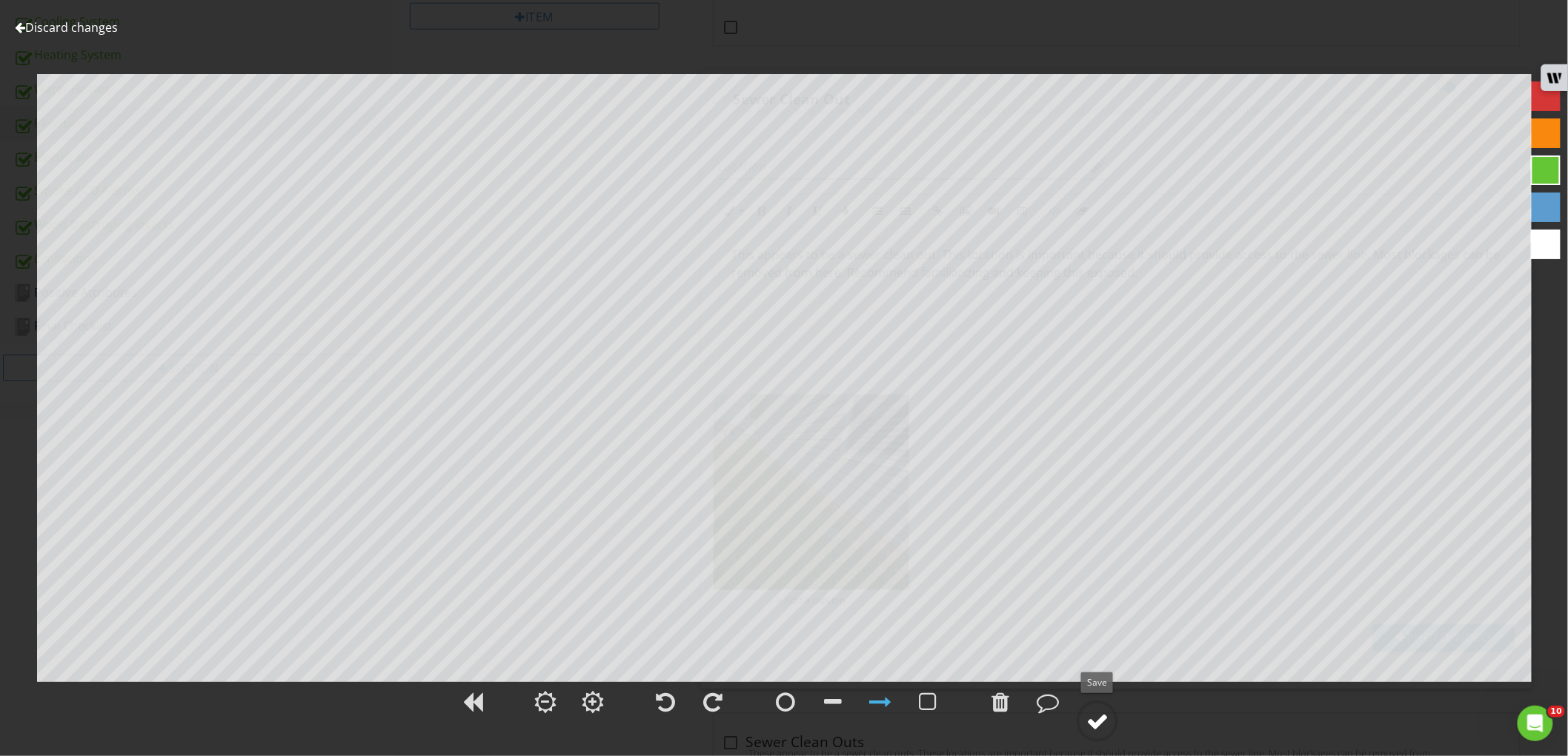
click at [1095, 710] on div at bounding box center [1097, 721] width 22 height 22
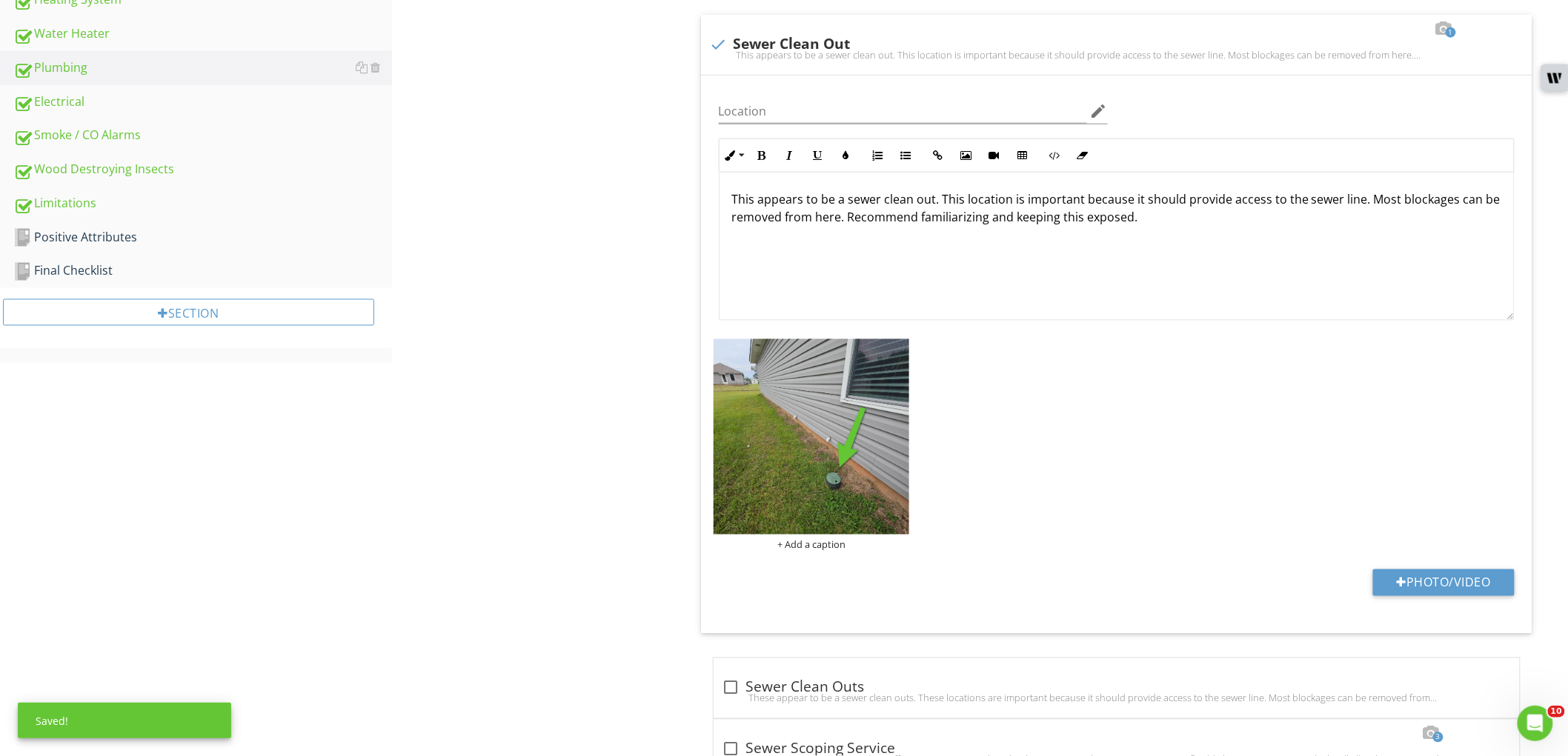
scroll to position [813, 0]
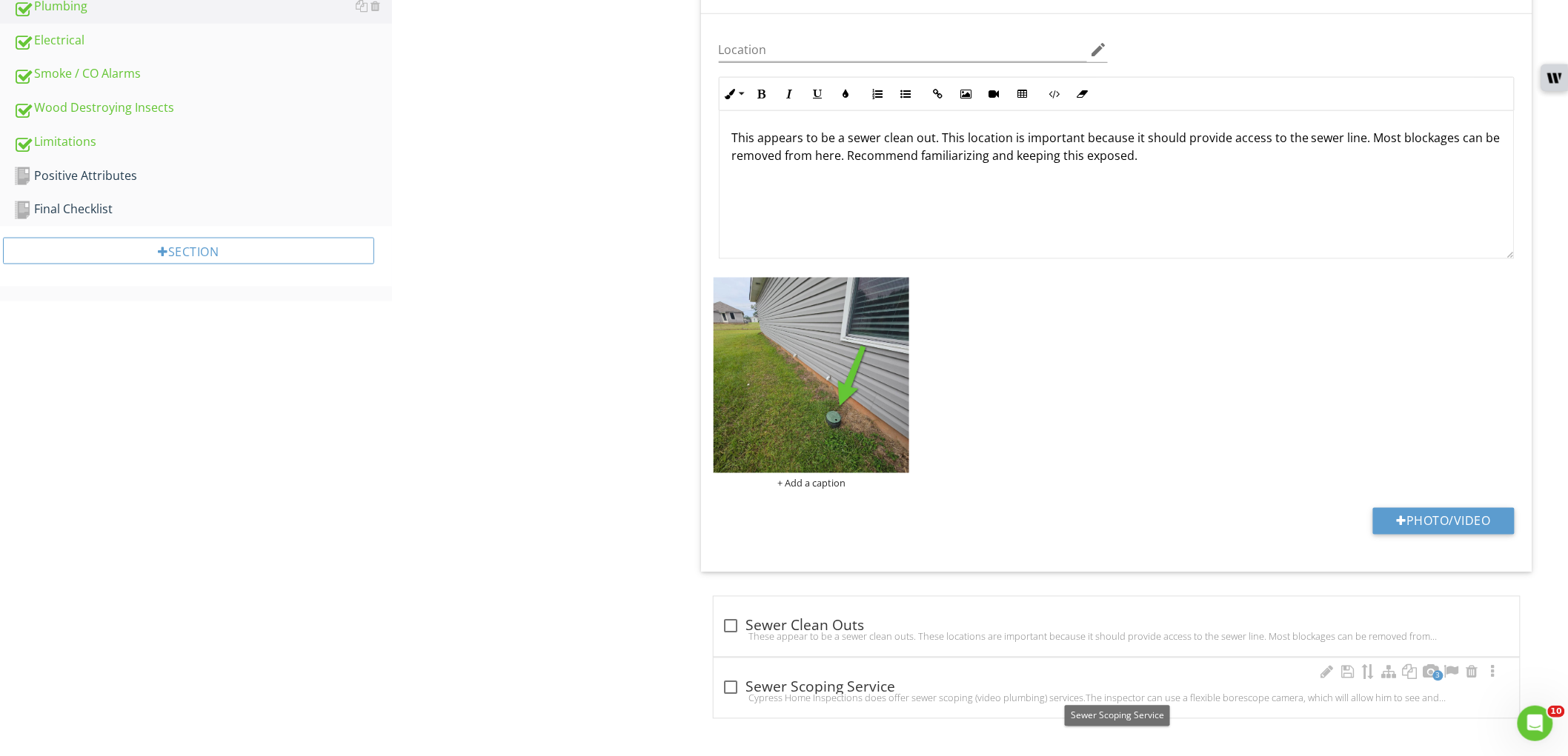
click at [722, 680] on div at bounding box center [731, 687] width 25 height 25
checkbox input "true"
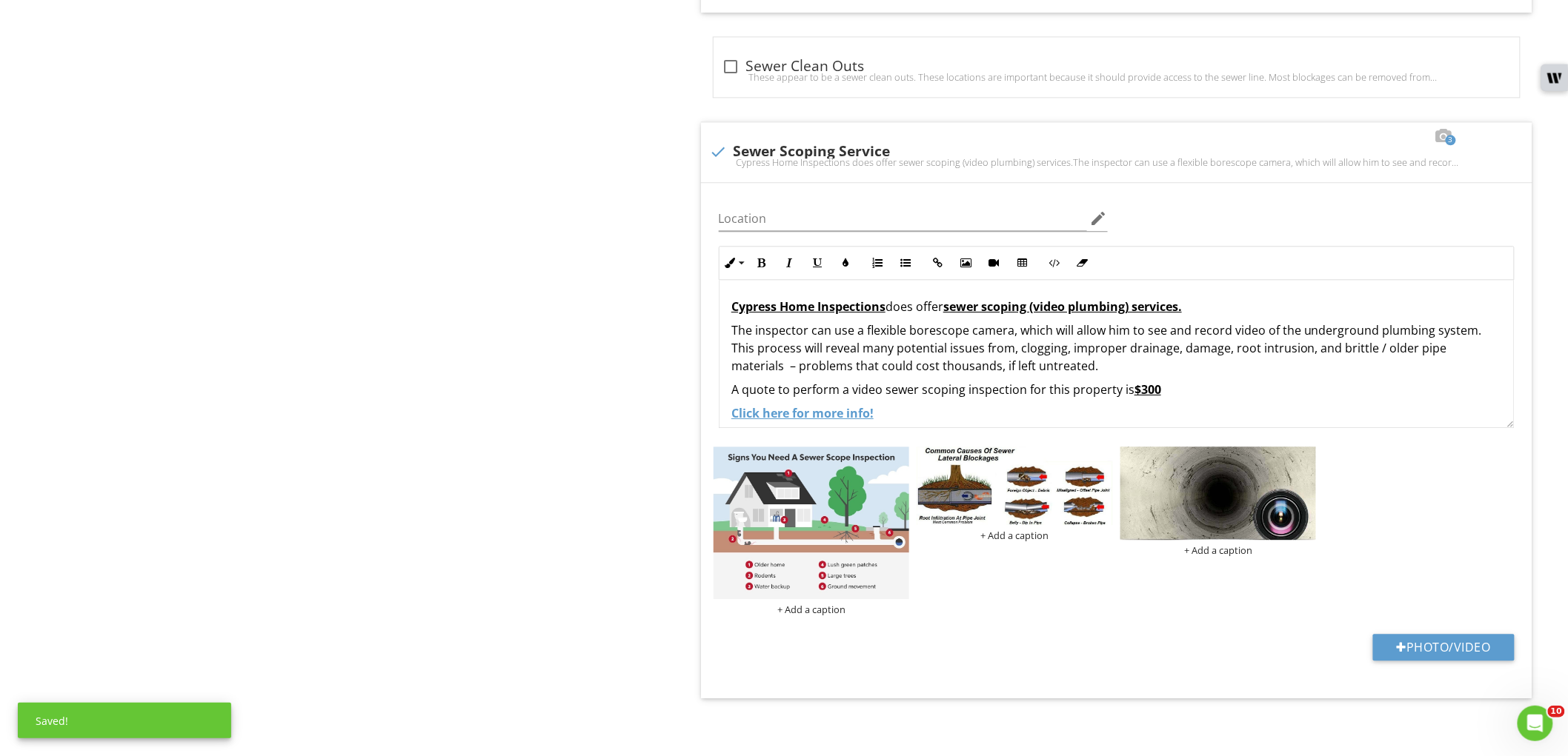
scroll to position [1375, 0]
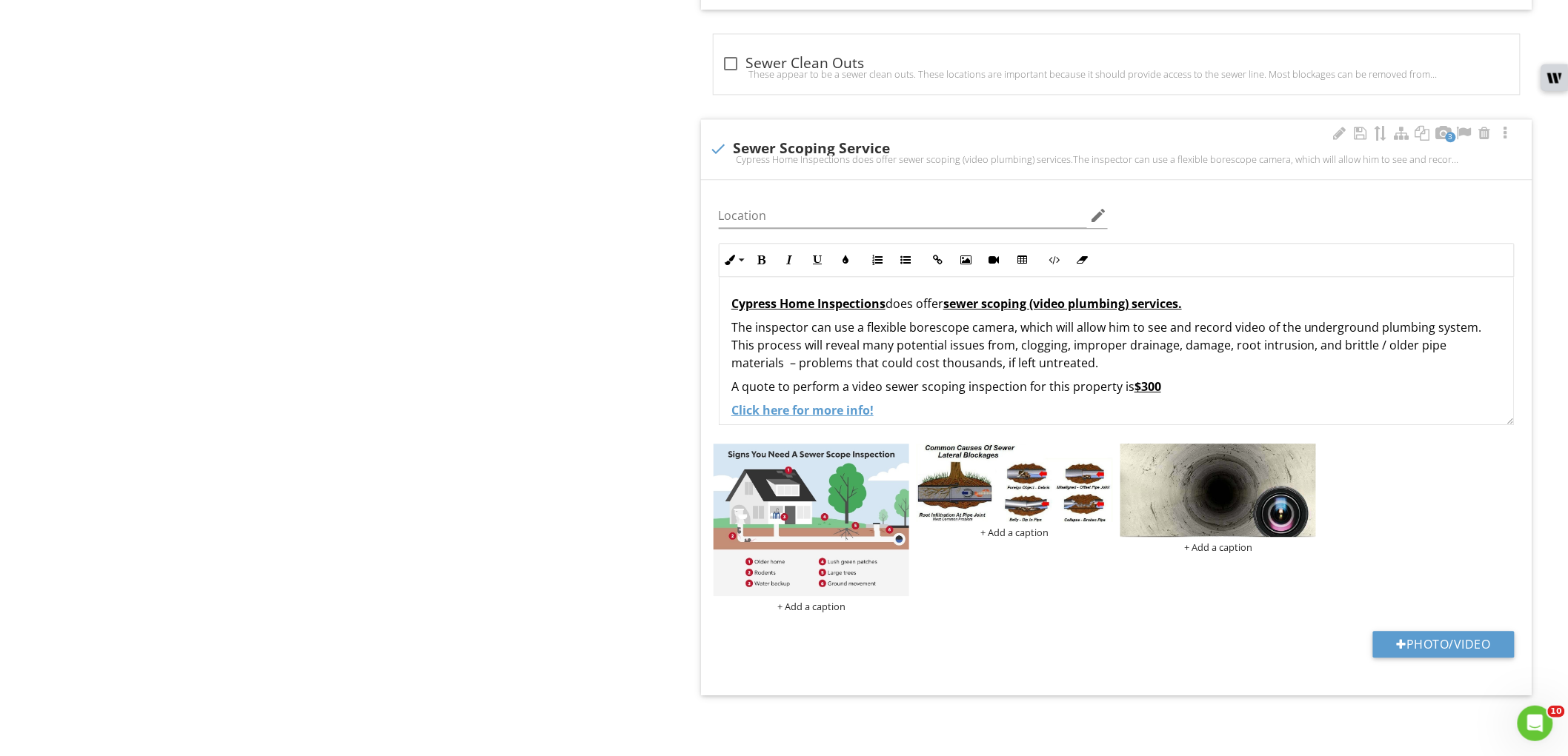
click at [1144, 395] on p "A quote to perform a video sewer scoping inspection for this property is $300" at bounding box center [1117, 387] width 771 height 18
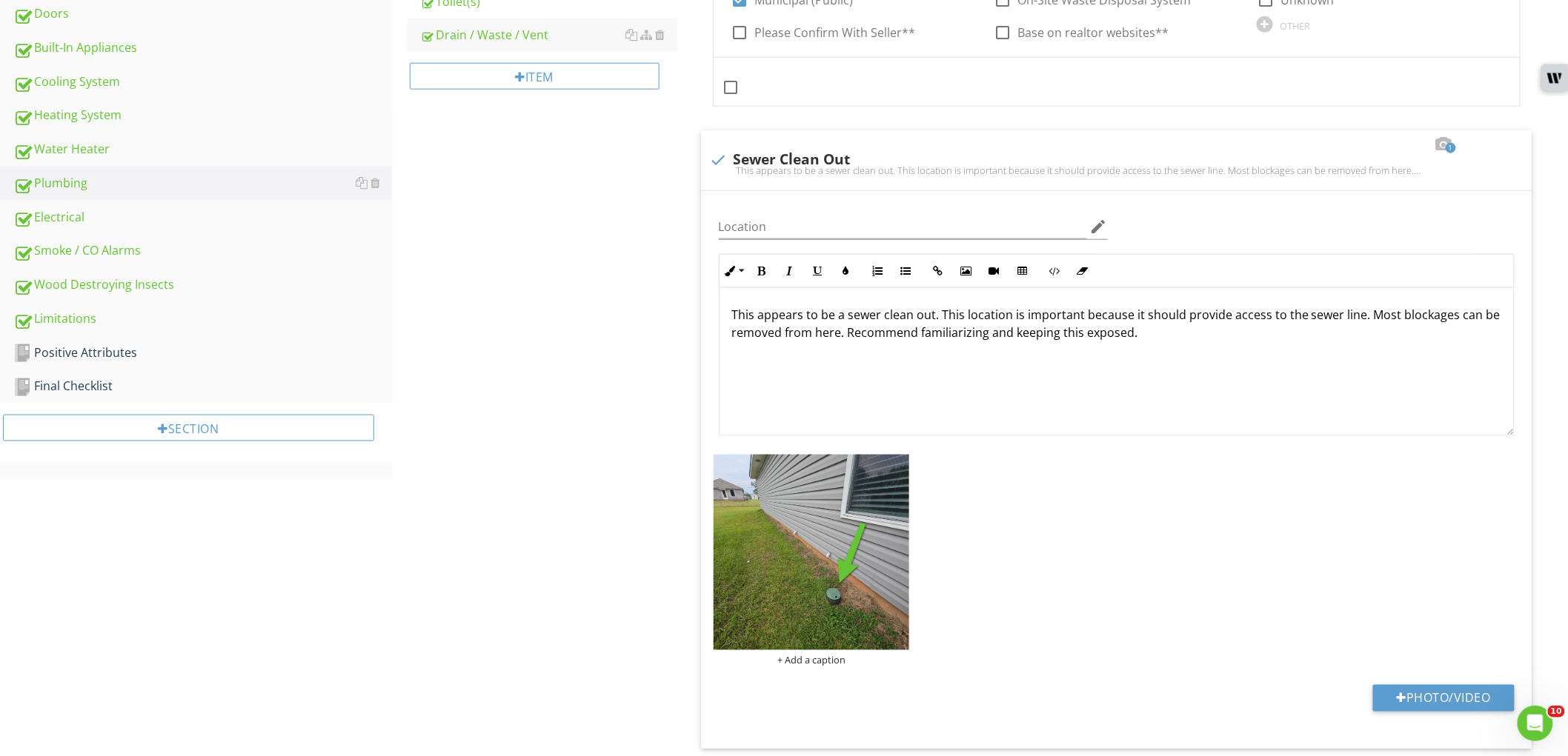
scroll to position [388, 0]
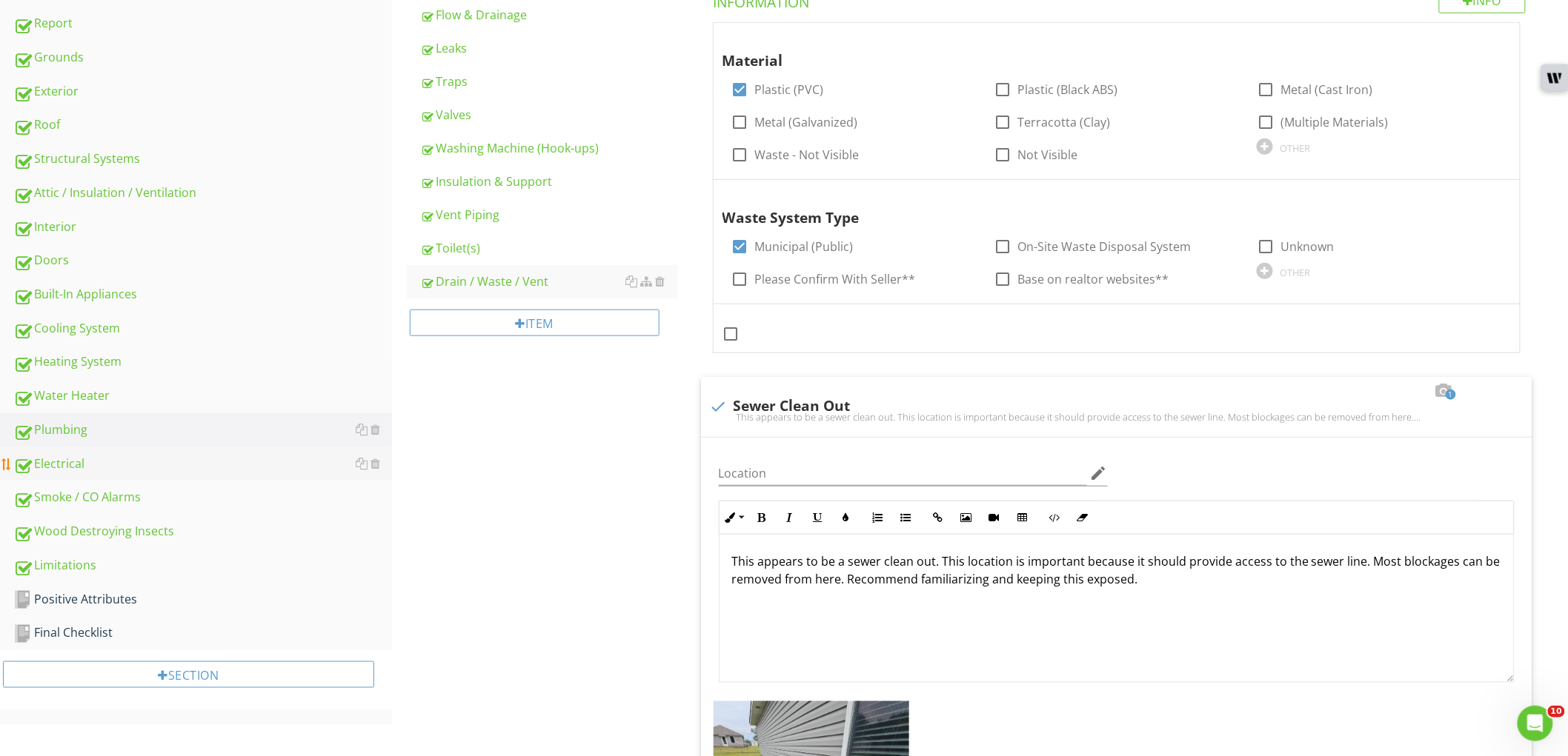
click at [256, 474] on link "Electrical" at bounding box center [203, 464] width 379 height 34
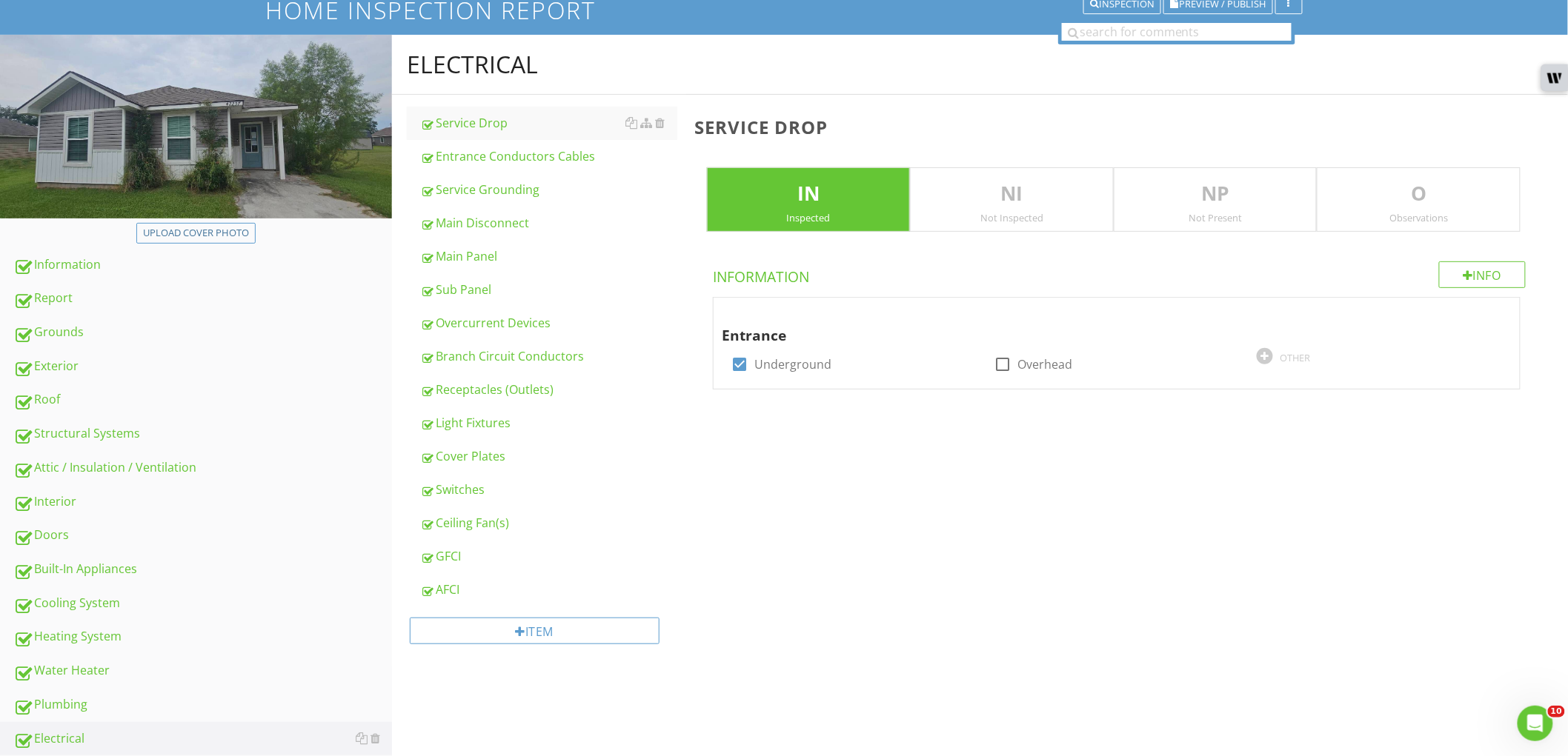
scroll to position [106, 0]
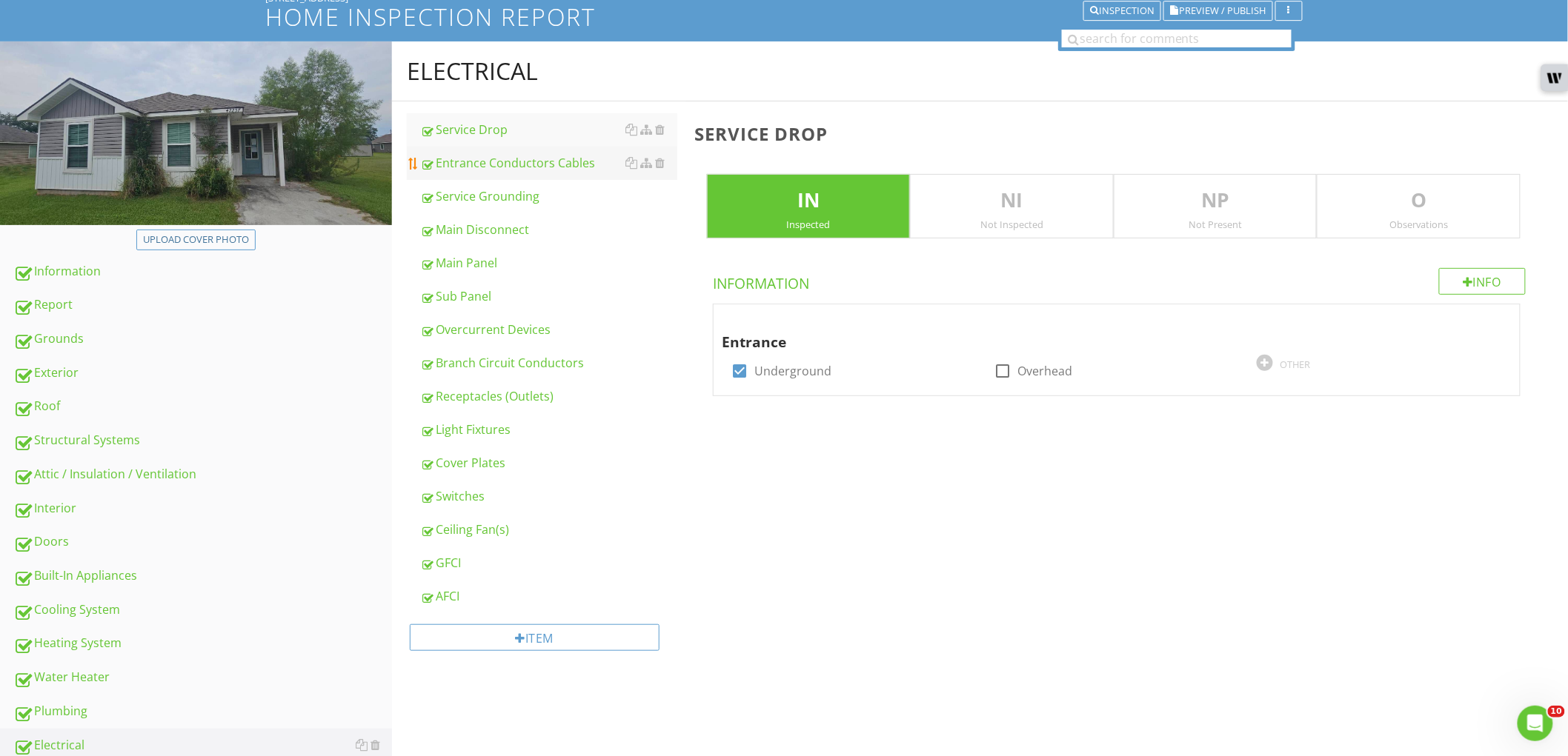
click at [523, 173] on link "Entrance Conductors Cables" at bounding box center [549, 162] width 257 height 32
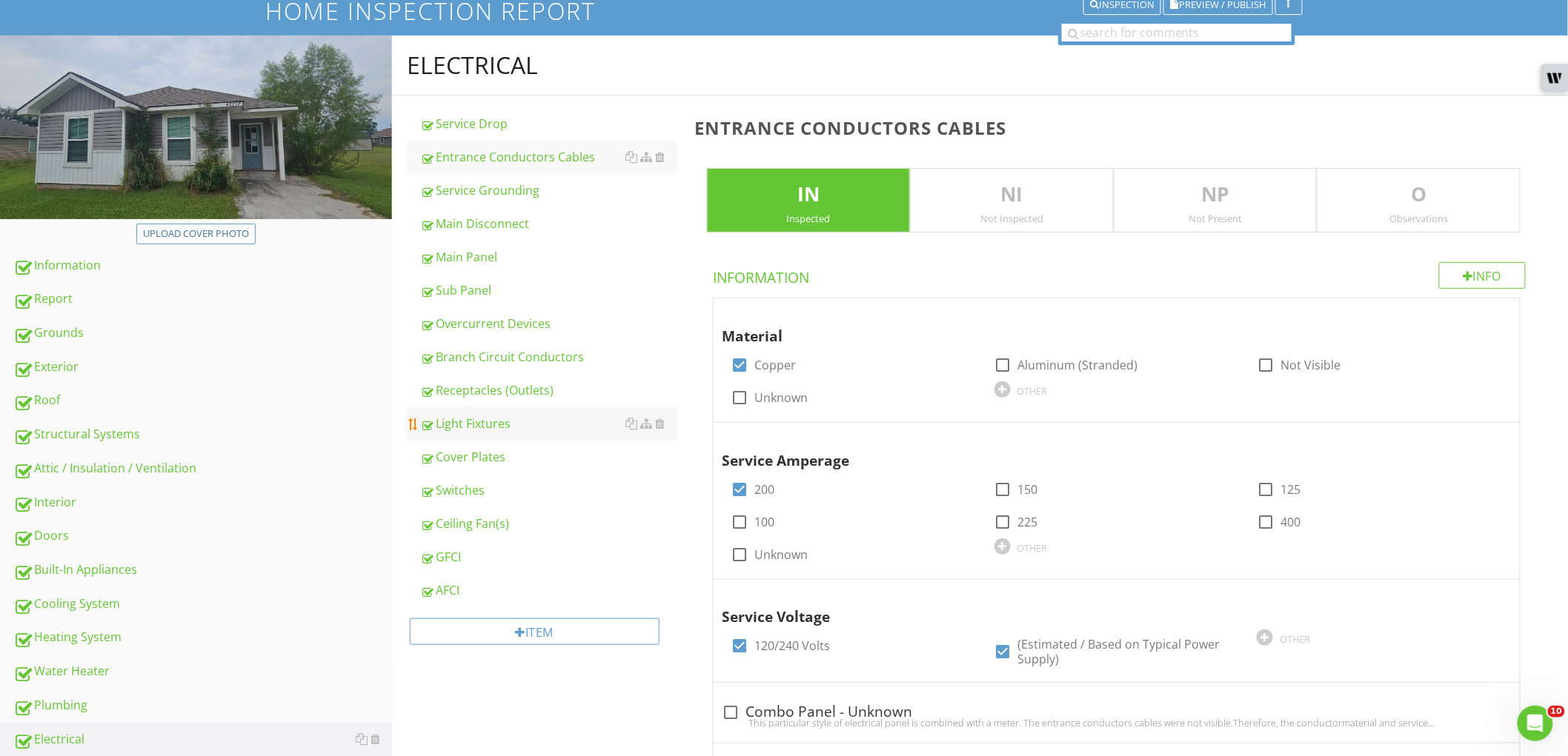
scroll to position [106, 0]
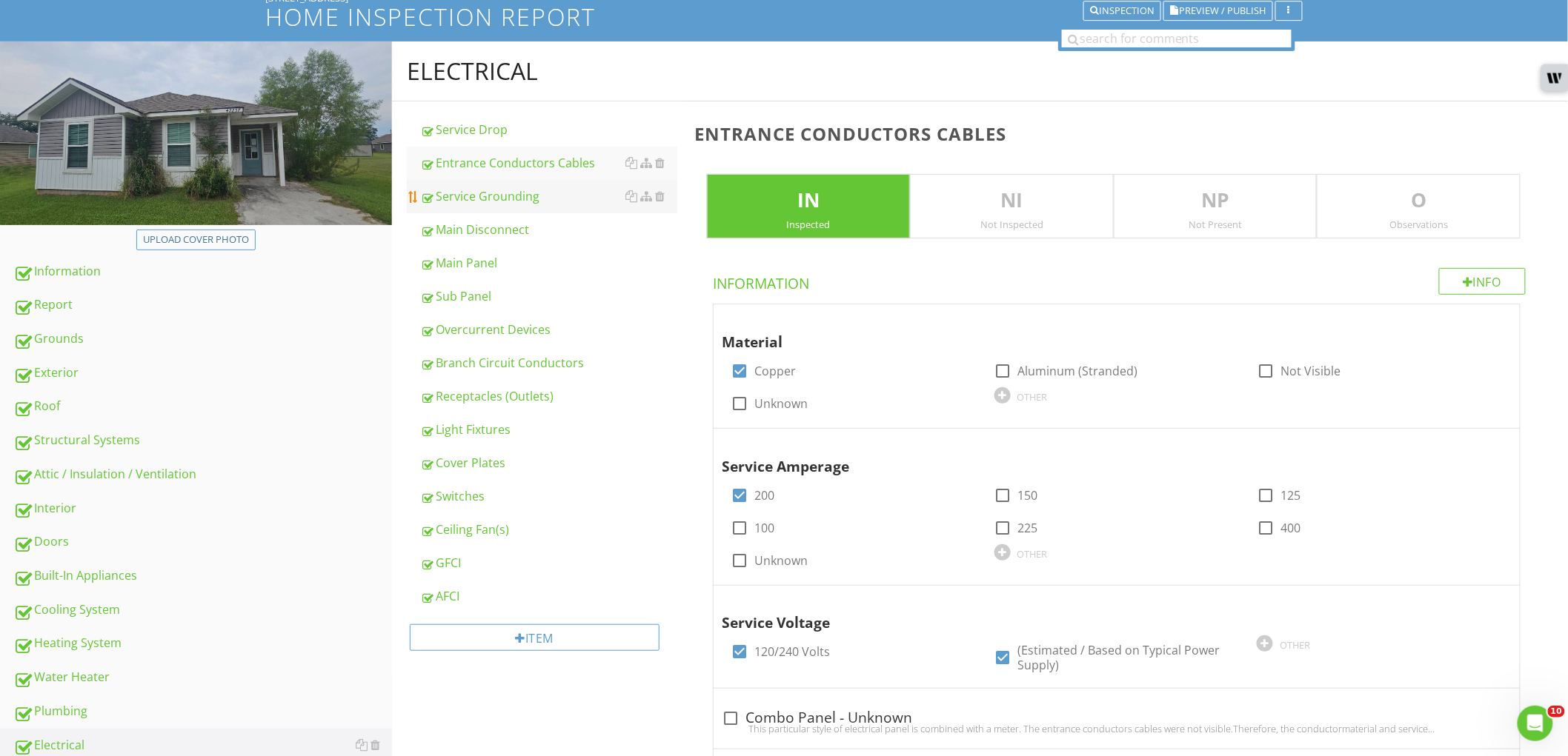
click at [484, 195] on div "Service Grounding" at bounding box center [549, 196] width 257 height 18
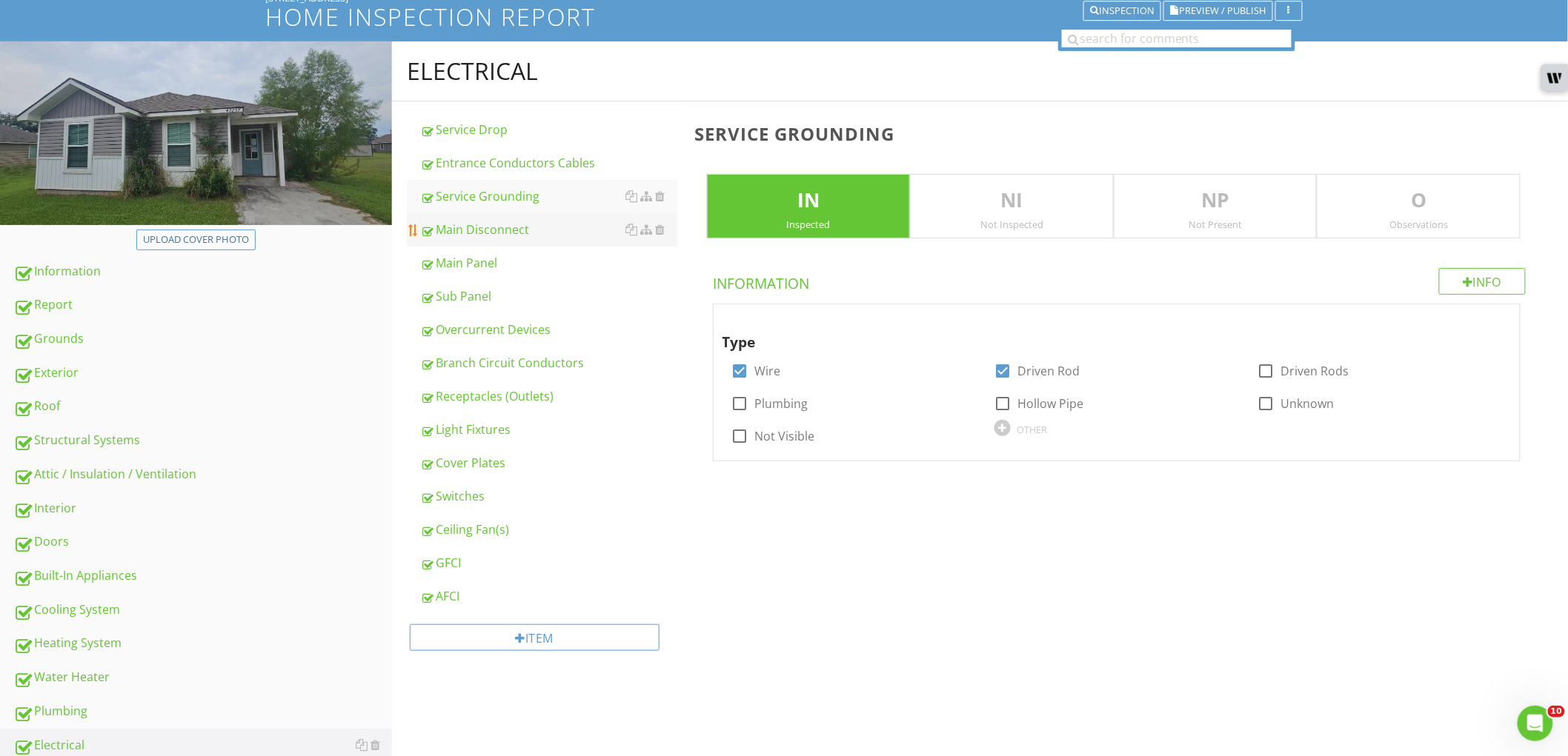
click at [476, 229] on div "Main Disconnect" at bounding box center [549, 230] width 257 height 18
click at [471, 260] on div "Main Panel" at bounding box center [549, 263] width 257 height 18
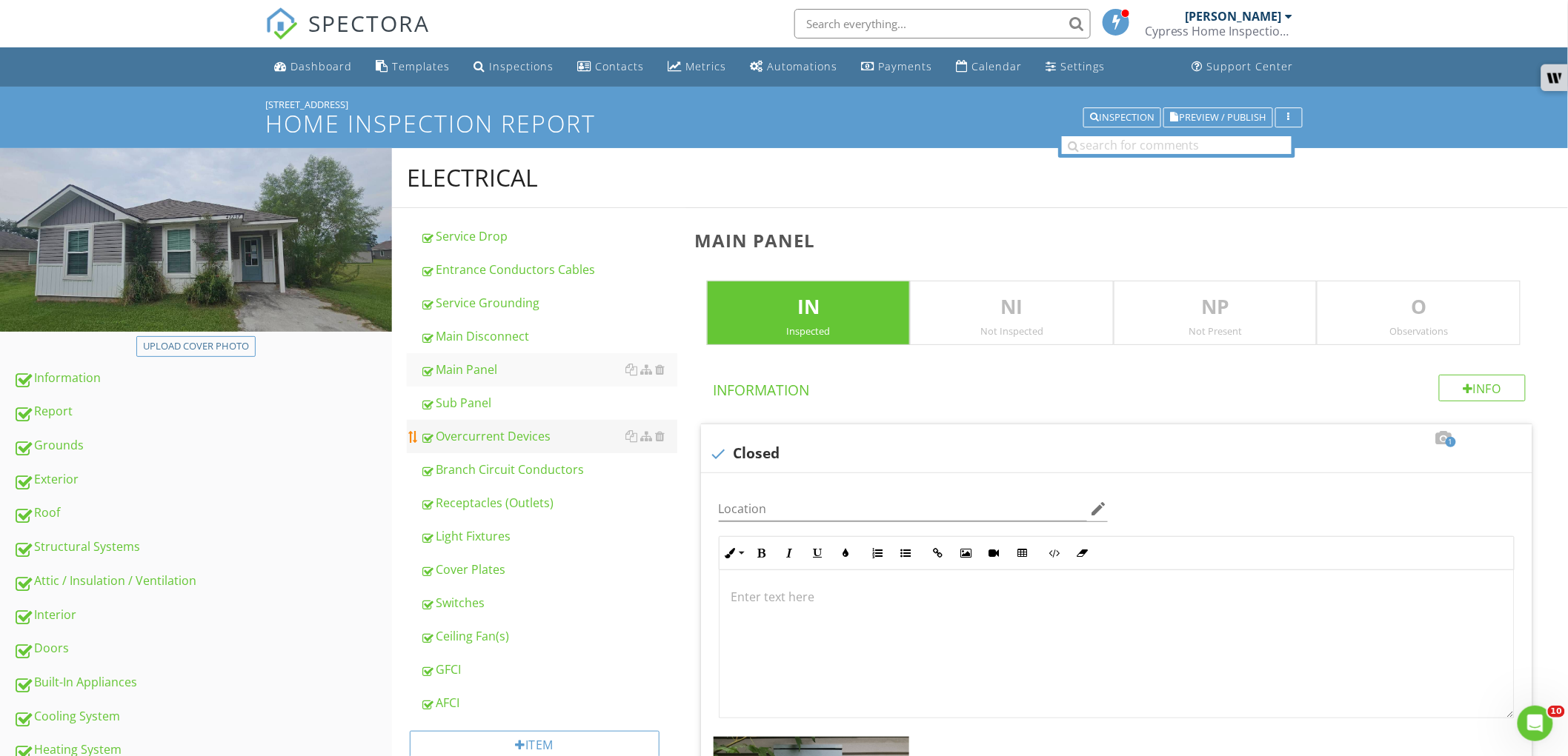
click at [507, 431] on div "Overcurrent Devices" at bounding box center [549, 436] width 257 height 18
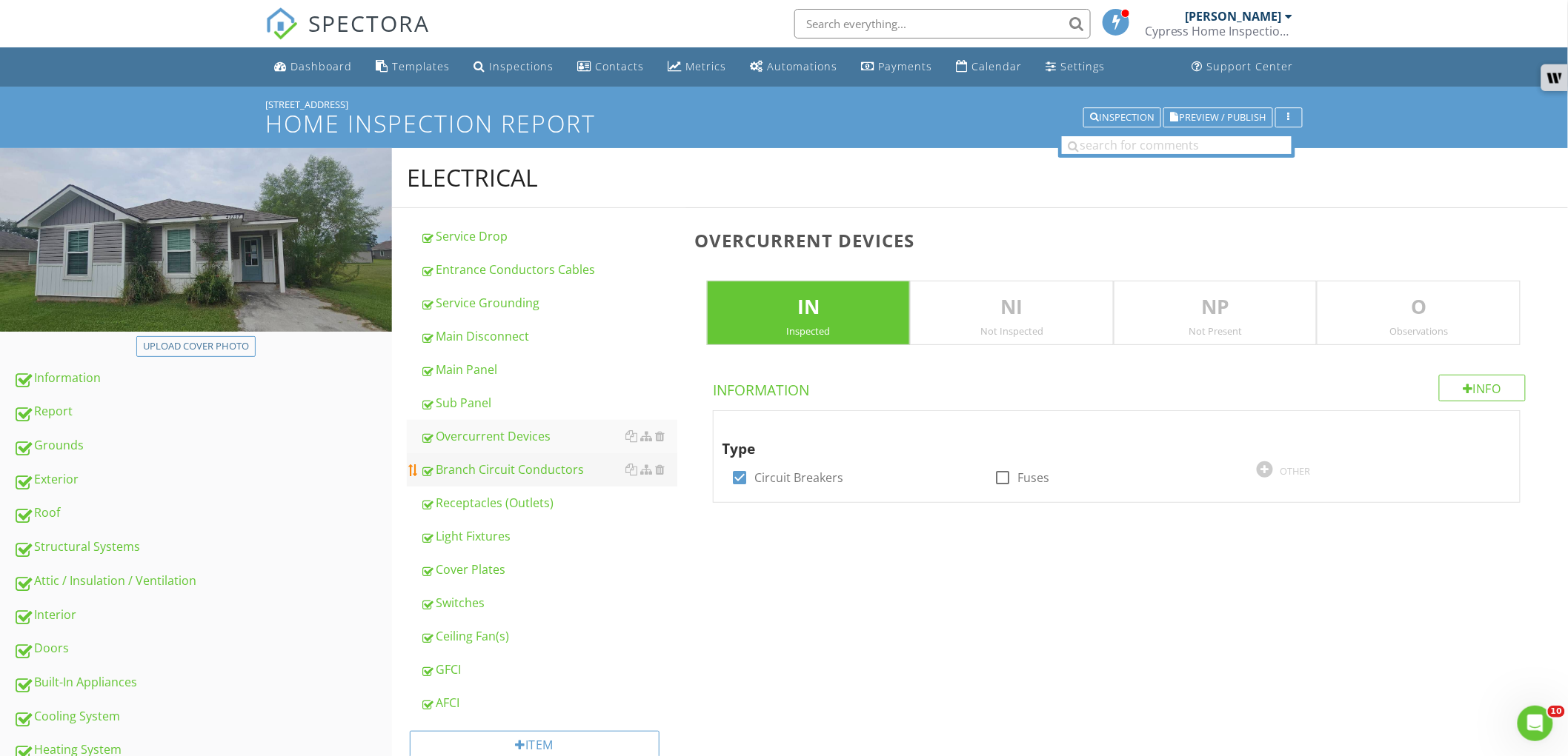
click at [519, 470] on div "Branch Circuit Conductors" at bounding box center [549, 470] width 257 height 18
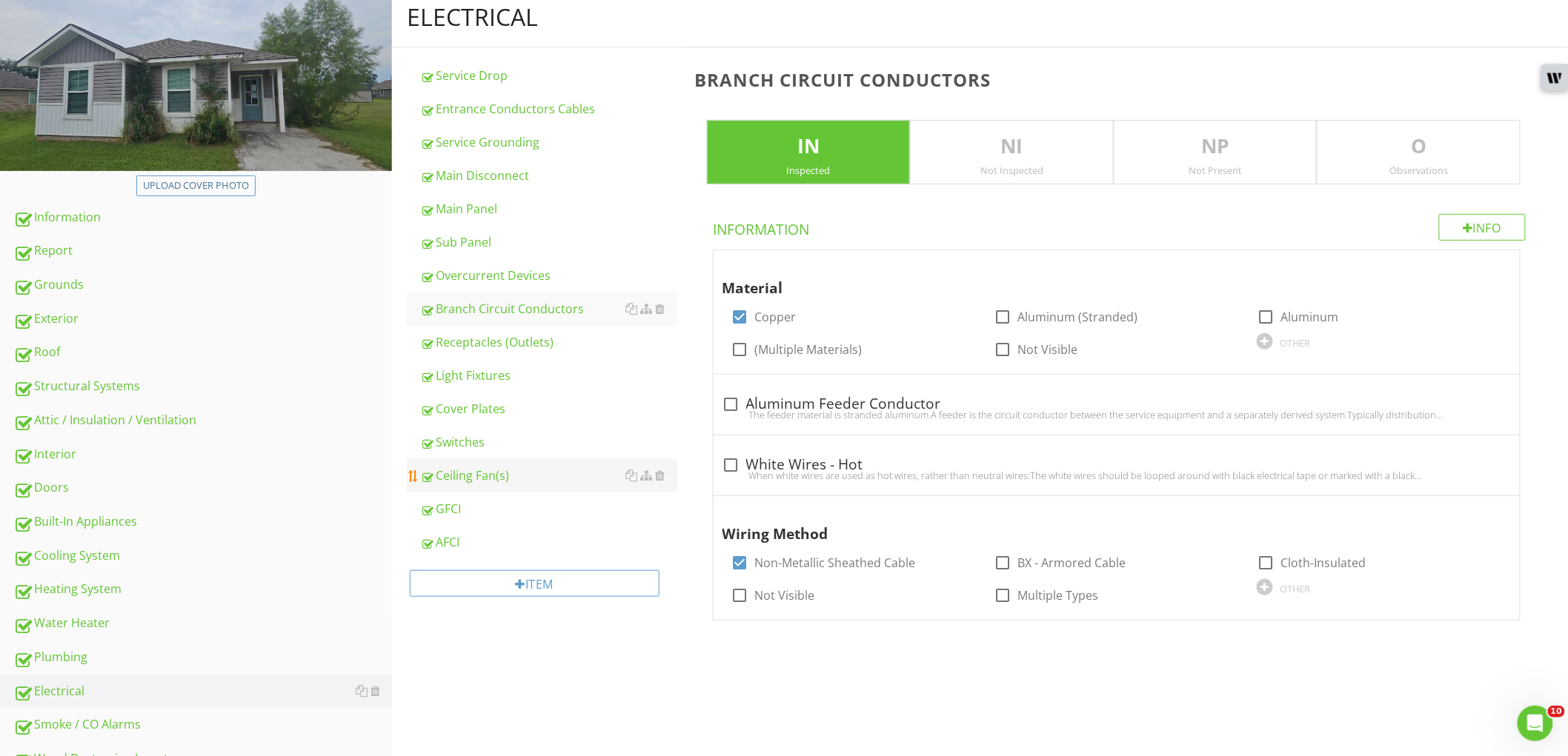
scroll to position [164, 0]
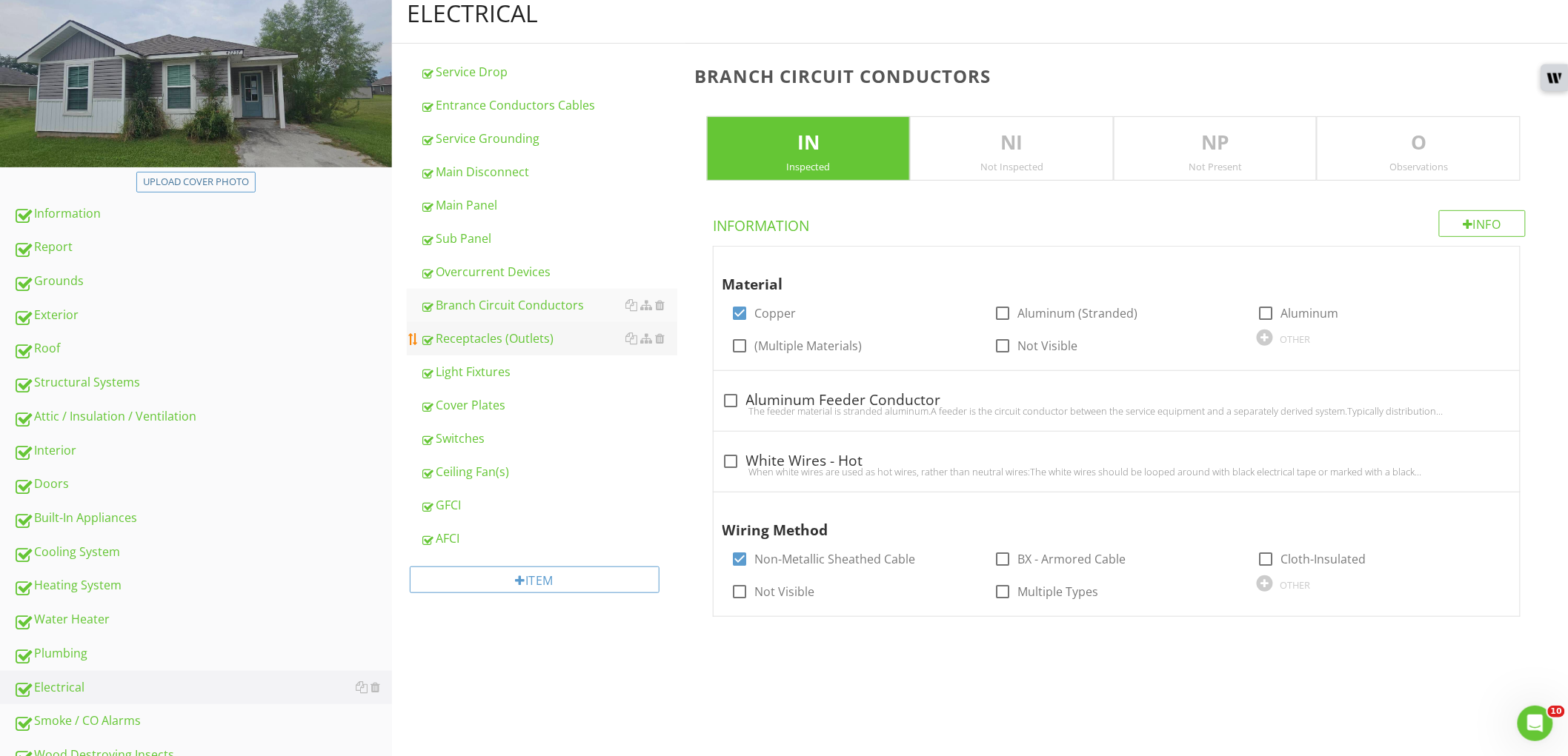
click at [560, 342] on div "Receptacles (Outlets)" at bounding box center [549, 339] width 257 height 18
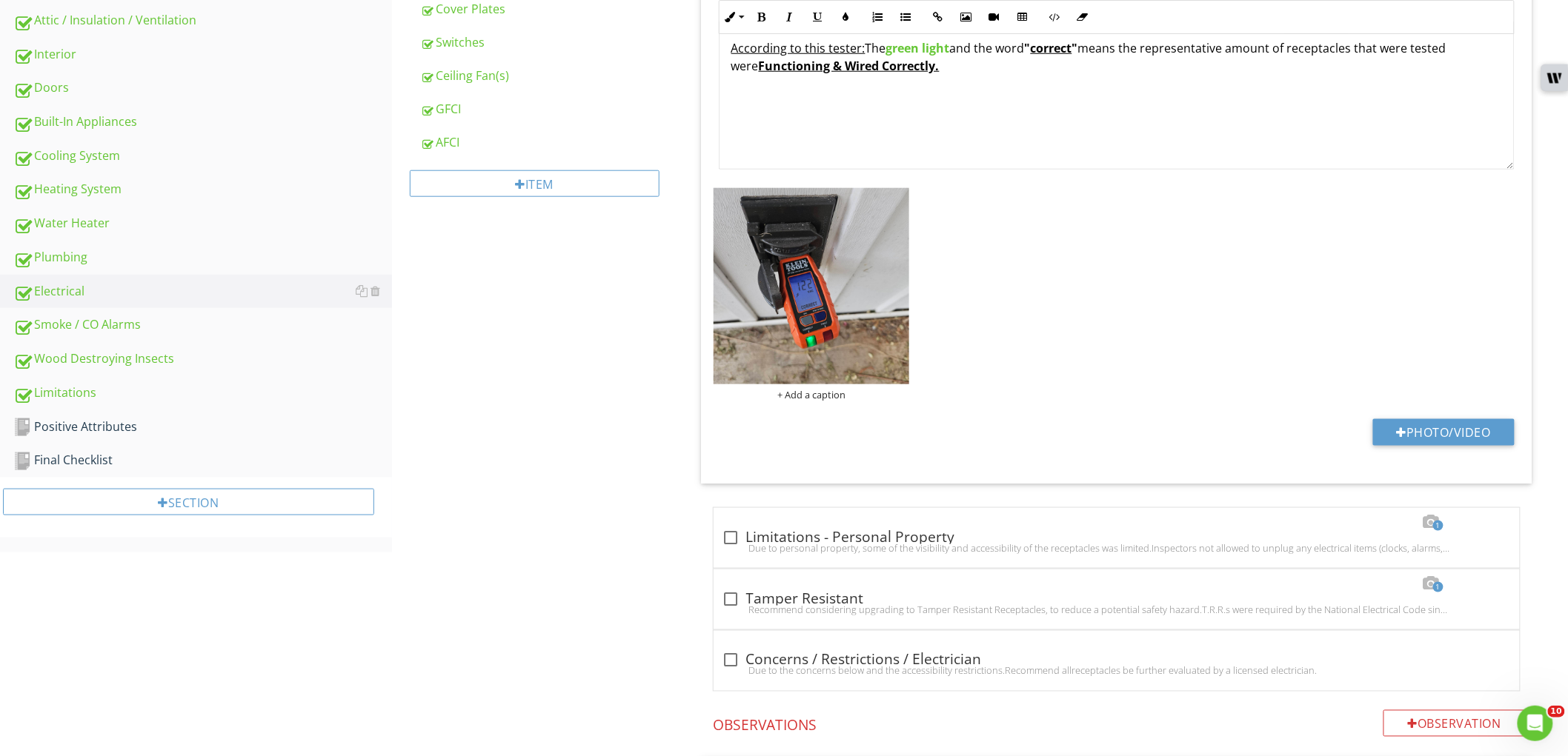
scroll to position [247, 0]
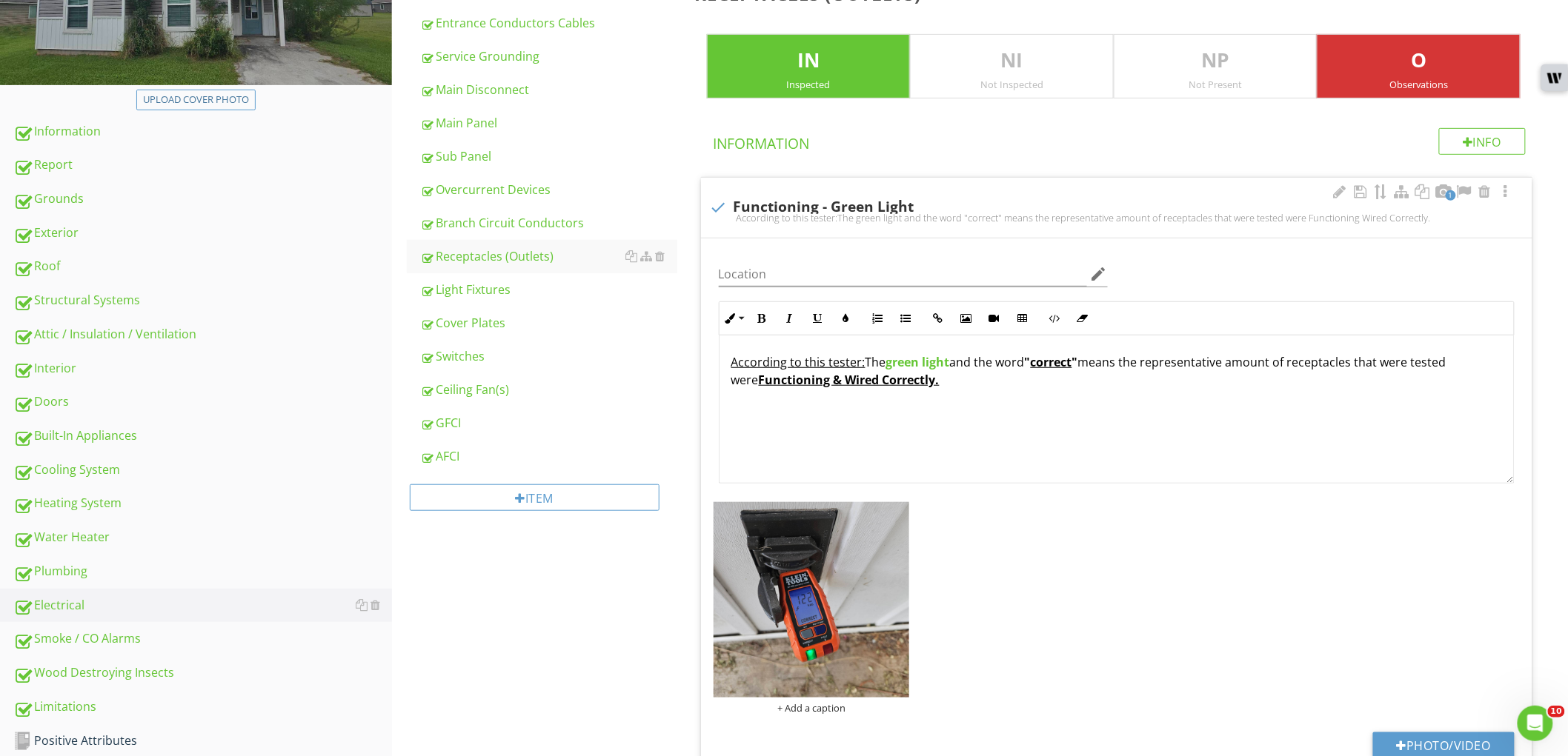
click at [720, 220] on div "According to this tester:The green light and the word "correct" means the repre…" at bounding box center [1117, 218] width 814 height 12
checkbox input "true"
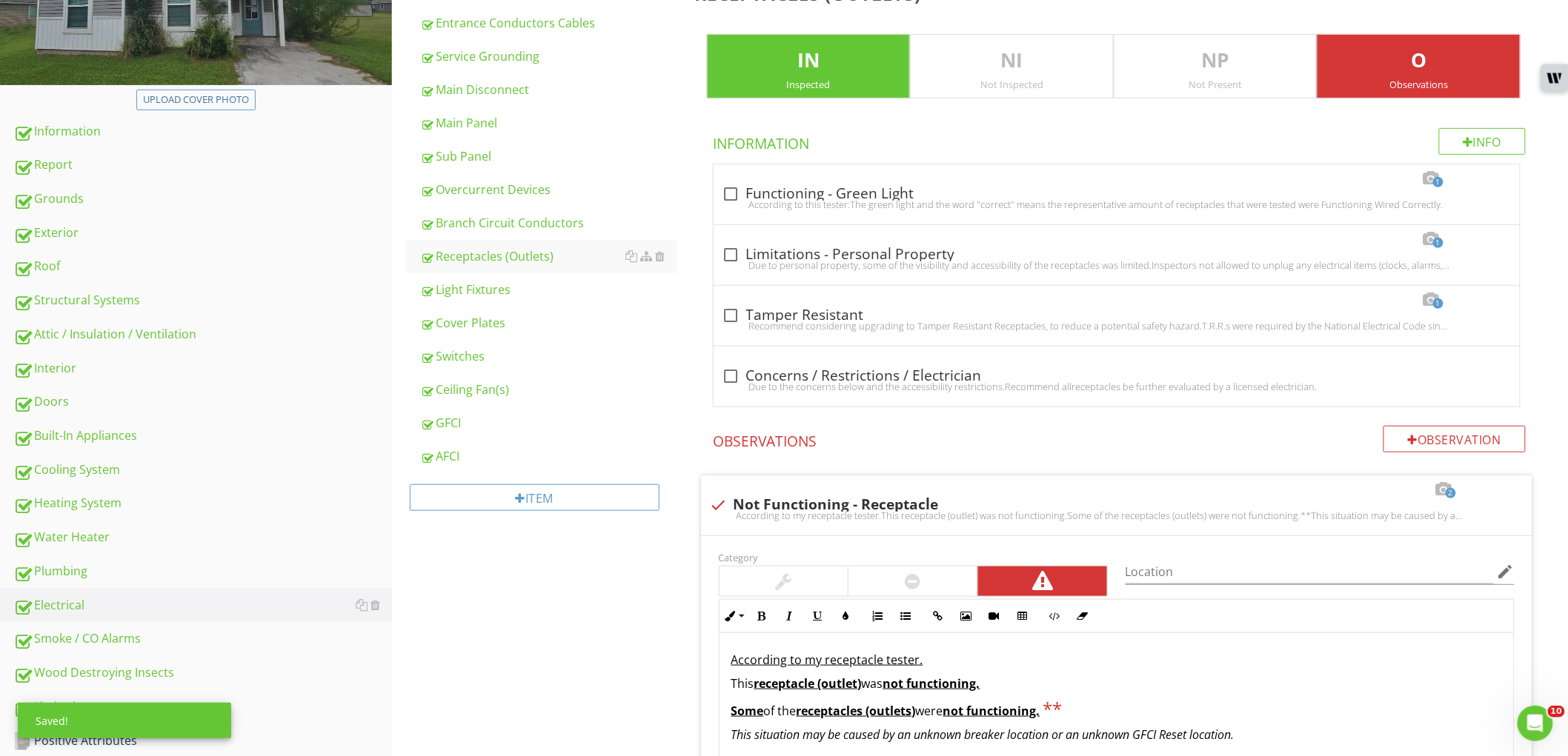
scroll to position [576, 0]
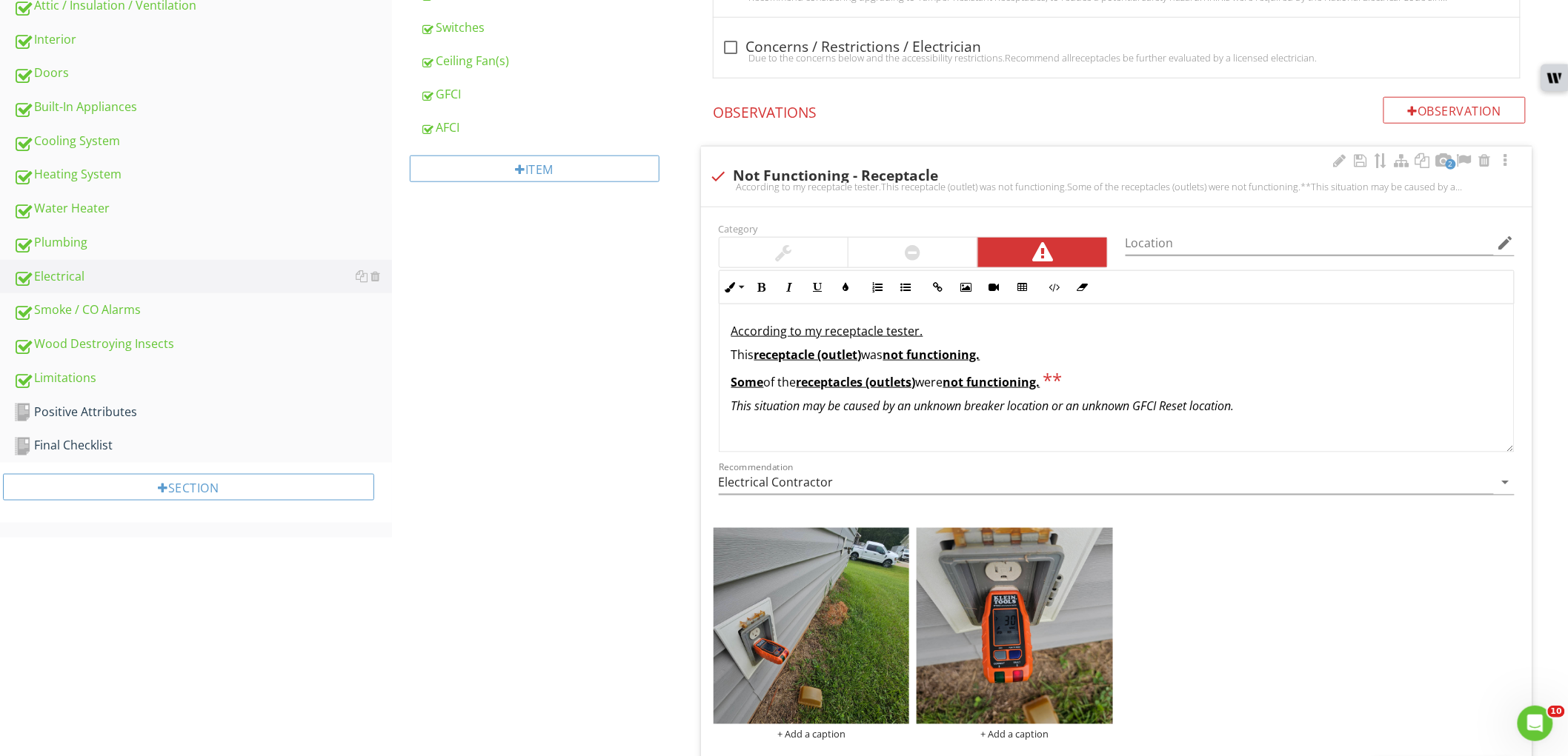
click at [898, 250] on div at bounding box center [913, 252] width 129 height 29
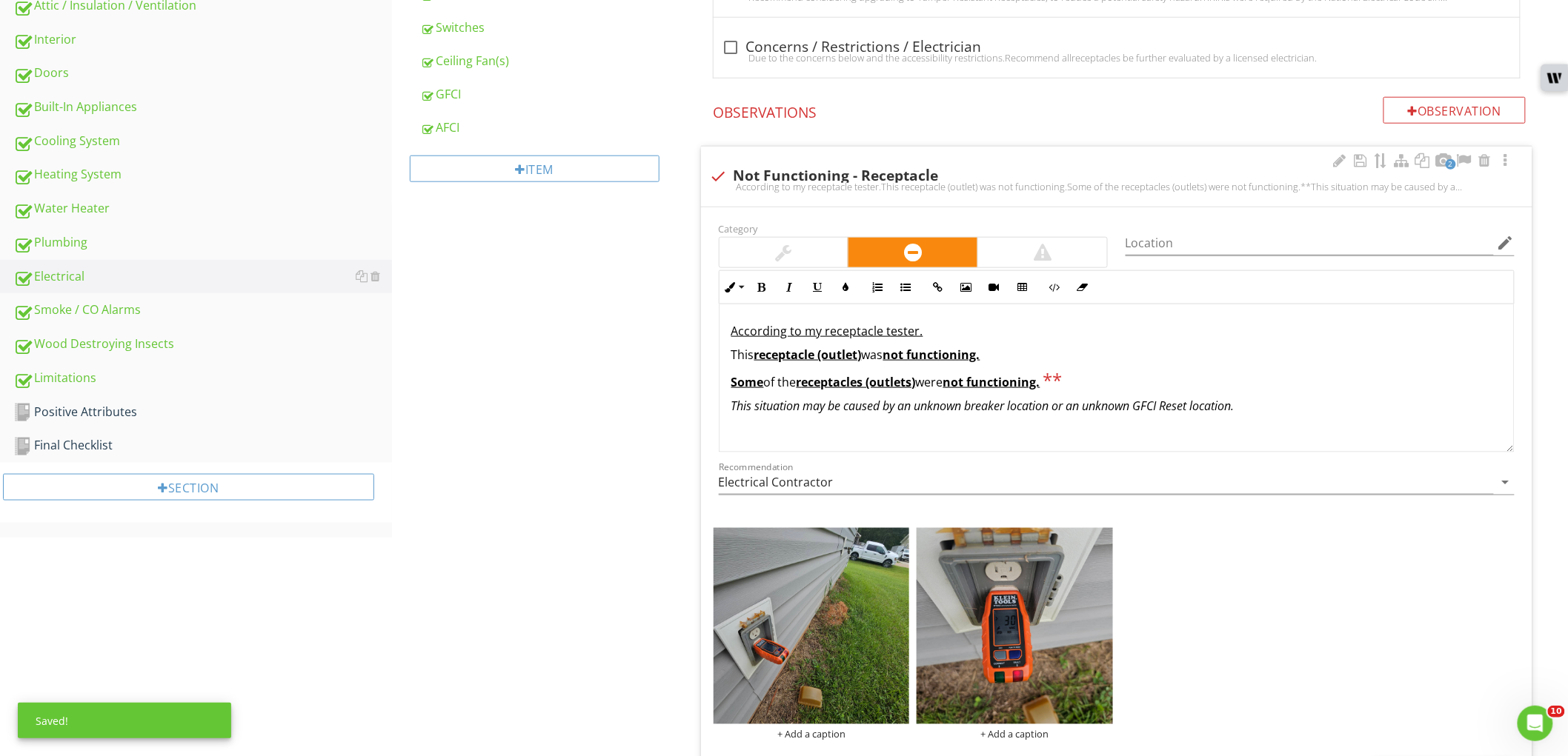
click at [889, 385] on u "eceptacles (outlets)" at bounding box center [858, 383] width 114 height 17
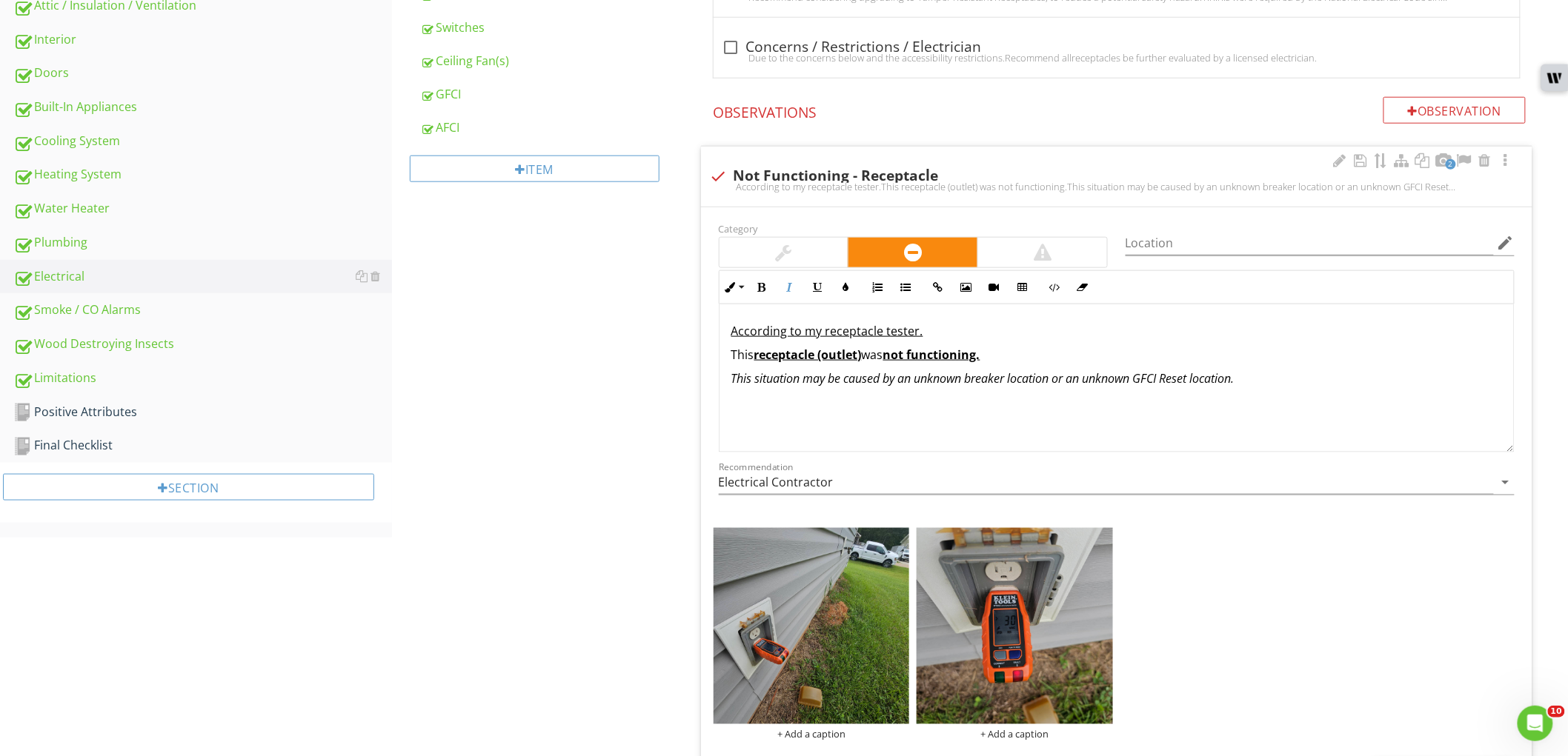
click at [819, 378] on em "This situation may be caused by an unknown breaker location or an unknown GFCI …" at bounding box center [983, 379] width 504 height 17
click at [1503, 242] on icon "edit" at bounding box center [1506, 243] width 18 height 18
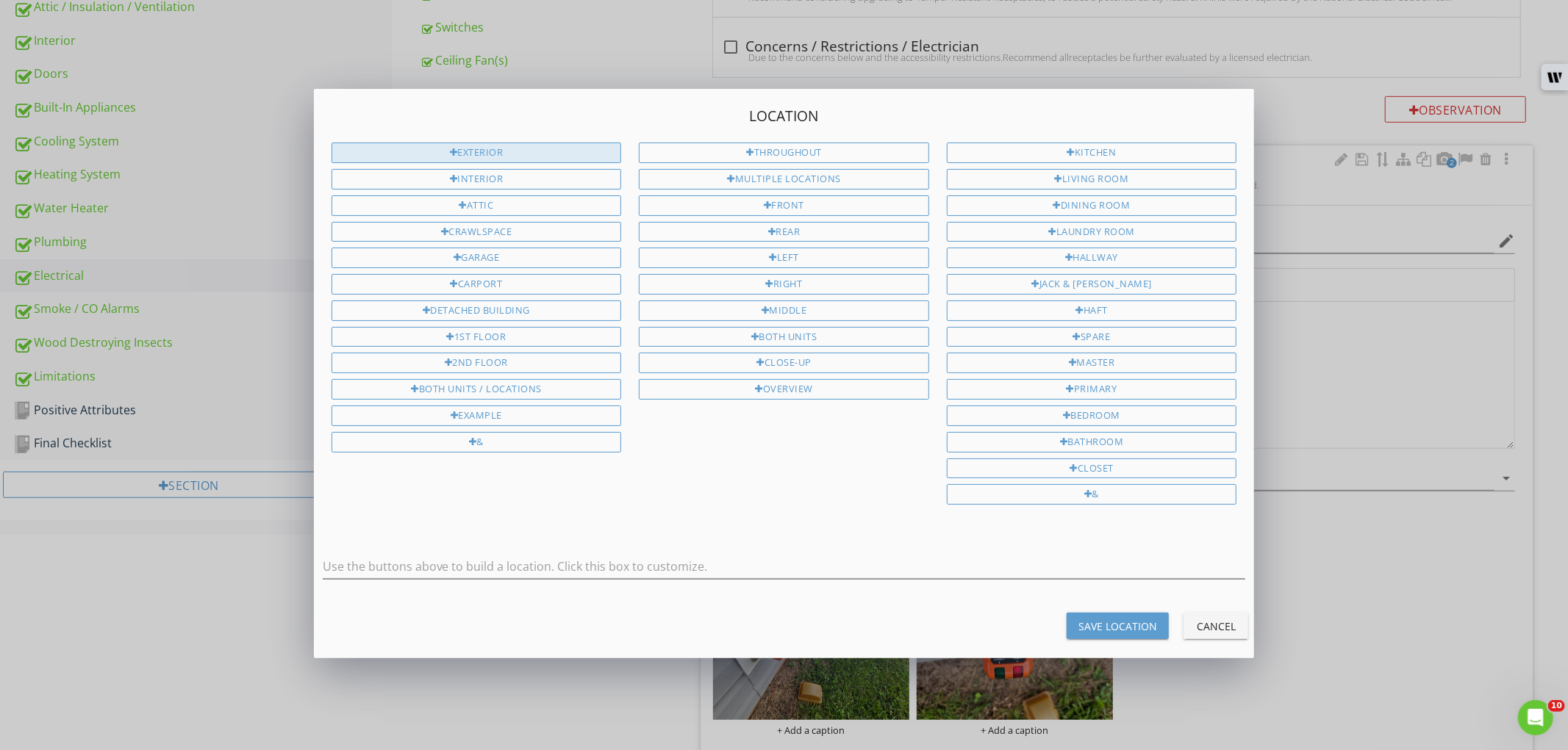
click at [524, 150] on div "Exterior" at bounding box center [477, 152] width 291 height 20
click at [772, 254] on div at bounding box center [773, 258] width 8 height 10
type input "Exterior Left"
click at [1090, 625] on div "Save Location" at bounding box center [1117, 626] width 79 height 16
type input "Exterior Left"
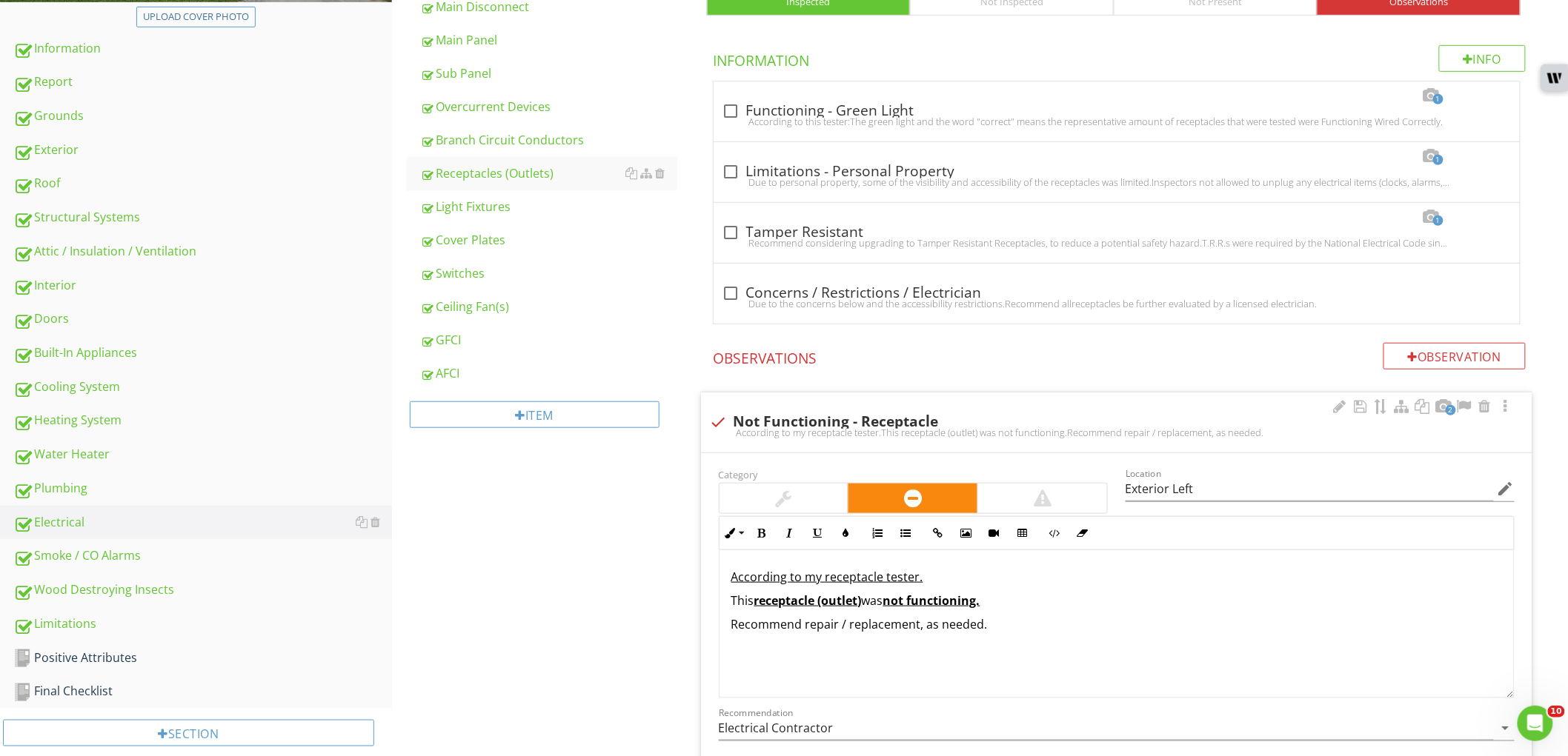
scroll to position [329, 0]
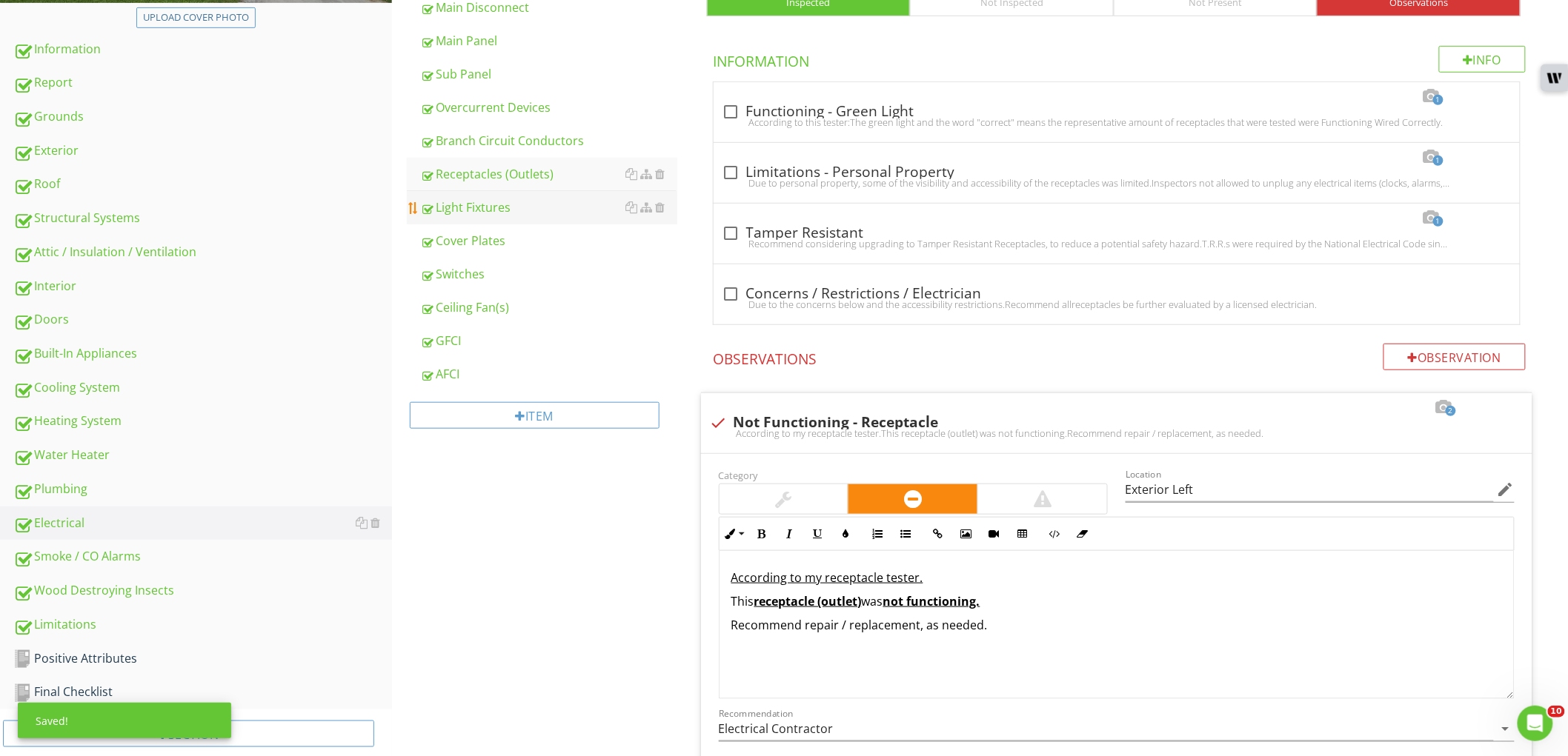
click at [515, 212] on div "Light Fixtures" at bounding box center [549, 207] width 257 height 18
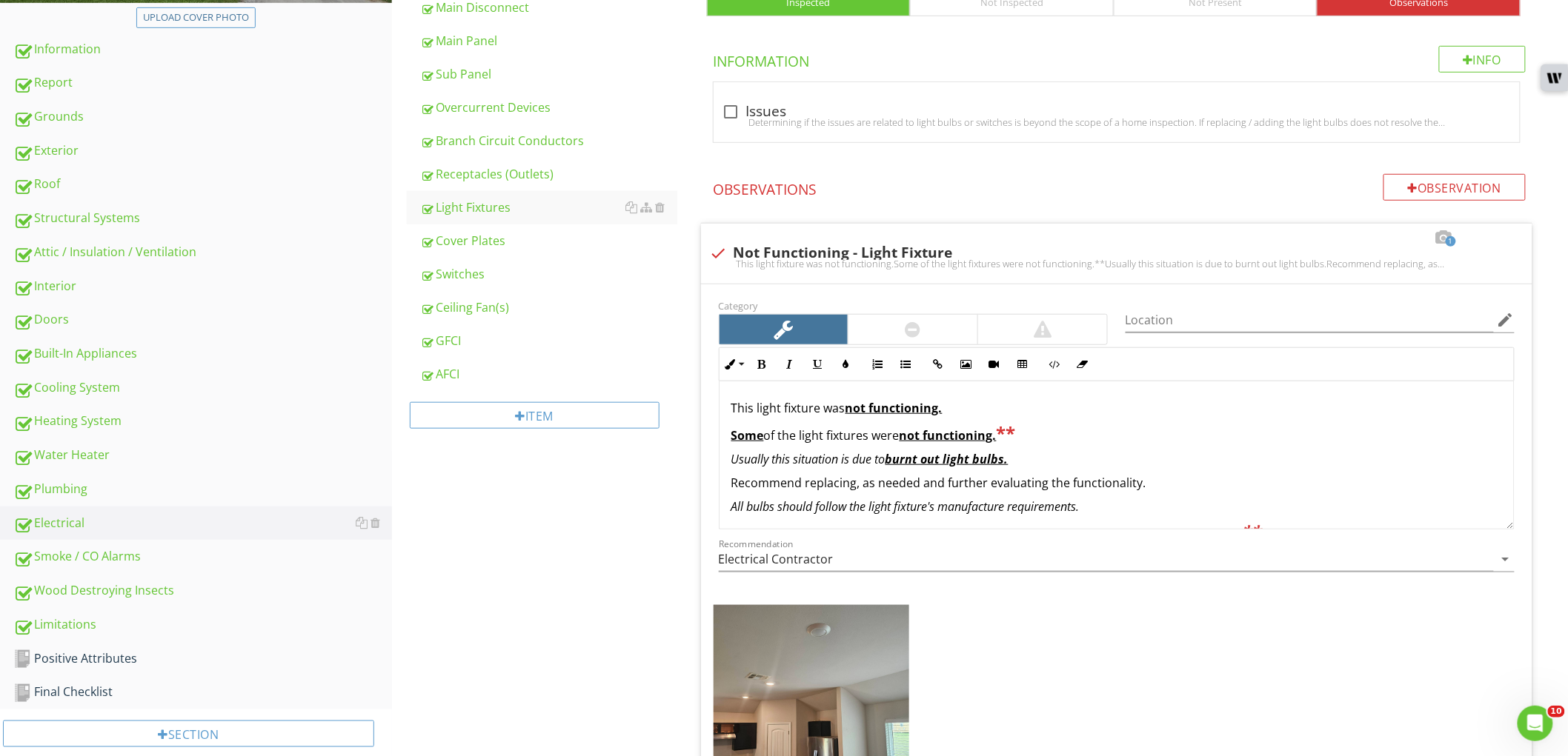
scroll to position [493, 0]
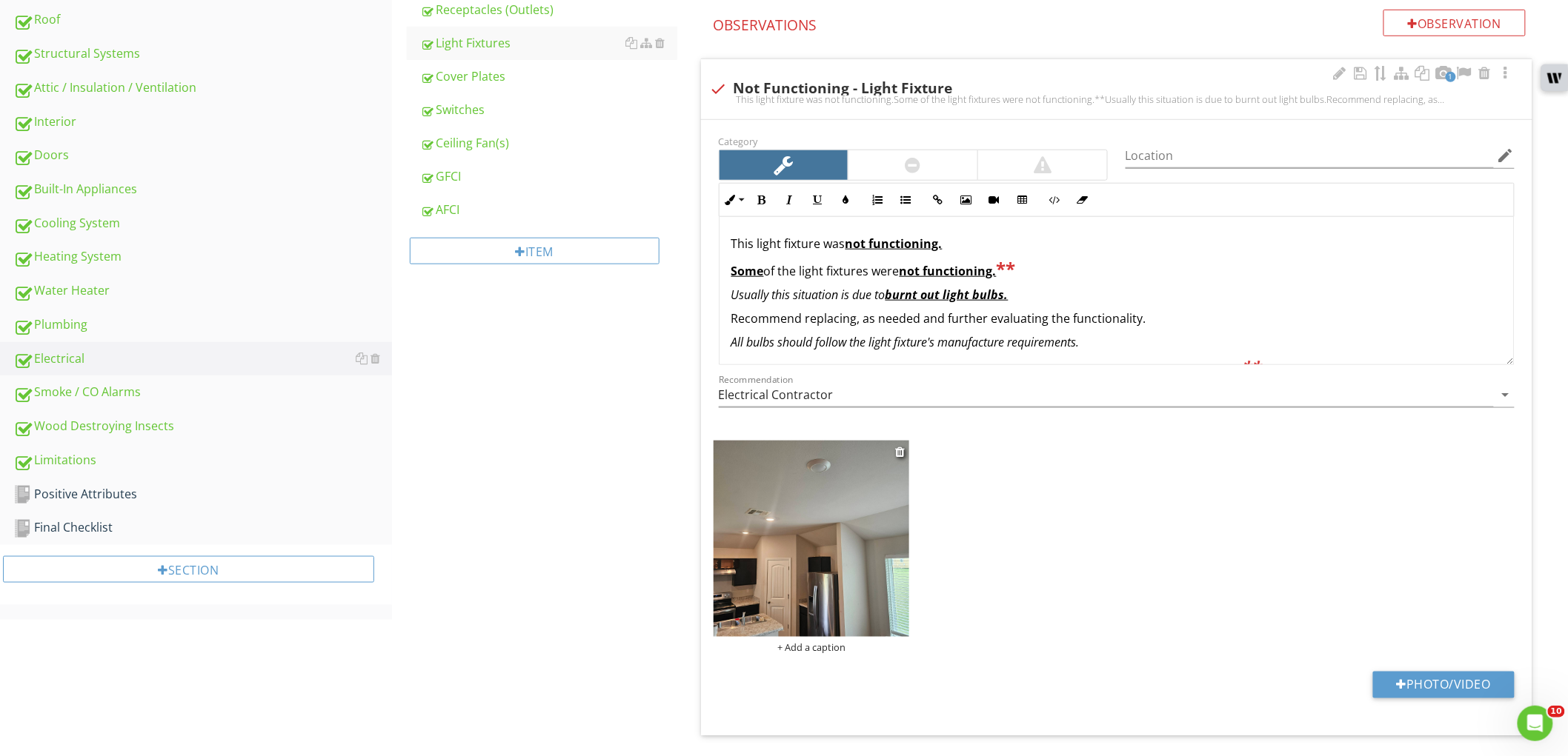
click at [835, 499] on img at bounding box center [812, 539] width 196 height 196
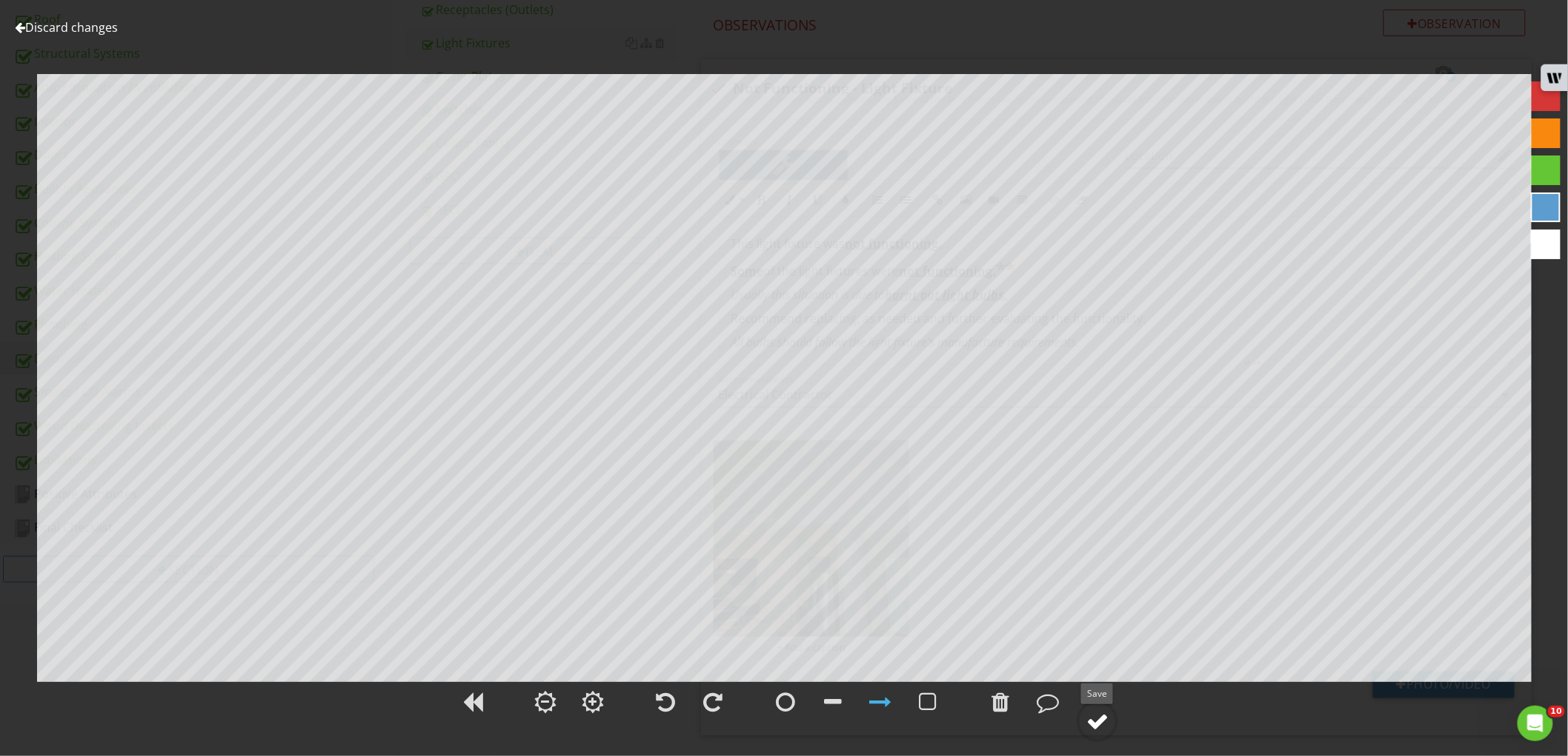
click at [1101, 722] on div at bounding box center [1097, 721] width 22 height 22
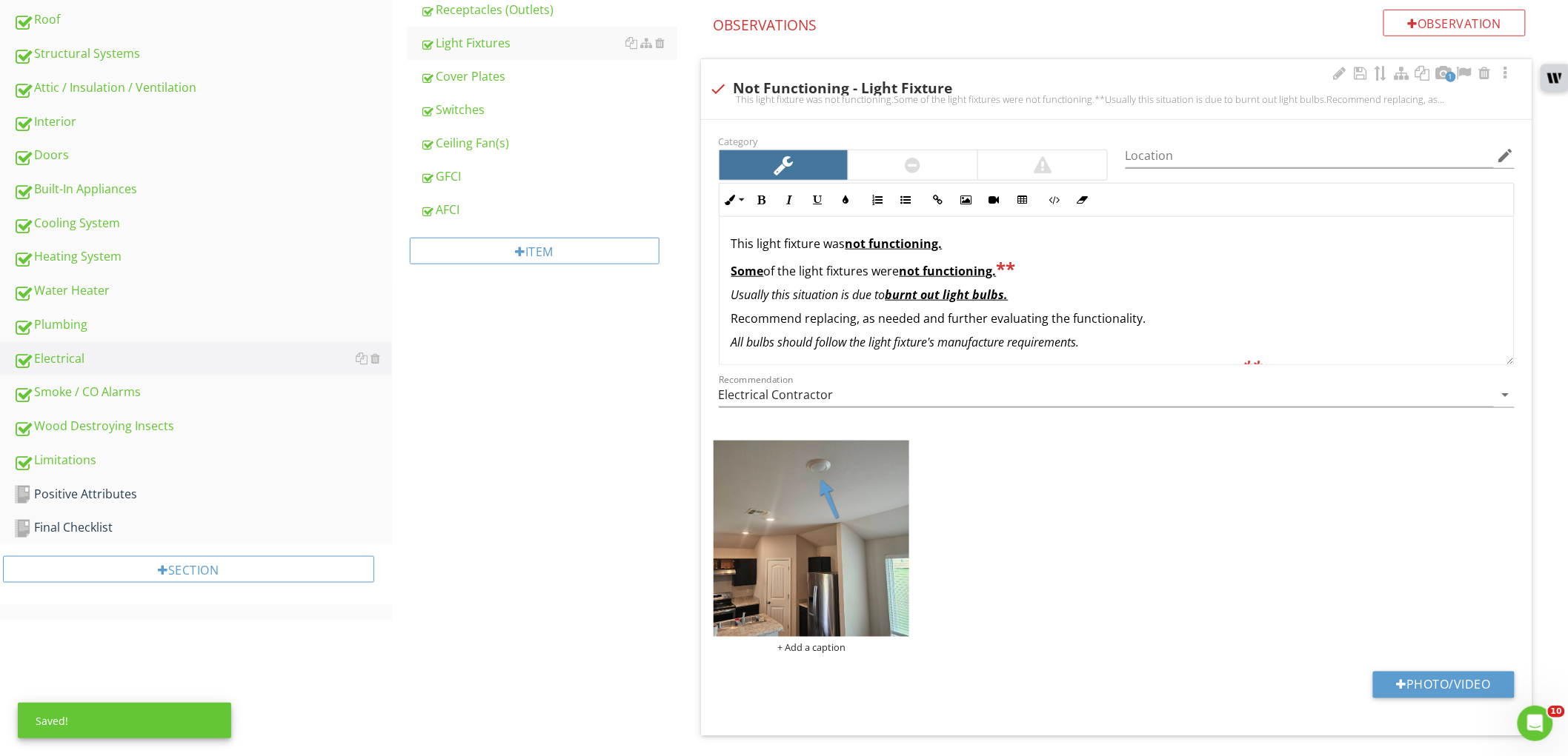
click at [903, 272] on p "Some of the light fixtures were not functioning. **" at bounding box center [1117, 269] width 771 height 21
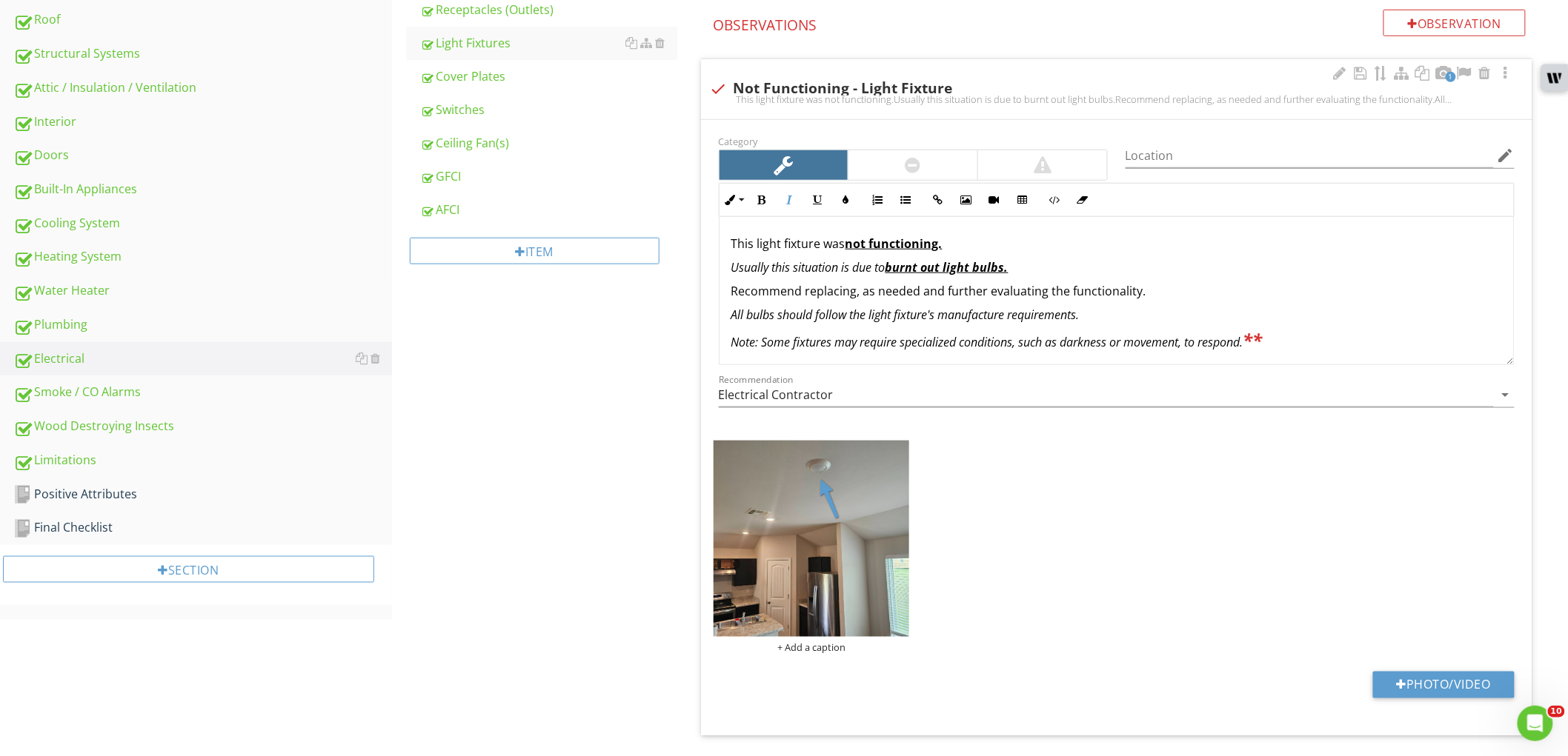
click at [909, 334] on em "Note: Some fixtures may require specialized conditions, such as darkness or mov…" at bounding box center [997, 343] width 531 height 17
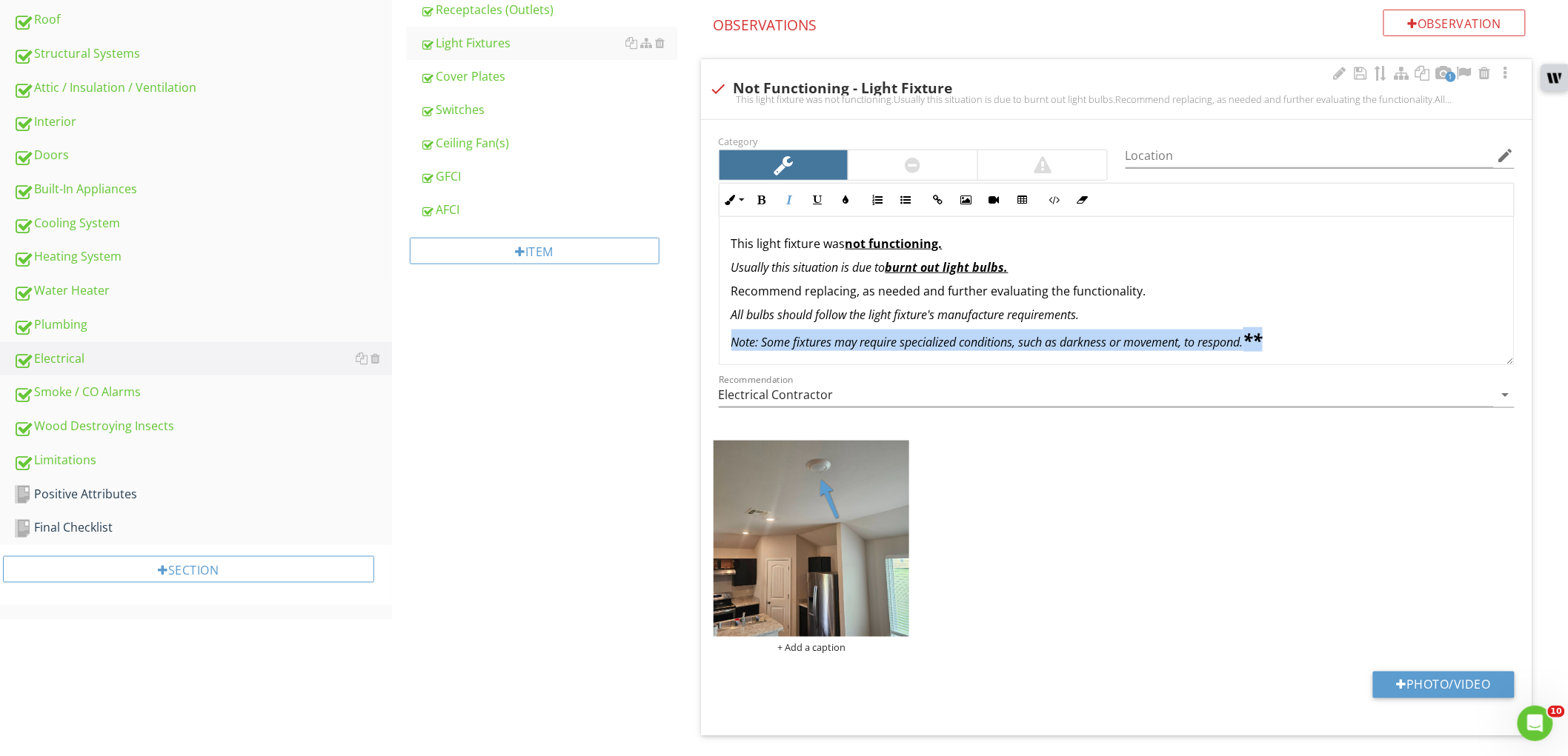
click at [909, 334] on em "Note: Some fixtures may require specialized conditions, such as darkness or mov…" at bounding box center [997, 343] width 531 height 17
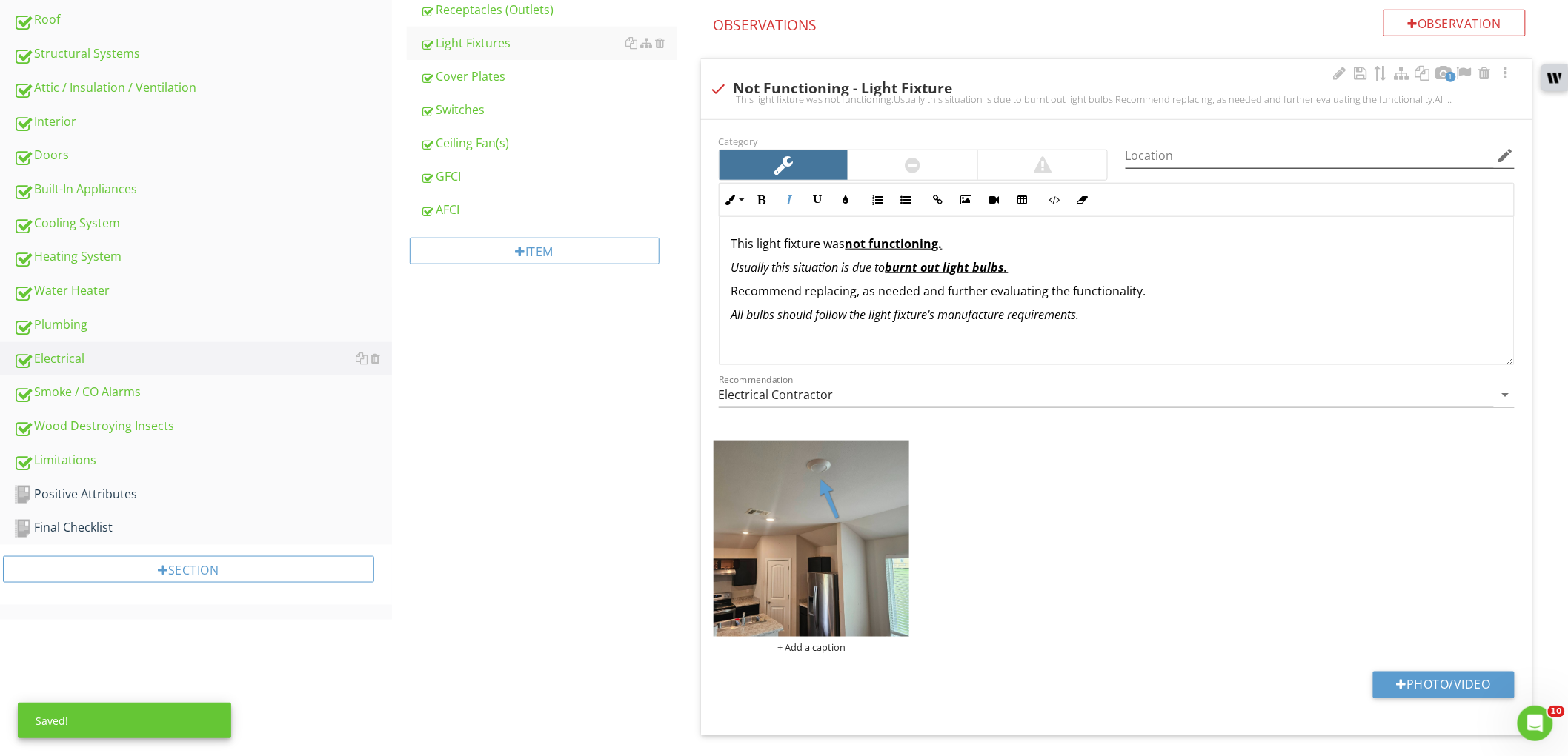
click at [1505, 149] on icon "edit" at bounding box center [1506, 155] width 18 height 18
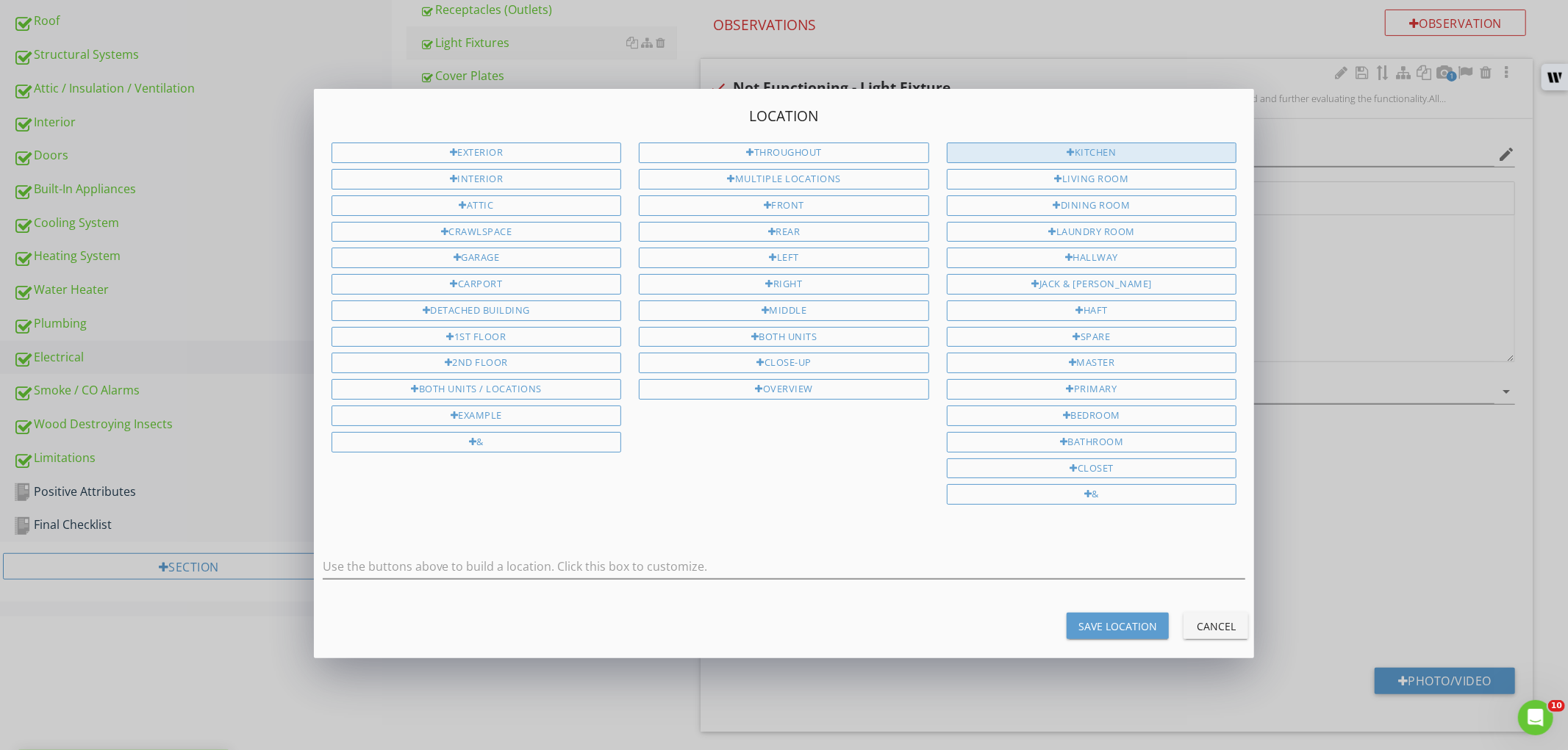
click at [1129, 160] on div "Kitchen" at bounding box center [1092, 152] width 291 height 20
click at [658, 572] on input "Kitchen" at bounding box center [784, 567] width 923 height 24
click at [1085, 197] on div "Dining Room" at bounding box center [1092, 205] width 291 height 20
click at [441, 570] on input "Kitchen / Dining Room" at bounding box center [784, 567] width 923 height 24
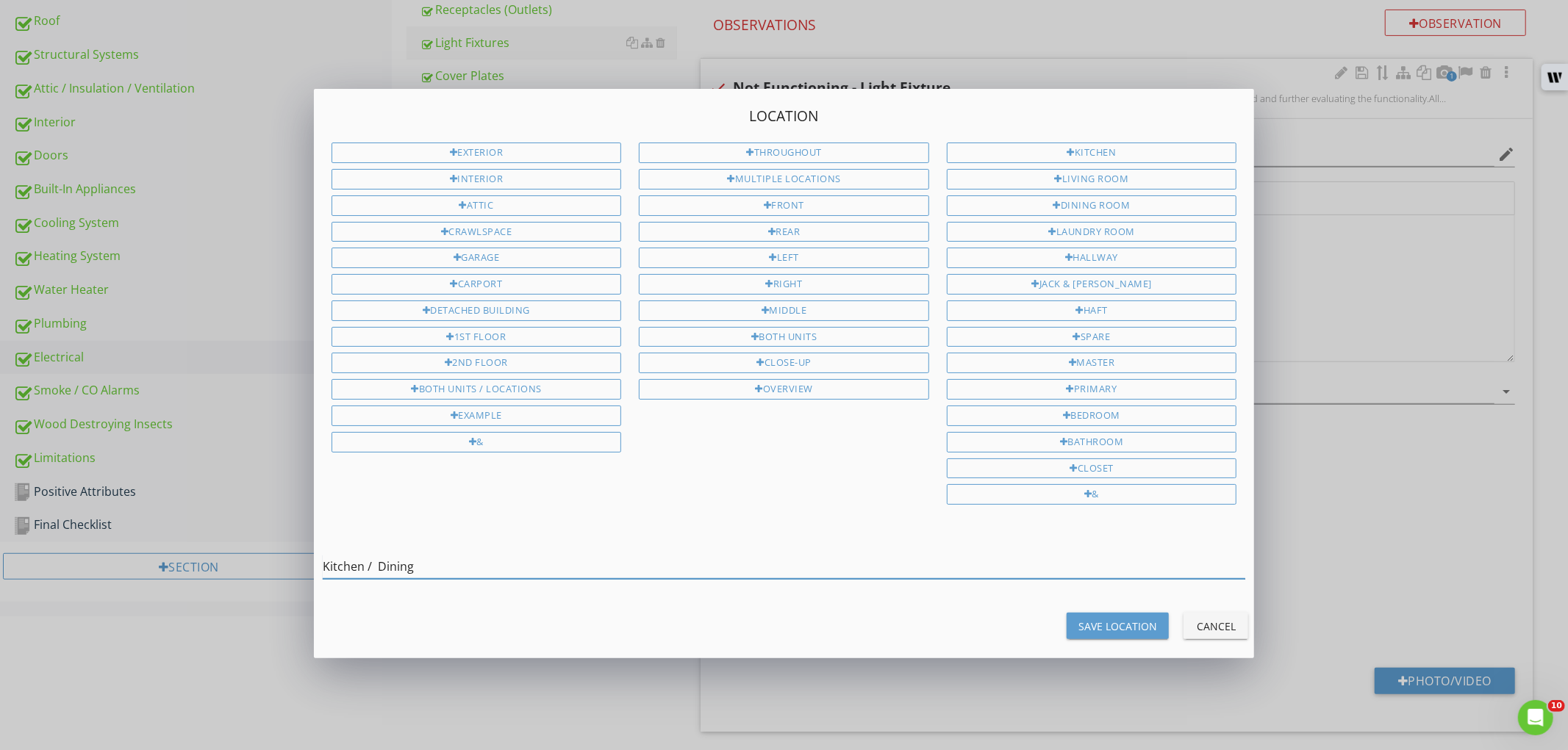
click at [379, 571] on input "Kitchen / Dining" at bounding box center [784, 567] width 923 height 24
type input "Kitchen / Dining"
click at [1090, 621] on div "Save Location" at bounding box center [1117, 626] width 79 height 16
type input "Kitchen / Dining"
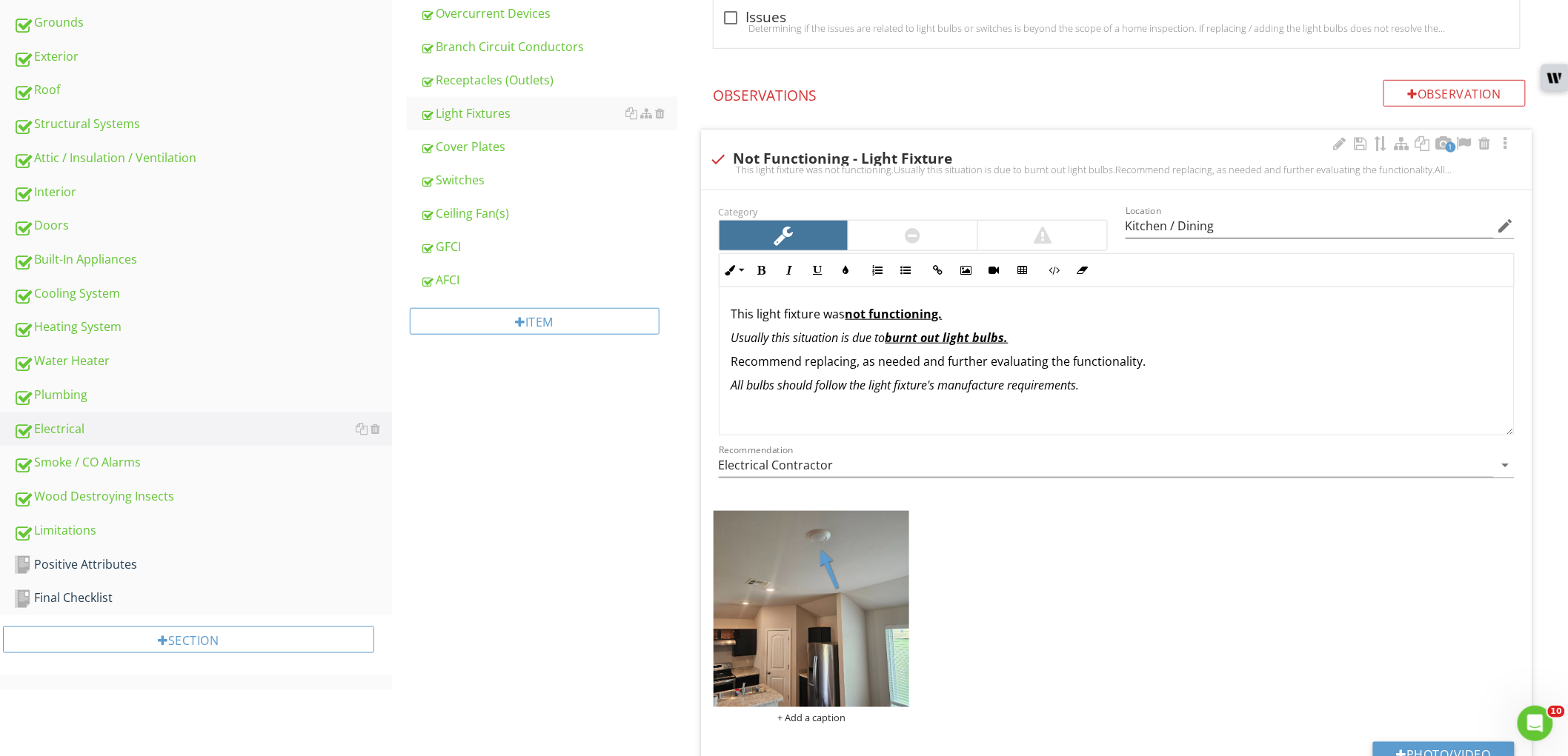
scroll to position [329, 0]
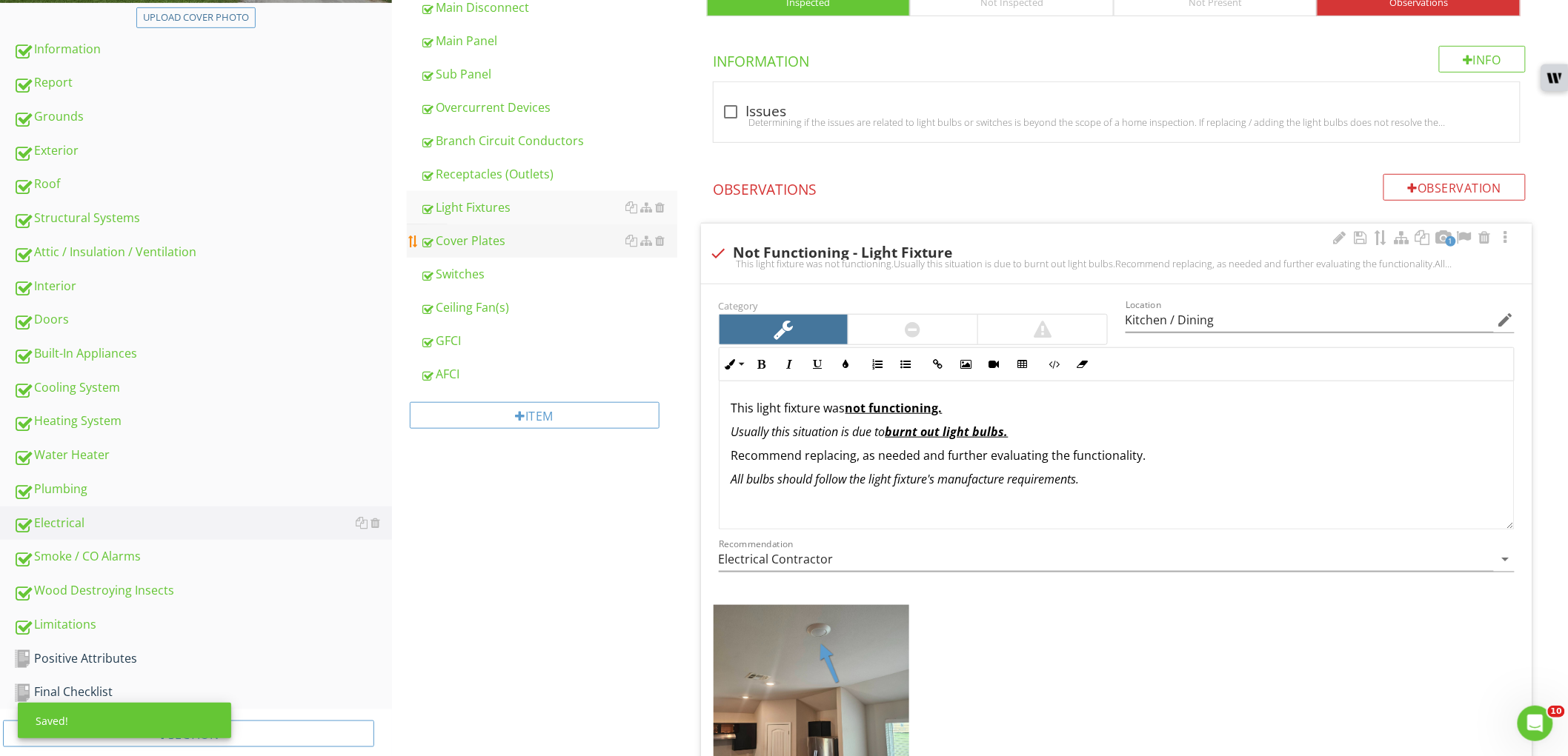
click at [520, 246] on div "Cover Plates" at bounding box center [549, 241] width 257 height 18
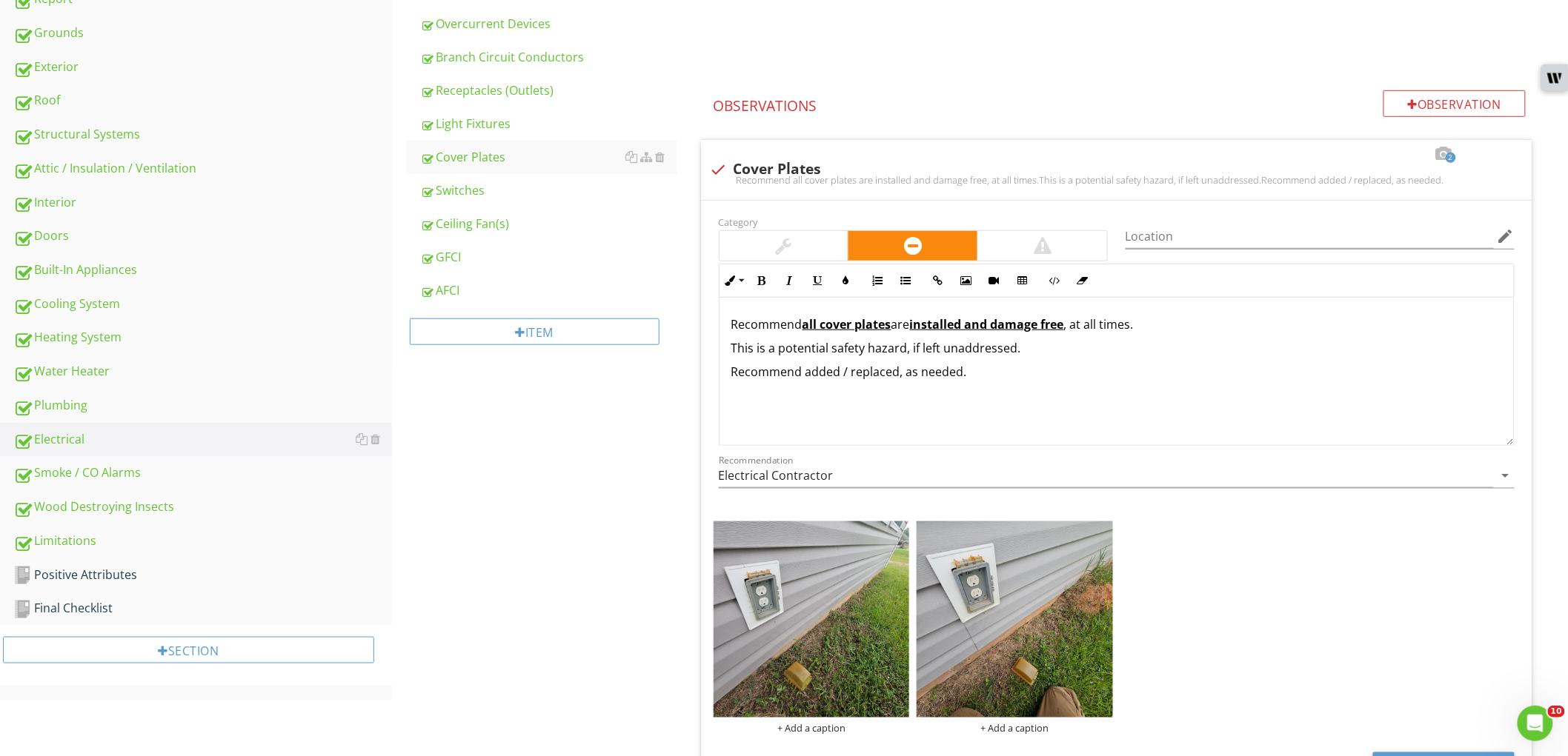
scroll to position [410, 0]
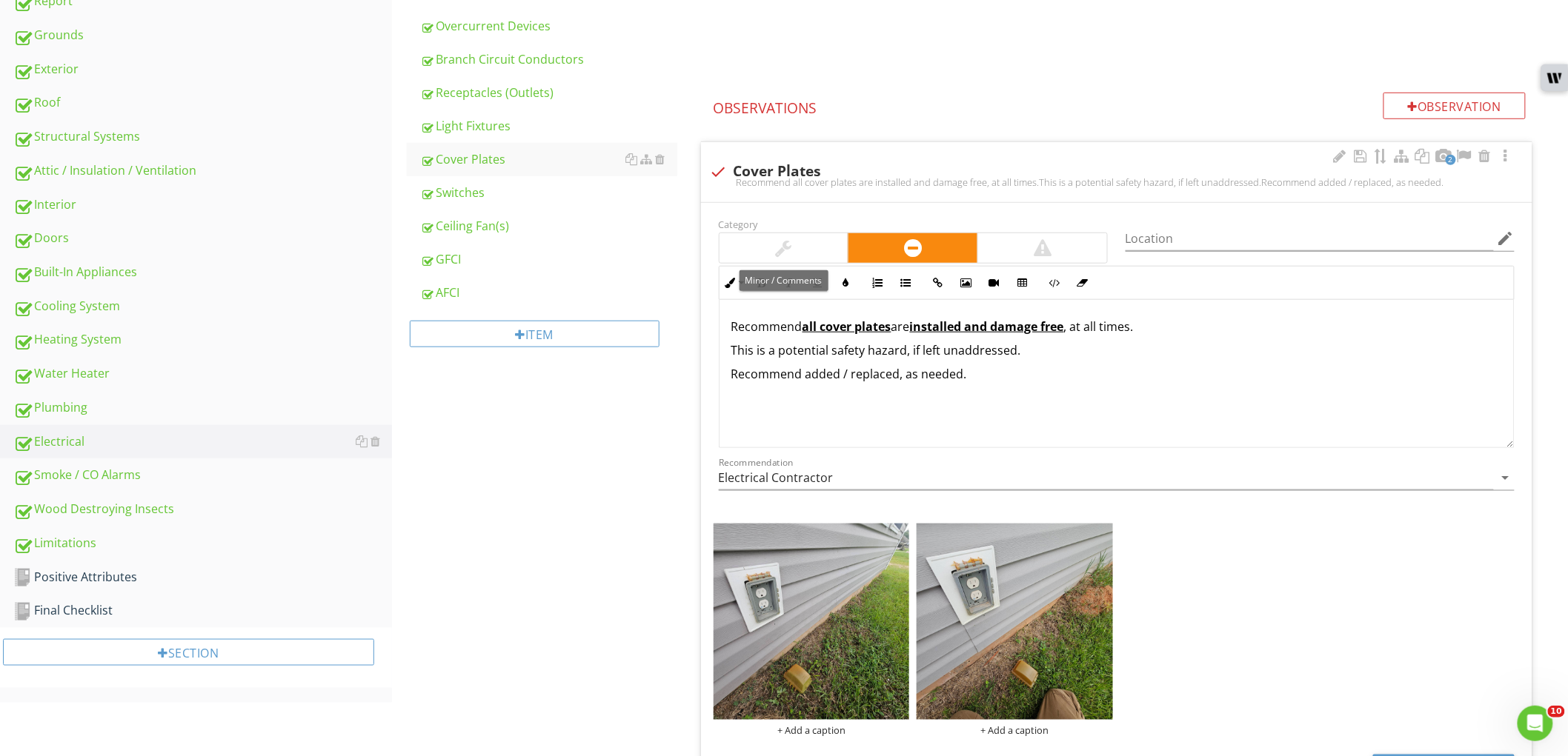
click at [782, 261] on div at bounding box center [784, 247] width 129 height 29
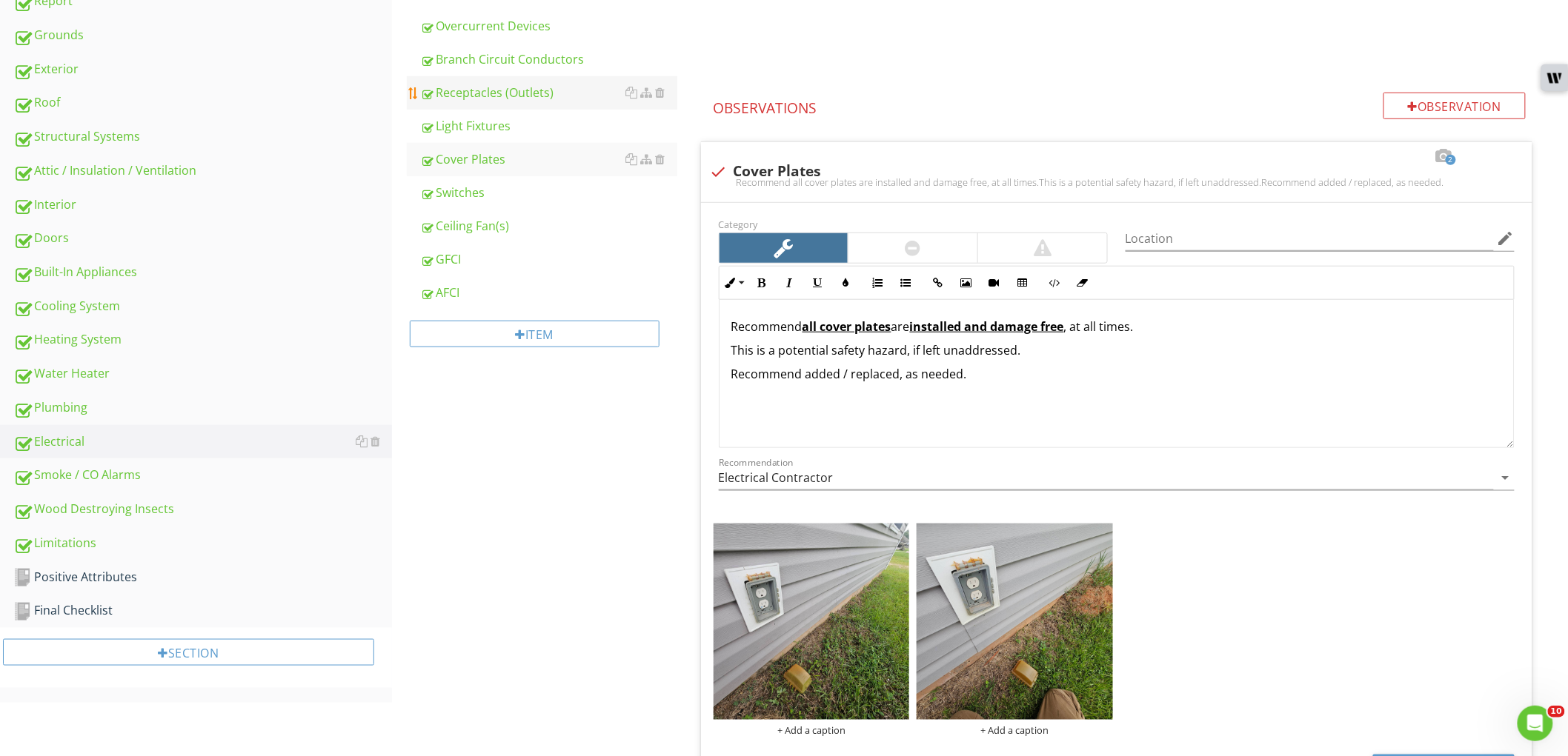
click at [510, 99] on div "Receptacles (Outlets)" at bounding box center [549, 93] width 257 height 18
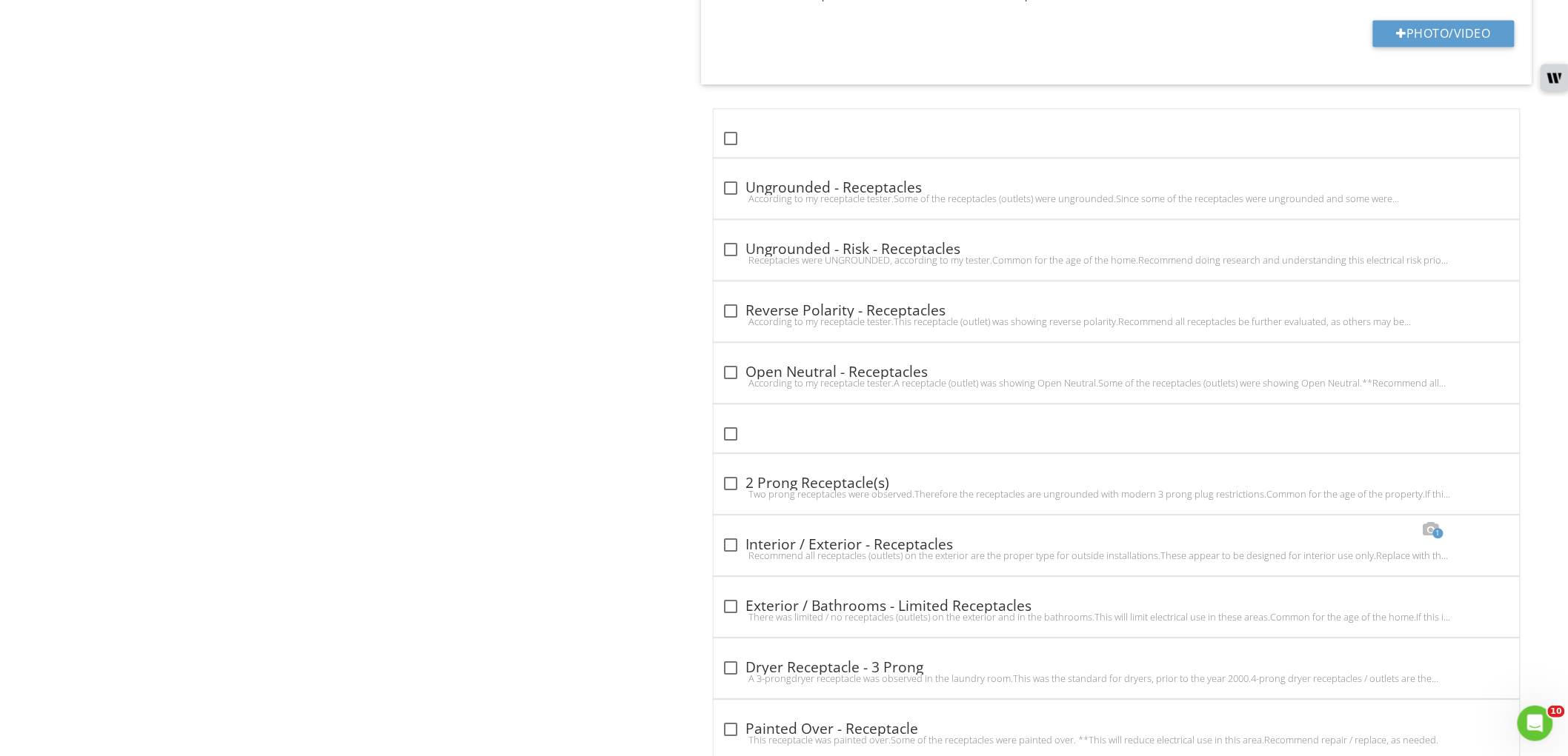
scroll to position [1315, 0]
click at [730, 538] on div at bounding box center [731, 544] width 25 height 25
checkbox input "true"
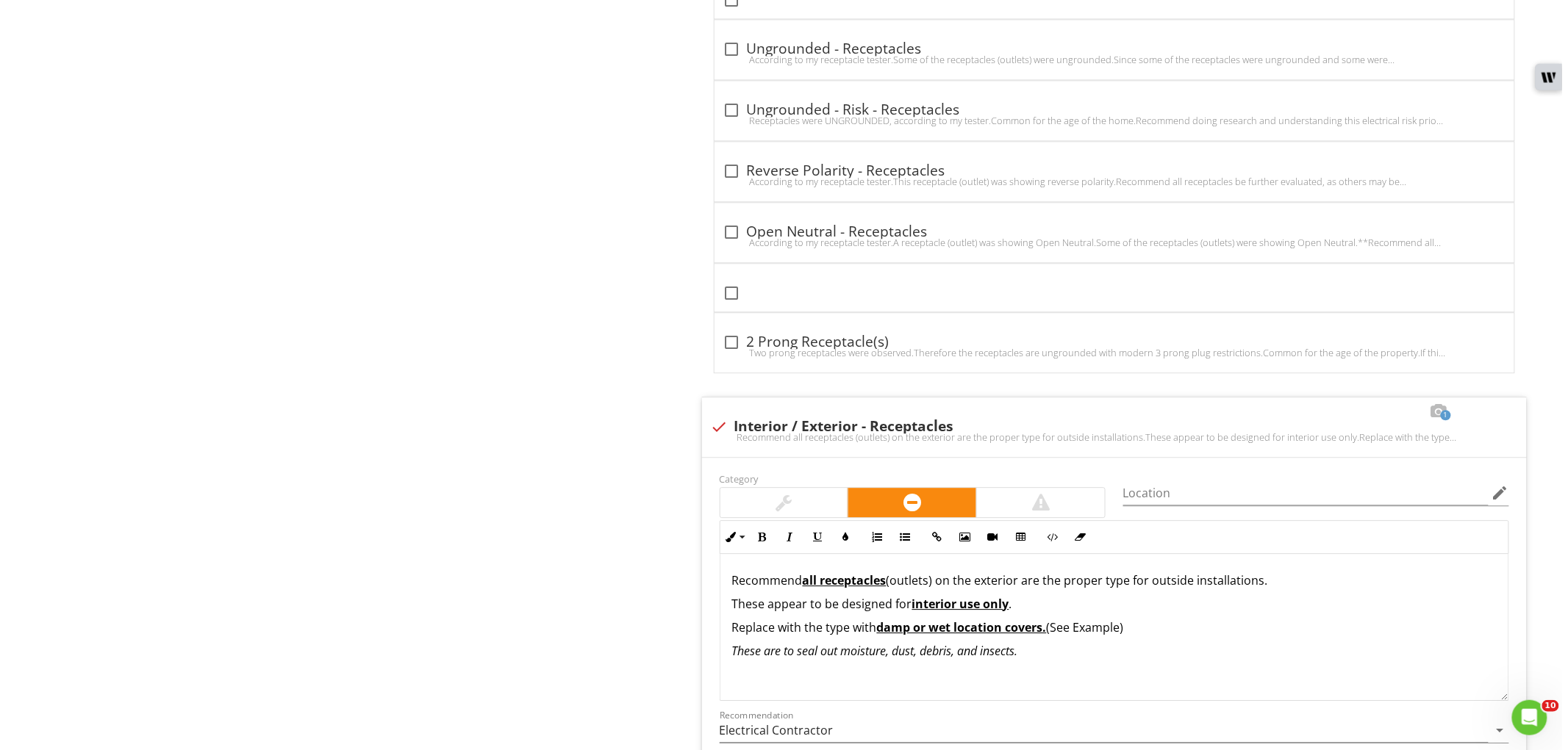
scroll to position [1632, 0]
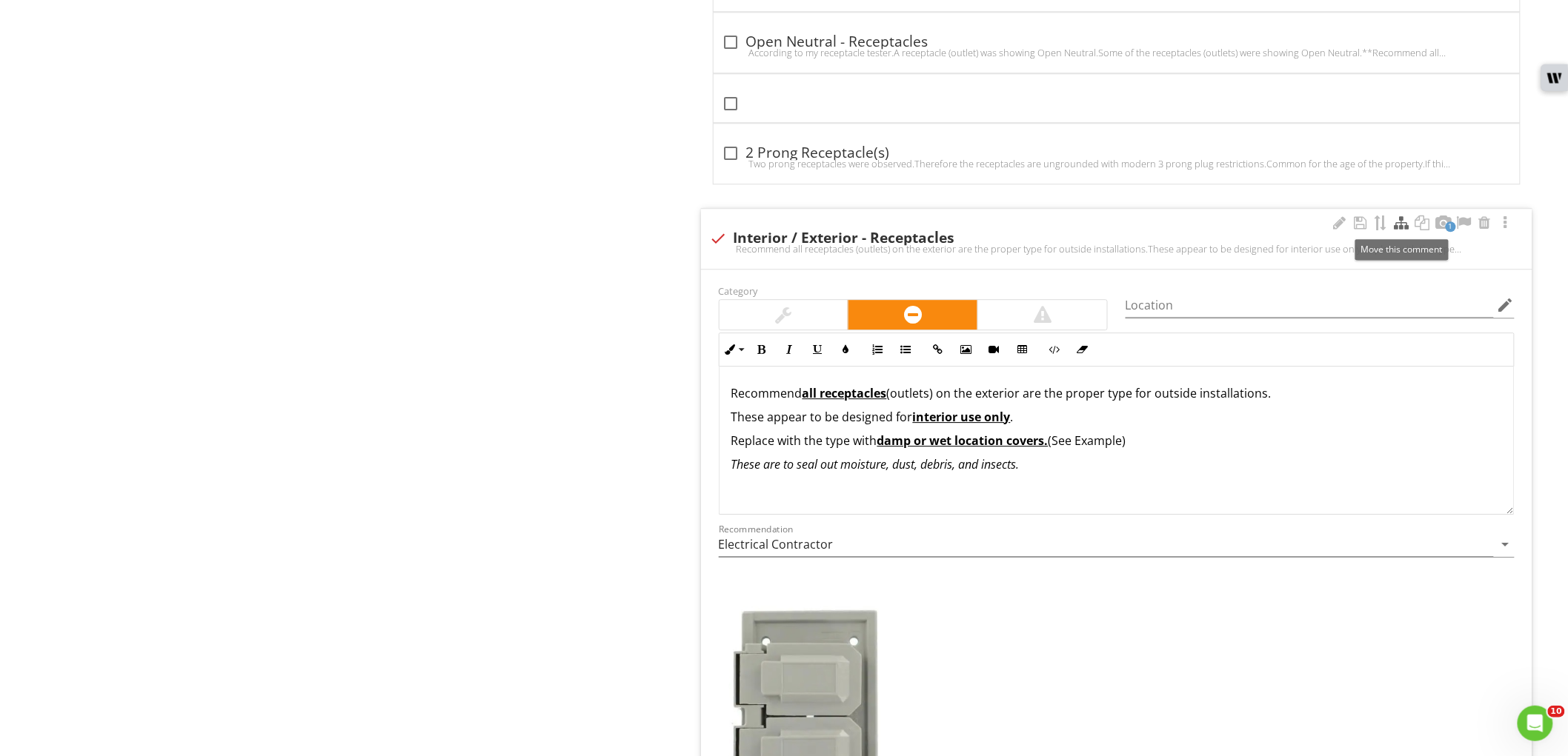
click at [1395, 228] on div at bounding box center [1403, 223] width 18 height 15
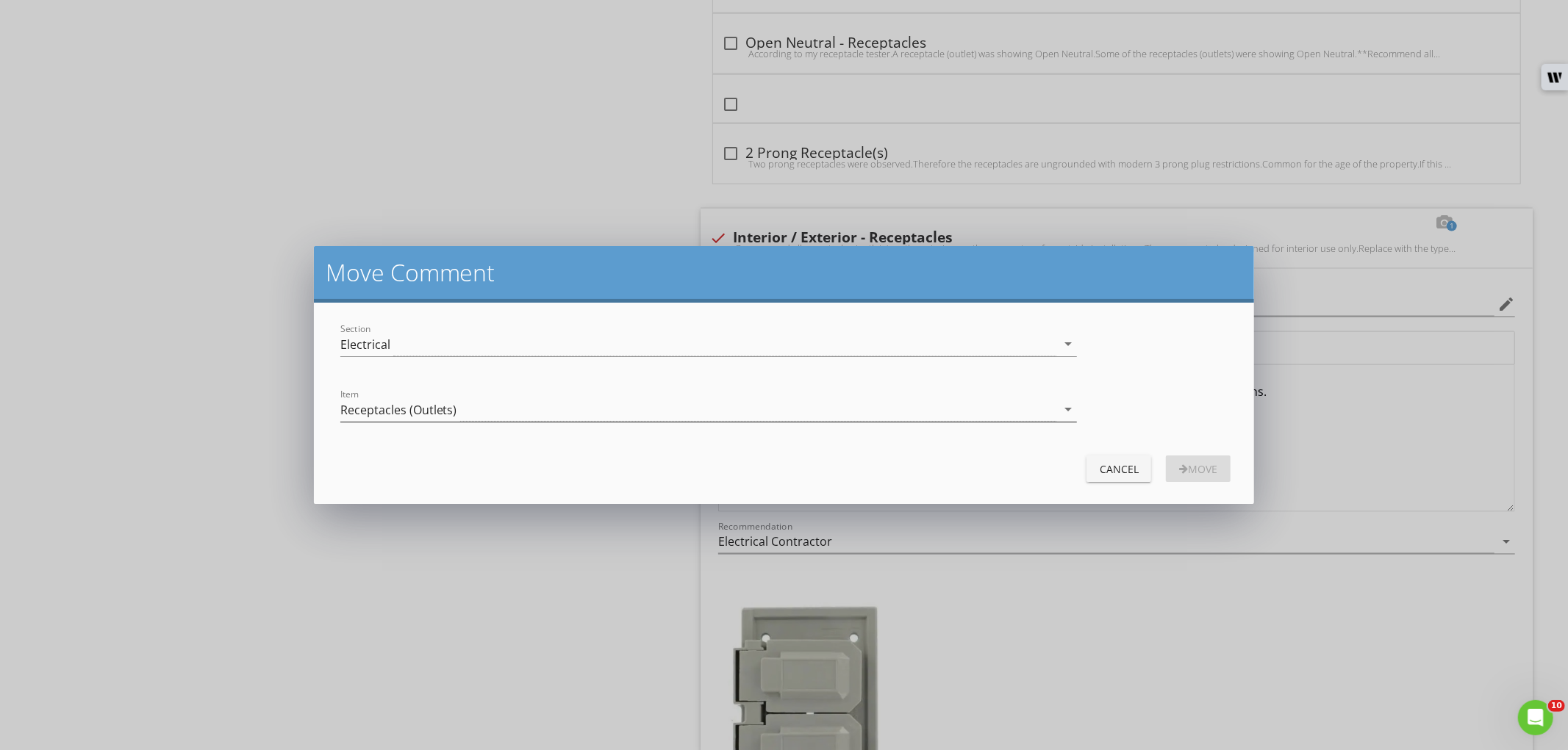
click at [461, 400] on div "Receptacles (Outlets)" at bounding box center [699, 409] width 716 height 24
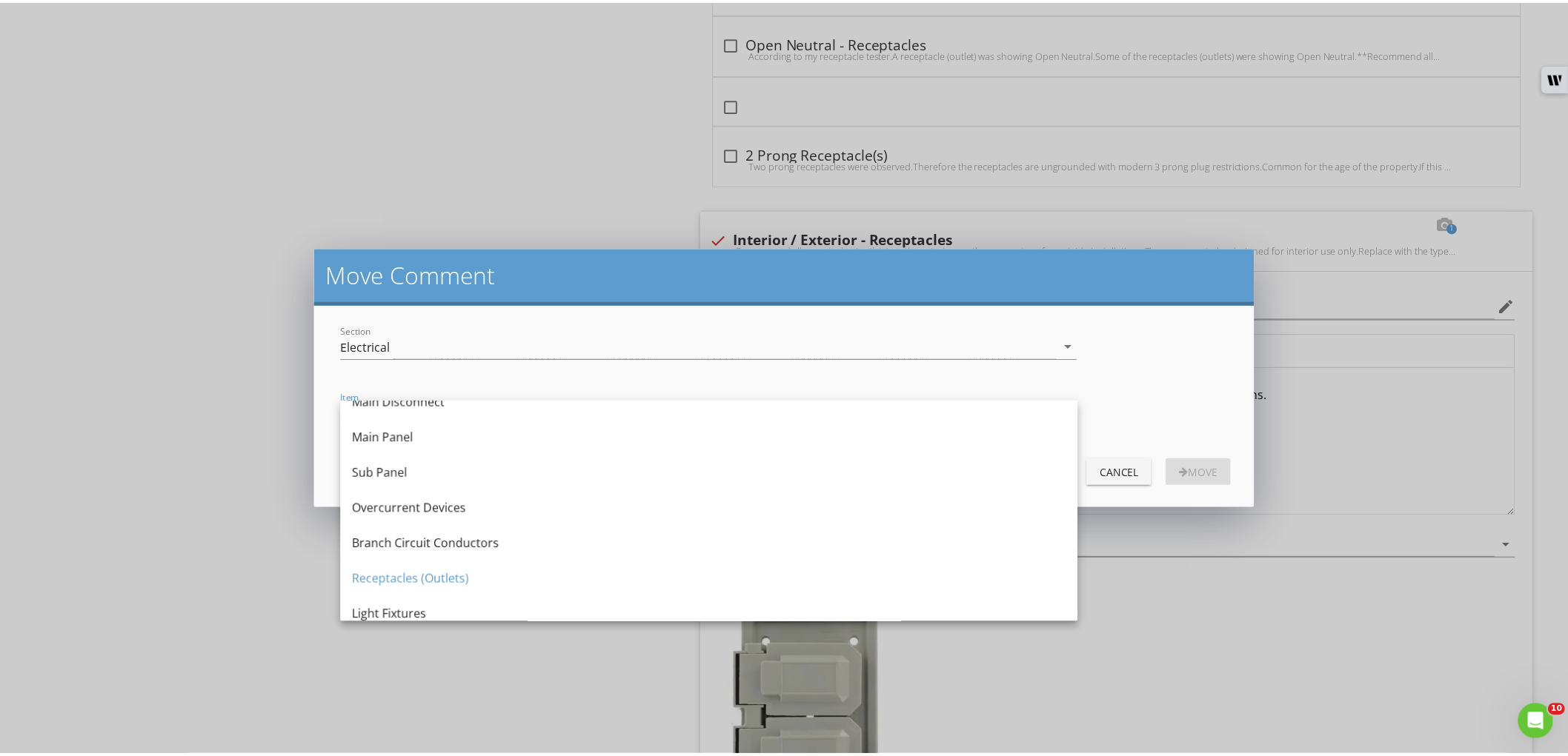
scroll to position [164, 0]
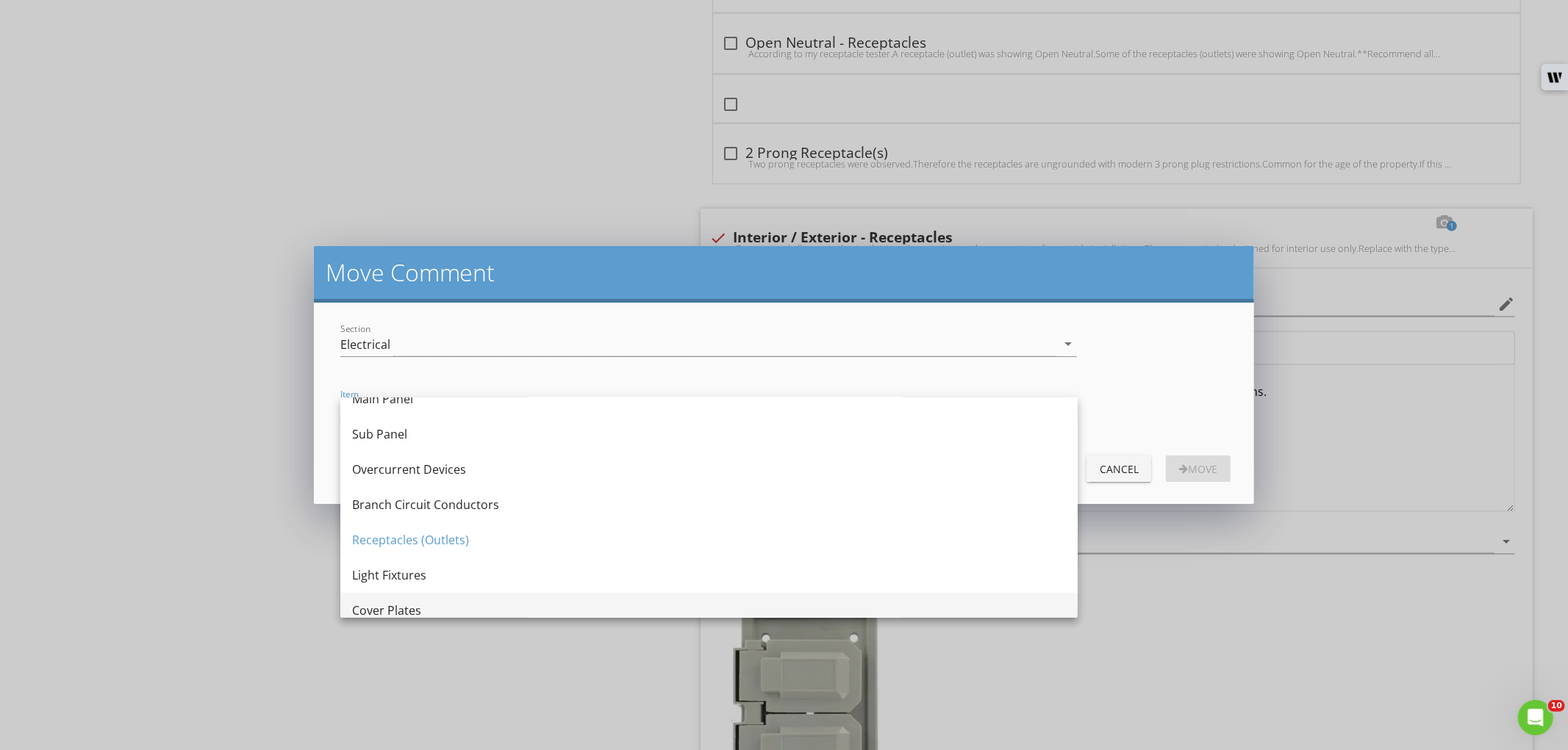
click at [421, 605] on div "Cover Plates" at bounding box center [708, 611] width 714 height 18
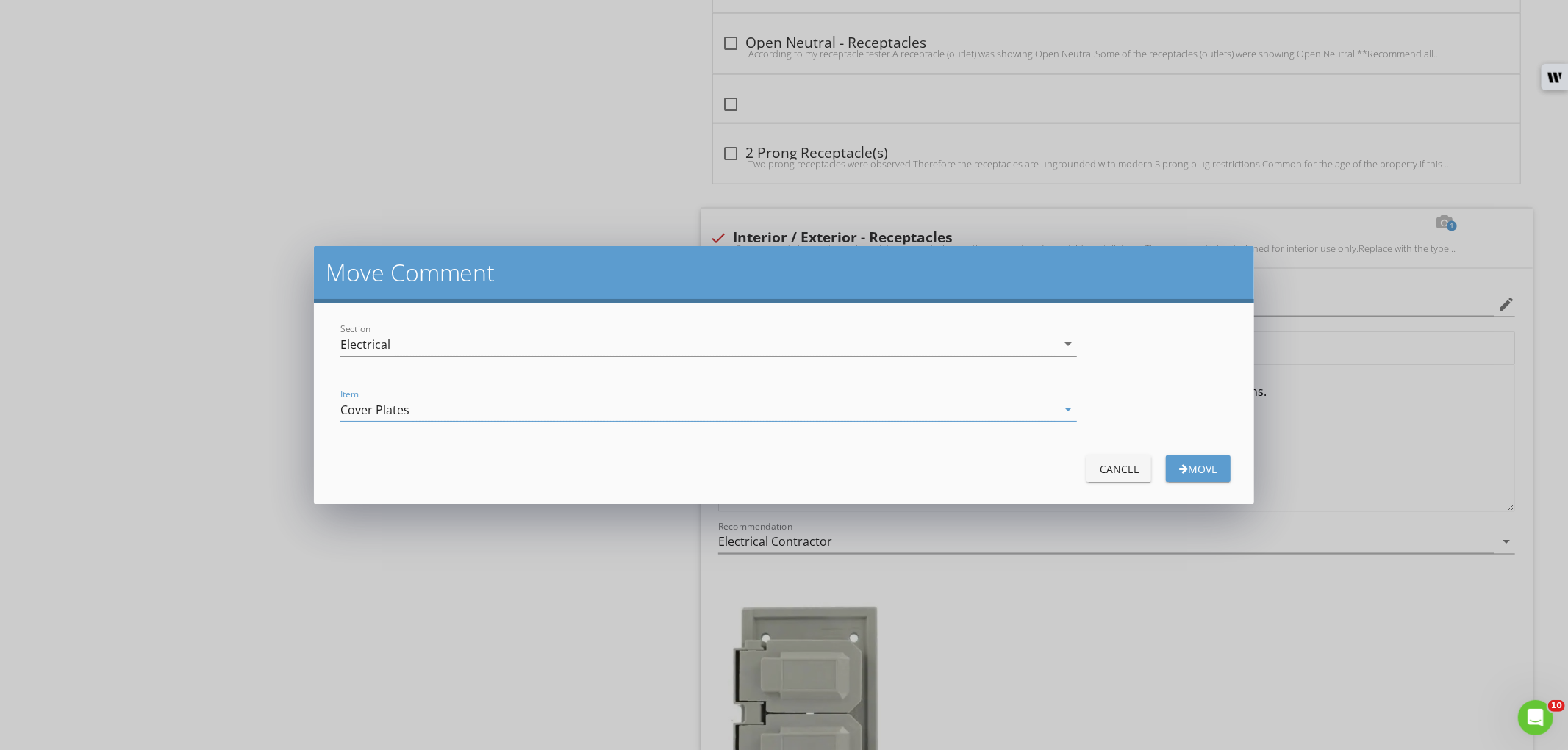
click at [1210, 470] on div "Move" at bounding box center [1198, 469] width 41 height 16
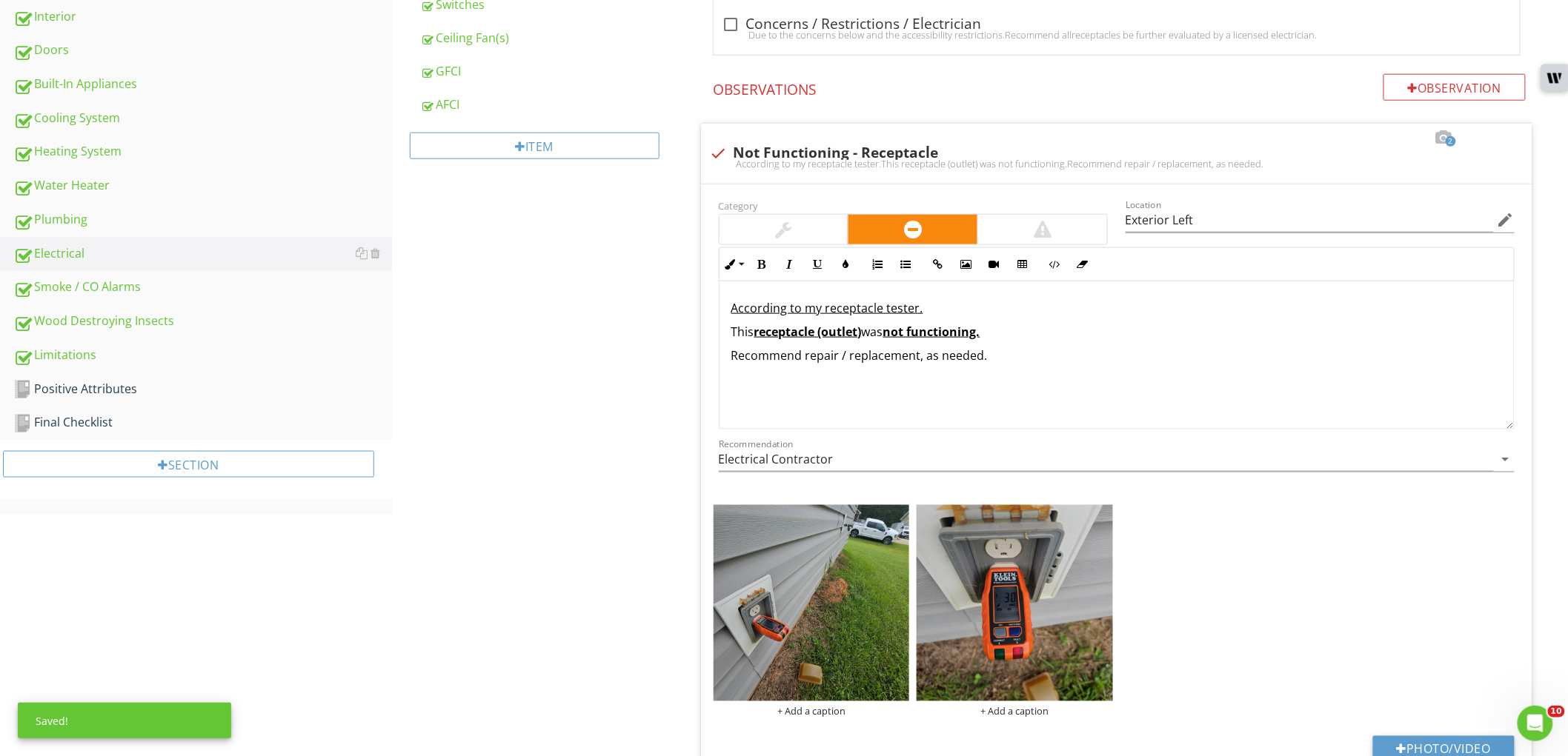
scroll to position [328, 0]
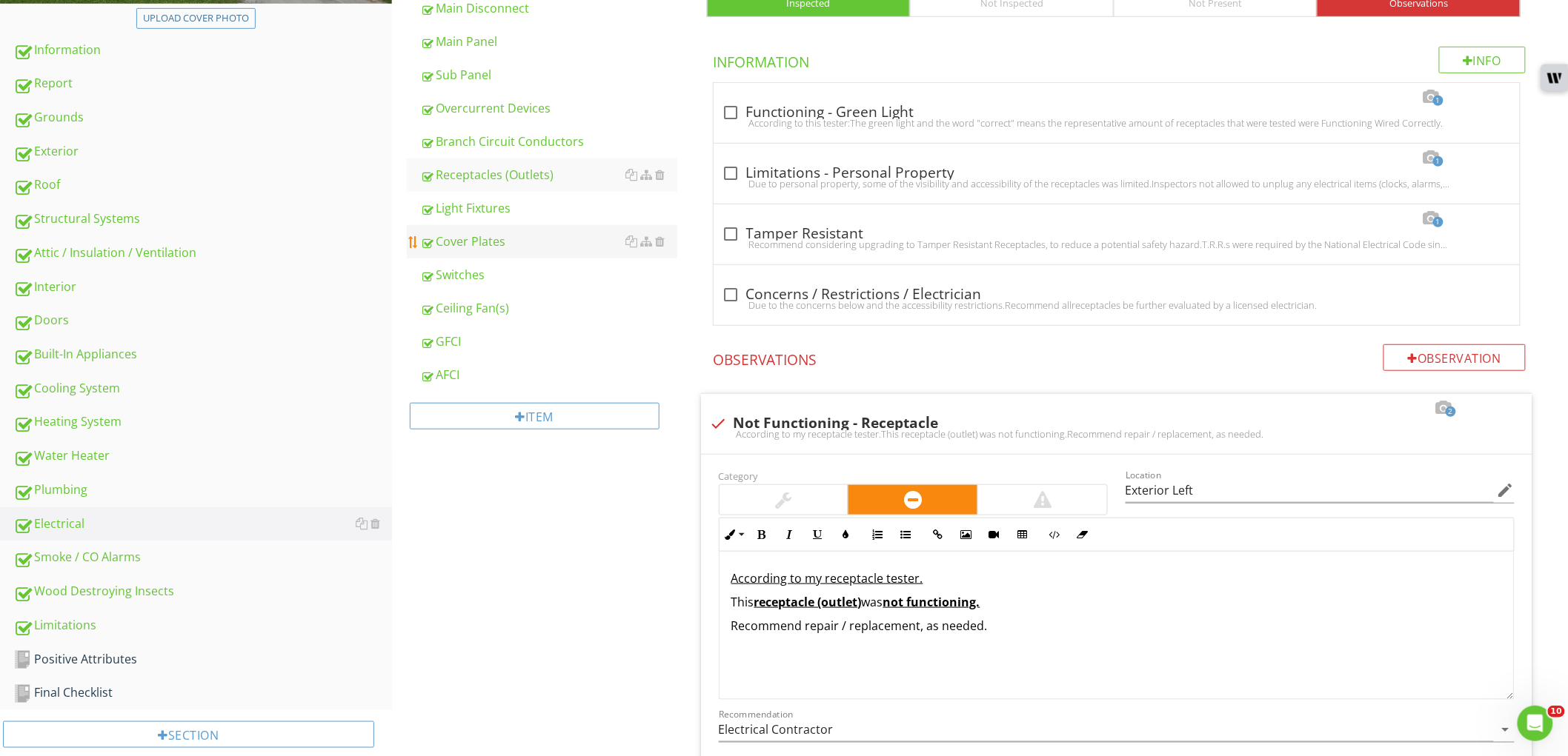
click at [510, 250] on div "Cover Plates" at bounding box center [549, 241] width 257 height 18
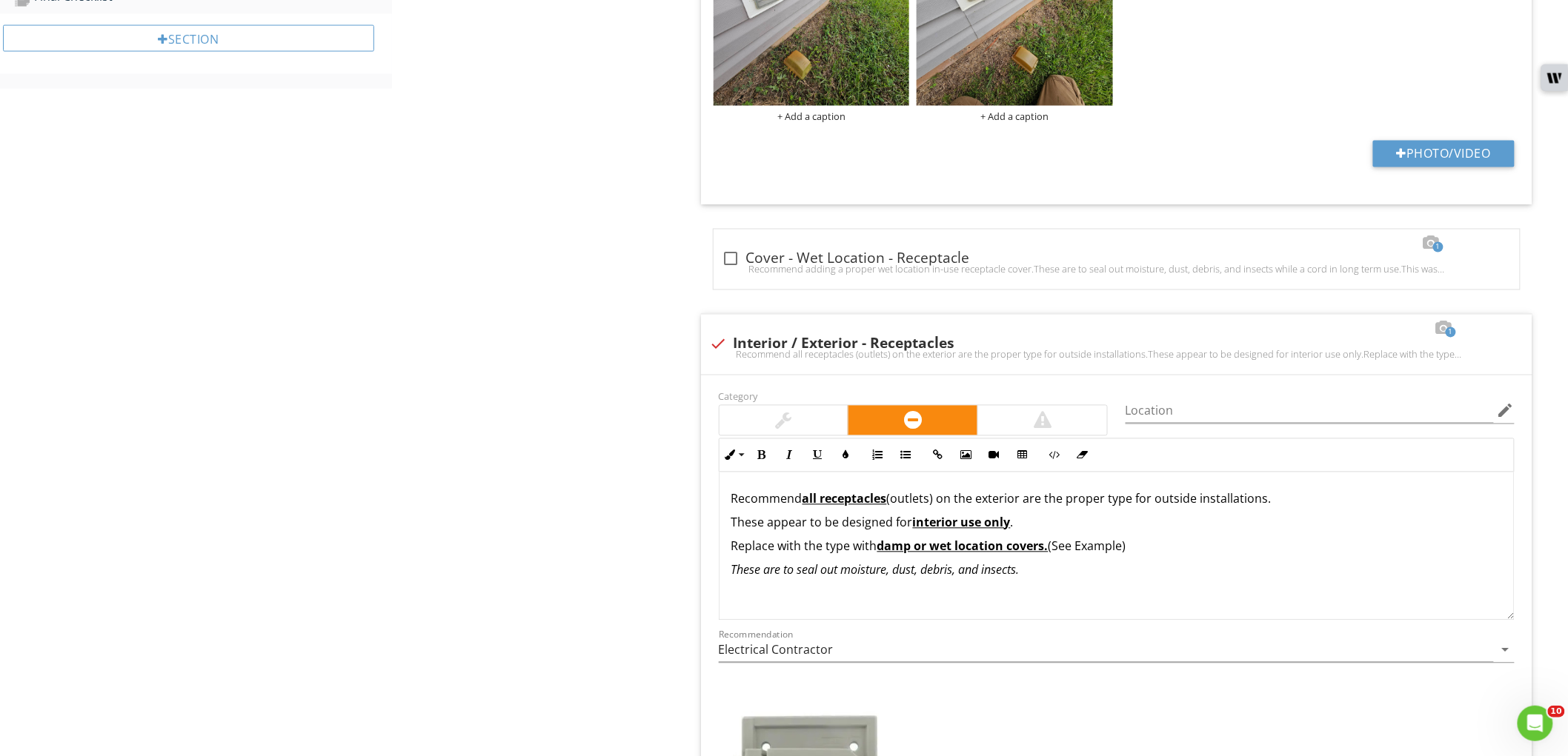
scroll to position [1069, 0]
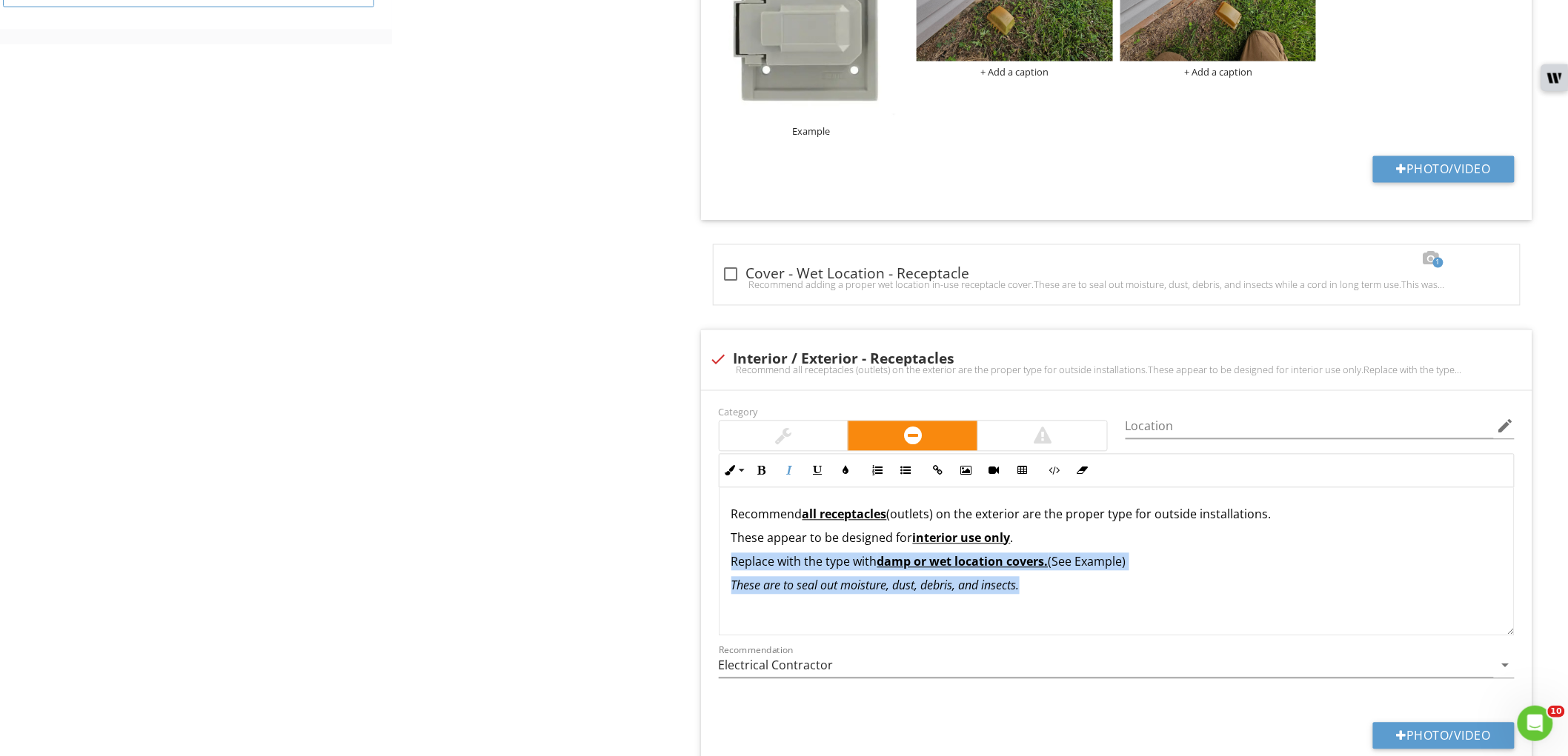
drag, startPoint x: 1113, startPoint y: 591, endPoint x: 691, endPoint y: 567, distance: 422.7
click at [691, 567] on div "Cover Plates IN Inspected NI Not Inspected NP Not Present O Observations Info I…" at bounding box center [1127, 5] width 882 height 1732
copy div "Replace with the type with damp or wet location covers. (See Example) These are…"
click at [722, 349] on div at bounding box center [719, 359] width 25 height 25
checkbox input "true"
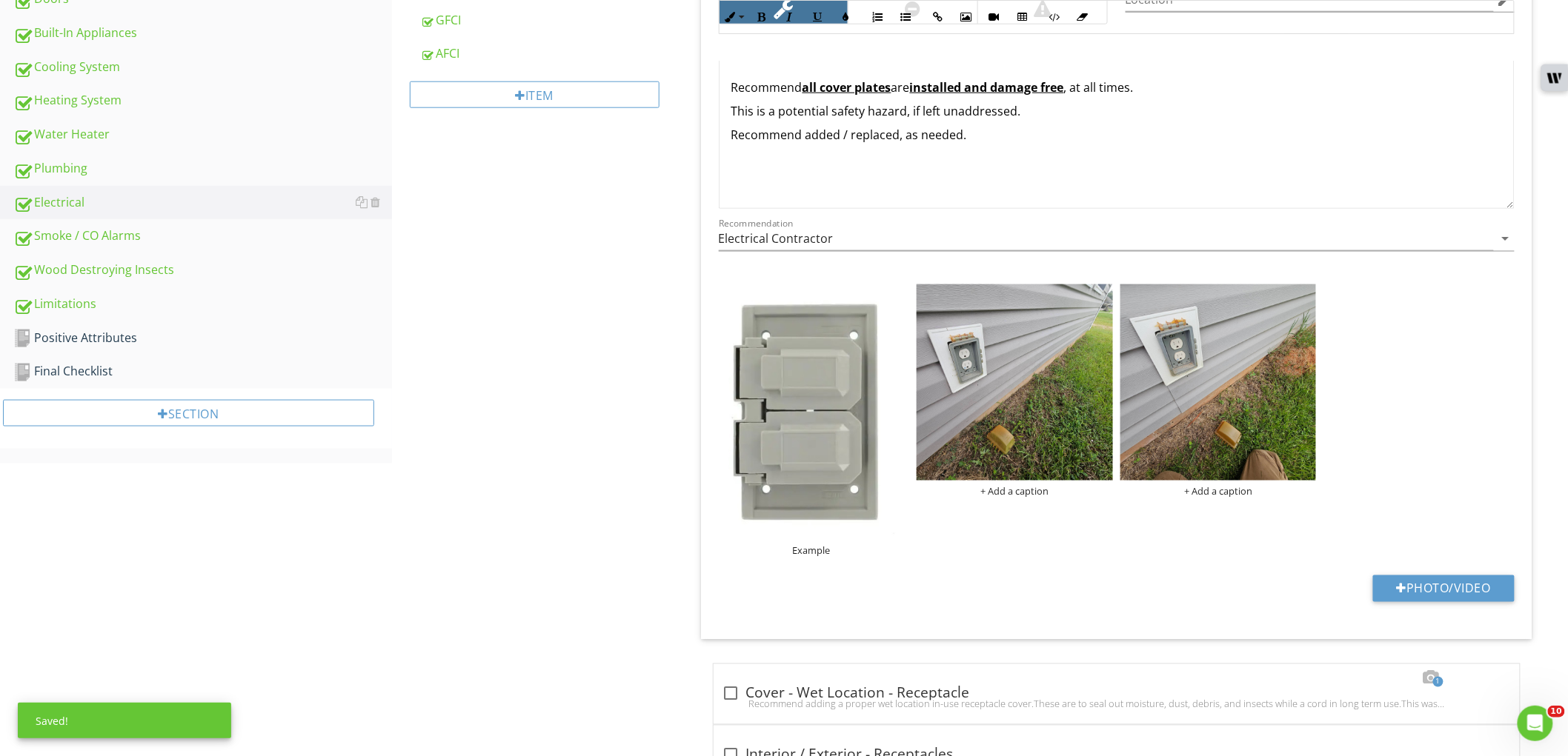
scroll to position [450, 0]
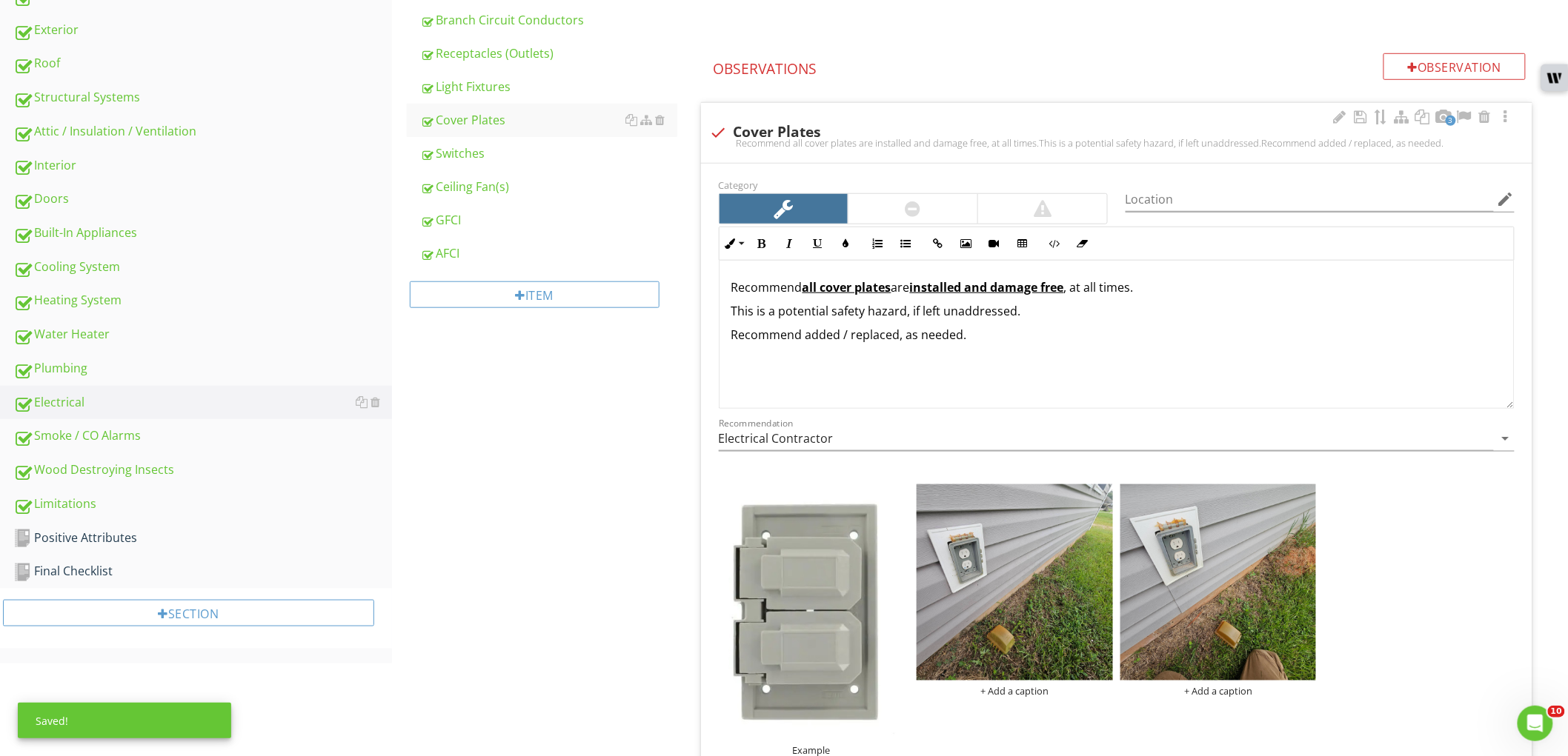
click at [1151, 355] on div "Recommend all cover plates are installed and damage free , at all times. This i…" at bounding box center [1117, 335] width 794 height 148
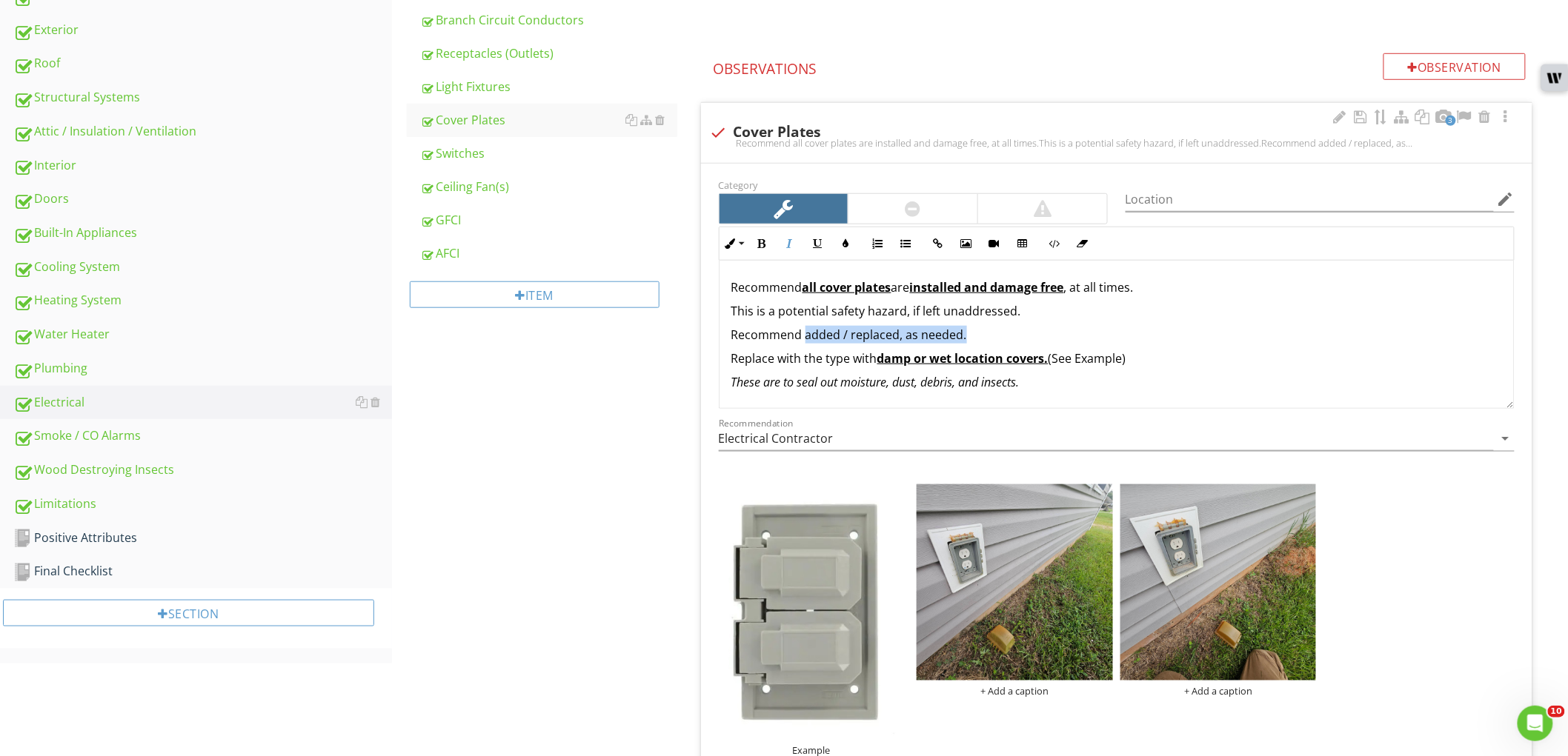
drag, startPoint x: 727, startPoint y: 361, endPoint x: 806, endPoint y: 336, distance: 82.9
click at [806, 336] on div "Recommend all cover plates are installed and damage free , at all times. This i…" at bounding box center [1117, 335] width 794 height 148
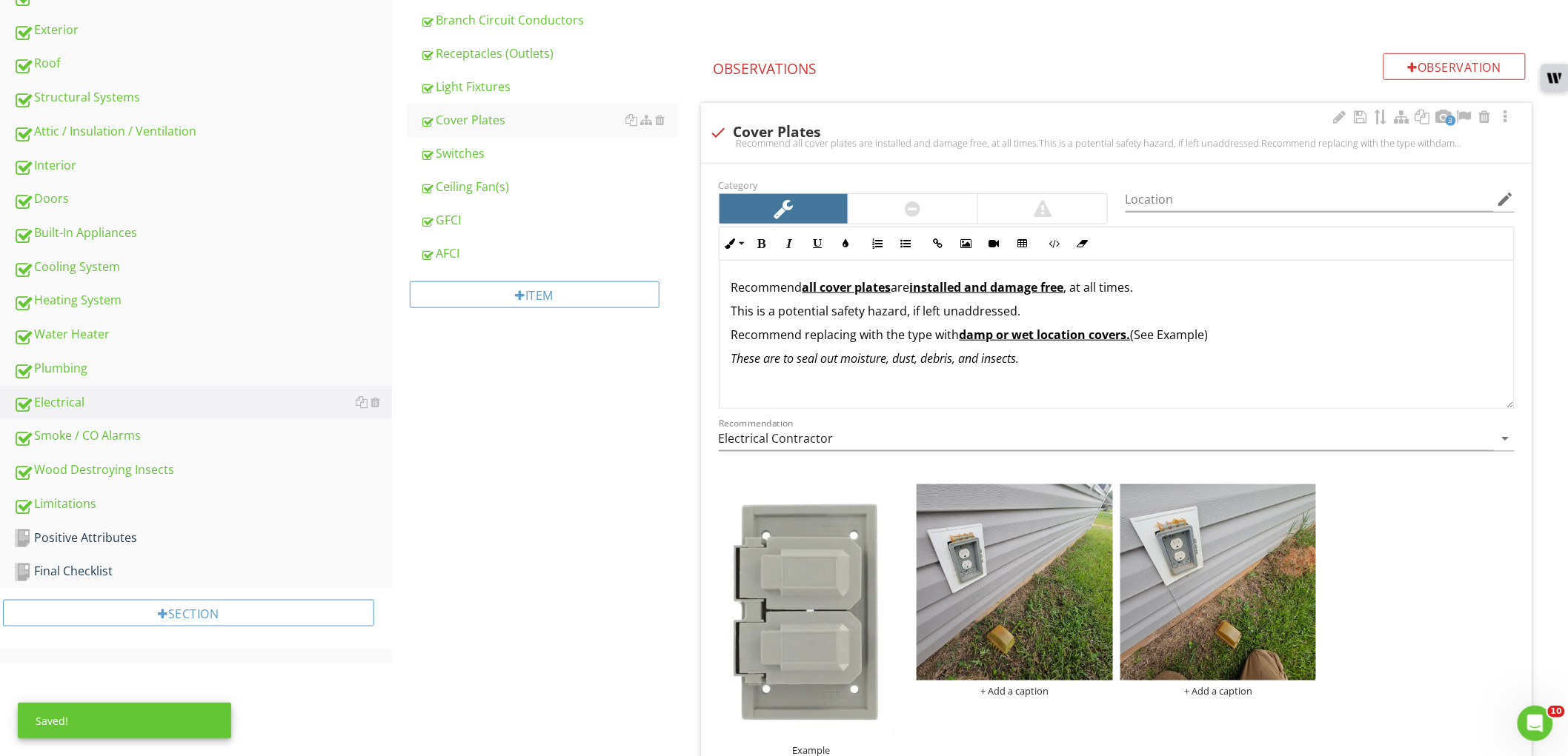
click at [901, 338] on span "eplacing with the type with" at bounding box center [885, 335] width 149 height 17
click at [928, 344] on div "Recommend all cover plates are installed and damage free , at all times. This i…" at bounding box center [1117, 335] width 794 height 148
click at [928, 331] on span "eplacing with this type with" at bounding box center [886, 335] width 151 height 17
click at [931, 331] on span "eplacing with this type with" at bounding box center [886, 335] width 151 height 17
click at [951, 335] on span "eplacing with this type, with" at bounding box center [888, 335] width 154 height 17
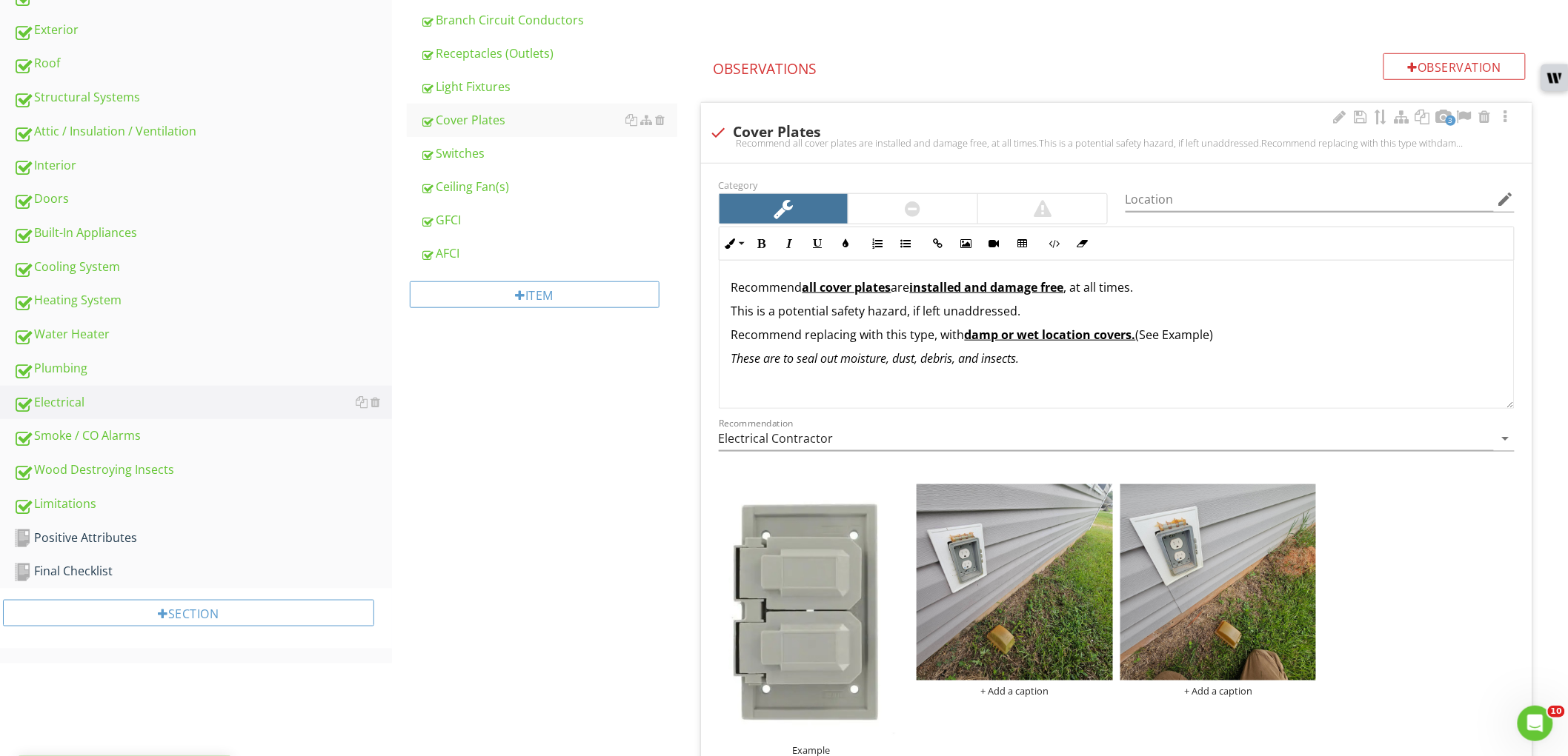
click at [951, 335] on span "eplacing with this type, with" at bounding box center [888, 335] width 154 height 17
drag, startPoint x: 974, startPoint y: 335, endPoint x: 1014, endPoint y: 339, distance: 40.2
click at [1014, 339] on strong "damp or wet location covers." at bounding box center [1024, 335] width 171 height 17
click at [1487, 373] on div "Recommend all cover plates are installed and damage free , at all times. This i…" at bounding box center [1117, 335] width 794 height 148
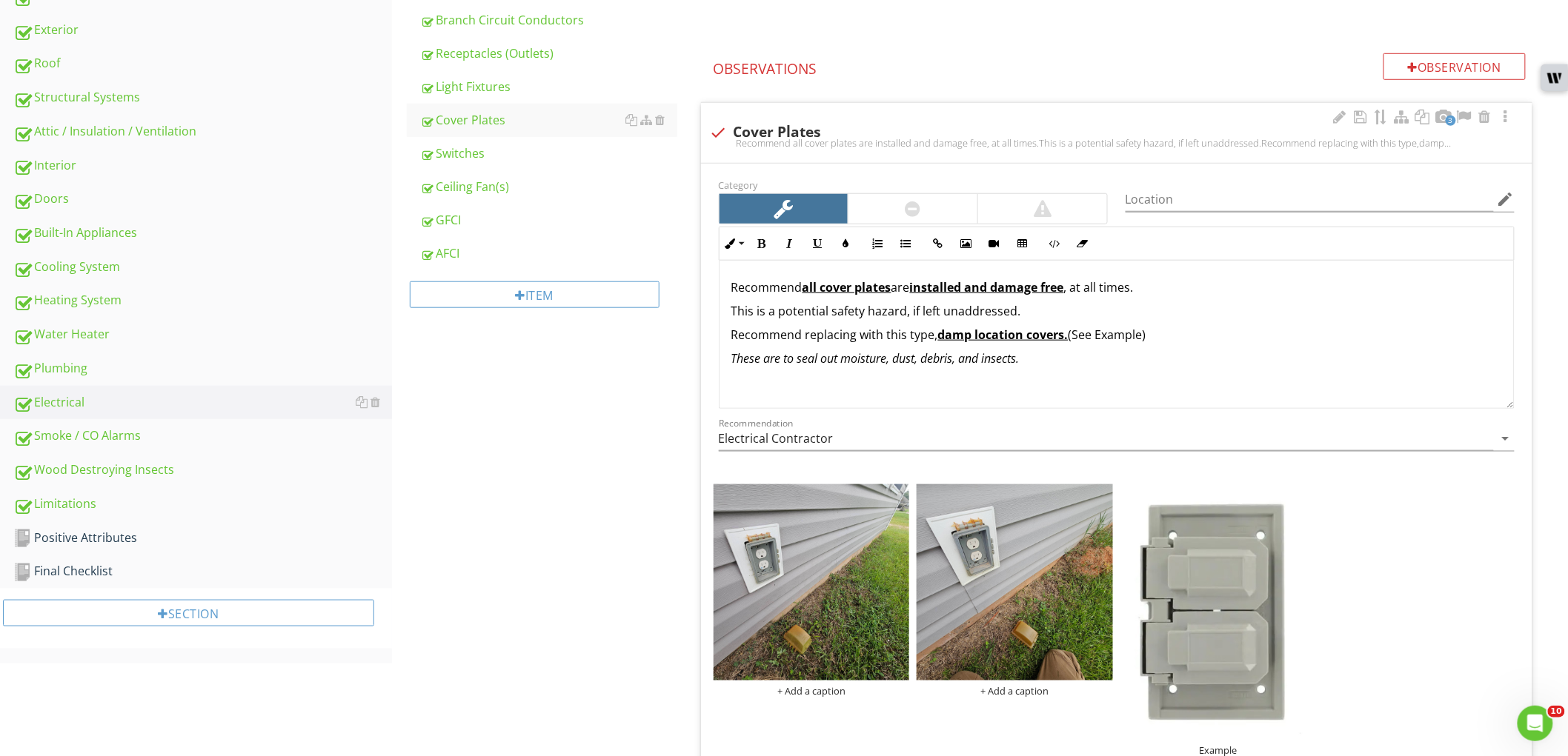
click at [938, 356] on em "These are to seal out moisture, dust, debris, and insects." at bounding box center [876, 358] width 288 height 17
click at [621, 528] on div "Electrical Service Drop Entrance Conductors Cables Service Grounding Main Disco…" at bounding box center [980, 391] width 1176 height 1386
click at [766, 571] on img at bounding box center [812, 582] width 196 height 196
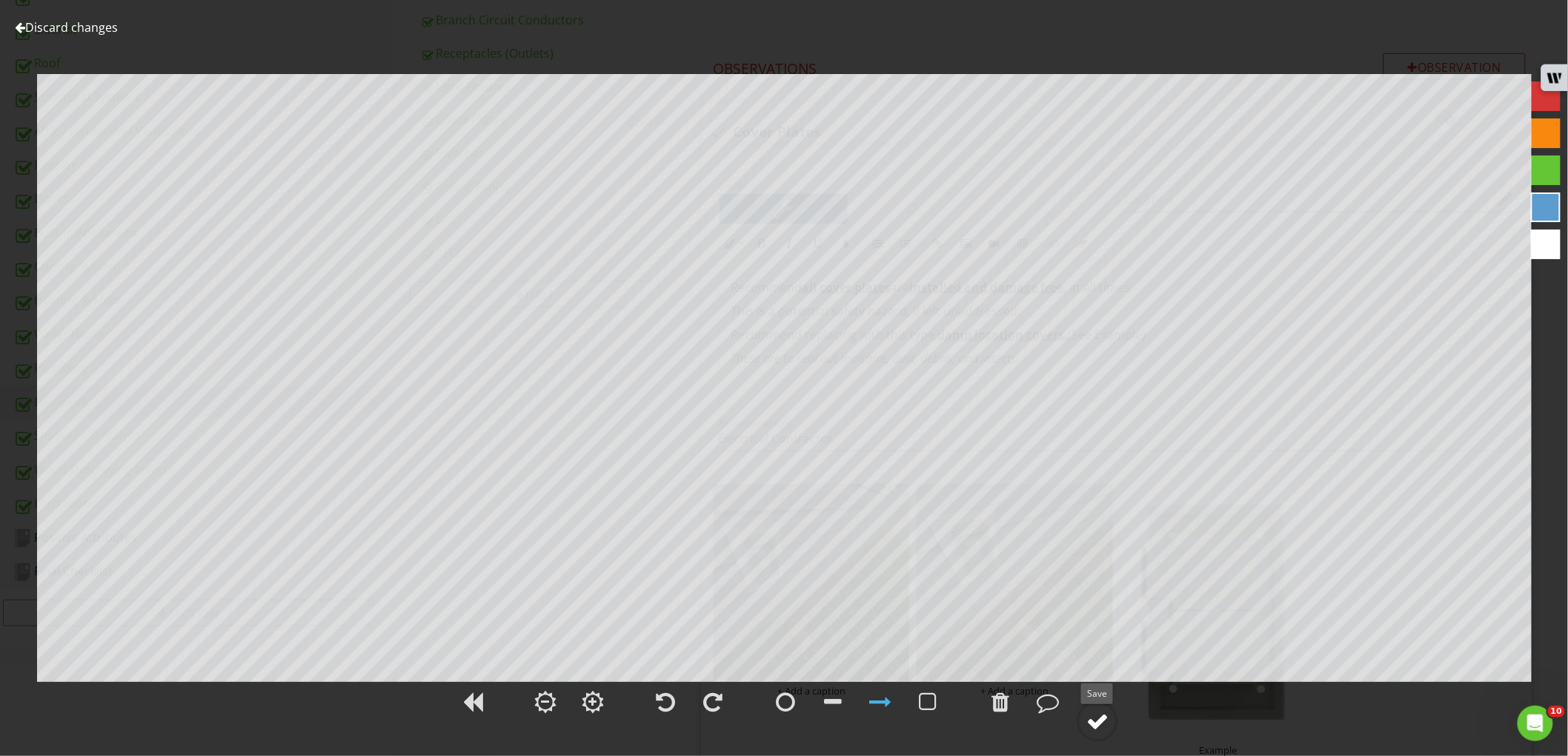
click at [1095, 724] on div at bounding box center [1097, 721] width 22 height 22
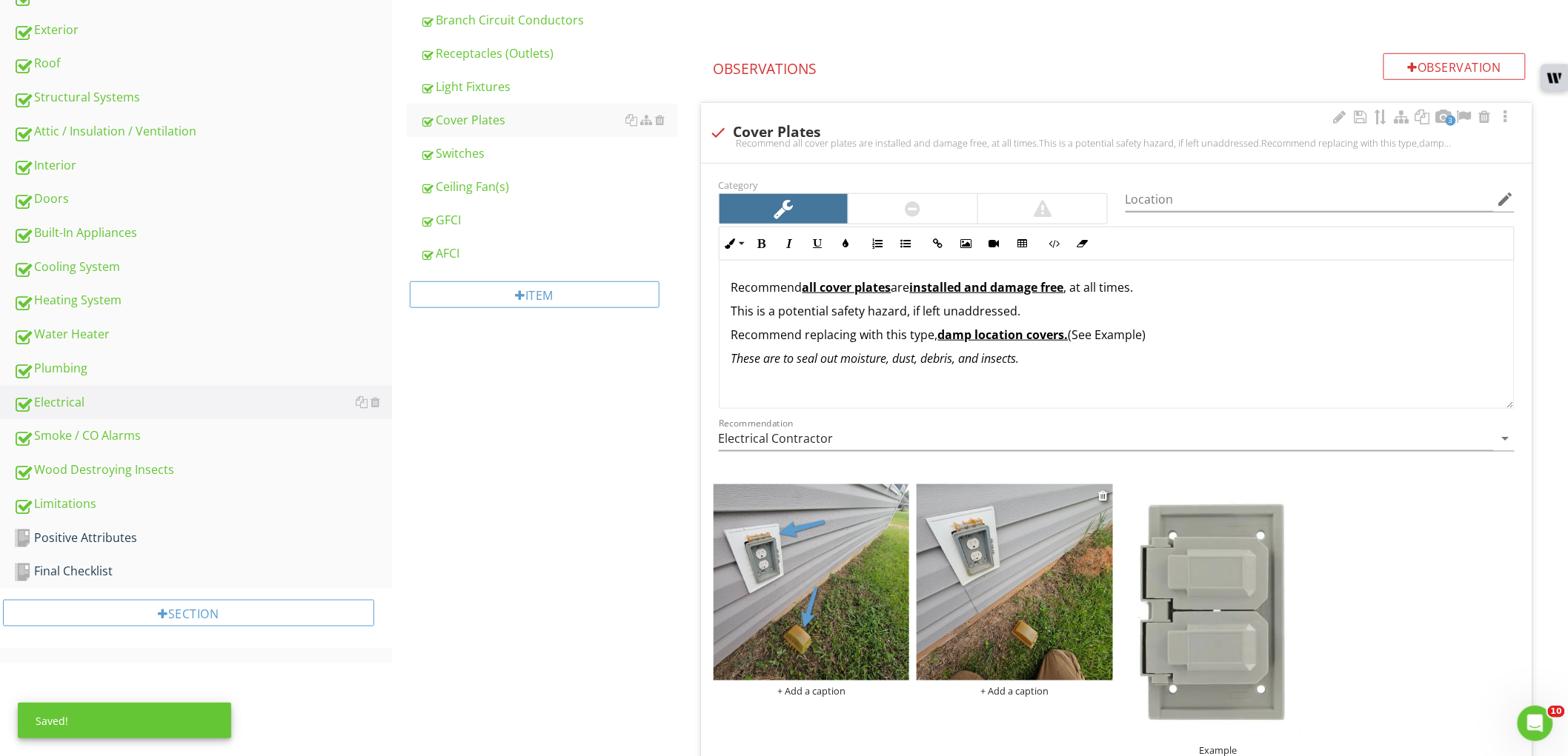
click at [971, 568] on img at bounding box center [1015, 582] width 196 height 196
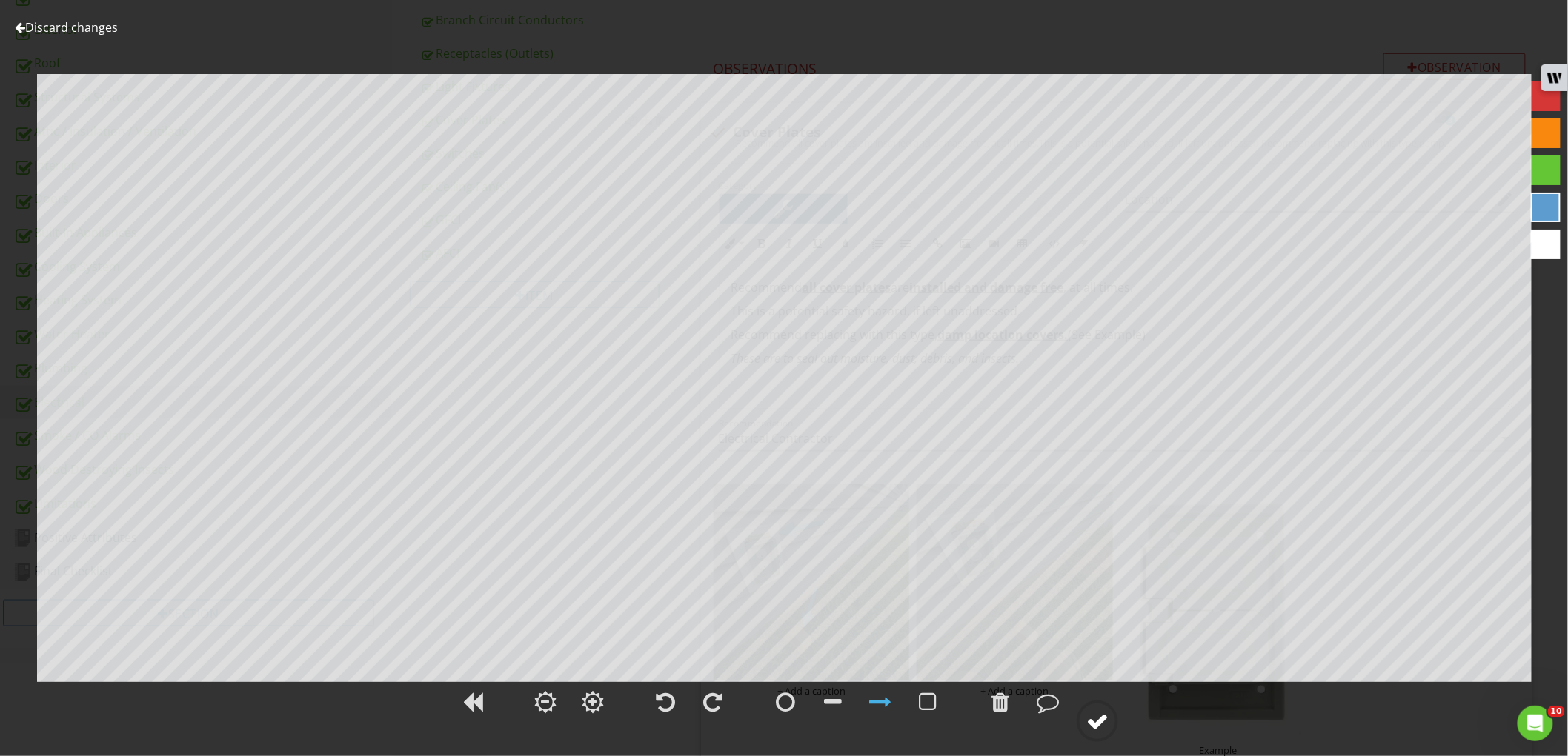
click at [1090, 724] on div at bounding box center [1097, 721] width 22 height 22
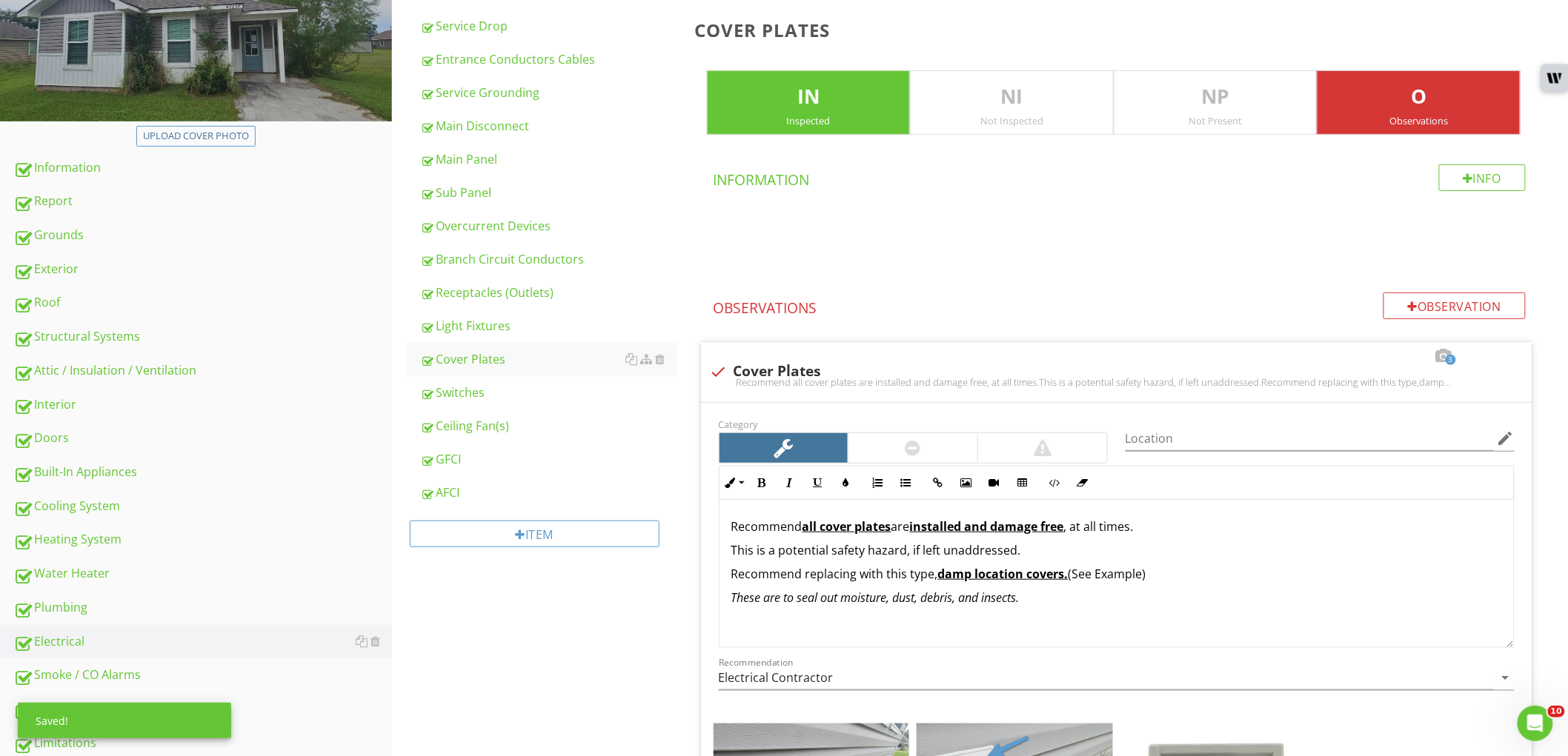
scroll to position [203, 0]
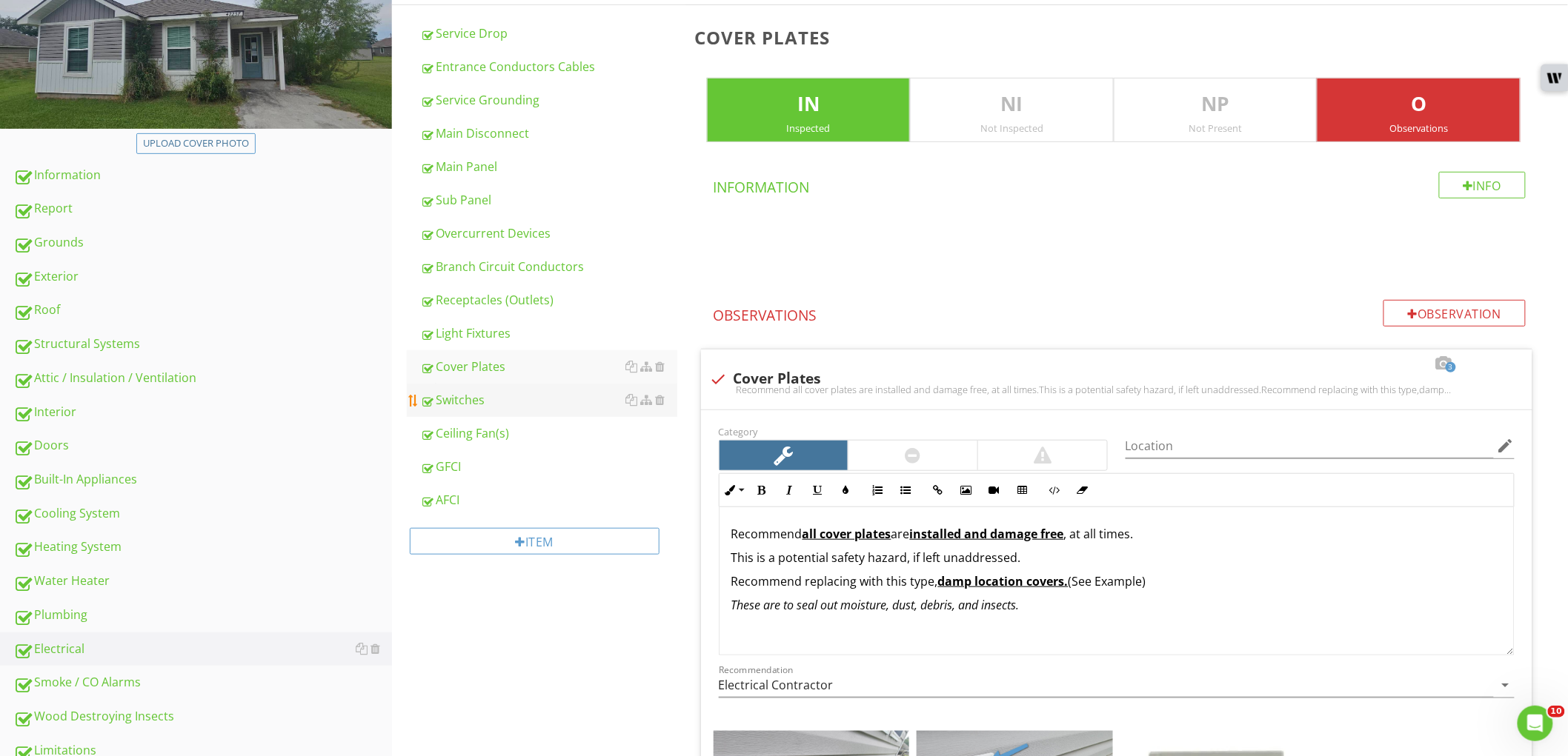
click at [539, 411] on link "Switches" at bounding box center [549, 400] width 257 height 32
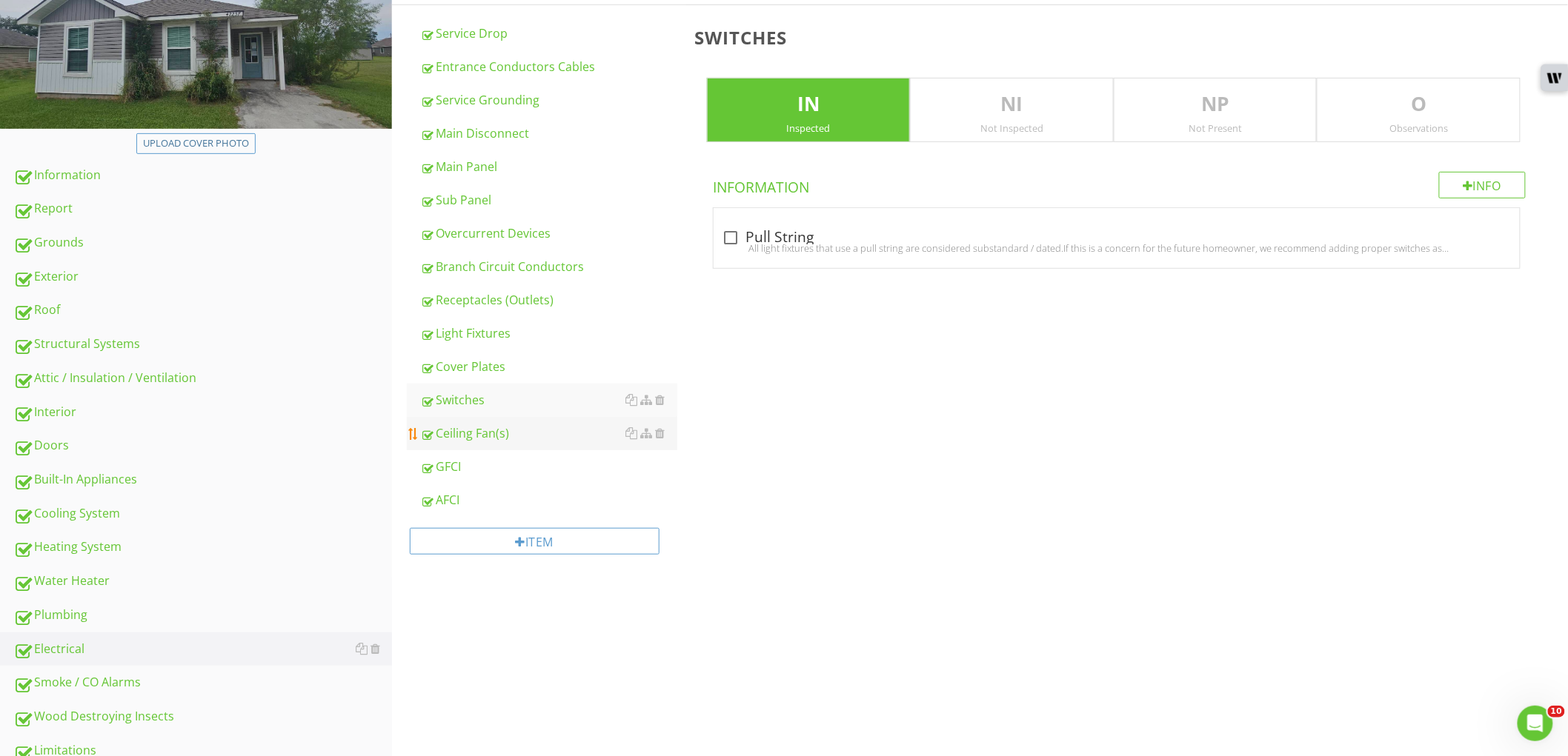
click at [532, 426] on div "Ceiling Fan(s)" at bounding box center [549, 434] width 257 height 18
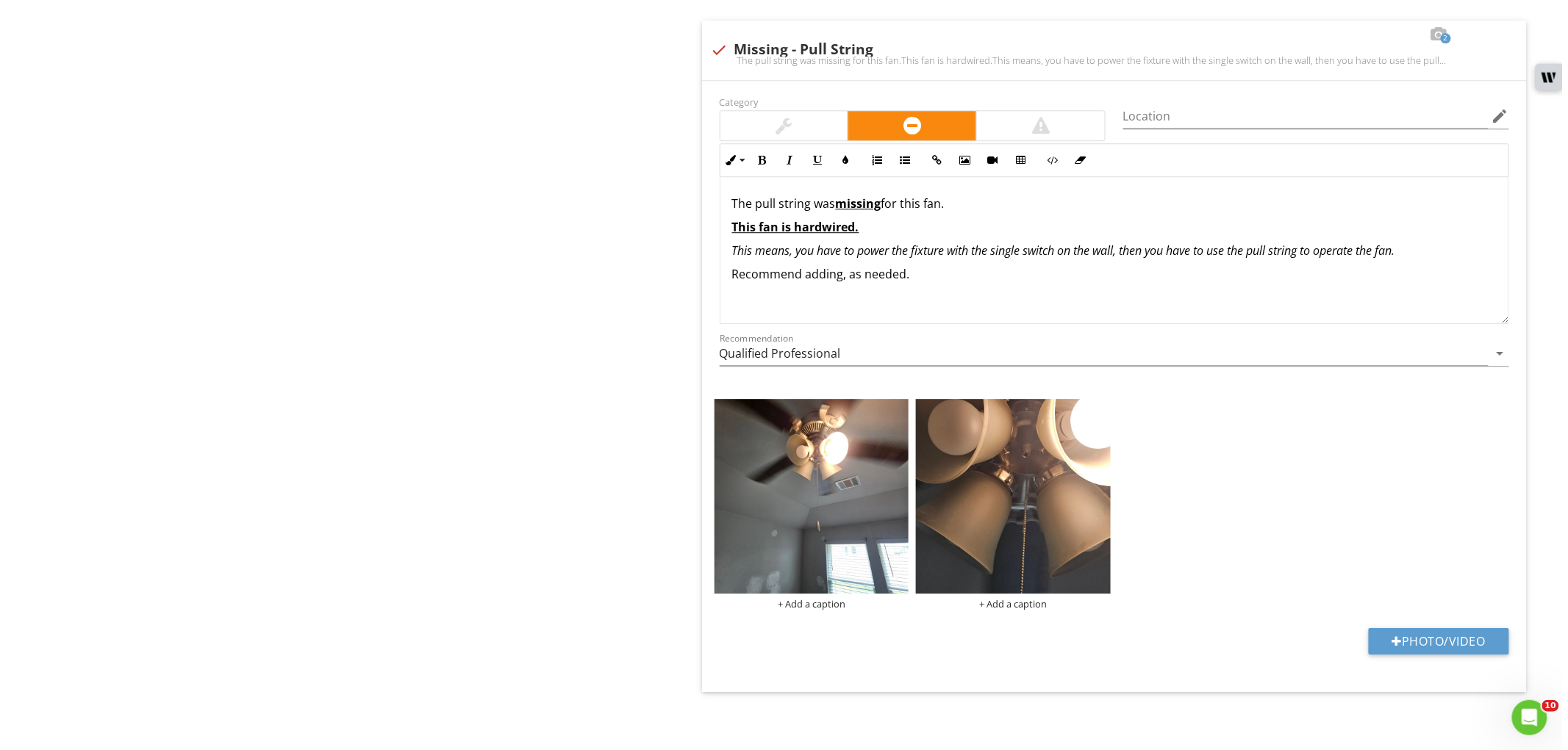
scroll to position [1566, 0]
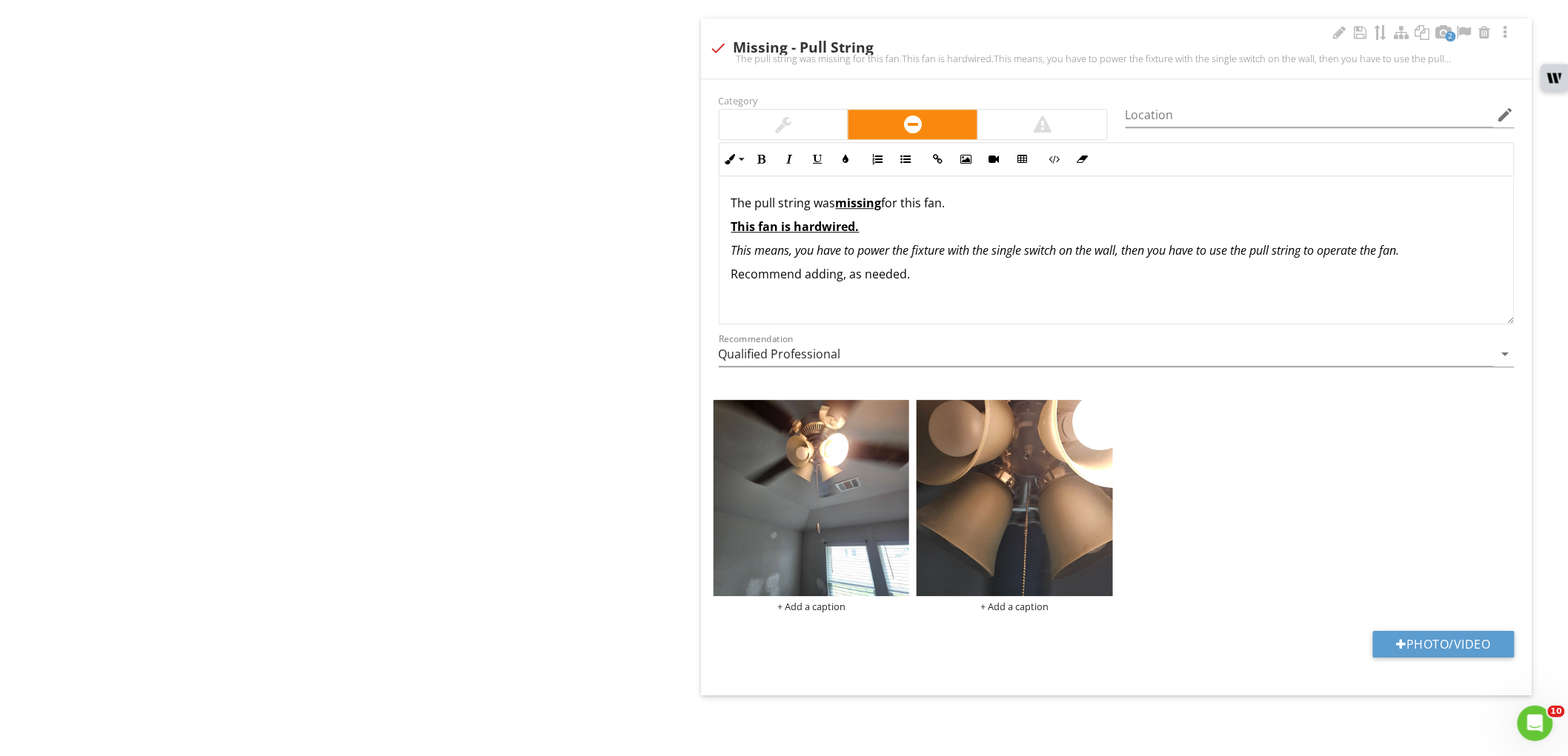
click at [732, 225] on u "This fan is hardwired." at bounding box center [796, 227] width 128 height 17
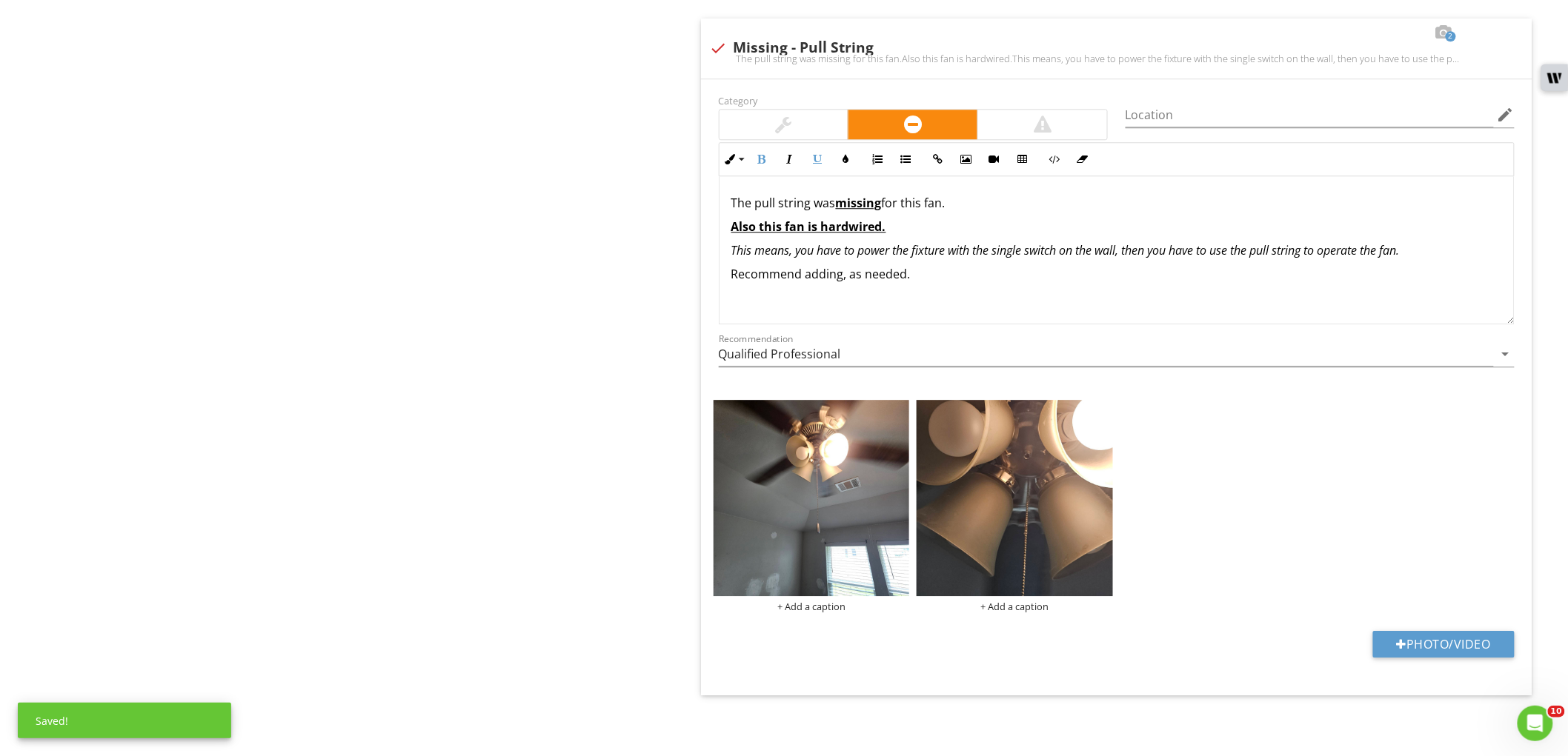
click at [821, 466] on img at bounding box center [812, 498] width 196 height 196
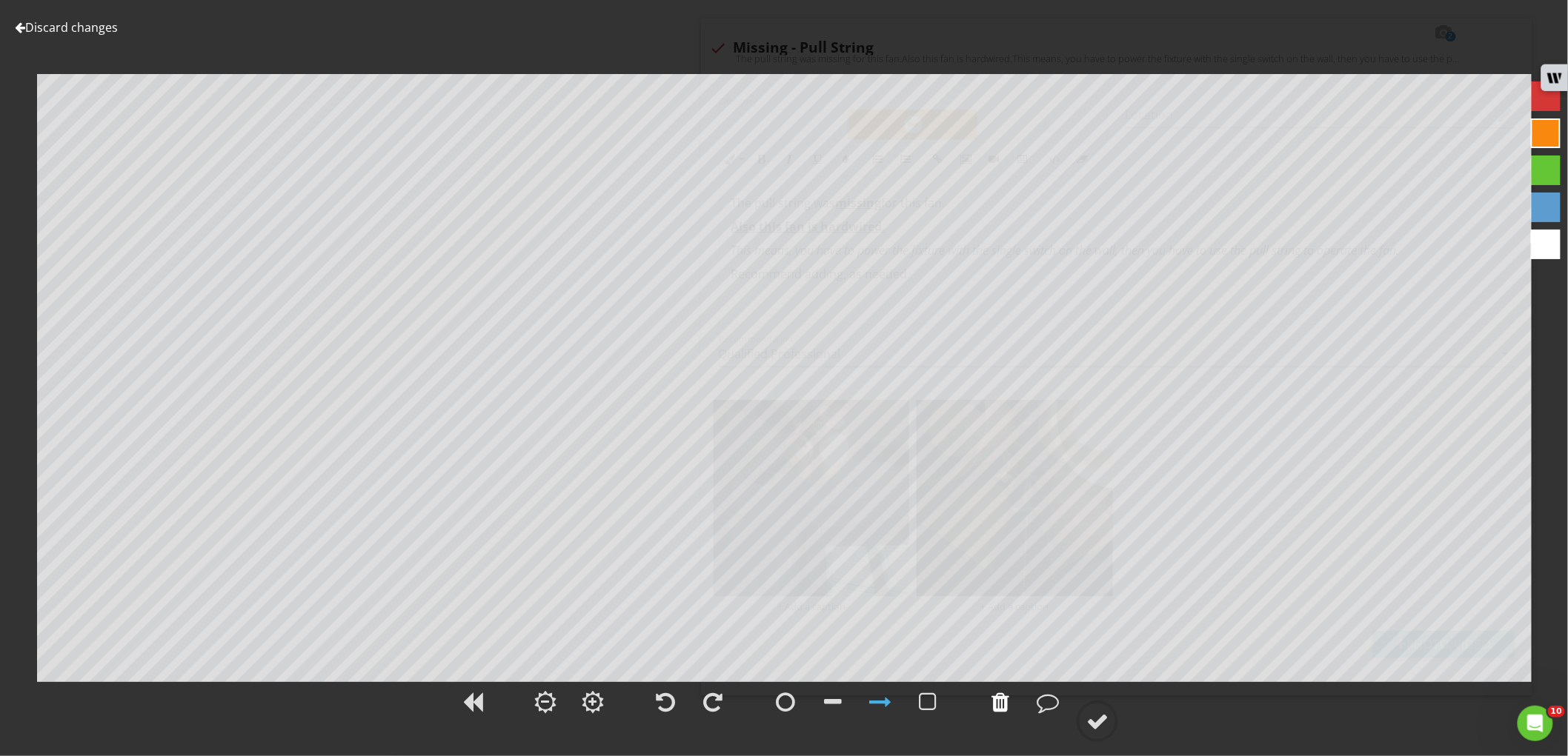
click at [1013, 707] on div at bounding box center [1000, 702] width 37 height 37
click at [1532, 204] on div at bounding box center [1545, 207] width 29 height 29
click at [1099, 739] on circle at bounding box center [1097, 721] width 39 height 38
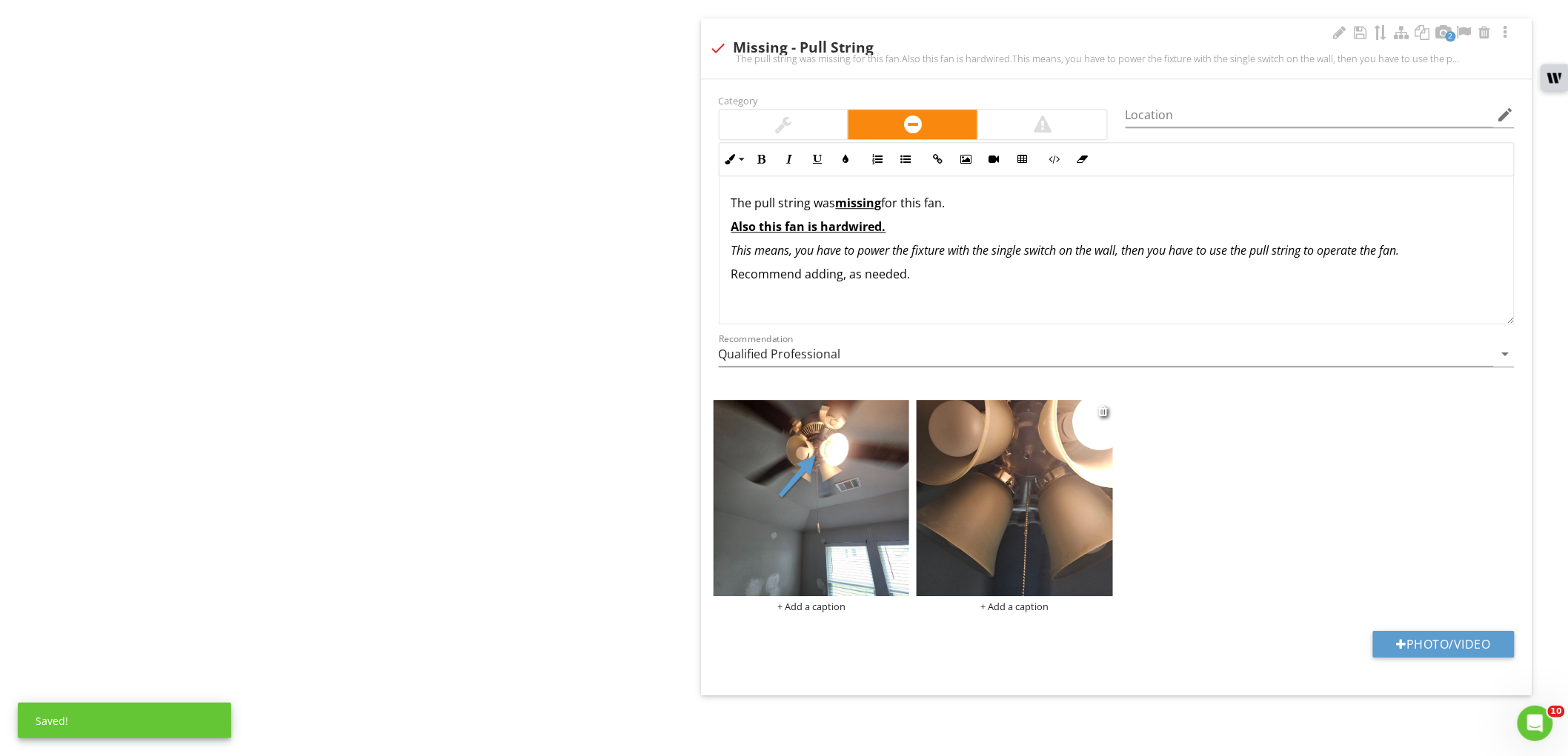
click at [1023, 538] on img at bounding box center [1015, 498] width 196 height 196
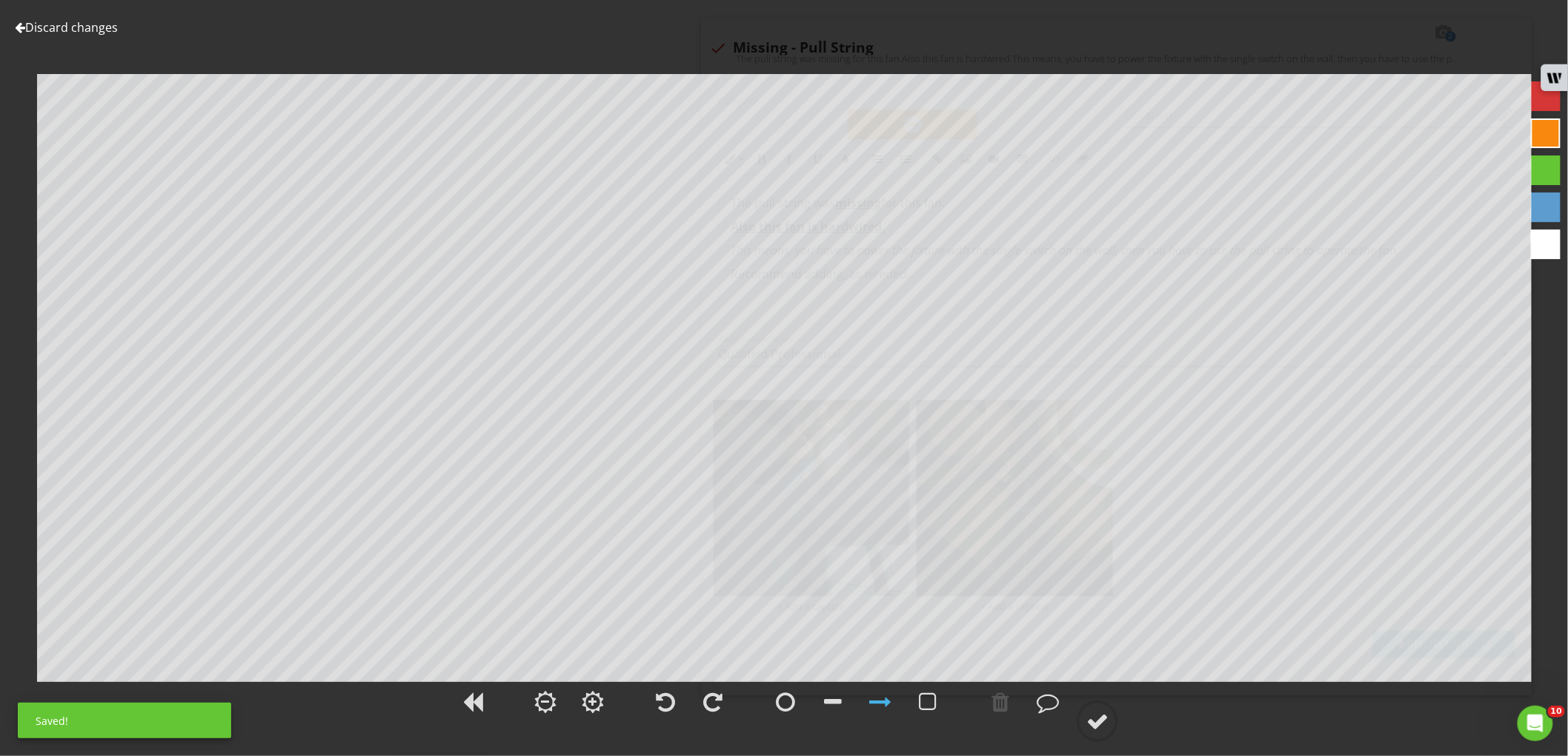
click at [1544, 202] on div at bounding box center [1545, 207] width 29 height 29
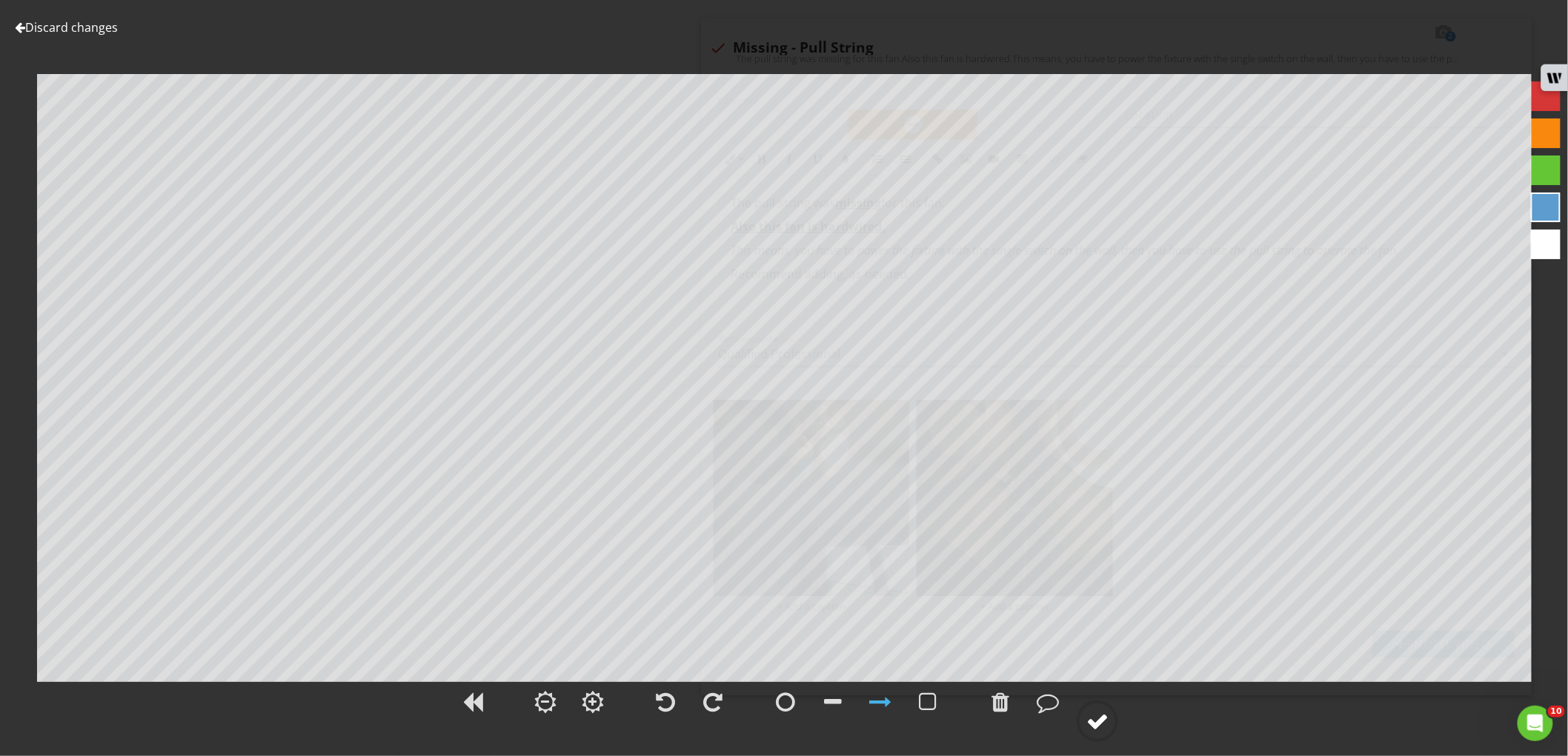
click at [1099, 724] on div at bounding box center [1097, 721] width 22 height 22
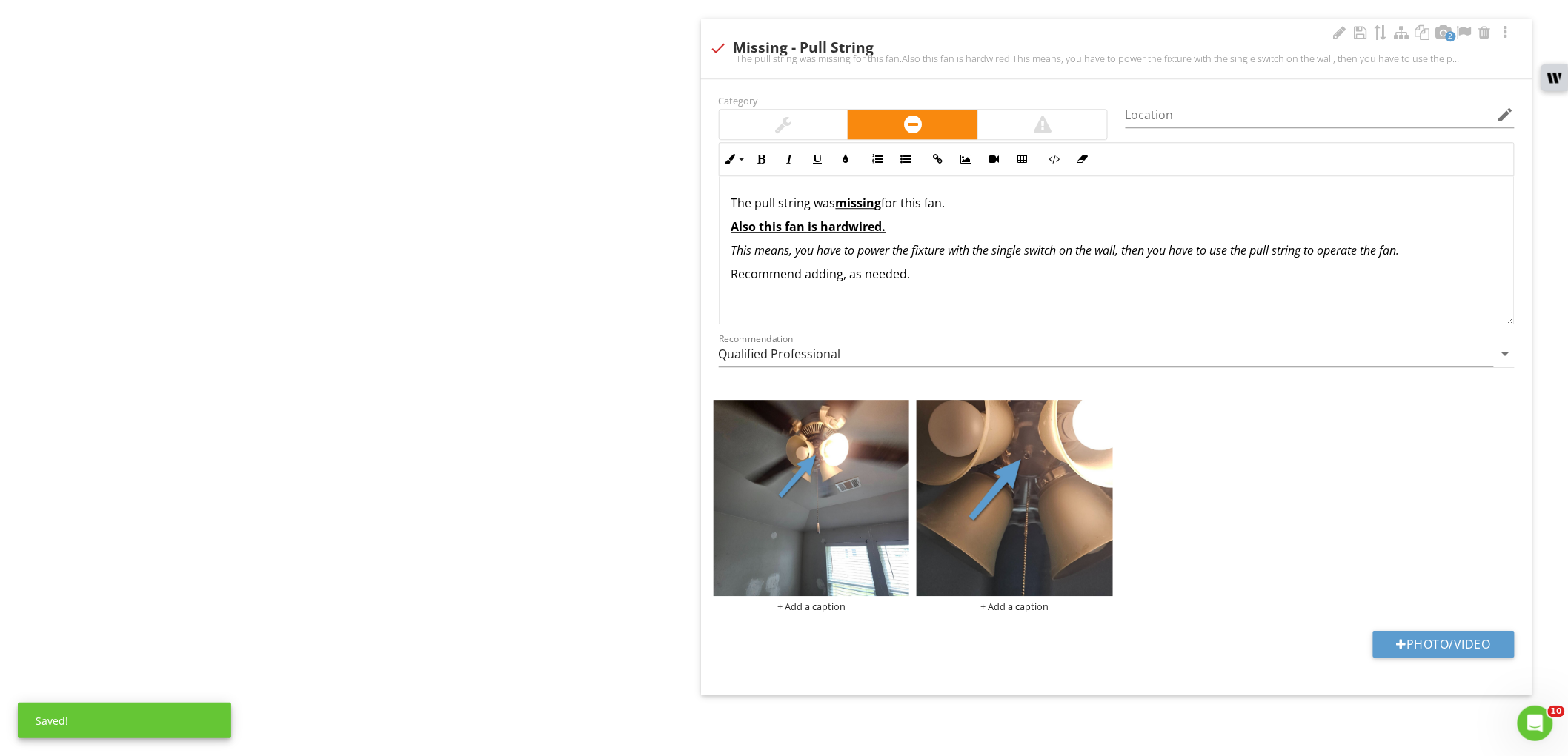
click at [826, 97] on div "Category" at bounding box center [913, 115] width 407 height 49
click at [821, 121] on div at bounding box center [784, 124] width 129 height 29
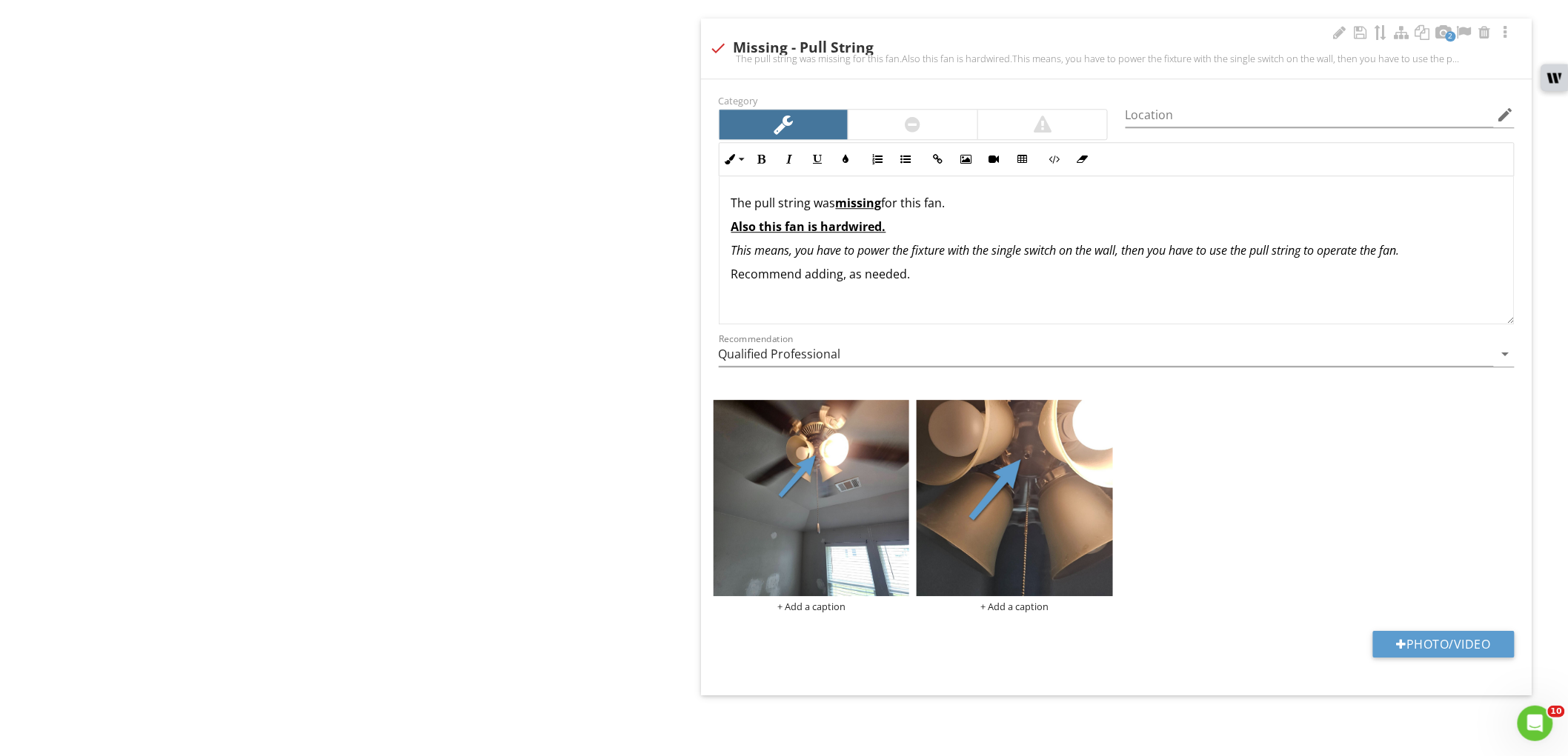
click at [927, 203] on p "The pull string was missing for this fan." at bounding box center [1117, 203] width 771 height 18
click at [797, 606] on div "+ Add a caption" at bounding box center [812, 607] width 196 height 12
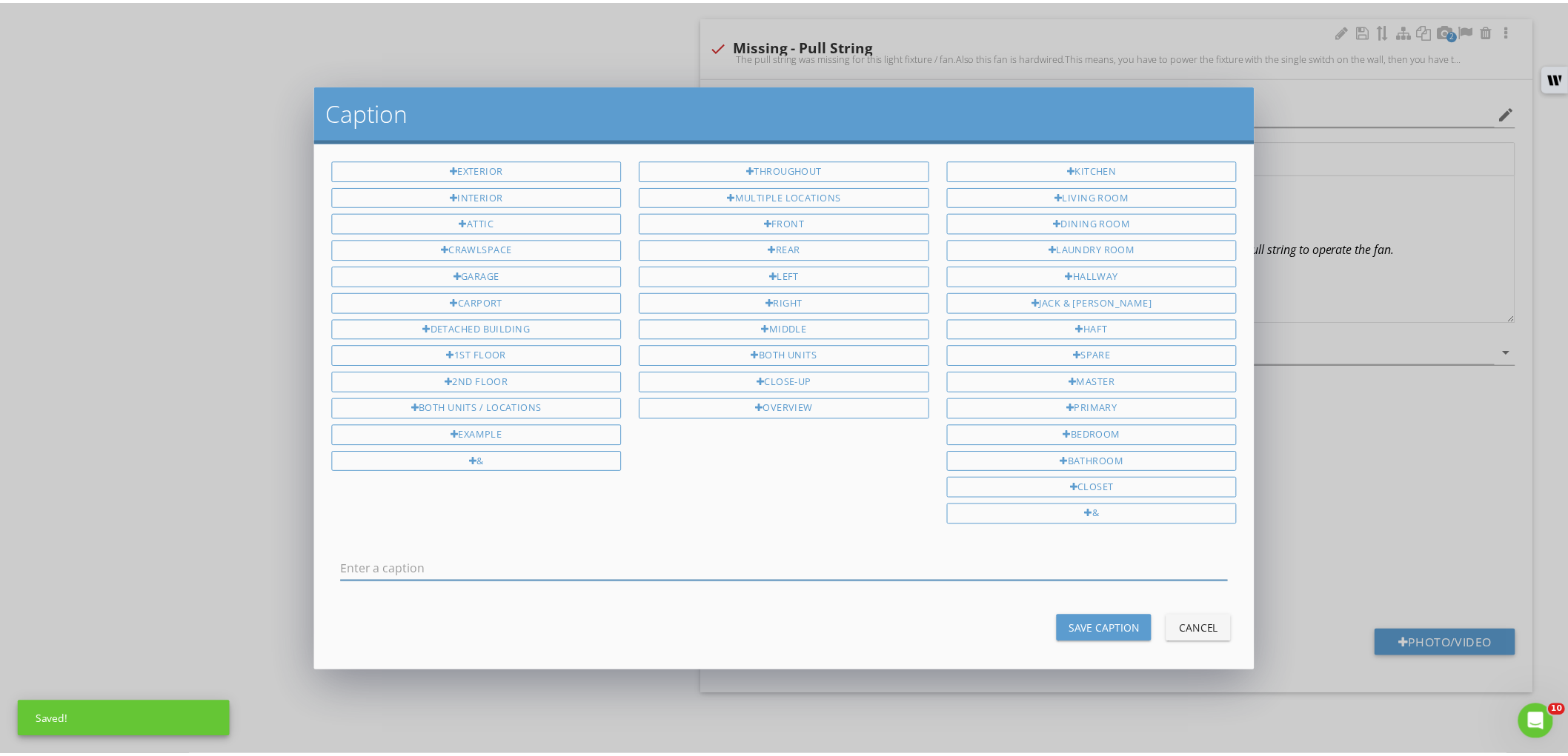
scroll to position [0, 0]
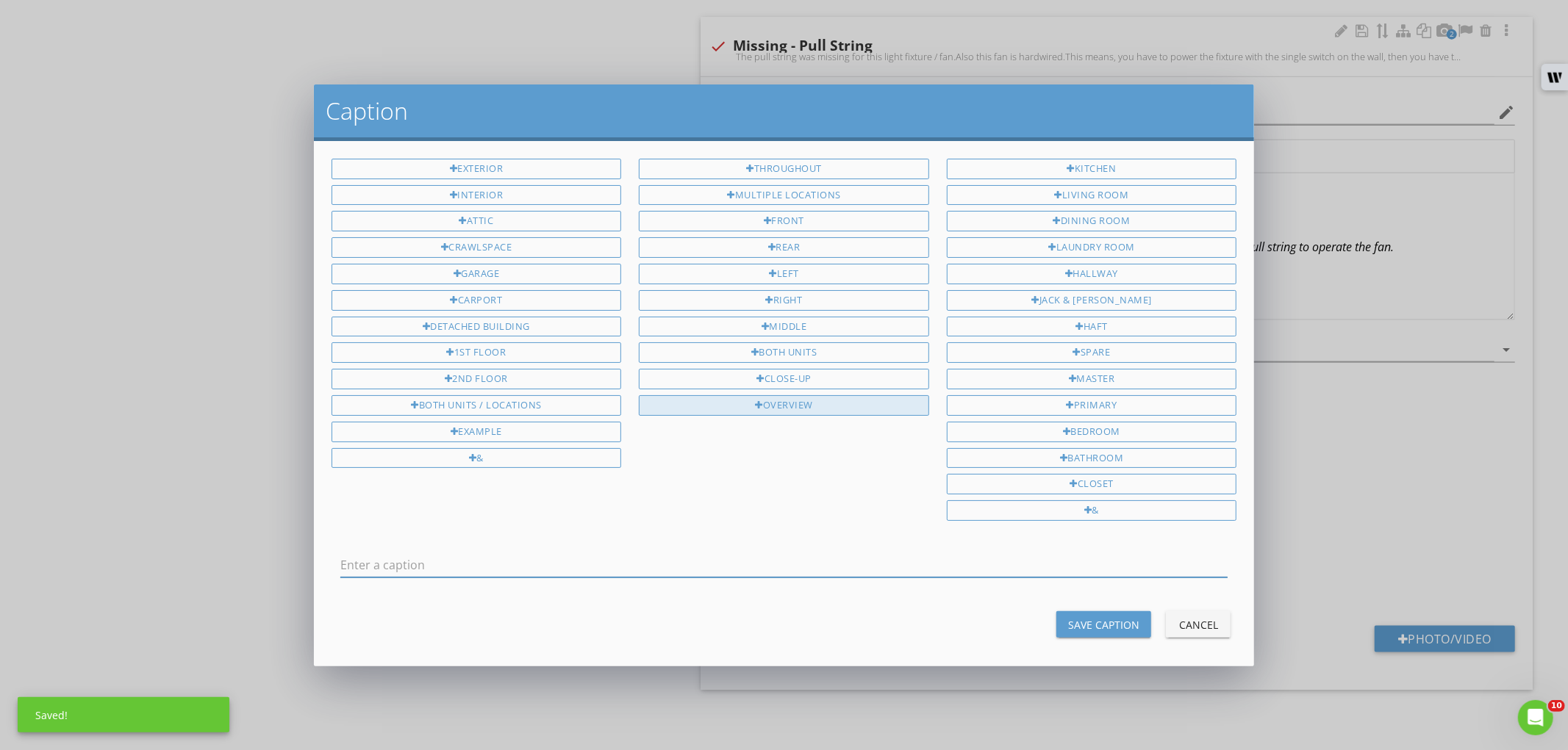
click at [814, 416] on div "Overview" at bounding box center [784, 405] width 291 height 20
type input "Overview"
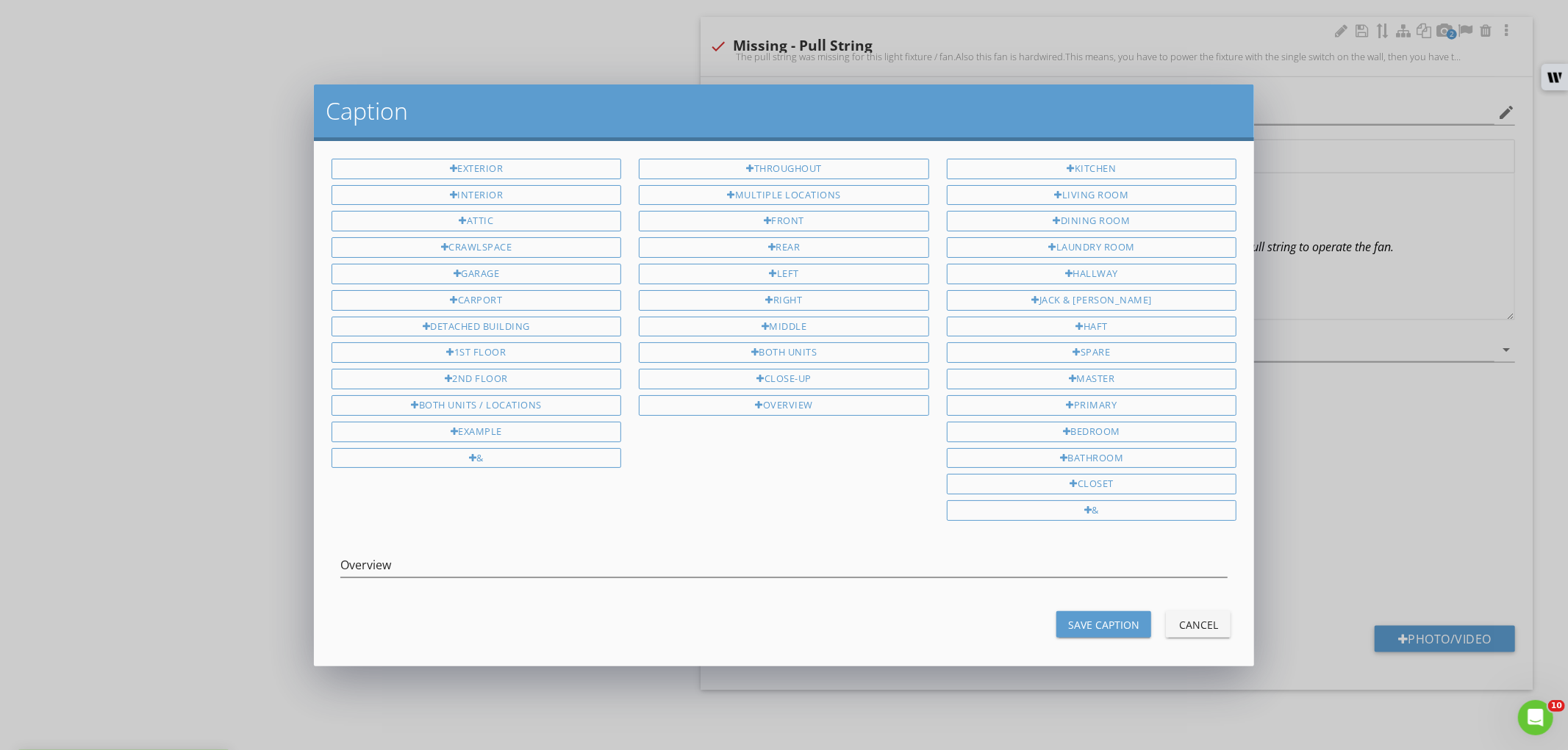
click at [1063, 638] on button "Save Caption" at bounding box center [1104, 624] width 95 height 26
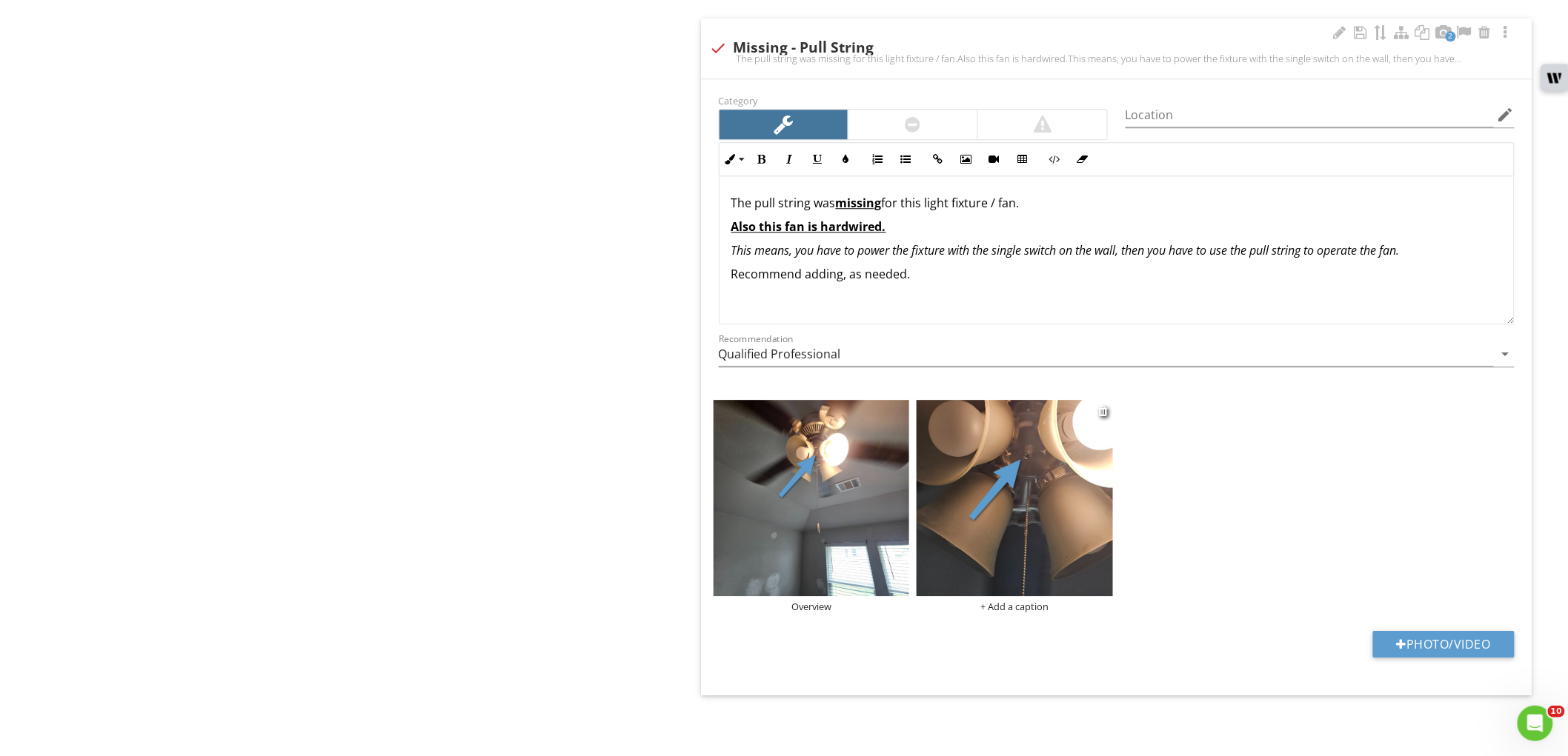
click at [1034, 608] on div "+ Add a caption" at bounding box center [1015, 607] width 196 height 12
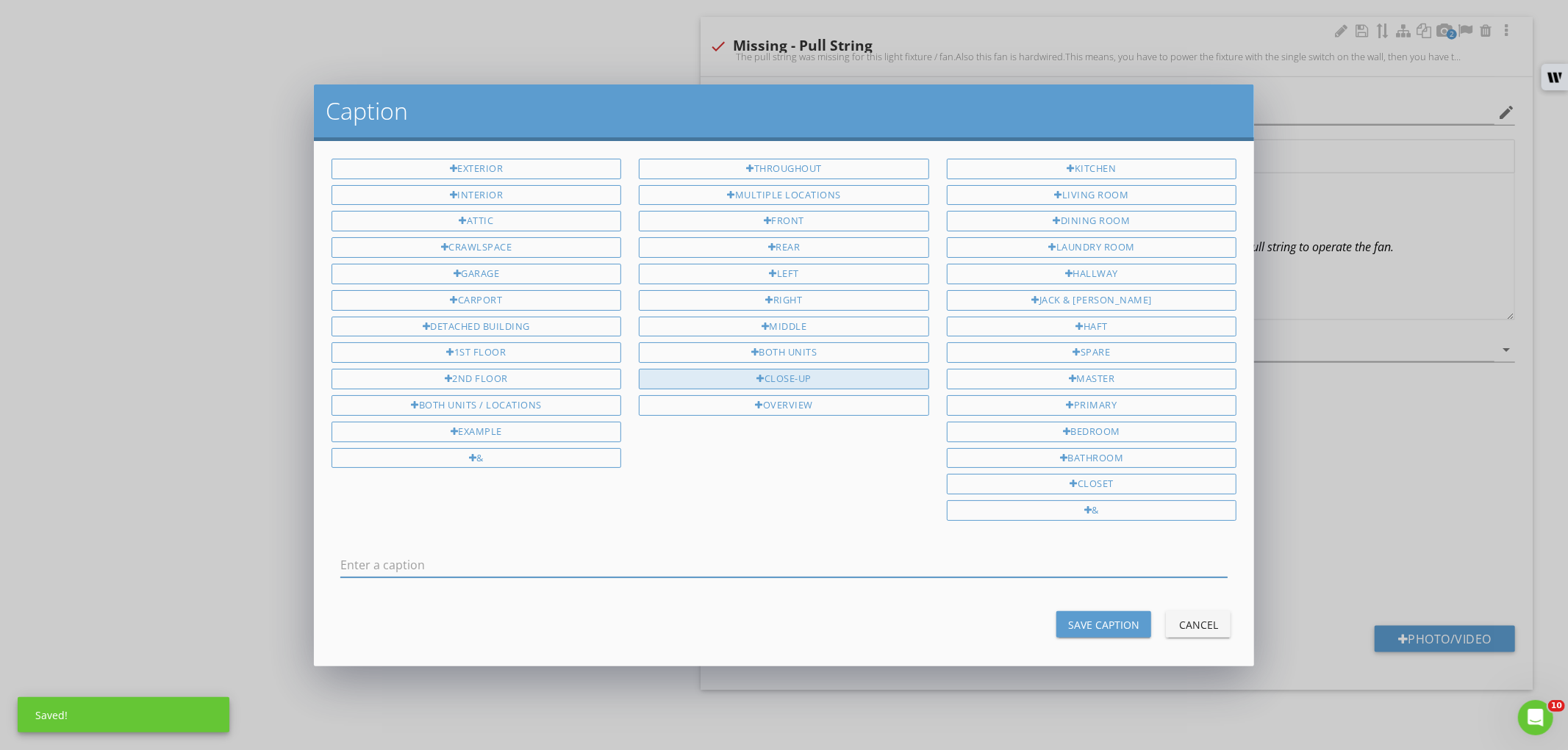
click at [812, 381] on div "Close-Up" at bounding box center [784, 379] width 291 height 20
type input "Close-Up"
click at [1071, 632] on div "Save Caption" at bounding box center [1103, 625] width 71 height 16
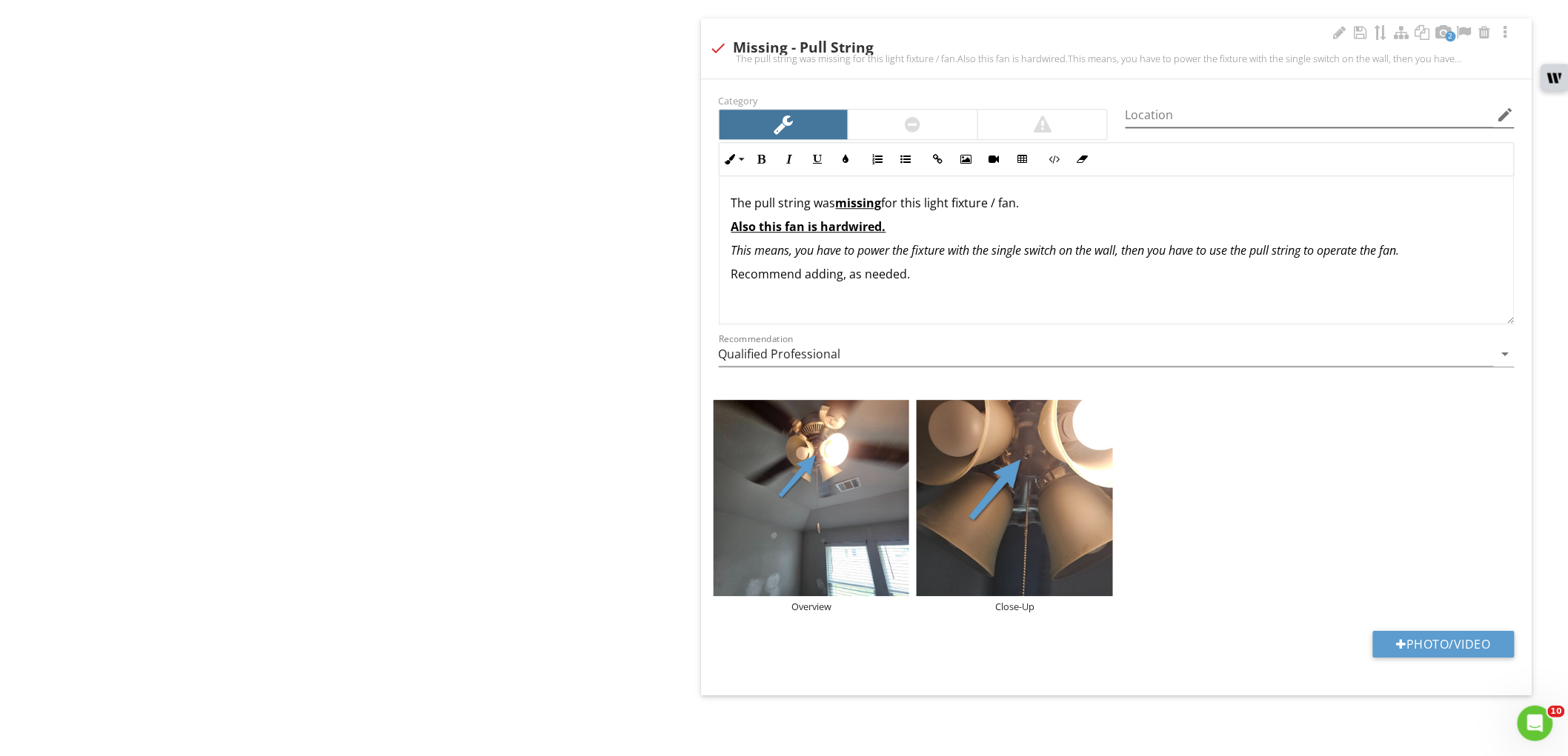
click at [1503, 112] on icon "edit" at bounding box center [1506, 115] width 18 height 18
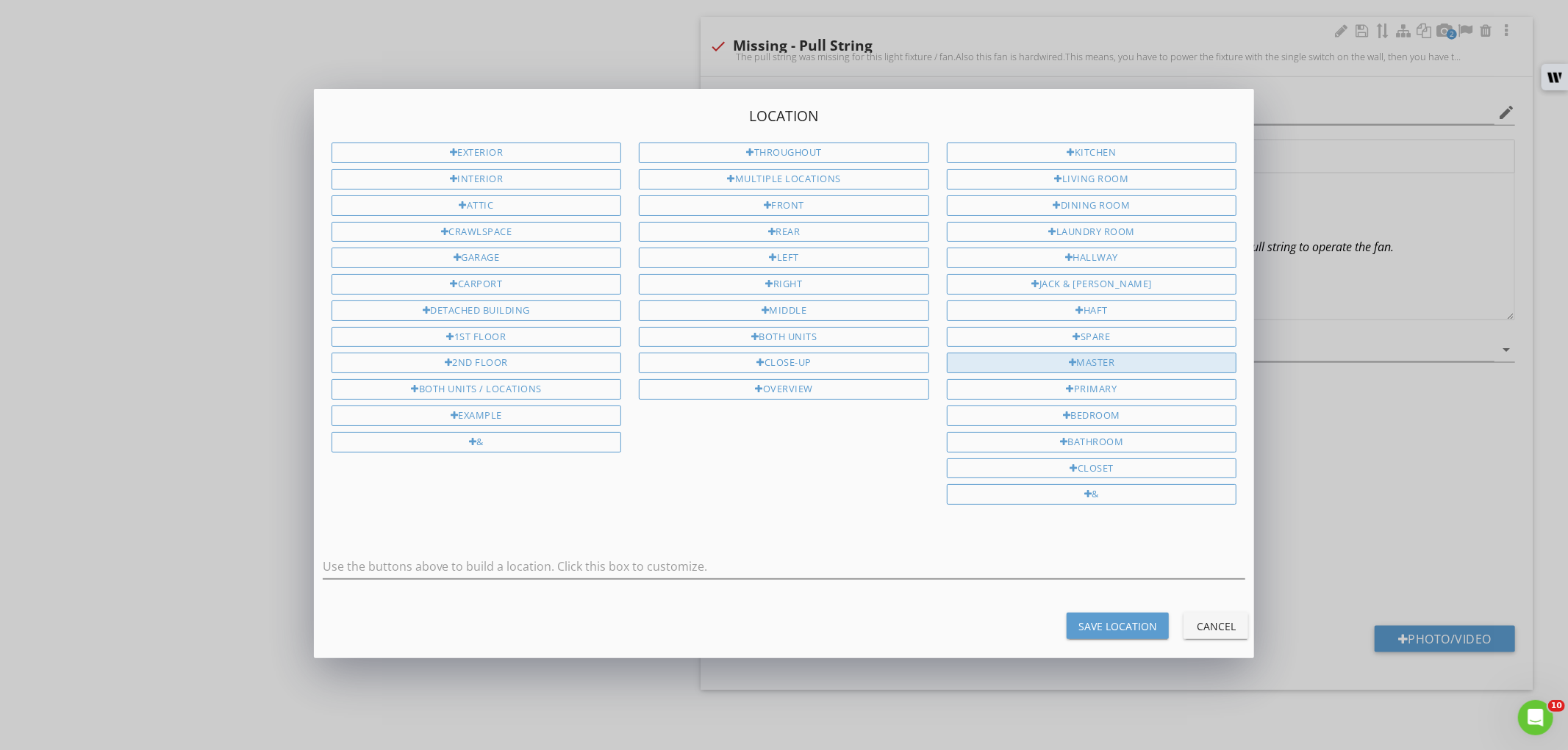
click at [1145, 365] on div "Master" at bounding box center [1092, 362] width 291 height 20
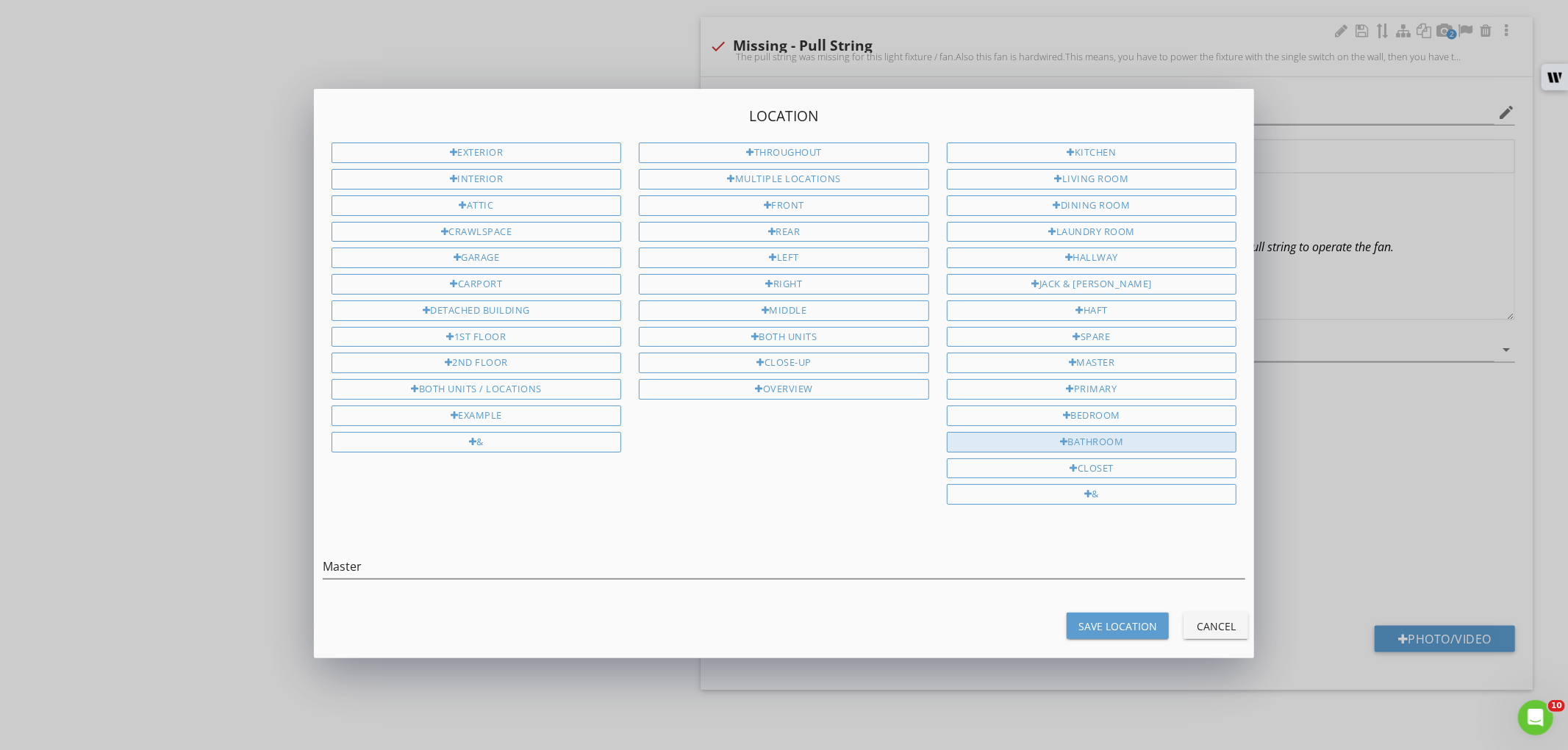
click at [1134, 442] on div "Bathroom" at bounding box center [1092, 442] width 291 height 20
click at [394, 564] on input "Master Bathroom" at bounding box center [784, 567] width 923 height 24
click at [1113, 412] on div "Bedroom" at bounding box center [1092, 415] width 291 height 20
click at [365, 569] on input "Master Bedroom" at bounding box center [784, 567] width 923 height 24
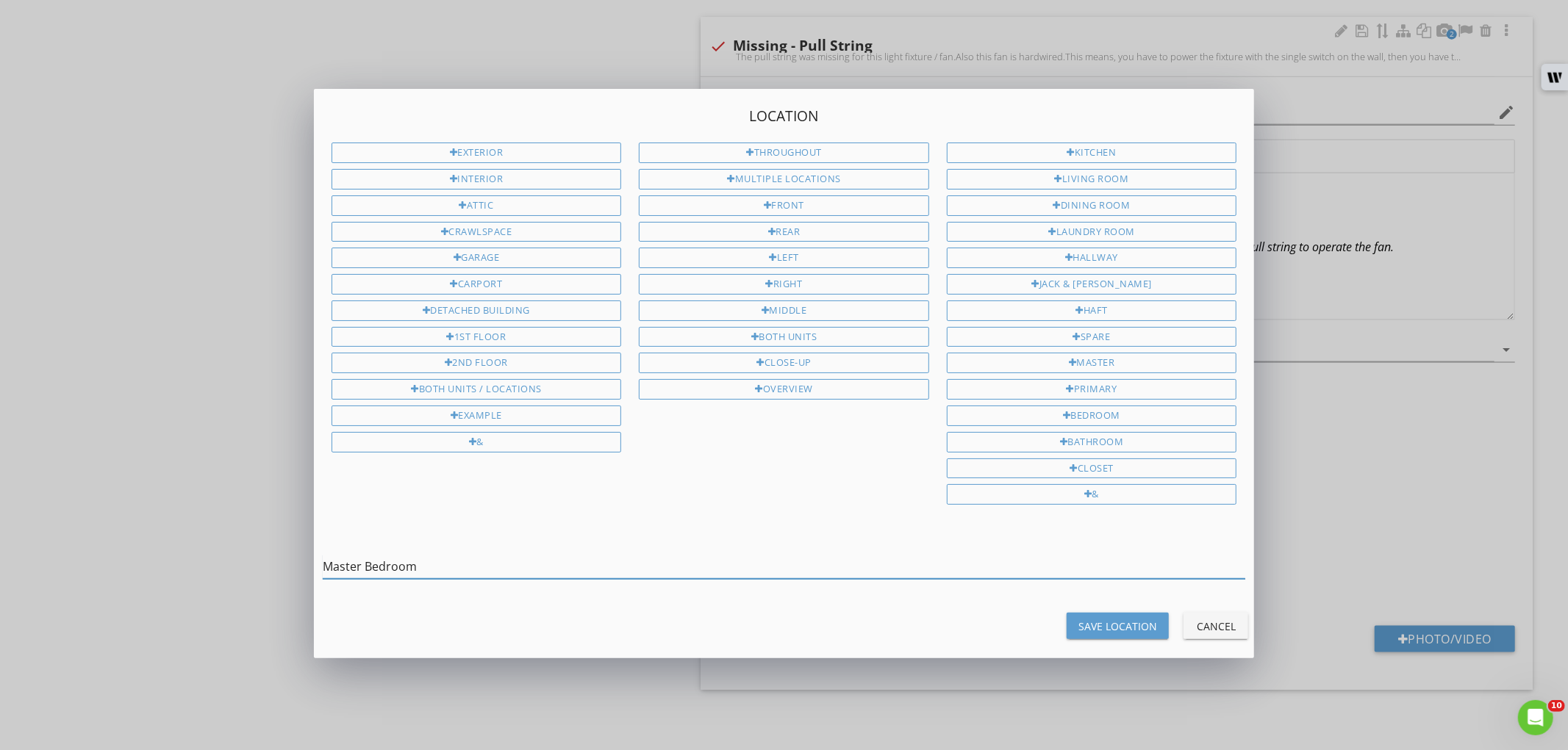
type input "Master Bedroom"
click at [1078, 635] on button "Save Location" at bounding box center [1117, 626] width 102 height 26
type input "Master Bedroom"
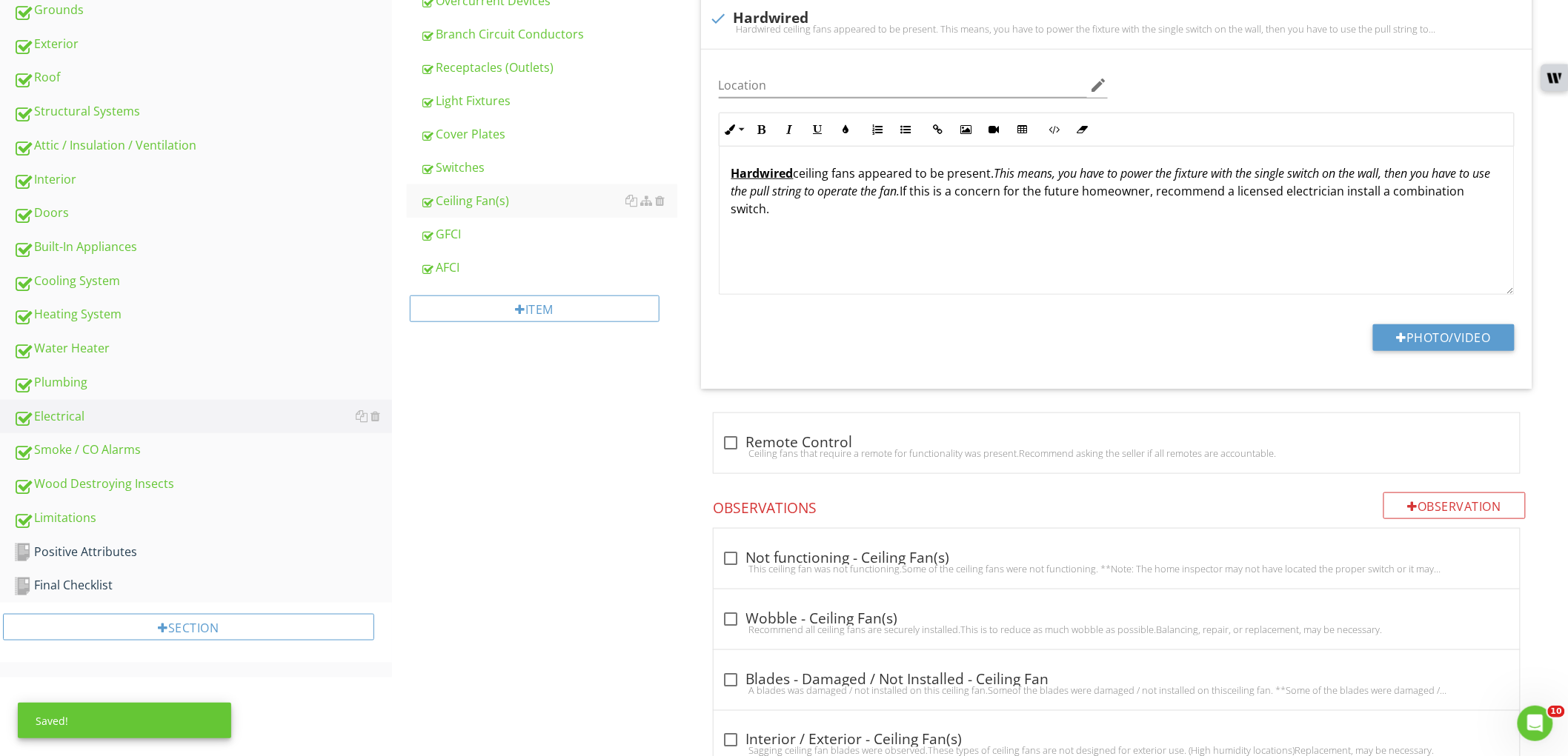
scroll to position [320, 0]
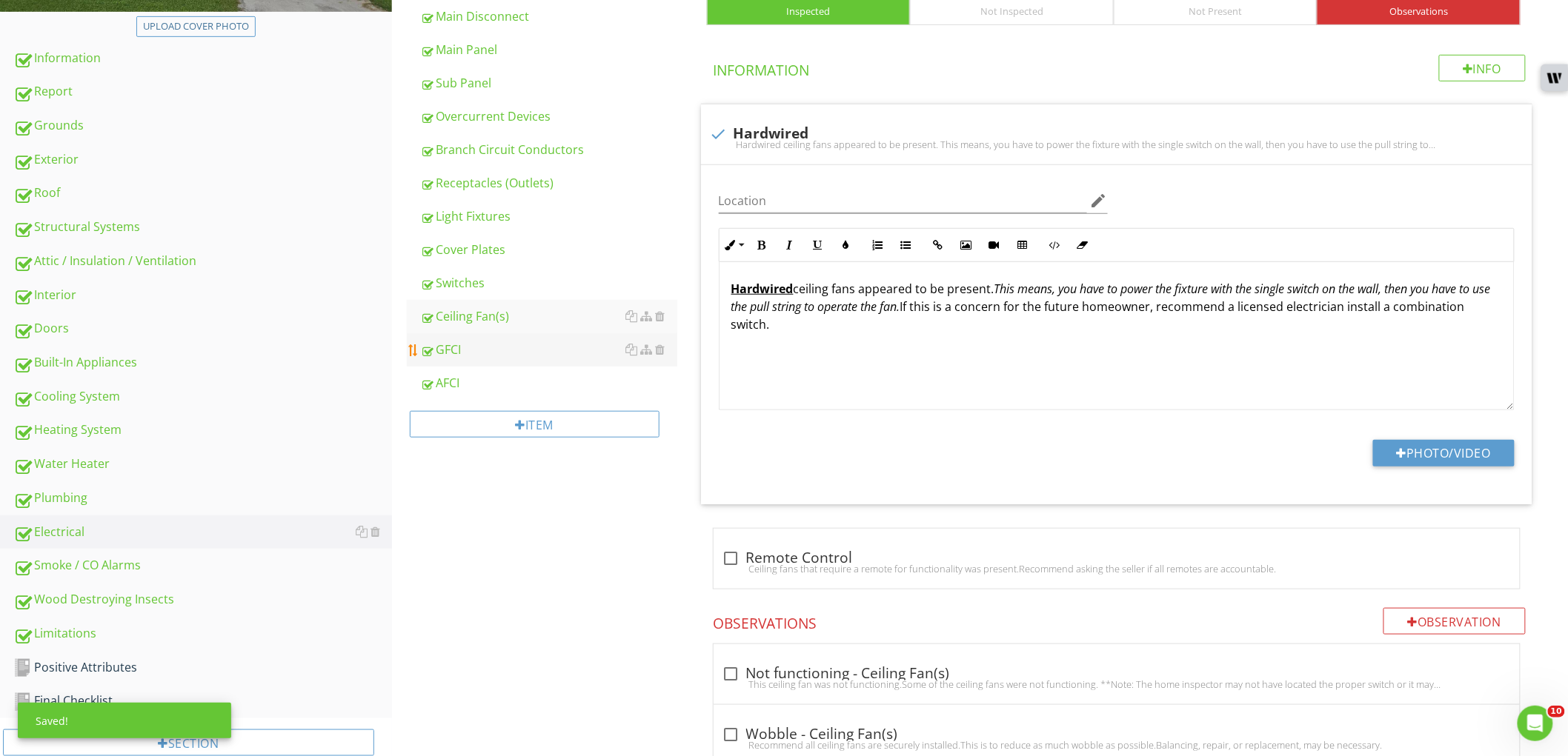
click at [500, 357] on div "GFCI" at bounding box center [549, 350] width 257 height 18
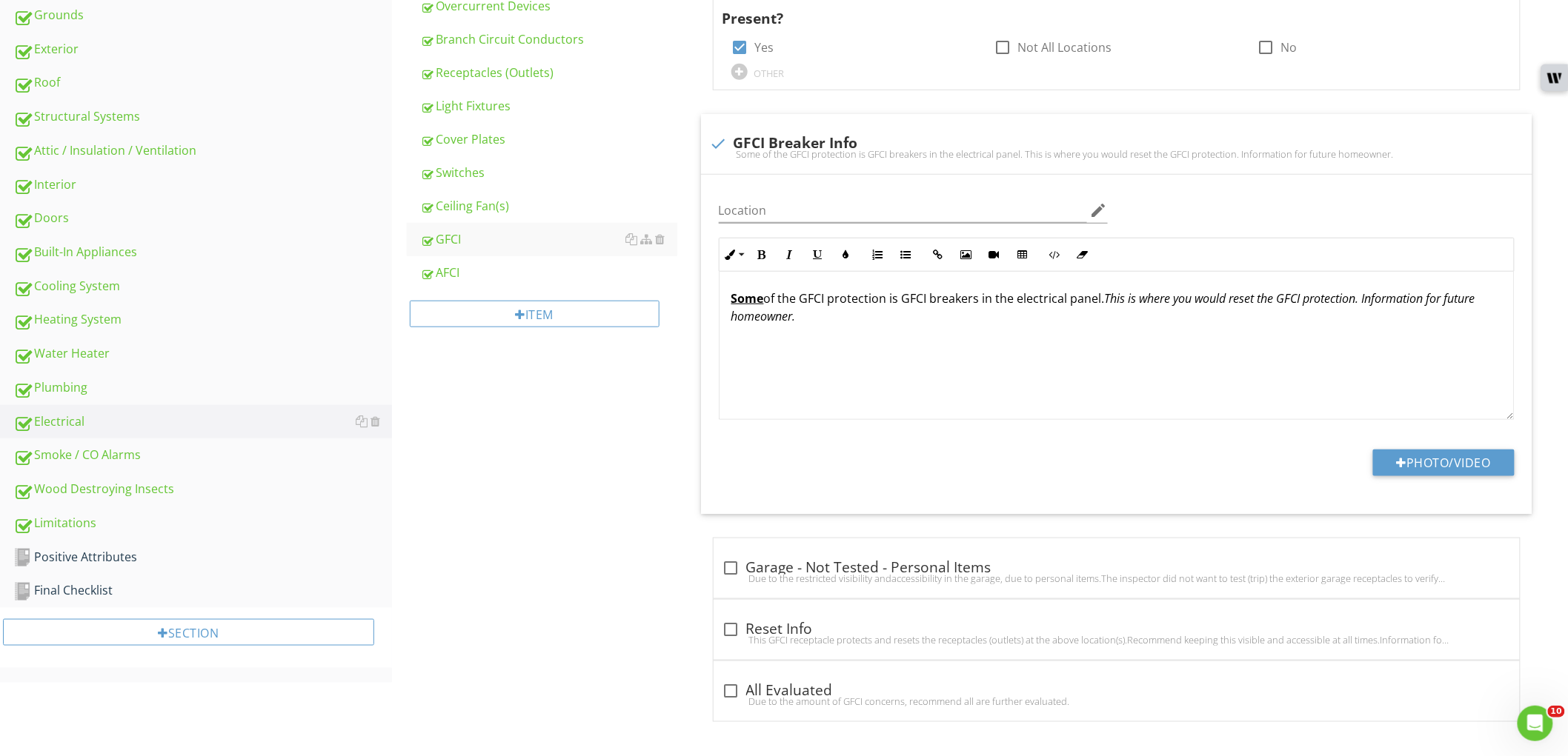
scroll to position [434, 0]
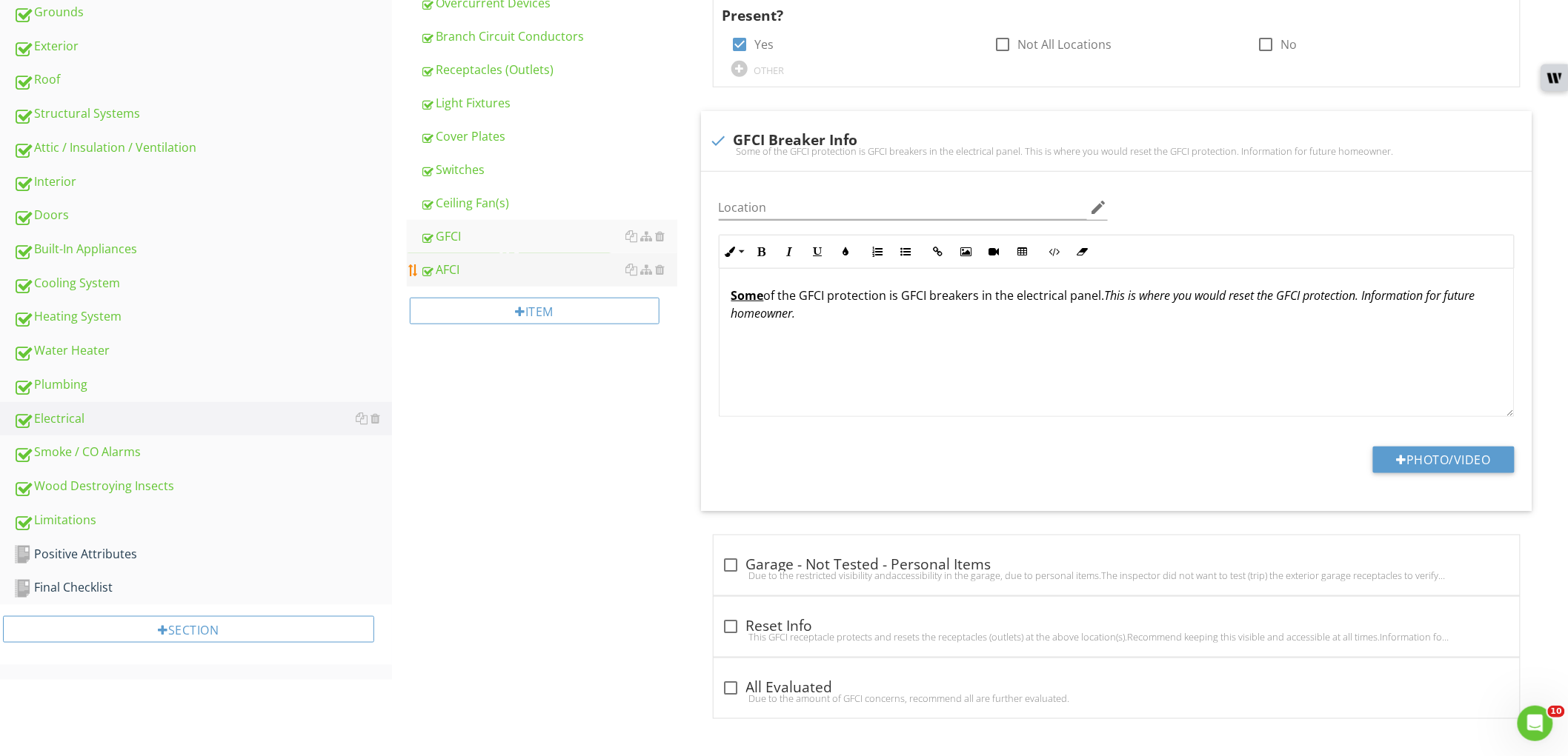
click at [479, 276] on div "AFCI" at bounding box center [549, 270] width 257 height 18
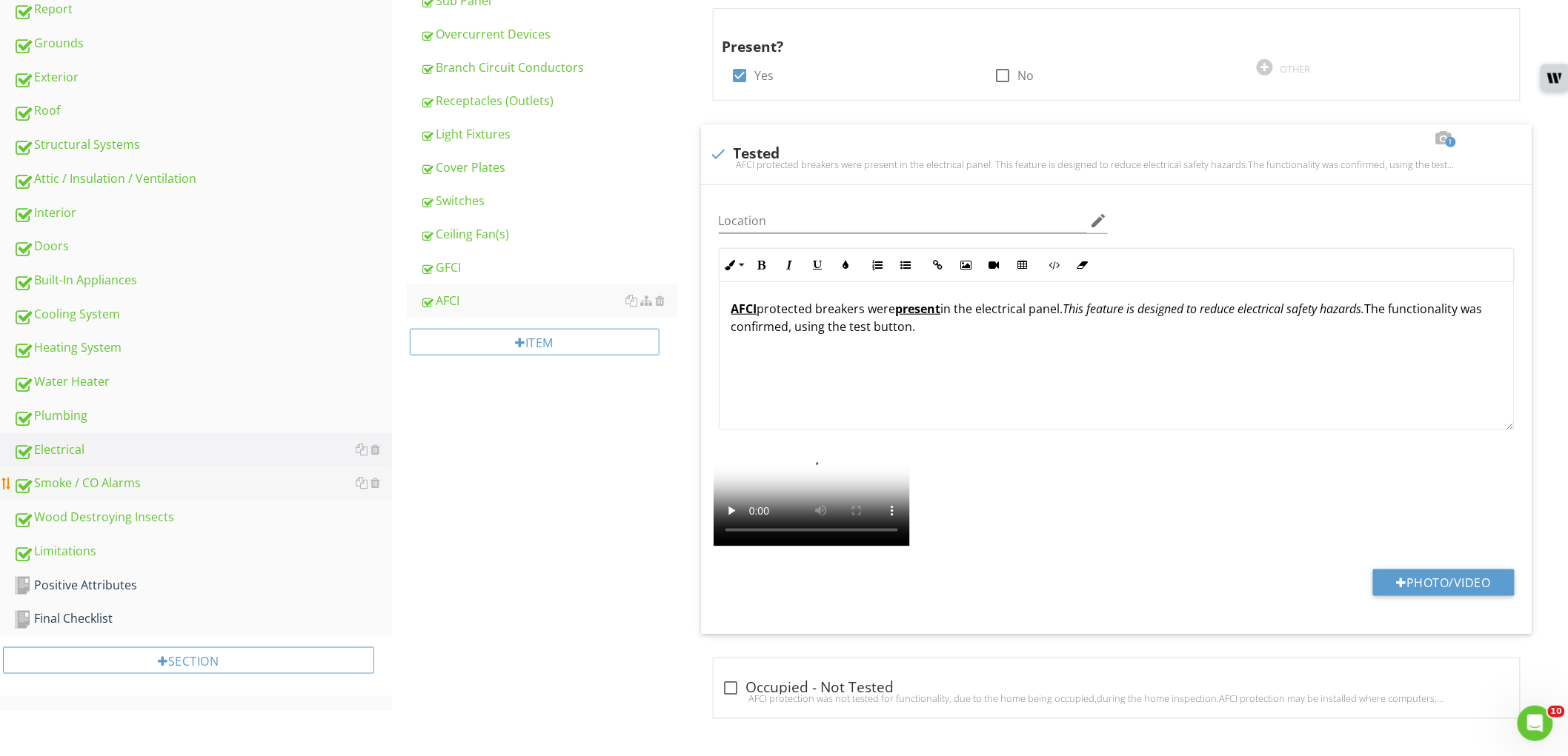
click at [131, 453] on div "Smoke / CO Alarms" at bounding box center [203, 452] width 379 height 20
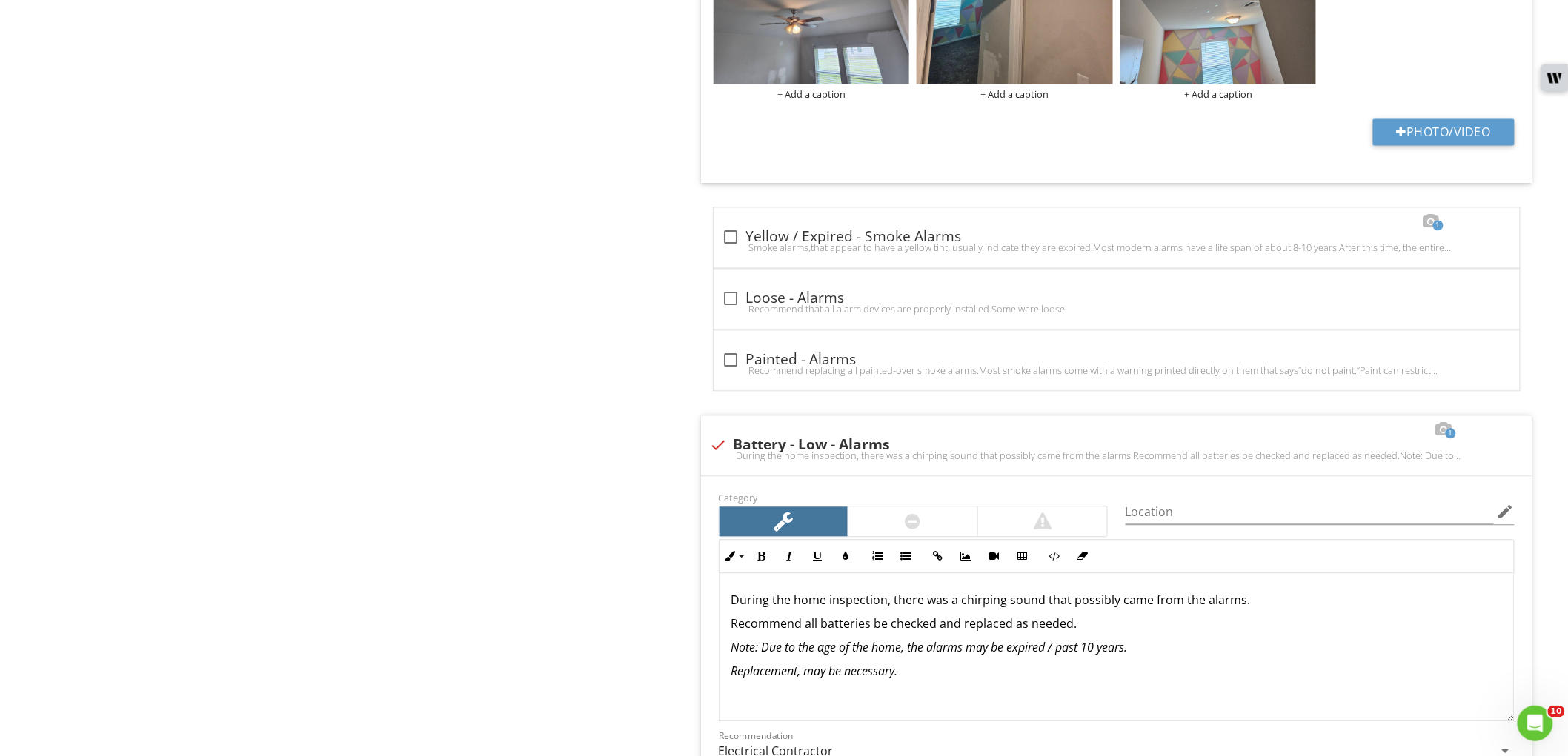
scroll to position [1422, 0]
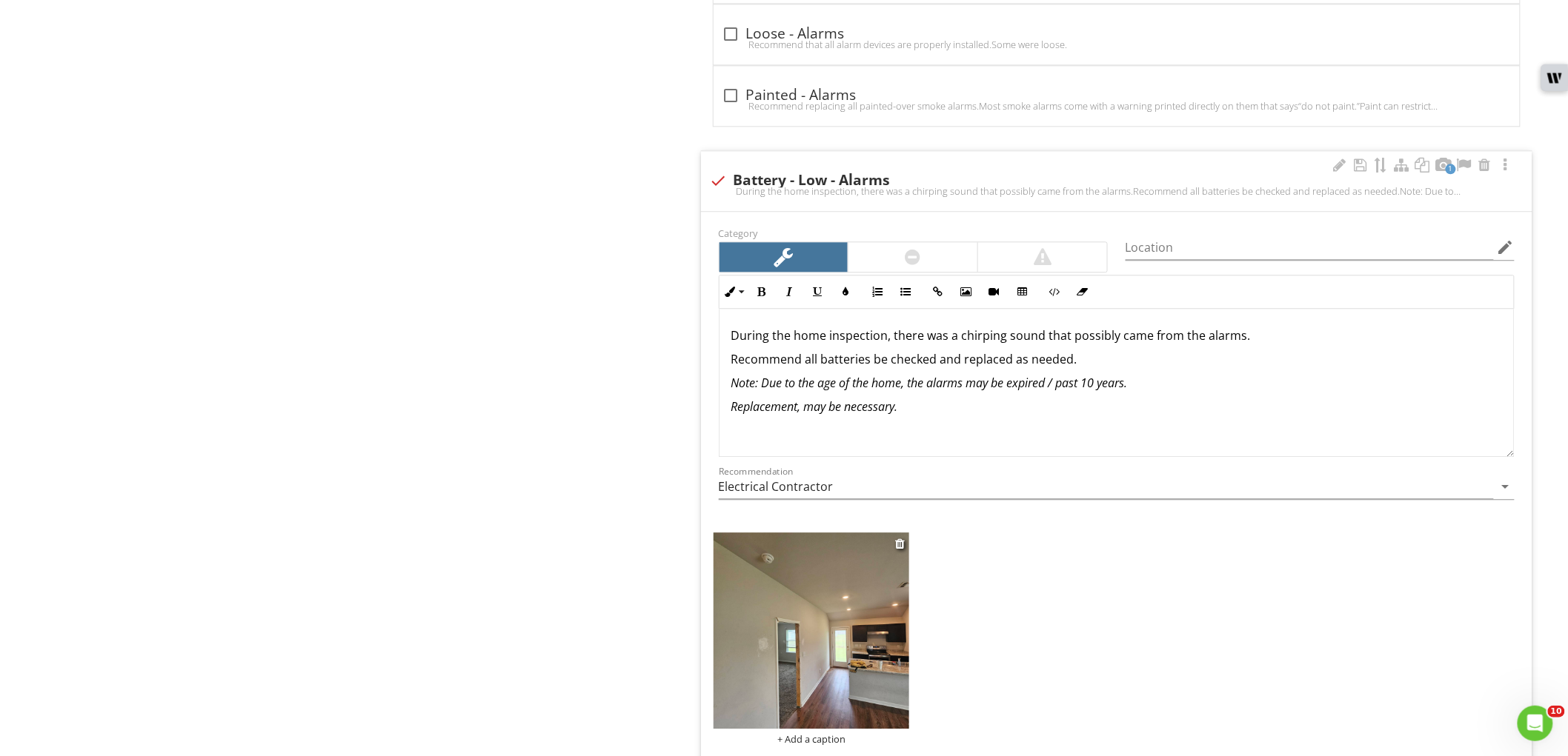
click at [799, 595] on img at bounding box center [812, 631] width 196 height 196
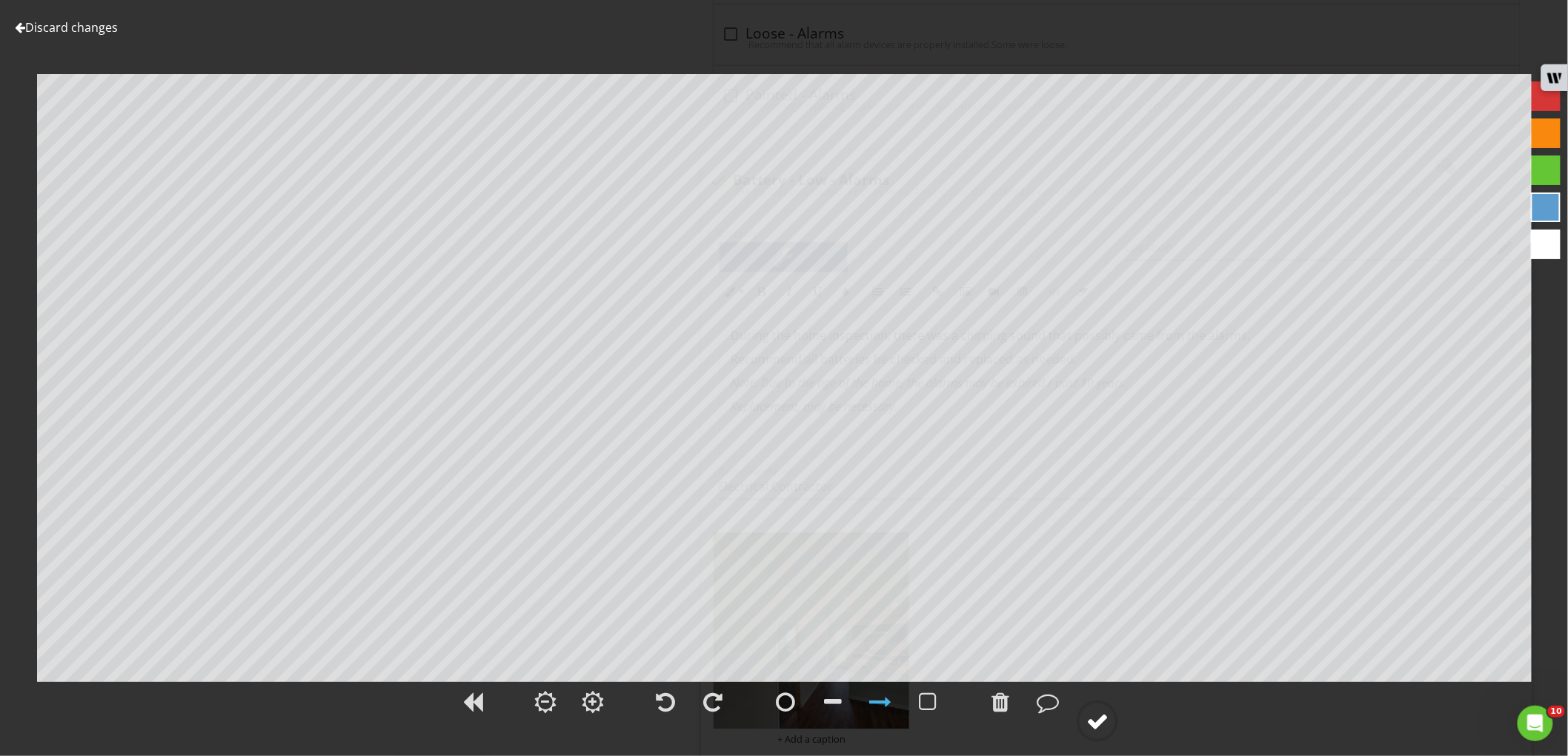
click at [1098, 715] on div at bounding box center [1097, 721] width 22 height 22
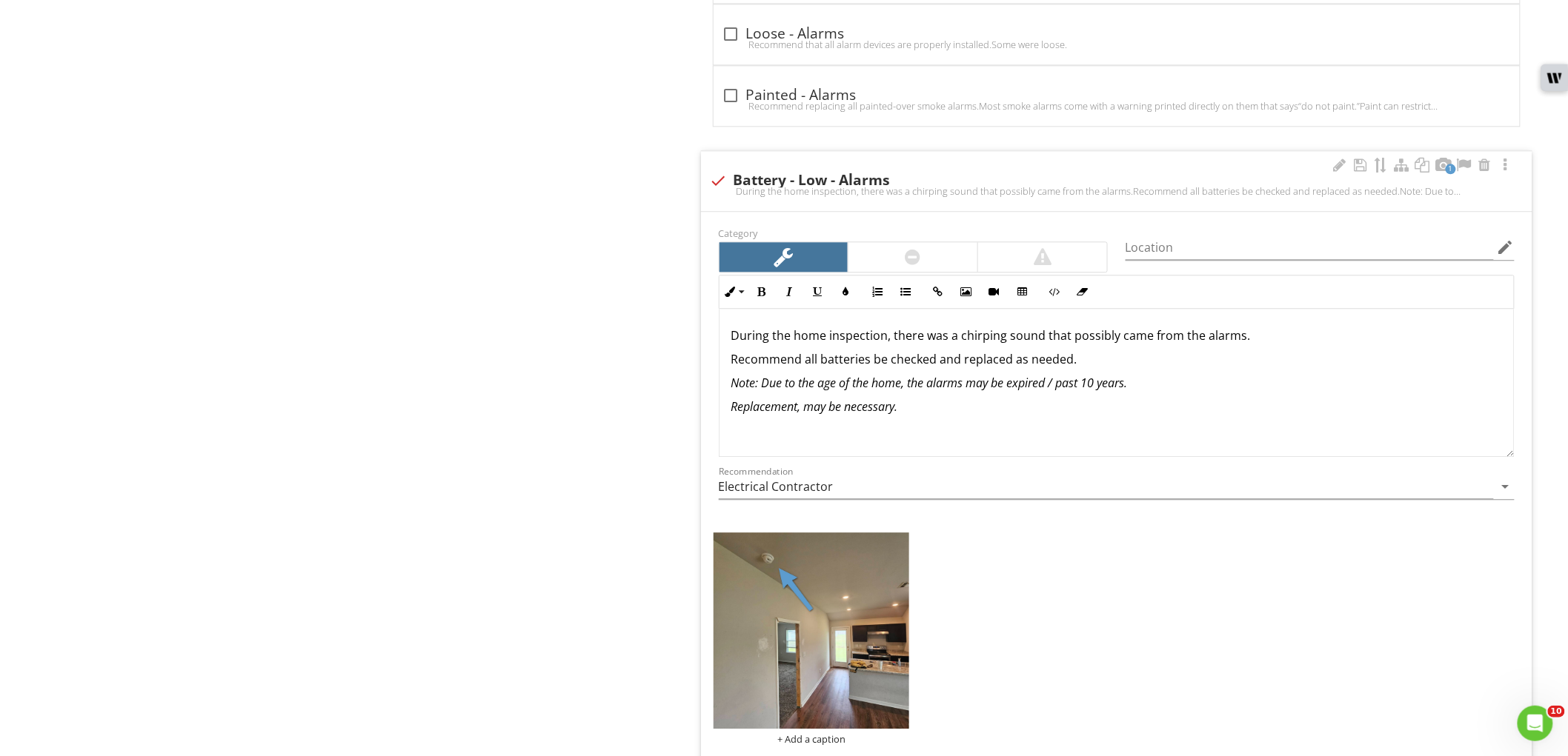
click at [1231, 343] on p "During the home inspection, there was a chirping sound that possibly came from …" at bounding box center [1117, 336] width 771 height 18
click at [1360, 167] on div at bounding box center [1361, 165] width 18 height 15
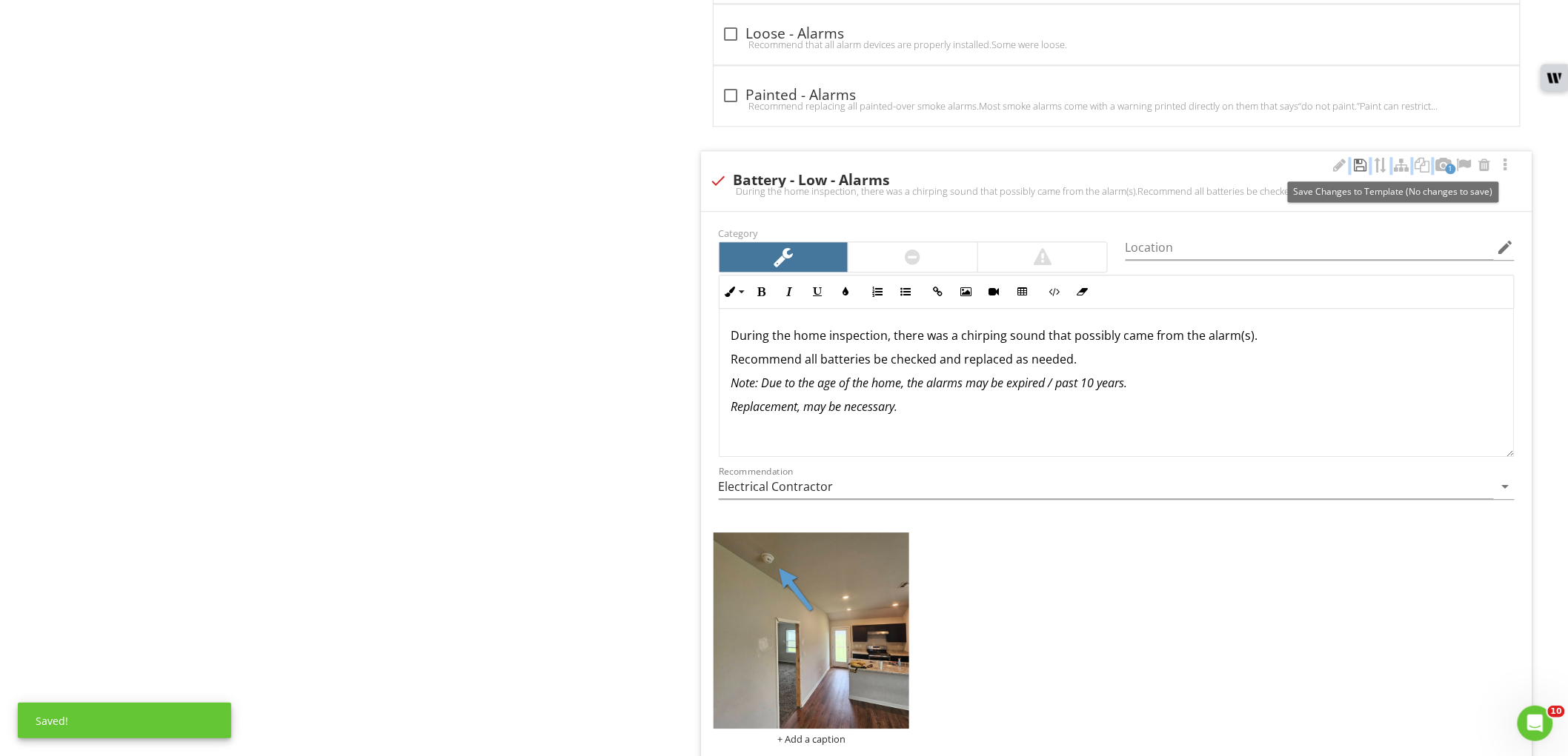
click at [1360, 167] on div at bounding box center [1361, 165] width 18 height 15
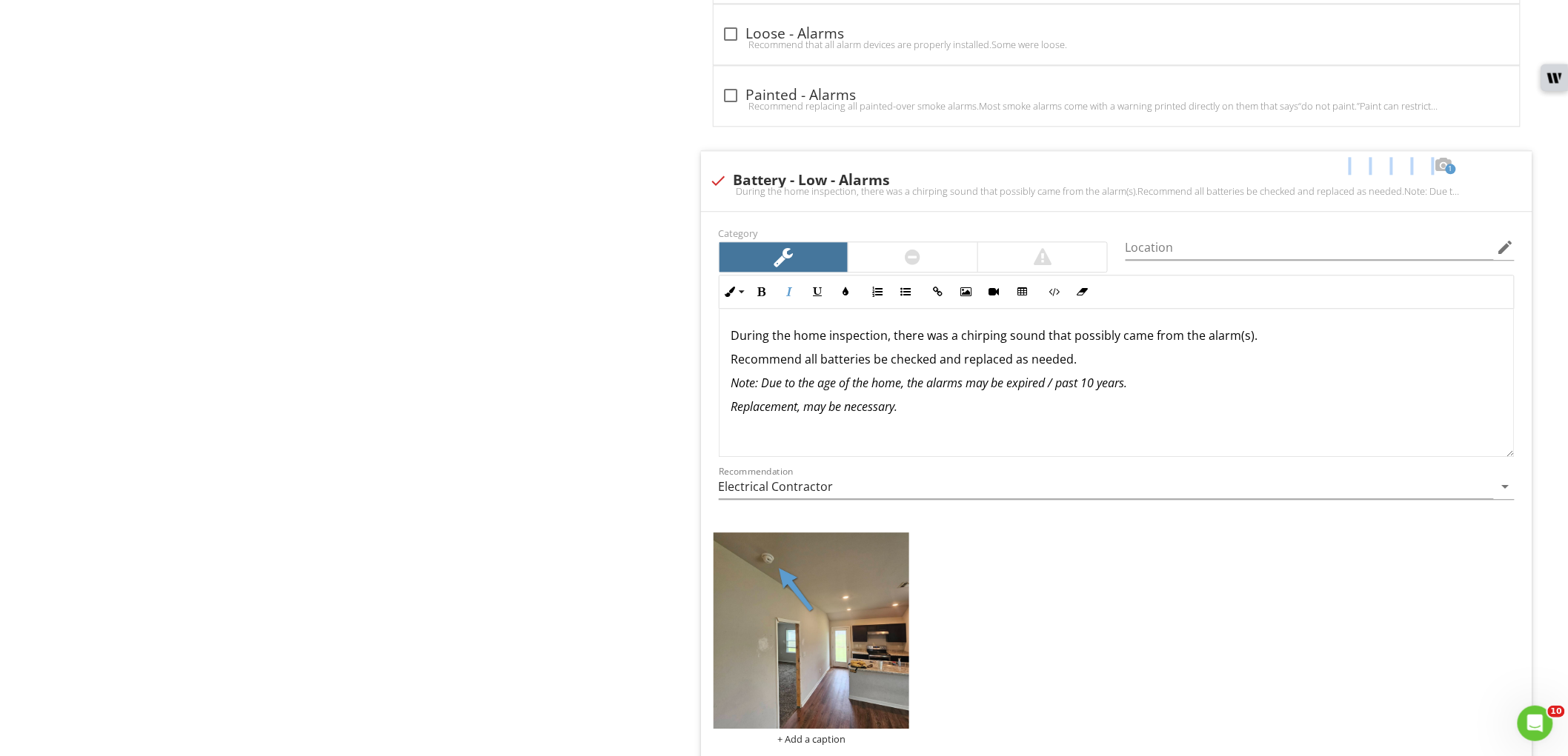
drag, startPoint x: 976, startPoint y: 423, endPoint x: 664, endPoint y: 390, distance: 313.7
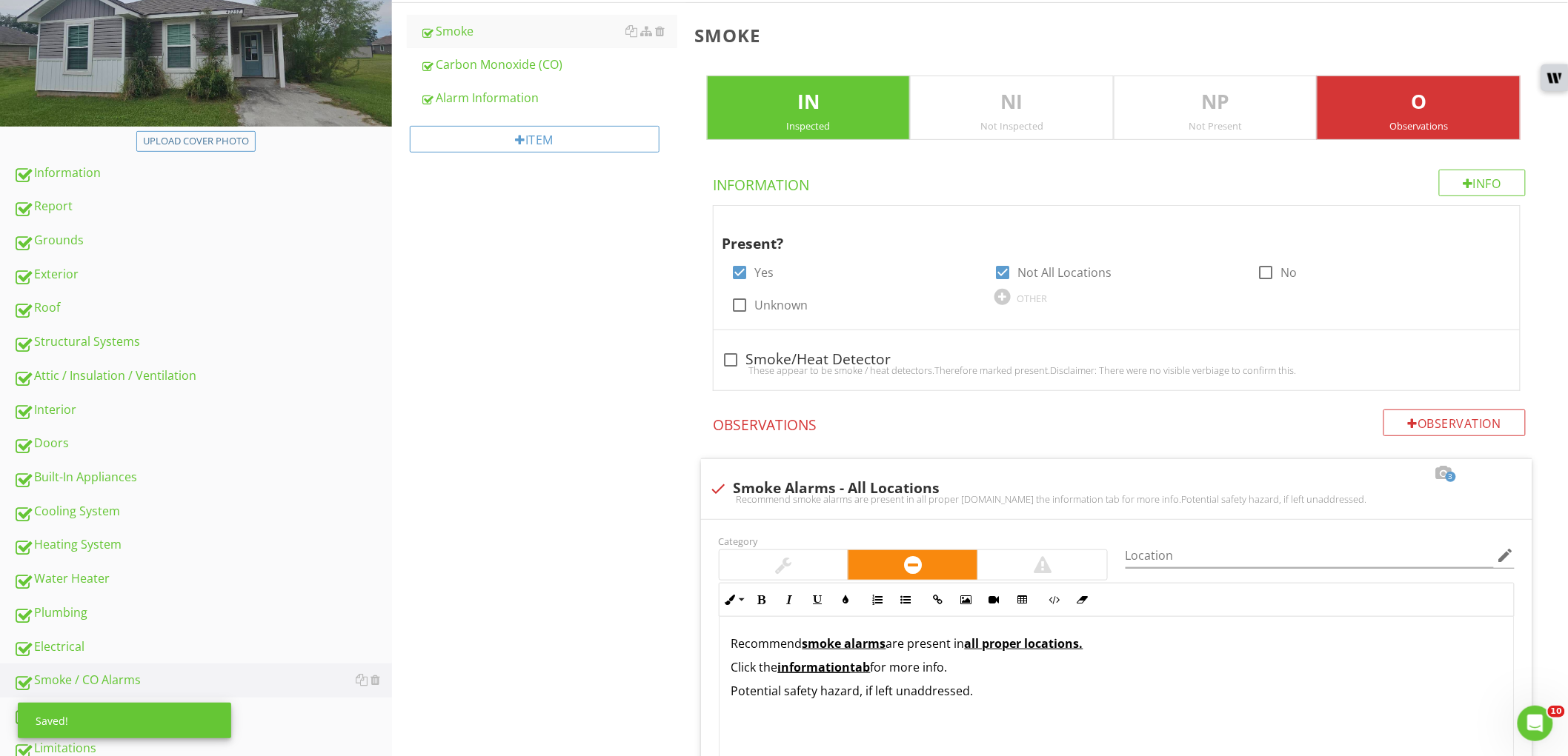
scroll to position [105, 0]
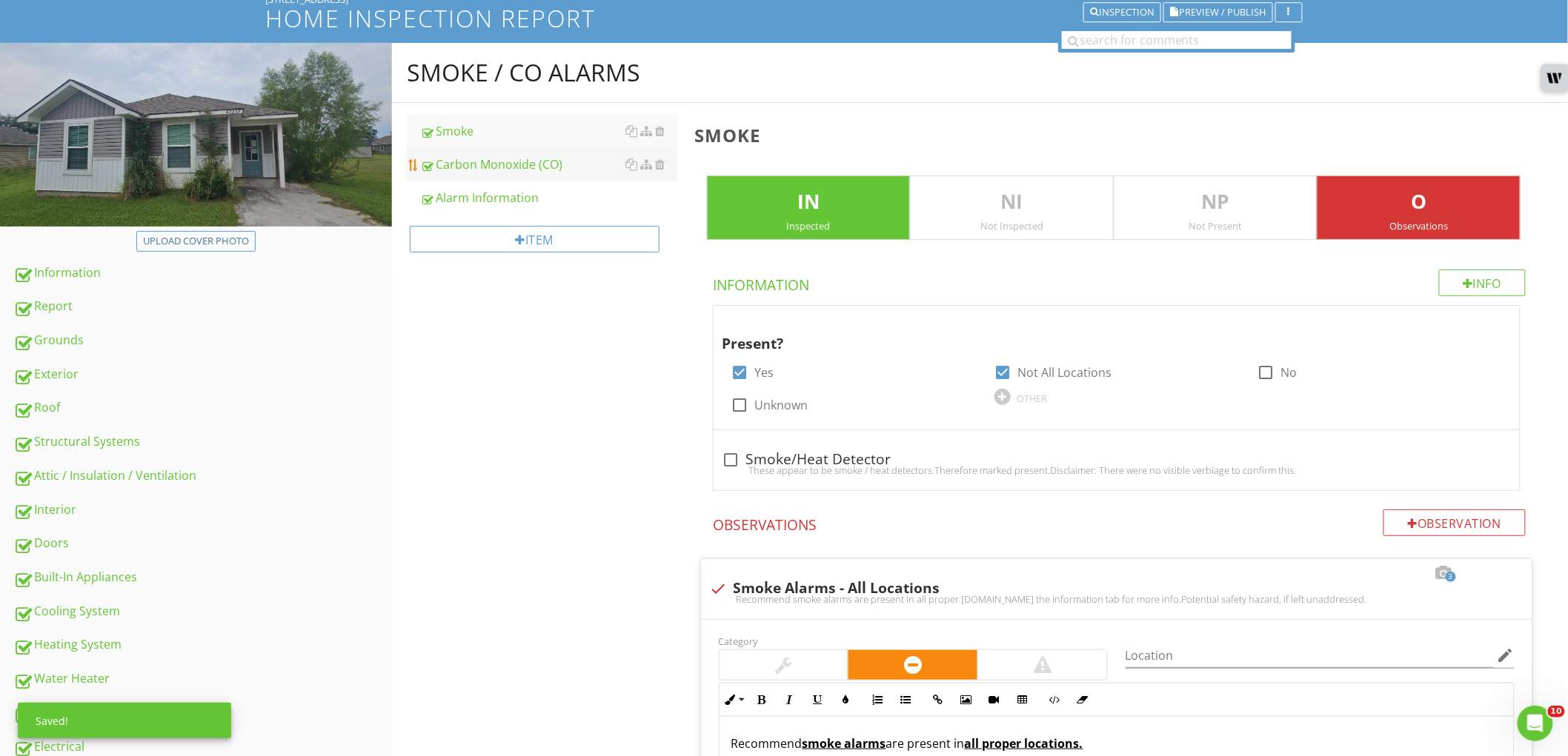
click at [556, 169] on div "Carbon Monoxide (CO)" at bounding box center [549, 164] width 257 height 18
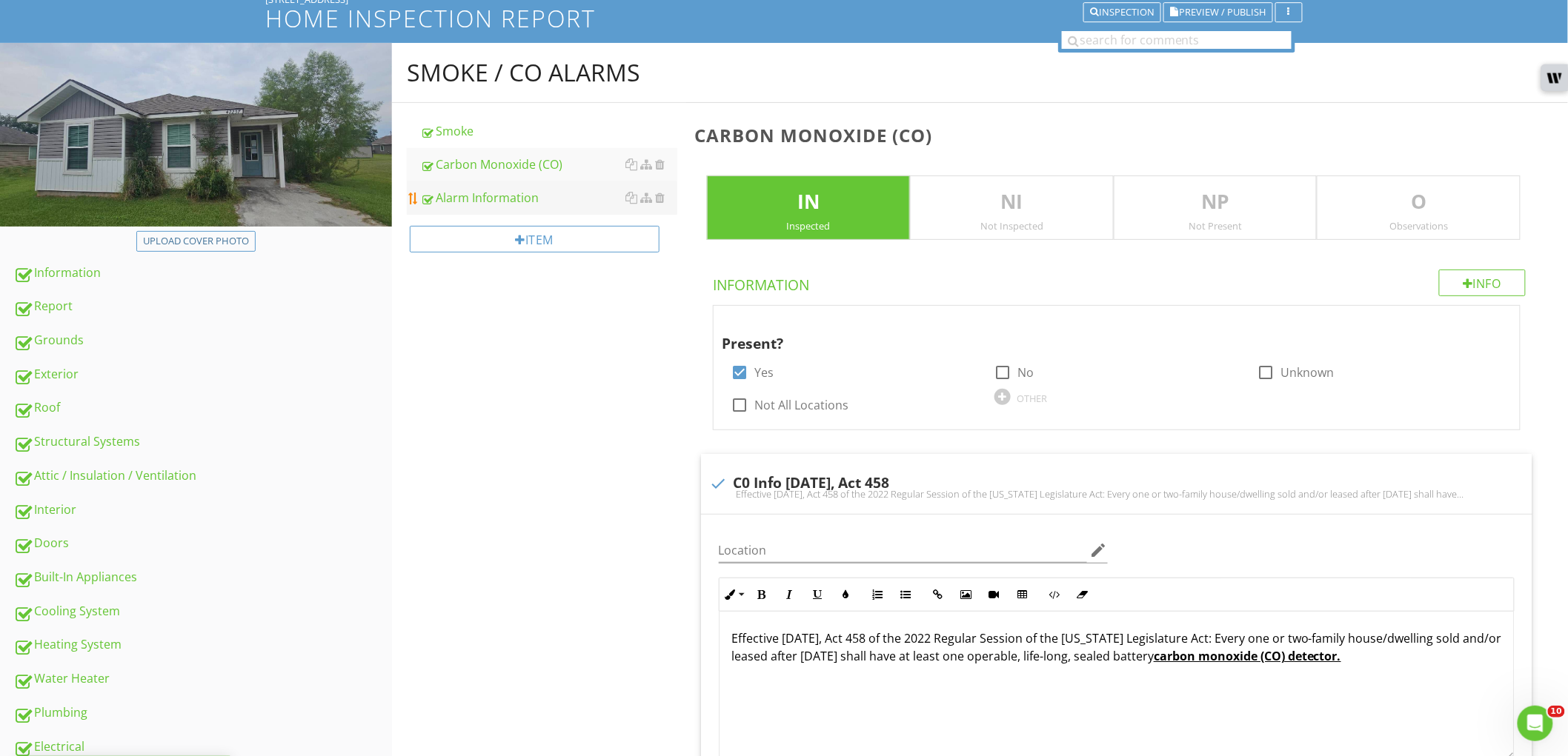
click at [552, 203] on div "Alarm Information" at bounding box center [549, 198] width 257 height 18
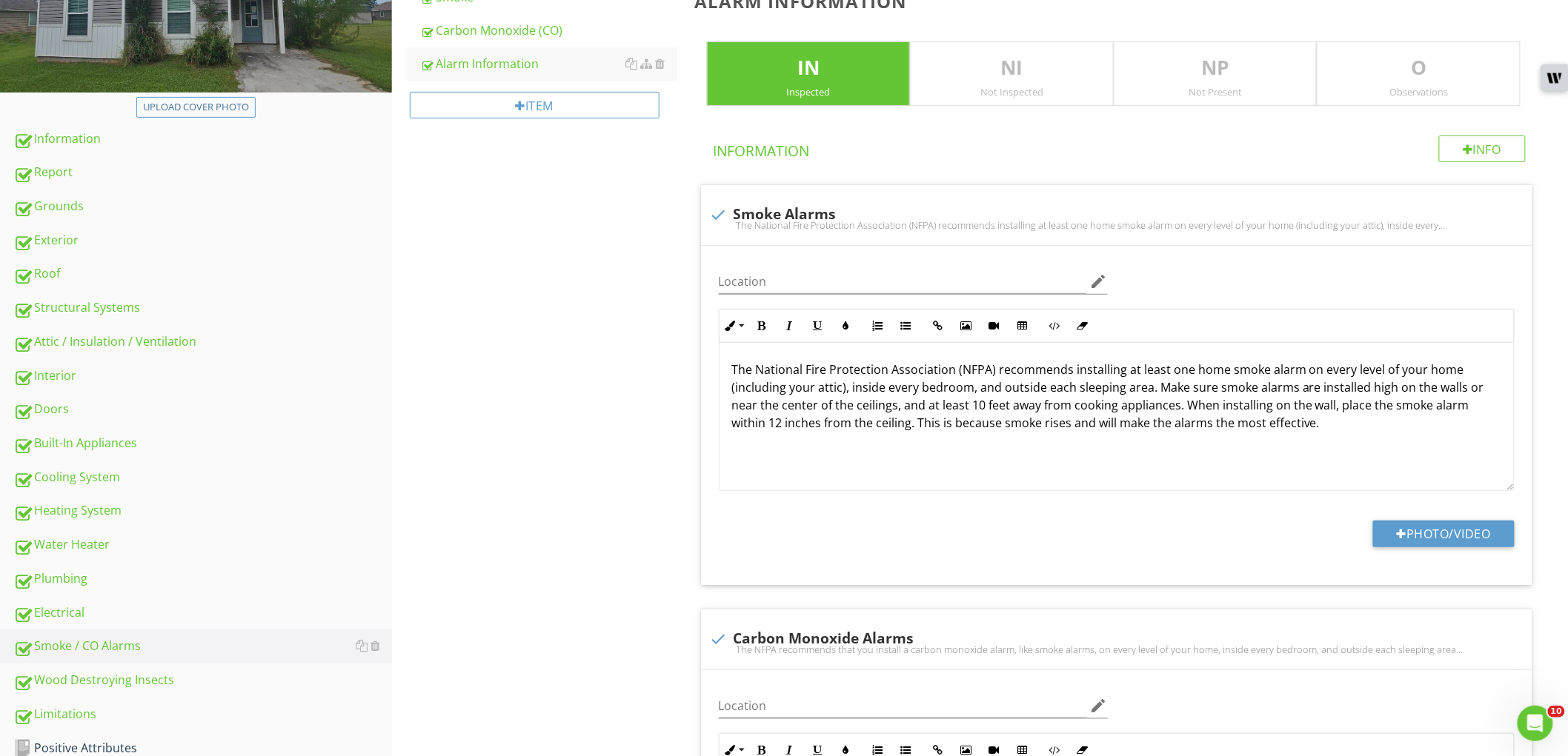
scroll to position [434, 0]
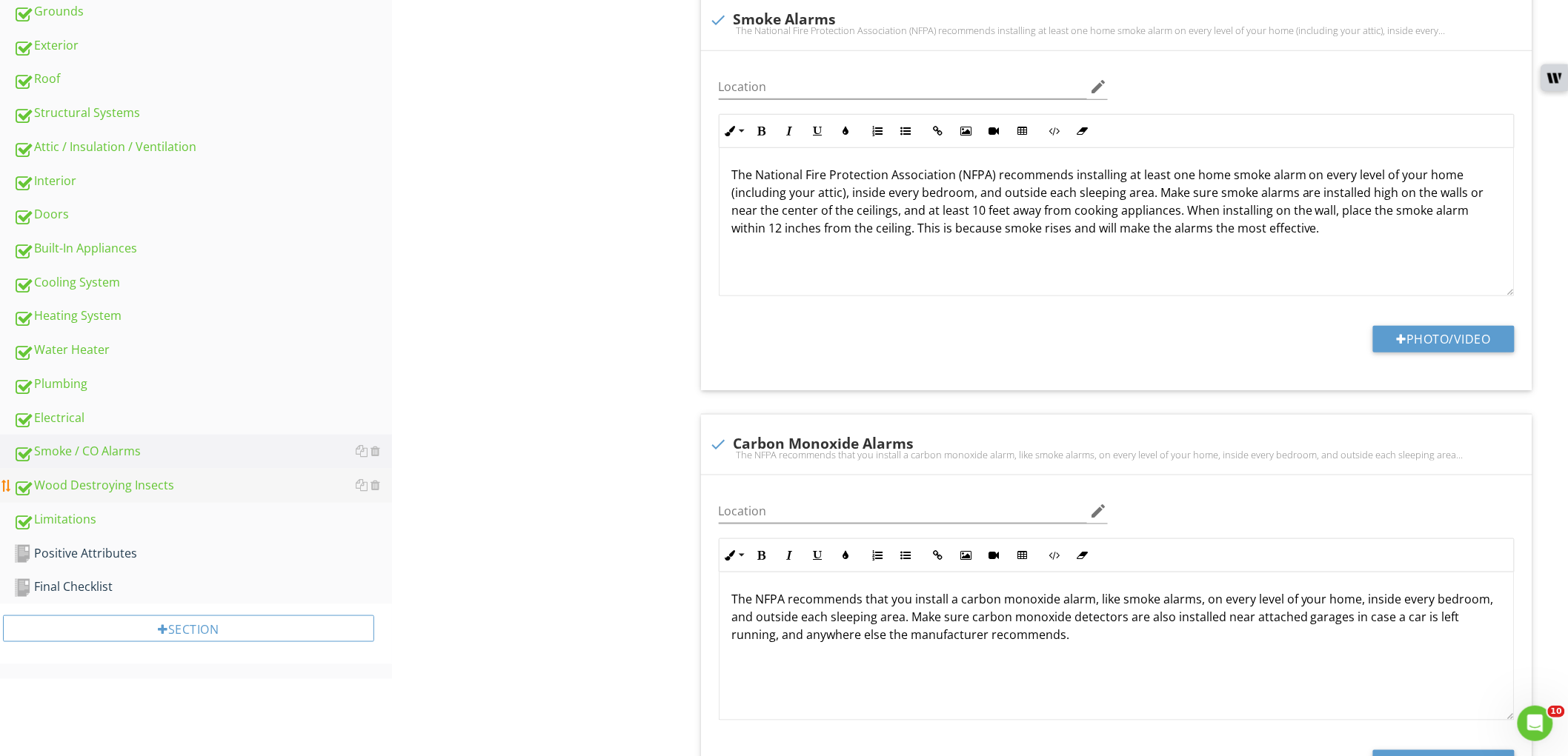
click at [171, 493] on link "Wood Destroying Insects" at bounding box center [203, 485] width 379 height 34
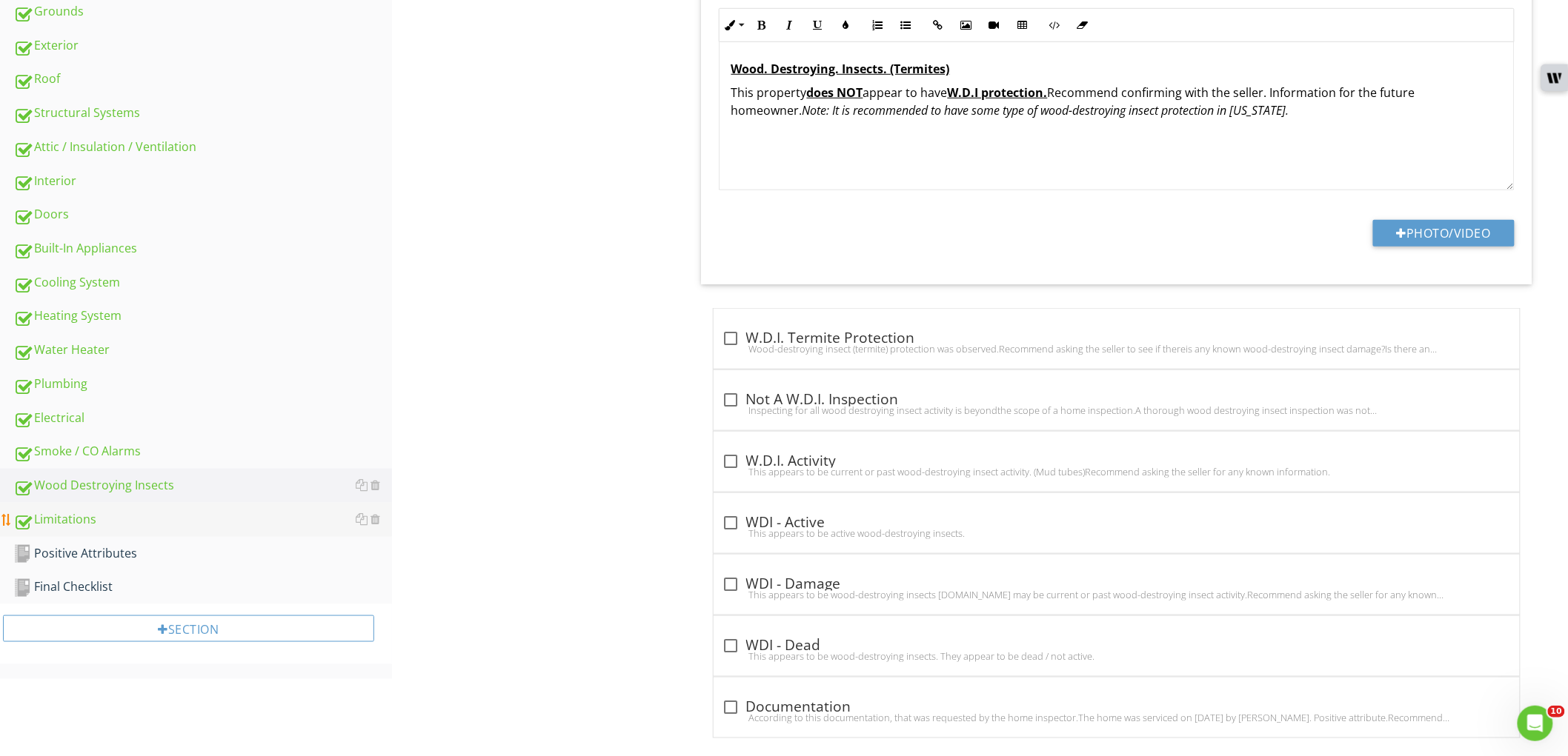
click at [202, 520] on div "Limitations" at bounding box center [203, 520] width 379 height 20
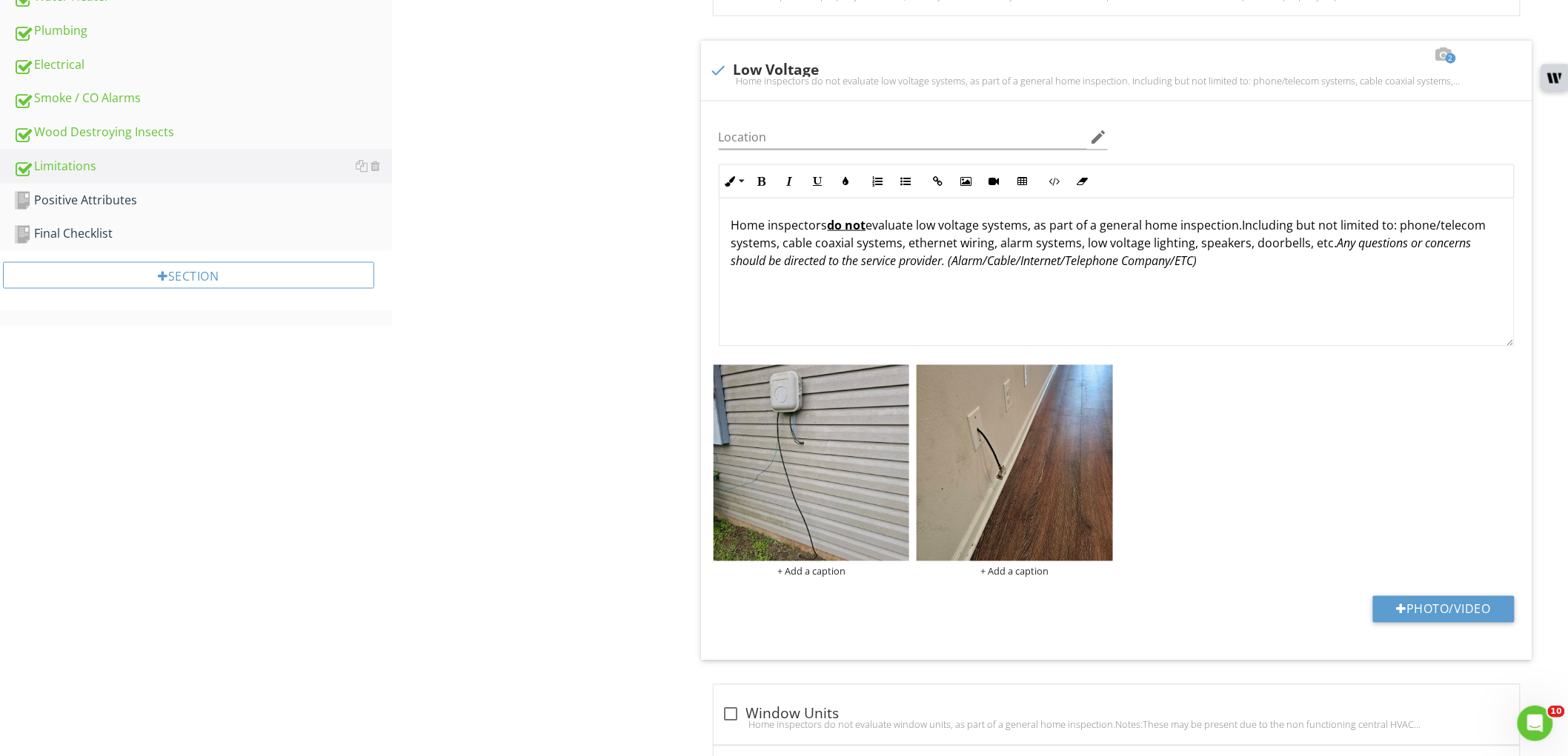
scroll to position [764, 0]
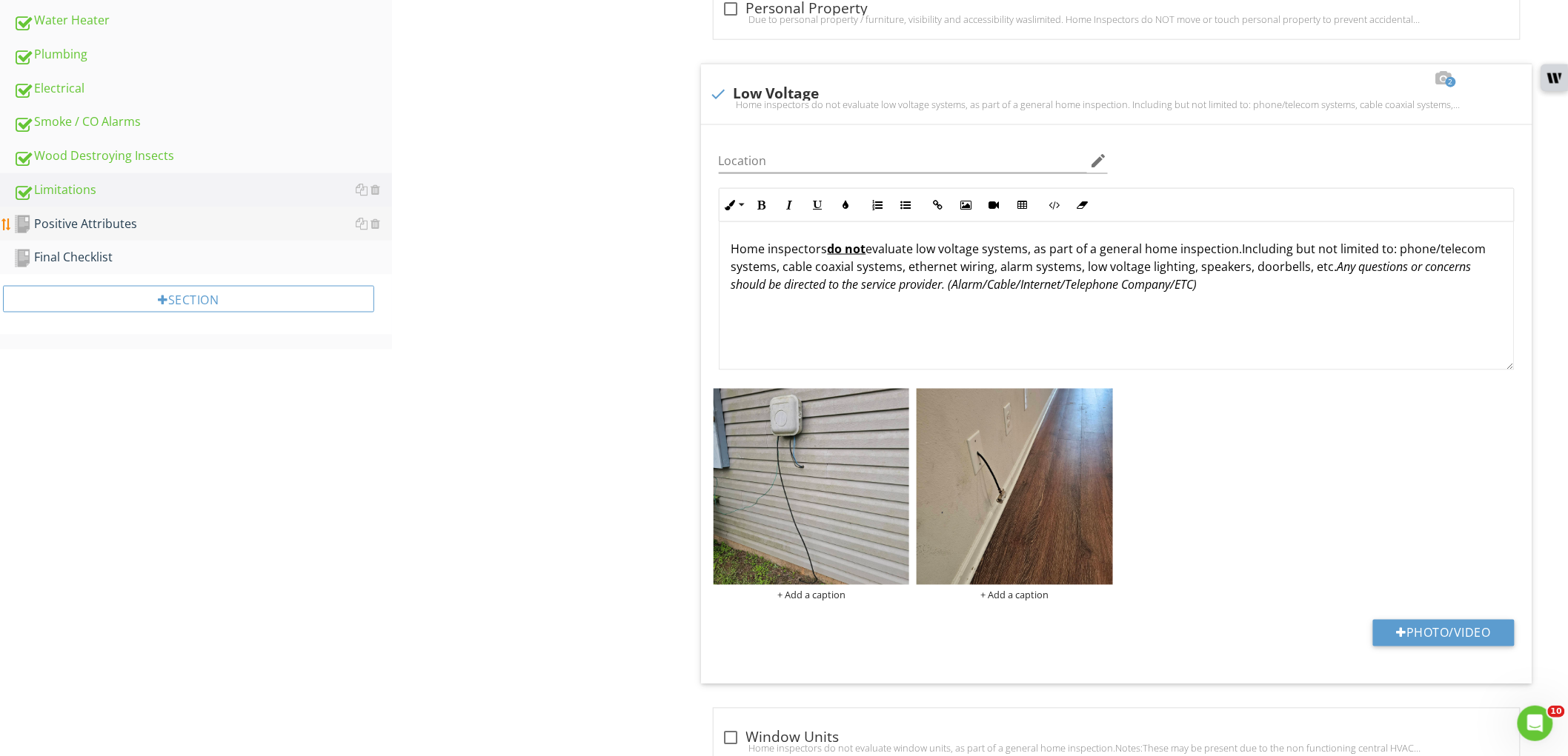
click at [187, 226] on div "Positive Attributes" at bounding box center [203, 225] width 379 height 20
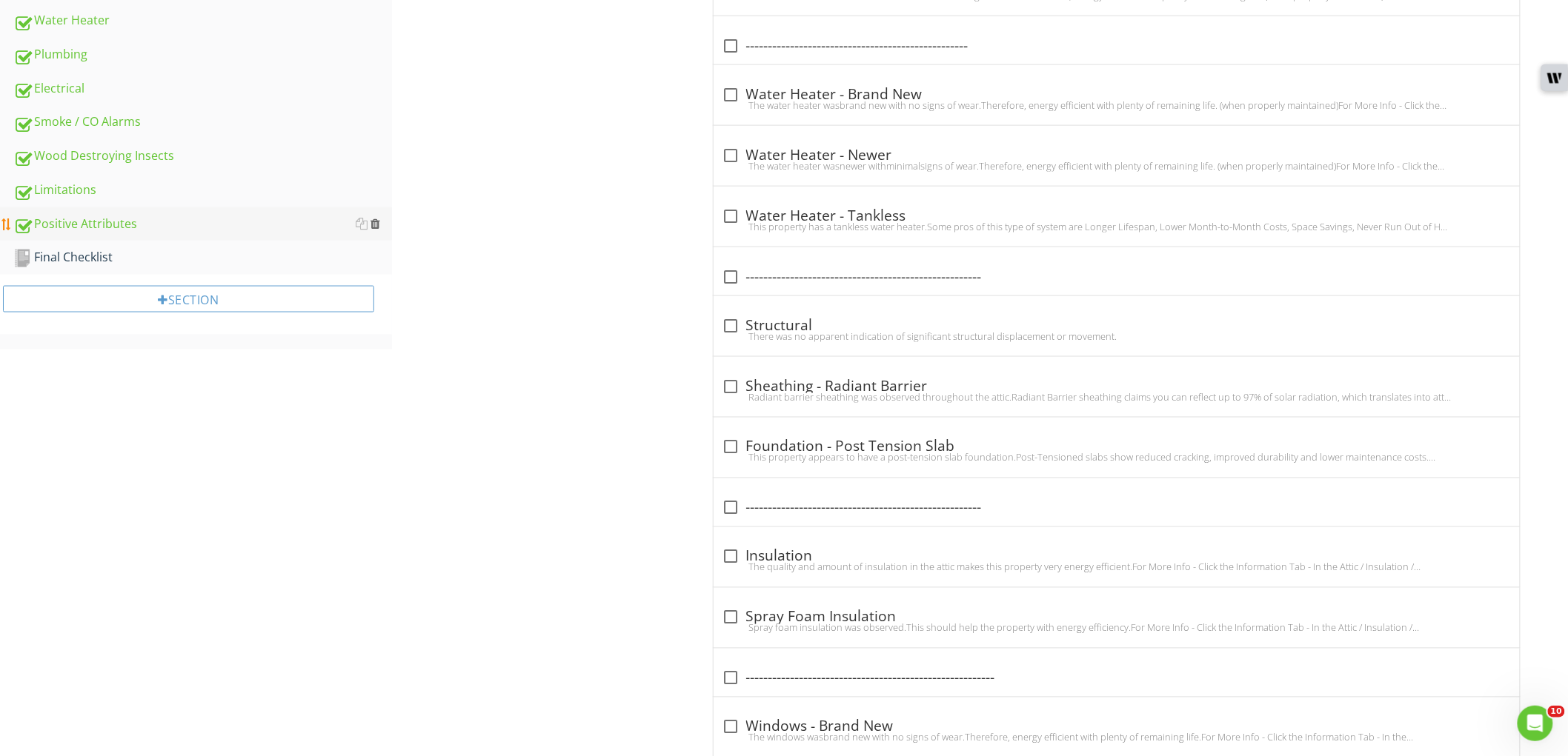
click at [376, 223] on div at bounding box center [375, 224] width 10 height 12
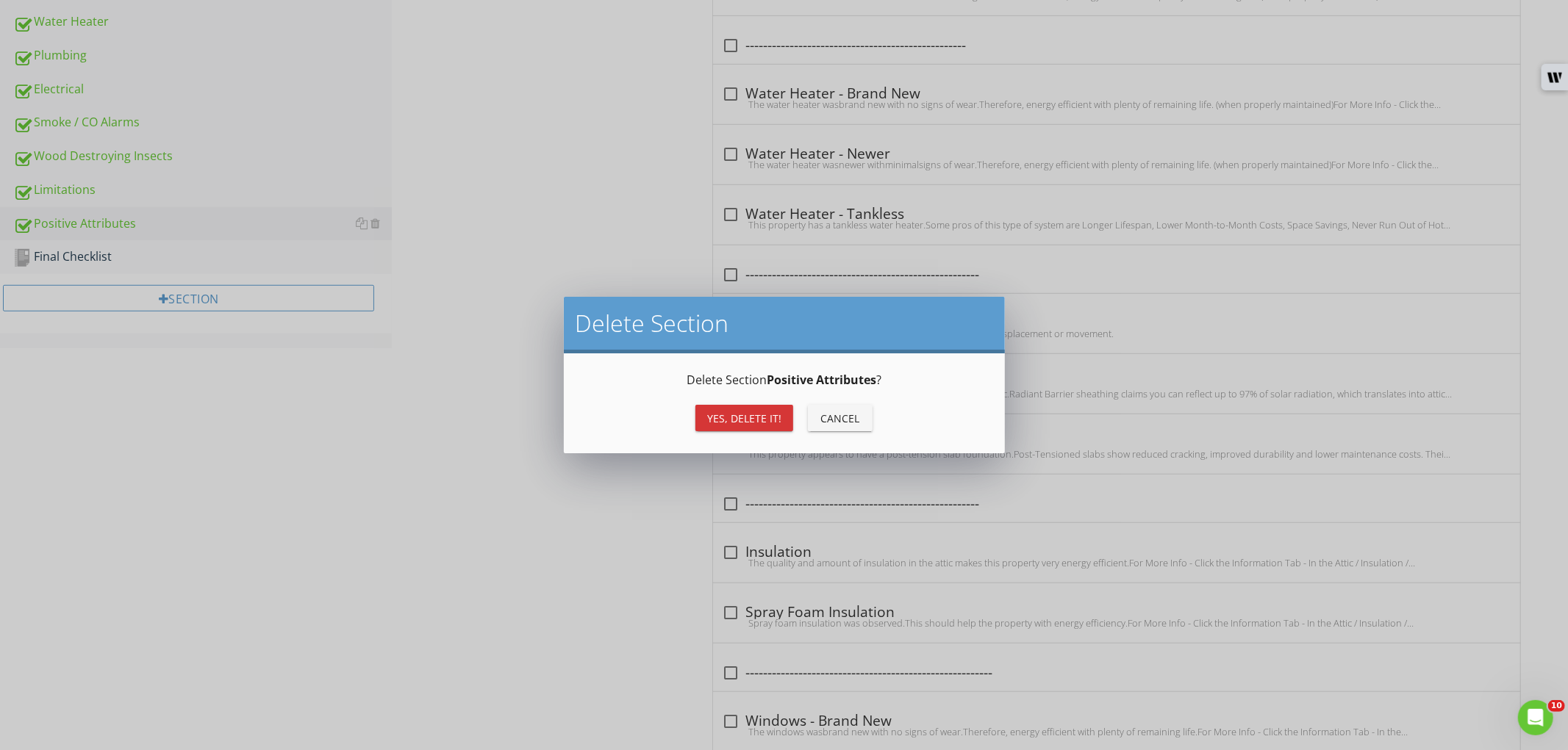
click at [768, 416] on div "Yes, Delete it!" at bounding box center [744, 418] width 74 height 16
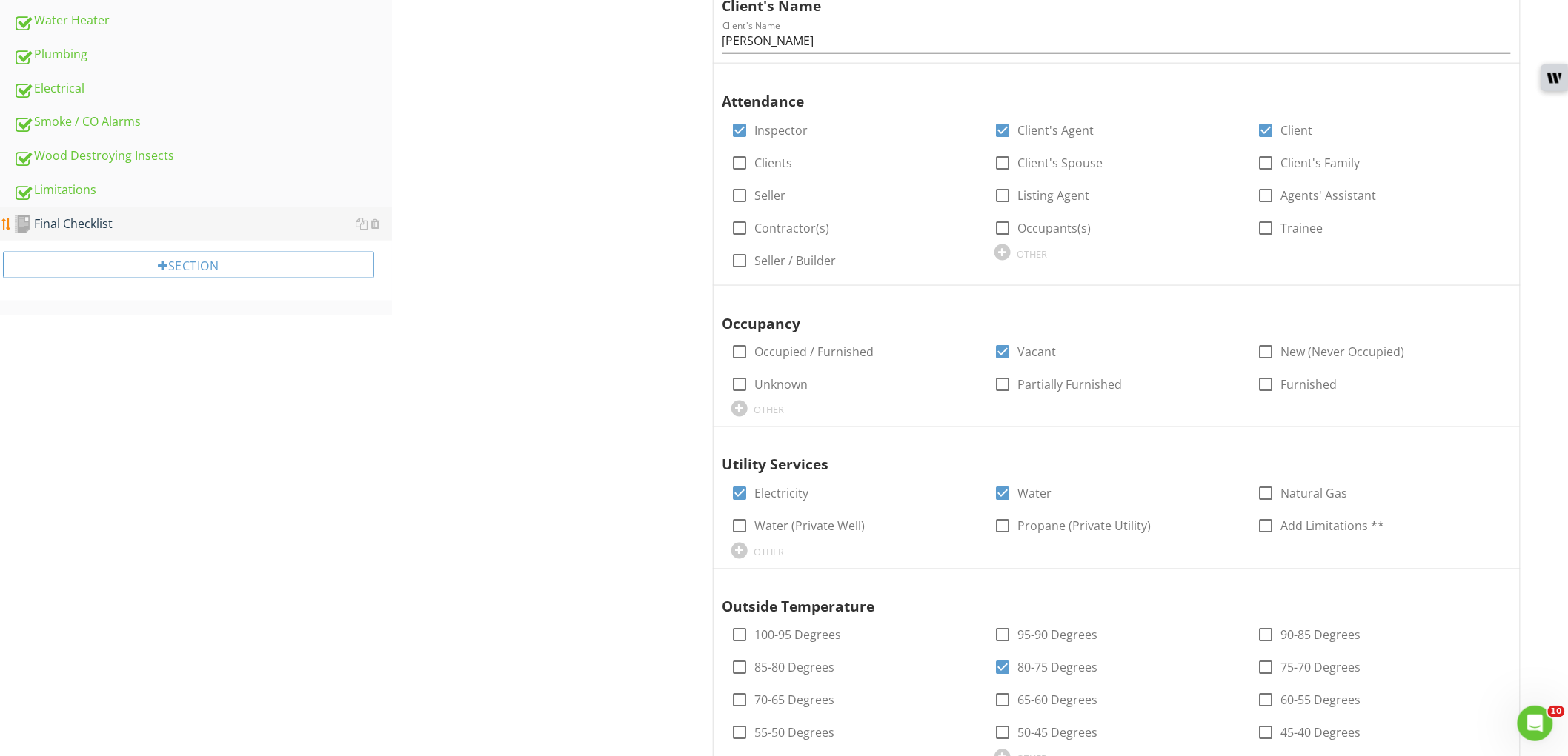
click at [131, 227] on div "Final Checklist" at bounding box center [203, 225] width 379 height 20
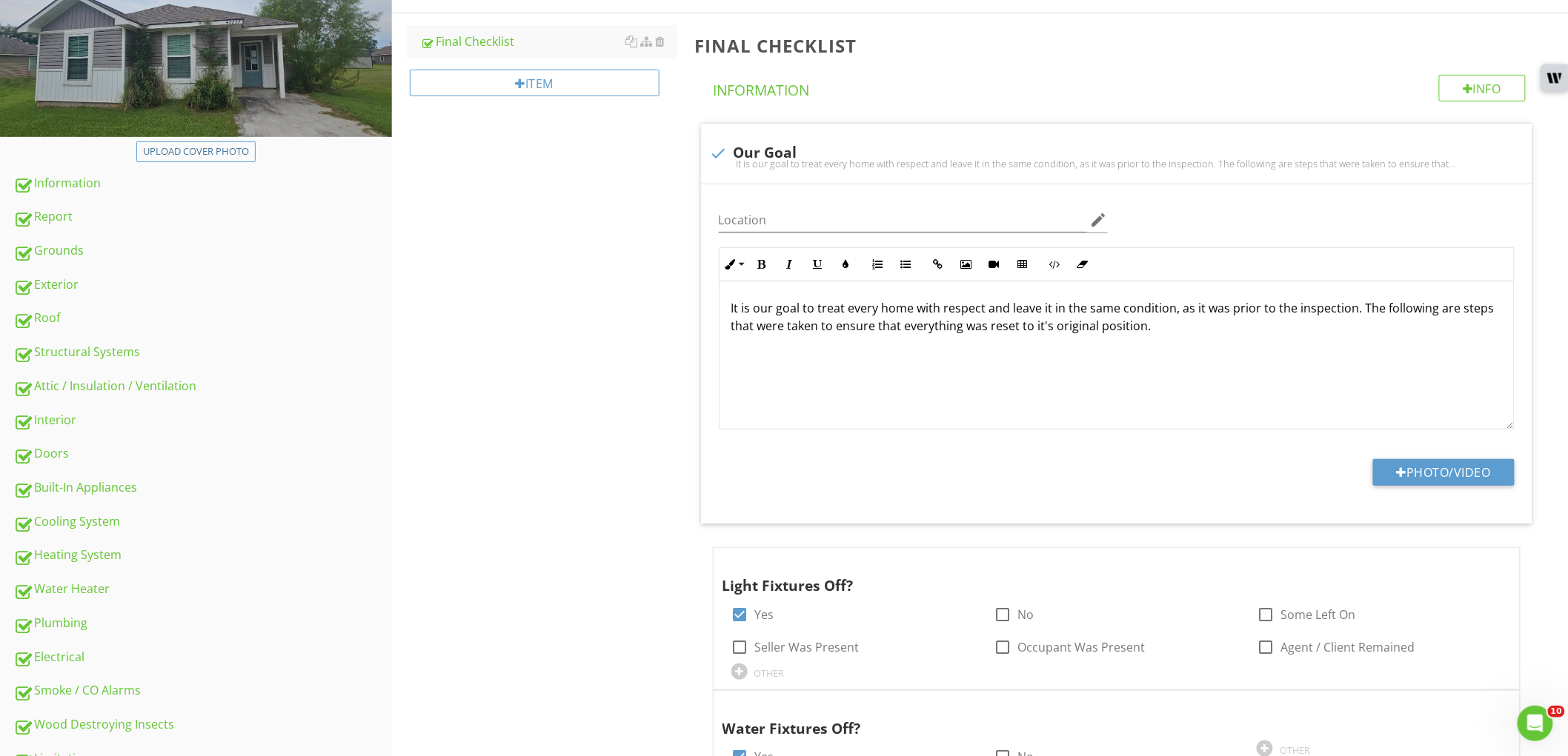
scroll to position [105, 0]
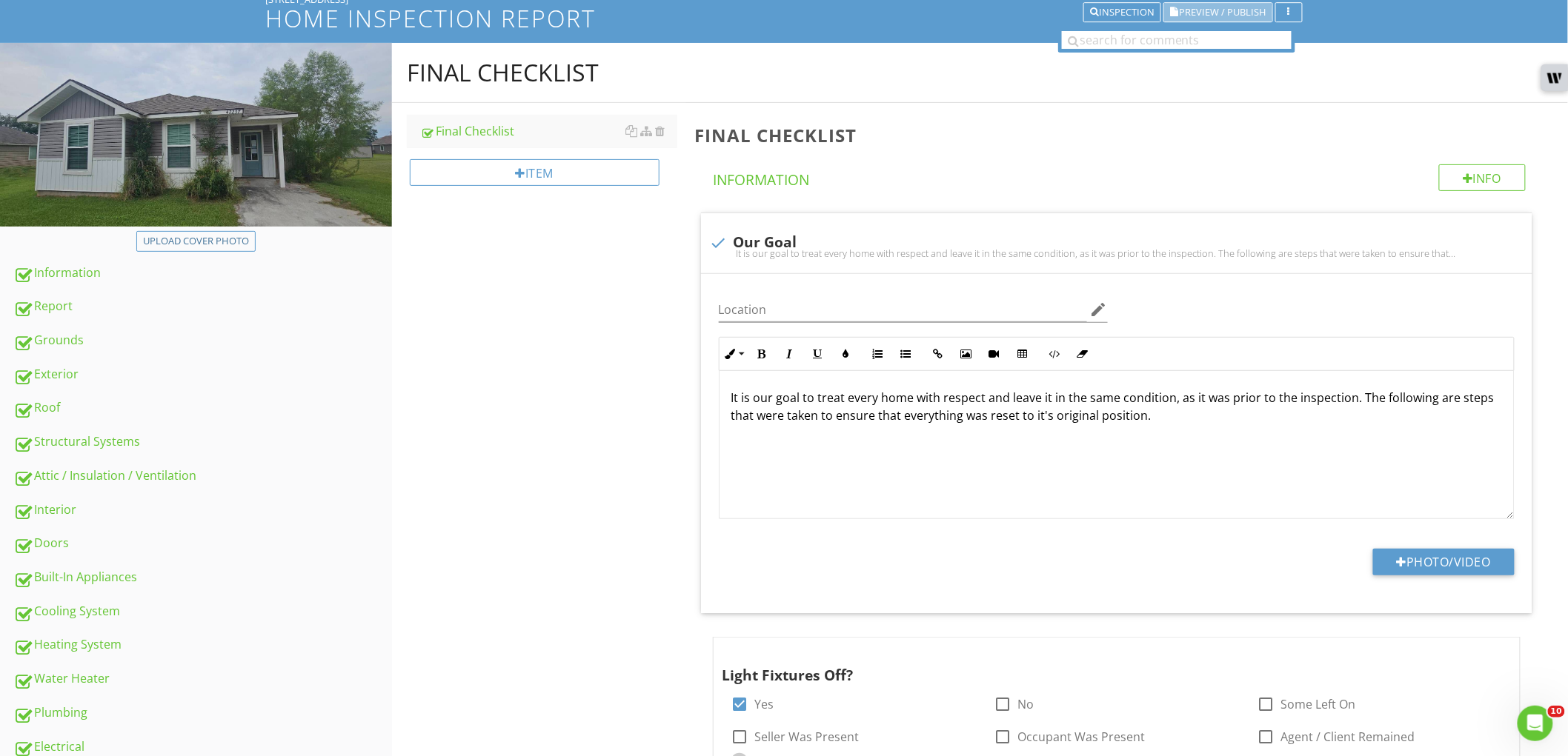
click at [1212, 8] on span "Preview / Publish" at bounding box center [1223, 12] width 87 height 10
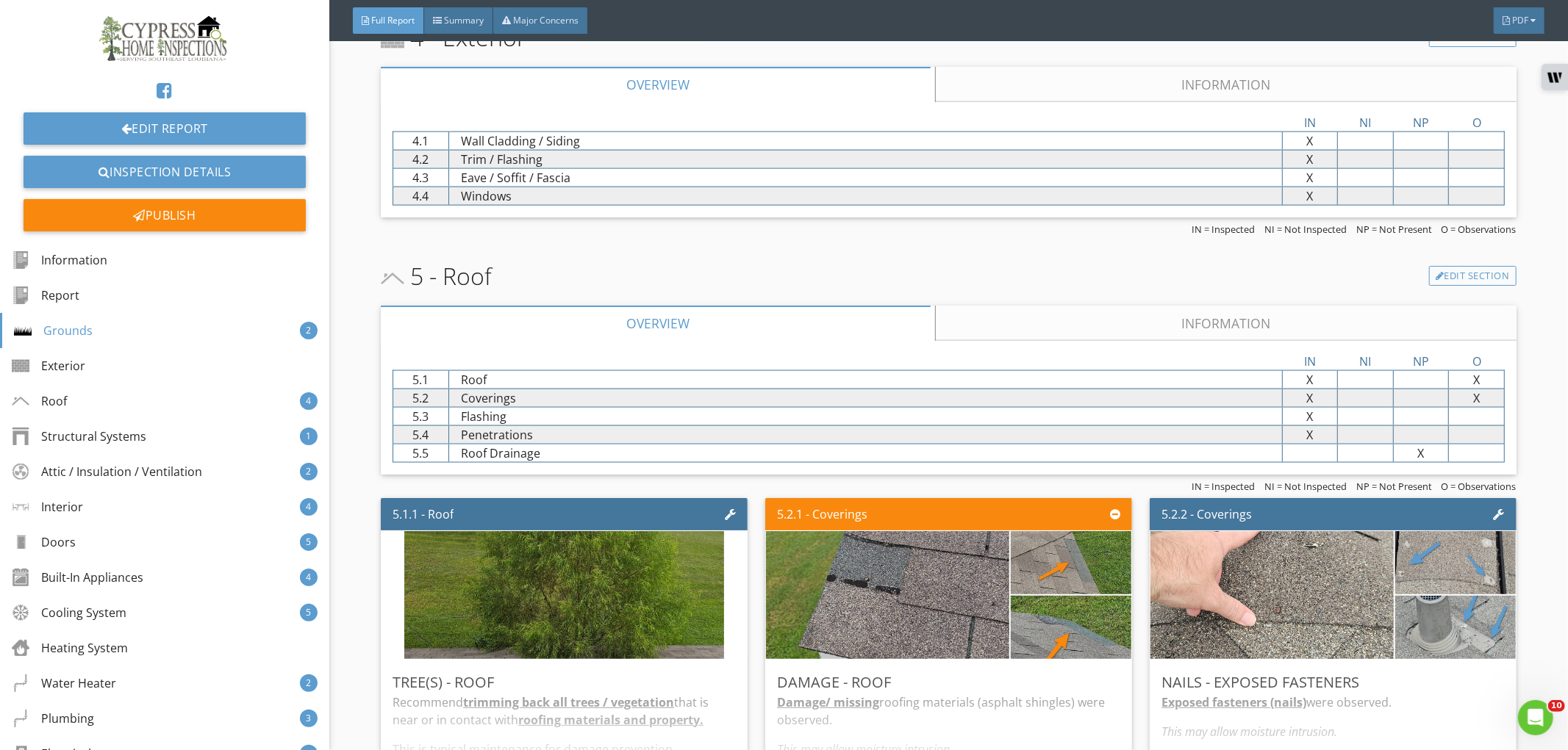
scroll to position [1877, 0]
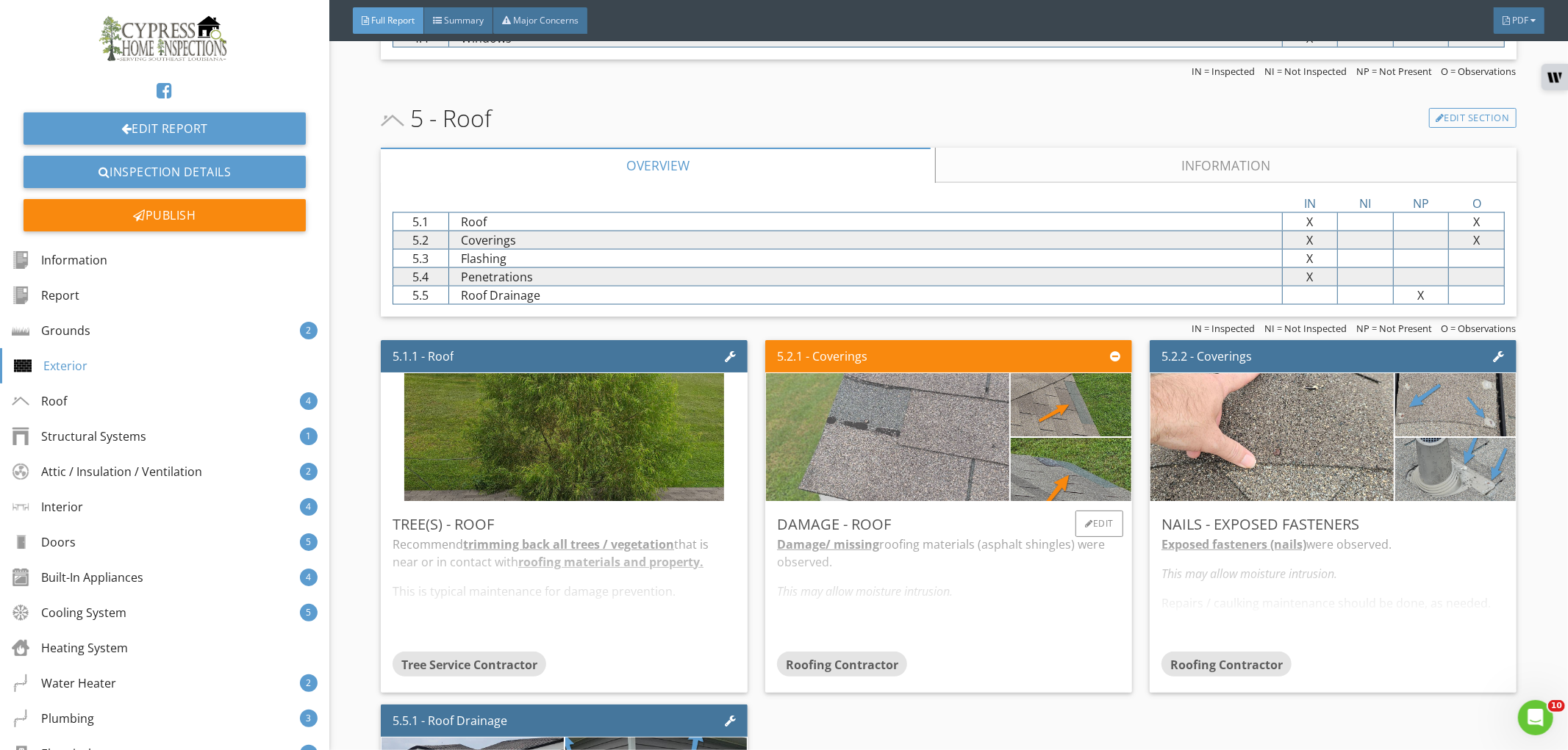
click at [810, 474] on img at bounding box center [887, 436] width 320 height 320
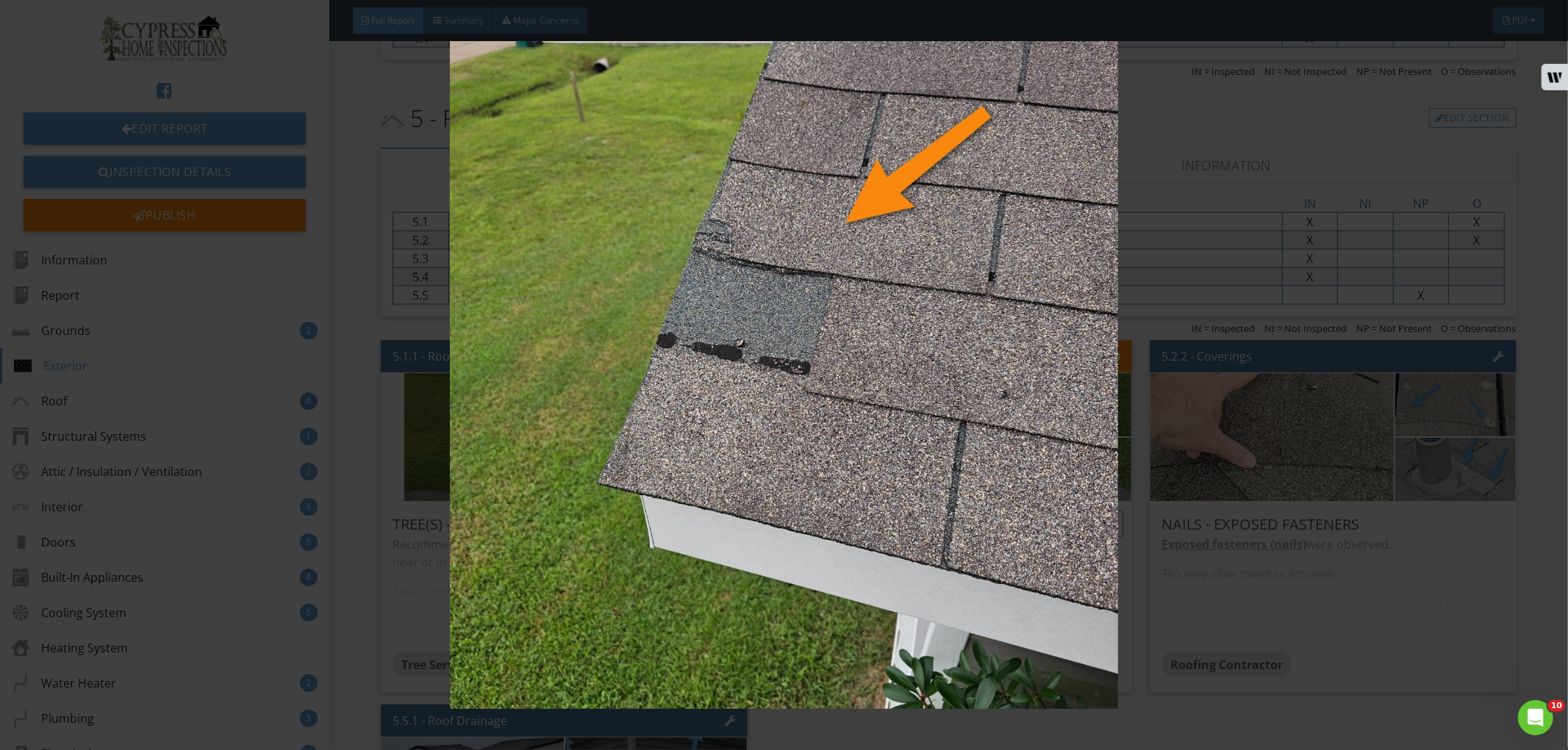
click at [810, 474] on img at bounding box center [784, 375] width 1445 height 668
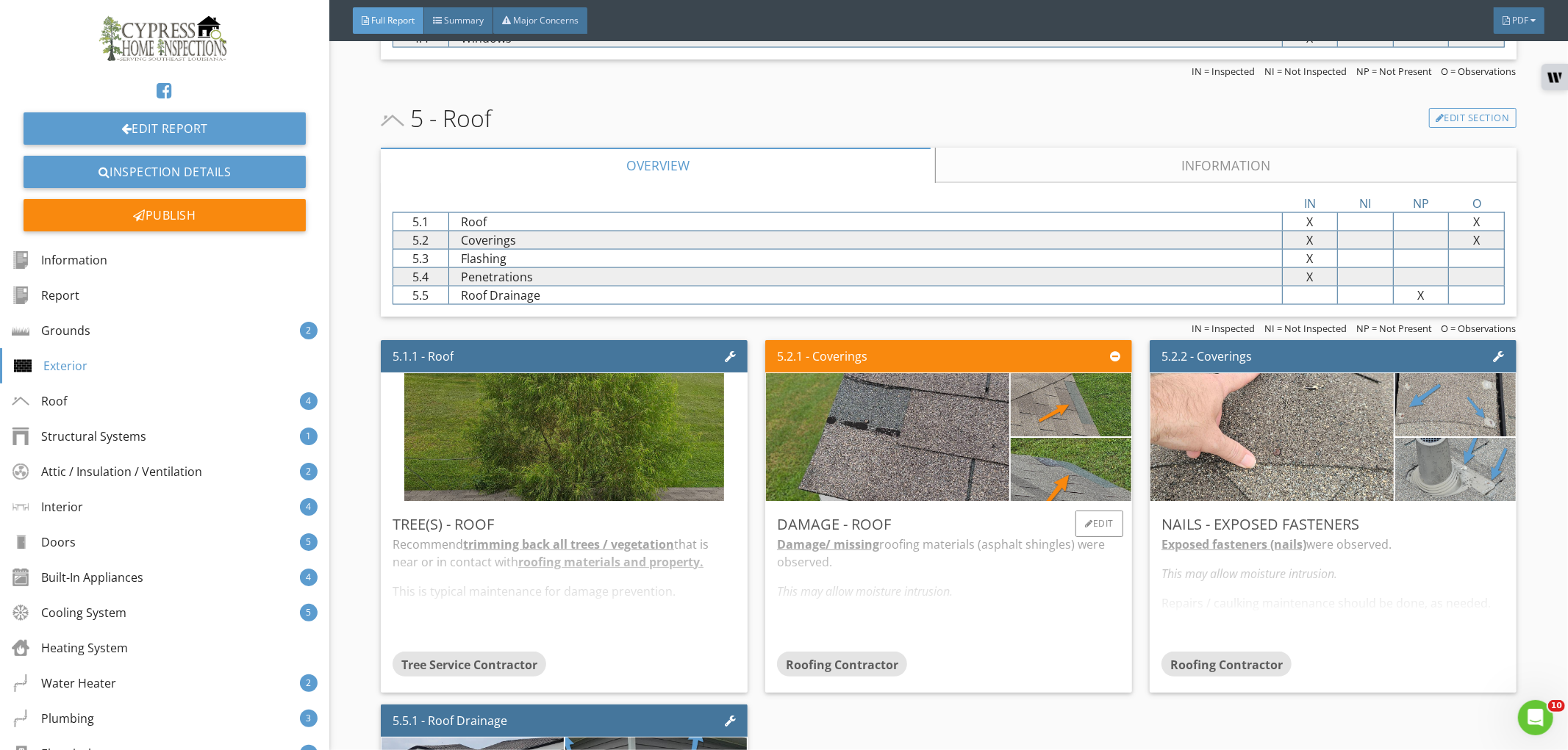
click at [873, 583] on div "Damage / missing roofing materials (asphalt shingles) were observed. This may a…" at bounding box center [949, 594] width 343 height 116
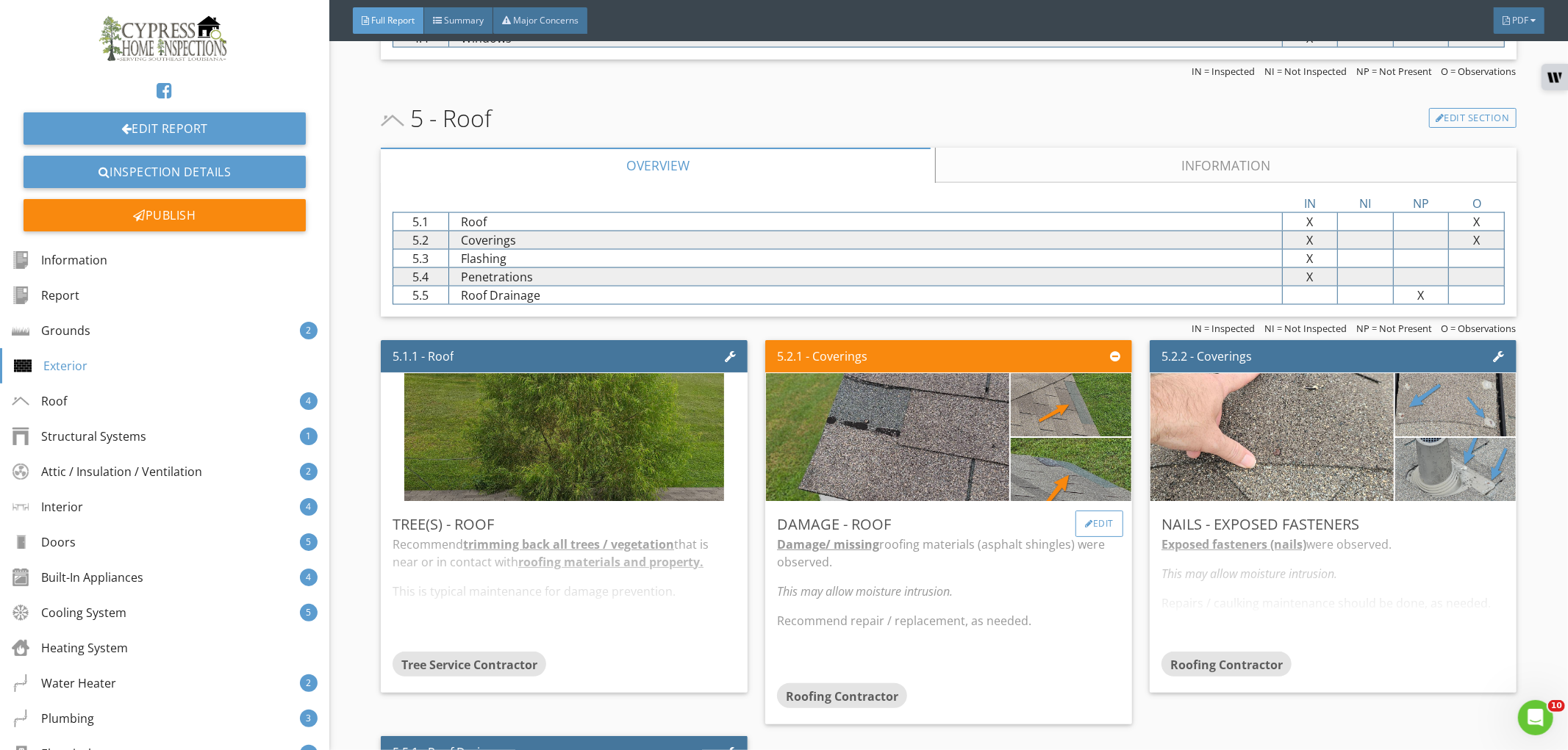
click at [1075, 525] on div "Edit" at bounding box center [1099, 523] width 48 height 26
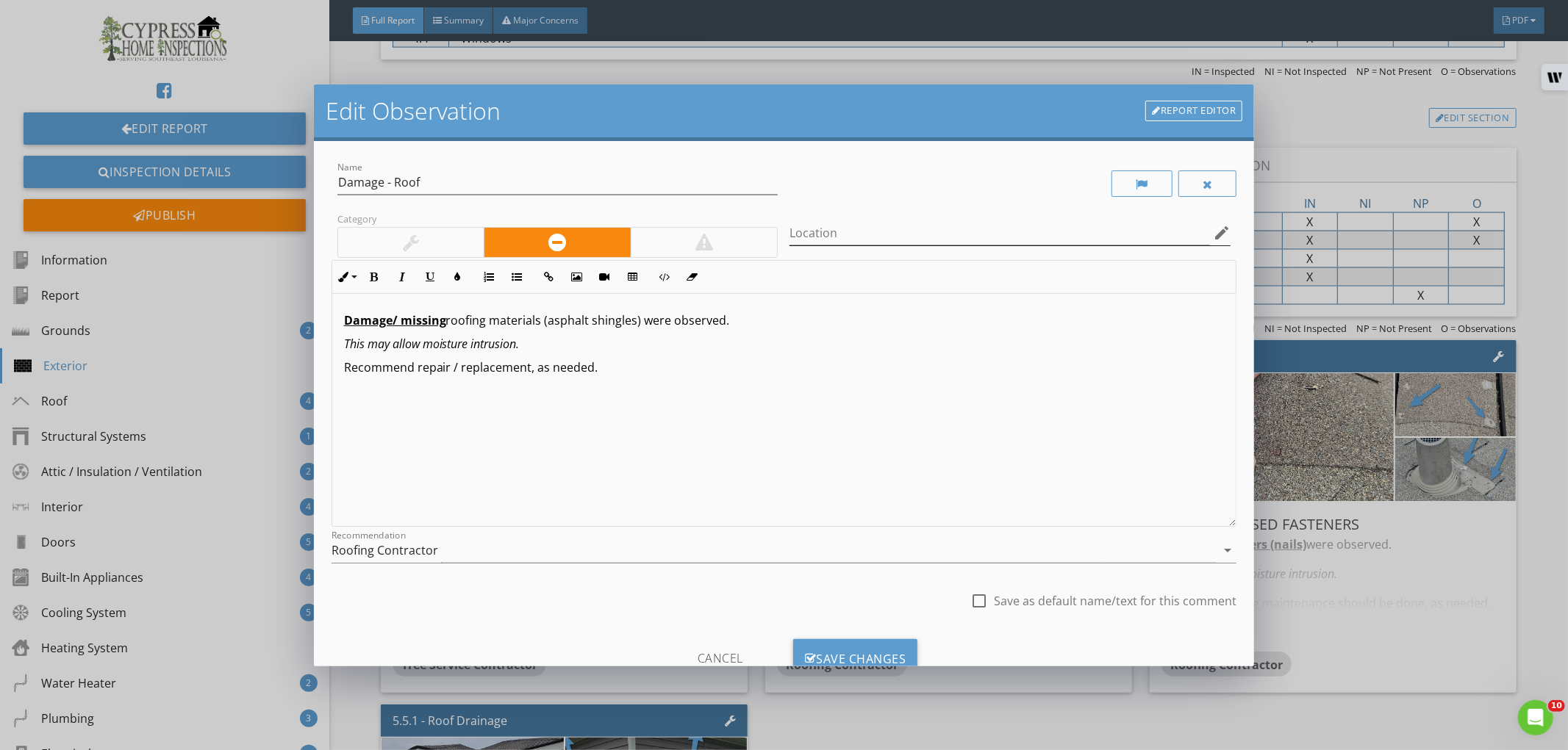
click at [1213, 231] on icon "edit" at bounding box center [1222, 233] width 18 height 18
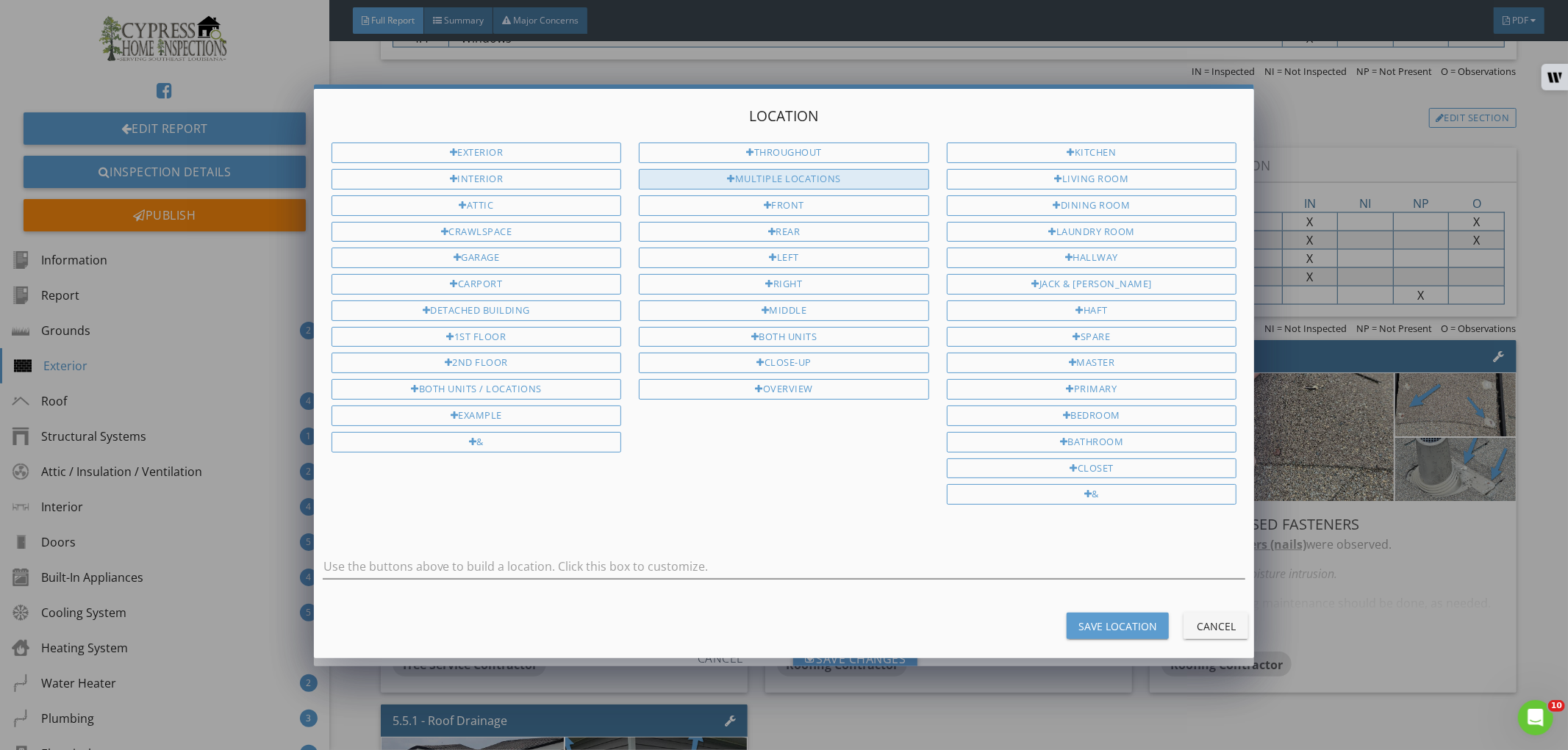
click at [841, 180] on div "Multiple Locations" at bounding box center [784, 179] width 291 height 20
type input "Multiple Locations"
click at [1110, 626] on div "Save Location" at bounding box center [1117, 626] width 79 height 16
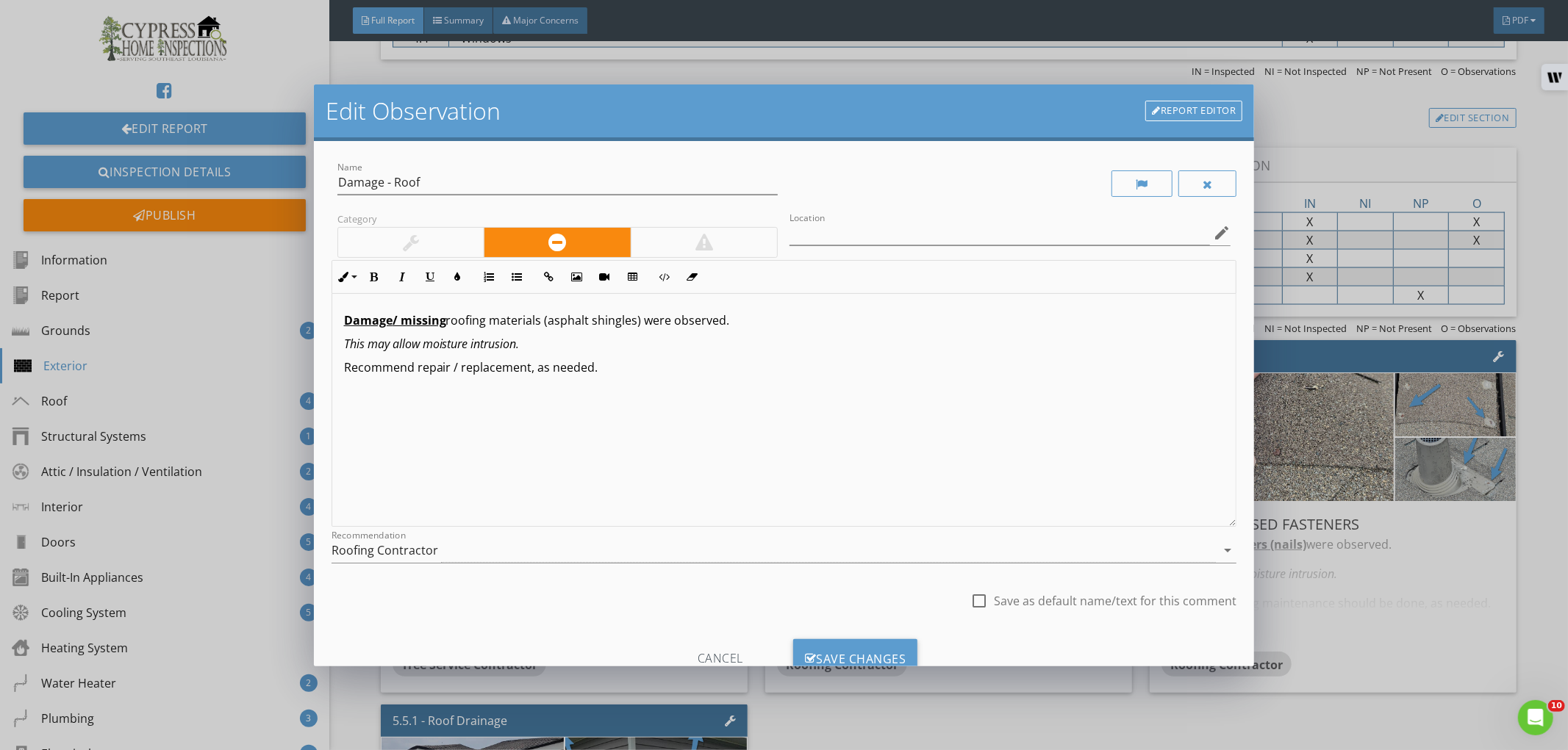
type input "Multiple Locations"
click at [864, 647] on div "Save Changes" at bounding box center [855, 659] width 125 height 40
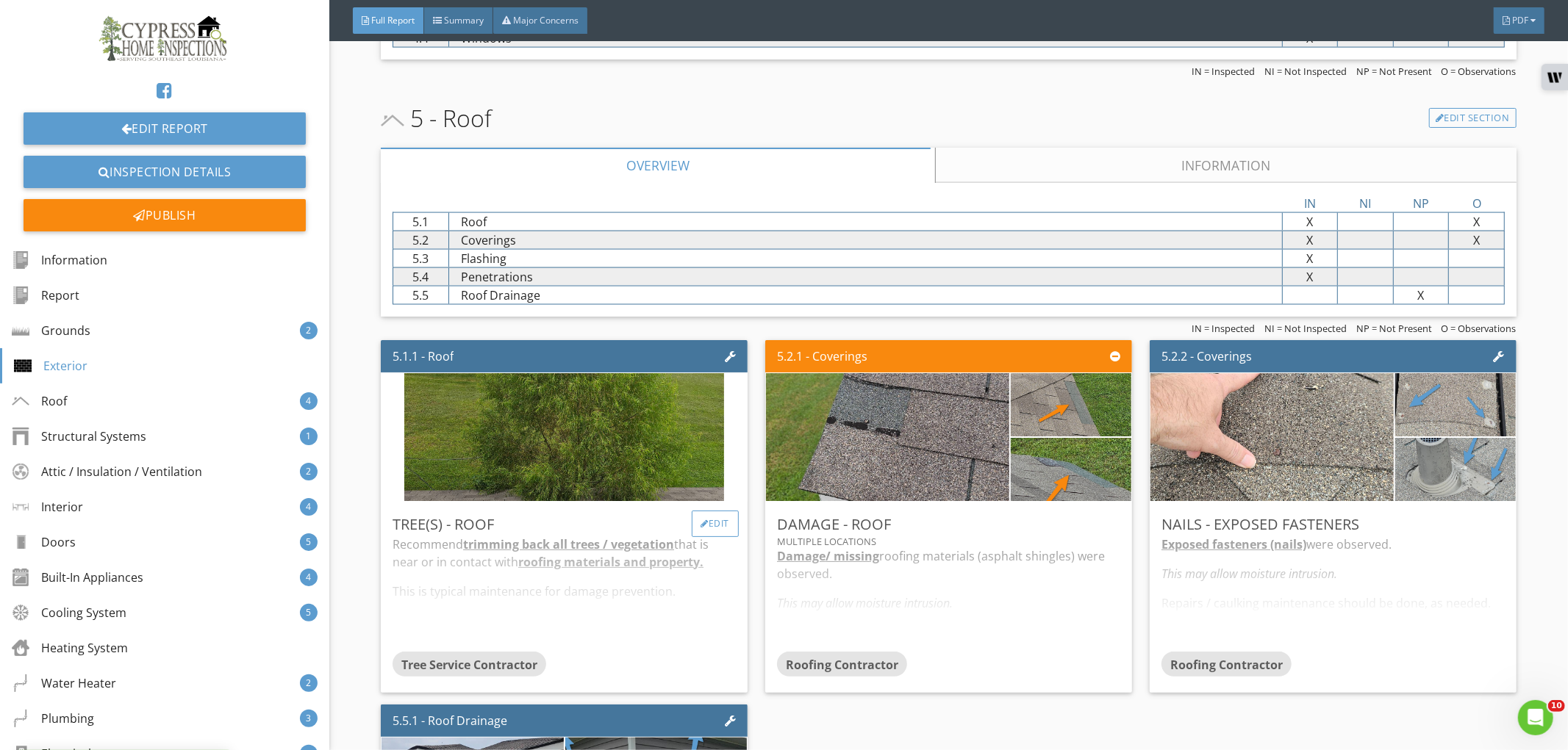
click at [709, 519] on div "Edit" at bounding box center [716, 523] width 48 height 26
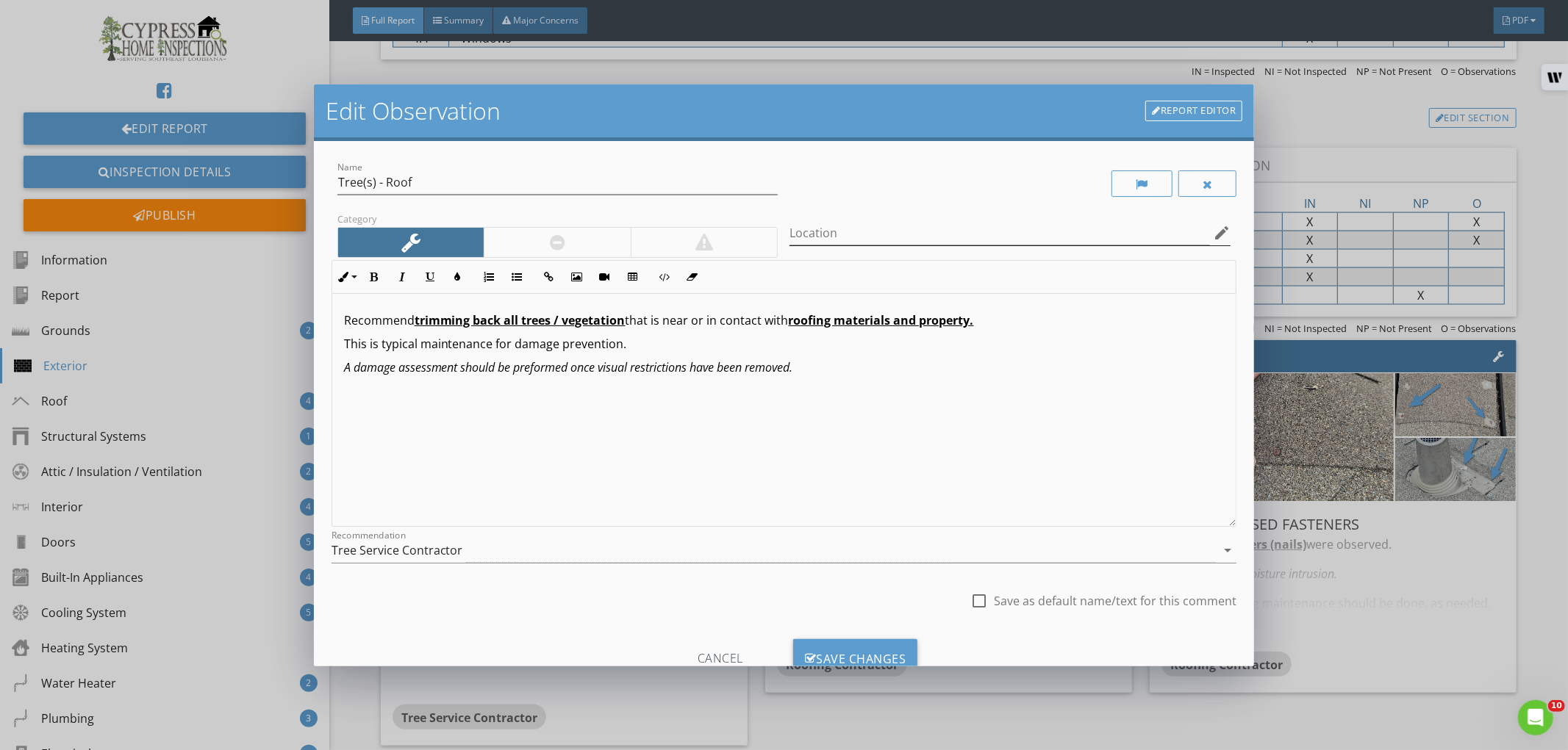
click at [1213, 235] on icon "edit" at bounding box center [1222, 233] width 18 height 18
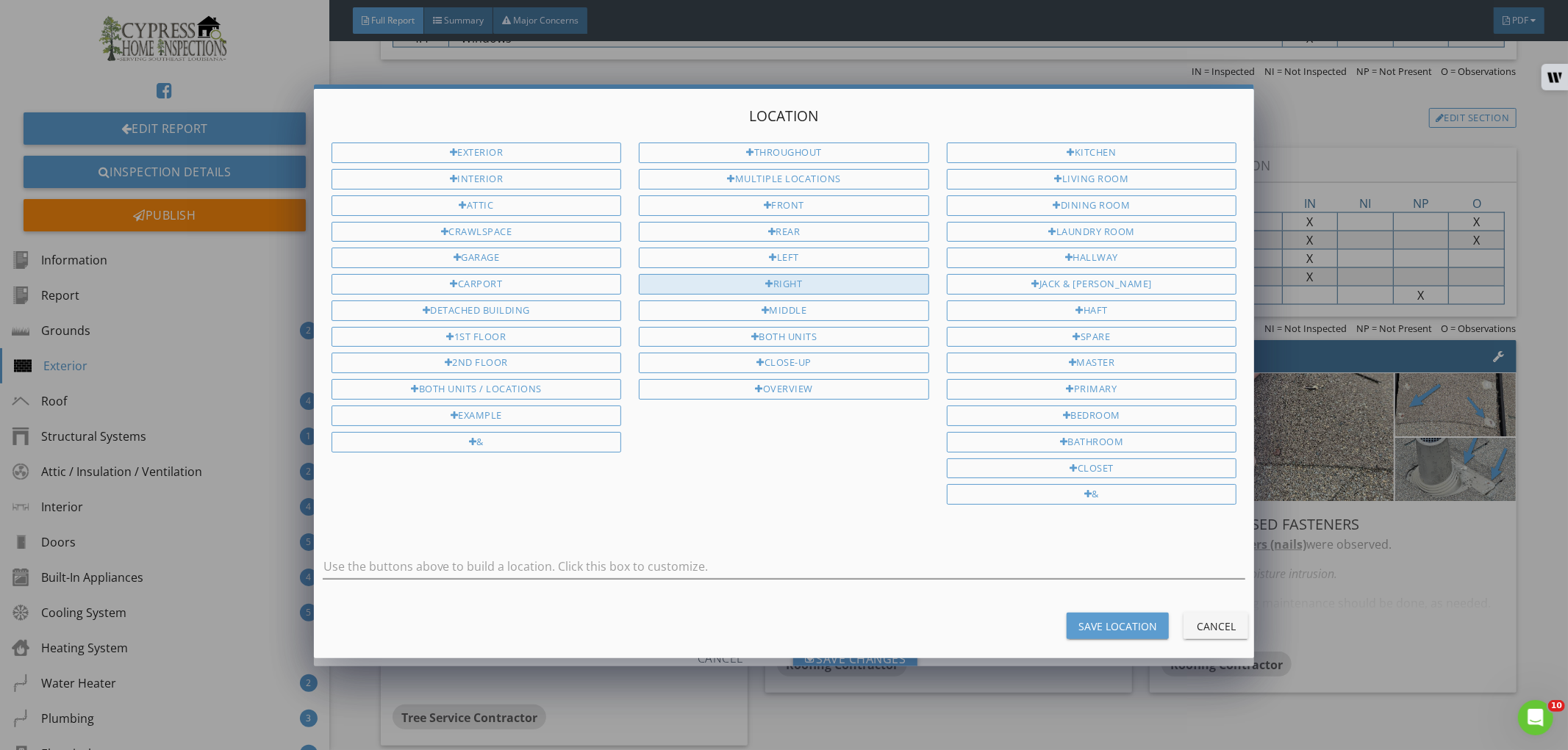
click at [762, 283] on div "Right" at bounding box center [784, 284] width 291 height 20
type input "Right"
click at [1077, 621] on button "Save Location" at bounding box center [1117, 626] width 102 height 26
type input "Right"
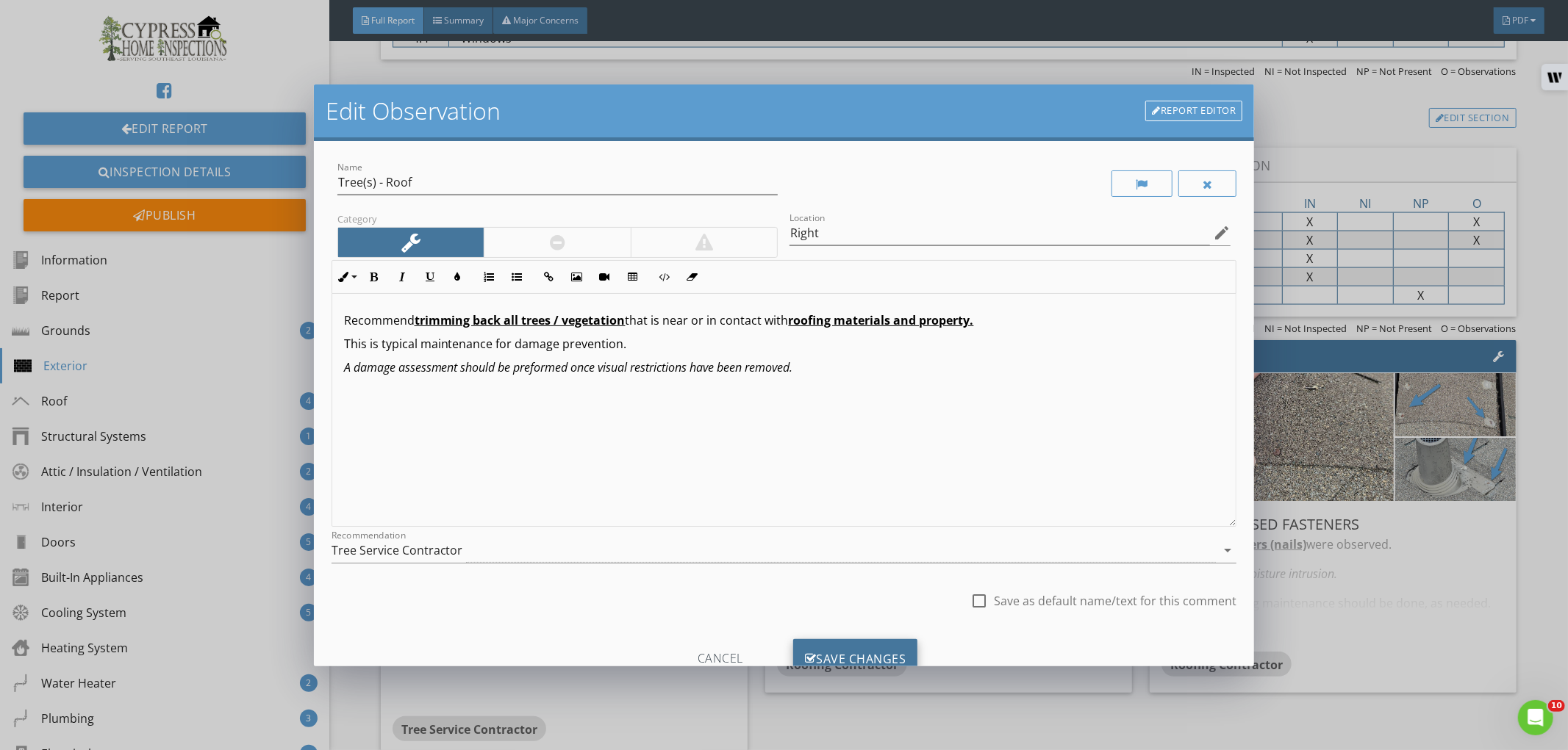
click at [826, 656] on div "Save Changes" at bounding box center [855, 659] width 125 height 40
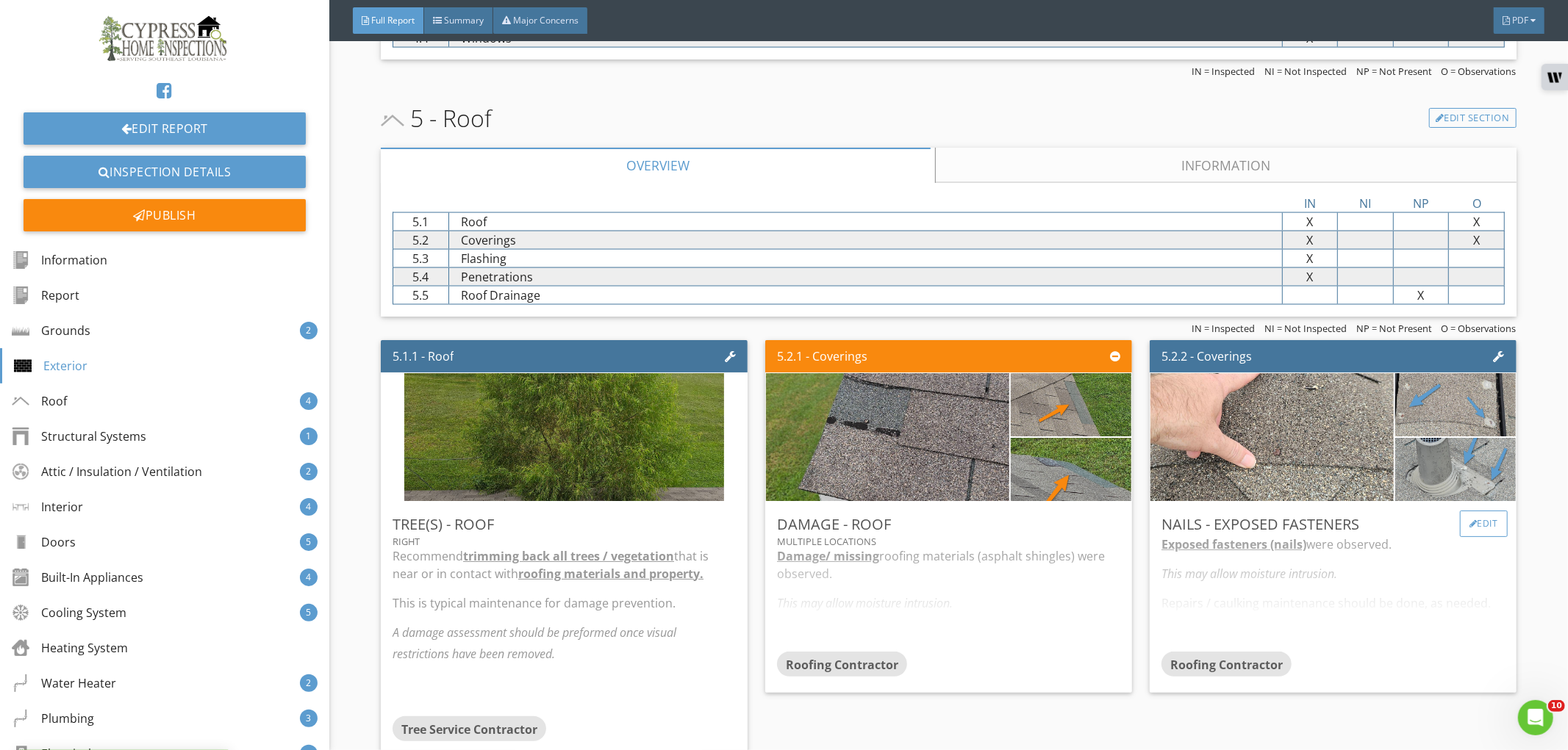
click at [1469, 523] on div at bounding box center [1473, 524] width 8 height 9
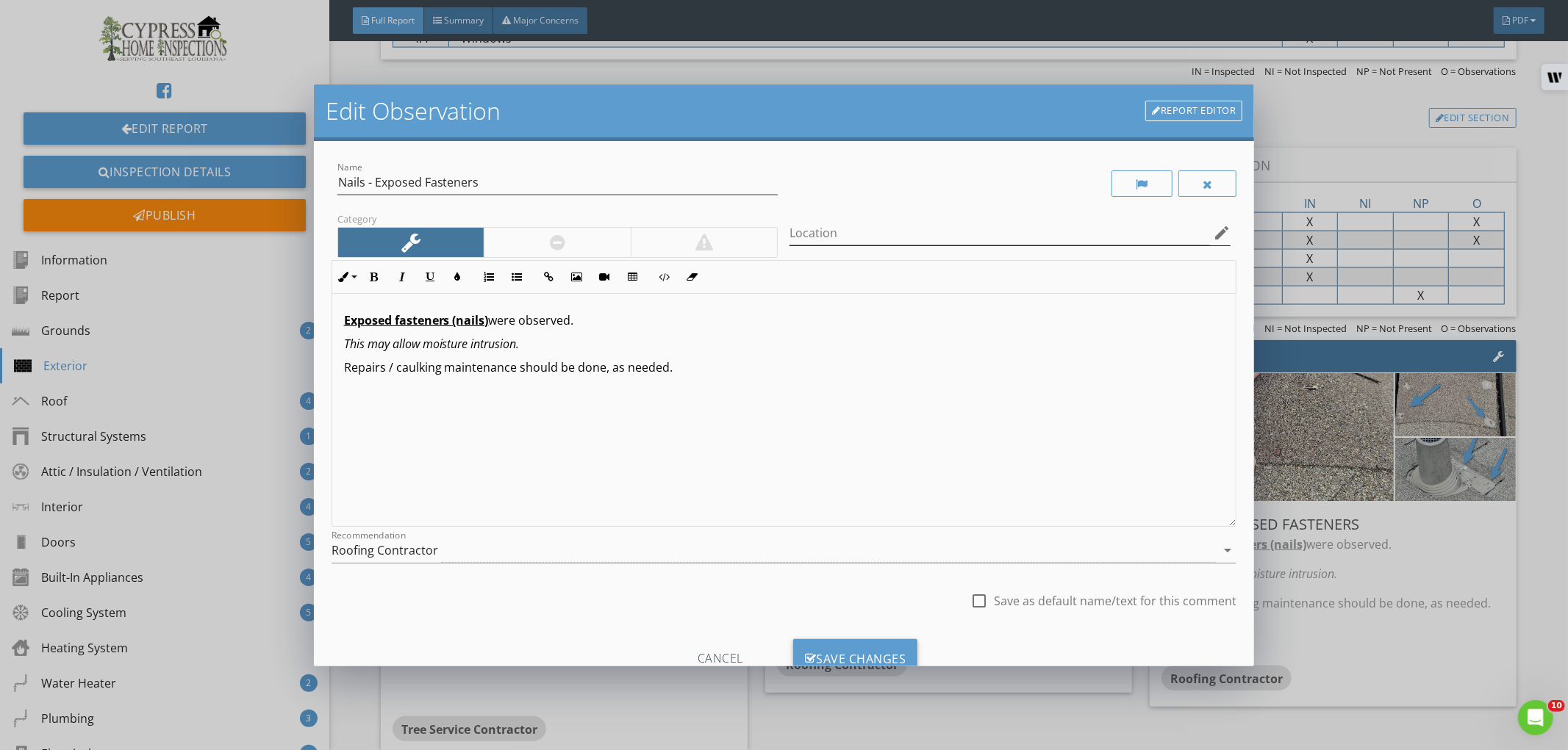
click at [1213, 236] on icon "edit" at bounding box center [1222, 233] width 18 height 18
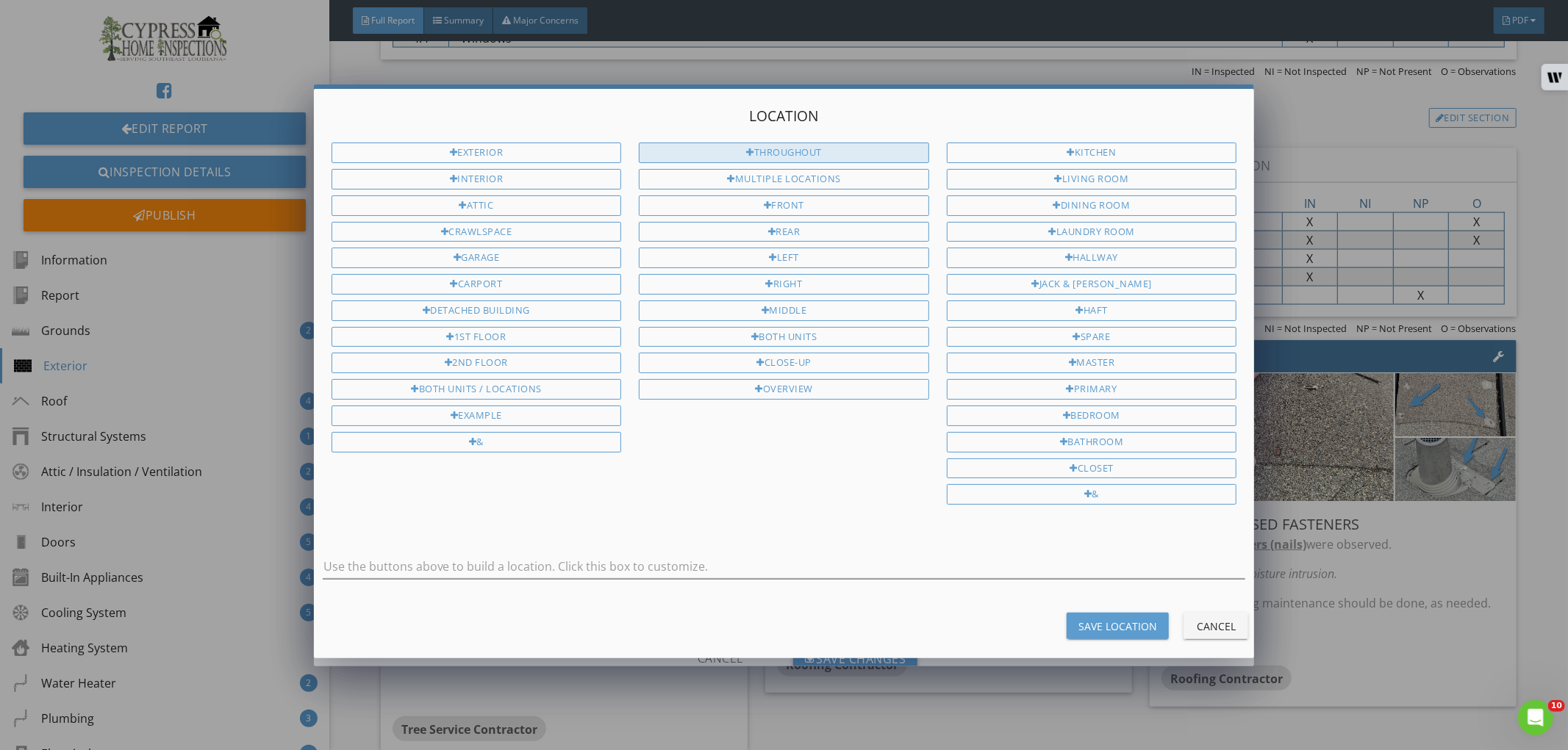
click at [786, 156] on div "Throughout" at bounding box center [784, 152] width 291 height 20
type input "Throughout"
click at [1096, 622] on div "Save Location" at bounding box center [1117, 626] width 79 height 16
type input "Throughout"
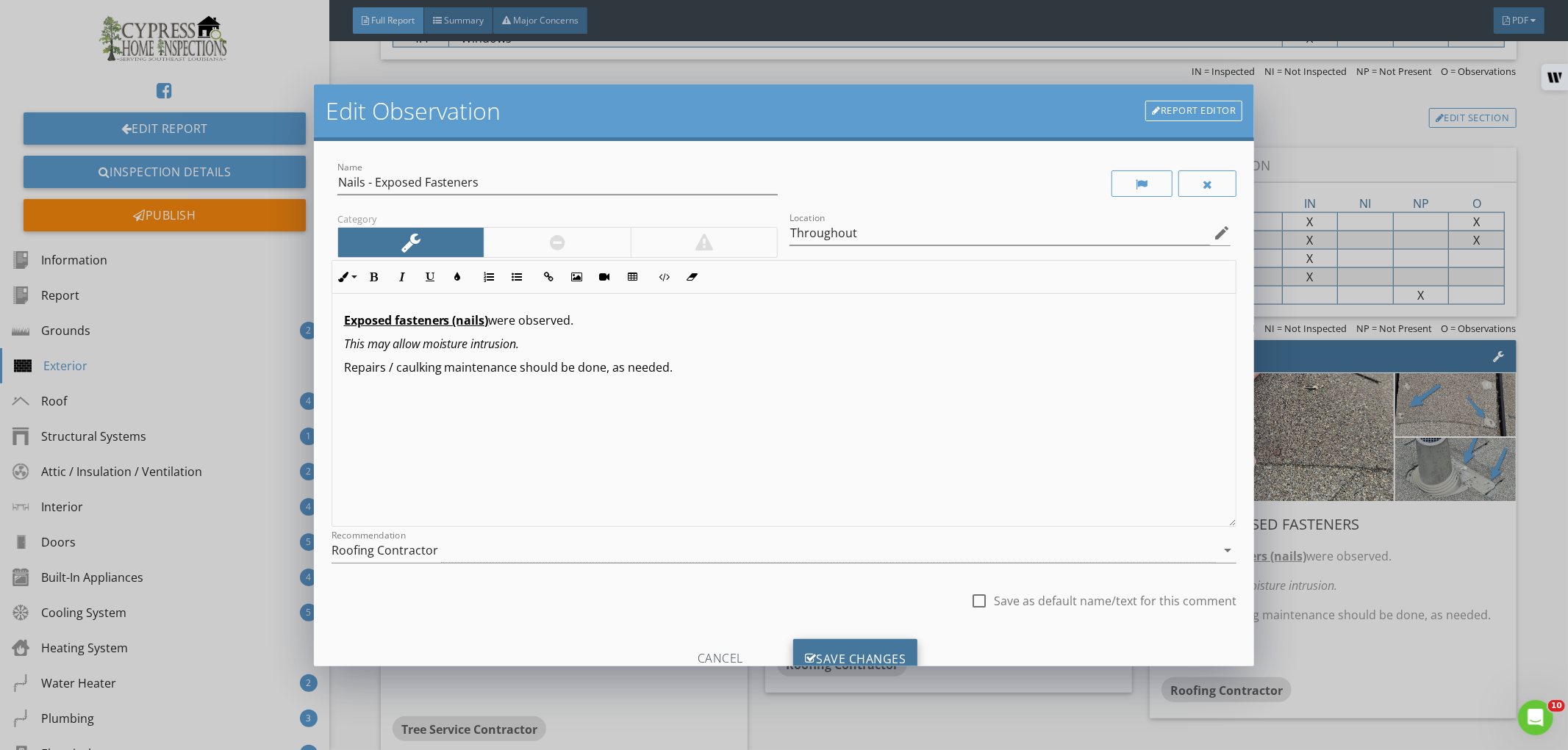
click at [845, 654] on div "Save Changes" at bounding box center [855, 659] width 125 height 40
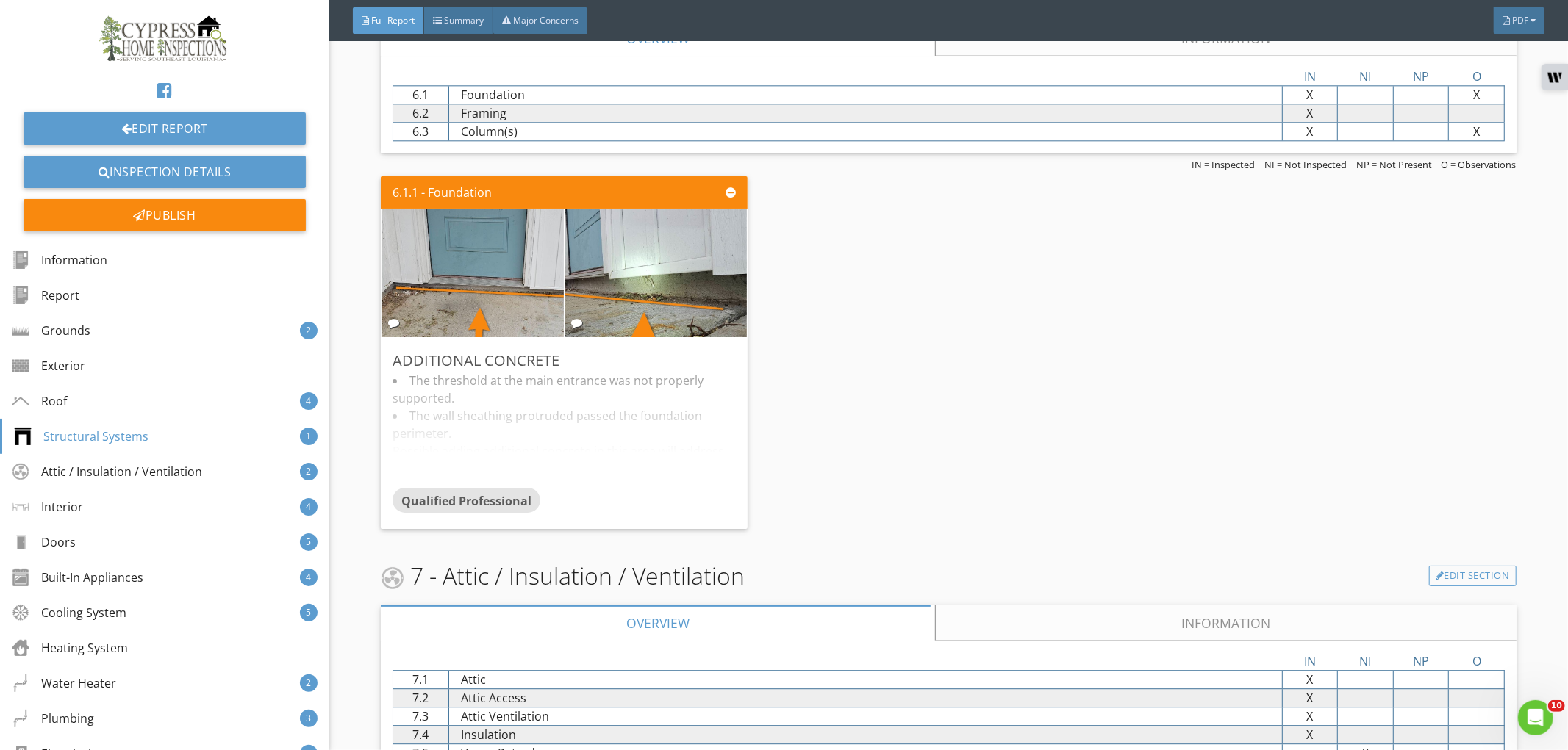
scroll to position [3021, 0]
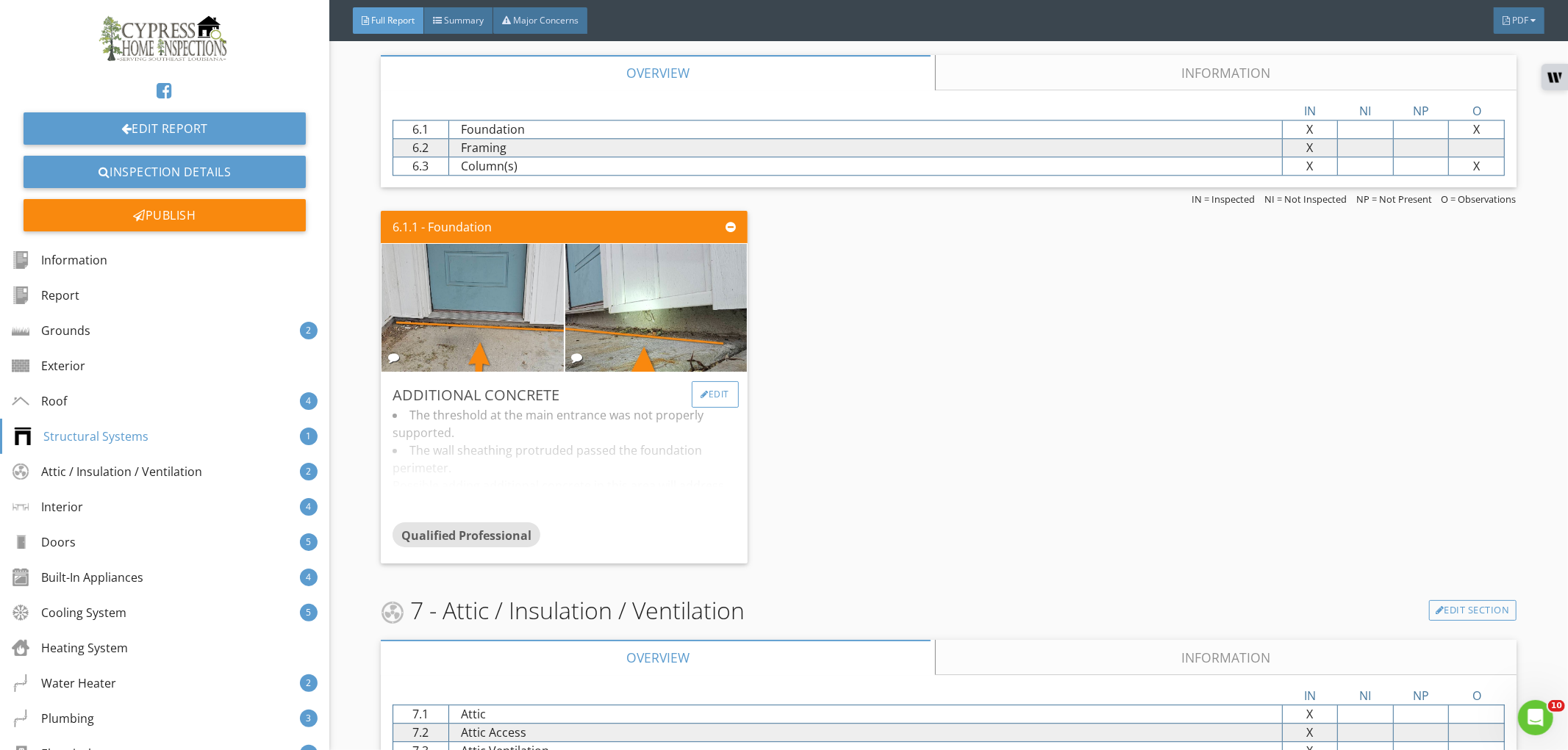
click at [714, 391] on div "Edit" at bounding box center [716, 394] width 48 height 26
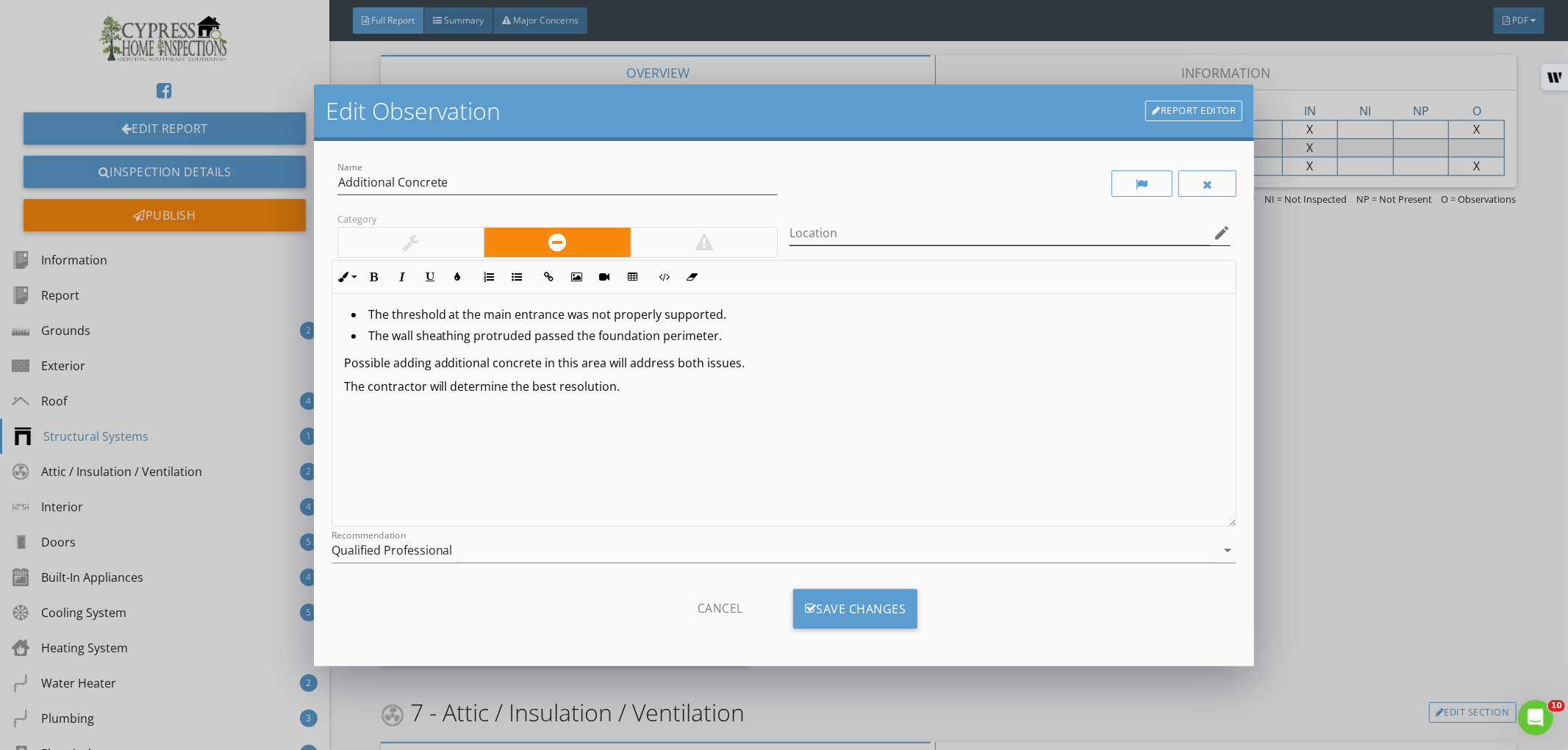
click at [1216, 235] on icon "edit" at bounding box center [1222, 233] width 18 height 18
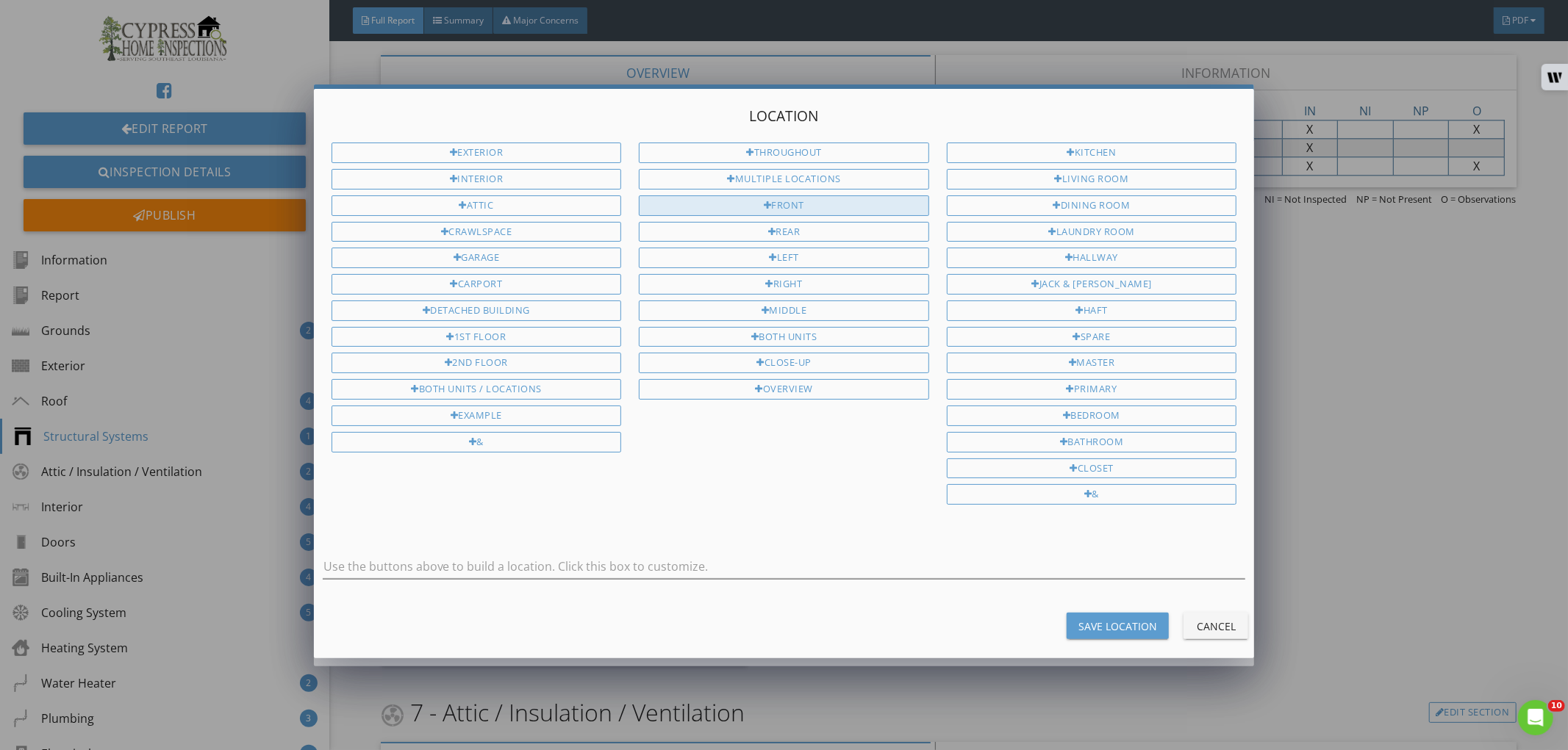
click at [747, 197] on div "Front" at bounding box center [784, 205] width 291 height 20
type input "Front"
click at [1143, 625] on div "Save Location" at bounding box center [1117, 626] width 79 height 16
type input "Front"
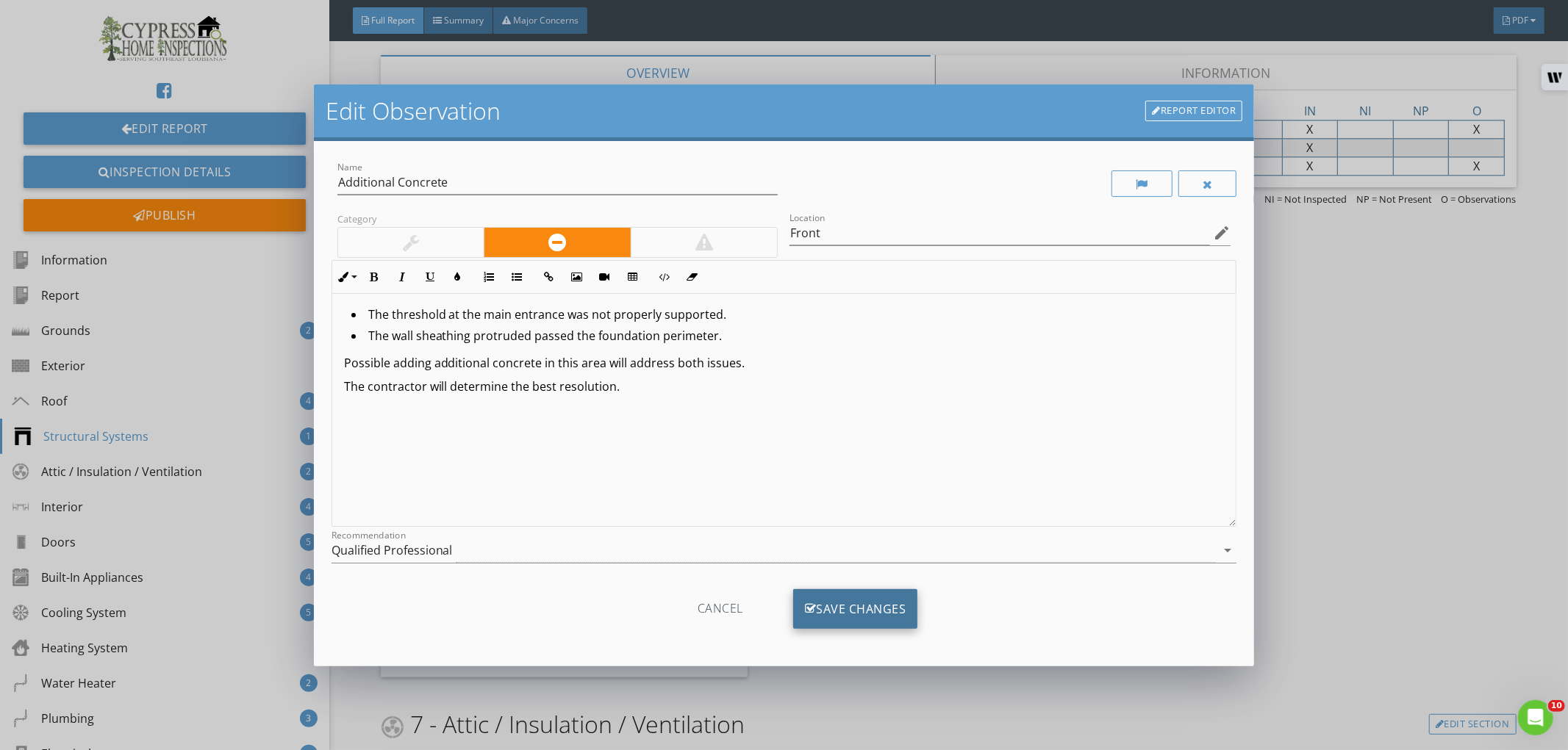
click at [822, 600] on div "Save Changes" at bounding box center [855, 609] width 125 height 40
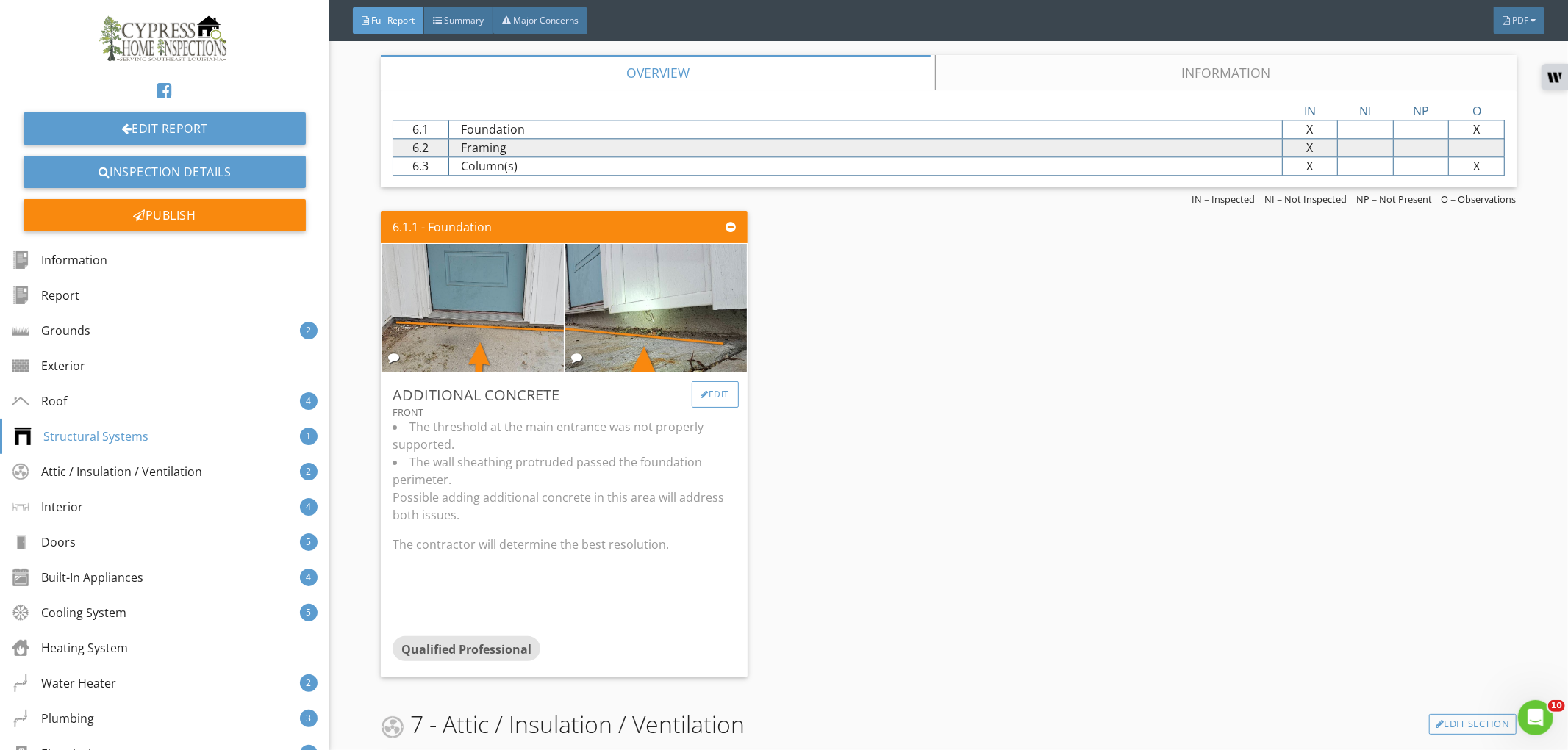
click at [718, 382] on div "Edit" at bounding box center [716, 394] width 48 height 26
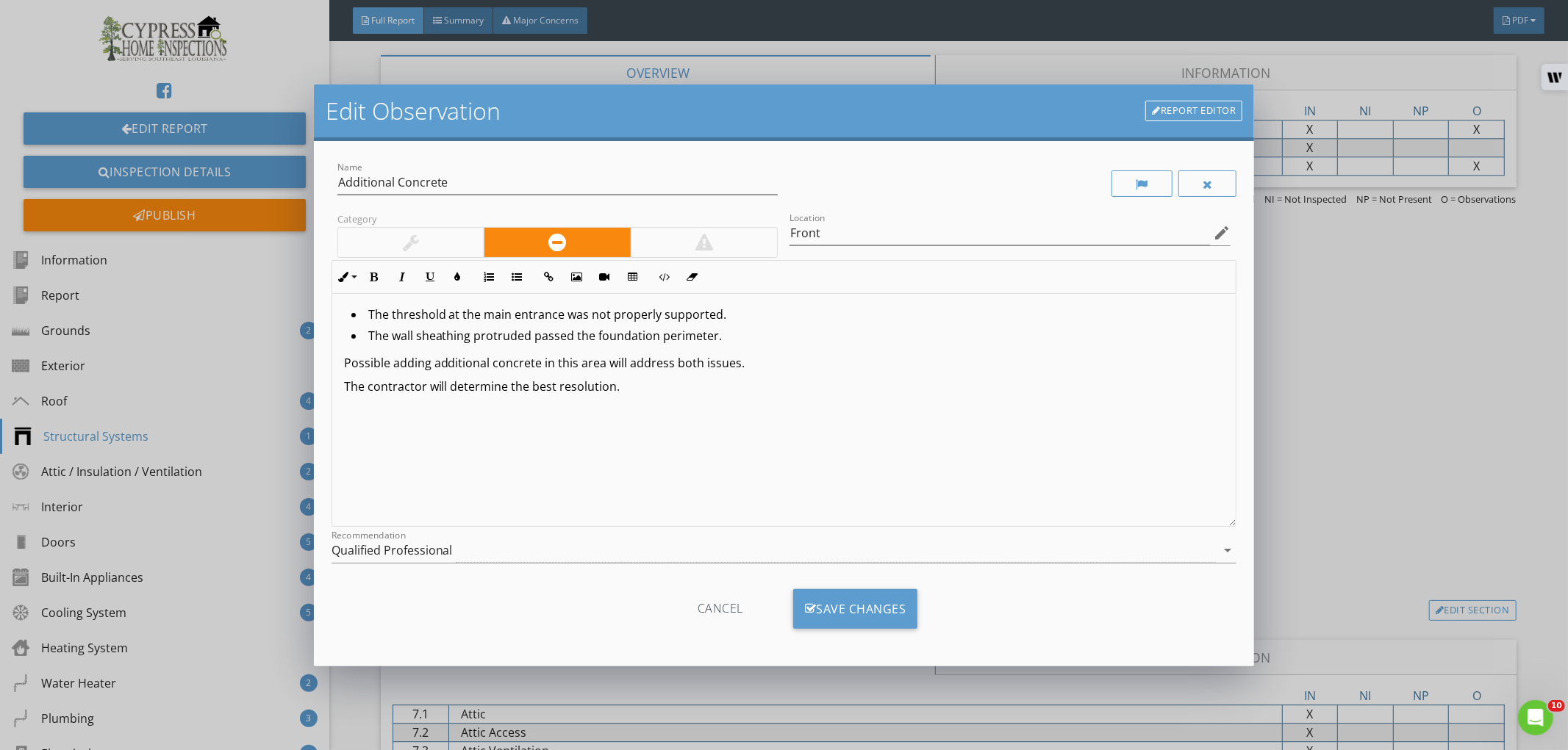
click at [692, 332] on li "The wall sheathing protruded passed the foundation perimeter." at bounding box center [788, 338] width 873 height 21
click at [815, 603] on div "Save Changes" at bounding box center [855, 609] width 125 height 40
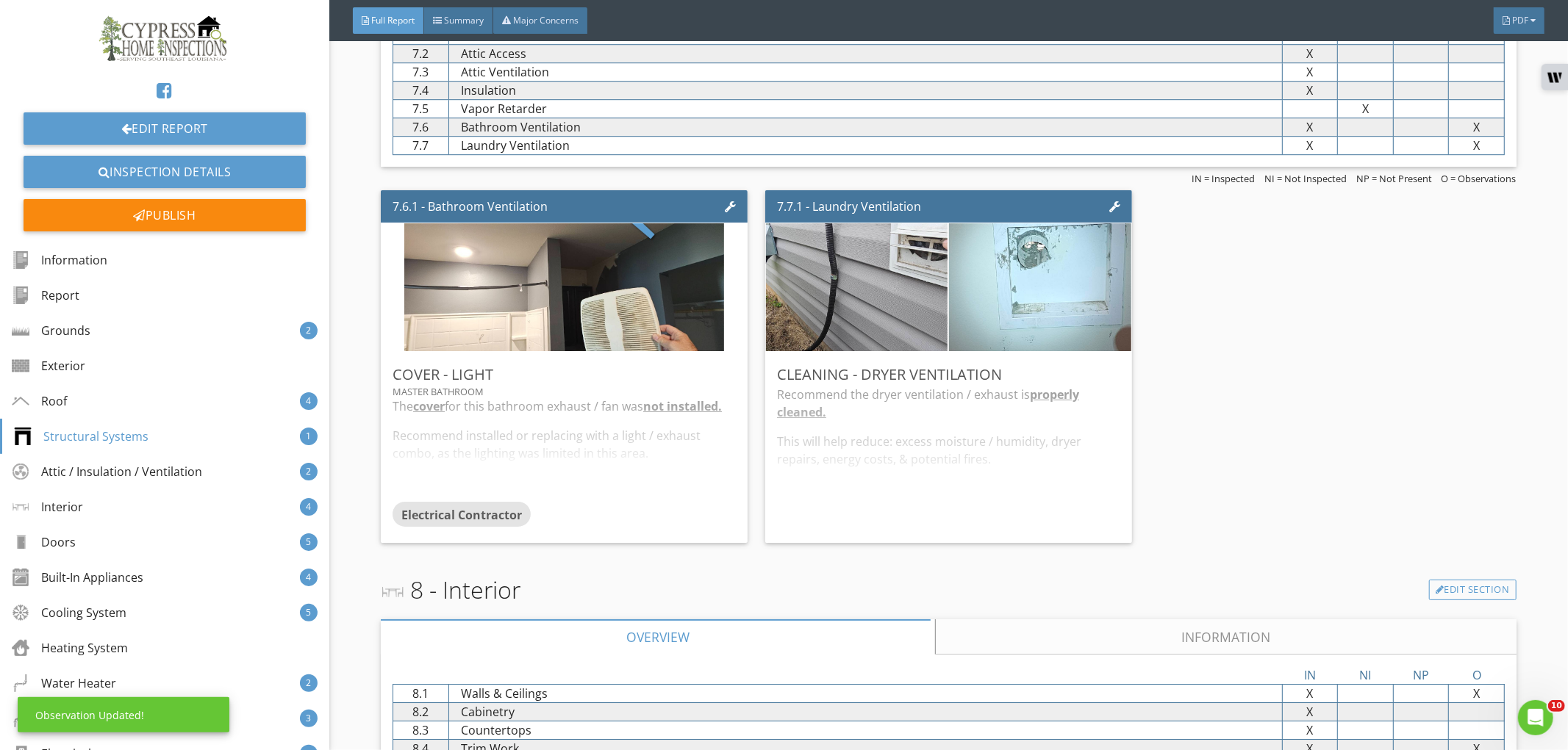
scroll to position [3755, 0]
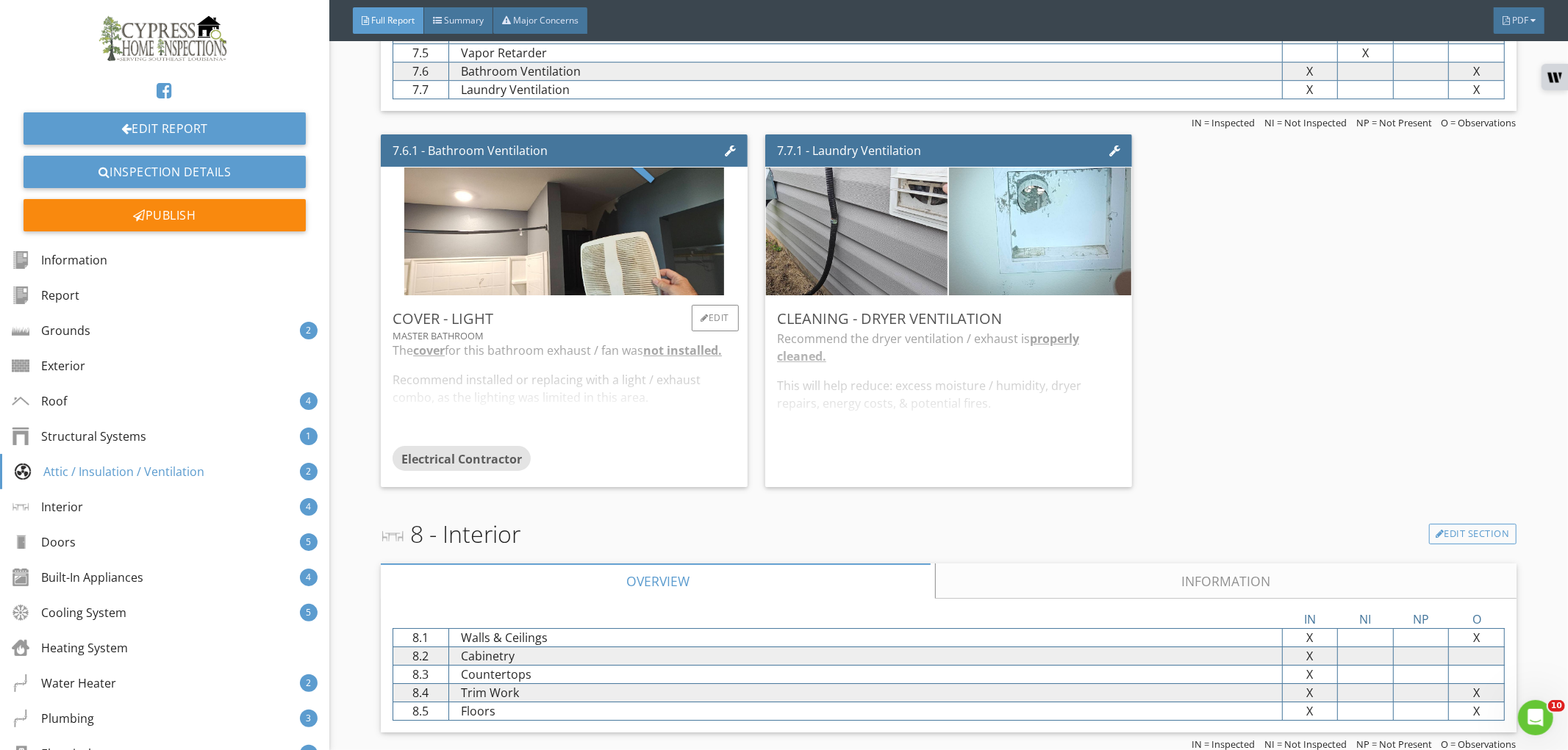
click at [664, 460] on div "Electrical Contractor" at bounding box center [564, 460] width 343 height 29
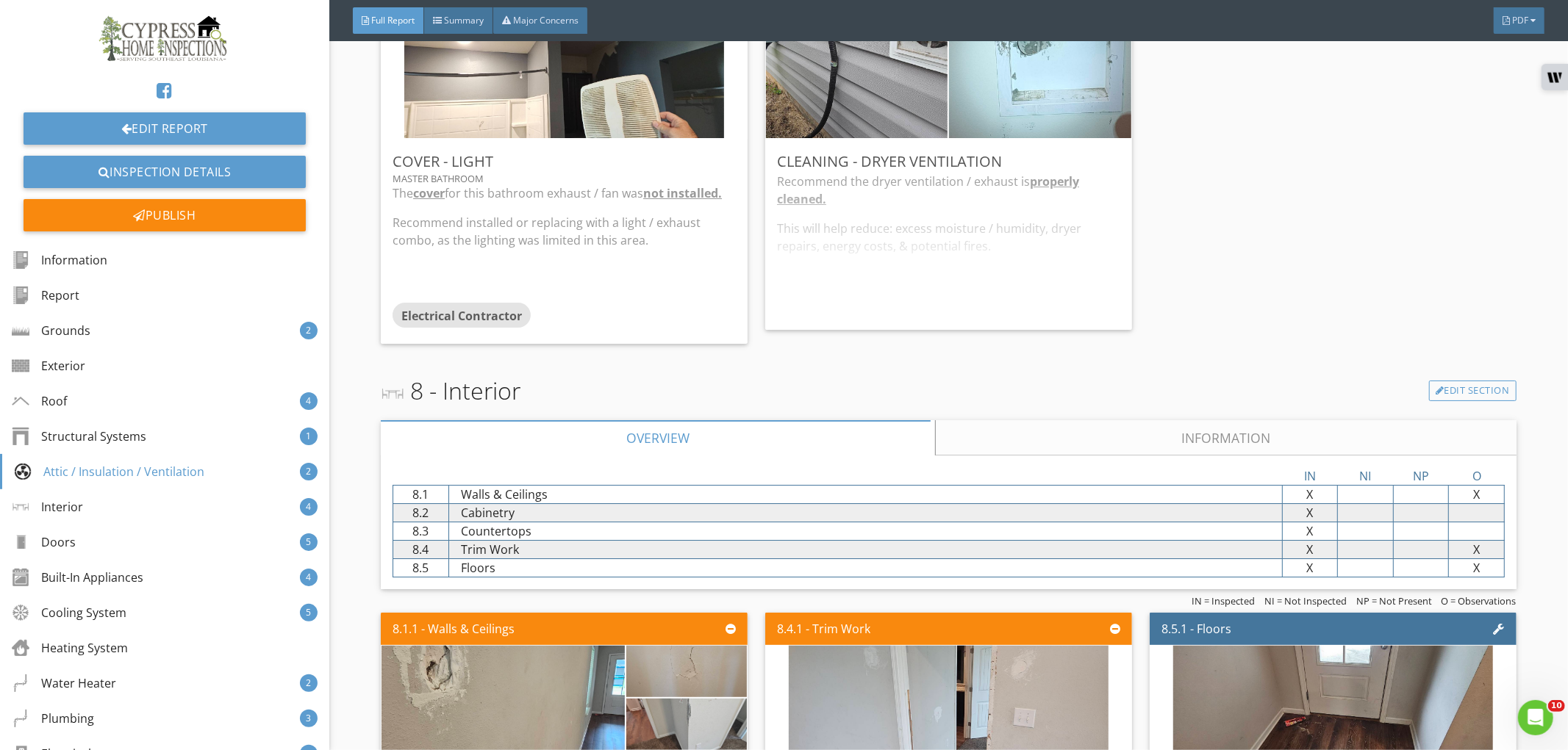
scroll to position [3918, 0]
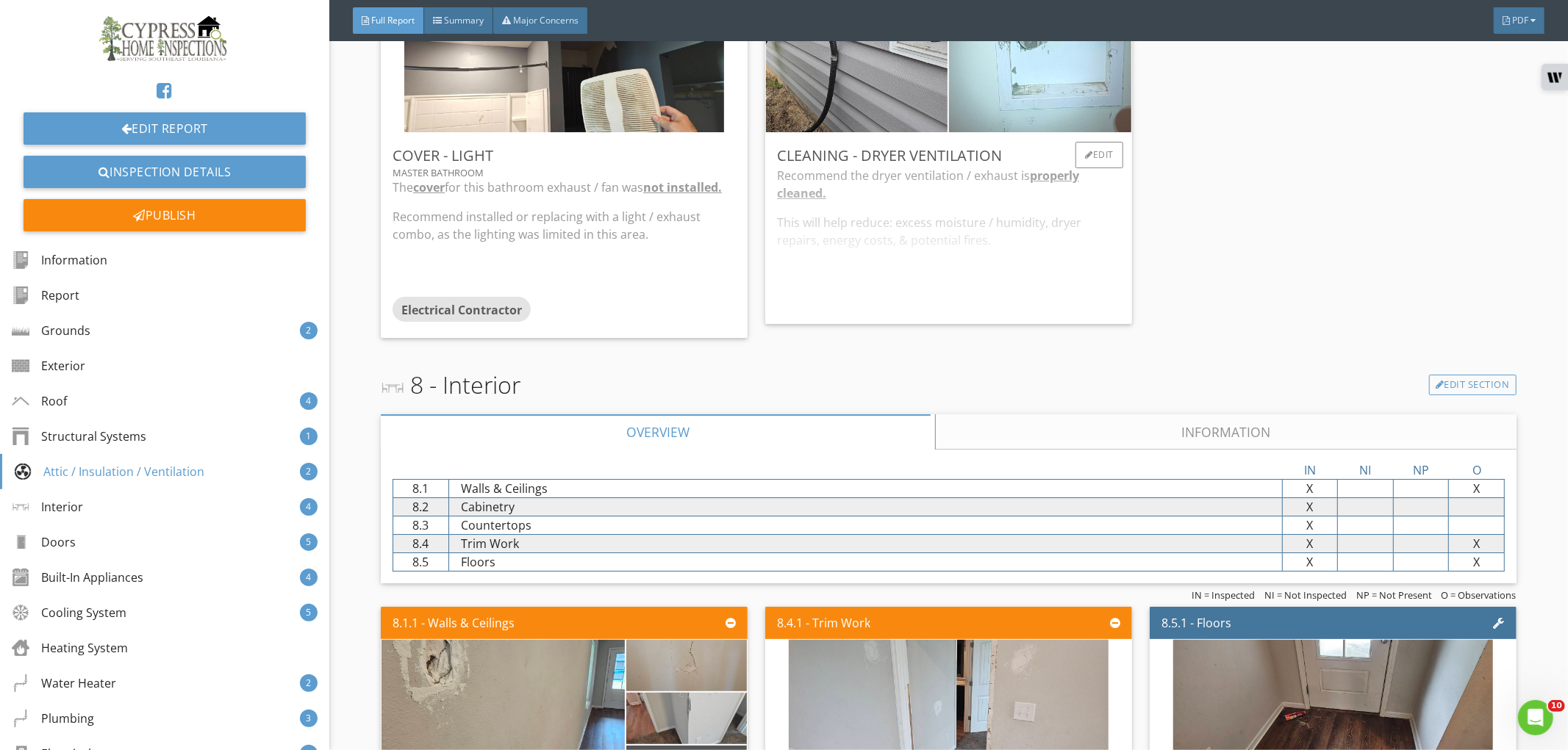
click at [897, 307] on div "Recommend the dryer ventilation / exhaust is properly cleaned. This will help r…" at bounding box center [949, 240] width 343 height 145
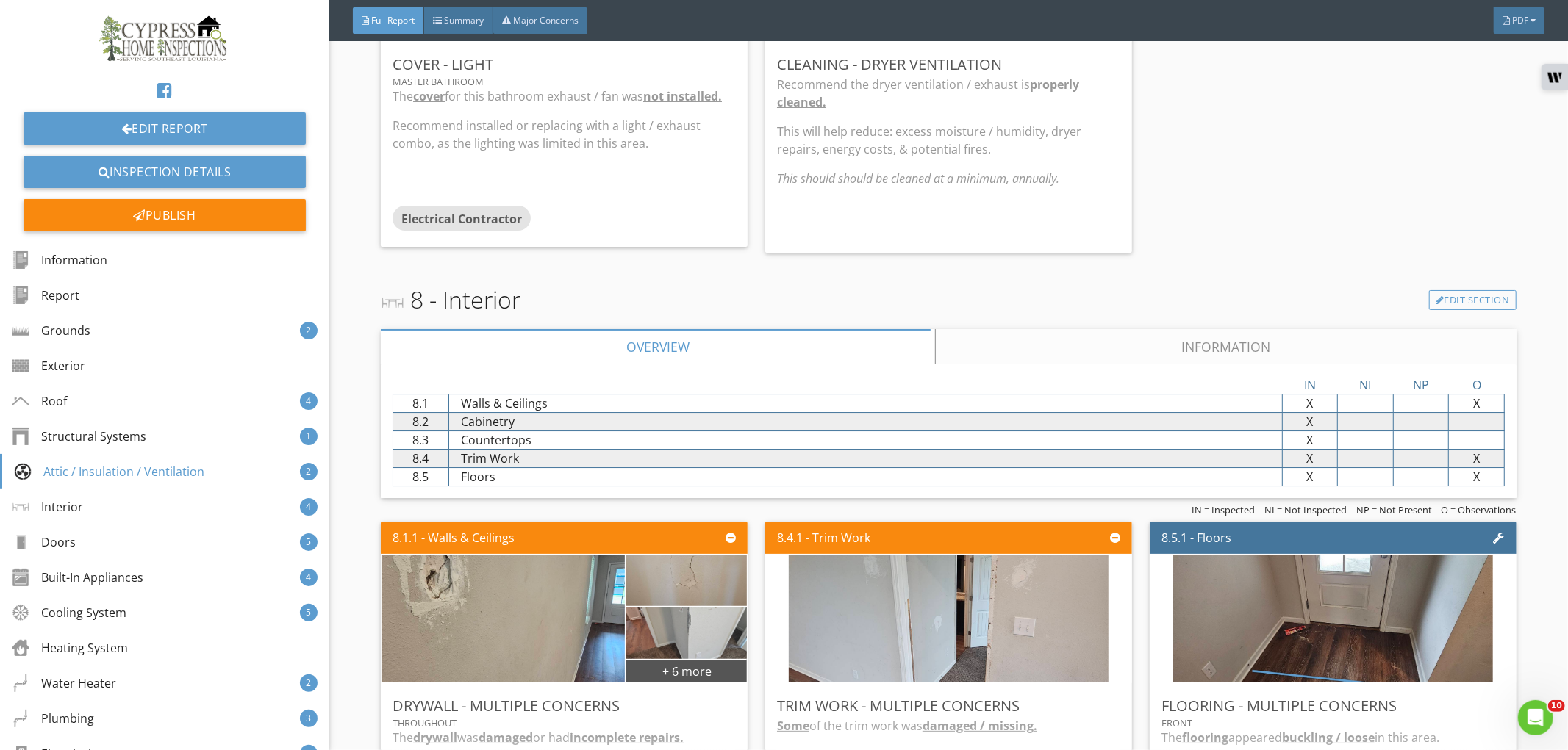
scroll to position [4245, 0]
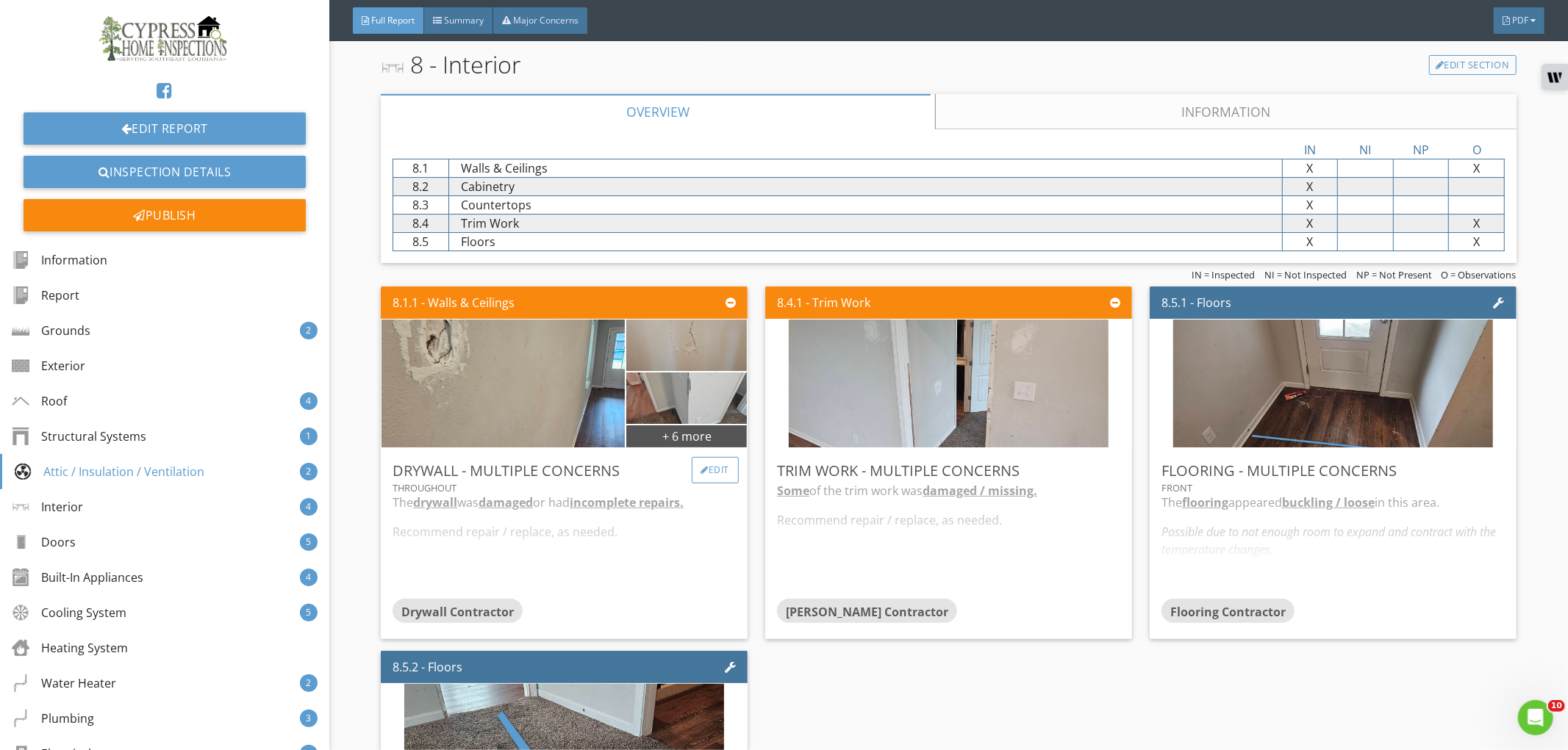
click at [708, 475] on div "Edit" at bounding box center [716, 470] width 48 height 26
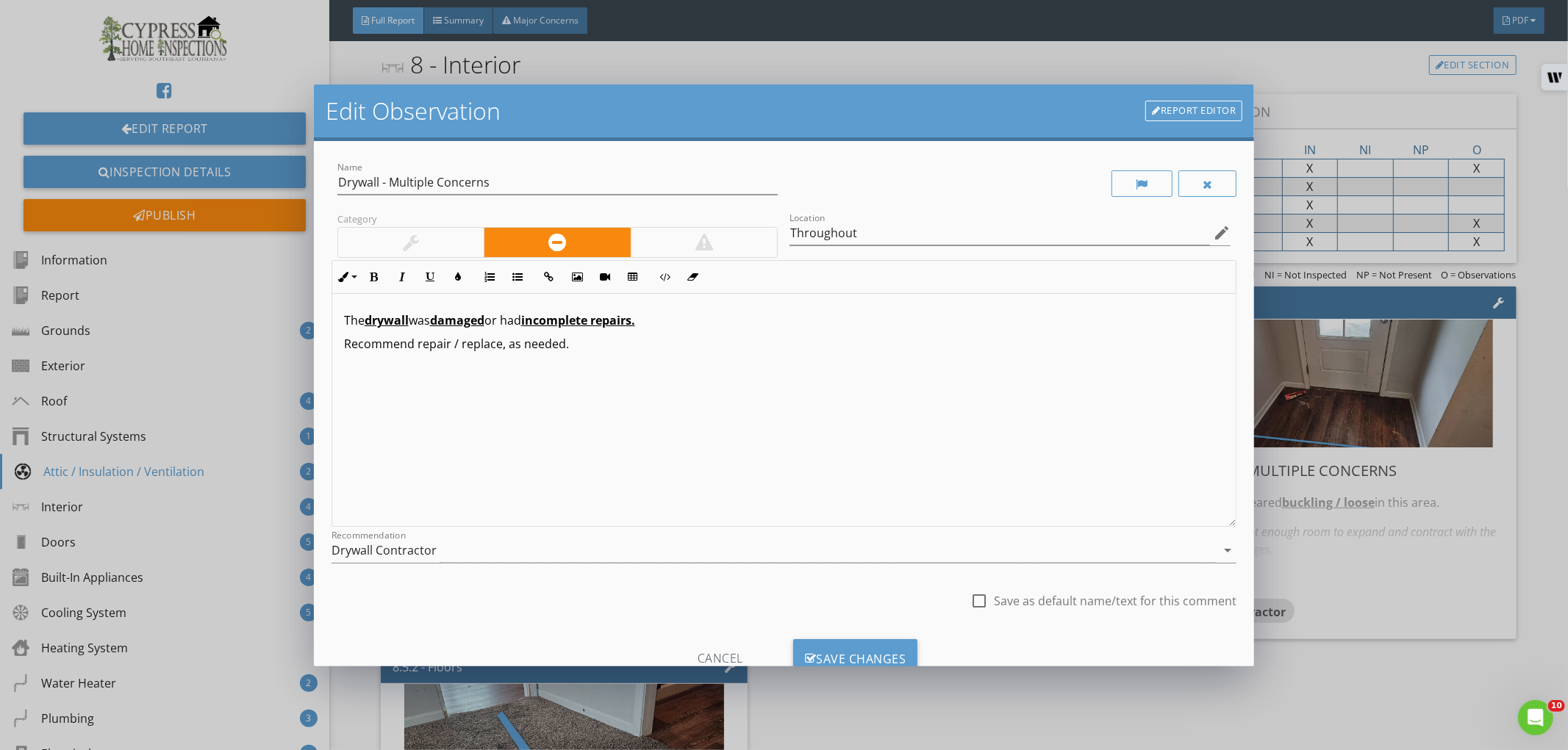
click at [501, 323] on p "The drywall was damaged or had incomplete repairs." at bounding box center [784, 320] width 881 height 18
click at [853, 651] on div "Save Changes" at bounding box center [855, 659] width 125 height 40
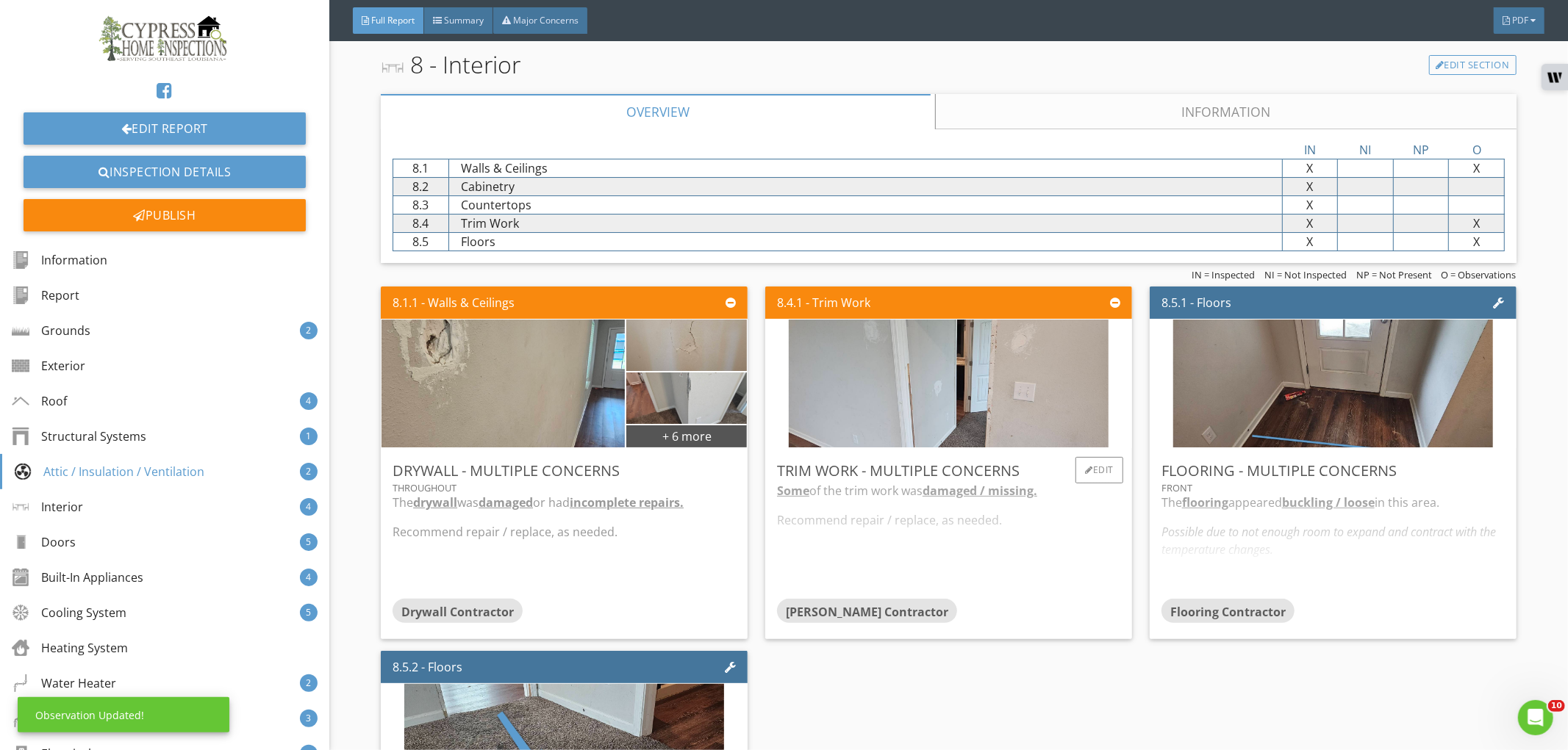
click at [1052, 623] on div "Carpenter Contractor" at bounding box center [949, 613] width 343 height 29
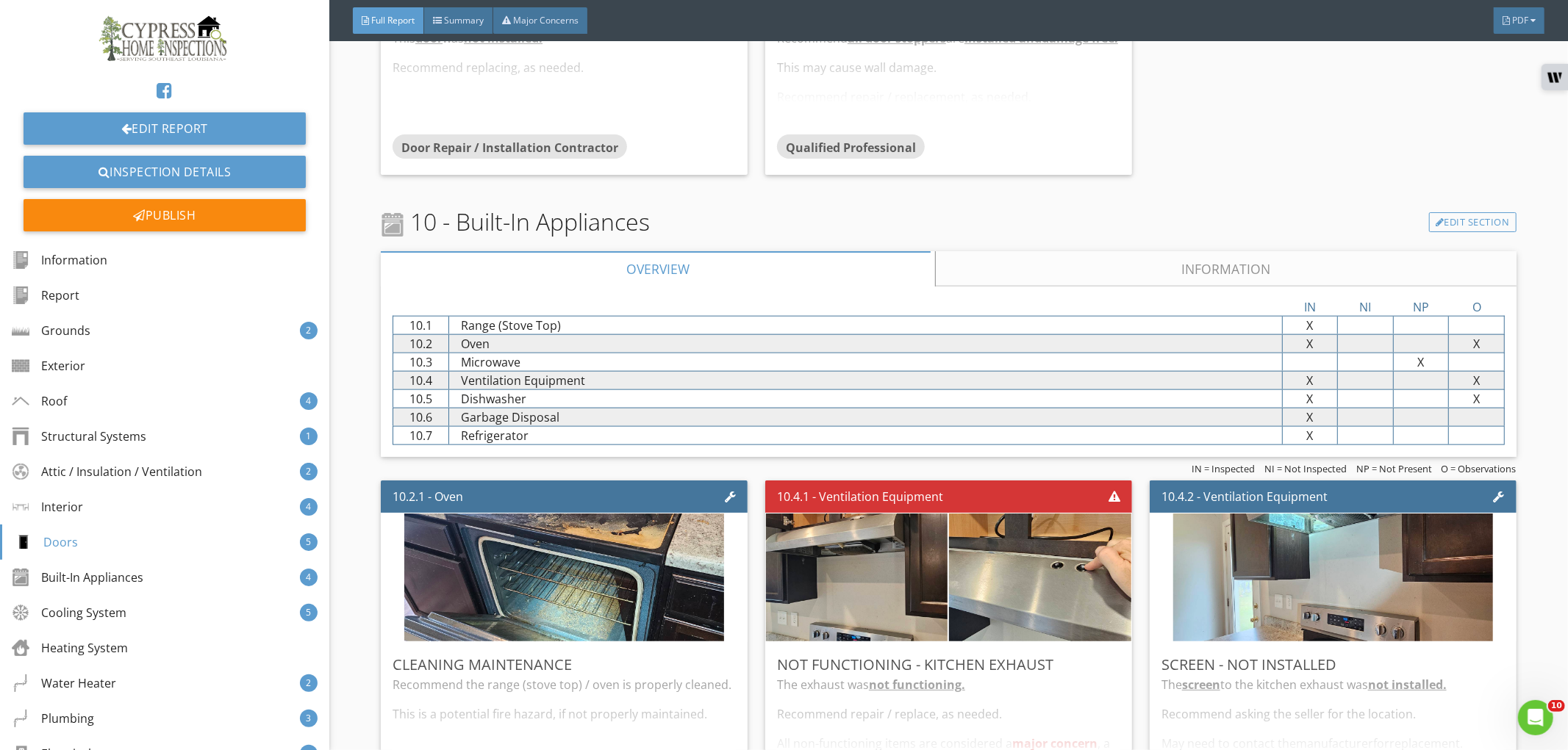
scroll to position [6204, 0]
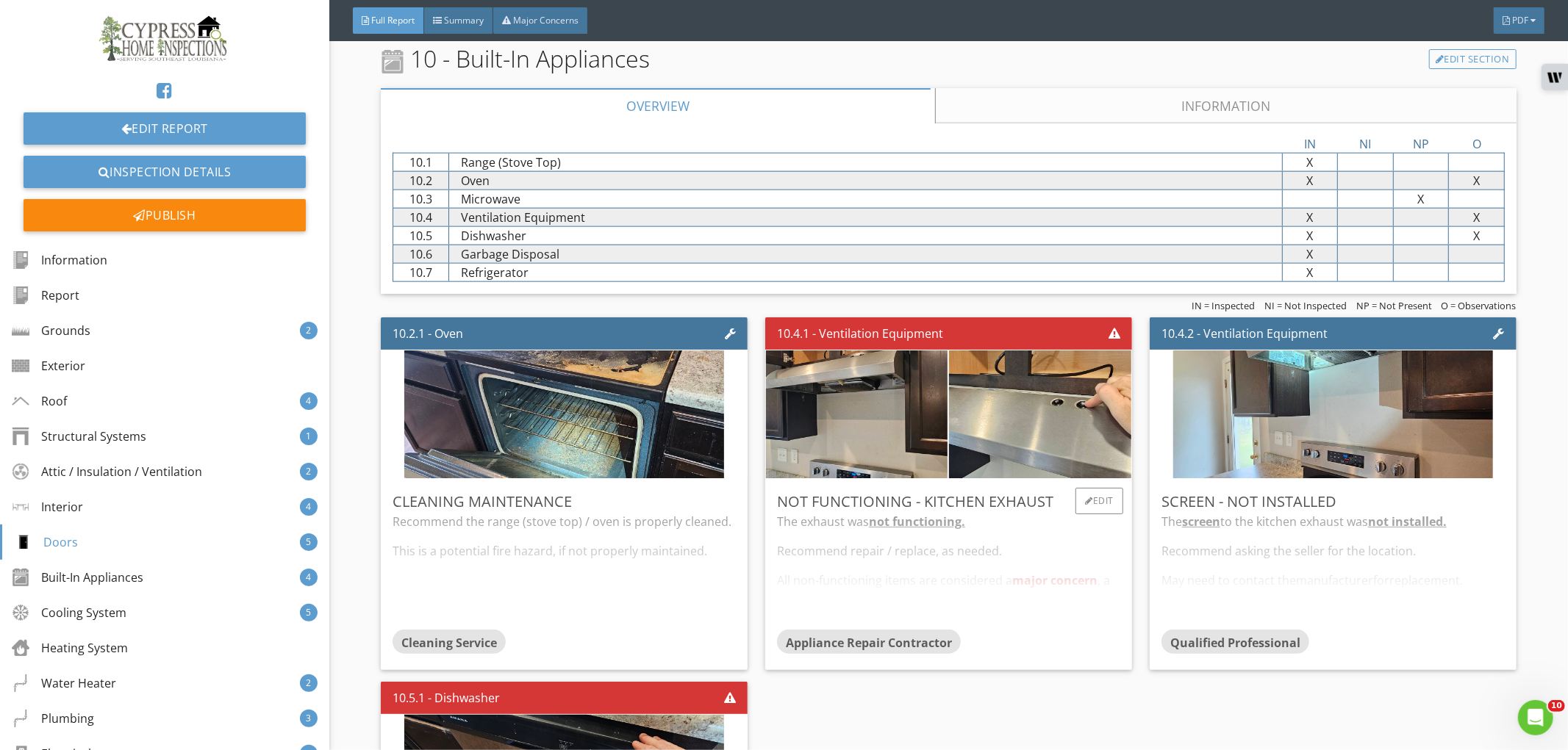
click at [1003, 611] on div "The exhaust was not functioning. Recommend repair / replace, as needed. All non…" at bounding box center [949, 570] width 343 height 116
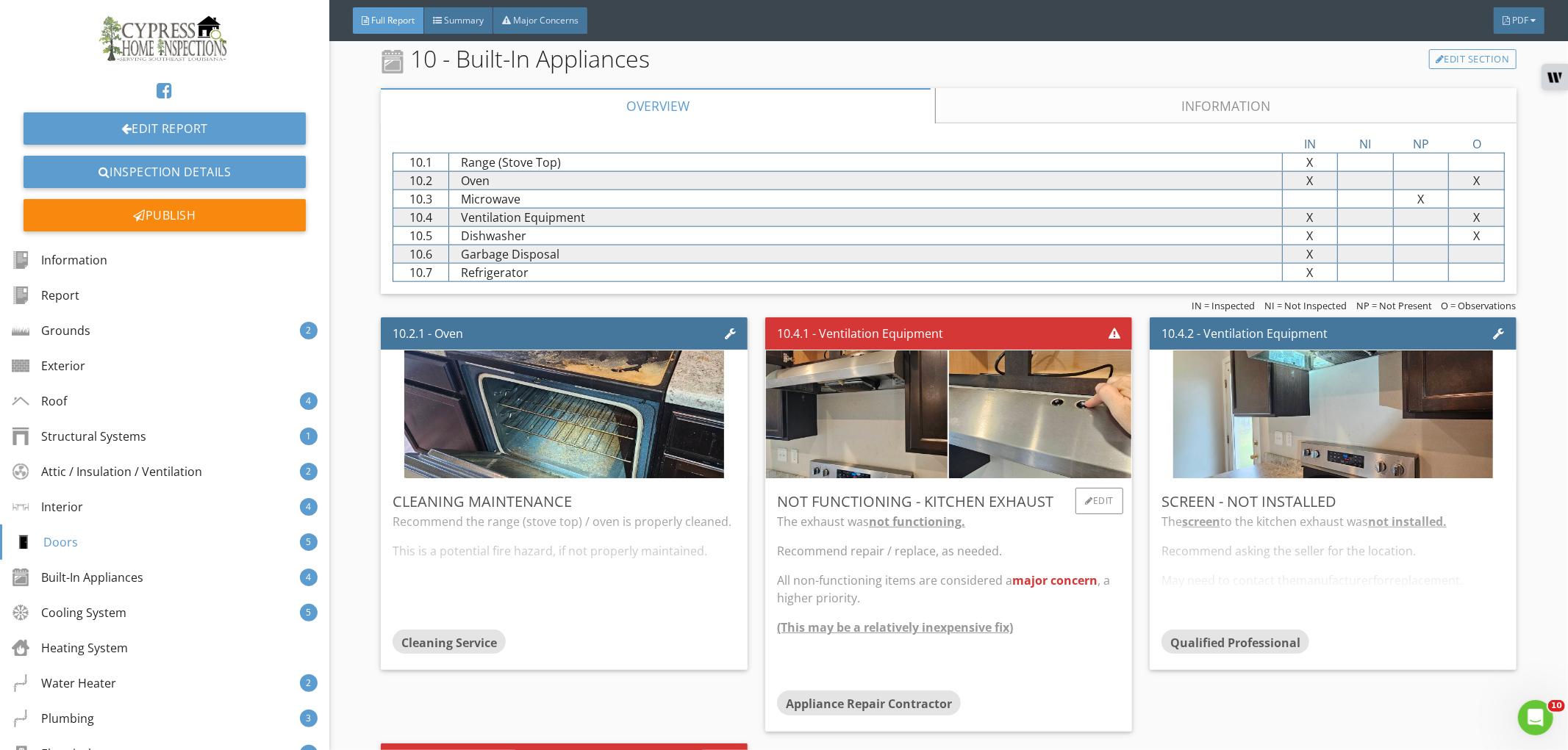
click at [1003, 611] on div "The exhaust was not functioning. Recommend repair / replace, as needed. All non…" at bounding box center [949, 602] width 343 height 178
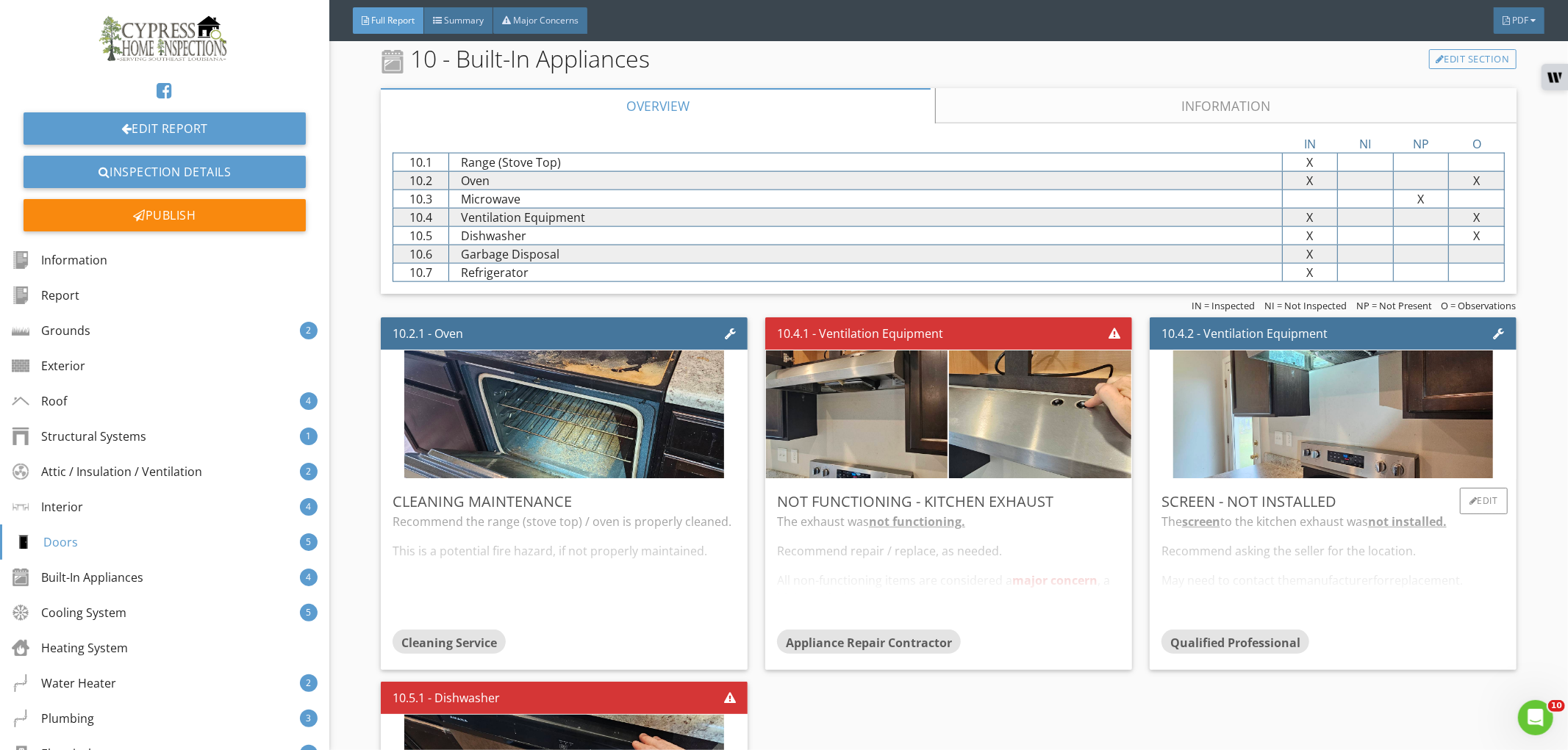
click at [1242, 582] on div "The screen to the kitchen exhaust was not installed. Recommend asking the selle…" at bounding box center [1333, 570] width 343 height 116
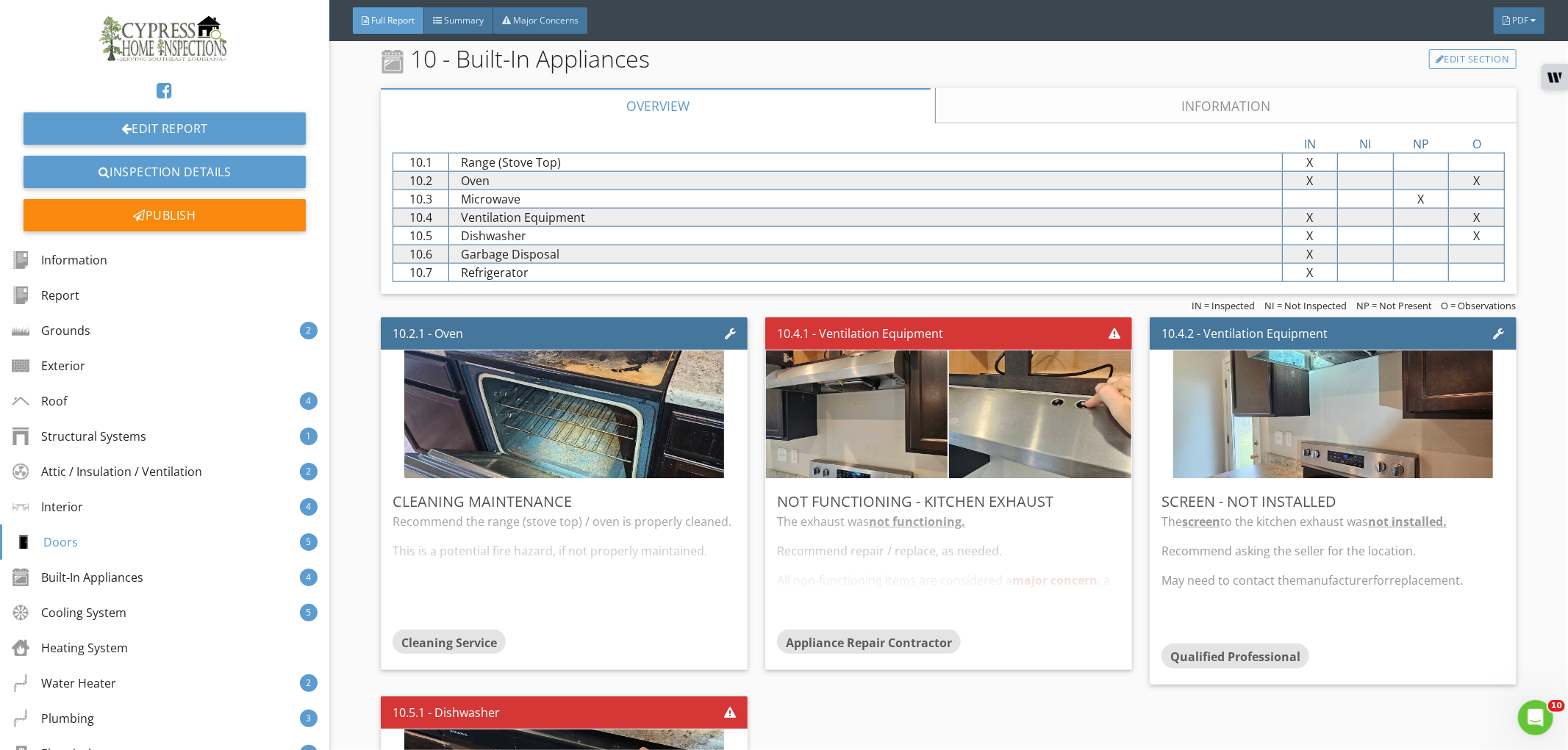
click at [1184, 116] on link "Information" at bounding box center [1226, 106] width 580 height 35
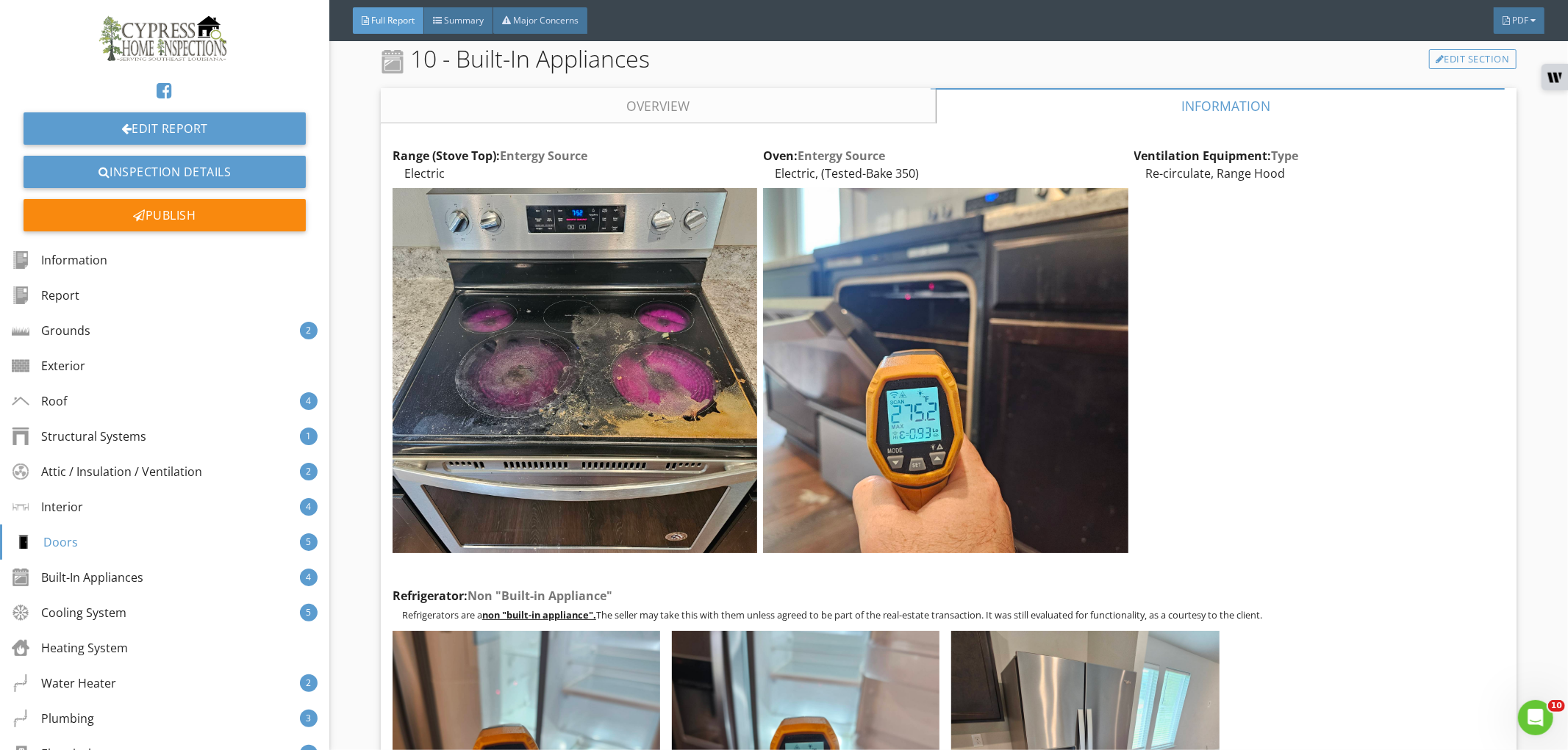
click at [818, 103] on link "Overview" at bounding box center [658, 106] width 555 height 35
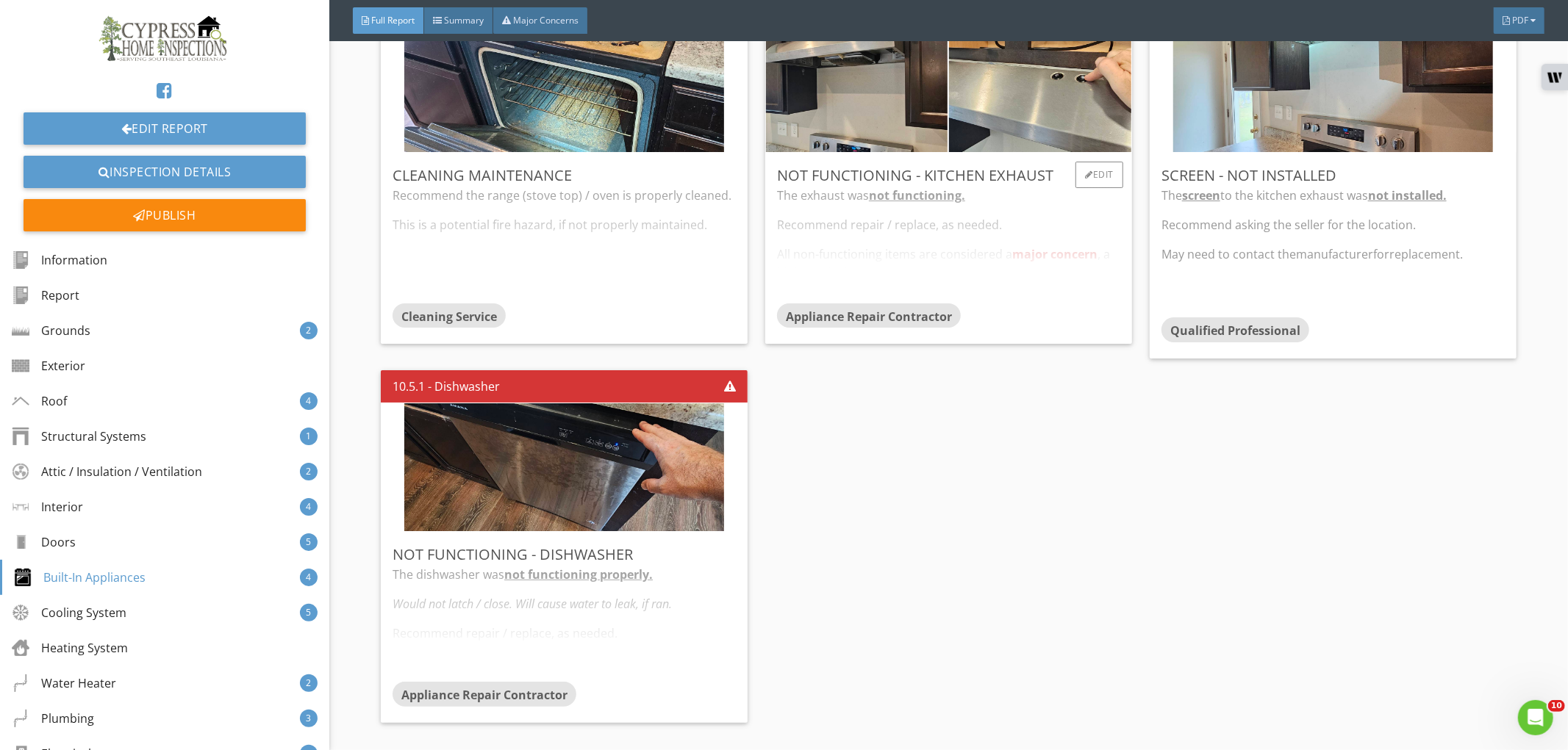
scroll to position [6776, 0]
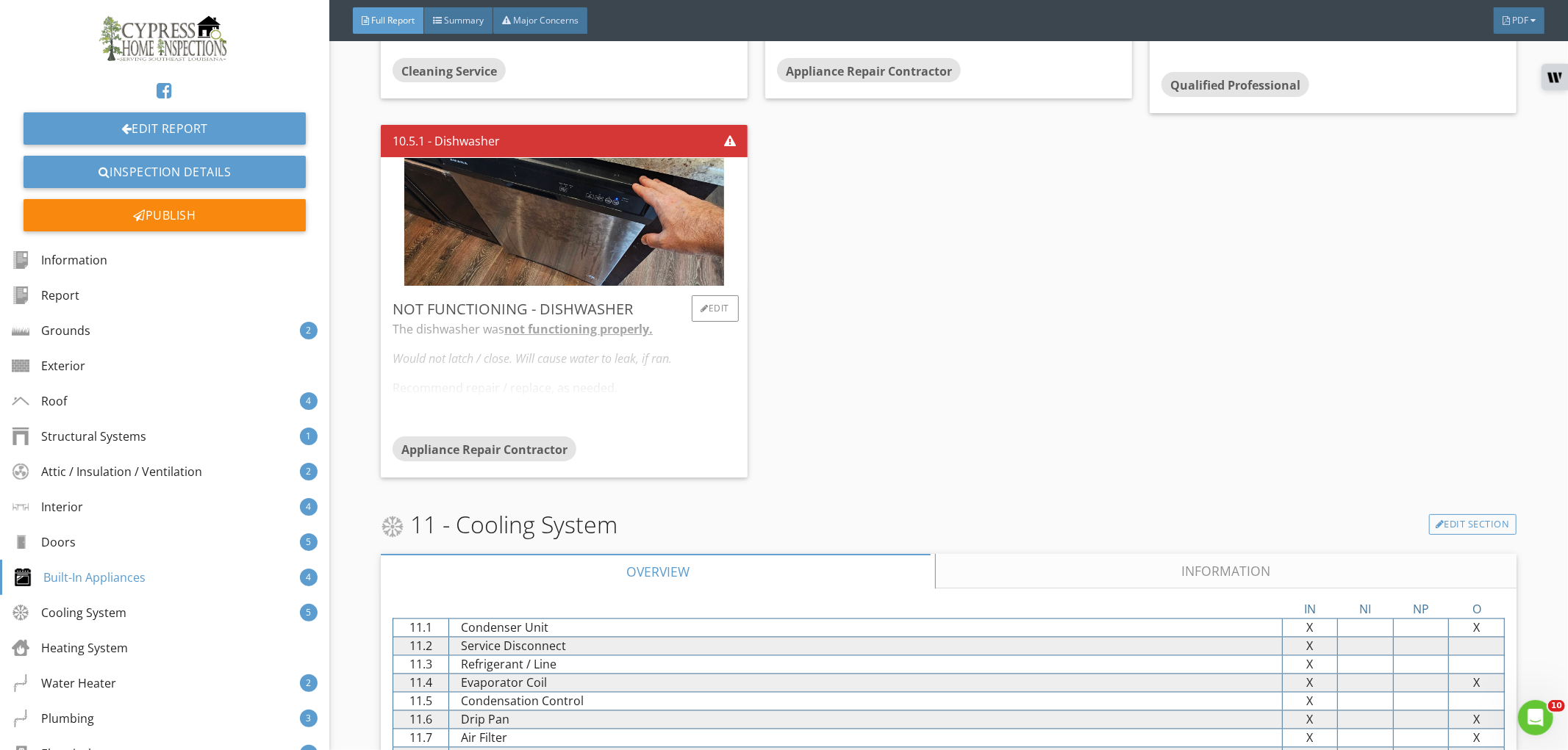
click at [672, 409] on div "The dishwasher was not functioning properly. Would not latch / close. Will caus…" at bounding box center [564, 378] width 343 height 116
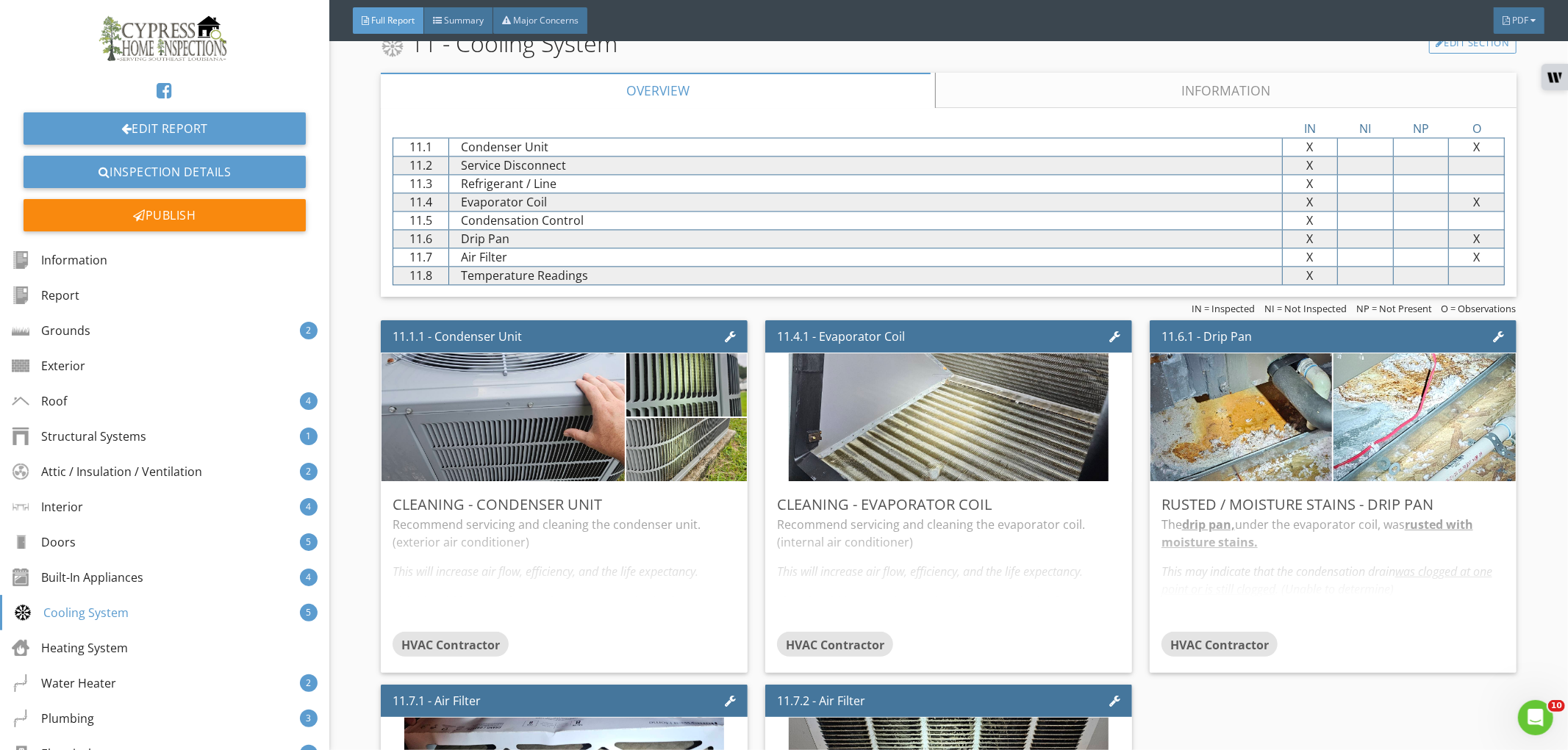
scroll to position [7184, 0]
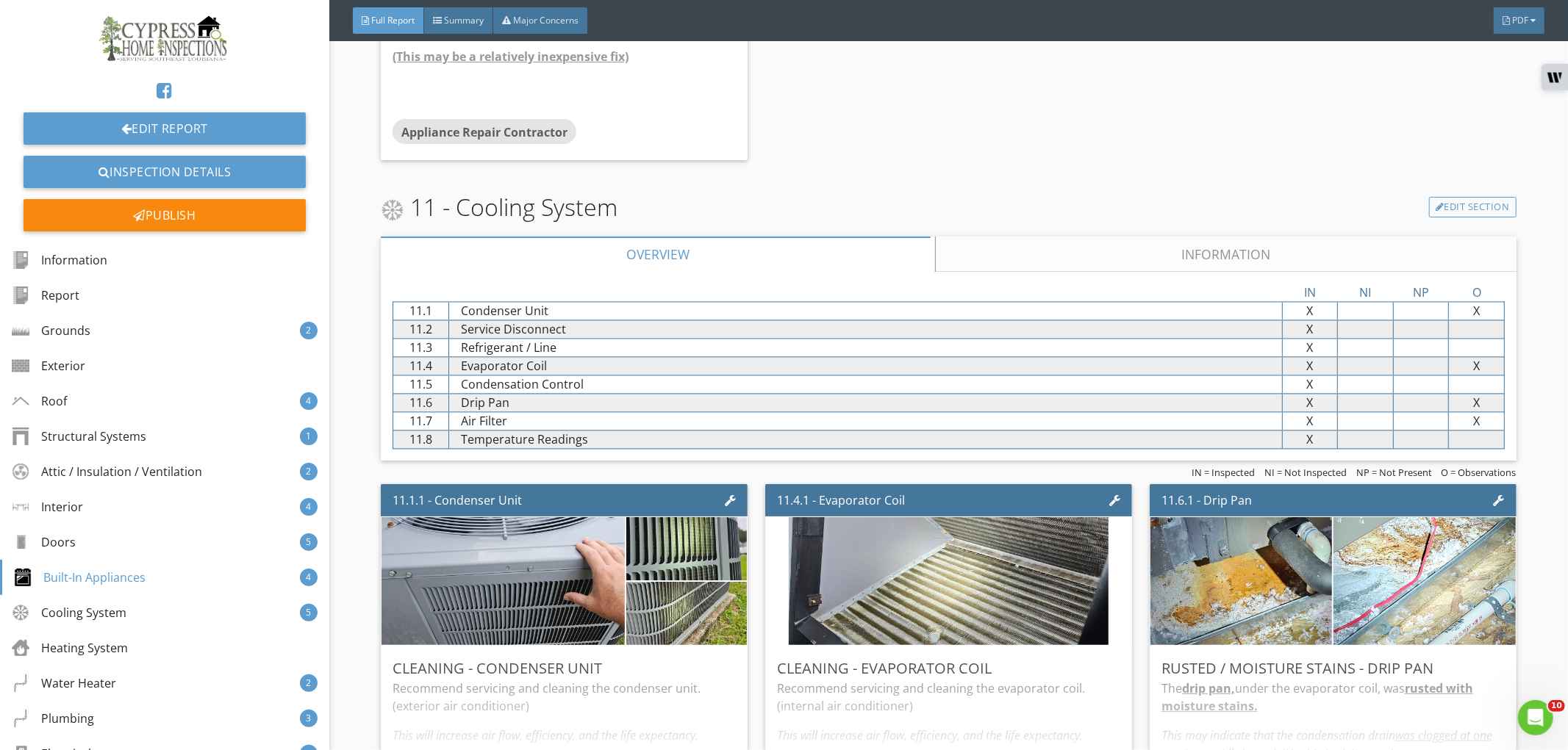
click at [1143, 267] on link "Information" at bounding box center [1226, 254] width 580 height 35
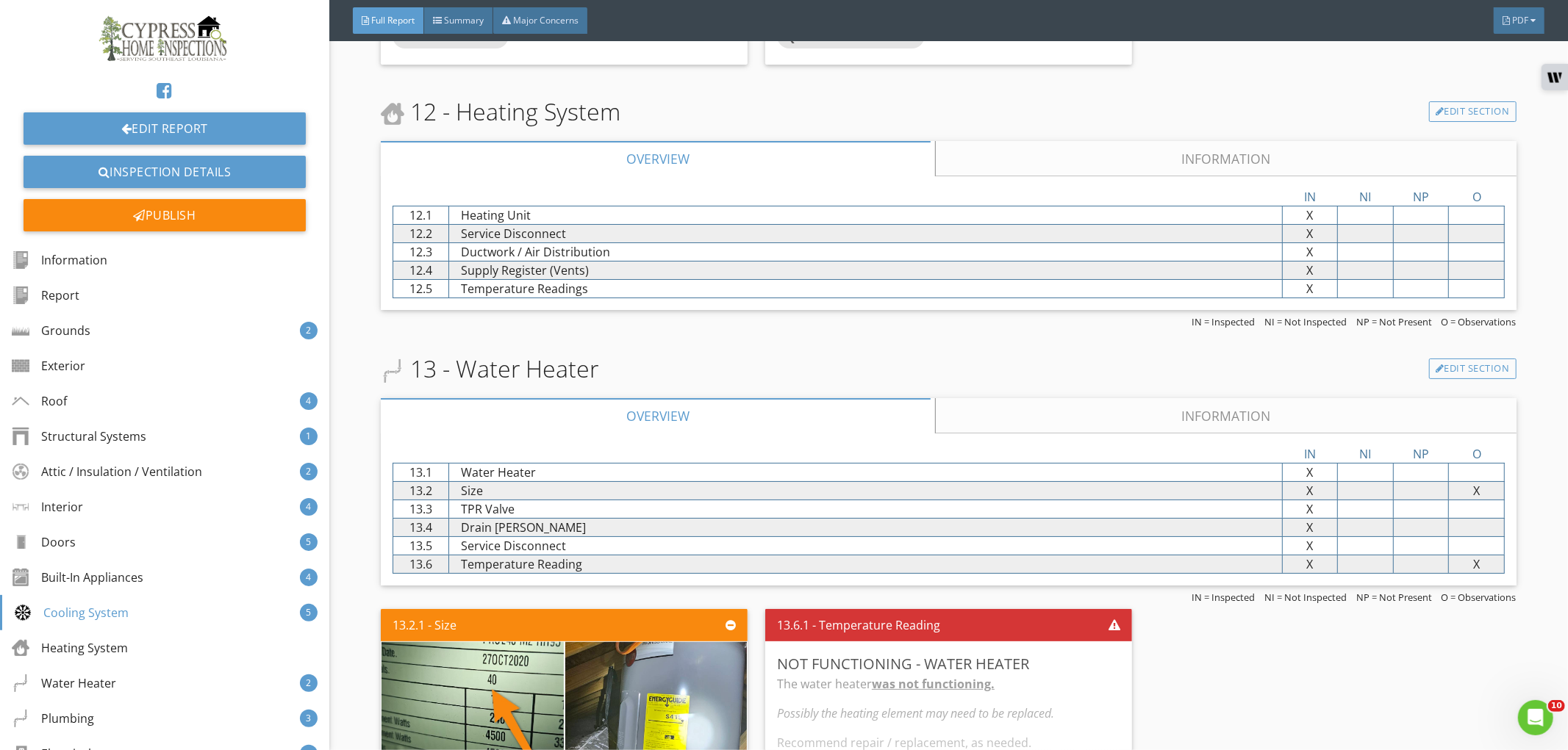
scroll to position [9307, 0]
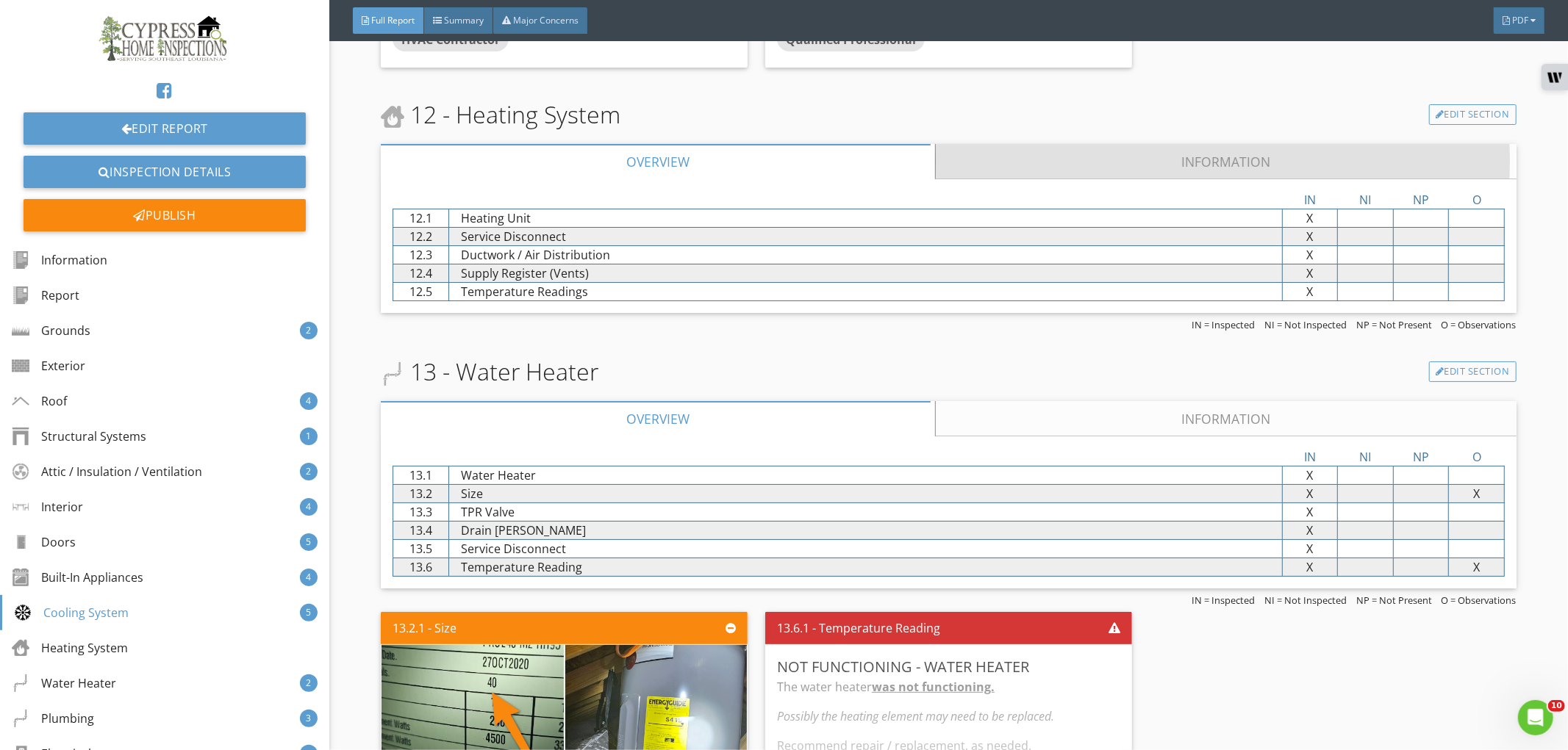
click at [1245, 163] on link "Information" at bounding box center [1226, 161] width 580 height 35
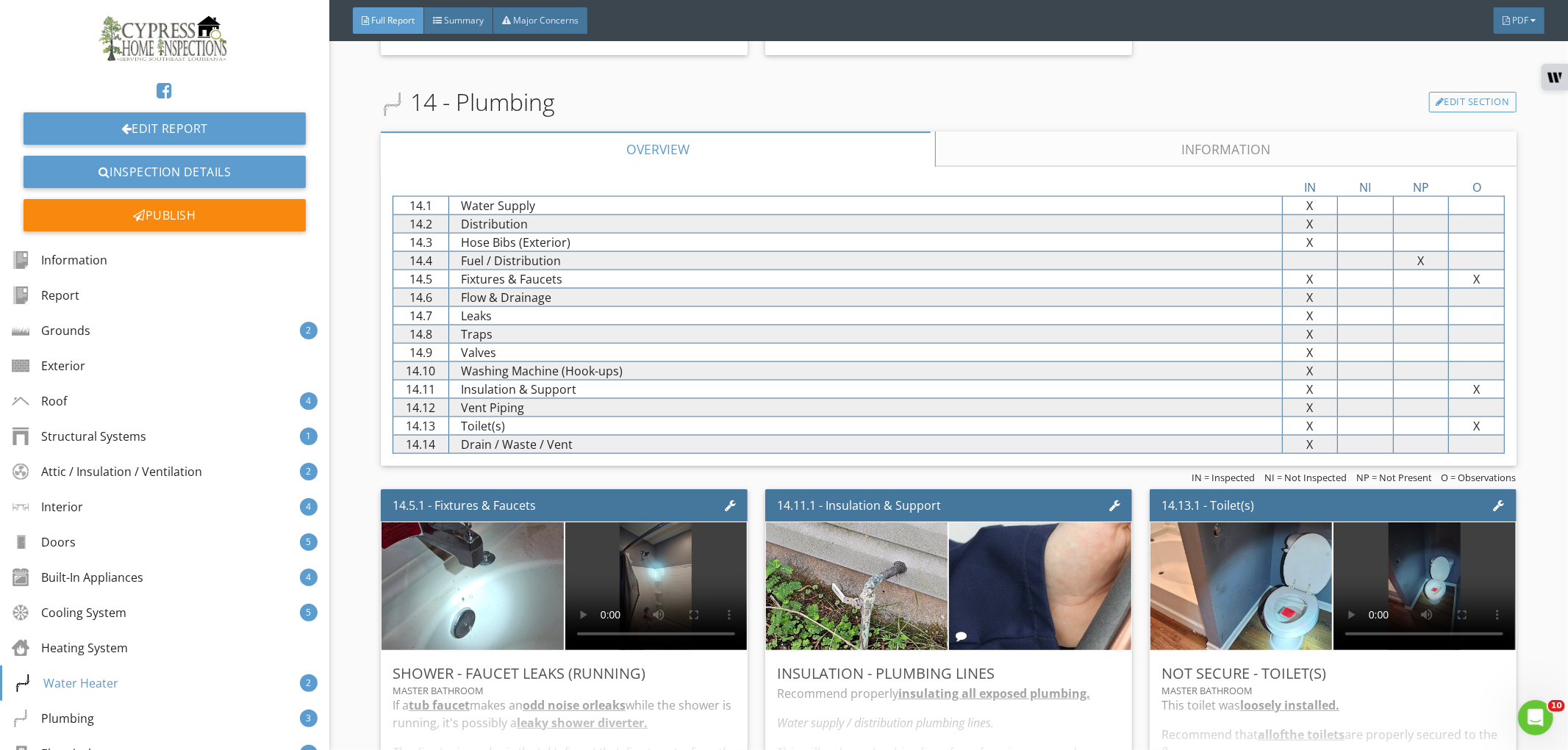
scroll to position [11185, 0]
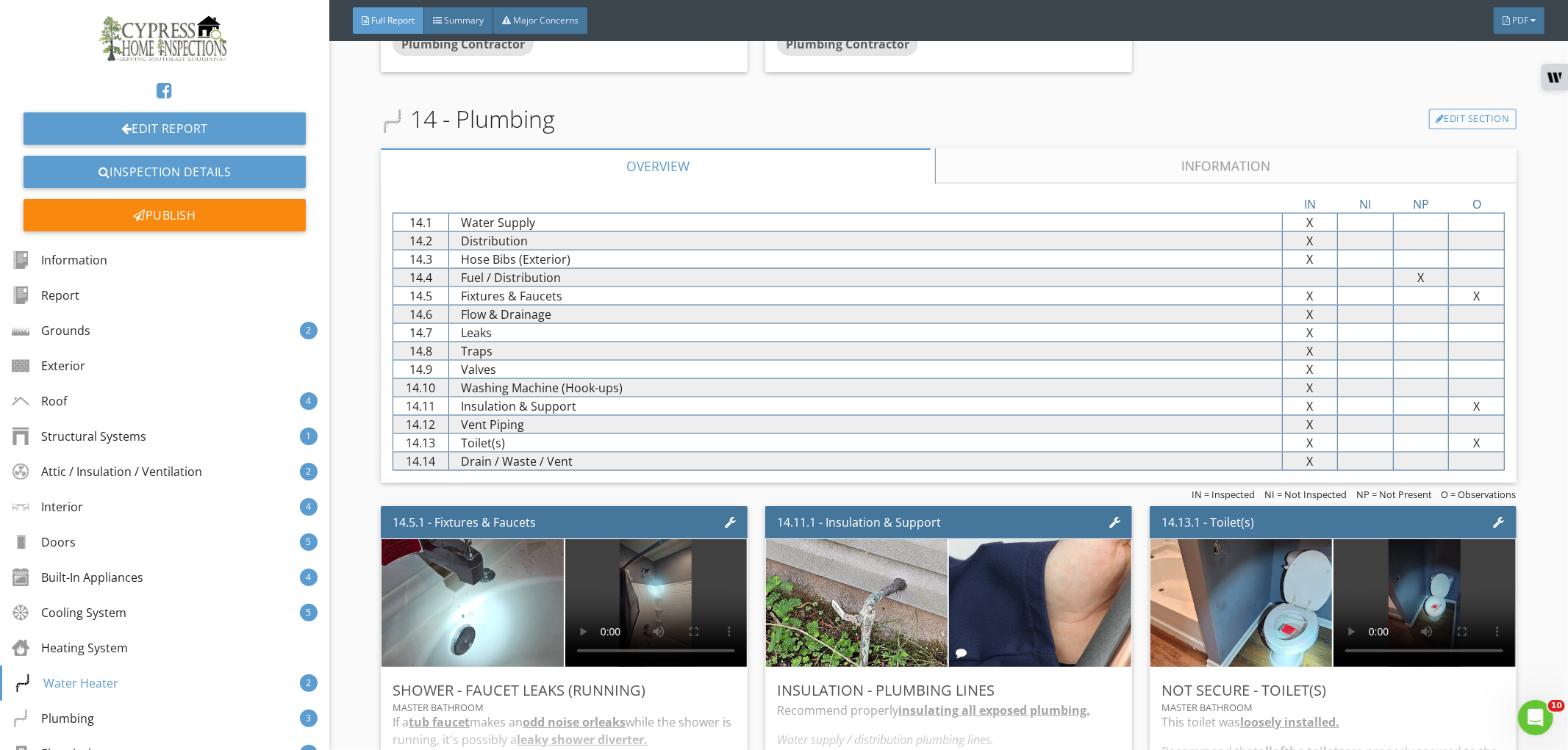
click at [1090, 158] on link "Information" at bounding box center [1226, 165] width 580 height 35
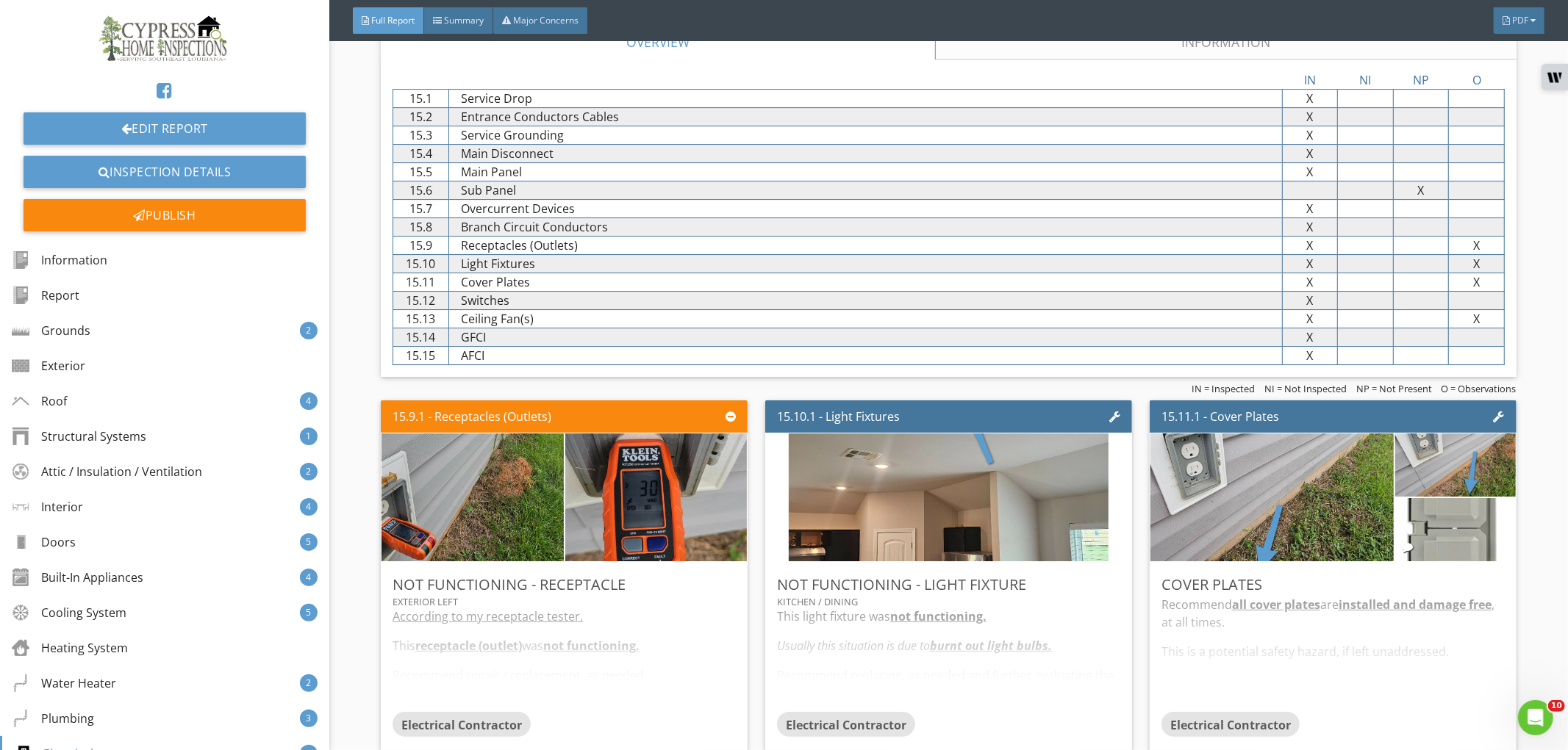
scroll to position [13634, 0]
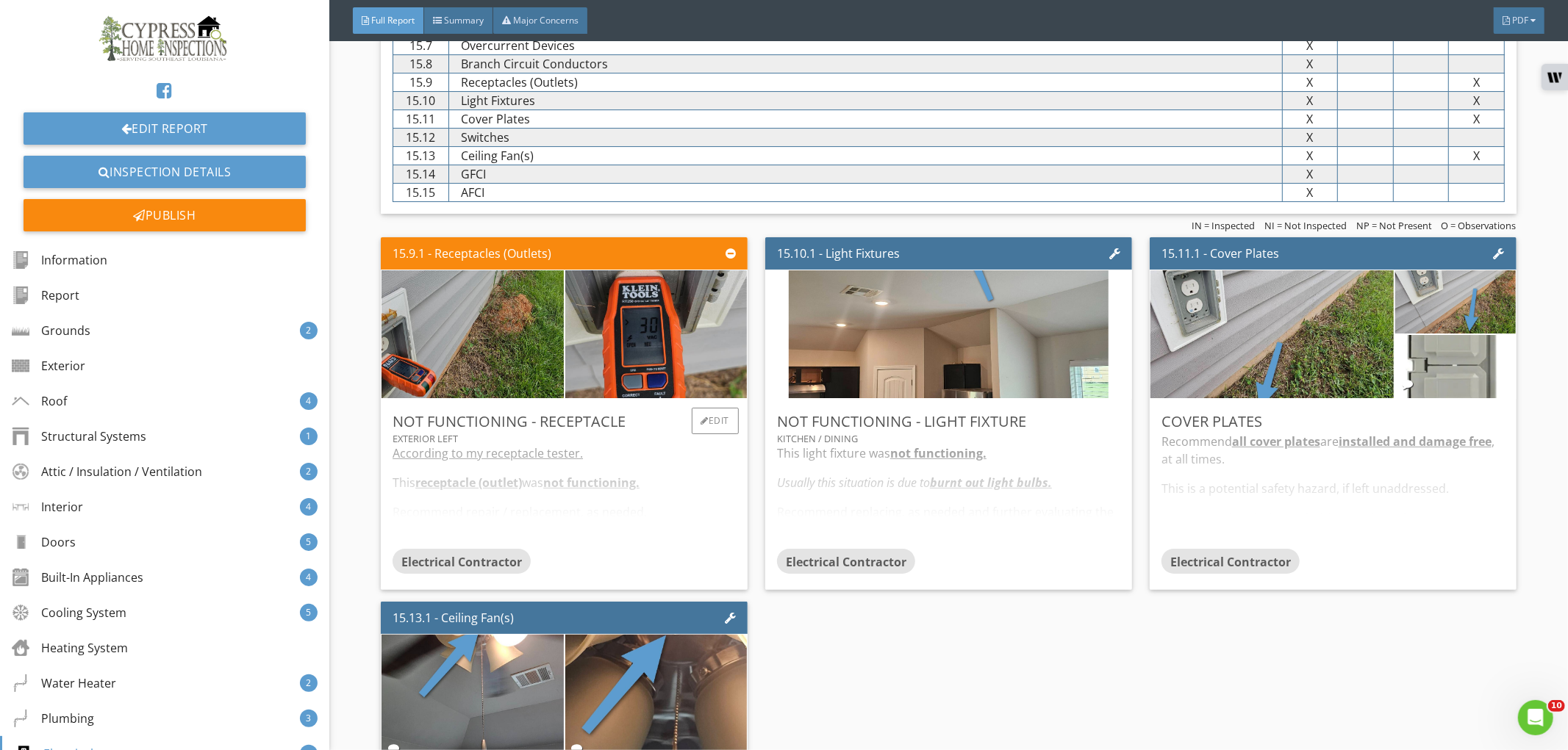
click at [697, 537] on div "According to my receptacle tester. This receptacle (outlet) was not functioning…" at bounding box center [564, 496] width 343 height 104
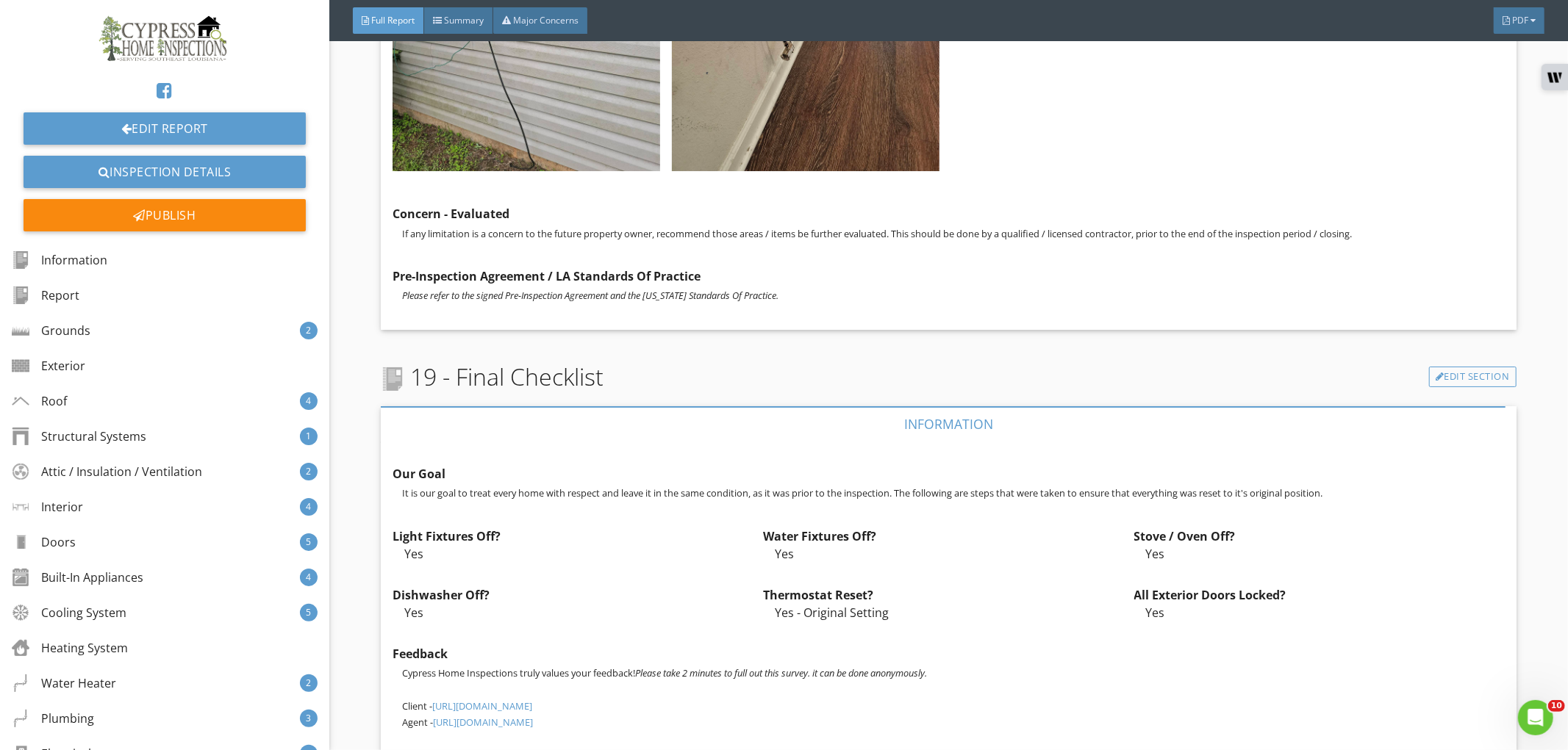
scroll to position [15795, 0]
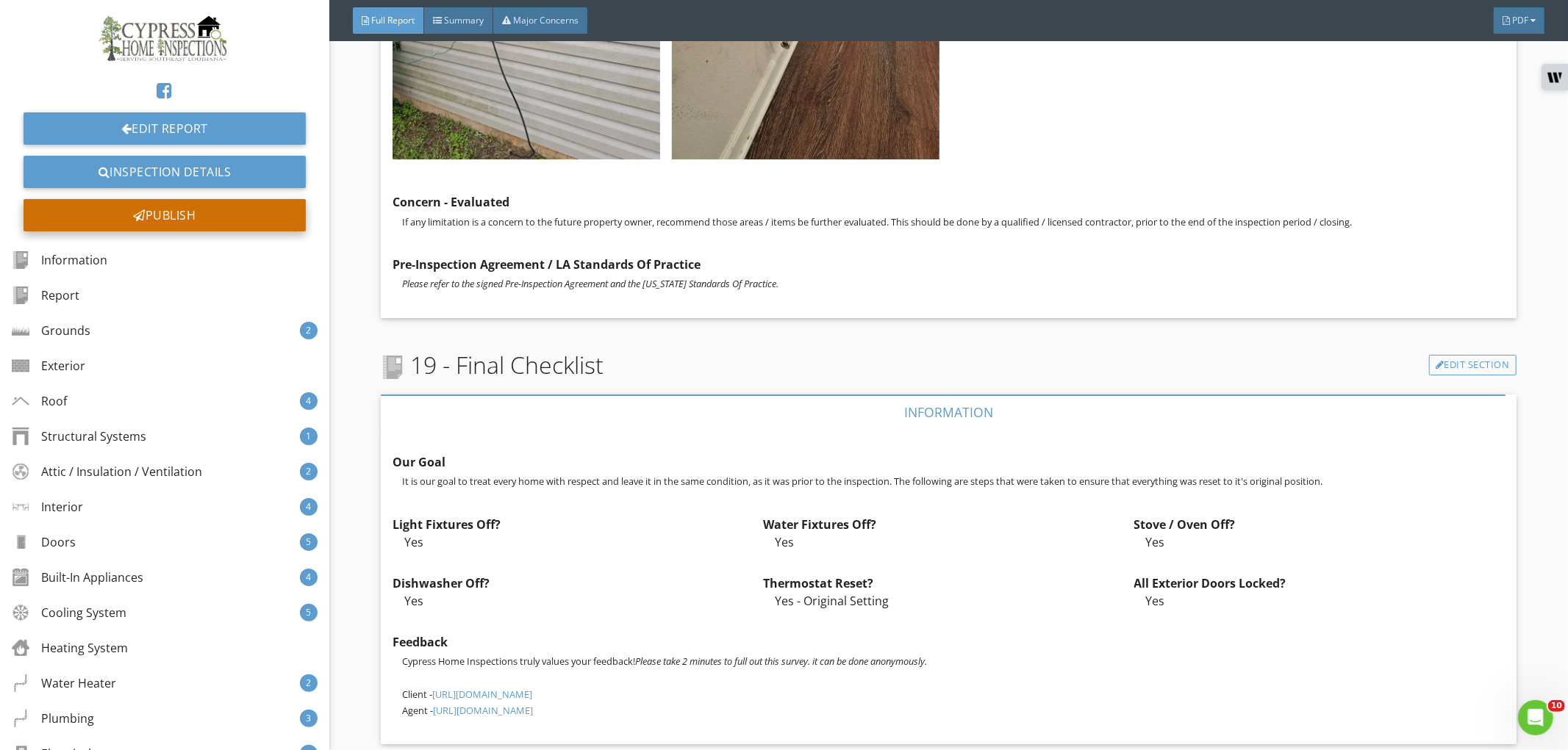
click at [201, 211] on div "Publish" at bounding box center [164, 215] width 282 height 32
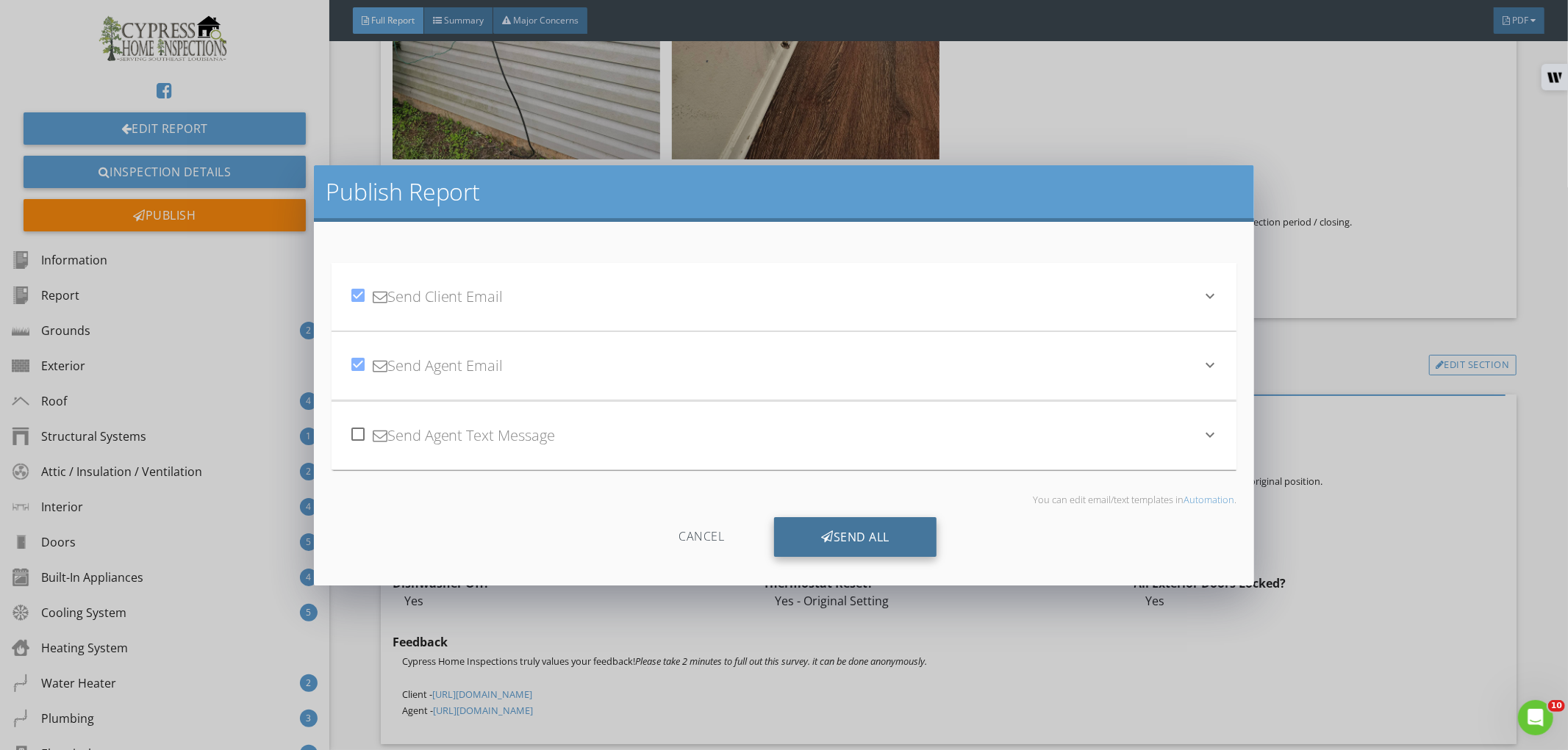
click at [823, 534] on icon at bounding box center [827, 537] width 13 height 16
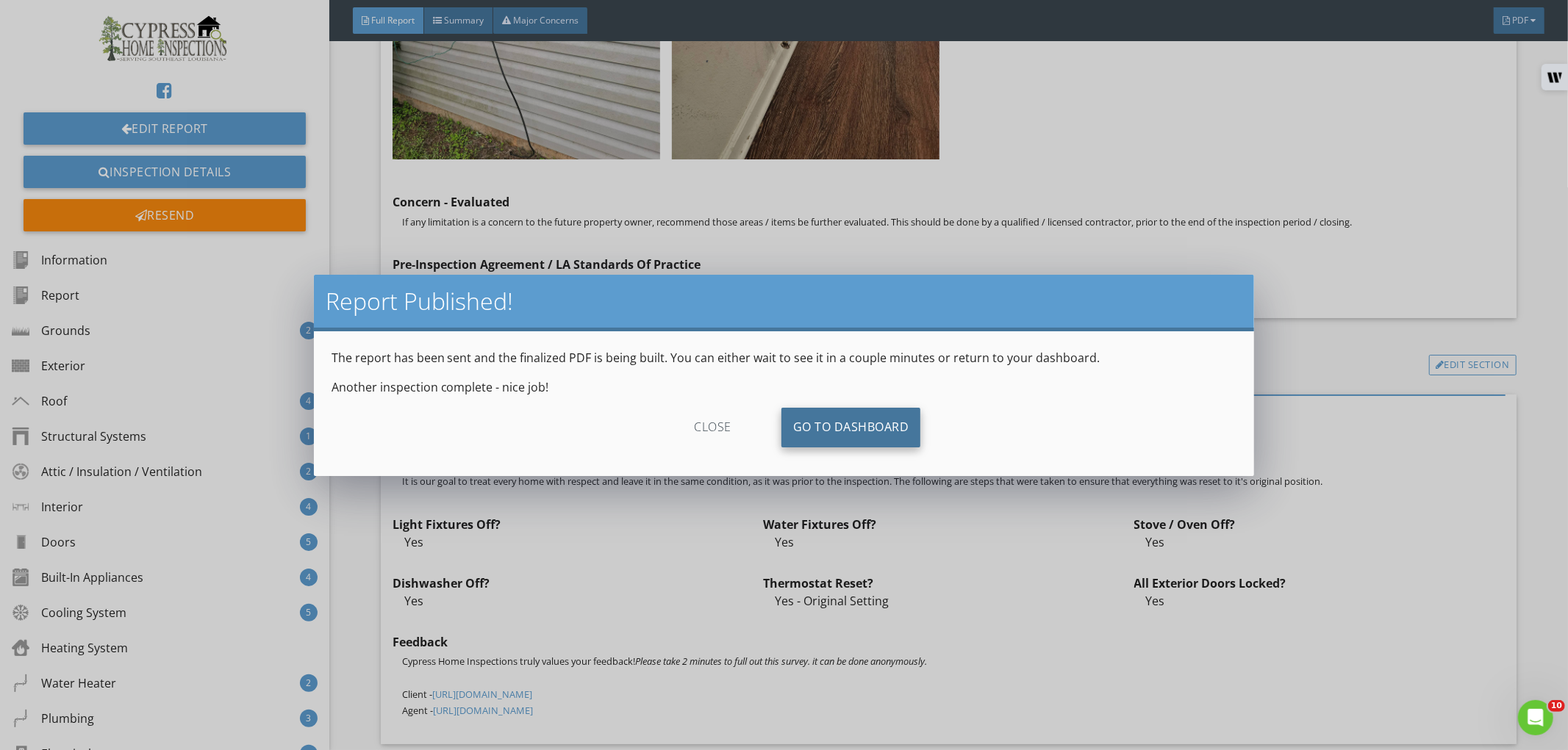
click at [836, 433] on link "Go To Dashboard" at bounding box center [851, 427] width 140 height 40
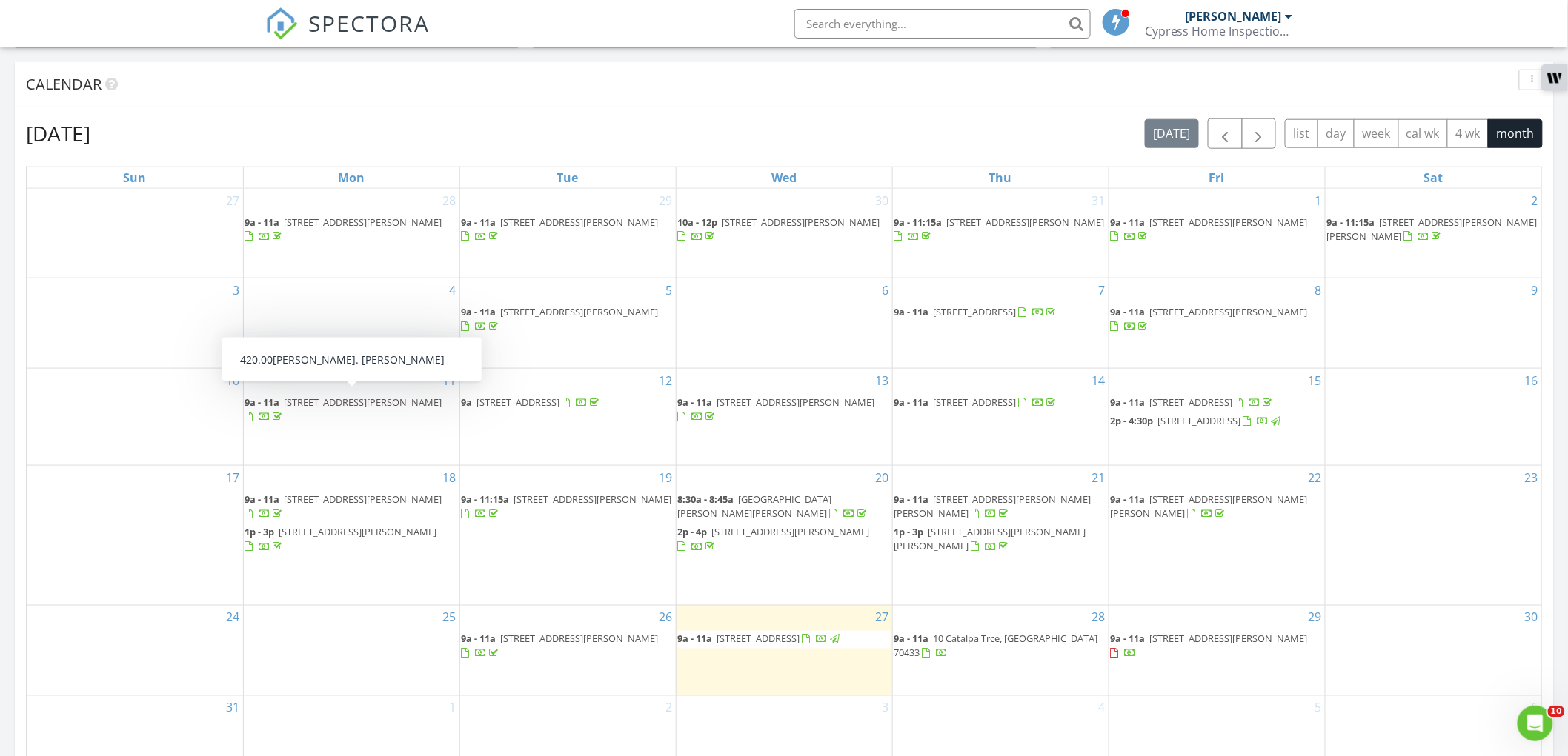
scroll to position [658, 0]
